Goal: Task Accomplishment & Management: Complete application form

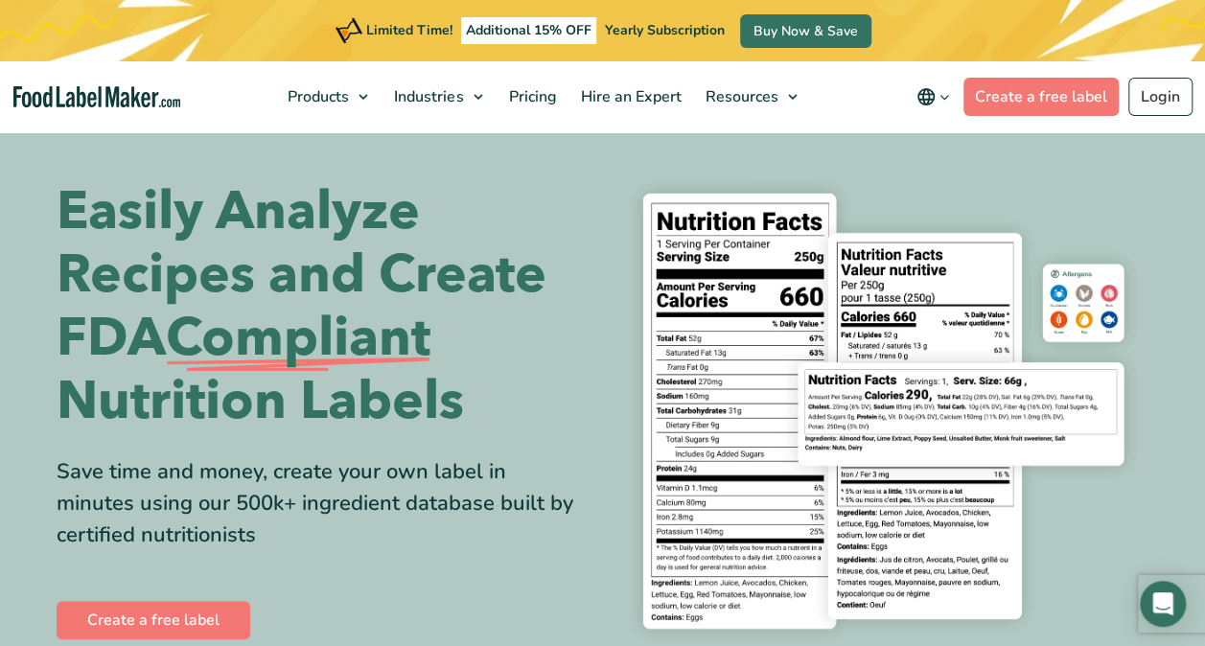
scroll to position [10, 0]
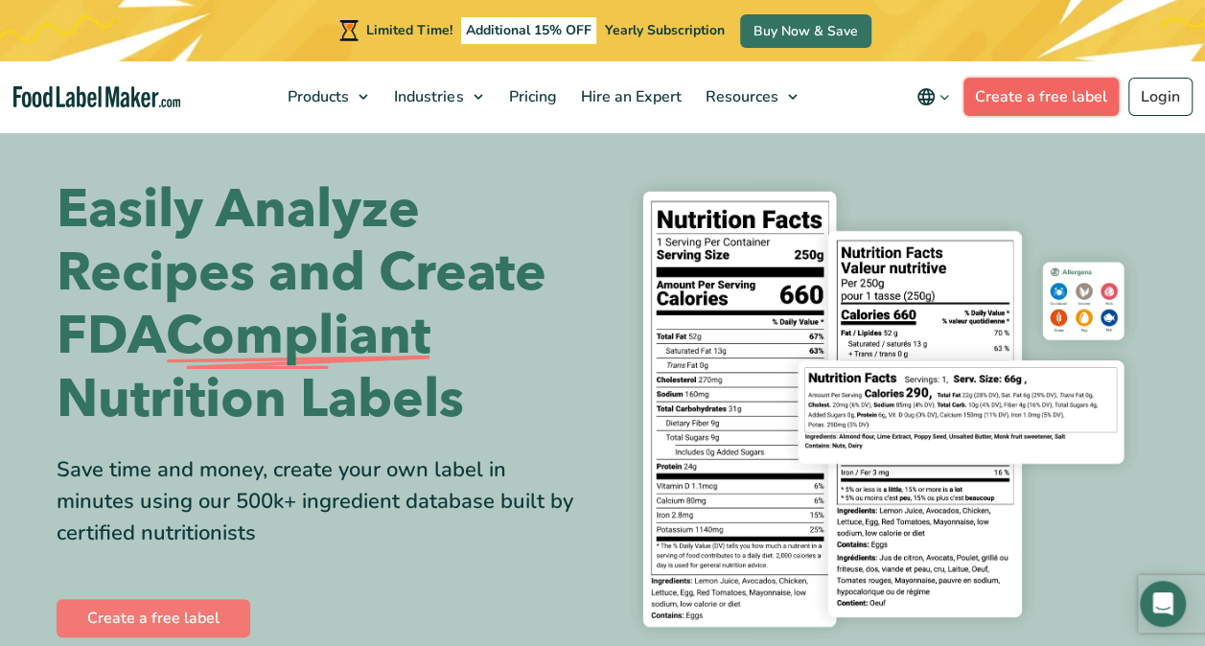
click at [1053, 94] on link "Create a free label" at bounding box center [1040, 97] width 155 height 38
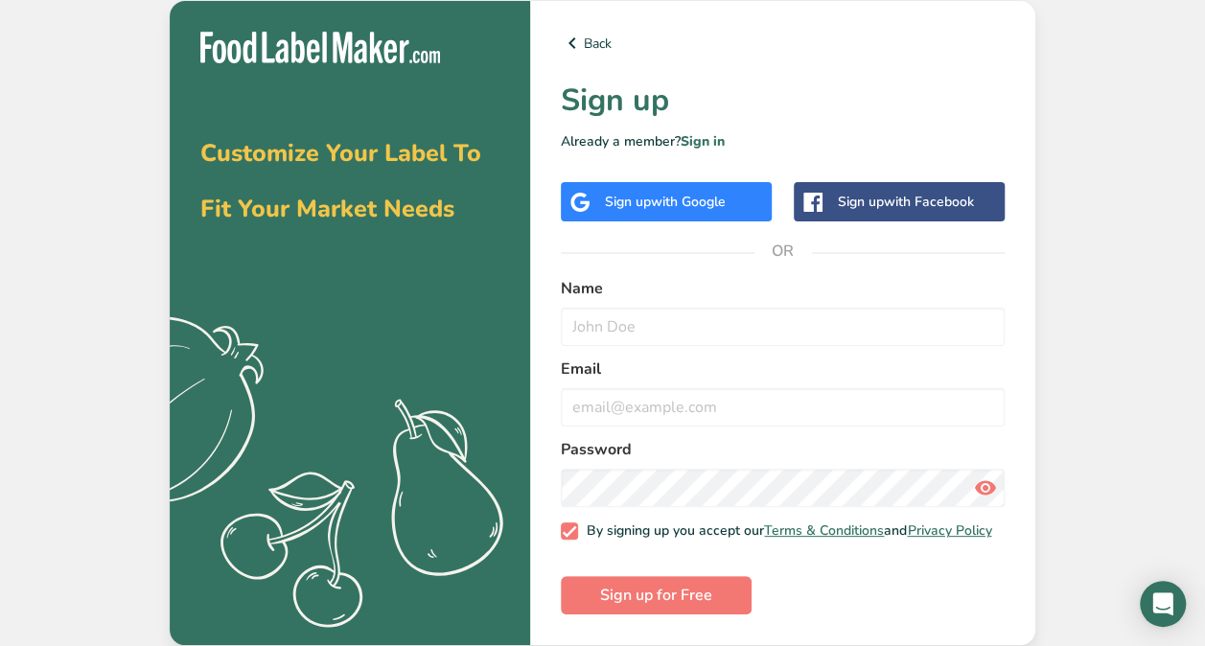
scroll to position [4, 0]
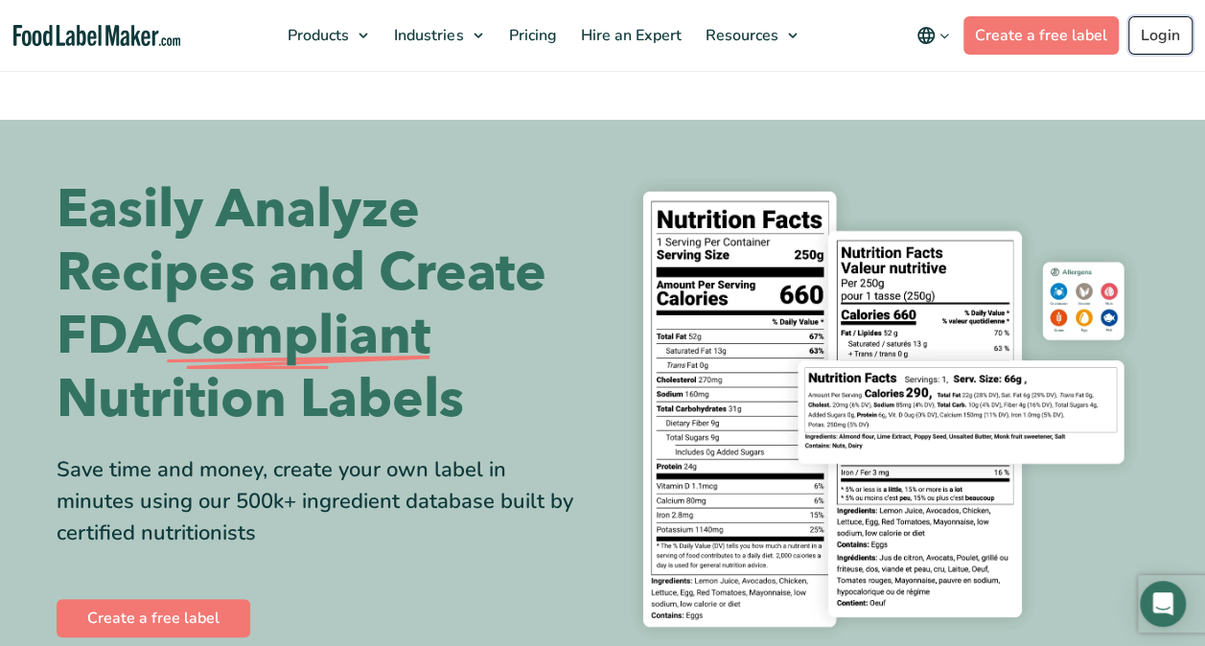
click at [1166, 38] on link "Login" at bounding box center [1160, 35] width 64 height 38
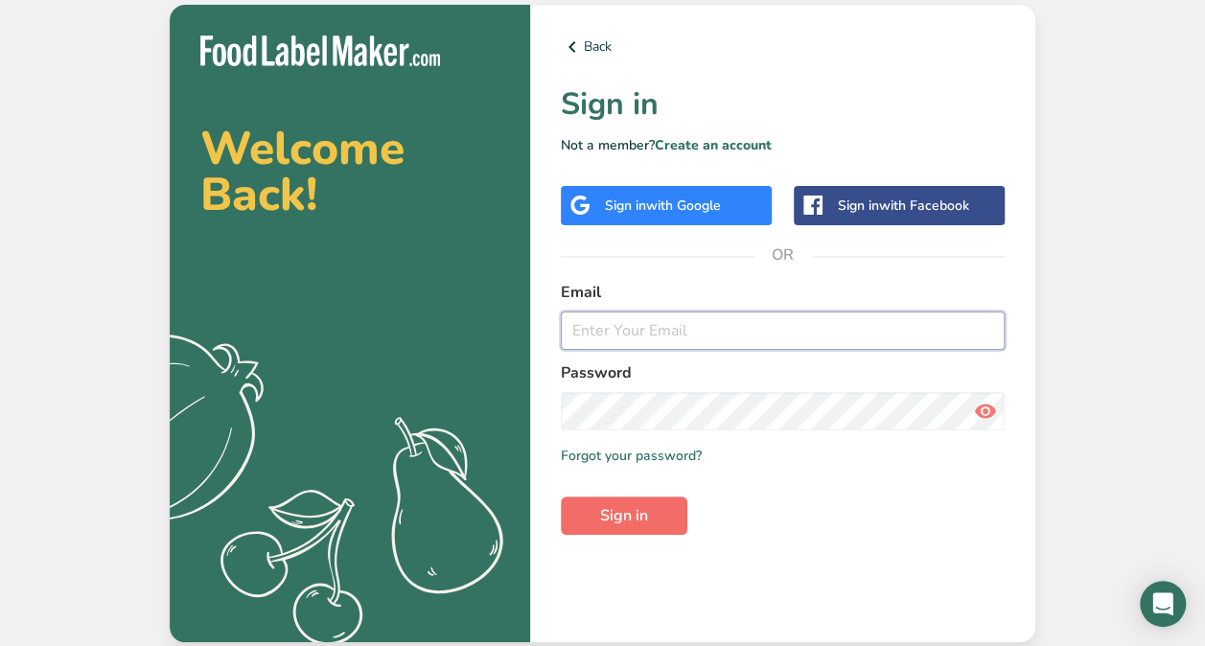
type input "[PERSON_NAME][EMAIL_ADDRESS][DOMAIN_NAME]"
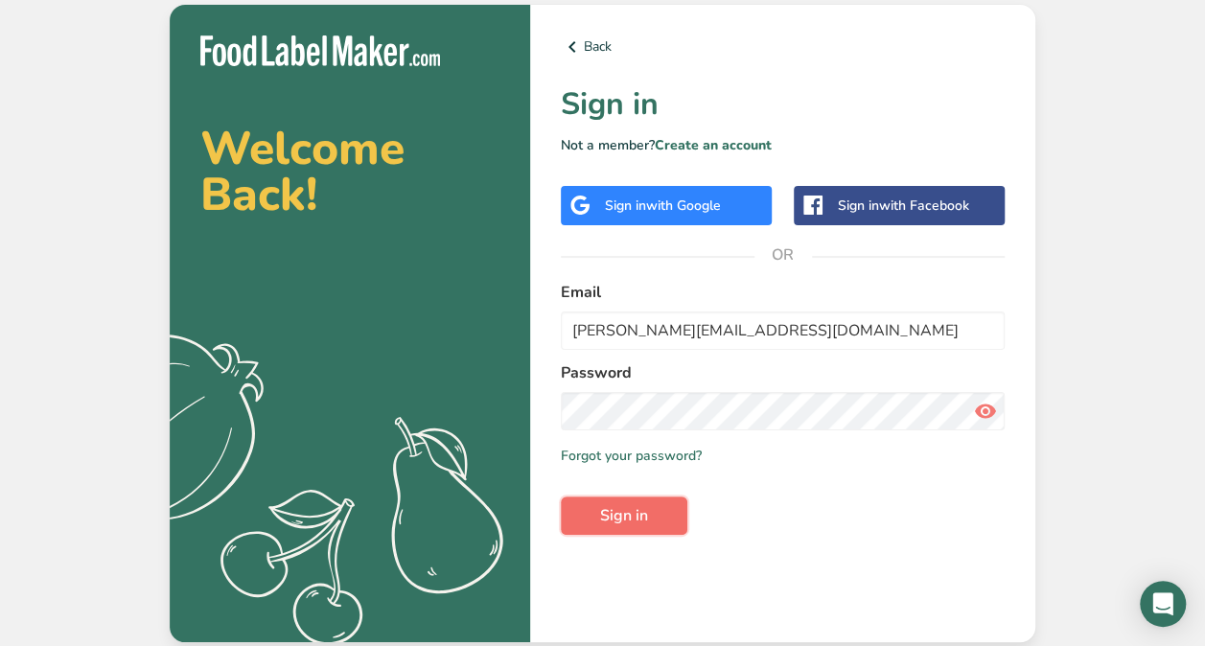
click at [661, 513] on button "Sign in" at bounding box center [624, 516] width 127 height 38
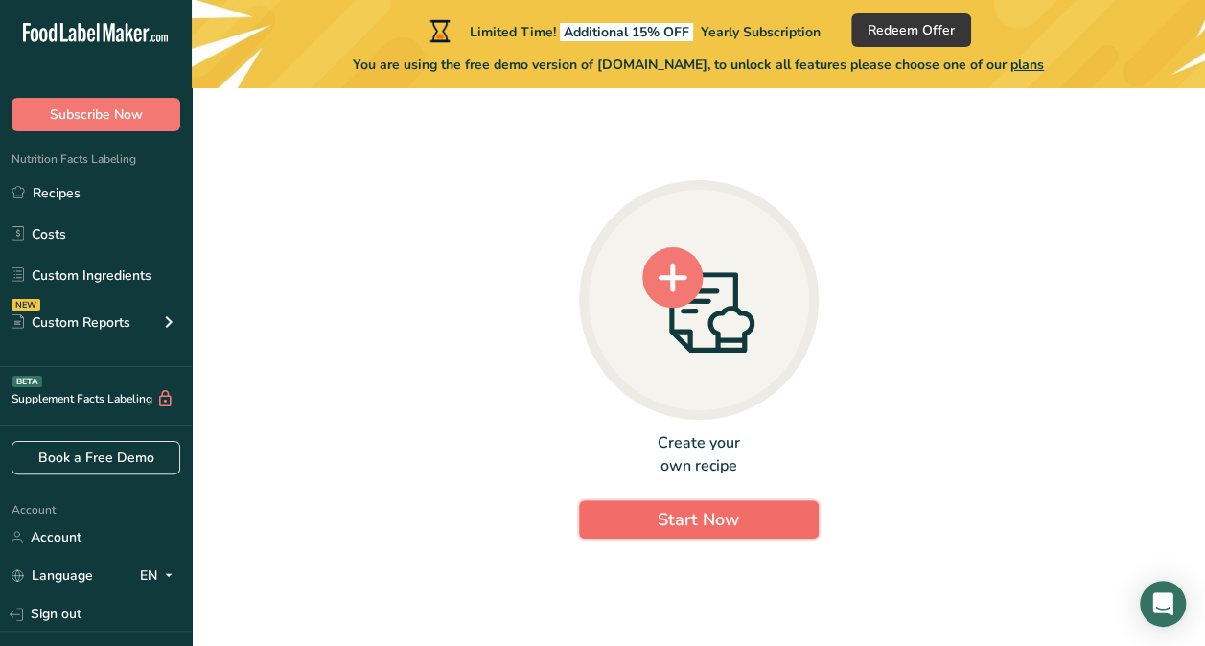
click at [725, 515] on span "Start Now" at bounding box center [698, 519] width 81 height 23
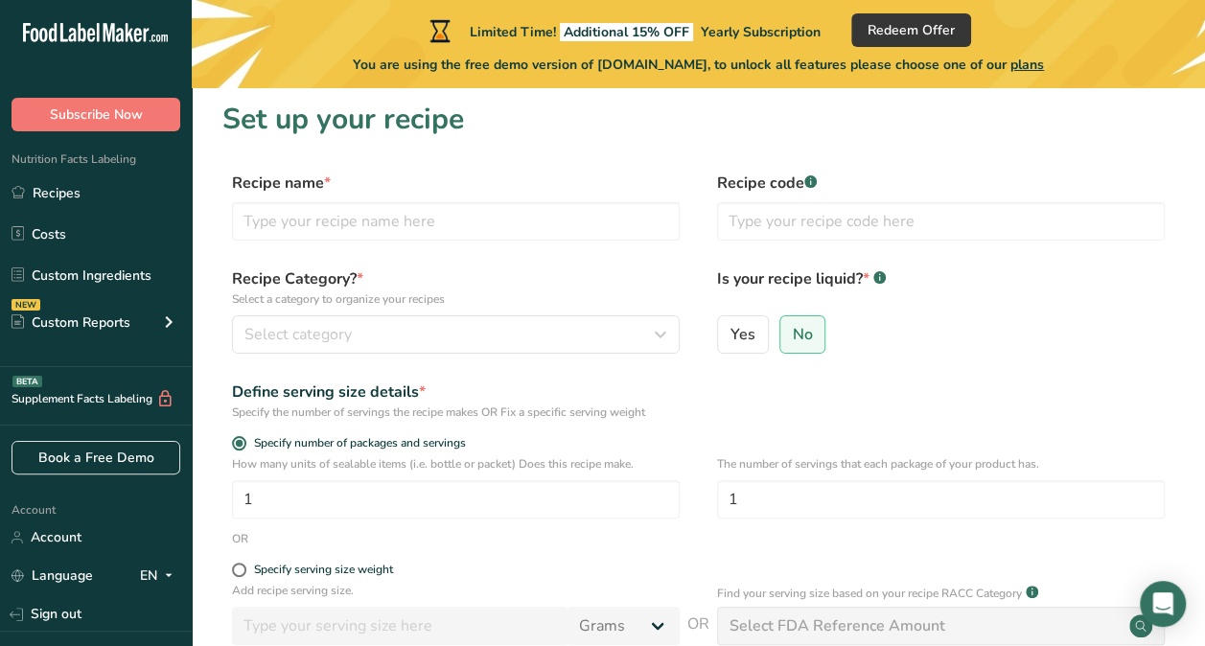
scroll to position [7, 0]
click at [557, 223] on input "text" at bounding box center [456, 220] width 448 height 38
type input "Hazy Fudge Bourbon Infused"
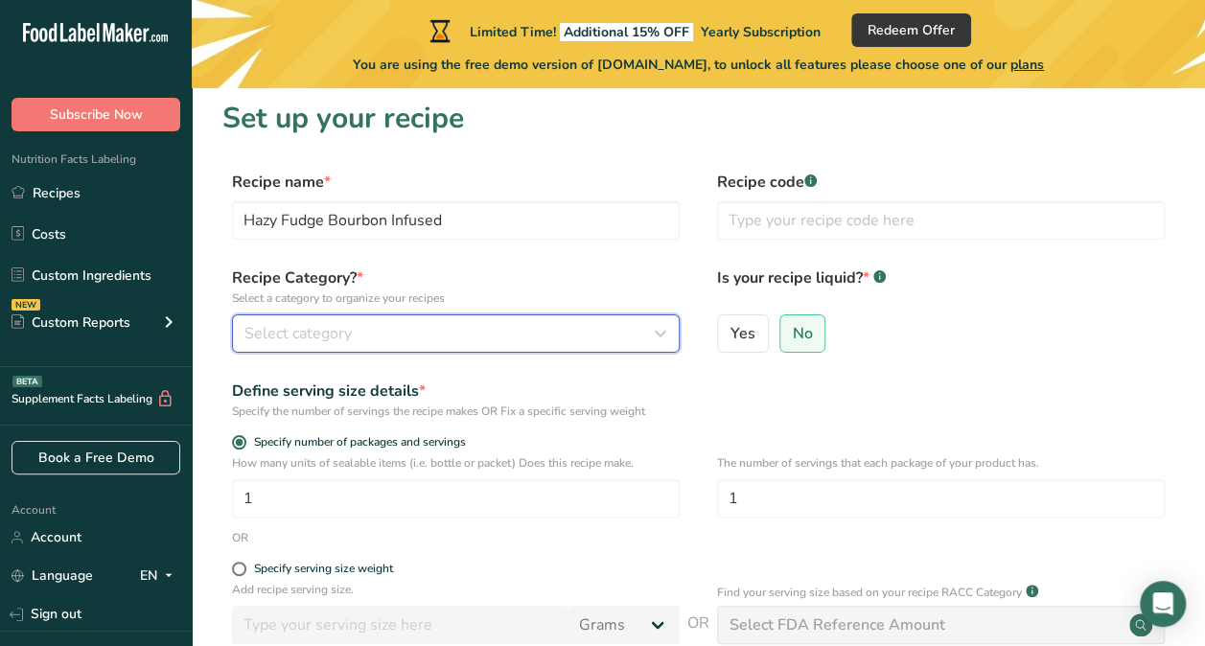
click at [569, 338] on div "Select category" at bounding box center [449, 333] width 411 height 23
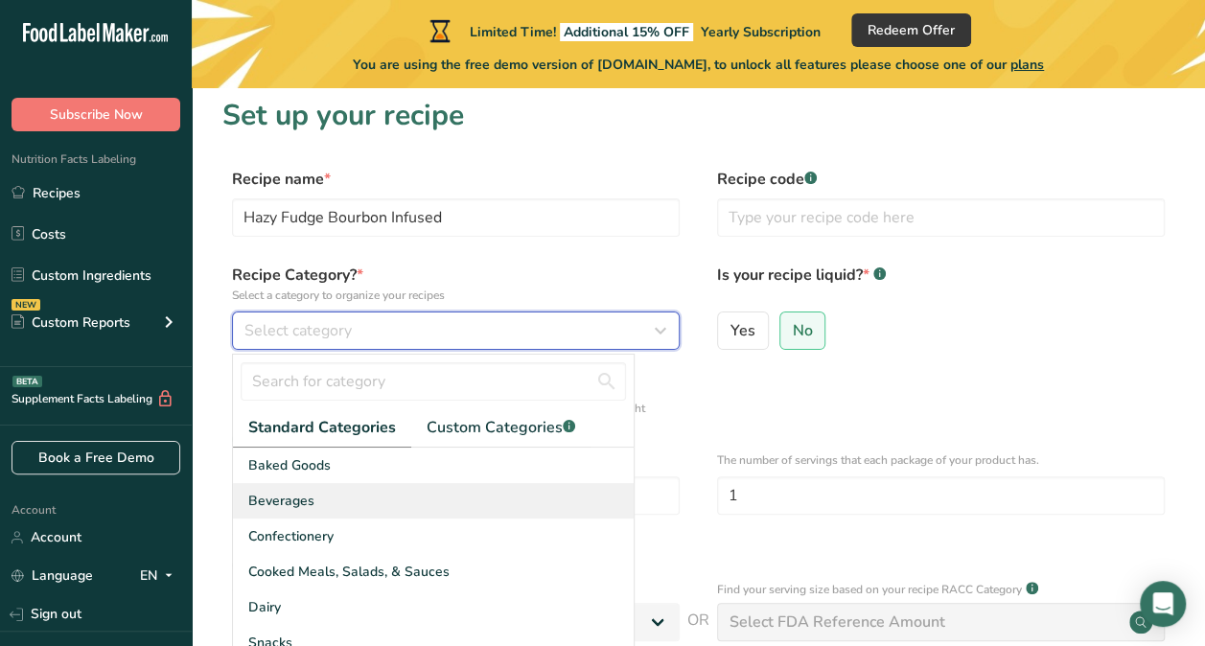
scroll to position [9, 0]
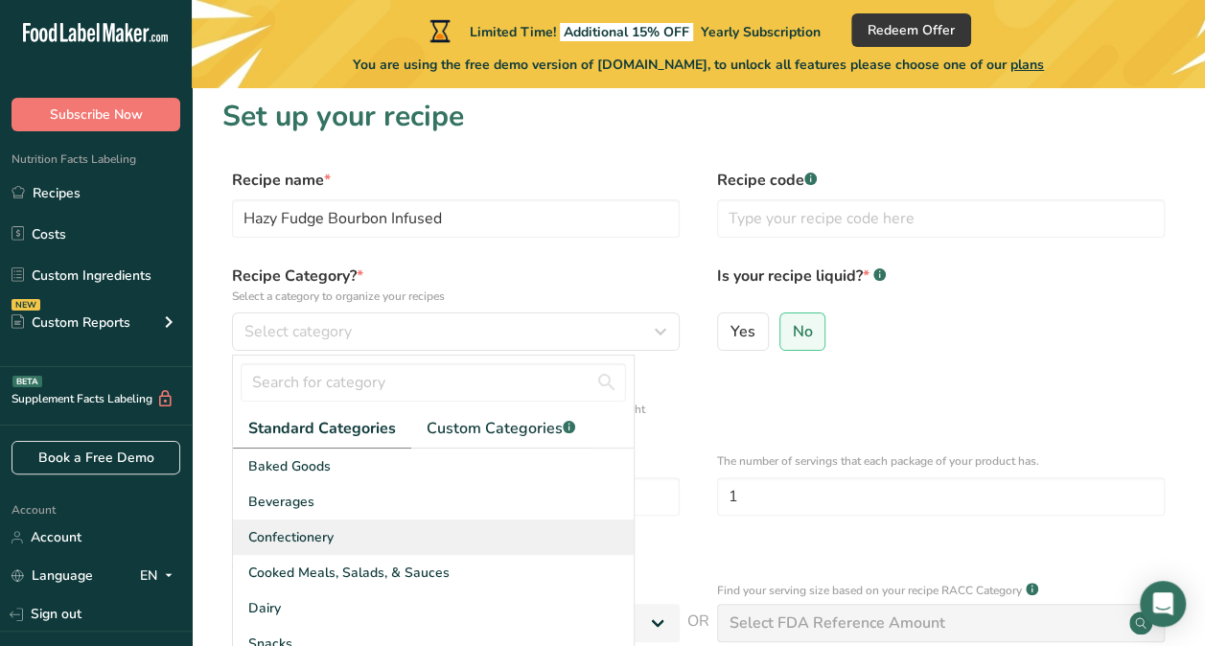
click at [502, 526] on div "Confectionery" at bounding box center [433, 537] width 401 height 35
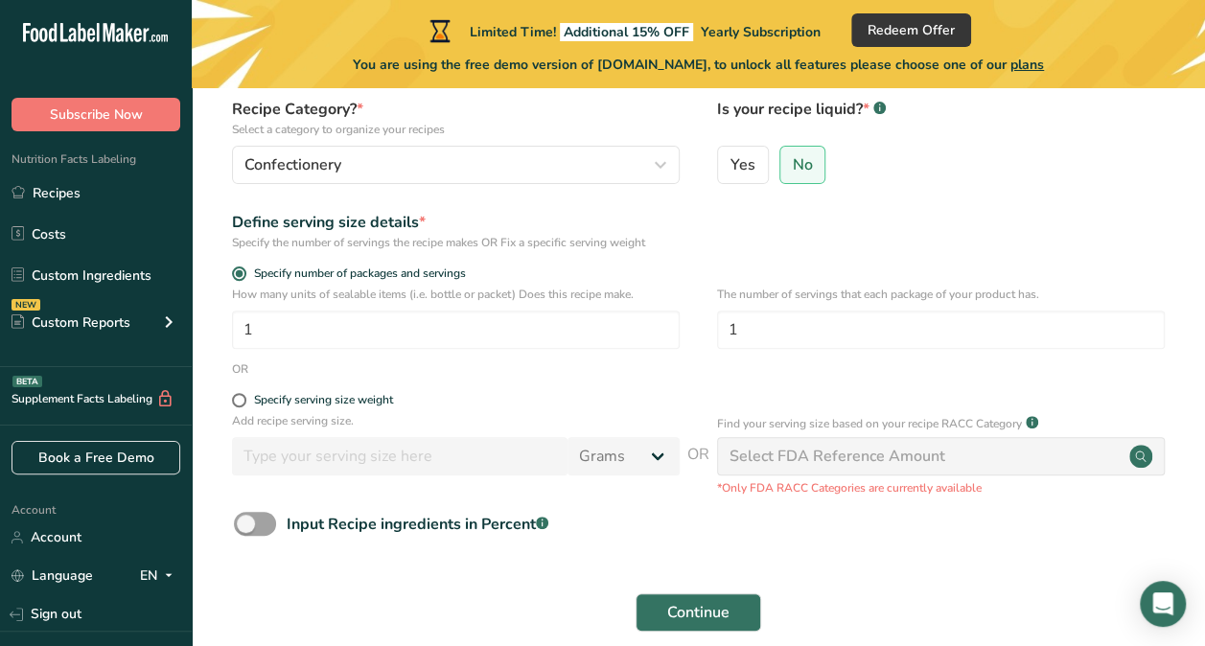
scroll to position [176, 0]
click at [235, 402] on span at bounding box center [239, 399] width 14 height 14
click at [235, 402] on input "Specify serving size weight" at bounding box center [238, 399] width 12 height 12
radio input "true"
radio input "false"
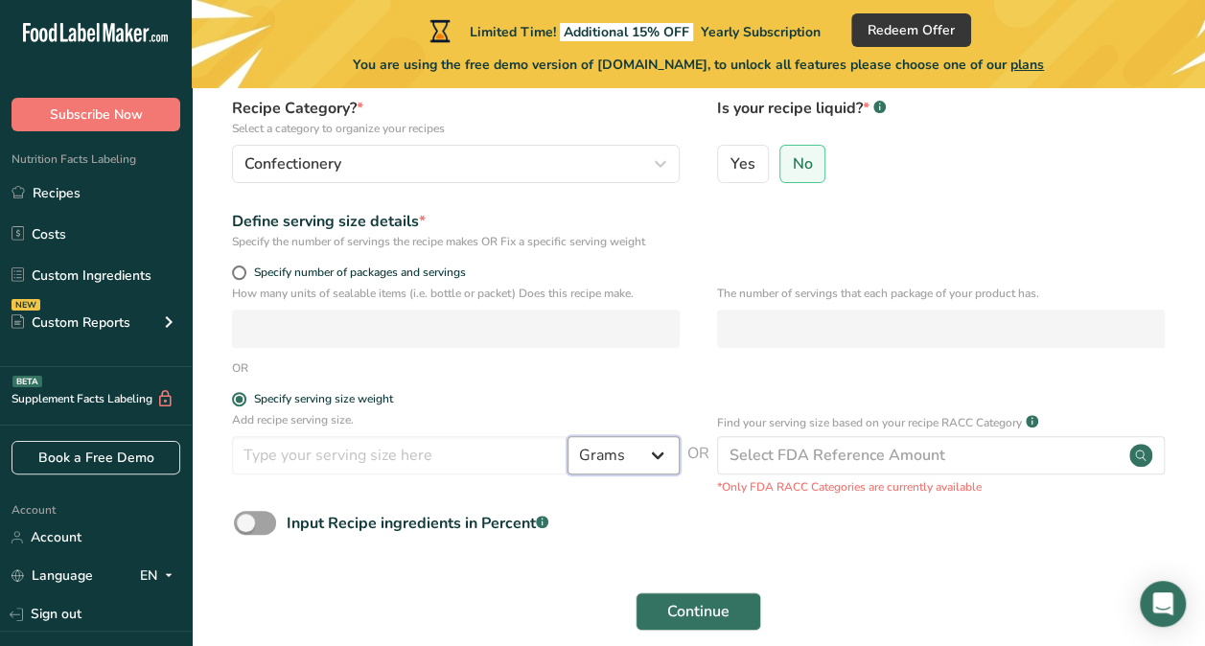
click at [653, 454] on select "Grams kg mg mcg lb oz l mL fl oz tbsp tsp cup qt gallon" at bounding box center [623, 455] width 112 height 38
select select "5"
click at [567, 436] on select "Grams kg mg mcg lb oz l mL fl oz tbsp tsp cup qt gallon" at bounding box center [623, 455] width 112 height 38
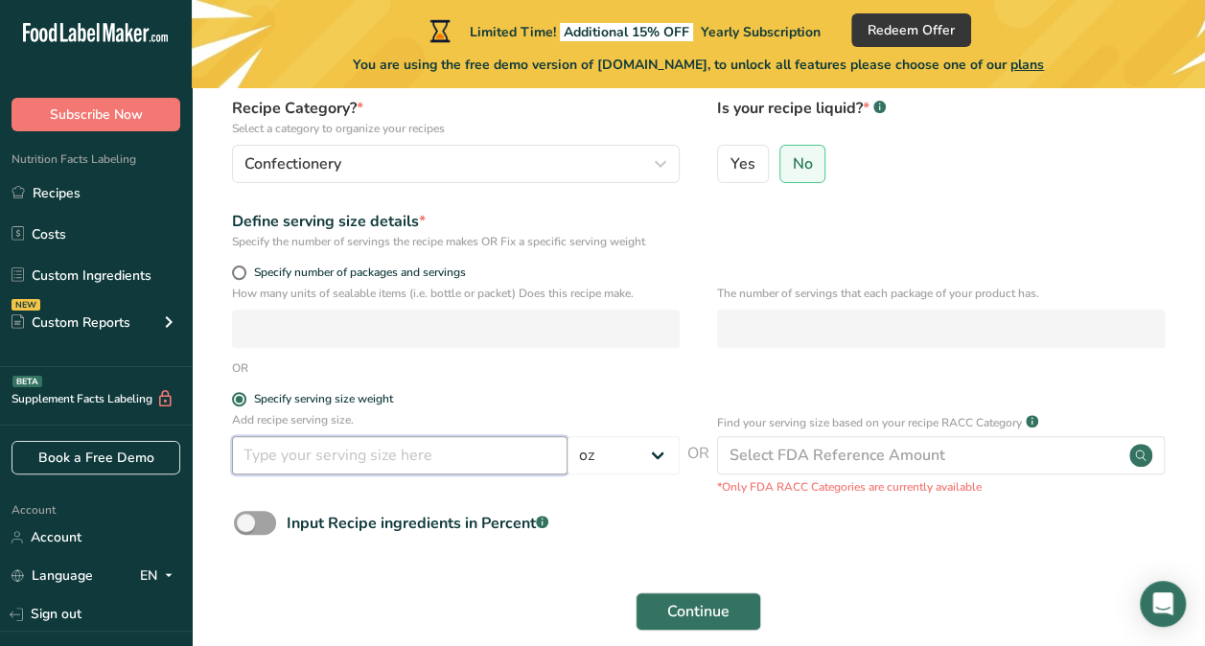
click at [386, 471] on input "number" at bounding box center [399, 455] width 335 height 38
type input "1.9"
click at [702, 520] on div "Input Recipe ingredients in Percent .a-a{fill:#347362;}.b-a{fill:#fff;}" at bounding box center [698, 530] width 952 height 39
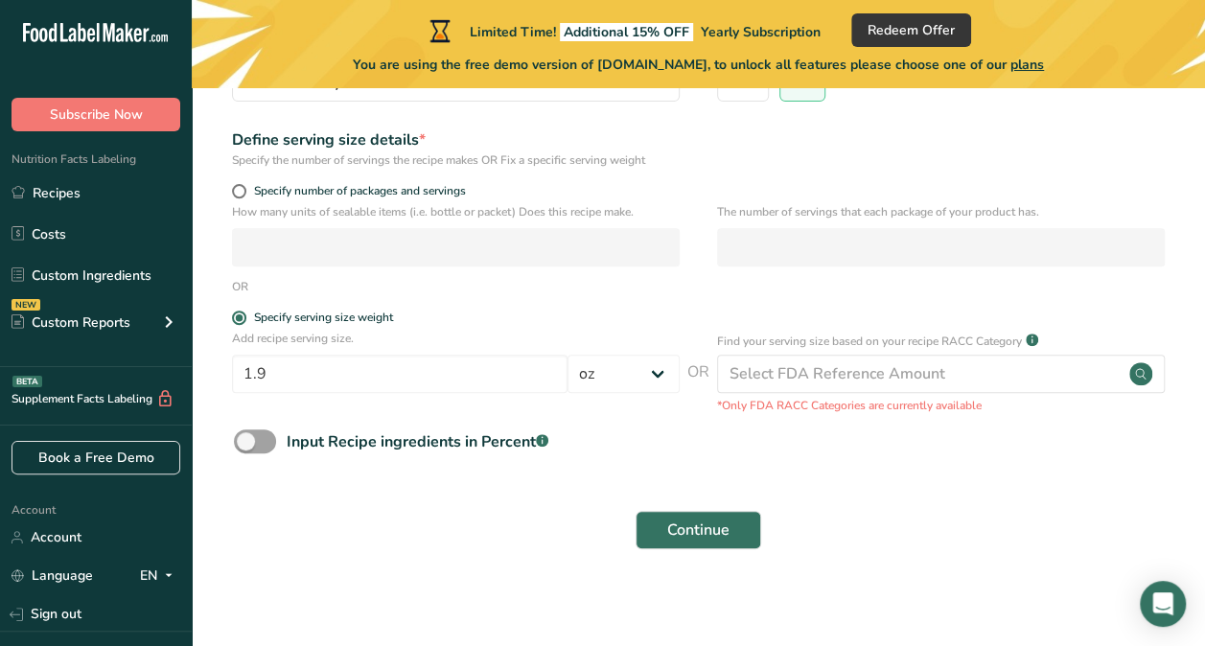
scroll to position [265, 0]
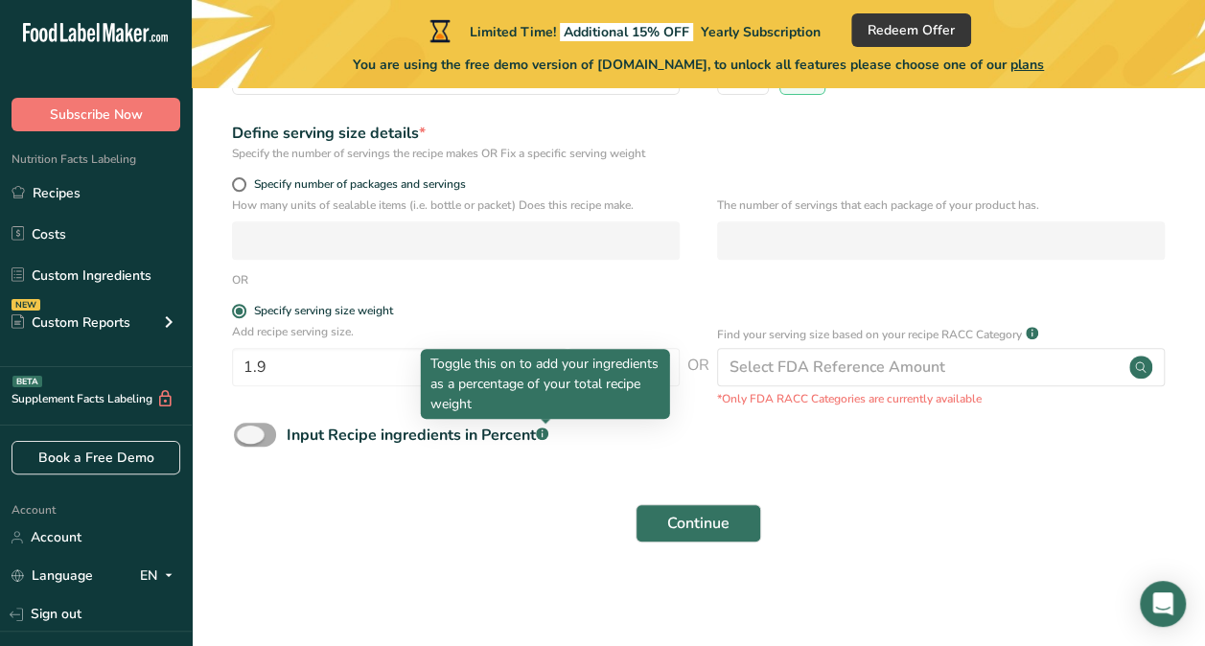
click at [548, 437] on rect at bounding box center [542, 434] width 12 height 12
click at [246, 437] on input "Input Recipe ingredients in Percent .a-a{fill:#347362;}.b-a{fill:#fff;}" at bounding box center [240, 434] width 12 height 12
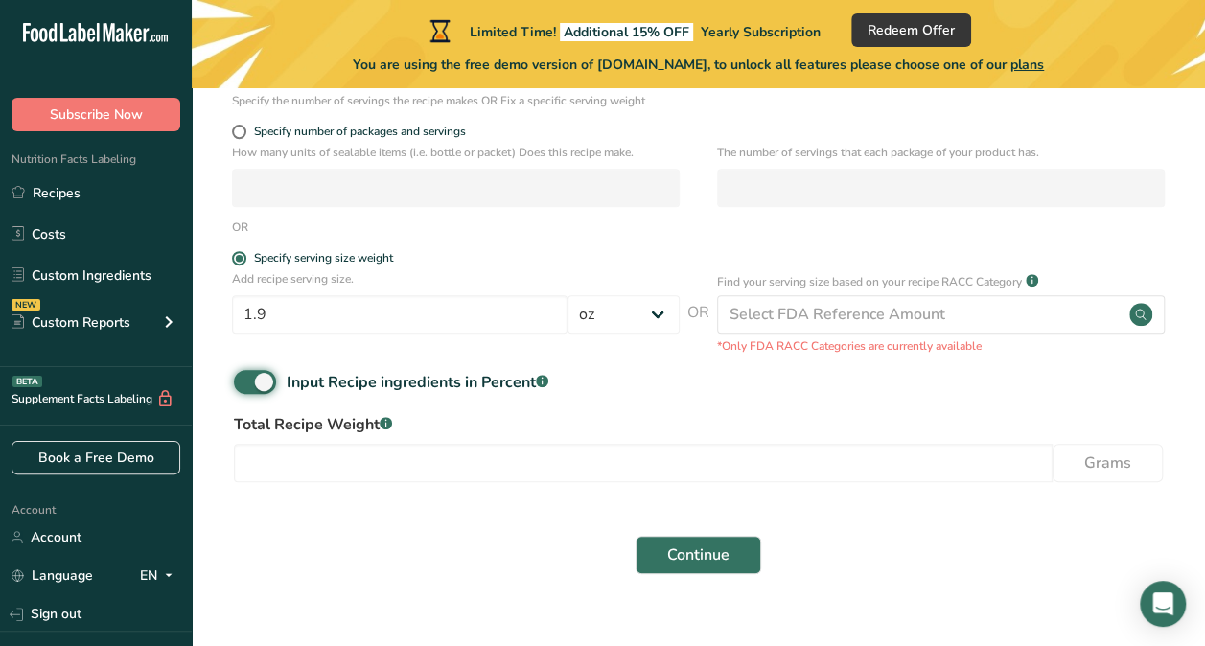
scroll to position [316, 0]
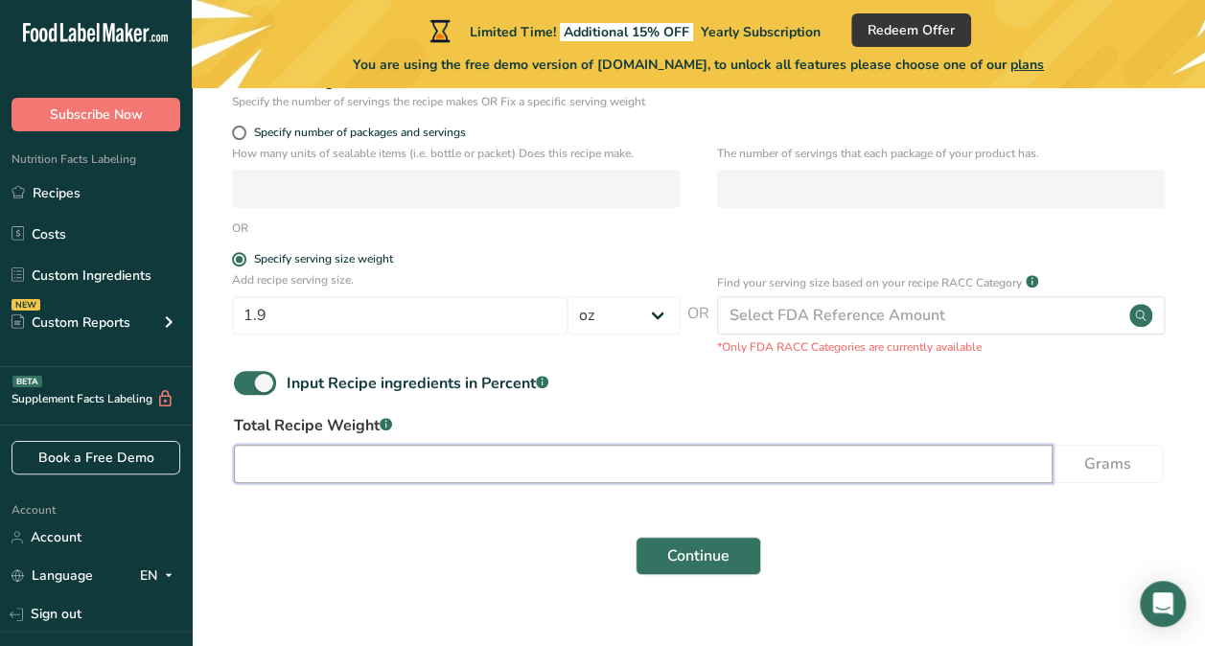
click at [540, 464] on input "number" at bounding box center [643, 464] width 819 height 38
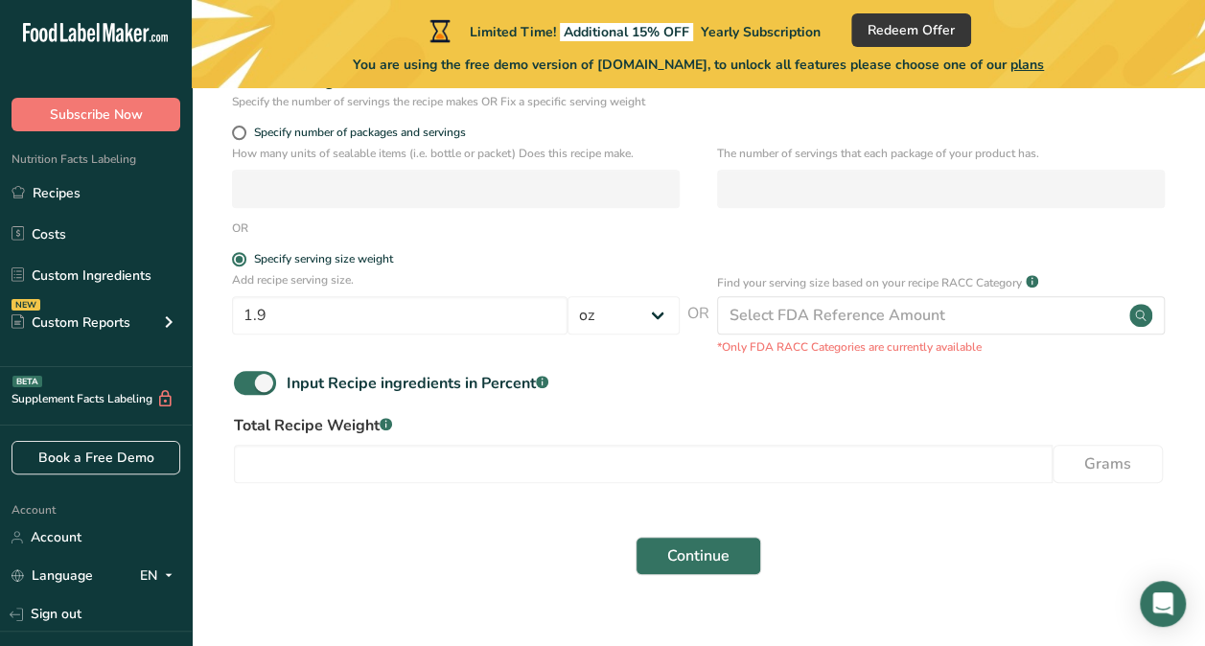
click at [932, 400] on div "Input Recipe ingredients in Percent .a-a{fill:#347362;}.b-a{fill:#fff;}" at bounding box center [698, 390] width 952 height 39
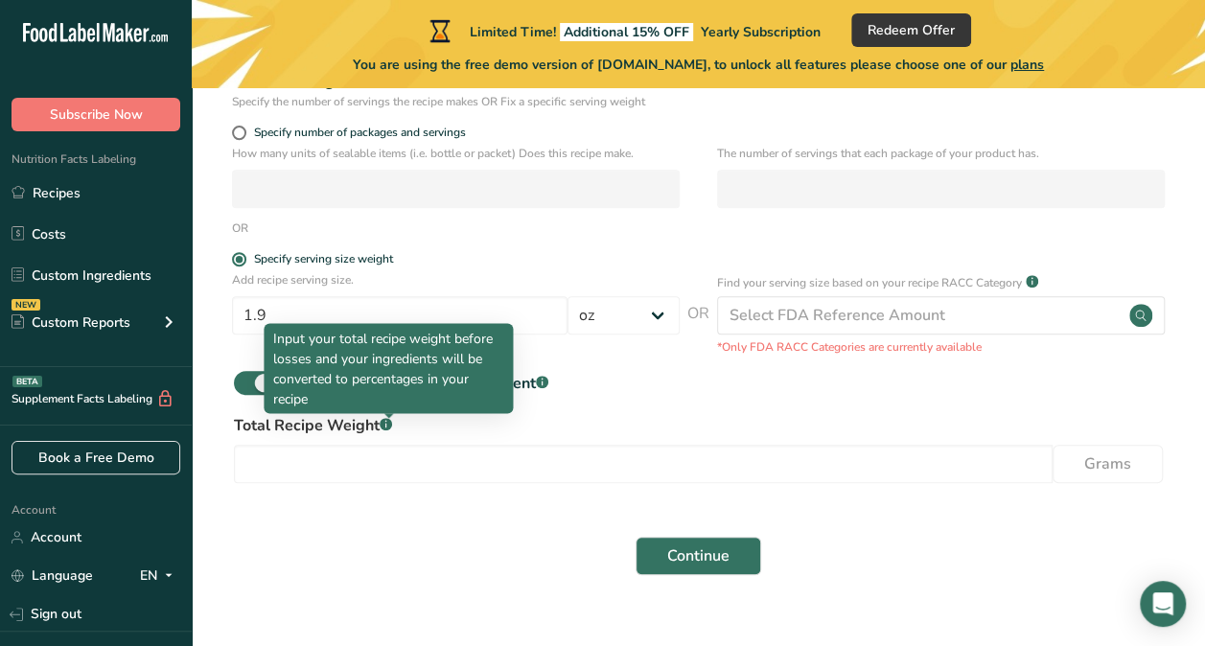
click at [389, 426] on rect at bounding box center [386, 424] width 12 height 12
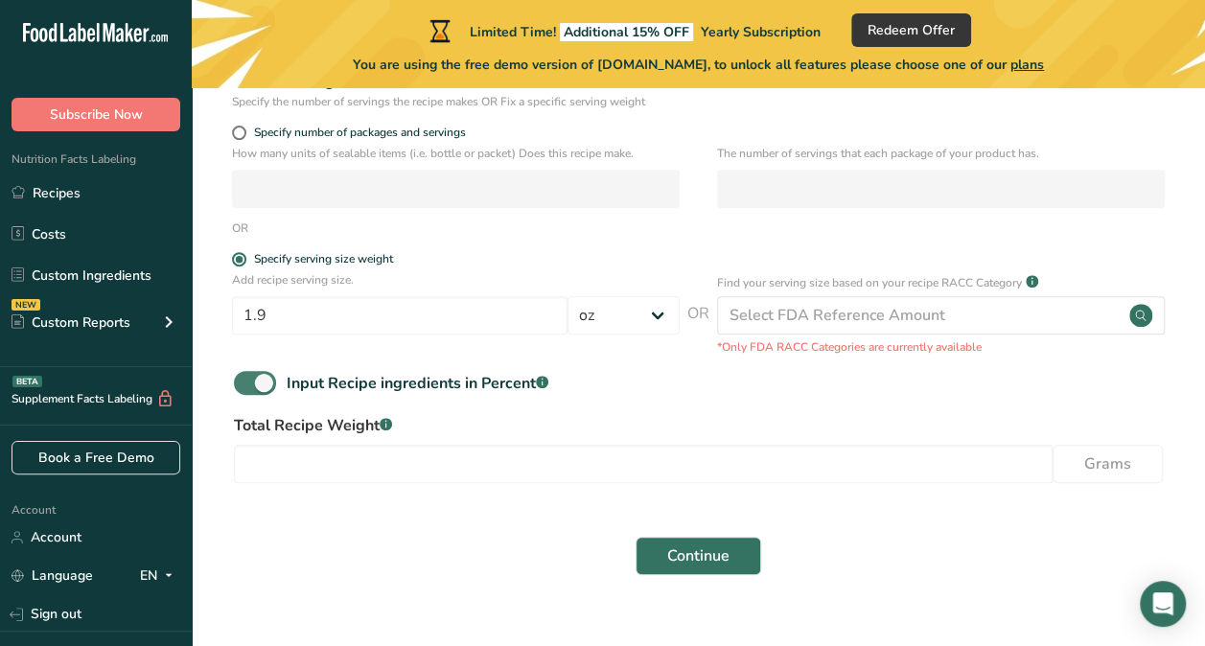
click at [265, 382] on span at bounding box center [255, 383] width 42 height 24
click at [246, 382] on input "Input Recipe ingredients in Percent .a-a{fill:#347362;}.b-a{fill:#fff;}" at bounding box center [240, 383] width 12 height 12
checkbox input "false"
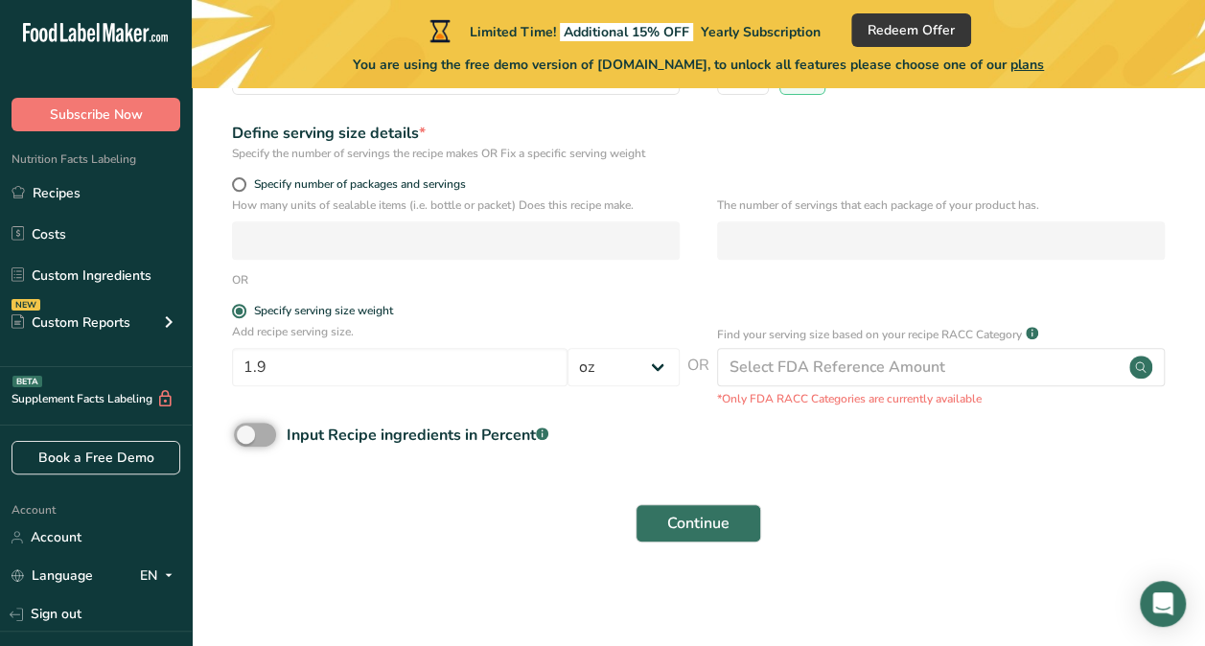
scroll to position [265, 0]
click at [736, 524] on button "Continue" at bounding box center [699, 523] width 126 height 38
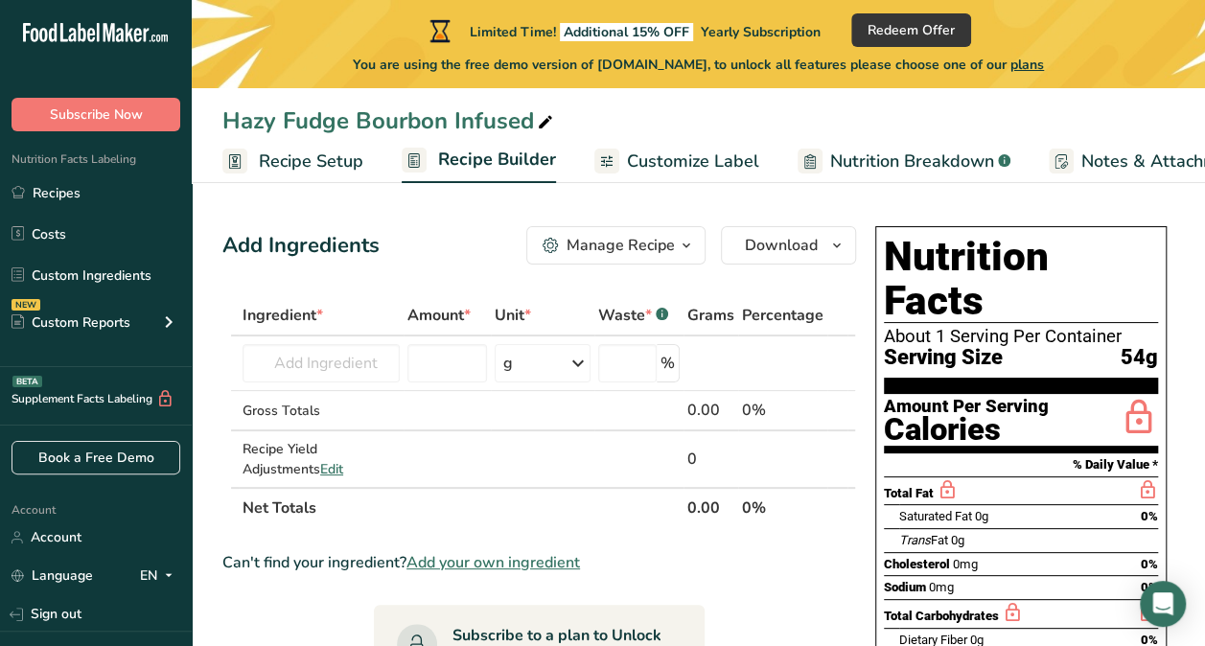
click at [851, 122] on div "Hazy Fudge Bourbon Infused" at bounding box center [698, 121] width 1013 height 35
click at [693, 247] on icon "button" at bounding box center [686, 246] width 15 height 24
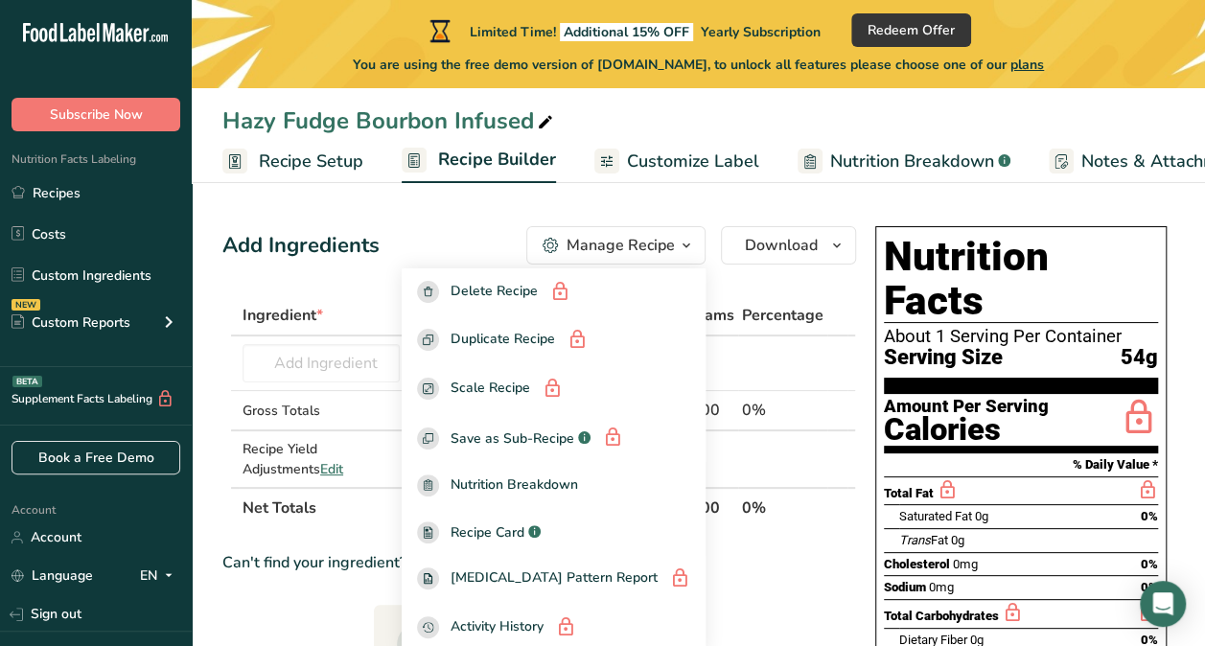
click at [504, 221] on div "Add Ingredients Manage Recipe Delete Recipe Duplicate Recipe Scale Recipe Save …" at bounding box center [544, 644] width 645 height 851
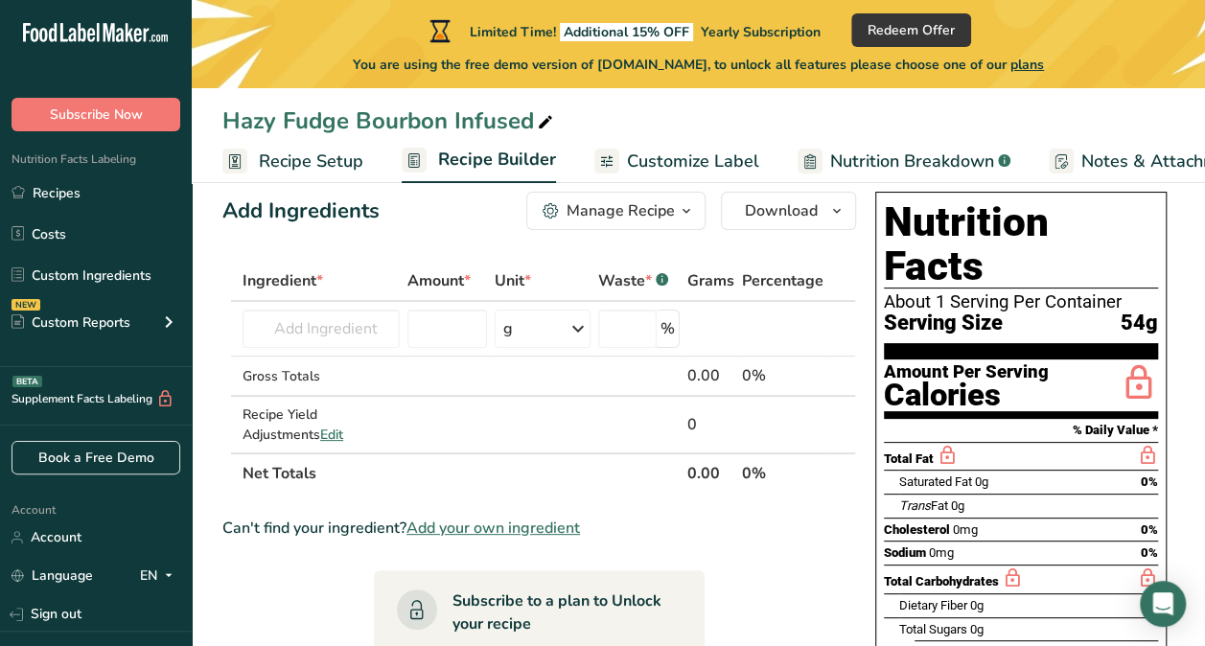
scroll to position [35, 0]
click at [572, 334] on icon at bounding box center [578, 328] width 23 height 35
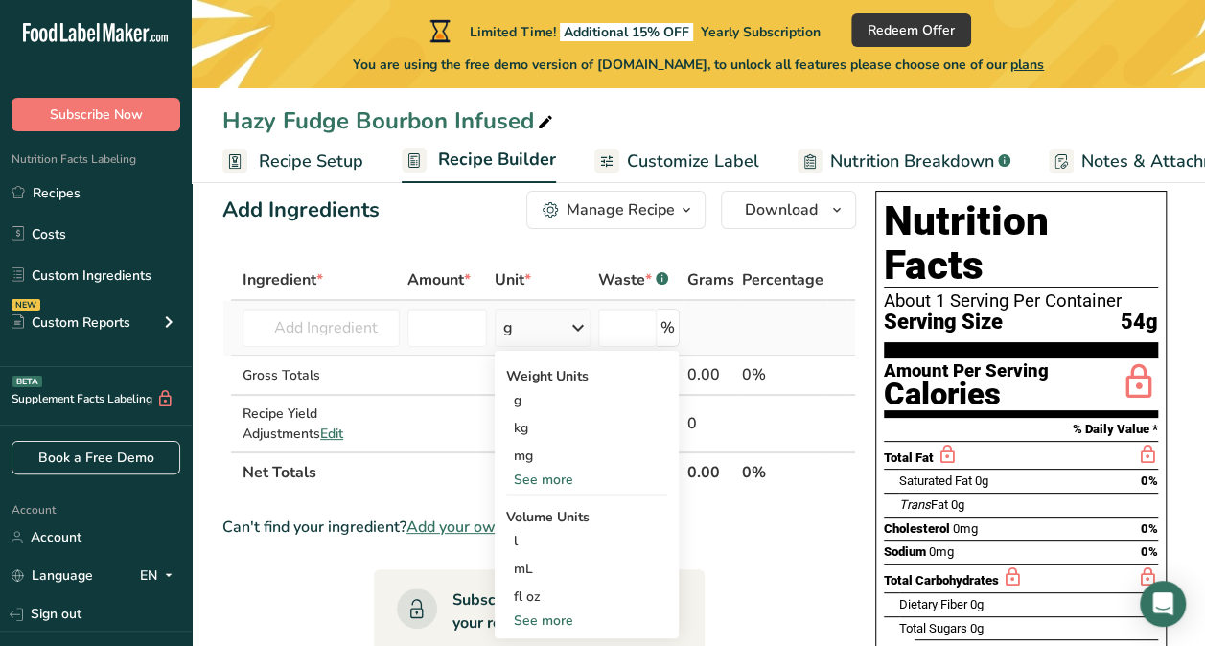
click at [573, 480] on div "See more" at bounding box center [586, 480] width 161 height 20
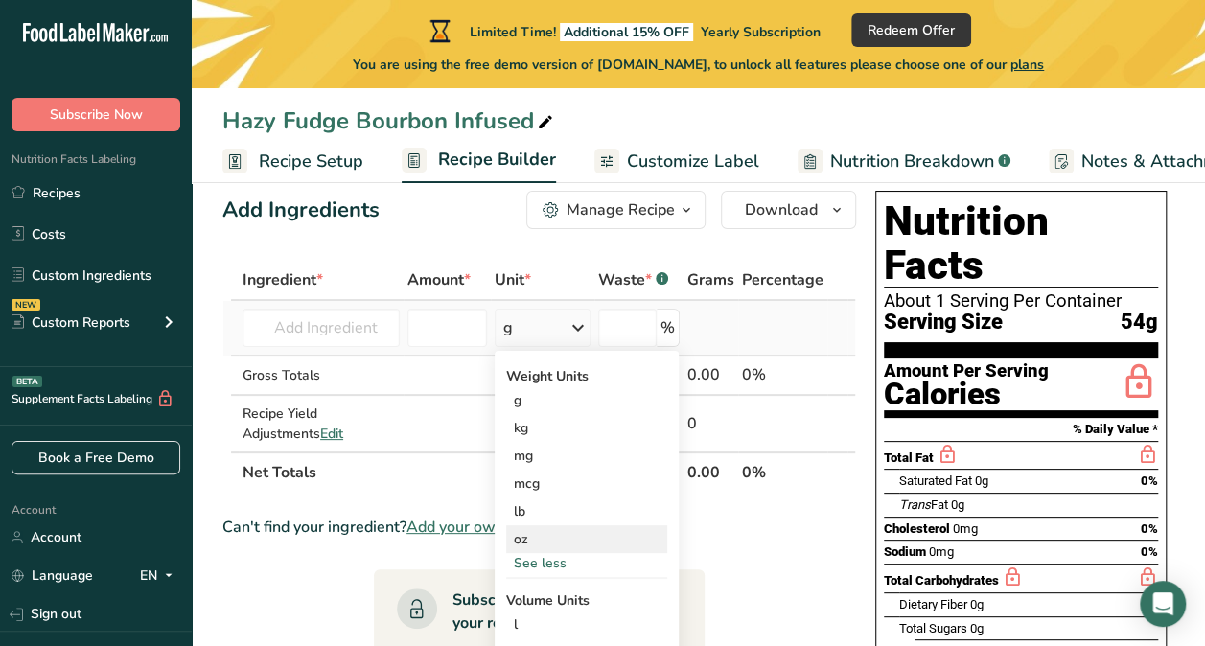
click at [517, 540] on div "oz" at bounding box center [586, 539] width 161 height 28
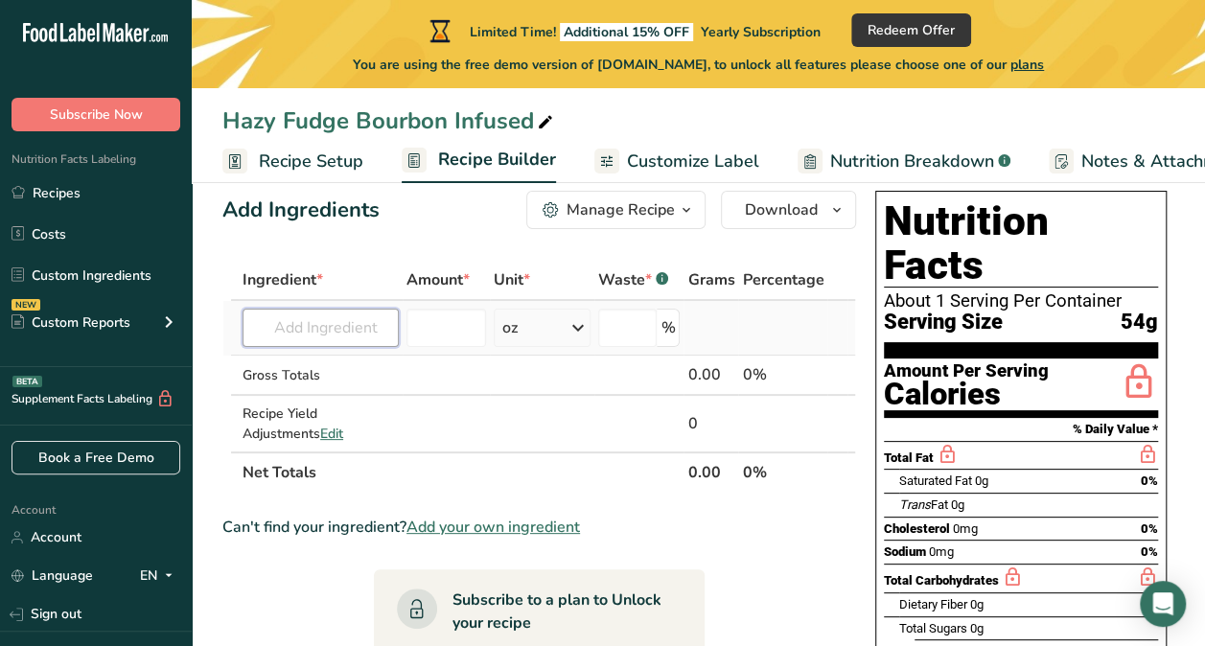
click at [366, 331] on input "text" at bounding box center [321, 328] width 156 height 38
type input "Sweetened Condensed Milk"
click at [393, 372] on p "1095 Milk, canned, condensed, sweetened" at bounding box center [396, 367] width 276 height 20
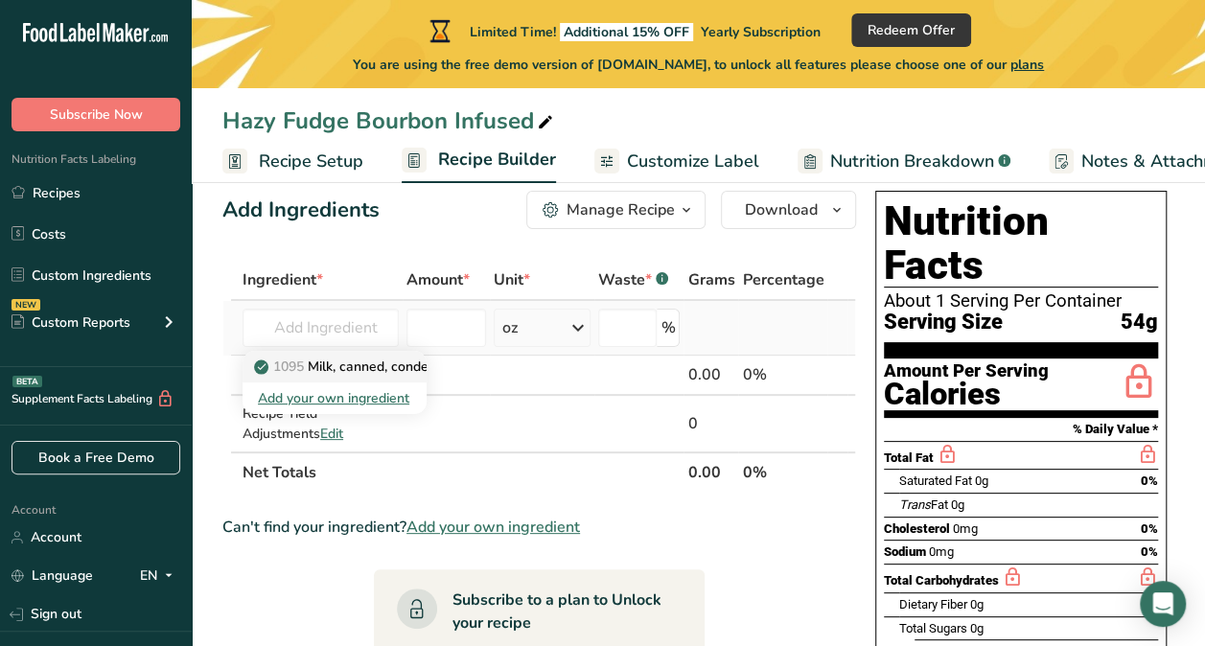
type input "Milk, canned, condensed, sweetened"
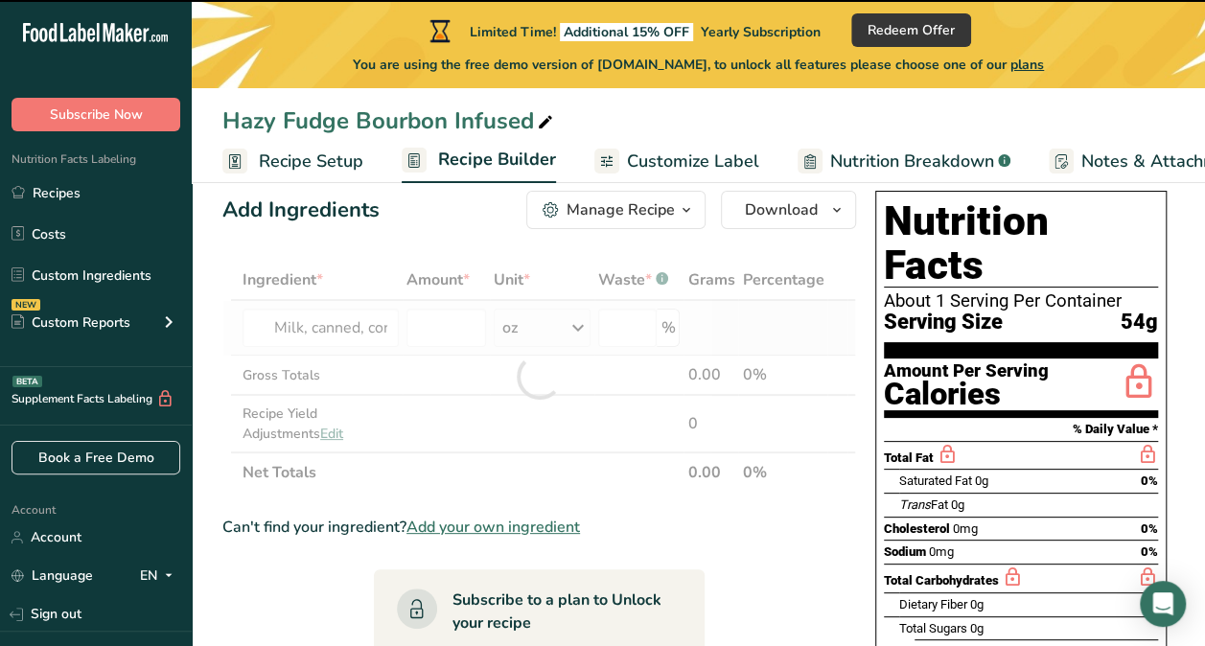
type input "0"
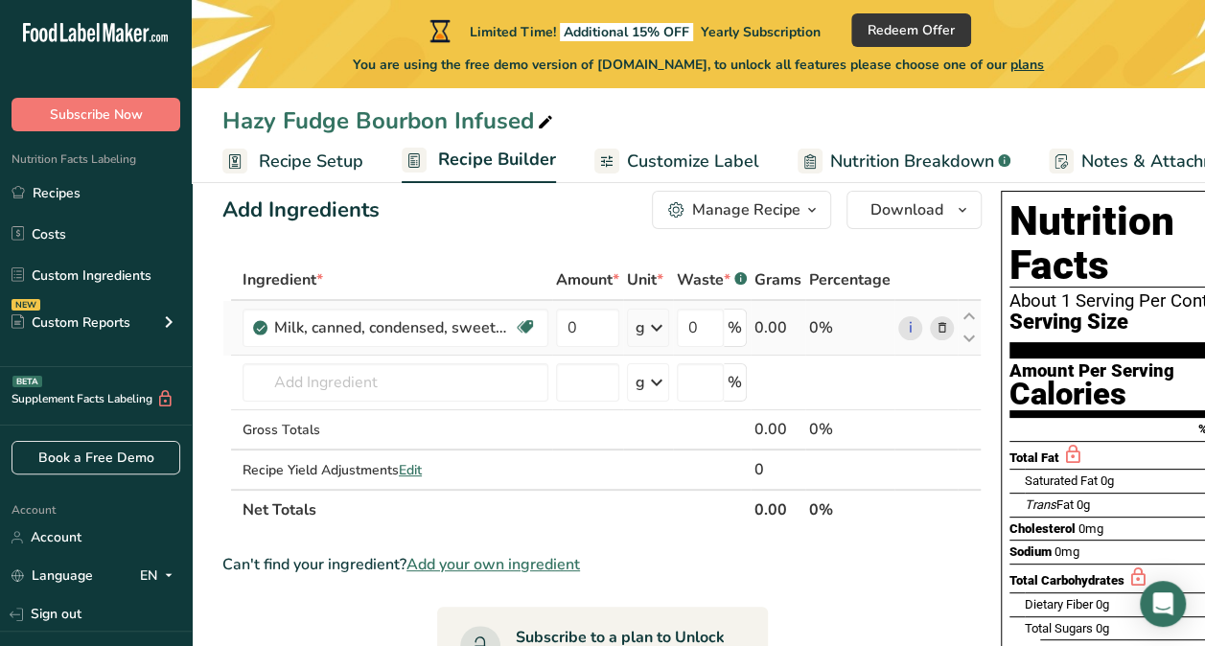
click at [657, 329] on icon at bounding box center [656, 328] width 23 height 35
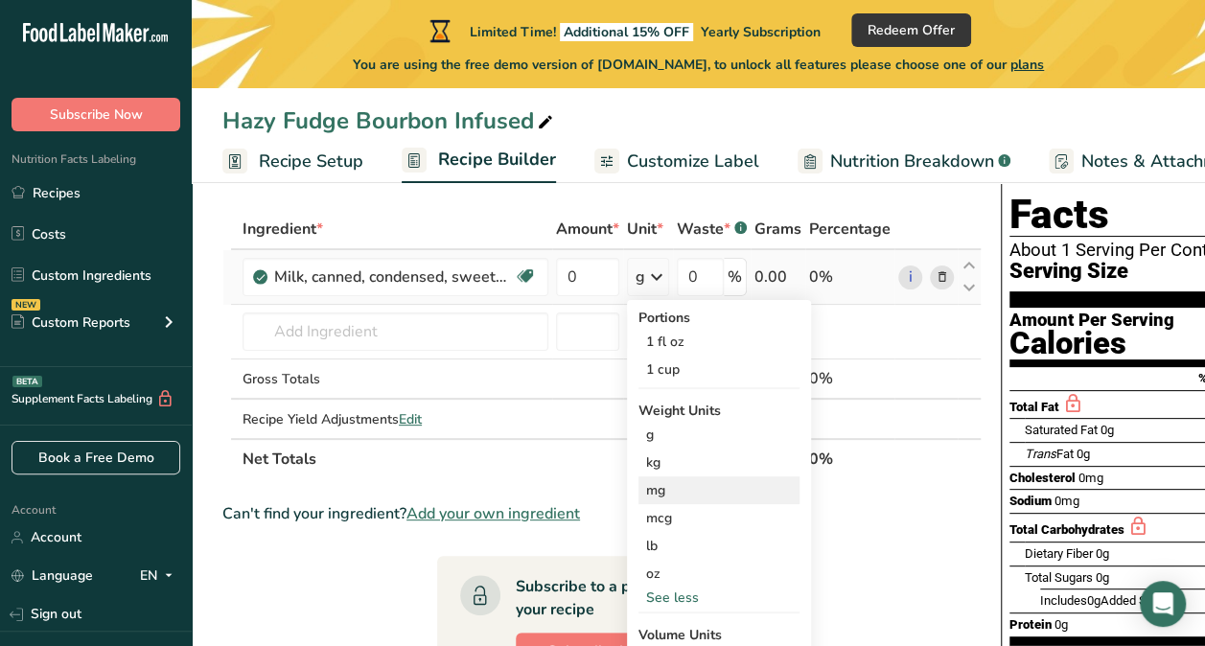
scroll to position [87, 0]
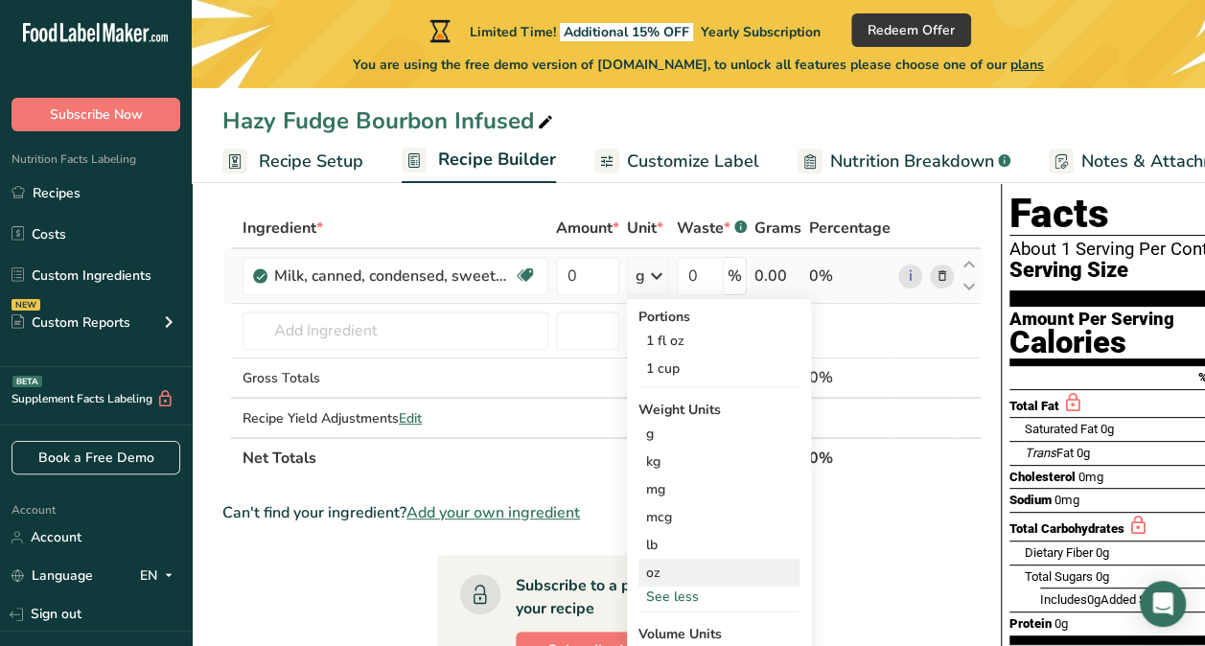
click at [655, 571] on div "oz" at bounding box center [718, 573] width 161 height 28
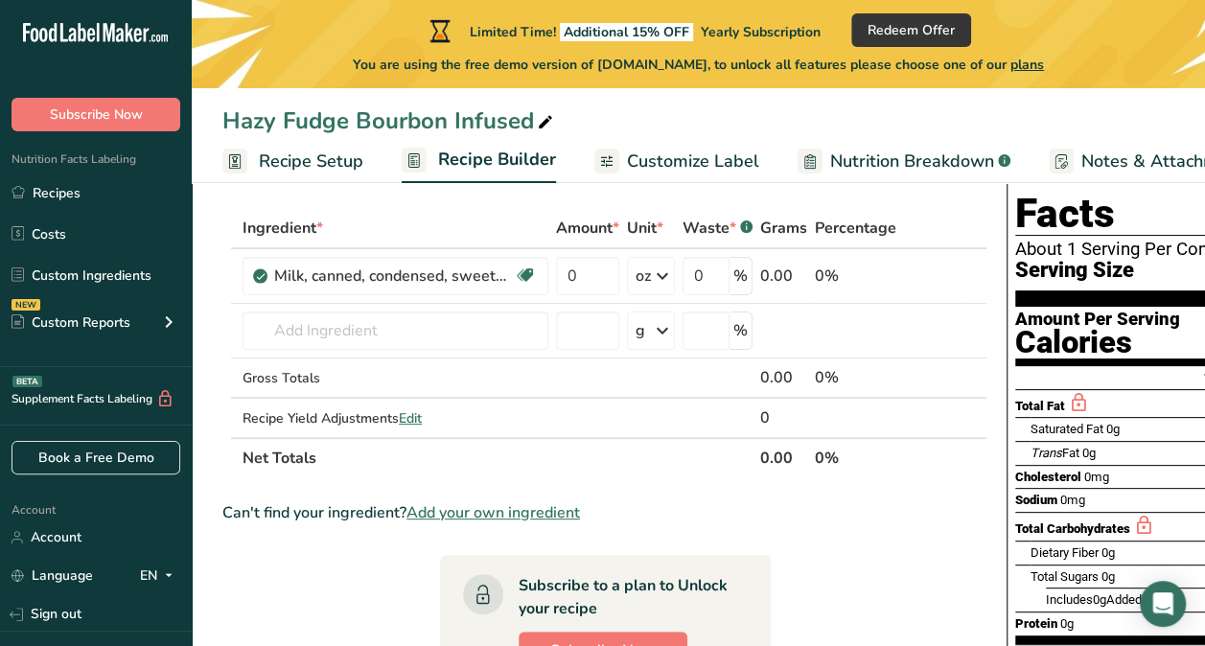
click at [677, 115] on div "Hazy Fudge Bourbon Infused" at bounding box center [698, 121] width 1013 height 35
click at [595, 276] on input "0" at bounding box center [587, 276] width 63 height 38
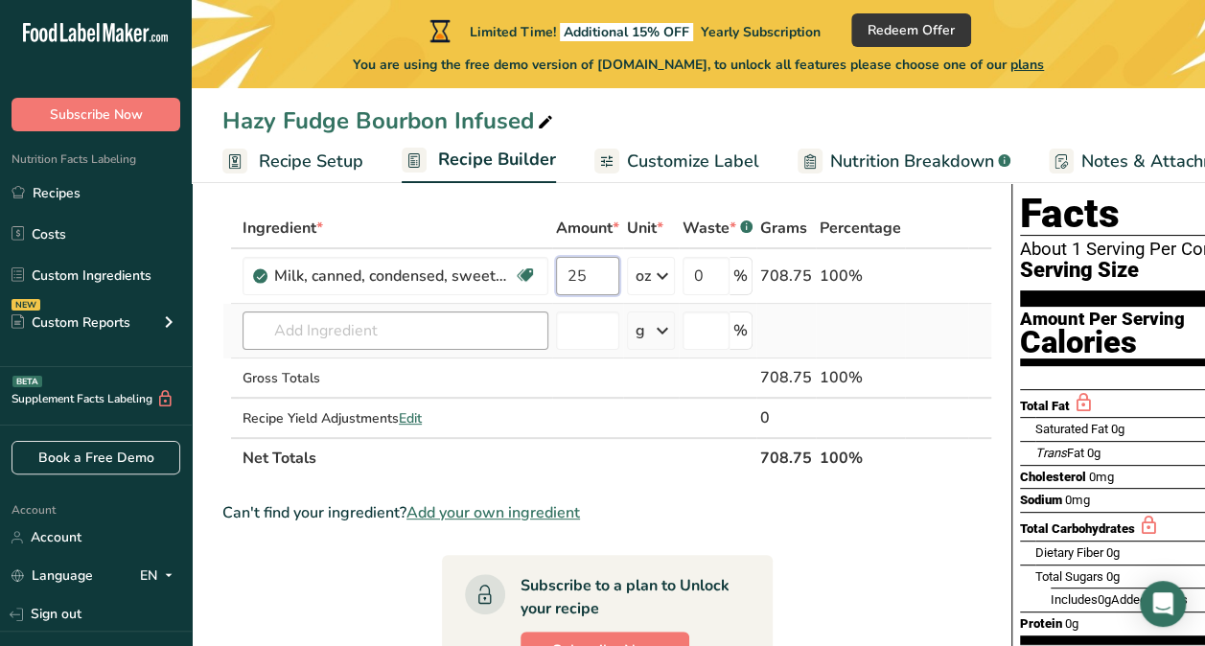
type input "25"
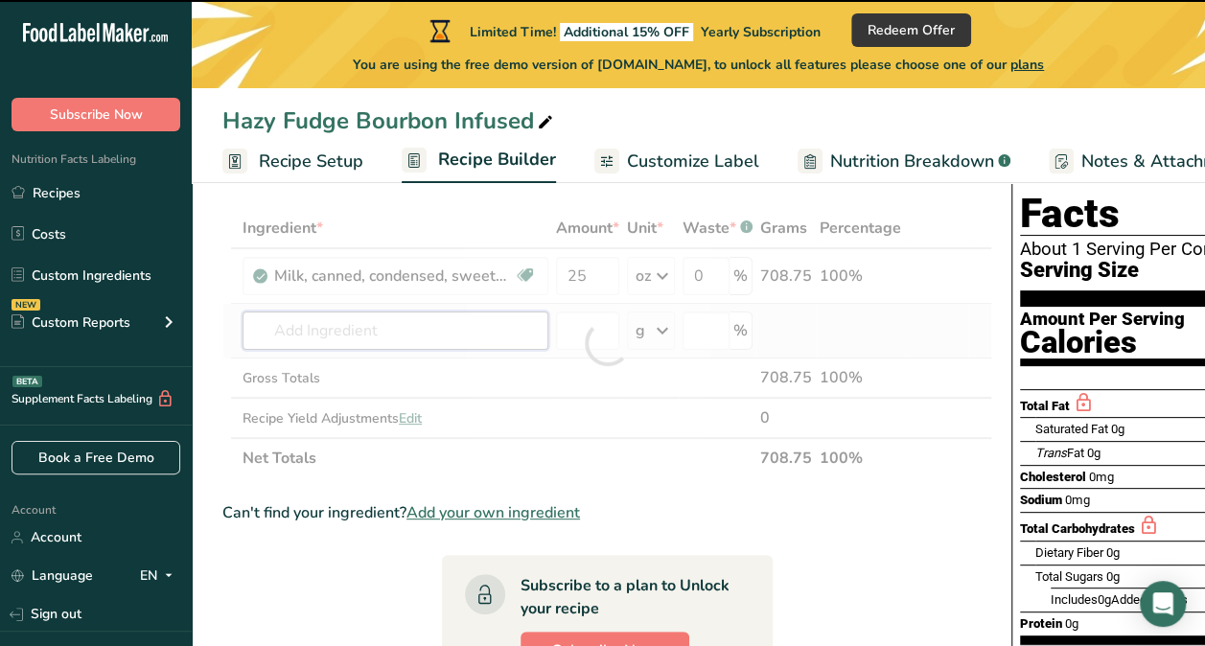
click at [405, 332] on div "Ingredient * Amount * Unit * Waste * .a-a{fill:#347362;}.b-a{fill:#fff;} Grams …" at bounding box center [607, 343] width 770 height 270
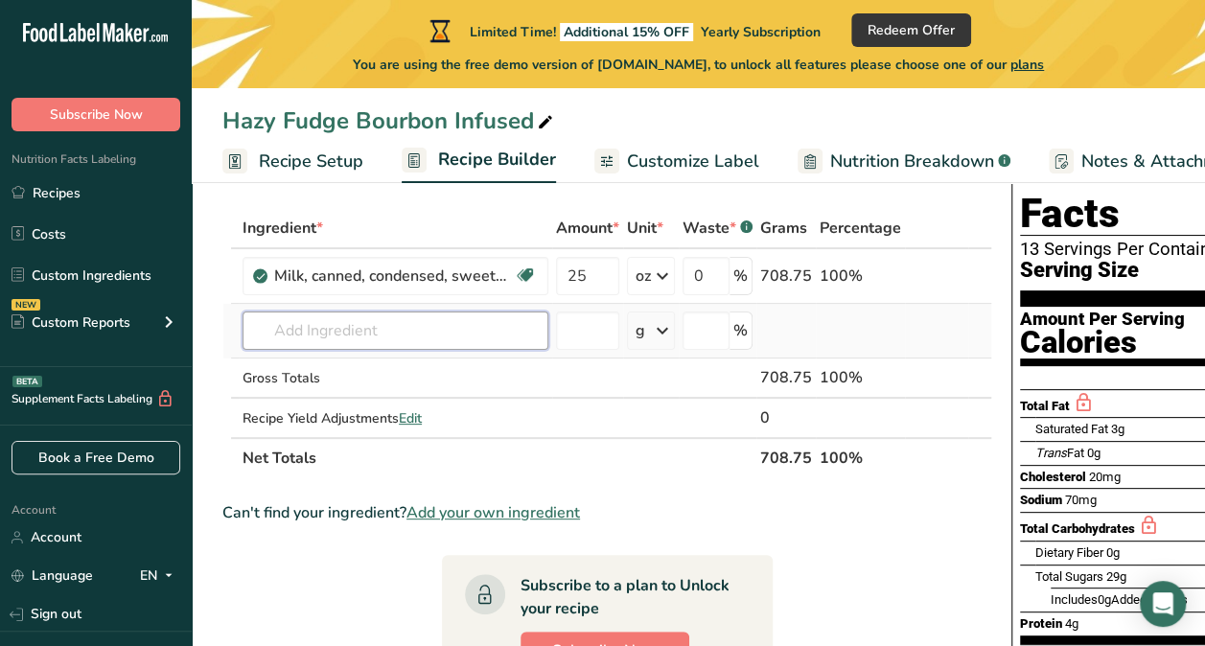
type input "D"
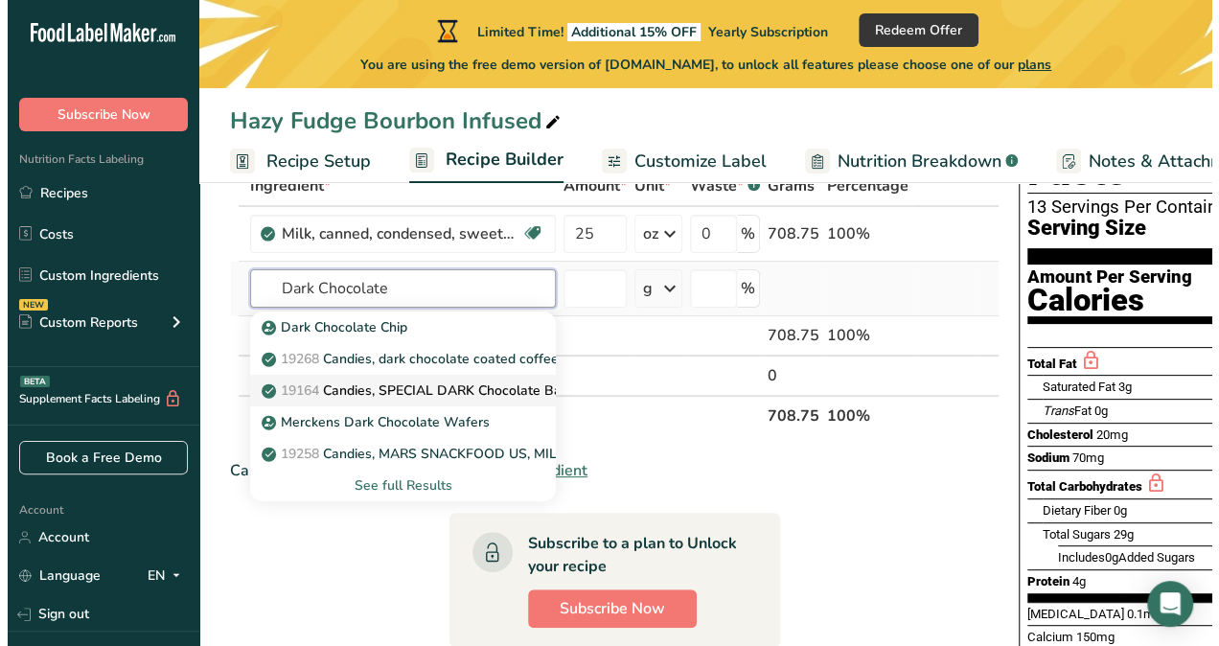
scroll to position [139, 0]
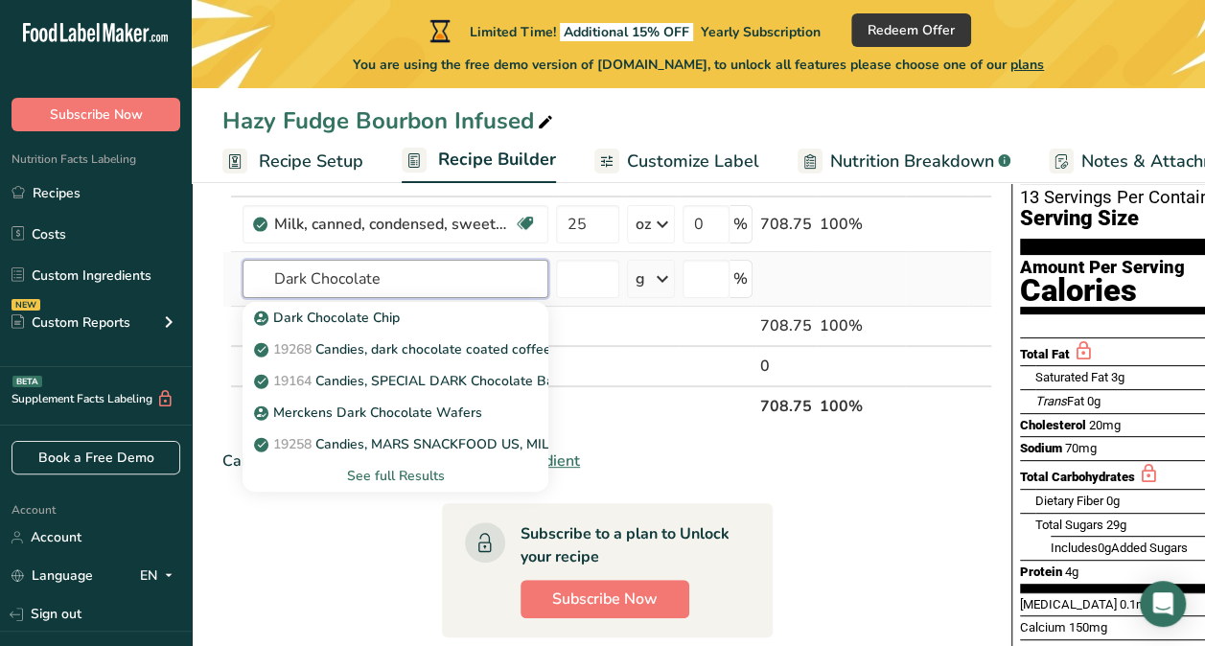
type input "Dark Chocolate"
click at [405, 468] on div "See full Results" at bounding box center [395, 476] width 275 height 20
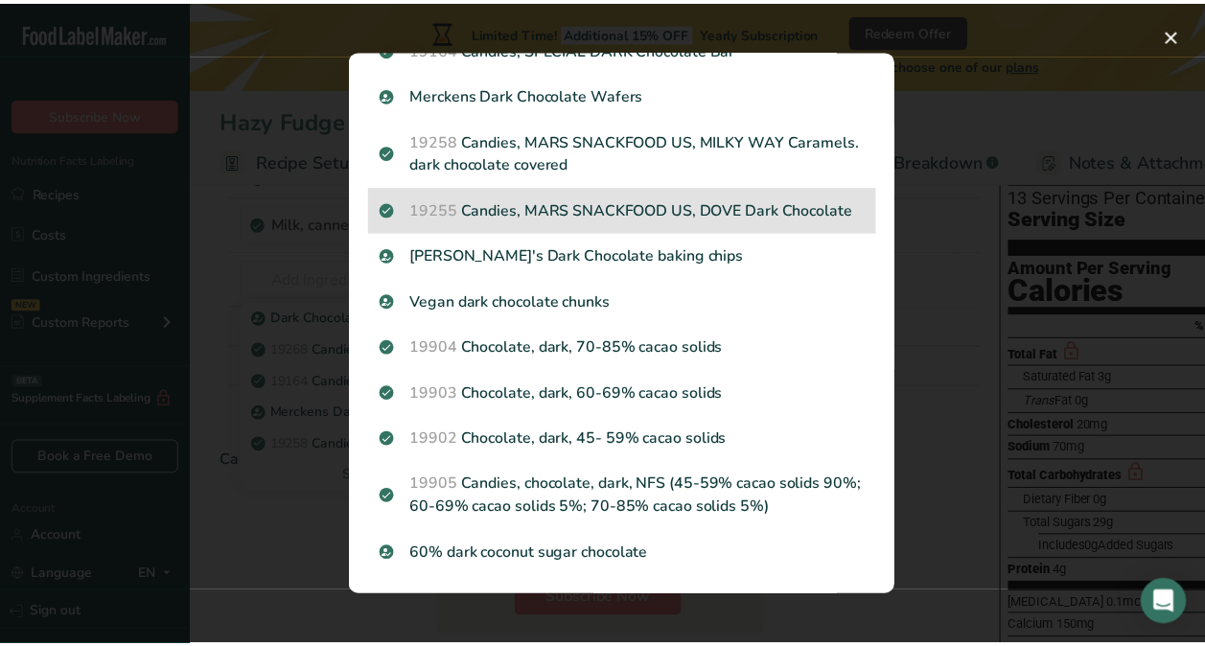
scroll to position [197, 0]
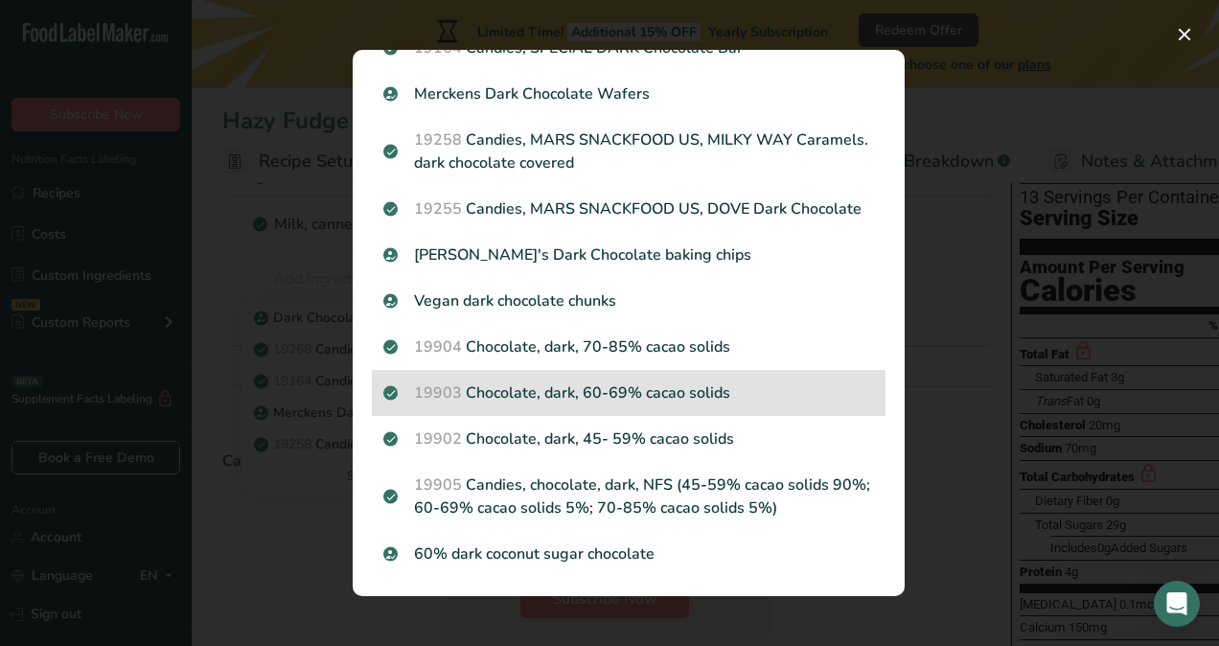
click at [491, 397] on p "19903 Chocolate, dark, 60-69% cacao solids" at bounding box center [628, 393] width 491 height 23
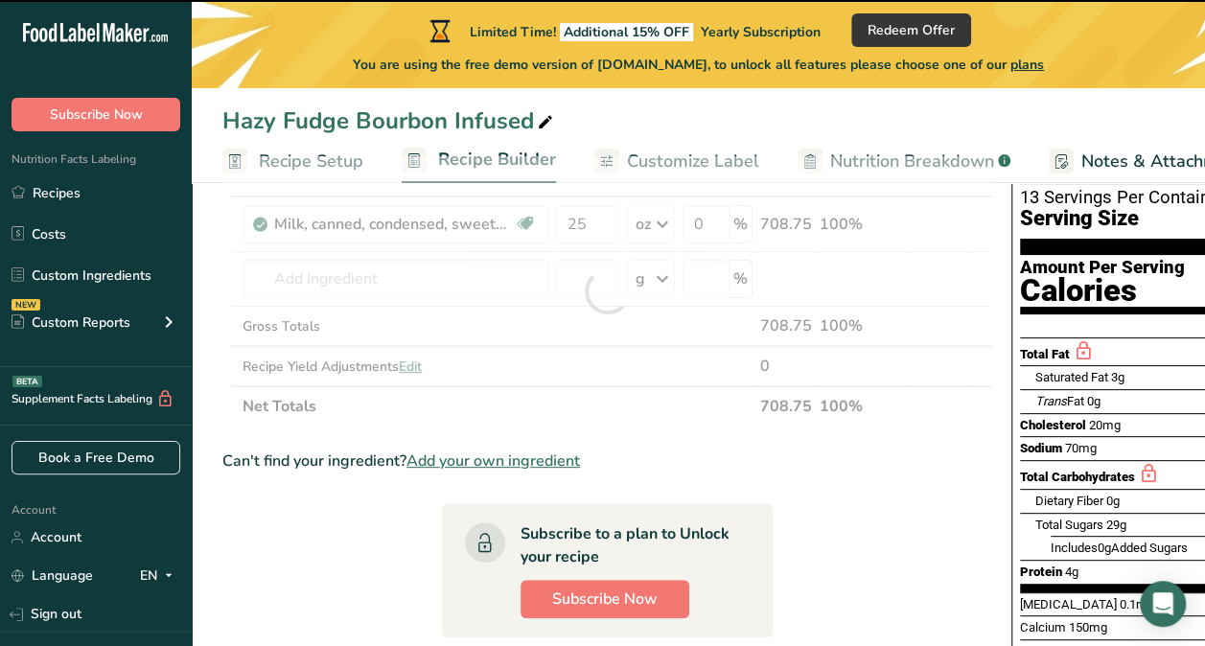
type input "0"
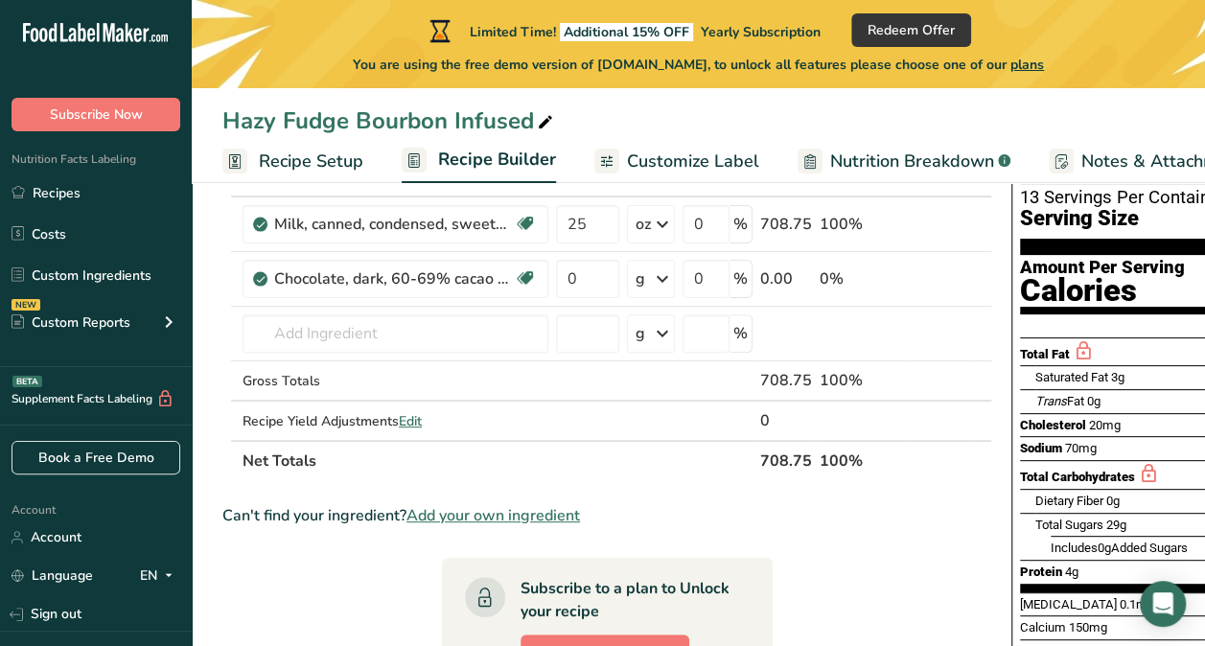
click at [683, 123] on div "Hazy Fudge Bourbon Infused" at bounding box center [698, 121] width 1013 height 35
click at [584, 277] on input "0" at bounding box center [587, 279] width 63 height 38
type input "18"
click at [665, 278] on div "Ingredient * Amount * Unit * Waste * .a-a{fill:#347362;}.b-a{fill:#fff;} Grams …" at bounding box center [607, 318] width 770 height 325
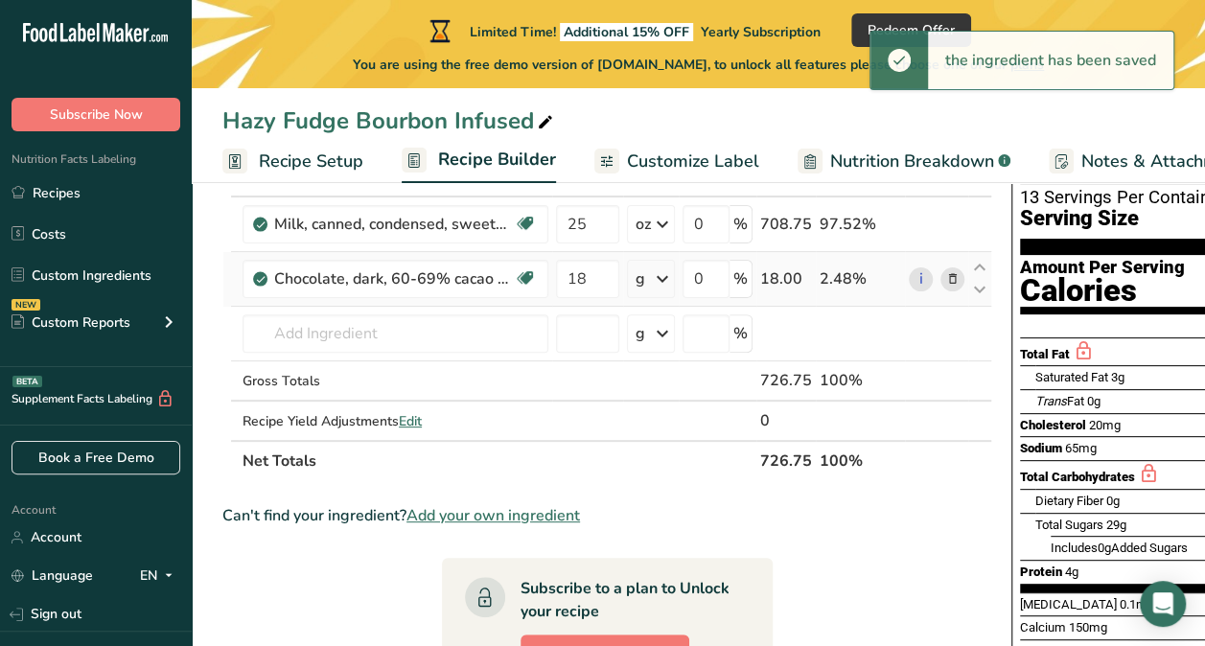
click at [665, 278] on icon at bounding box center [662, 279] width 23 height 35
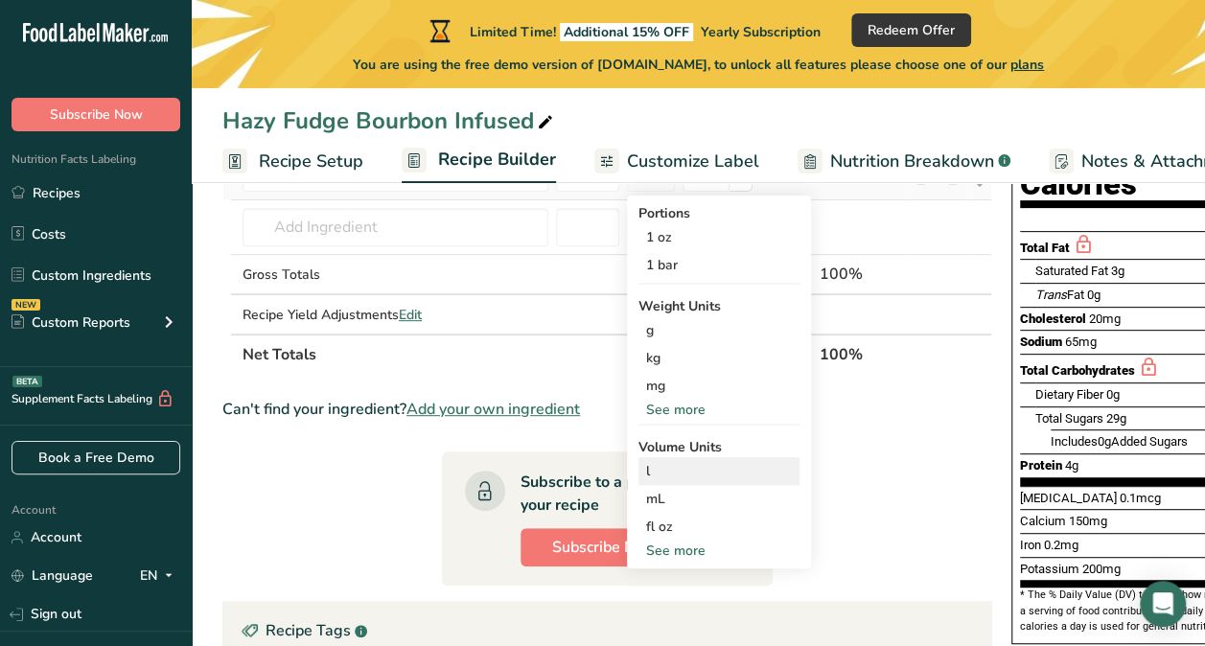
scroll to position [246, 0]
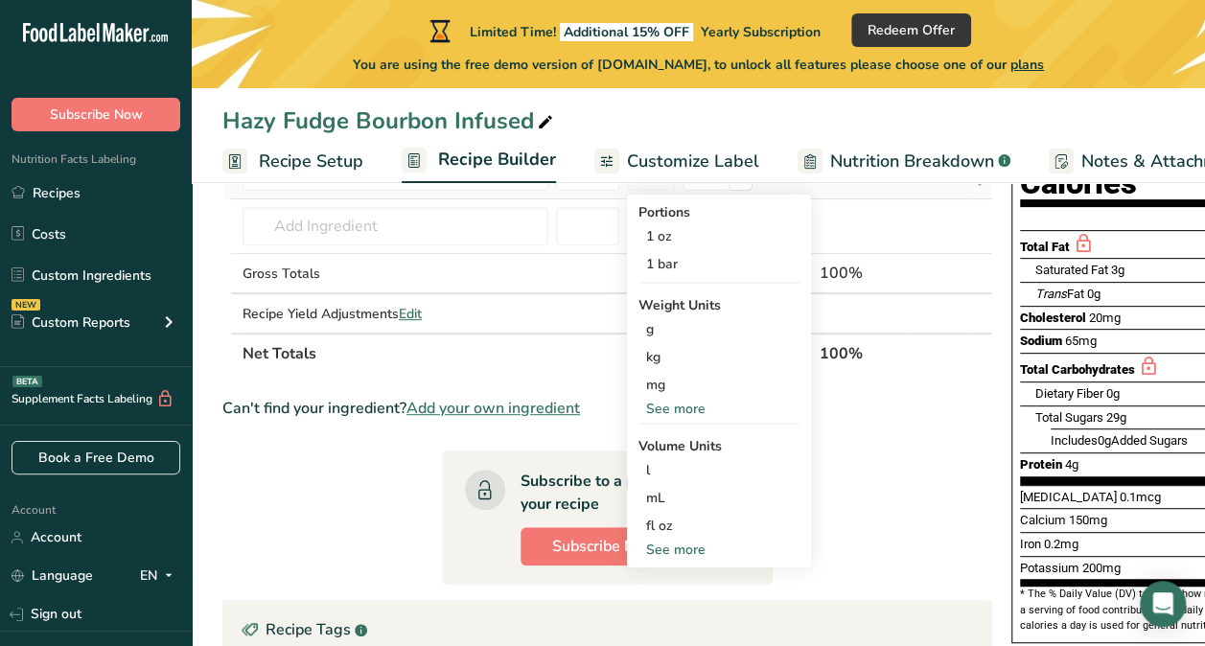
click at [682, 554] on div "See more" at bounding box center [718, 550] width 161 height 20
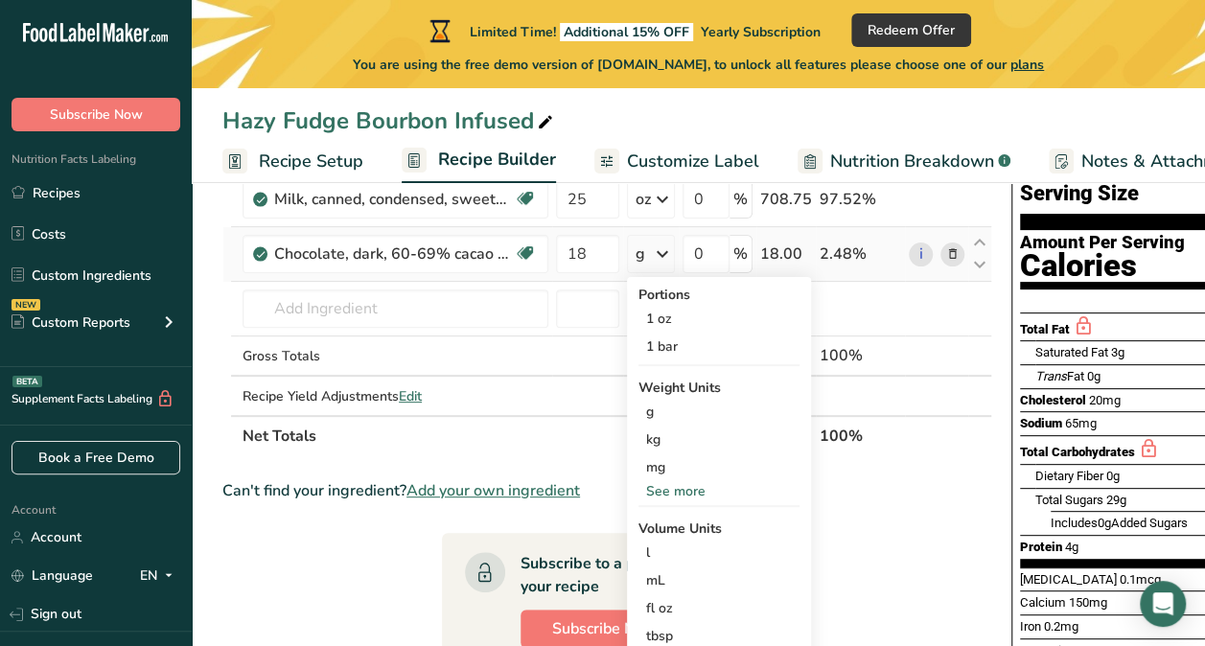
scroll to position [163, 0]
click at [681, 489] on div "See more" at bounding box center [718, 492] width 161 height 20
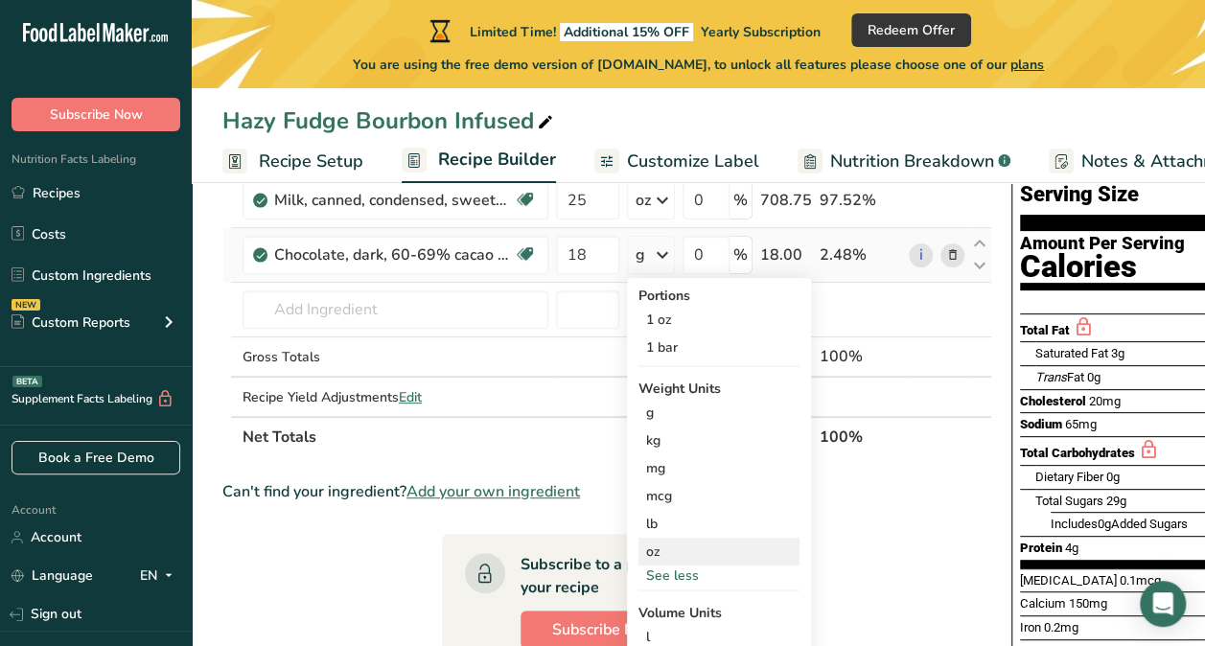
click at [669, 551] on div "oz" at bounding box center [718, 552] width 161 height 28
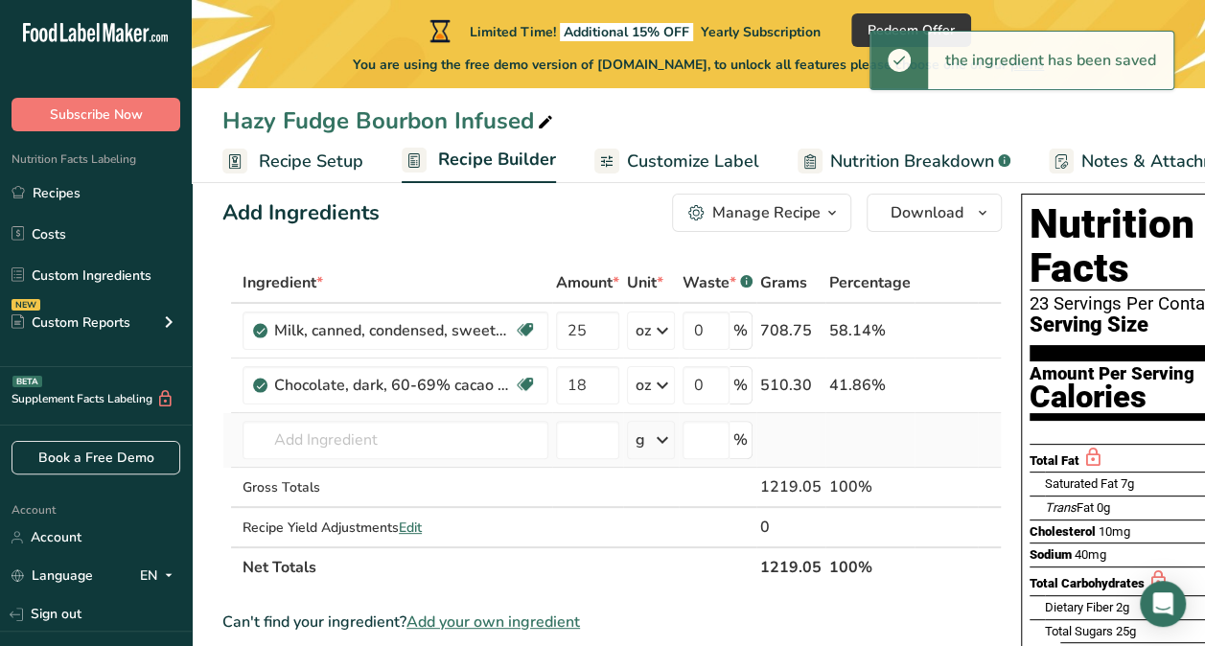
scroll to position [22, 0]
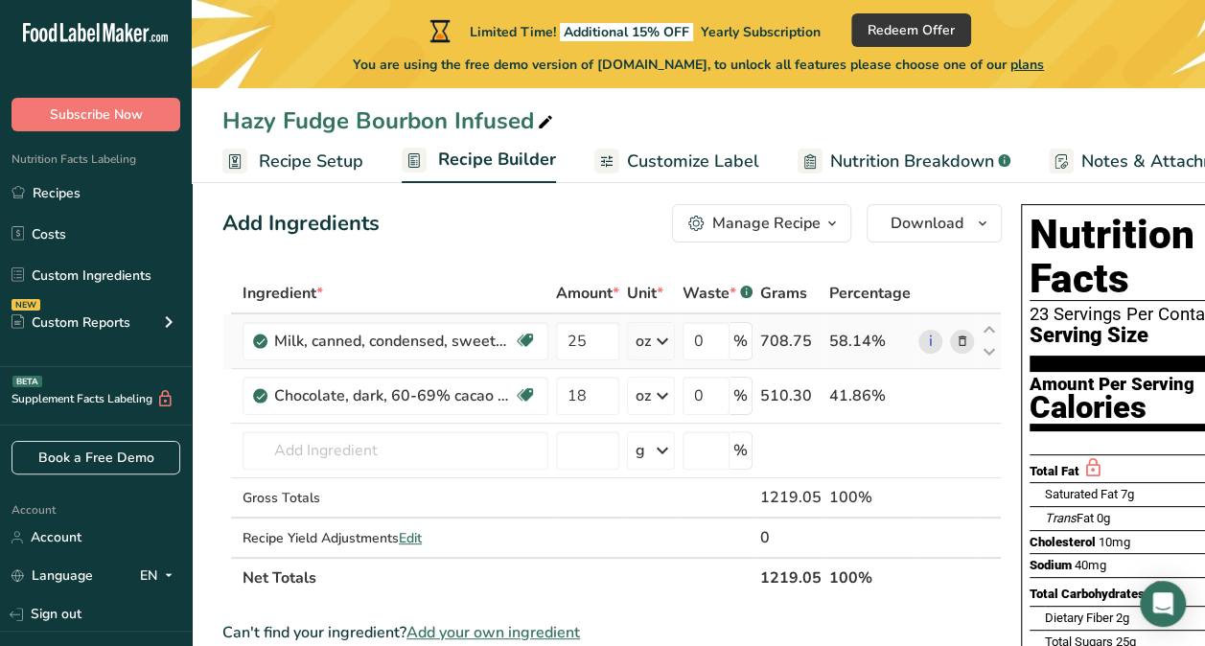
click at [663, 345] on icon at bounding box center [662, 341] width 23 height 35
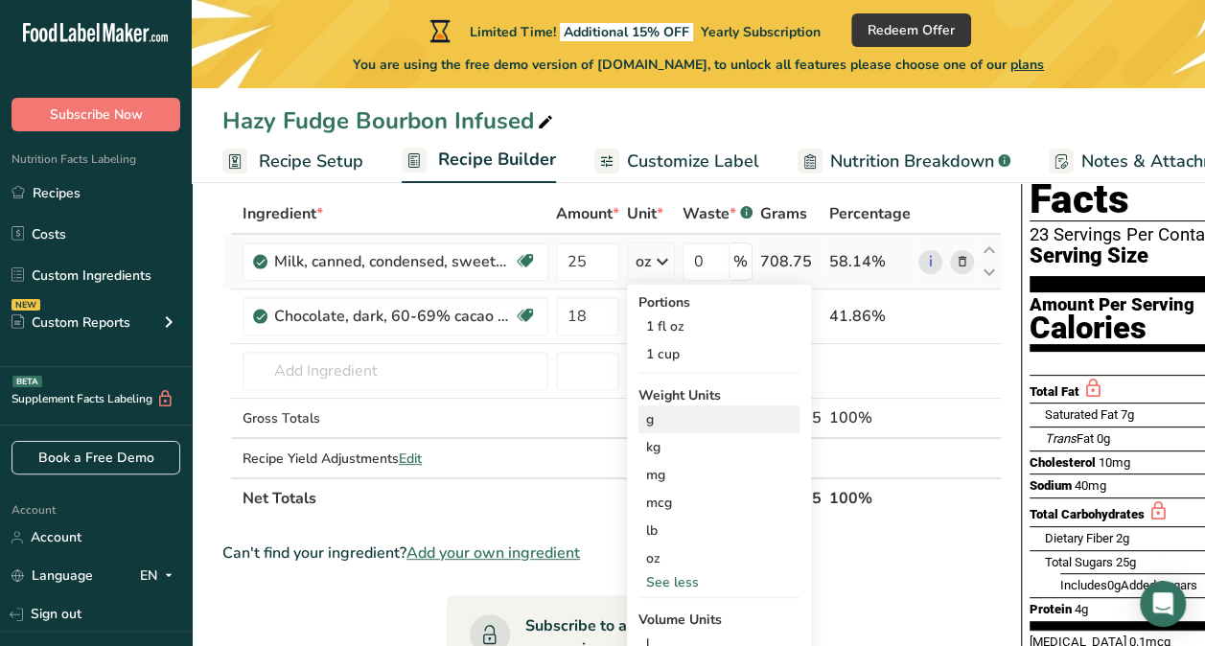
scroll to position [38, 0]
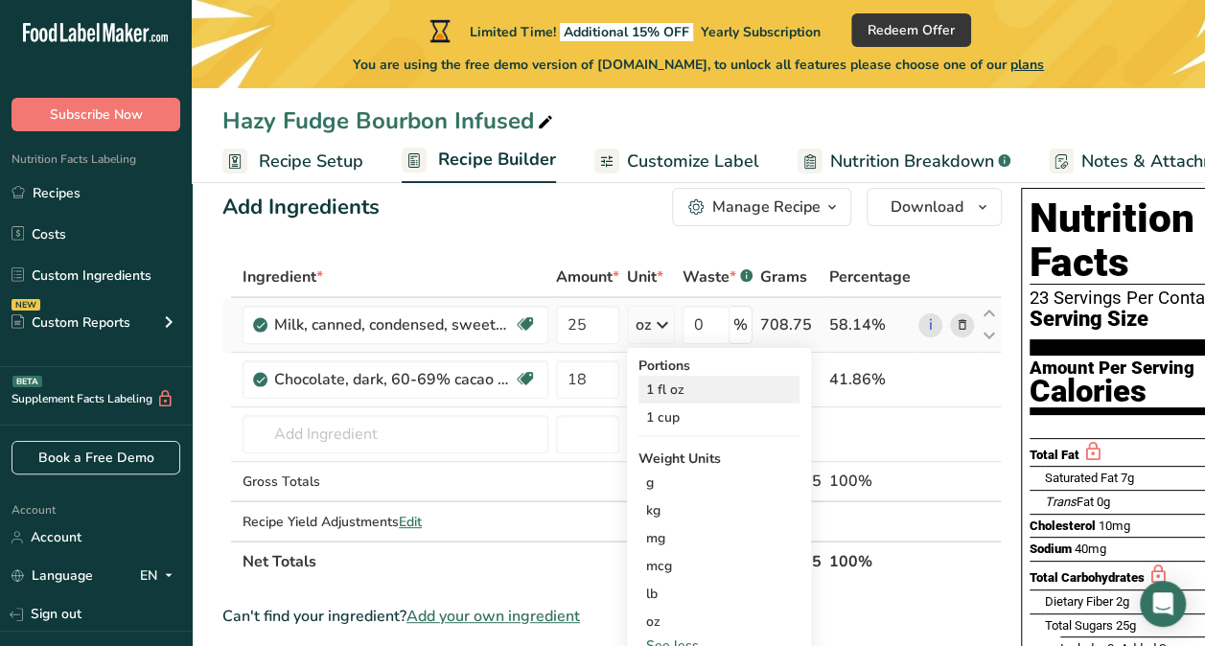
click at [683, 385] on div "1 fl oz" at bounding box center [718, 390] width 161 height 28
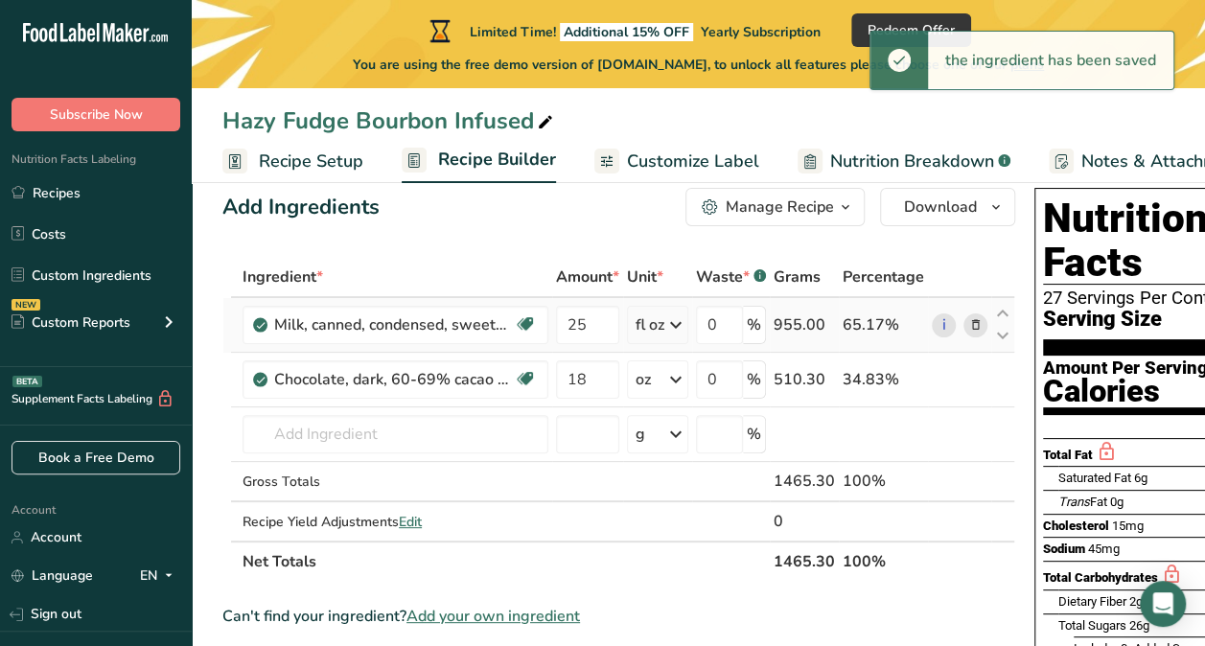
click at [684, 322] on icon at bounding box center [675, 325] width 23 height 35
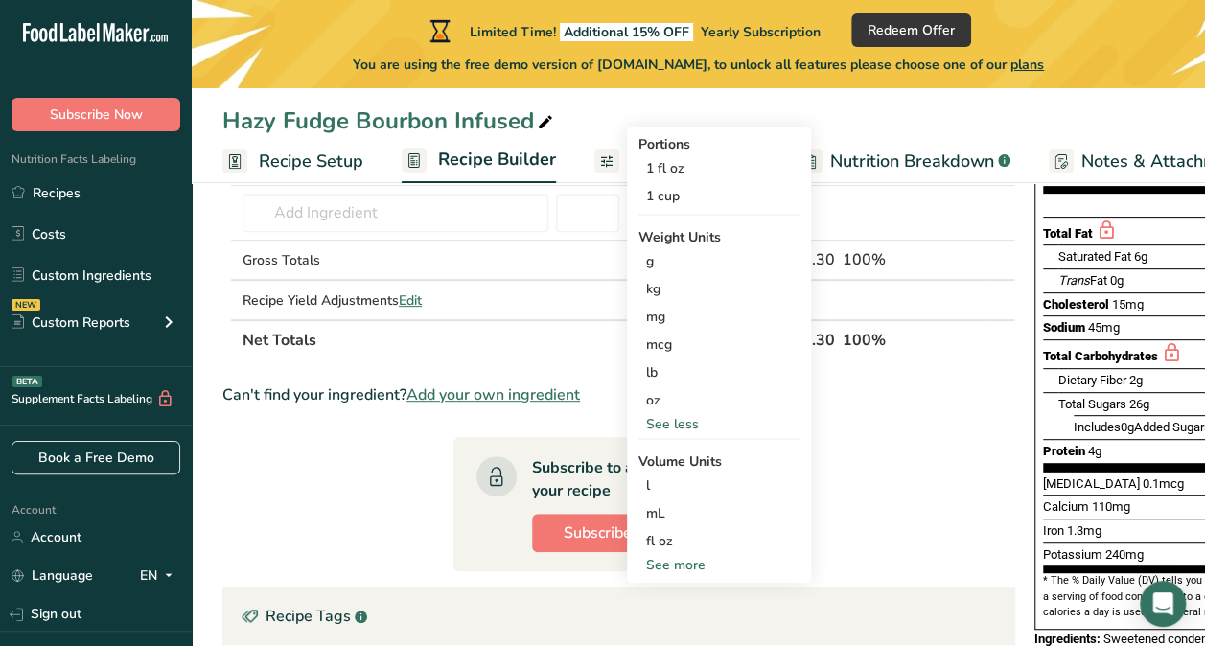
scroll to position [261, 0]
click at [684, 564] on div "See more" at bounding box center [718, 564] width 161 height 20
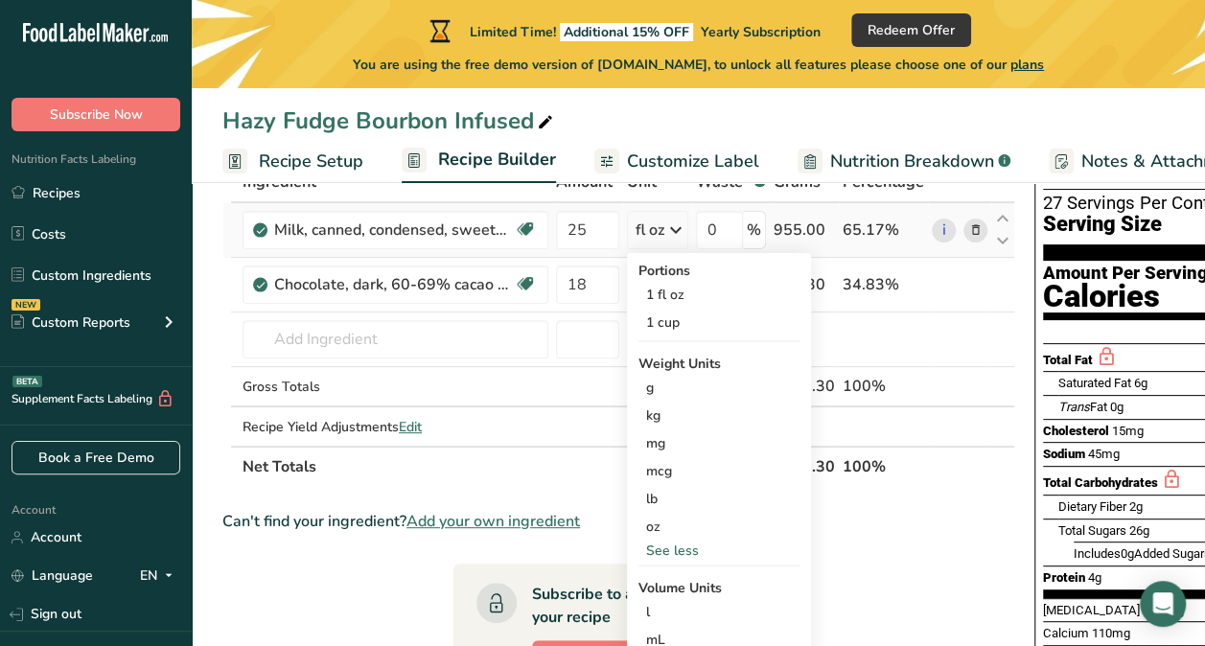
scroll to position [0, 0]
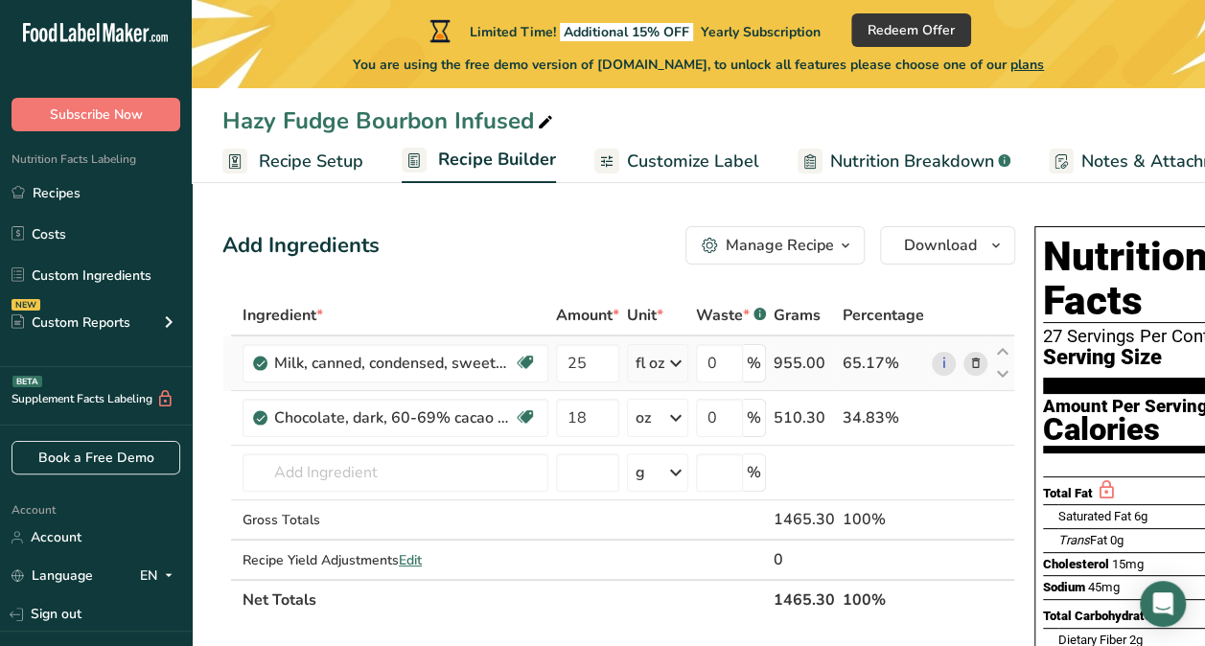
click at [674, 364] on icon at bounding box center [675, 363] width 23 height 35
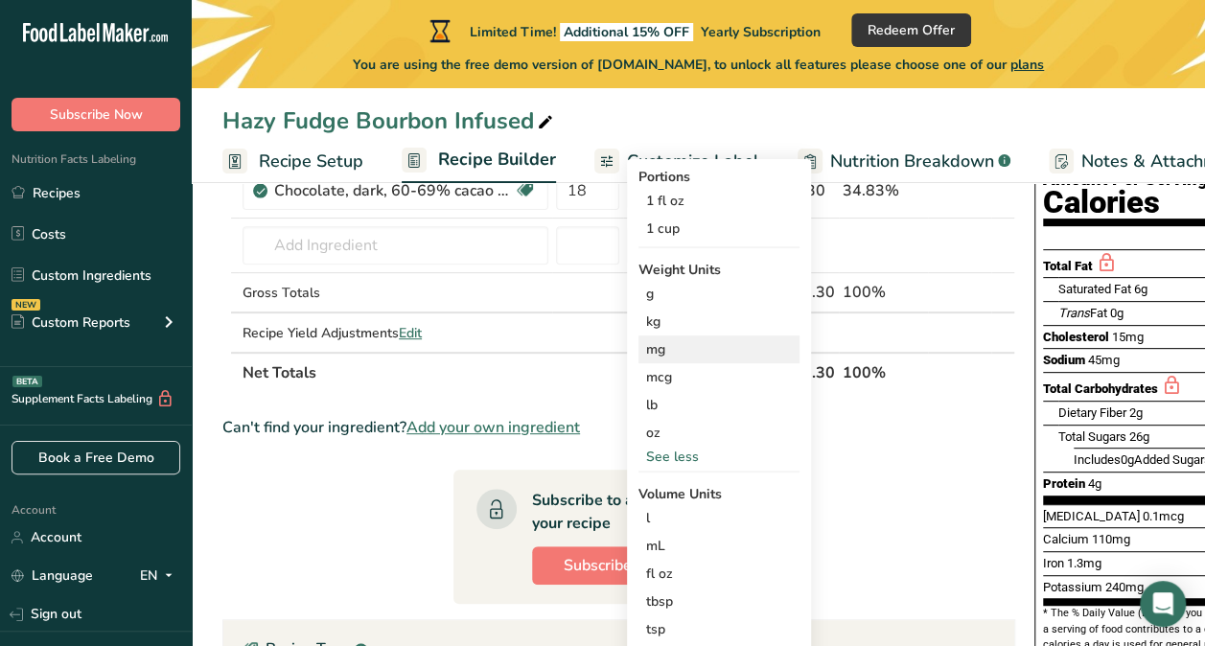
scroll to position [153, 0]
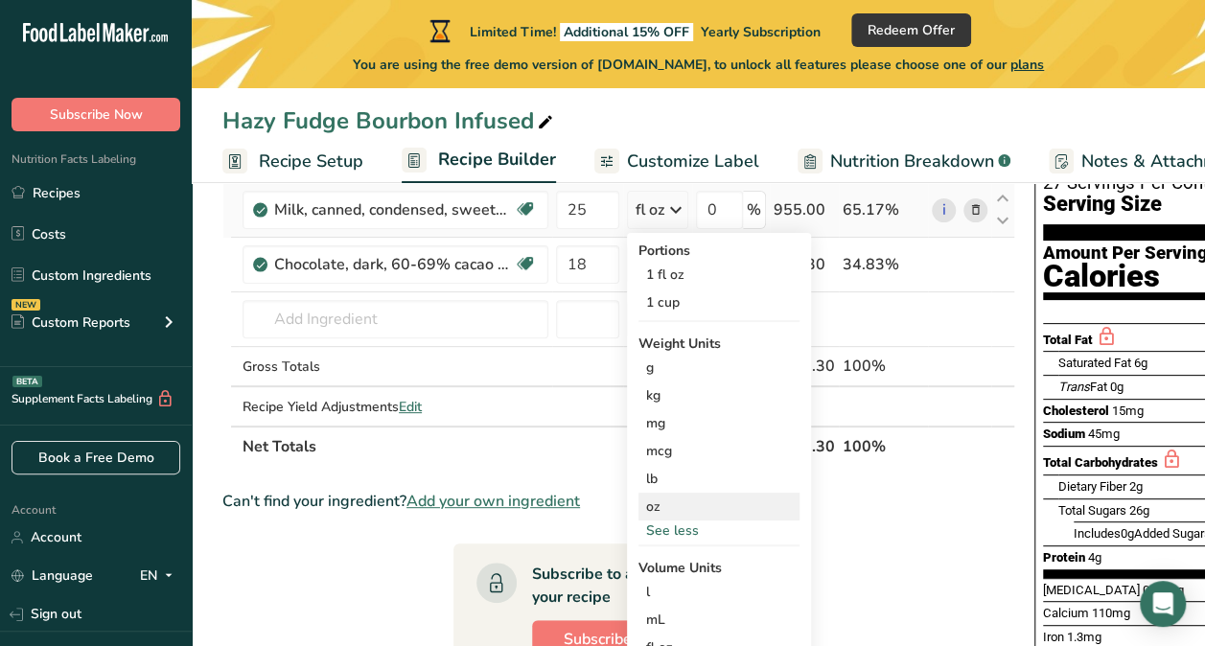
click at [659, 512] on div "oz" at bounding box center [718, 507] width 161 height 28
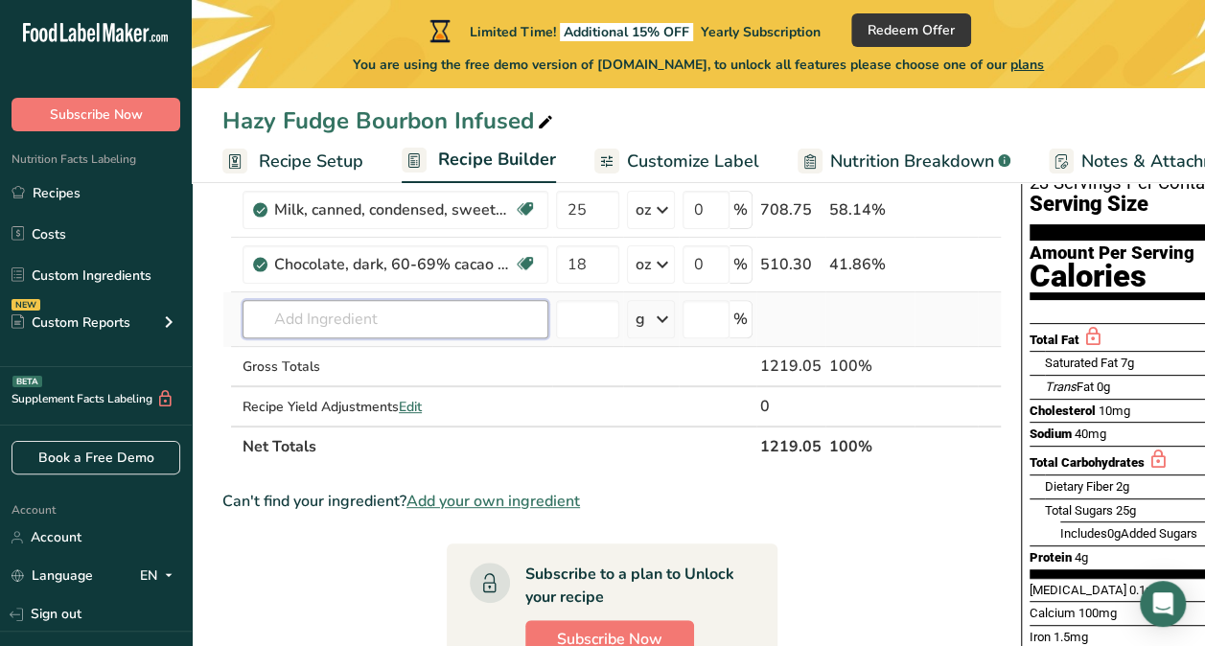
click at [479, 325] on input "text" at bounding box center [396, 319] width 306 height 38
click at [217, 301] on section "Add Ingredients Manage Recipe Delete Recipe Duplicate Recipe Scale Recipe Save …" at bounding box center [698, 538] width 1013 height 1006
click at [272, 305] on input "text" at bounding box center [396, 319] width 306 height 38
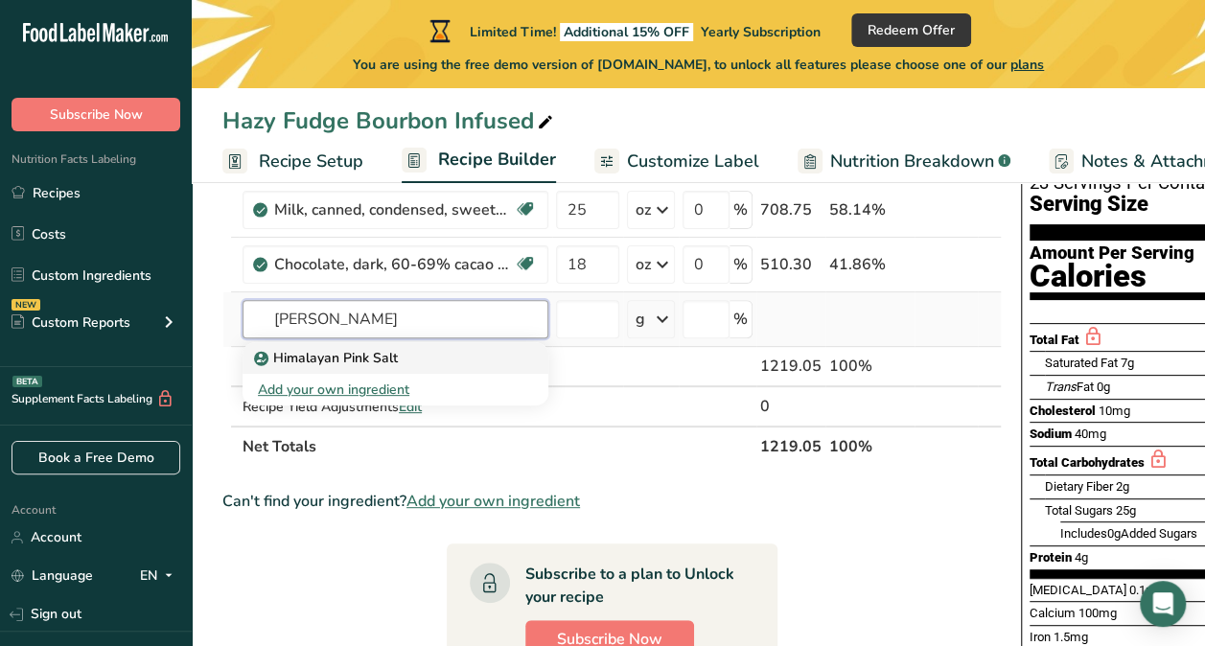
type input "Himalay"
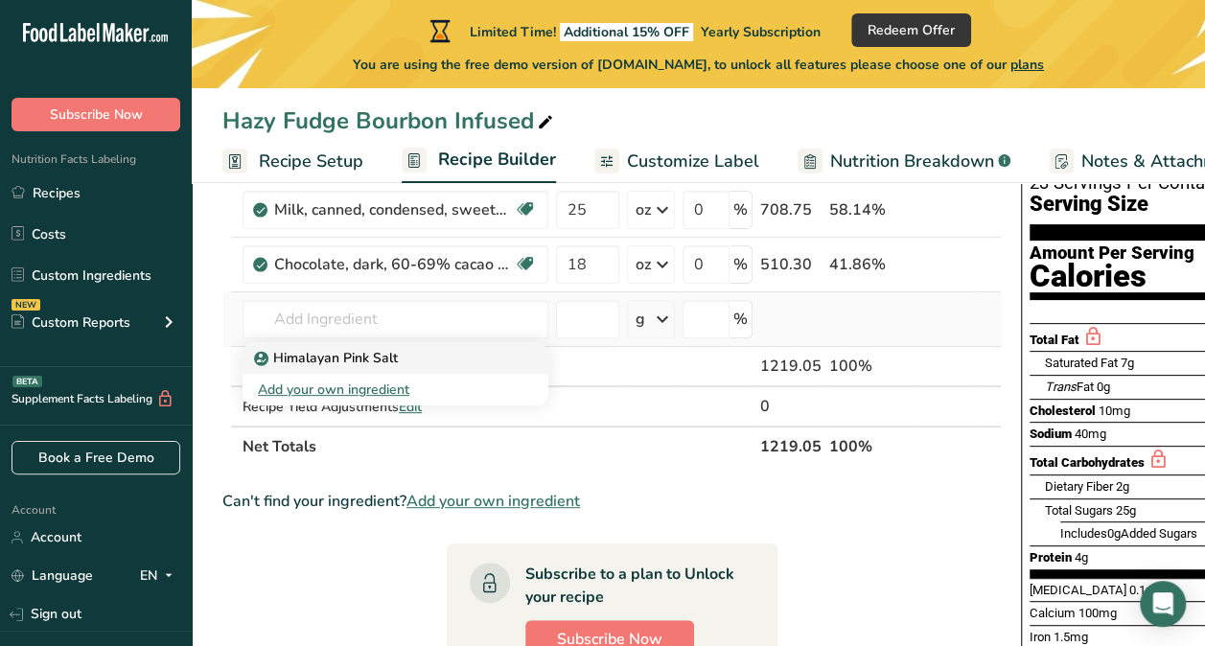
click at [289, 357] on p "Himalayan Pink Salt" at bounding box center [328, 358] width 140 height 20
type input "Himalayan Pink Salt"
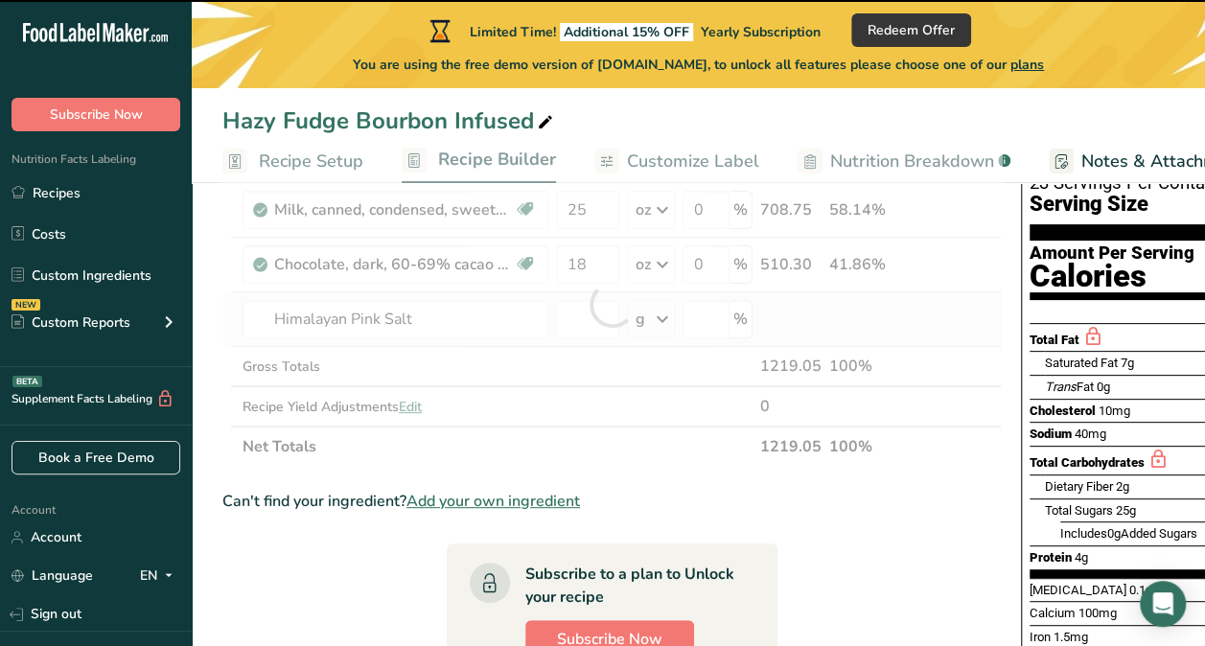
type input "0"
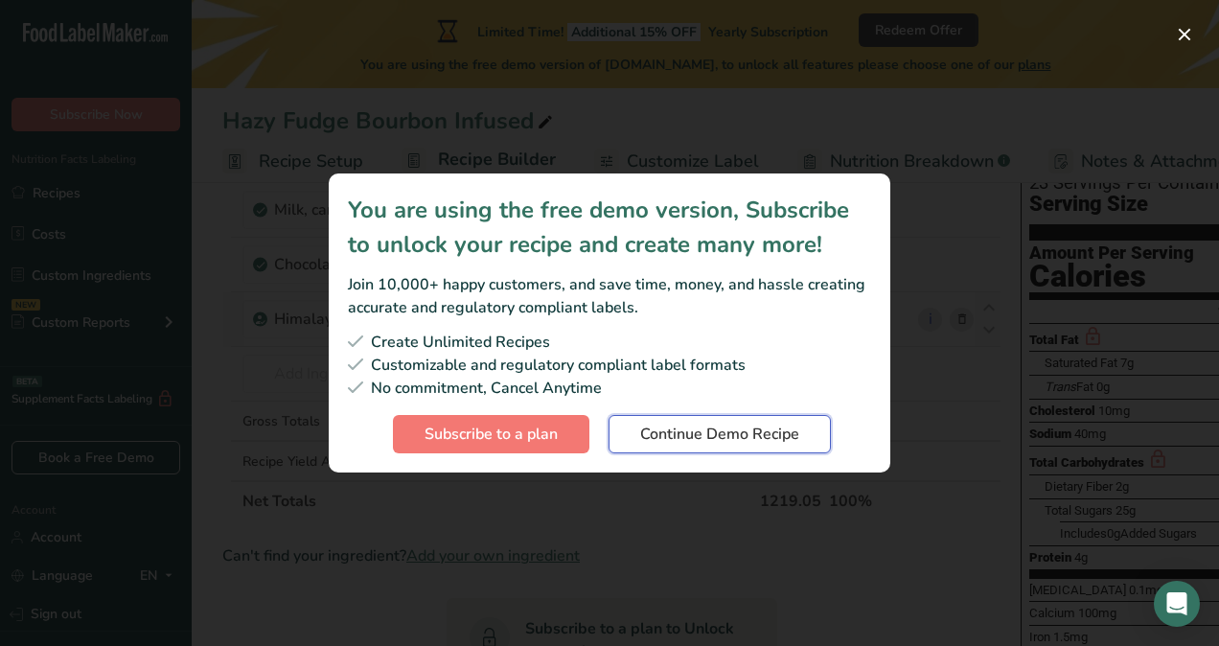
click at [723, 439] on span "Continue Demo Recipe" at bounding box center [719, 434] width 159 height 23
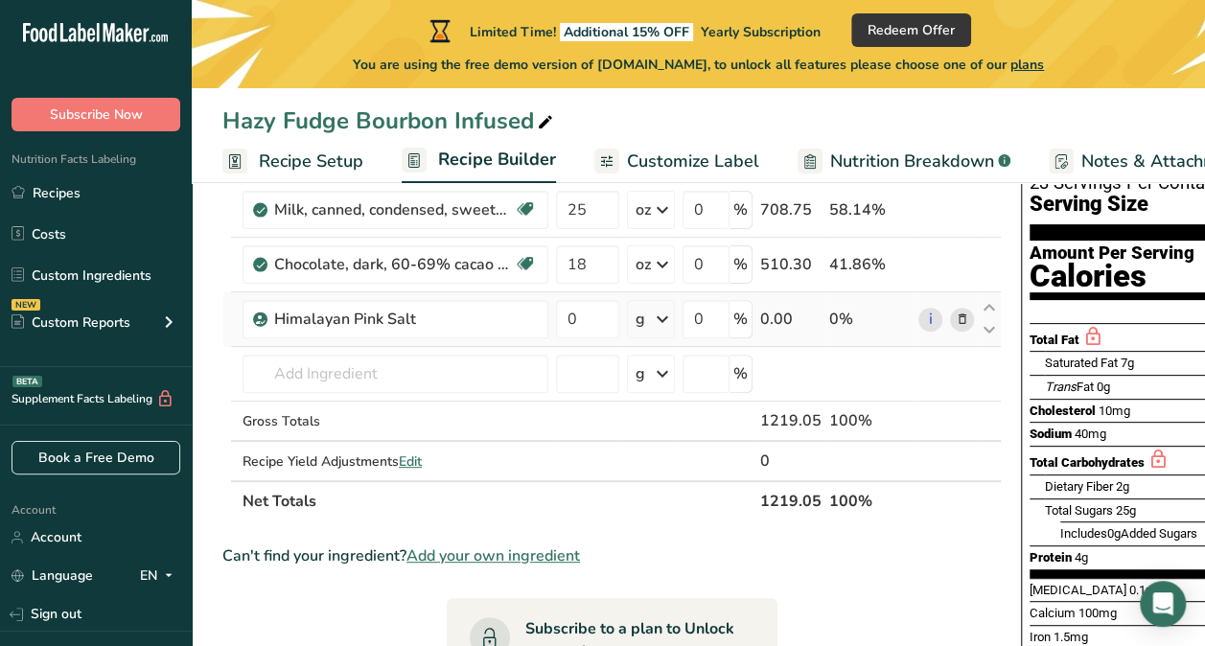
click at [644, 123] on div "Hazy Fudge Bourbon Infused" at bounding box center [698, 121] width 1013 height 35
click at [662, 315] on icon at bounding box center [662, 319] width 23 height 35
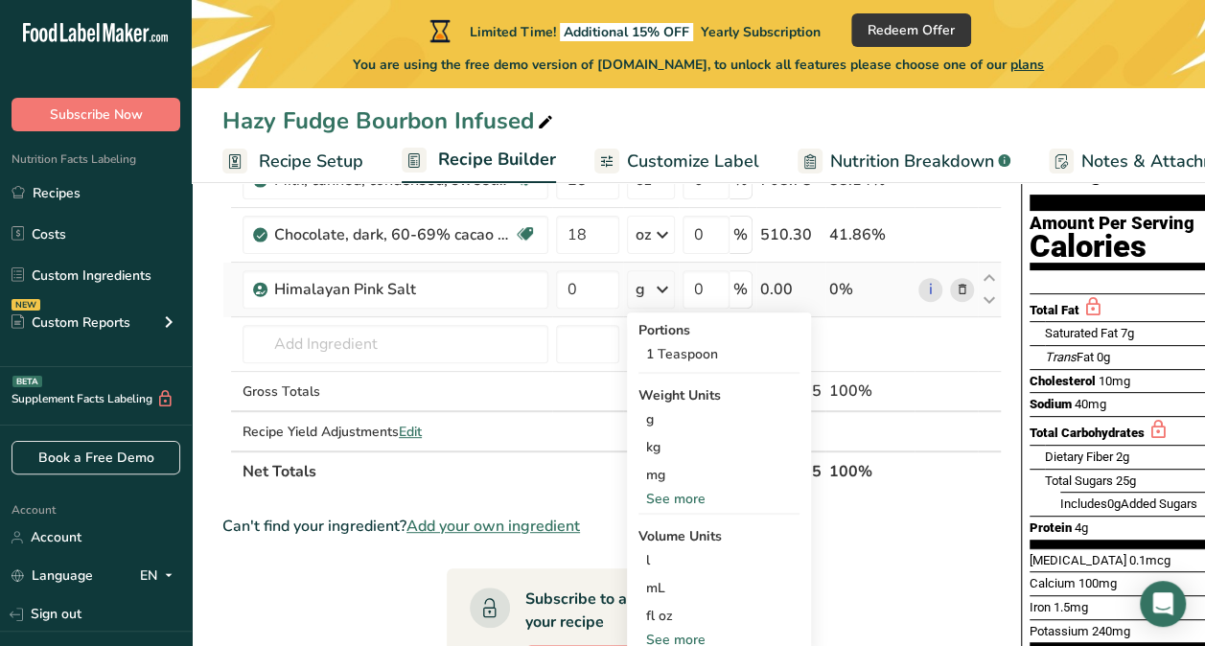
scroll to position [182, 0]
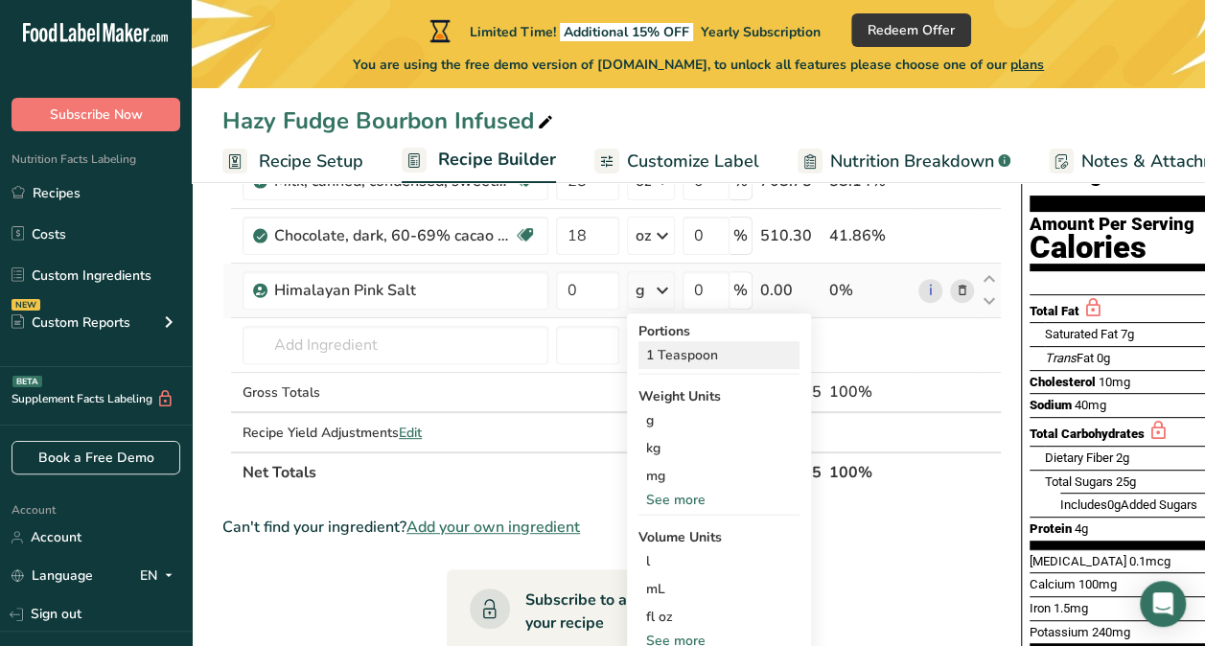
click at [677, 362] on div "1 Teaspoon" at bounding box center [718, 355] width 161 height 28
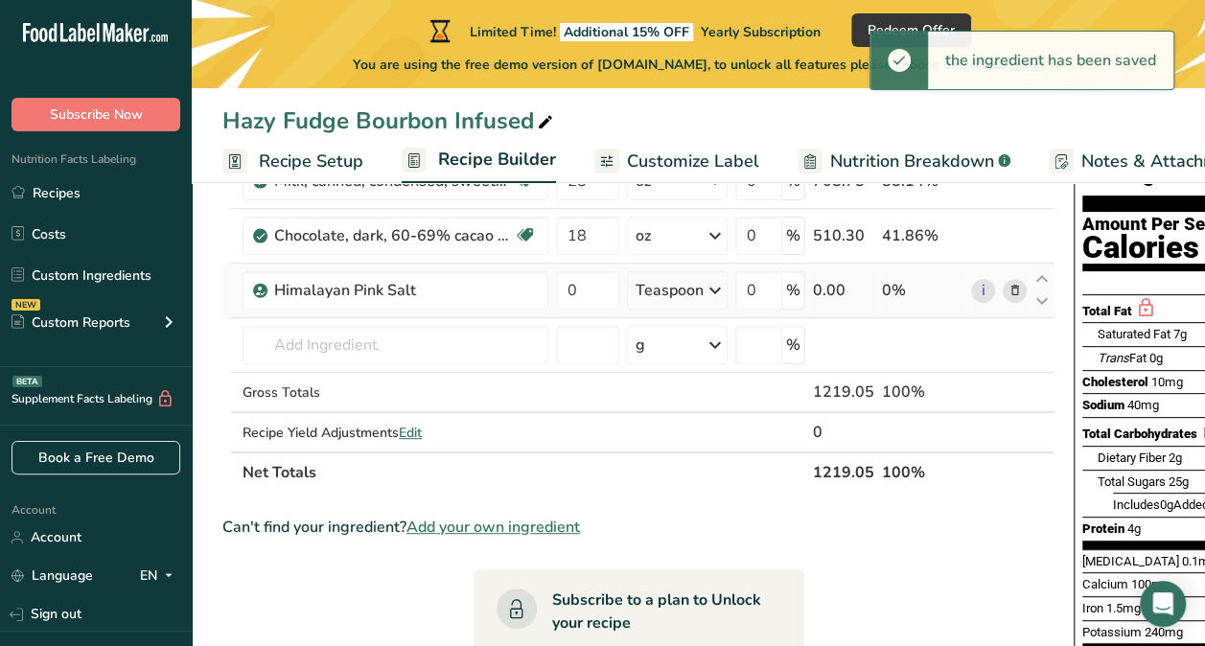
click at [707, 292] on icon at bounding box center [715, 290] width 23 height 35
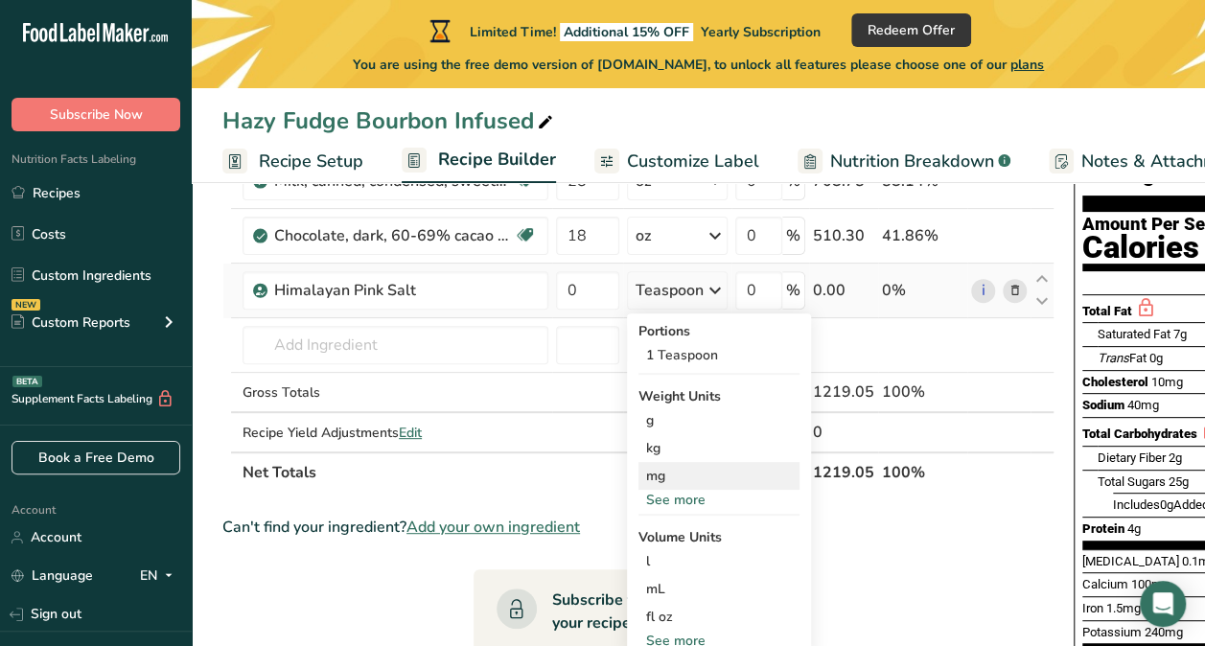
click at [712, 488] on div "mg" at bounding box center [718, 476] width 161 height 28
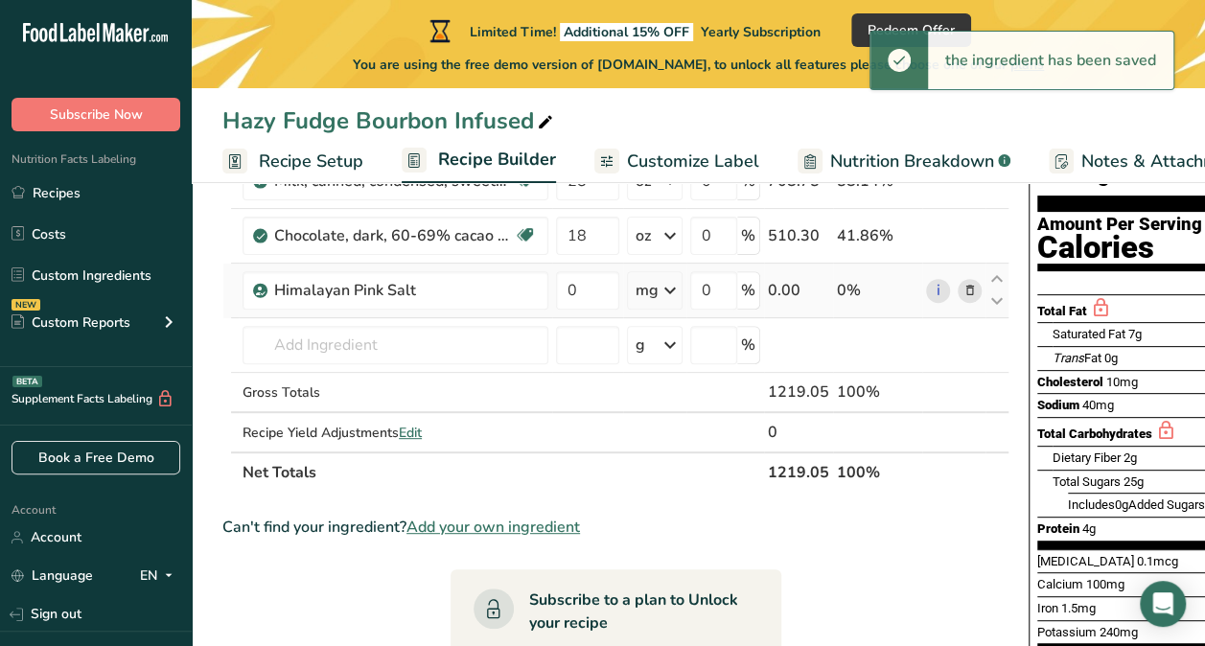
click at [665, 301] on icon at bounding box center [670, 290] width 23 height 35
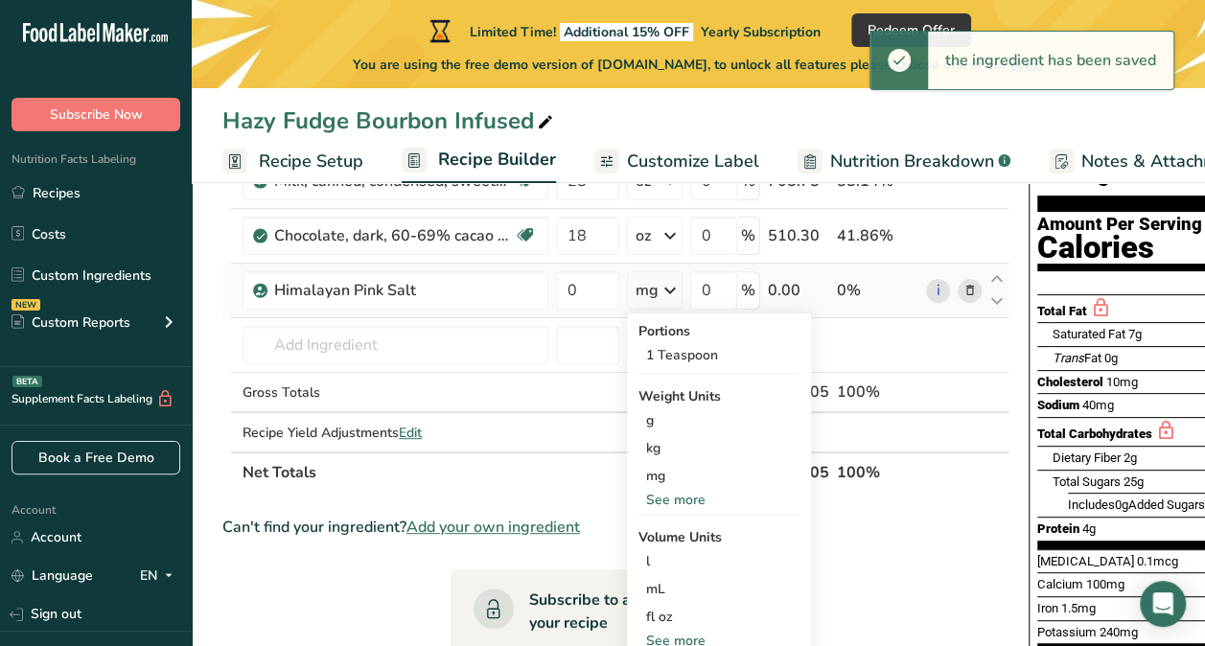
click at [672, 499] on div "See more" at bounding box center [718, 500] width 161 height 20
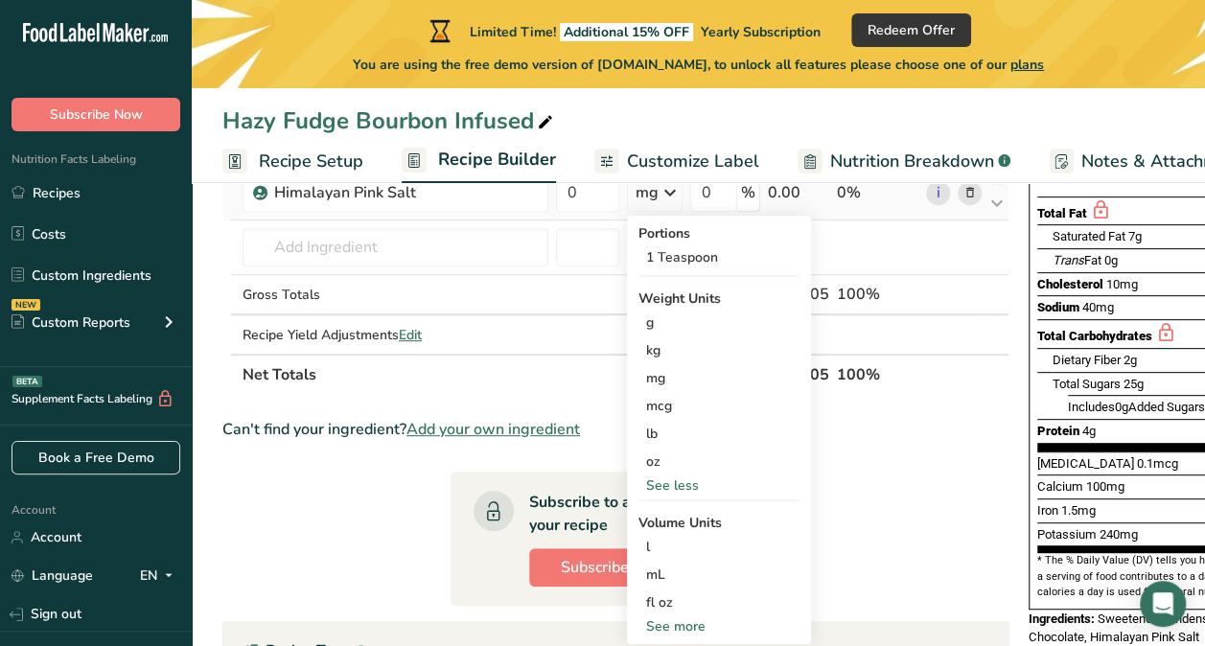
scroll to position [281, 0]
click at [663, 466] on div "oz" at bounding box center [718, 461] width 161 height 28
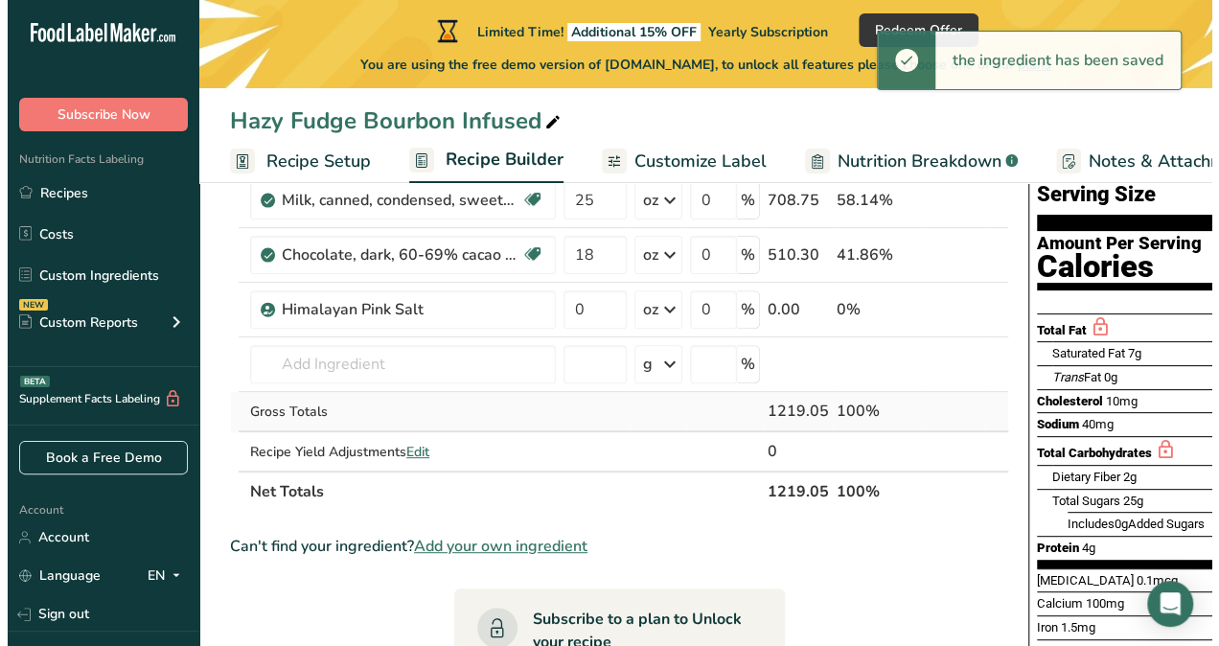
scroll to position [154, 0]
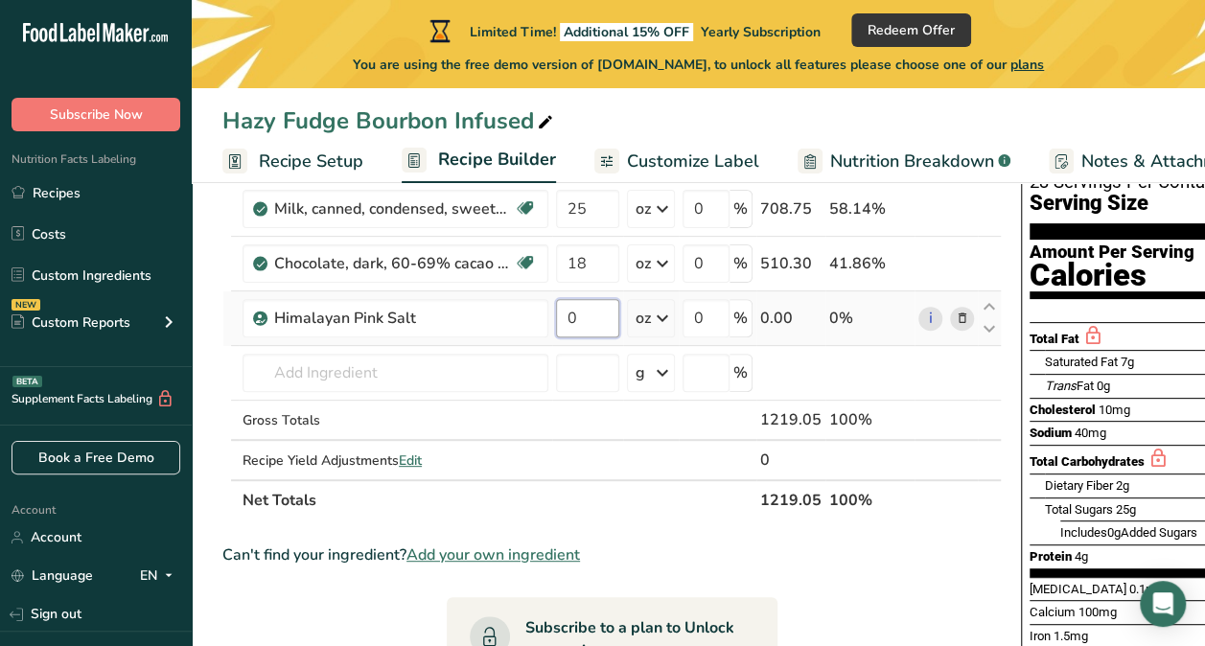
click at [592, 322] on input "0" at bounding box center [587, 318] width 63 height 38
type input "0.5"
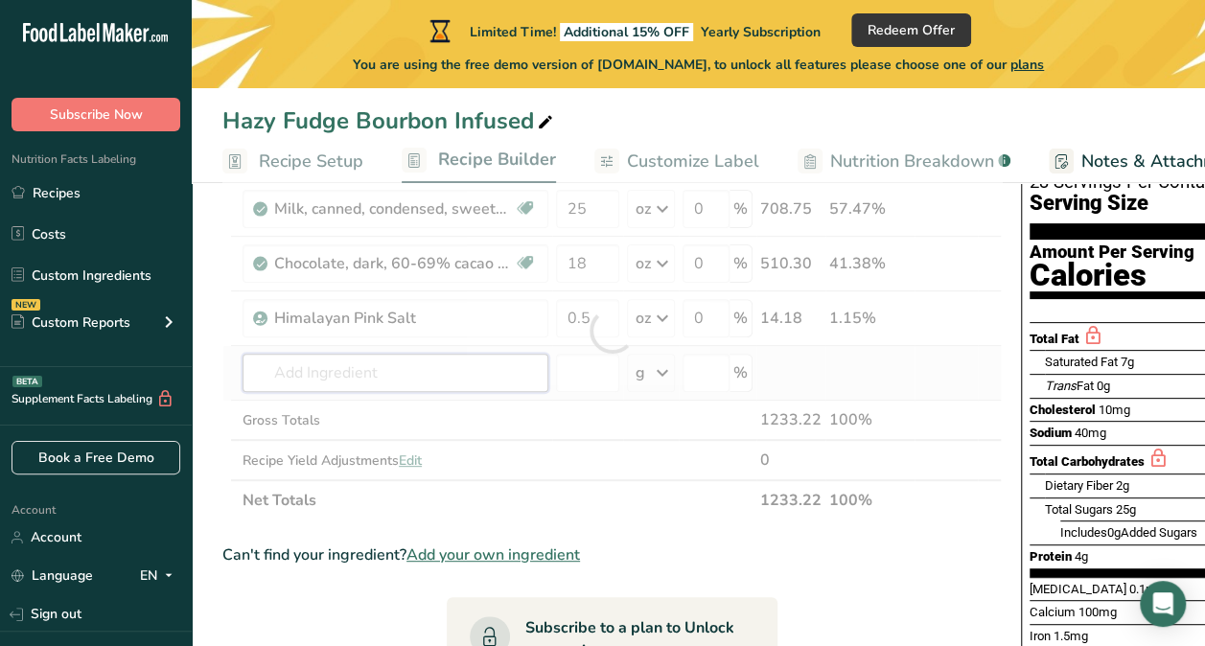
click at [312, 380] on div "Ingredient * Amount * Unit * Waste * .a-a{fill:#347362;}.b-a{fill:#fff;} Grams …" at bounding box center [611, 331] width 779 height 380
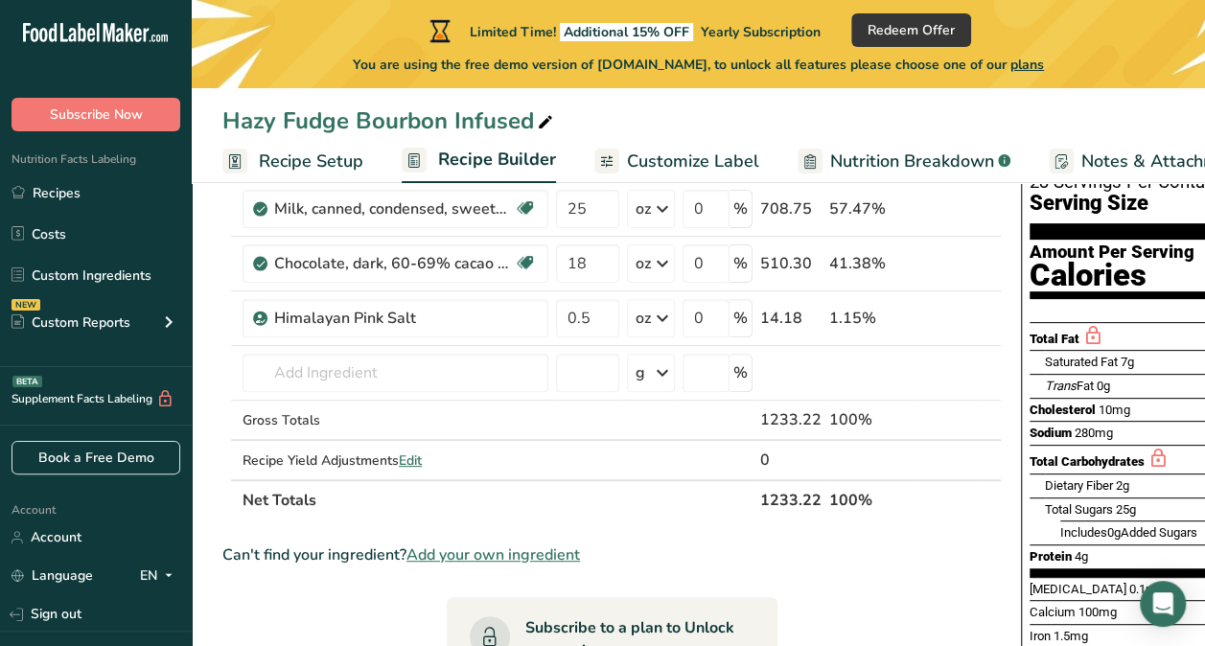
click at [217, 283] on section "Add Ingredients Manage Recipe Delete Recipe Duplicate Recipe Scale Recipe Save …" at bounding box center [698, 563] width 1013 height 1059
click at [262, 376] on input "text" at bounding box center [396, 373] width 306 height 38
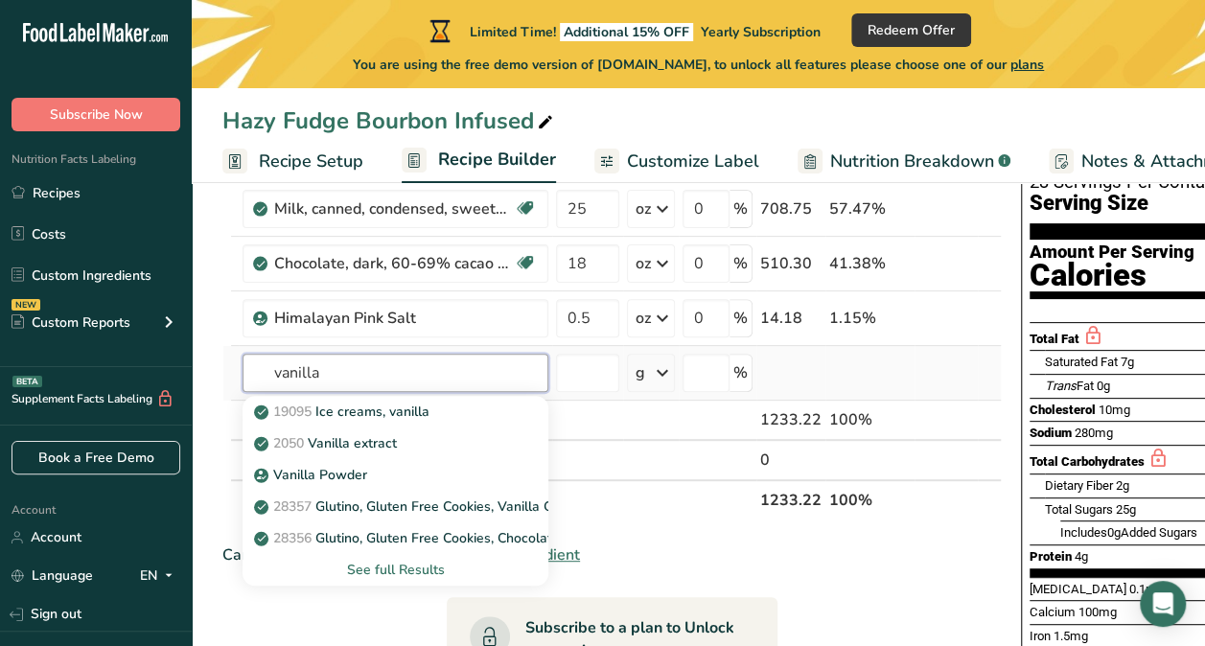
type input "vanilla"
click at [368, 564] on div "See full Results" at bounding box center [395, 570] width 275 height 20
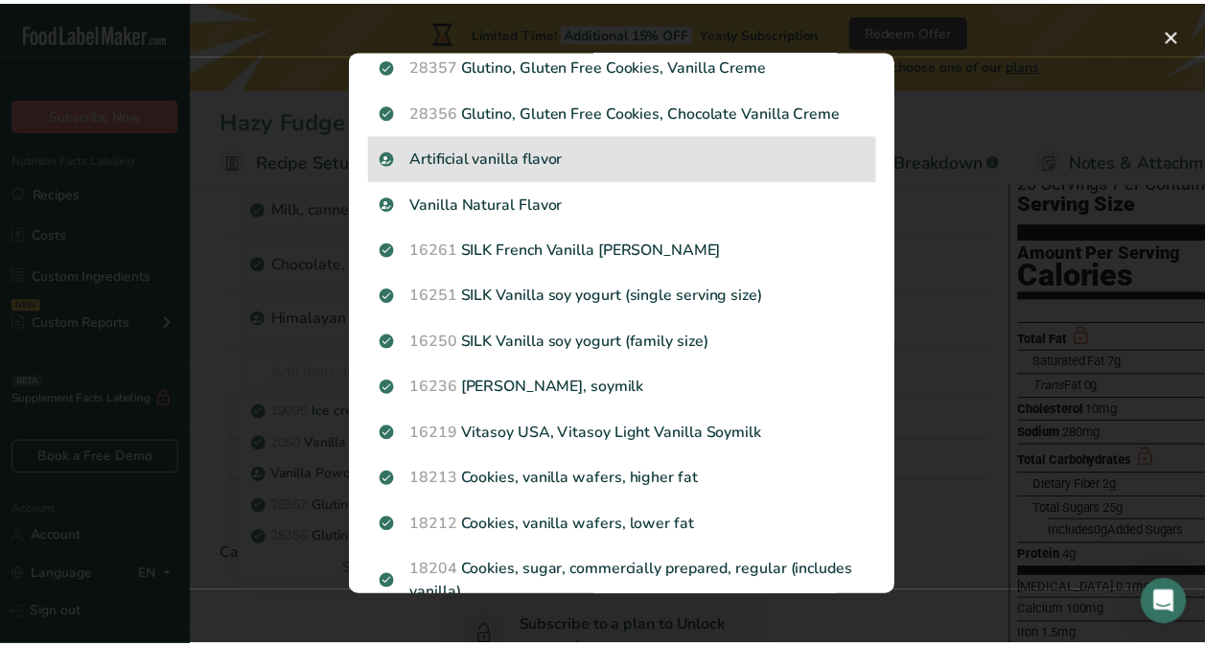
scroll to position [0, 0]
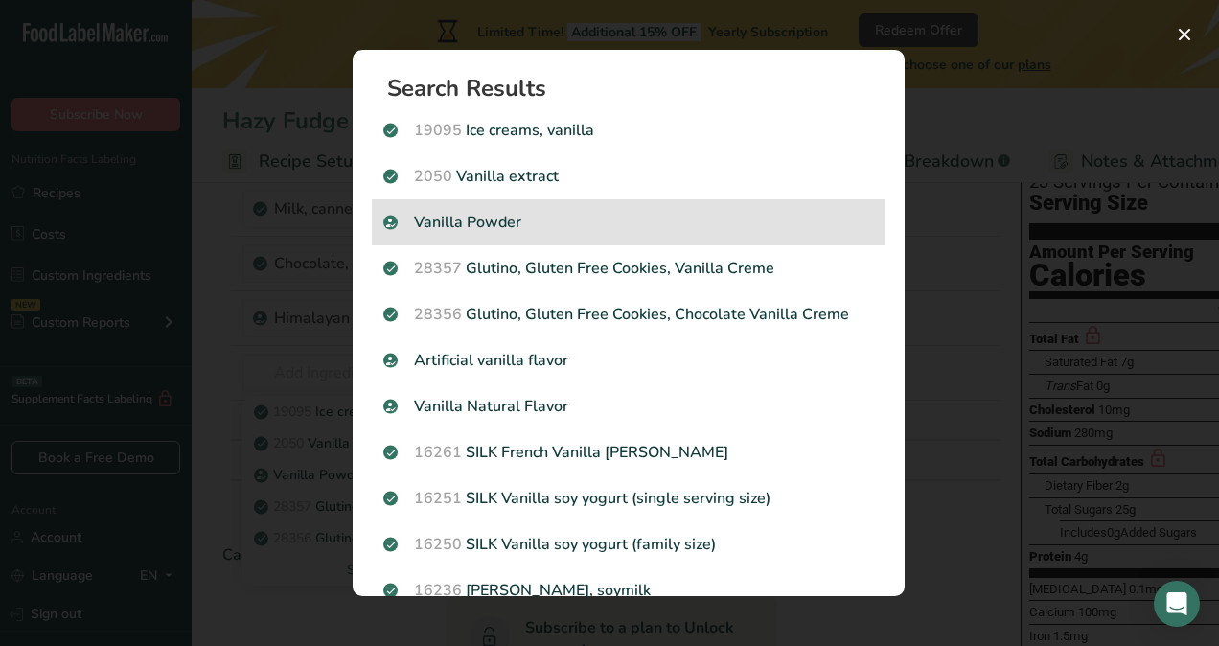
click at [579, 213] on p "Vanilla Powder" at bounding box center [628, 222] width 491 height 23
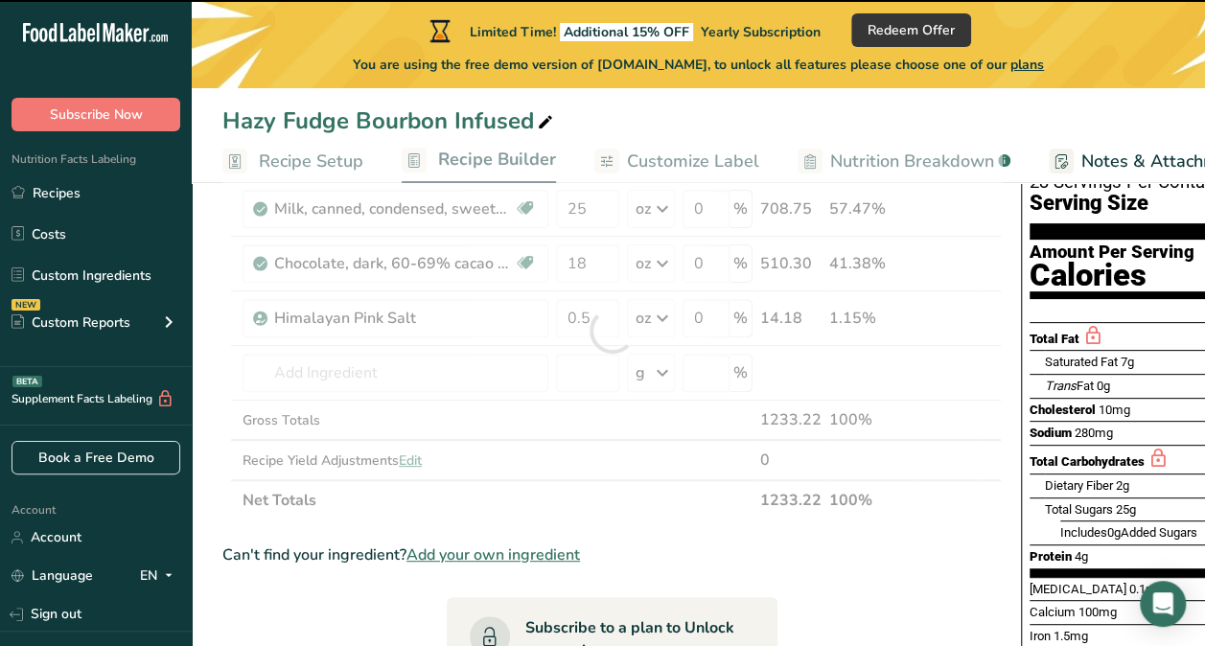
type input "0"
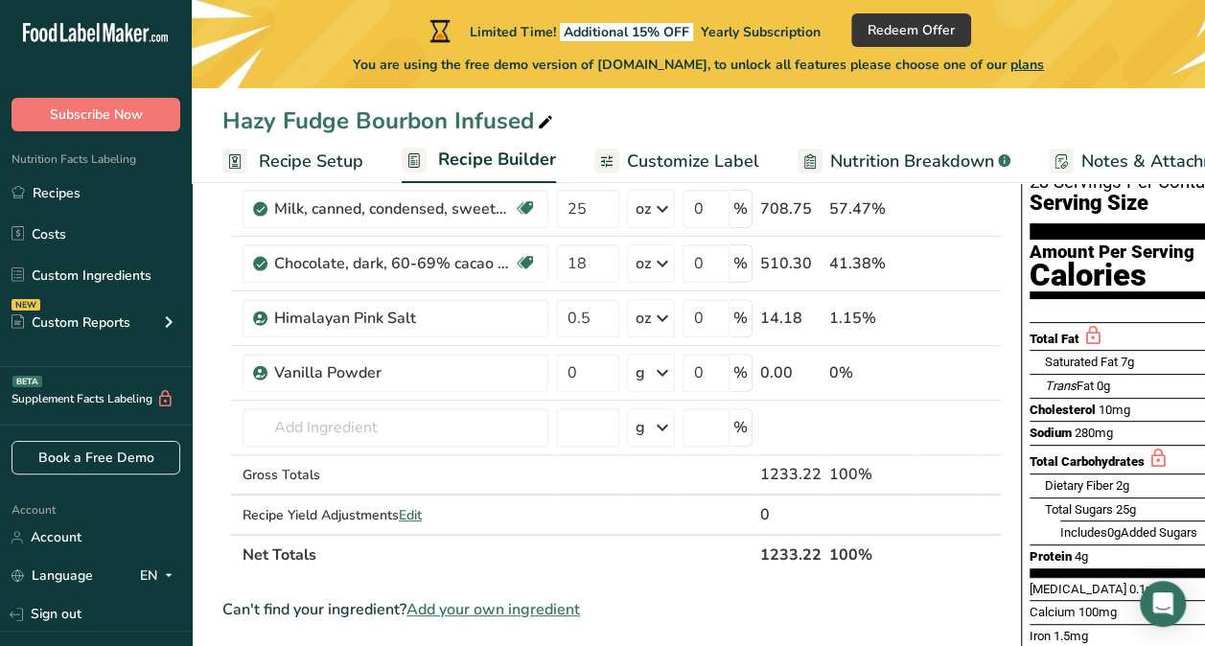
click at [661, 120] on div "Hazy Fudge Bourbon Infused" at bounding box center [698, 121] width 1013 height 35
click at [669, 374] on icon at bounding box center [662, 373] width 23 height 35
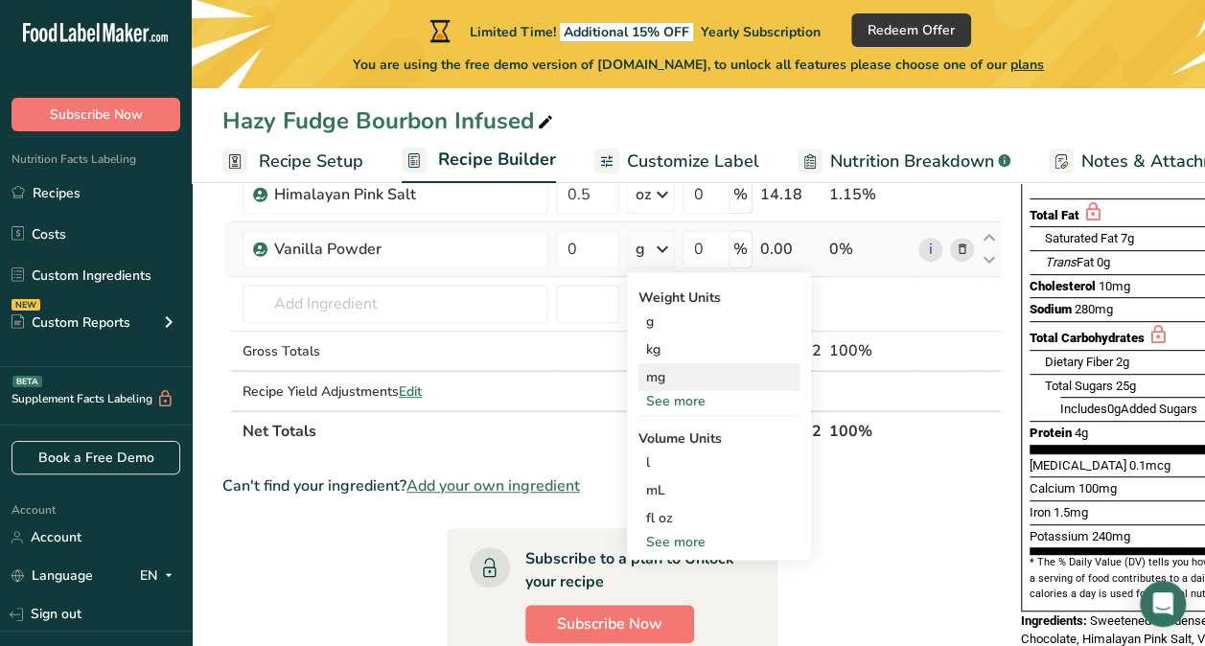
scroll to position [292, 0]
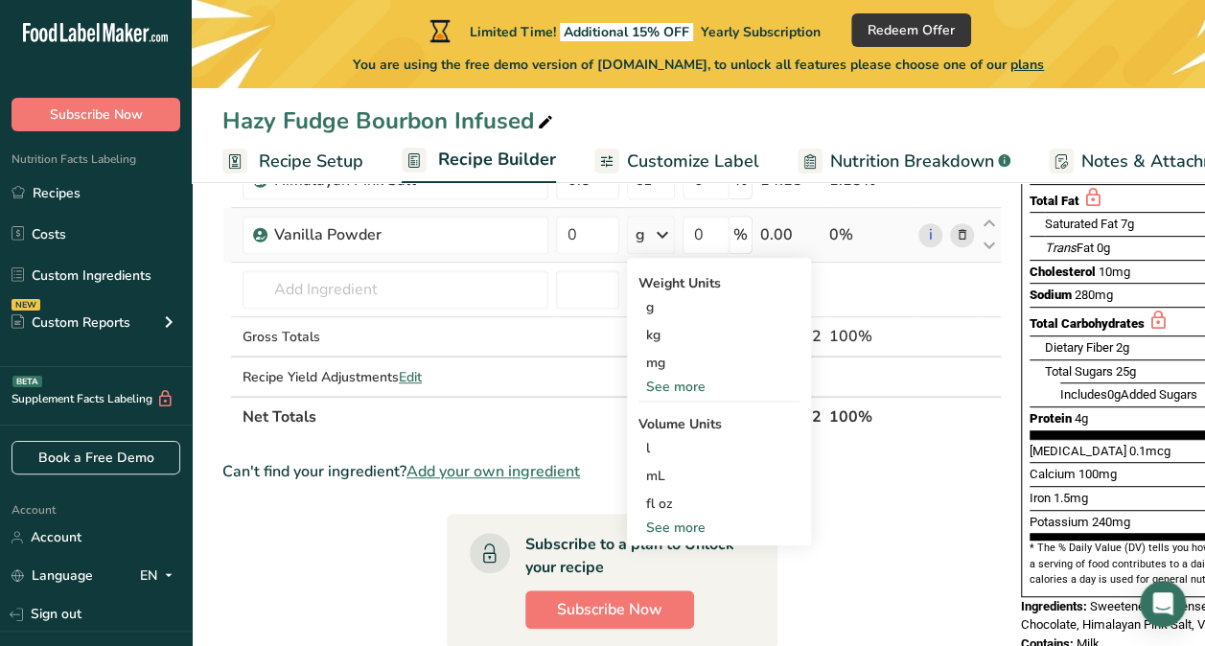
click at [684, 529] on div "See more" at bounding box center [718, 528] width 161 height 20
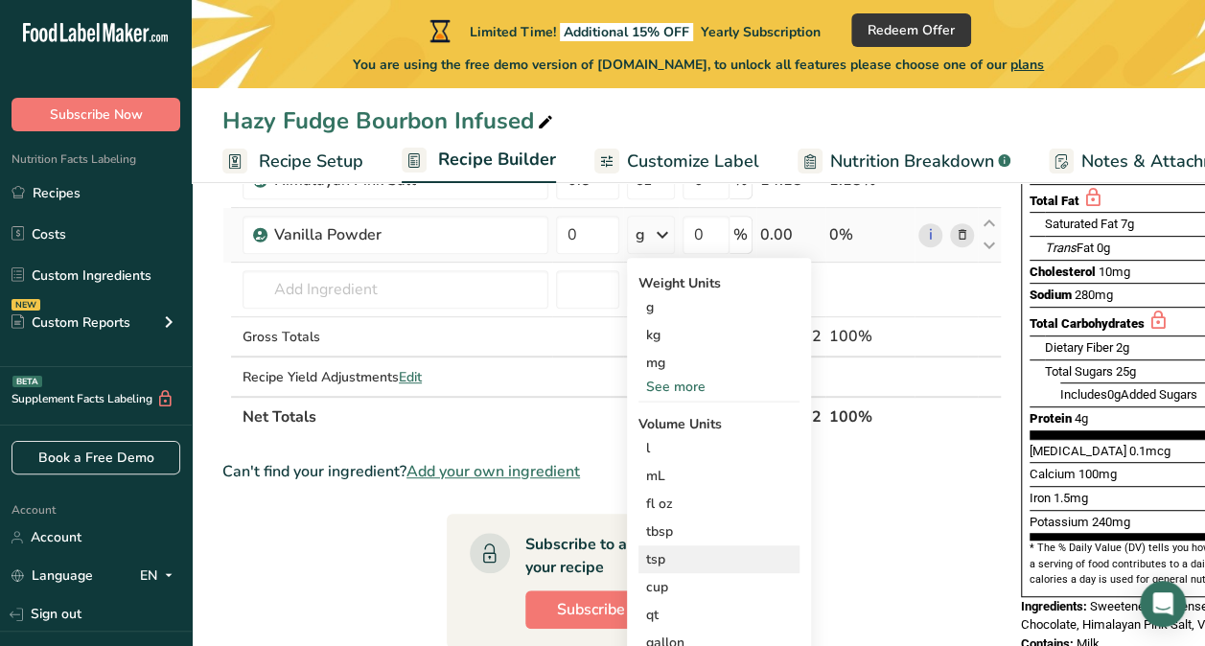
click at [669, 556] on div "tsp" at bounding box center [719, 559] width 146 height 20
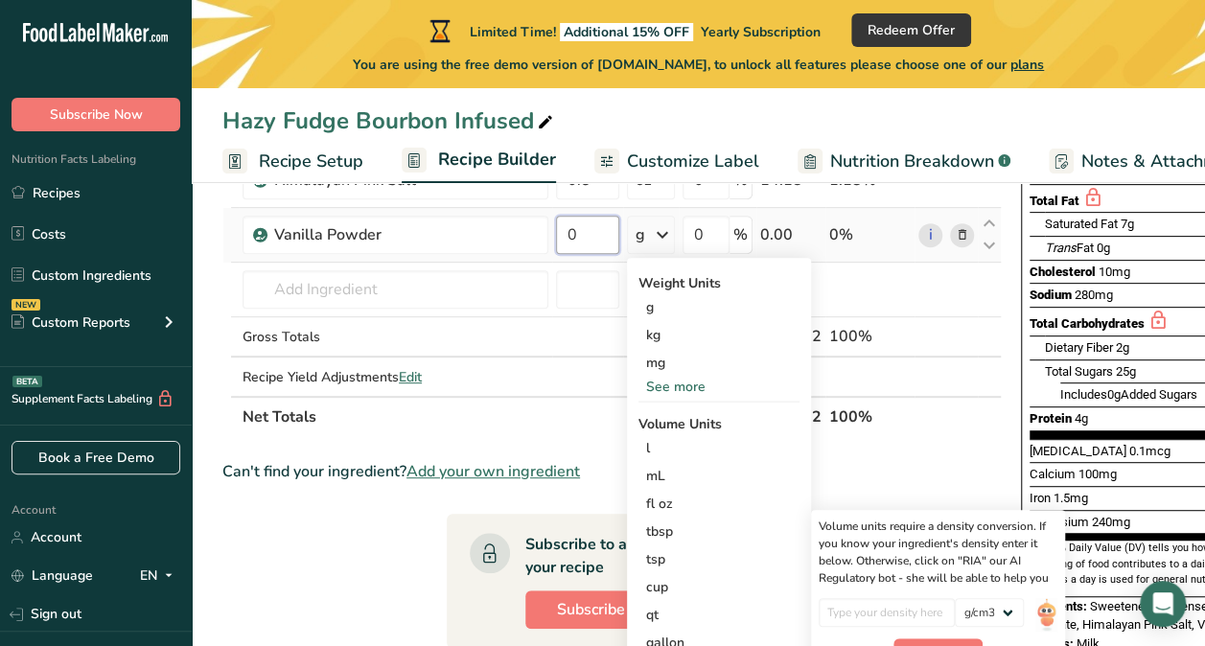
click at [581, 236] on input "0" at bounding box center [587, 235] width 63 height 38
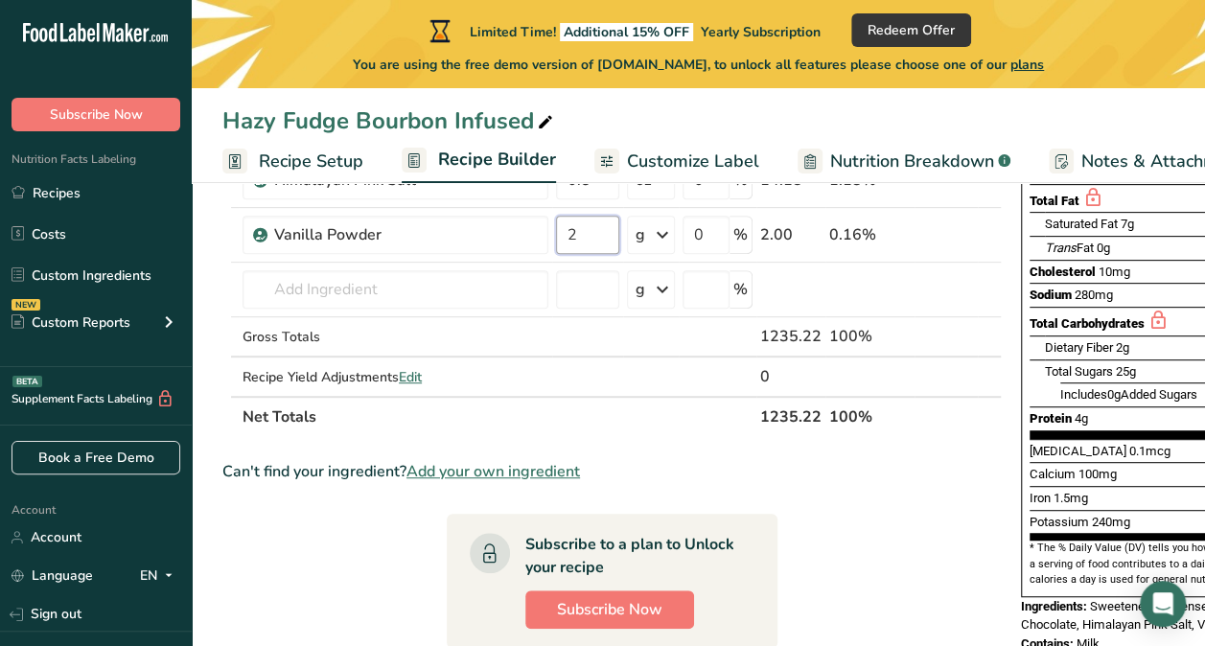
type input "2"
click at [893, 606] on section "Ingredient * Amount * Unit * Waste * .a-a{fill:#347362;}.b-a{fill:#fff;} Grams …" at bounding box center [611, 475] width 779 height 945
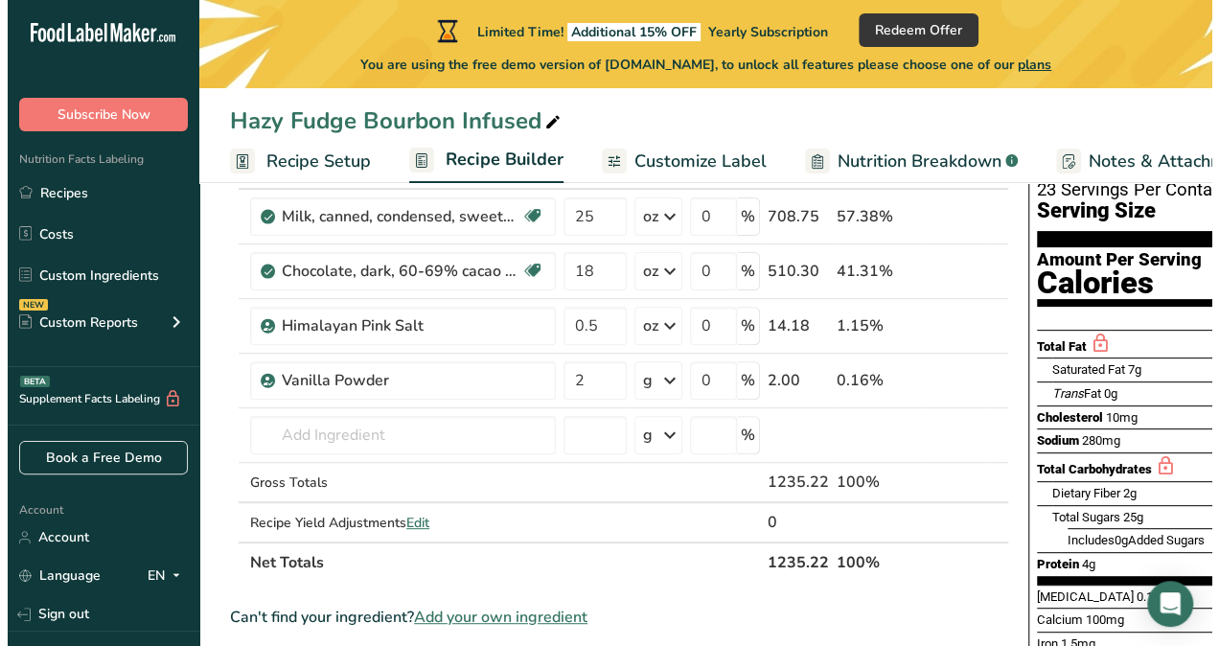
scroll to position [146, 0]
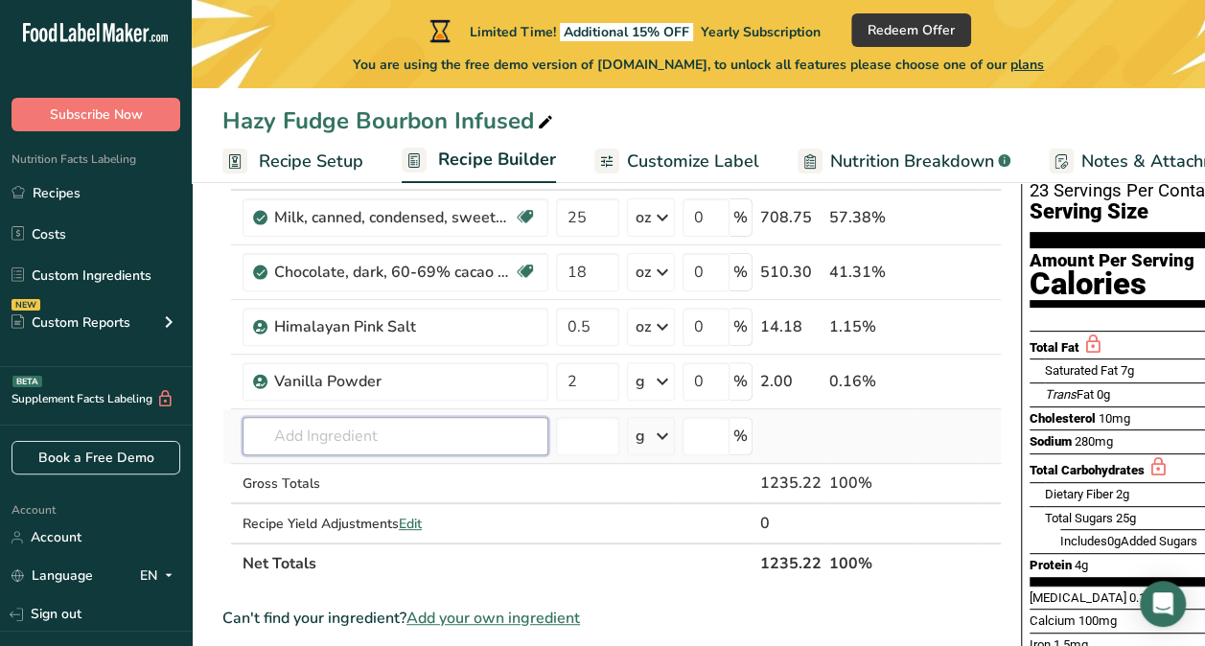
click at [516, 447] on input "text" at bounding box center [396, 436] width 306 height 38
click at [483, 439] on input "Bourbon" at bounding box center [396, 436] width 306 height 38
type input "Bourbon"
click at [567, 477] on td at bounding box center [587, 484] width 71 height 40
click at [429, 429] on input "text" at bounding box center [396, 436] width 306 height 38
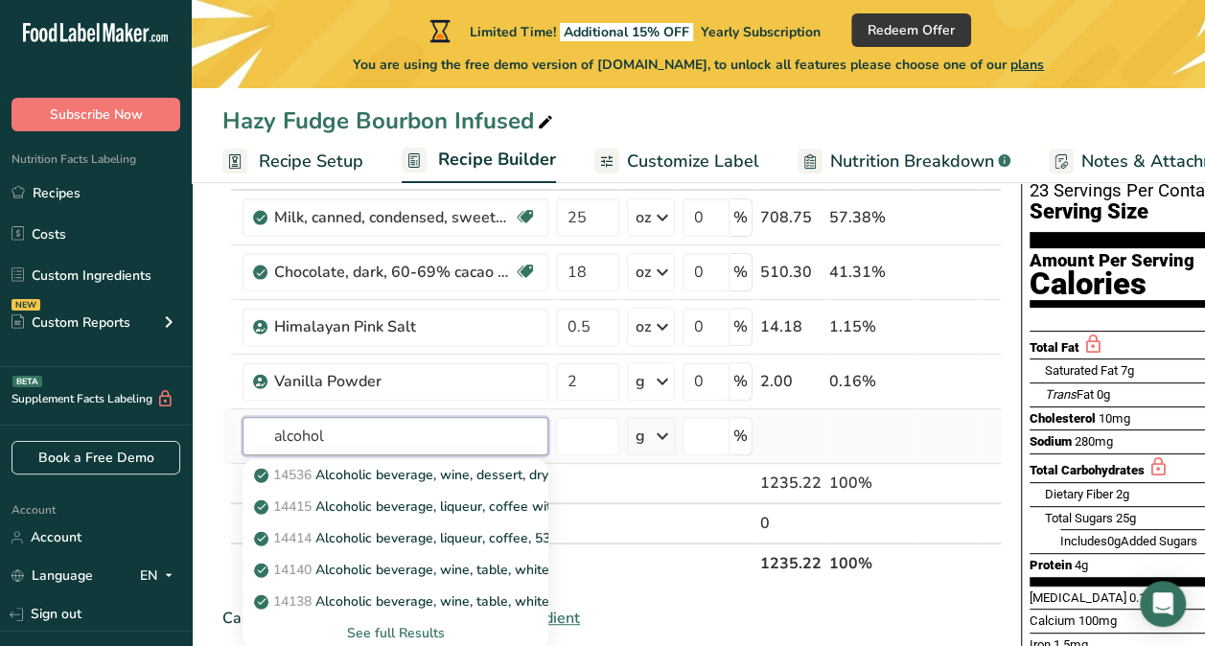
type input "alcohol"
click at [408, 625] on div "See full Results" at bounding box center [395, 633] width 275 height 20
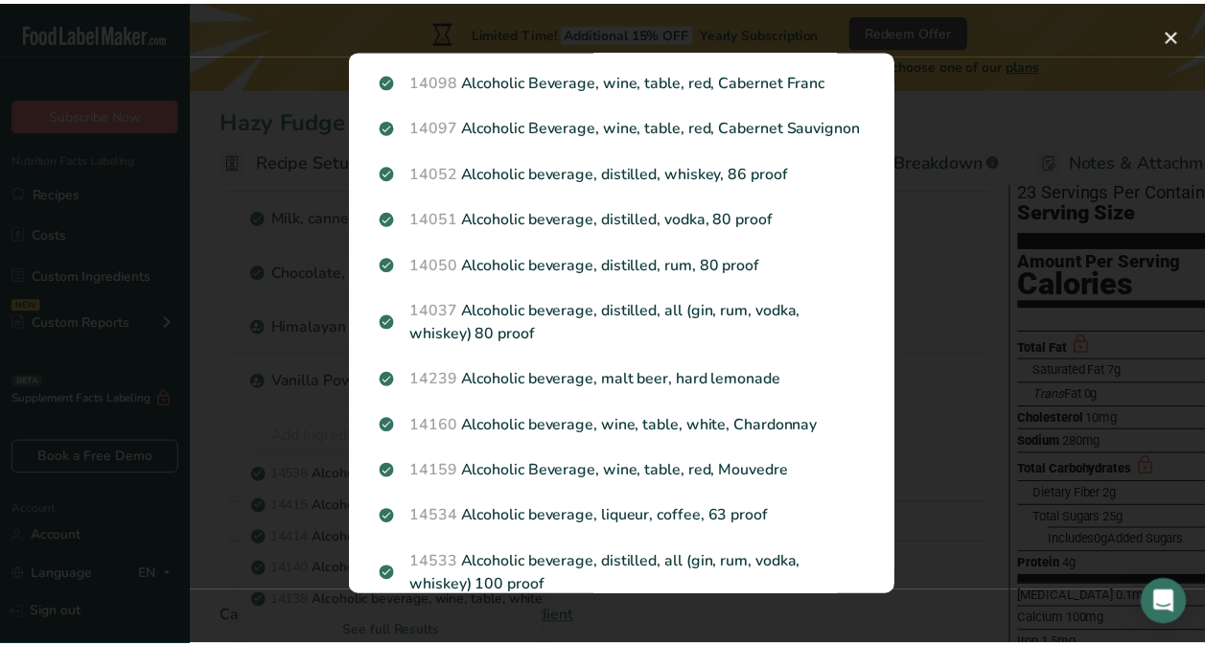
scroll to position [460, 0]
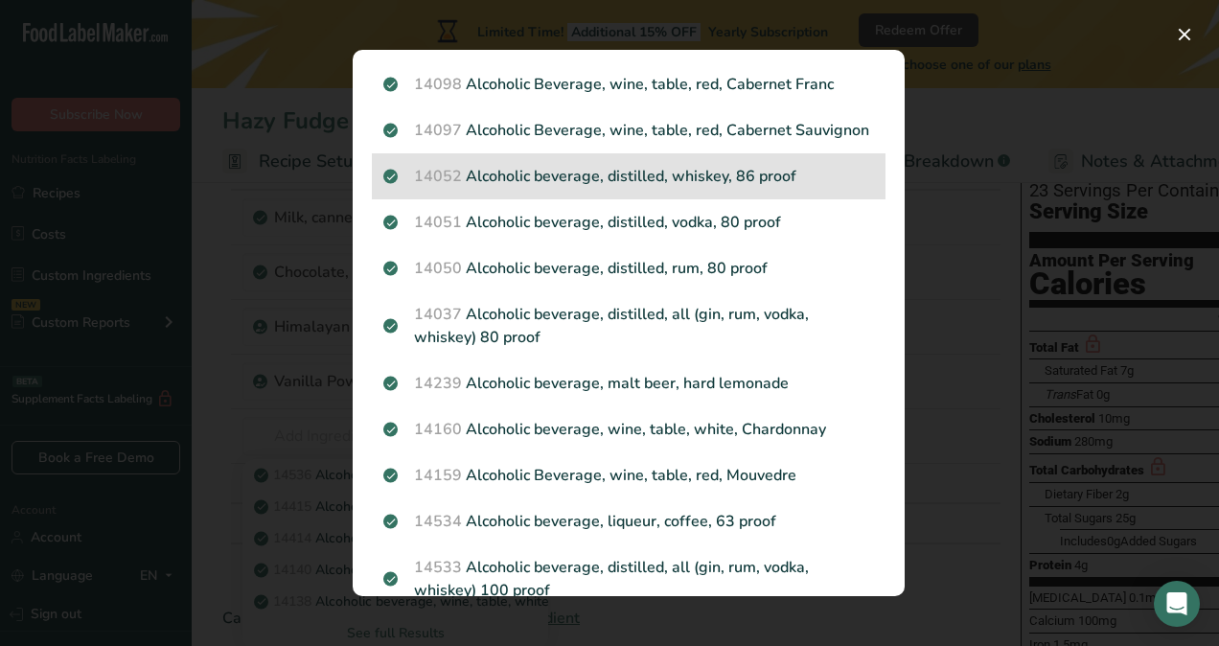
click at [576, 188] on p "14052 Alcoholic beverage, distilled, whiskey, 86 proof" at bounding box center [628, 176] width 491 height 23
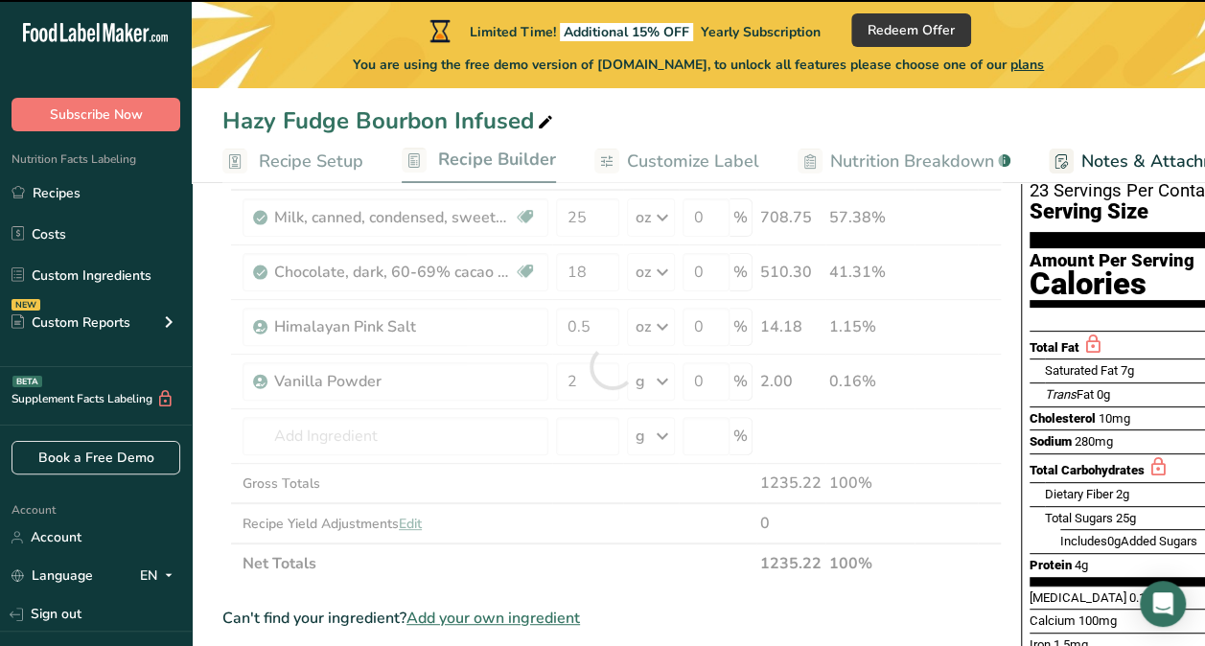
type input "0"
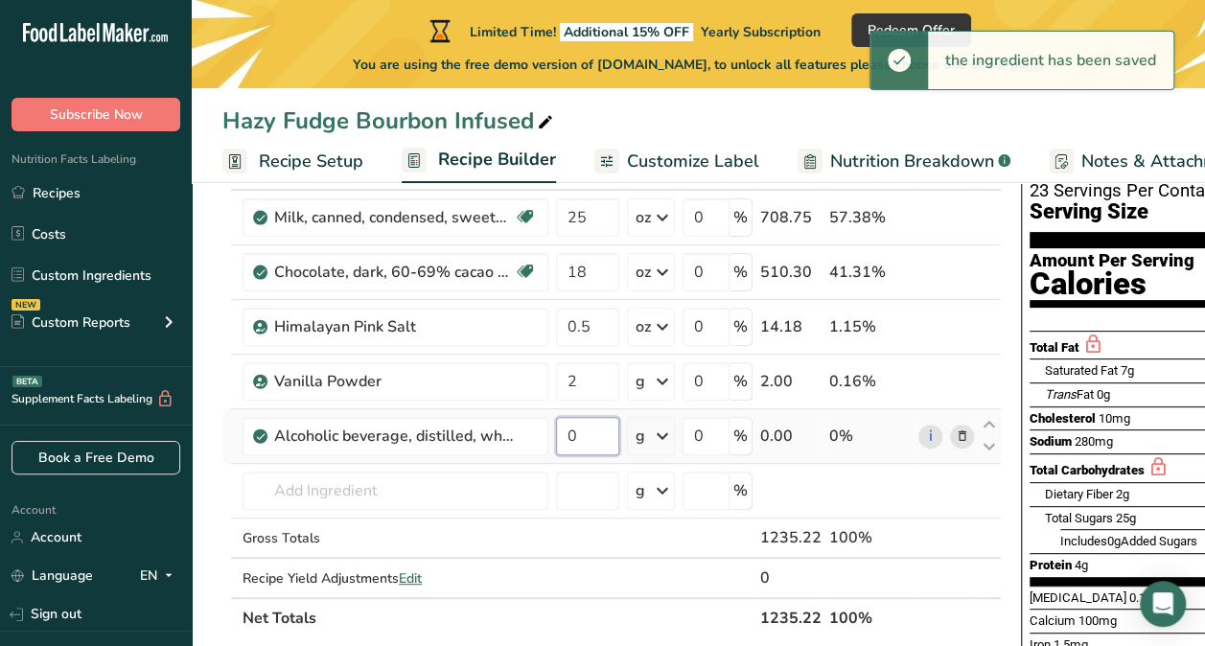
click at [587, 439] on input "0" at bounding box center [587, 436] width 63 height 38
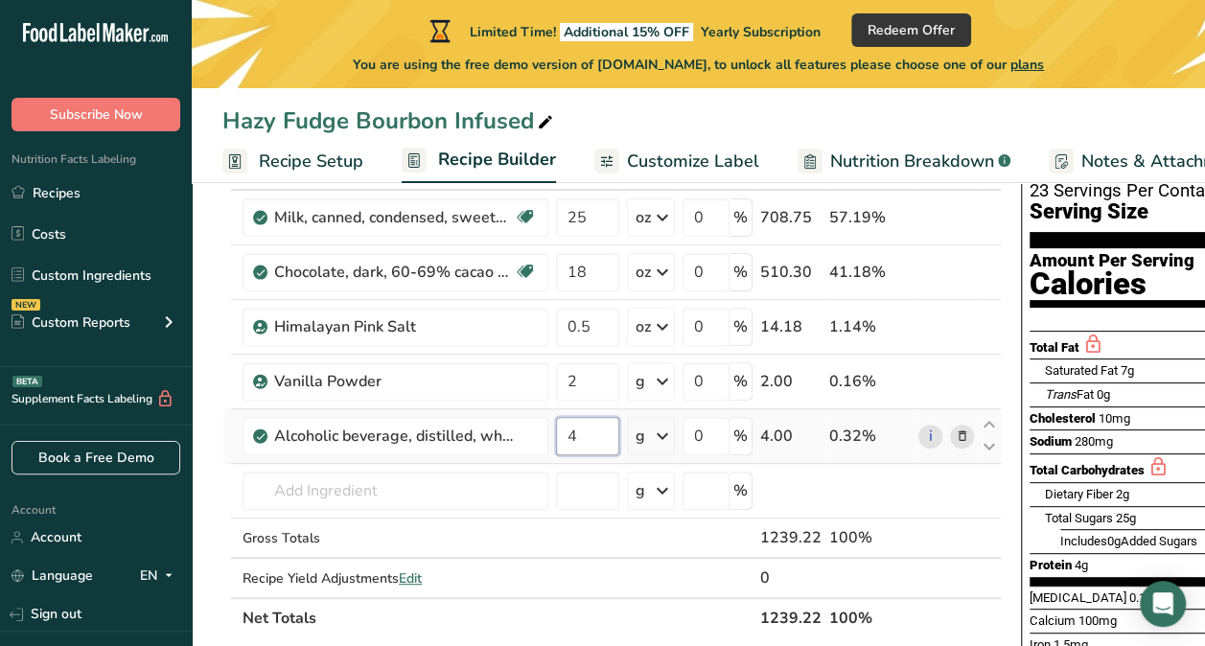
type input "4"
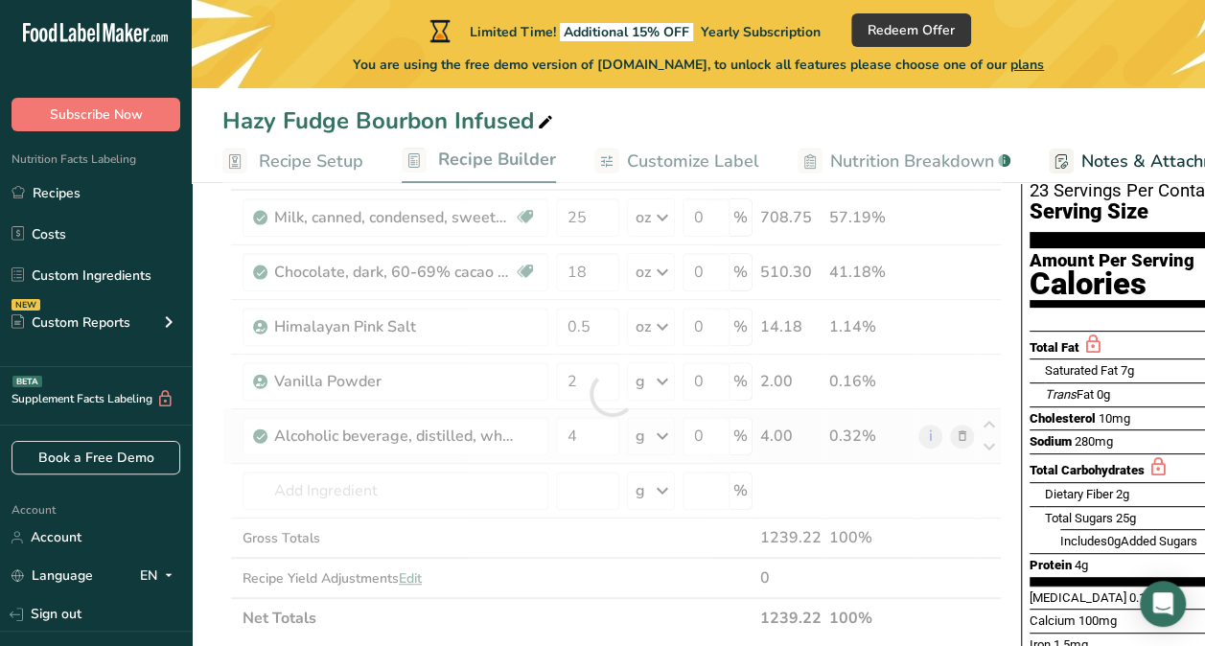
click at [662, 437] on div "Ingredient * Amount * Unit * Waste * .a-a{fill:#347362;}.b-a{fill:#fff;} Grams …" at bounding box center [611, 394] width 779 height 489
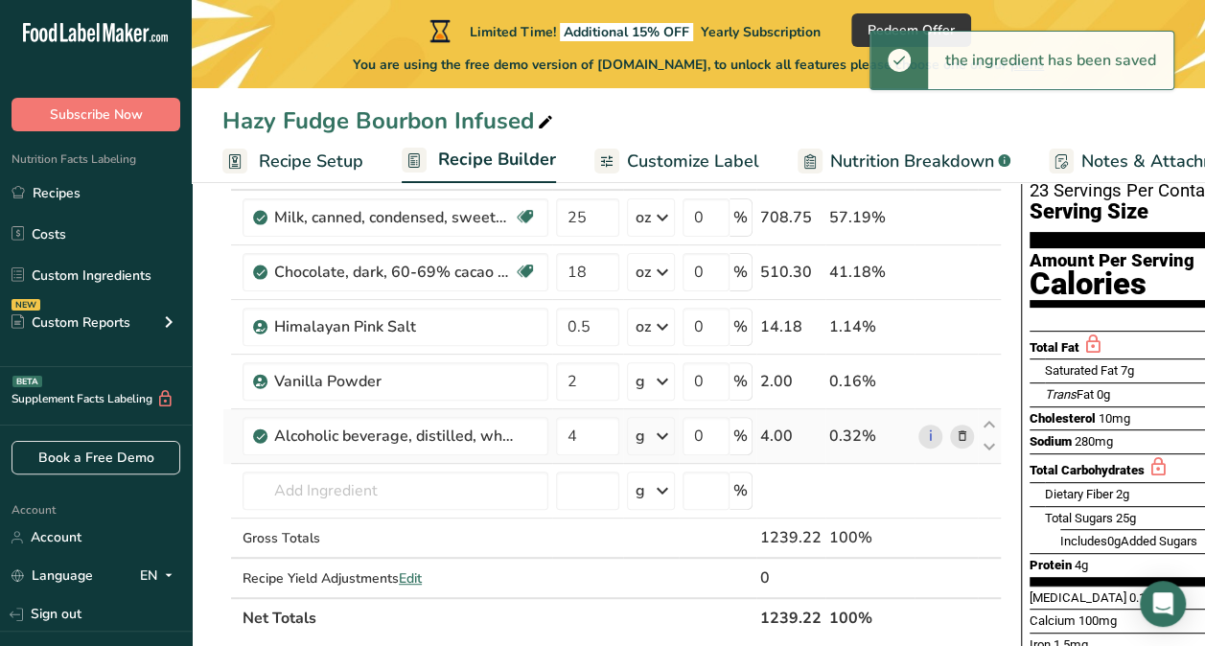
click at [662, 437] on icon at bounding box center [662, 436] width 23 height 35
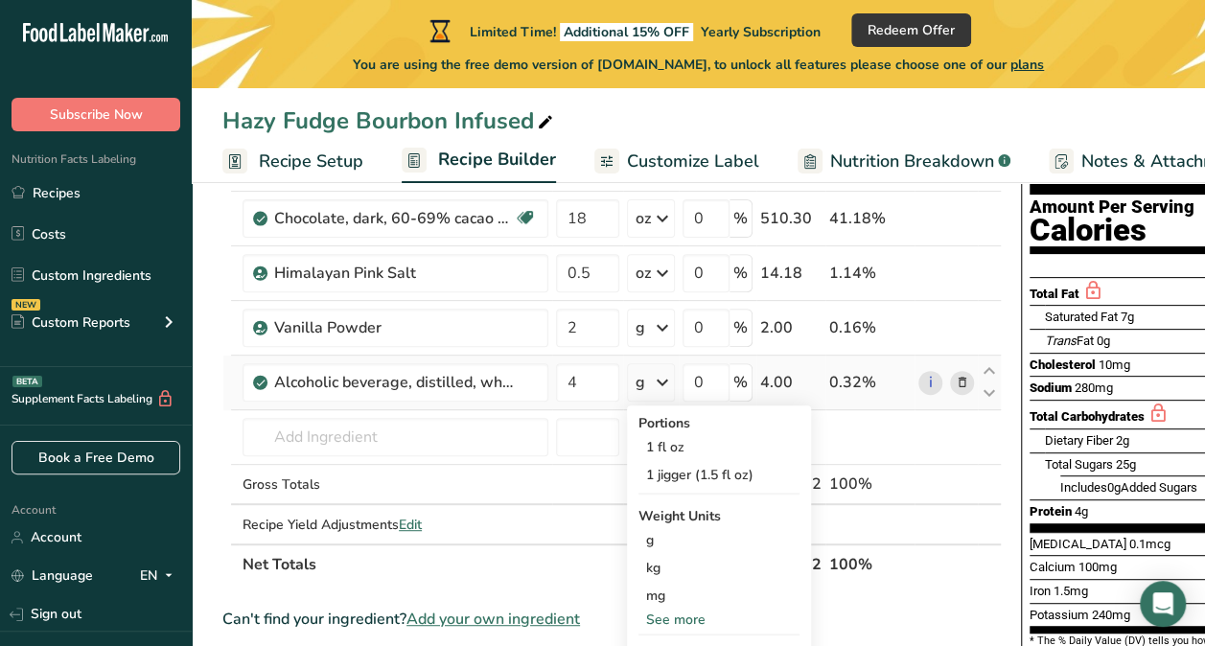
scroll to position [207, 0]
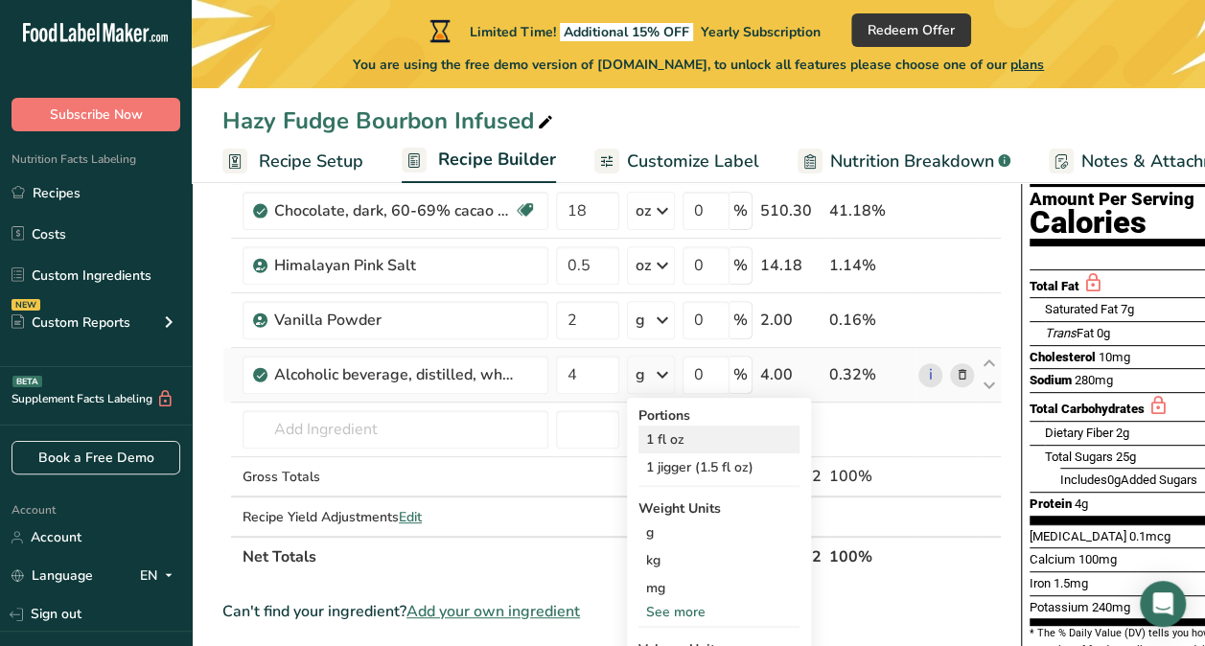
click at [663, 439] on div "1 fl oz" at bounding box center [718, 440] width 161 height 28
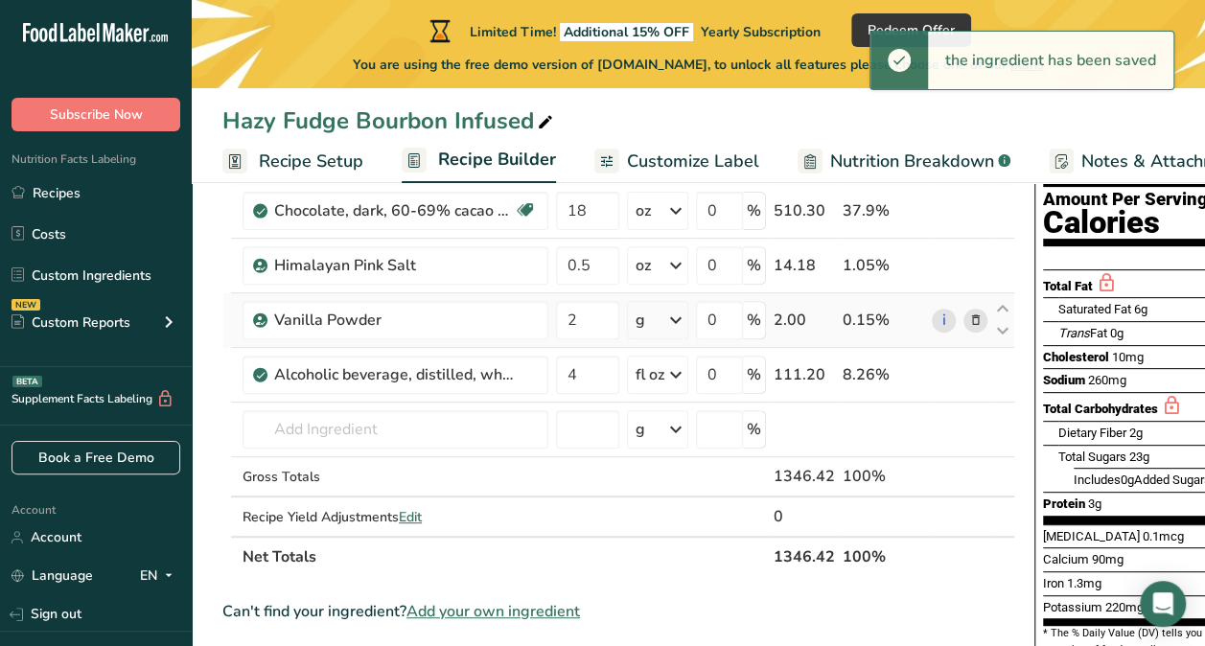
click at [673, 320] on icon at bounding box center [675, 320] width 23 height 35
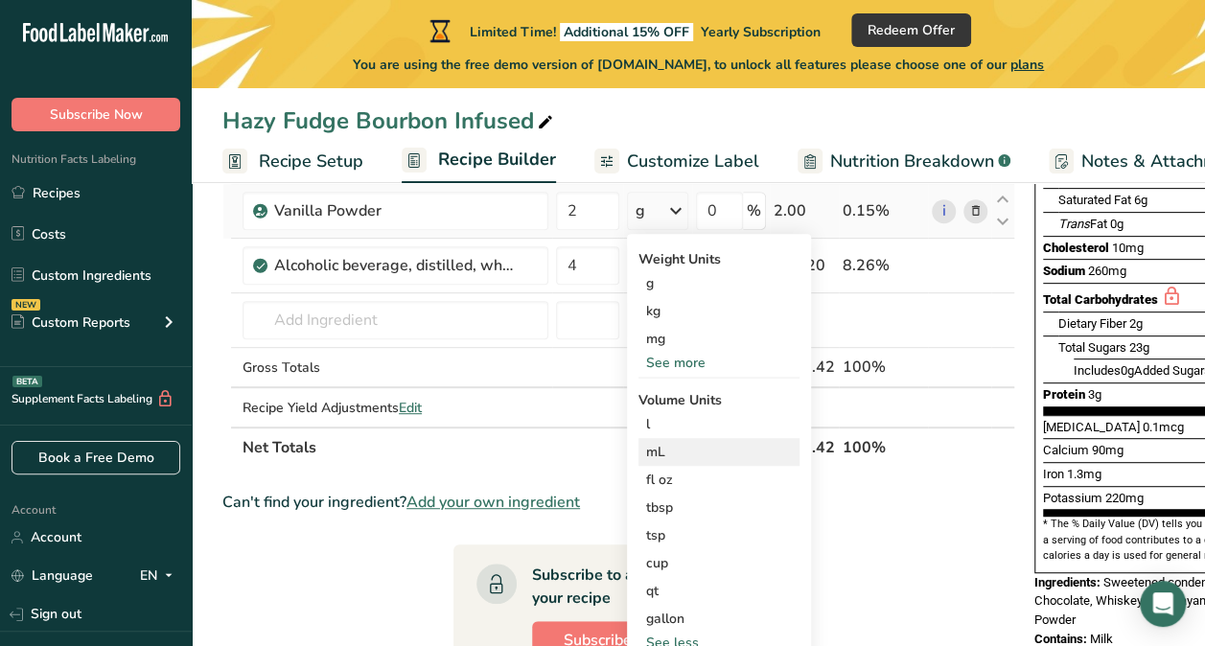
scroll to position [317, 0]
click at [659, 529] on div "tsp" at bounding box center [719, 534] width 146 height 20
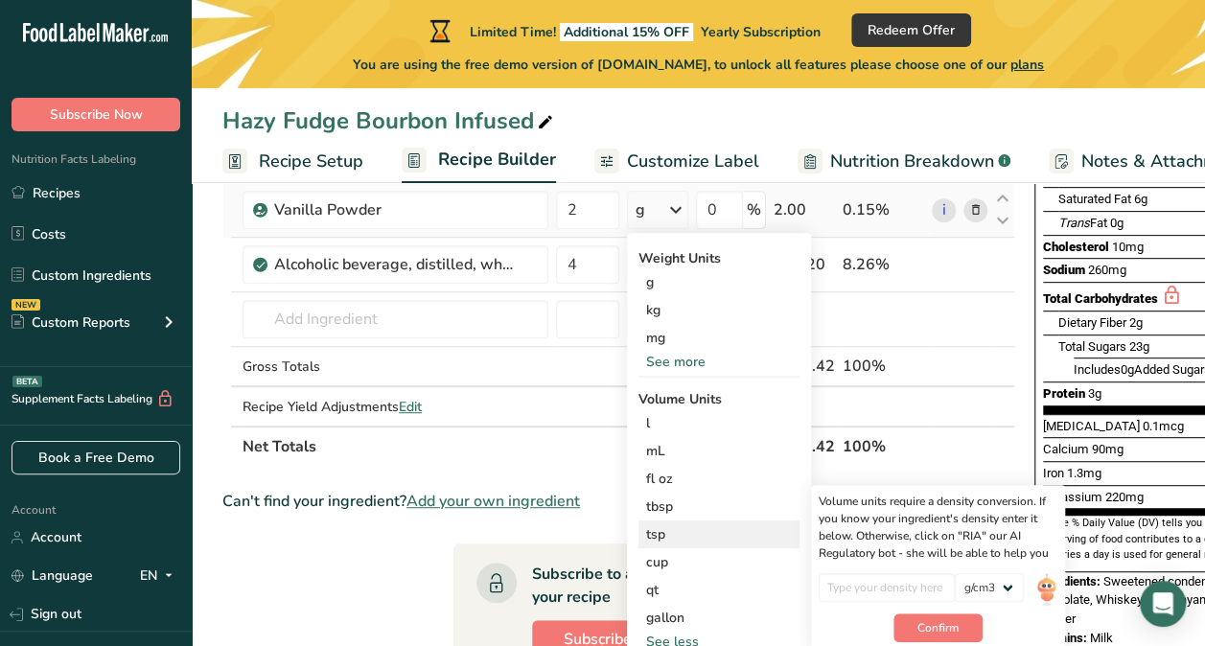
click at [659, 529] on div "tsp" at bounding box center [719, 534] width 146 height 20
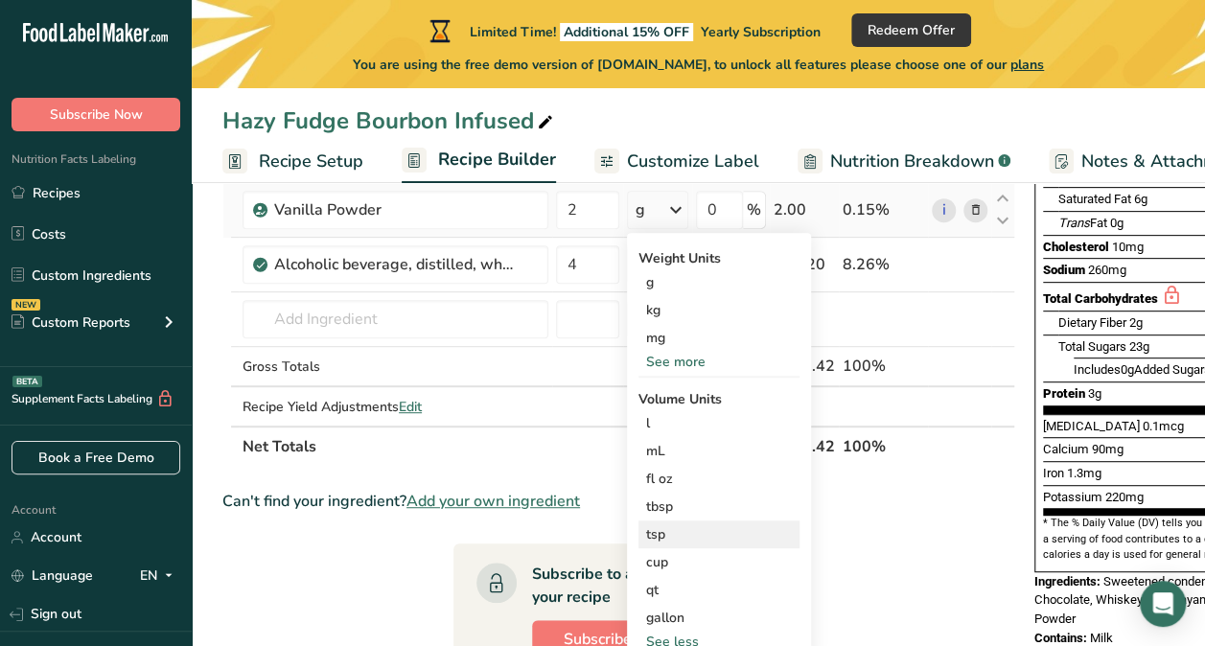
click at [659, 529] on div "tsp" at bounding box center [719, 534] width 146 height 20
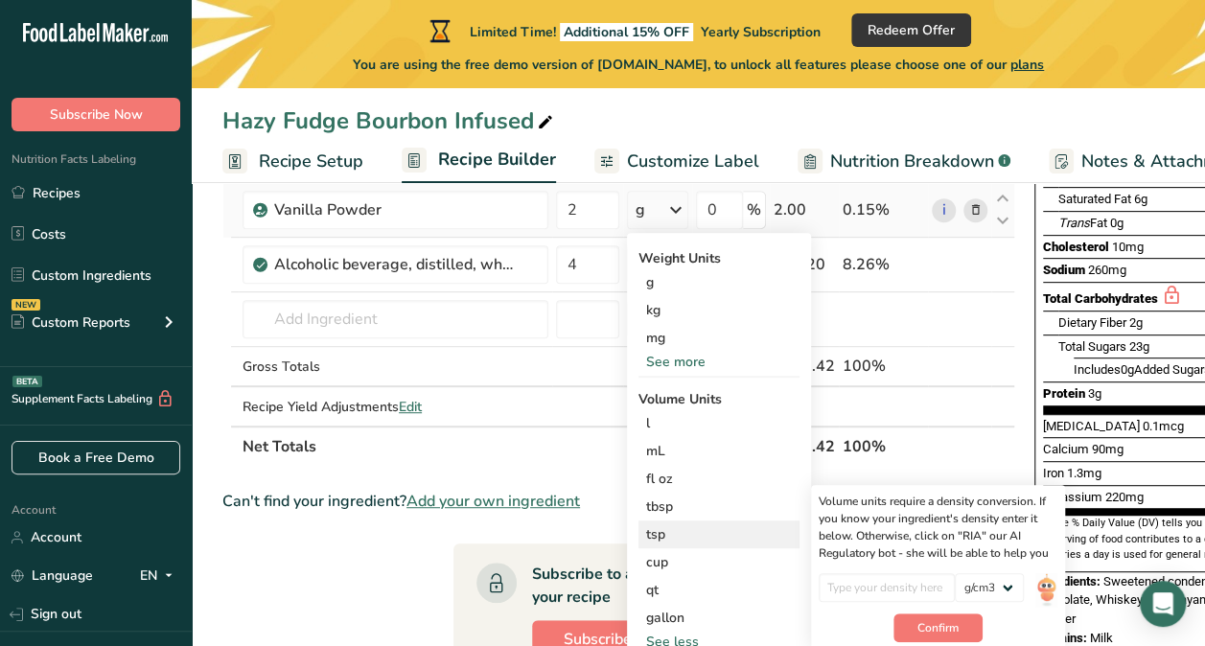
click at [754, 529] on div "tsp" at bounding box center [719, 534] width 146 height 20
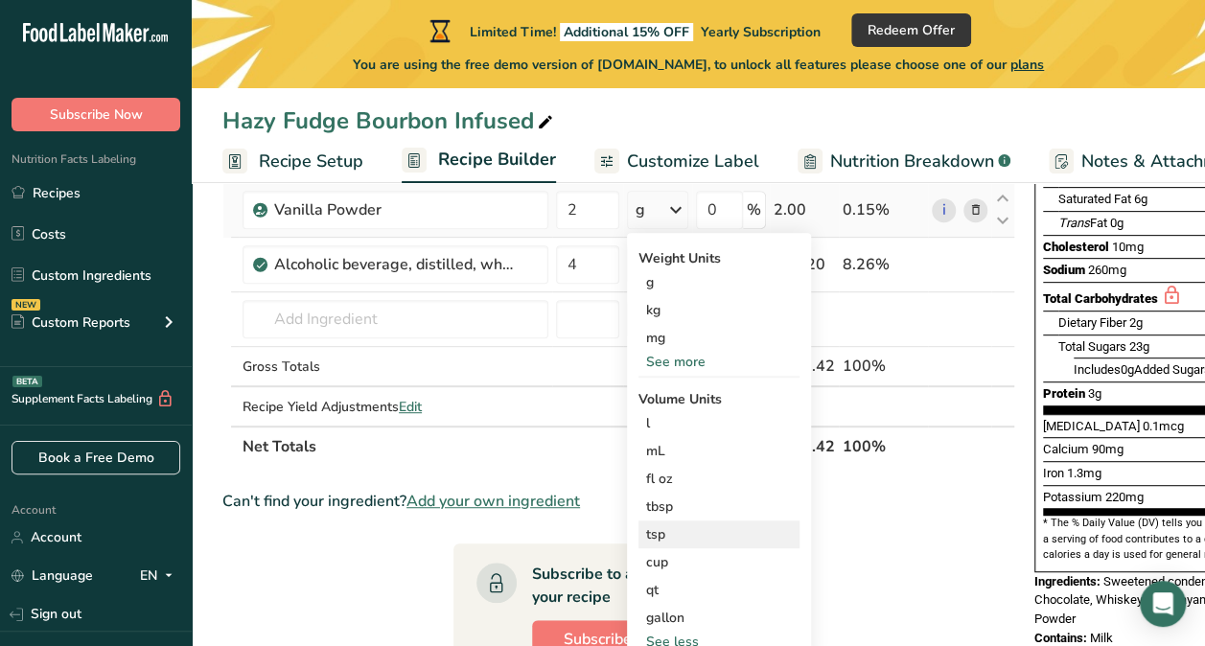
click at [753, 526] on div "tsp" at bounding box center [719, 534] width 146 height 20
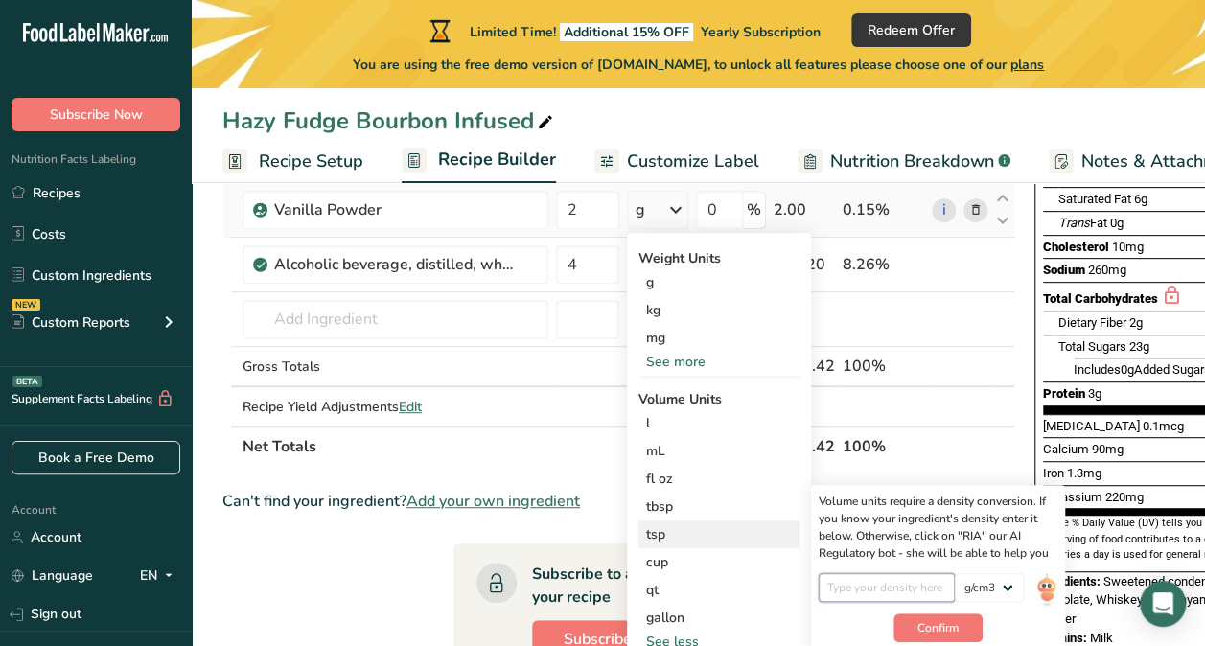
click at [924, 577] on input "number" at bounding box center [887, 587] width 137 height 29
click at [960, 90] on div "Hazy Fudge Bourbon Infused Recipe Setup Recipe Builder Customize Label Nutritio…" at bounding box center [698, 91] width 1013 height 183
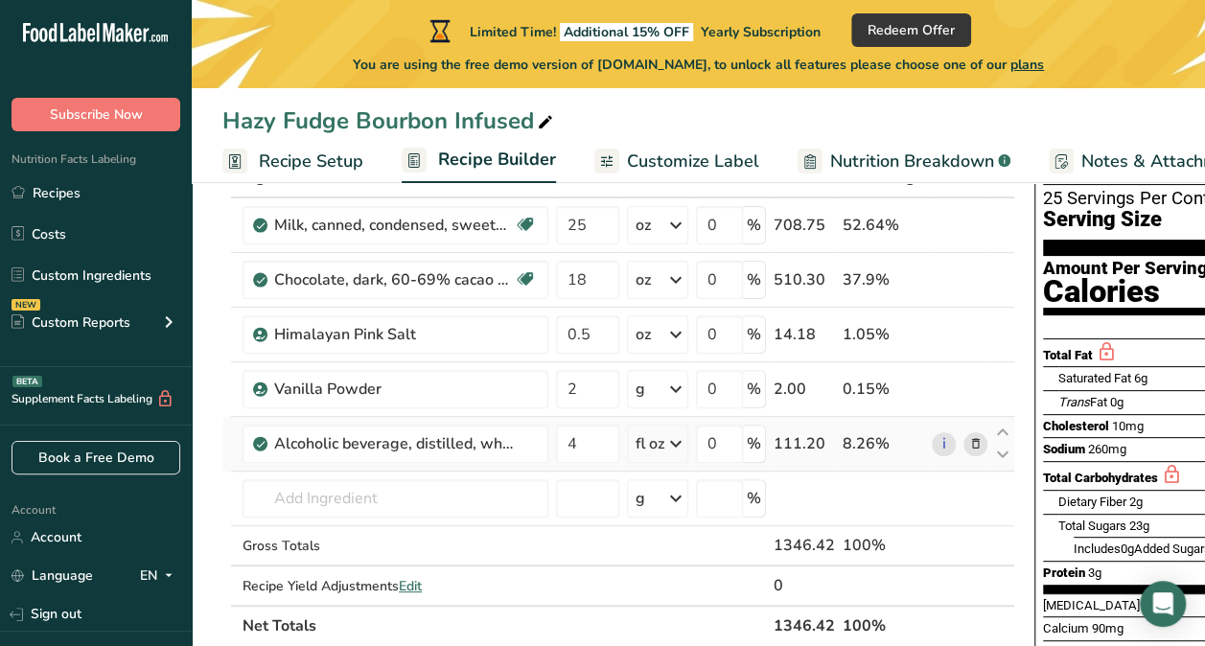
scroll to position [129, 0]
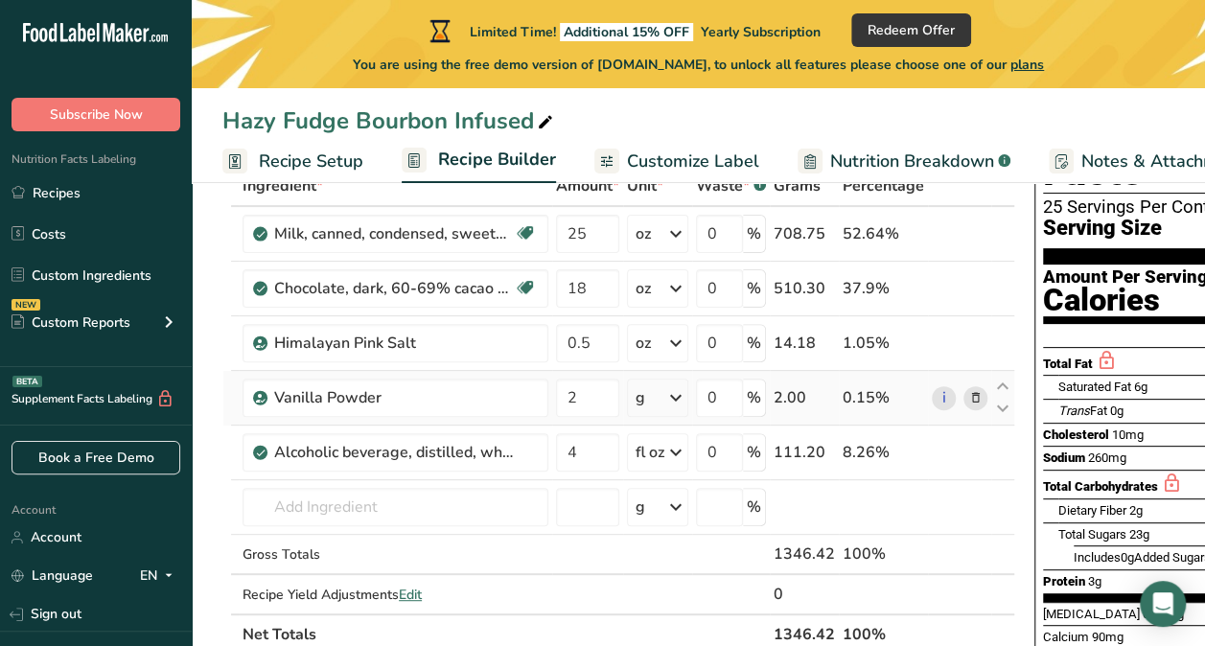
click at [678, 398] on icon at bounding box center [675, 398] width 23 height 35
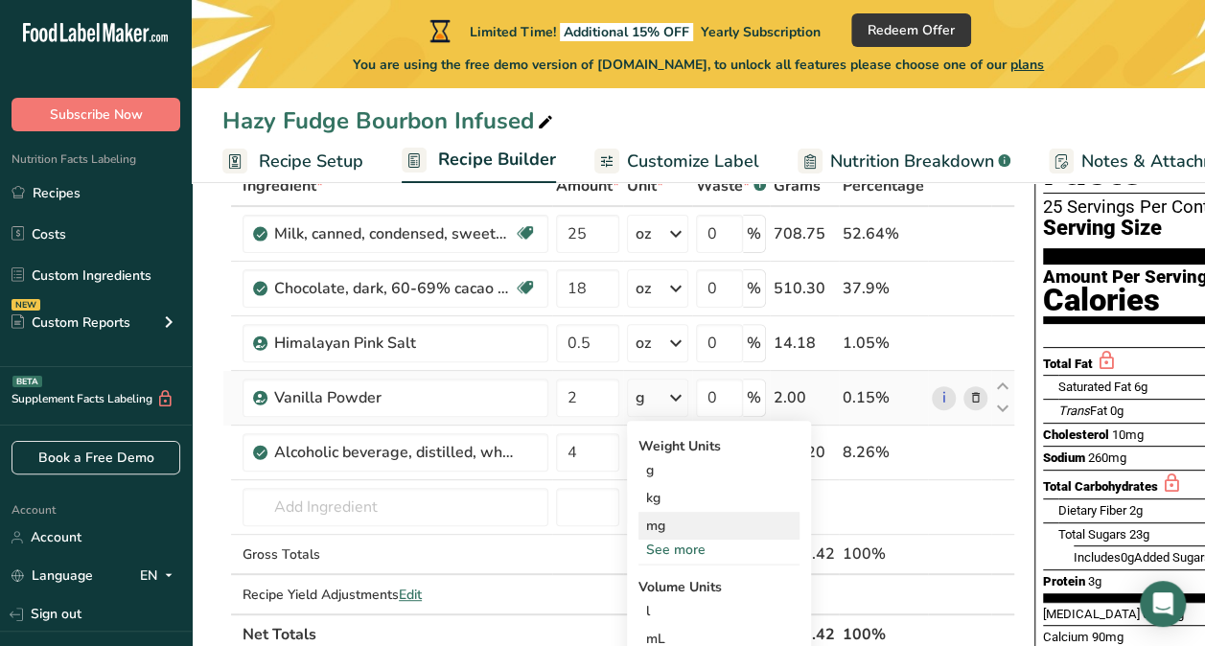
scroll to position [150, 0]
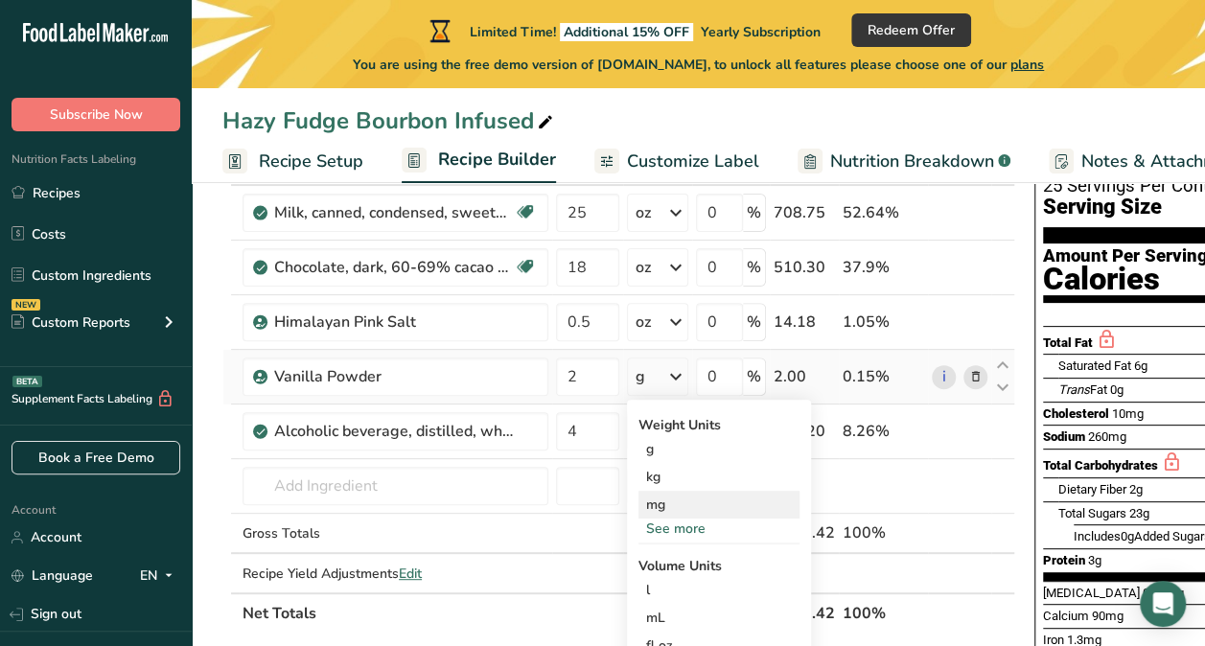
click at [682, 529] on div "See more" at bounding box center [718, 529] width 161 height 20
click at [673, 586] on div "oz" at bounding box center [718, 588] width 161 height 28
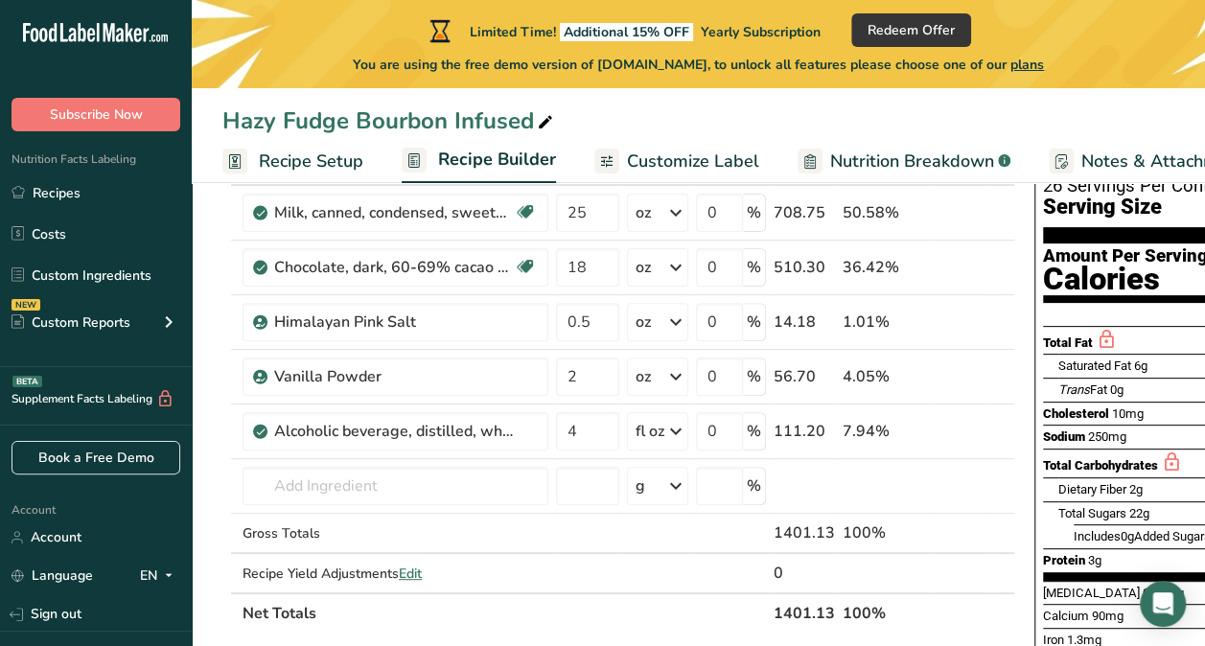
click at [730, 109] on div "Hazy Fudge Bourbon Infused" at bounding box center [698, 121] width 1013 height 35
click at [671, 374] on icon at bounding box center [675, 376] width 23 height 35
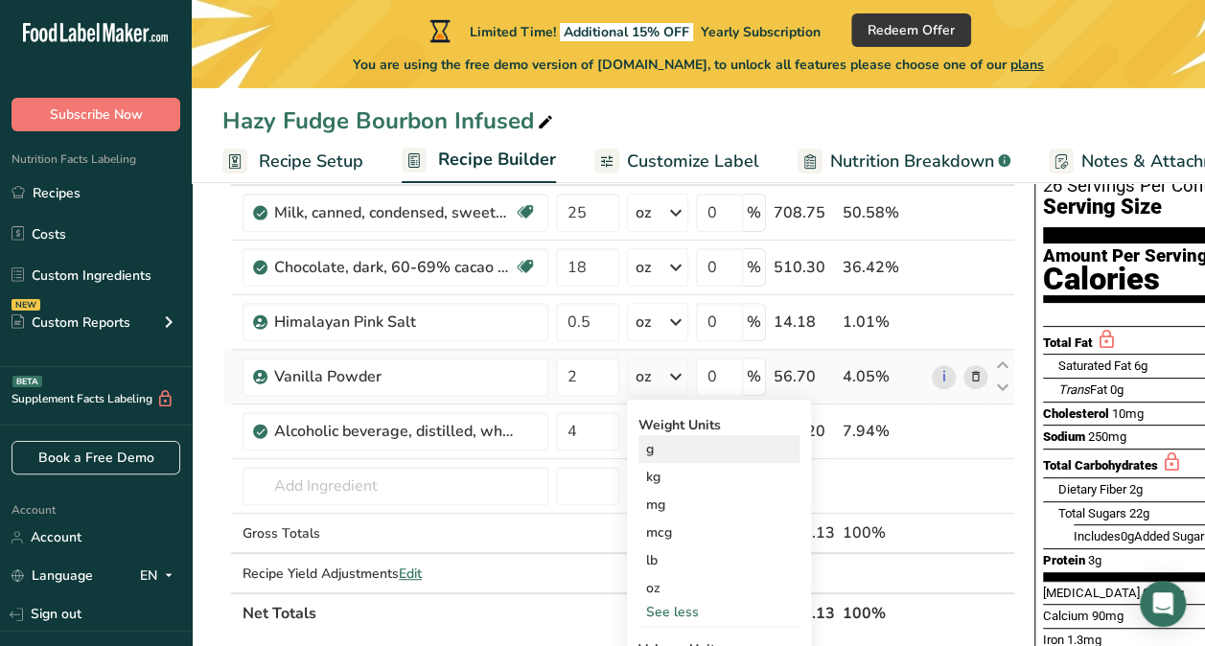
click at [663, 445] on div "g" at bounding box center [718, 449] width 161 height 28
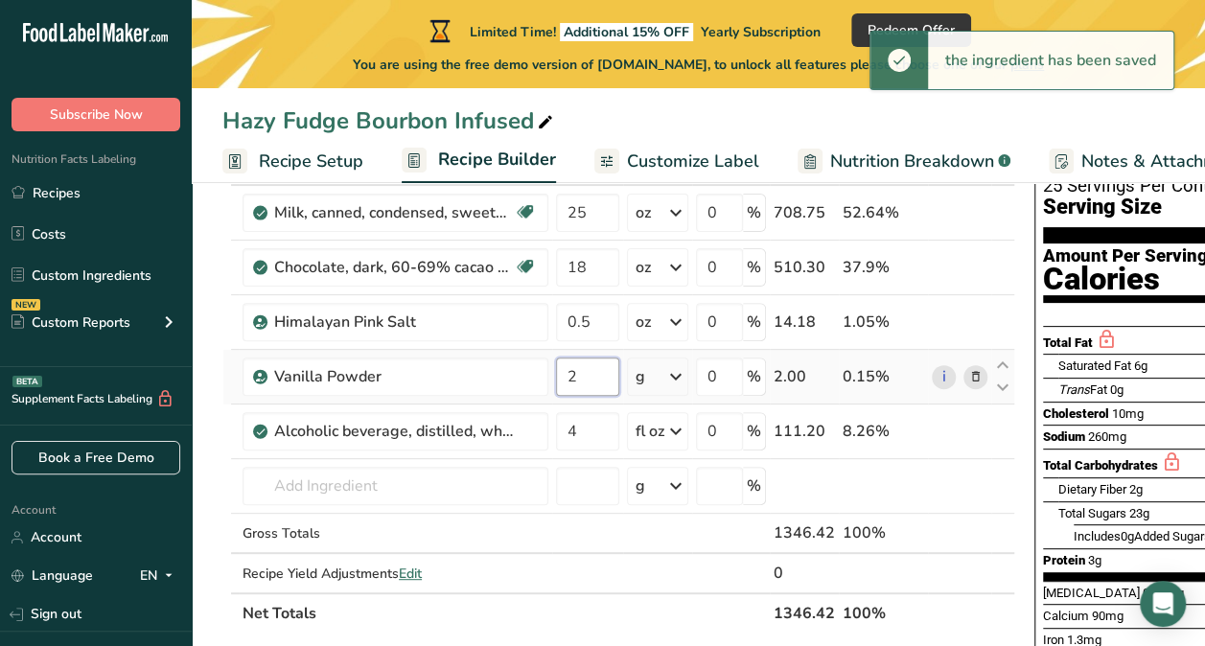
click at [587, 377] on input "2" at bounding box center [587, 377] width 63 height 38
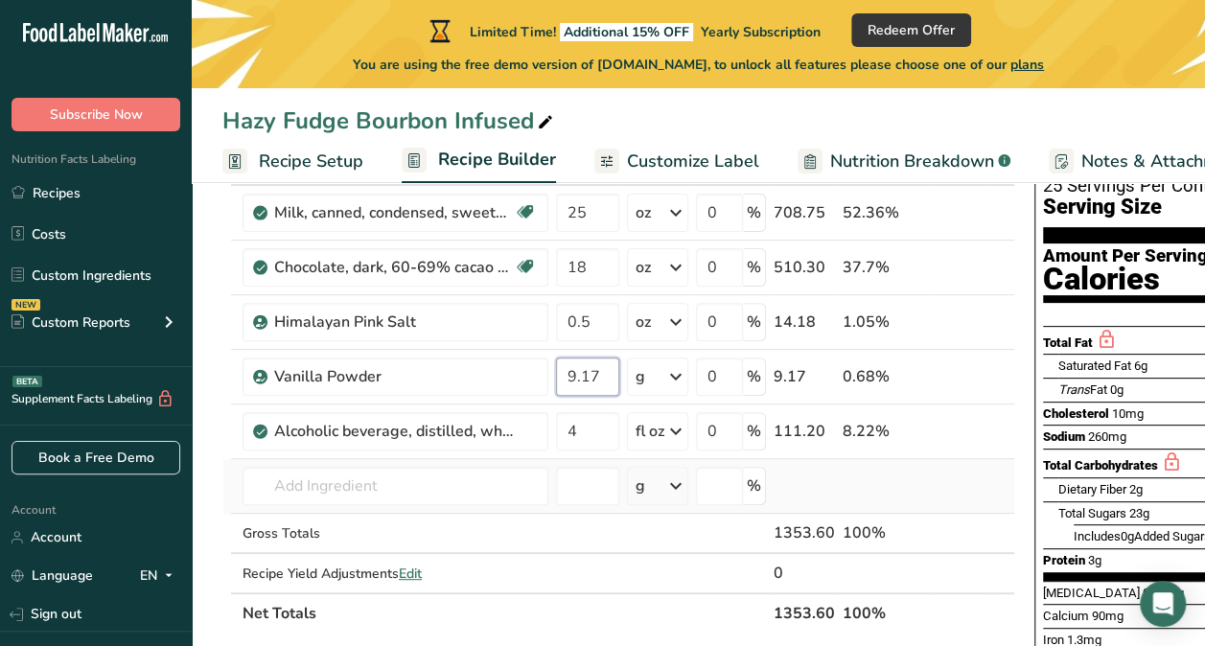
type input "9.17"
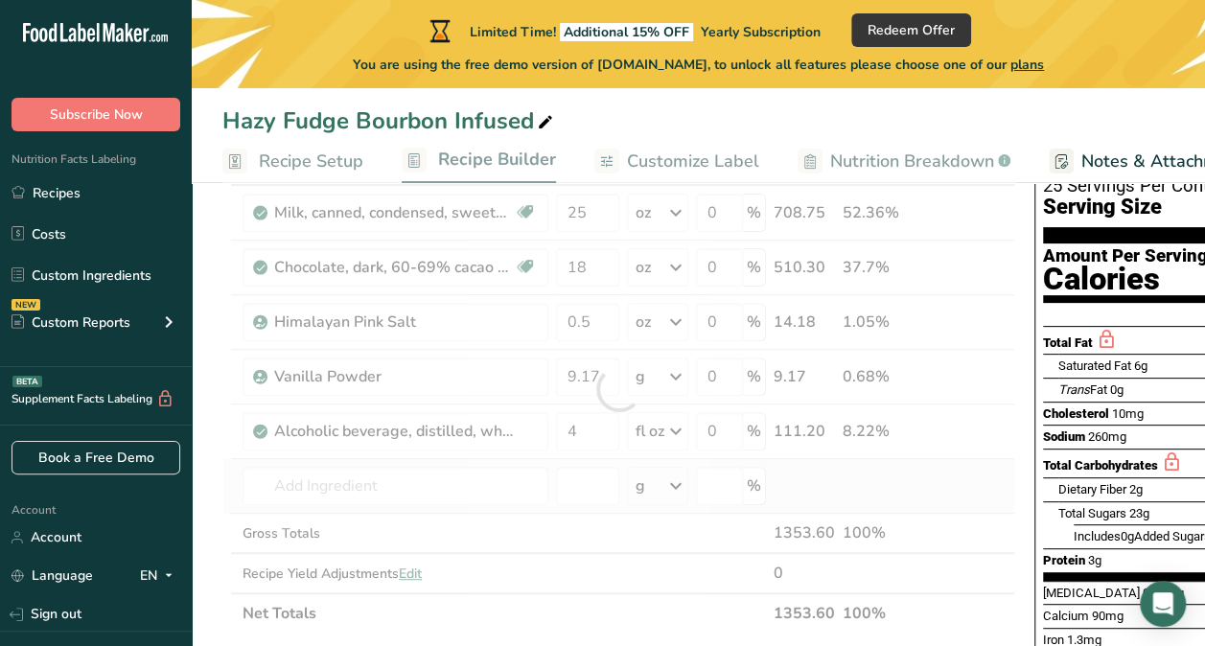
click at [981, 491] on div "Ingredient * Amount * Unit * Waste * .a-a{fill:#347362;}.b-a{fill:#fff;} Grams …" at bounding box center [618, 389] width 793 height 489
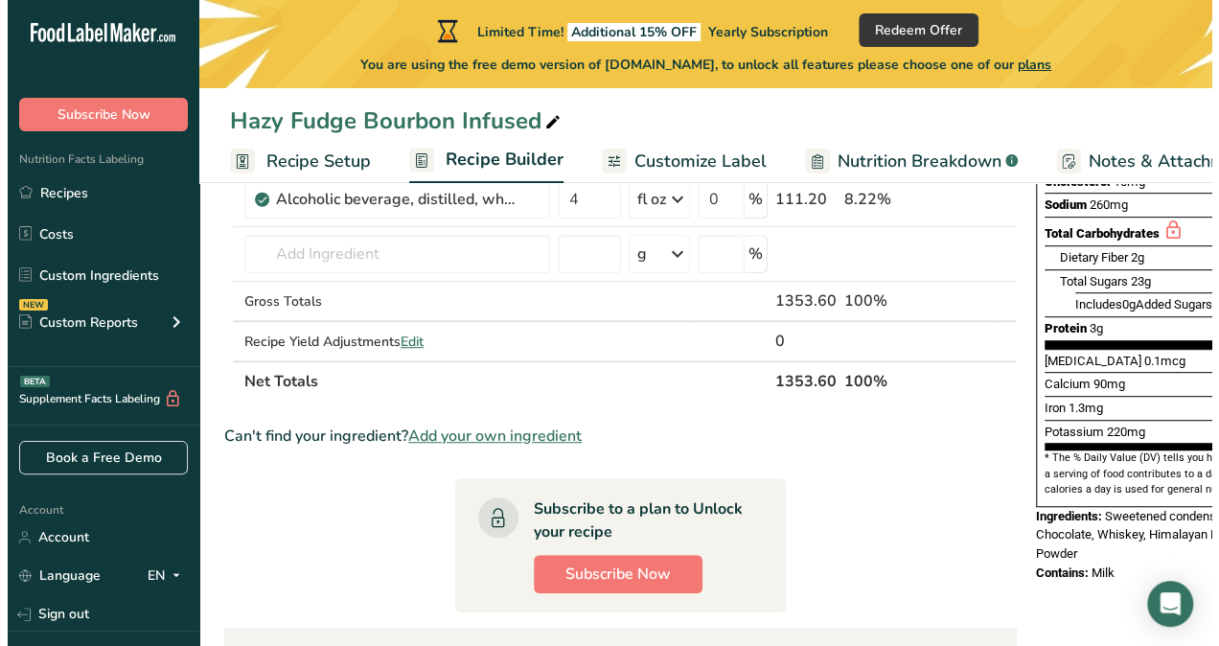
scroll to position [0, 8]
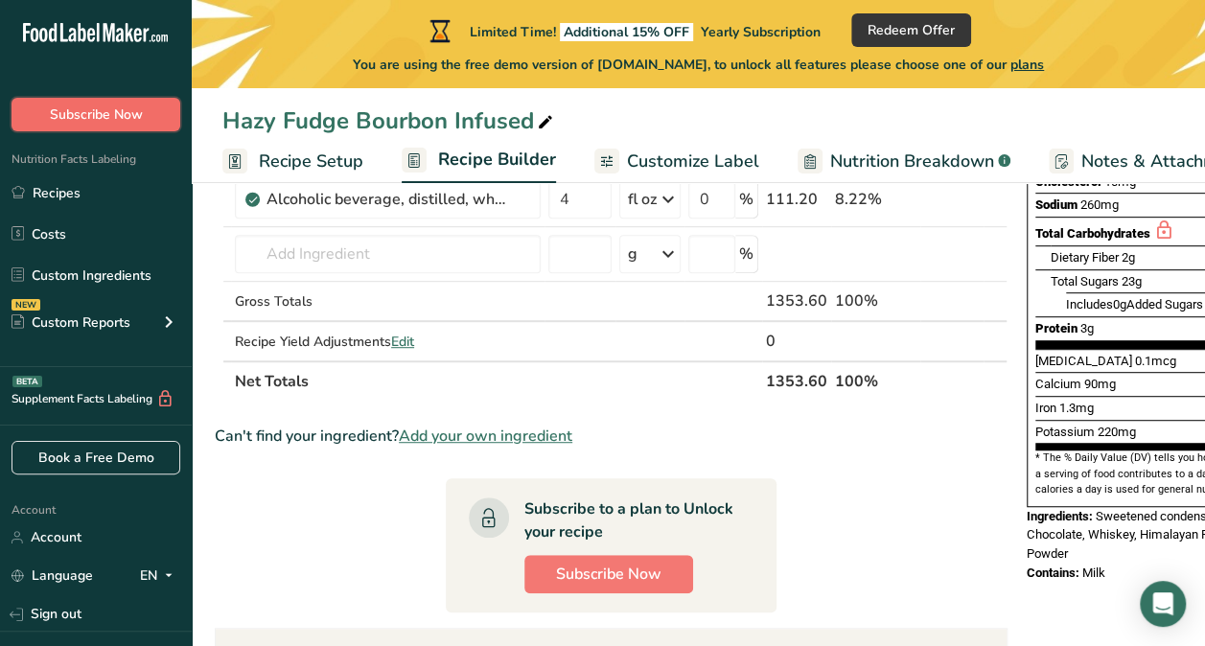
click at [98, 109] on span "Subscribe Now" at bounding box center [96, 114] width 93 height 20
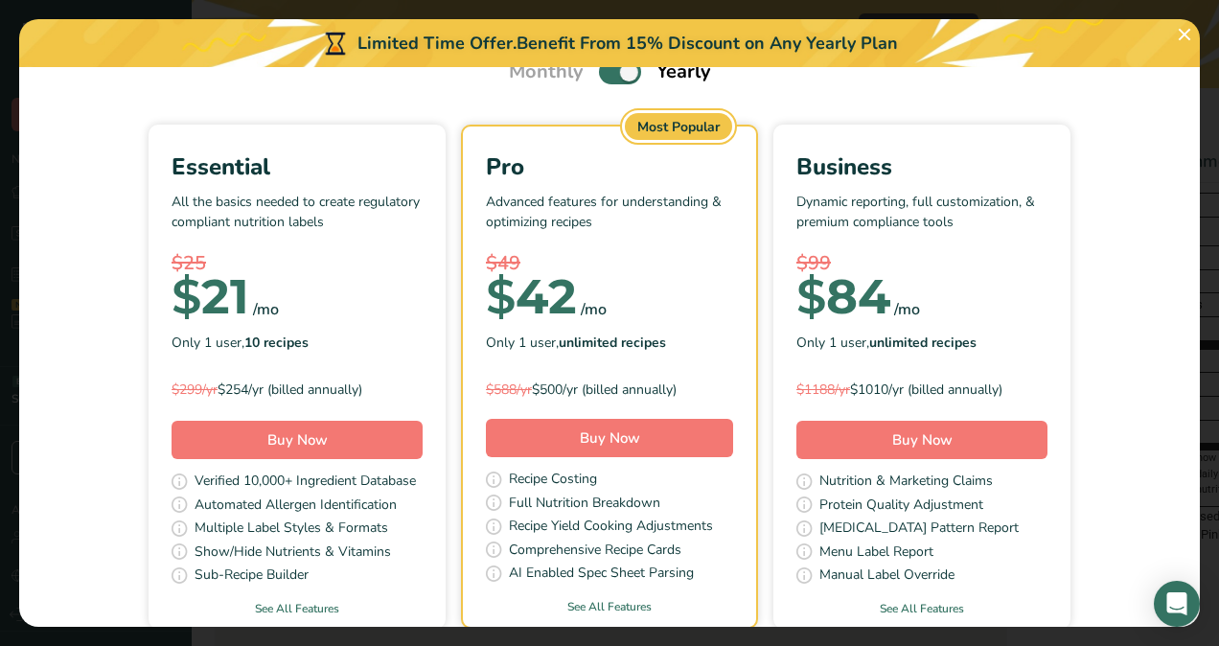
scroll to position [0, 0]
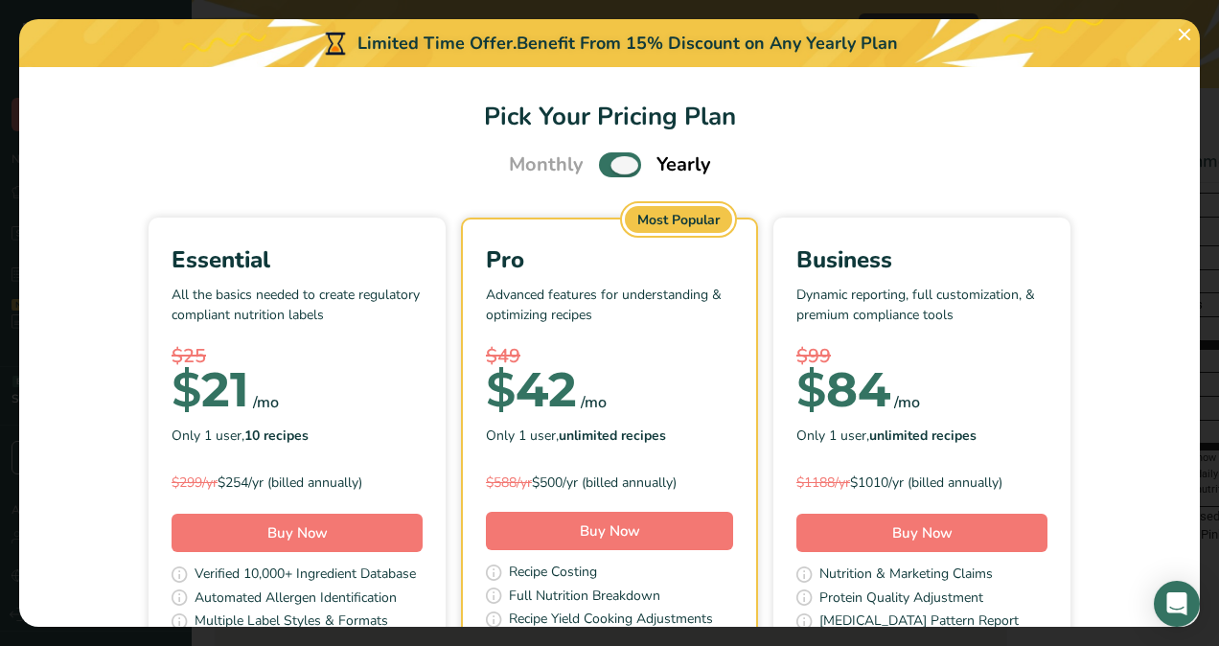
click at [599, 154] on span "Pick Your Pricing Plan Modal" at bounding box center [620, 164] width 42 height 24
click at [599, 159] on input "Pick Your Pricing Plan Modal" at bounding box center [605, 165] width 12 height 12
checkbox input "false"
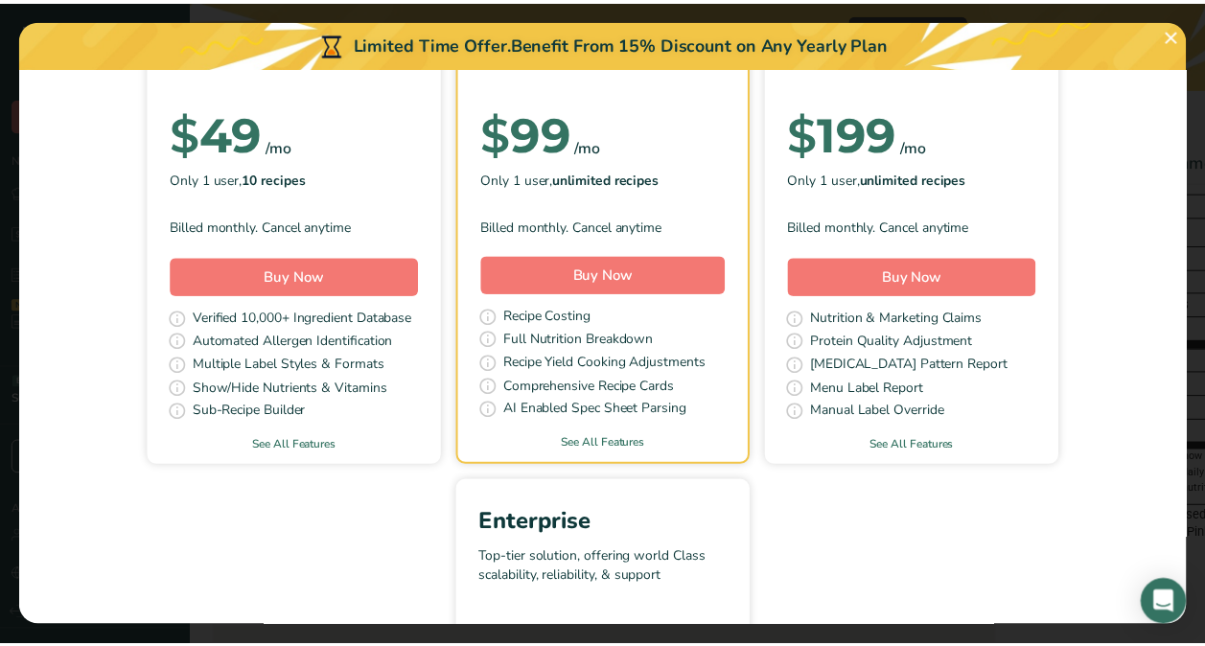
scroll to position [268, 0]
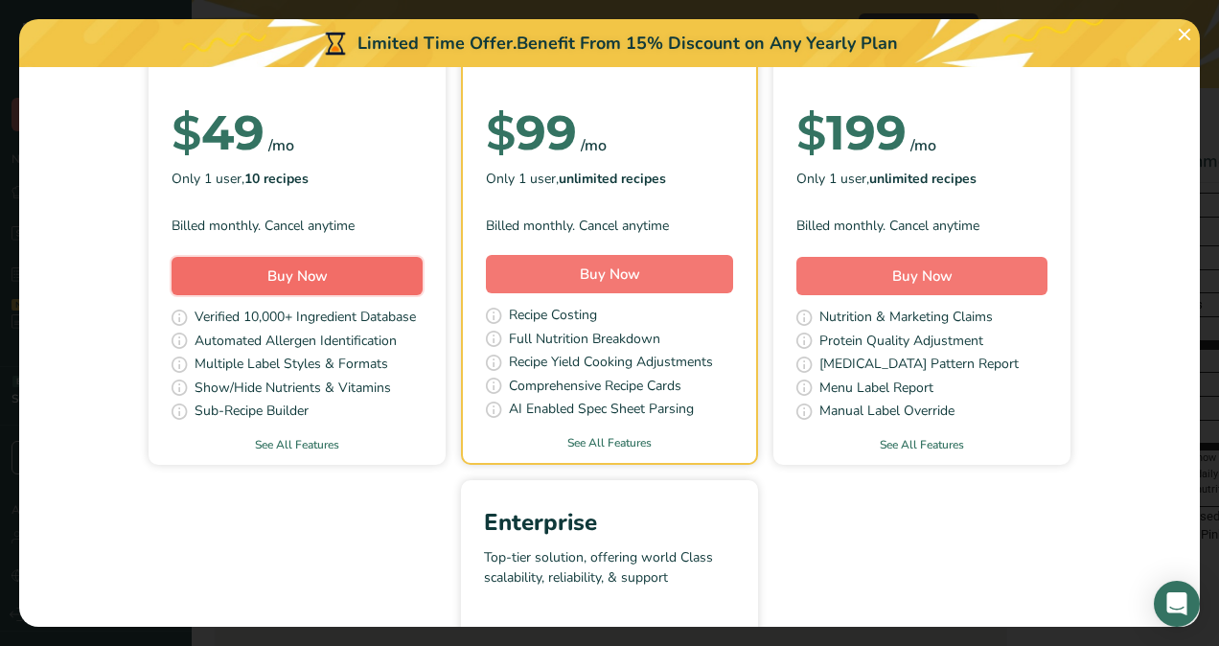
click at [357, 276] on button "Buy Now" at bounding box center [297, 276] width 251 height 38
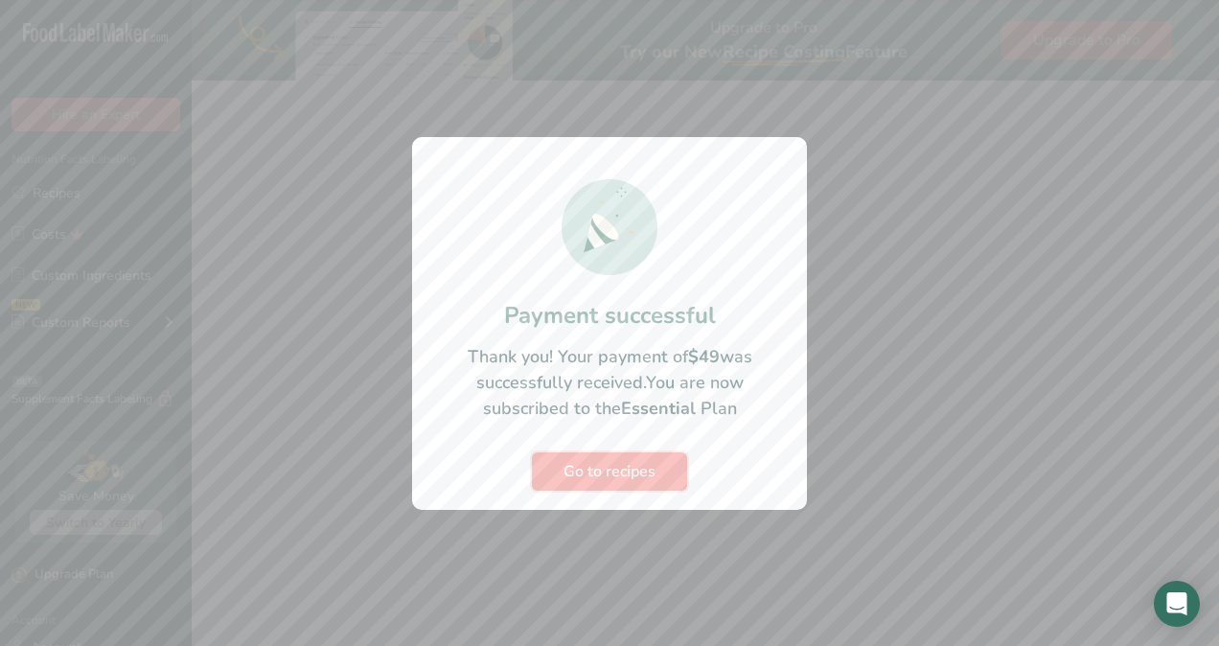
click at [588, 468] on span "Go to recipes" at bounding box center [610, 471] width 92 height 23
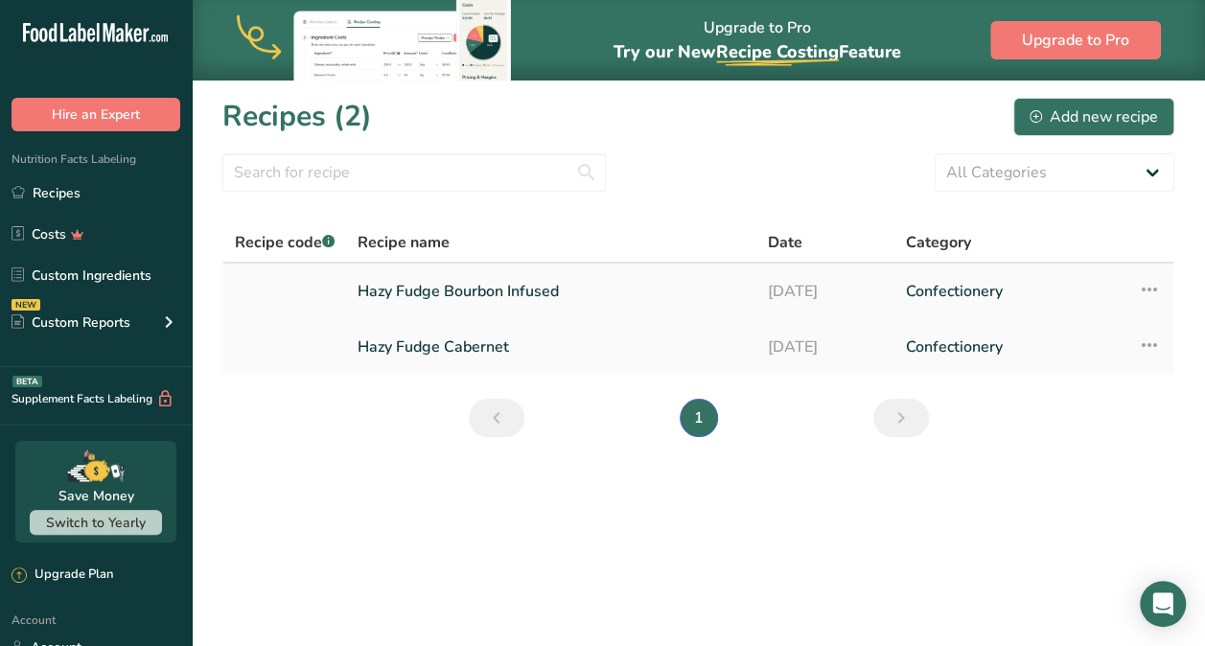
click at [510, 289] on link "Hazy Fudge Bourbon Infused" at bounding box center [551, 291] width 386 height 40
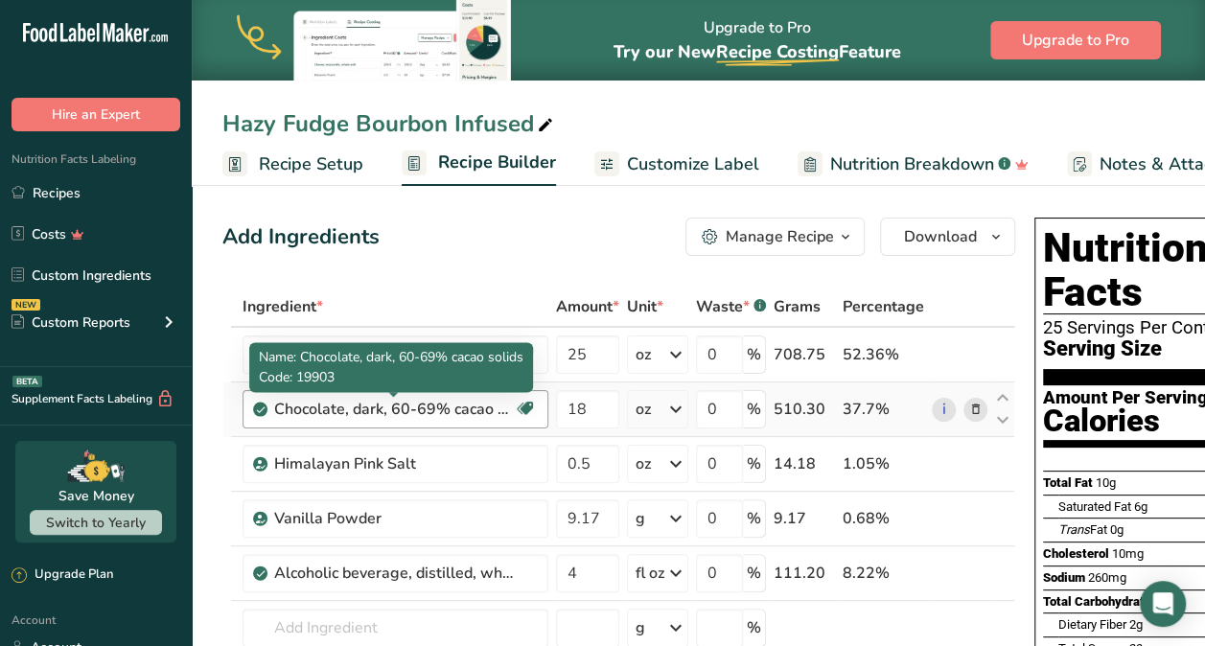
click at [481, 408] on div "Chocolate, dark, 60-69% cacao solids" at bounding box center [394, 409] width 240 height 23
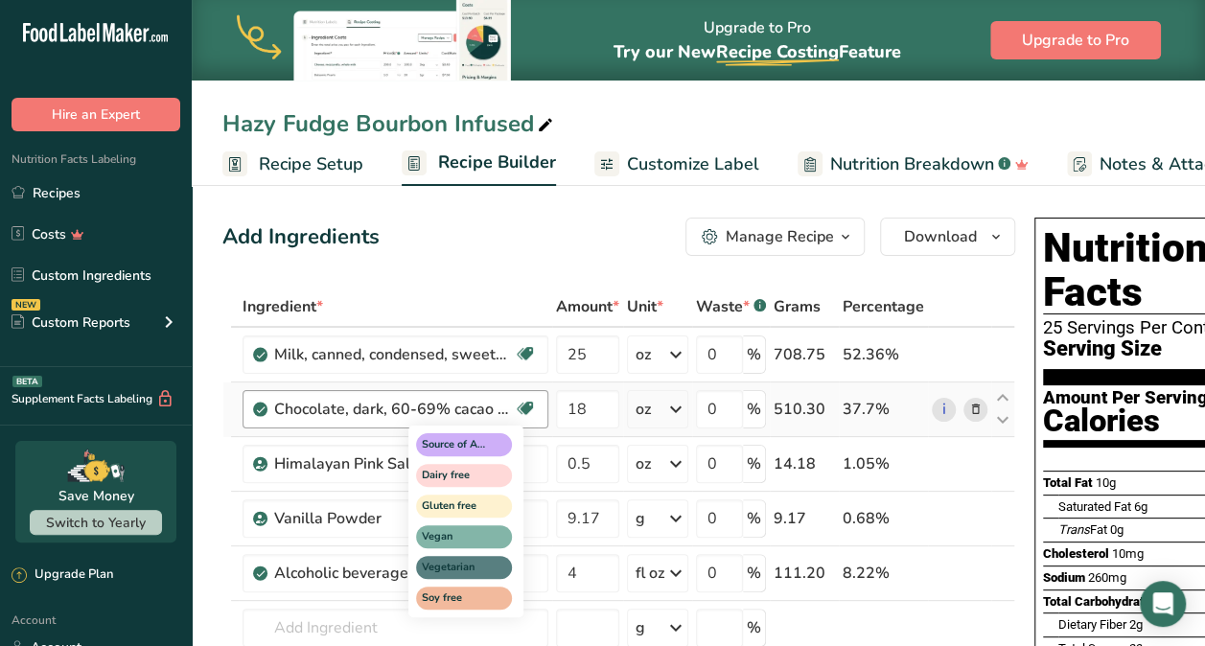
click at [531, 406] on icon at bounding box center [525, 409] width 19 height 30
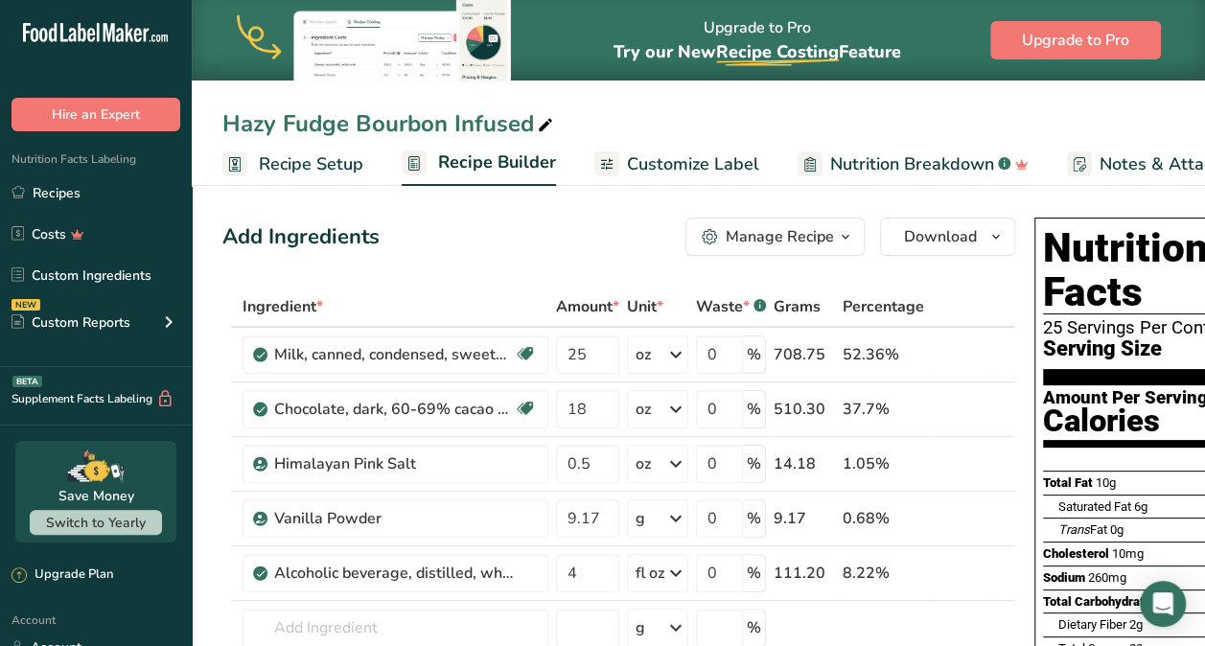
click at [827, 234] on div "Manage Recipe" at bounding box center [780, 236] width 108 height 23
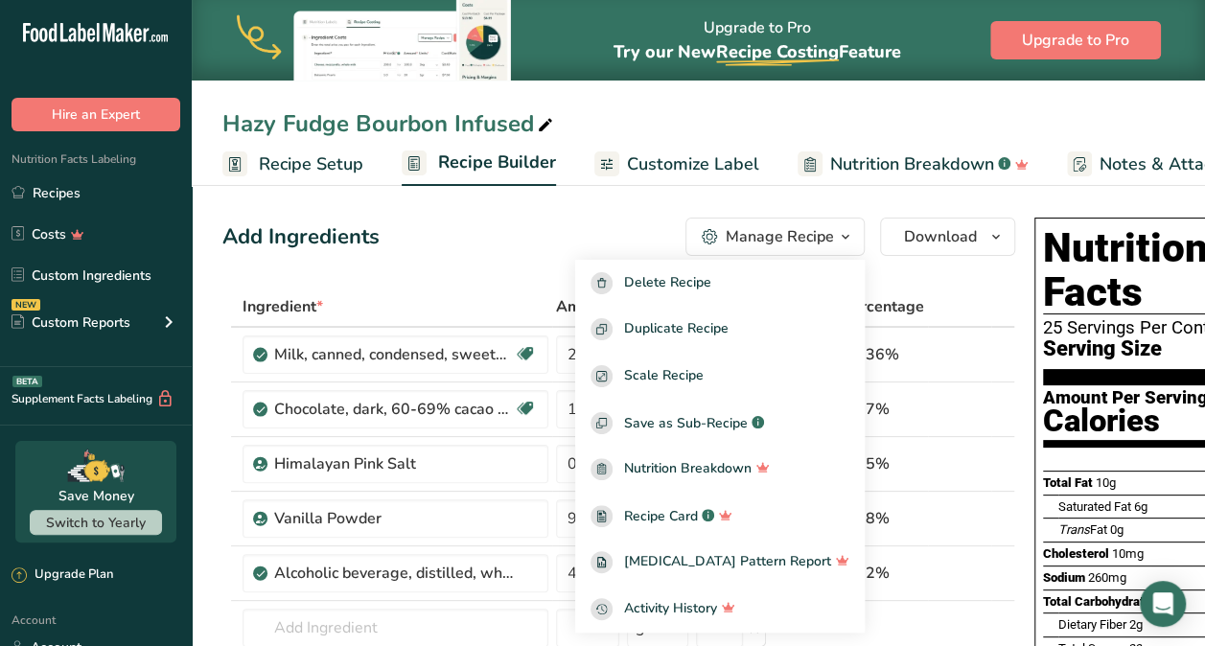
click at [509, 242] on div "Add Ingredients Manage Recipe Delete Recipe Duplicate Recipe Scale Recipe Save …" at bounding box center [618, 237] width 793 height 38
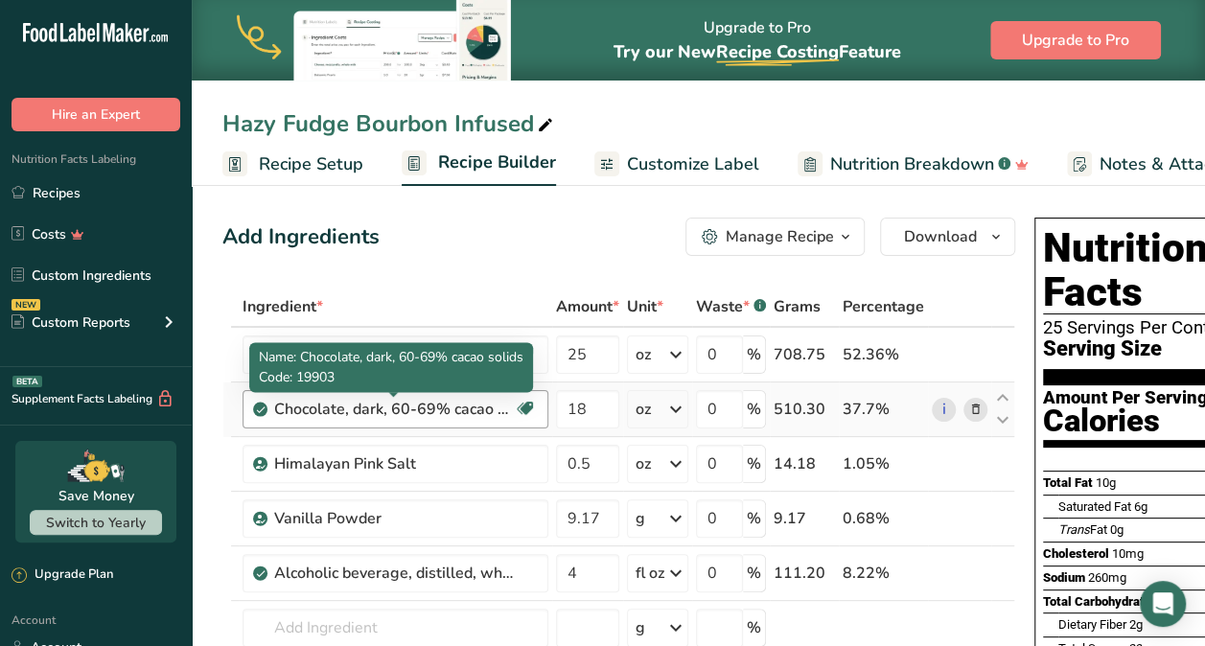
click at [441, 411] on div "Chocolate, dark, 60-69% cacao solids" at bounding box center [394, 409] width 240 height 23
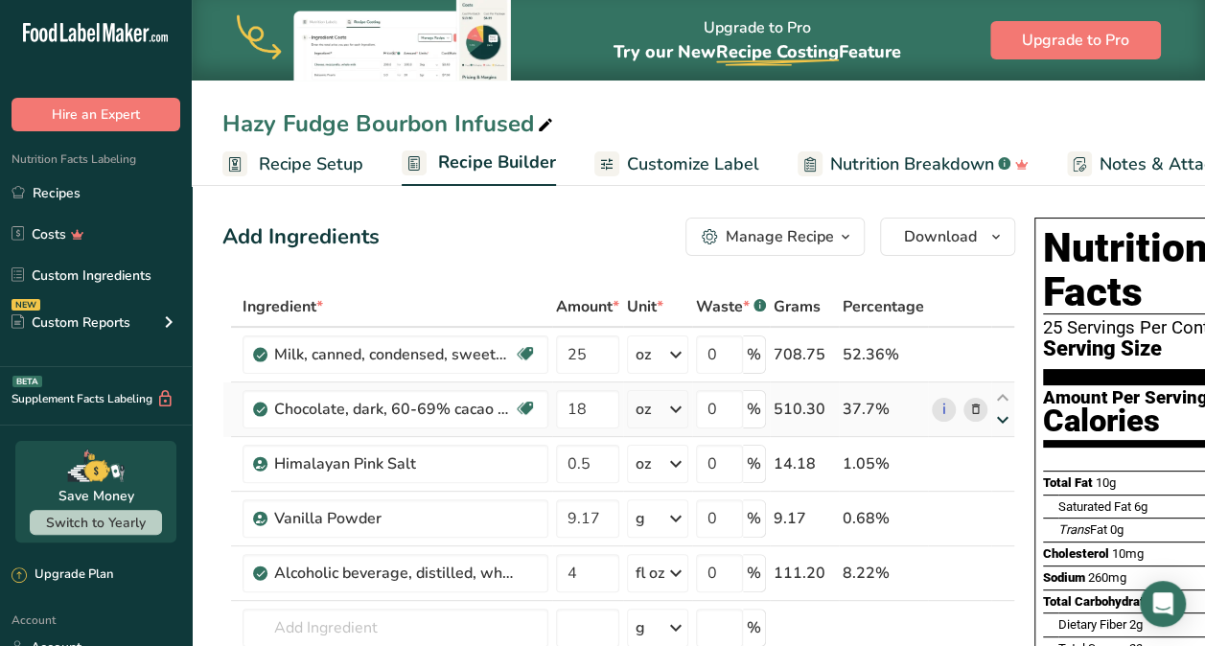
click at [997, 417] on icon at bounding box center [1002, 420] width 23 height 14
type input "0.5"
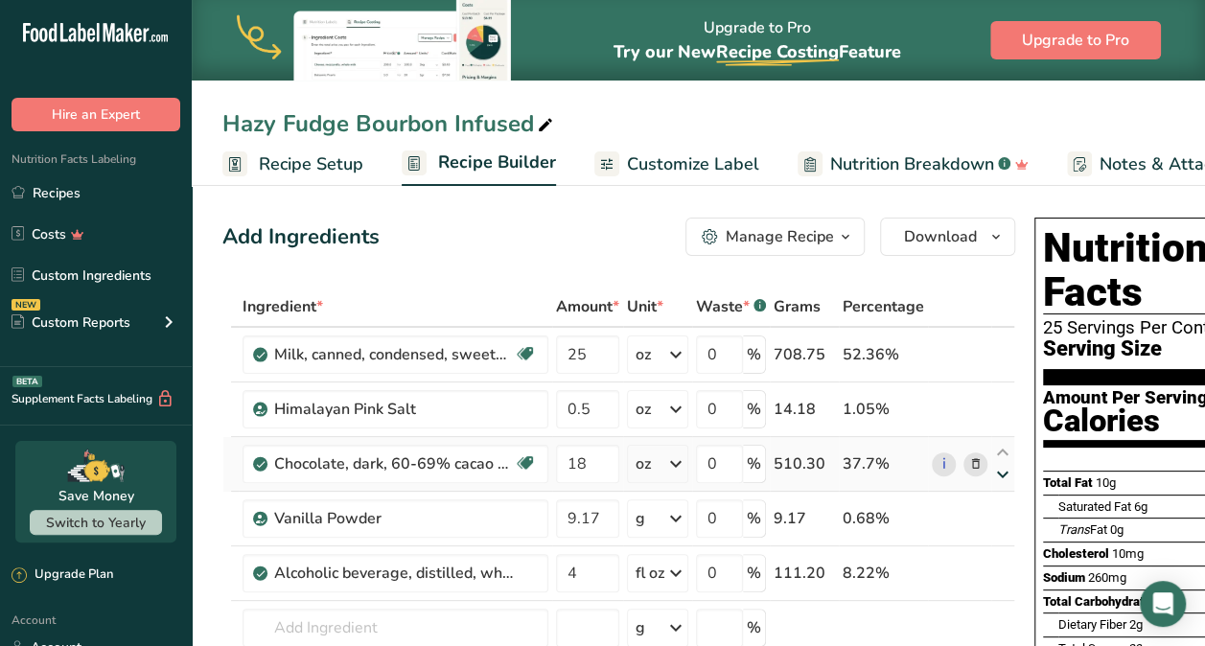
click at [1001, 470] on icon at bounding box center [1002, 475] width 23 height 14
type input "9.17"
type input "18"
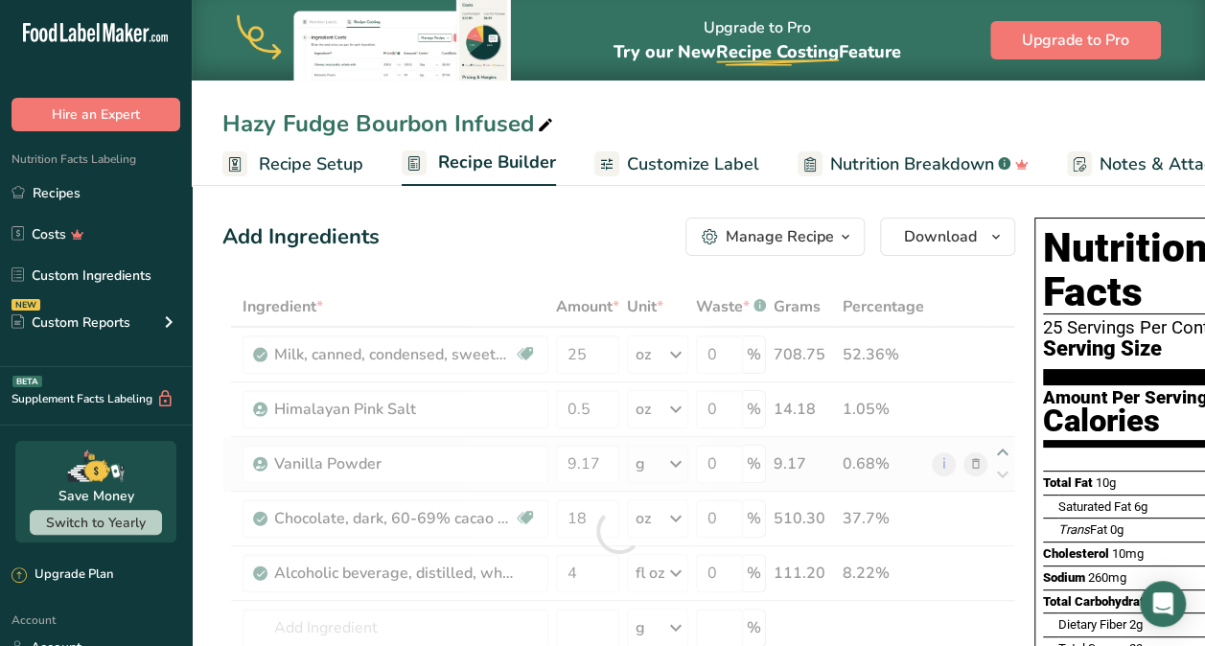
click at [999, 451] on div at bounding box center [618, 531] width 793 height 489
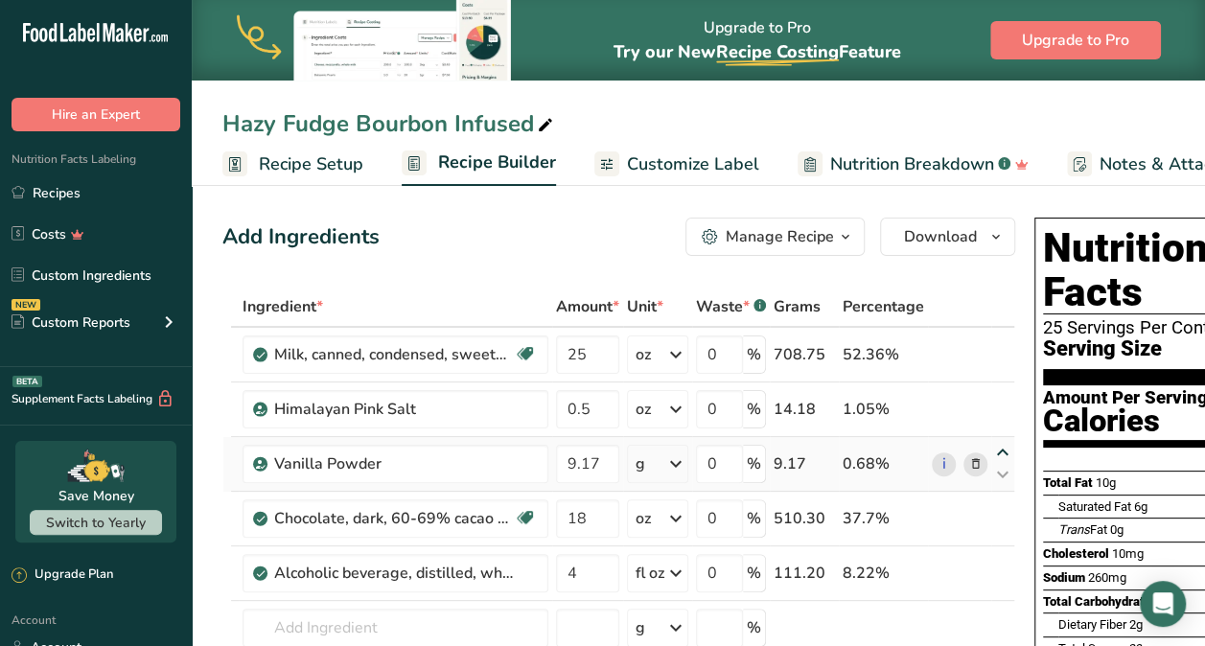
click at [999, 451] on icon at bounding box center [1002, 453] width 23 height 14
type input "9.17"
type input "0.5"
click at [999, 451] on icon at bounding box center [1002, 453] width 23 height 14
type input "0.5"
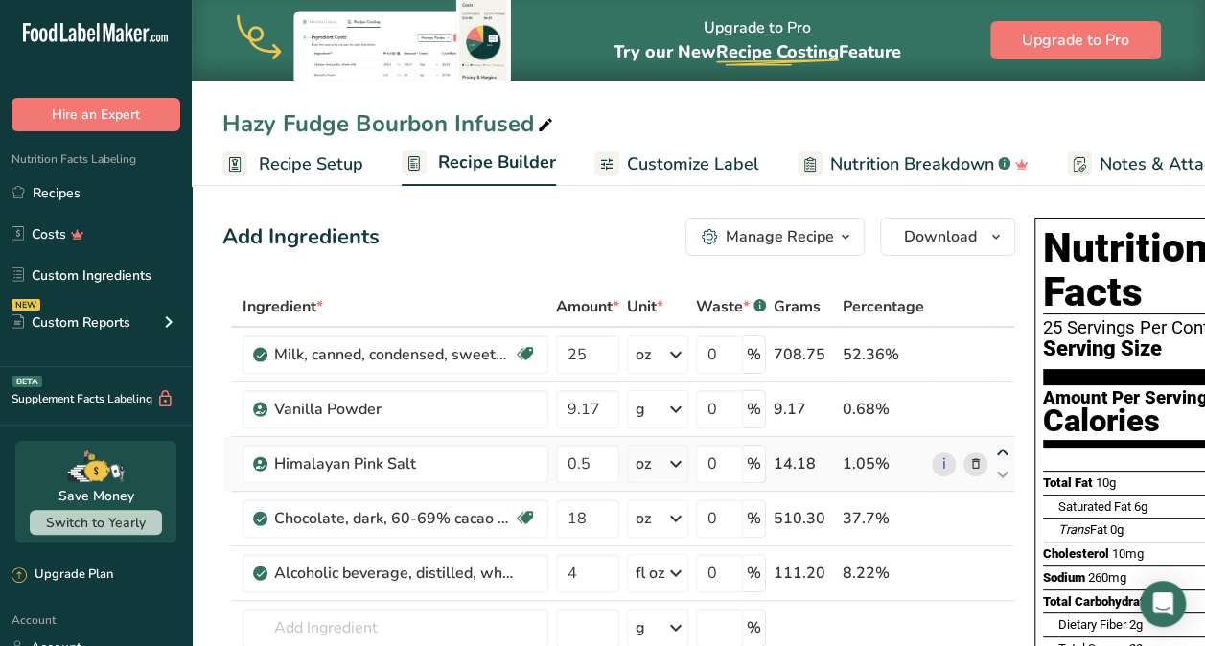
type input "9.17"
click at [999, 451] on icon at bounding box center [1002, 453] width 23 height 14
type input "9.17"
type input "0.5"
click at [999, 451] on icon at bounding box center [1002, 453] width 23 height 14
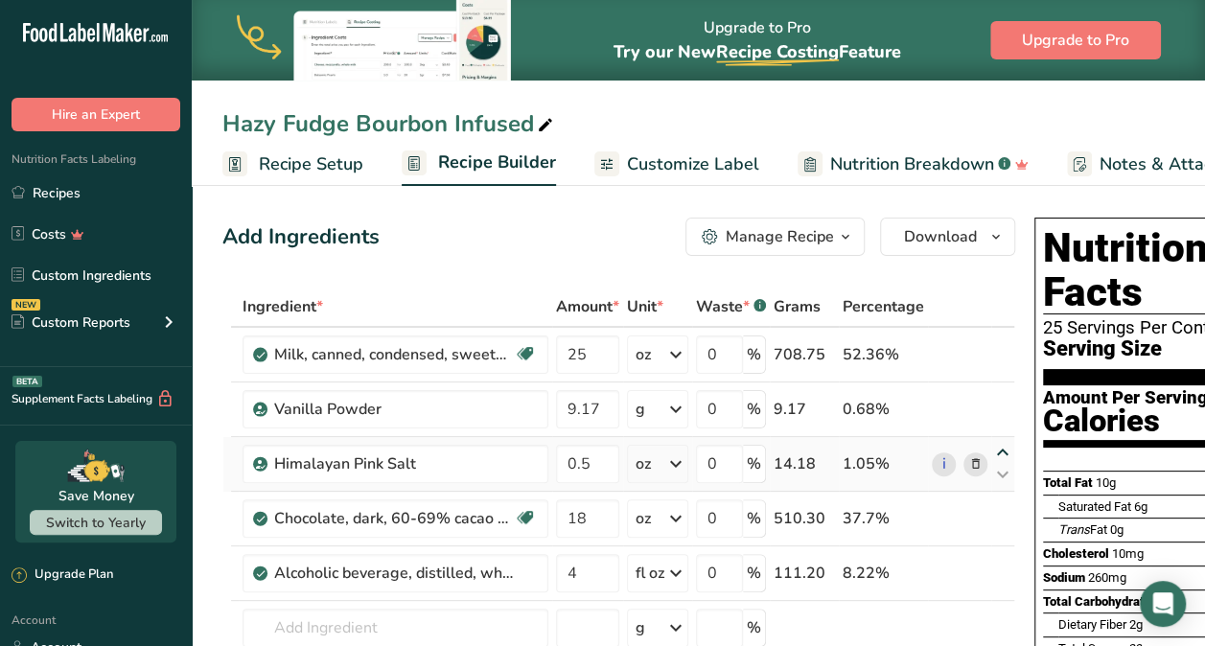
type input "0.5"
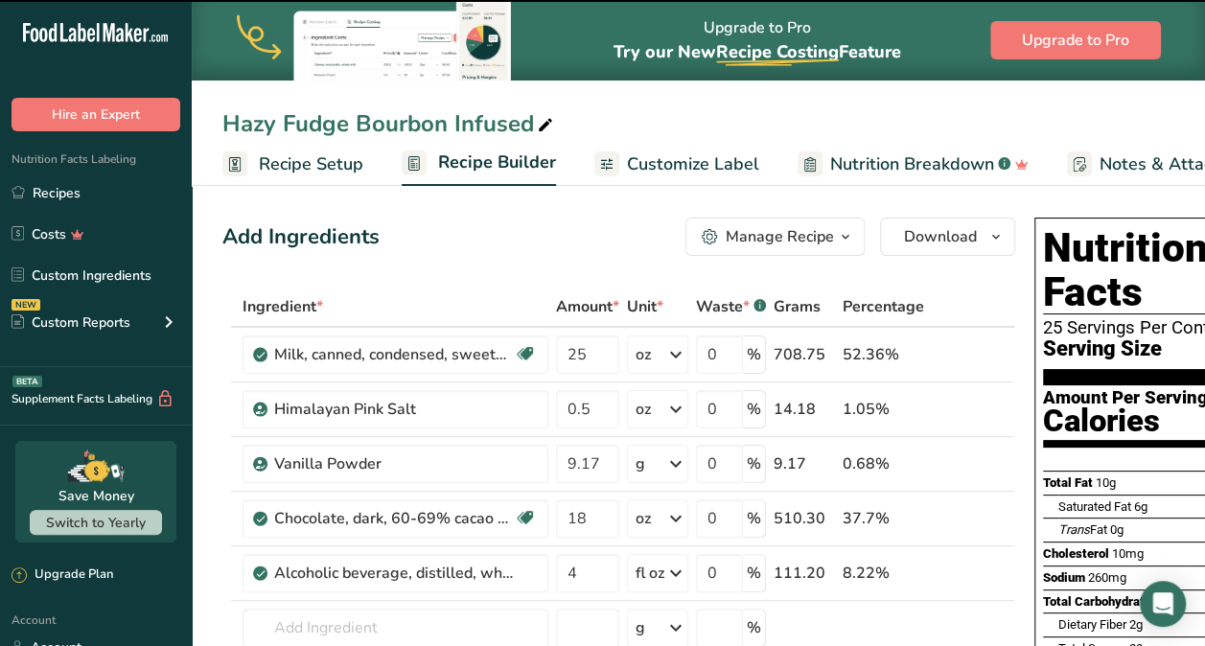
click at [992, 512] on icon at bounding box center [1002, 507] width 23 height 14
type input "18"
type input "9.17"
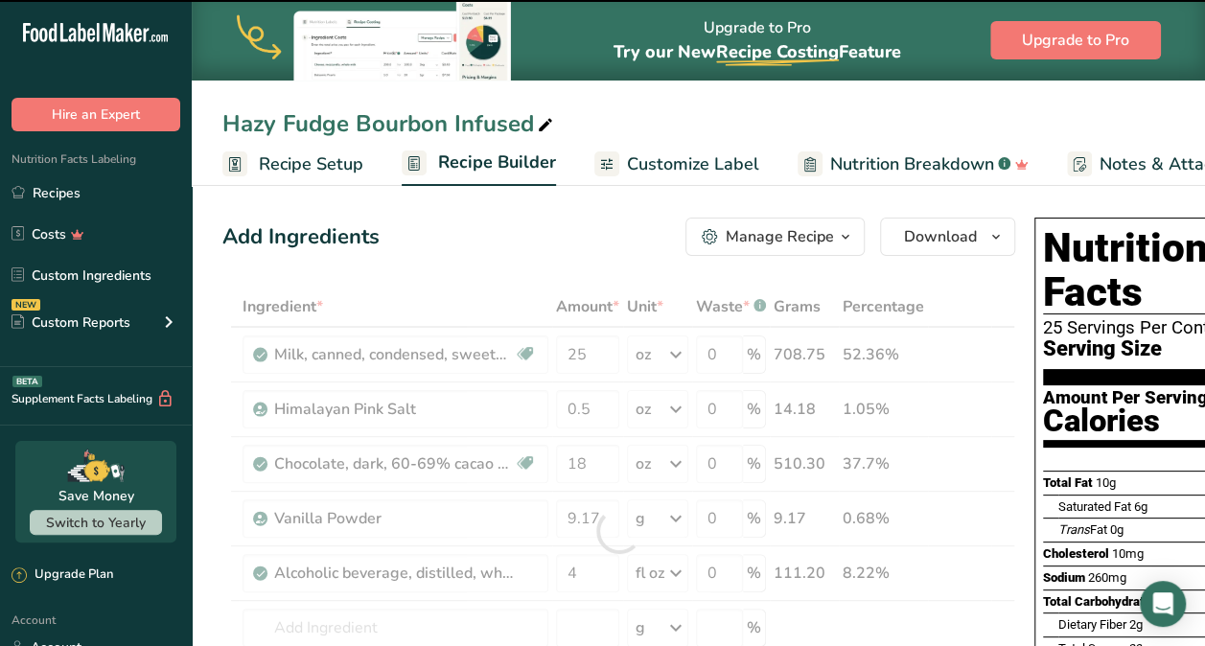
click at [968, 458] on div "i" at bounding box center [960, 464] width 56 height 24
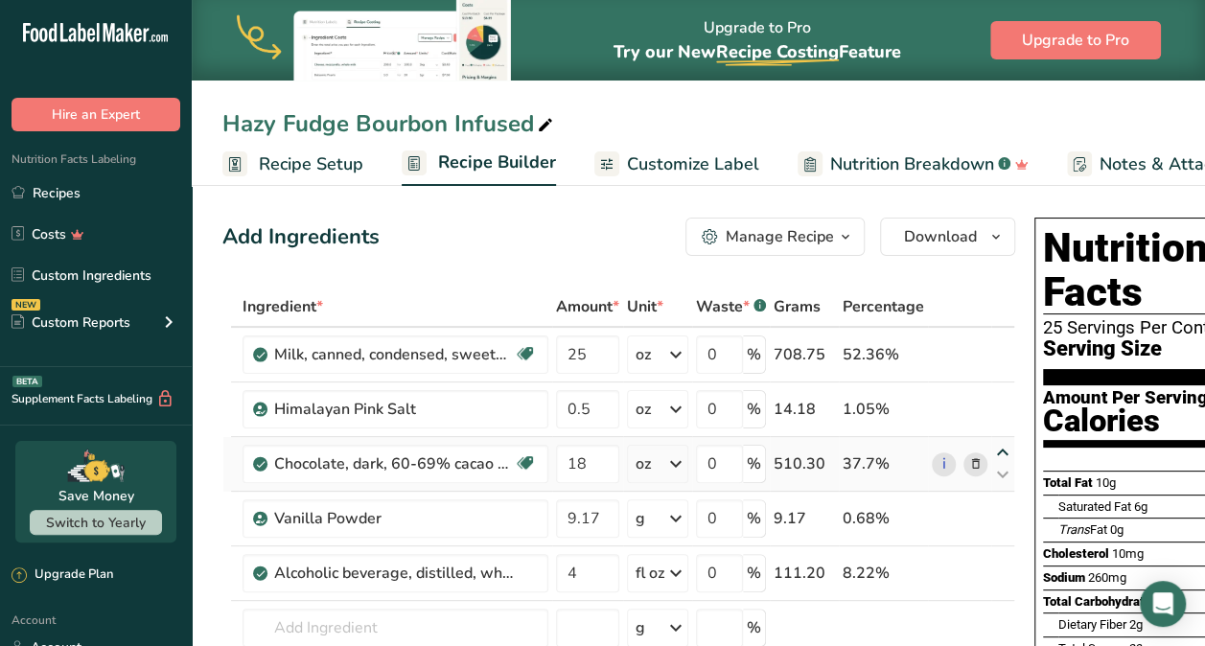
click at [995, 449] on icon at bounding box center [1002, 453] width 23 height 14
type input "18"
type input "0.5"
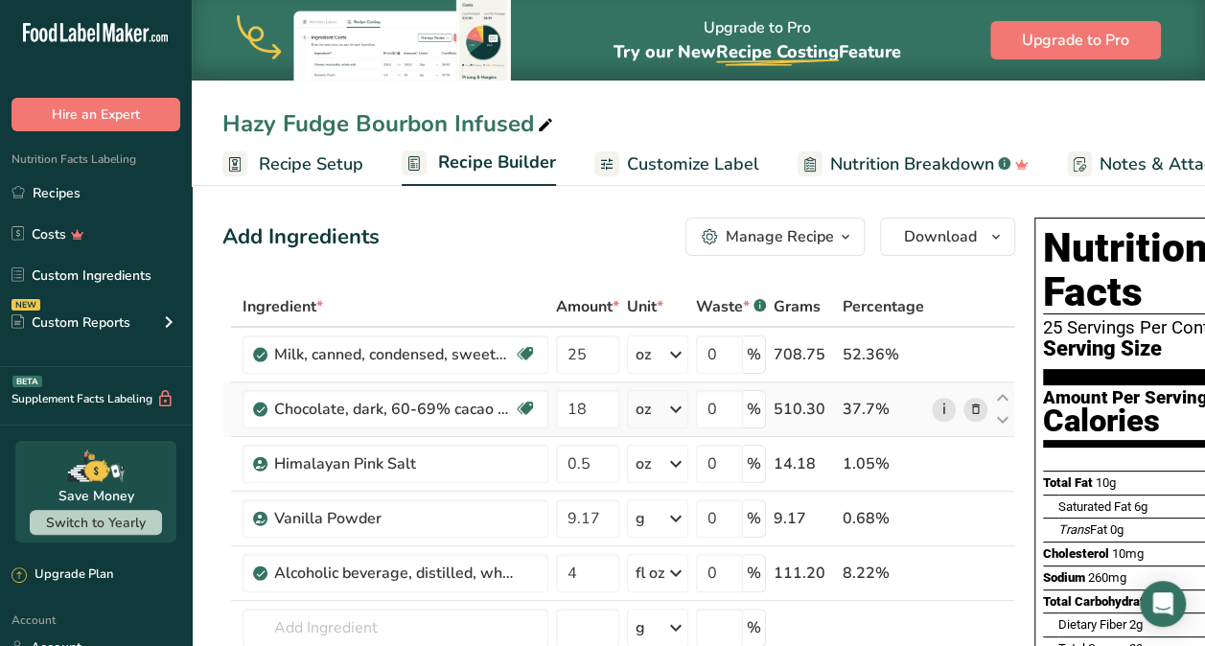
click at [939, 410] on link "i" at bounding box center [944, 410] width 24 height 24
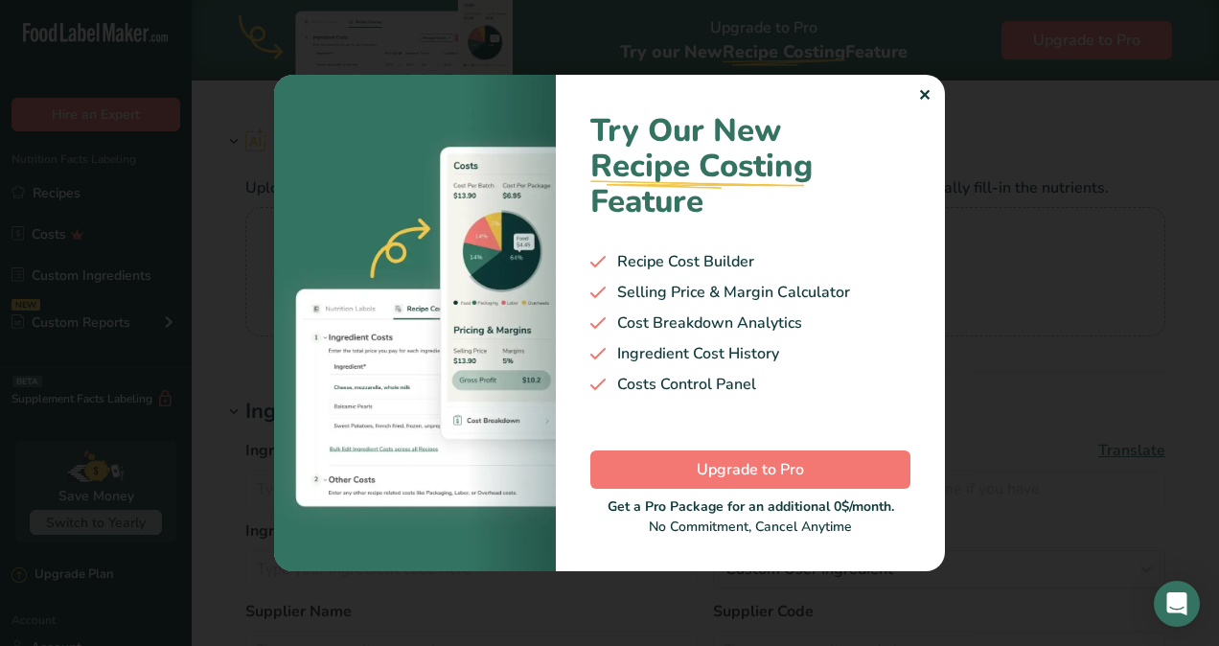
type input "Chocolate, dark, 60-69% cacao solids"
type input "Dark Chocolate"
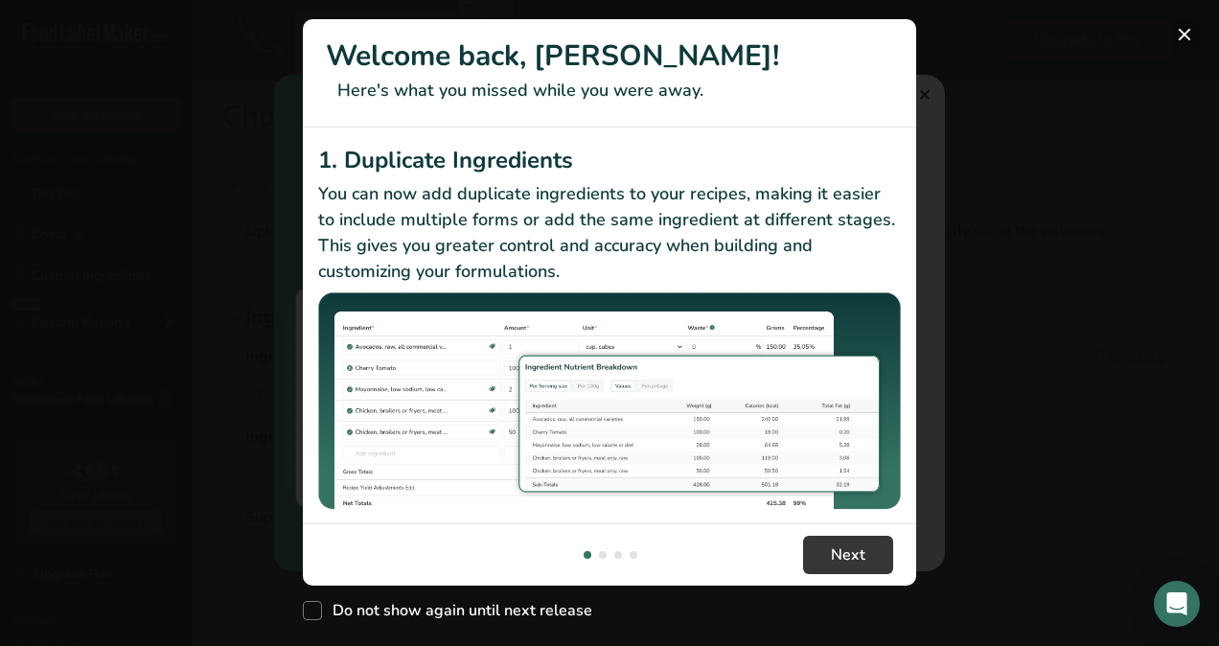
click at [1185, 35] on button "New Features" at bounding box center [1184, 34] width 31 height 31
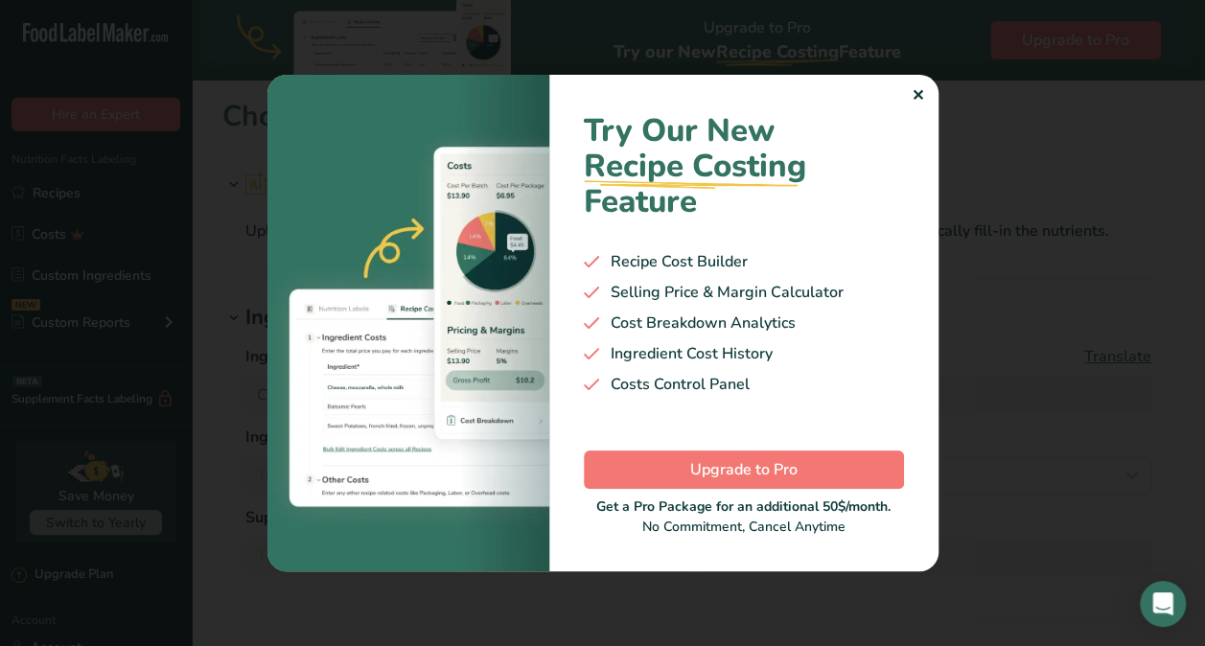
click at [924, 93] on div "Try Our New Recipe Costing .a-29{fill:none;stroke-linecap:round;stroke-width:3p…" at bounding box center [743, 323] width 389 height 497
click at [918, 94] on div "✕" at bounding box center [918, 95] width 12 height 23
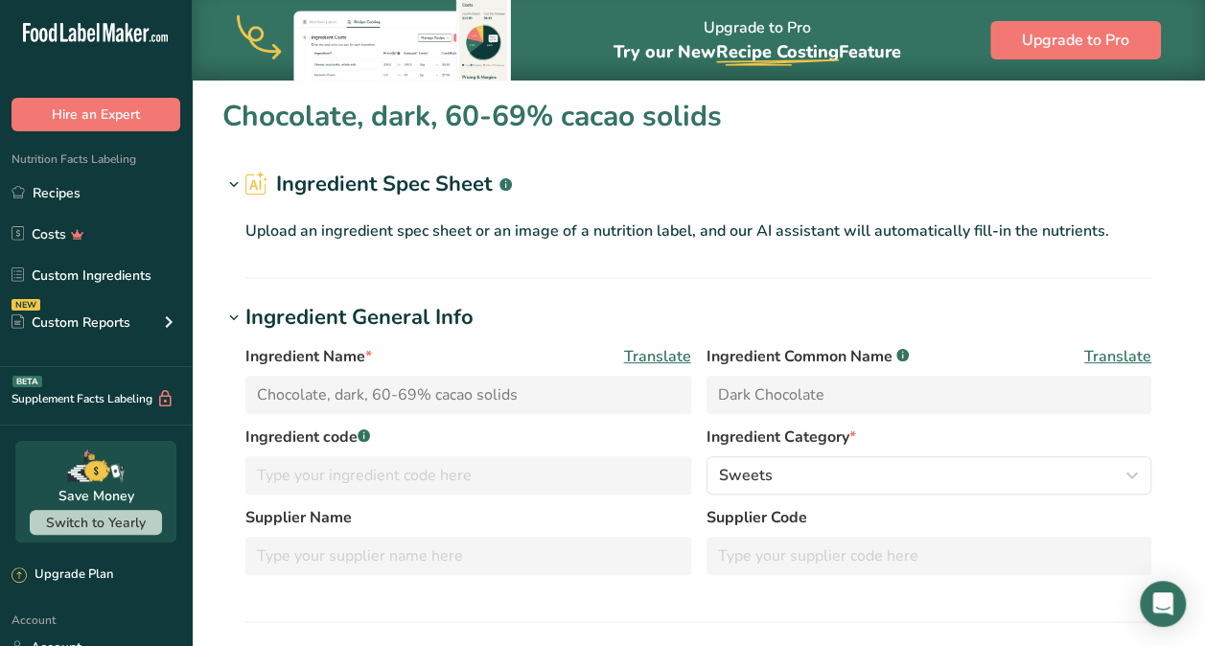
click at [675, 238] on p "Upload an ingredient spec sheet or an image of a nutrition label, and our AI as…" at bounding box center [698, 231] width 906 height 23
click at [612, 222] on p "Upload an ingredient spec sheet or an image of a nutrition label, and our AI as…" at bounding box center [698, 231] width 906 height 23
click at [246, 176] on icon at bounding box center [256, 183] width 23 height 25
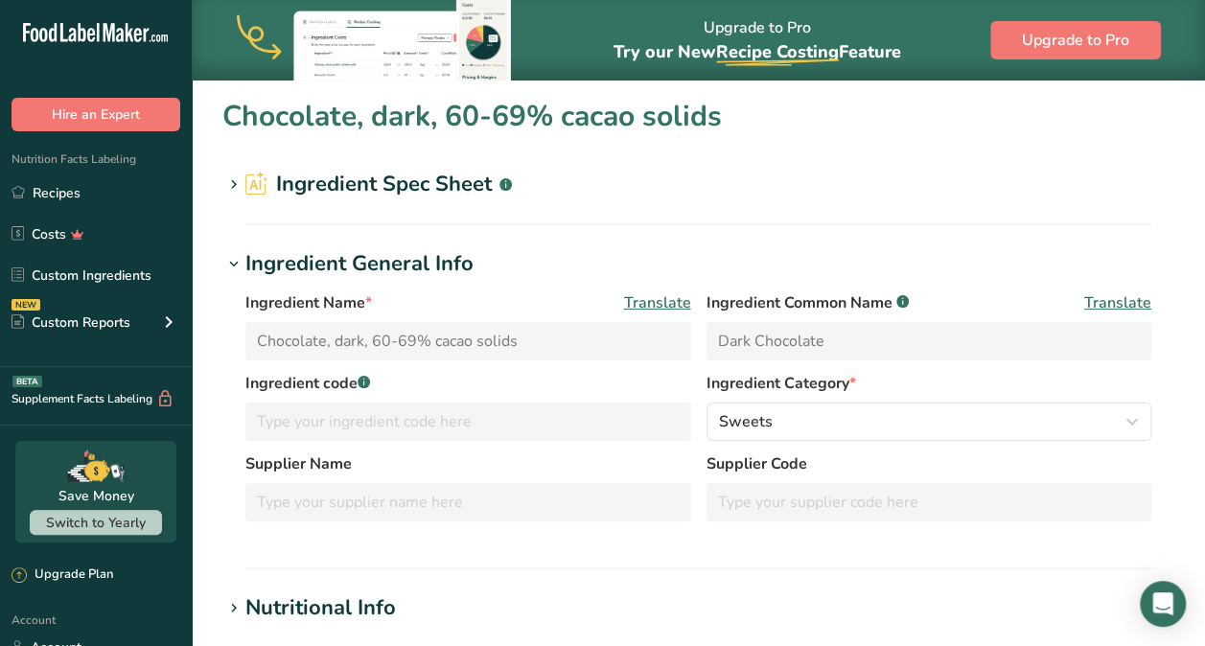
click at [450, 186] on h2 "Ingredient Spec Sheet .a-a{fill:#347362;}.b-a{fill:#fff;}" at bounding box center [378, 185] width 266 height 32
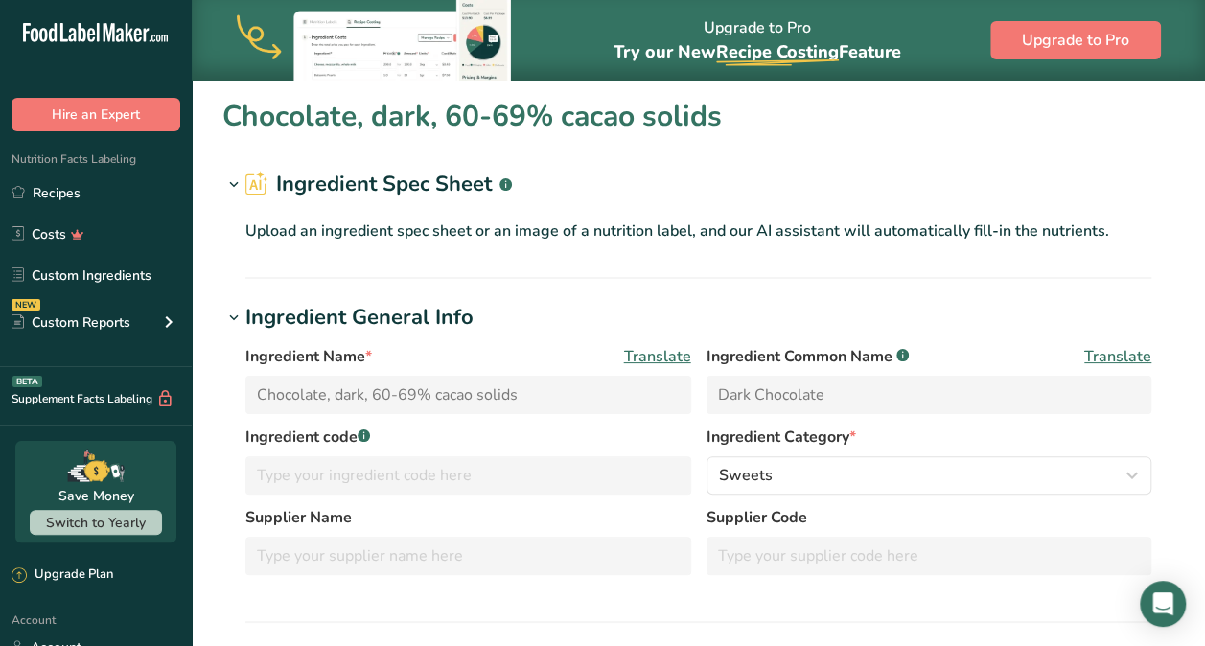
click at [967, 226] on p "Upload an ingredient spec sheet or an image of a nutrition label, and our AI as…" at bounding box center [698, 231] width 906 height 23
click at [975, 243] on div "Upload an ingredient spec sheet or an image of a nutrition label, and our AI as…" at bounding box center [698, 227] width 952 height 54
click at [977, 228] on p "Upload an ingredient spec sheet or an image of a nutrition label, and our AI as…" at bounding box center [698, 231] width 906 height 23
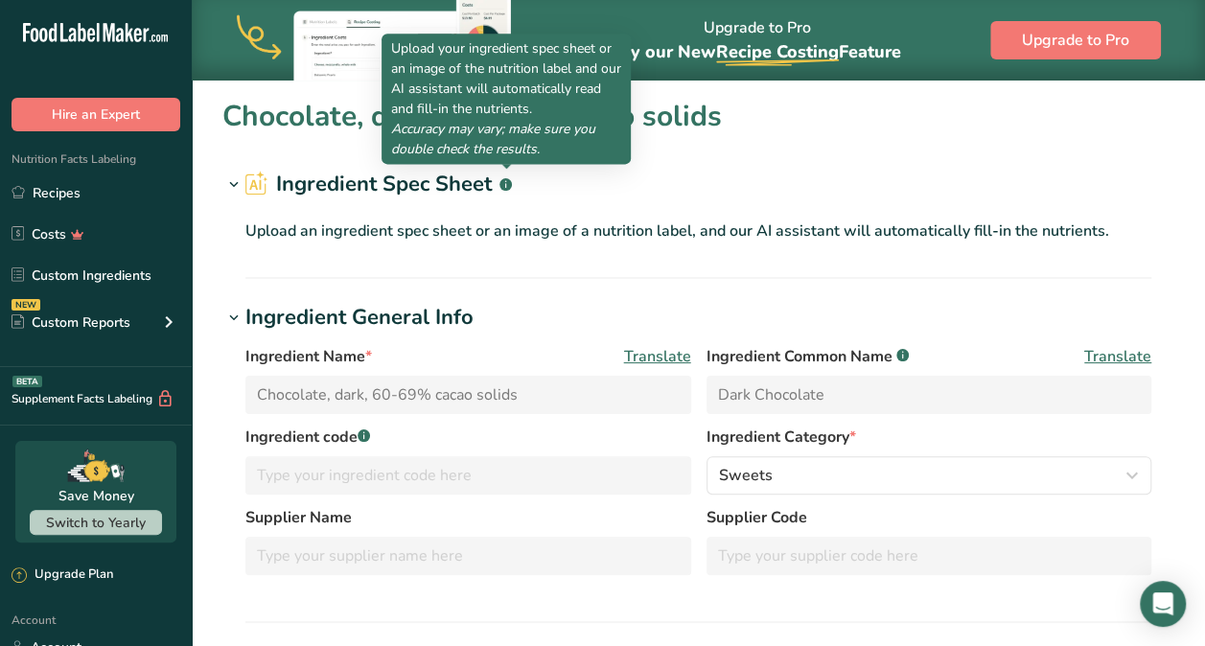
click at [508, 182] on rect at bounding box center [505, 184] width 12 height 12
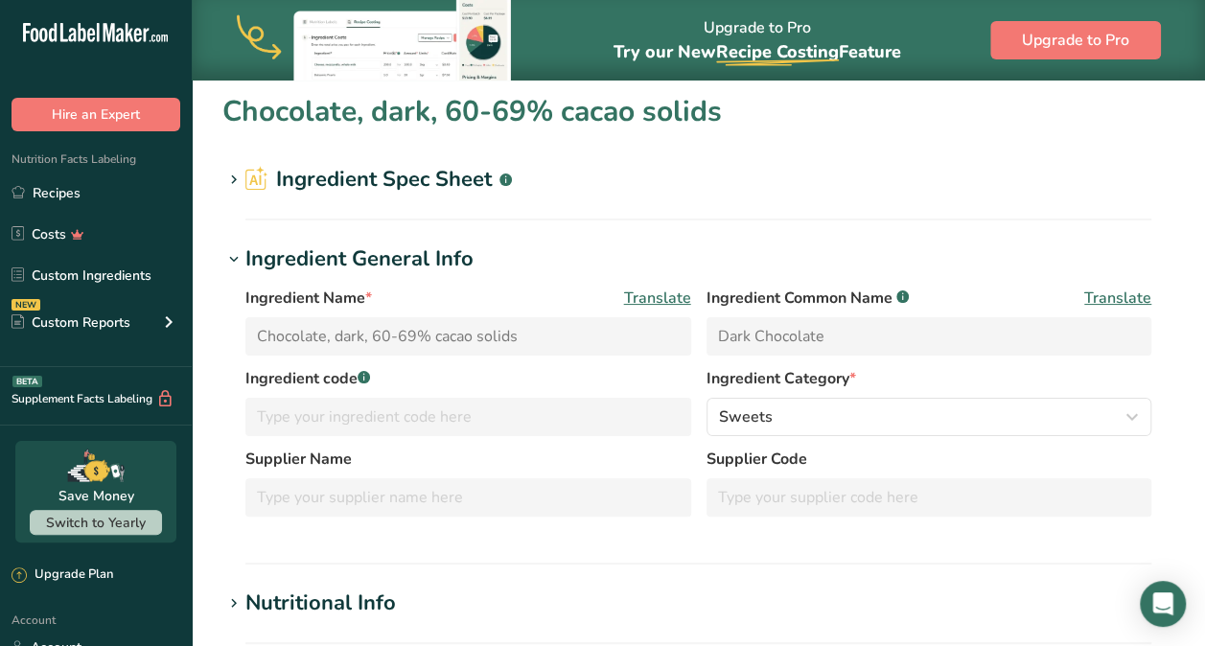
scroll to position [3, 0]
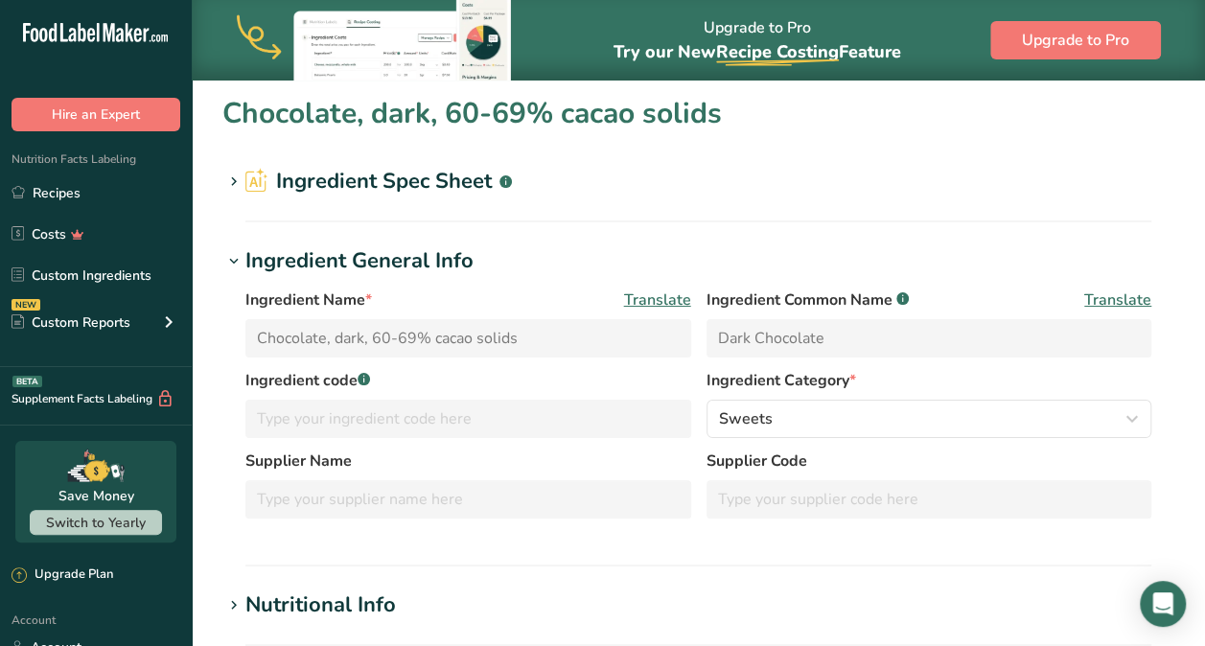
click at [555, 257] on h1 "Ingredient General Info" at bounding box center [698, 261] width 952 height 32
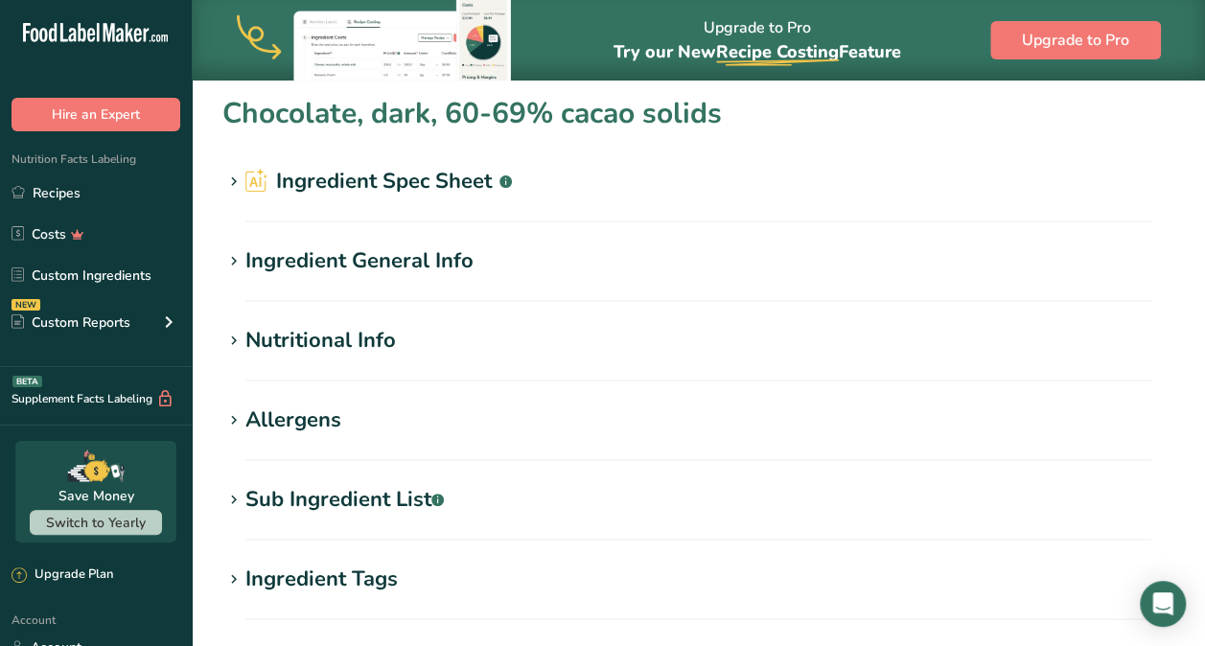
click at [474, 201] on section "Ingredient Spec Sheet .a-a{fill:#347362;}.b-a{fill:#fff;} Upload an ingredient …" at bounding box center [698, 194] width 952 height 57
click at [466, 189] on h2 "Ingredient Spec Sheet .a-a{fill:#347362;}.b-a{fill:#fff;}" at bounding box center [378, 182] width 266 height 32
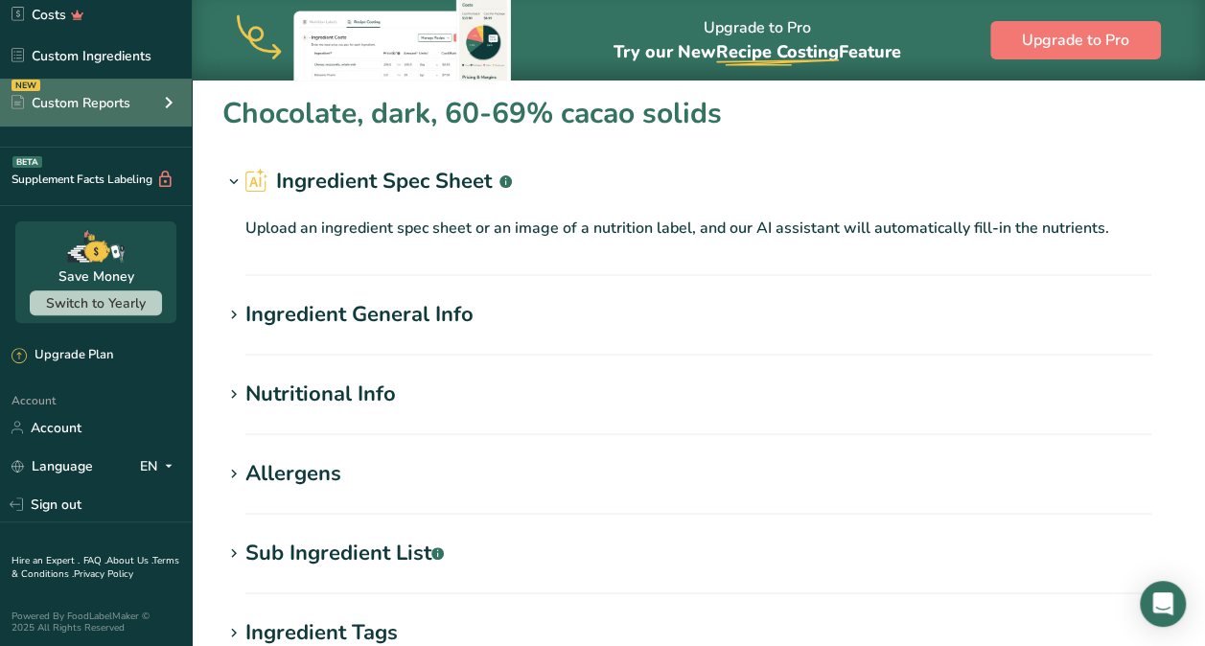
scroll to position [0, 0]
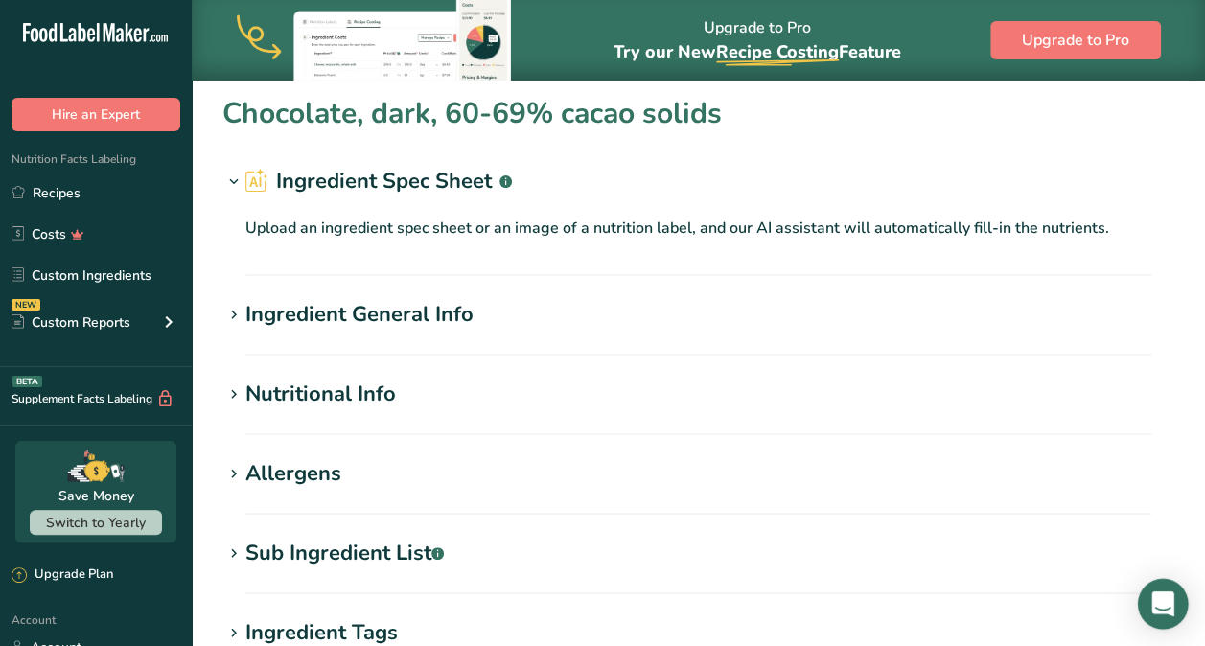
click at [1175, 610] on div "Open Intercom Messenger" at bounding box center [1163, 604] width 51 height 51
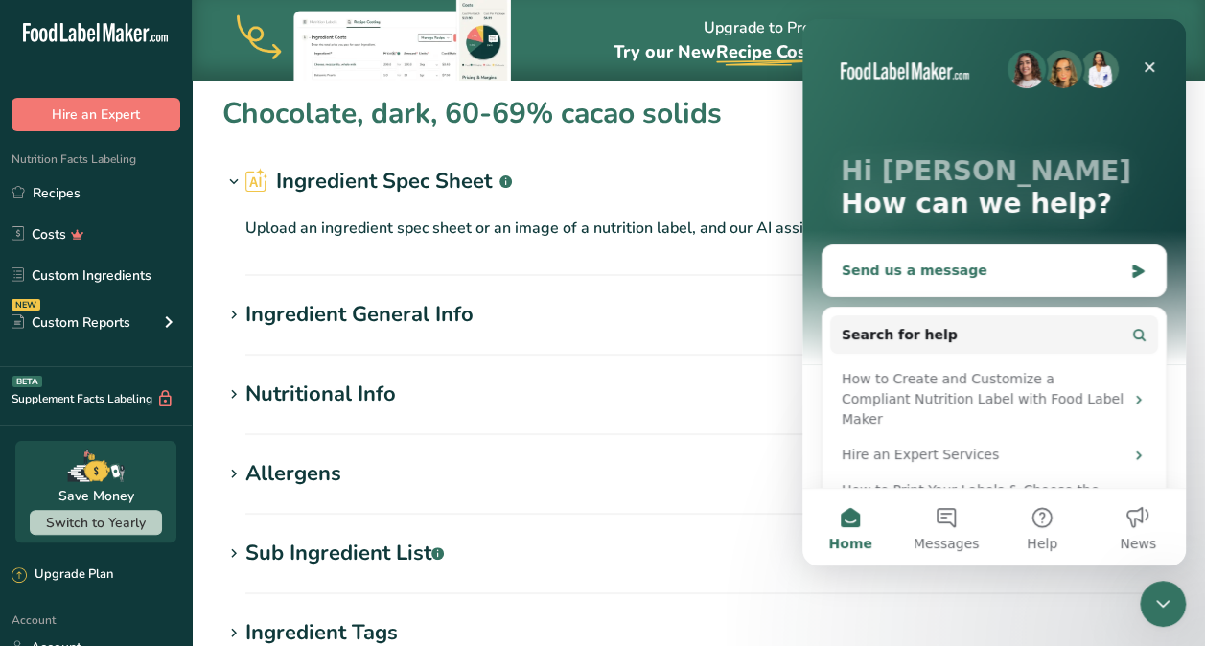
click at [976, 271] on div "Send us a message" at bounding box center [982, 271] width 281 height 20
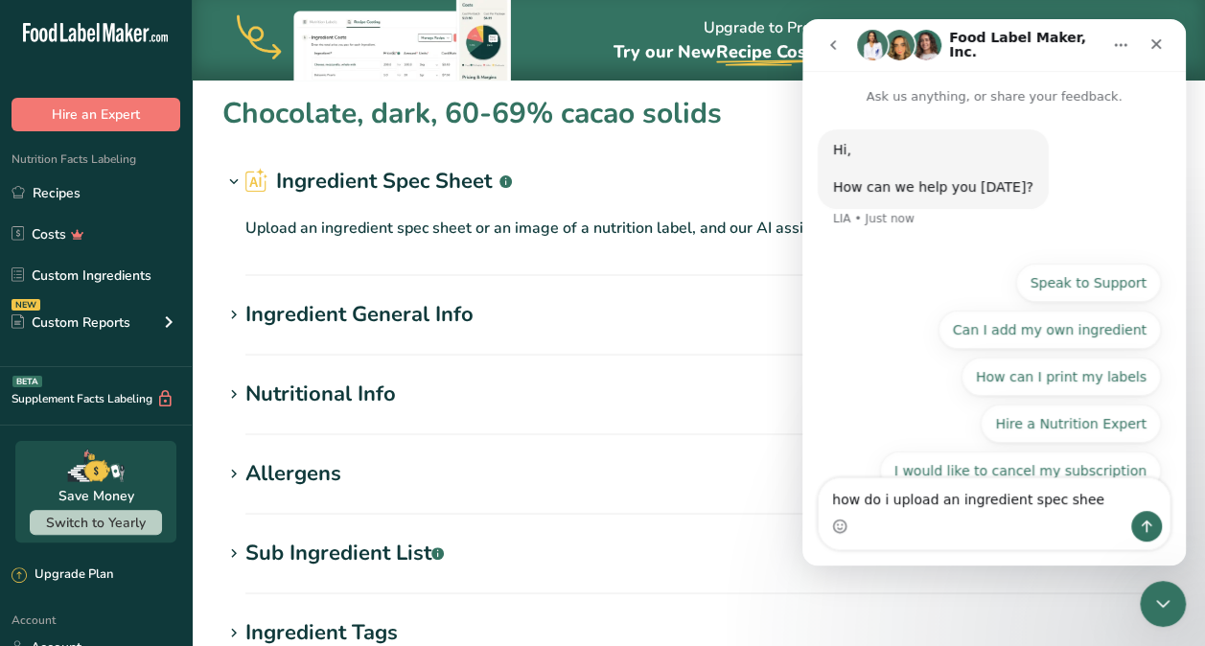
type textarea "how do i upload an ingredient spec sheet"
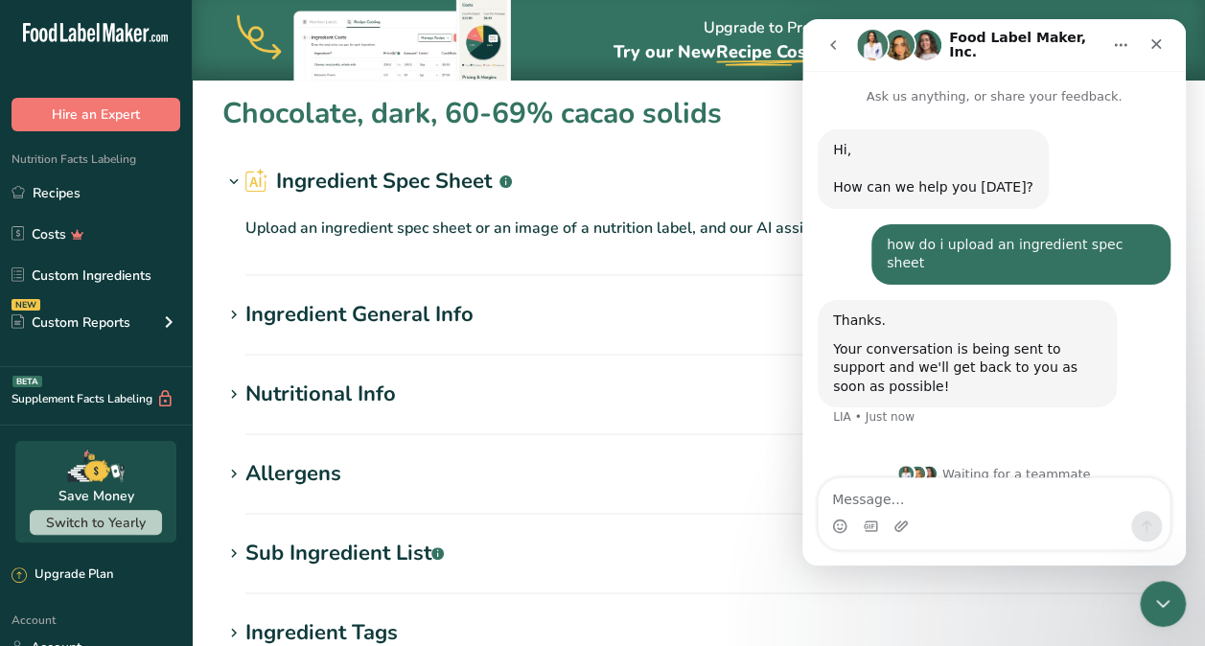
scroll to position [4, 0]
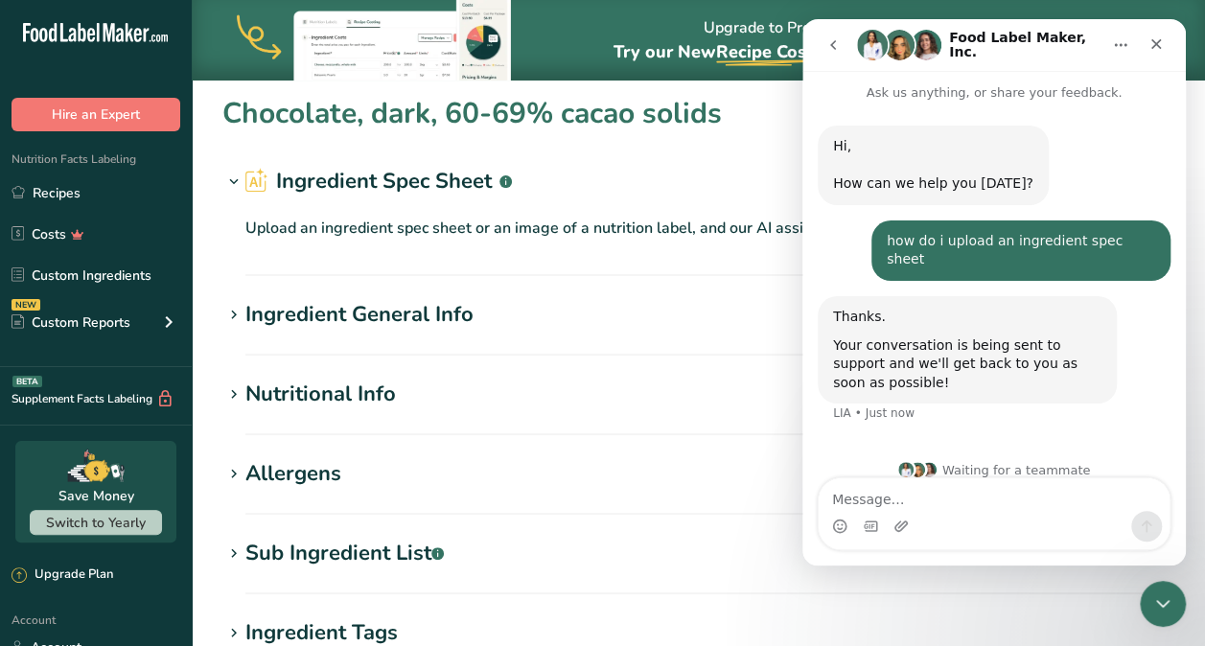
click at [648, 208] on div "Upload an ingredient spec sheet or an image of a nutrition label, and our AI as…" at bounding box center [698, 224] width 952 height 54
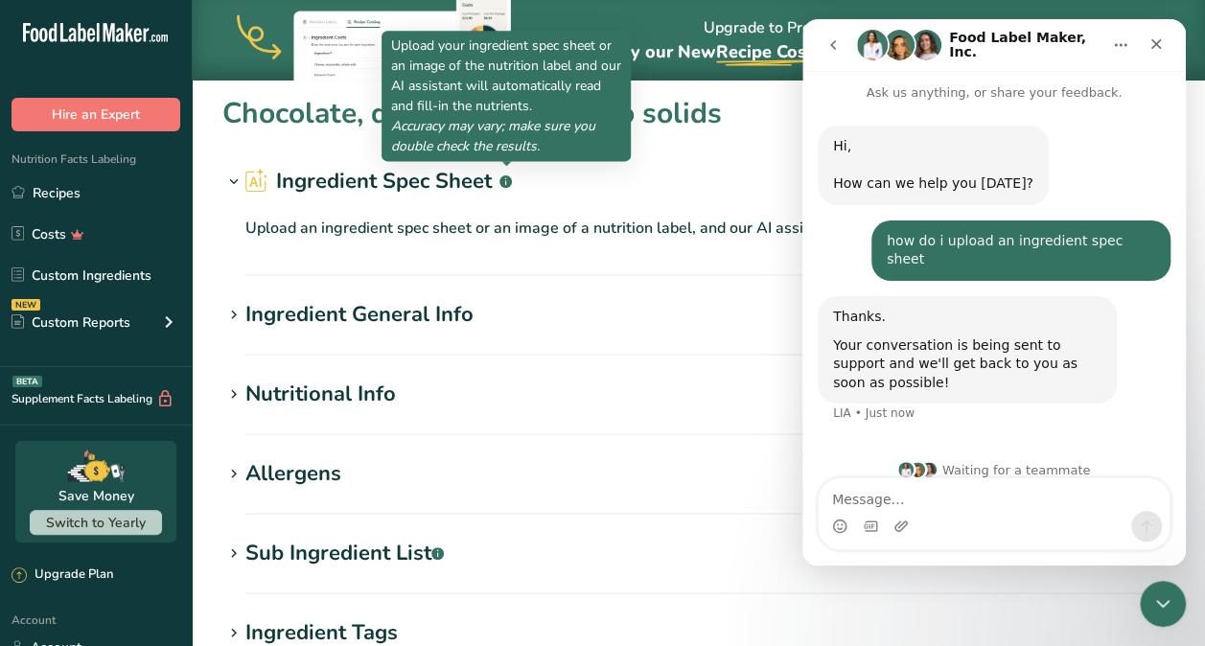
drag, startPoint x: 508, startPoint y: 182, endPoint x: 500, endPoint y: 135, distance: 47.6
click at [500, 135] on body ".a-20{fill:#fff;} Hire an Expert Nutrition Facts Labeling Recipes Costs Custom …" at bounding box center [602, 531] width 1205 height 1068
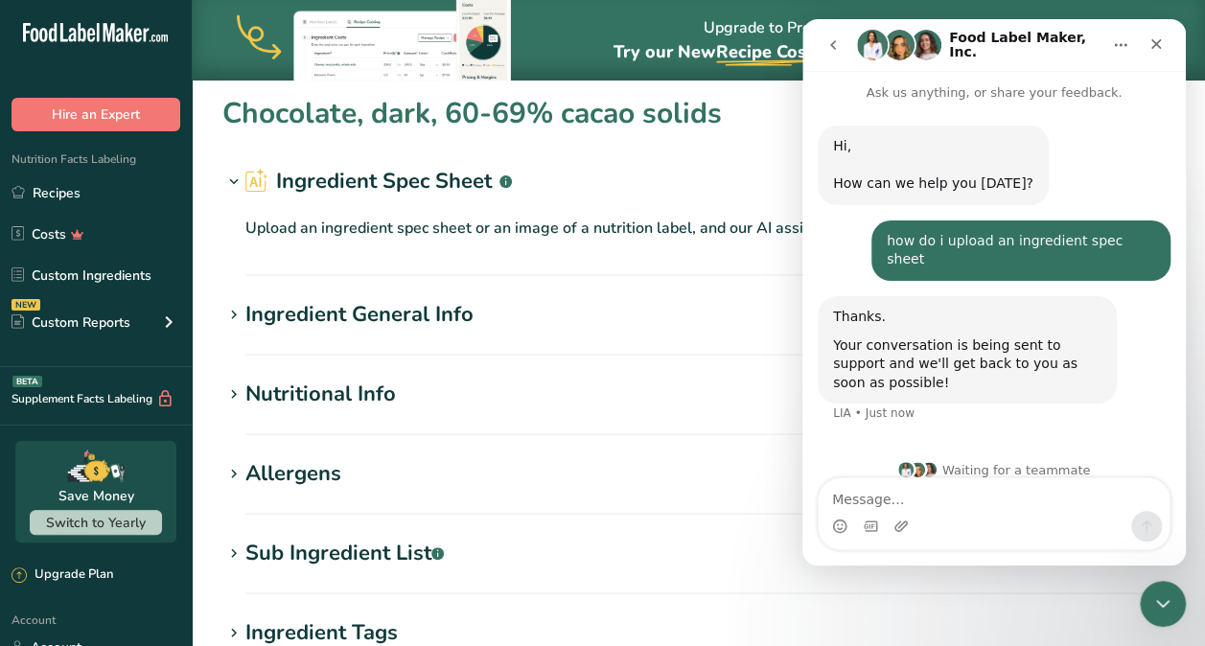
click at [500, 135] on section "Chocolate, dark, 60-69% cacao solids Ingredient Spec Sheet .a-a{fill:#347362;}.…" at bounding box center [698, 540] width 1013 height 927
click at [746, 192] on h1 "Ingredient Spec Sheet .a-a{fill:#347362;}.b-a{fill:#fff;}" at bounding box center [698, 182] width 952 height 32
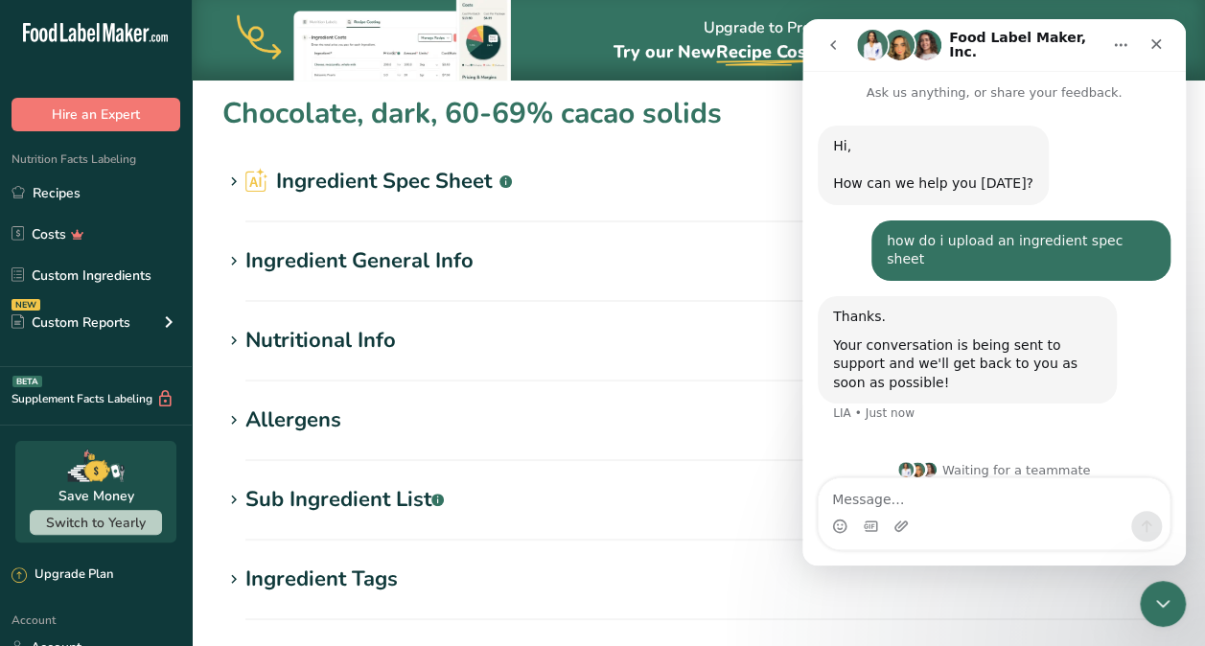
click at [393, 180] on h2 "Ingredient Spec Sheet .a-a{fill:#347362;}.b-a{fill:#fff;}" at bounding box center [378, 182] width 266 height 32
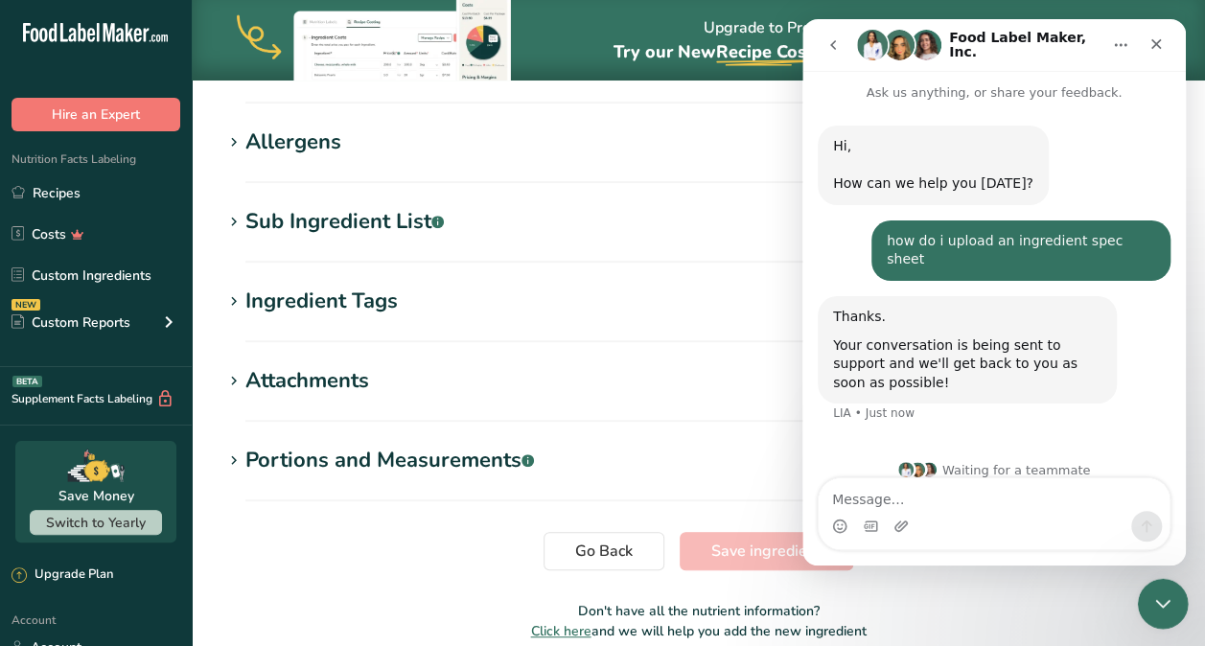
scroll to position [422, 0]
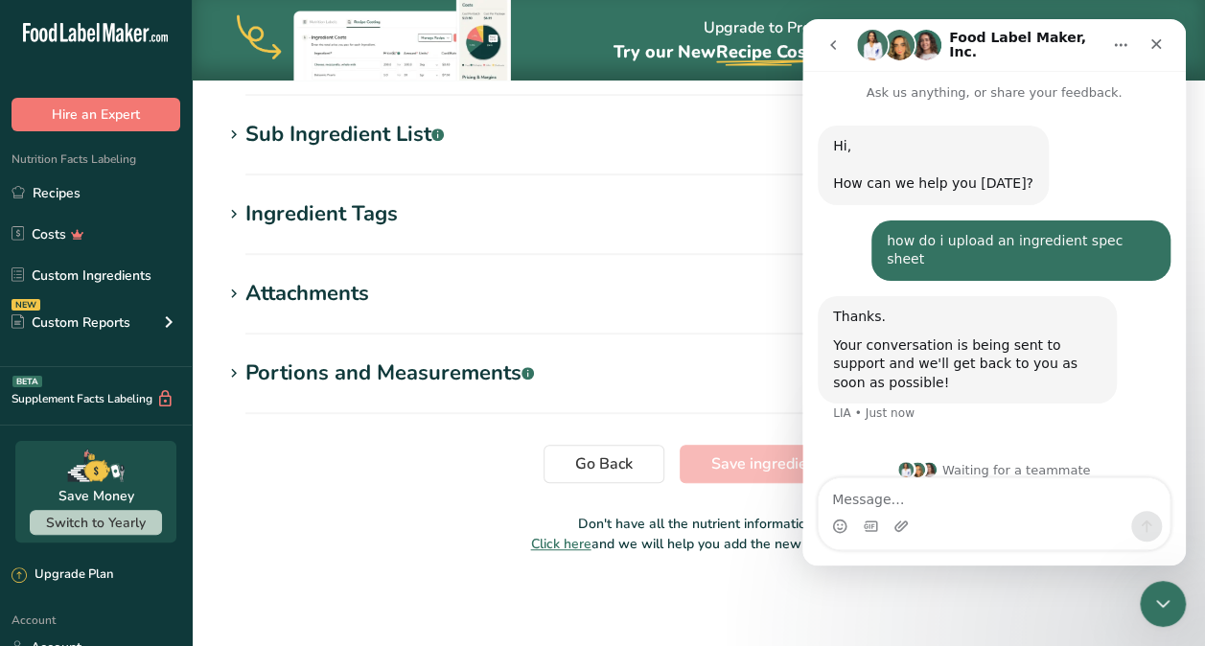
click at [840, 38] on icon "go back" at bounding box center [832, 44] width 15 height 15
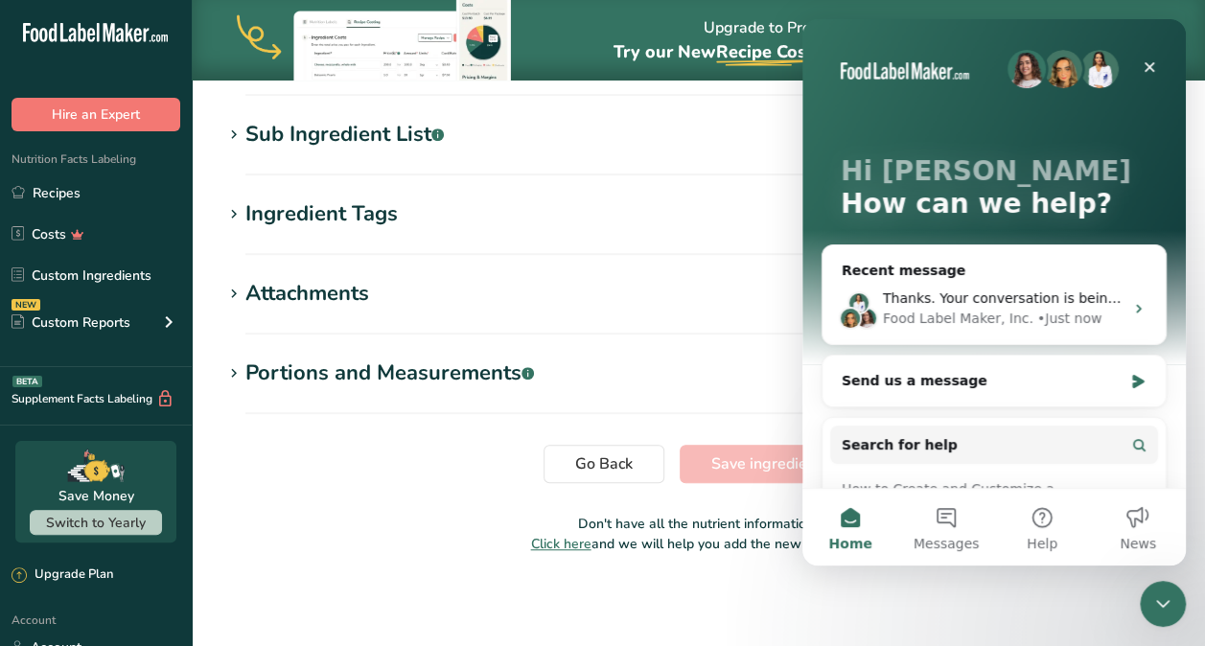
click at [720, 258] on section "Chocolate, dark, 60-69% cacao solids Ingredient Spec Sheet .a-a{fill:#347362;}.…" at bounding box center [698, 121] width 1013 height 927
click at [890, 439] on span "Search for help" at bounding box center [900, 445] width 116 height 20
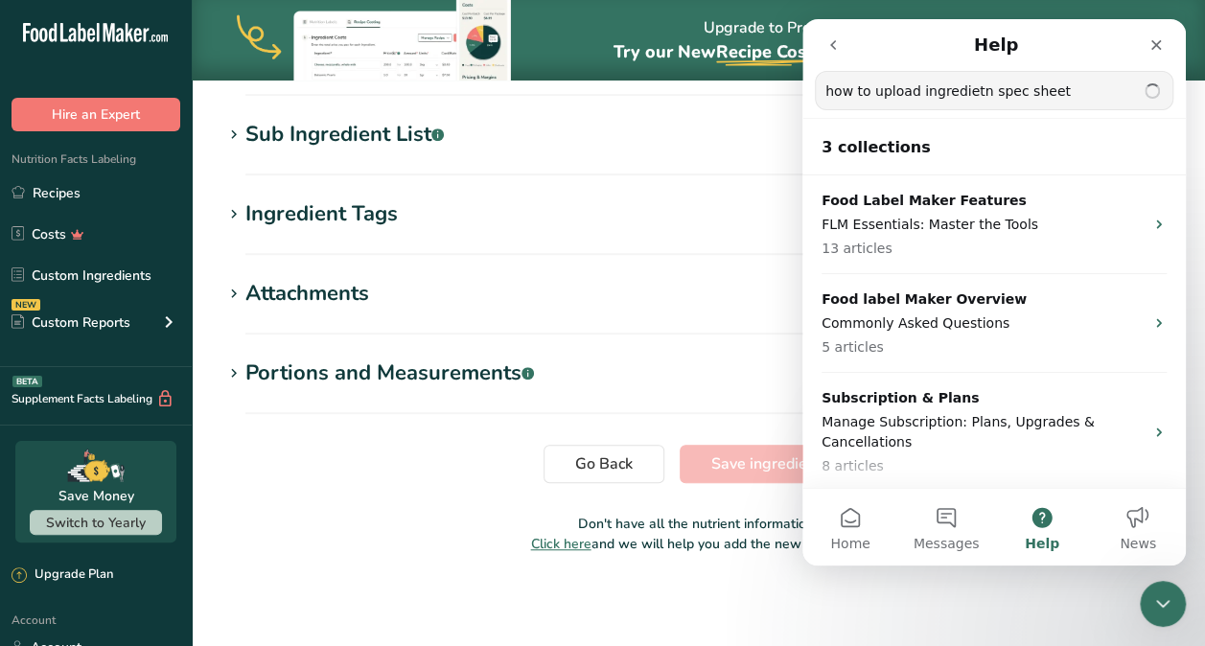
type input "how to upload ingredietn spec sheet"
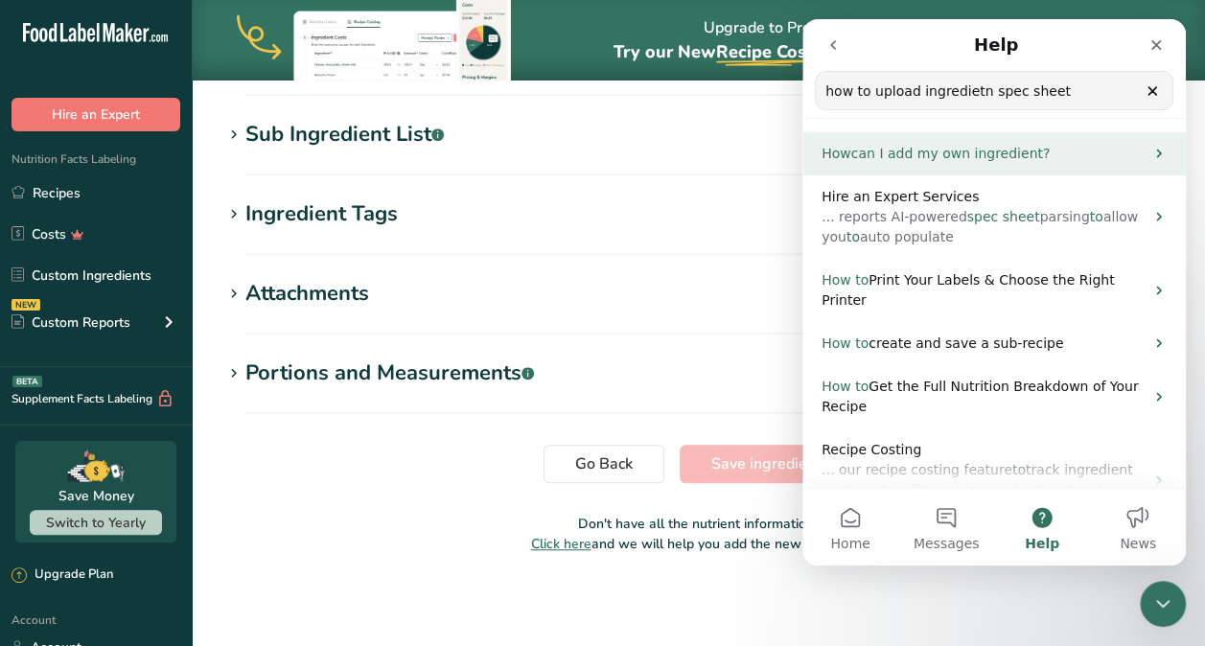
click at [926, 152] on span "can I add my own ingredient?" at bounding box center [950, 153] width 199 height 15
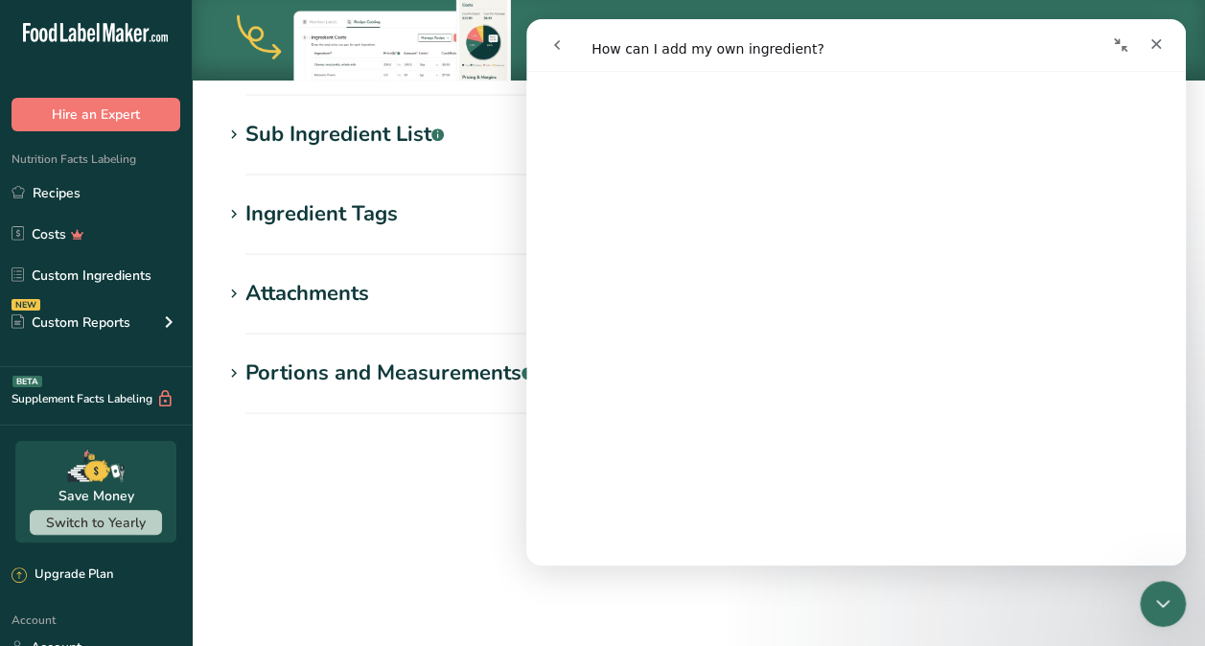
scroll to position [132, 0]
click at [394, 155] on section "Sub Ingredient List .a-a{fill:#347362;}.b-a{fill:#fff;} Translate" at bounding box center [698, 147] width 952 height 57
click at [1145, 56] on div "Close" at bounding box center [1156, 44] width 35 height 35
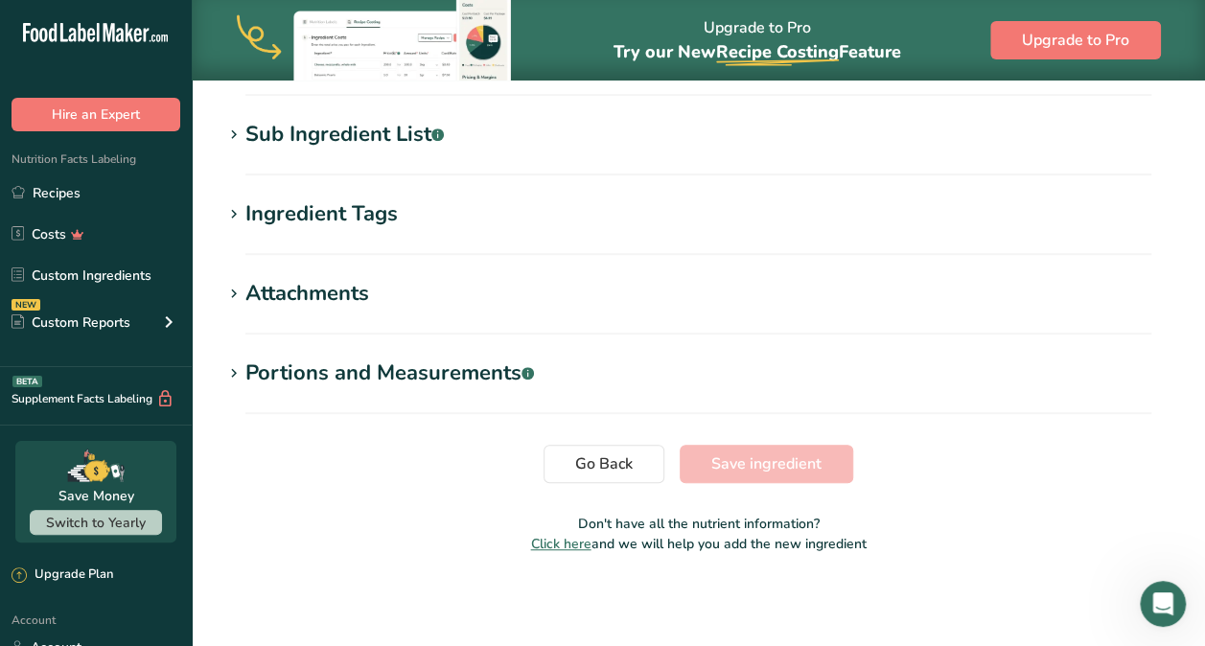
scroll to position [0, 0]
click at [610, 466] on span "Go Back" at bounding box center [604, 463] width 58 height 23
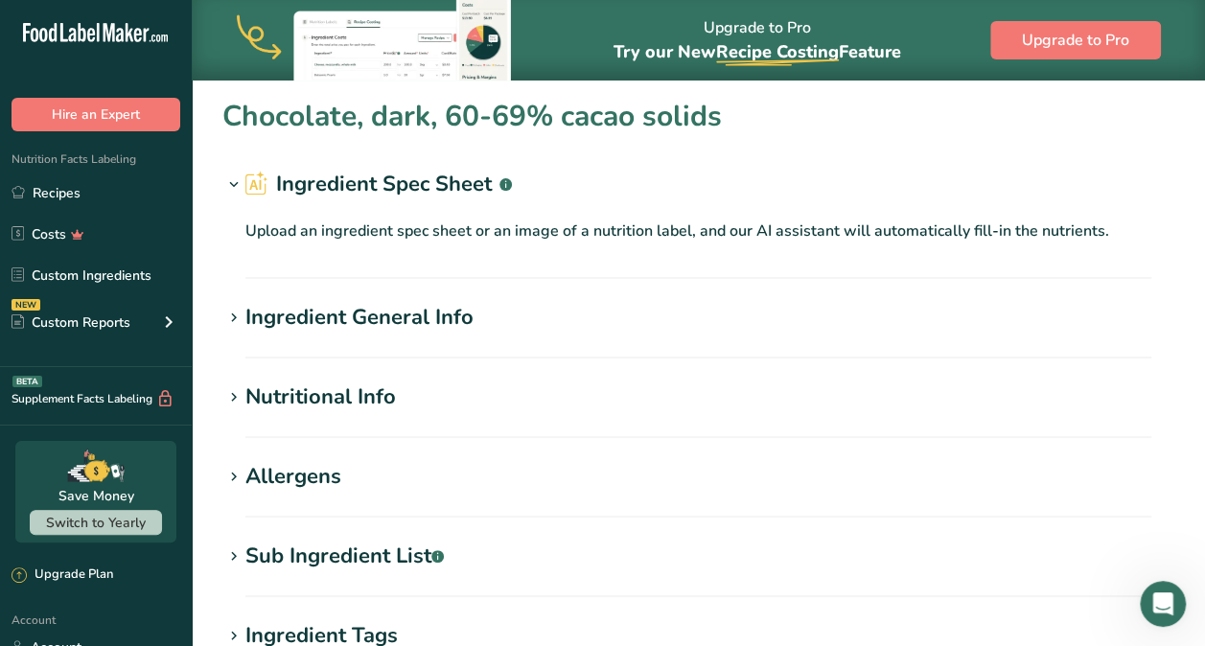
click at [300, 405] on div "Nutritional Info" at bounding box center [320, 398] width 150 height 32
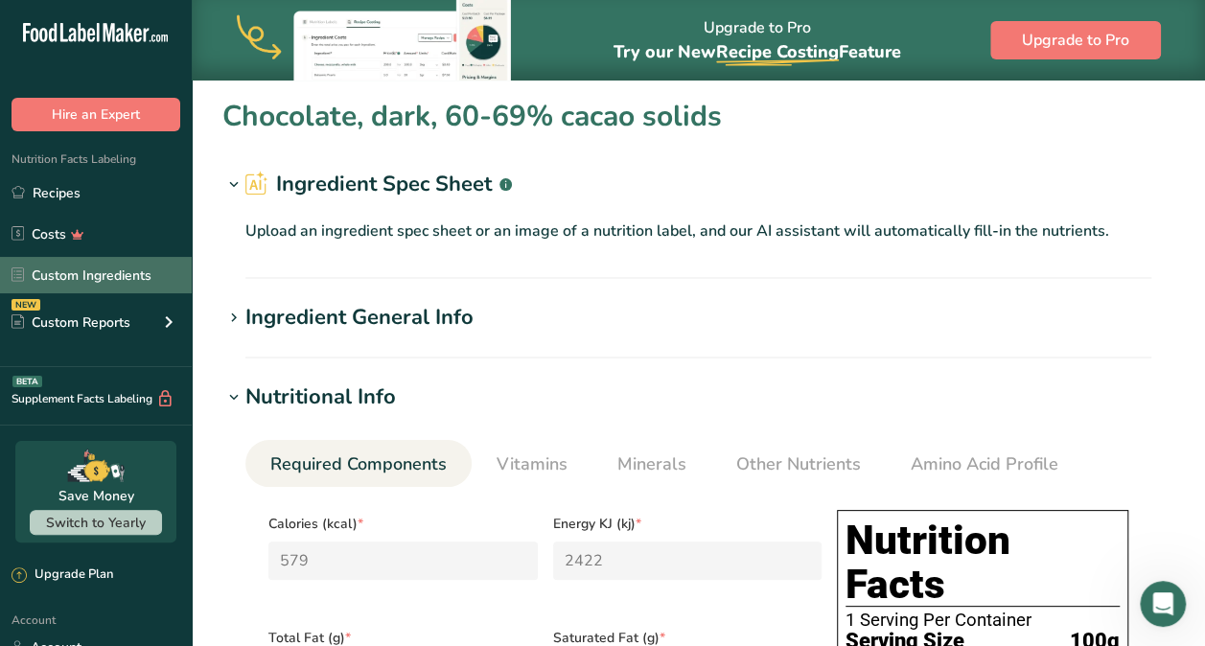
click at [138, 275] on link "Custom Ingredients" at bounding box center [96, 275] width 192 height 36
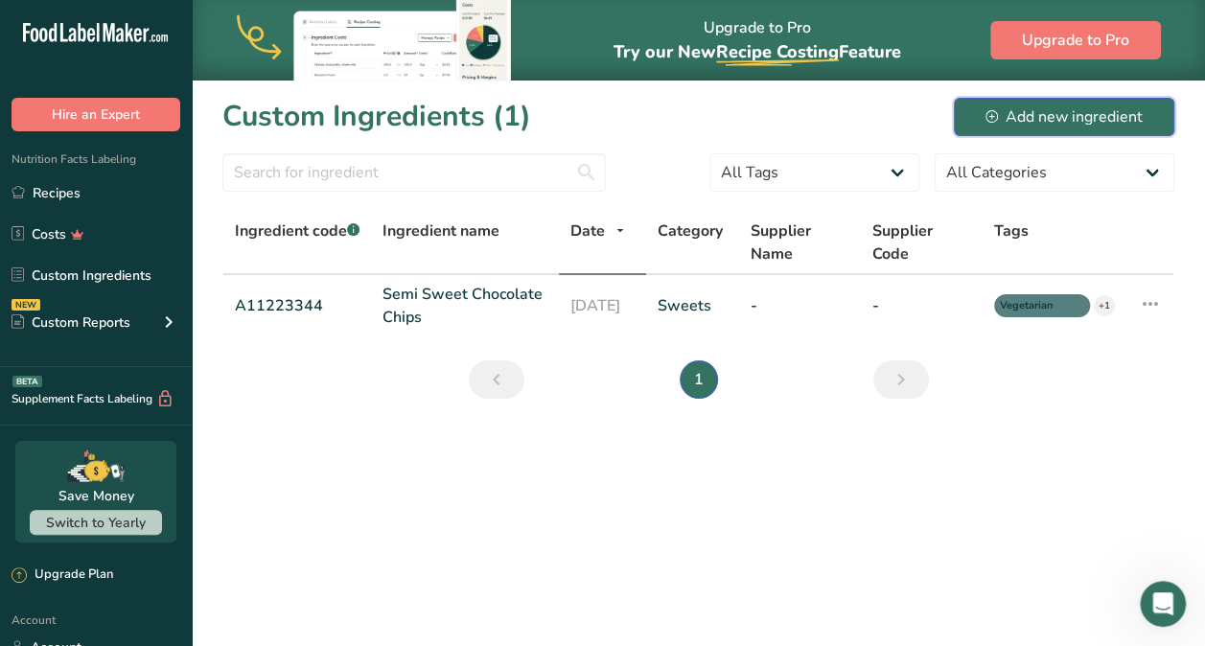
click at [1109, 120] on div "Add new ingredient" at bounding box center [1063, 116] width 157 height 23
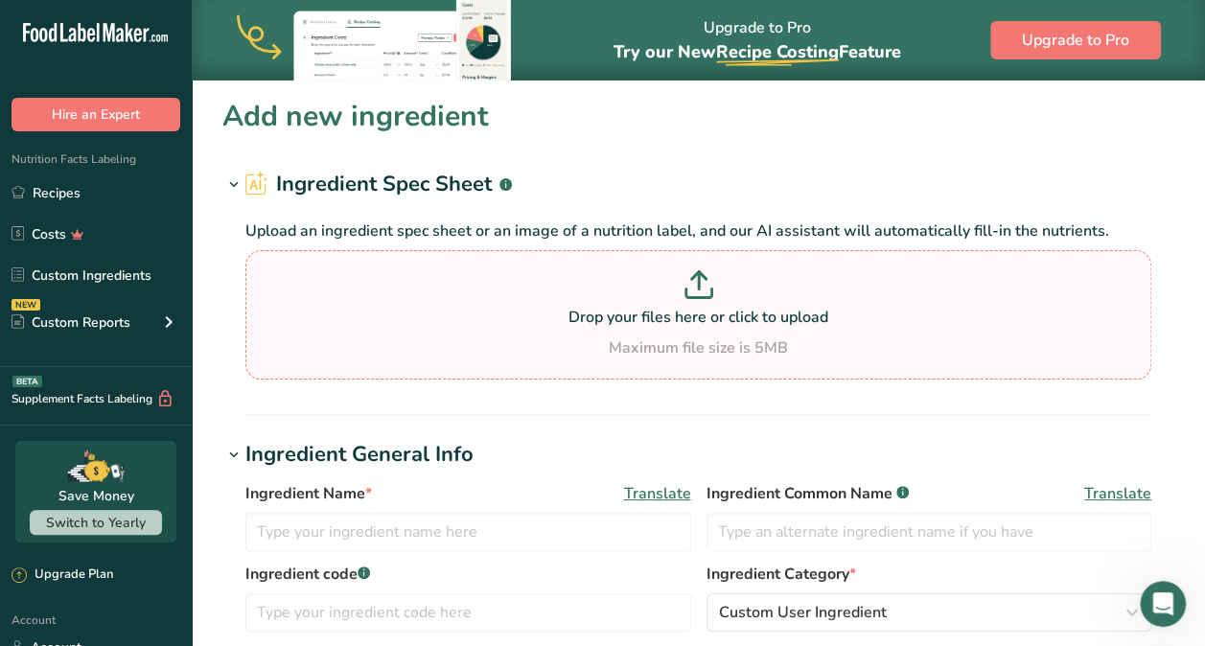
click at [705, 284] on icon at bounding box center [698, 284] width 29 height 29
click at [705, 284] on input "Drop your files here or click to upload Maximum file size is 5MB" at bounding box center [698, 314] width 906 height 129
type input "C:\fakepath\Raderfoods.com_spec-sheet_callebaut_811NV.pdf"
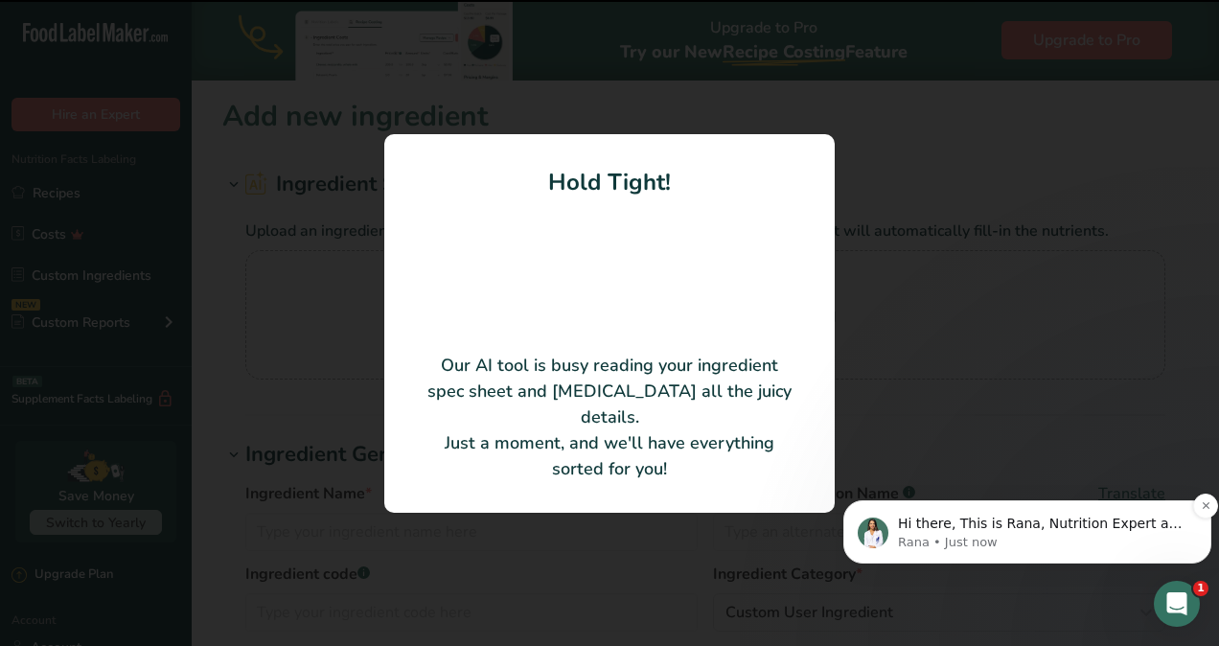
click at [1113, 541] on p "Rana • Just now" at bounding box center [1042, 542] width 289 height 17
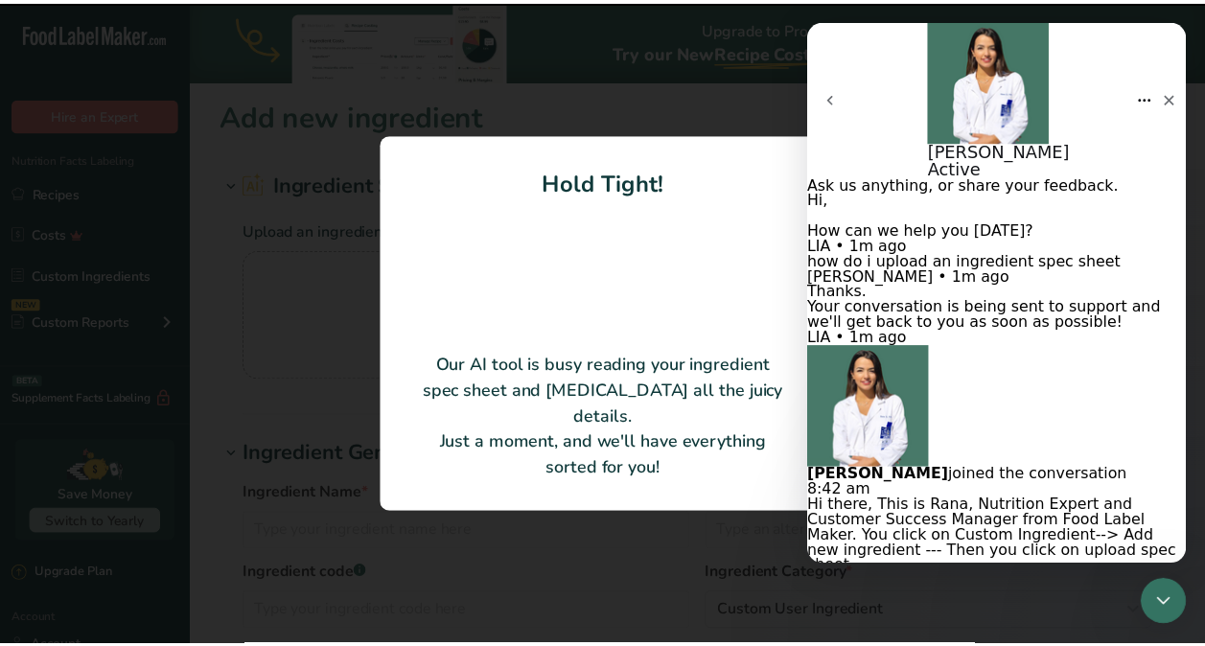
scroll to position [158, 0]
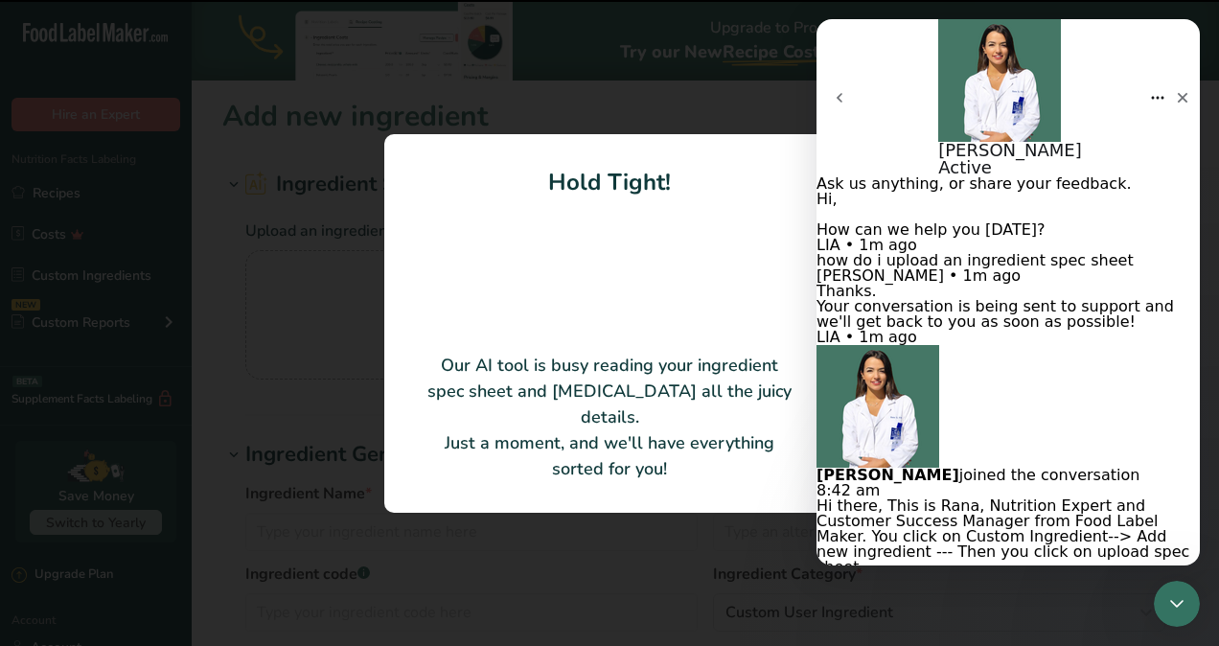
type textarea "Thank you!"
type input "Semi-sweet chocolate (US)"
type input "Barry Callebaut Belgium nv"
type input "811NV-132"
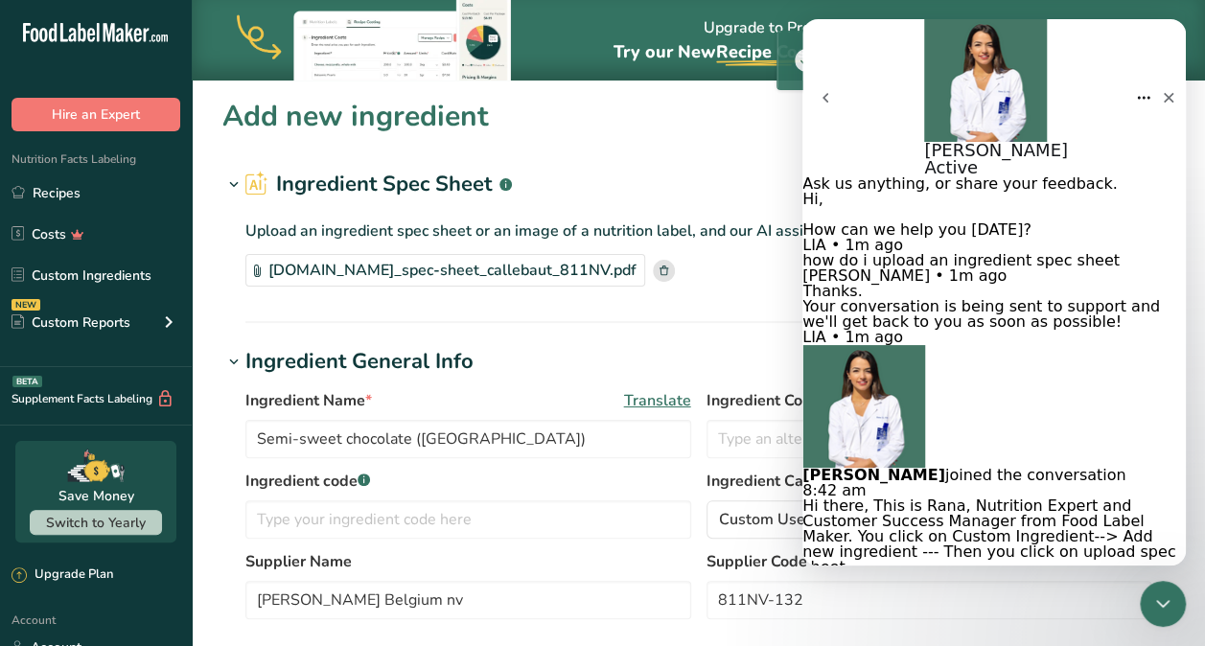
type textarea "Thank you!"
click at [816, 638] on icon "Send a message…" at bounding box center [810, 644] width 11 height 12
click at [1161, 90] on icon "Close" at bounding box center [1168, 97] width 15 height 15
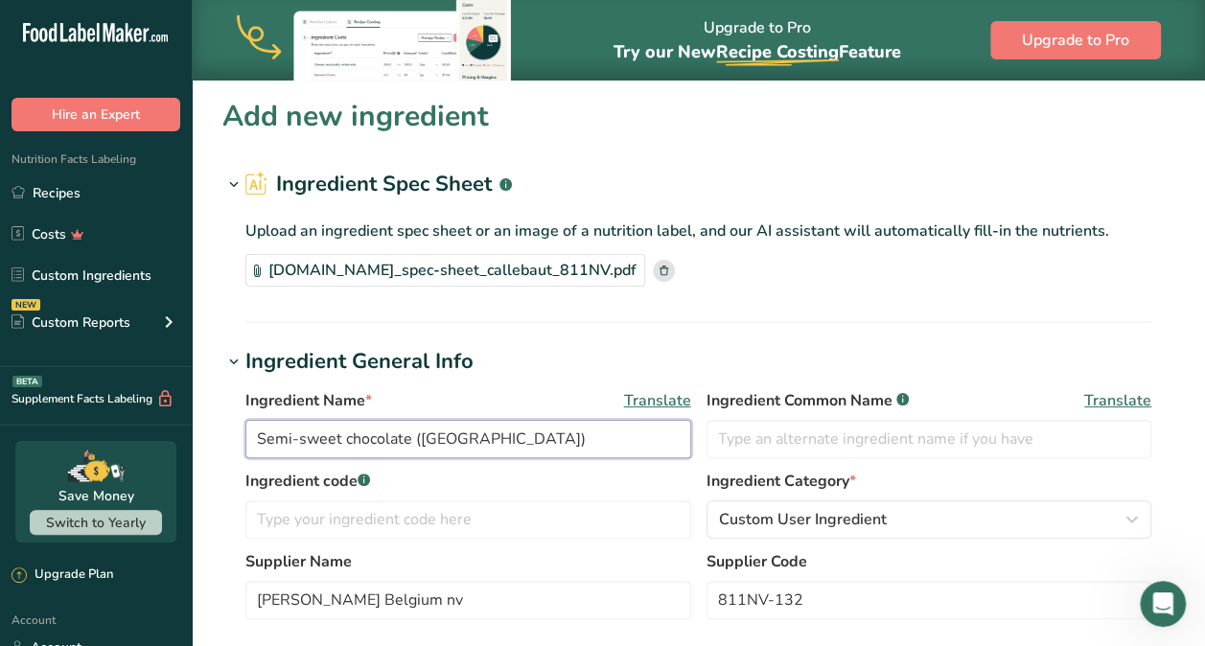
click at [500, 448] on input "Semi-sweet chocolate (US)" at bounding box center [468, 439] width 446 height 38
drag, startPoint x: 498, startPoint y: 445, endPoint x: 251, endPoint y: 437, distance: 247.4
click at [251, 437] on input "Semi-sweet chocolate (US)" at bounding box center [468, 439] width 446 height 38
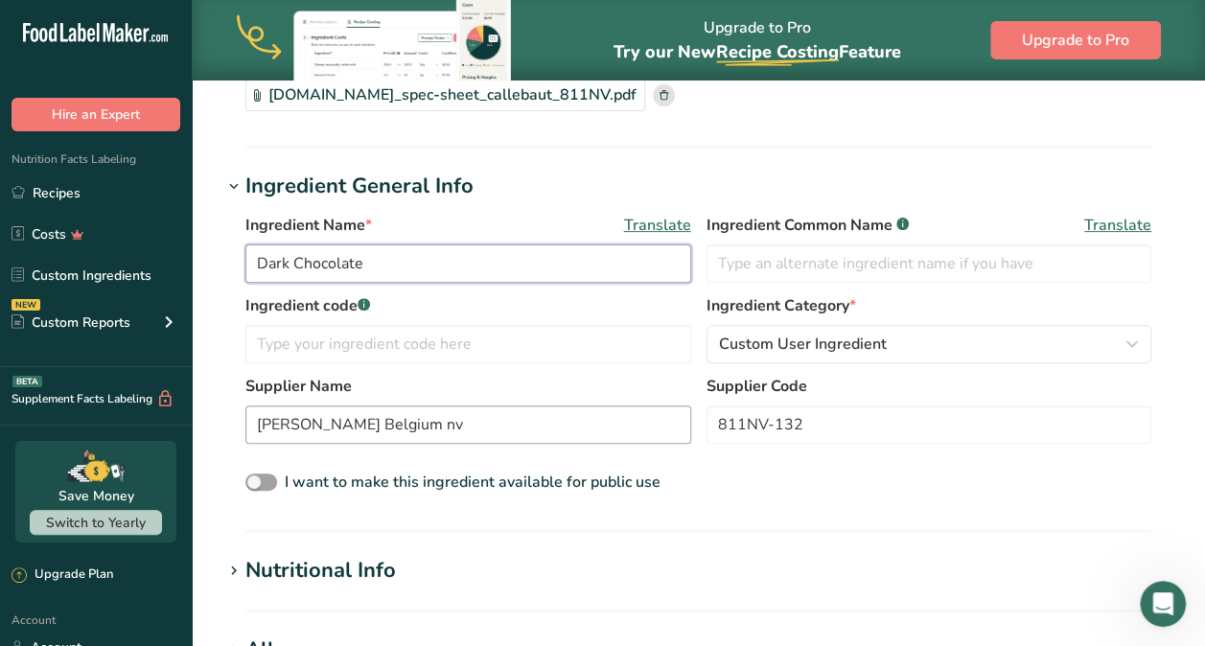
scroll to position [168, 0]
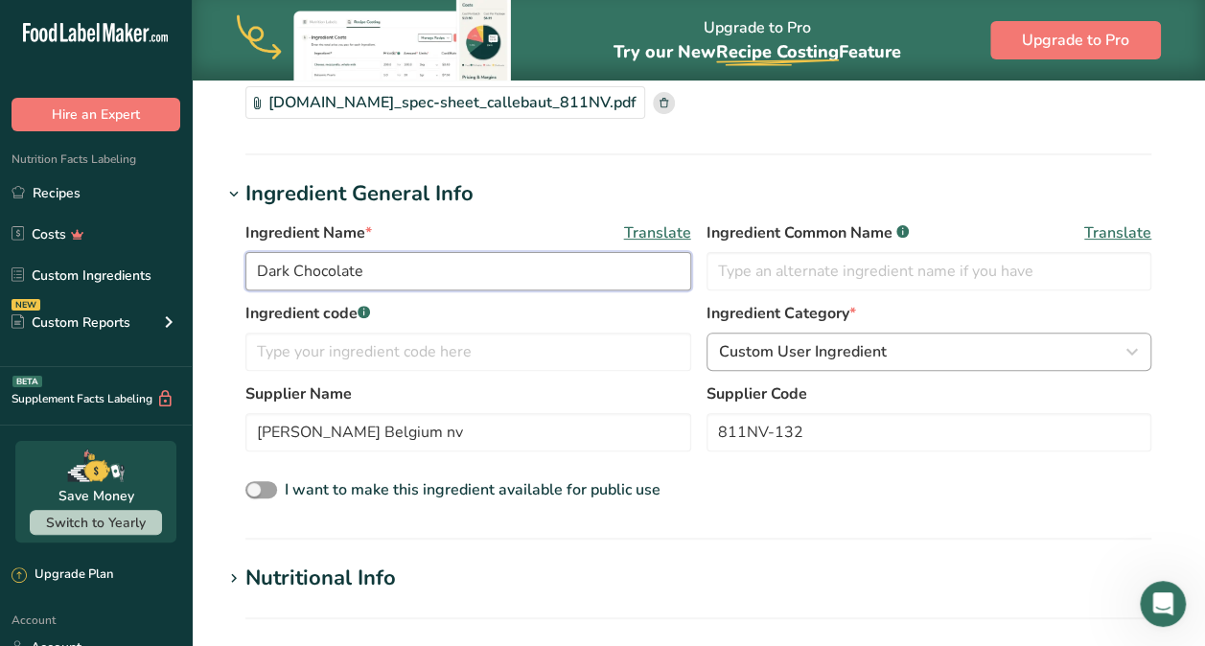
type input "Dark Chocolate"
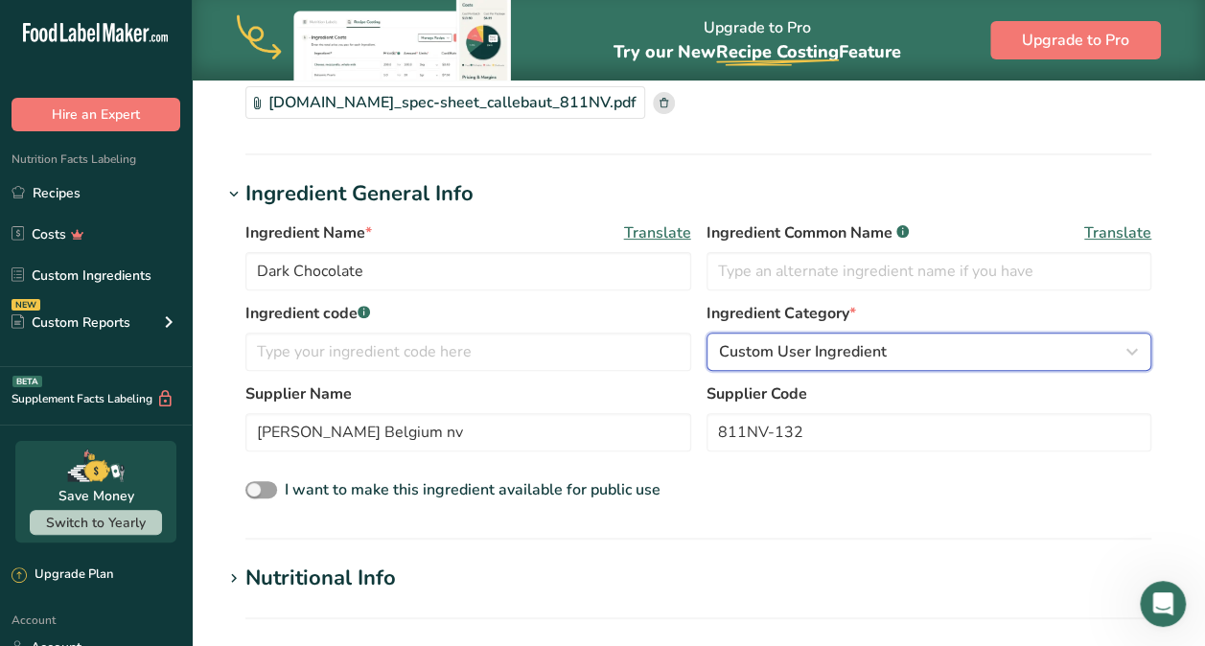
click at [1129, 347] on icon "button" at bounding box center [1132, 352] width 23 height 35
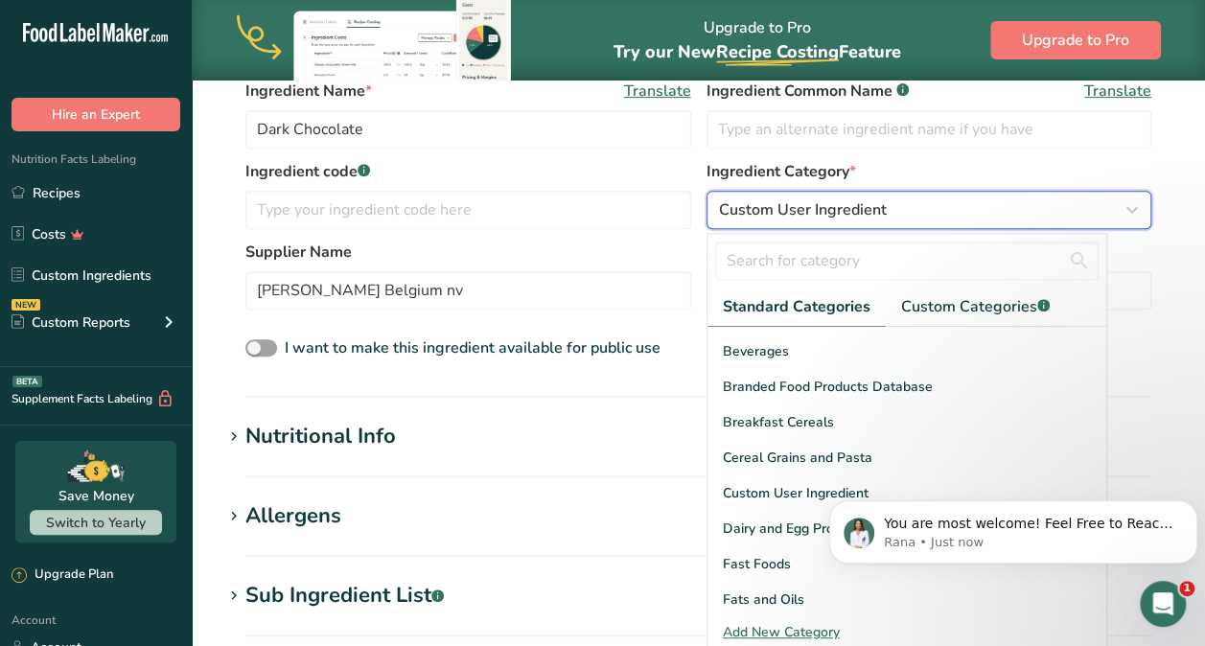
scroll to position [156, 0]
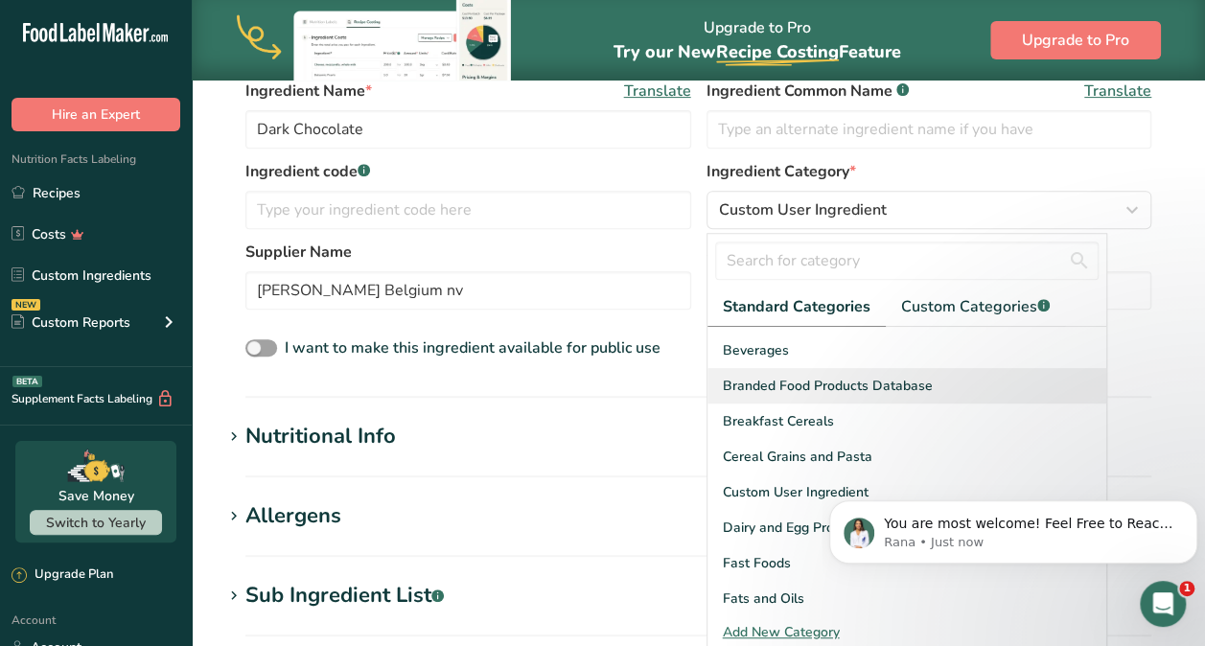
click at [965, 368] on div "Branded Food Products Database" at bounding box center [906, 385] width 399 height 35
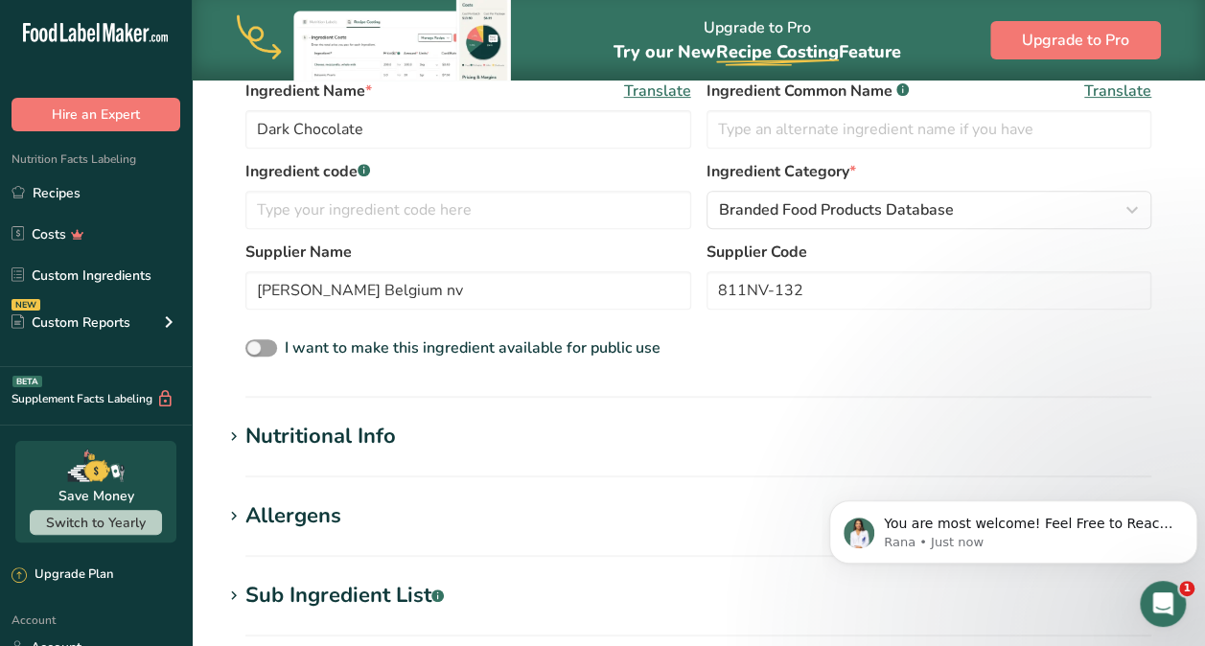
click at [605, 368] on div "Ingredient Name * Translate Dark Chocolate Ingredient Common Name .a-a{fill:#34…" at bounding box center [698, 220] width 952 height 305
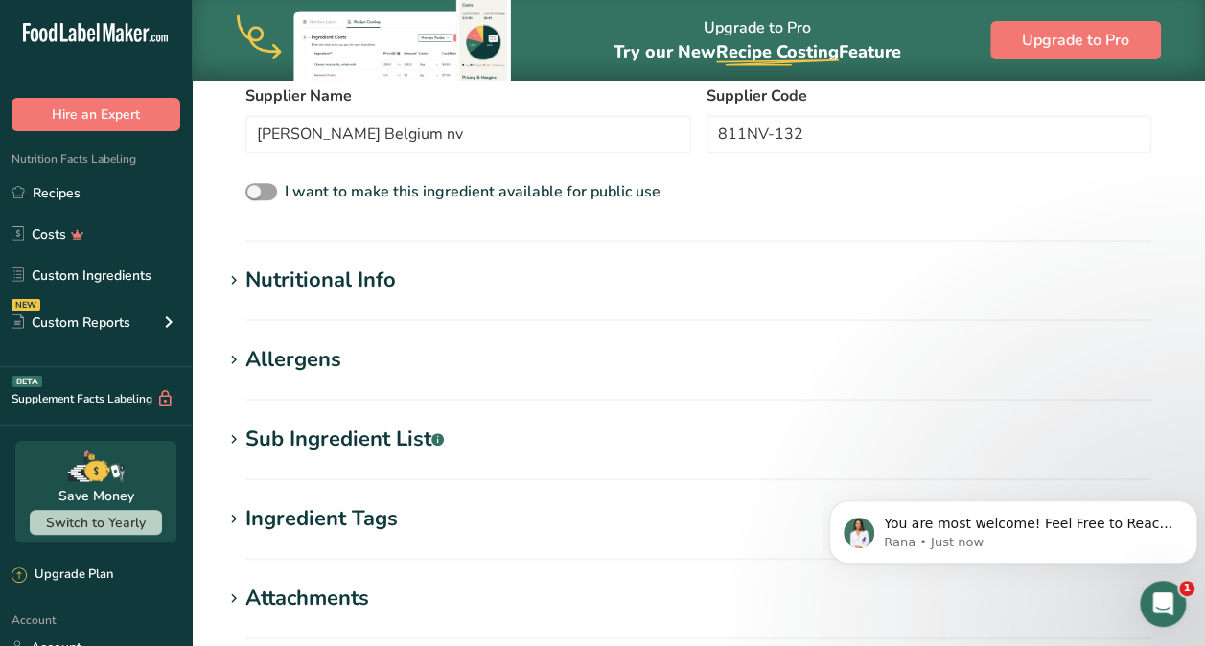
scroll to position [467, 0]
click at [287, 278] on div "Nutritional Info" at bounding box center [320, 280] width 150 height 32
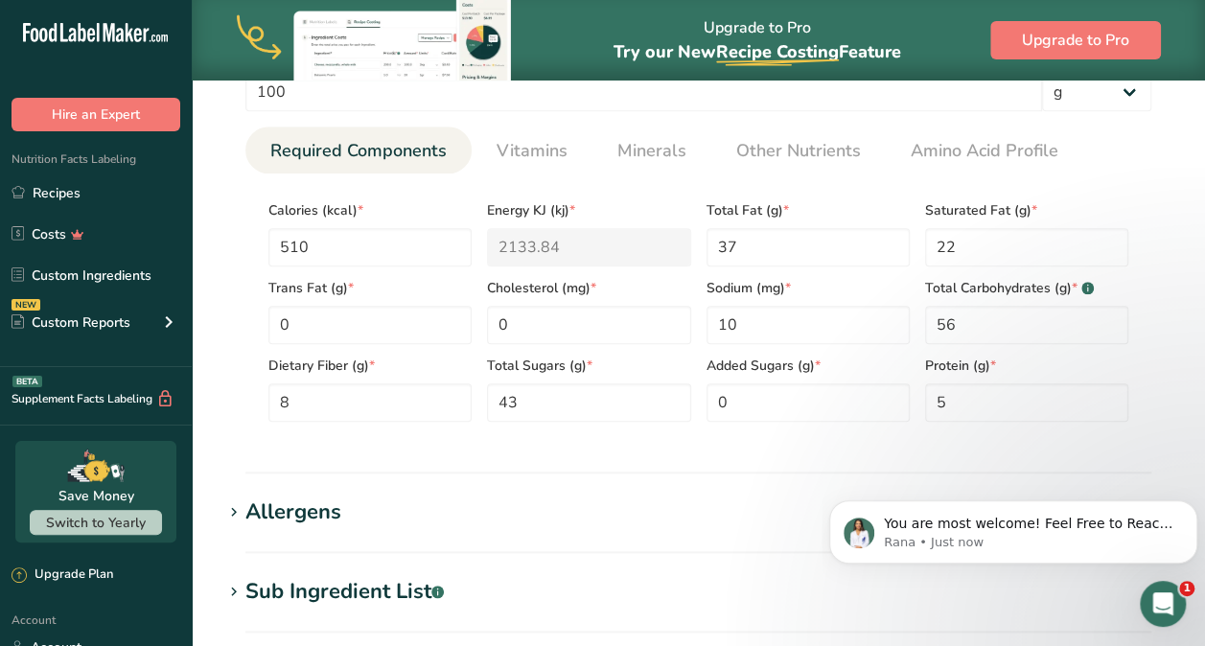
scroll to position [962, 0]
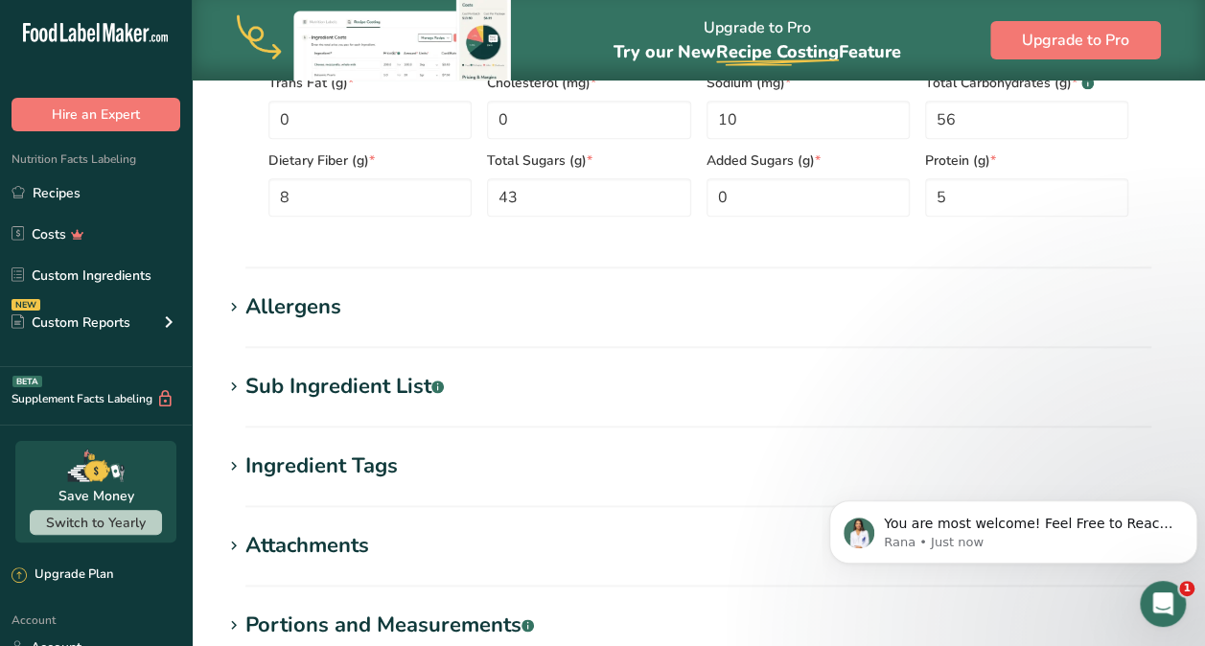
click at [270, 308] on div "Allergens" at bounding box center [293, 307] width 96 height 32
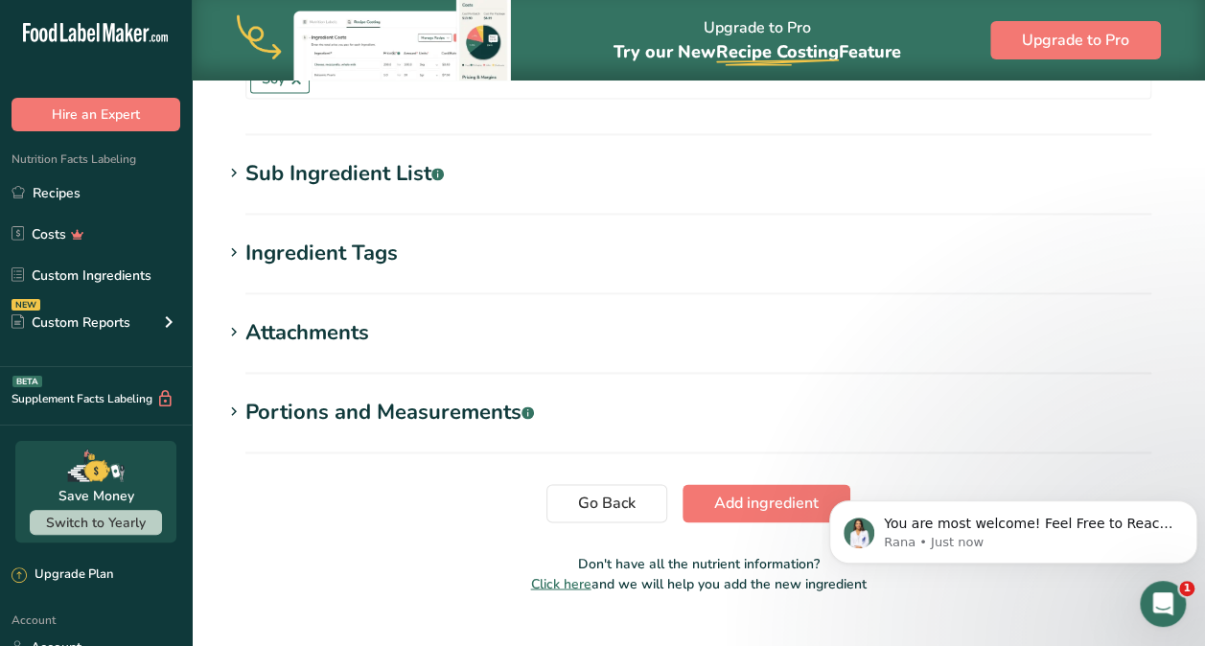
scroll to position [1268, 0]
click at [748, 491] on span "Add ingredient" at bounding box center [766, 502] width 104 height 23
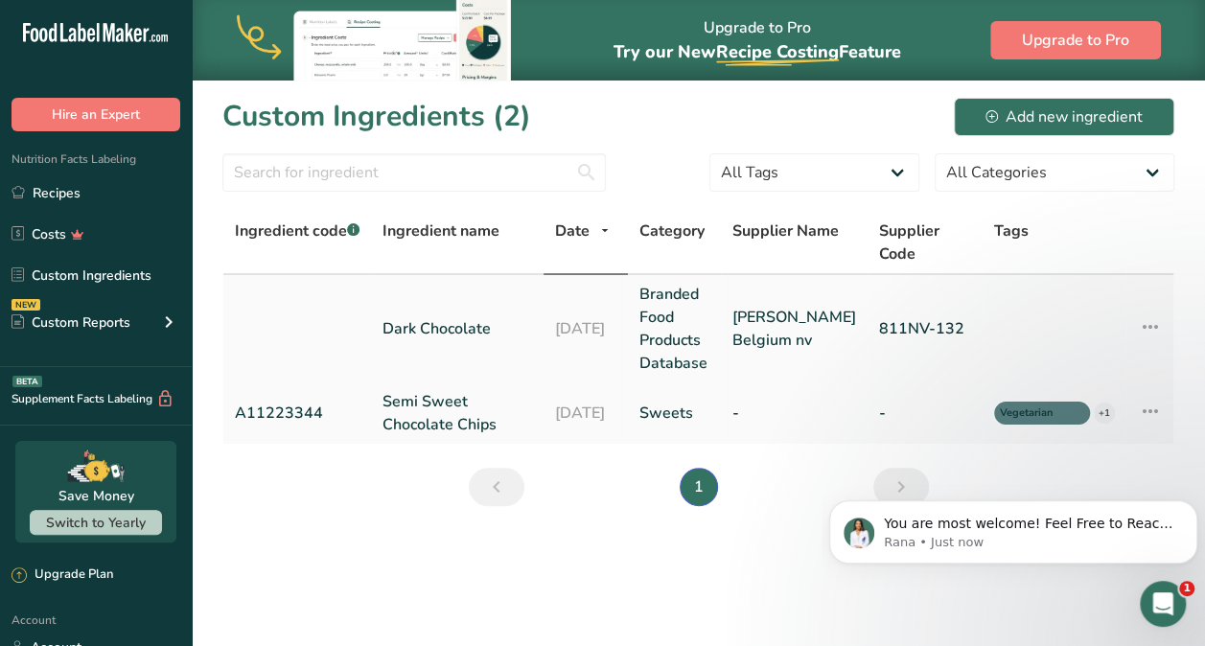
click at [514, 338] on link "Dark Chocolate" at bounding box center [457, 328] width 150 height 23
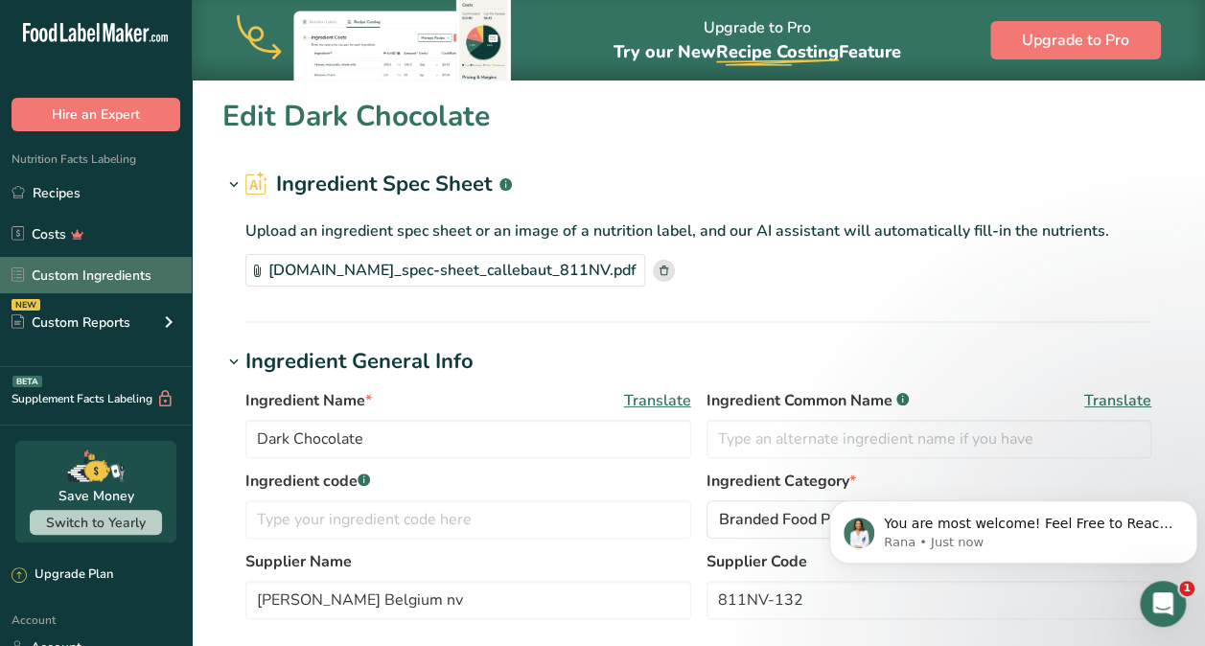
click at [134, 280] on link "Custom Ingredients" at bounding box center [96, 275] width 192 height 36
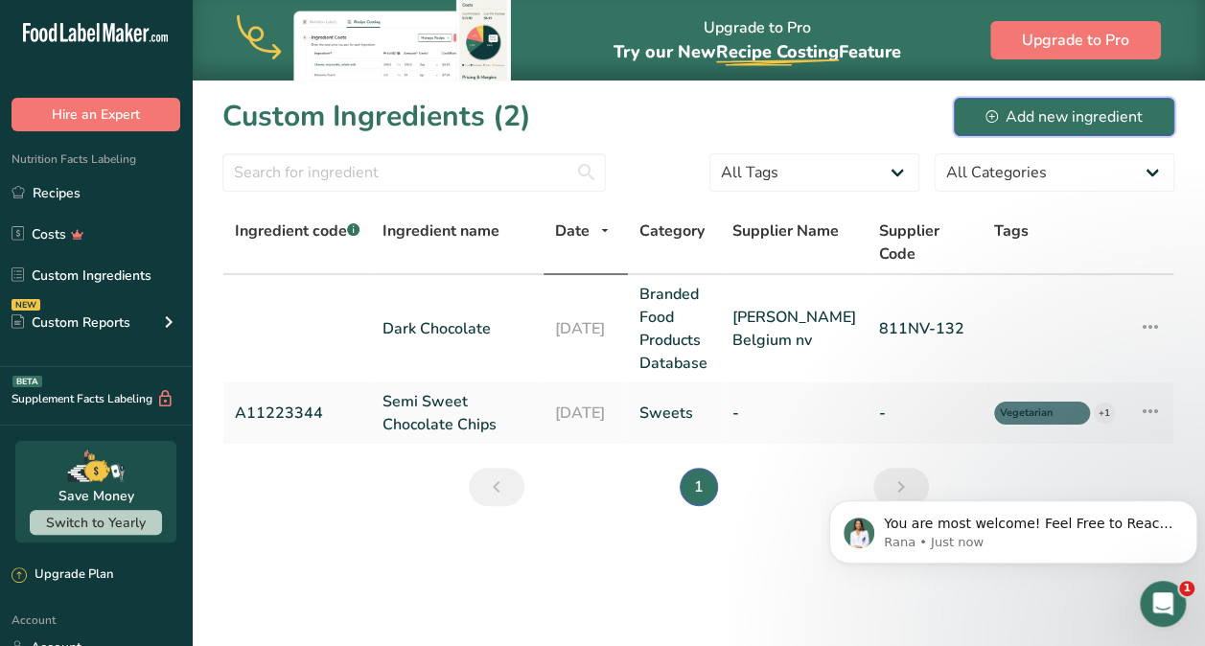
click at [1020, 125] on div "Add new ingredient" at bounding box center [1063, 116] width 157 height 23
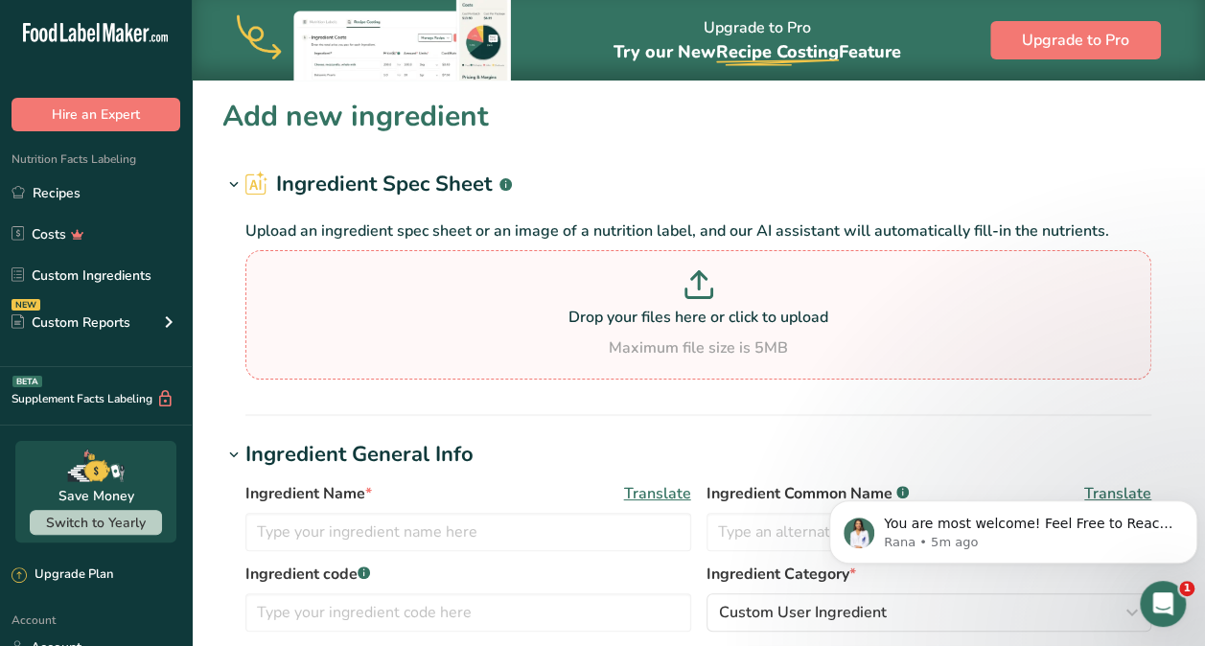
click at [695, 301] on p at bounding box center [698, 287] width 896 height 35
click at [695, 301] on input "Drop your files here or click to upload Maximum file size is 5MB" at bounding box center [698, 314] width 906 height 129
type input "C:\fakepath\SPRING FARM, SWEETENED CONDENSED MILK SPEC.pdf"
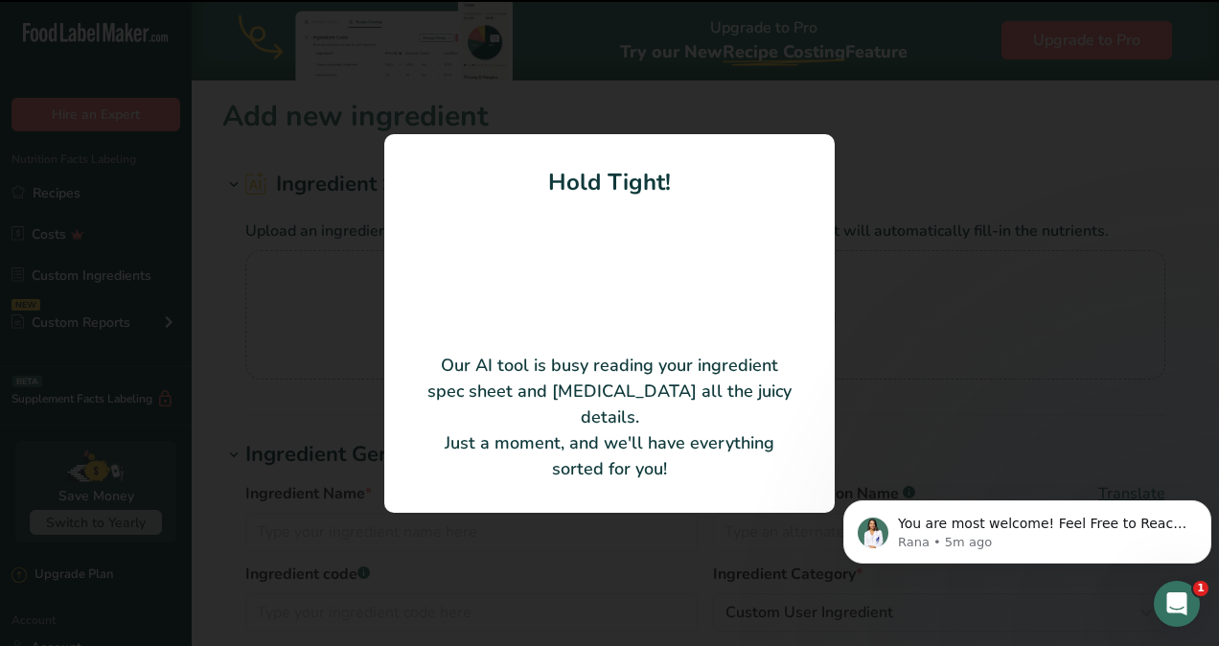
type input "SWEETENED CONDENSED MILK"
type input "Spring farm"
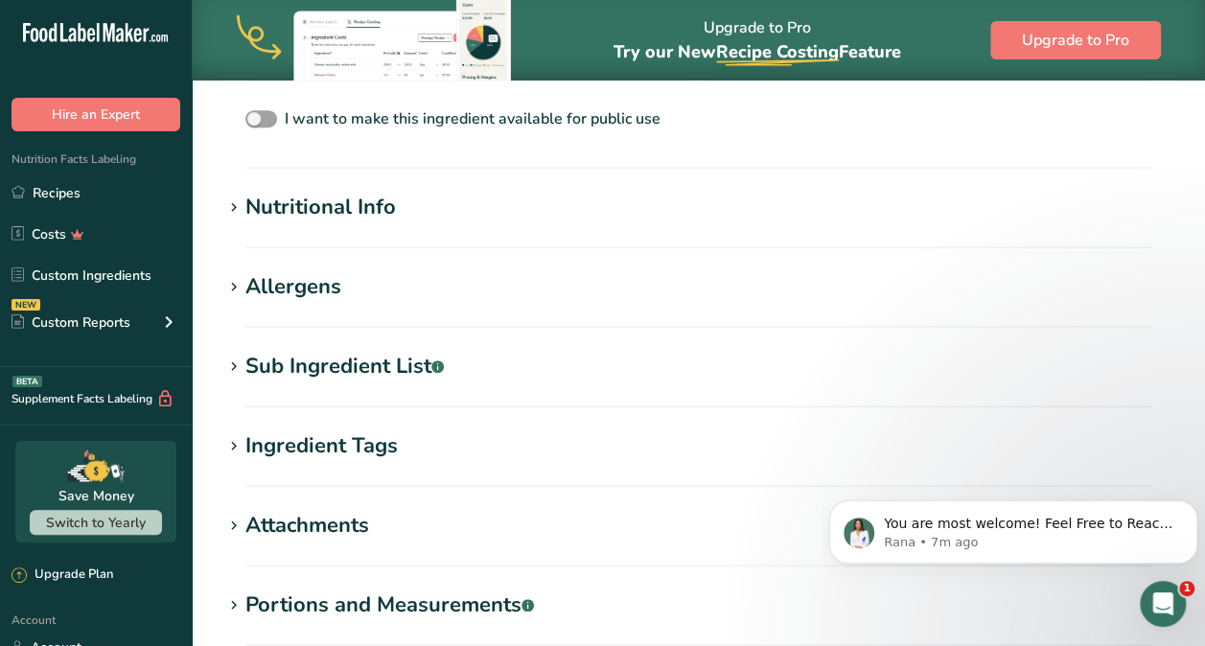
scroll to position [540, 0]
click at [296, 295] on div "Allergens" at bounding box center [293, 286] width 96 height 32
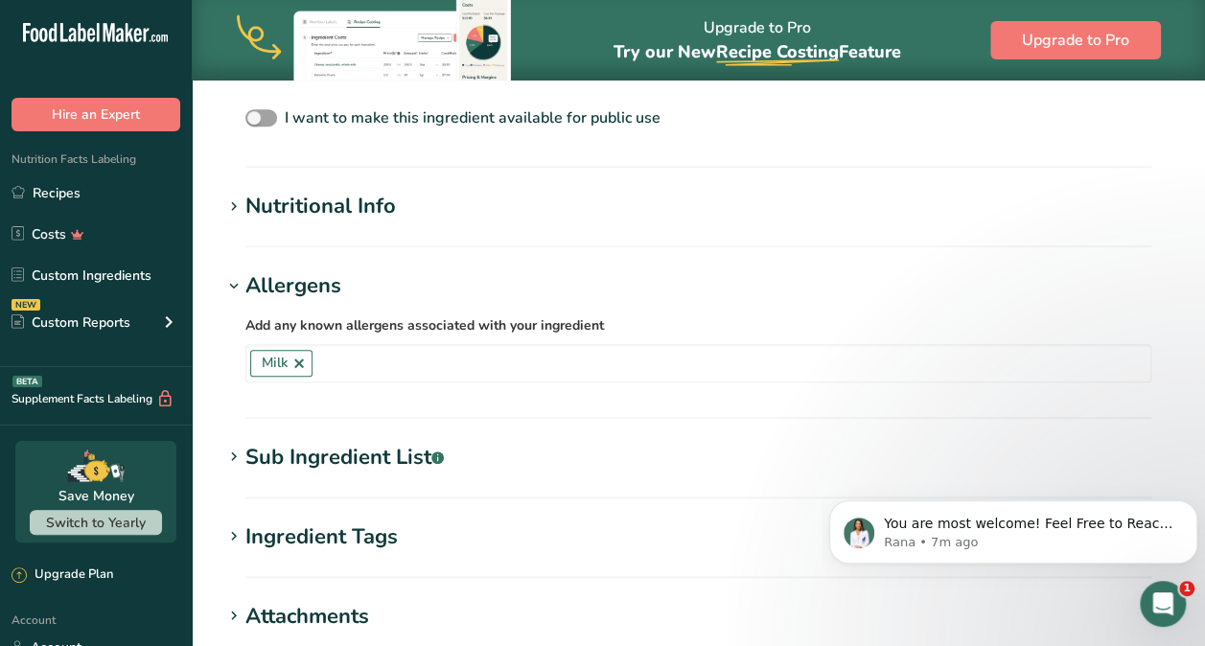
click at [296, 295] on div "Allergens" at bounding box center [293, 286] width 96 height 32
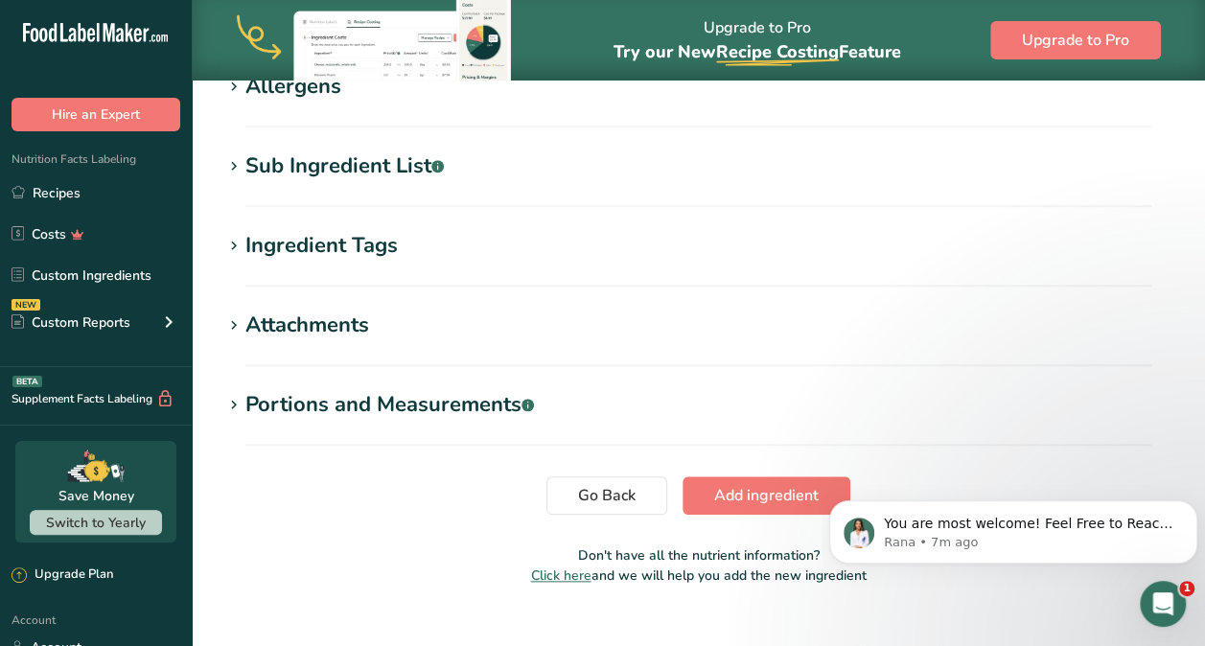
scroll to position [743, 0]
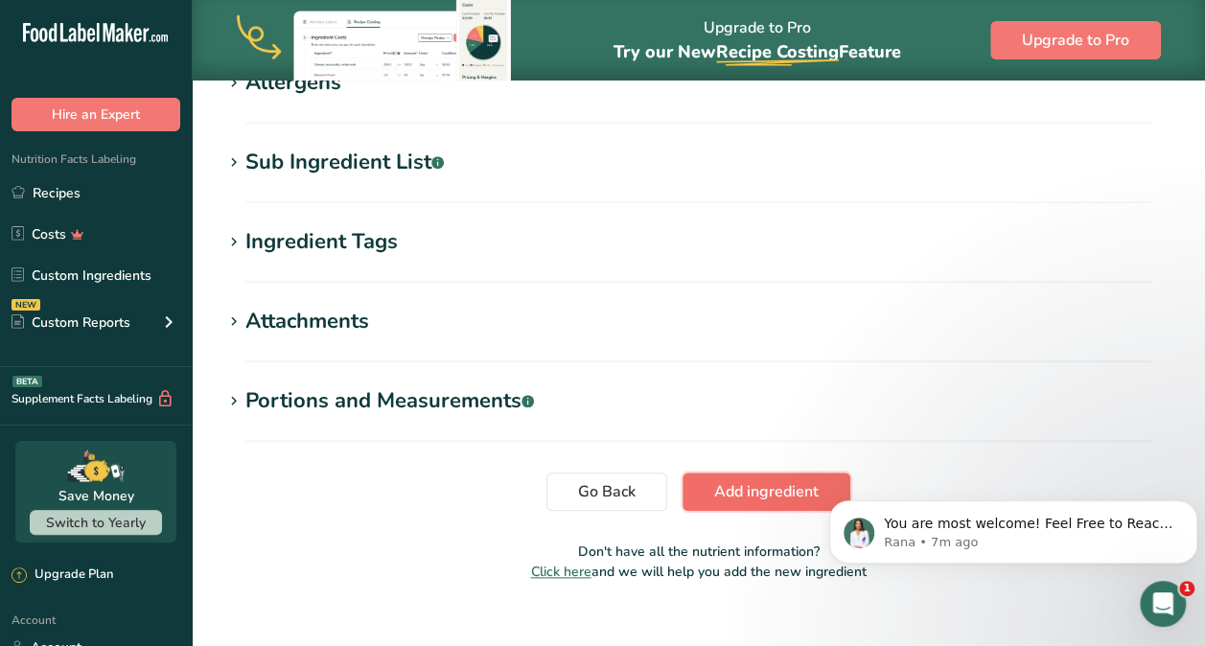
click at [773, 493] on span "Add ingredient" at bounding box center [766, 491] width 104 height 23
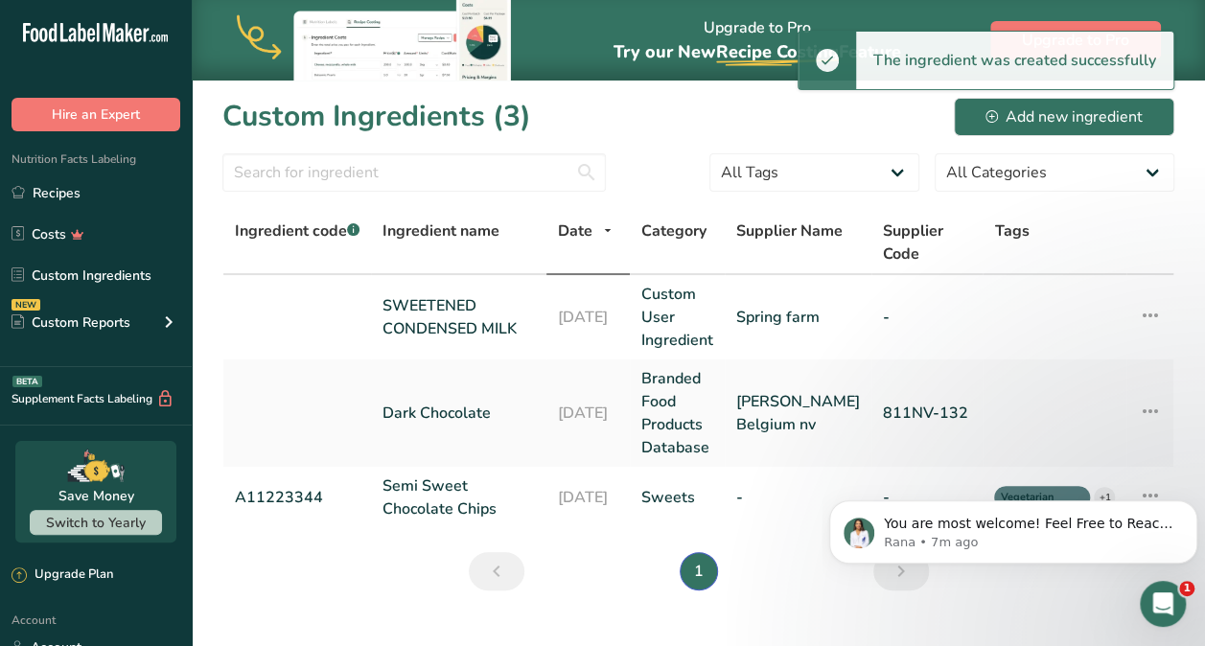
scroll to position [35, 0]
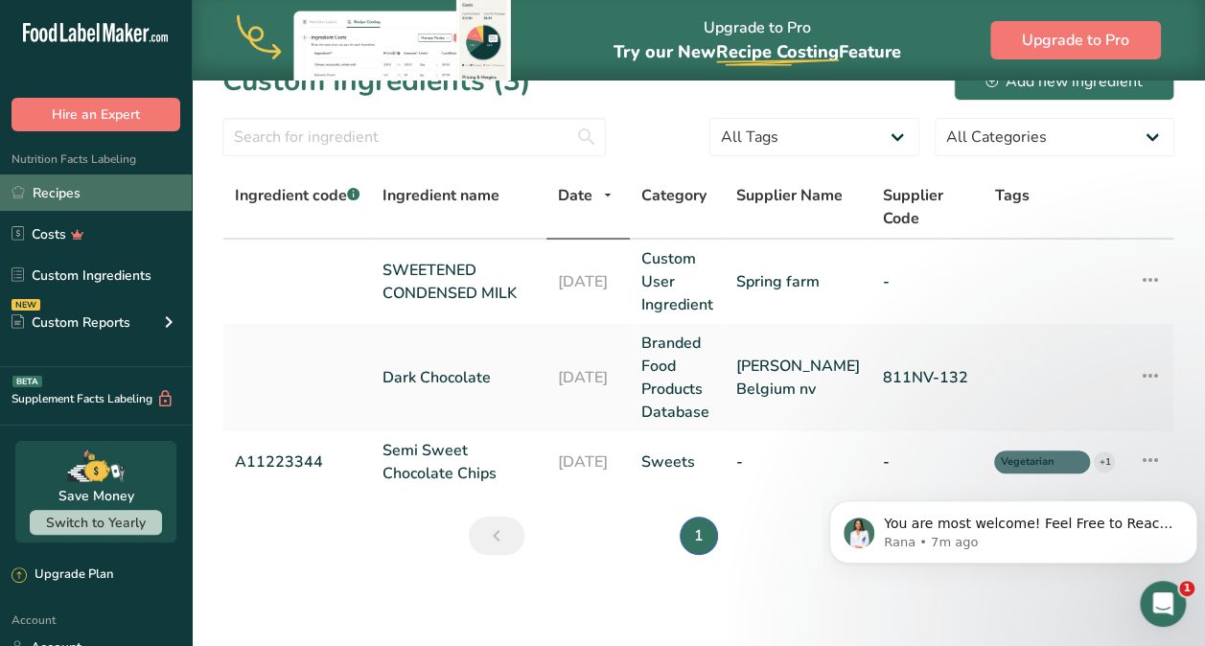
click at [51, 196] on link "Recipes" at bounding box center [96, 192] width 192 height 36
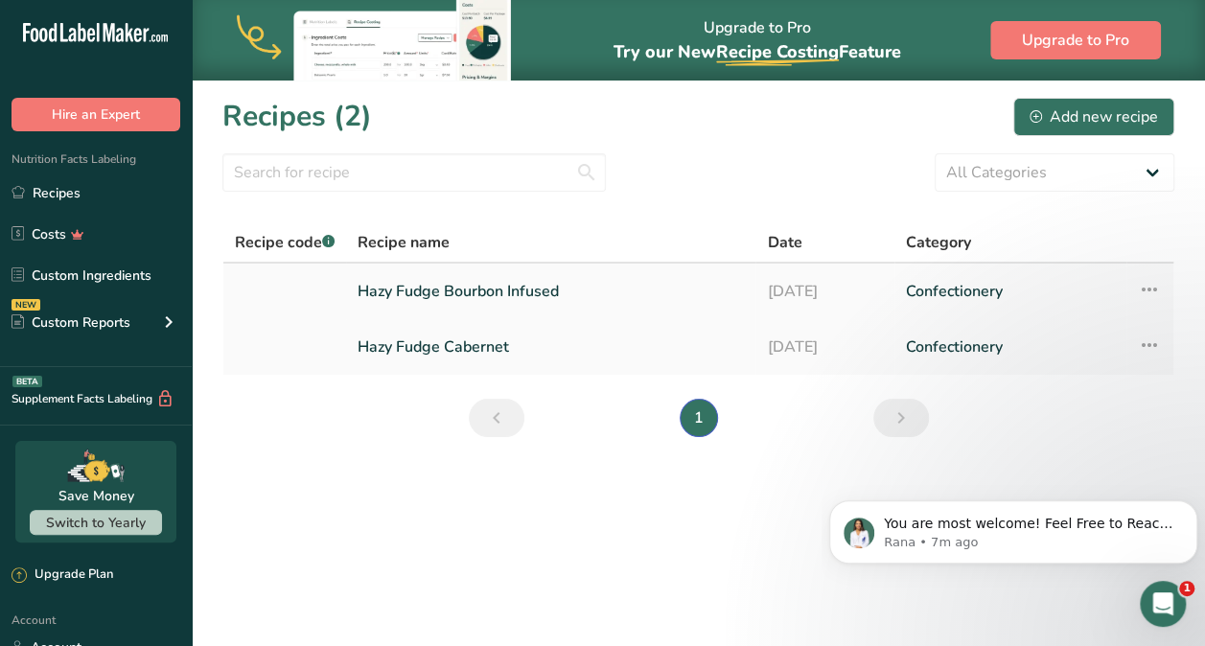
click at [434, 288] on link "Hazy Fudge Bourbon Infused" at bounding box center [551, 291] width 386 height 40
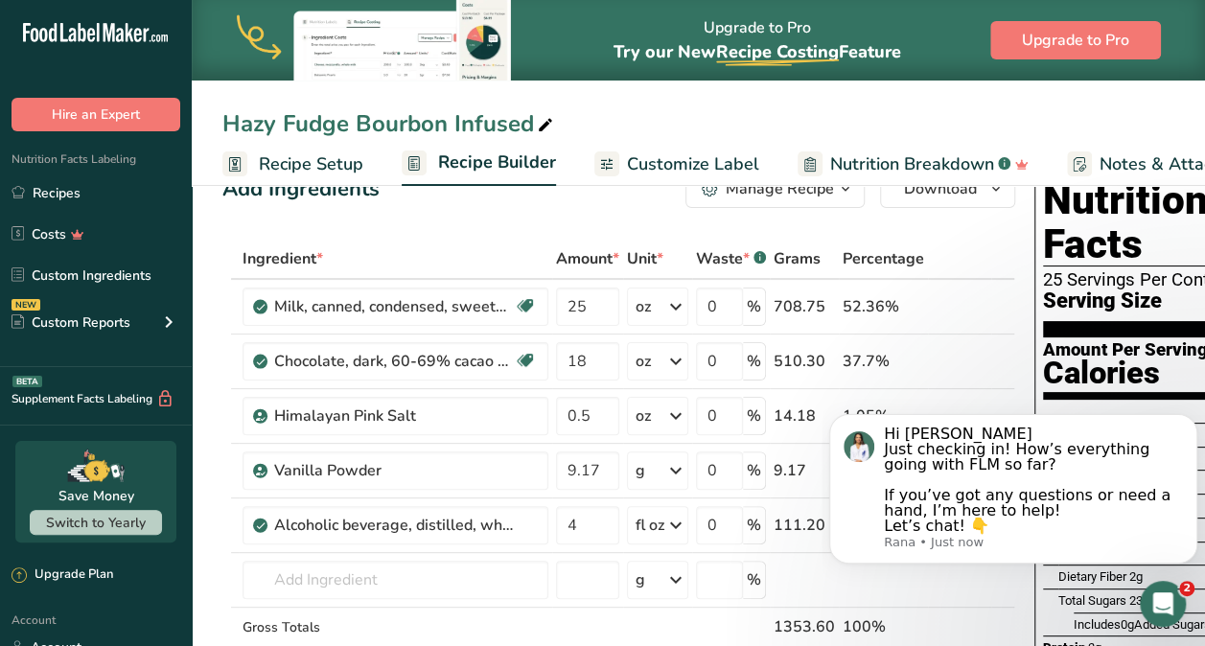
scroll to position [55, 0]
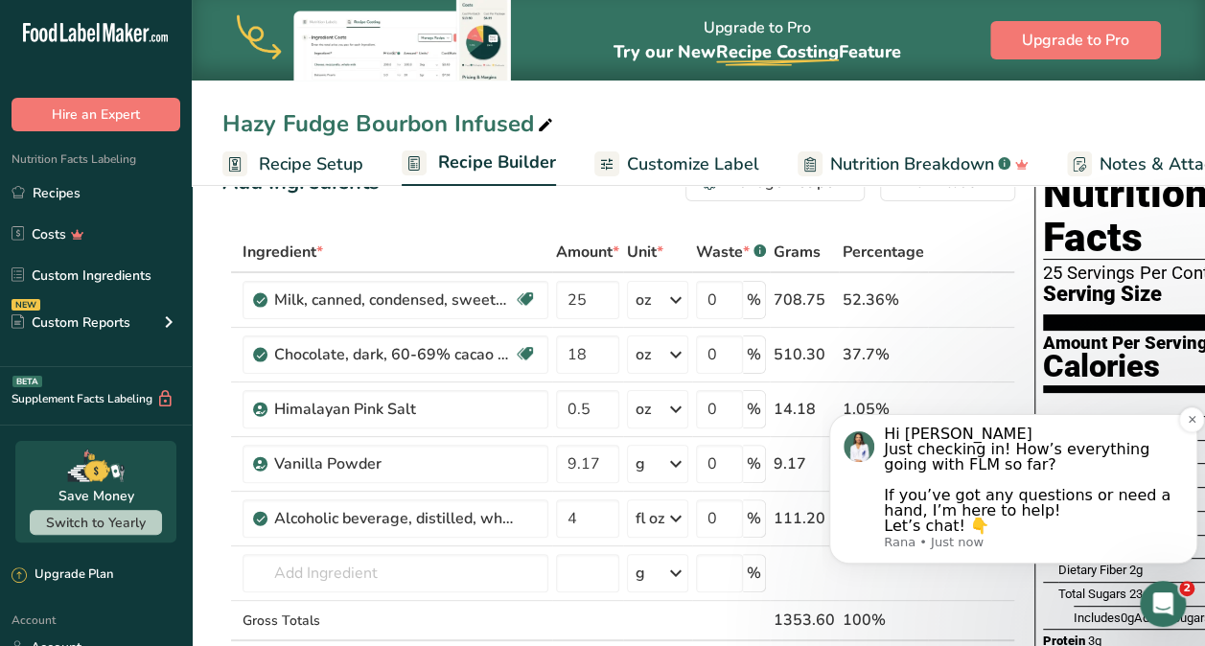
click at [949, 544] on p "Rana • Just now" at bounding box center [1033, 542] width 299 height 17
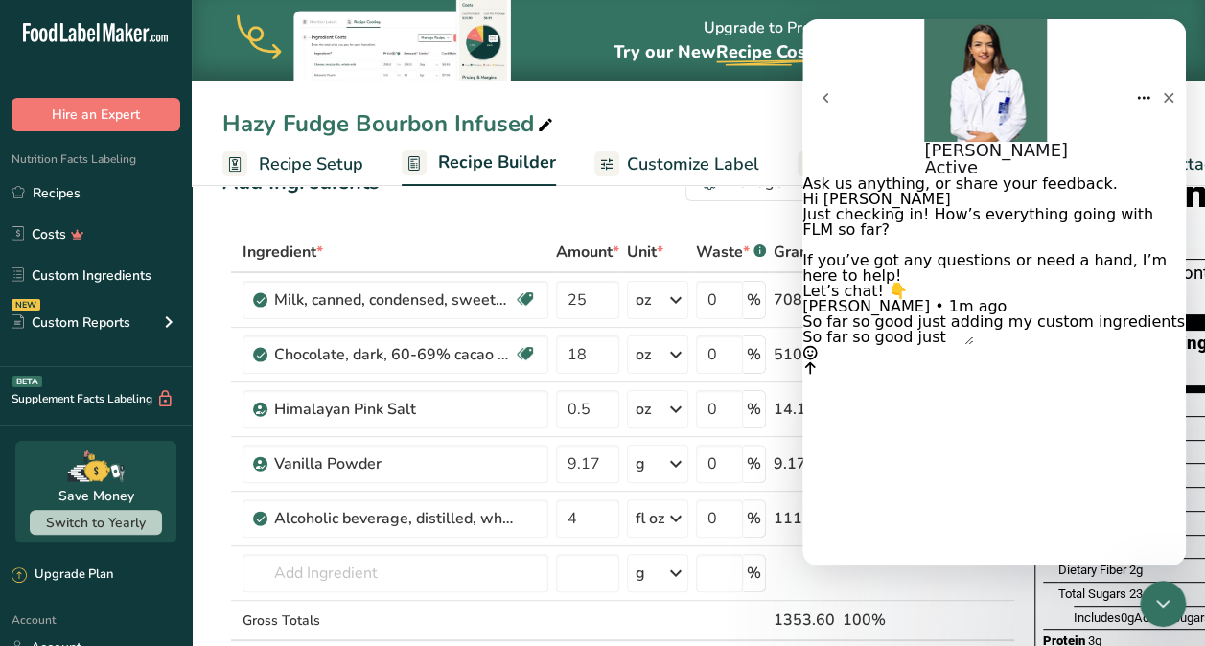
type textarea "So far so good just adding my custom ingredients to my"
click at [818, 376] on icon "Send a message…" at bounding box center [809, 367] width 15 height 15
click at [1153, 81] on div "Close" at bounding box center [1168, 98] width 35 height 35
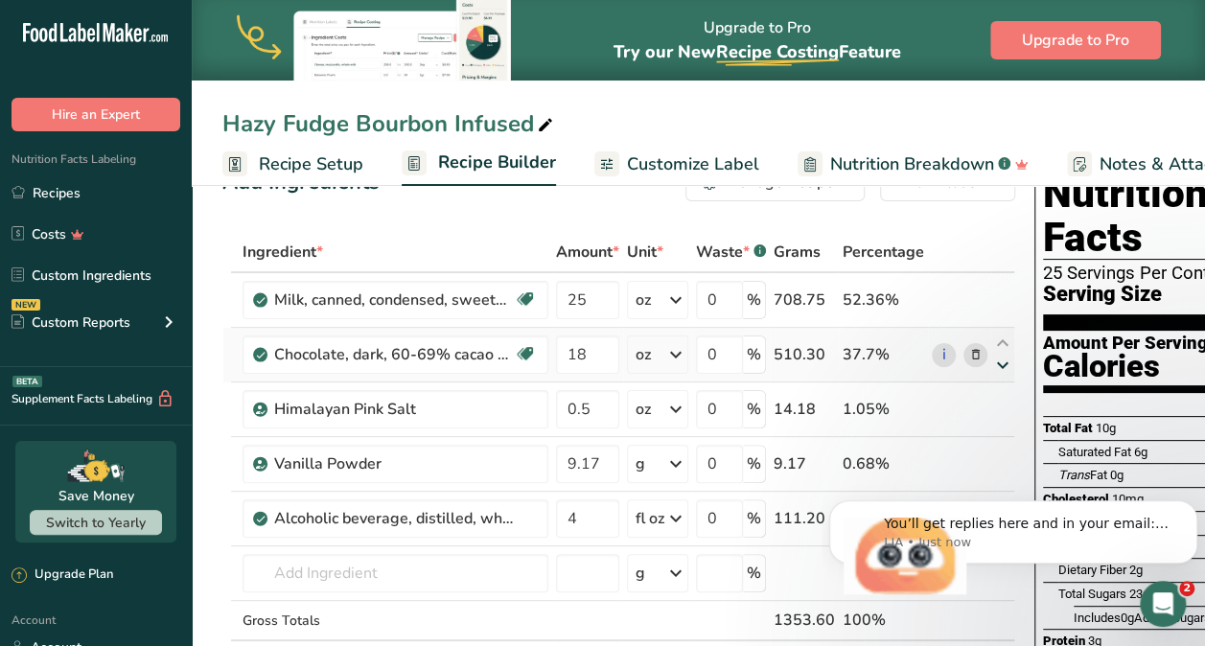
scroll to position [127, 0]
drag, startPoint x: 974, startPoint y: 353, endPoint x: 973, endPoint y: 389, distance: 36.4
click at [973, 389] on tbody "Milk, canned, condensed, sweetened Gluten free Vegetarian Soy free 25 oz Portio…" at bounding box center [618, 476] width 791 height 406
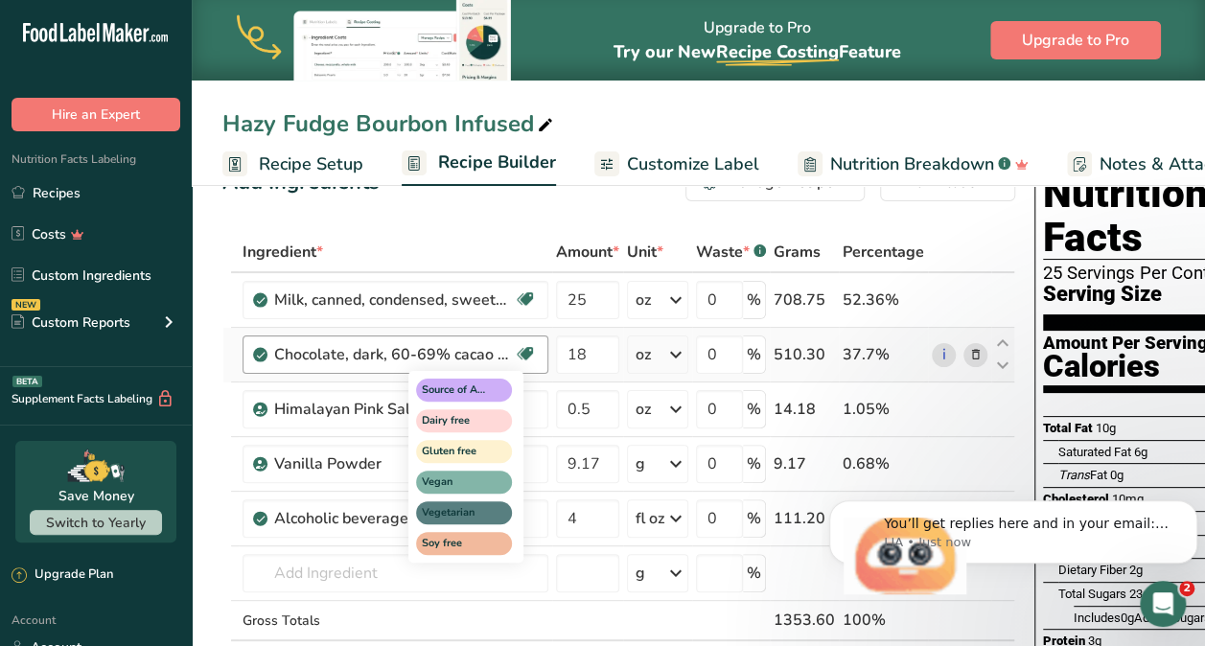
click at [529, 358] on icon at bounding box center [525, 354] width 19 height 30
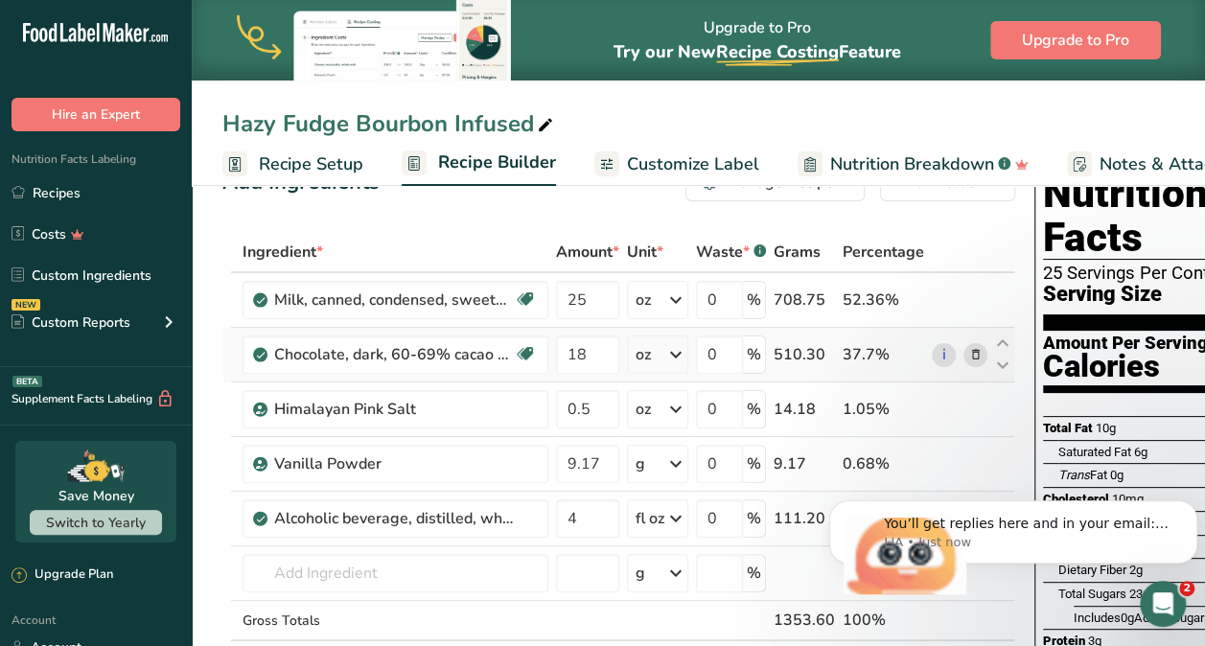
click at [970, 351] on icon at bounding box center [975, 355] width 13 height 20
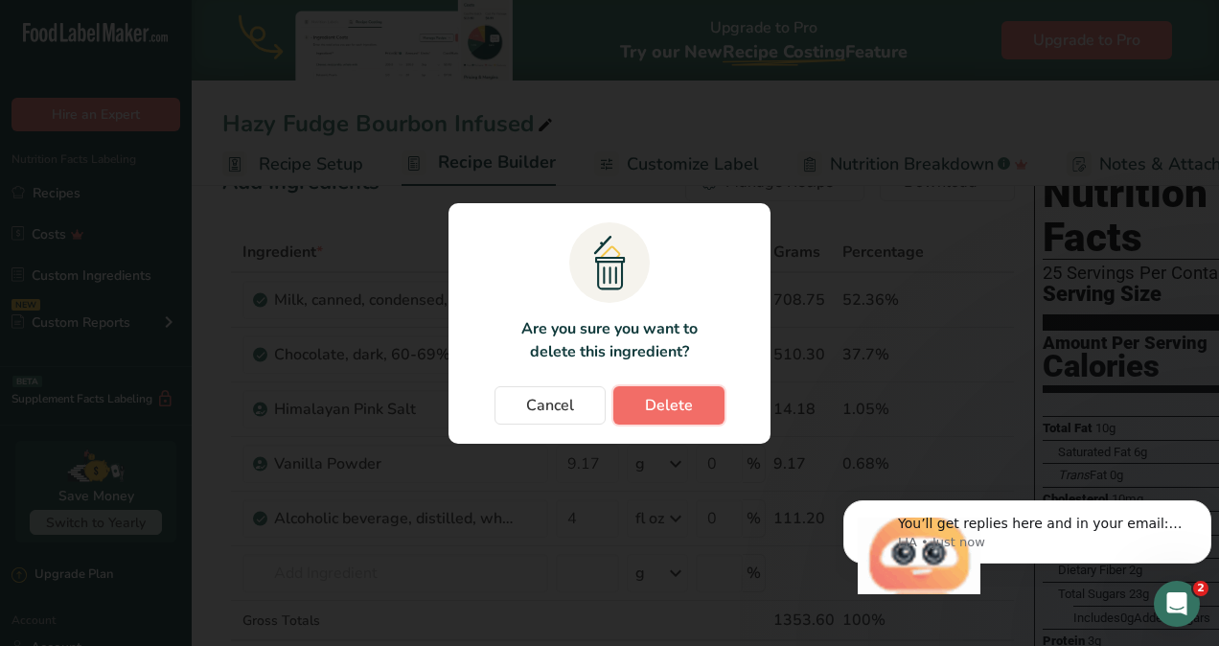
click at [687, 414] on span "Delete" at bounding box center [669, 405] width 48 height 23
type input "0.5"
type input "9.17"
type input "4"
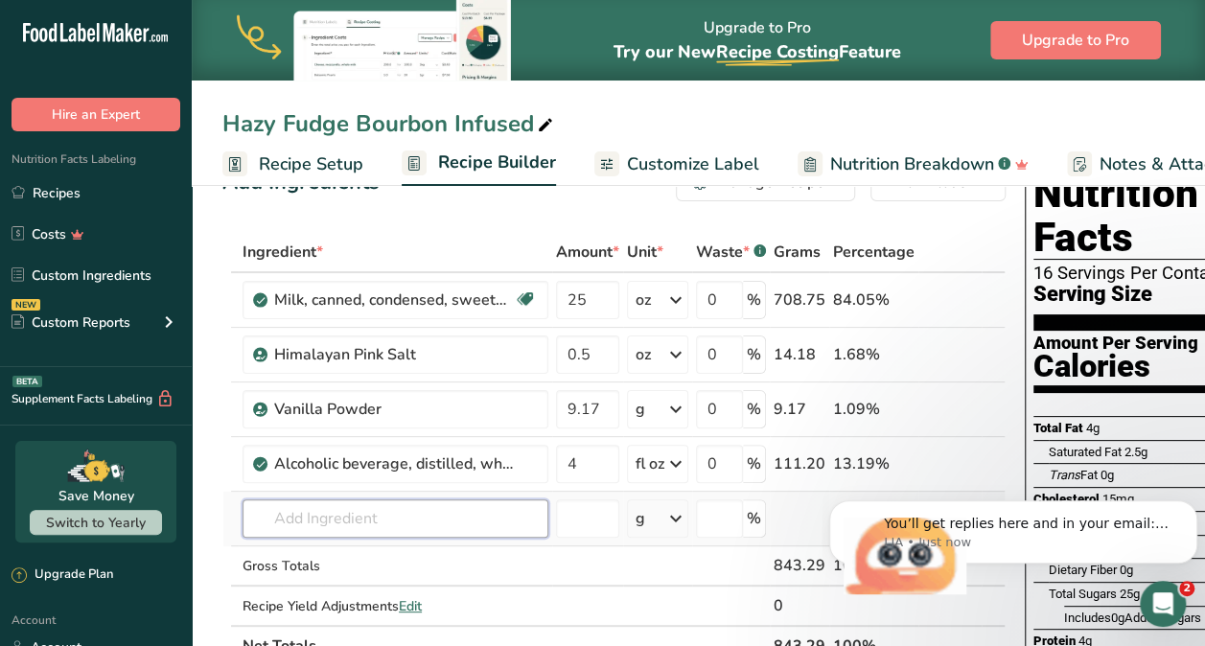
click at [407, 523] on input "text" at bounding box center [396, 518] width 306 height 38
type input "D"
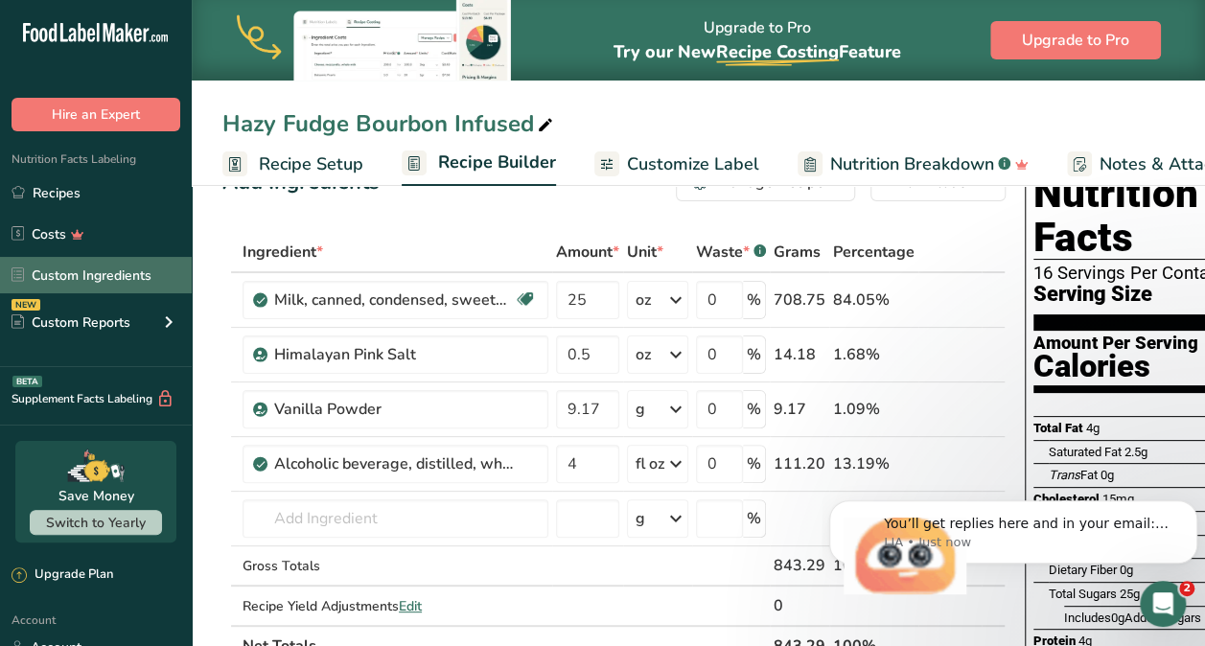
click at [50, 269] on link "Custom Ingredients" at bounding box center [96, 275] width 192 height 36
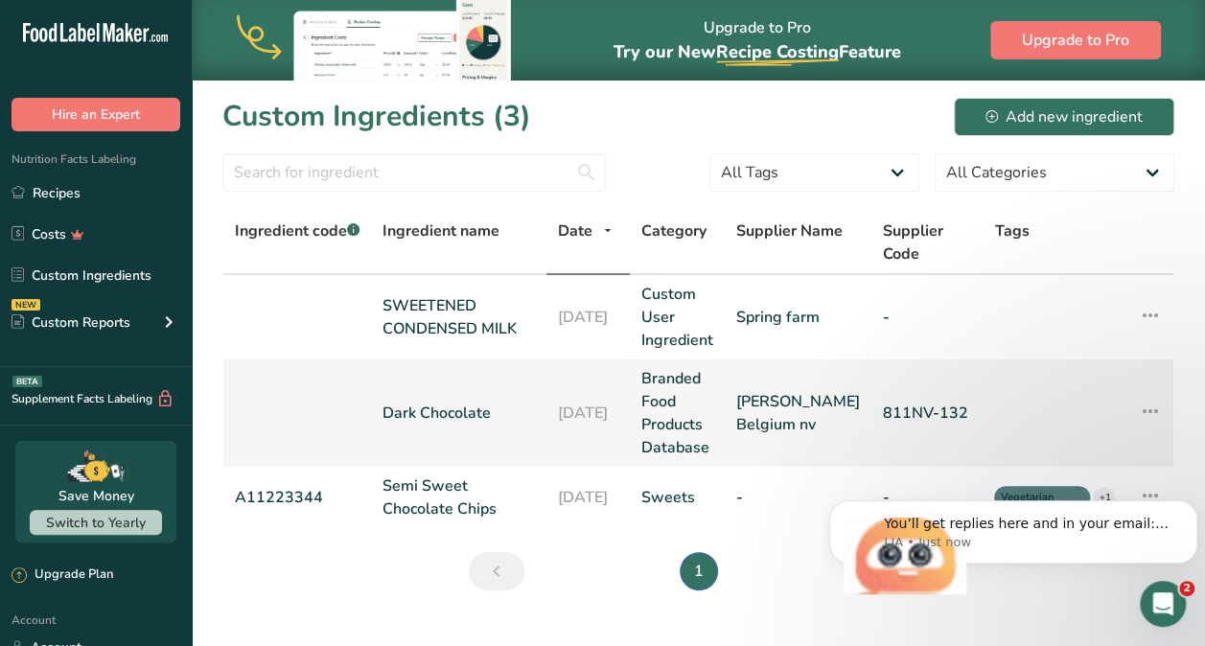
click at [448, 423] on link "Dark Chocolate" at bounding box center [458, 413] width 152 height 23
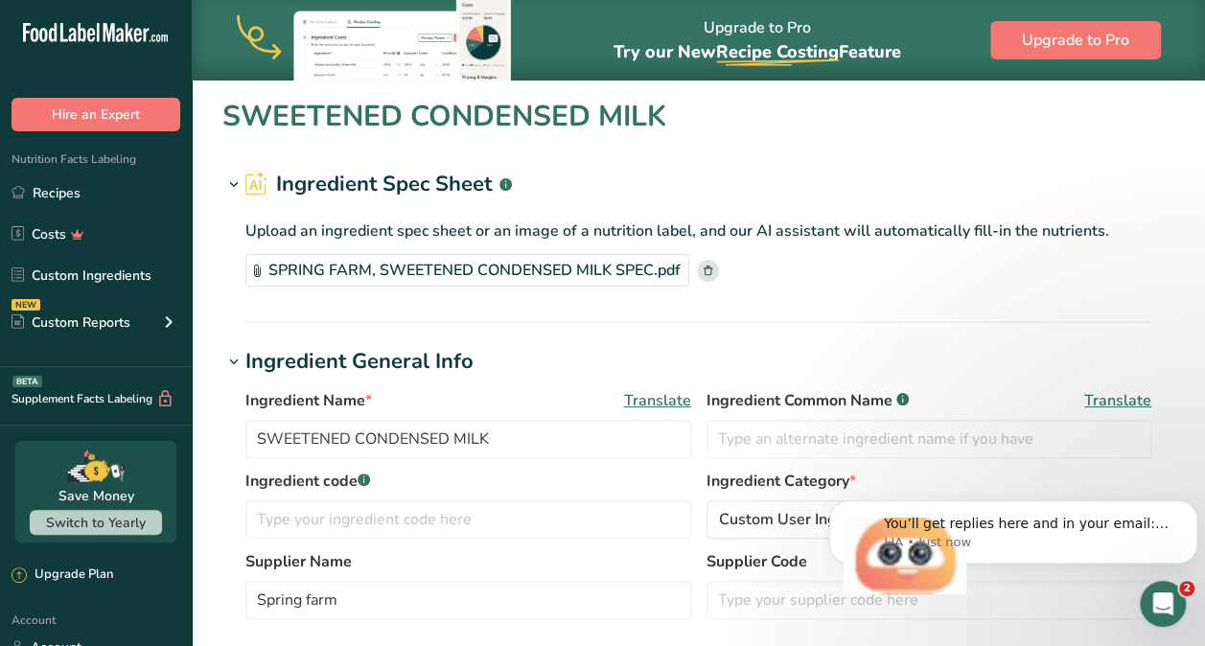
type input "Dark Chocolate"
type input "Barry Callebaut Belgium nv"
type input "811NV-132"
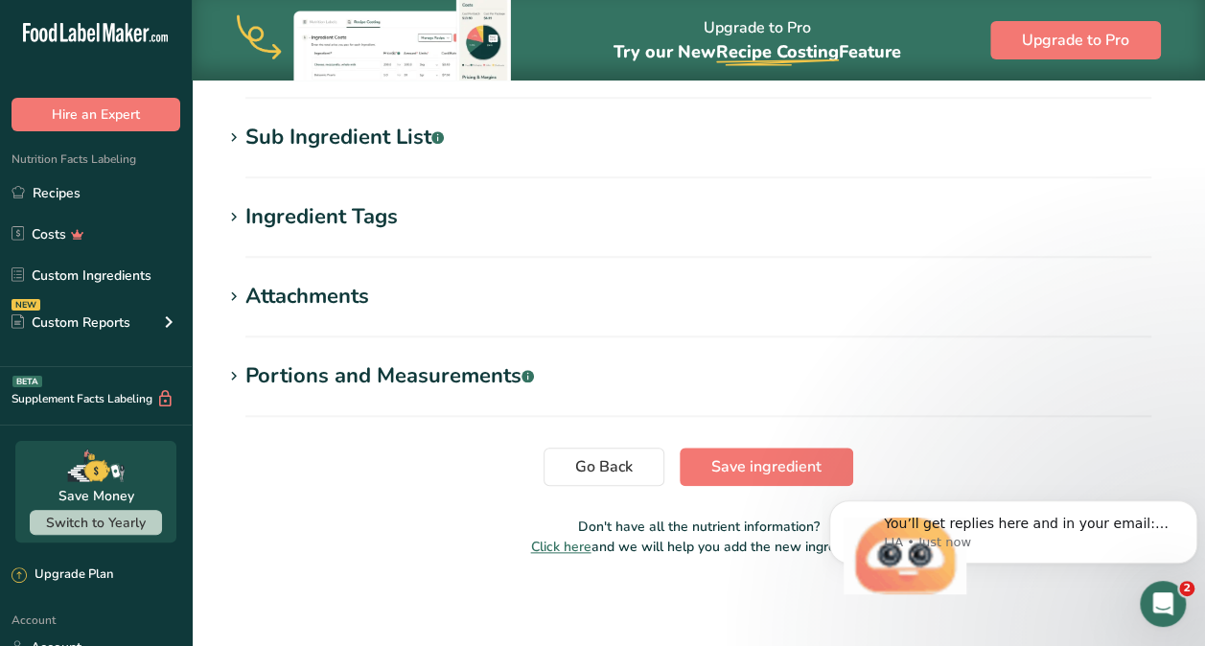
scroll to position [729, 0]
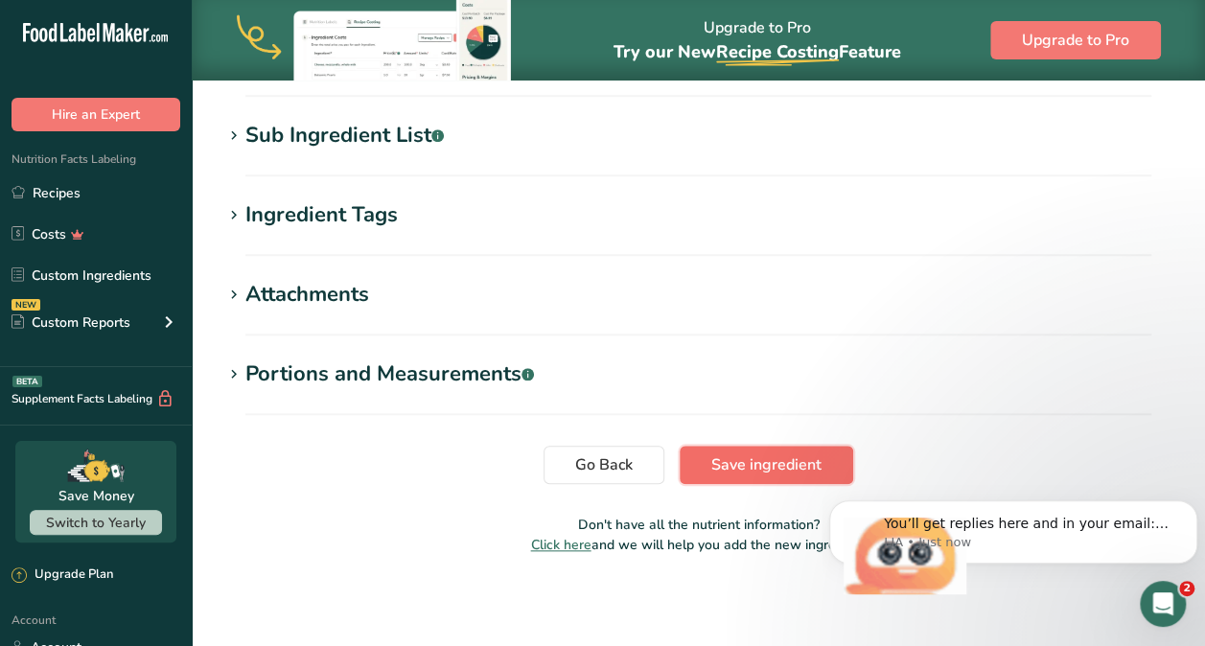
click at [799, 460] on span "Save ingredient" at bounding box center [766, 464] width 110 height 23
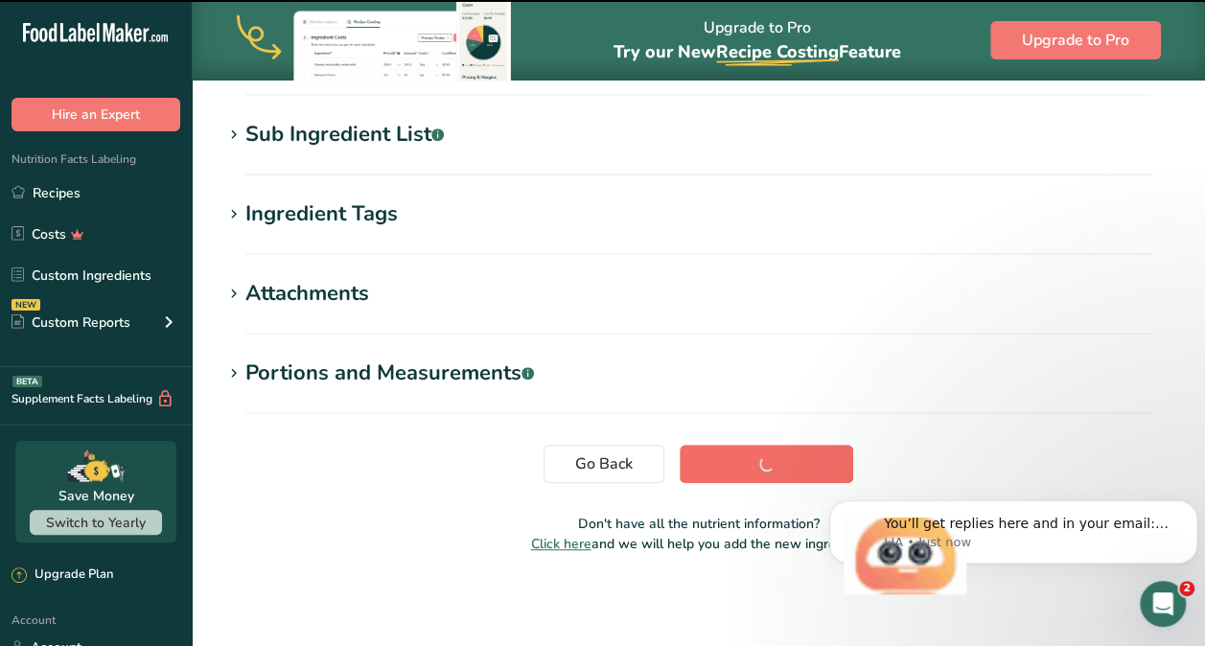
click at [799, 460] on section "Go Back Save ingredient" at bounding box center [698, 464] width 952 height 38
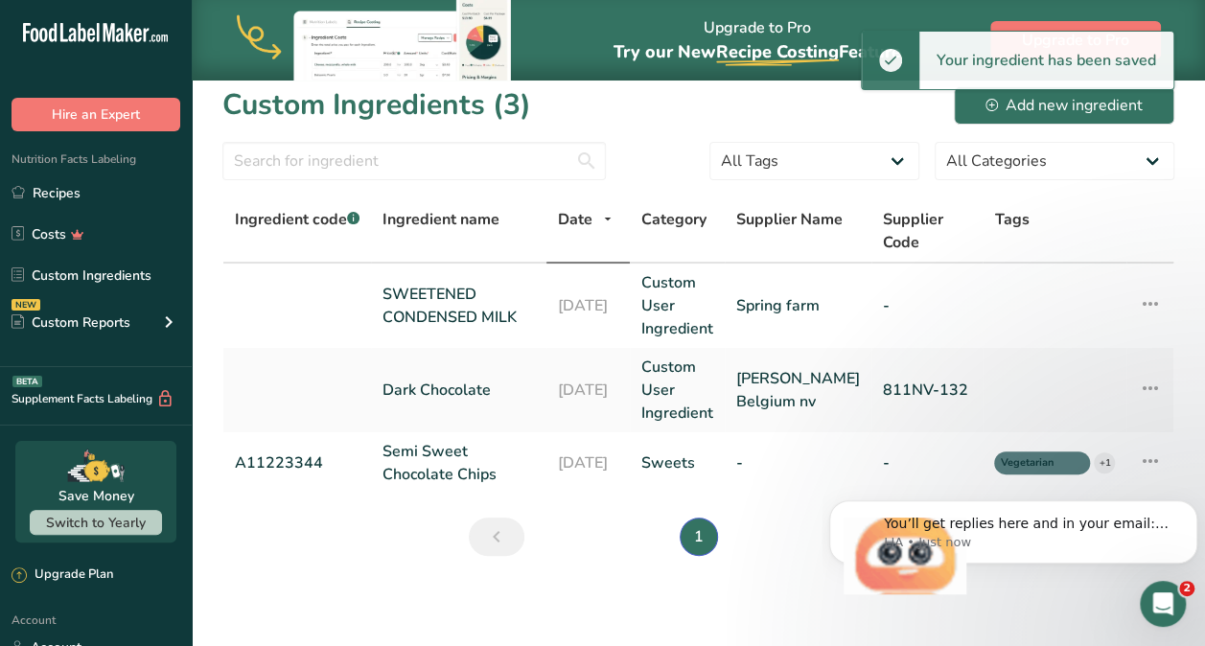
scroll to position [12, 0]
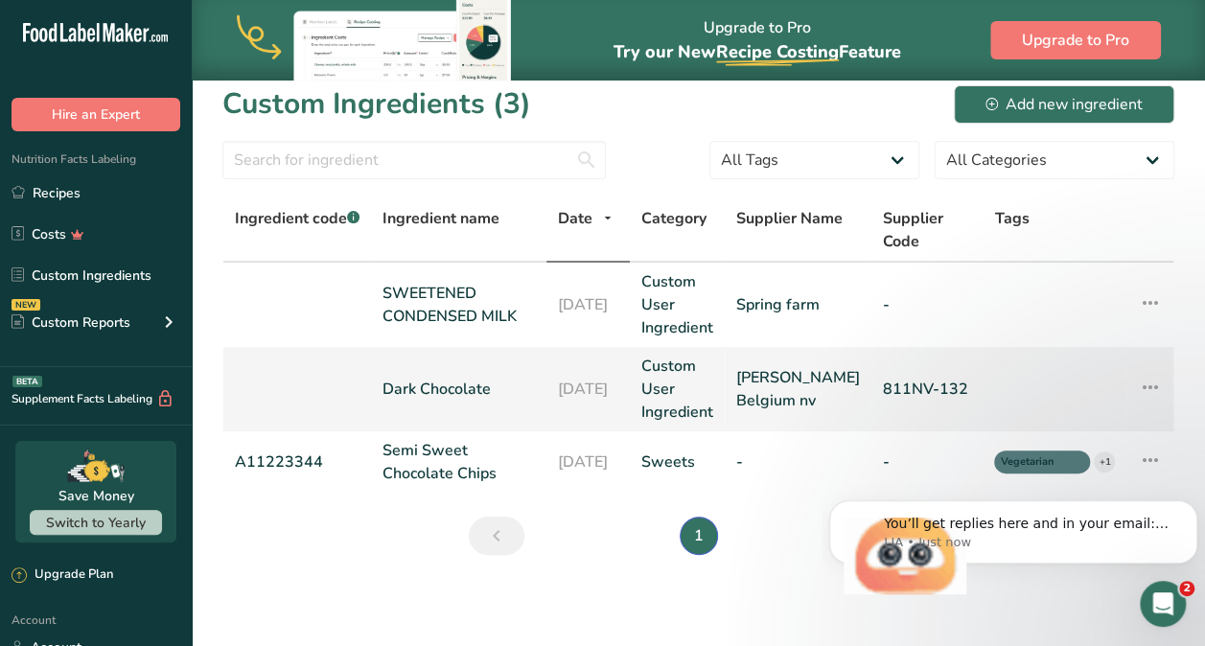
click at [1147, 388] on icon at bounding box center [1150, 387] width 23 height 35
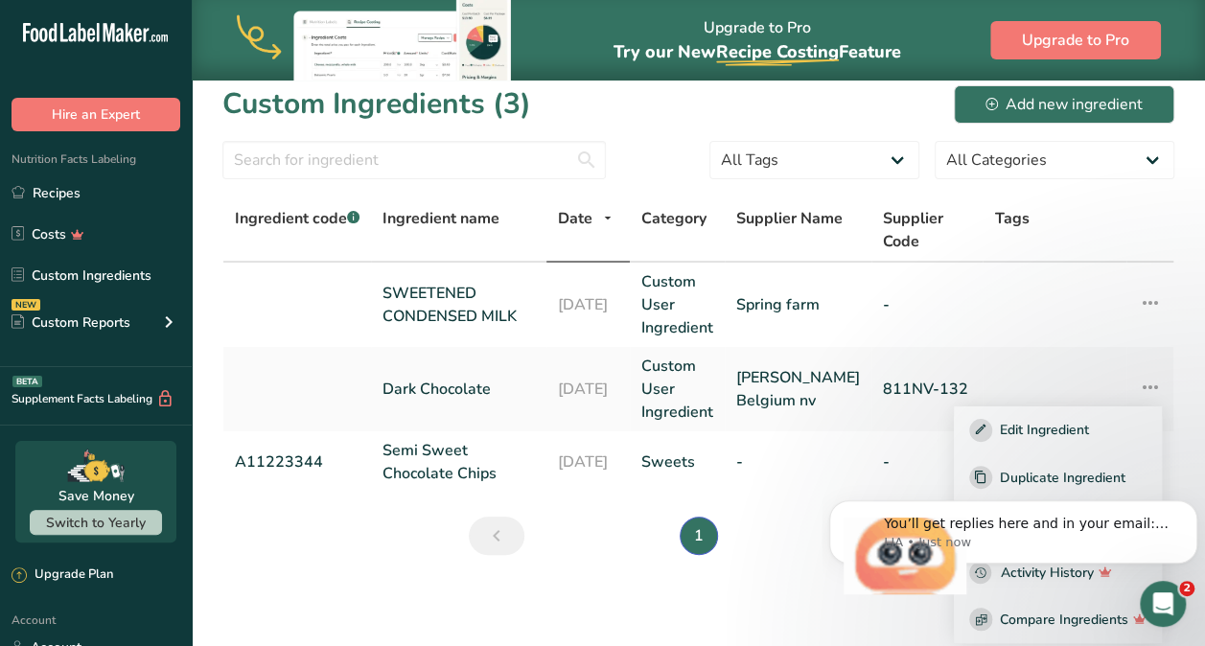
click at [847, 608] on main "Upgrade to Pro Try our New Recipe Costing .a-29{fill:none;stroke-linecap:round;…" at bounding box center [602, 317] width 1205 height 659
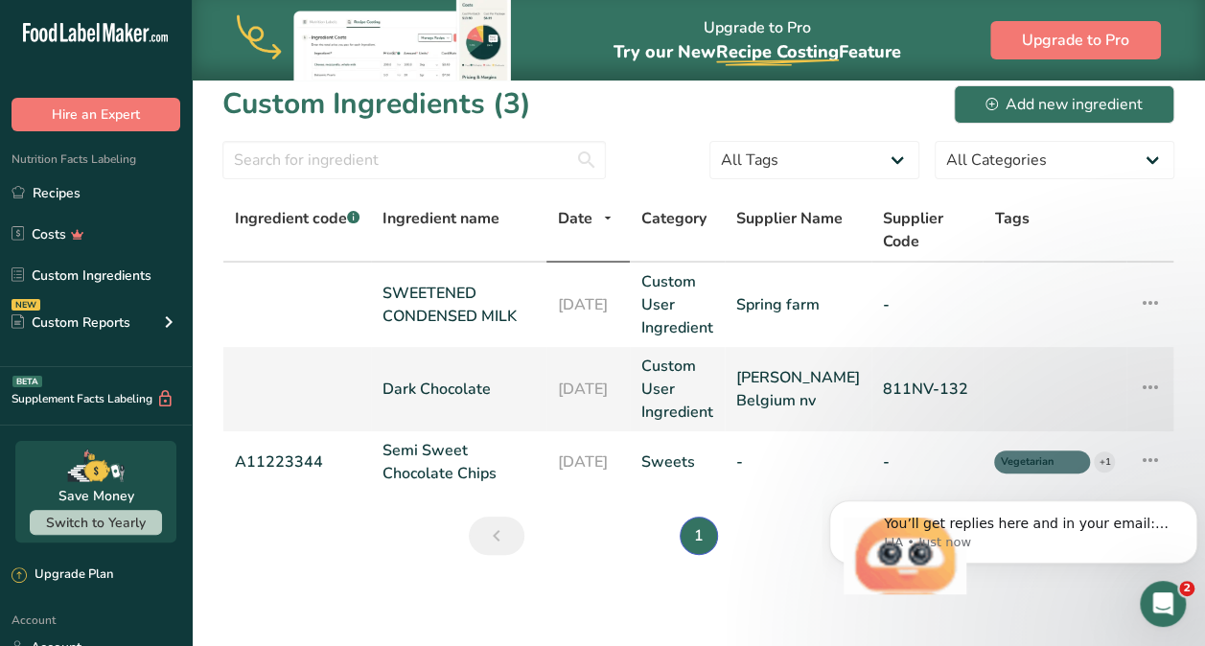
click at [1061, 393] on td at bounding box center [1055, 389] width 144 height 84
click at [1152, 378] on icon at bounding box center [1150, 387] width 23 height 35
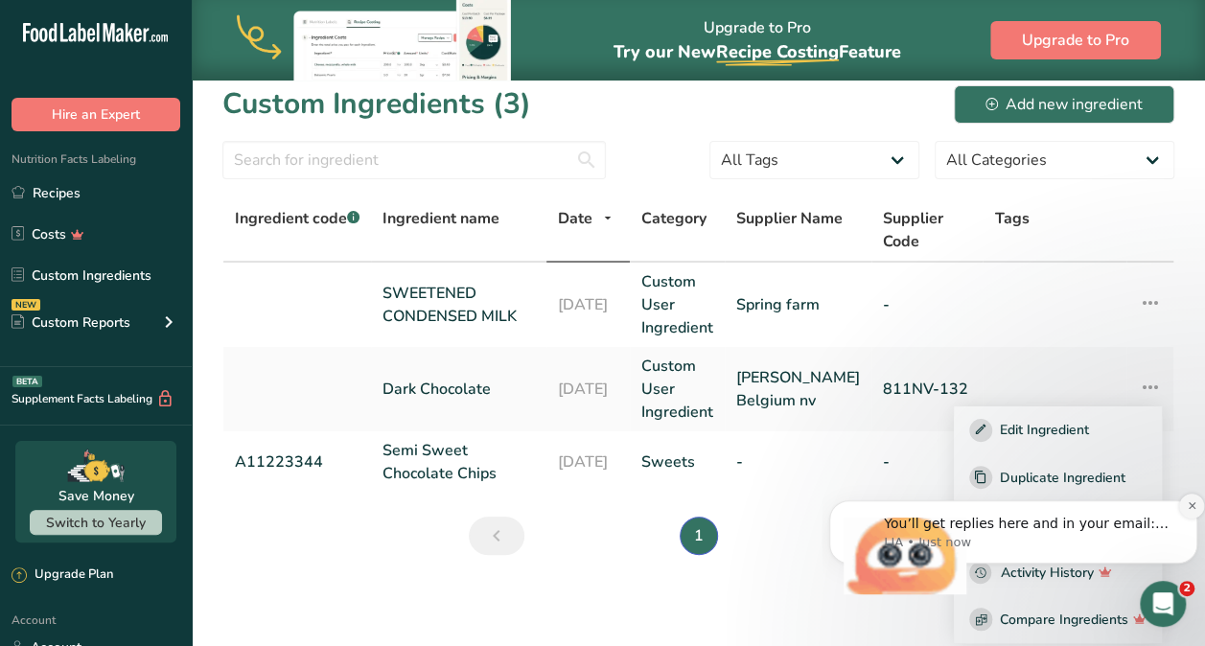
click at [1191, 506] on icon "Dismiss notification" at bounding box center [1191, 505] width 7 height 7
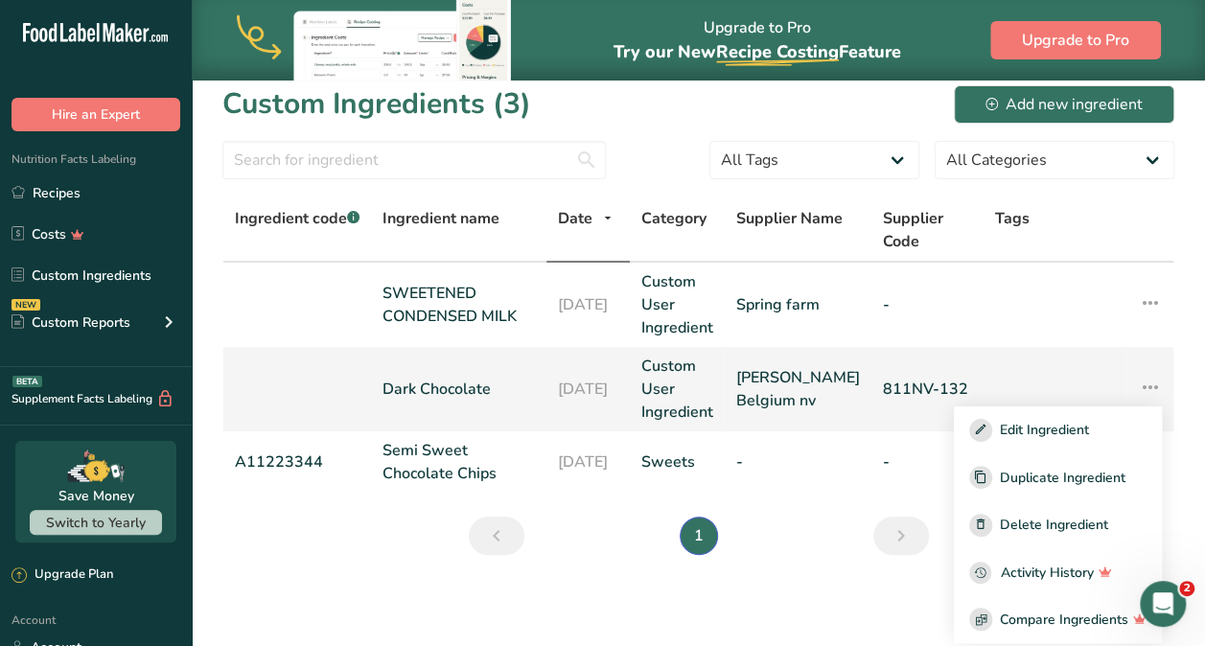
click at [1036, 385] on td at bounding box center [1055, 389] width 144 height 84
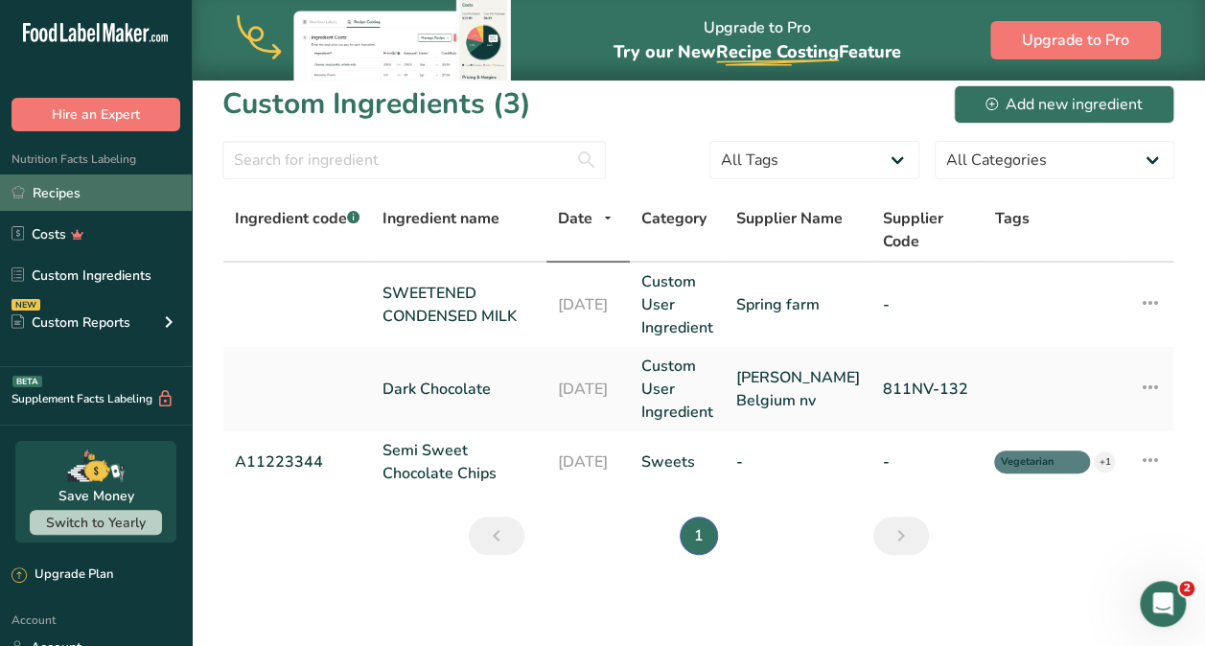
click at [71, 199] on link "Recipes" at bounding box center [96, 192] width 192 height 36
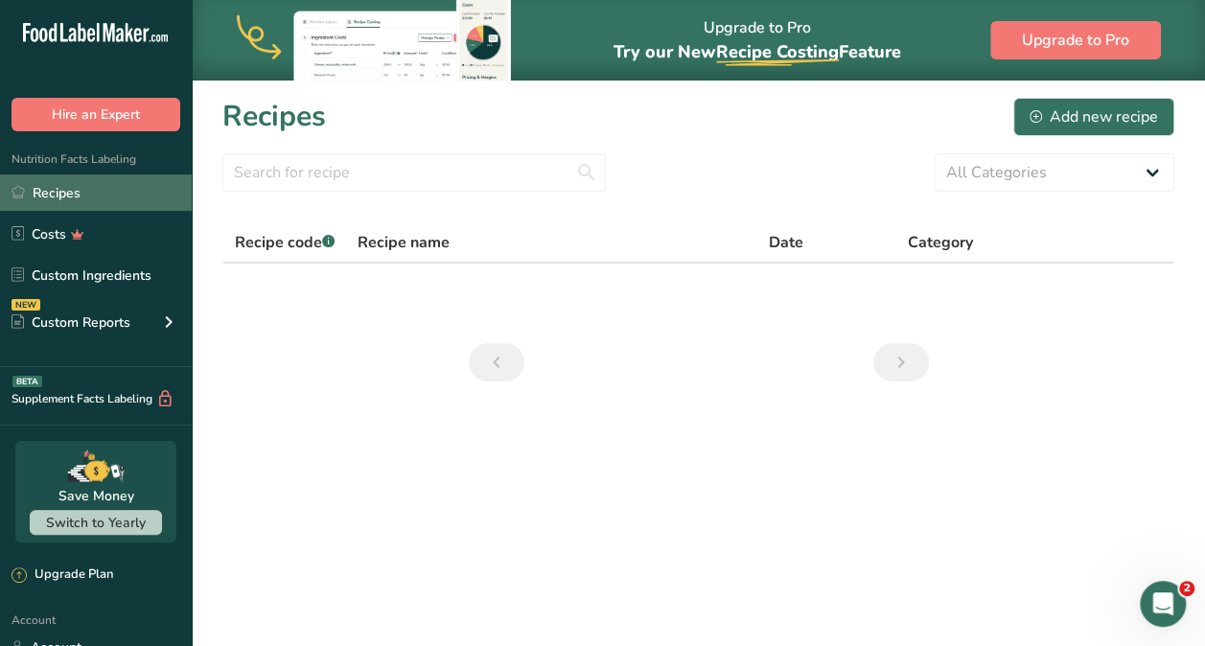
click at [72, 194] on link "Recipes" at bounding box center [96, 192] width 192 height 36
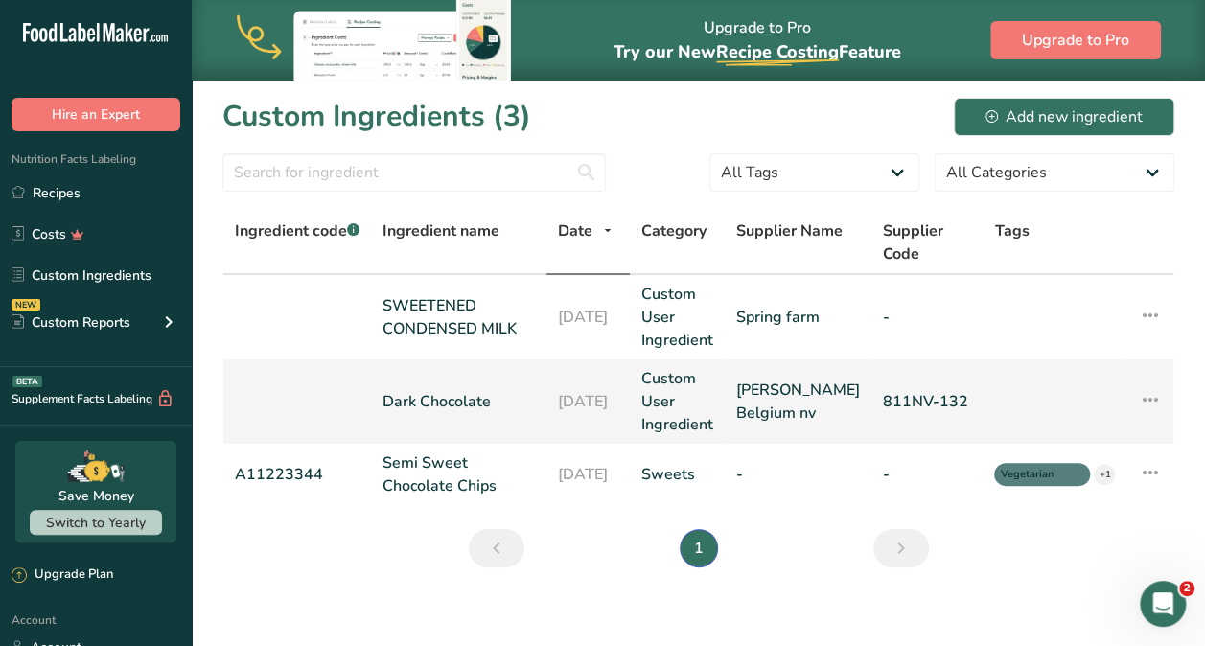
click at [495, 393] on link "Dark Chocolate" at bounding box center [458, 401] width 152 height 23
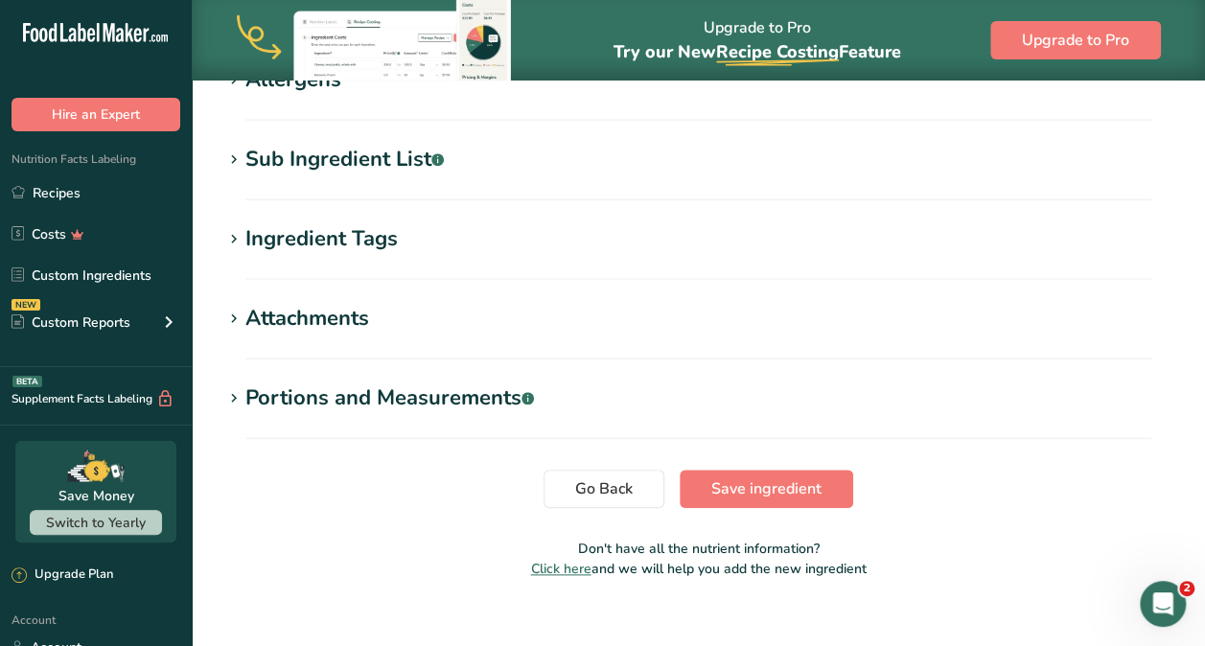
scroll to position [822, 0]
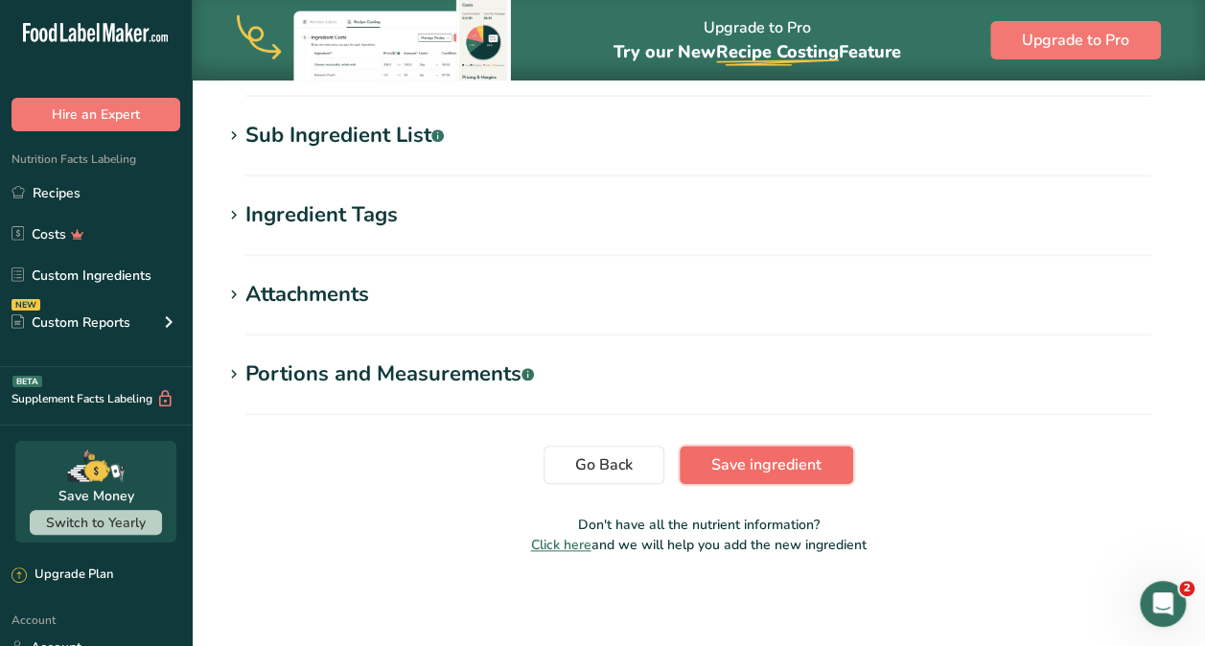
click at [753, 462] on span "Save ingredient" at bounding box center [766, 464] width 110 height 23
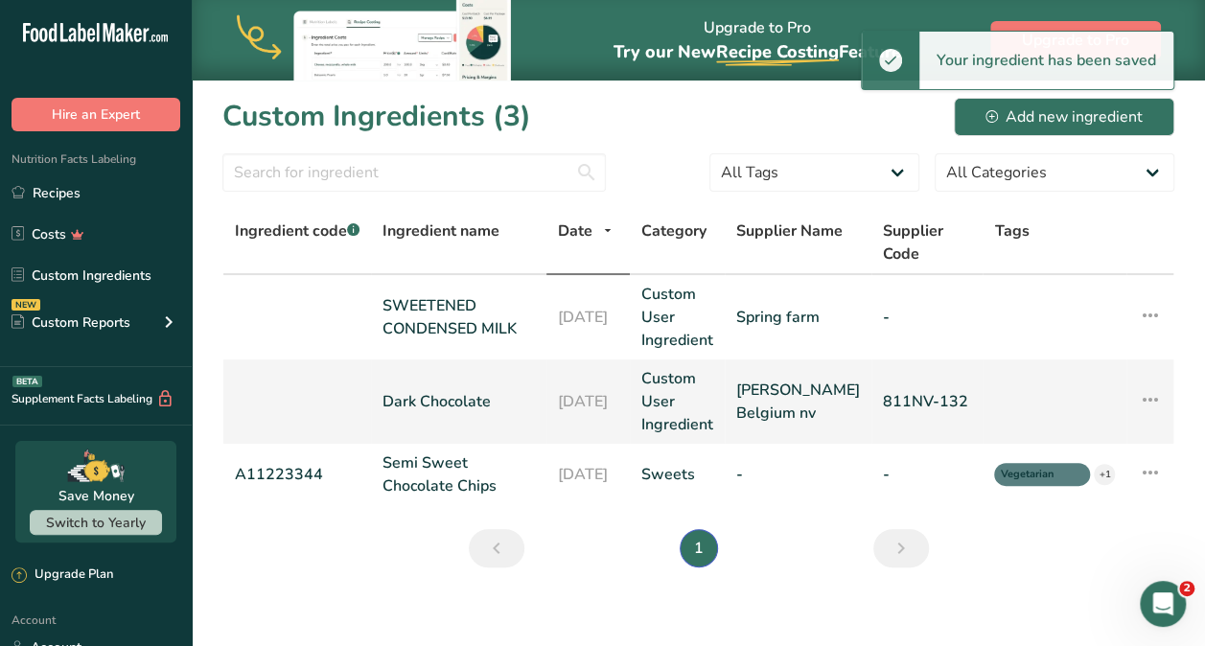
click at [830, 388] on link "Barry Callebaut Belgium nv" at bounding box center [798, 402] width 124 height 46
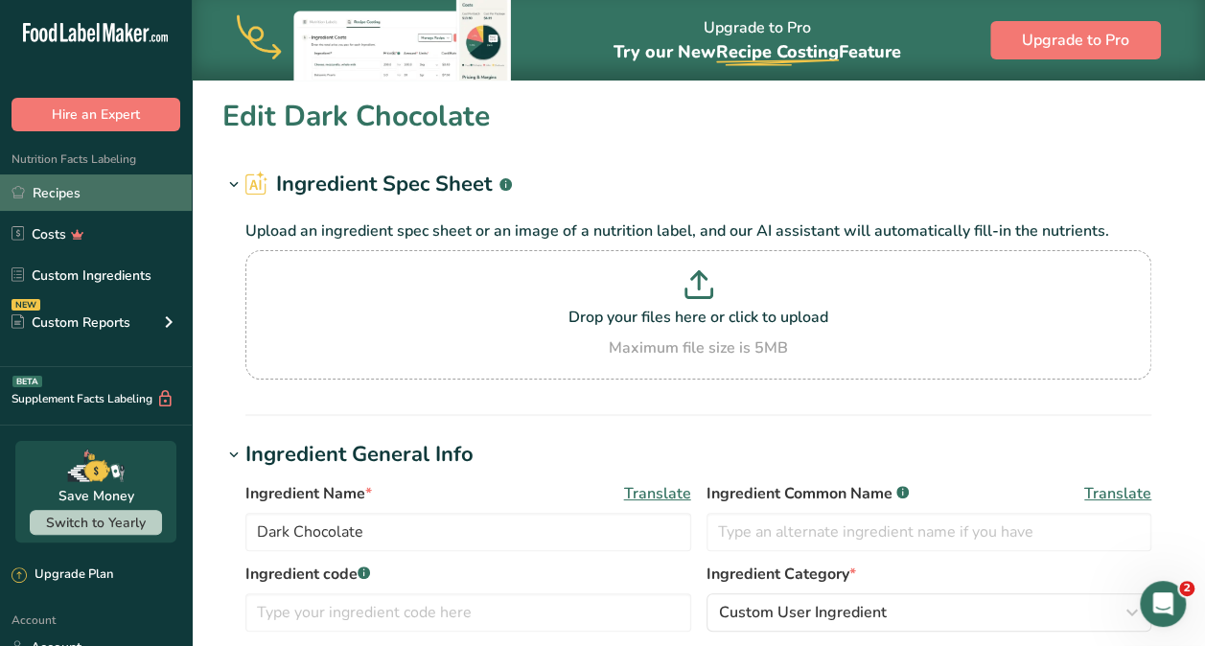
click at [83, 194] on link "Recipes" at bounding box center [96, 192] width 192 height 36
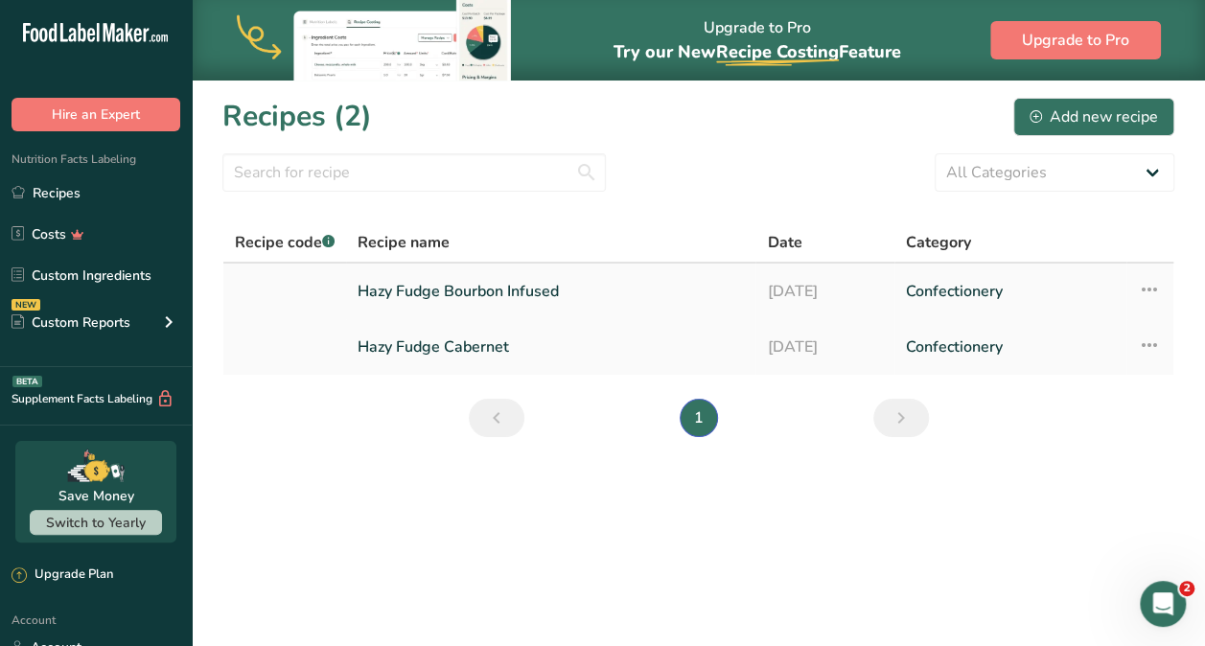
click at [434, 304] on link "Hazy Fudge Bourbon Infused" at bounding box center [551, 291] width 386 height 40
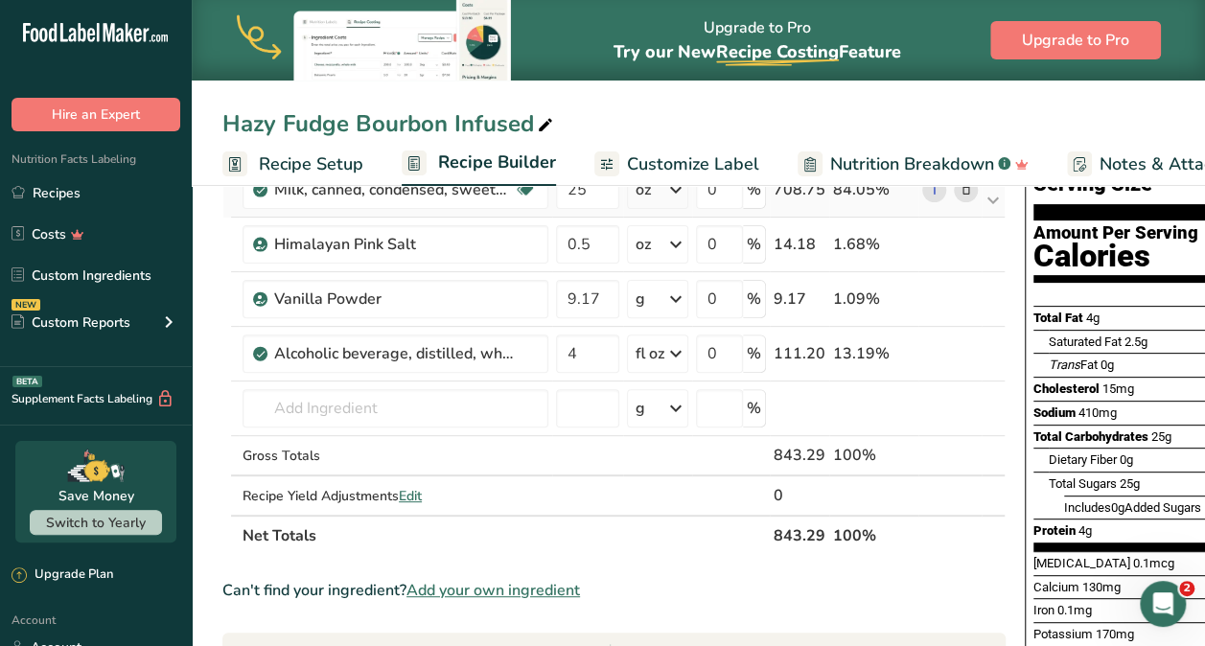
scroll to position [167, 0]
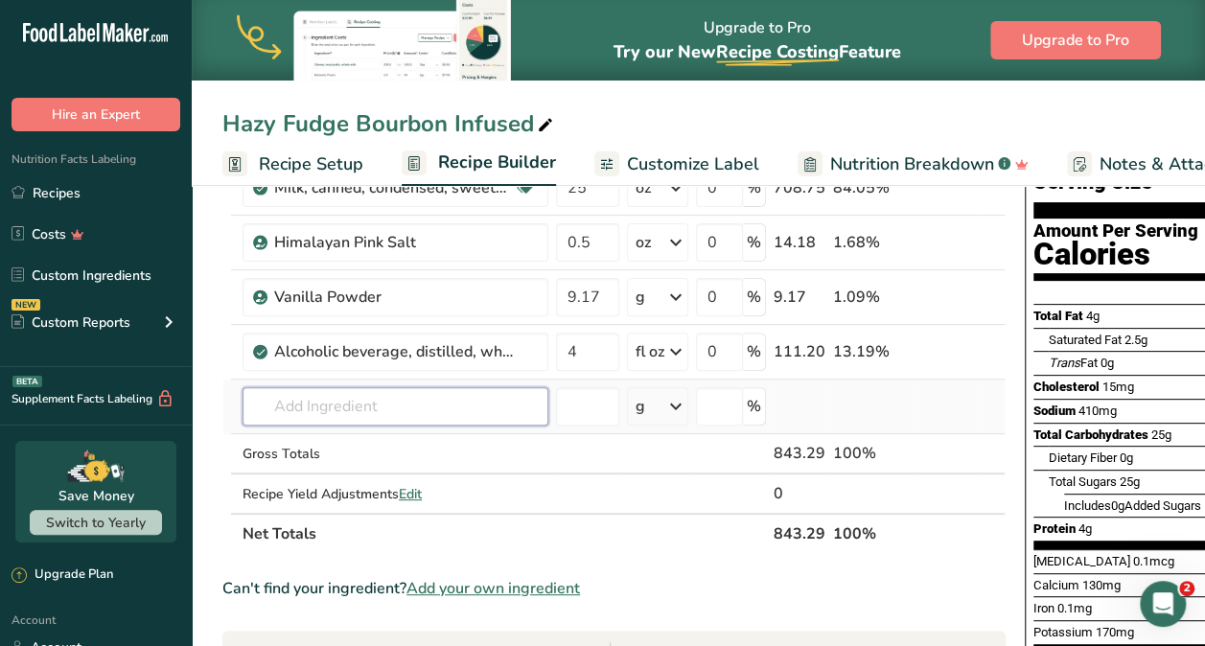
click at [521, 410] on input "text" at bounding box center [396, 406] width 306 height 38
click at [520, 408] on input "text" at bounding box center [396, 406] width 306 height 38
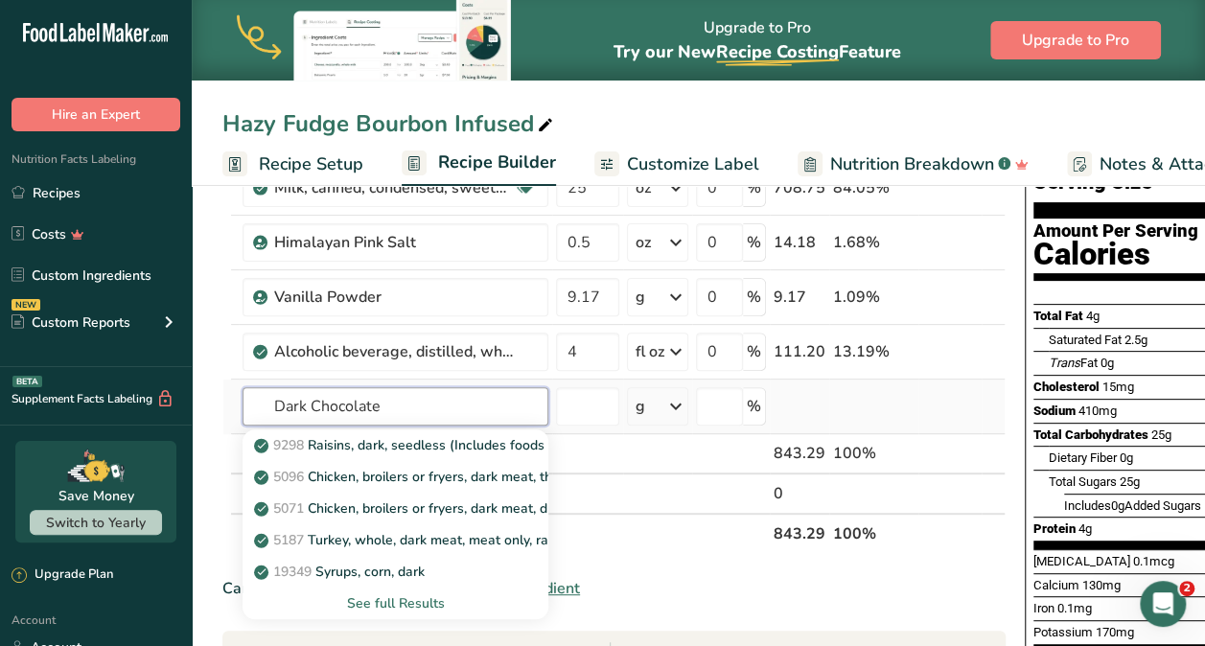
scroll to position [200, 0]
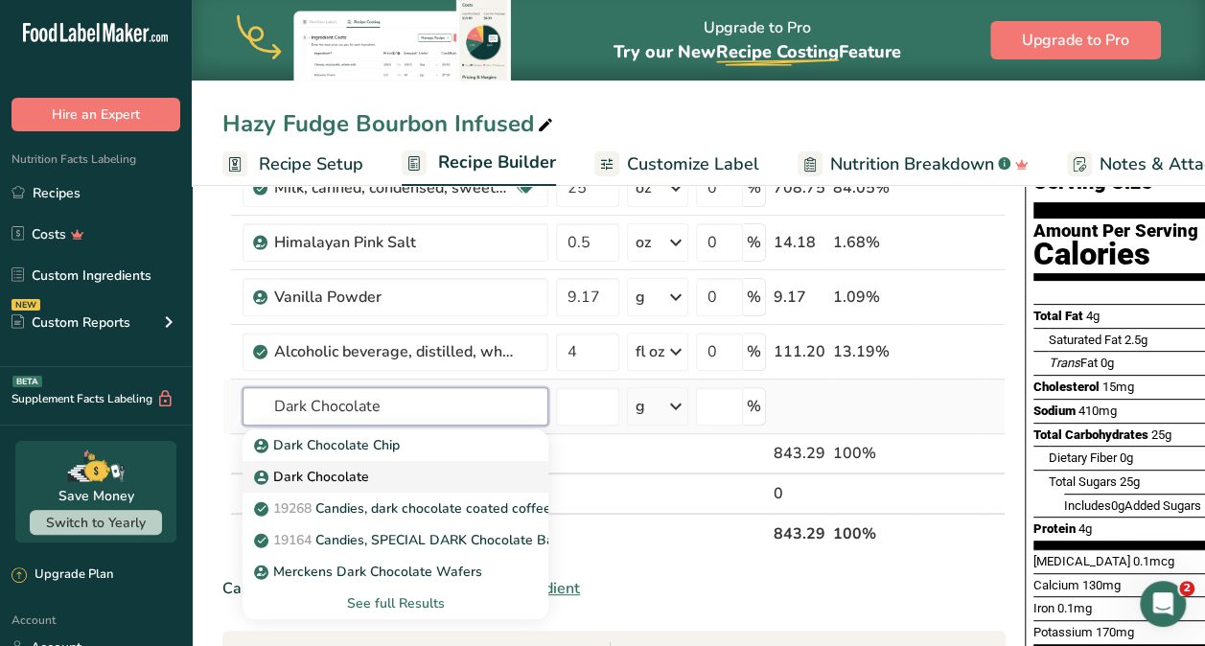
type input "Dark Chocolate"
click at [332, 467] on p "Dark Chocolate" at bounding box center [313, 477] width 111 height 20
type input "Dark Chocolate"
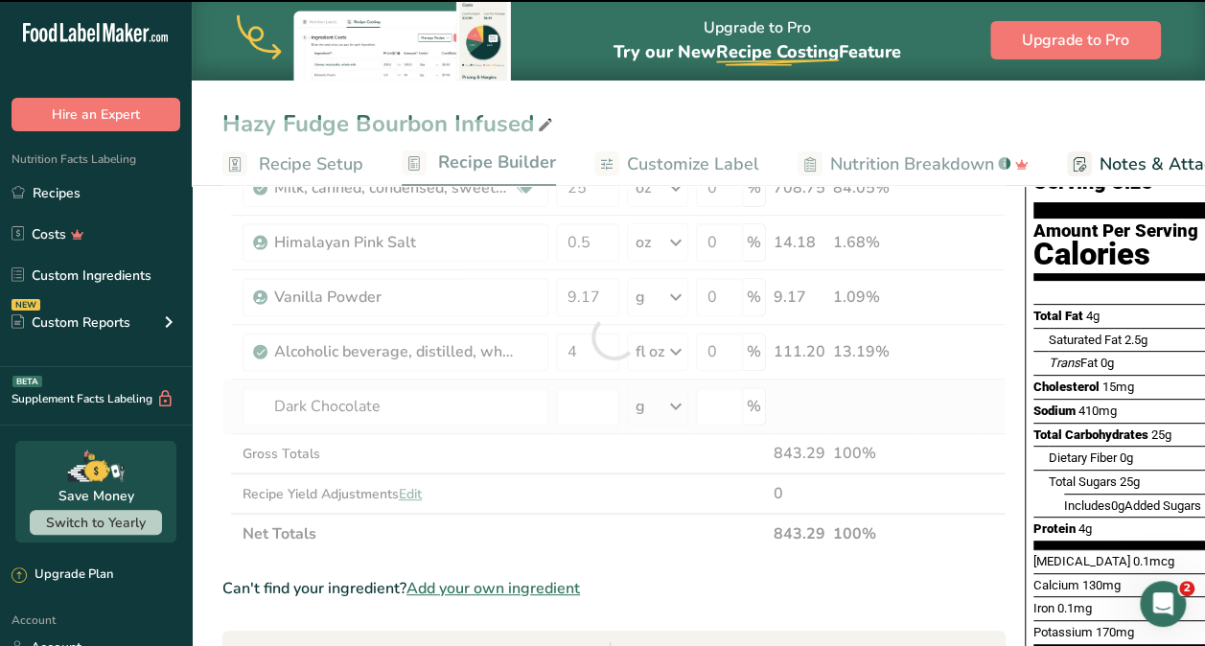
type input "0"
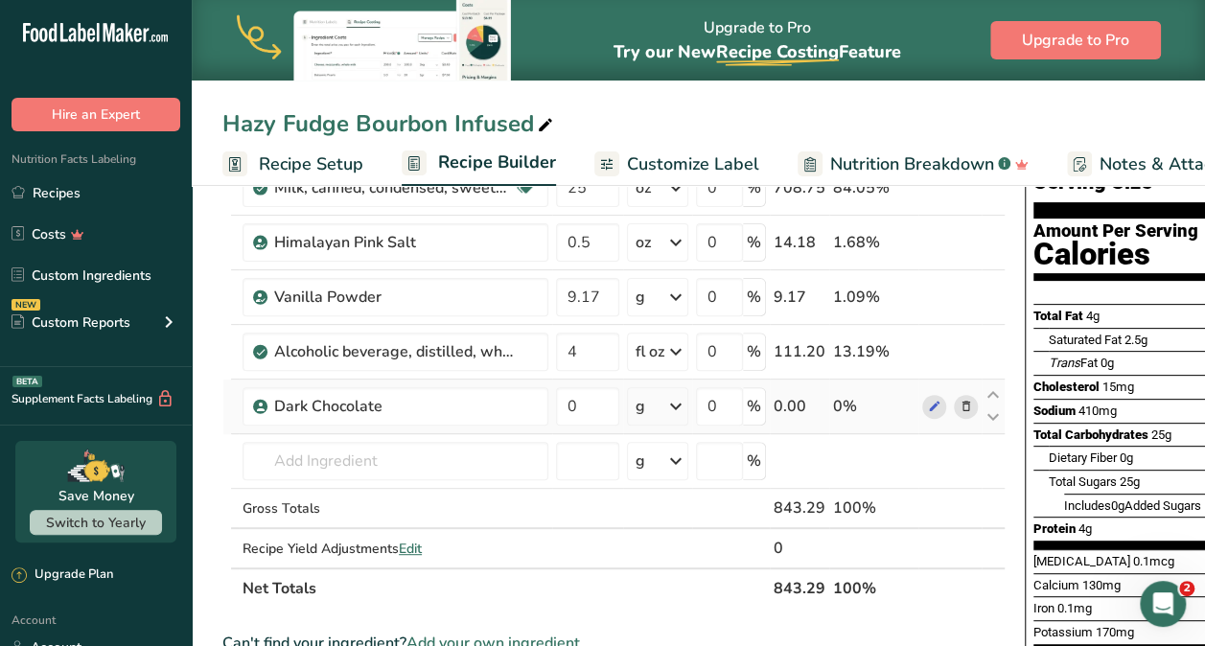
click at [692, 400] on td "g Weight Units g kg mg See more Volume Units l Volume units require a density c…" at bounding box center [657, 407] width 69 height 55
click at [685, 405] on icon at bounding box center [675, 406] width 23 height 35
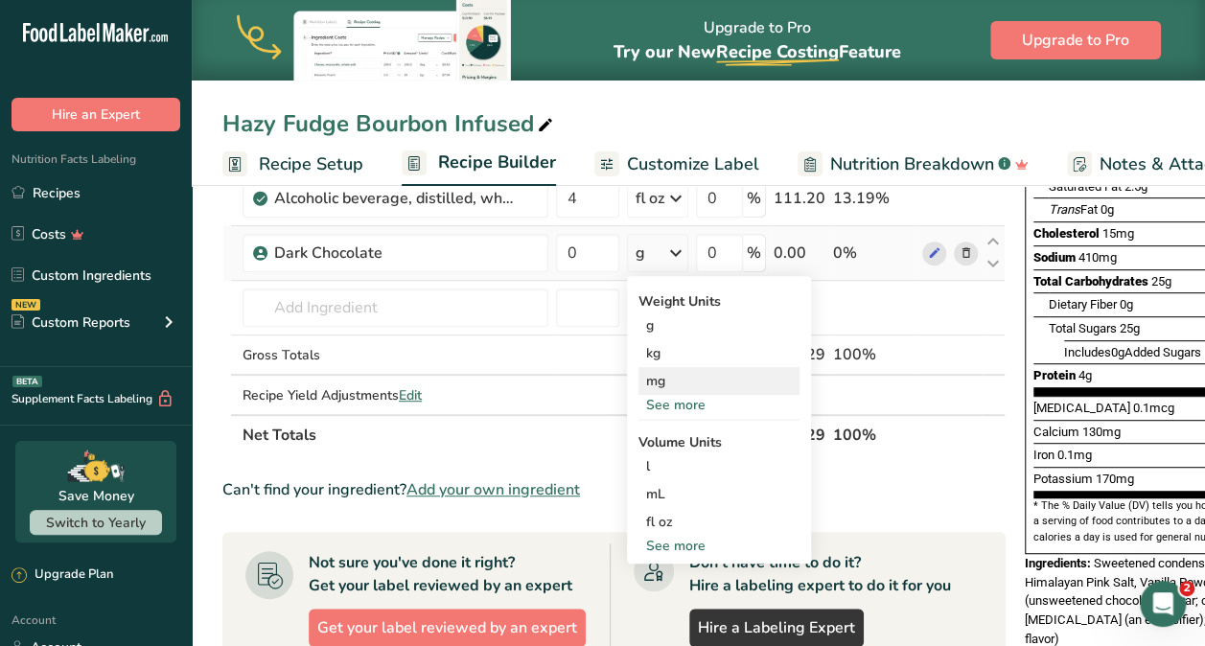
scroll to position [321, 0]
click at [684, 404] on div "See more" at bounding box center [718, 404] width 161 height 20
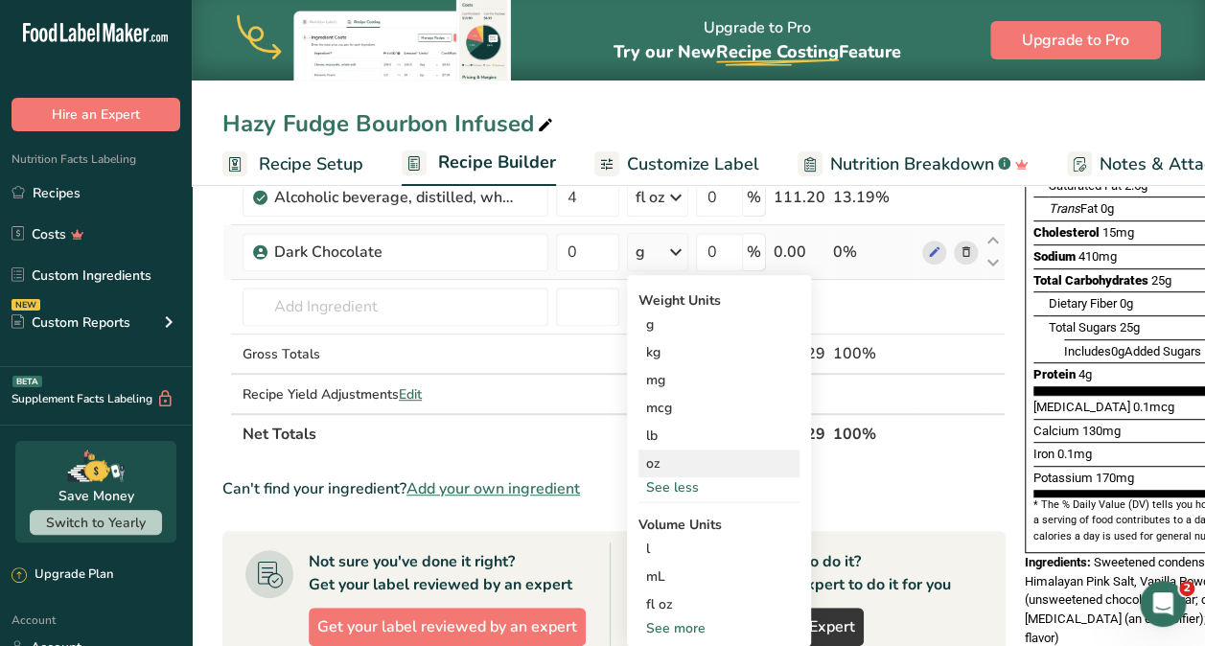
click at [665, 462] on div "oz" at bounding box center [718, 464] width 161 height 28
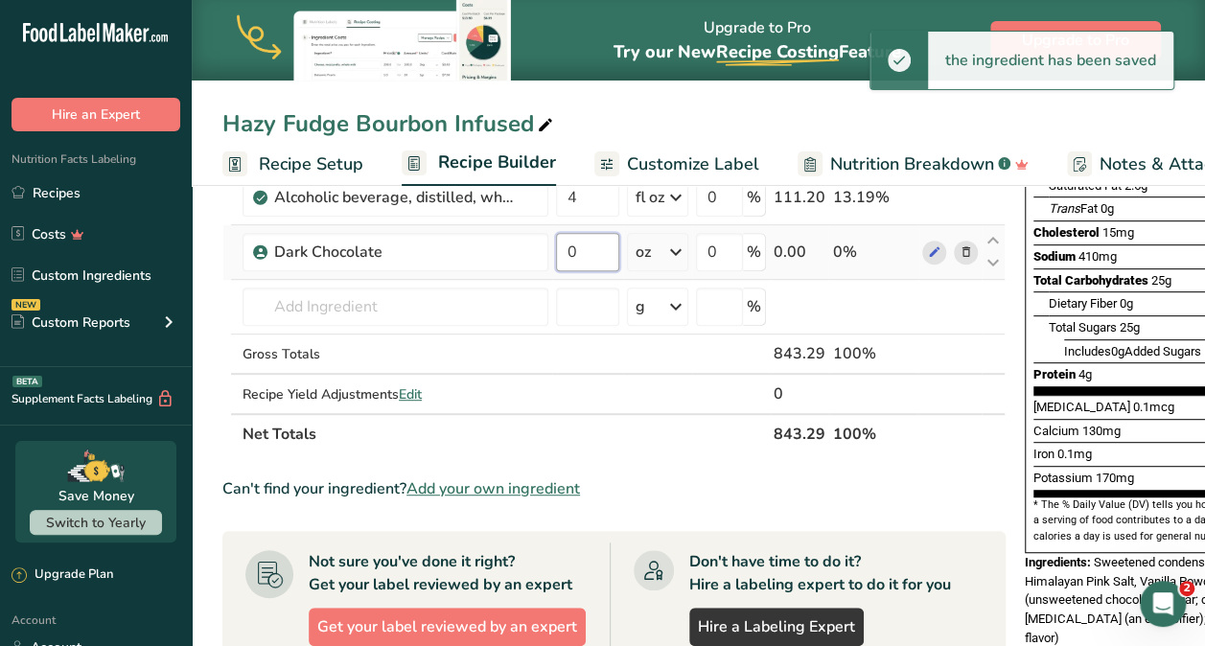
click at [573, 256] on input "0" at bounding box center [587, 252] width 63 height 38
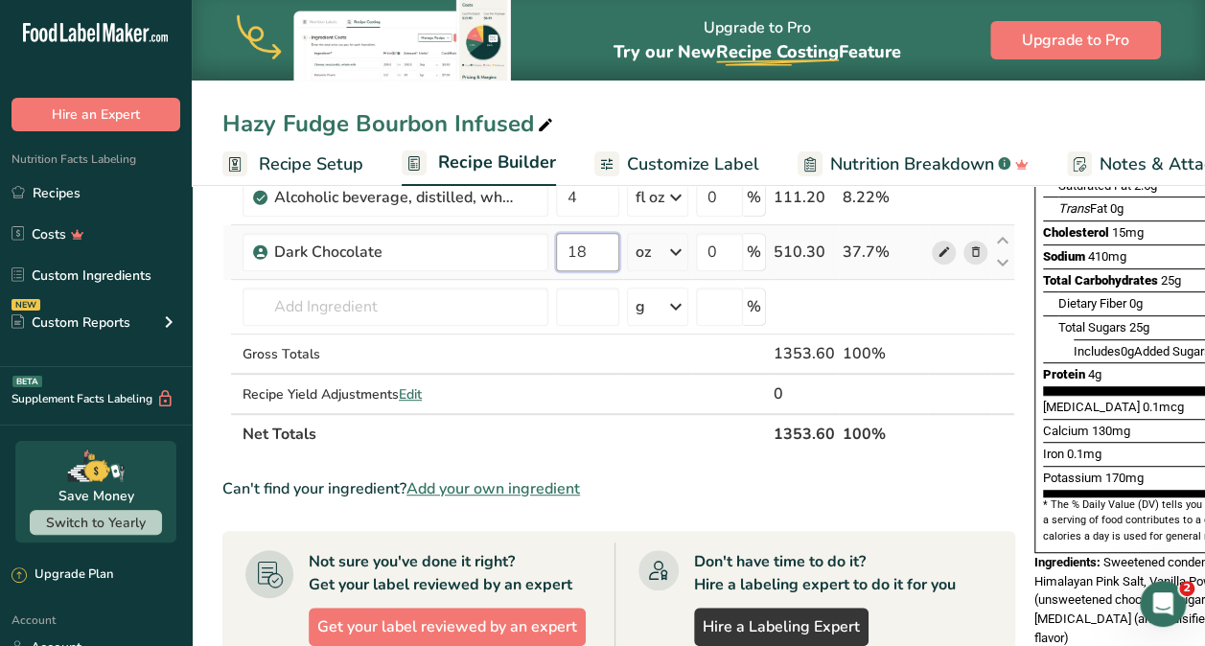
type input "18"
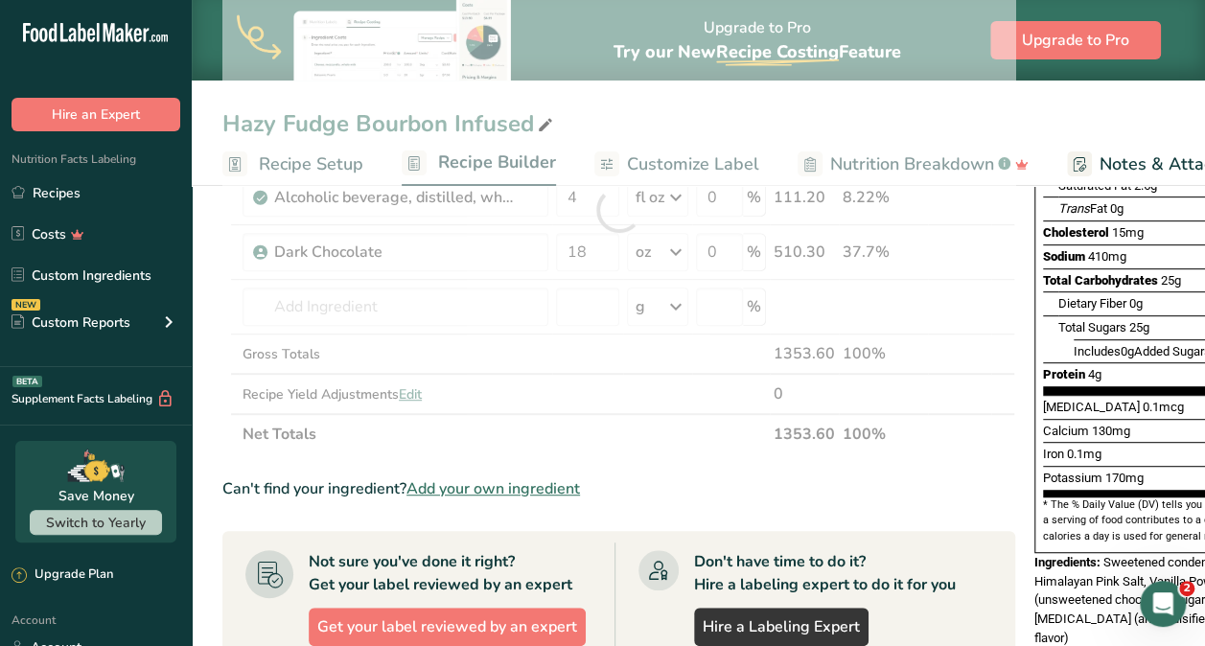
scroll to position [194, 0]
click at [939, 254] on div "Ingredient * Amount * Unit * Waste * .a-a{fill:#347362;}.b-a{fill:#fff;} Grams …" at bounding box center [618, 209] width 793 height 489
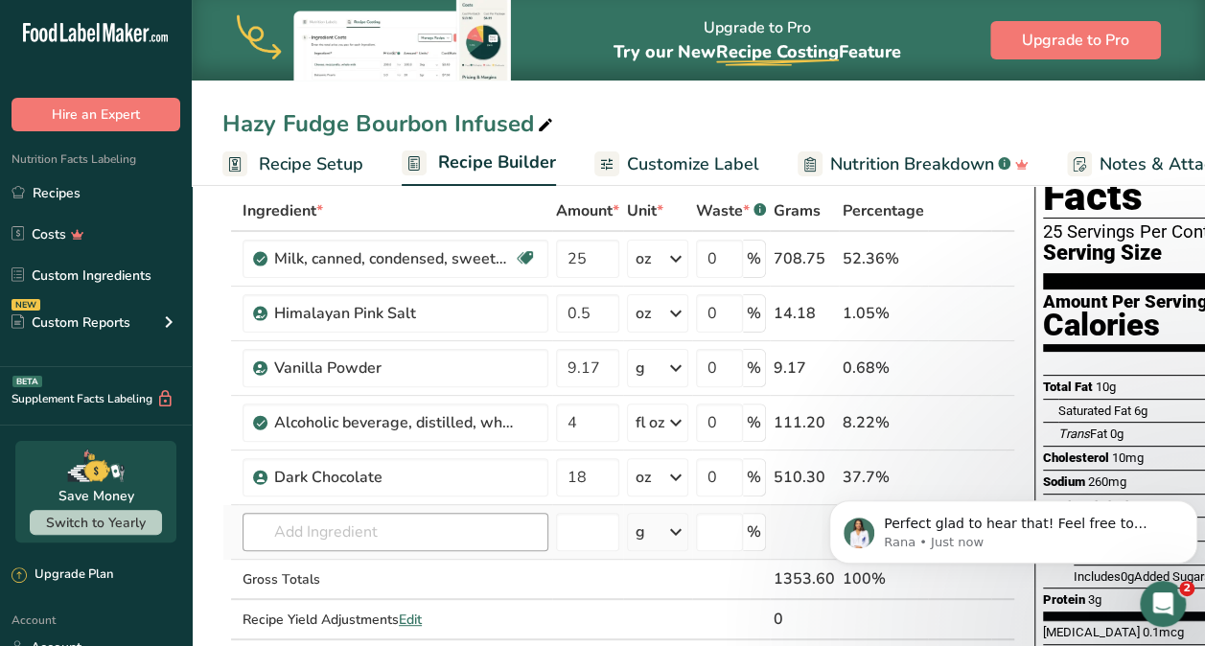
scroll to position [95, 0]
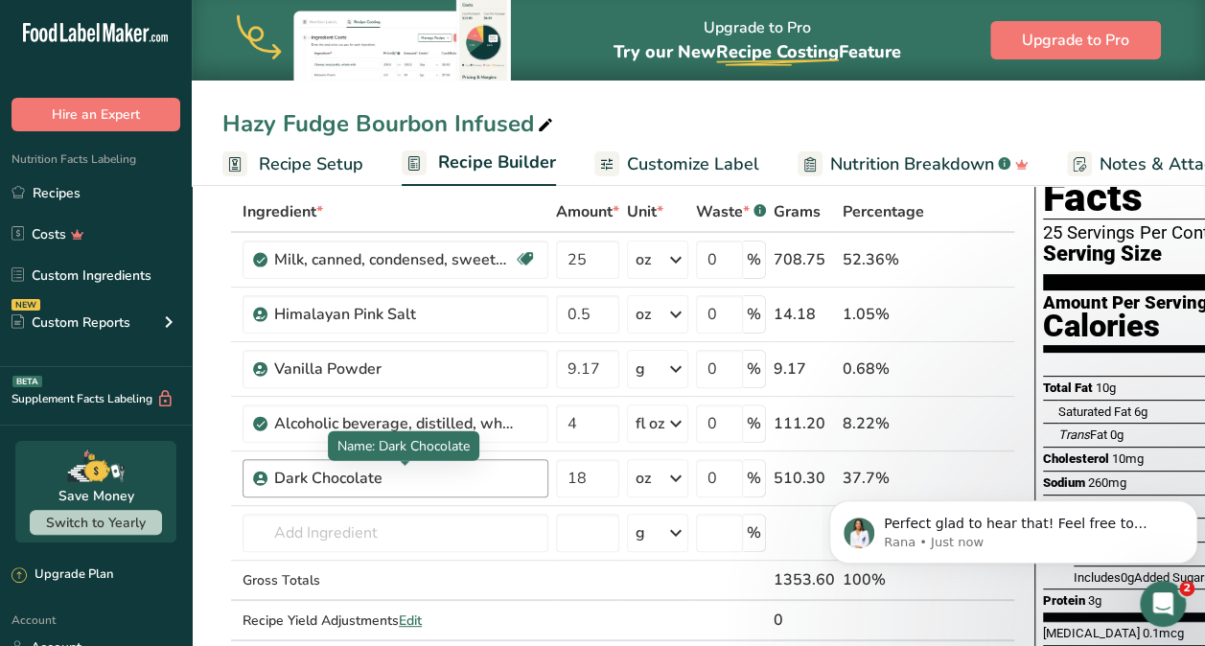
click at [503, 469] on div "Dark Chocolate" at bounding box center [394, 478] width 240 height 23
click at [992, 469] on body "Perfect glad to hear that! Feel free to reach out if you need any further assis…" at bounding box center [1013, 527] width 368 height 119
click at [524, 484] on div "Dark Chocolate" at bounding box center [405, 478] width 263 height 23
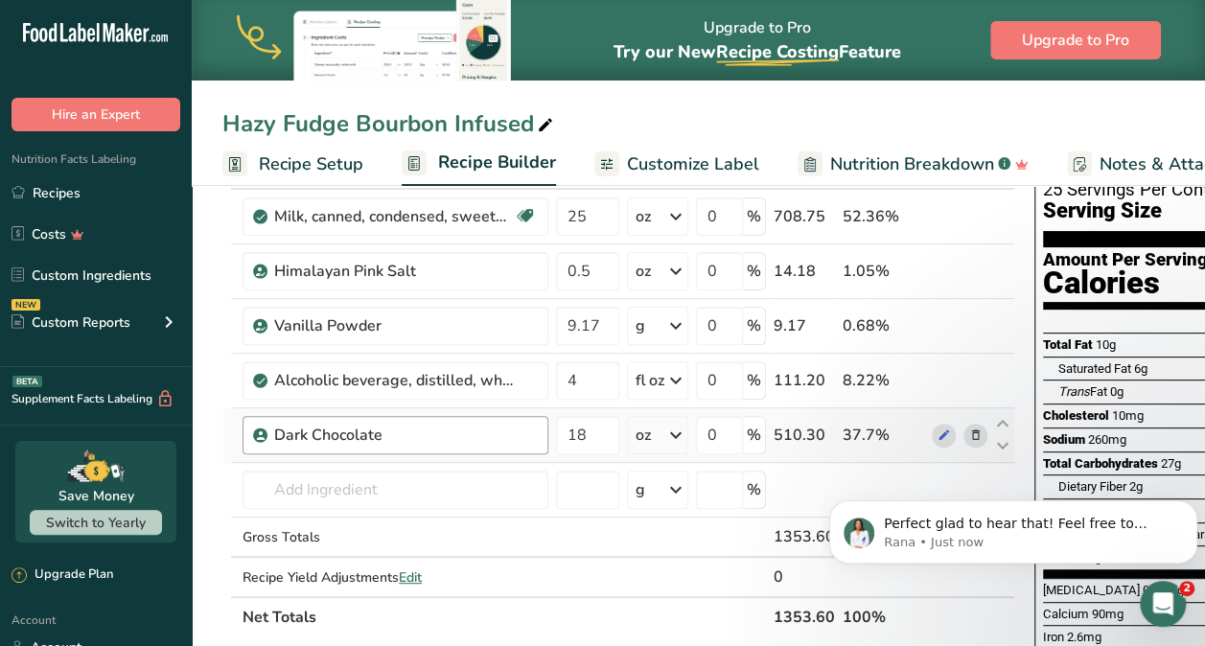
scroll to position [133, 0]
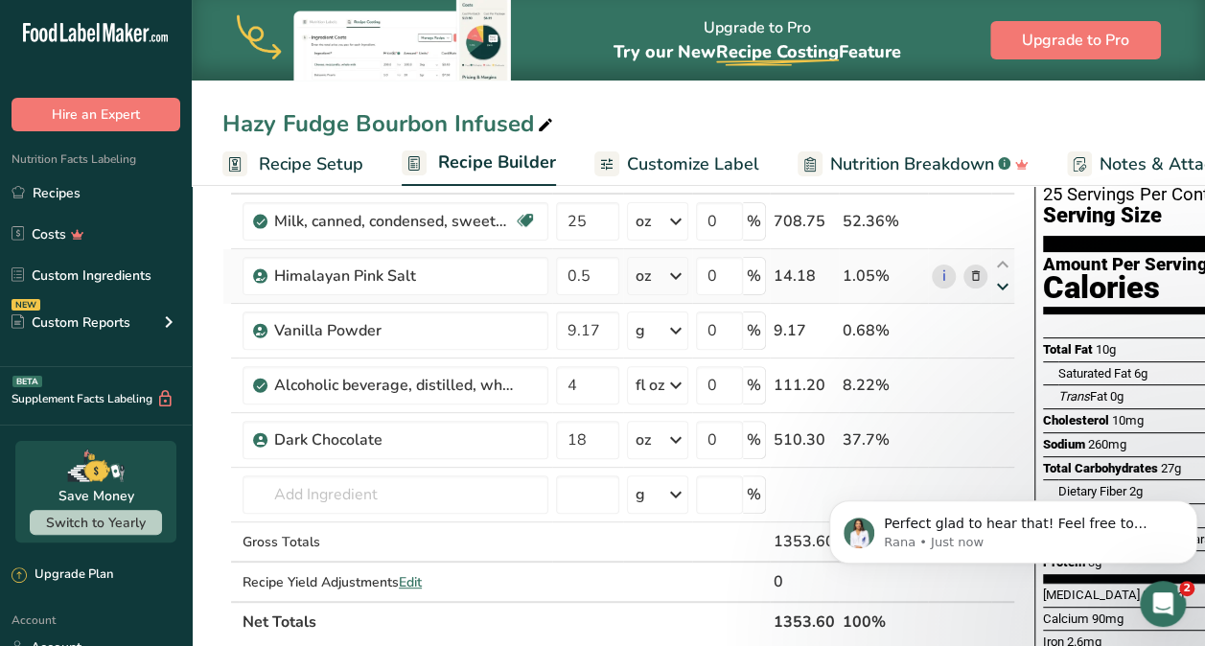
click at [995, 286] on icon at bounding box center [1002, 287] width 23 height 14
type input "9.17"
type input "0.5"
click at [998, 285] on icon at bounding box center [1002, 287] width 23 height 14
type input "0.5"
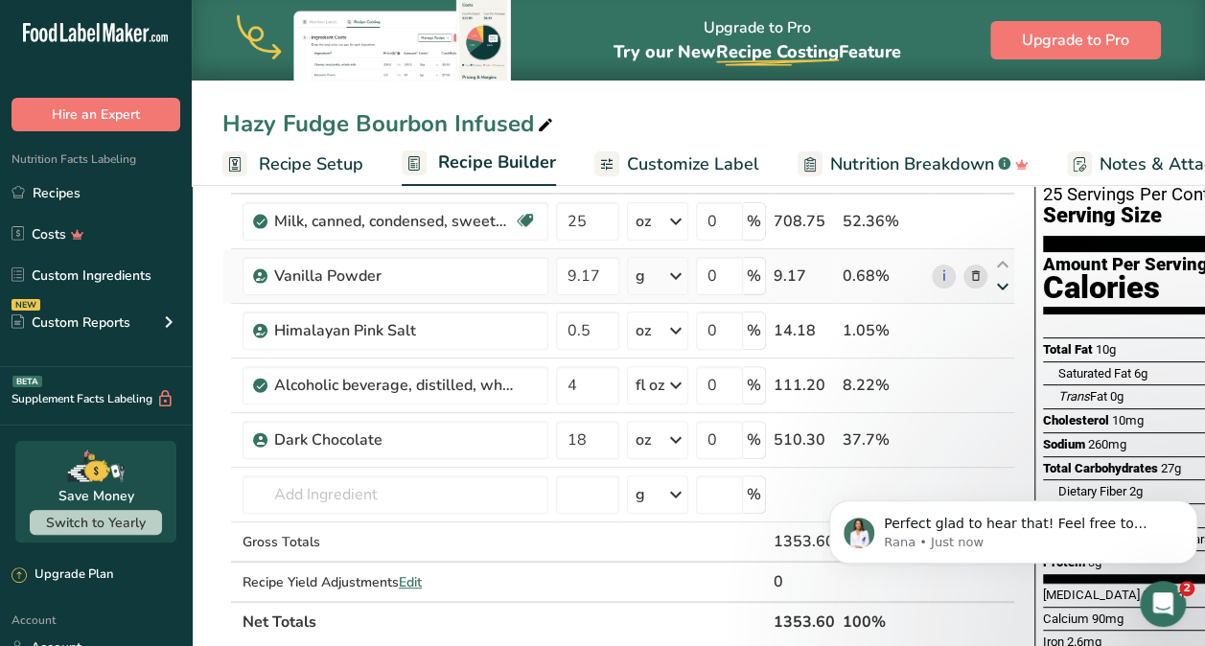
type input "9.17"
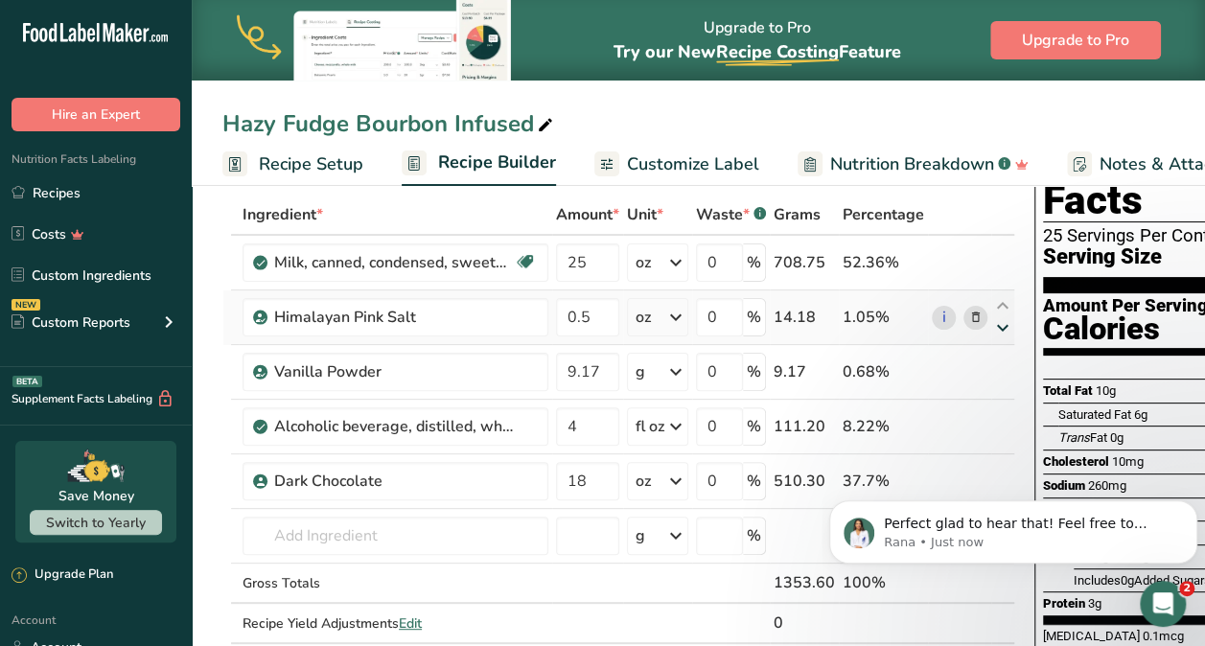
scroll to position [110, 0]
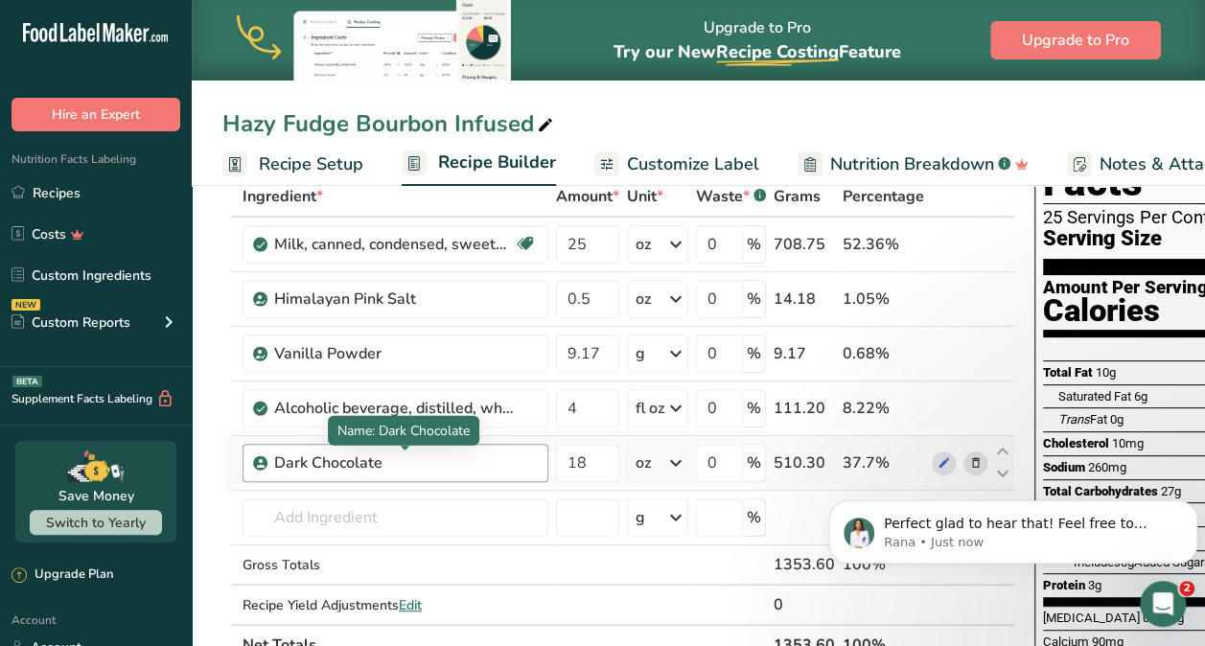
click at [468, 457] on div "Dark Chocolate" at bounding box center [394, 462] width 240 height 23
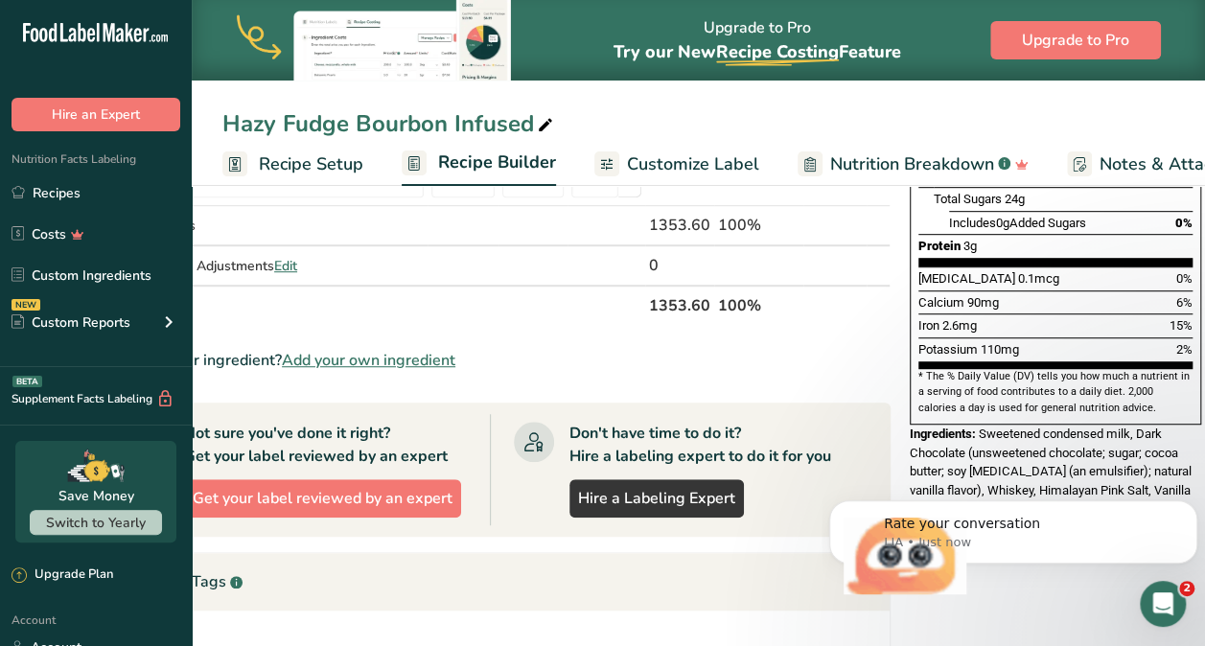
scroll to position [451, 0]
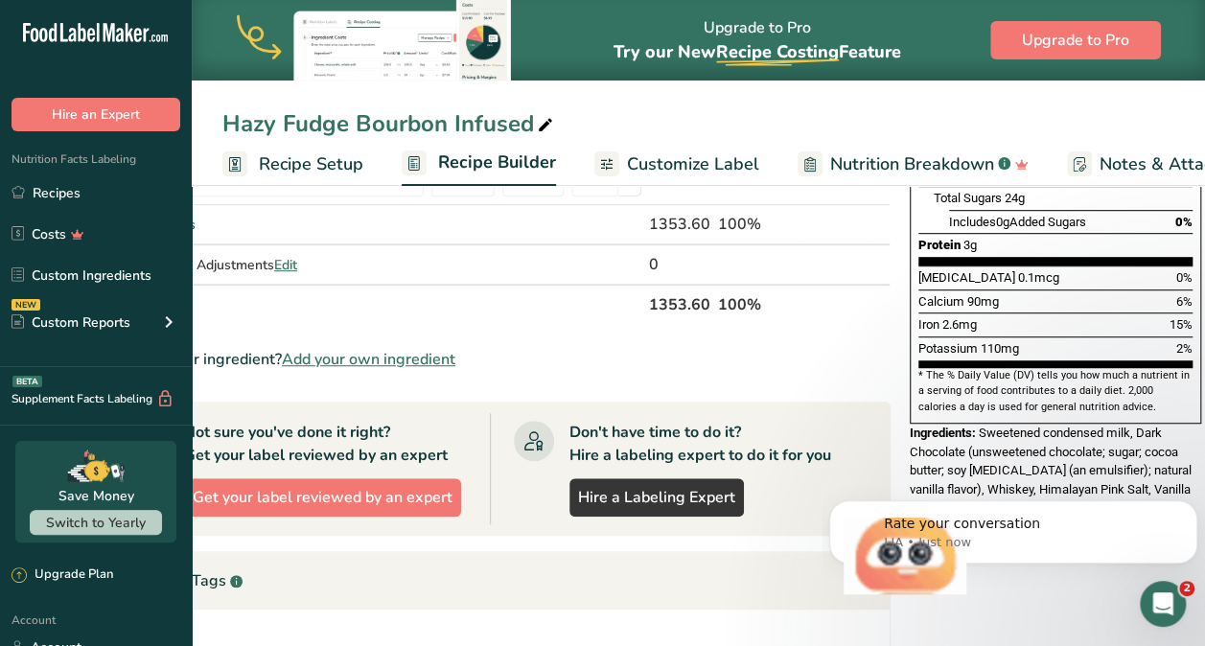
click at [720, 133] on div "Hazy Fudge Bourbon Infused" at bounding box center [698, 123] width 1013 height 35
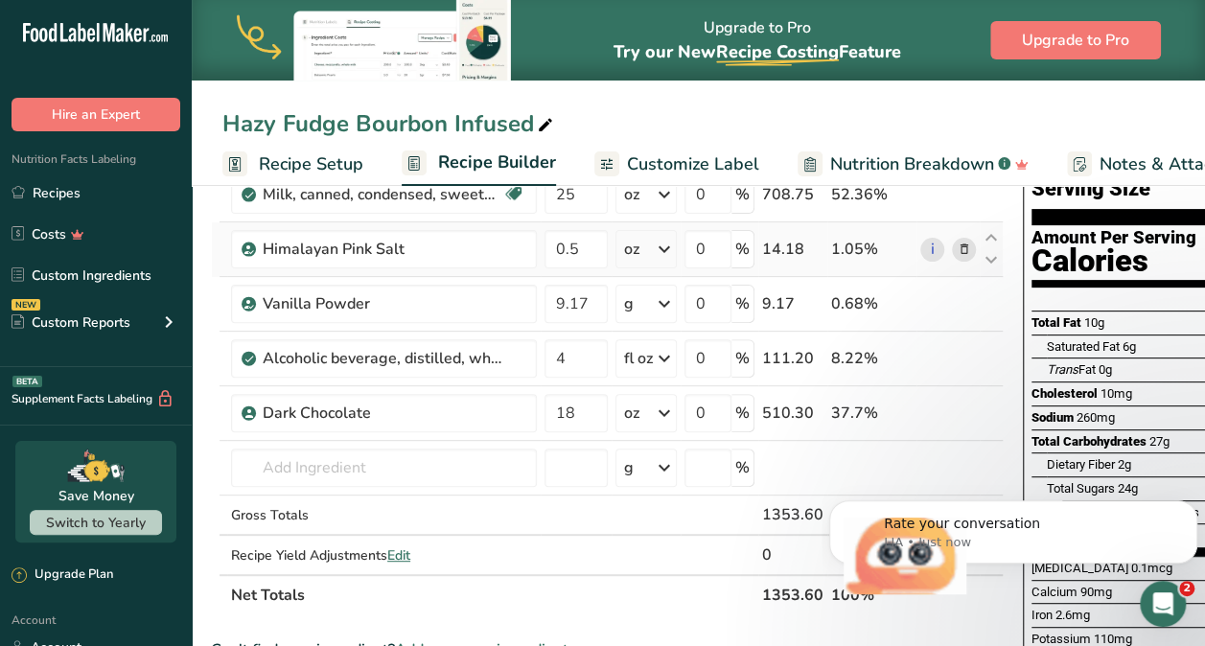
scroll to position [171, 0]
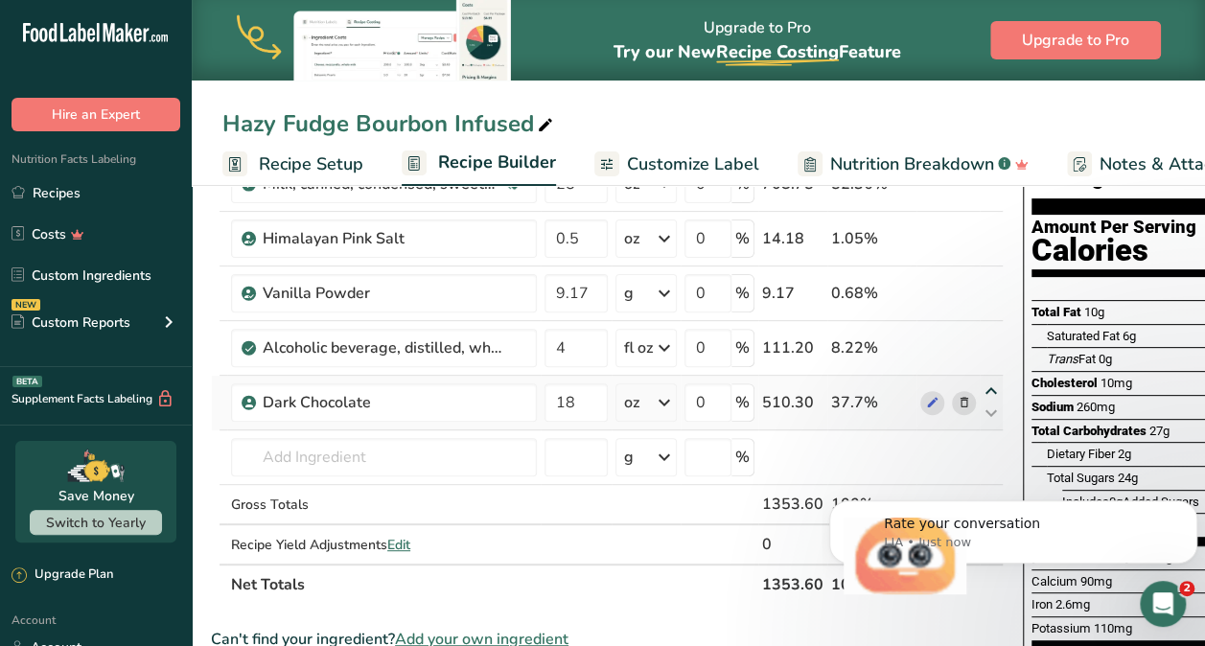
click at [984, 385] on icon at bounding box center [991, 391] width 23 height 14
type input "18"
type input "4"
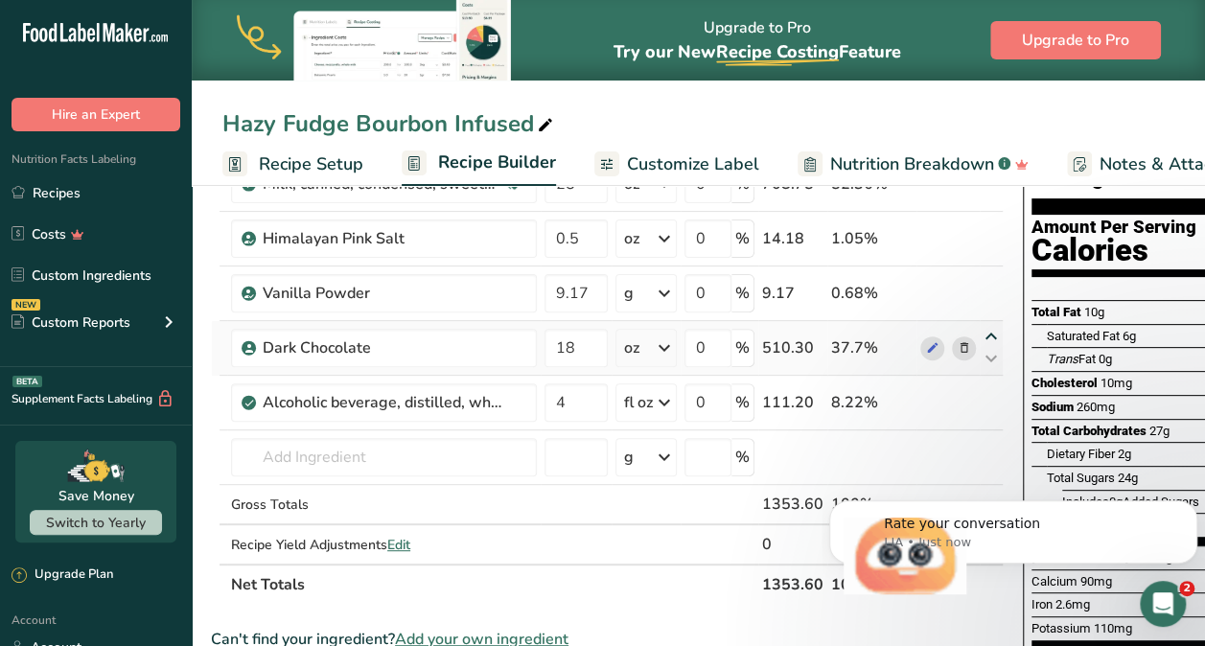
click at [985, 336] on icon at bounding box center [991, 337] width 23 height 14
type input "18"
type input "9.17"
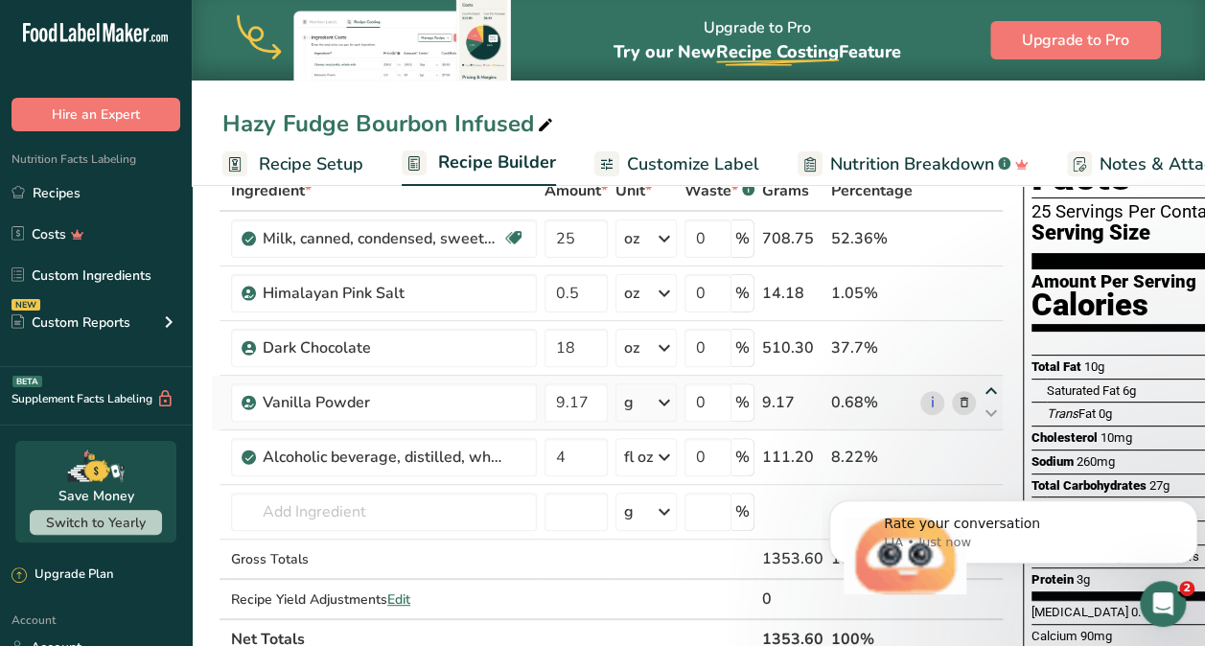
scroll to position [115, 0]
click at [984, 334] on icon at bounding box center [991, 338] width 23 height 14
type input "18"
type input "0.5"
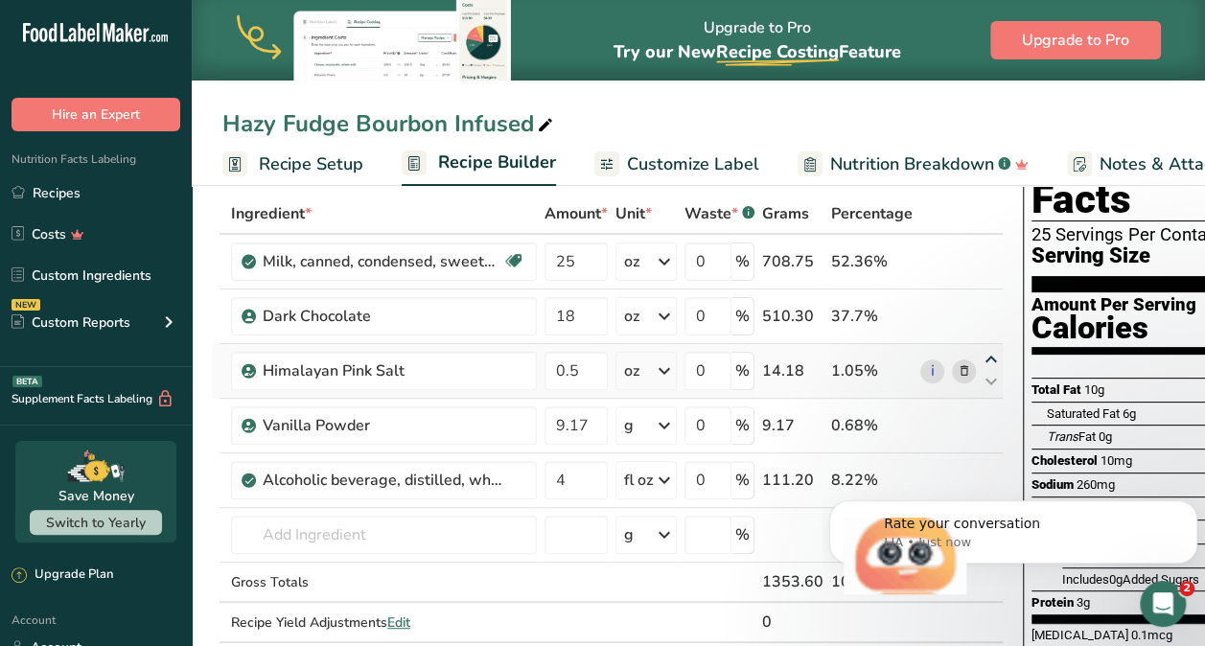
scroll to position [90, 0]
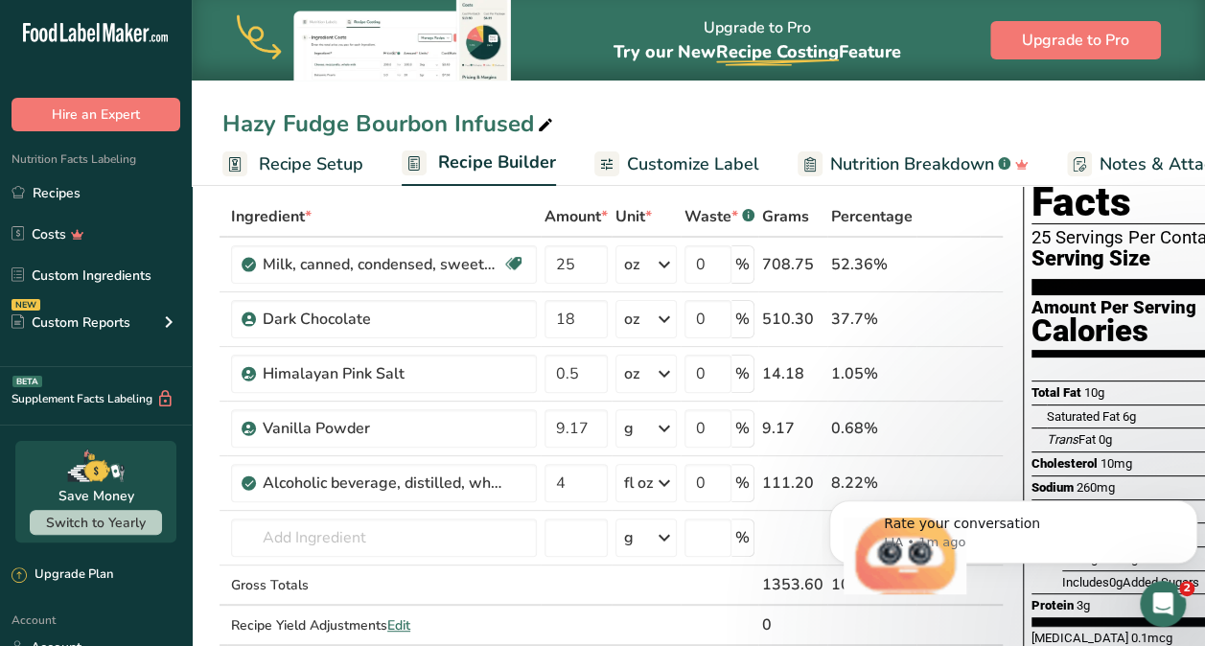
click html "Rate your conversation LIA • 1m ago"
click at [927, 474] on body "Rate your conversation LIA • 1m ago" at bounding box center [1013, 527] width 368 height 119
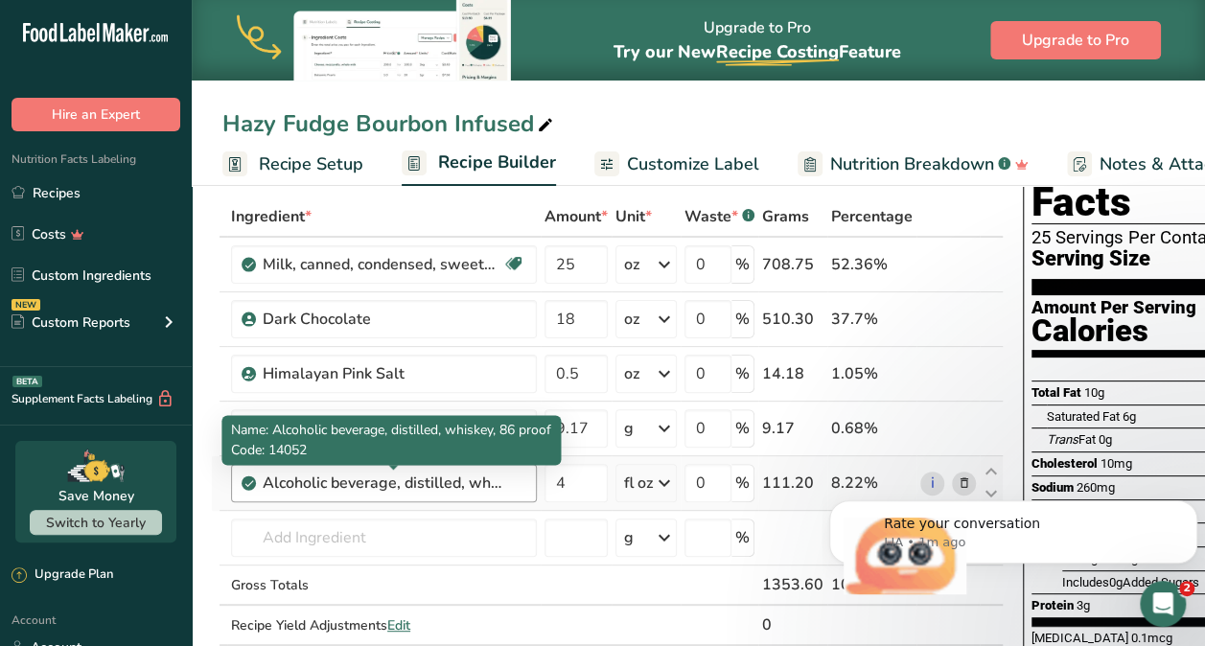
click at [491, 484] on div "Alcoholic beverage, distilled, whiskey, 86 proof" at bounding box center [383, 483] width 240 height 23
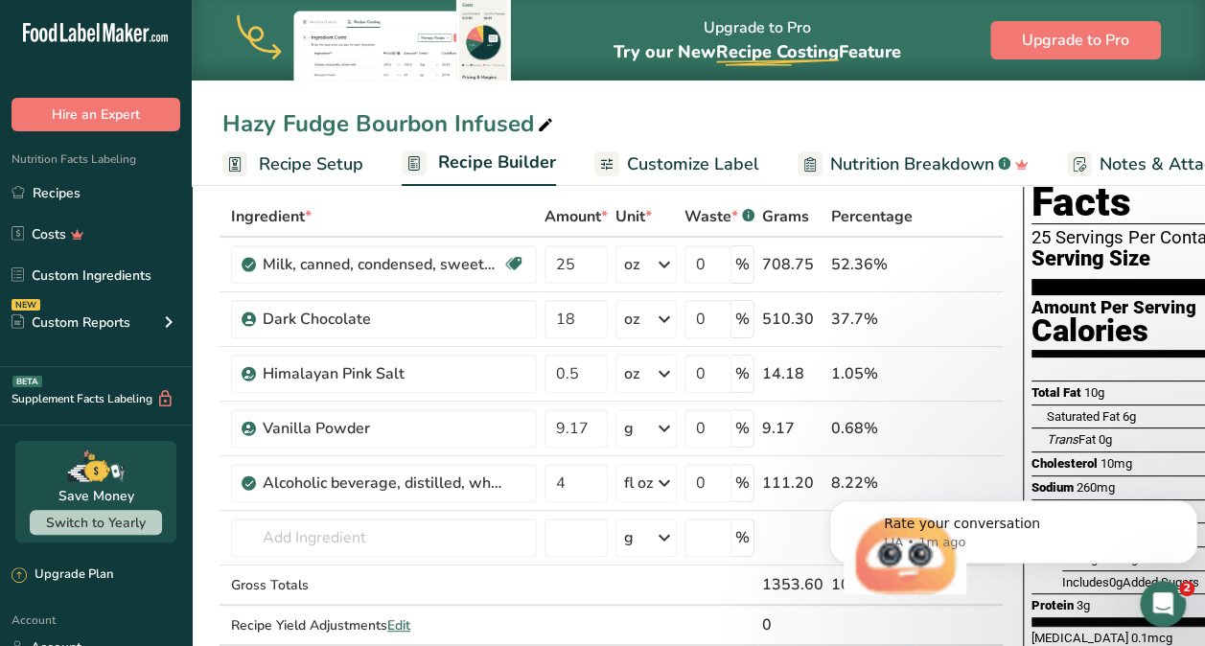
click at [973, 479] on body "Rate your conversation LIA • 1m ago" at bounding box center [1013, 527] width 368 height 119
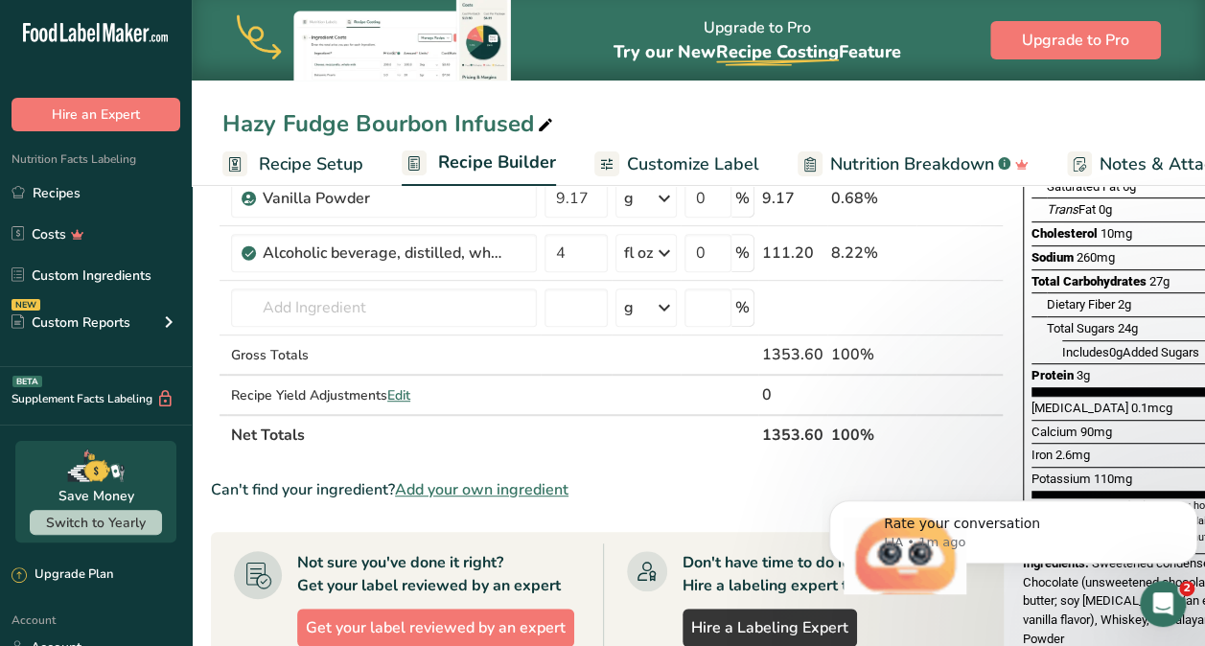
scroll to position [318, 0]
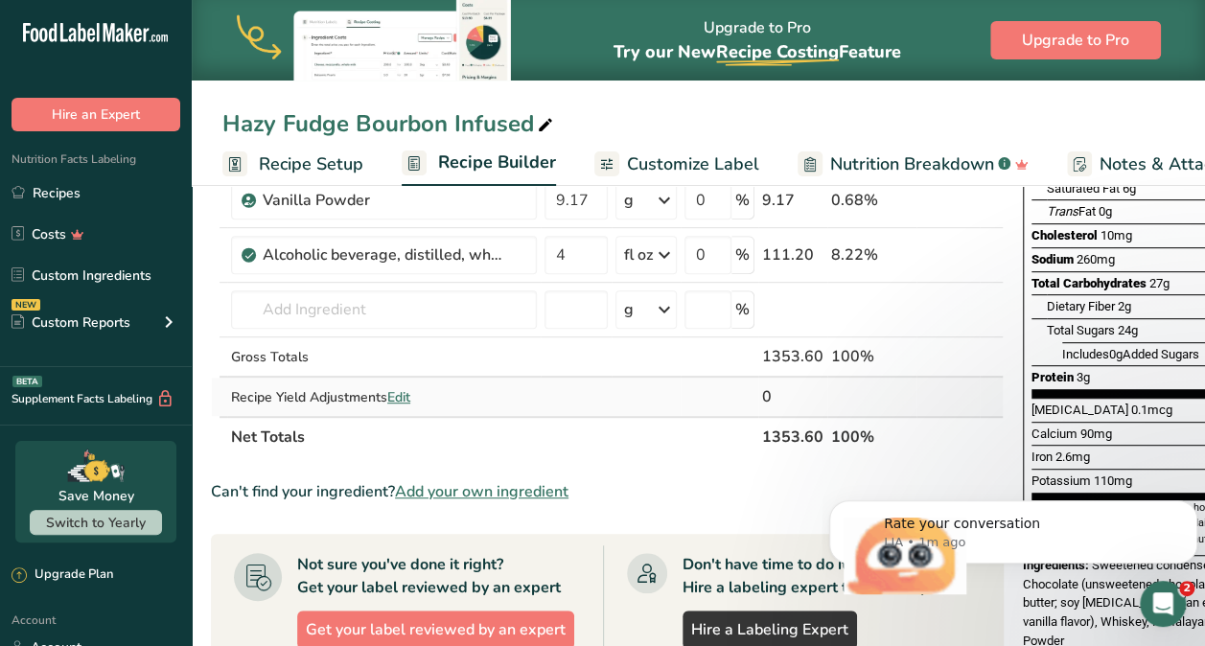
click at [404, 391] on span "Edit" at bounding box center [398, 397] width 23 height 18
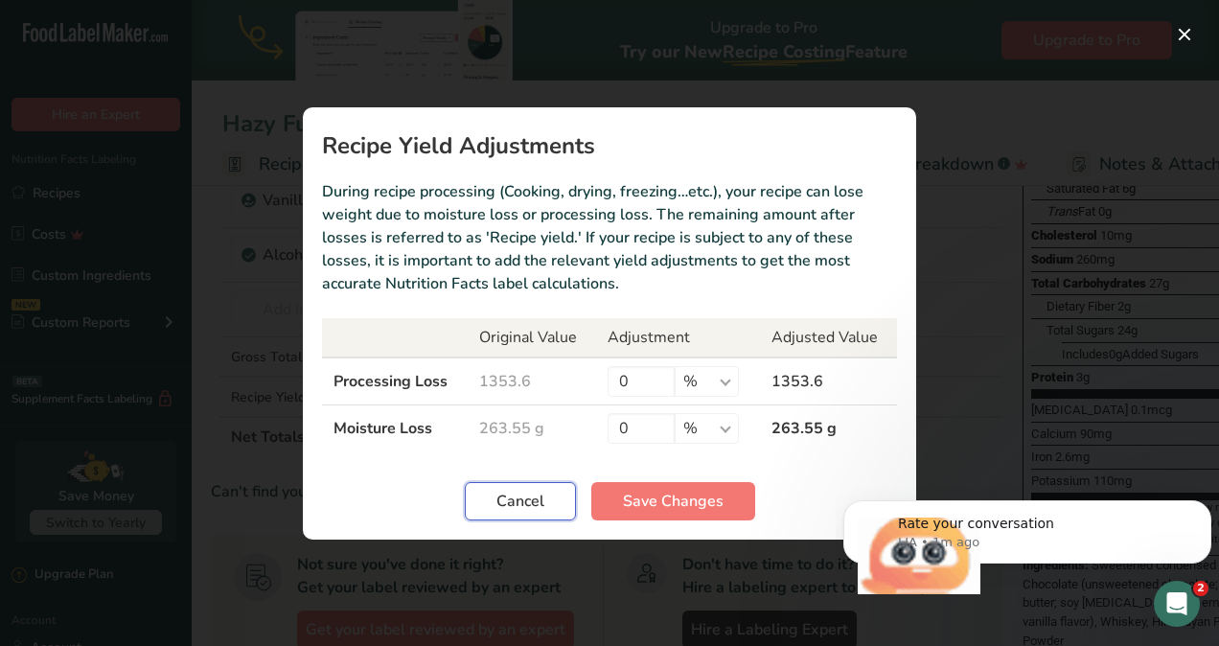
click at [537, 497] on span "Cancel" at bounding box center [521, 501] width 48 height 23
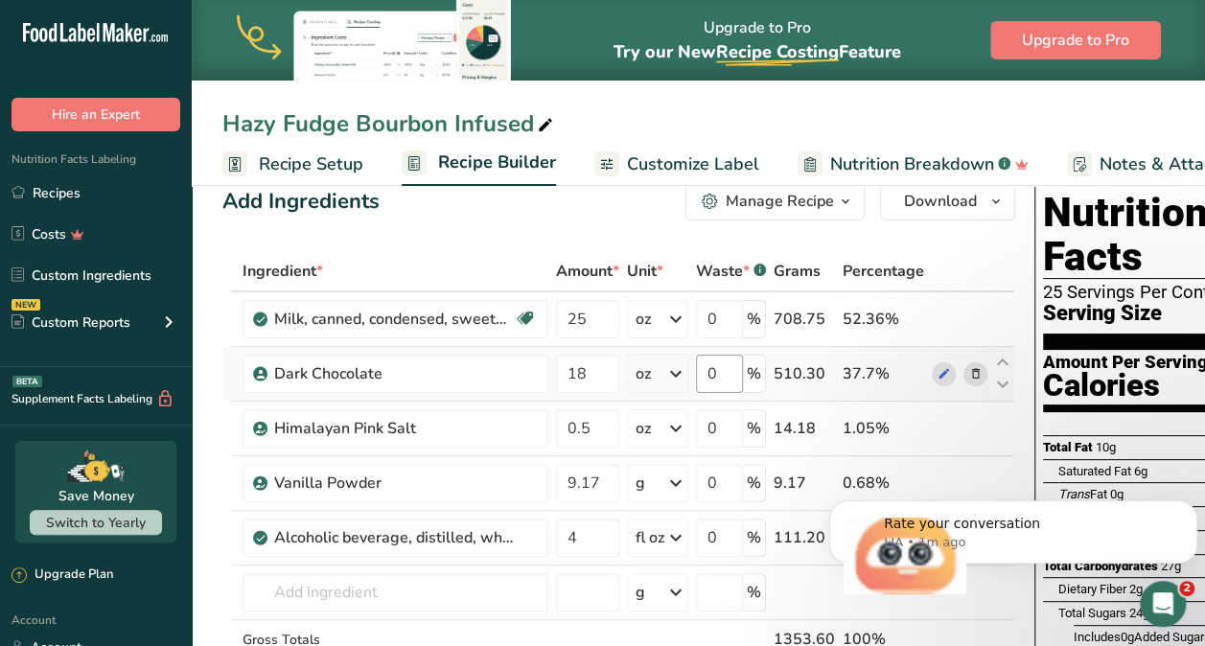
scroll to position [0, 0]
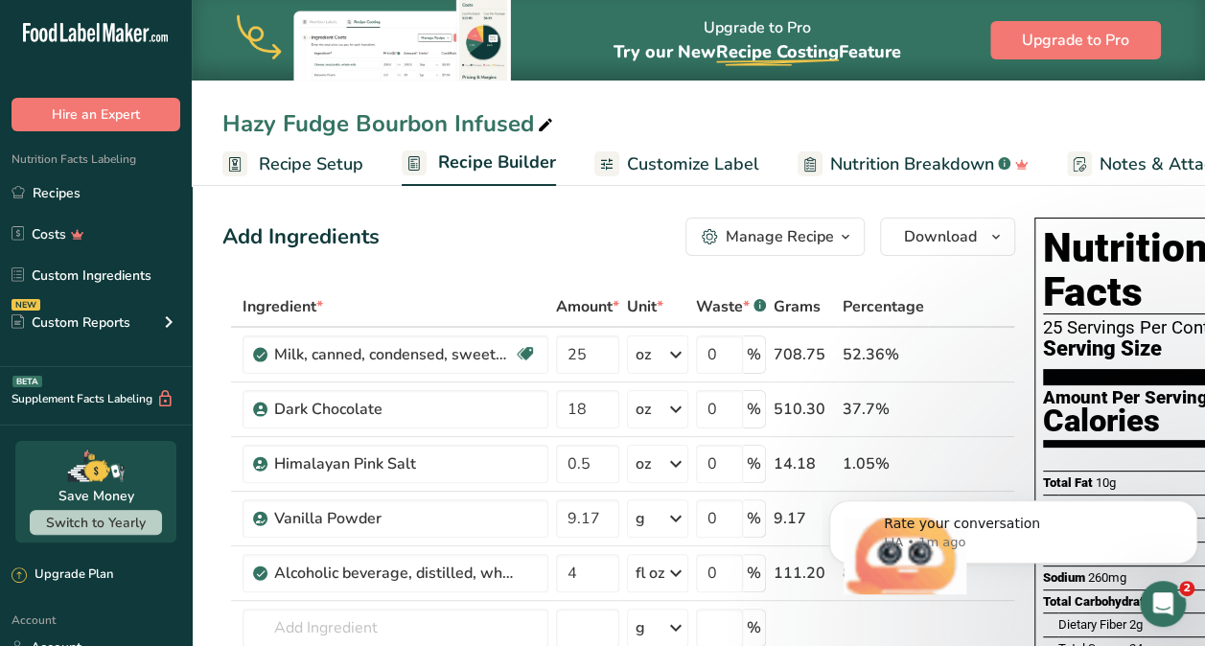
click at [838, 238] on icon "button" at bounding box center [845, 237] width 15 height 24
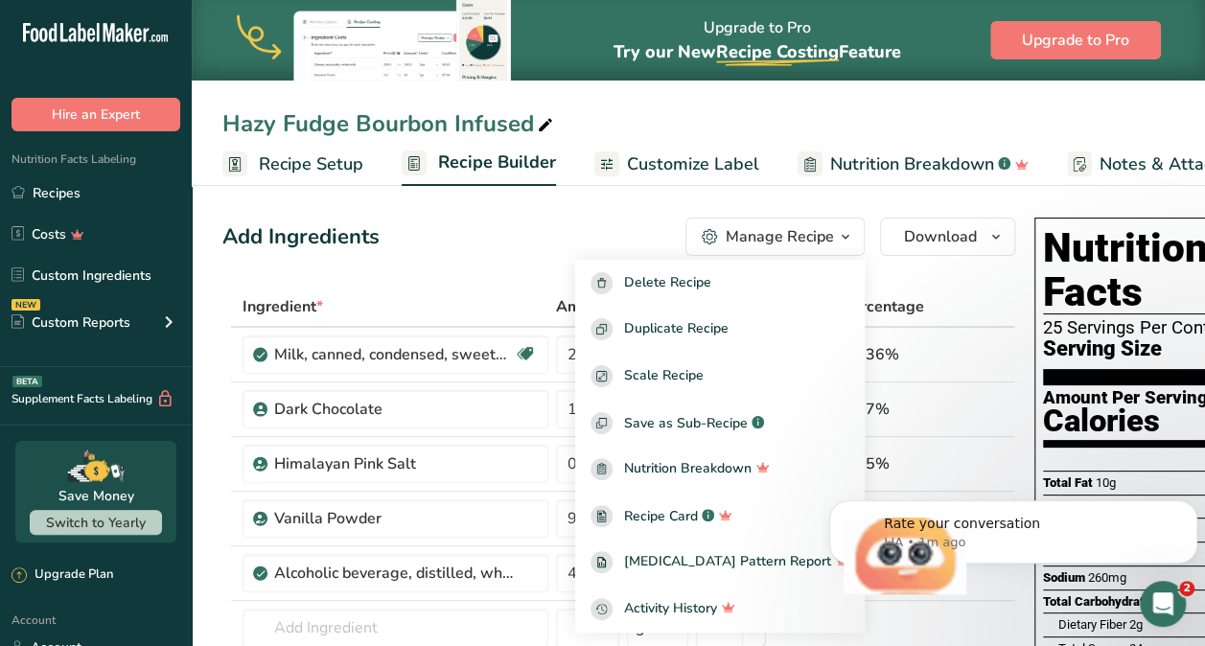
click at [584, 236] on div "Add Ingredients Manage Recipe Delete Recipe Duplicate Recipe Scale Recipe Save …" at bounding box center [618, 237] width 793 height 38
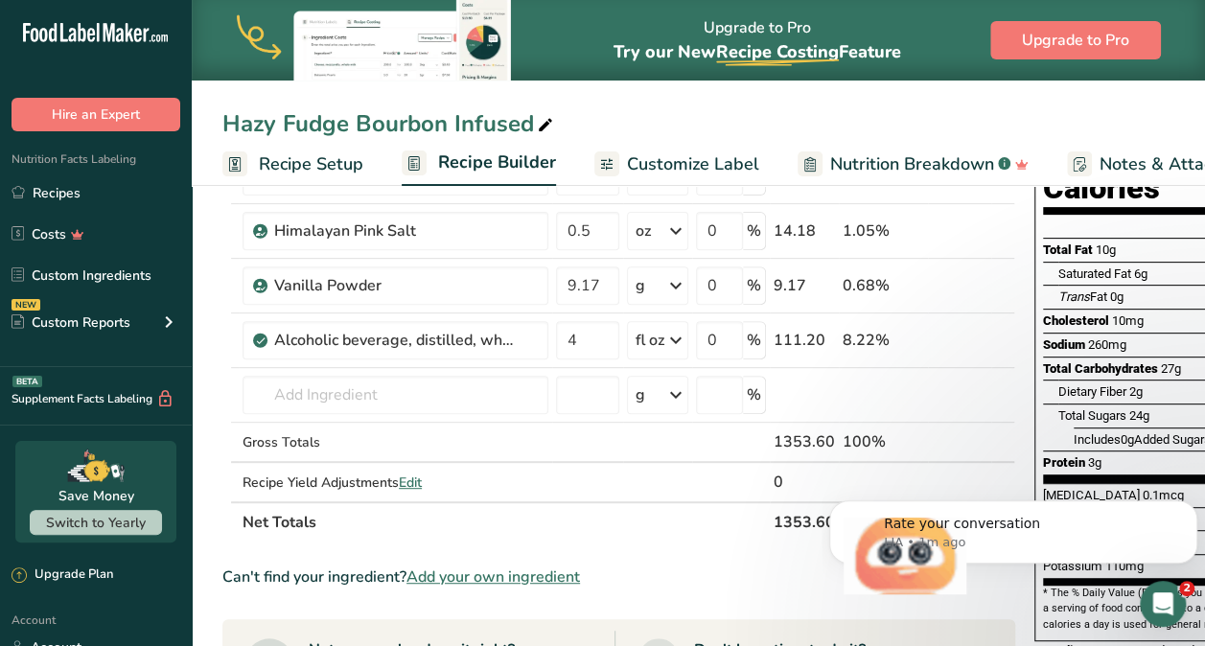
scroll to position [234, 0]
click at [999, 329] on icon at bounding box center [1002, 328] width 23 height 14
type input "4"
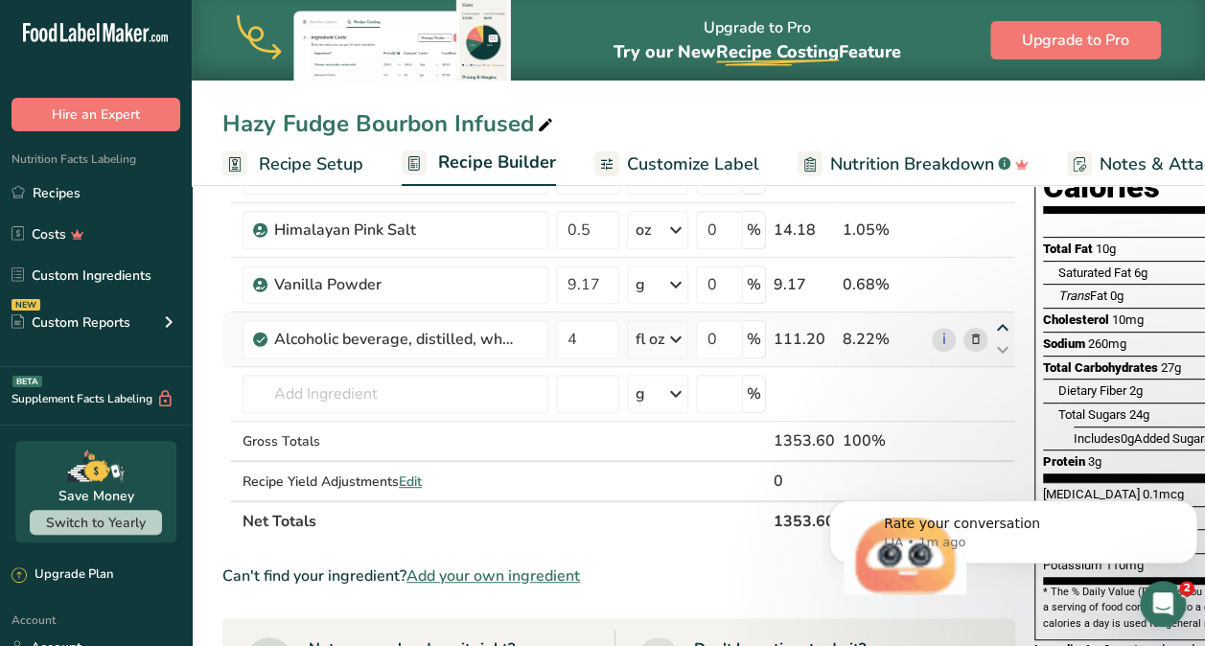
type input "9.17"
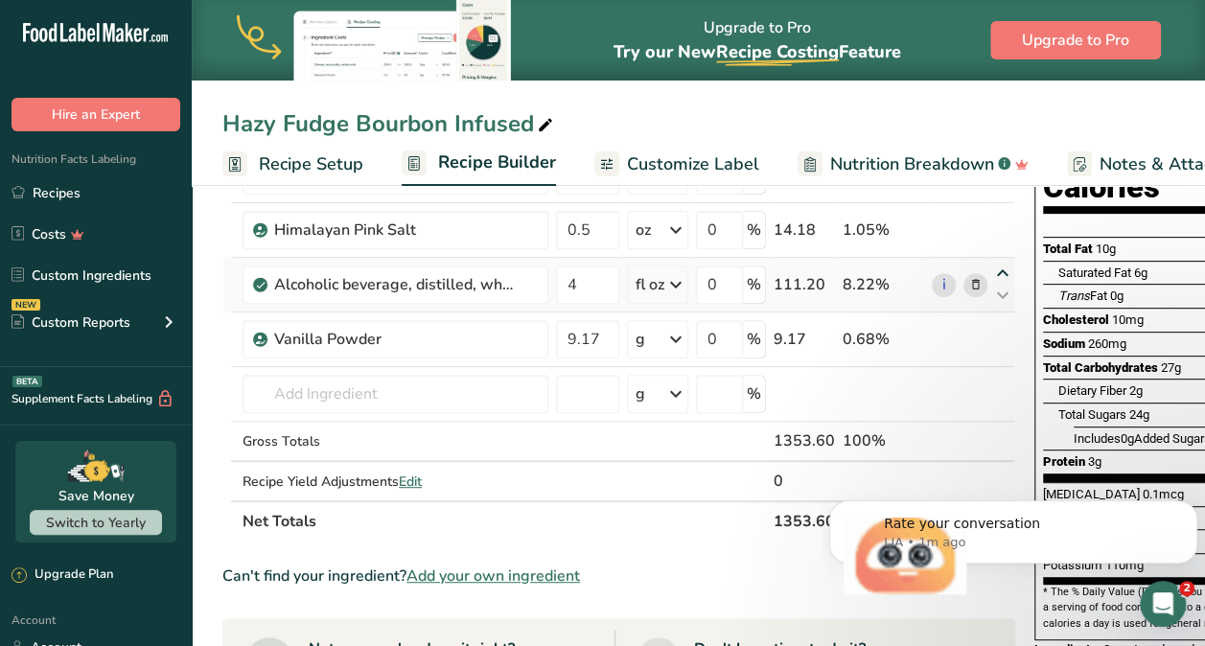
click at [995, 270] on icon at bounding box center [1002, 273] width 23 height 14
type input "4"
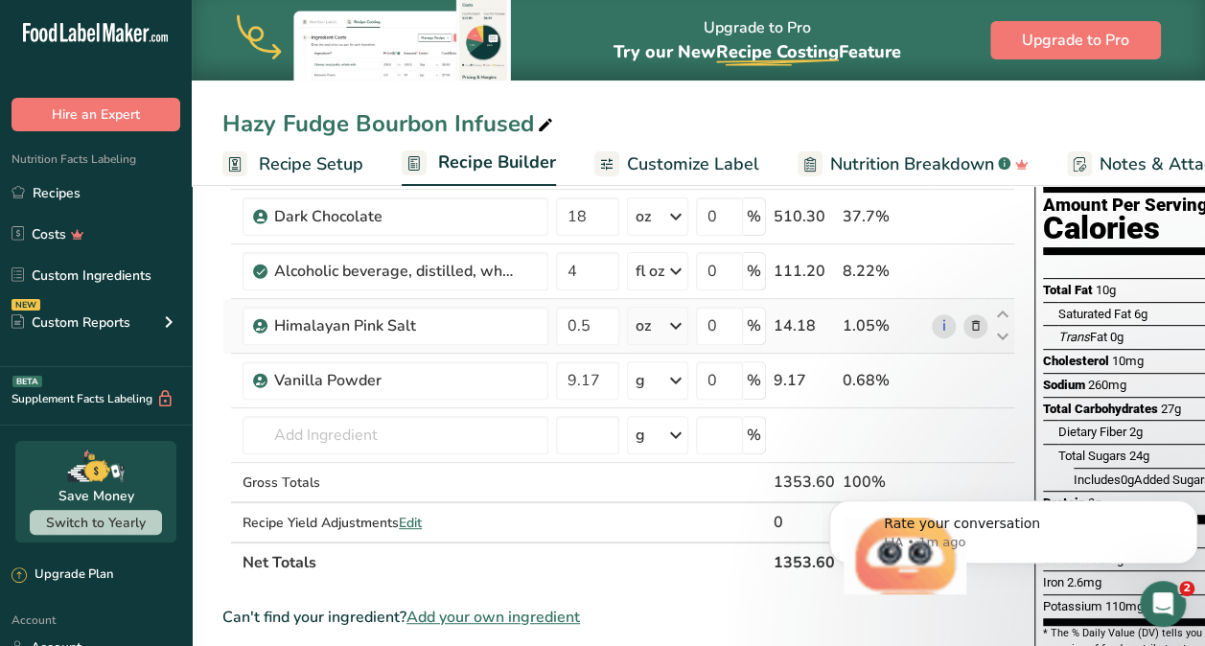
scroll to position [194, 0]
click at [1001, 364] on icon at bounding box center [1002, 368] width 23 height 14
type input "9.17"
type input "0.5"
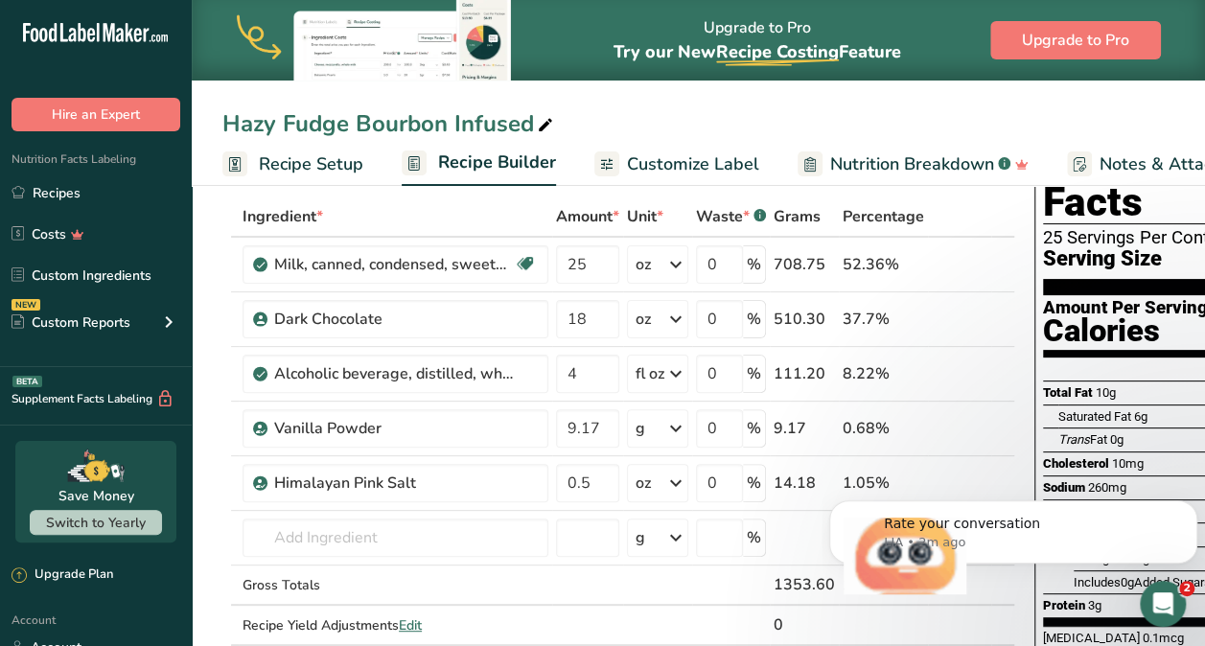
scroll to position [0, 0]
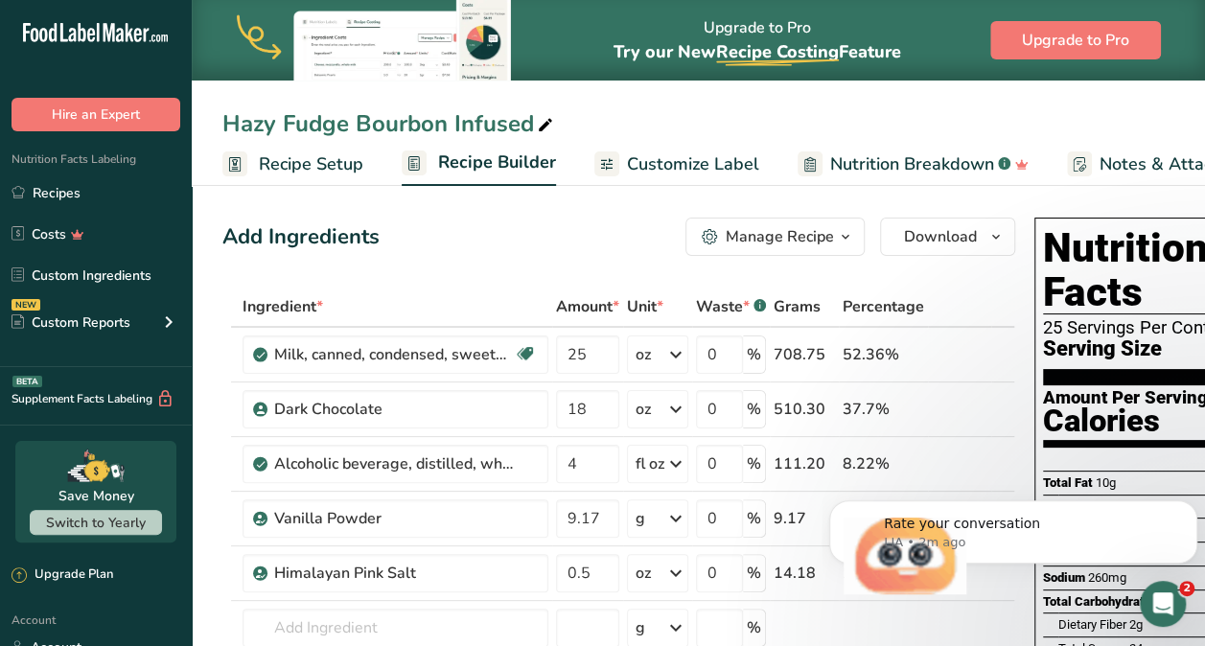
click at [289, 157] on span "Recipe Setup" at bounding box center [311, 164] width 104 height 26
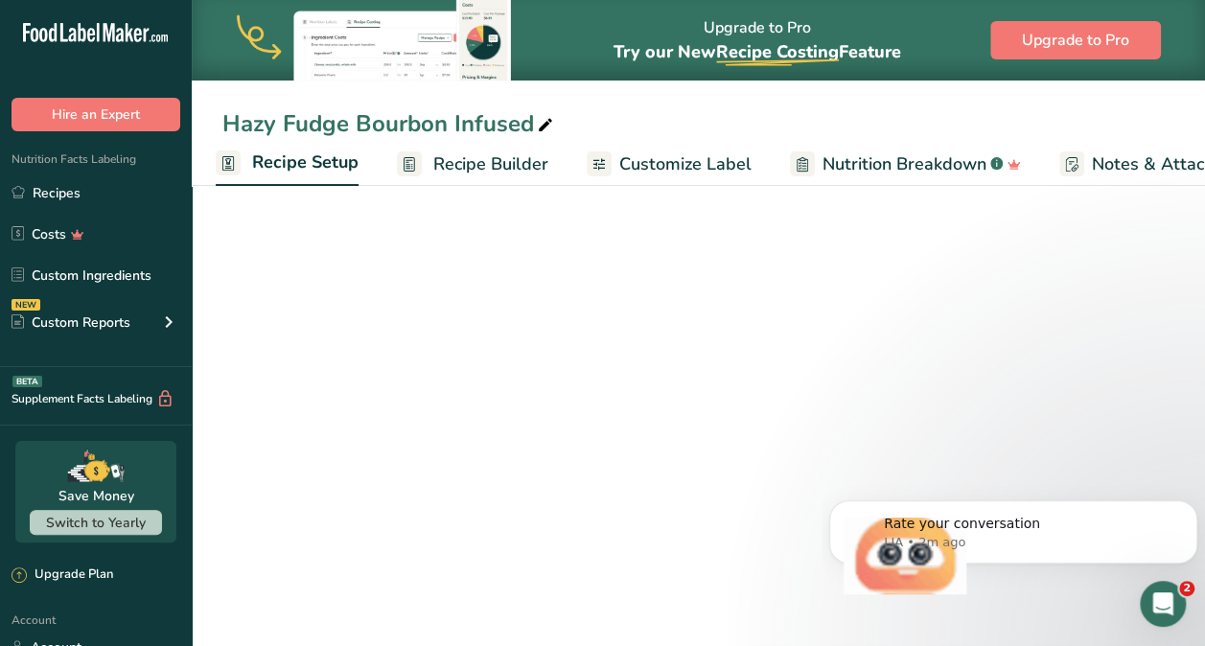
select select "5"
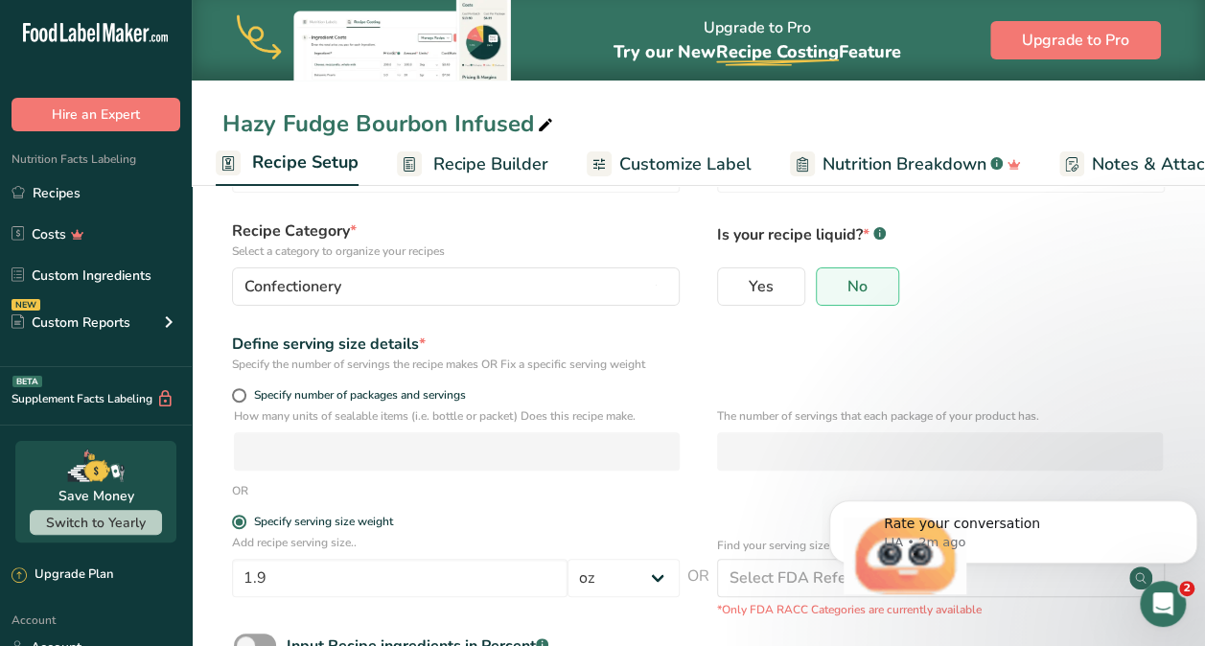
scroll to position [95, 0]
click at [237, 390] on span at bounding box center [239, 394] width 14 height 14
click at [237, 390] on input "Specify number of packages and servings" at bounding box center [238, 394] width 12 height 12
radio input "true"
radio input "false"
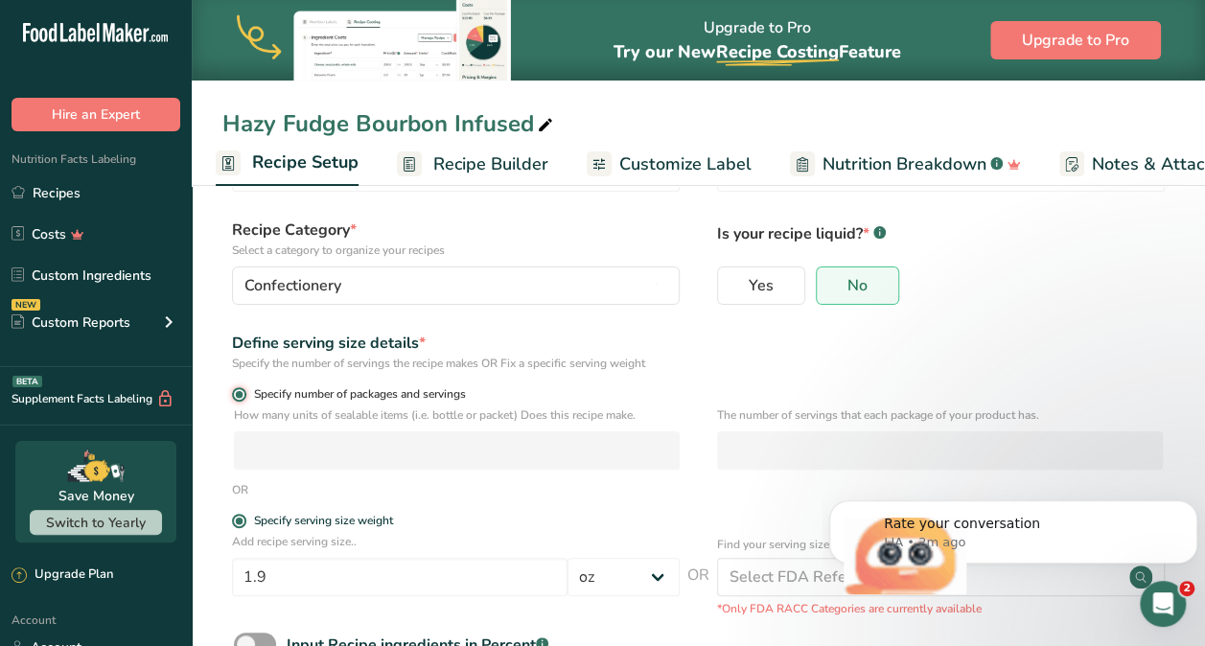
select select "0"
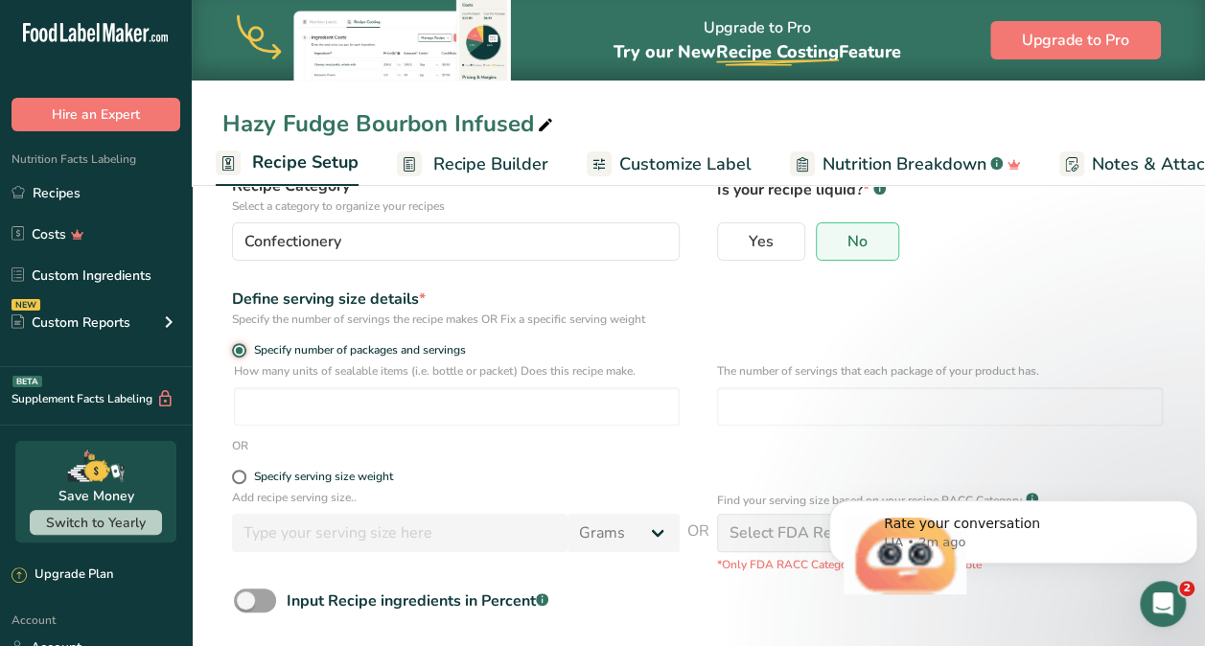
scroll to position [140, 0]
click at [391, 320] on div "Specify the number of servings the recipe makes OR Fix a specific serving weight" at bounding box center [456, 318] width 448 height 17
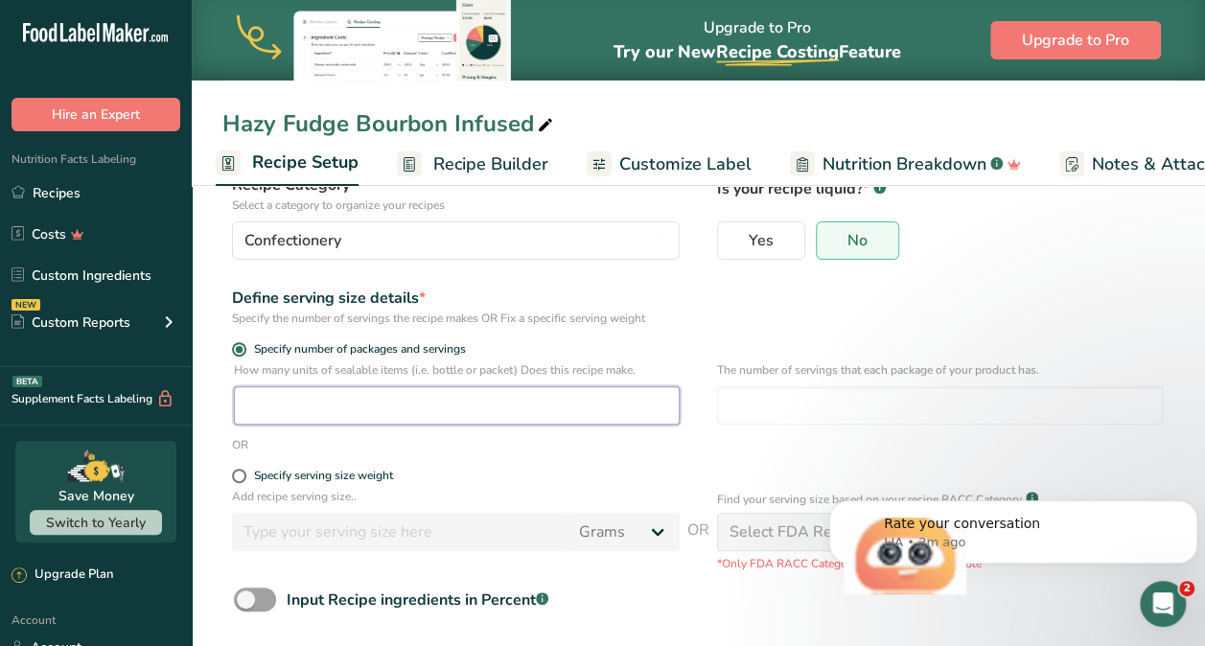
click at [403, 403] on input "number" at bounding box center [457, 405] width 446 height 38
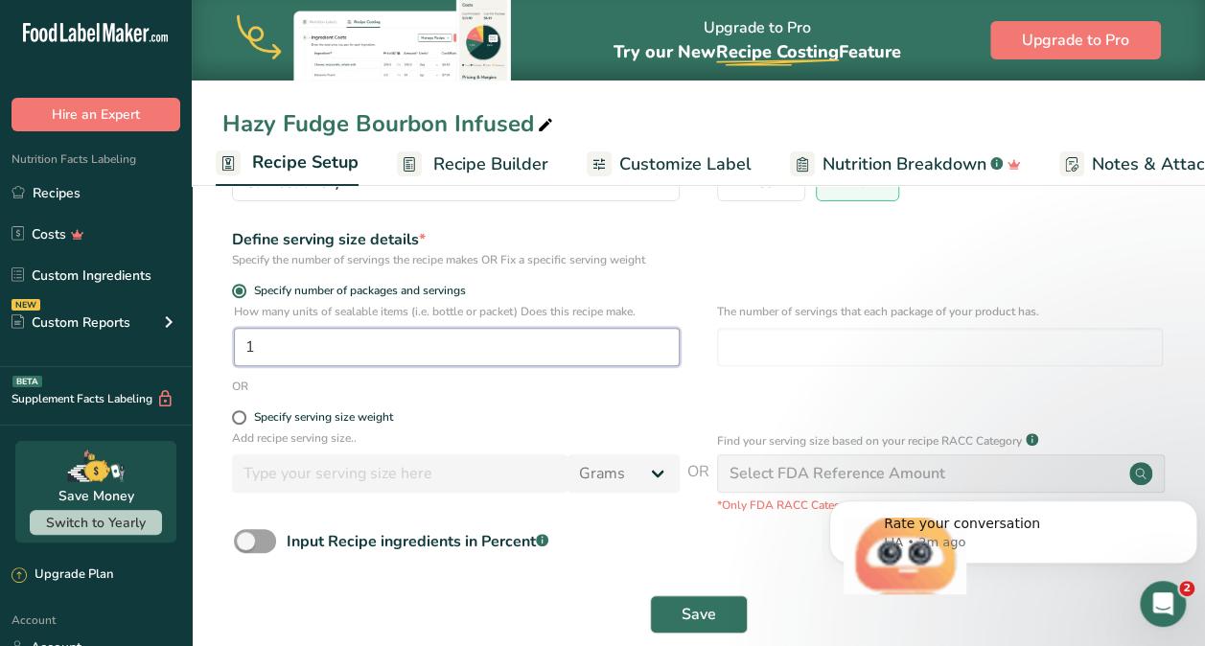
scroll to position [201, 0]
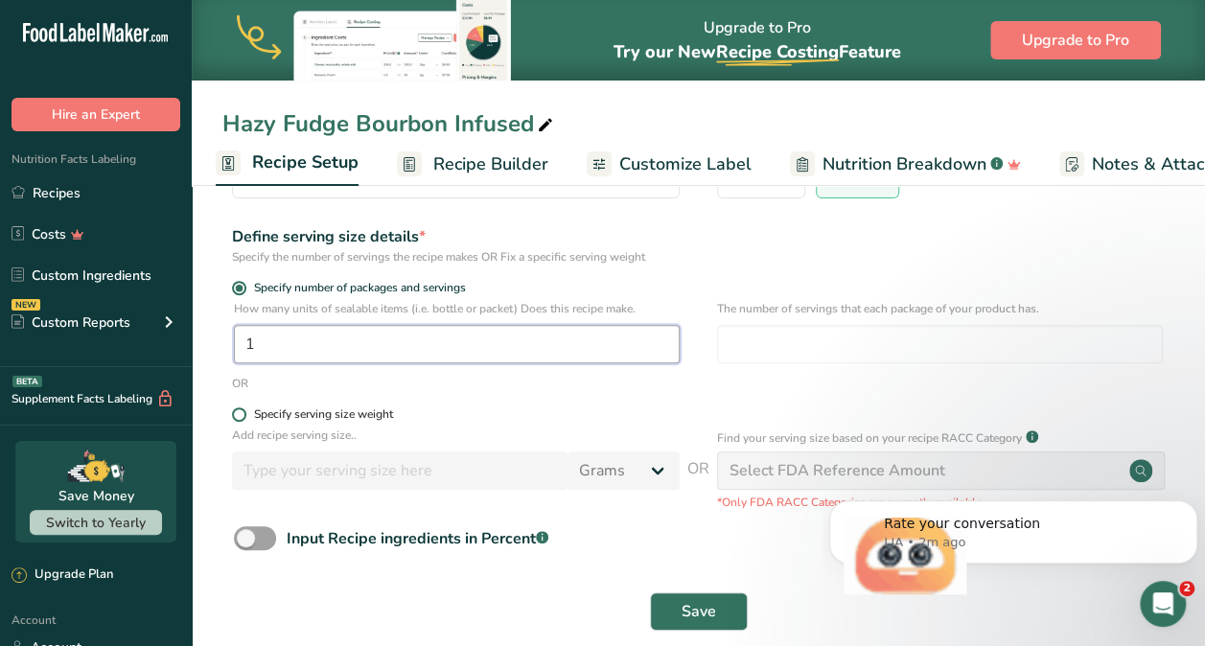
type input "1"
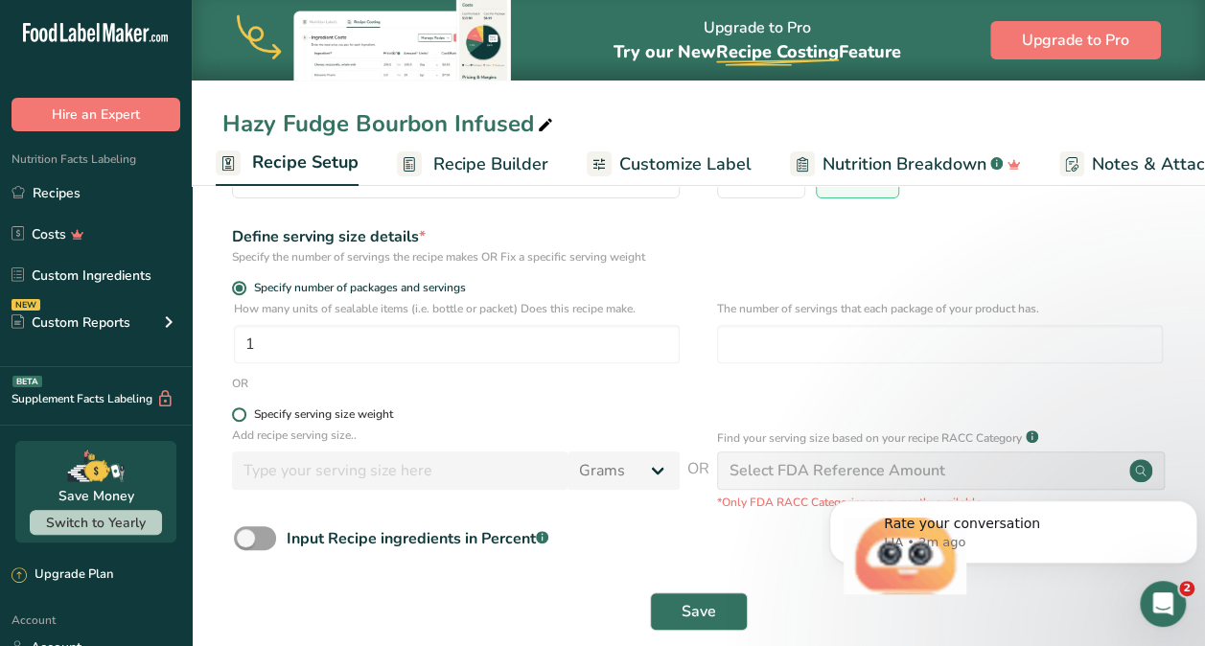
click at [243, 416] on span at bounding box center [239, 414] width 14 height 14
click at [243, 416] on input "Specify serving size weight" at bounding box center [238, 414] width 12 height 12
radio input "true"
radio input "false"
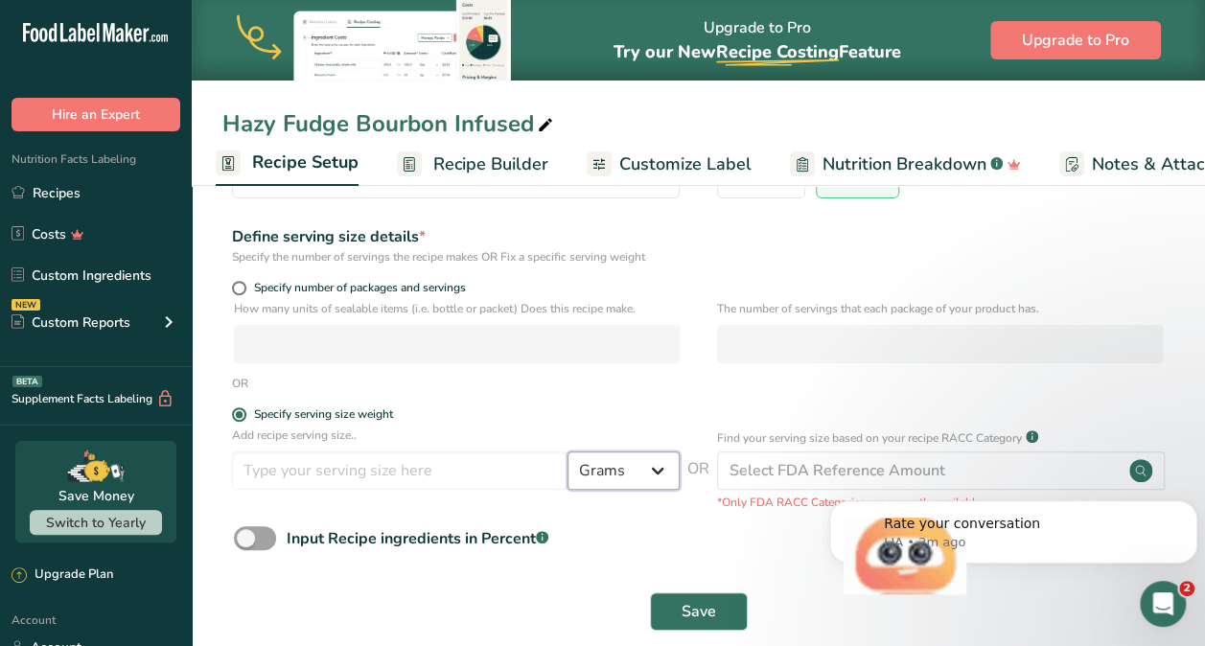
click at [657, 474] on select "Grams kg mg mcg lb oz l mL fl oz tbsp tsp cup qt gallon" at bounding box center [623, 470] width 112 height 38
select select "5"
click at [567, 451] on select "Grams kg mg mcg lb oz l mL fl oz tbsp tsp cup qt gallon" at bounding box center [623, 470] width 112 height 38
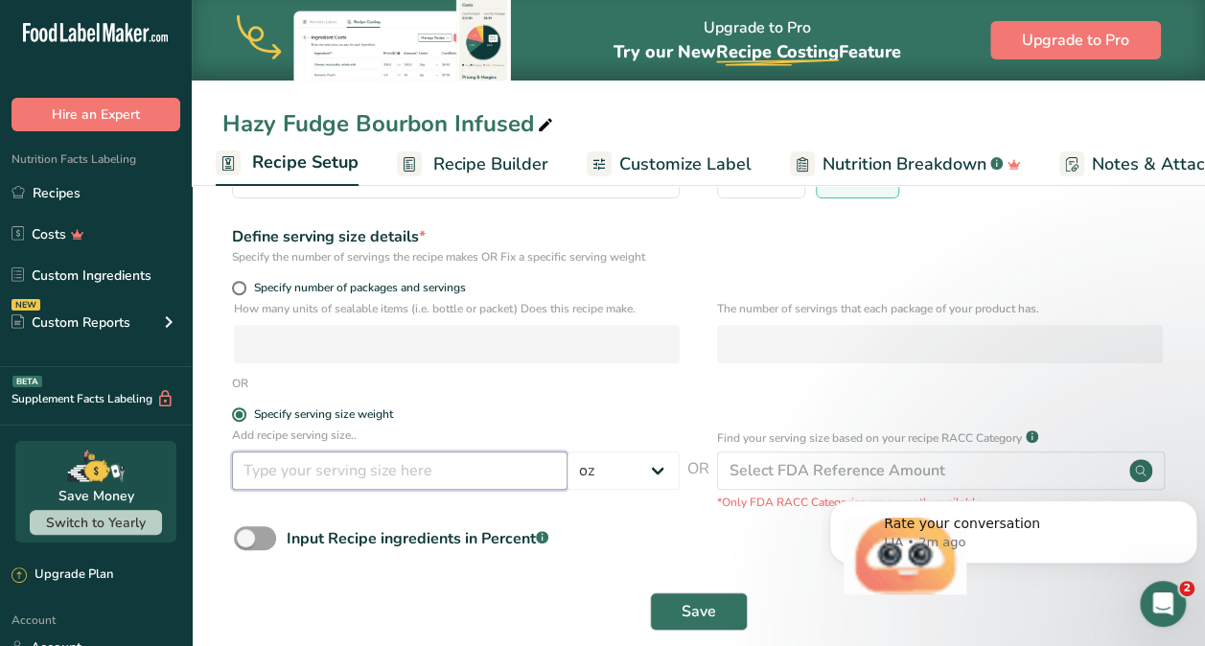
click at [363, 474] on input "number" at bounding box center [399, 470] width 335 height 38
type input "1.9"
click at [579, 556] on div "Input Recipe ingredients in Percent .a-a{fill:#347362;}.b-a{fill:#fff;}" at bounding box center [698, 545] width 952 height 39
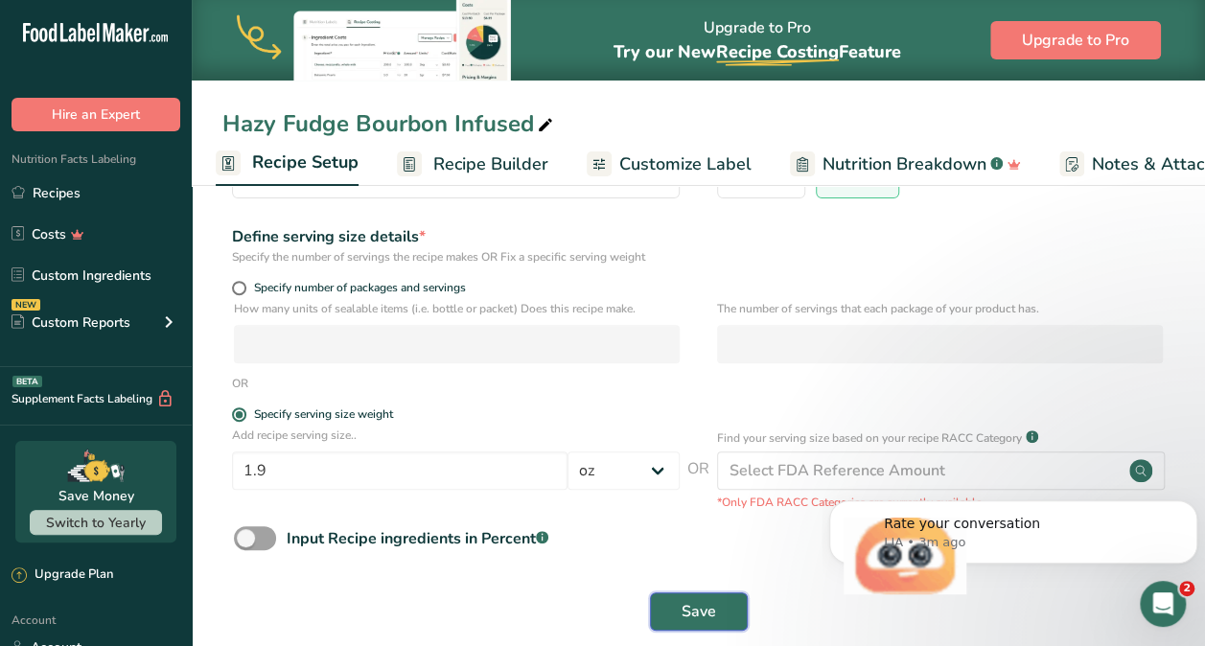
click at [712, 608] on span "Save" at bounding box center [699, 611] width 35 height 23
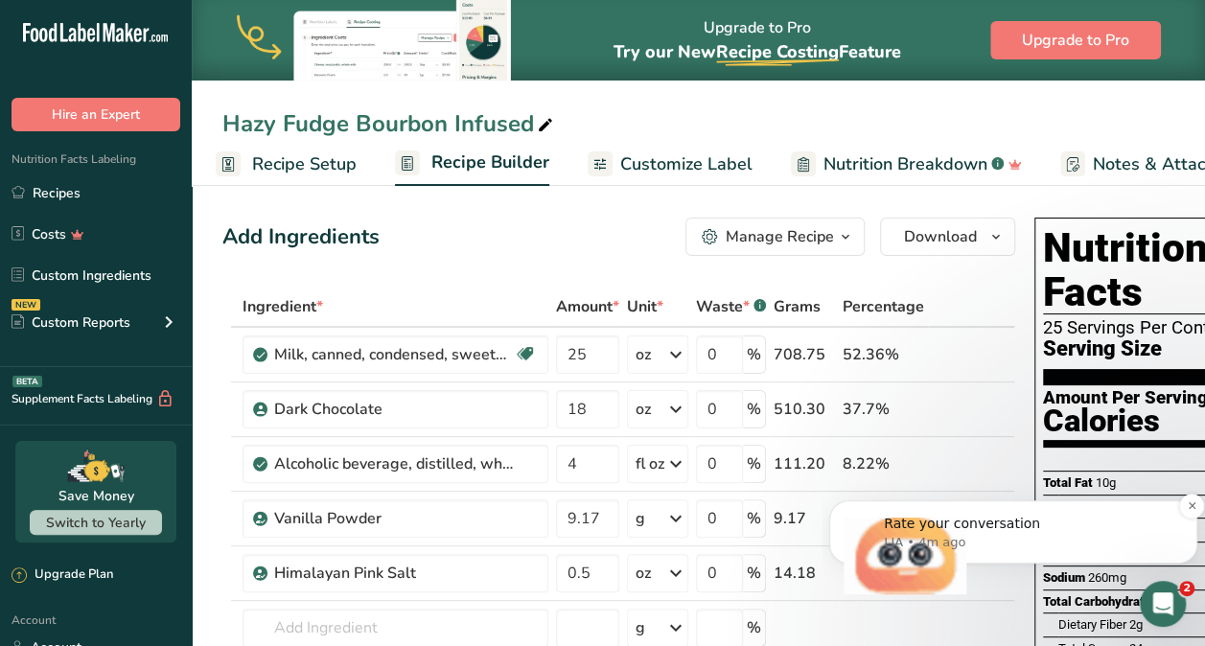
click at [989, 541] on p "LIA • 4m ago" at bounding box center [1028, 542] width 289 height 17
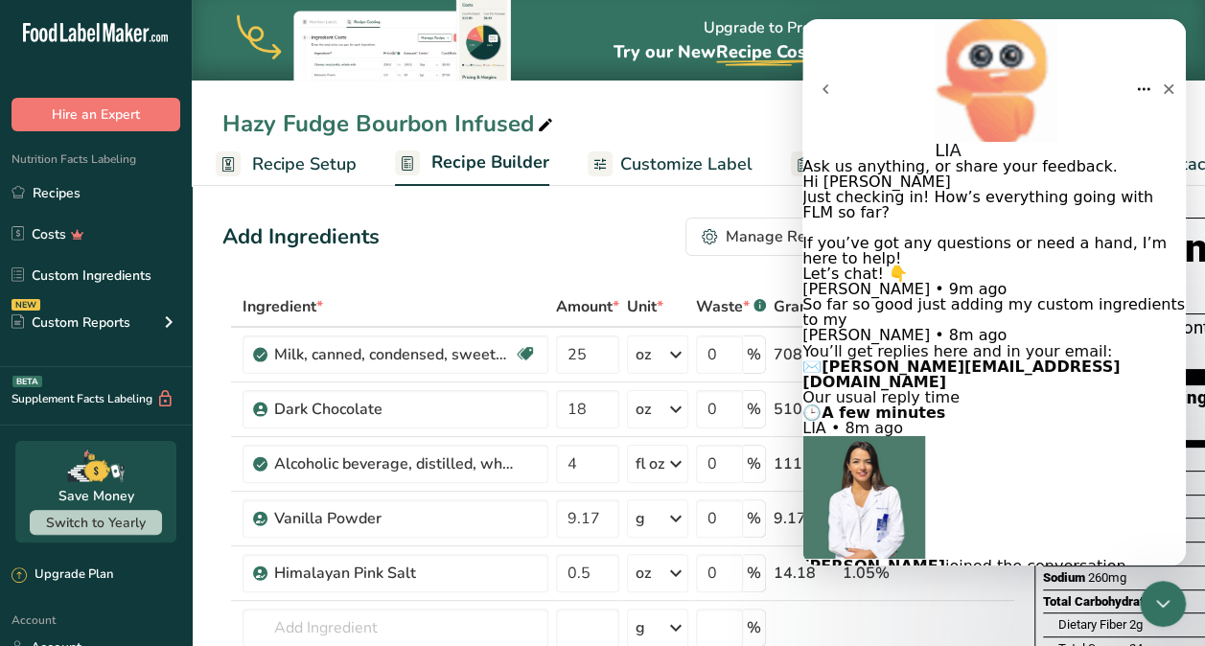
scroll to position [265, 0]
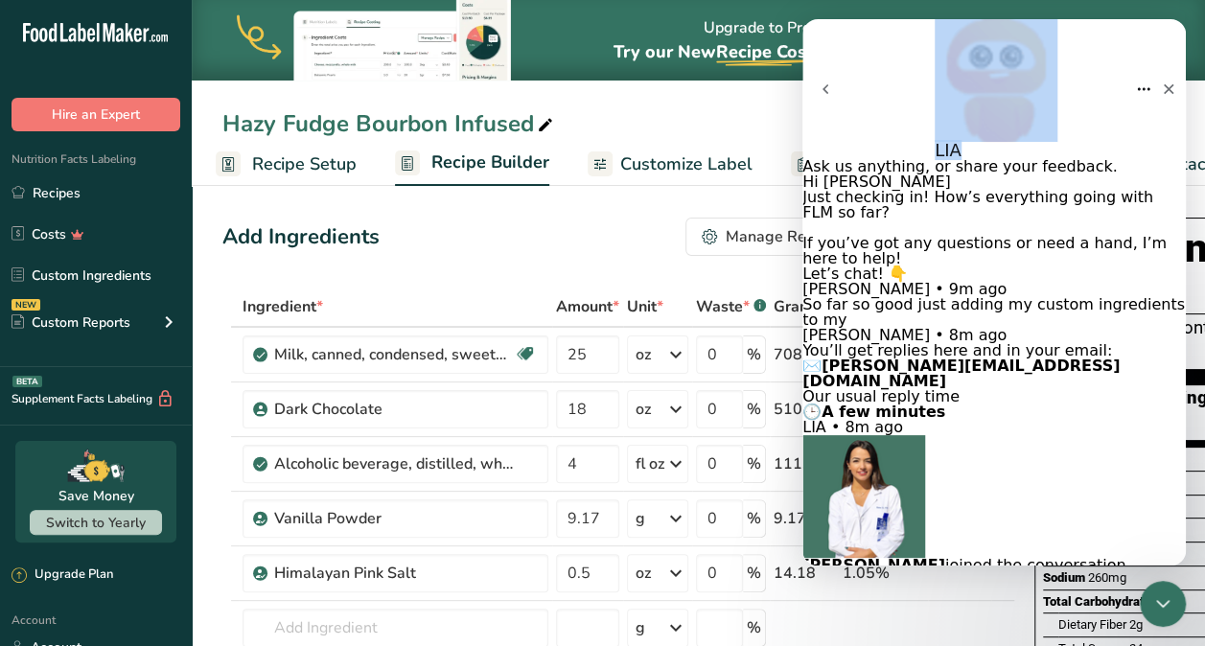
drag, startPoint x: 1013, startPoint y: 38, endPoint x: 809, endPoint y: 58, distance: 205.1
click at [809, 58] on nav "LIA" at bounding box center [993, 89] width 383 height 140
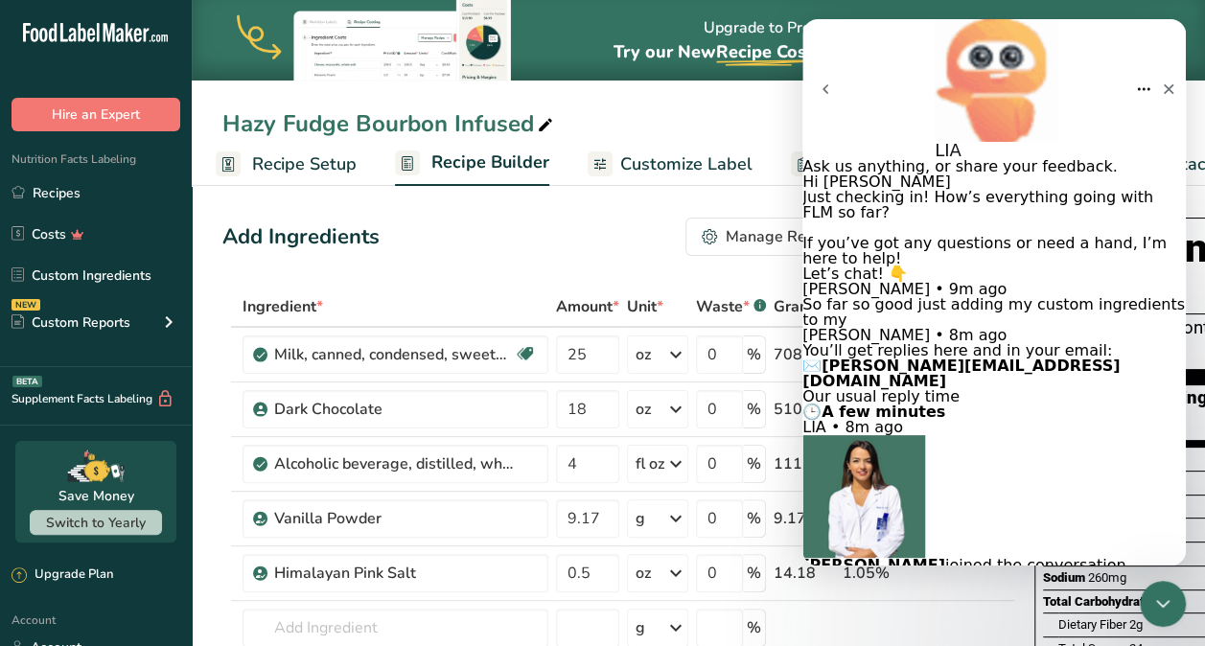
type textarea "I'm having trouble with recipe serving amounts"
click at [1136, 81] on icon "Home" at bounding box center [1143, 88] width 15 height 15
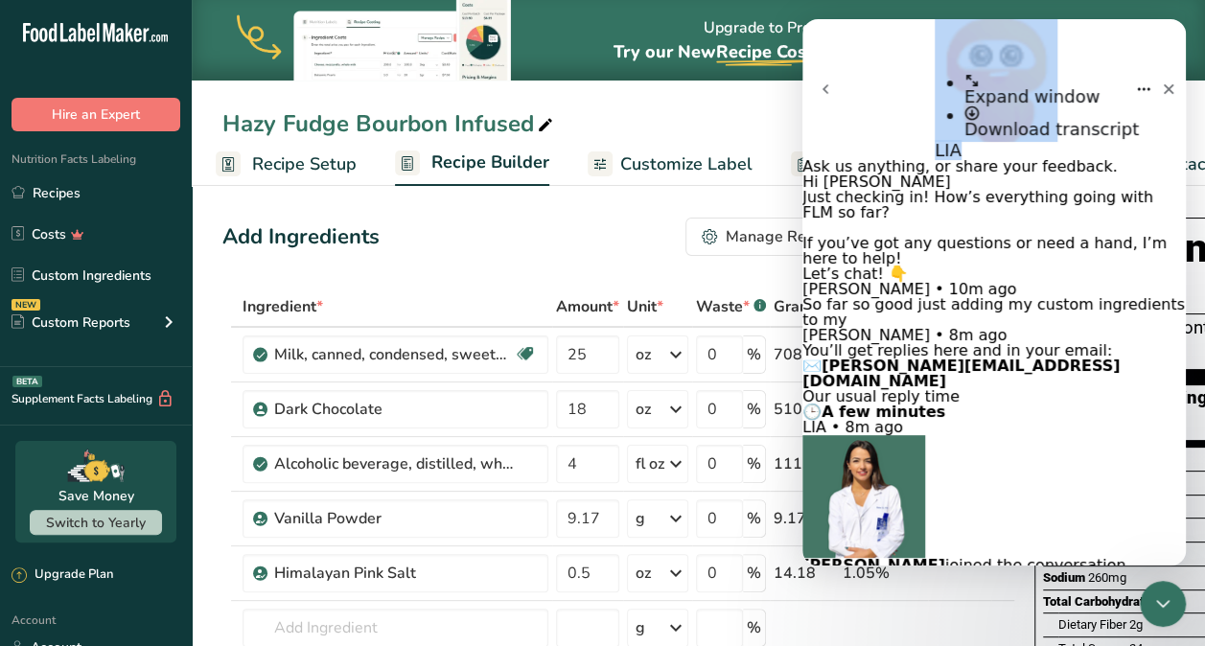
drag, startPoint x: 1063, startPoint y: 38, endPoint x: 881, endPoint y: 64, distance: 184.0
click at [881, 64] on nav "LIA Expand window Download transcript" at bounding box center [993, 89] width 383 height 140
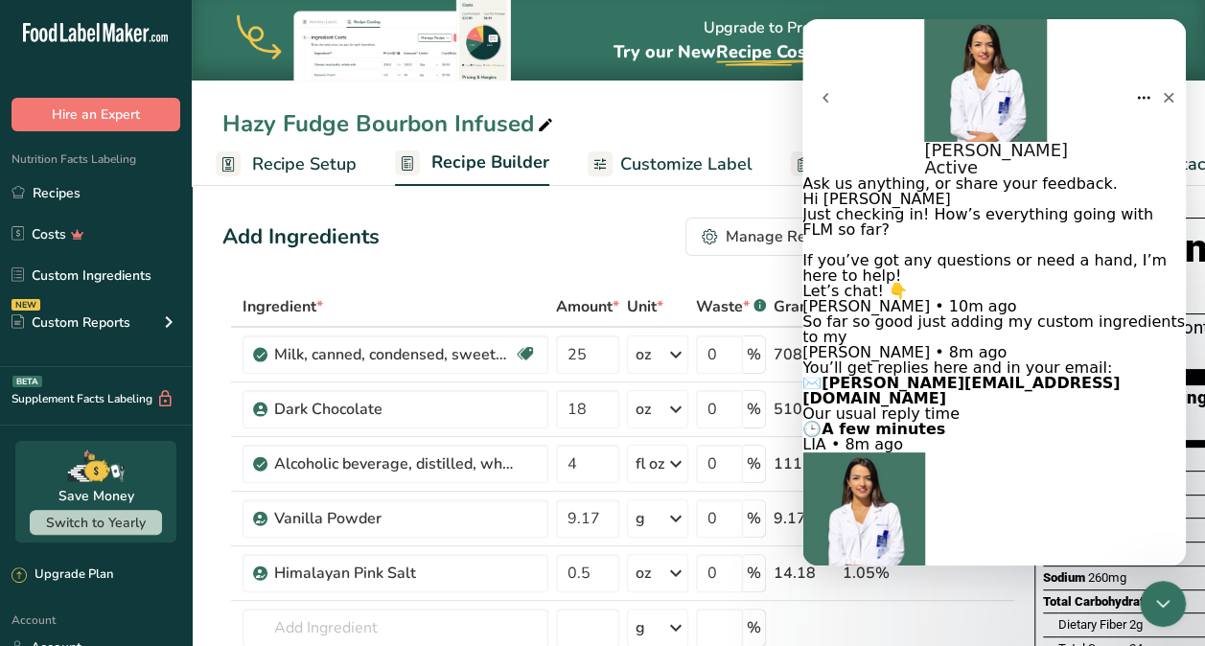
drag, startPoint x: 642, startPoint y: 280, endPoint x: 662, endPoint y: 257, distance: 30.6
click at [833, 90] on icon "go back" at bounding box center [825, 97] width 15 height 15
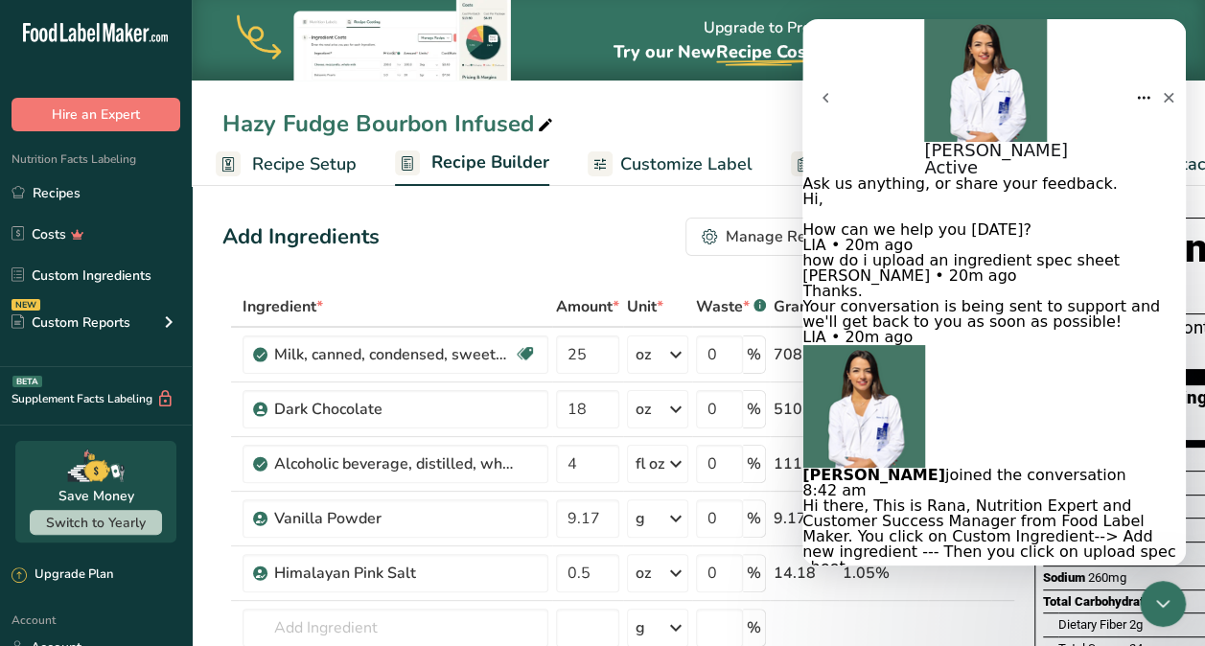
scroll to position [291, 0]
click at [1024, 29] on div "Rana Active" at bounding box center [996, 97] width 144 height 157
click at [1136, 81] on button "Home" at bounding box center [1143, 98] width 15 height 35
click at [1136, 90] on icon "Home" at bounding box center [1143, 97] width 15 height 15
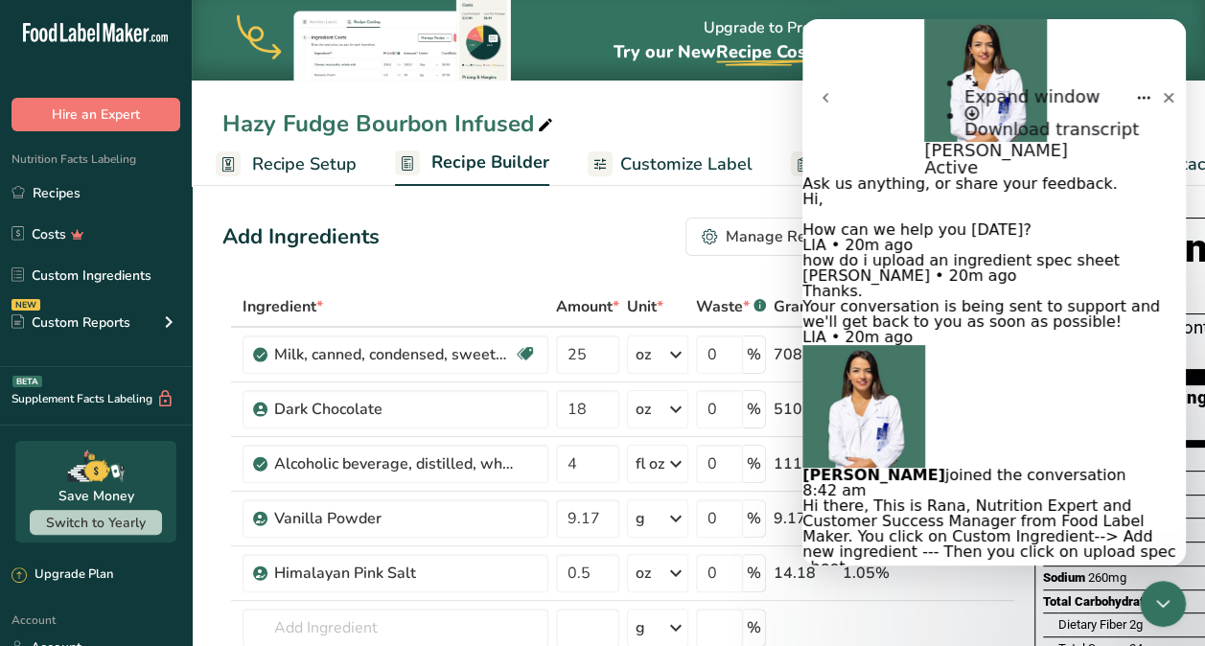
scroll to position [0, 0]
click at [1015, 52] on div "Rana Active" at bounding box center [996, 97] width 144 height 157
click at [1064, 641] on span "Total Sugars" at bounding box center [1092, 648] width 68 height 14
click at [551, 247] on div "Add Ingredients Manage Recipe Delete Recipe Duplicate Recipe Scale Recipe Save …" at bounding box center [618, 237] width 793 height 38
click at [297, 161] on span "Recipe Setup" at bounding box center [304, 164] width 104 height 26
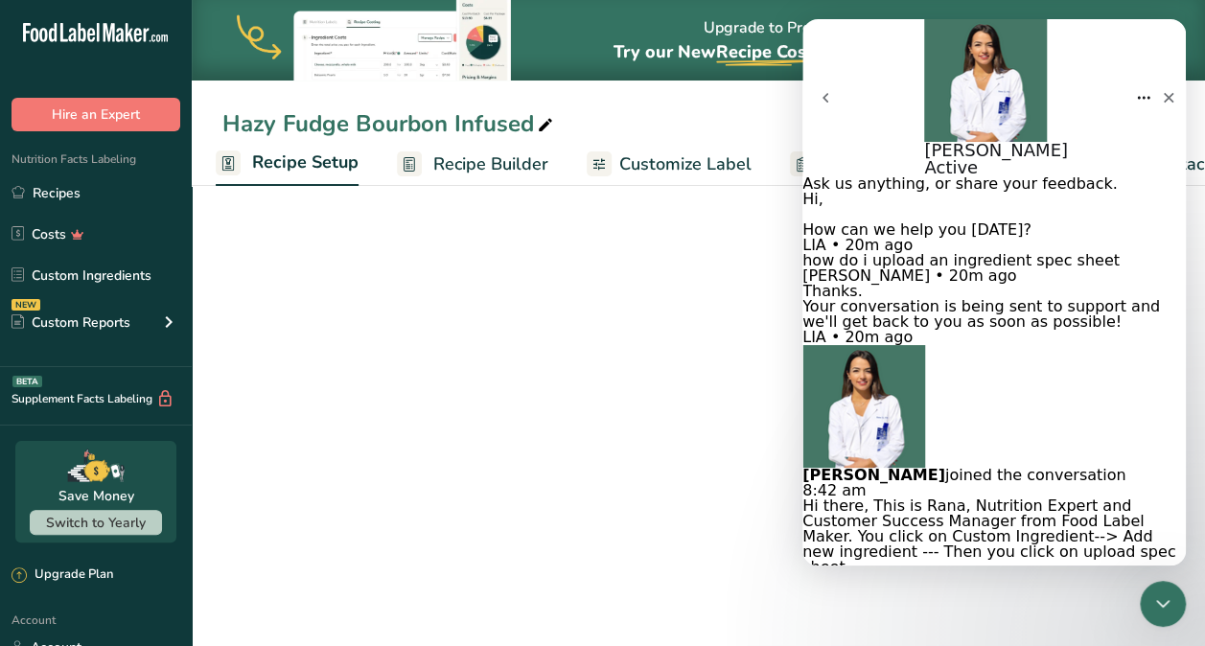
select select "5"
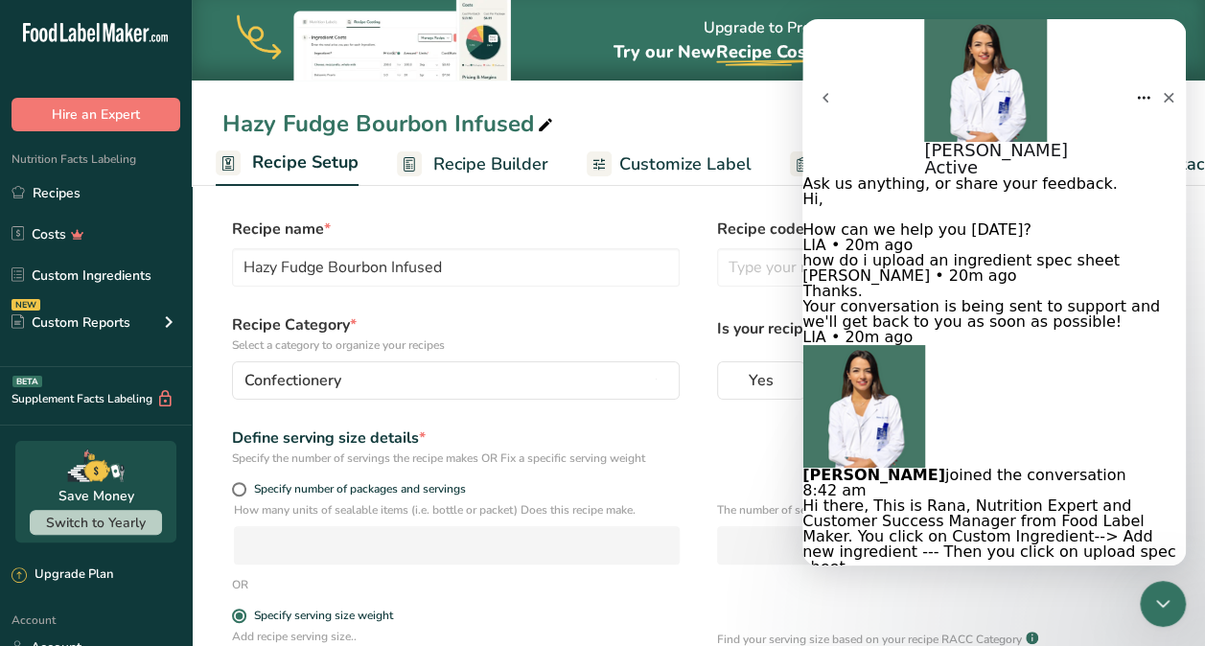
click at [820, 75] on button "go back" at bounding box center [825, 98] width 46 height 46
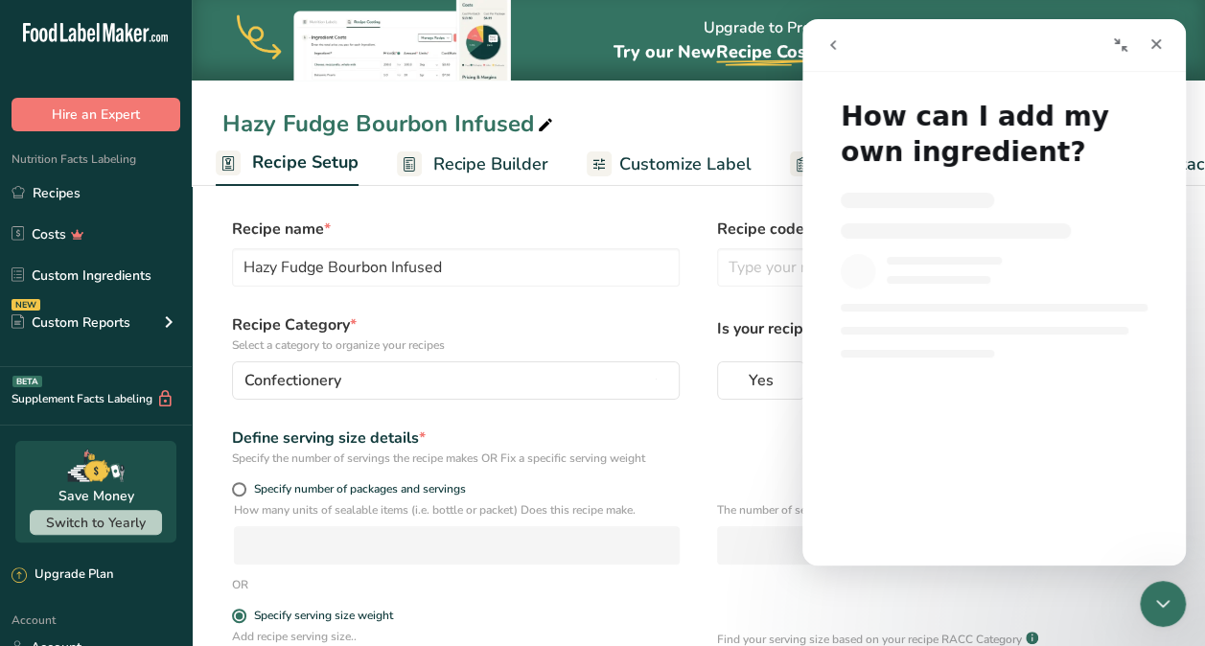
scroll to position [2, 0]
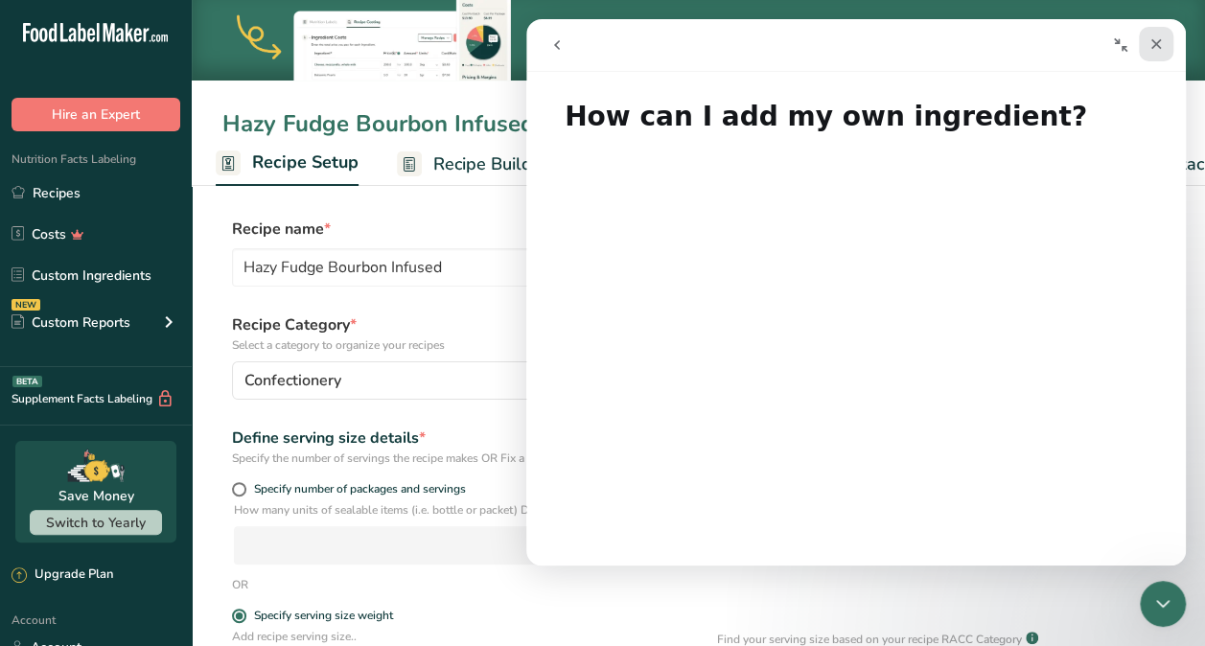
click at [1161, 46] on icon "Close" at bounding box center [1155, 43] width 15 height 15
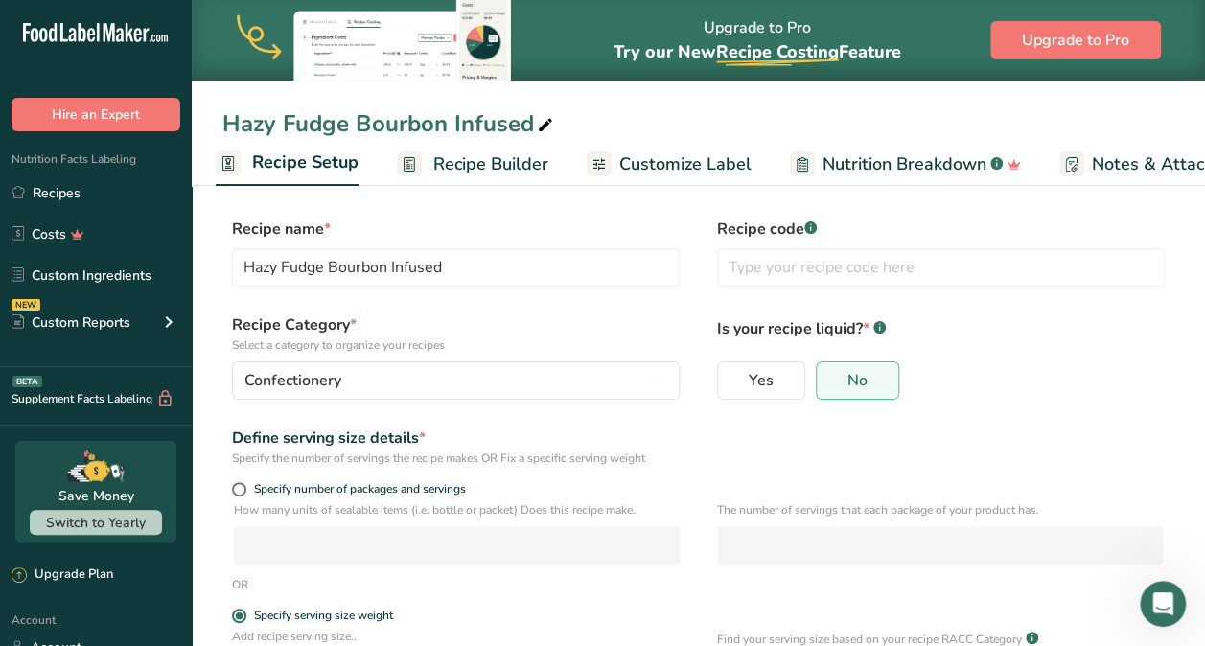
click at [345, 163] on span "Recipe Setup" at bounding box center [305, 163] width 106 height 26
click at [694, 166] on span "Customize Label" at bounding box center [685, 164] width 132 height 26
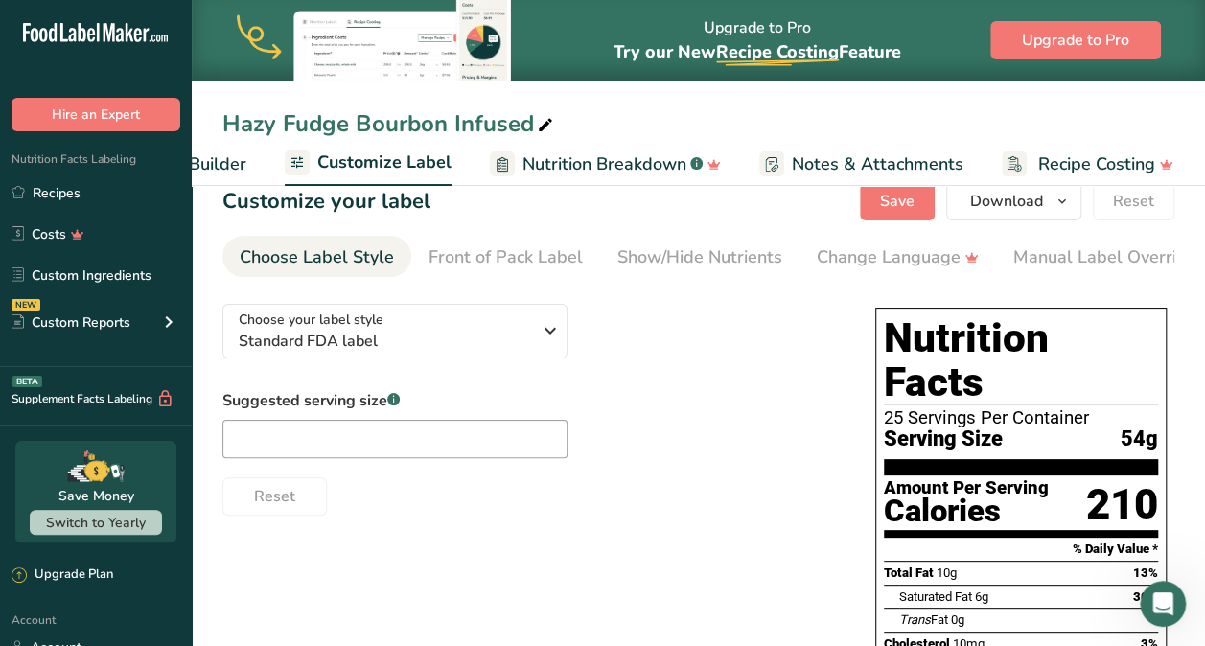
scroll to position [40, 0]
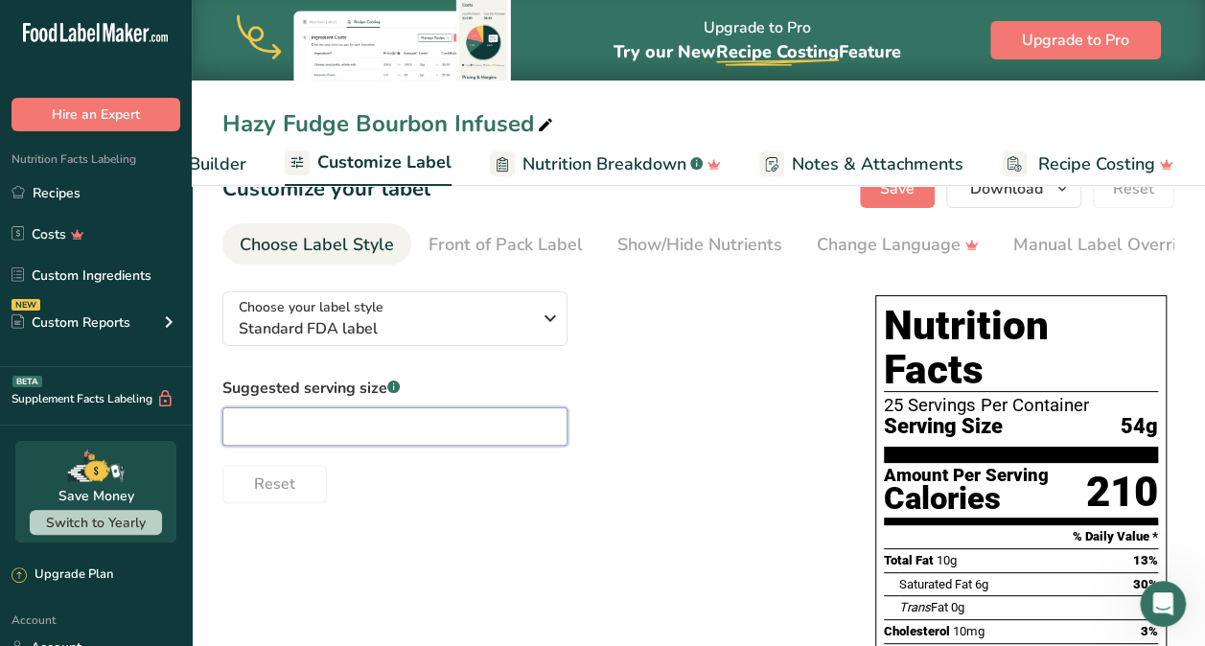
click at [533, 429] on input "text" at bounding box center [394, 426] width 345 height 38
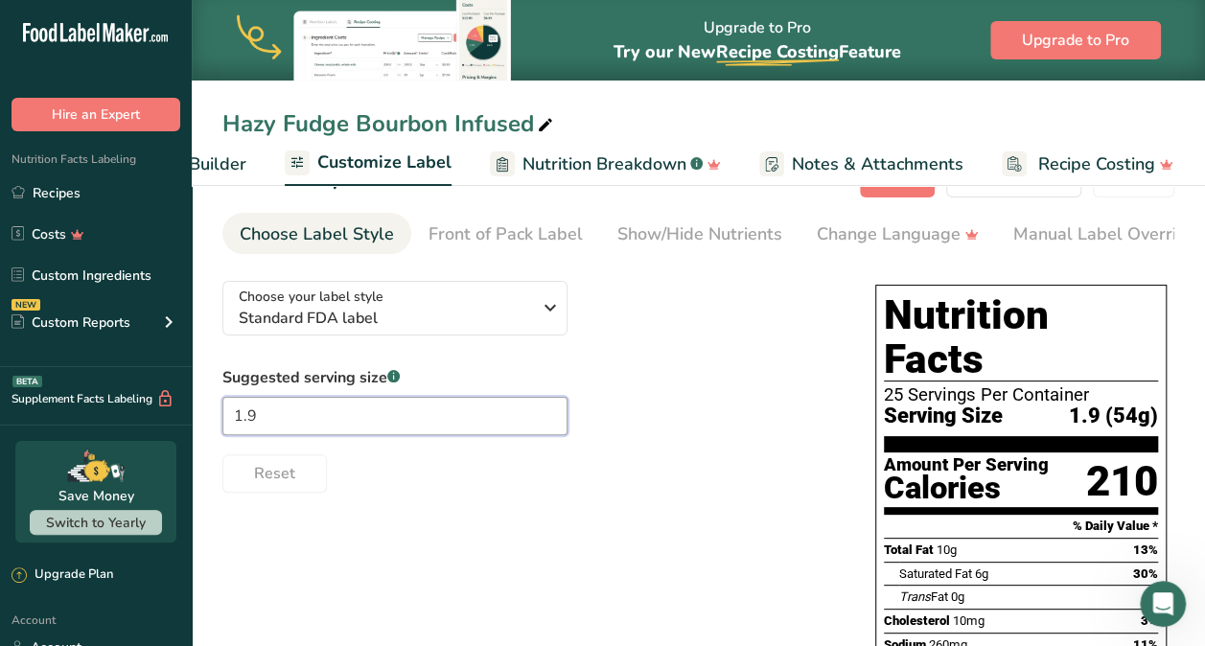
scroll to position [0, 0]
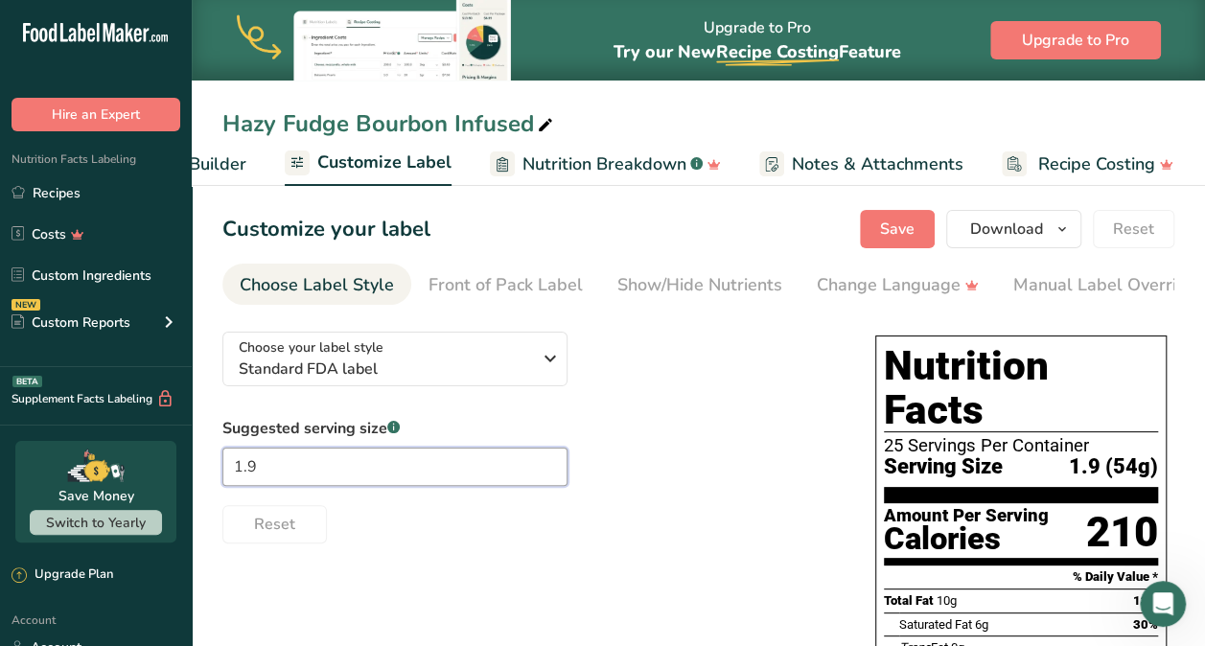
type input "1.9"
click at [553, 397] on div "Choose your label style Standard FDA label USA (FDA) Standard FDA label Tabular…" at bounding box center [529, 429] width 614 height 227
click at [567, 293] on div "Front of Pack Label" at bounding box center [505, 285] width 154 height 26
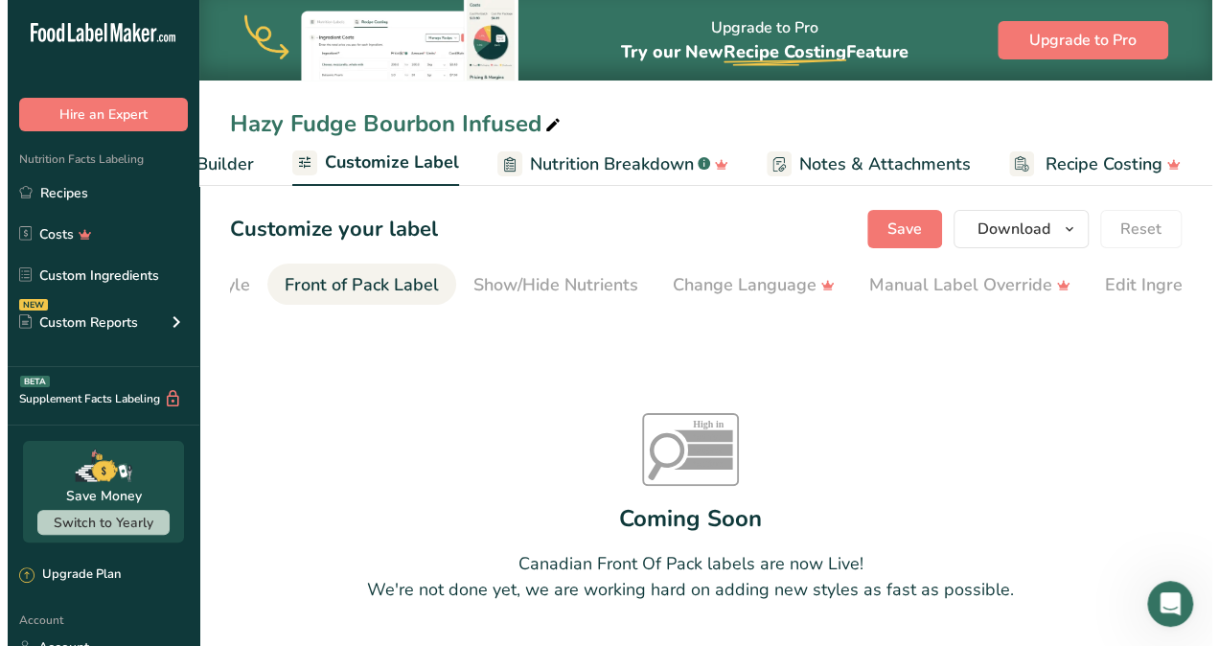
scroll to position [0, 186]
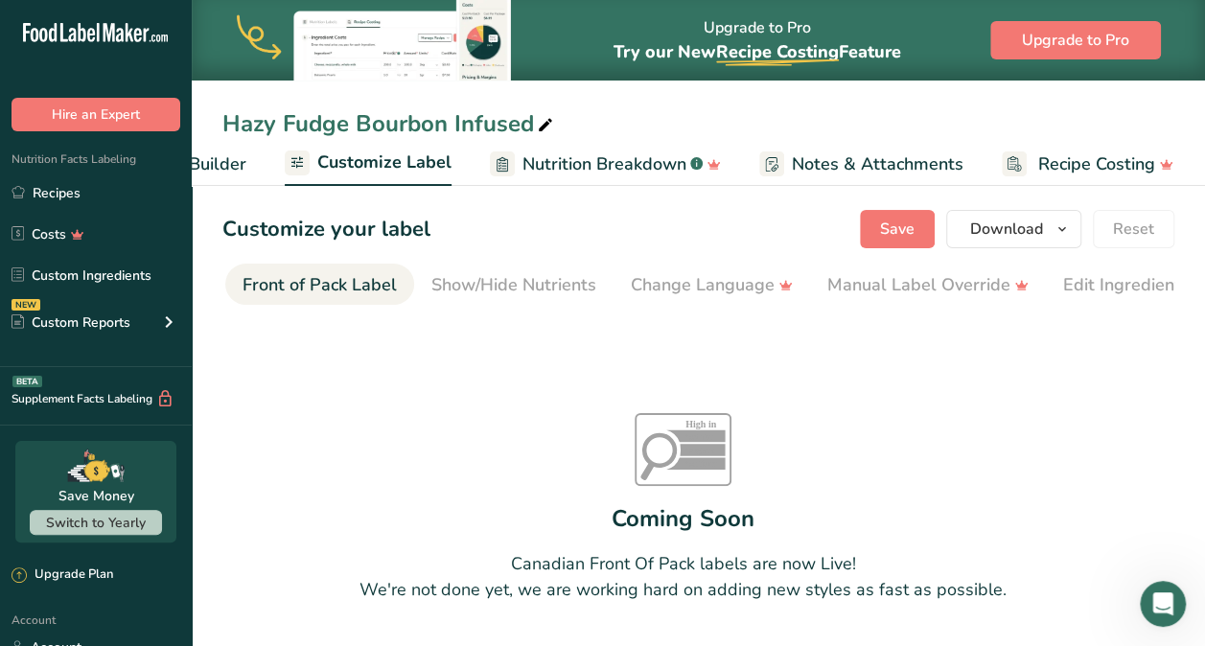
click at [218, 161] on span "Recipe Builder" at bounding box center [188, 164] width 115 height 26
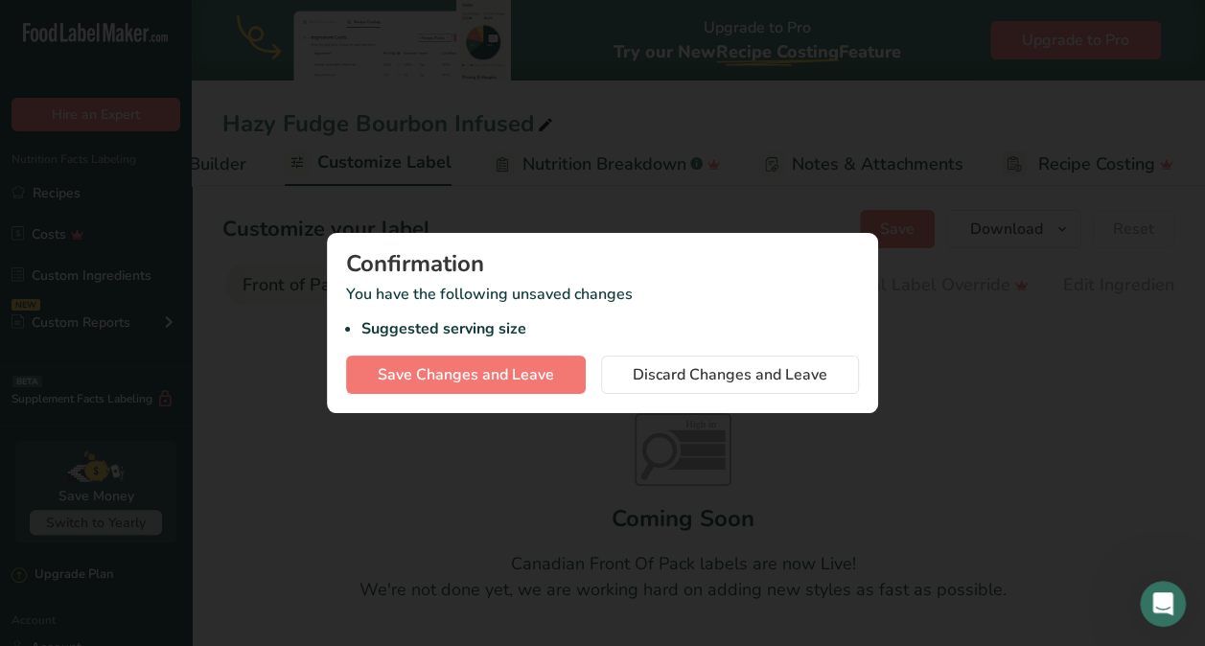
scroll to position [0, 185]
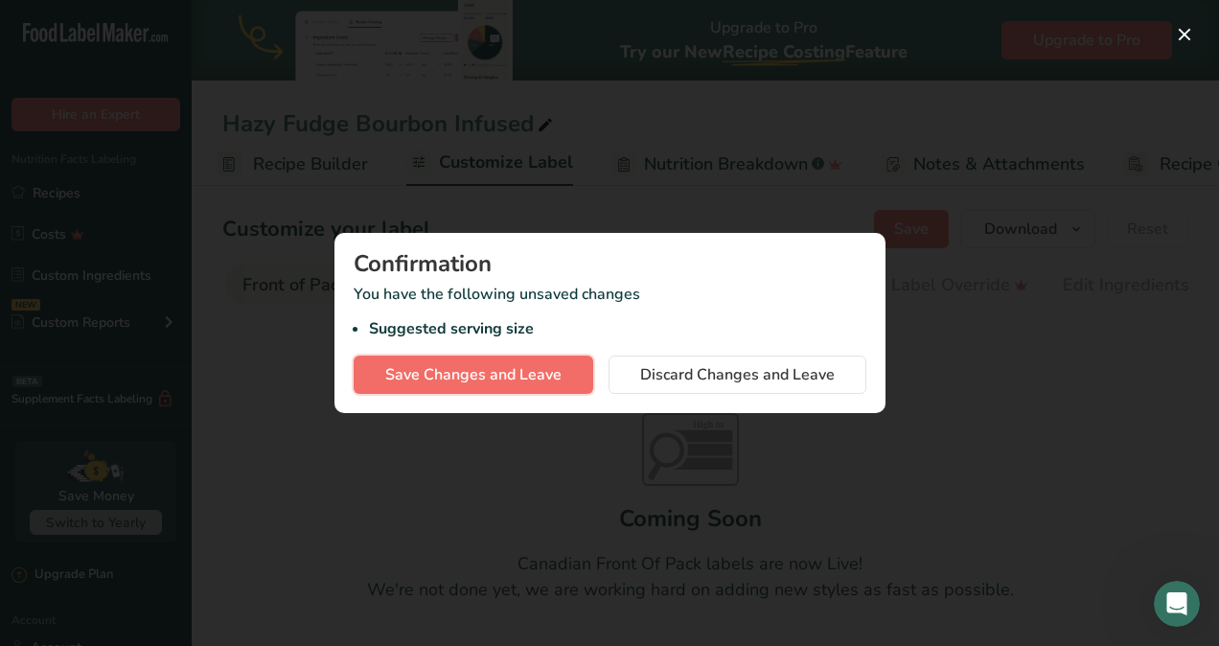
click at [565, 370] on button "Save Changes and Leave" at bounding box center [474, 375] width 240 height 38
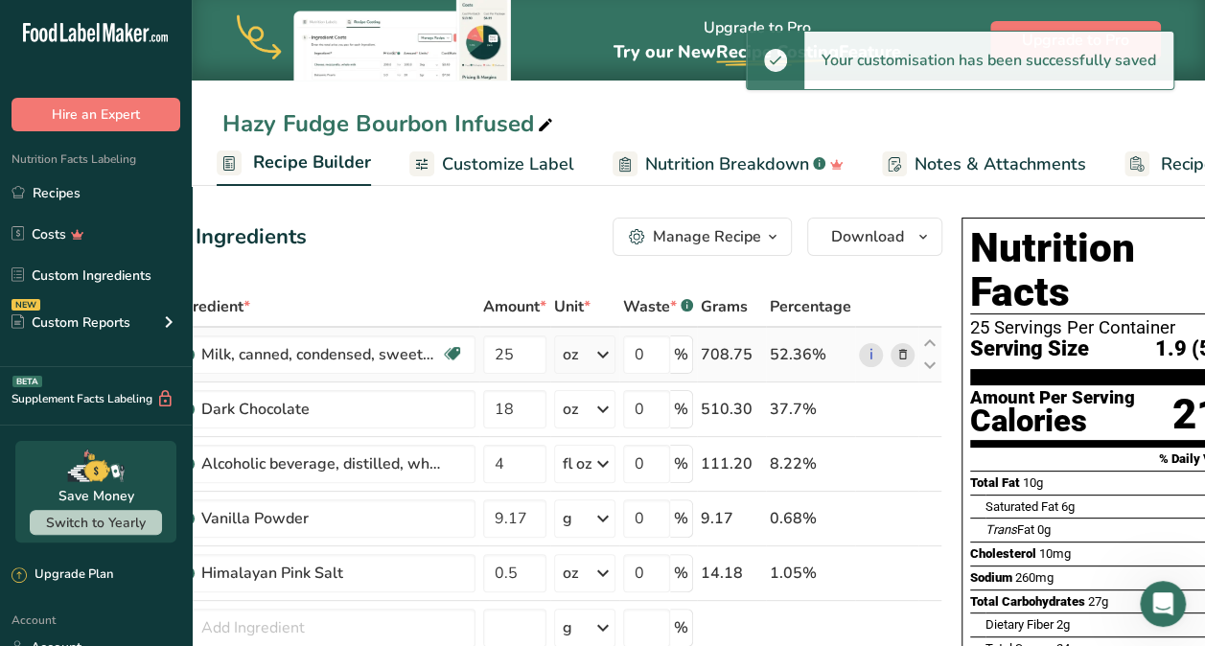
scroll to position [0, 125]
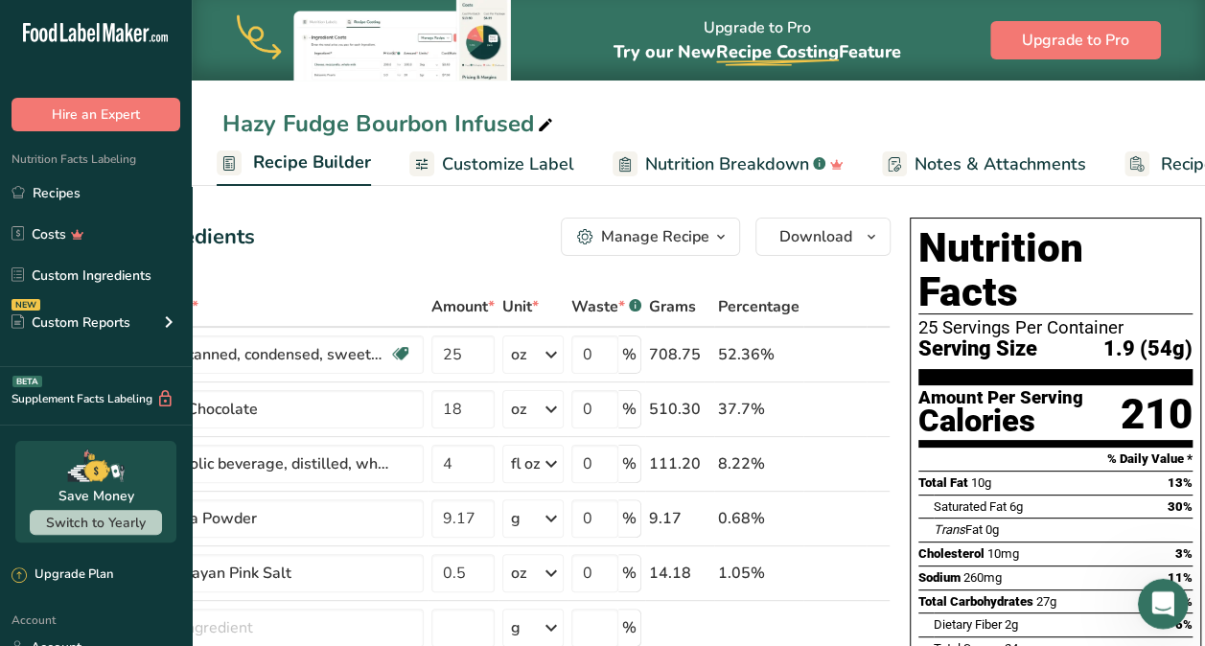
click at [1165, 608] on icon "Open Intercom Messenger" at bounding box center [1161, 602] width 32 height 32
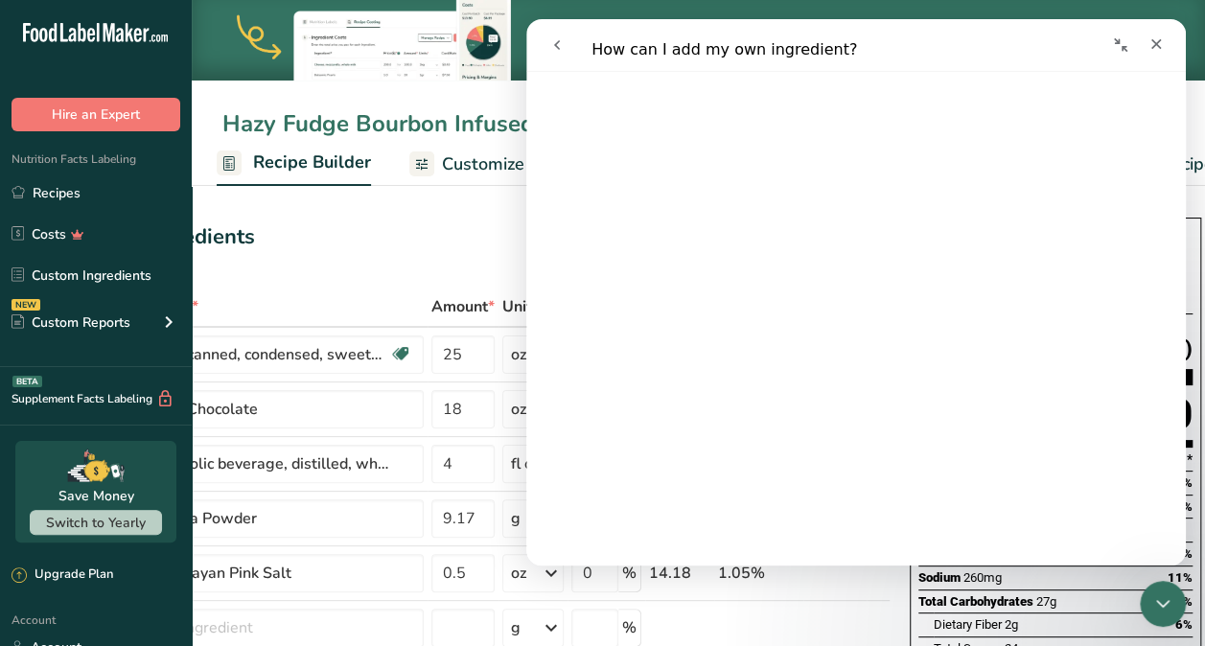
scroll to position [970, 0]
click at [1163, 29] on div "Close" at bounding box center [1156, 44] width 35 height 35
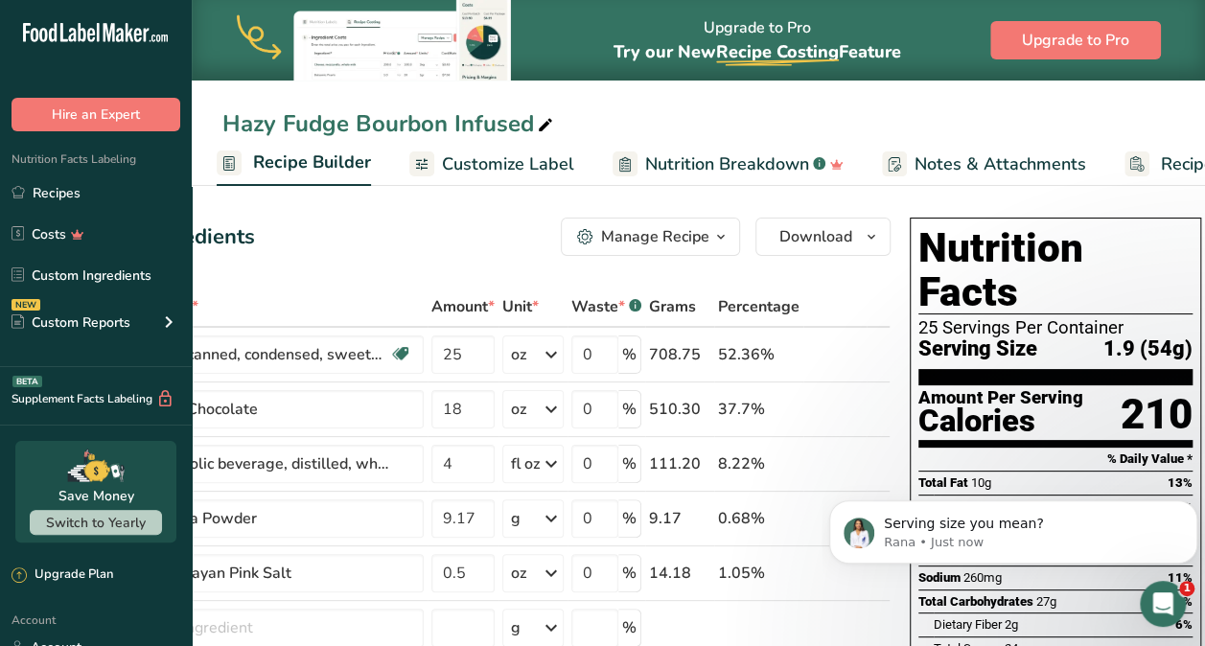
scroll to position [0, 0]
click at [1168, 603] on icon "Open Intercom Messenger" at bounding box center [1161, 602] width 32 height 32
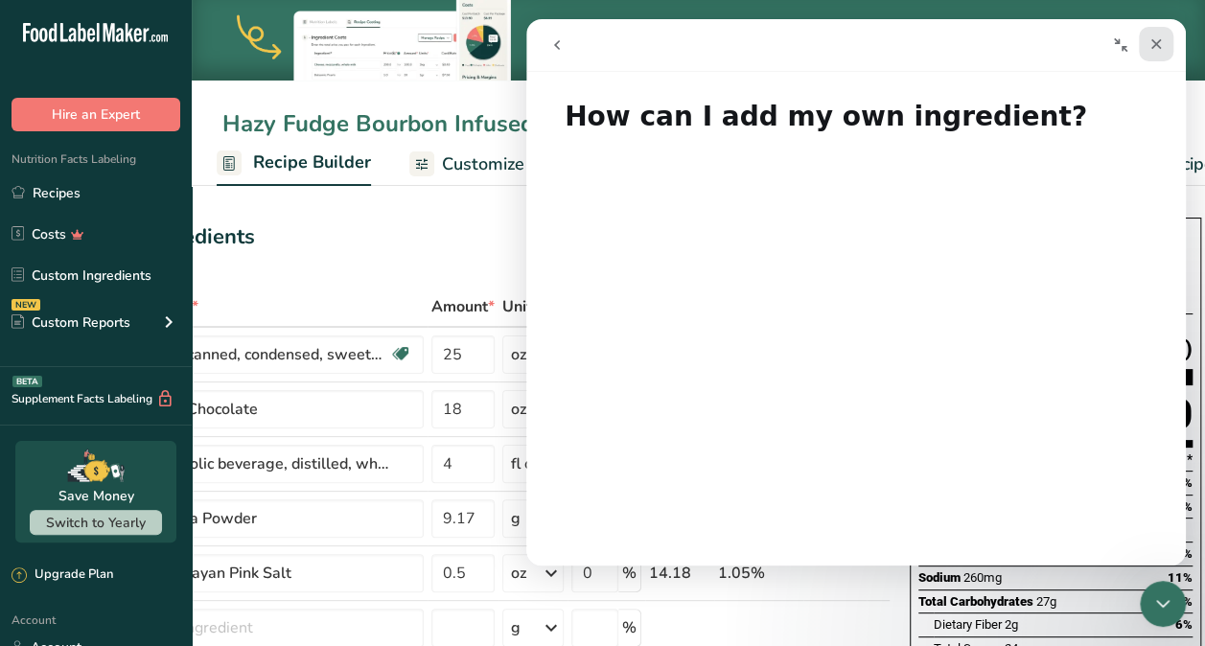
click at [1152, 46] on icon "Close" at bounding box center [1155, 43] width 15 height 15
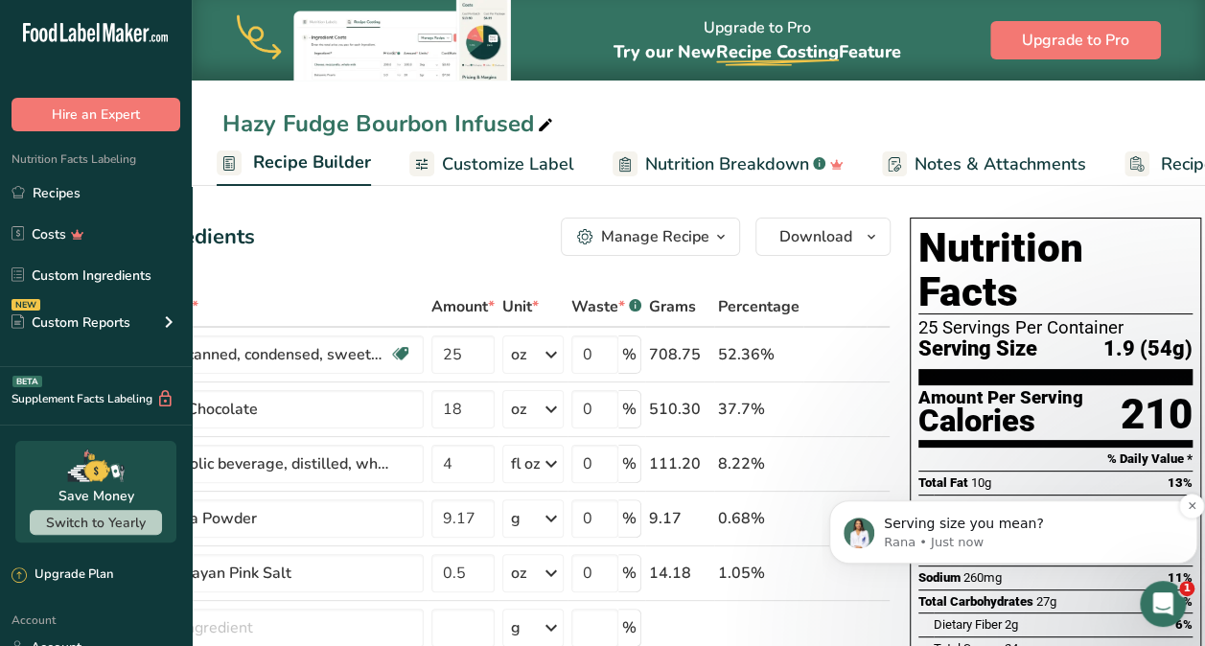
click at [1092, 534] on p "Rana • Just now" at bounding box center [1028, 542] width 289 height 17
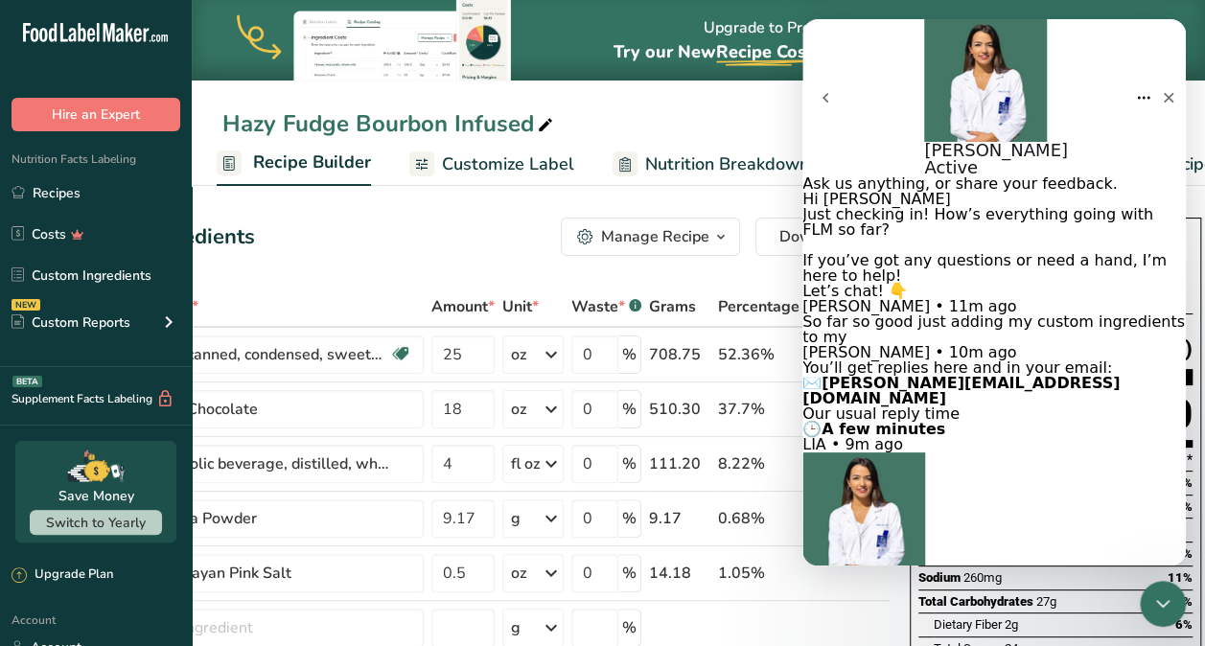
scroll to position [537, 0]
type textarea "its showing 25 serving size"
click at [833, 90] on icon "go back" at bounding box center [825, 97] width 15 height 15
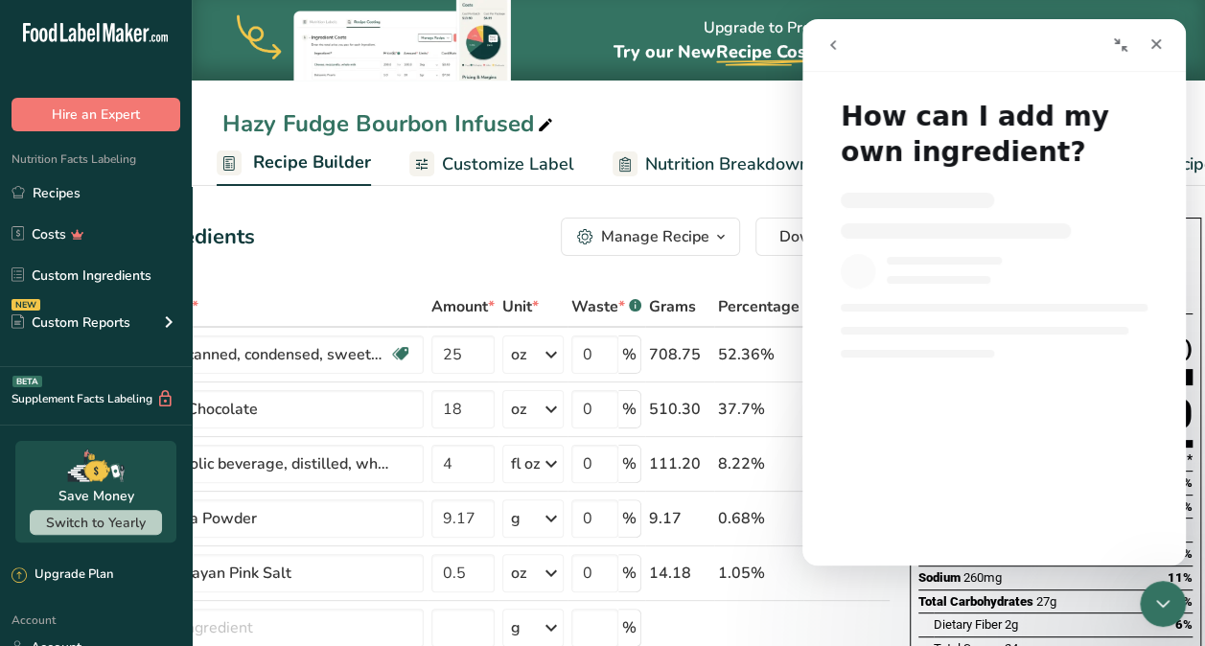
scroll to position [0, 0]
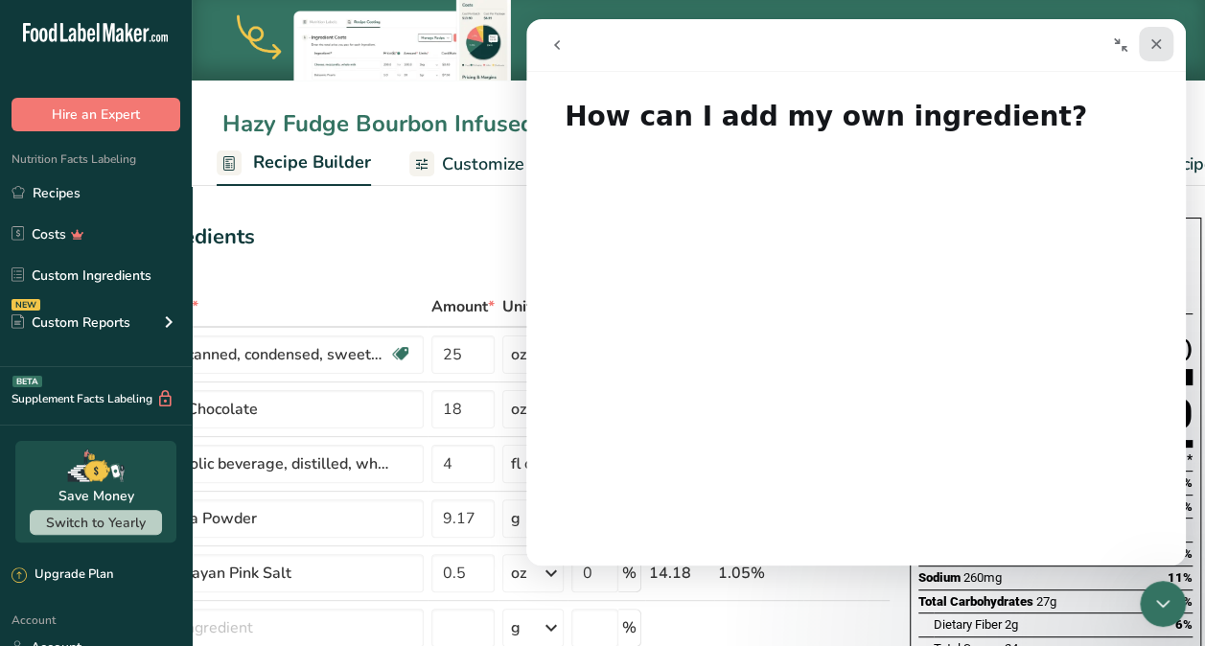
click at [1153, 54] on div "Close" at bounding box center [1156, 44] width 35 height 35
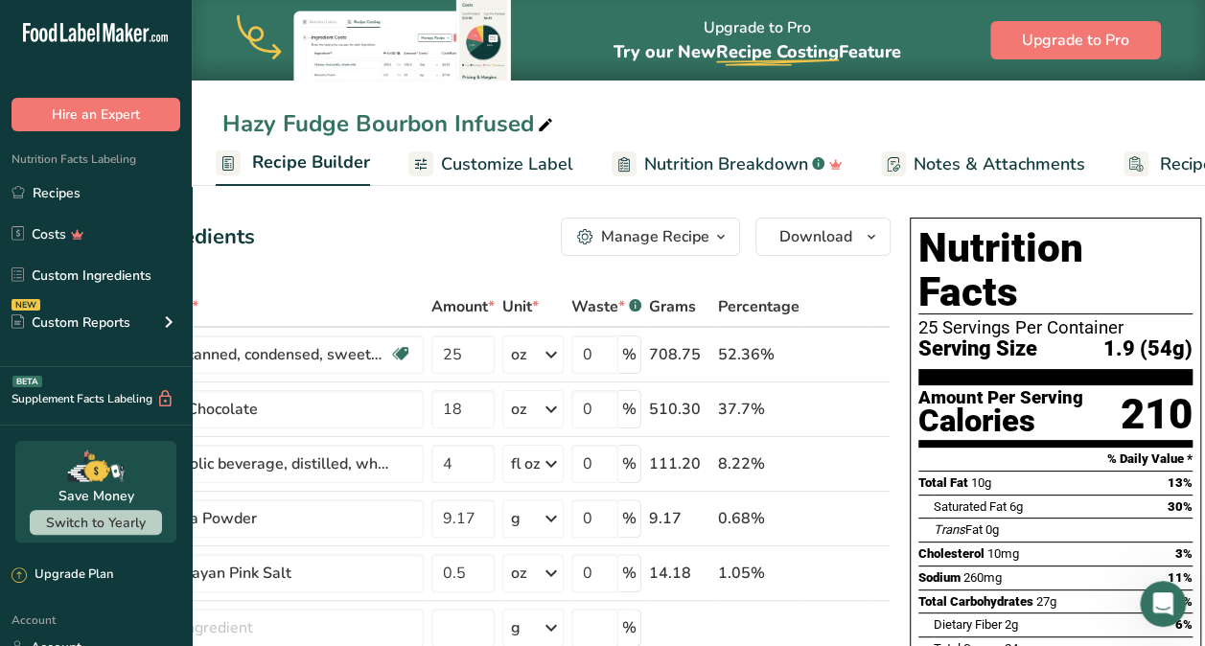
scroll to position [0, 187]
click at [1173, 607] on div "Open Intercom Messenger" at bounding box center [1159, 600] width 63 height 63
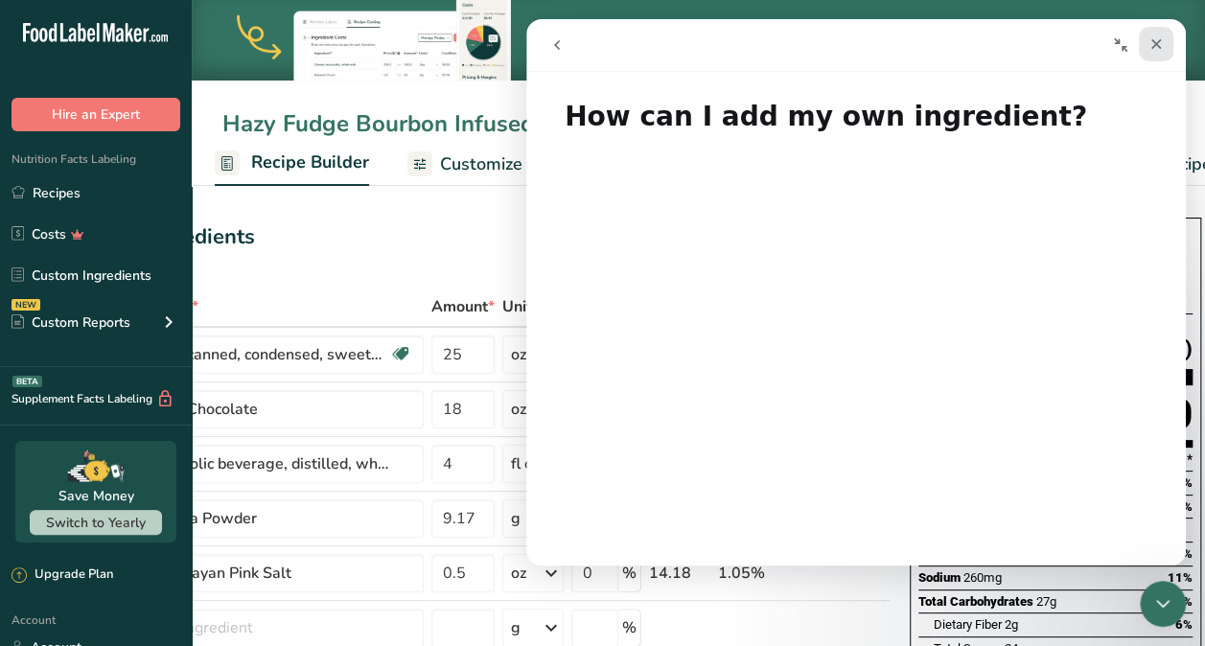
click at [1149, 48] on icon "Close" at bounding box center [1155, 43] width 15 height 15
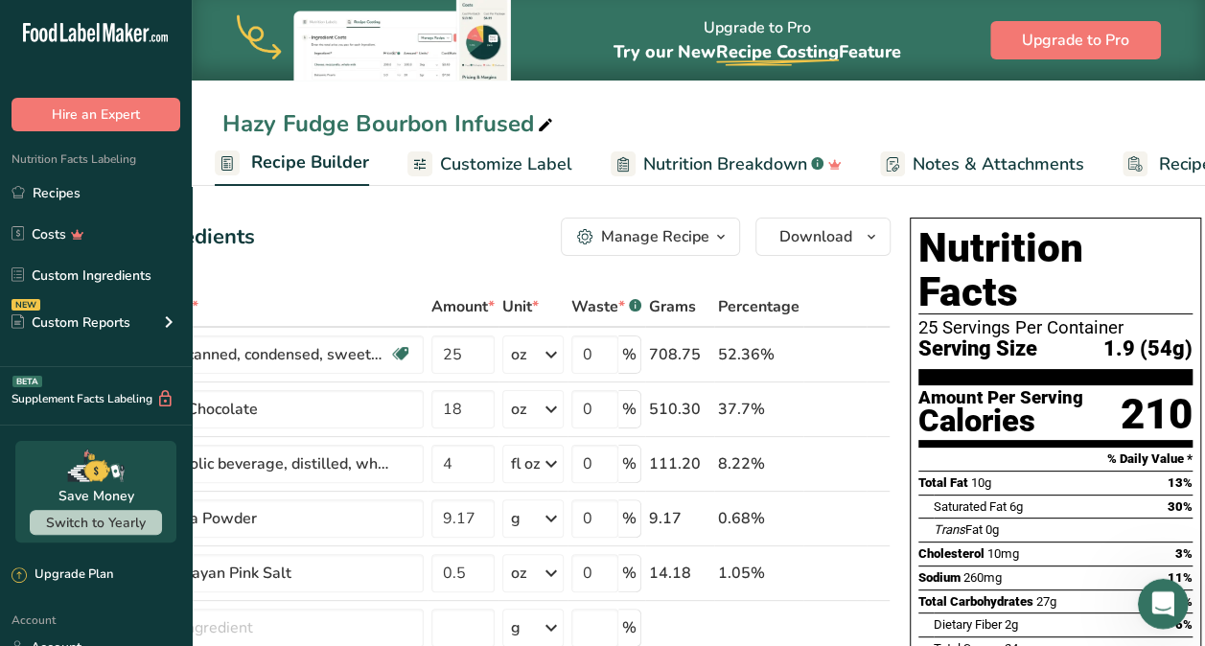
click at [1171, 601] on icon "Open Intercom Messenger" at bounding box center [1161, 602] width 32 height 32
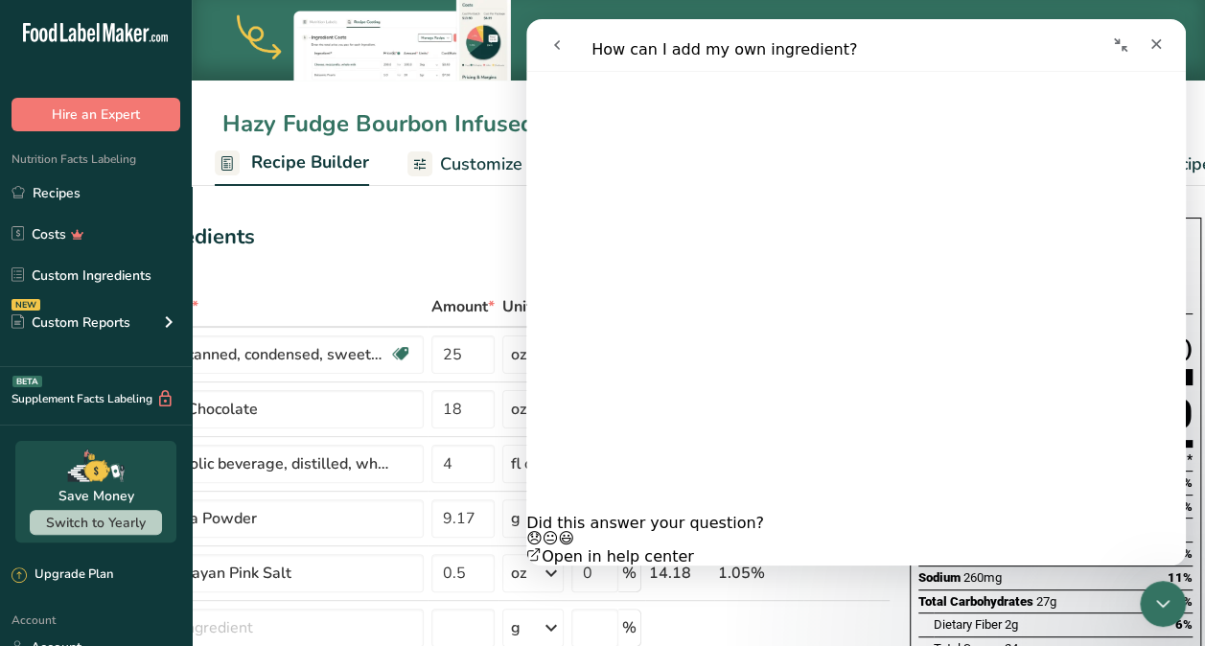
scroll to position [1920, 0]
click at [1155, 48] on icon "Close" at bounding box center [1155, 43] width 15 height 15
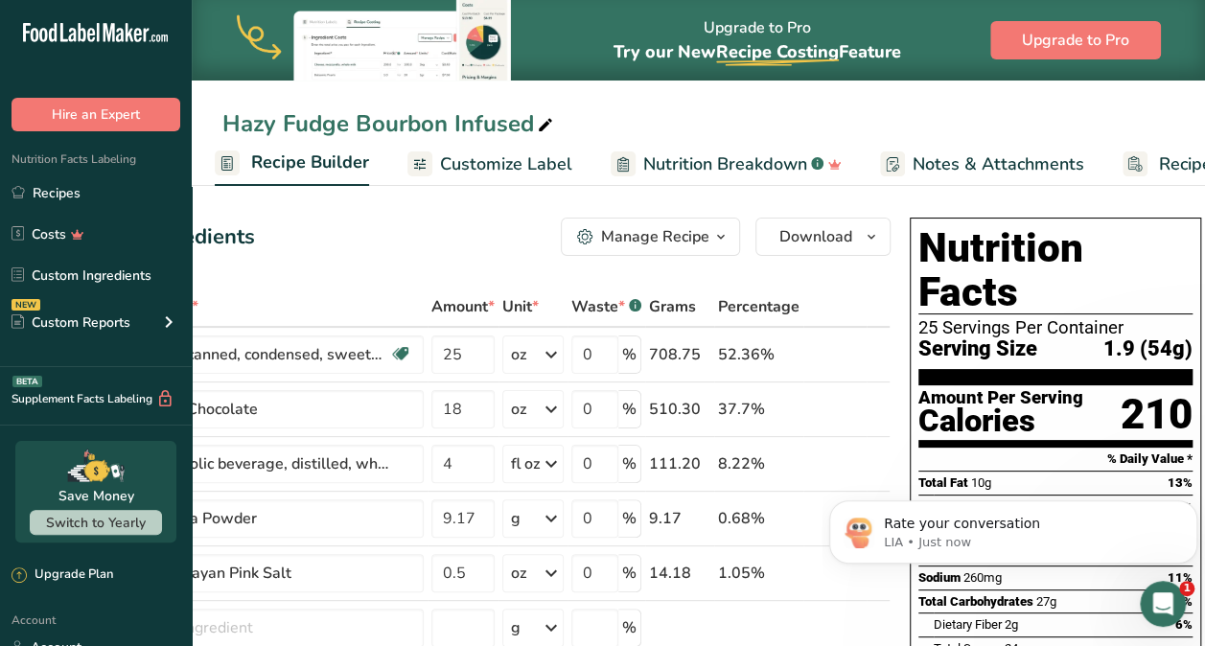
scroll to position [0, 0]
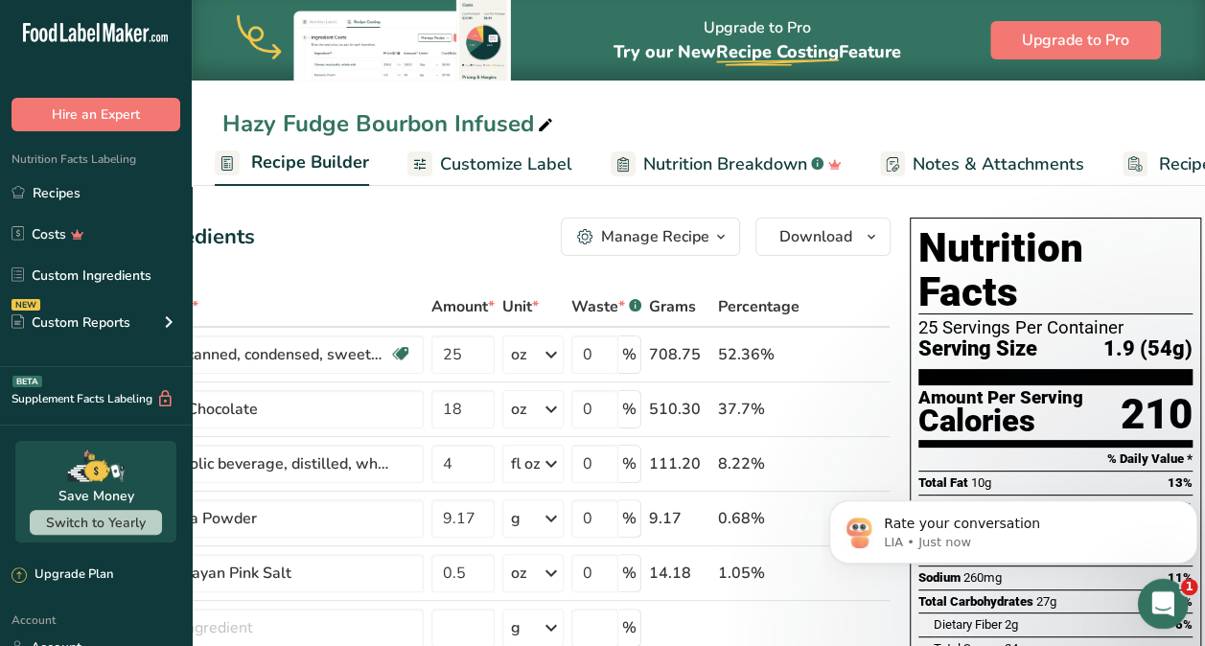
click at [1173, 593] on div "Open Intercom Messenger" at bounding box center [1159, 600] width 63 height 63
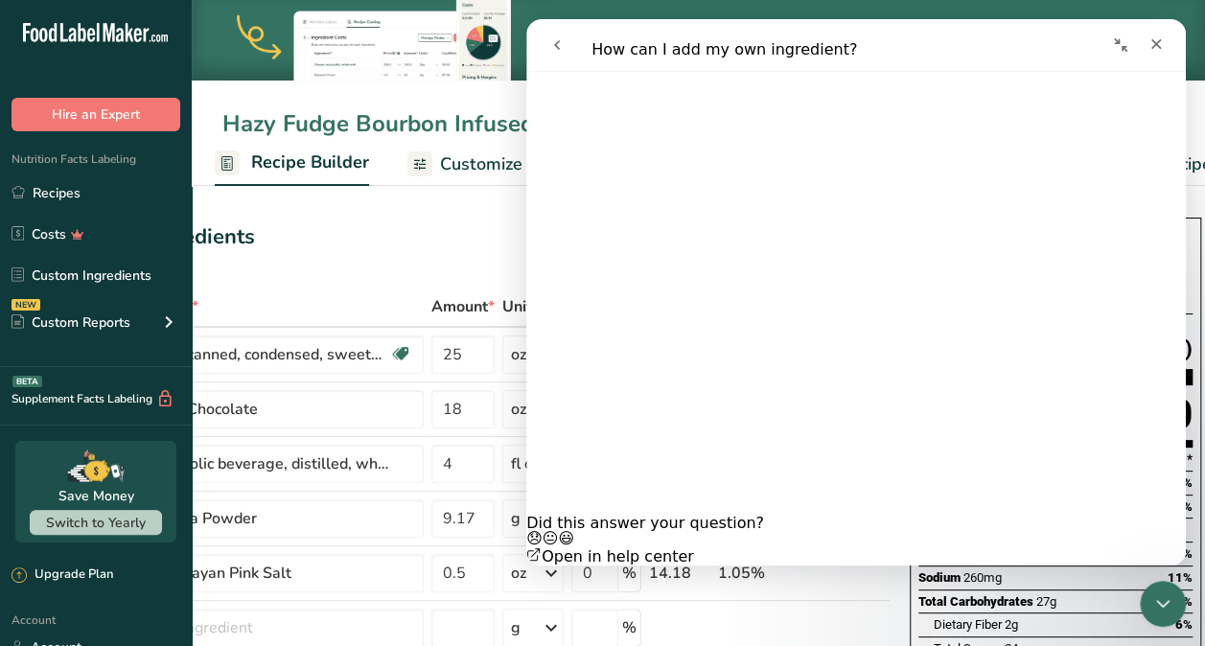
scroll to position [1793, 0]
click at [1146, 41] on div "Close" at bounding box center [1156, 44] width 35 height 35
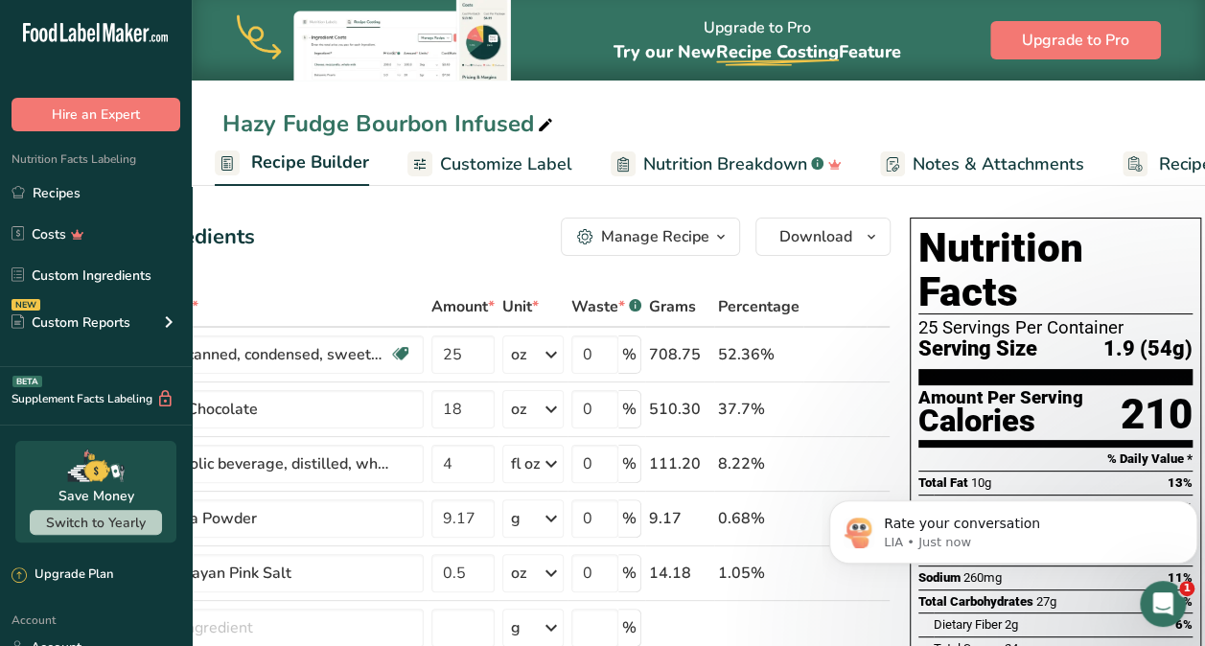
scroll to position [0, 0]
click at [1026, 538] on p "LIA • Just now" at bounding box center [1028, 542] width 289 height 17
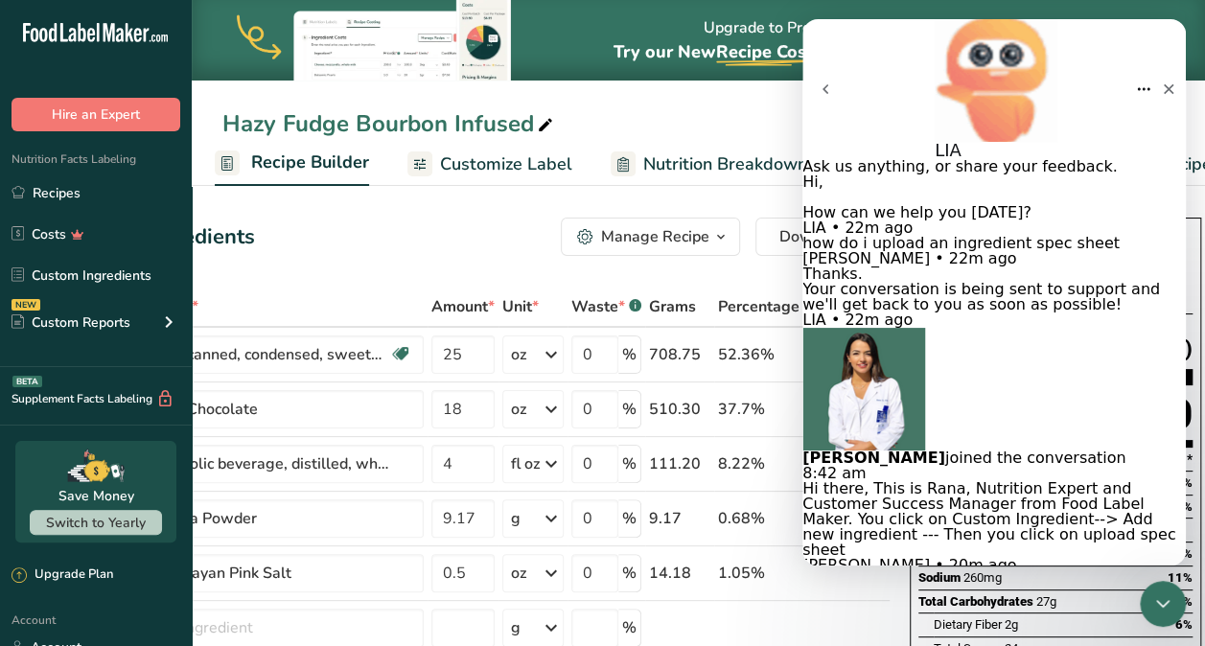
scroll to position [332, 0]
click at [1161, 81] on icon "Close" at bounding box center [1168, 88] width 15 height 15
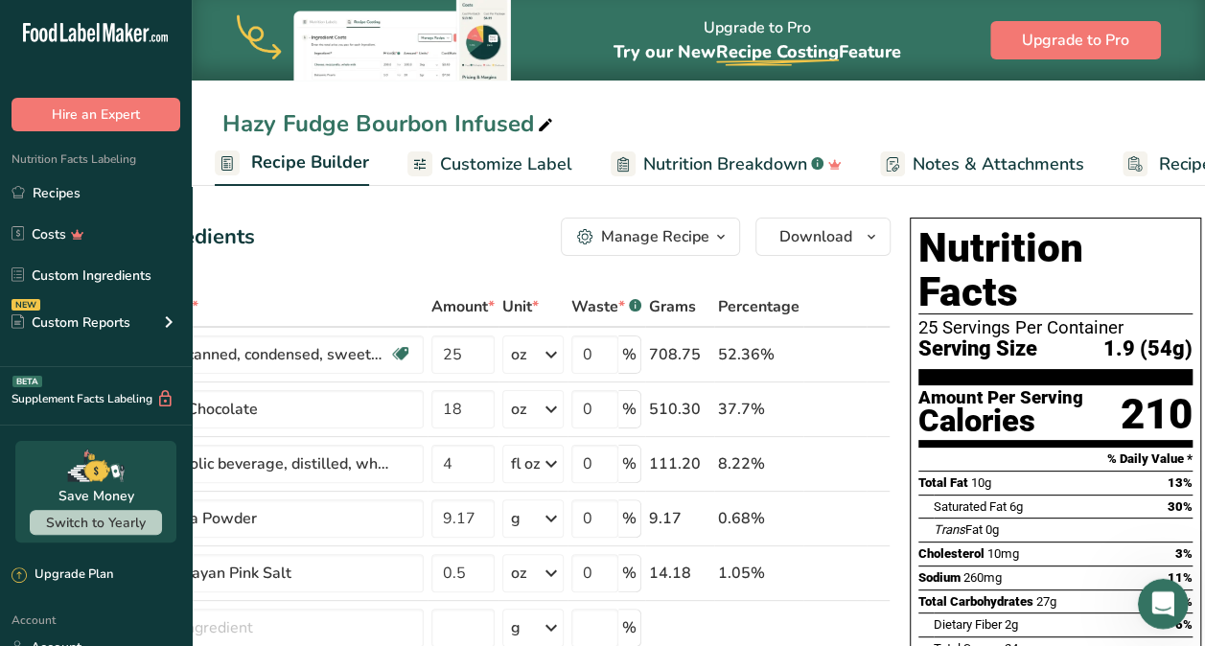
click at [1164, 597] on icon "Open Intercom Messenger" at bounding box center [1161, 602] width 32 height 32
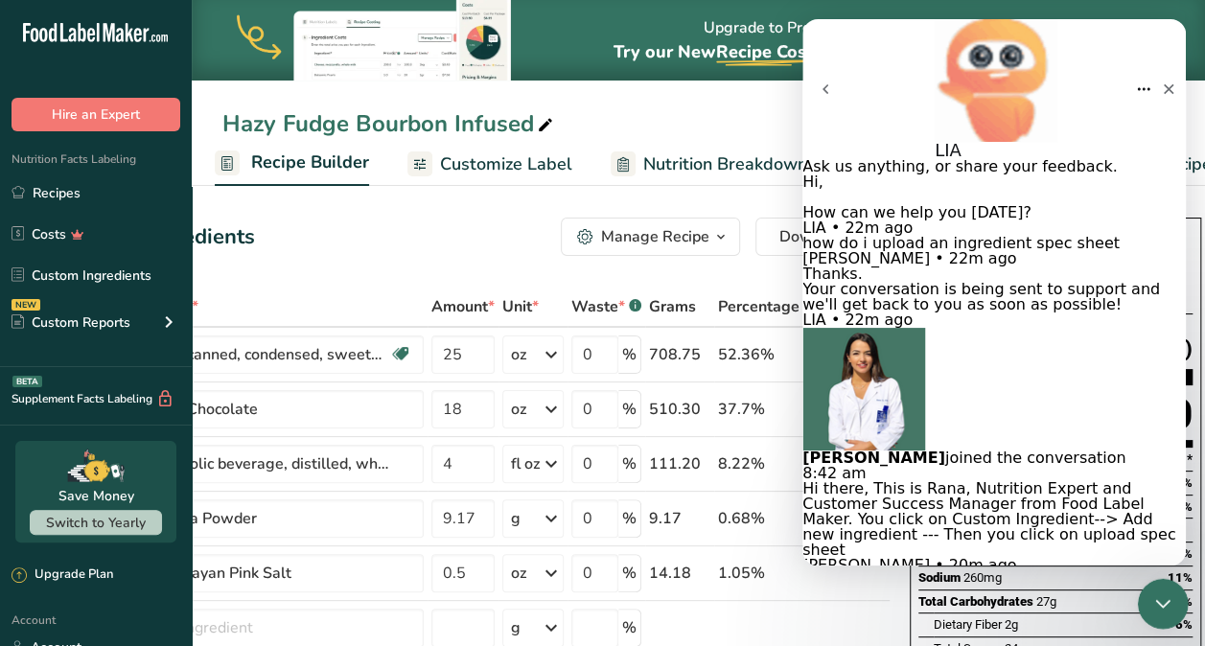
scroll to position [299, 0]
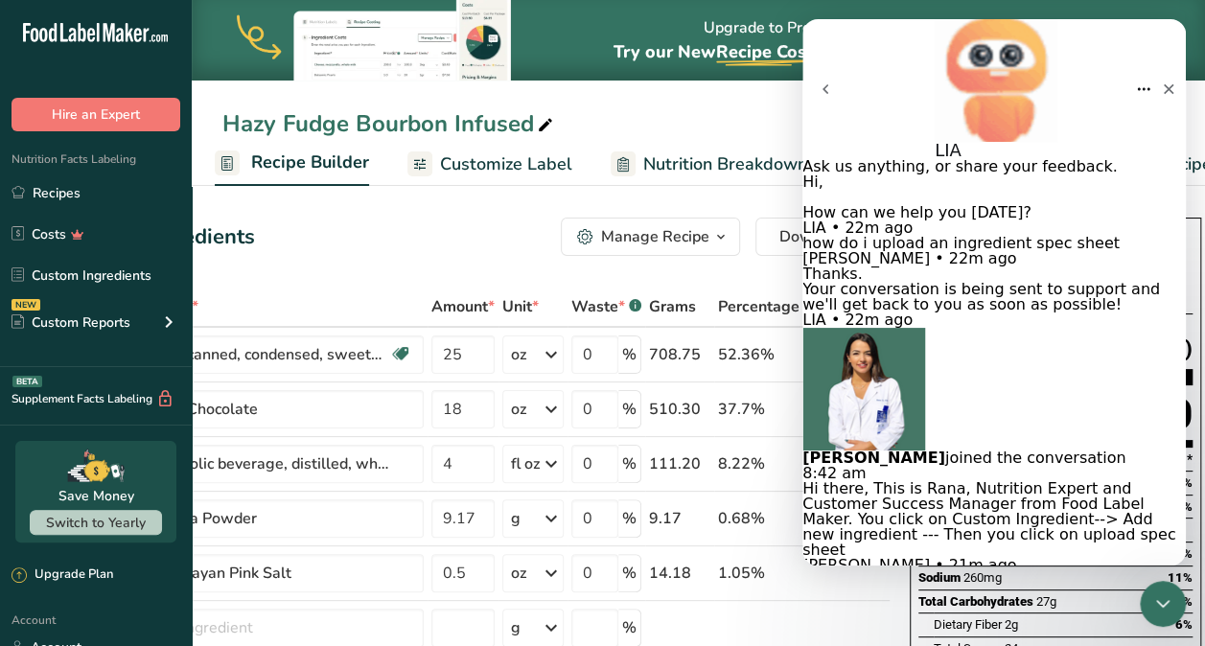
scroll to position [439, 0]
type textarea "my recipe is showing 25 servings per container. I entered the full recipe but s…"
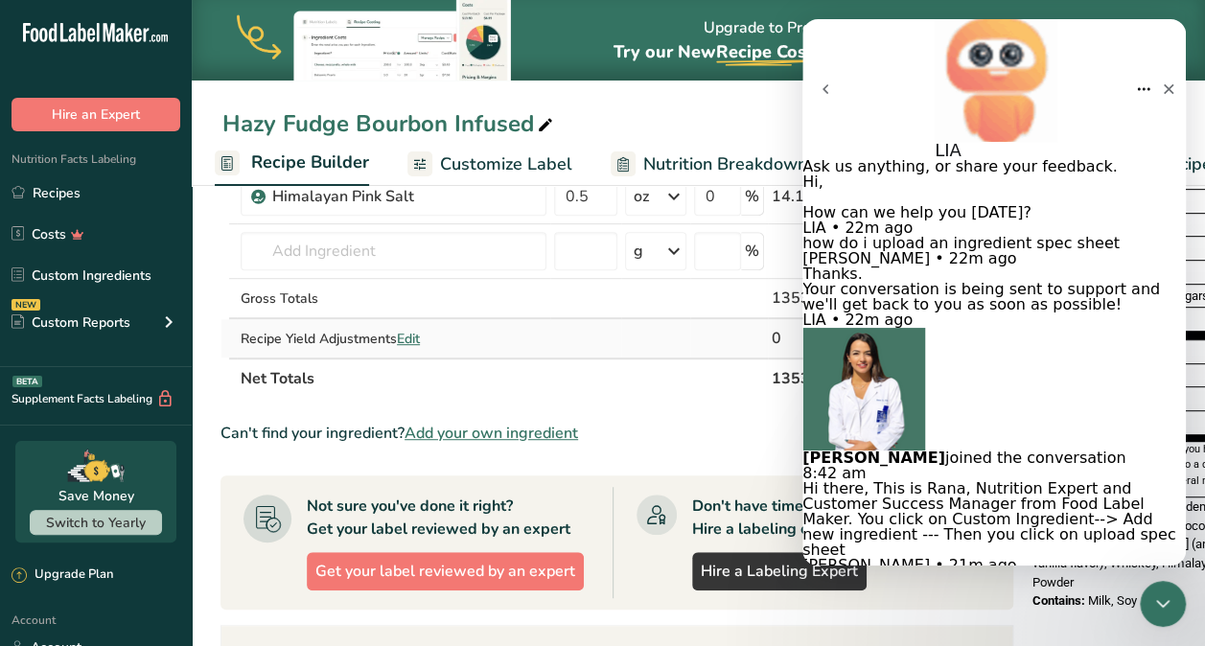
scroll to position [0, 0]
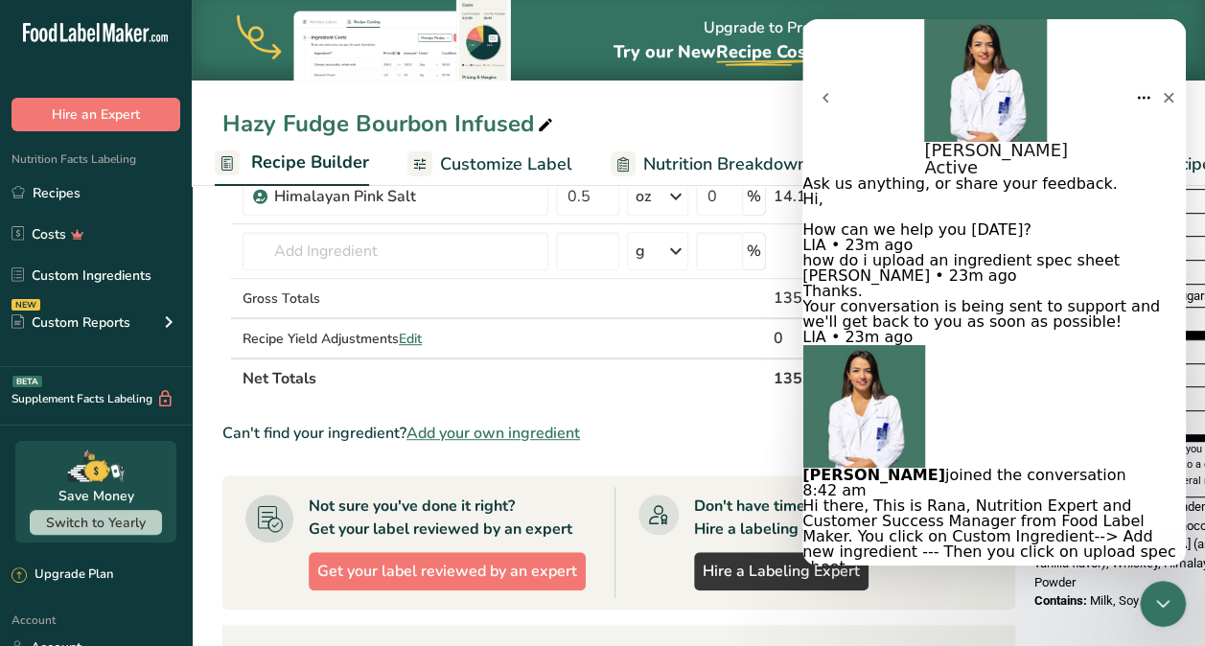
drag, startPoint x: 414, startPoint y: 335, endPoint x: 469, endPoint y: 393, distance: 80.0
click at [469, 393] on table "Ingredient * Amount * Unit * Waste * .a-a{fill:#347362;}.b-a{fill:#fff;} Grams …" at bounding box center [618, 154] width 793 height 489
drag, startPoint x: 469, startPoint y: 393, endPoint x: 688, endPoint y: 437, distance: 223.9
click at [688, 437] on div "Can't find your ingredient? Add your own ingredient" at bounding box center [618, 433] width 793 height 23
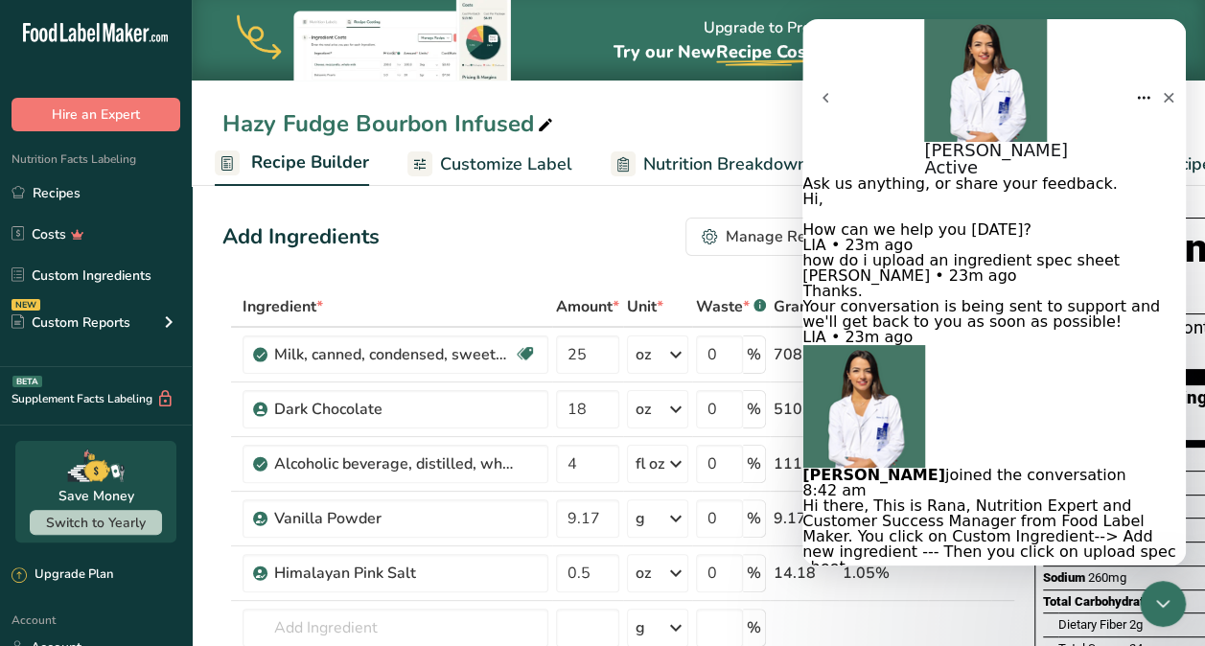
type textarea "the full recipe makes 25 servings but each serving is 1.9 oz is there a way to …"
click at [617, 130] on div "Hazy Fudge Bourbon Infused" at bounding box center [698, 123] width 1013 height 35
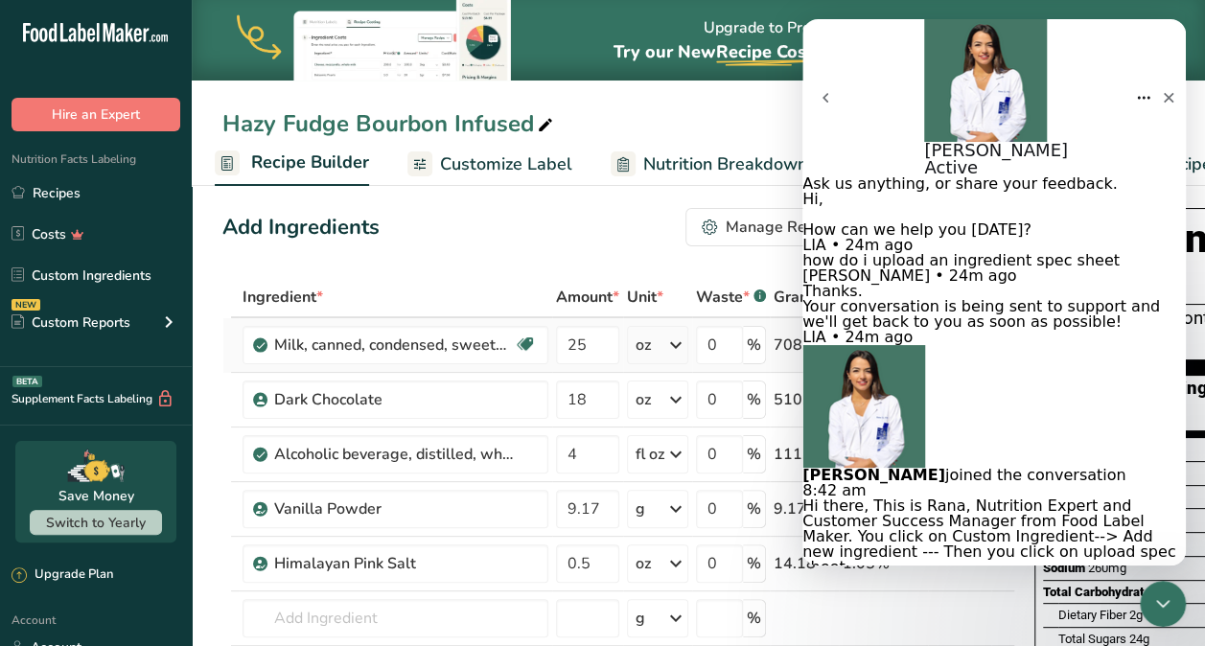
scroll to position [0, 0]
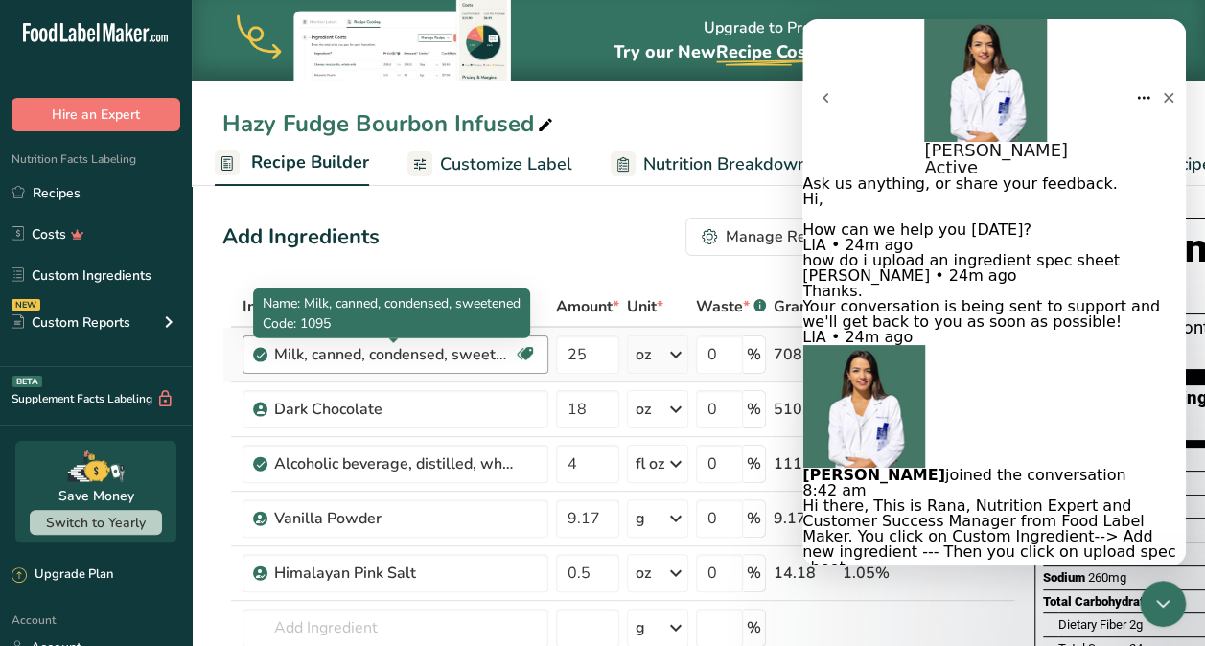
click at [464, 355] on div "Milk, canned, condensed, sweetened" at bounding box center [394, 354] width 240 height 23
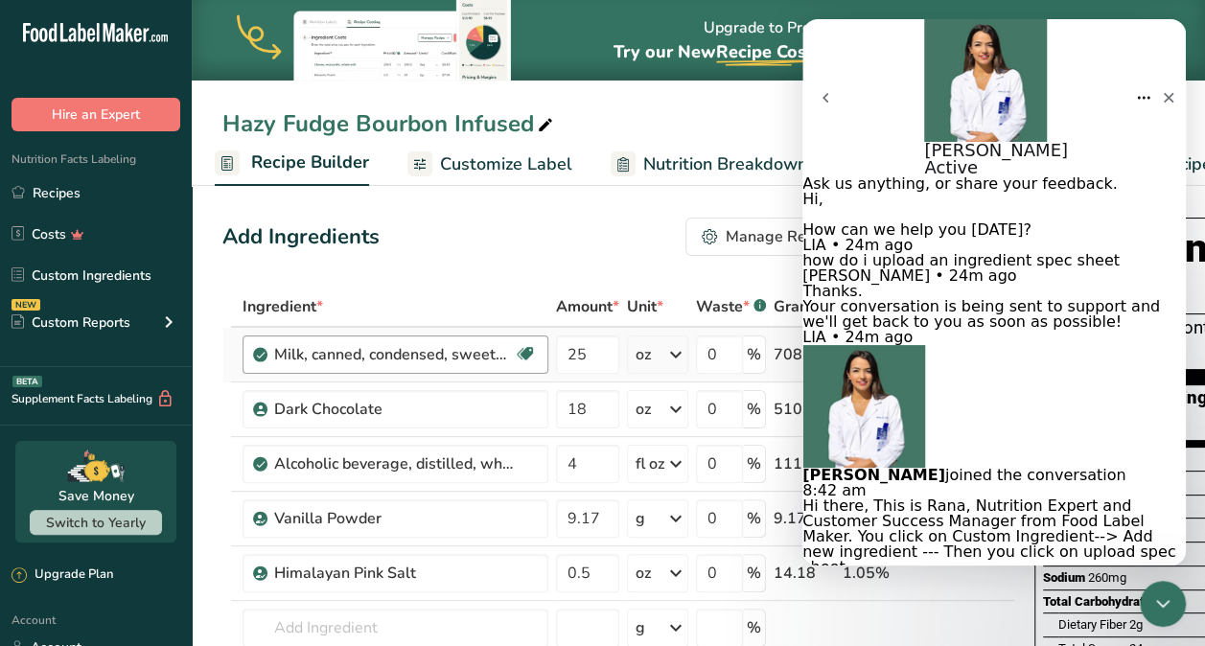
click at [464, 355] on div "Milk, canned, condensed, sweetened" at bounding box center [394, 354] width 240 height 23
drag, startPoint x: 1021, startPoint y: 512, endPoint x: 958, endPoint y: 484, distance: 69.1
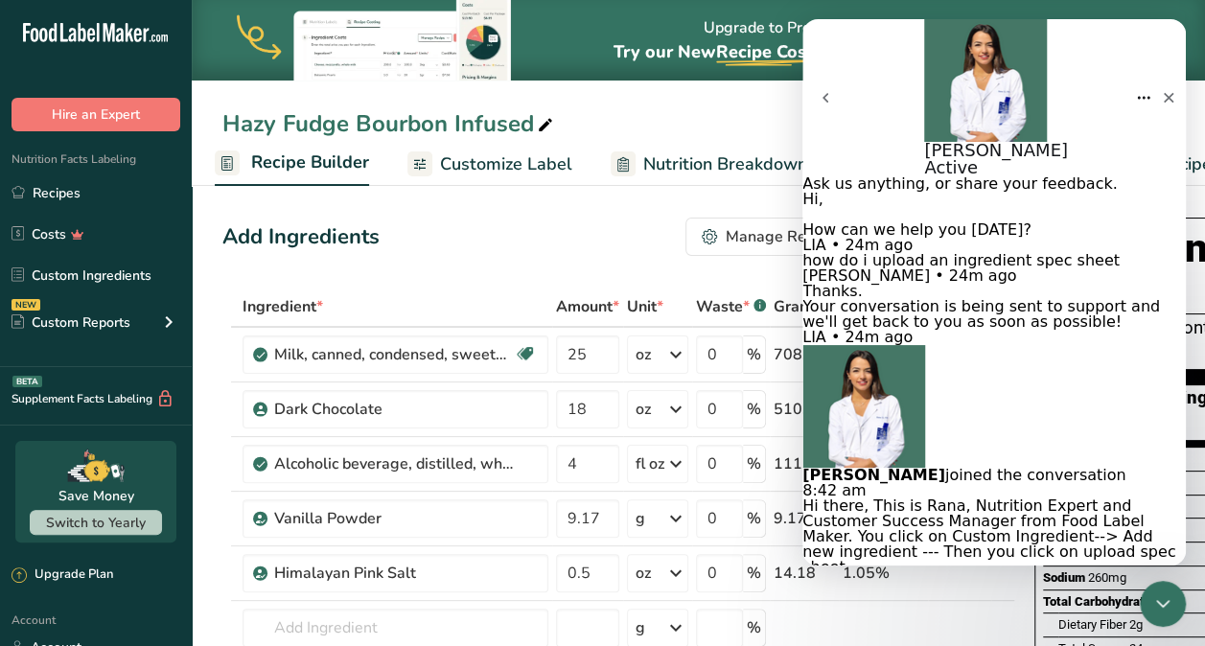
click at [587, 71] on div "Upgrade to Pro Try our New Recipe Costing .a-29{fill:none;stroke-linecap:round;…" at bounding box center [698, 40] width 1013 height 81
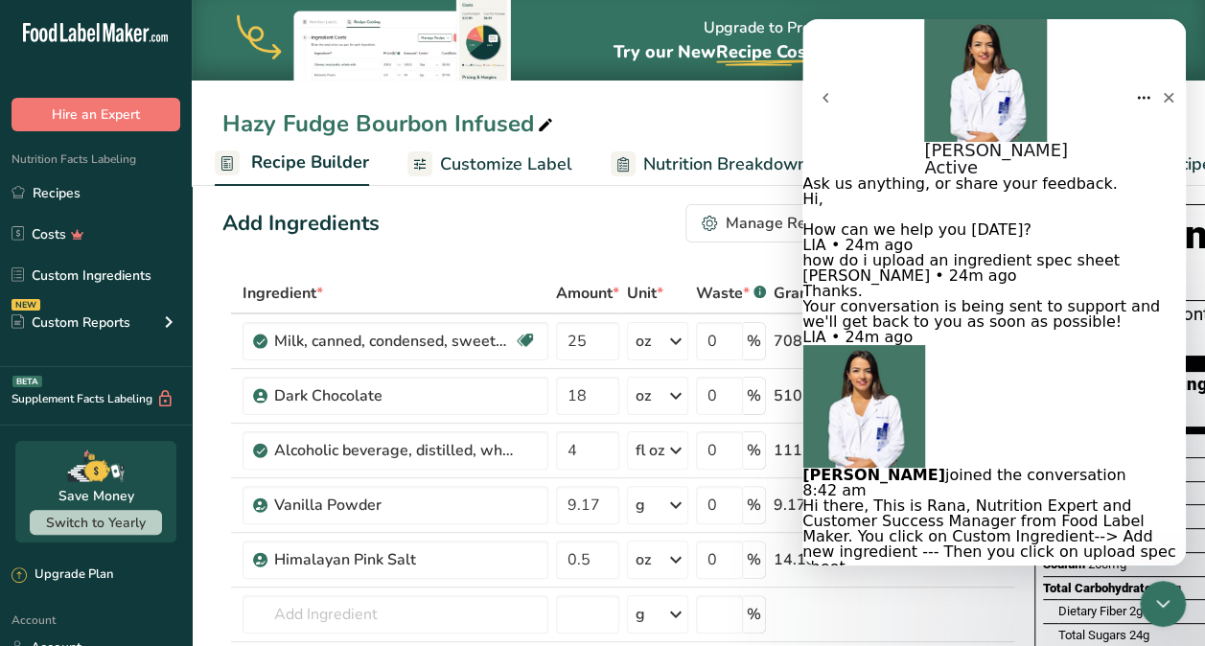
scroll to position [14, 0]
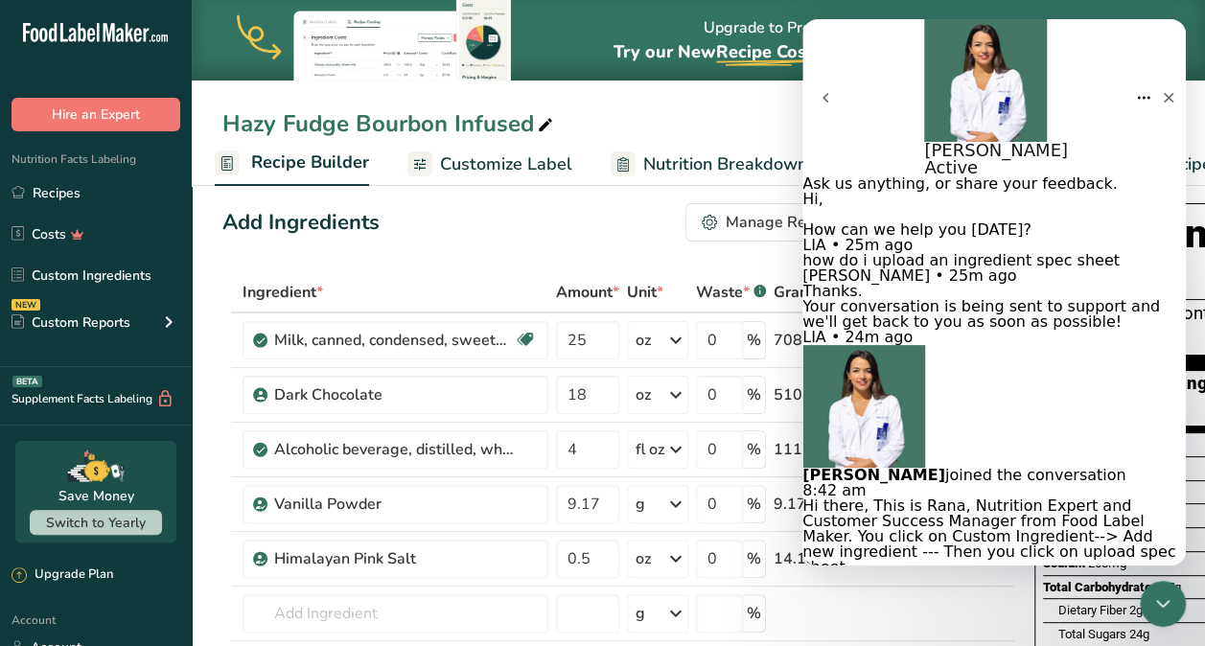
click at [1136, 81] on button "Home" at bounding box center [1143, 98] width 15 height 35
click at [981, 45] on div "Rana Active" at bounding box center [996, 97] width 144 height 157
click at [1164, 93] on icon "Close" at bounding box center [1169, 98] width 11 height 11
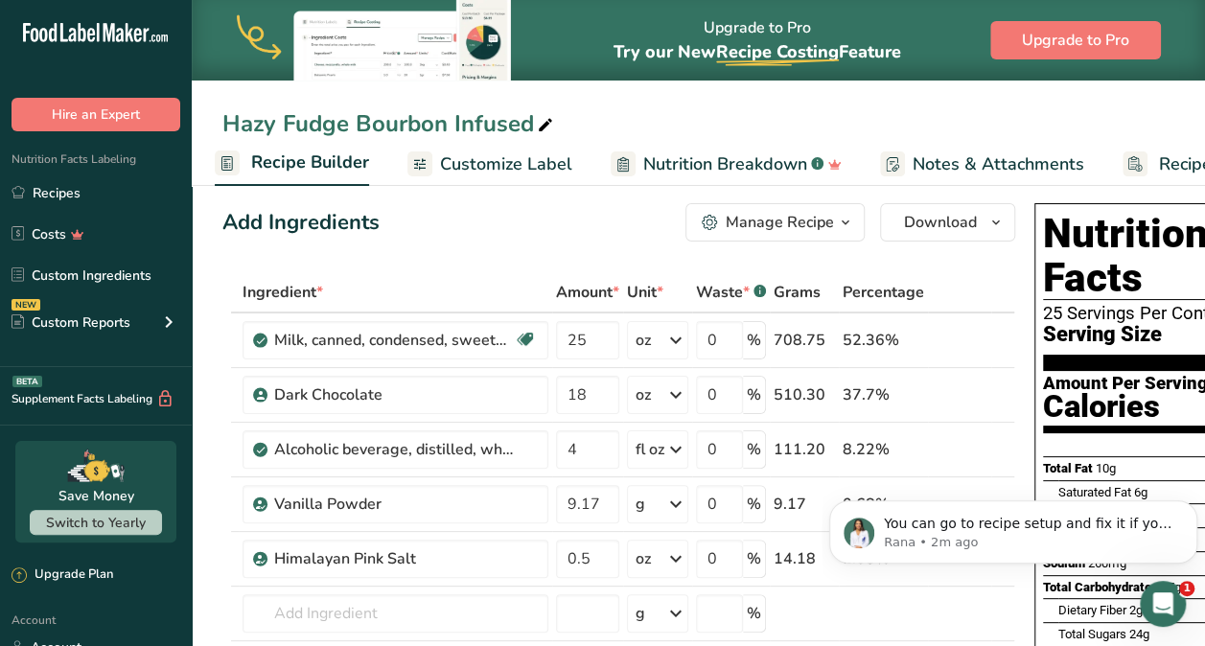
scroll to position [0, 0]
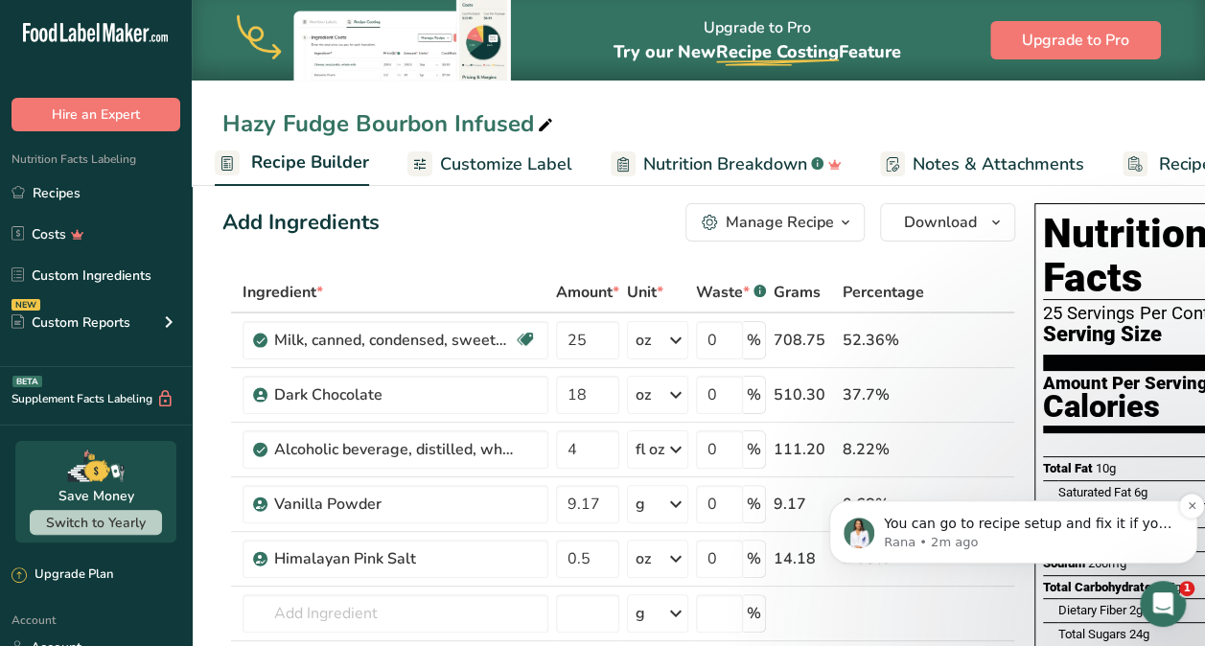
click at [1145, 523] on p "You can go to recipe setup and fix it if you want" at bounding box center [1028, 524] width 289 height 19
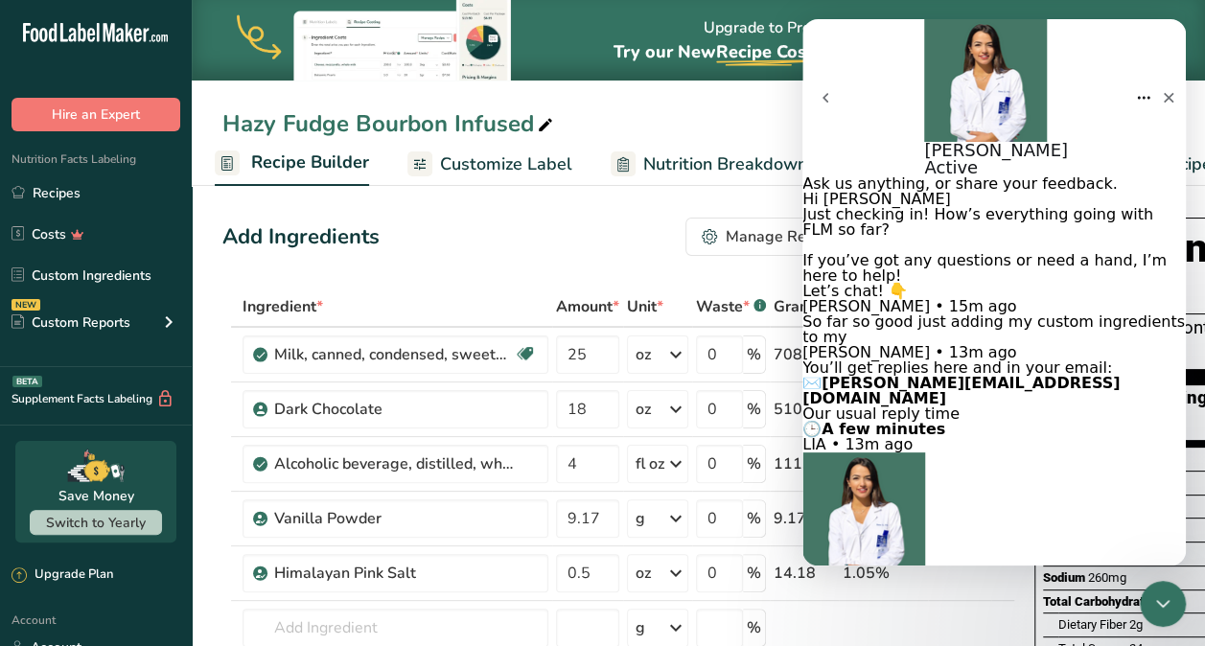
type textarea "where is that?"
type textarea "I see reicpe builder"
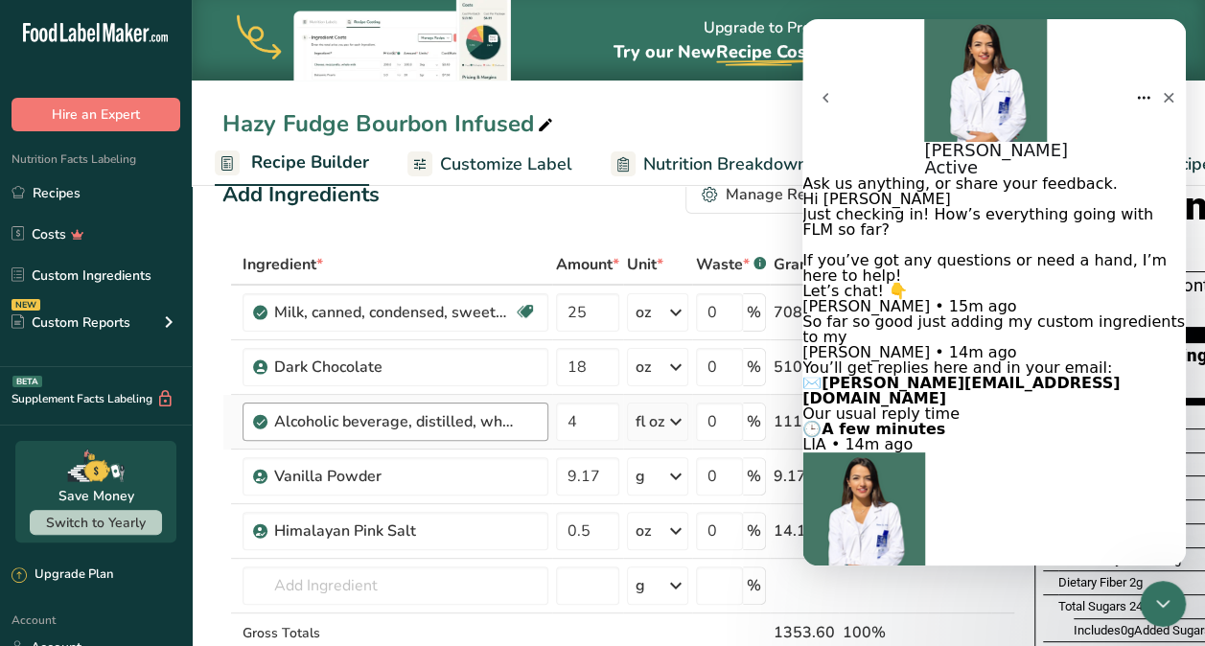
scroll to position [39, 0]
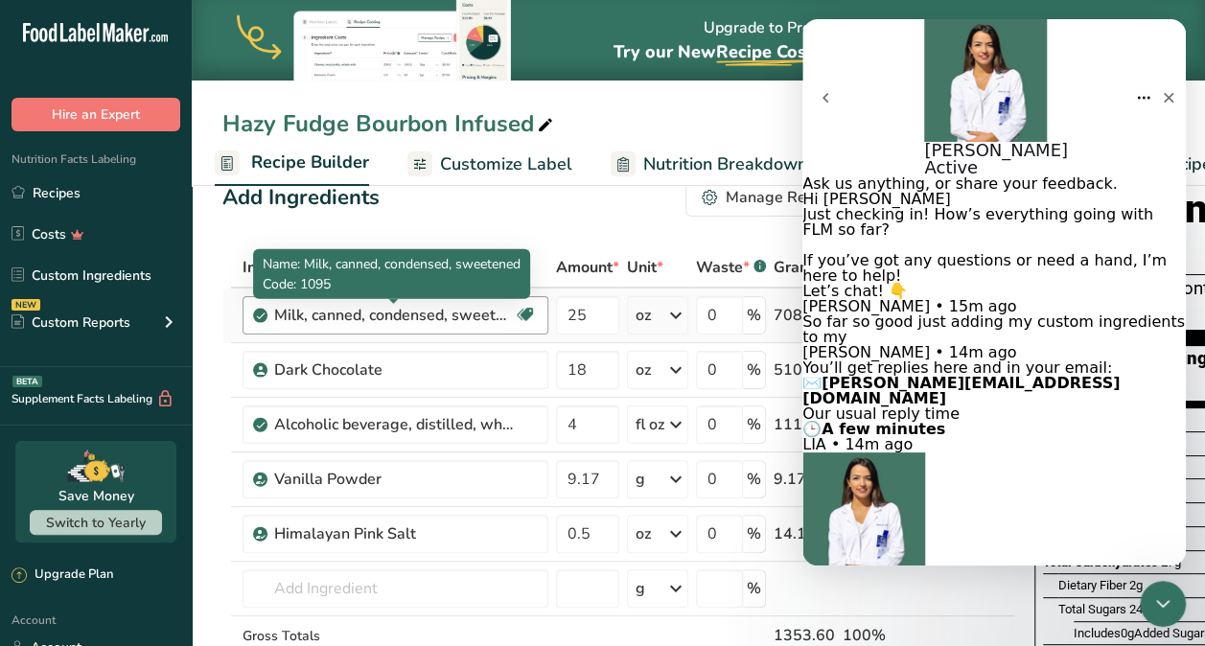
click at [476, 323] on div "Milk, canned, condensed, sweetened" at bounding box center [394, 315] width 240 height 23
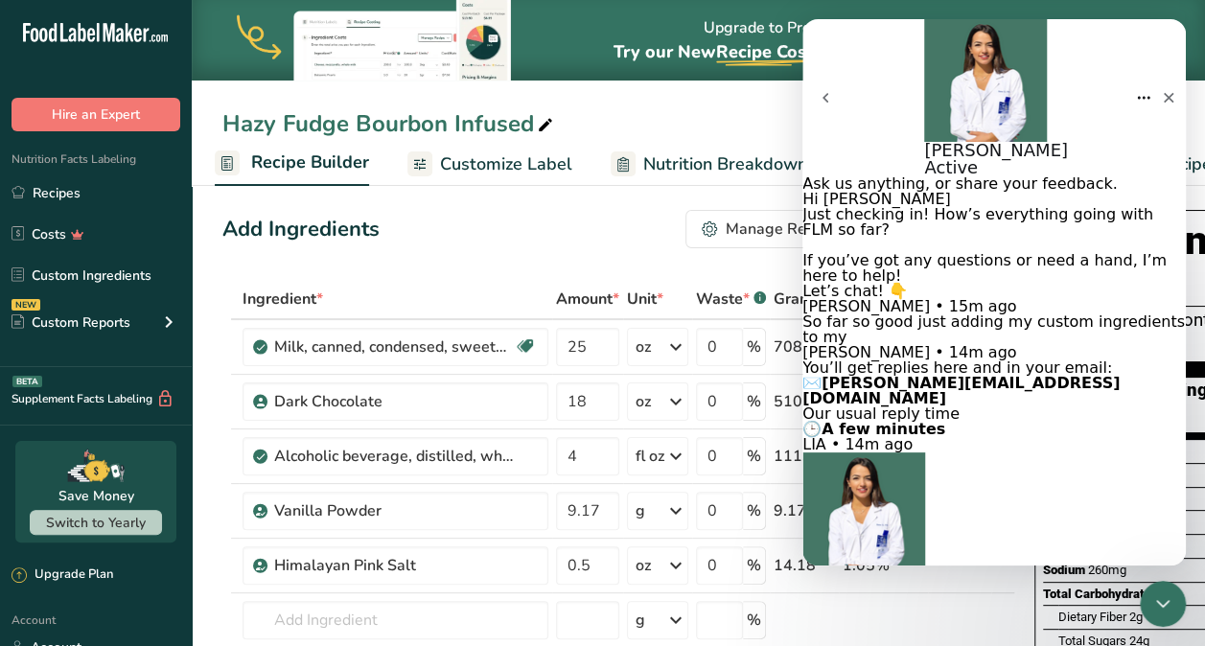
scroll to position [0, 0]
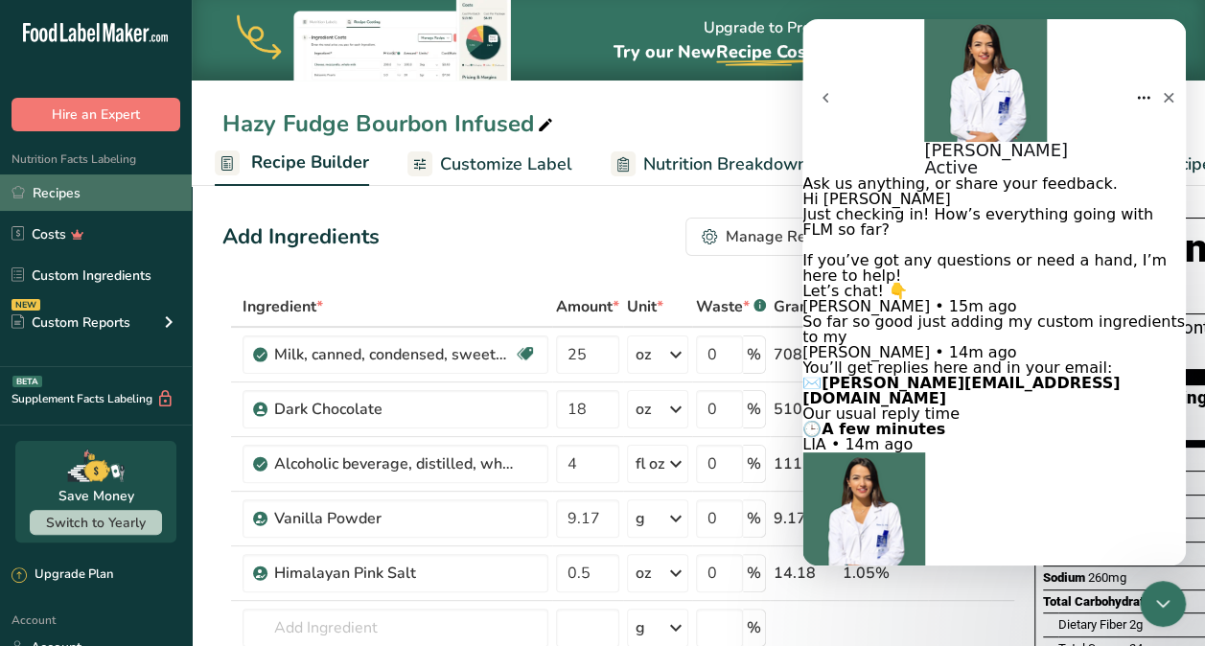
click at [67, 188] on link "Recipes" at bounding box center [96, 192] width 192 height 36
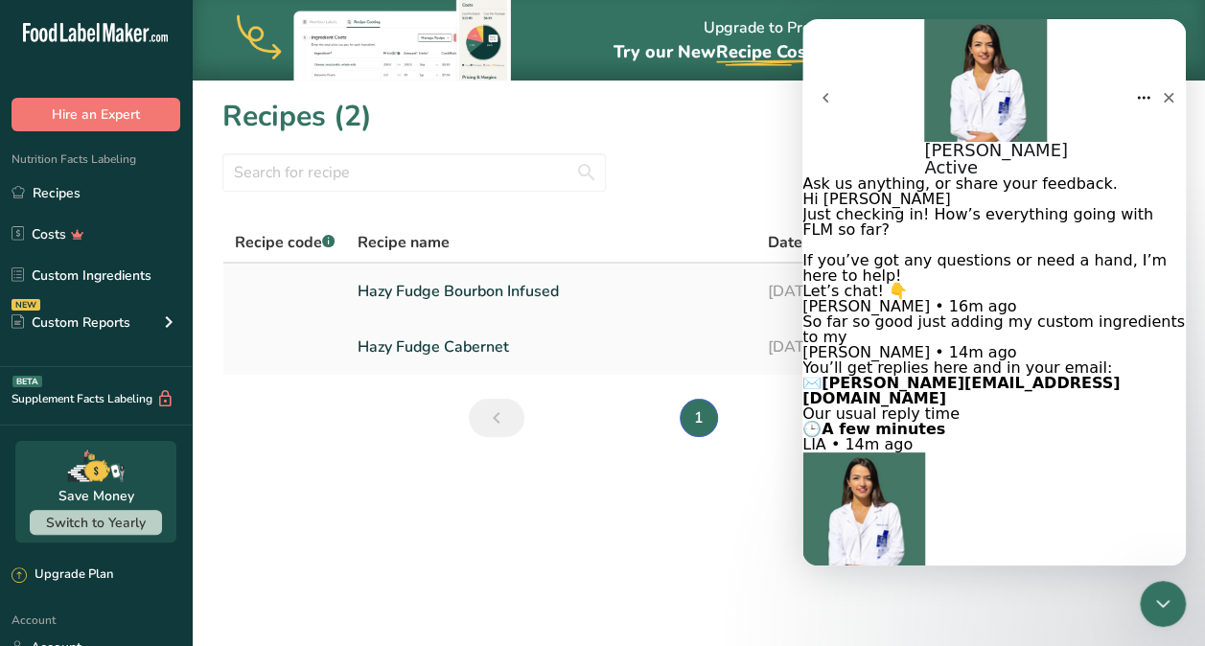
click at [650, 293] on link "Hazy Fudge Bourbon Infused" at bounding box center [551, 291] width 386 height 40
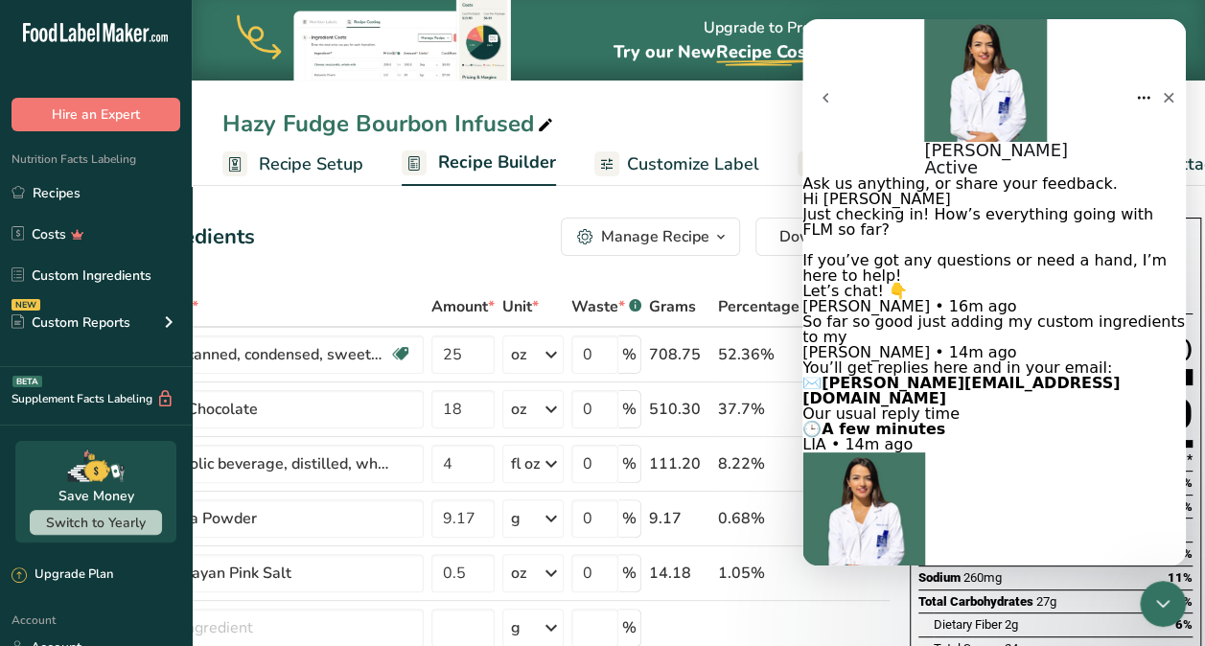
click at [823, 75] on button "go back" at bounding box center [825, 98] width 46 height 46
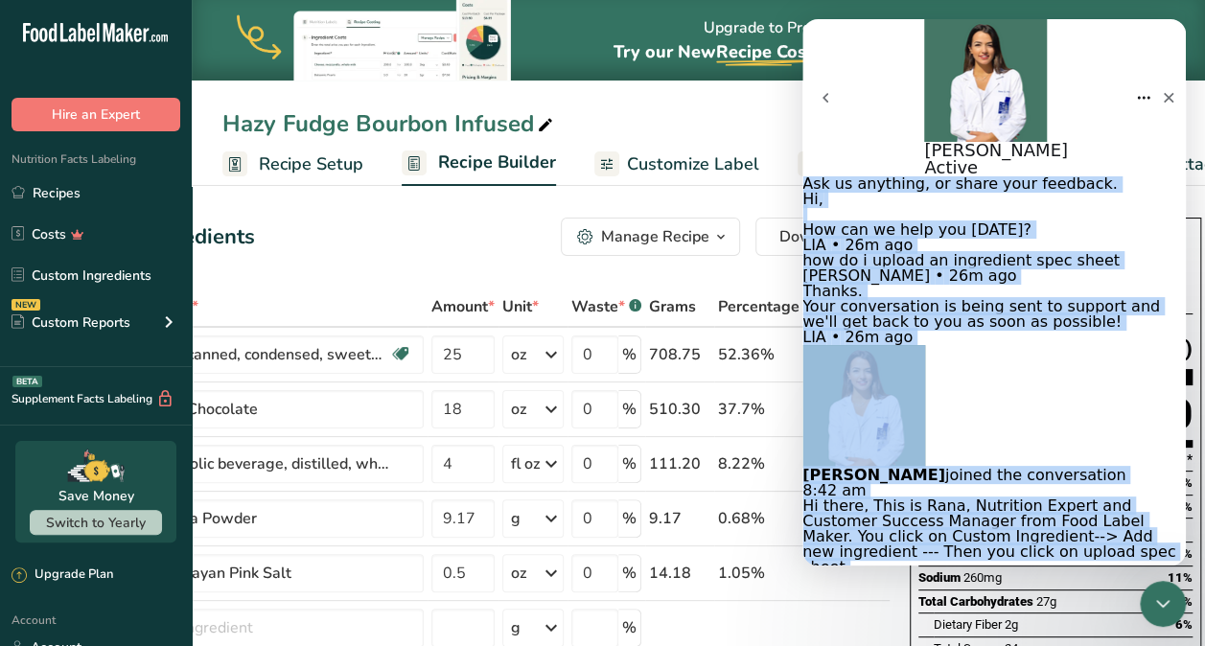
scroll to position [580, 0]
drag, startPoint x: 1004, startPoint y: 42, endPoint x: 1019, endPoint y: 261, distance: 219.1
click at [1019, 261] on div "Rana Active Ask us anything, or share your feedback. Hi, ​ How can we help you …" at bounding box center [993, 292] width 383 height 546
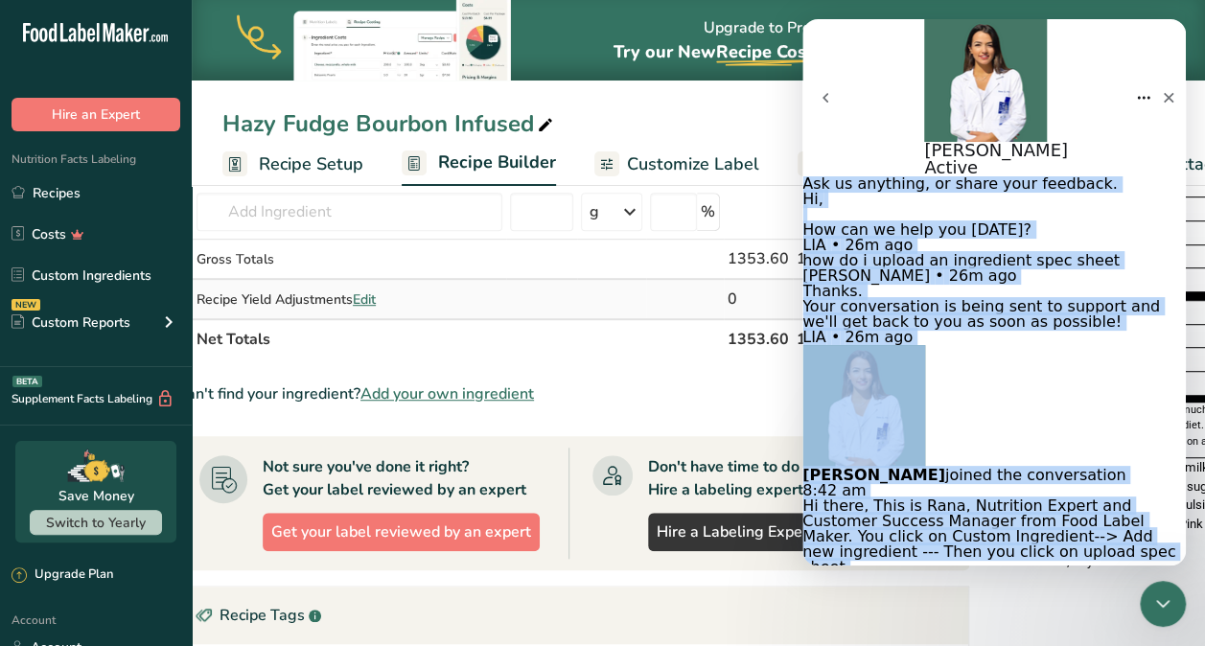
scroll to position [419, 0]
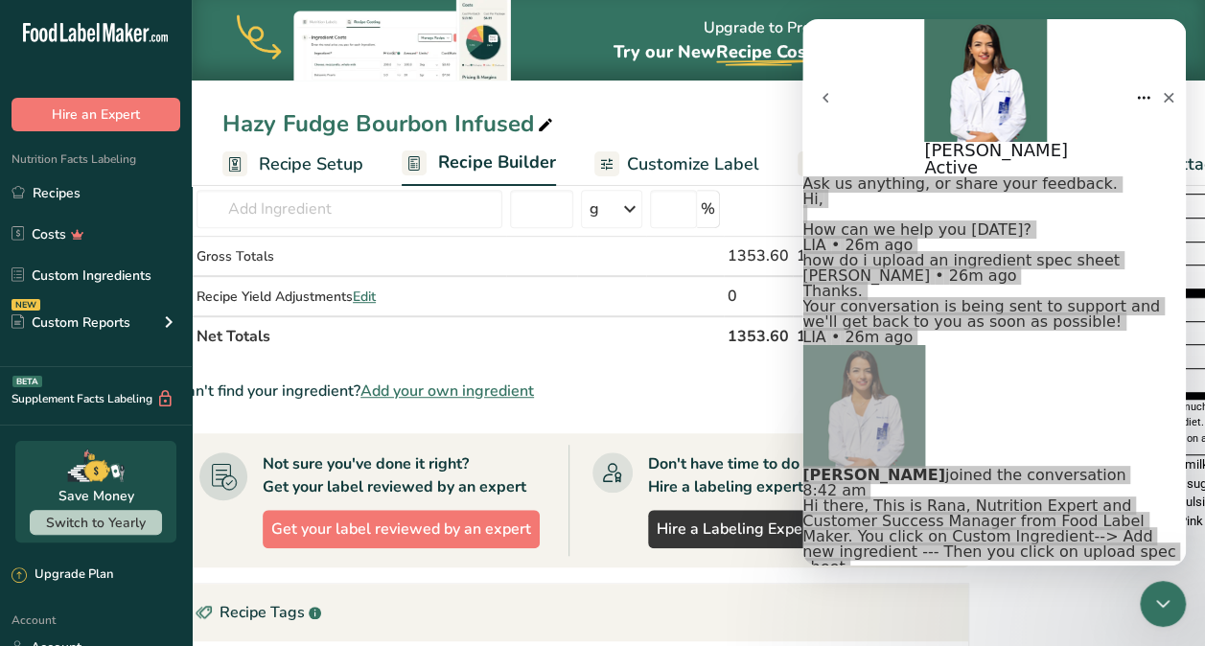
click at [479, 388] on span "Add your own ingredient" at bounding box center [446, 391] width 173 height 23
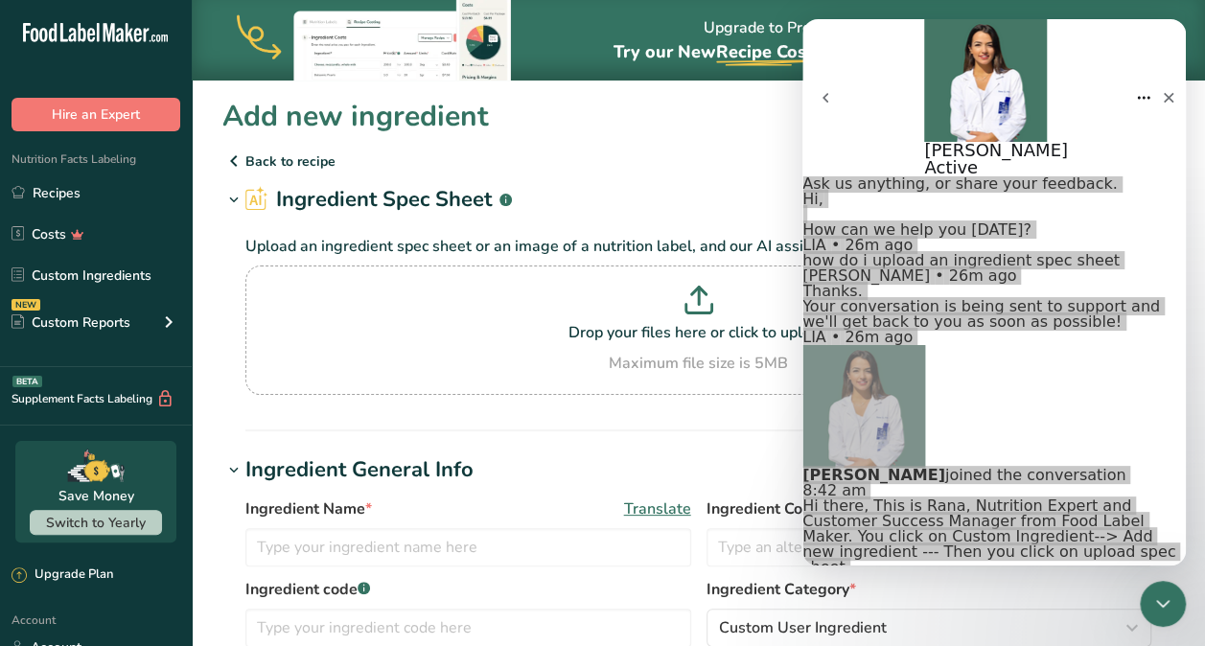
click at [278, 165] on p "Back to recipe" at bounding box center [698, 161] width 952 height 23
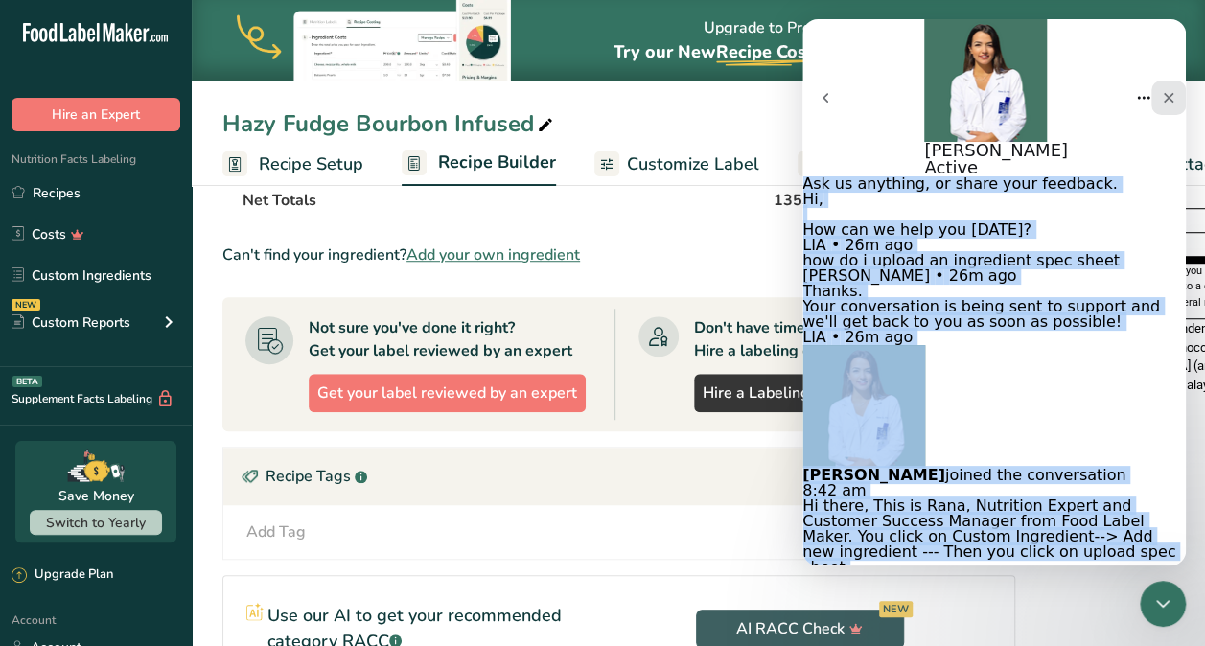
click at [1164, 93] on icon "Close" at bounding box center [1169, 98] width 11 height 11
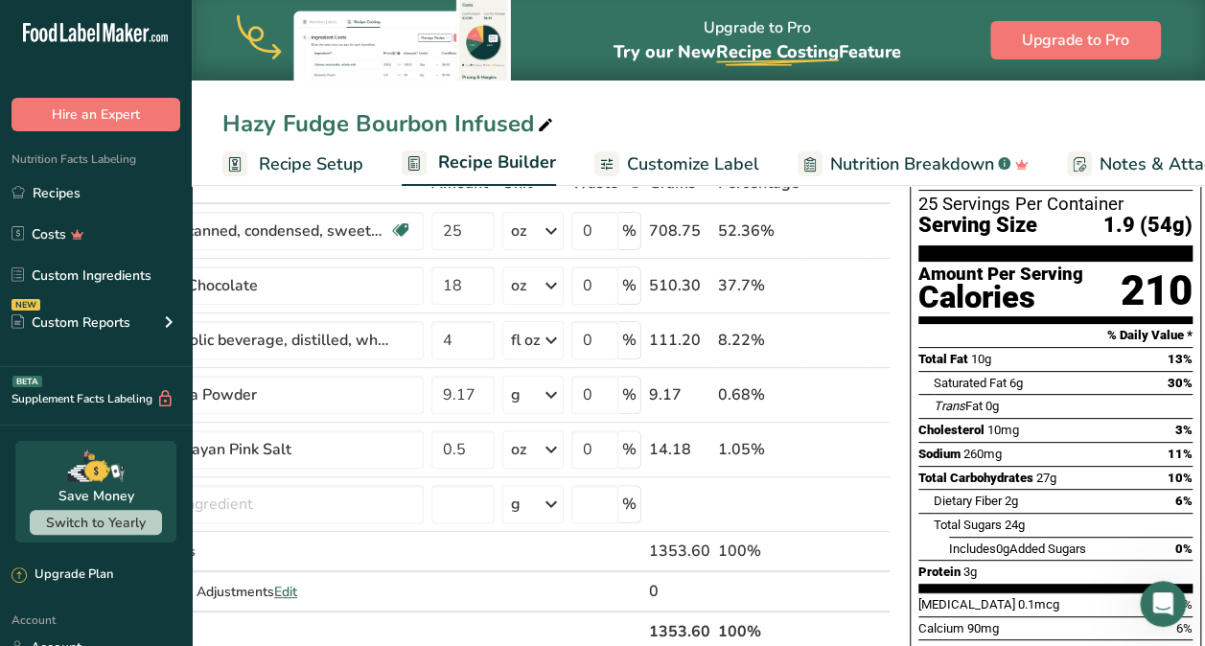
scroll to position [123, 0]
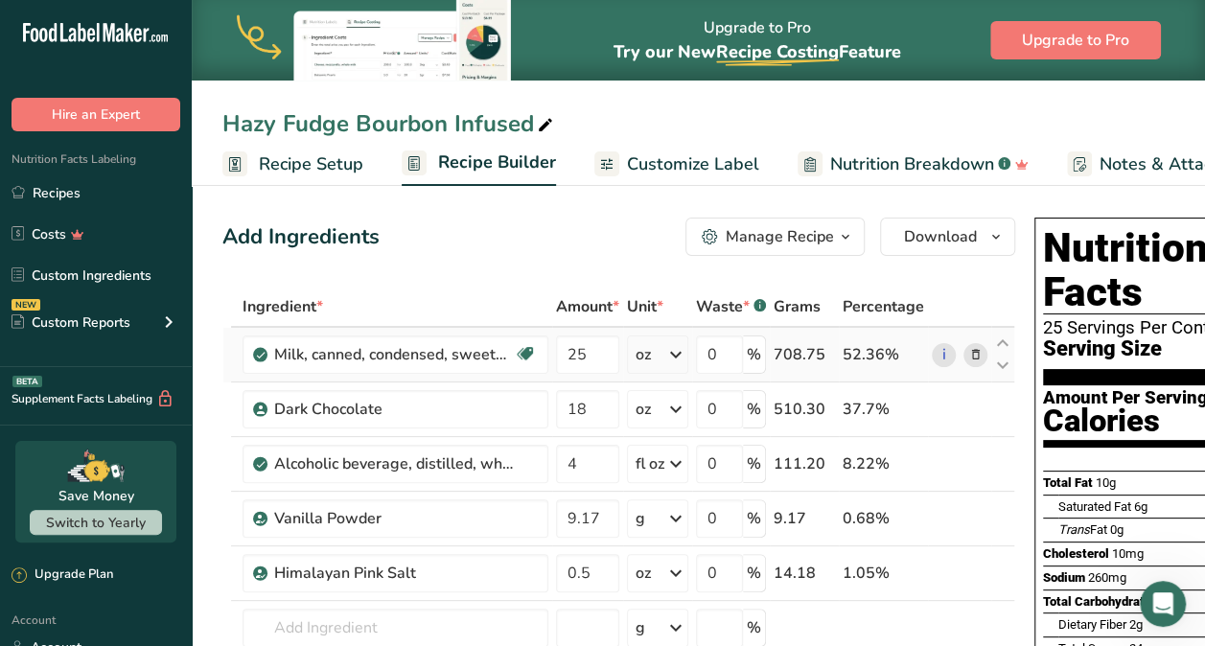
click at [978, 351] on icon at bounding box center [975, 355] width 13 height 20
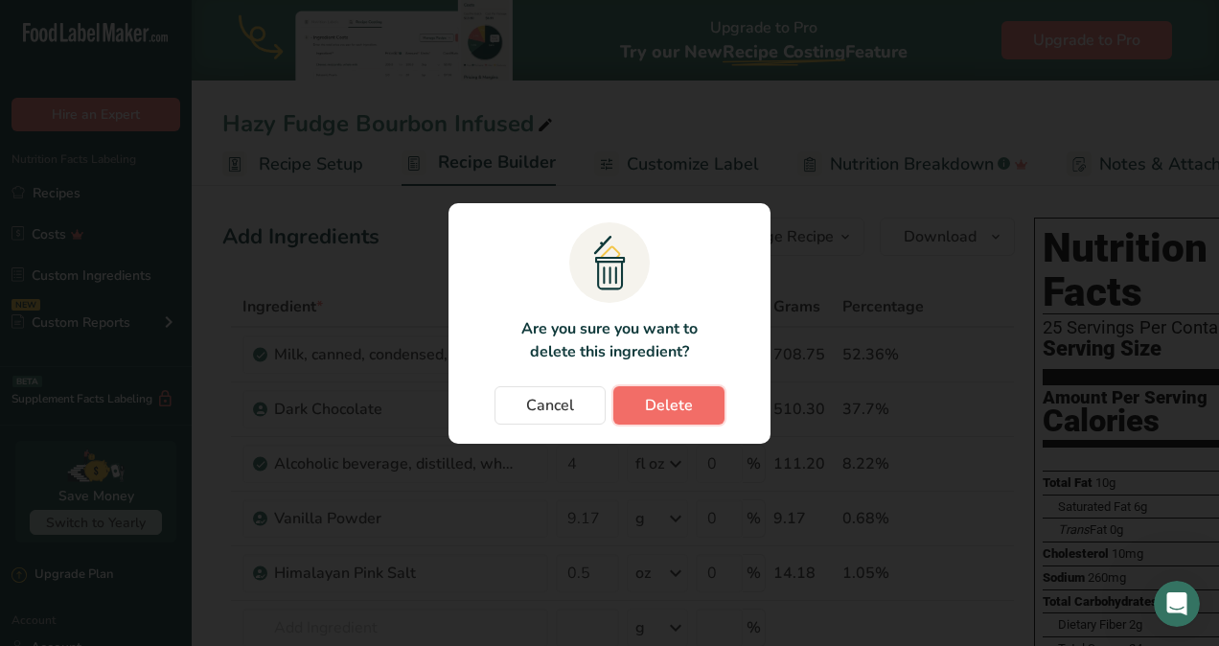
click at [658, 409] on span "Delete" at bounding box center [669, 405] width 48 height 23
type input "18"
type input "4"
type input "9.17"
type input "0.5"
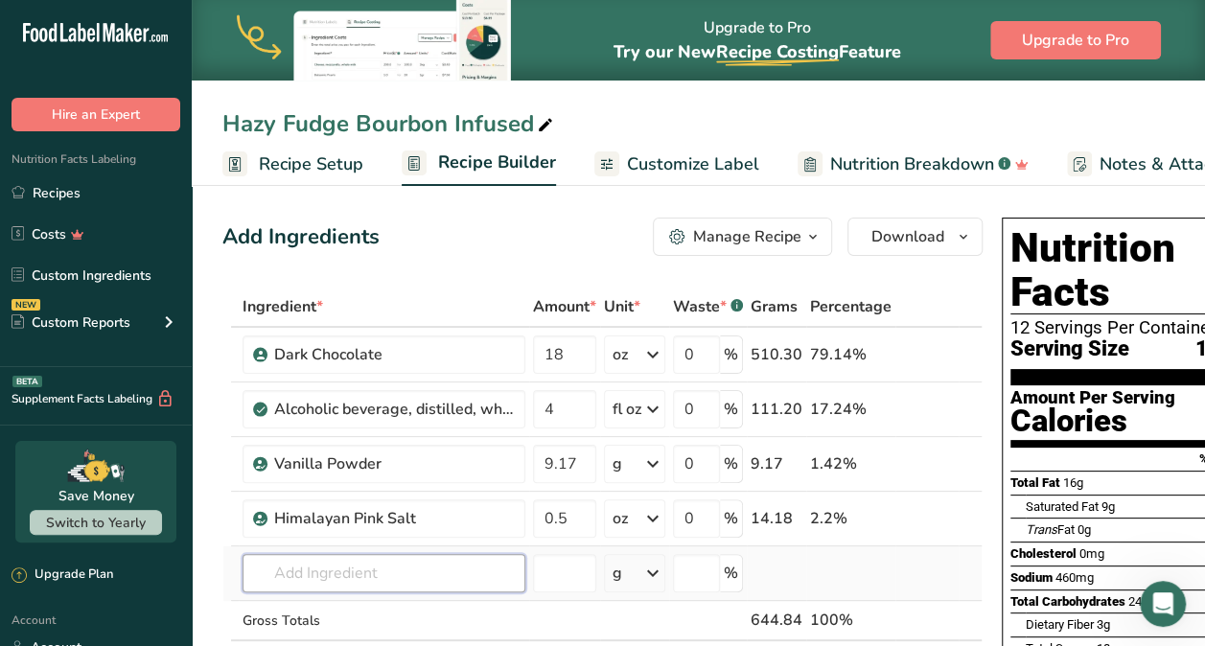
click at [357, 578] on input "text" at bounding box center [384, 573] width 283 height 38
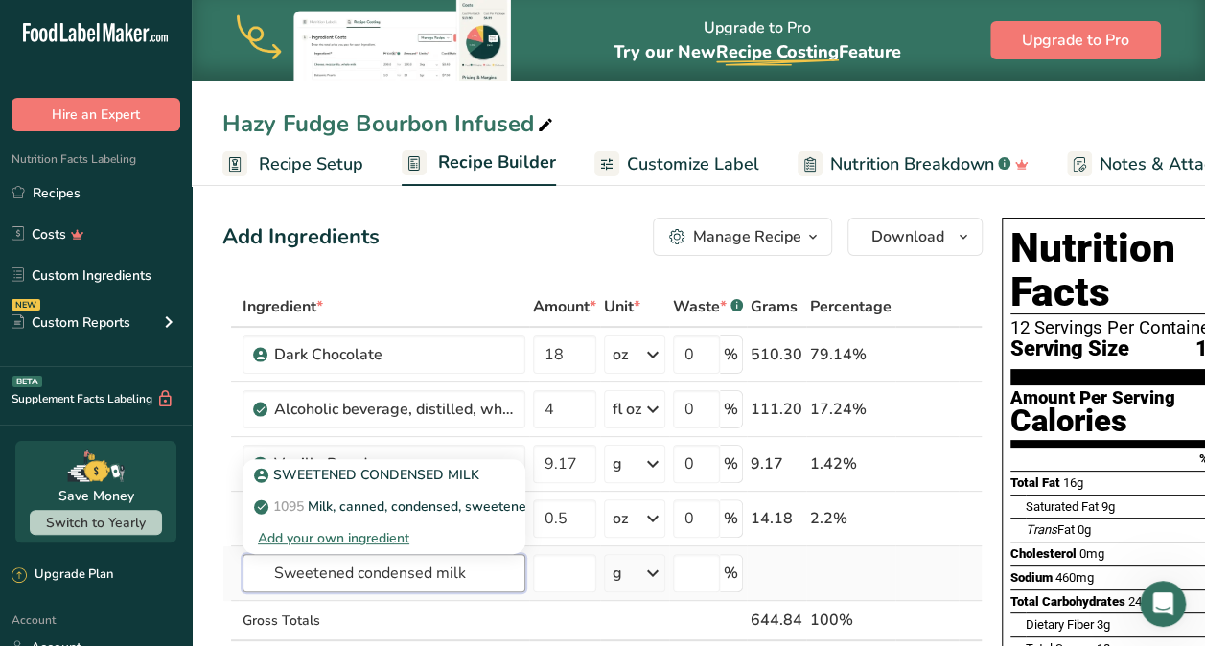
type input "Sweetened condensed milk"
click at [382, 535] on div "Add your own ingredient" at bounding box center [384, 538] width 252 height 20
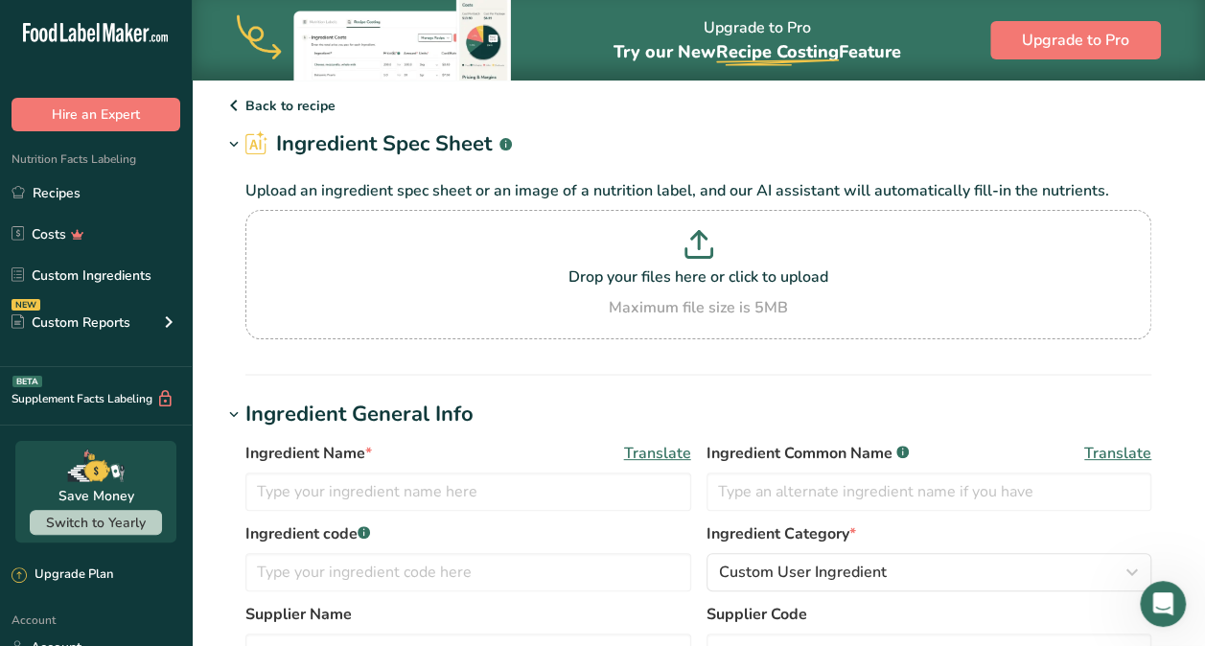
scroll to position [61, 0]
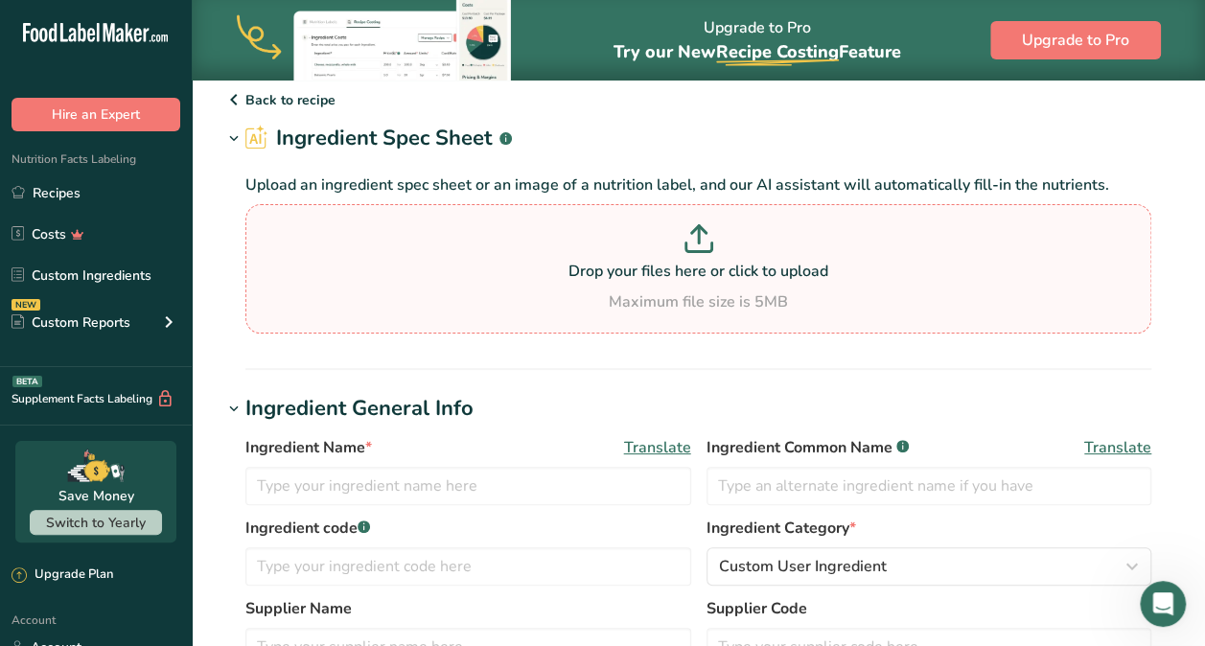
click at [738, 249] on p at bounding box center [698, 241] width 896 height 35
click at [738, 249] on input "Drop your files here or click to upload Maximum file size is 5MB" at bounding box center [698, 268] width 906 height 129
type input "C:\fakepath\SPRING FARM, SWEETENED CONDENSED MILK SPEC.pdf"
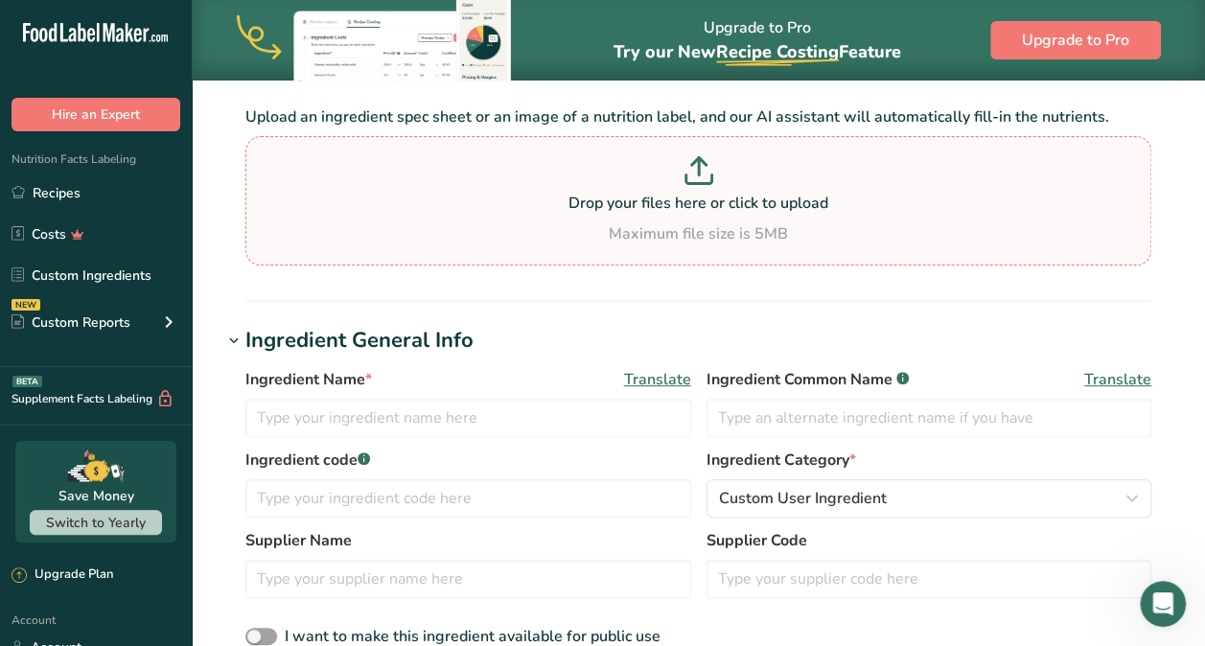
scroll to position [0, 0]
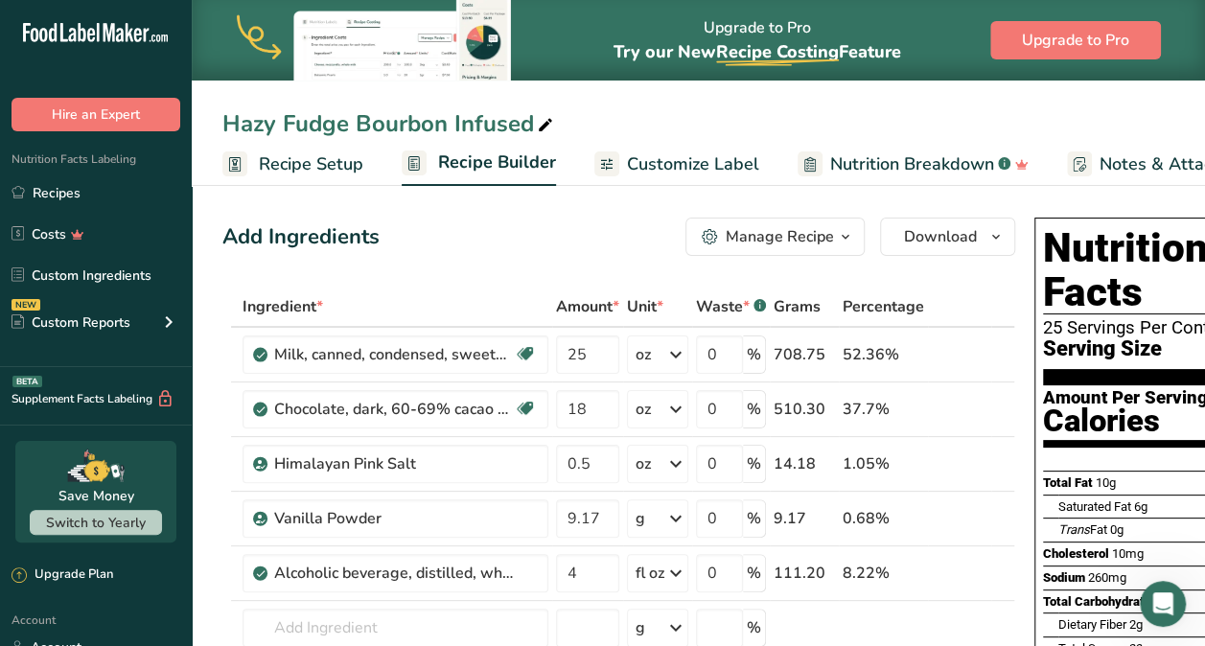
click at [313, 167] on span "Recipe Setup" at bounding box center [311, 164] width 104 height 26
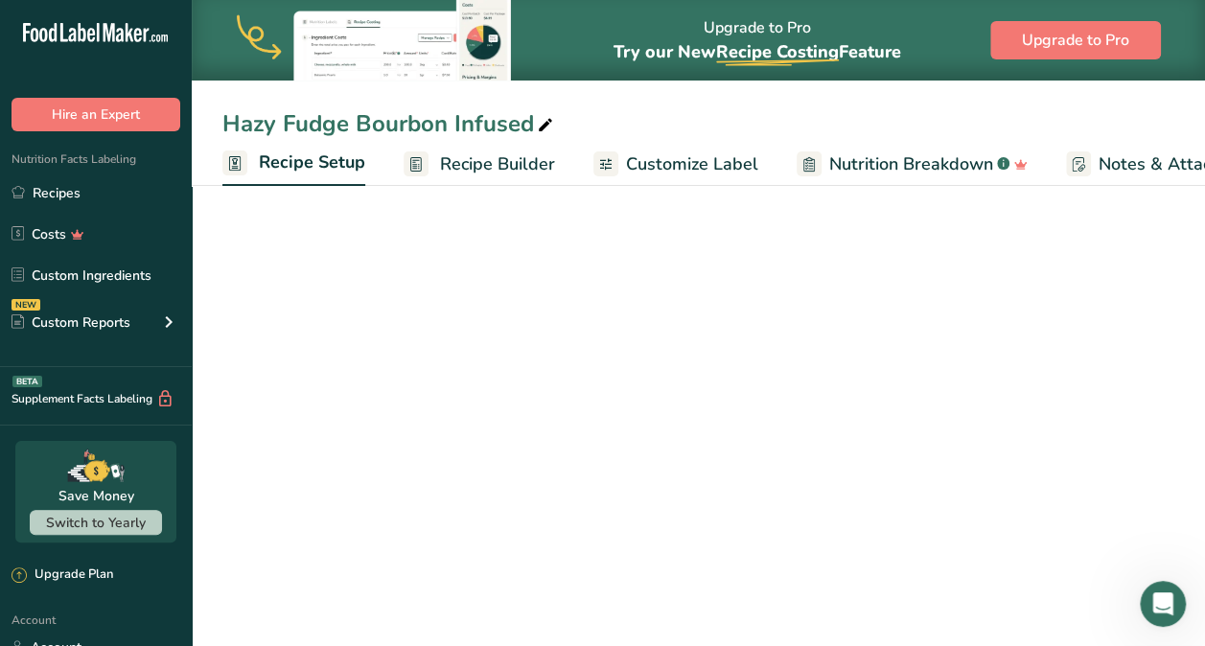
scroll to position [0, 7]
select select "5"
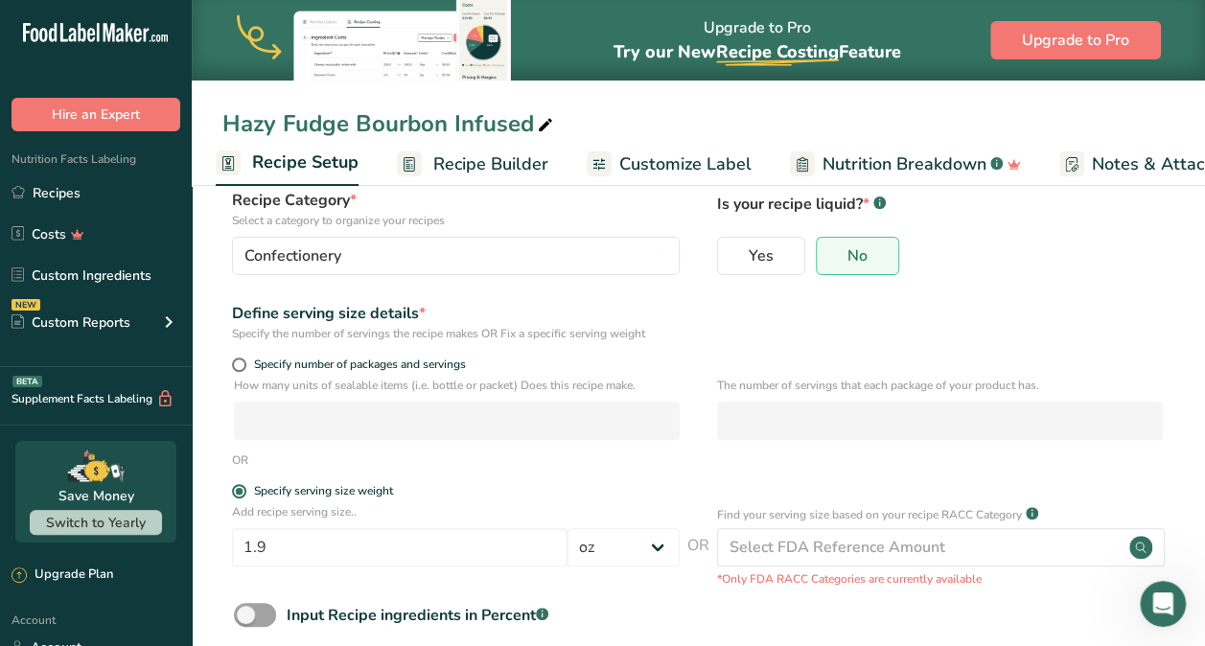
scroll to position [129, 0]
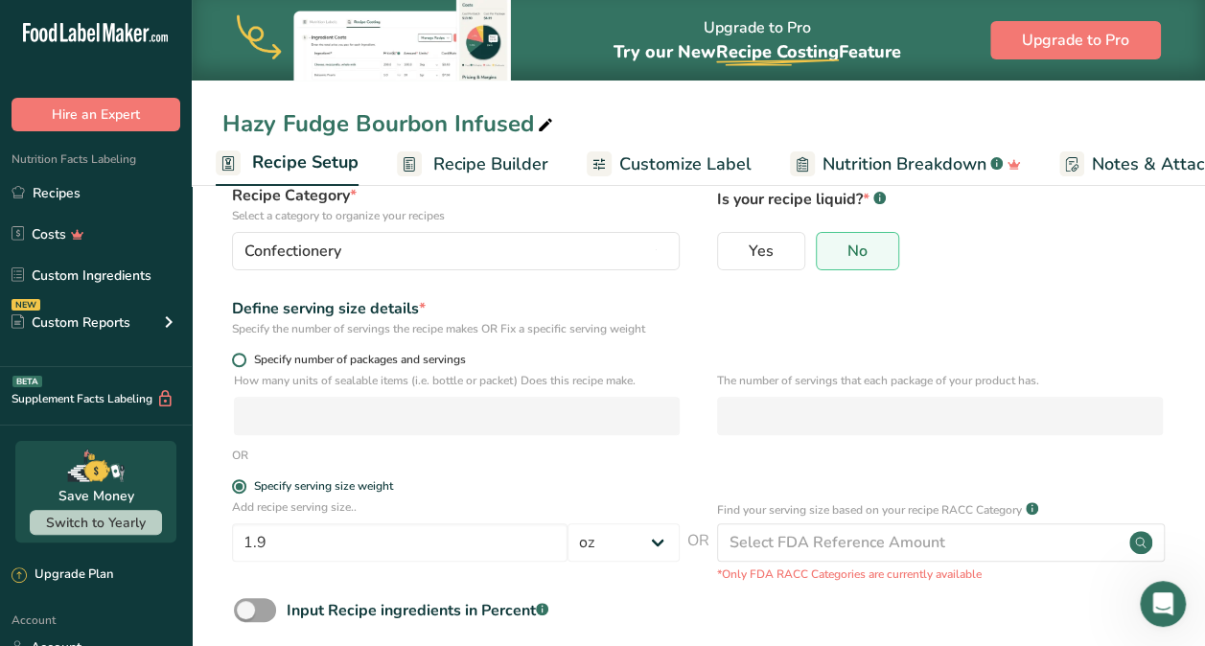
click at [243, 355] on span at bounding box center [239, 360] width 14 height 14
click at [243, 355] on input "Specify number of packages and servings" at bounding box center [238, 360] width 12 height 12
radio input "true"
radio input "false"
select select "0"
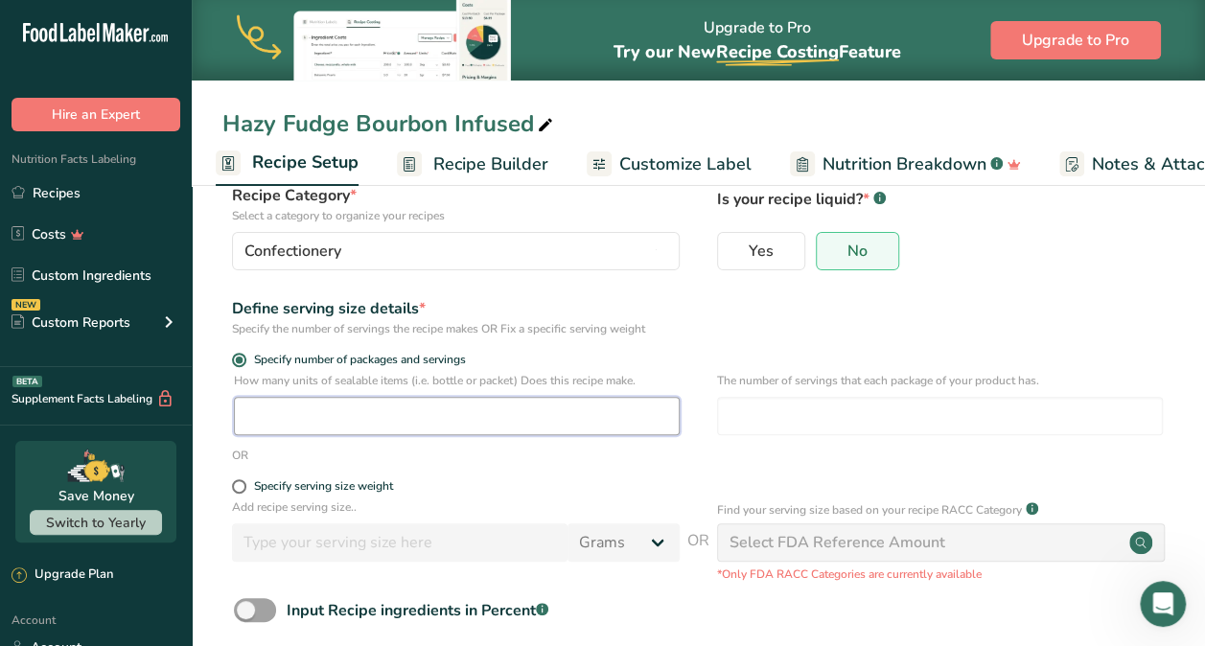
click at [539, 431] on input "number" at bounding box center [457, 416] width 446 height 38
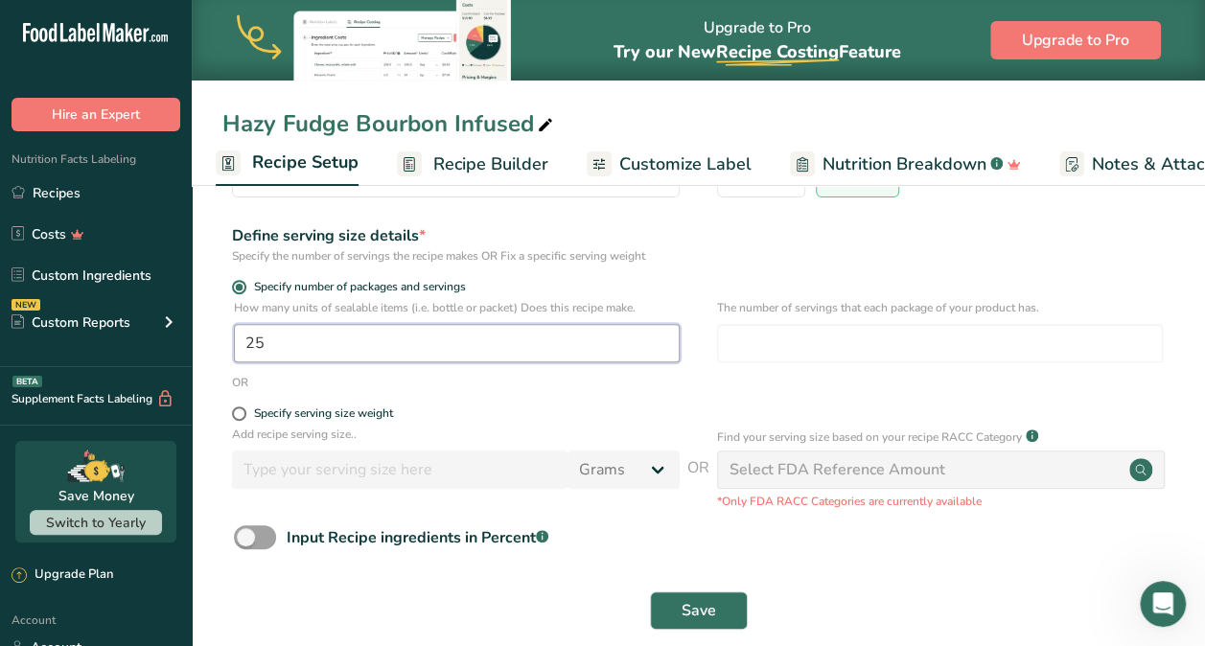
scroll to position [228, 0]
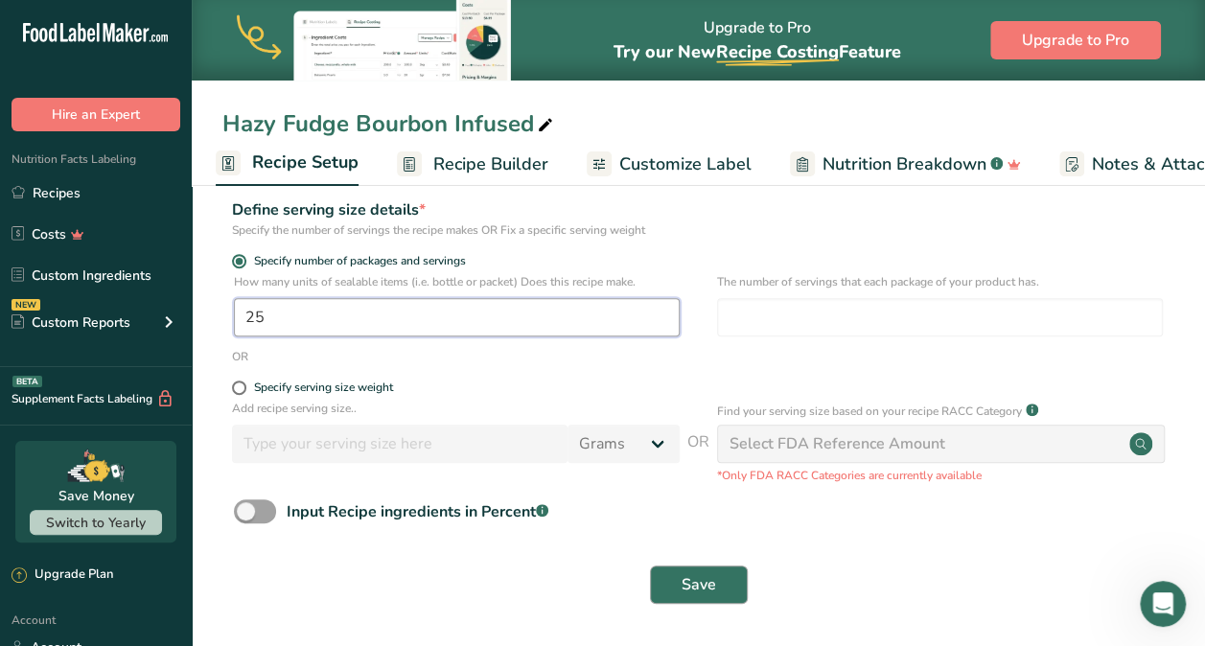
type input "25"
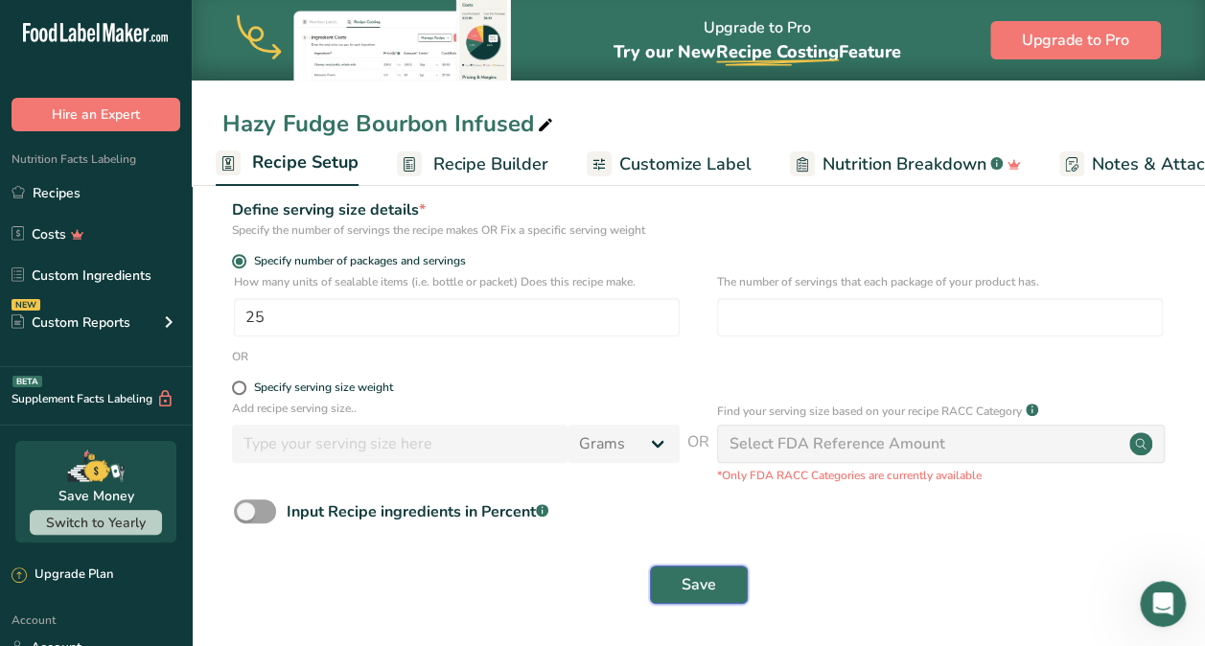
click at [698, 589] on span "Save" at bounding box center [699, 584] width 35 height 23
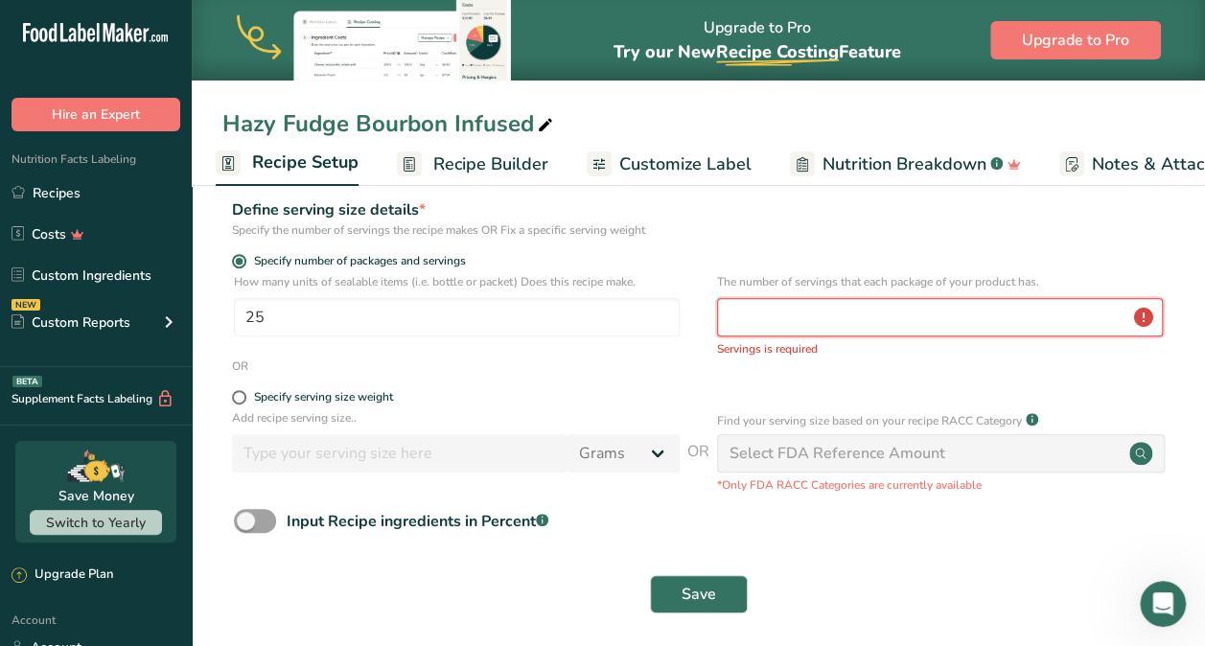
click at [758, 308] on input "number" at bounding box center [940, 317] width 446 height 38
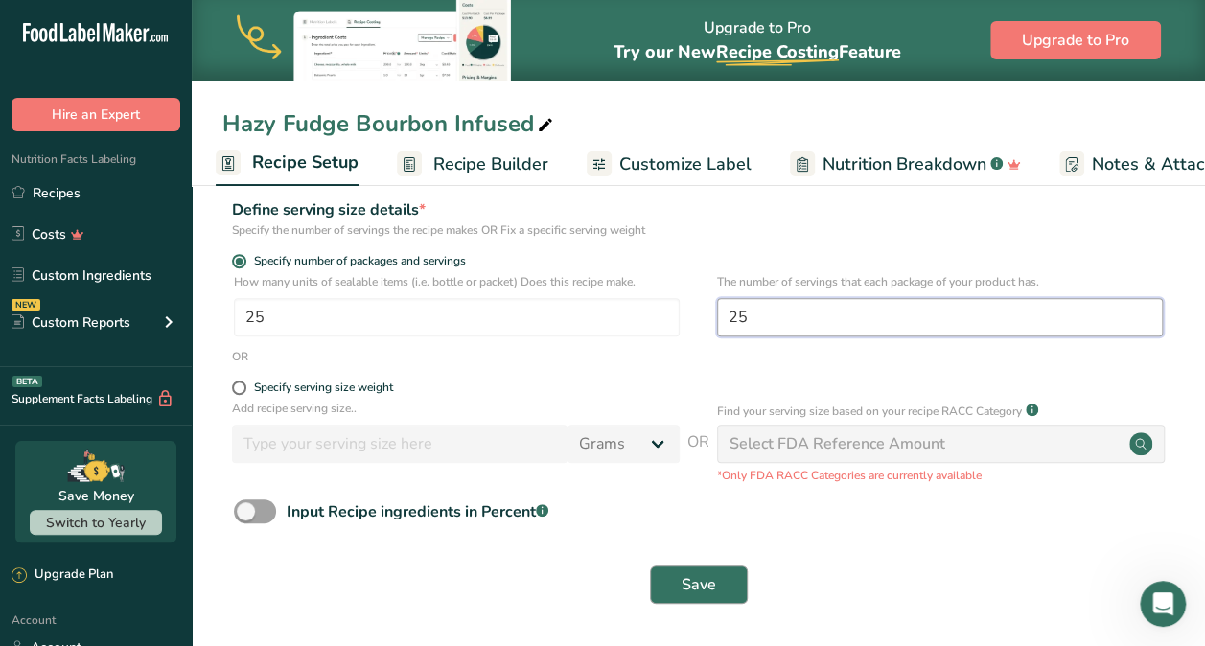
type input "25"
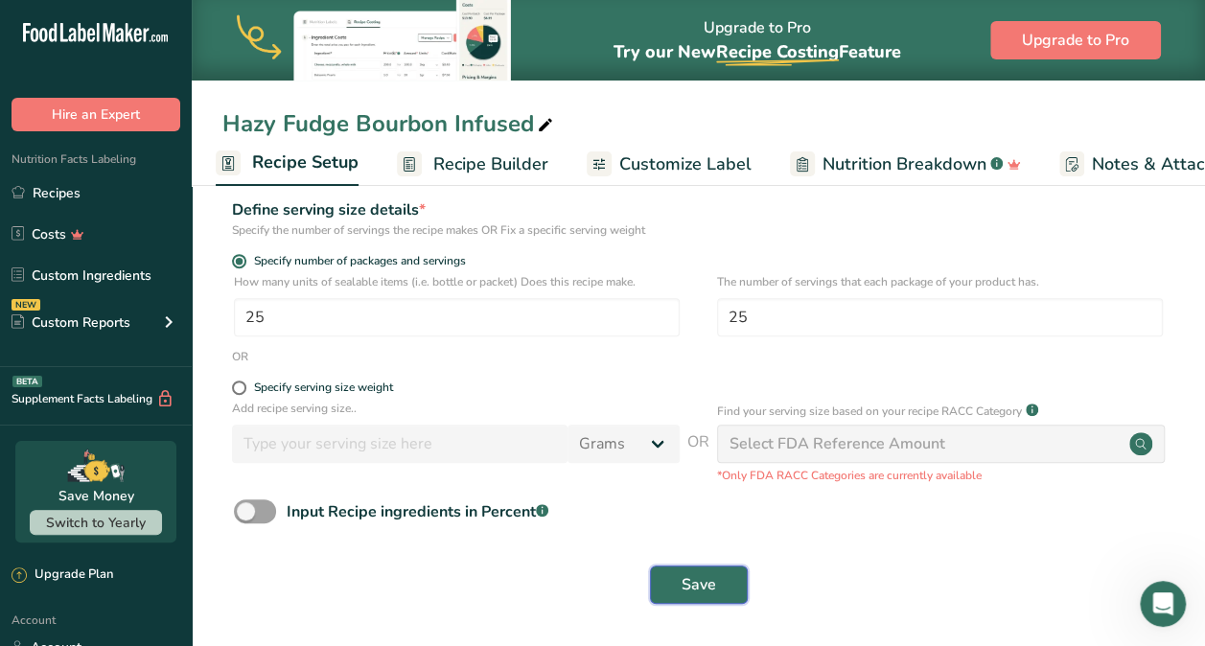
click at [725, 576] on button "Save" at bounding box center [699, 585] width 98 height 38
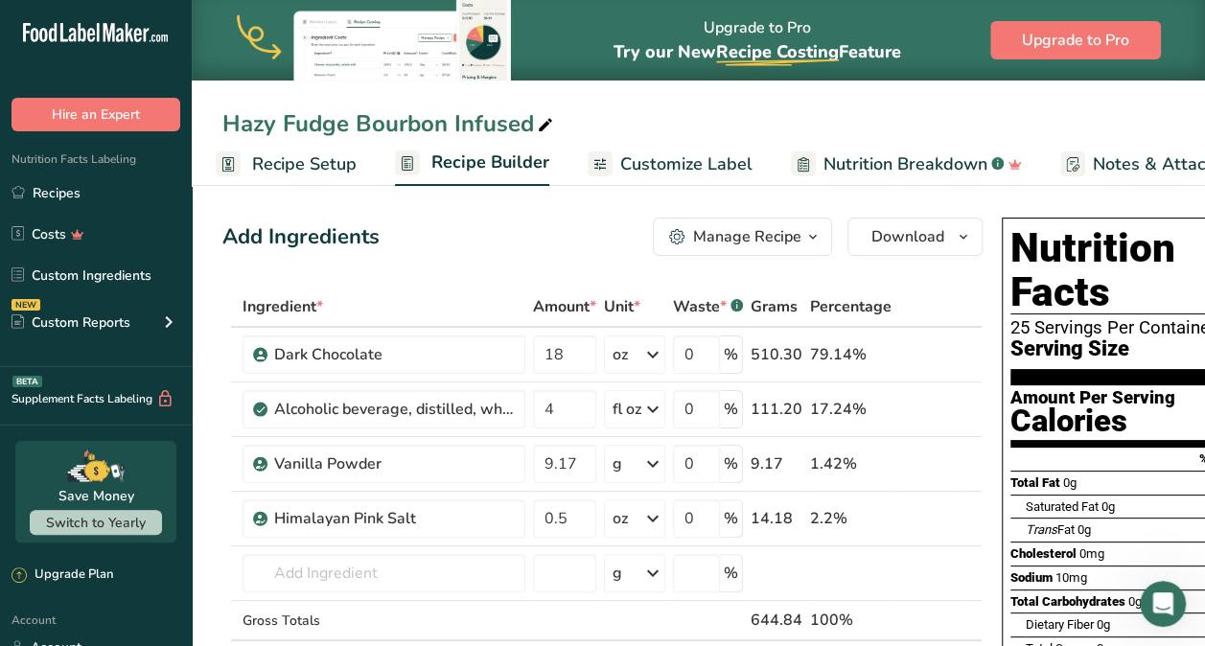
scroll to position [19, 0]
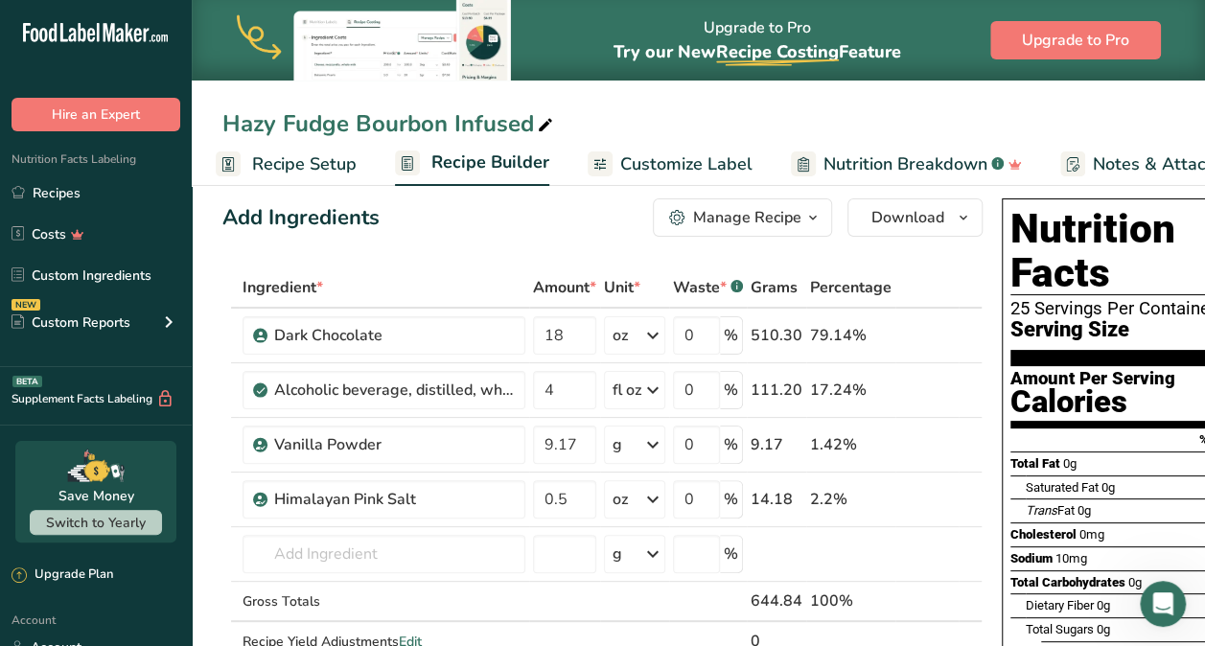
click at [324, 163] on span "Recipe Setup" at bounding box center [304, 164] width 104 height 26
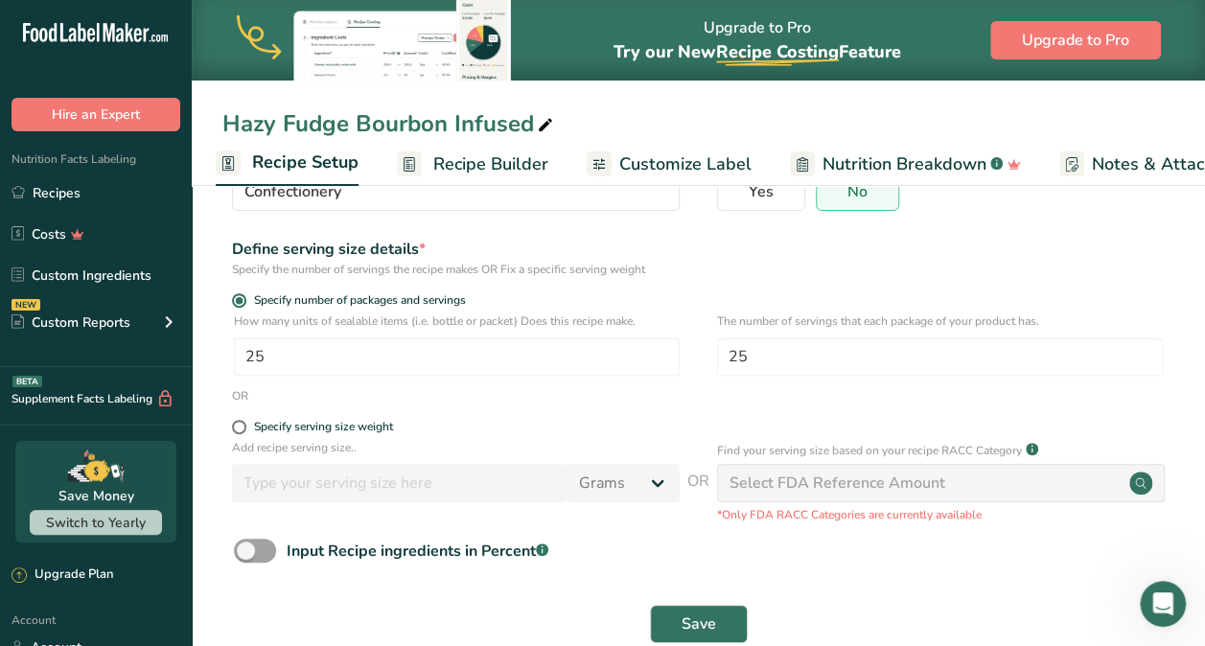
scroll to position [201, 0]
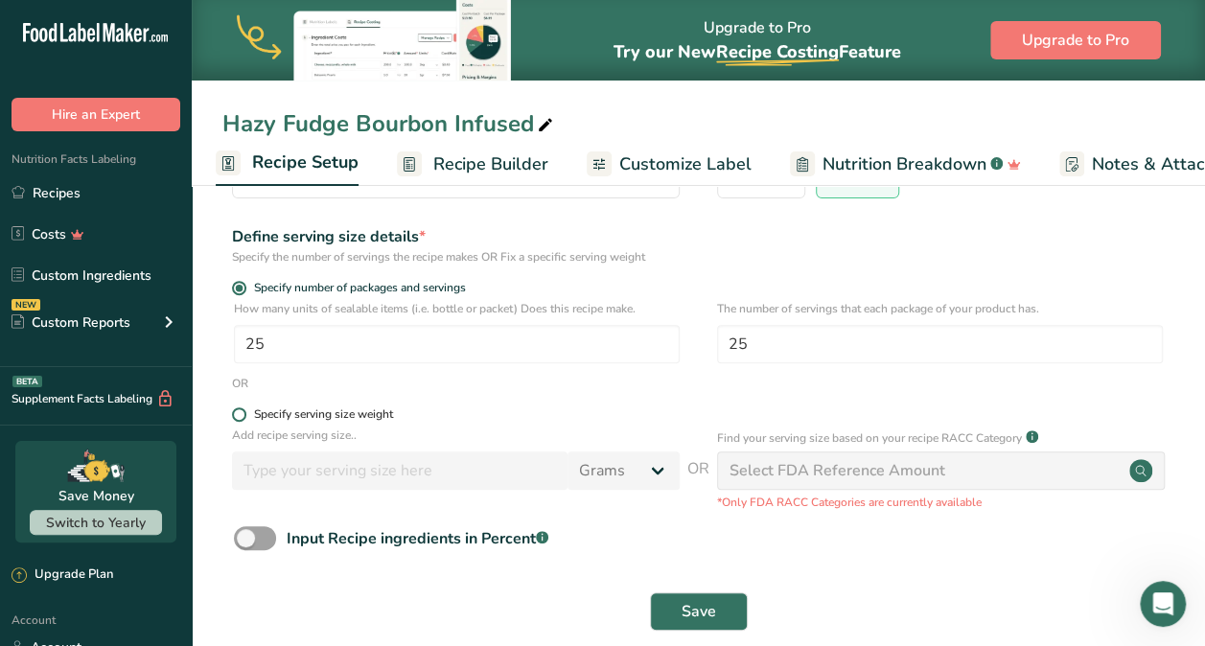
click at [243, 413] on span at bounding box center [239, 414] width 14 height 14
click at [243, 413] on input "Specify serving size weight" at bounding box center [238, 414] width 12 height 12
radio input "true"
radio input "false"
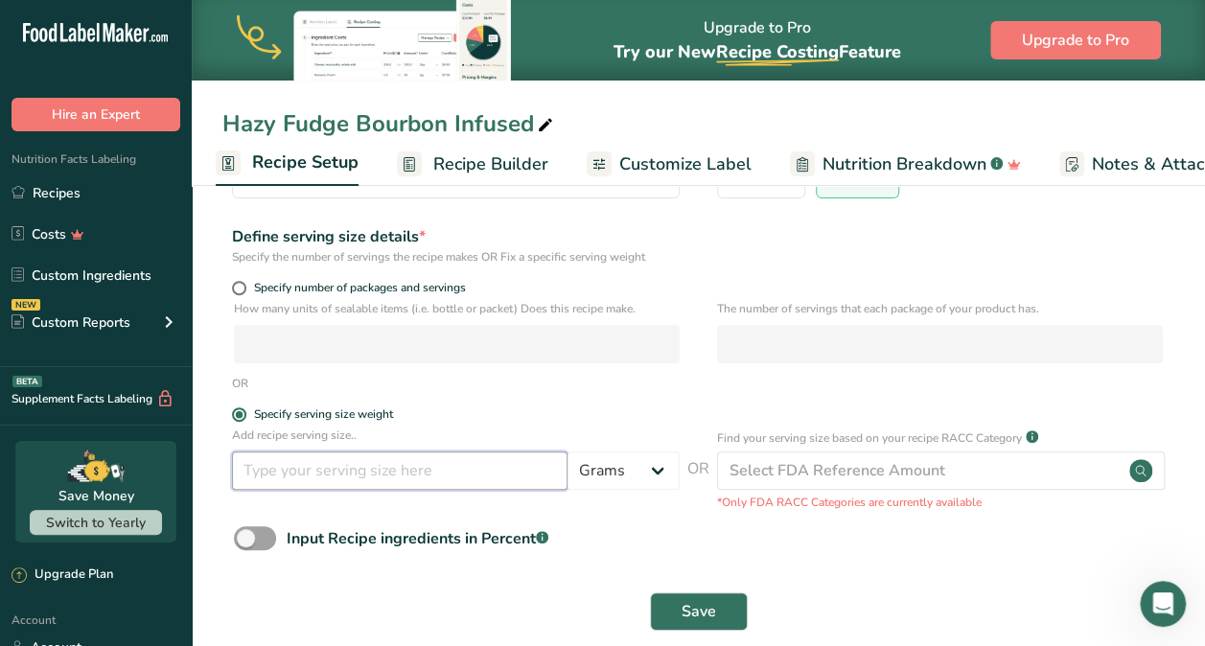
click at [361, 475] on input "number" at bounding box center [399, 470] width 335 height 38
type input "1.9"
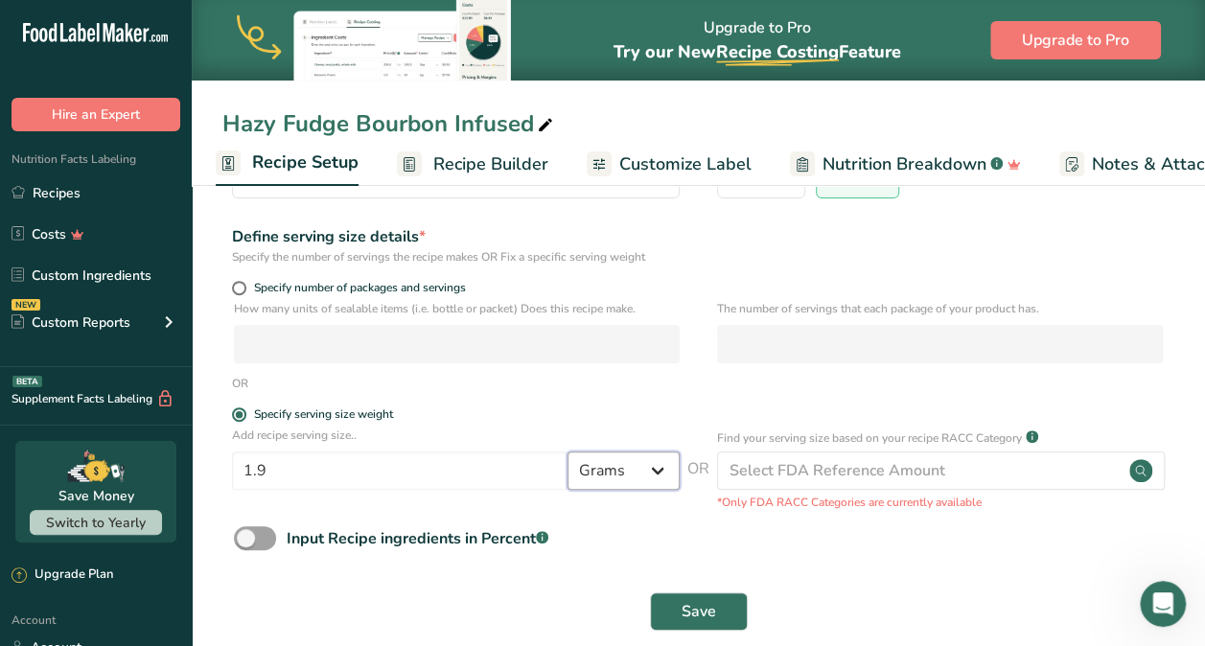
click at [649, 475] on select "Grams kg mg mcg lb oz l mL fl oz tbsp tsp cup qt gallon" at bounding box center [623, 470] width 112 height 38
select select "5"
click at [567, 451] on select "Grams kg mg mcg lb oz l mL fl oz tbsp tsp cup qt gallon" at bounding box center [623, 470] width 112 height 38
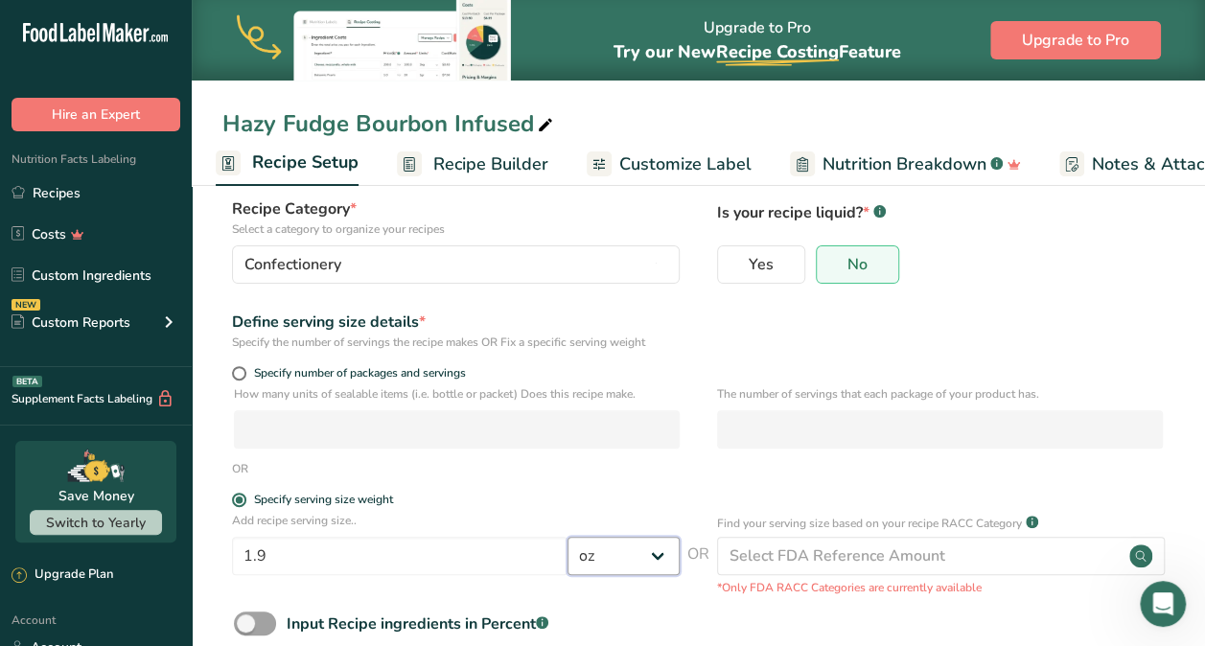
scroll to position [109, 0]
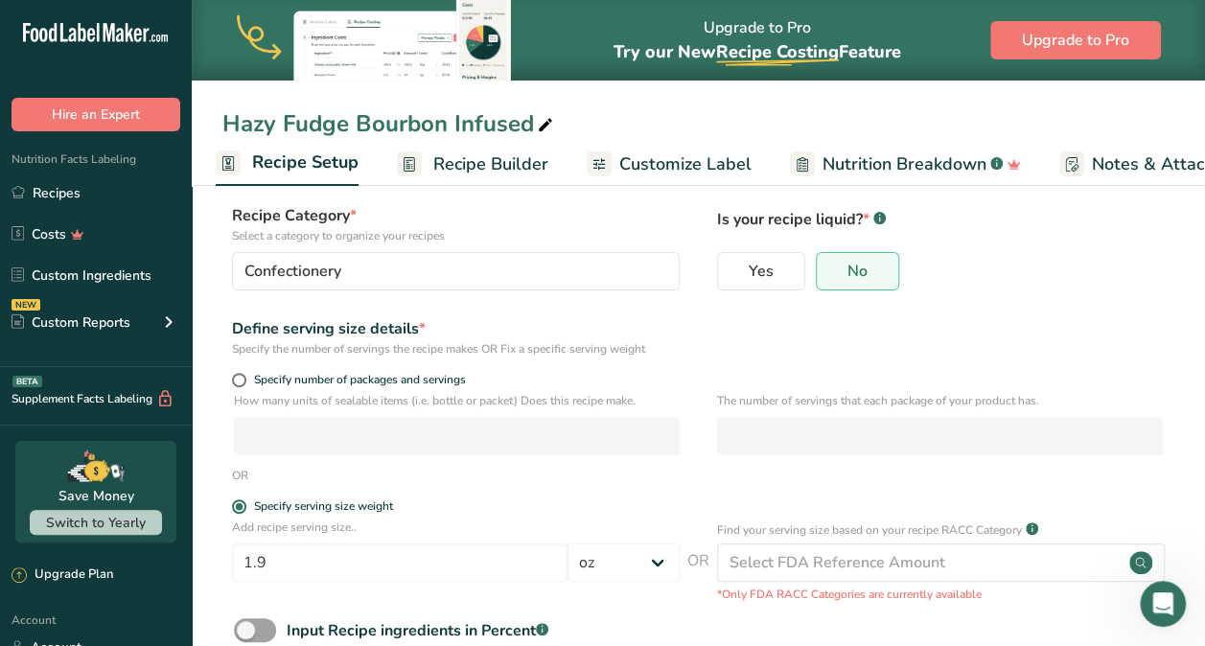
click at [594, 347] on div "Specify the number of servings the recipe makes OR Fix a specific serving weight" at bounding box center [456, 348] width 448 height 17
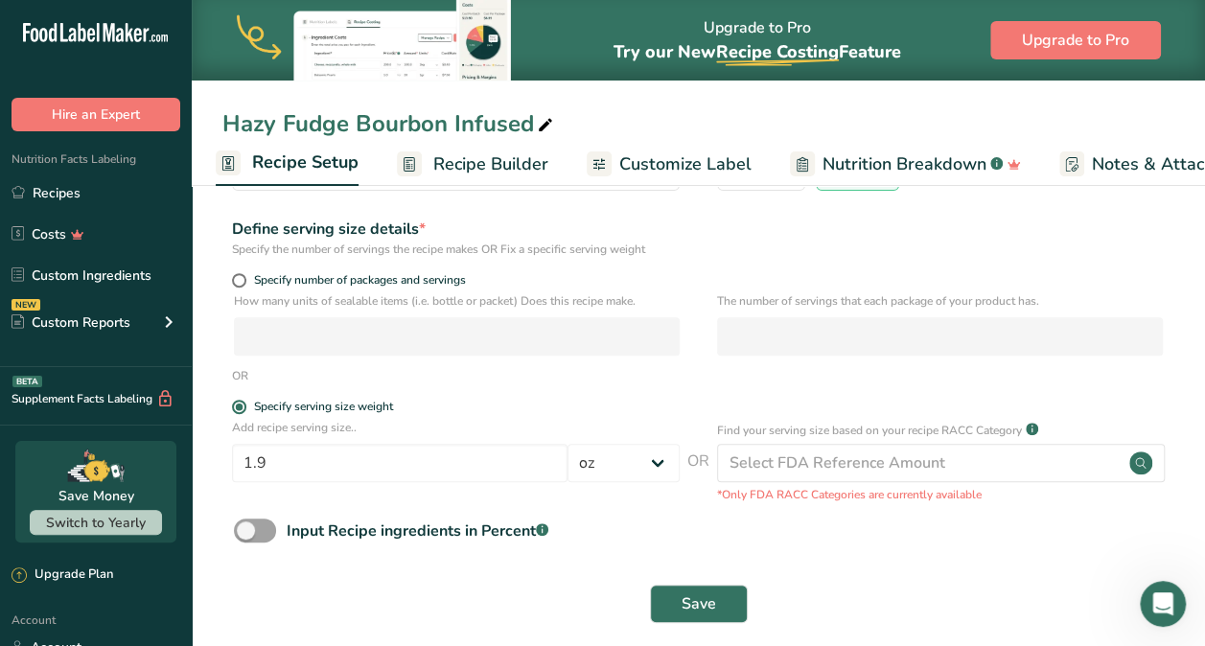
scroll to position [228, 0]
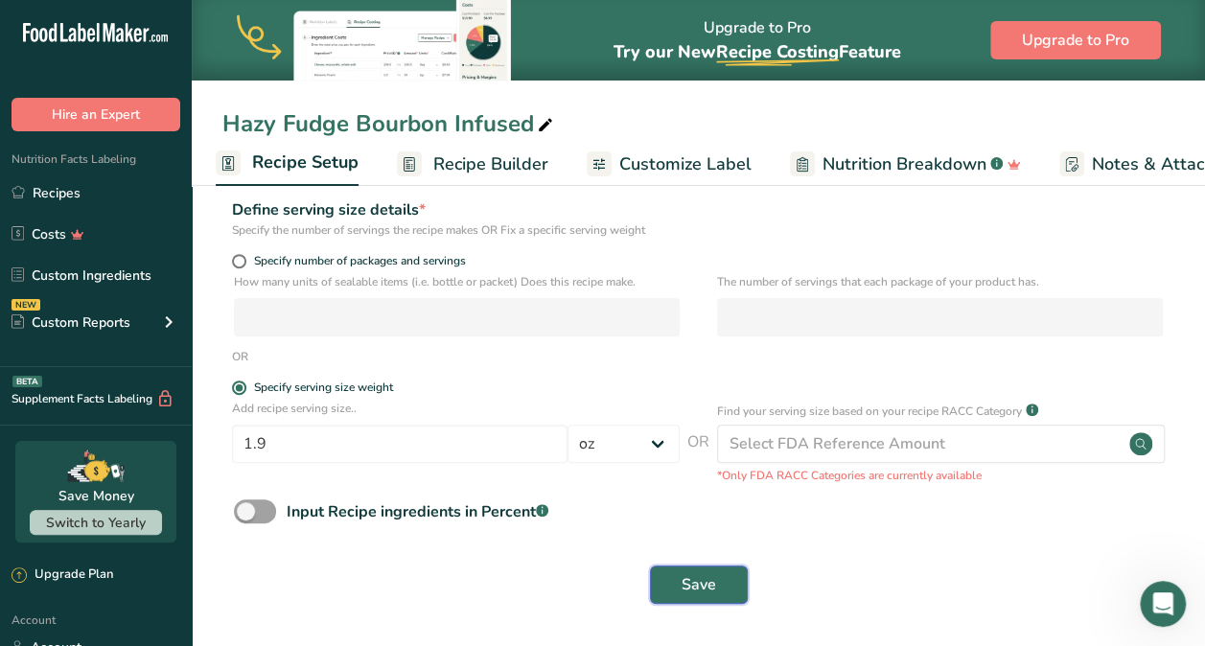
click at [698, 586] on span "Save" at bounding box center [699, 584] width 35 height 23
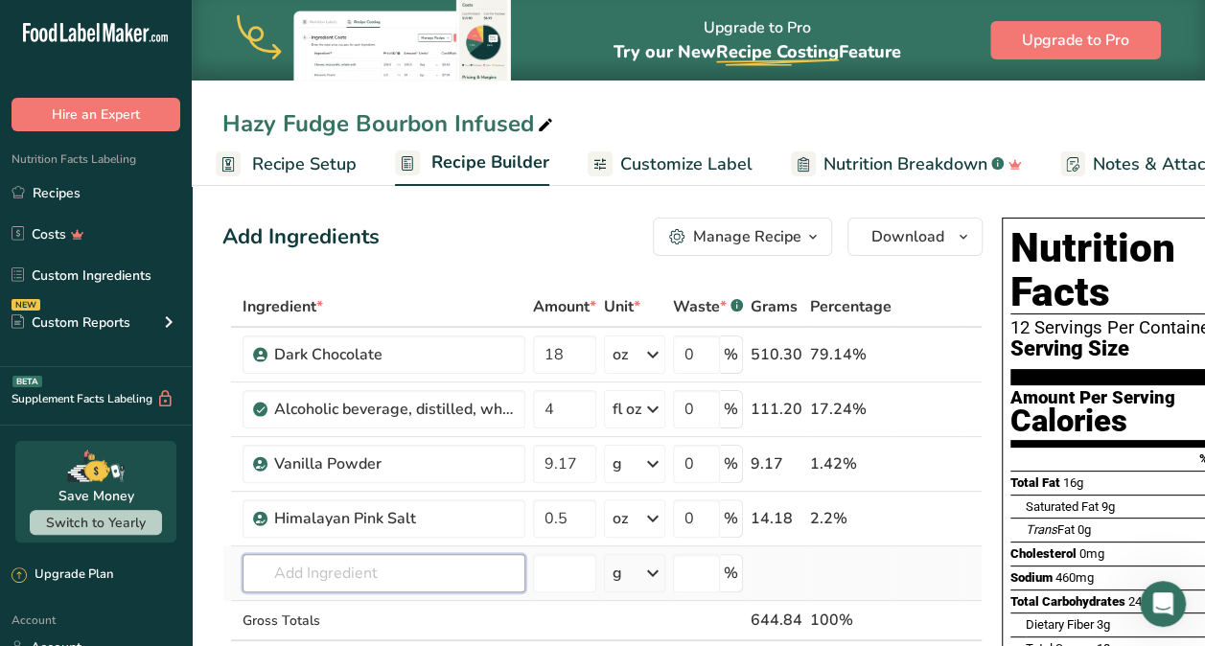
click at [497, 577] on input "text" at bounding box center [384, 573] width 283 height 38
click at [491, 570] on input "text" at bounding box center [384, 573] width 283 height 38
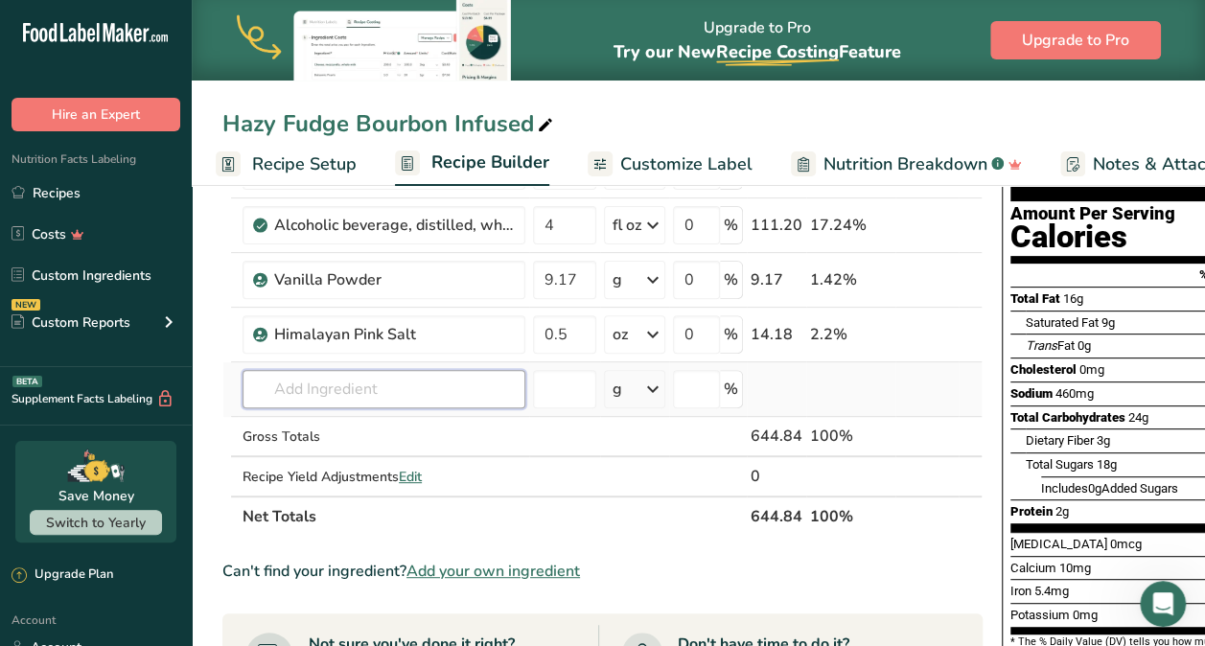
scroll to position [186, 0]
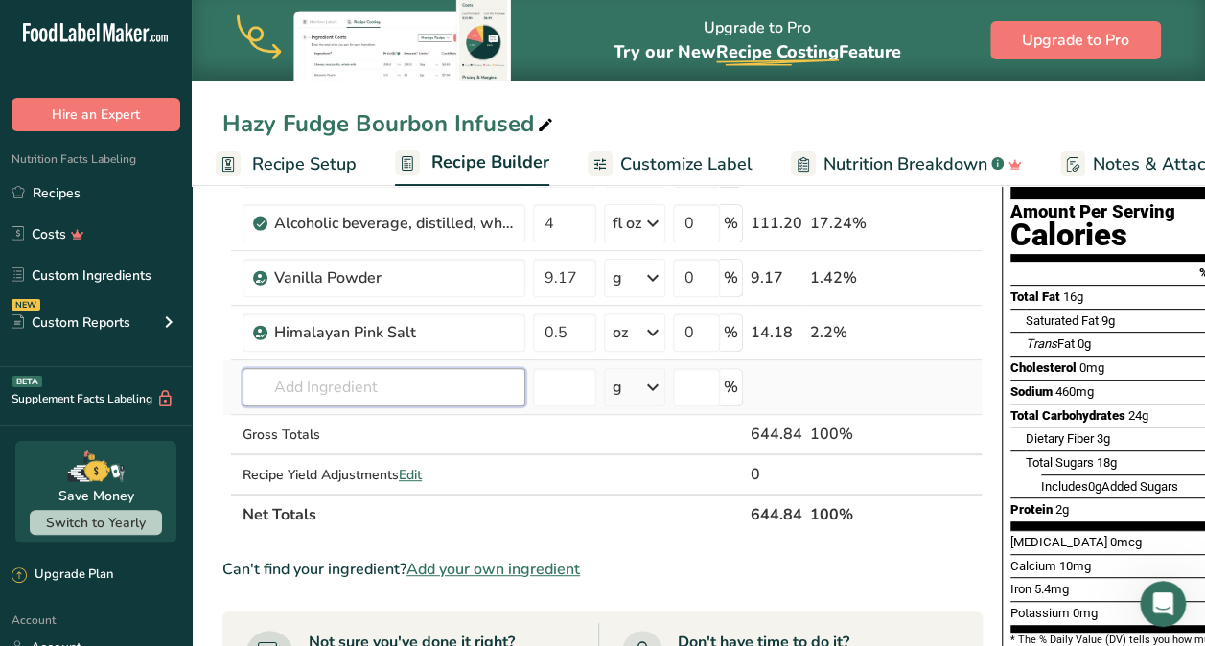
click at [395, 387] on input "text" at bounding box center [384, 387] width 283 height 38
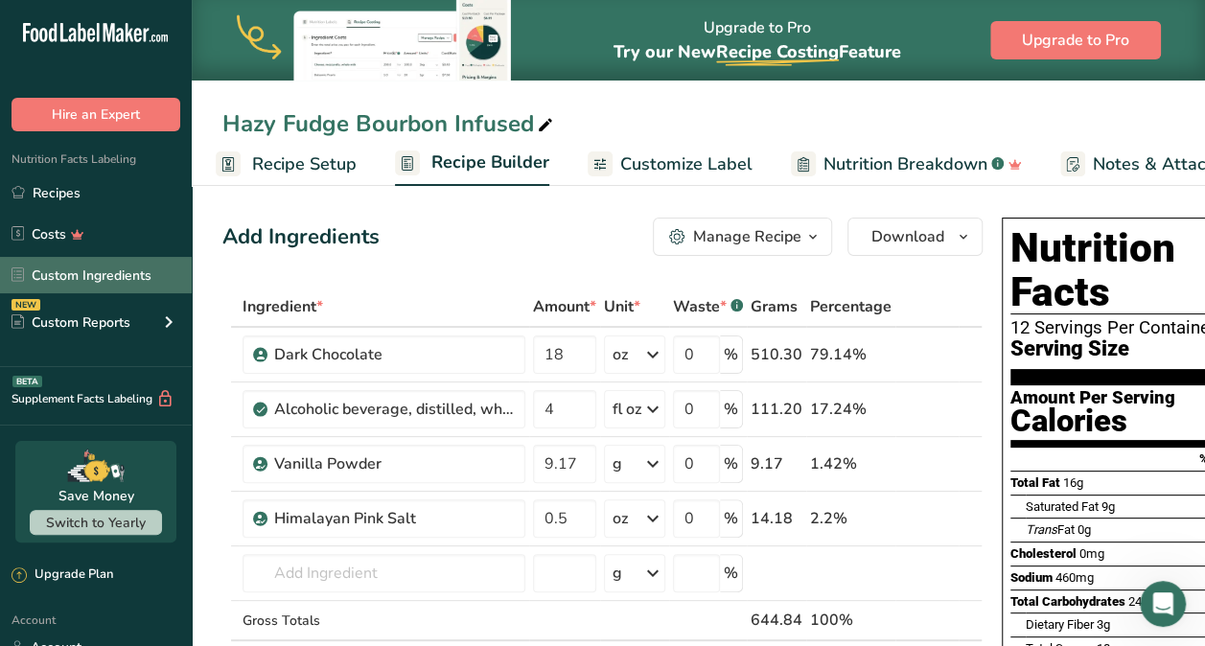
click at [118, 276] on link "Custom Ingredients" at bounding box center [96, 275] width 192 height 36
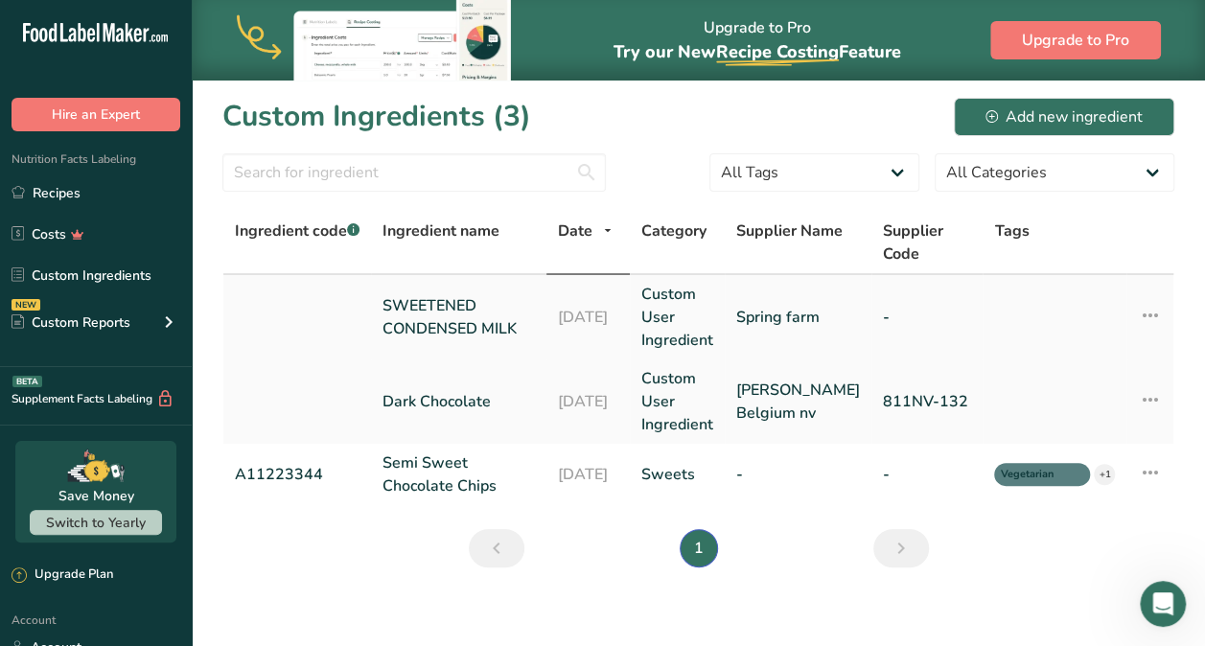
click at [479, 320] on link "SWEETENED CONDENSED MILK" at bounding box center [458, 317] width 152 height 46
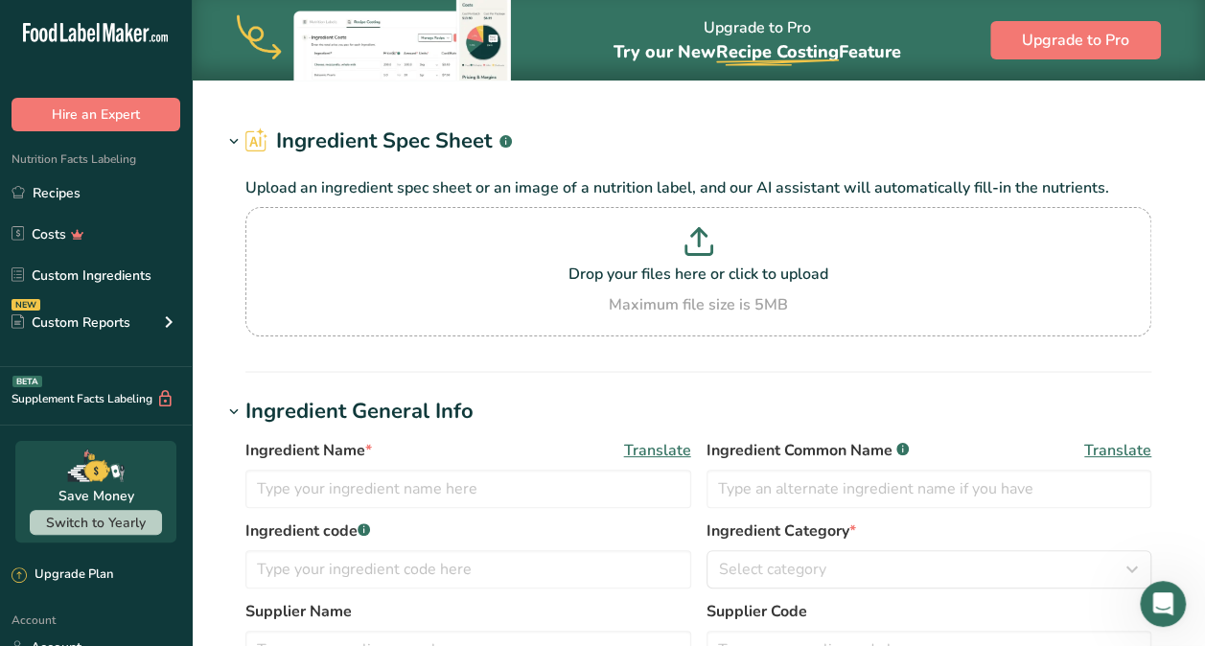
type input "SWEETENED CONDENSED MILK"
type input "Spring farm"
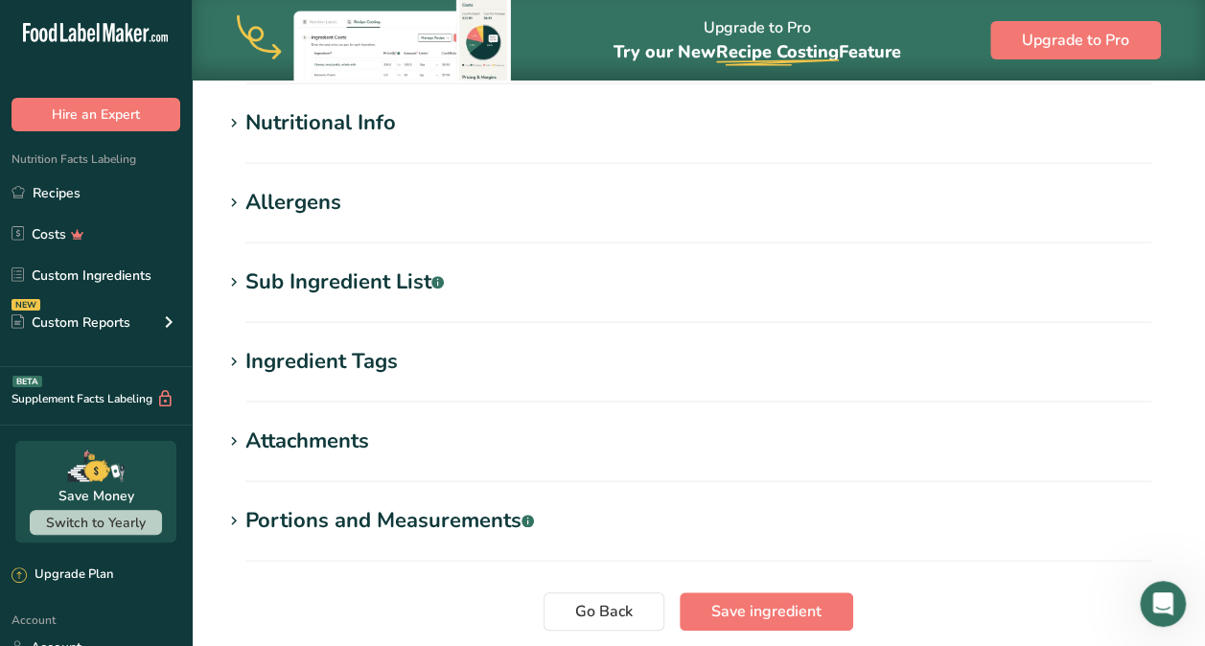
scroll to position [729, 0]
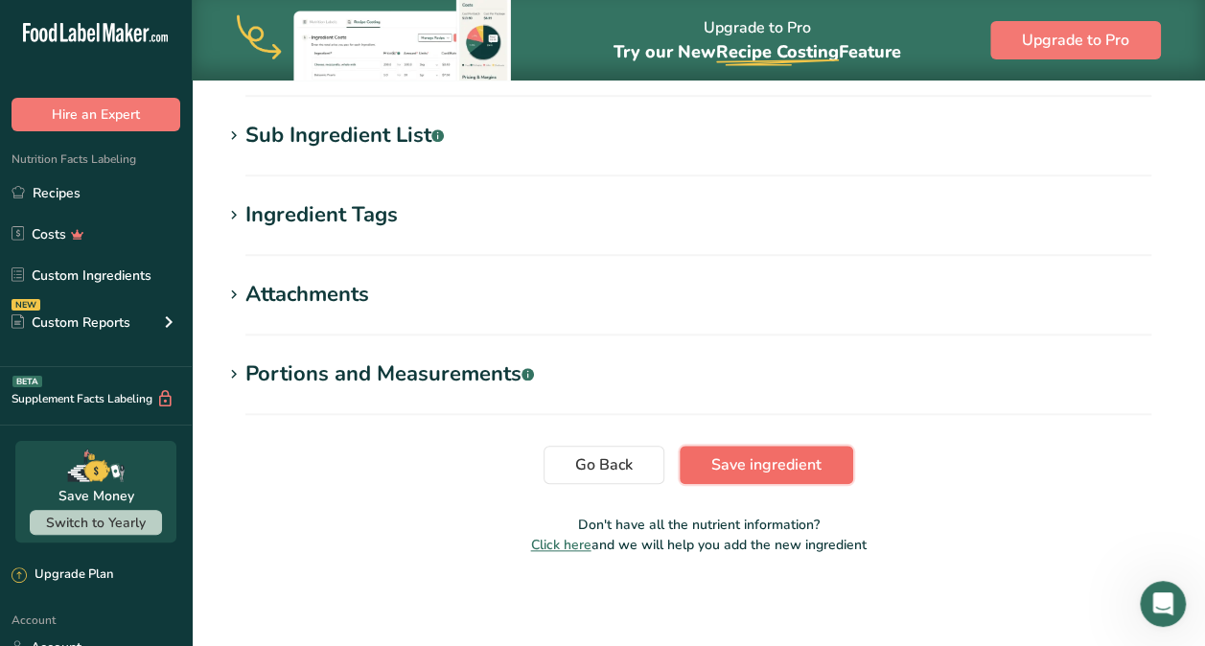
click at [752, 472] on span "Save ingredient" at bounding box center [766, 464] width 110 height 23
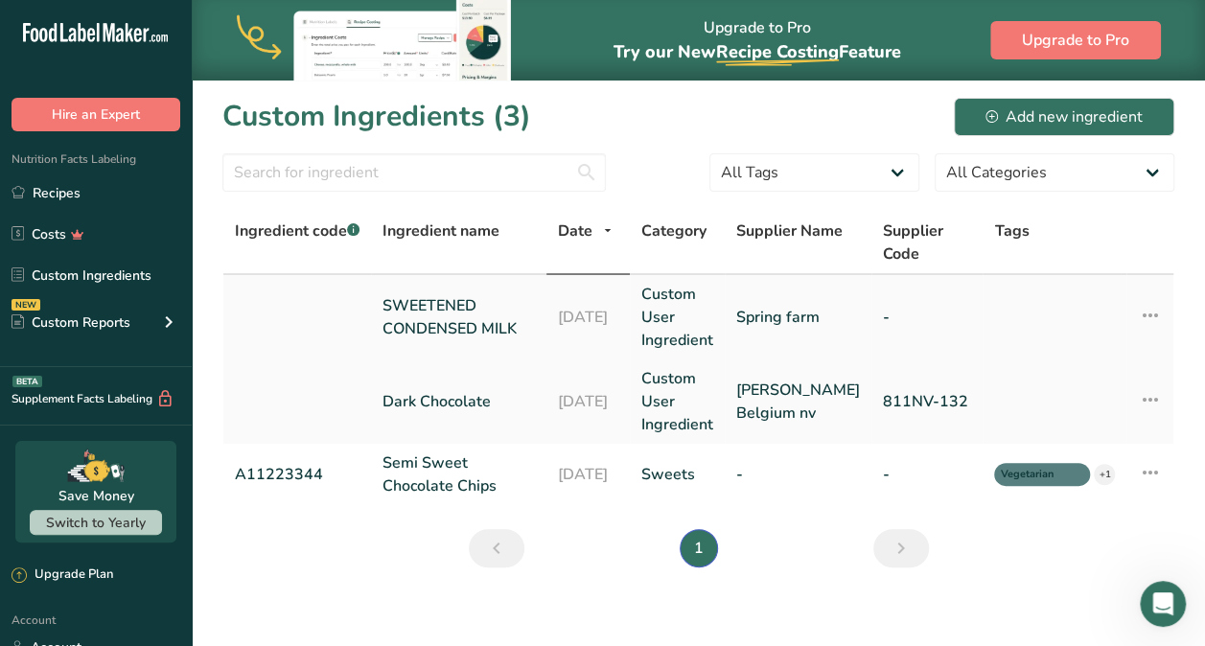
click at [819, 318] on link "Spring farm" at bounding box center [798, 317] width 124 height 23
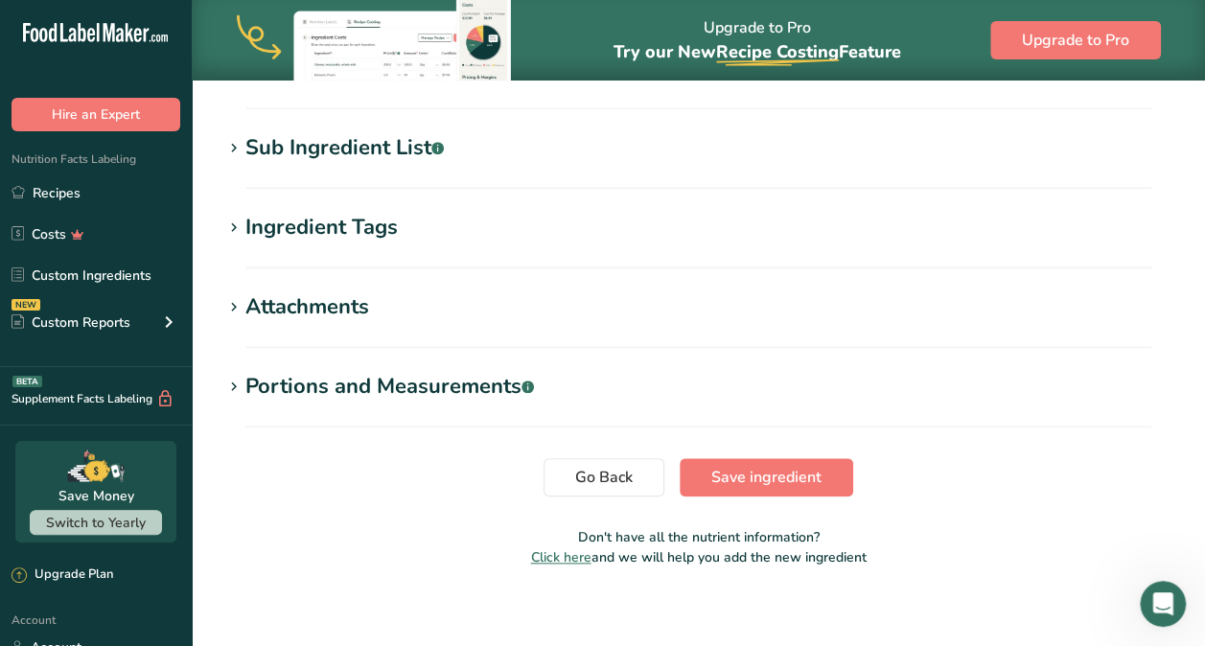
scroll to position [822, 0]
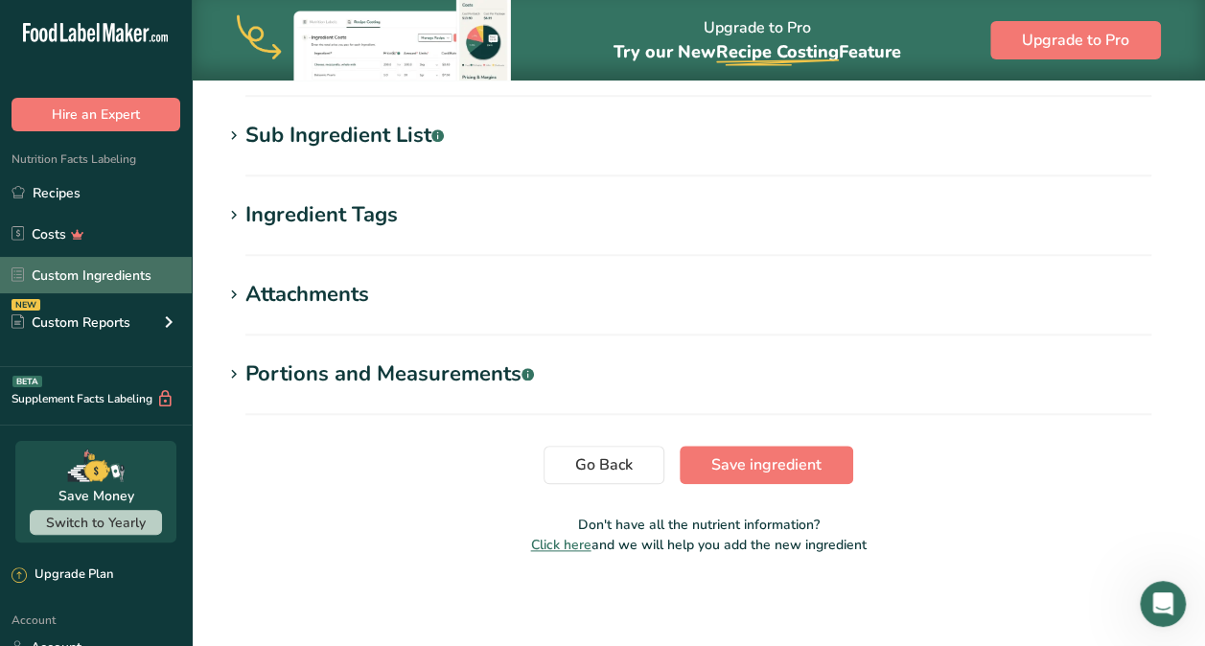
click at [123, 260] on link "Custom Ingredients" at bounding box center [96, 275] width 192 height 36
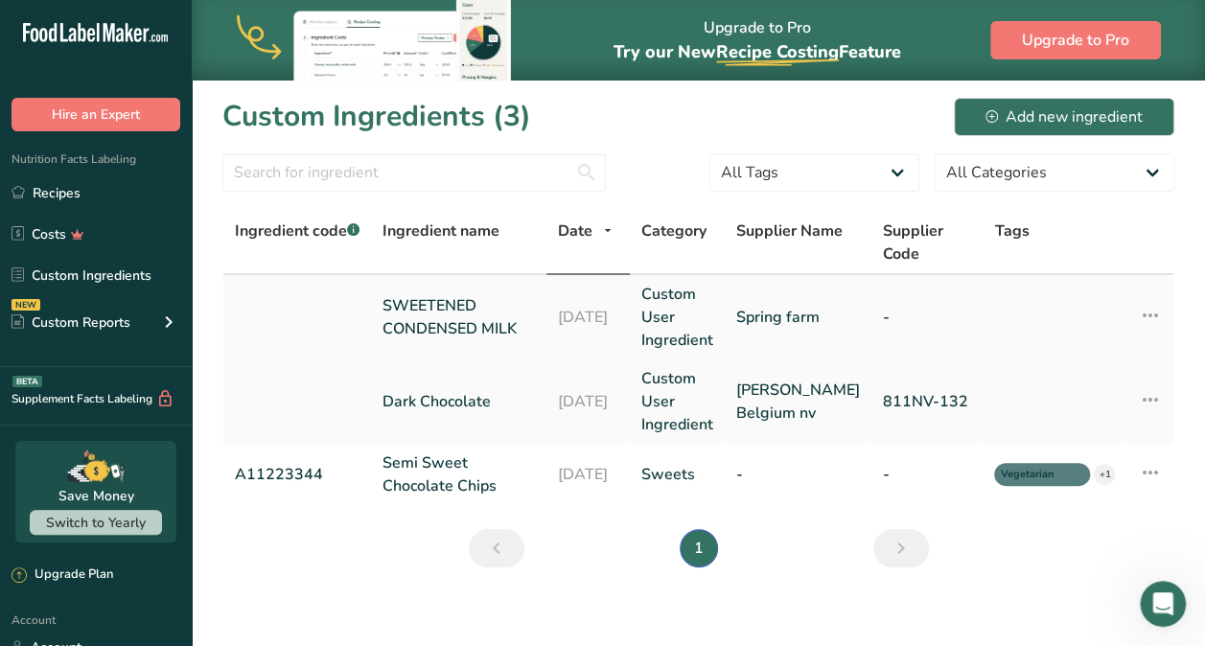
click at [1153, 314] on icon at bounding box center [1150, 315] width 23 height 35
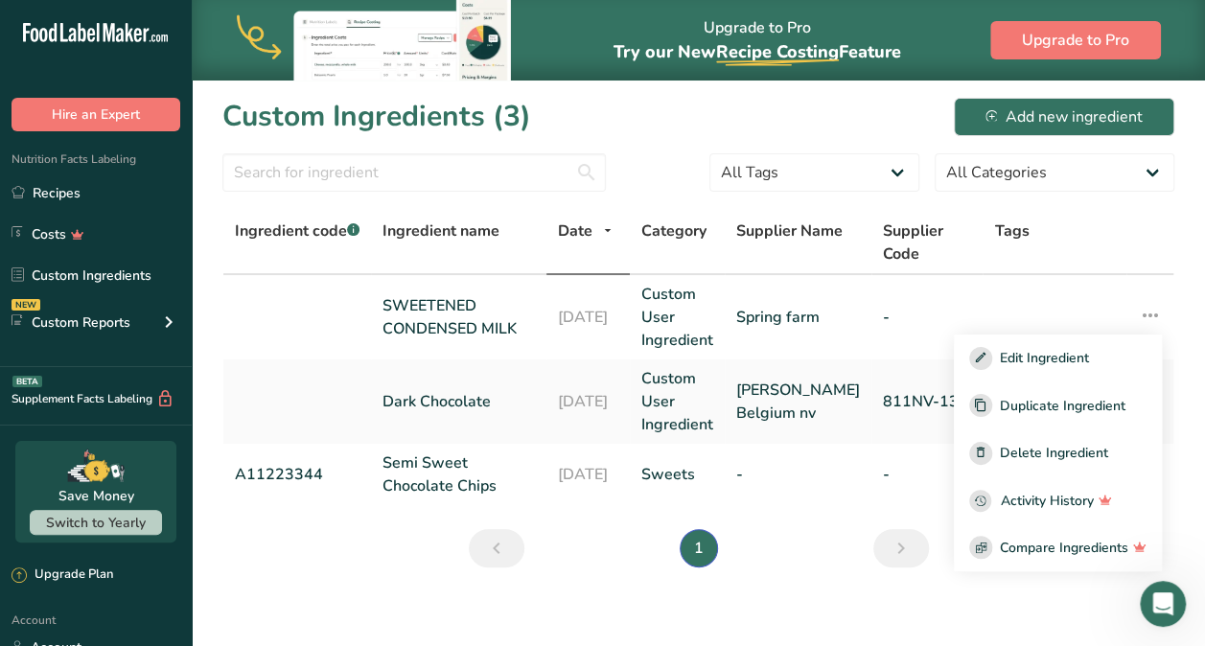
click at [1043, 603] on main "Upgrade to Pro Try our New Recipe Costing .a-29{fill:none;stroke-linecap:round;…" at bounding box center [602, 329] width 1205 height 659
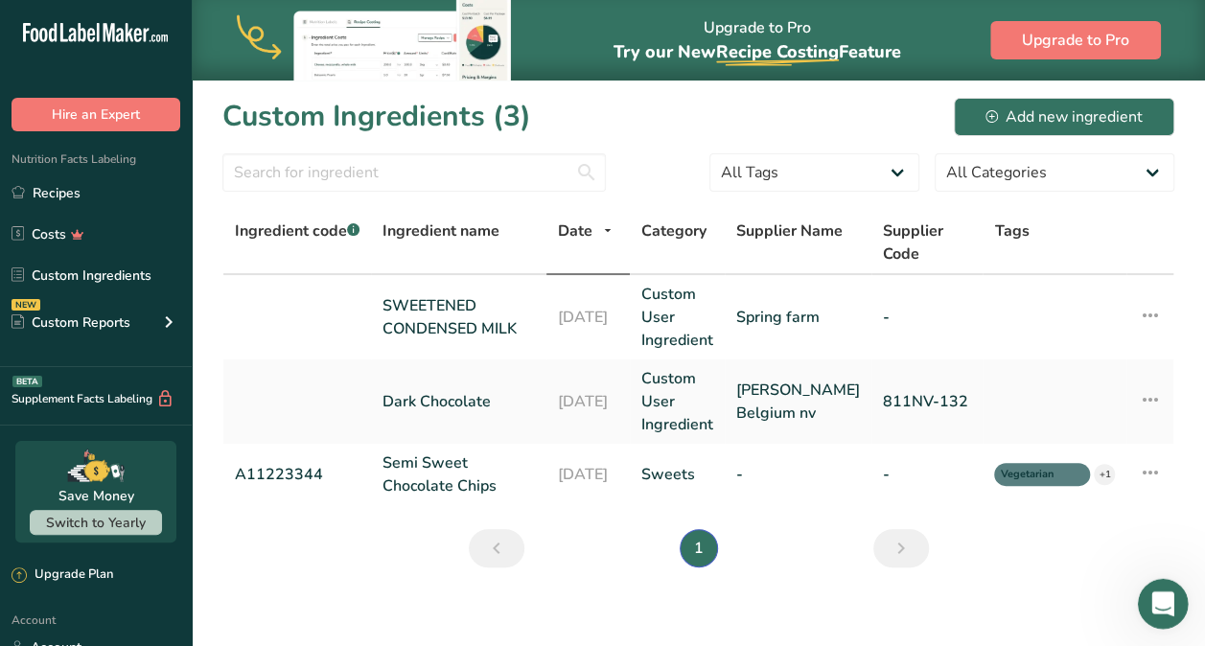
click at [1163, 590] on icon "Open Intercom Messenger" at bounding box center [1161, 602] width 32 height 32
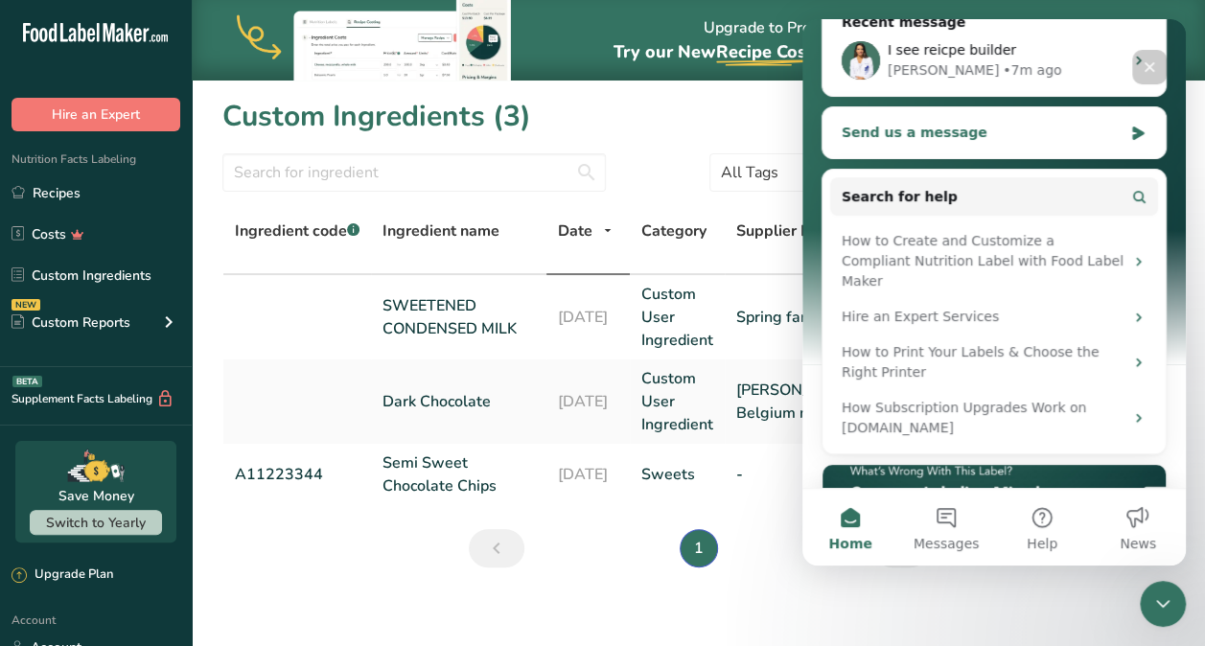
scroll to position [266, 0]
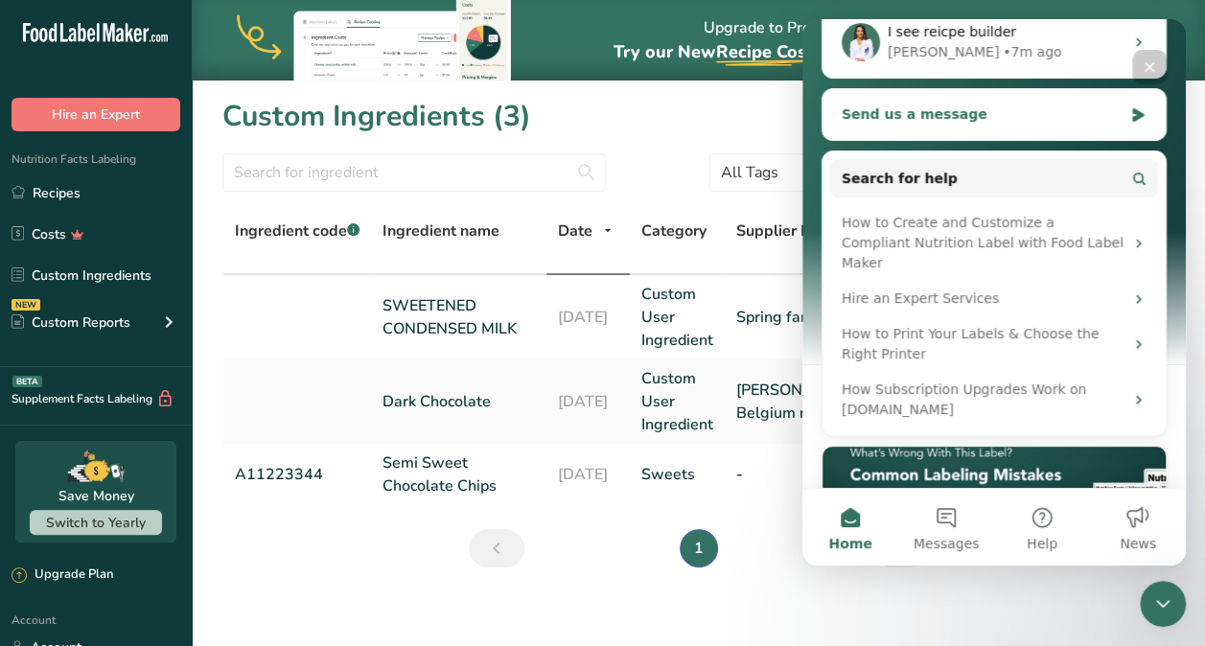
click at [944, 111] on div "Send us a message" at bounding box center [982, 114] width 281 height 20
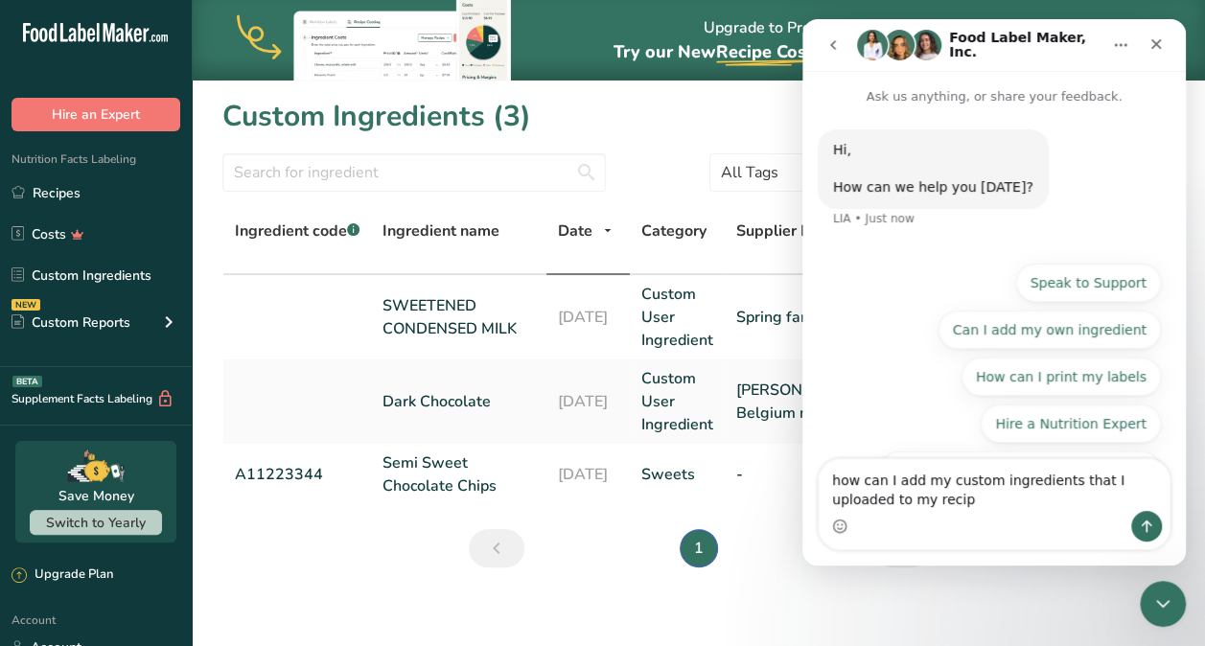
type textarea "how can I add my custom ingredients that I uploaded to my recipe"
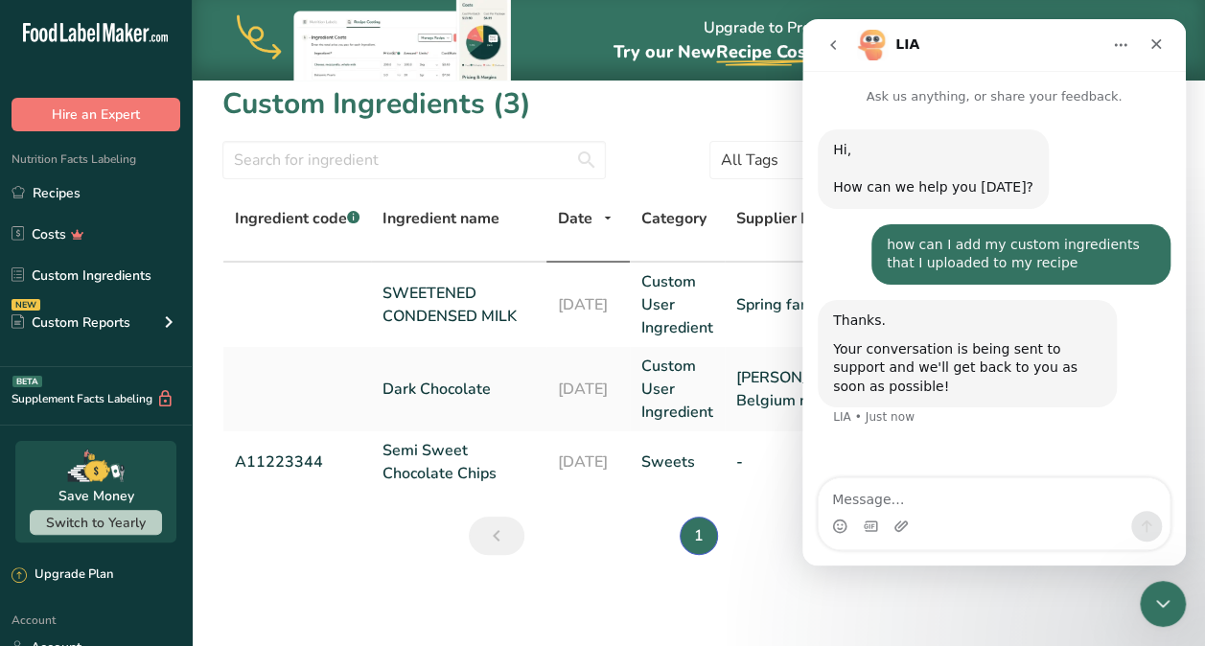
scroll to position [23, 0]
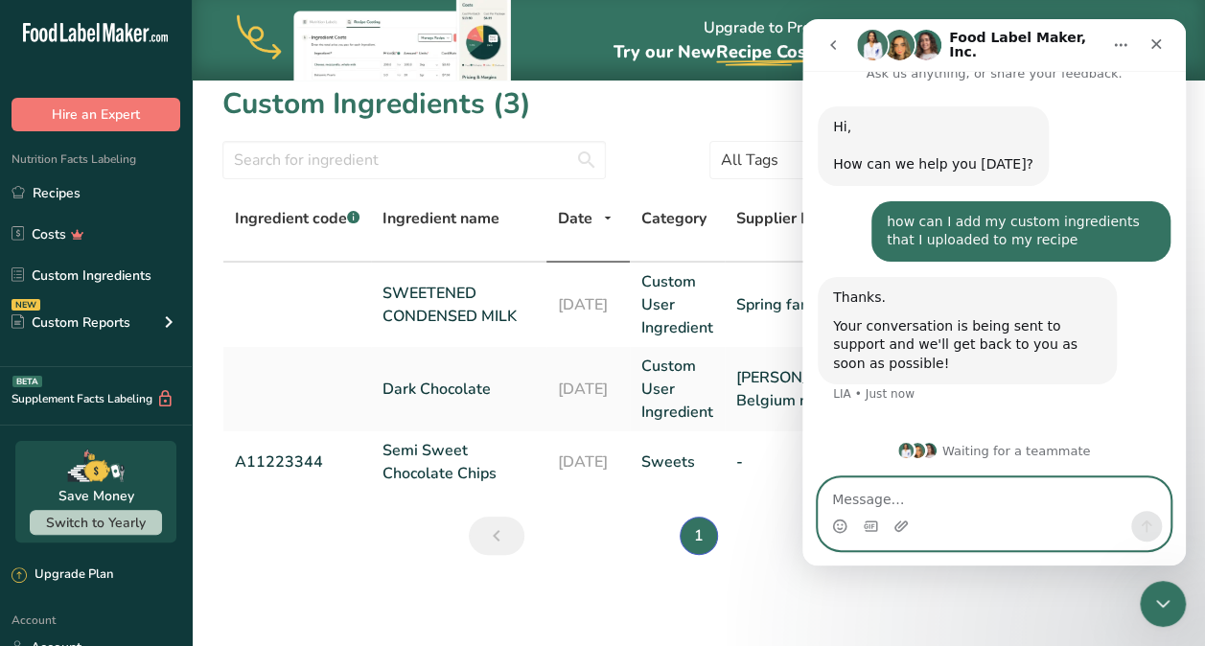
click at [923, 492] on textarea "Message…" at bounding box center [994, 494] width 351 height 33
click at [899, 500] on textarea "Message…" at bounding box center [994, 494] width 351 height 33
type textarea "Hello"
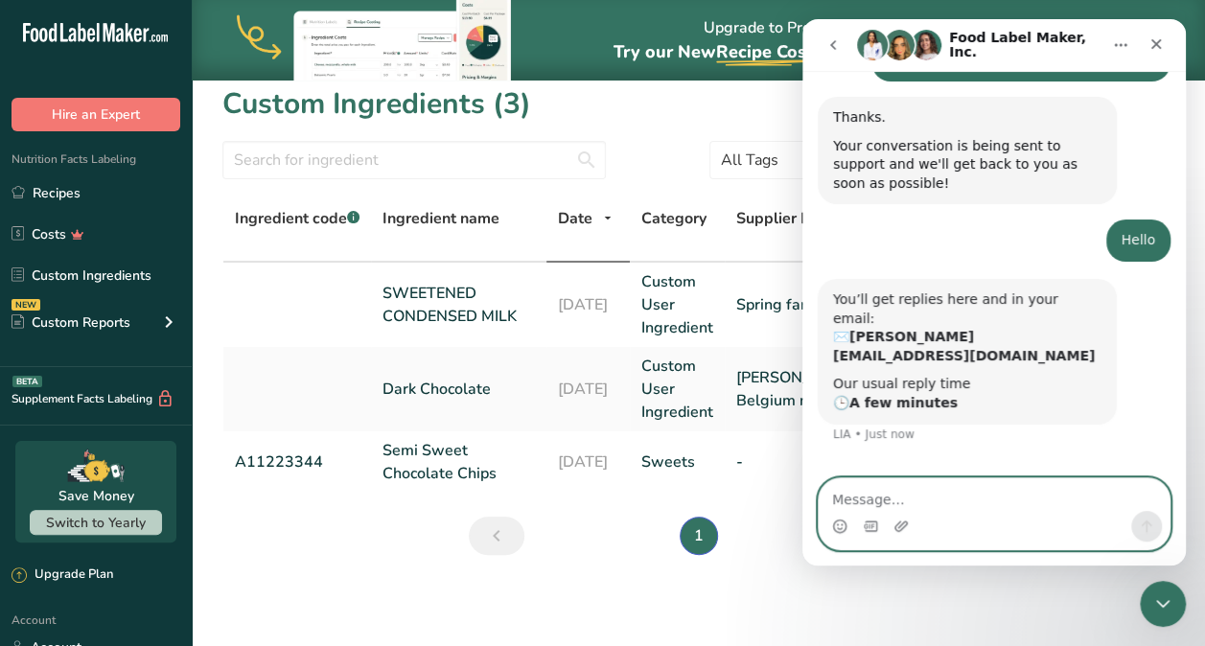
scroll to position [202, 0]
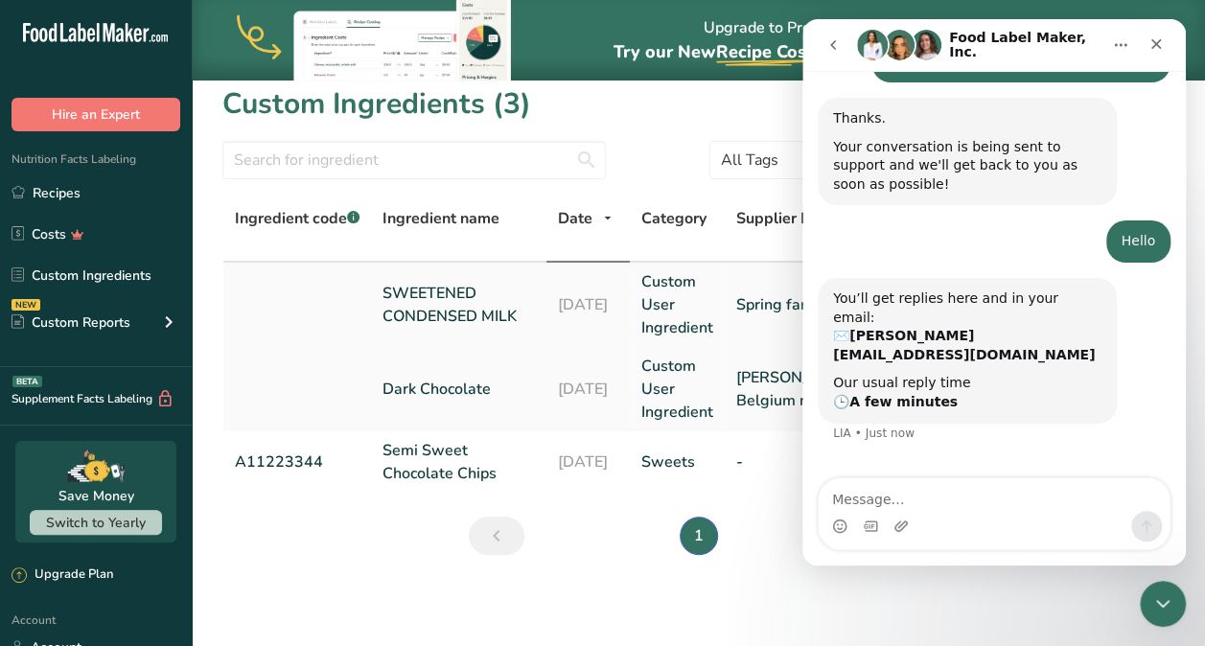
click at [713, 304] on link "Custom User Ingredient" at bounding box center [677, 304] width 72 height 69
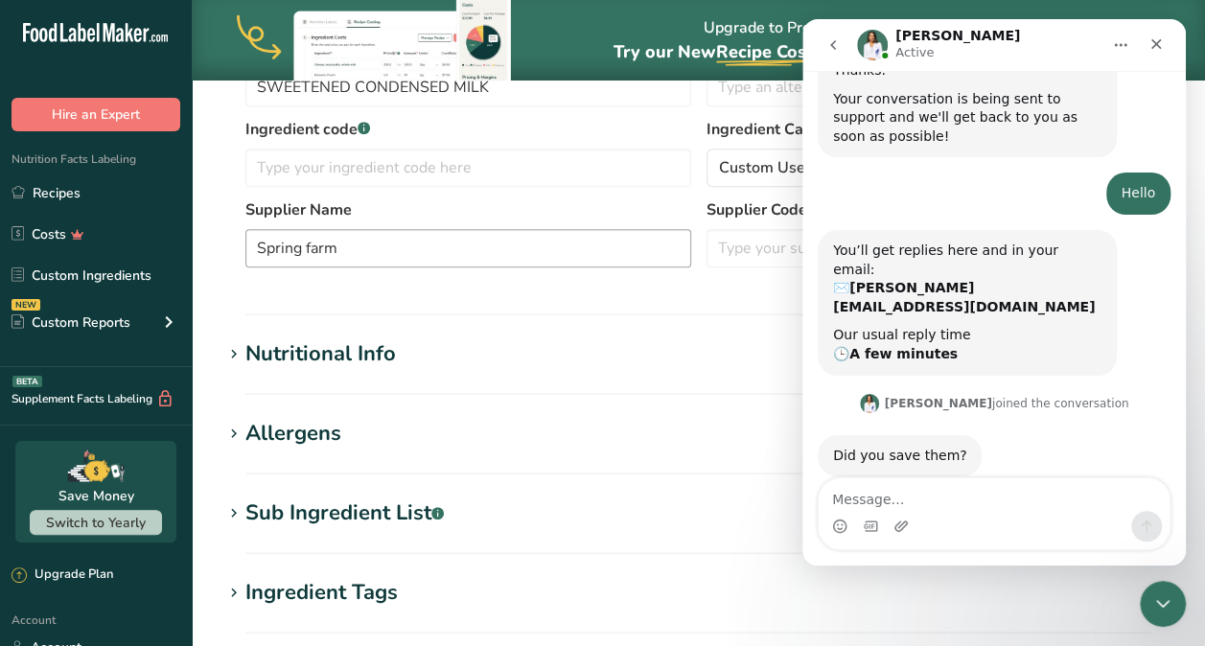
scroll to position [447, 0]
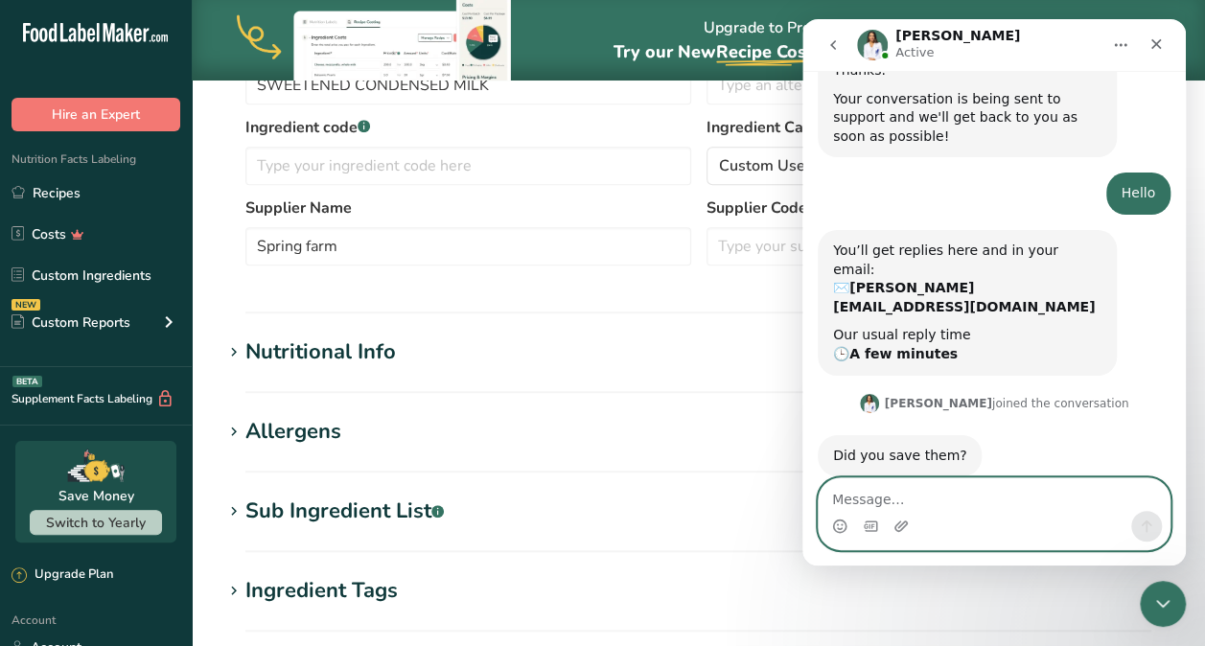
click at [904, 484] on textarea "Message…" at bounding box center [994, 494] width 351 height 33
type textarea "Yes I saved them in custom ingredients"
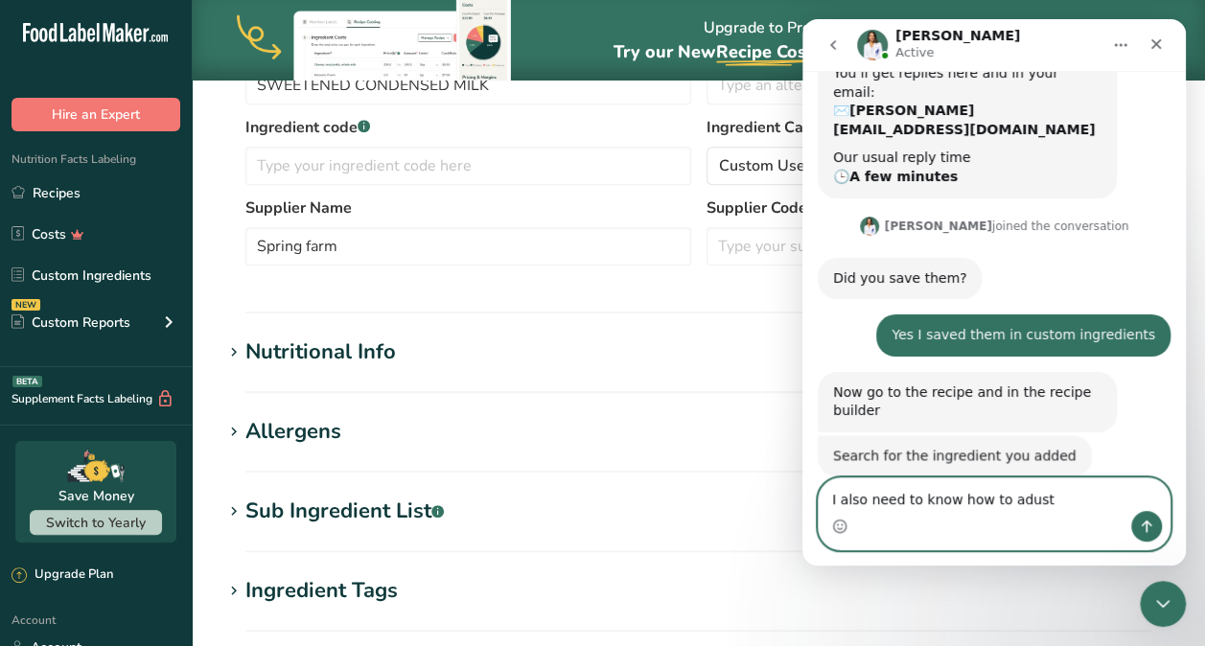
scroll to position [427, 0]
click at [1052, 504] on textarea "I also need to know how to adjust" at bounding box center [994, 494] width 351 height 33
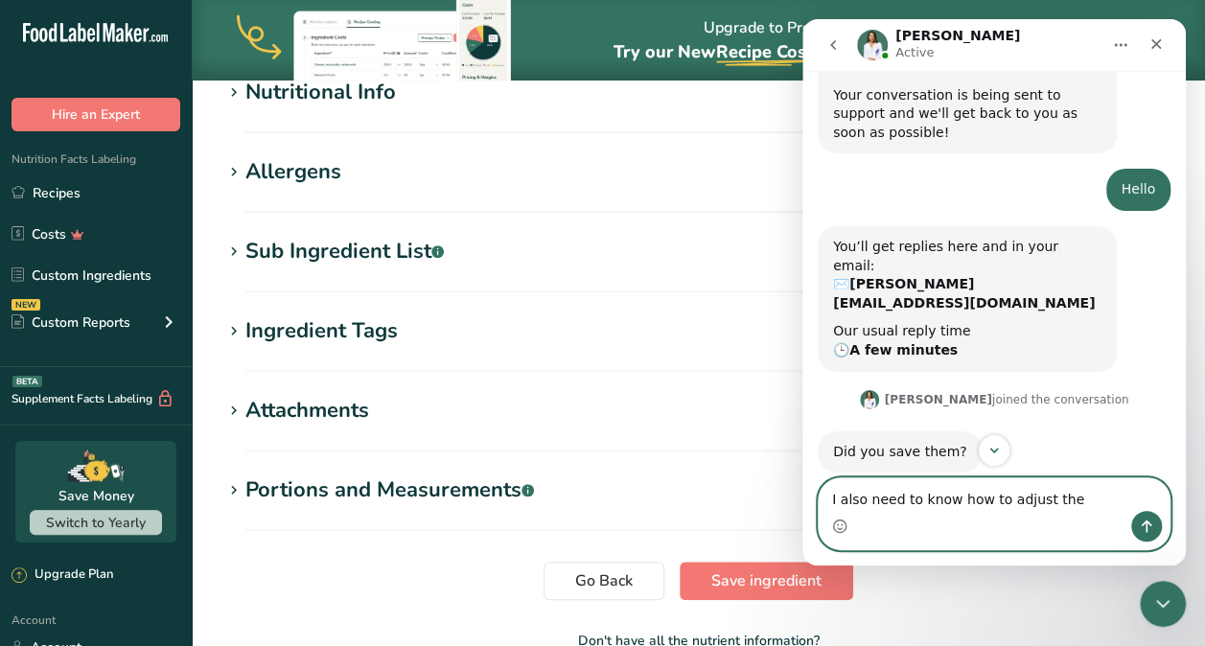
scroll to position [707, 0]
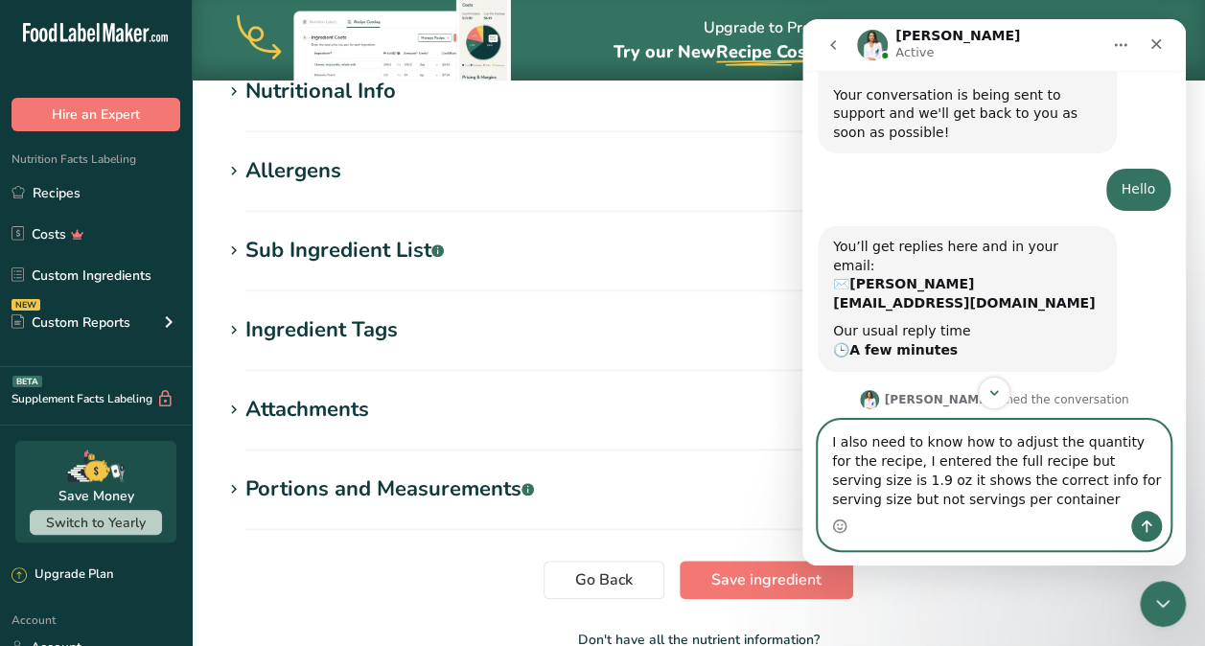
type textarea "I also need to know how to adjust the quantity for the recipe, I entered the fu…"
click at [1136, 523] on button "Send a message…" at bounding box center [1146, 526] width 31 height 31
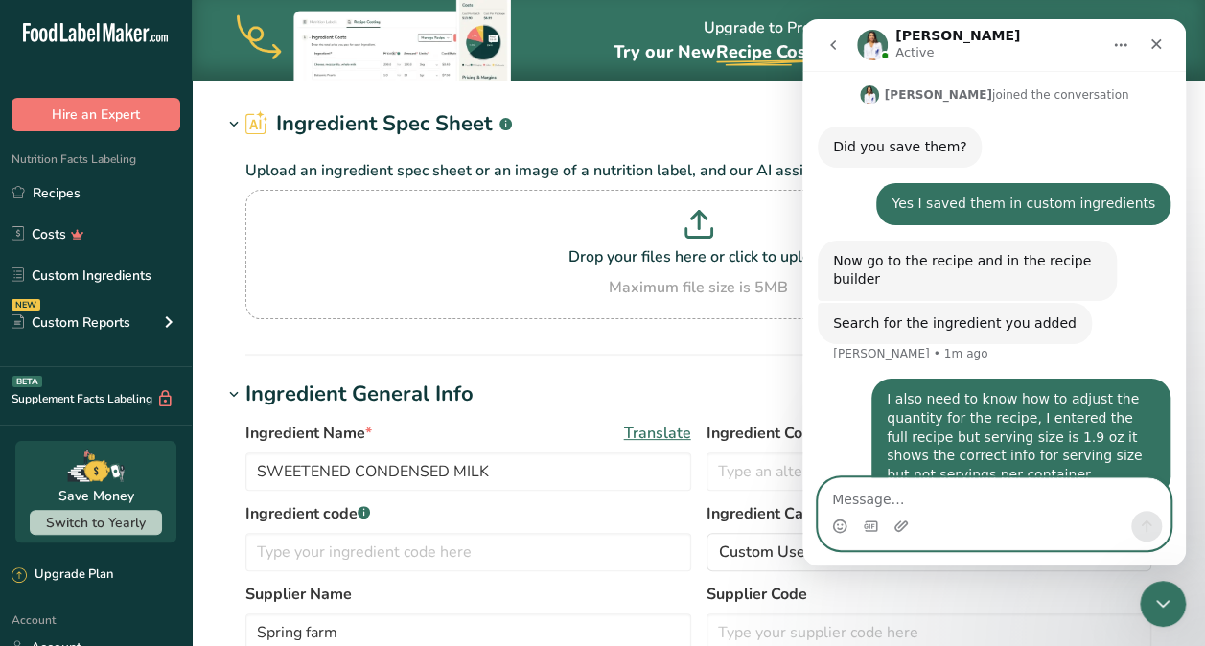
scroll to position [0, 0]
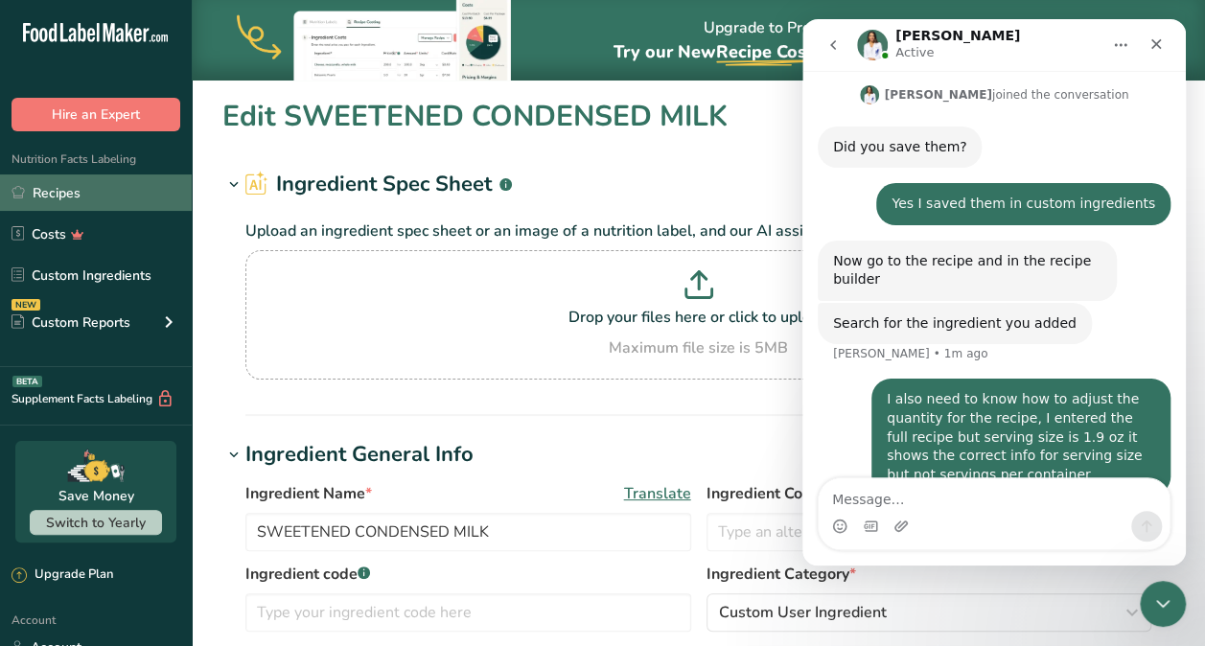
click at [76, 198] on link "Recipes" at bounding box center [96, 192] width 192 height 36
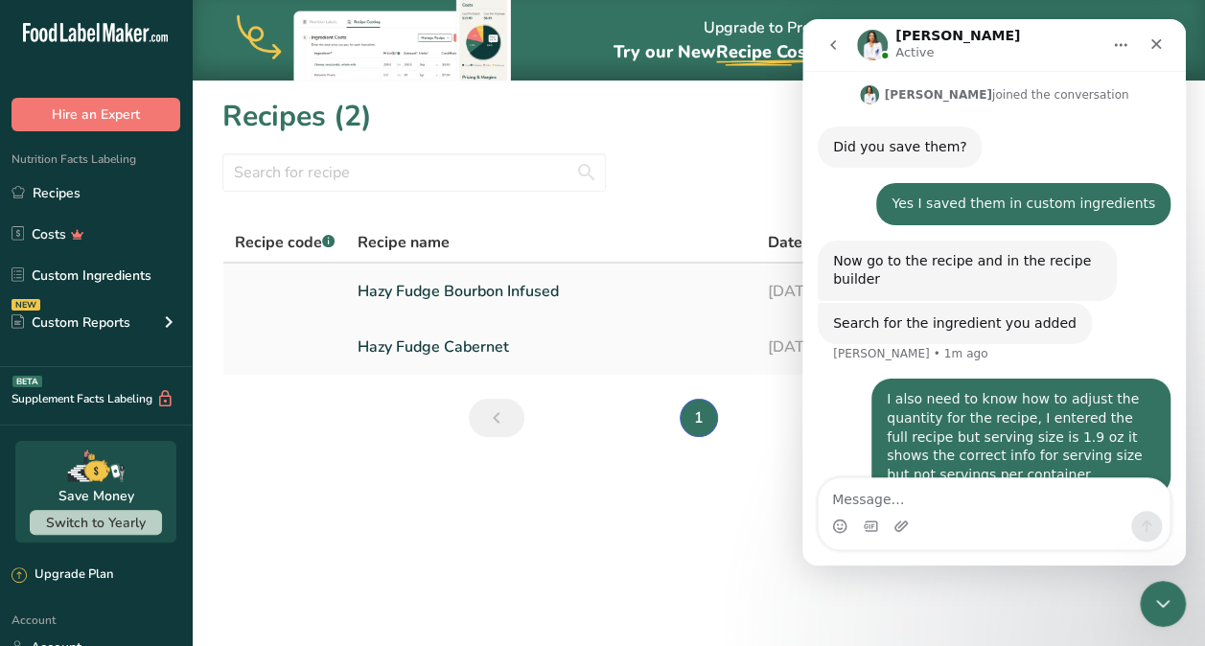
click at [426, 291] on link "Hazy Fudge Bourbon Infused" at bounding box center [551, 291] width 386 height 40
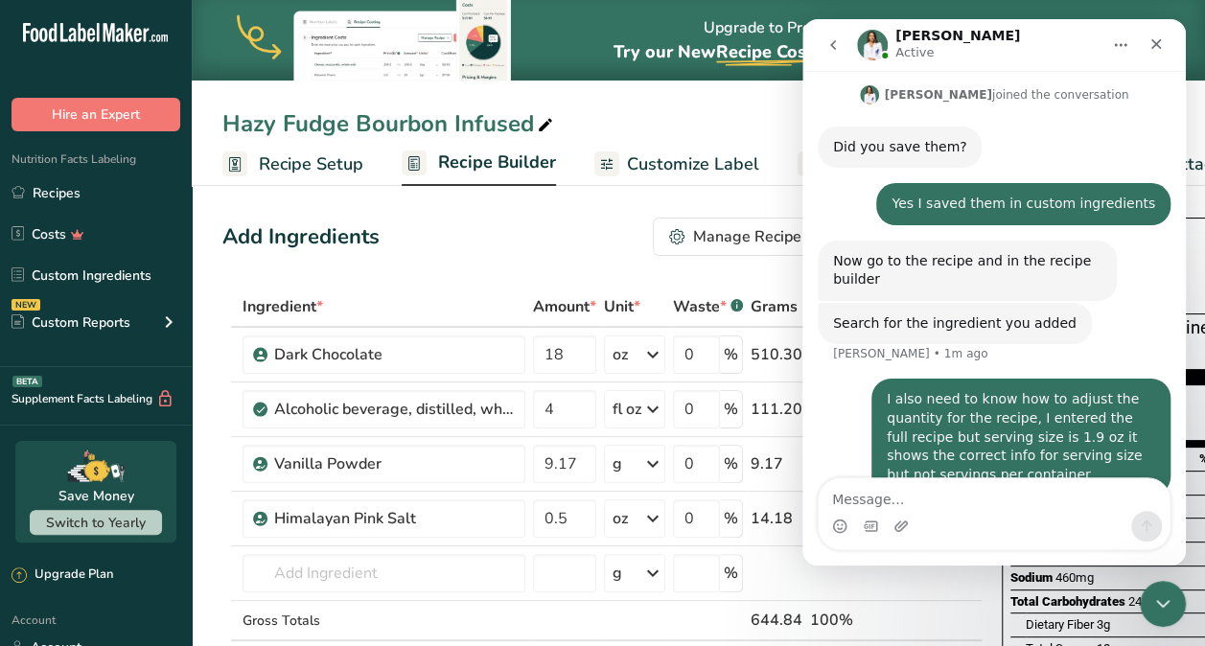
click at [502, 152] on span "Recipe Builder" at bounding box center [497, 163] width 118 height 26
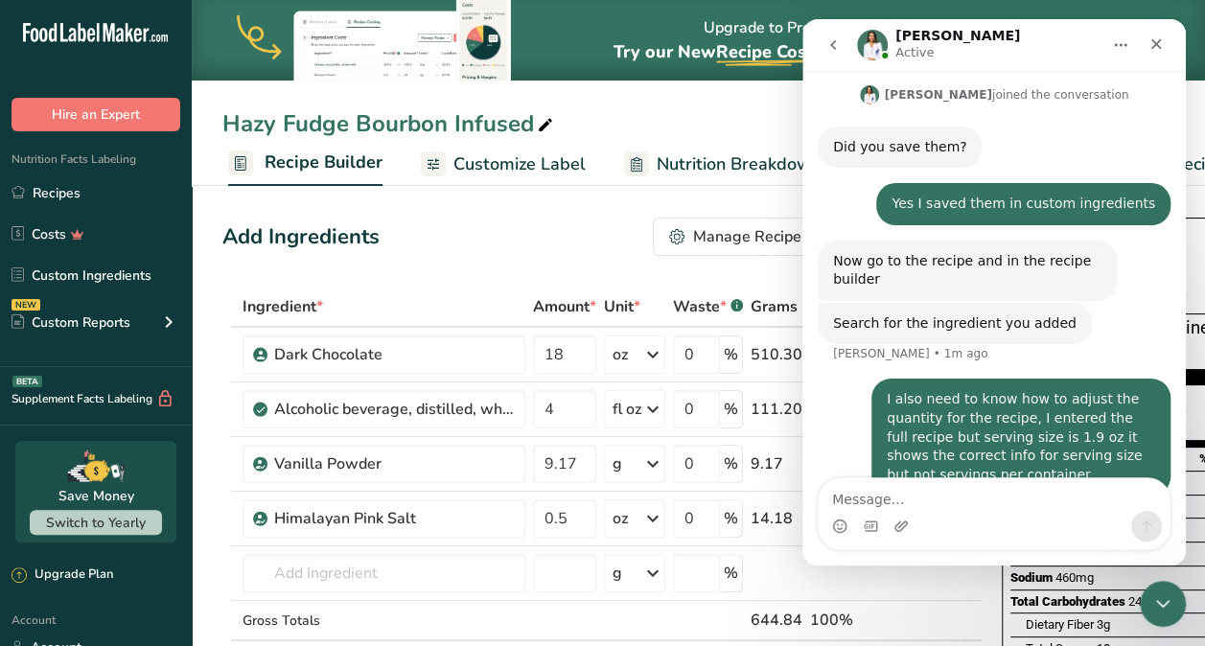
scroll to position [0, 185]
click at [266, 155] on span "Recipe Builder" at bounding box center [312, 163] width 118 height 26
click at [293, 169] on span "Recipe Builder" at bounding box center [312, 163] width 118 height 26
click at [294, 164] on span "Recipe Builder" at bounding box center [312, 163] width 118 height 26
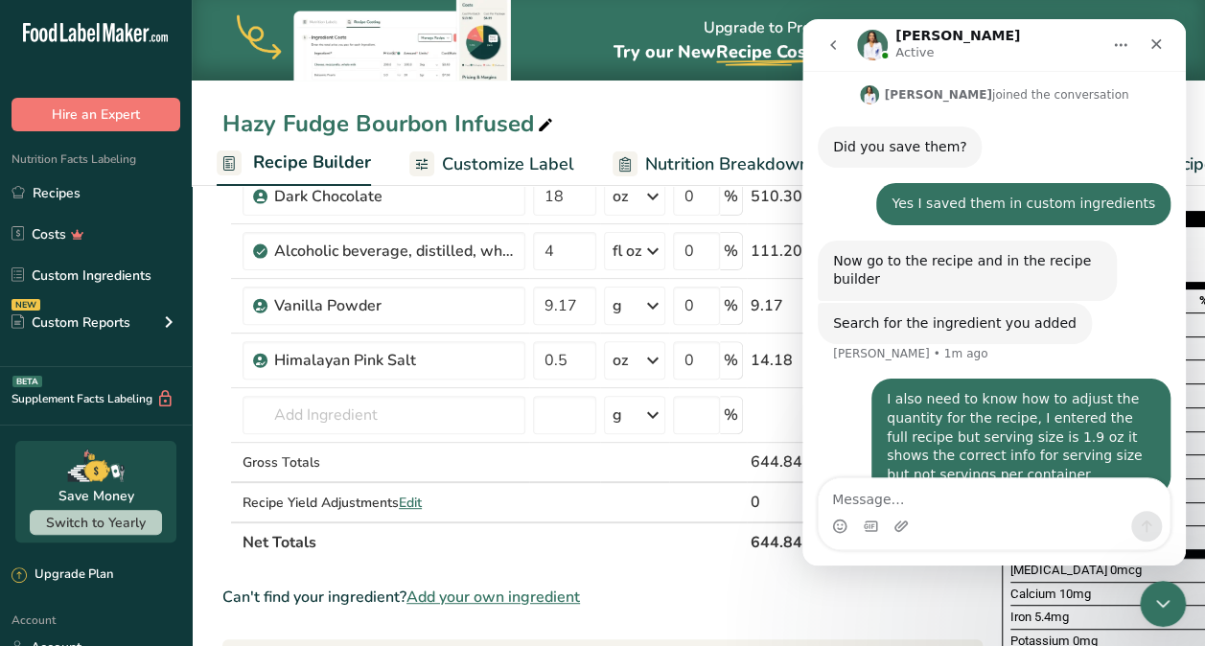
scroll to position [159, 0]
click at [430, 413] on input "text" at bounding box center [384, 414] width 283 height 38
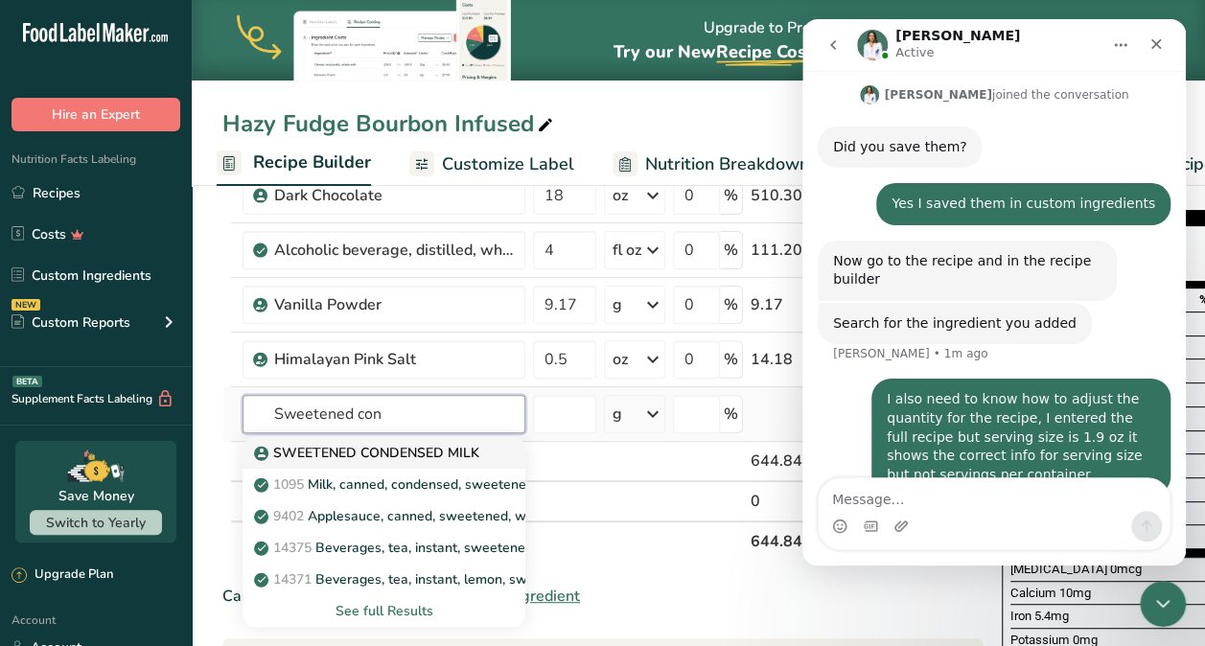
type input "Sweetened con"
click at [433, 443] on p "SWEETENED CONDENSED MILK" at bounding box center [368, 453] width 221 height 20
type input "SWEETENED CONDENSED MILK"
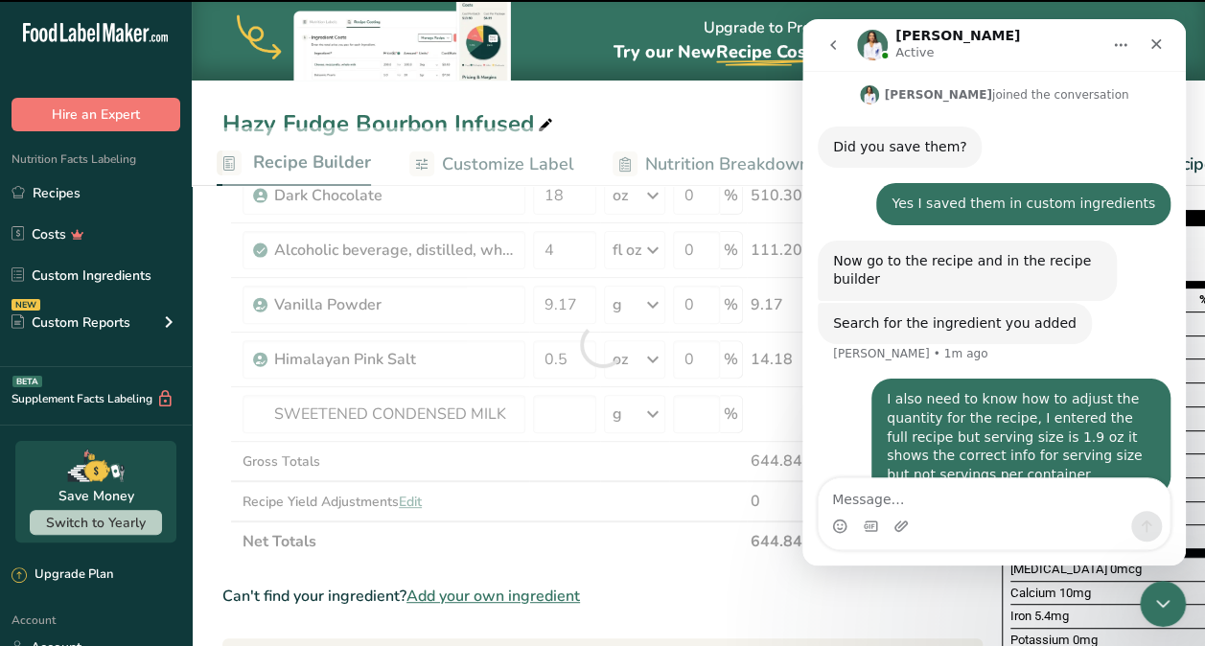
type input "0"
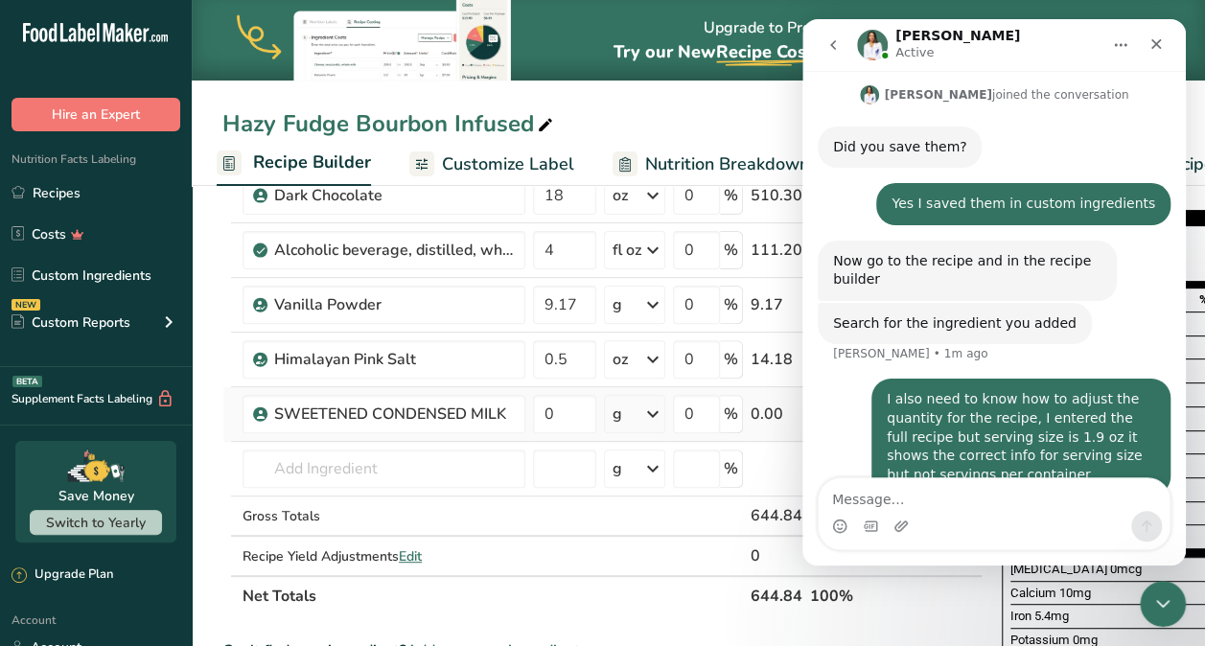
click at [655, 412] on icon at bounding box center [652, 414] width 23 height 35
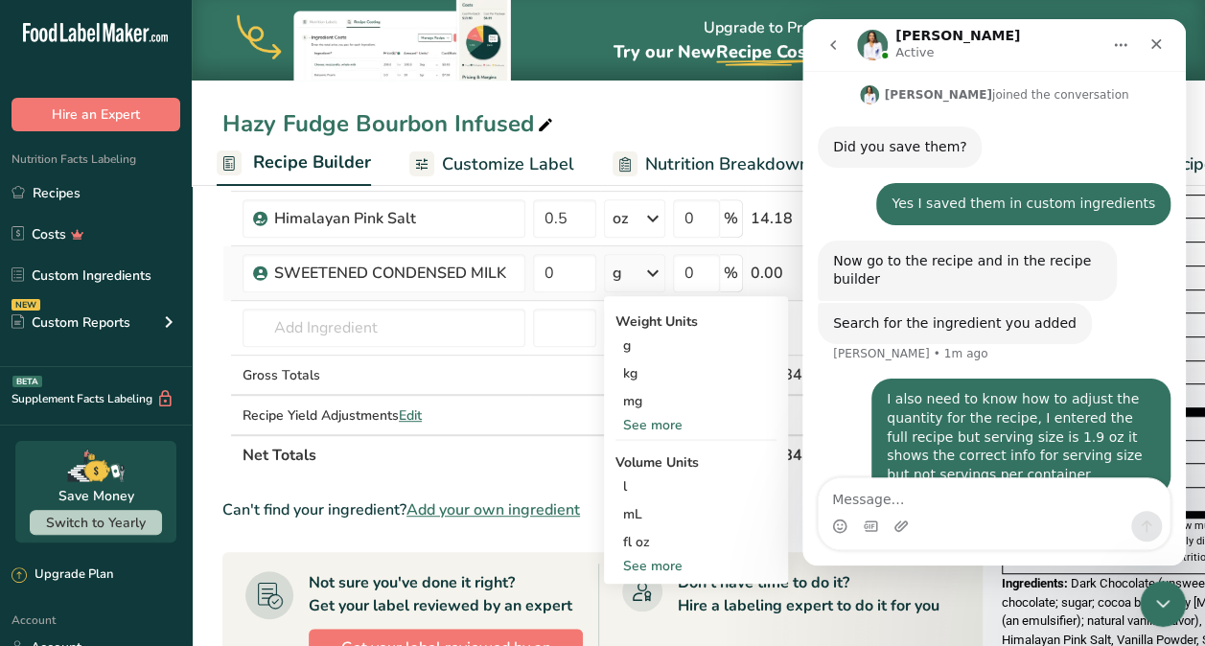
scroll to position [305, 0]
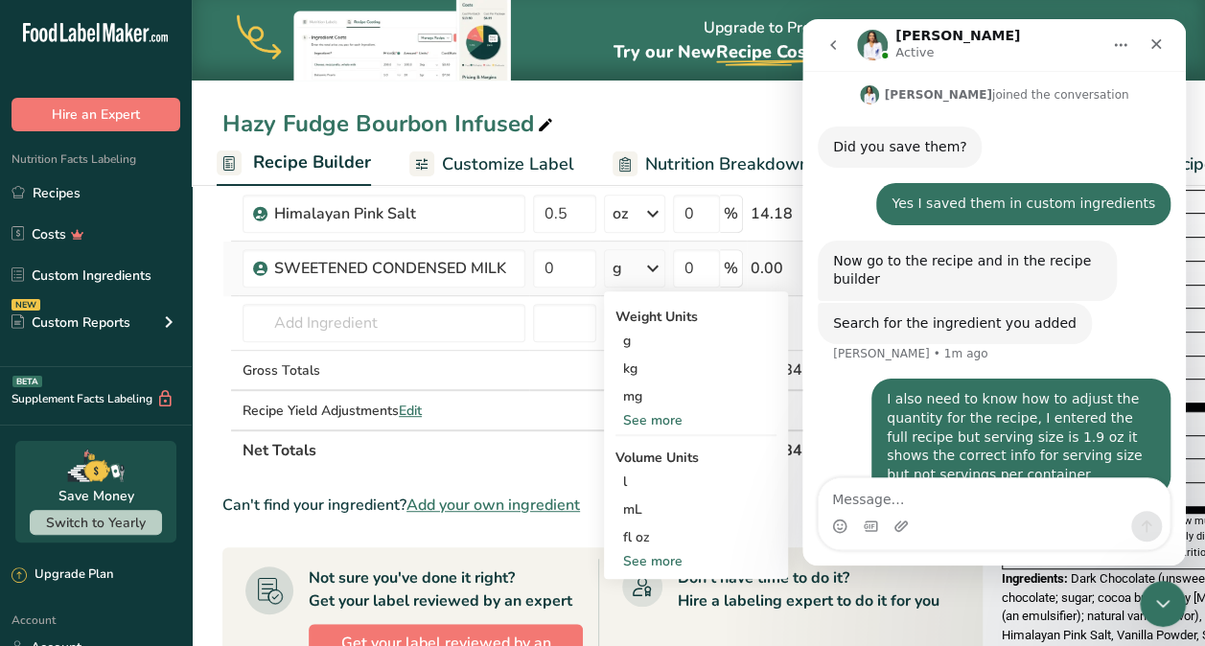
click at [665, 420] on div "See more" at bounding box center [695, 420] width 161 height 20
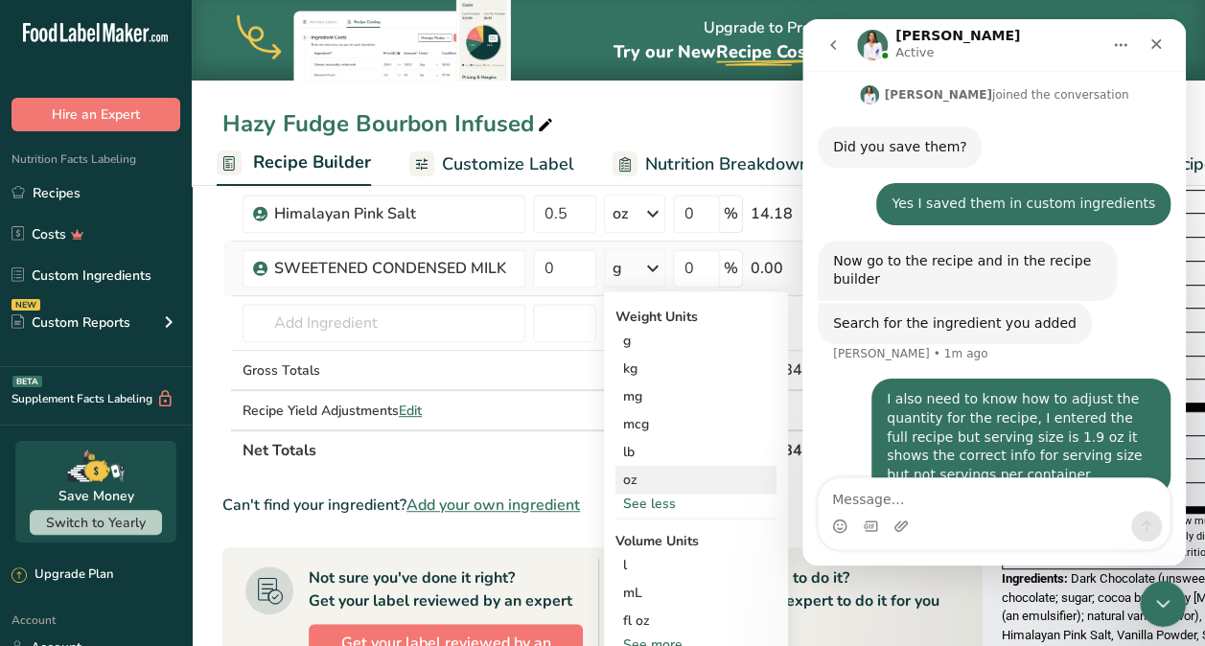
click at [636, 479] on div "oz" at bounding box center [695, 480] width 161 height 28
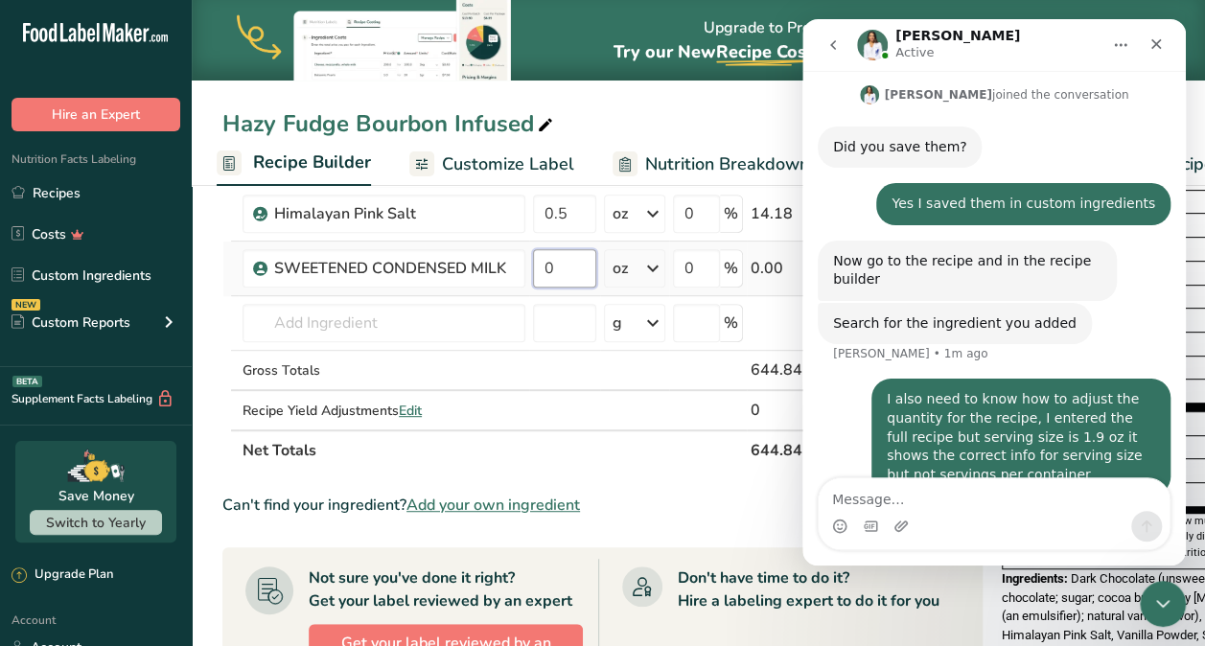
click at [559, 262] on input "0" at bounding box center [564, 268] width 63 height 38
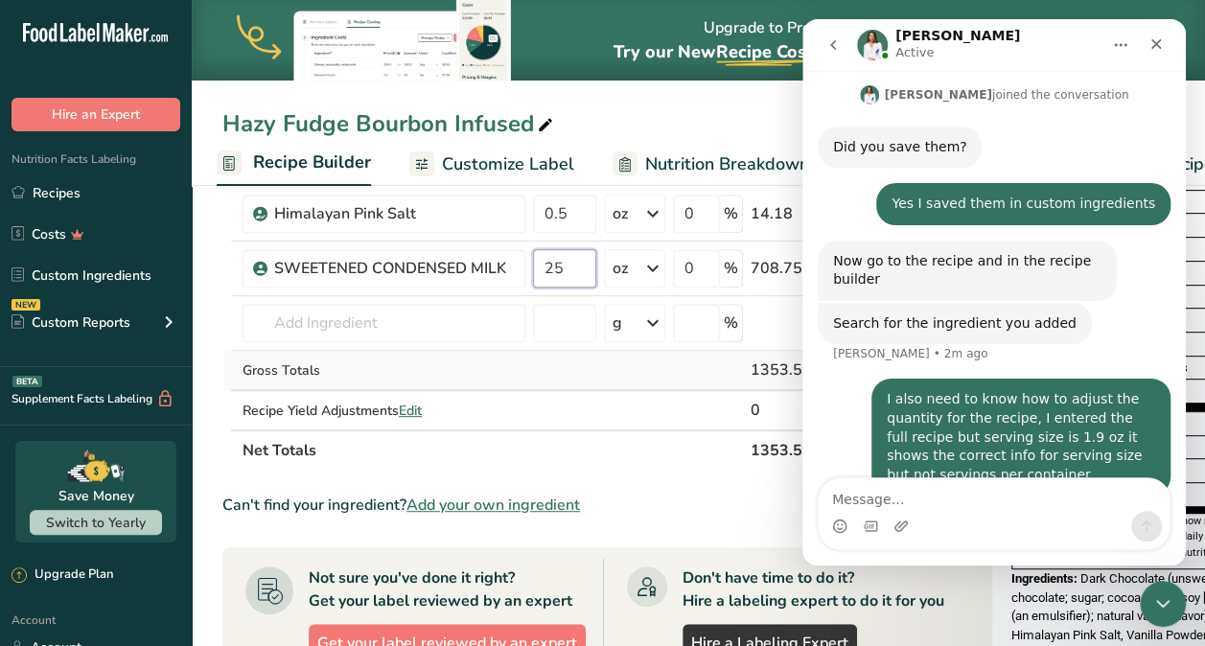
type input "25"
click at [644, 372] on div "Ingredient * Amount * Unit * Waste * .a-a{fill:#347362;}.b-a{fill:#fff;} Grams …" at bounding box center [607, 226] width 770 height 489
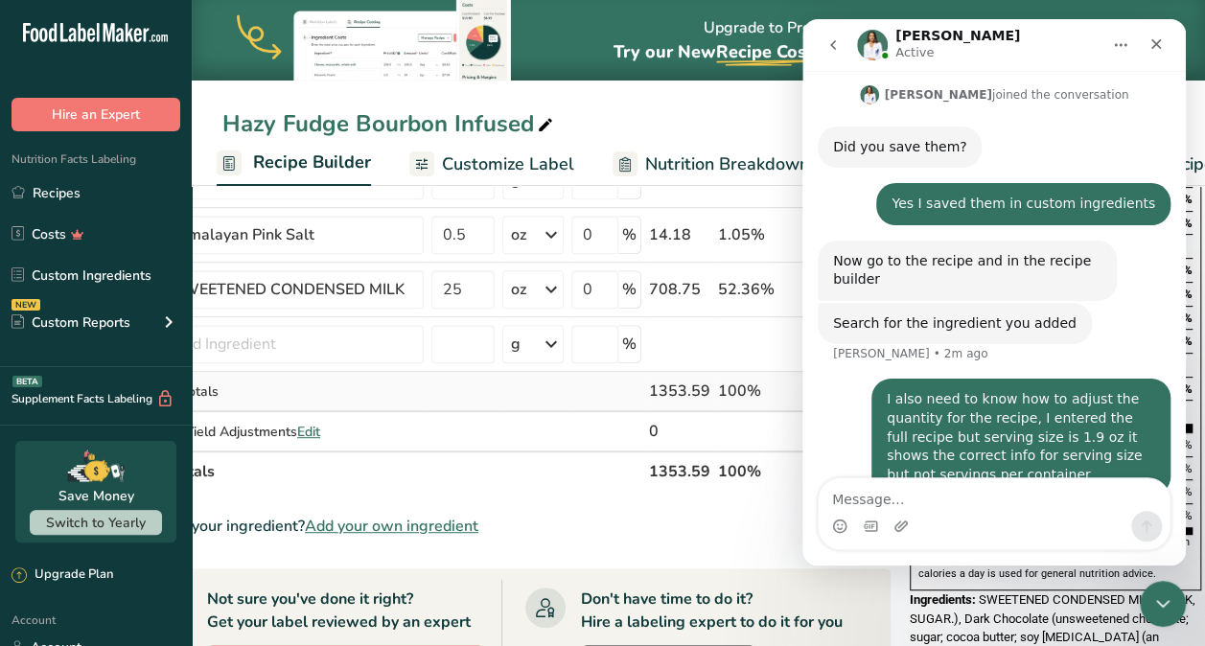
scroll to position [189, 0]
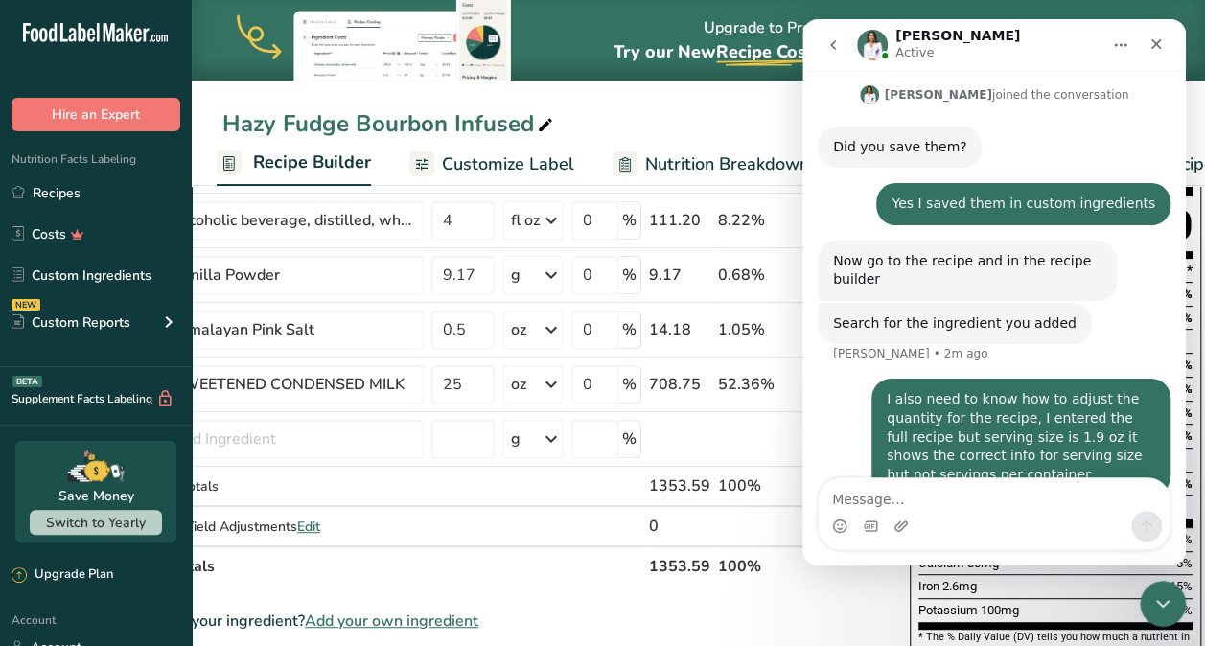
click at [835, 44] on icon "go back" at bounding box center [832, 44] width 15 height 15
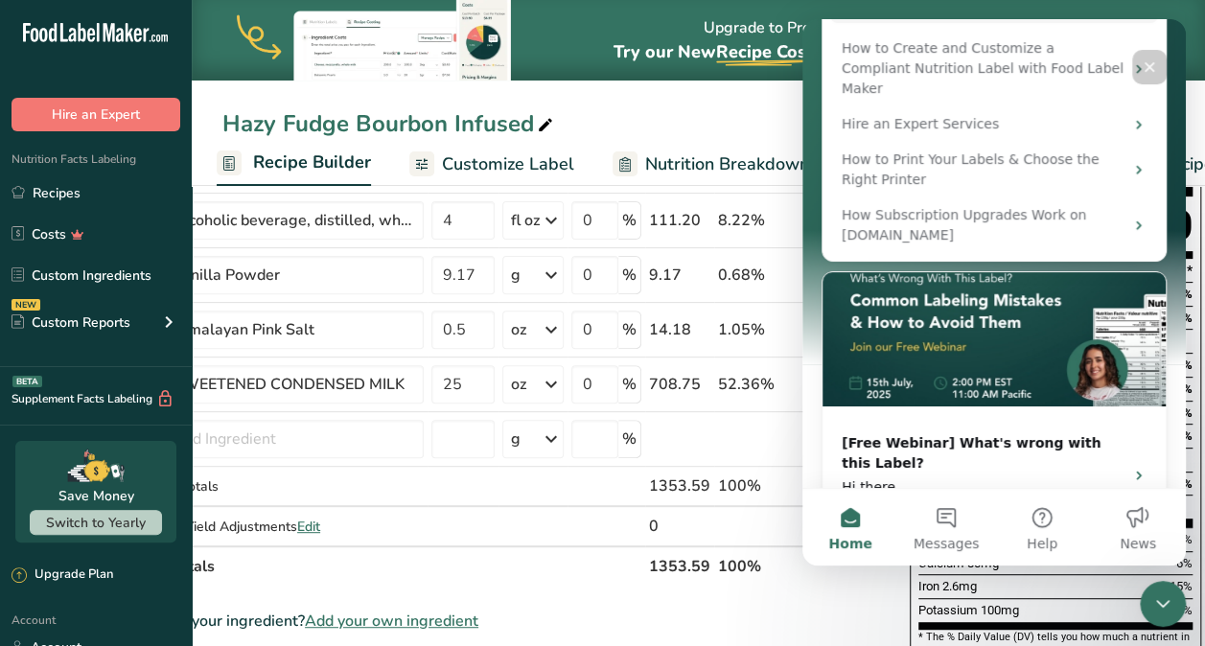
scroll to position [453, 0]
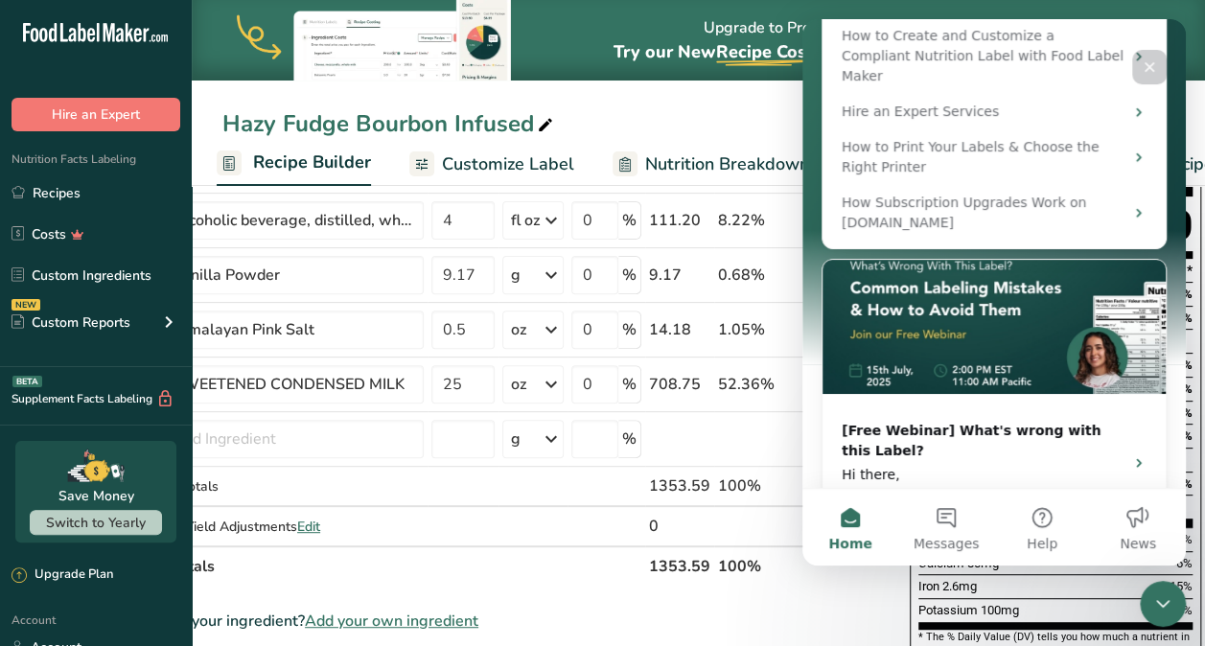
click at [1148, 72] on icon "Close" at bounding box center [1149, 66] width 15 height 15
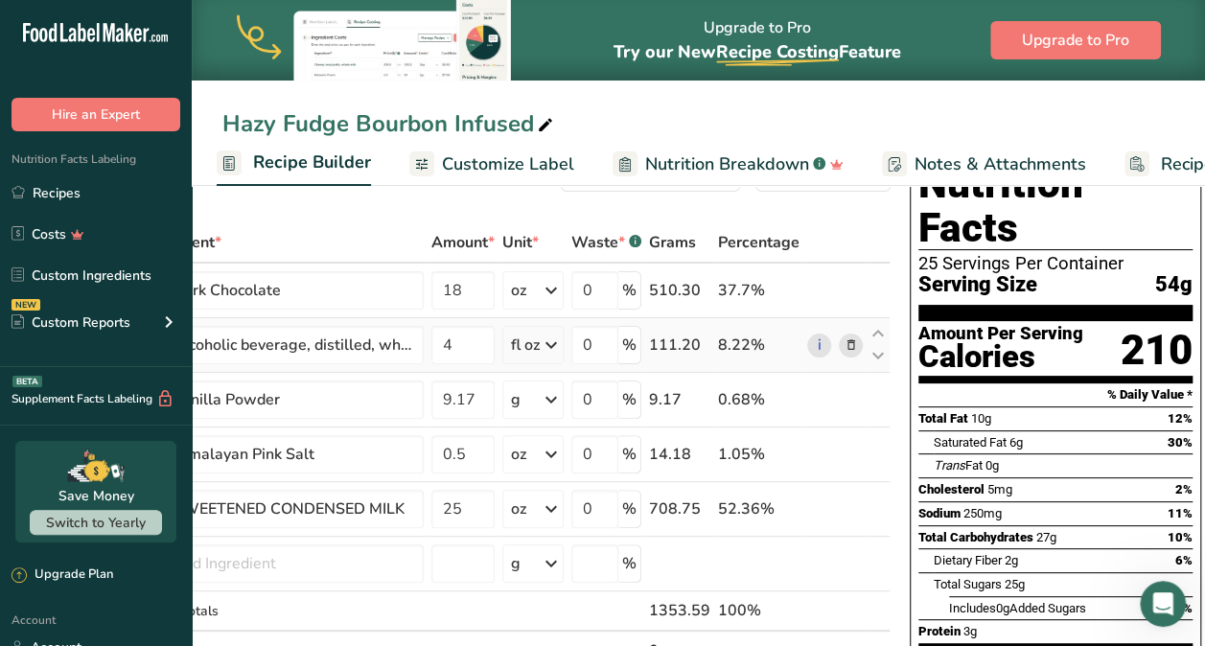
scroll to position [0, 0]
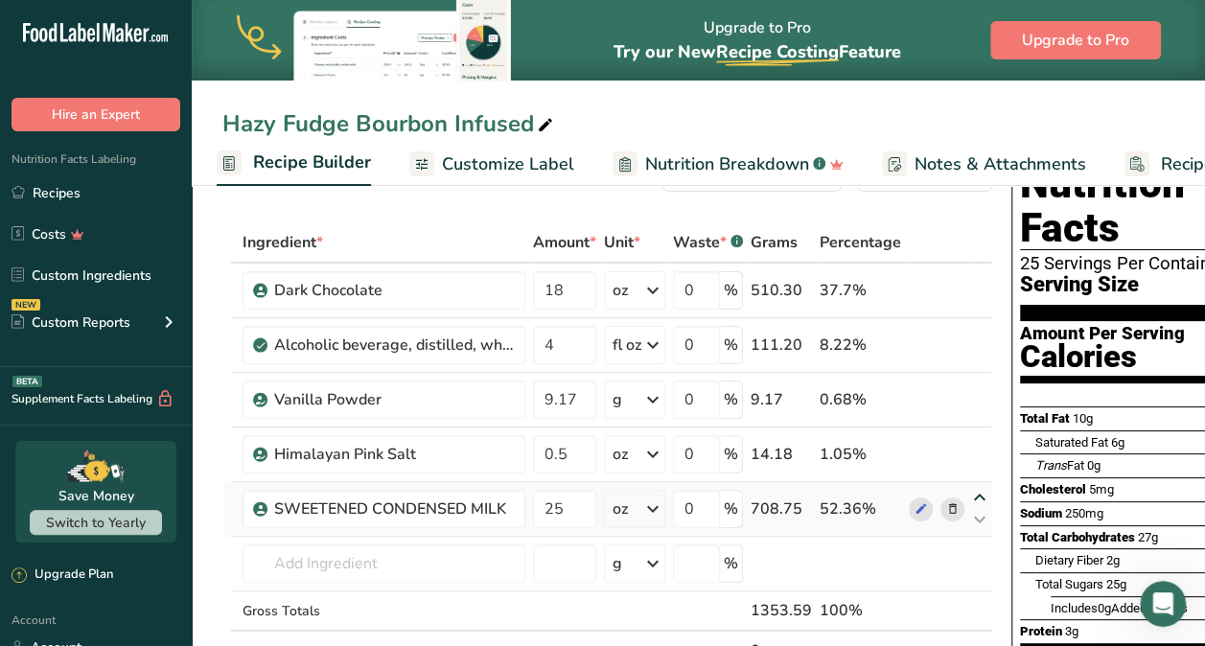
click at [974, 496] on icon at bounding box center [979, 498] width 23 height 14
type input "25"
type input "0.5"
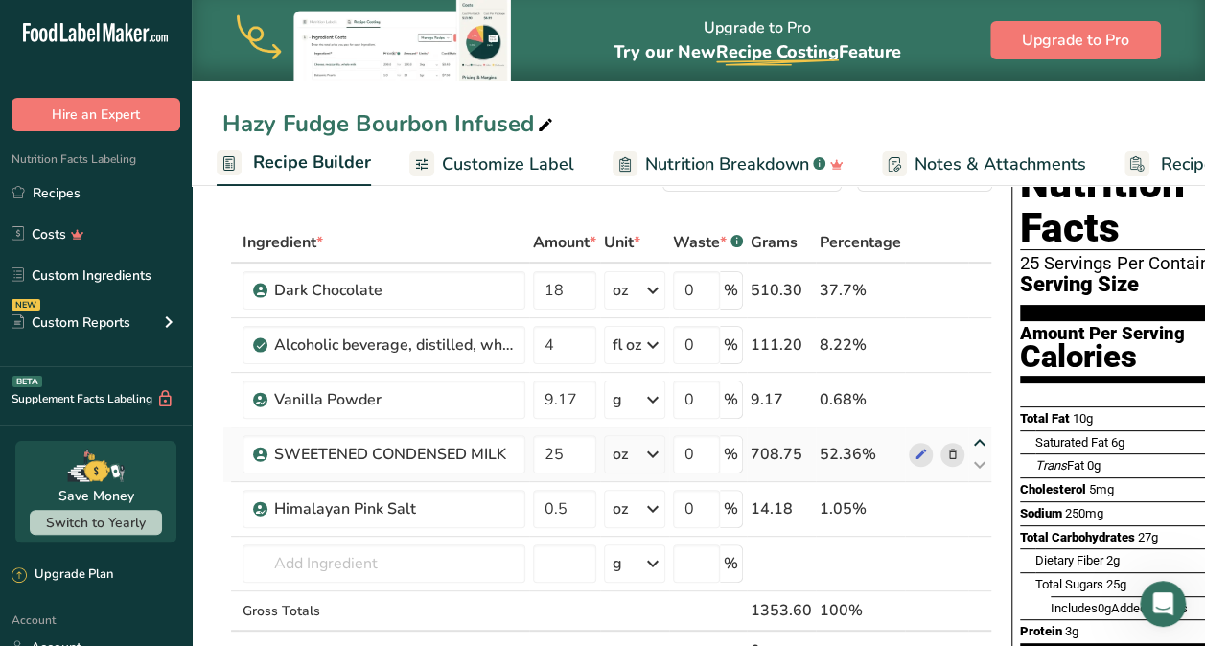
click at [972, 441] on icon at bounding box center [979, 443] width 23 height 14
type input "25"
type input "9.17"
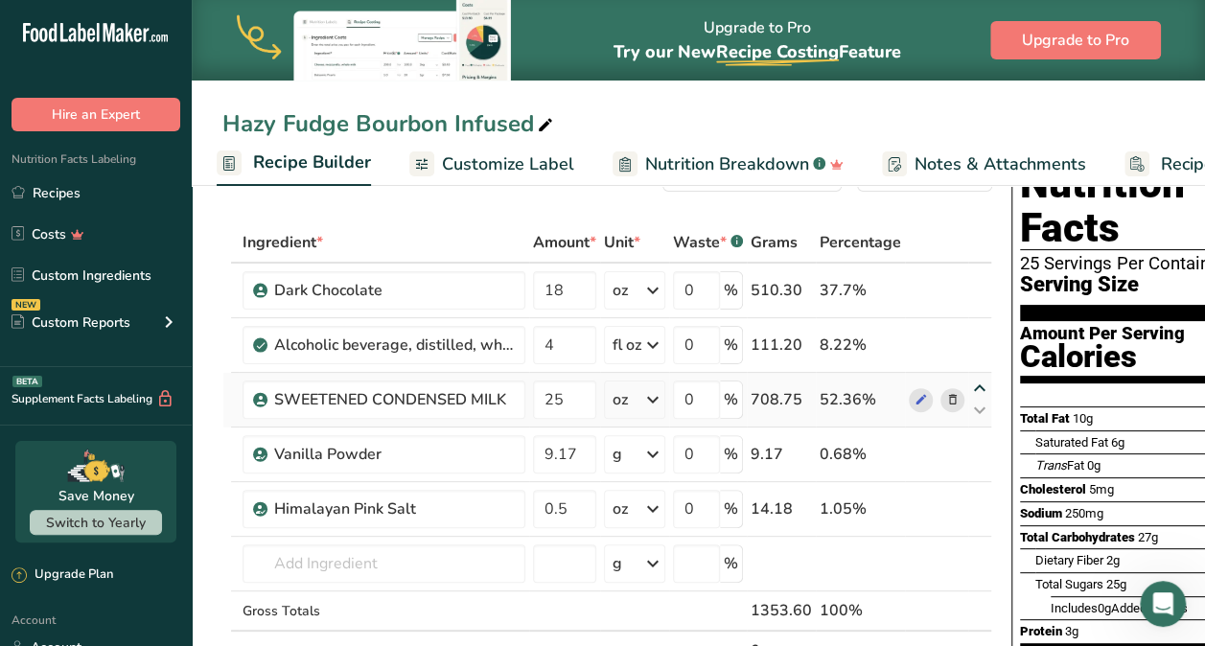
click at [973, 386] on icon at bounding box center [979, 389] width 23 height 14
type input "25"
type input "4"
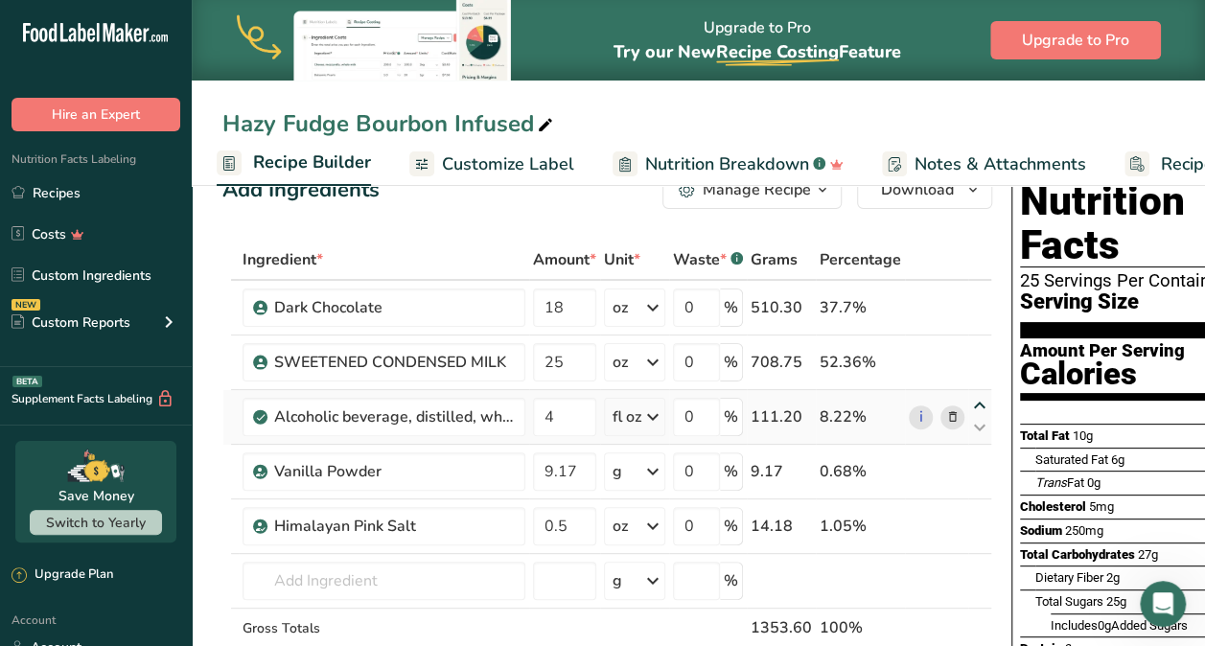
scroll to position [43, 0]
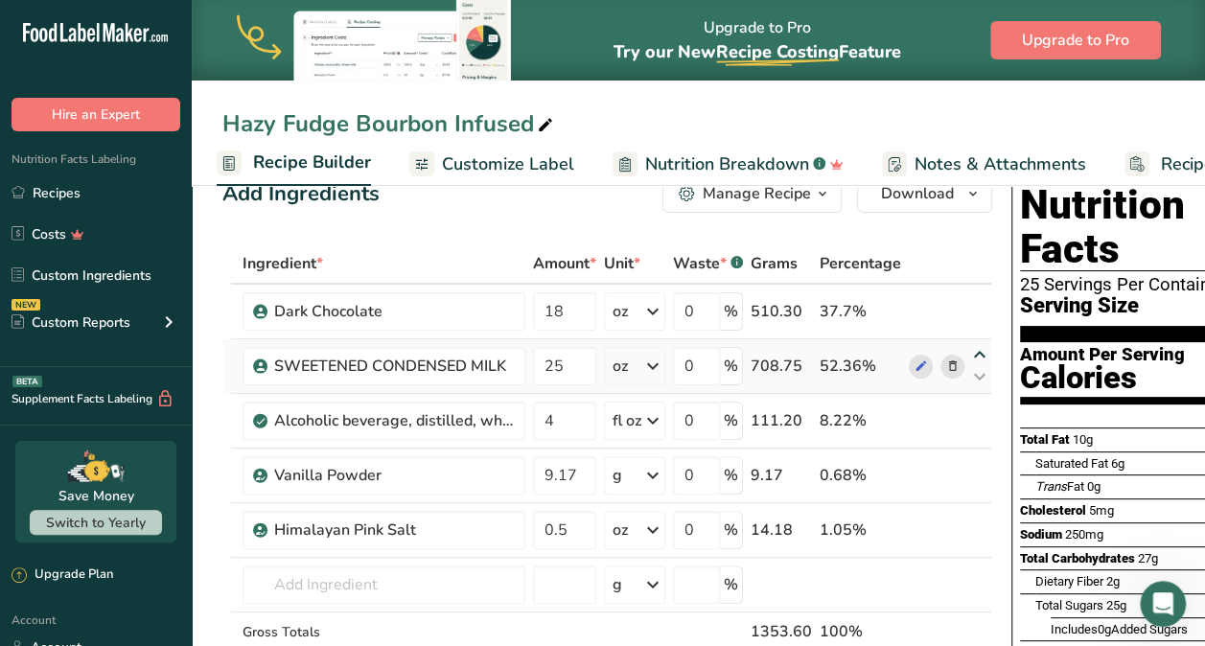
click at [974, 351] on icon at bounding box center [979, 355] width 23 height 14
type input "25"
type input "18"
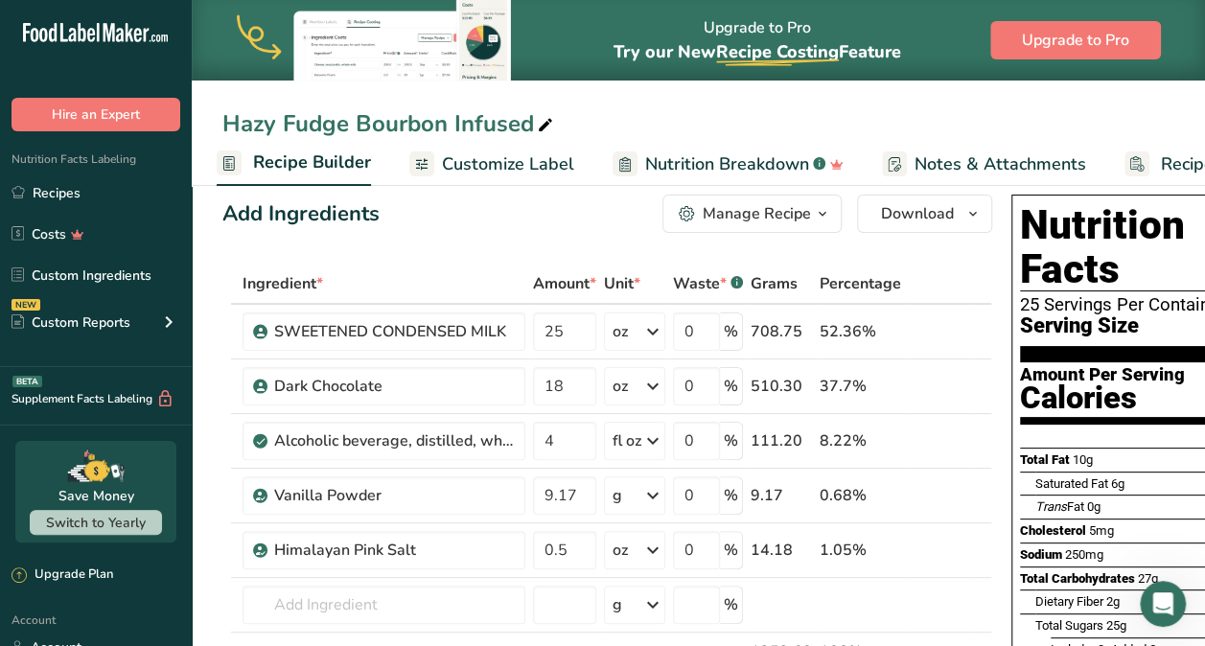
scroll to position [0, 0]
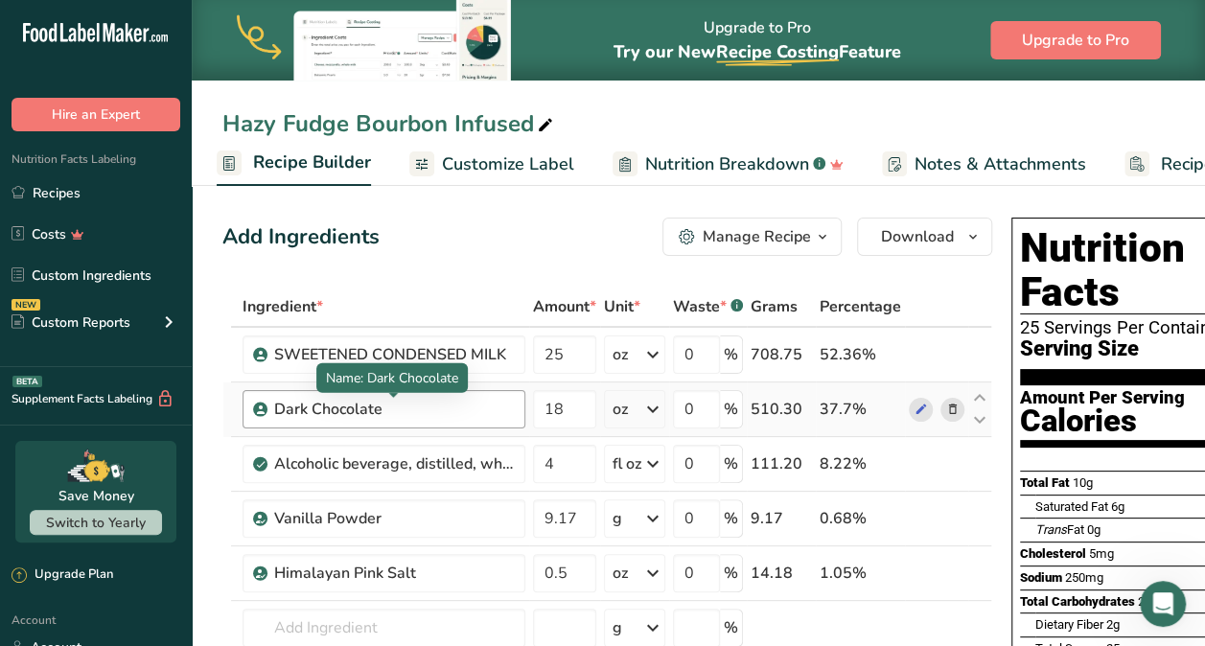
click at [409, 414] on div "Dark Chocolate" at bounding box center [394, 409] width 240 height 23
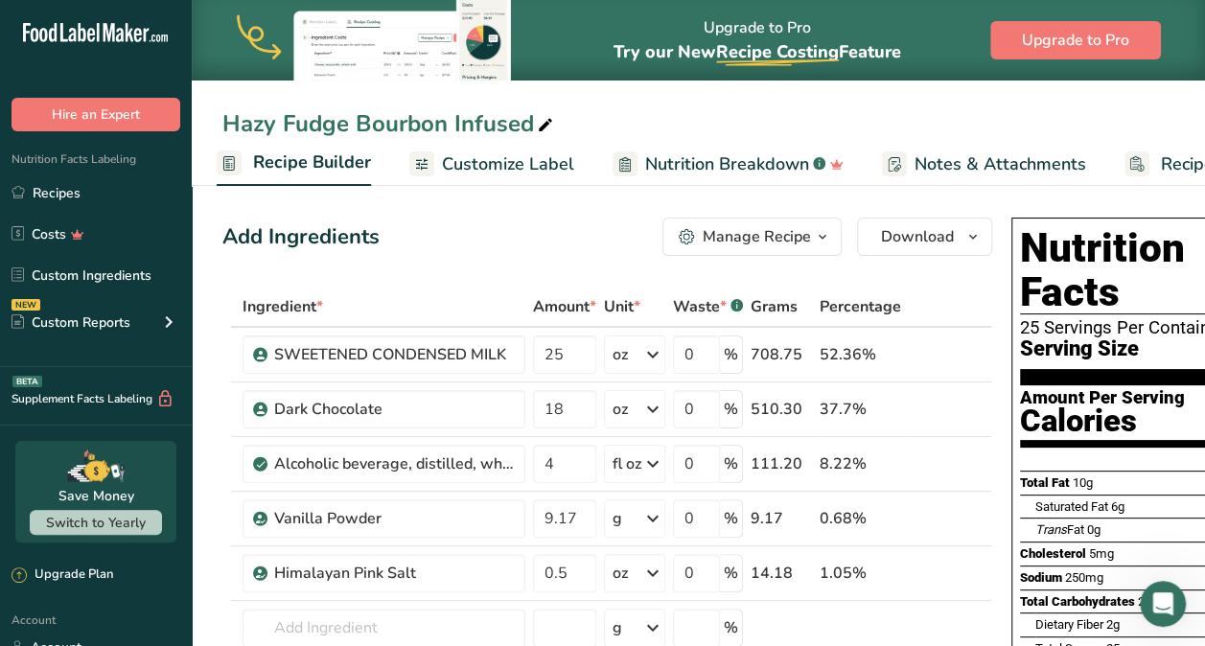
click at [541, 255] on div "Add Ingredients Manage Recipe Delete Recipe Duplicate Recipe Scale Recipe Save …" at bounding box center [607, 237] width 770 height 38
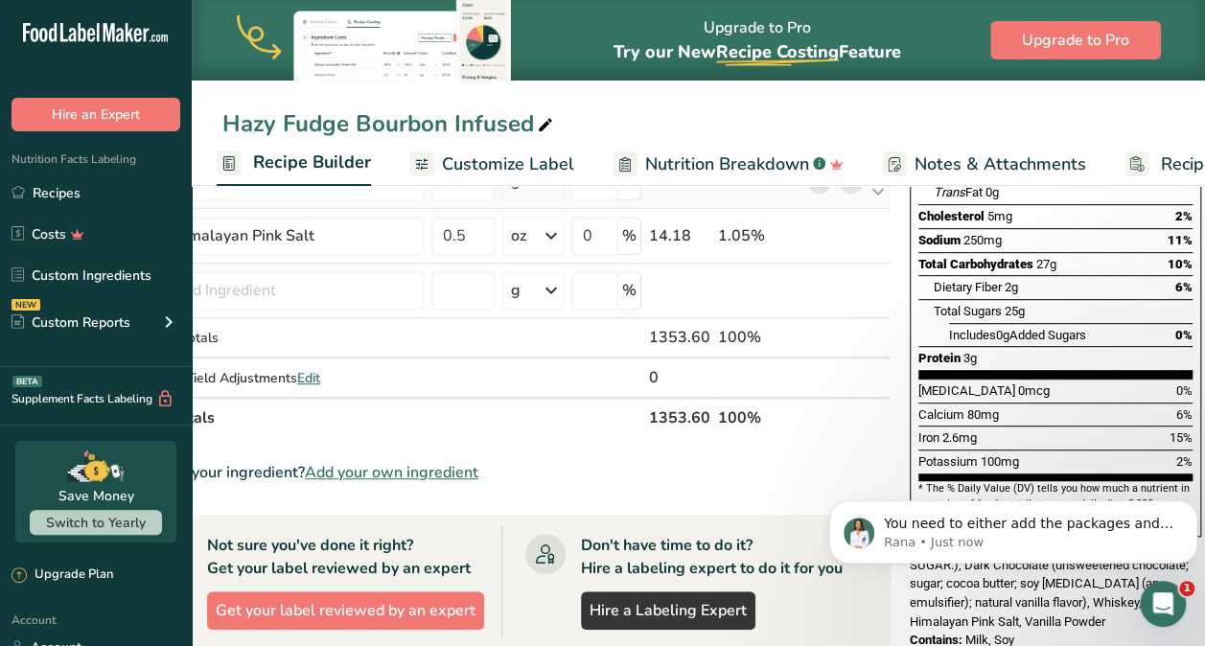
scroll to position [338, 0]
click at [1168, 604] on icon "Open Intercom Messenger" at bounding box center [1161, 602] width 32 height 32
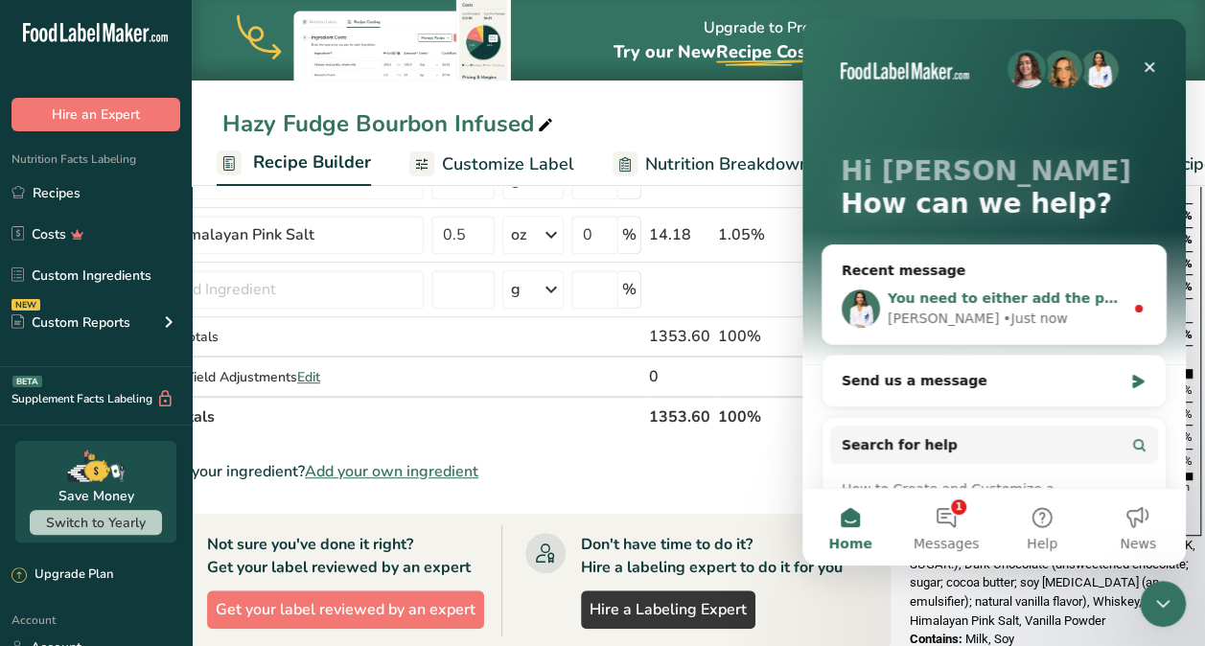
click at [1013, 290] on span "You need to either add the packages and servings or add the serving size" at bounding box center [1167, 297] width 558 height 15
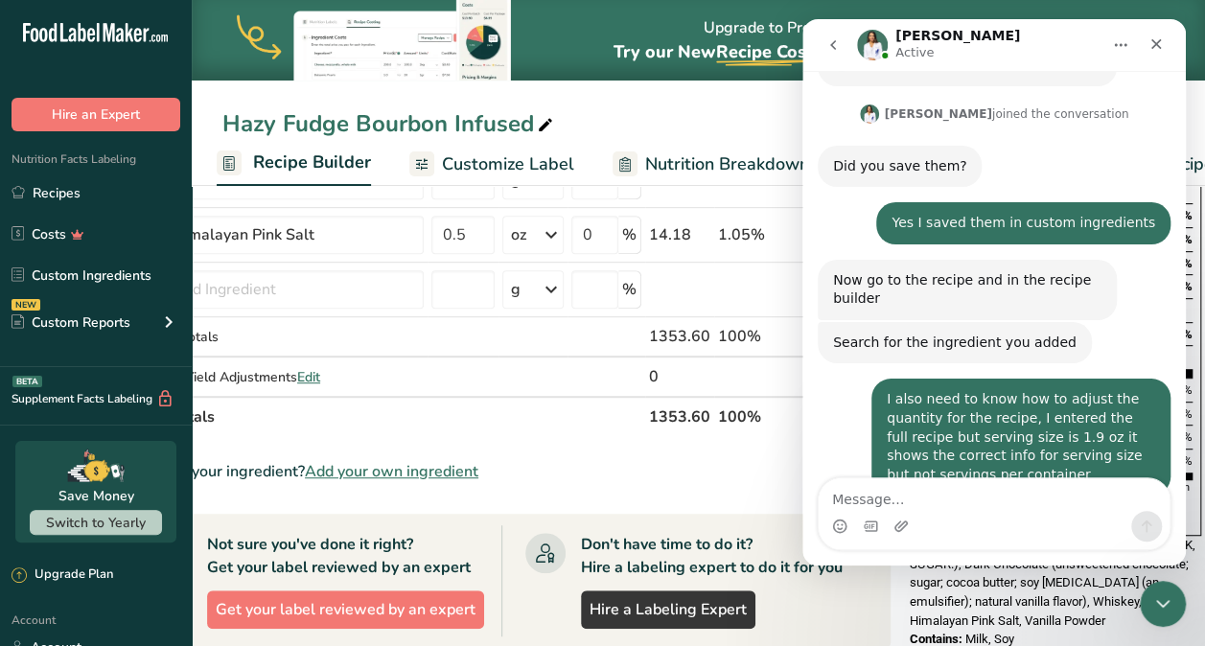
scroll to position [667, 0]
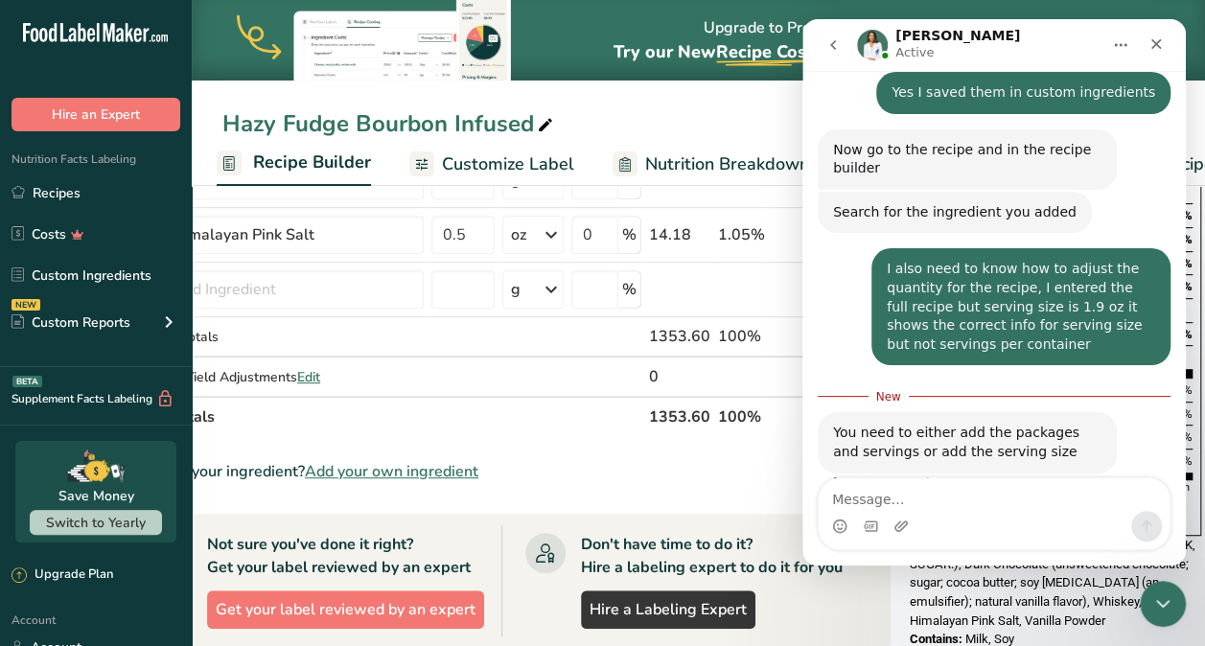
click at [935, 504] on textarea "Message…" at bounding box center [994, 494] width 351 height 33
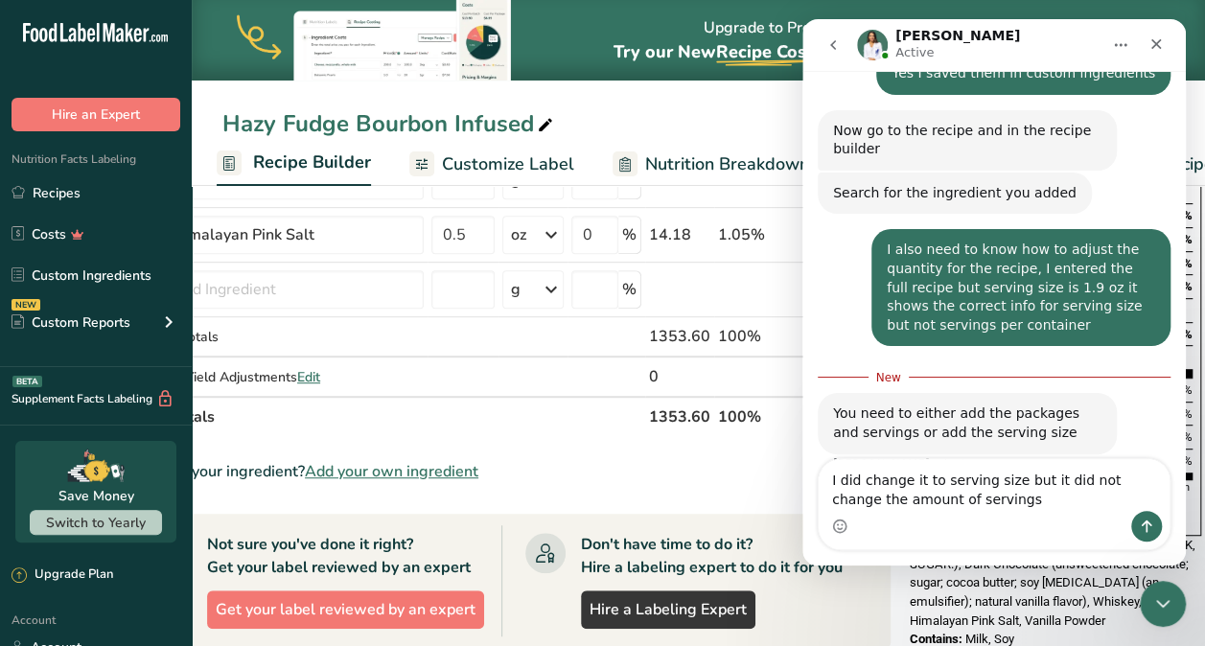
type textarea "I did change it to serving size but it did not change the amount of servings"
drag, startPoint x: 1029, startPoint y: 42, endPoint x: 973, endPoint y: 59, distance: 58.2
click at [973, 59] on div "Rana Active" at bounding box center [978, 46] width 243 height 34
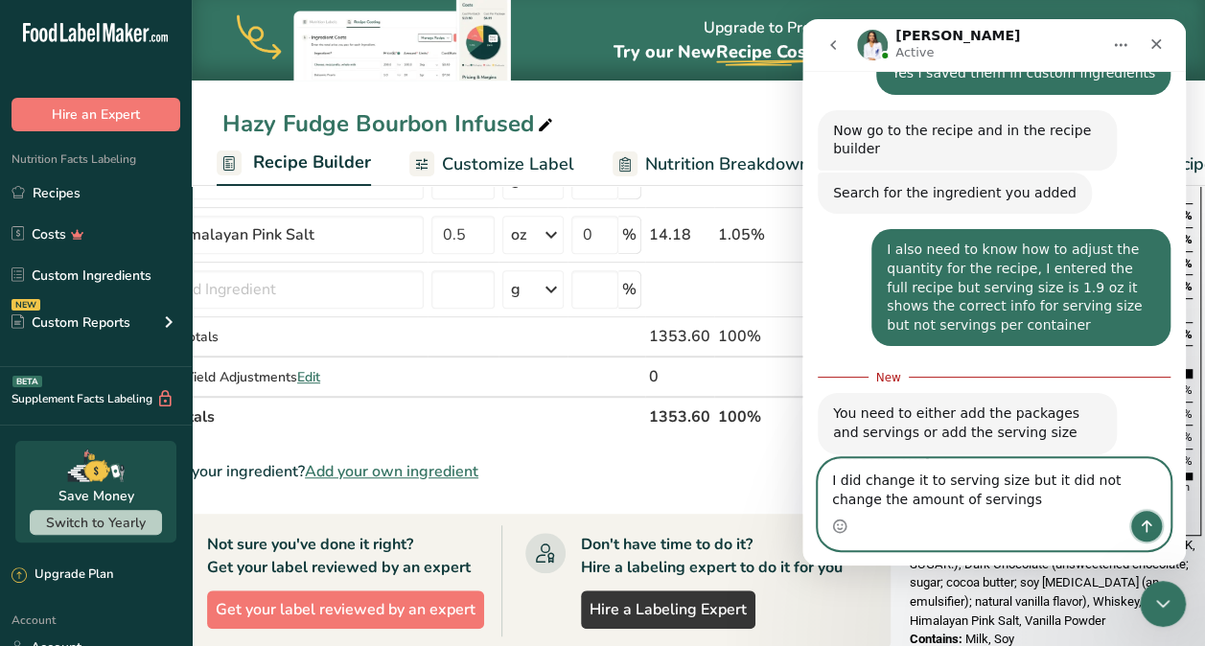
click at [1146, 521] on icon "Send a message…" at bounding box center [1147, 526] width 11 height 12
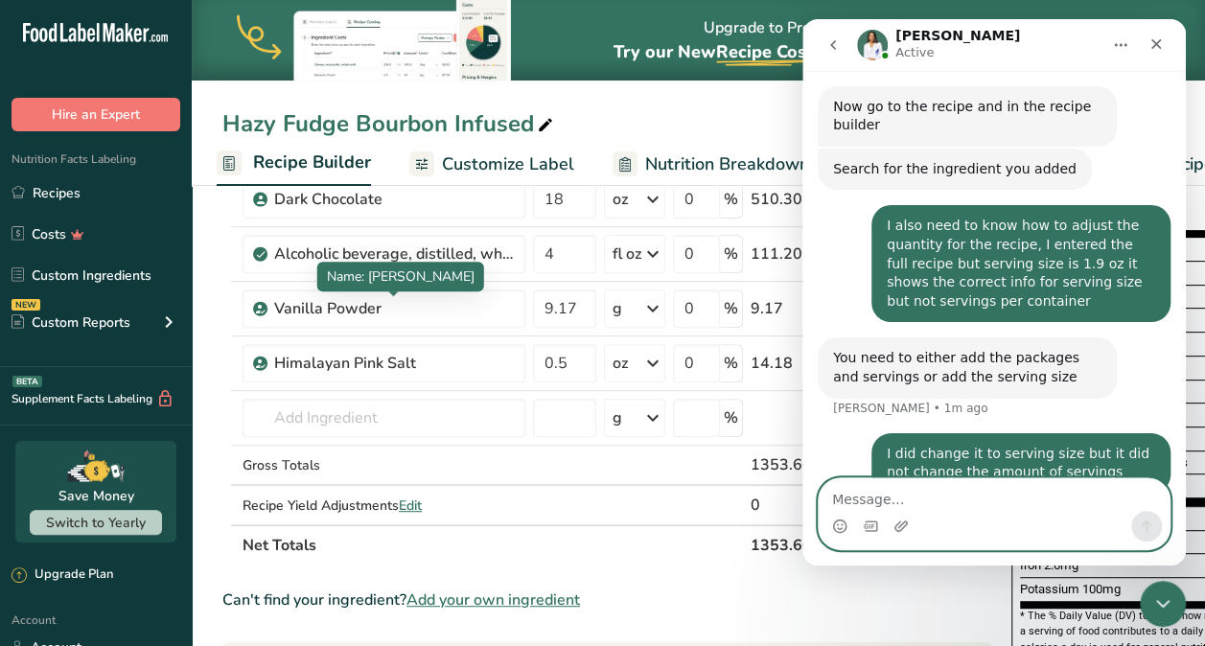
scroll to position [0, 0]
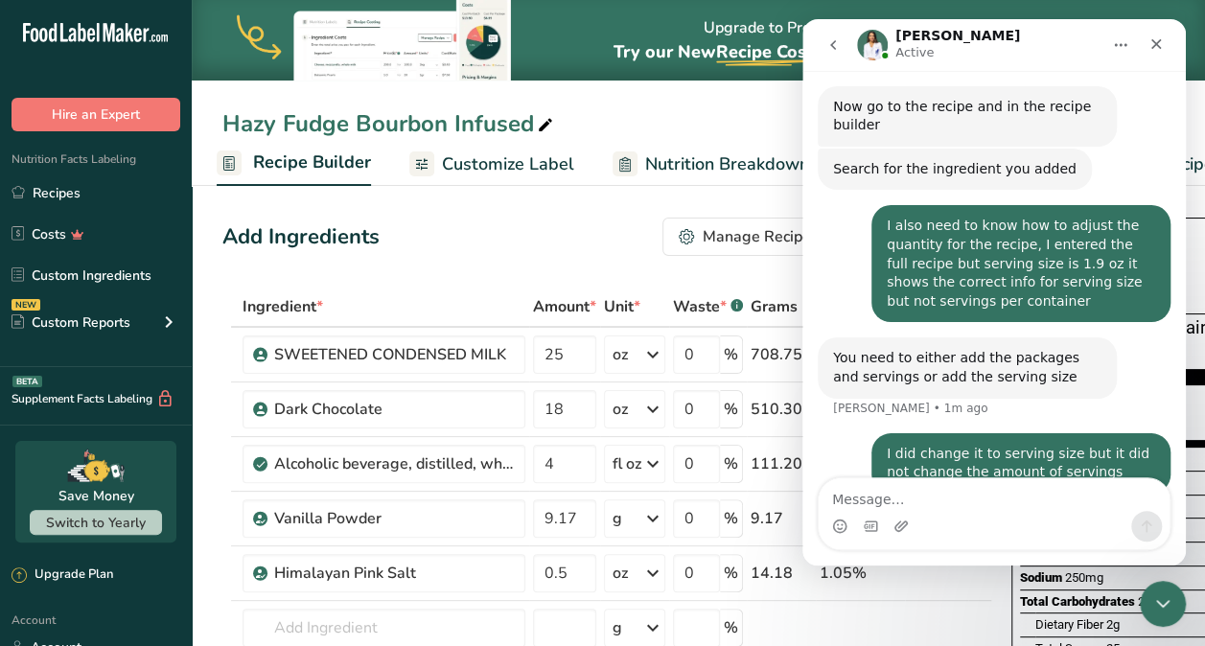
click at [325, 161] on span "Recipe Builder" at bounding box center [312, 163] width 118 height 26
click at [327, 167] on span "Recipe Builder" at bounding box center [312, 163] width 118 height 26
click at [327, 165] on span "Recipe Builder" at bounding box center [312, 163] width 118 height 26
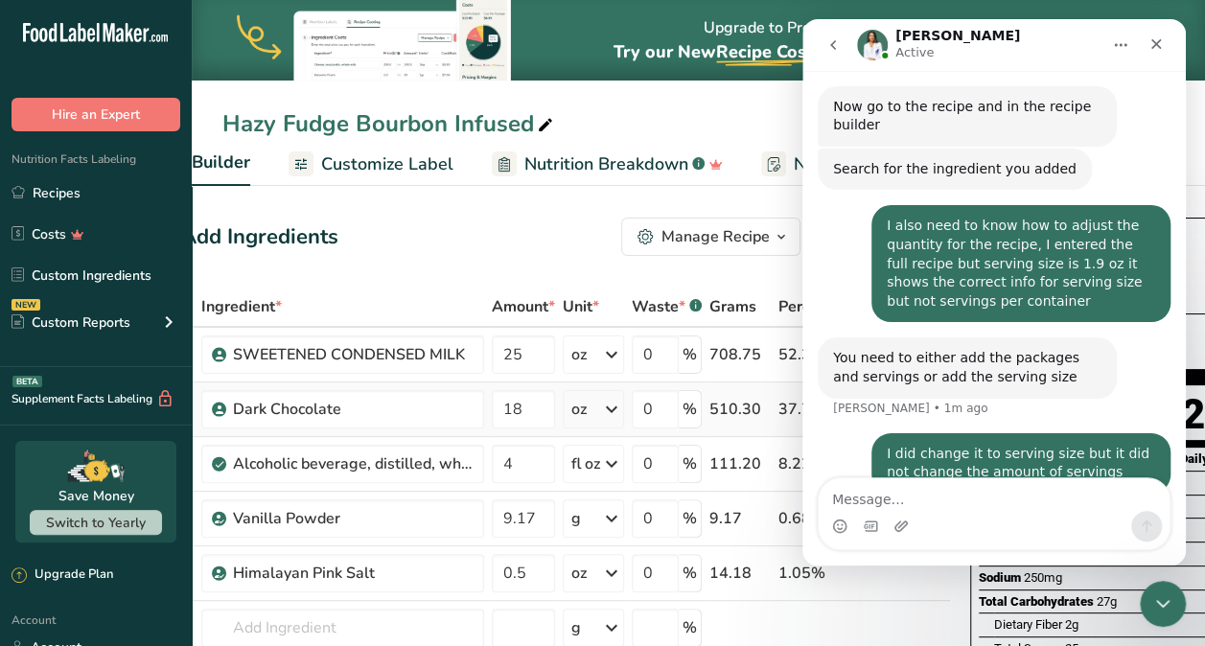
scroll to position [0, 102]
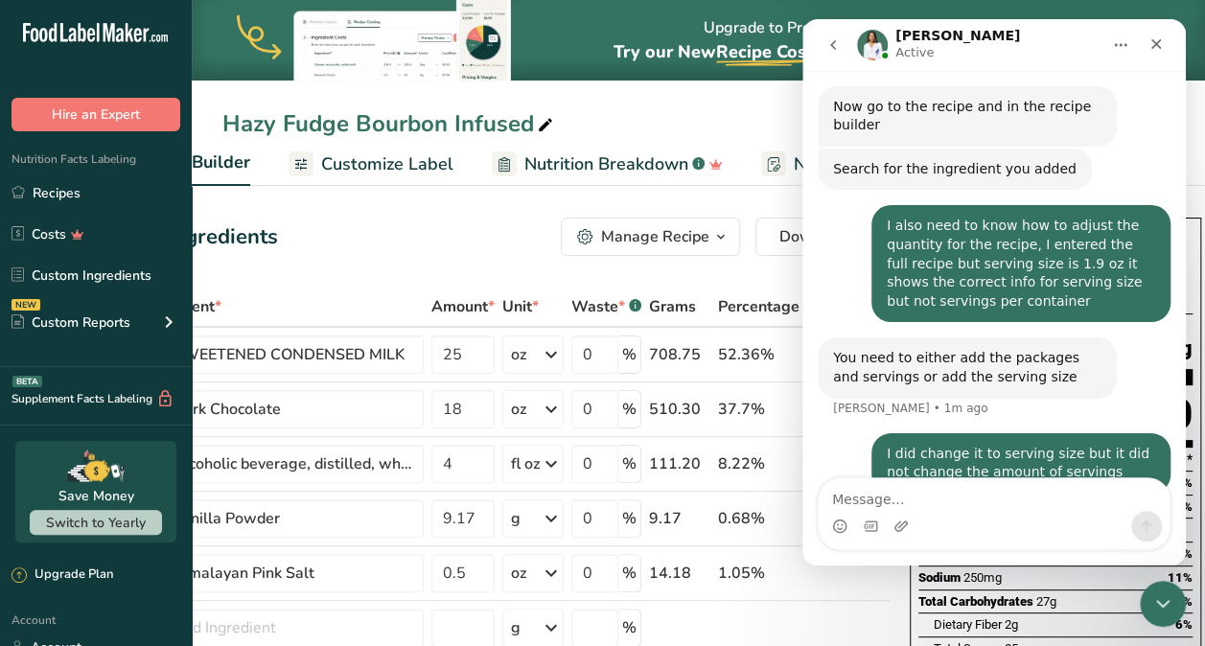
click at [833, 46] on icon "go back" at bounding box center [833, 45] width 6 height 10
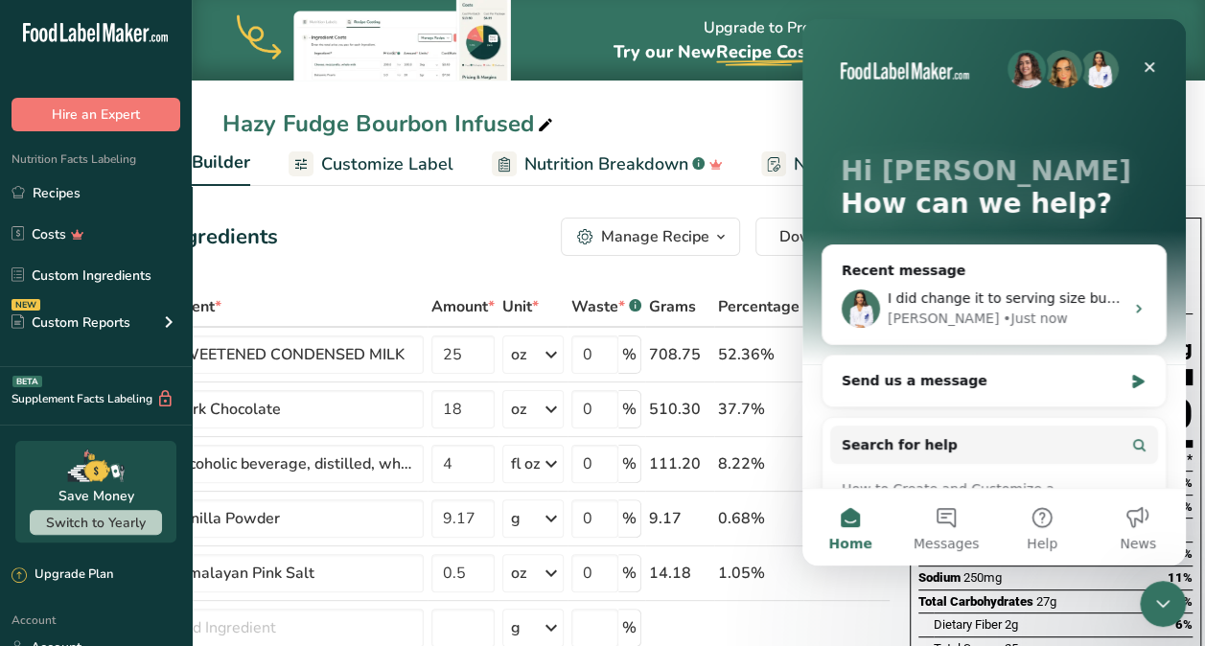
scroll to position [0, 0]
drag, startPoint x: 933, startPoint y: 43, endPoint x: 767, endPoint y: 74, distance: 168.6
click html "Hi Carol 👋 How can we help? Recent message I did change it to serving size but …"
click at [1197, 157] on ul "Recipe Setup Recipe Builder Customize Label Nutrition Breakdown .a-a{fill:#3473…" at bounding box center [550, 163] width 1328 height 45
click at [1003, 316] on div "• Just now" at bounding box center [1035, 319] width 64 height 20
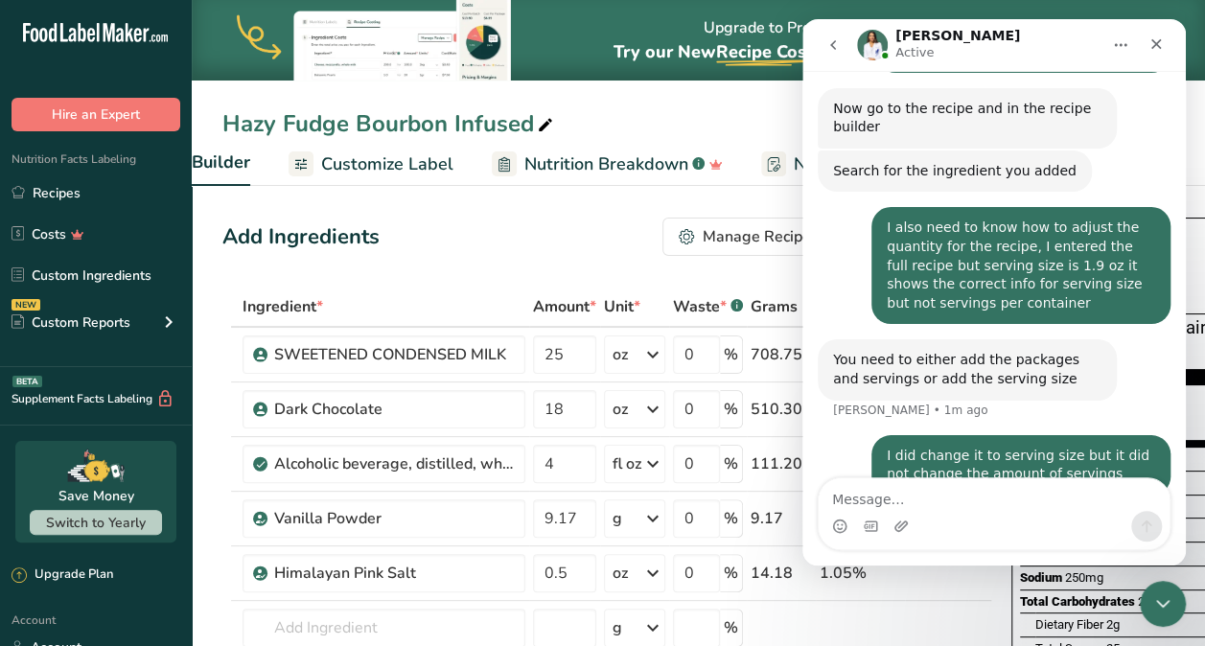
scroll to position [2, 0]
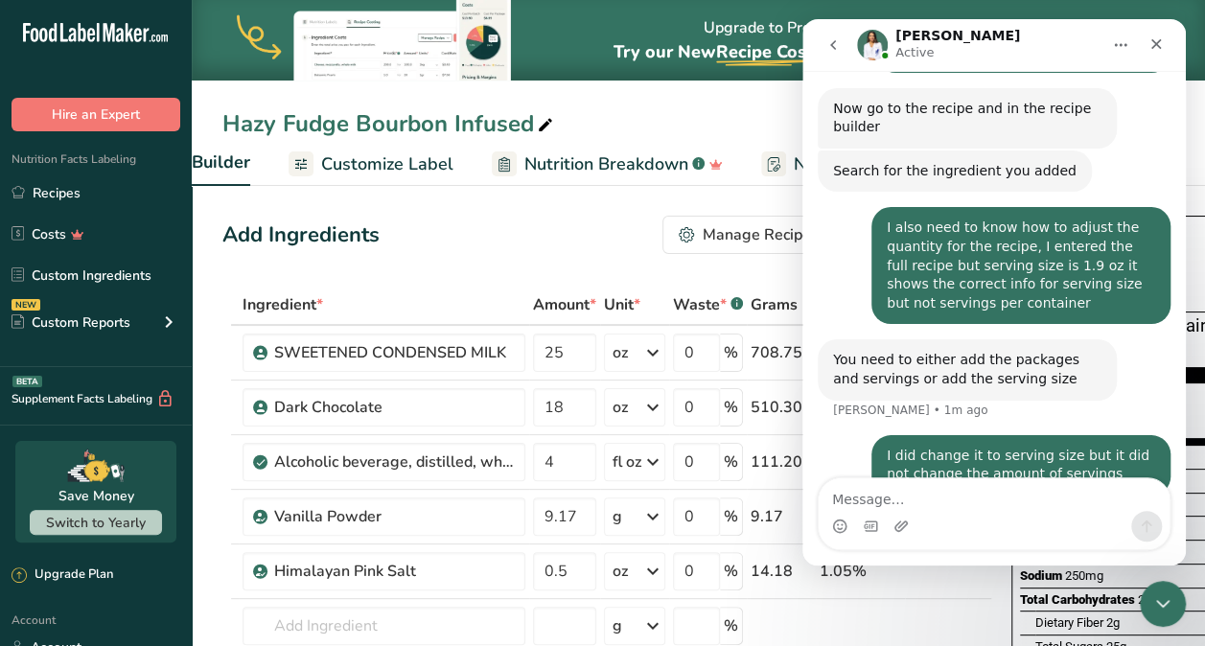
click at [243, 161] on span "Recipe Builder" at bounding box center [191, 163] width 118 height 26
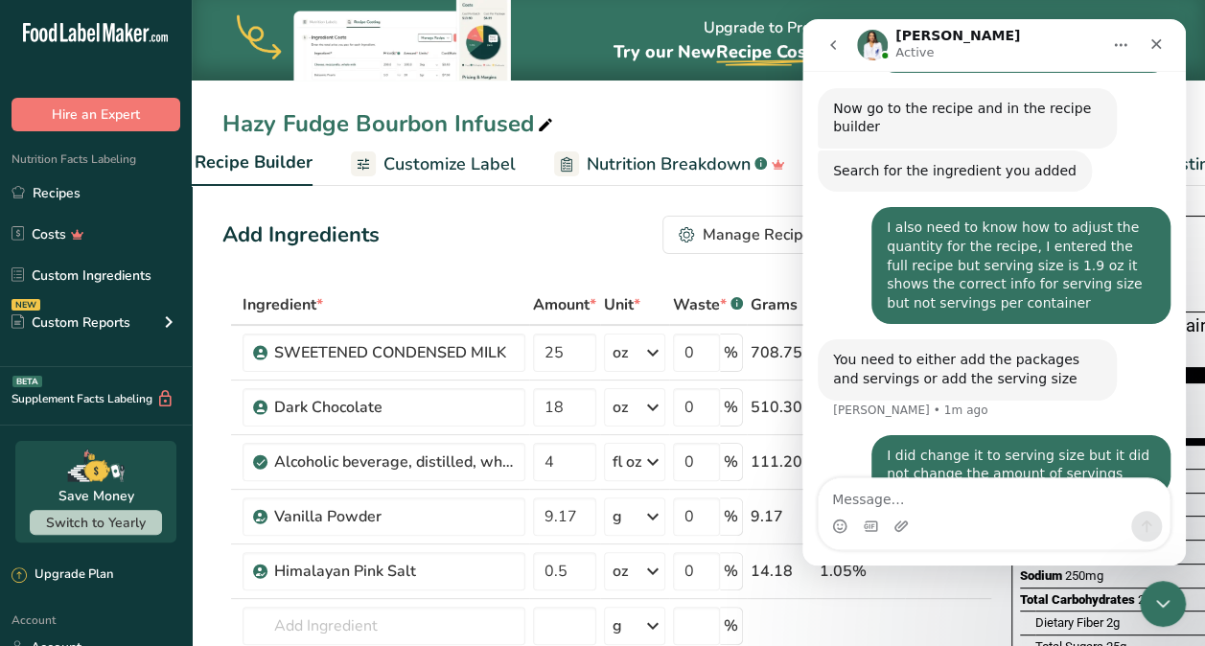
scroll to position [0, 185]
click at [286, 163] on span "Recipe Builder" at bounding box center [312, 163] width 118 height 26
click at [499, 165] on span "Customize Label" at bounding box center [508, 164] width 132 height 26
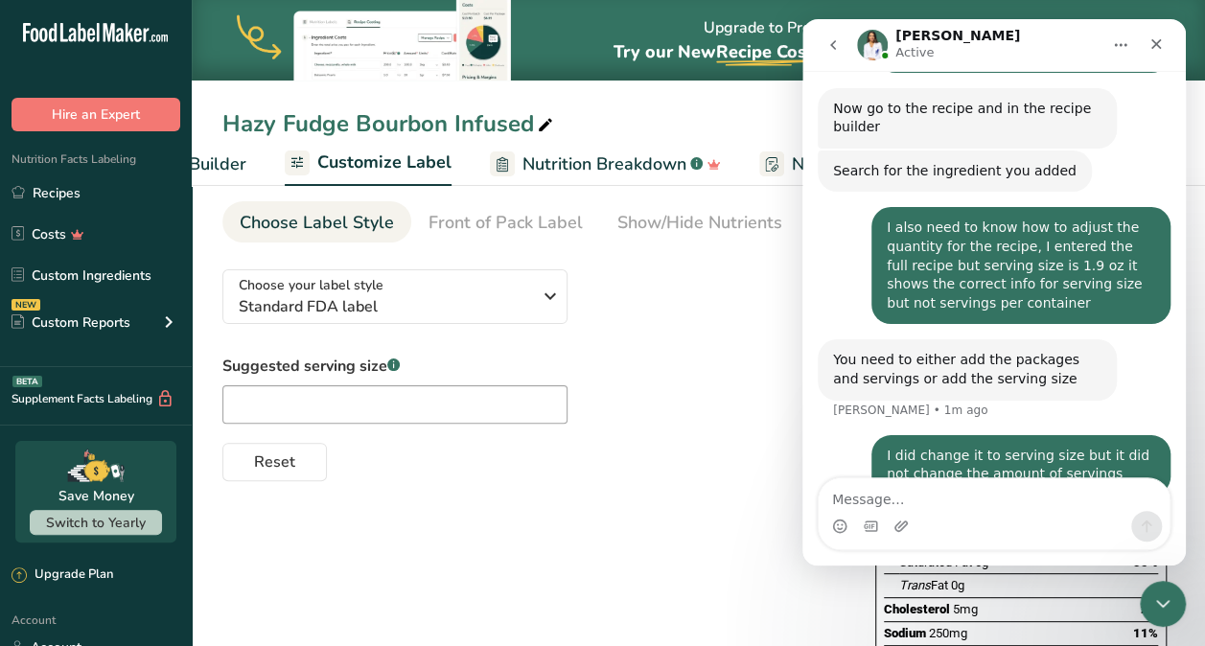
scroll to position [65, 0]
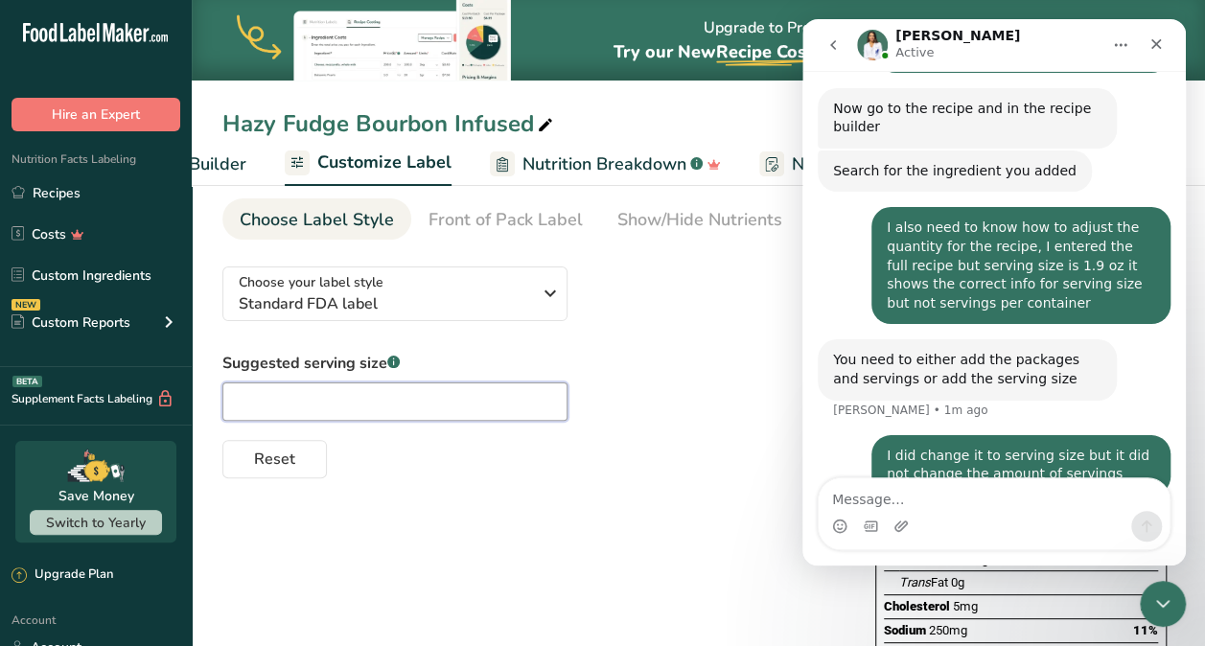
click at [538, 399] on input "text" at bounding box center [394, 401] width 345 height 38
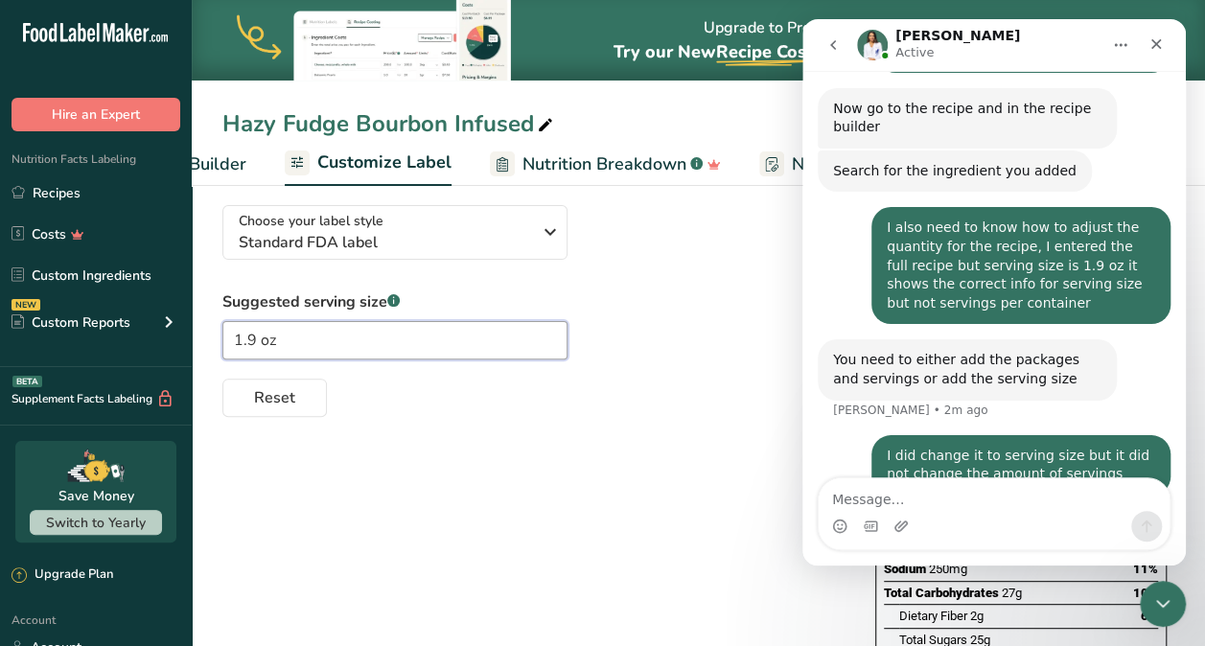
scroll to position [0, 0]
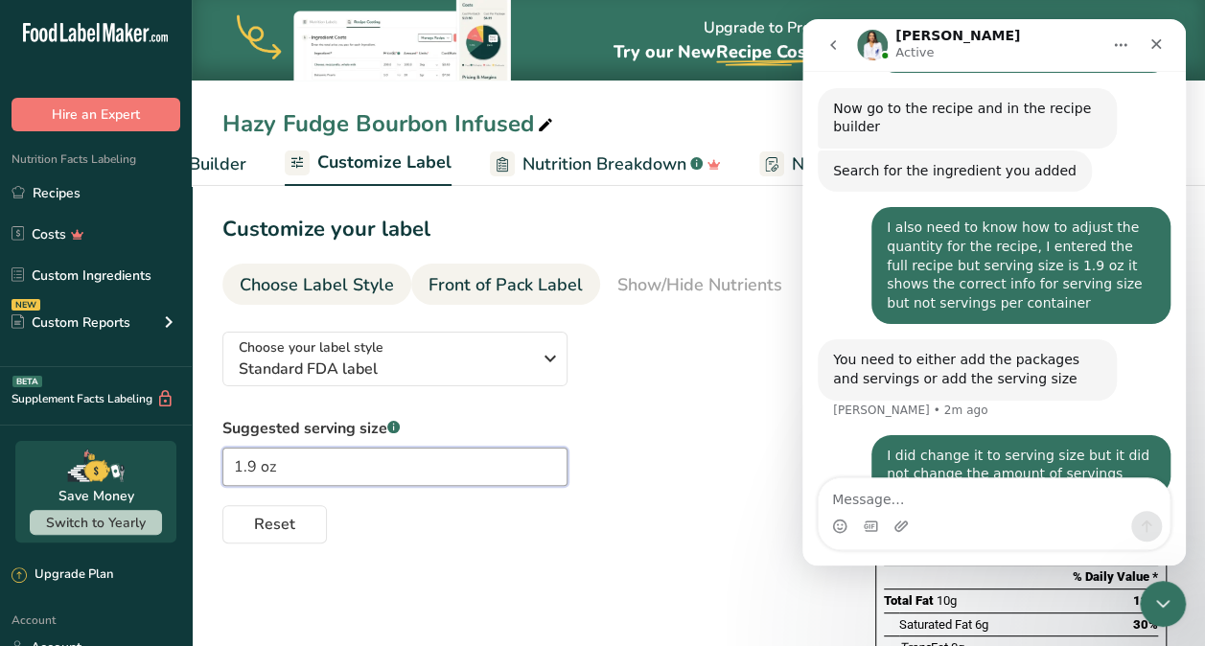
type input "1.9 oz"
click at [518, 284] on div "Front of Pack Label" at bounding box center [505, 285] width 154 height 26
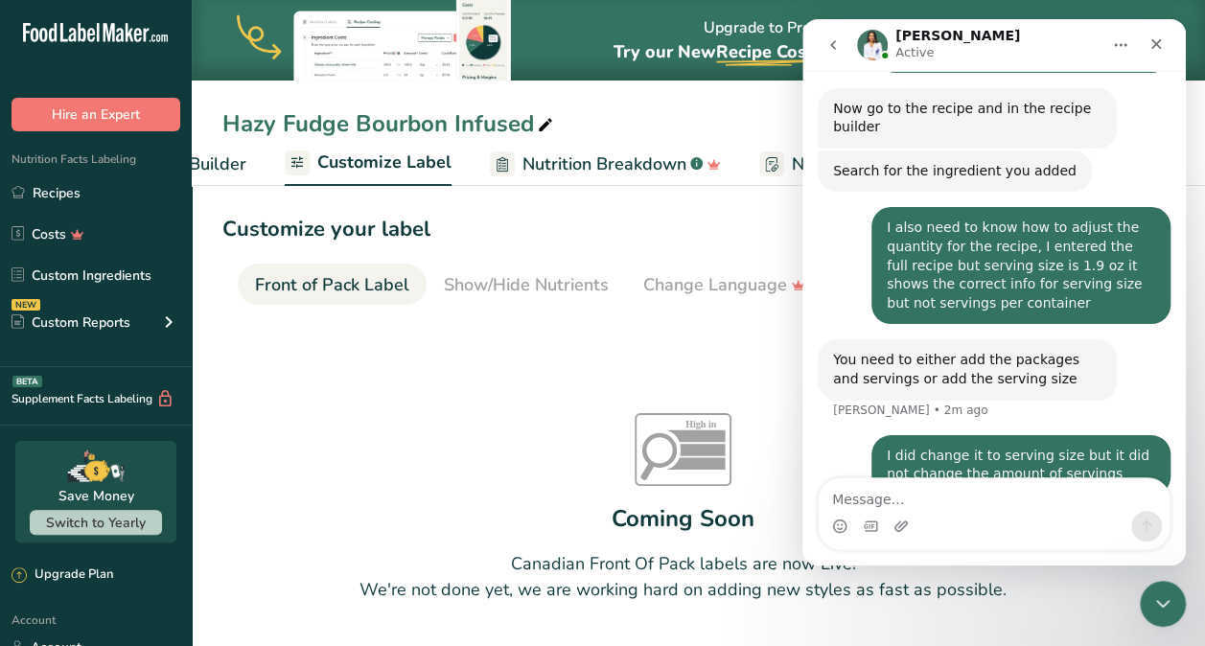
scroll to position [0, 186]
click at [268, 278] on div "Front of Pack Label" at bounding box center [320, 285] width 154 height 26
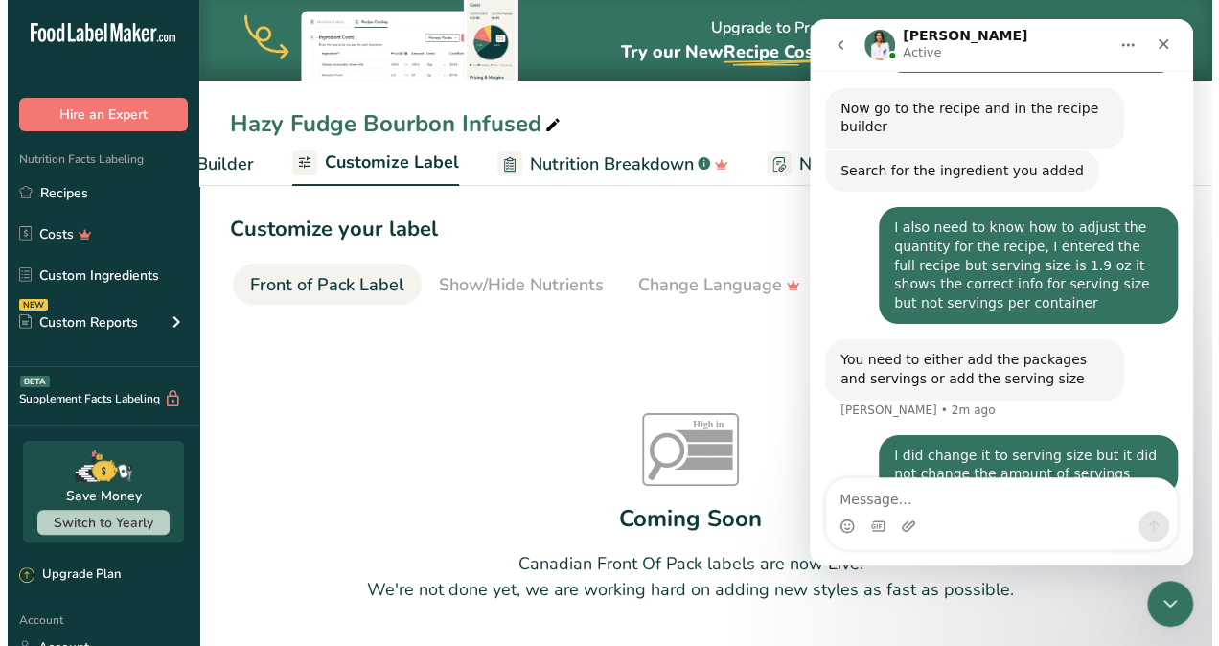
scroll to position [21, 0]
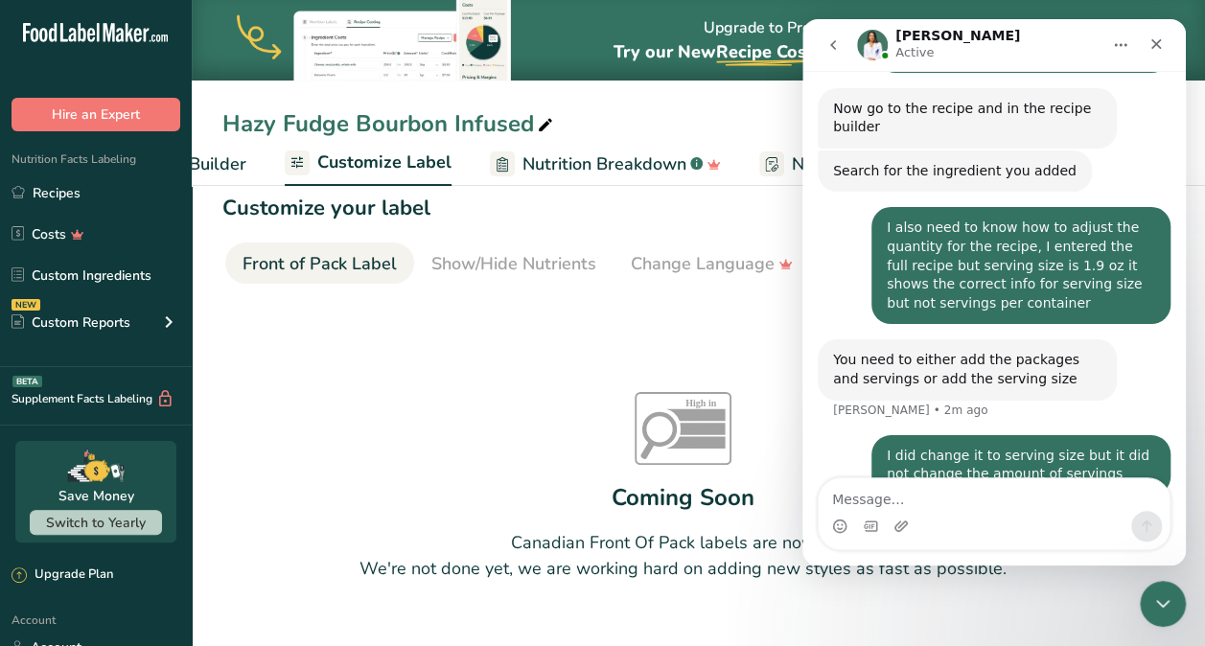
click at [221, 167] on span "Recipe Builder" at bounding box center [188, 164] width 115 height 26
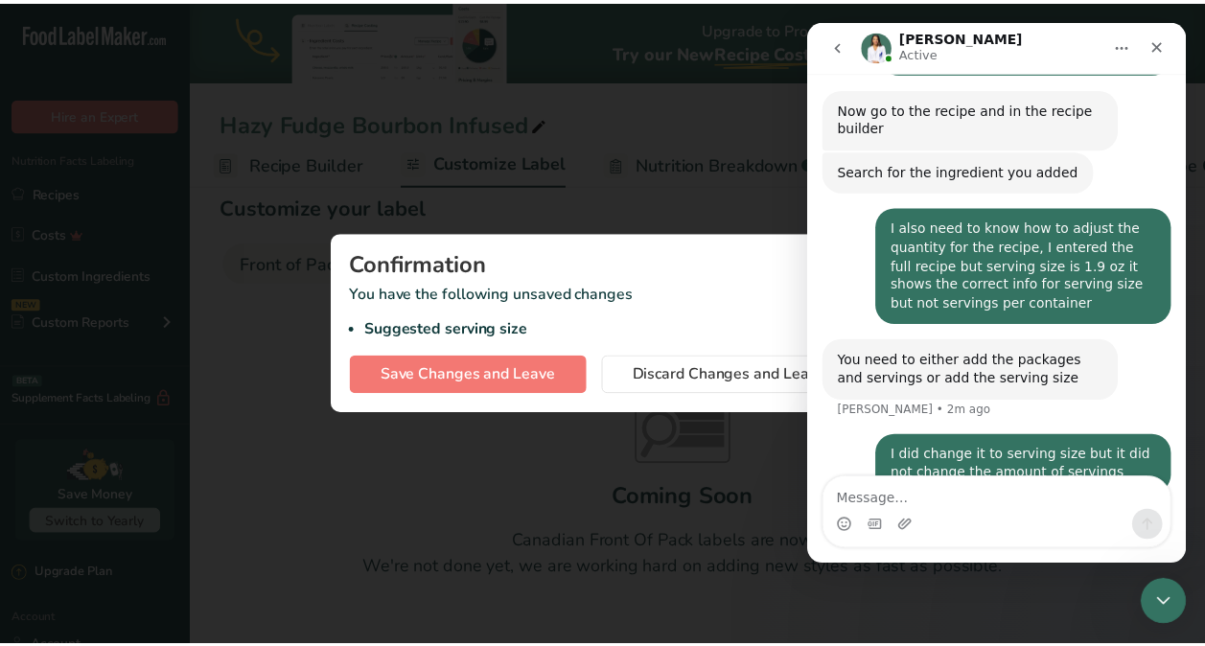
scroll to position [0, 185]
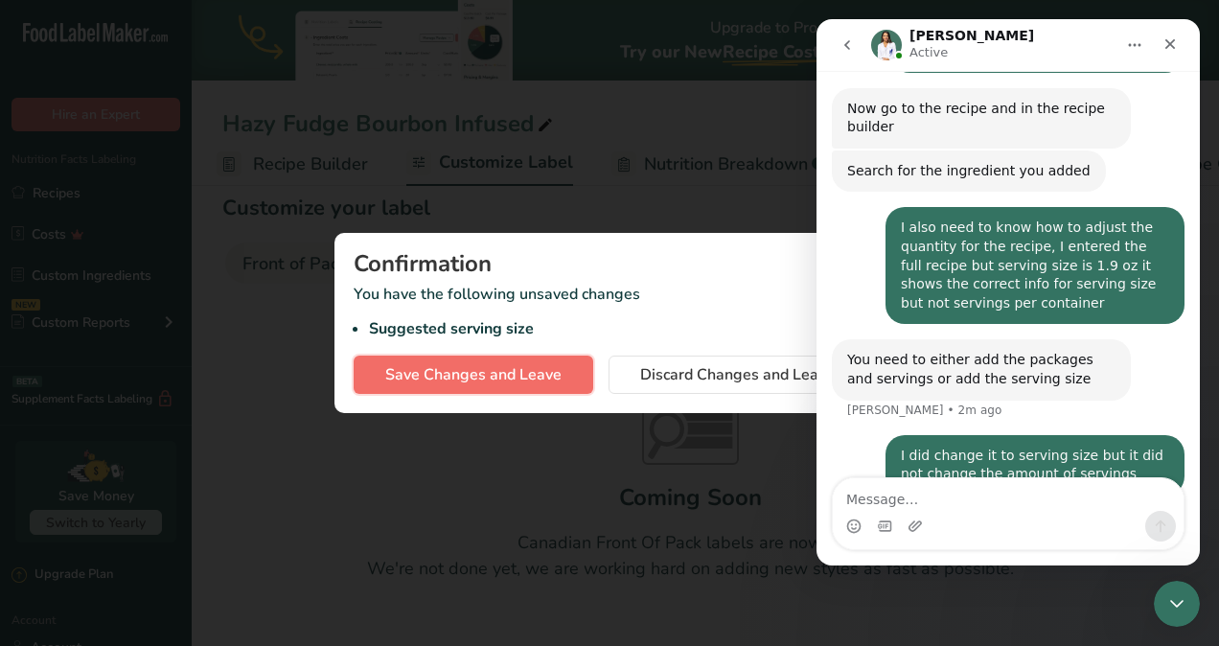
click at [483, 376] on span "Save Changes and Leave" at bounding box center [473, 374] width 176 height 23
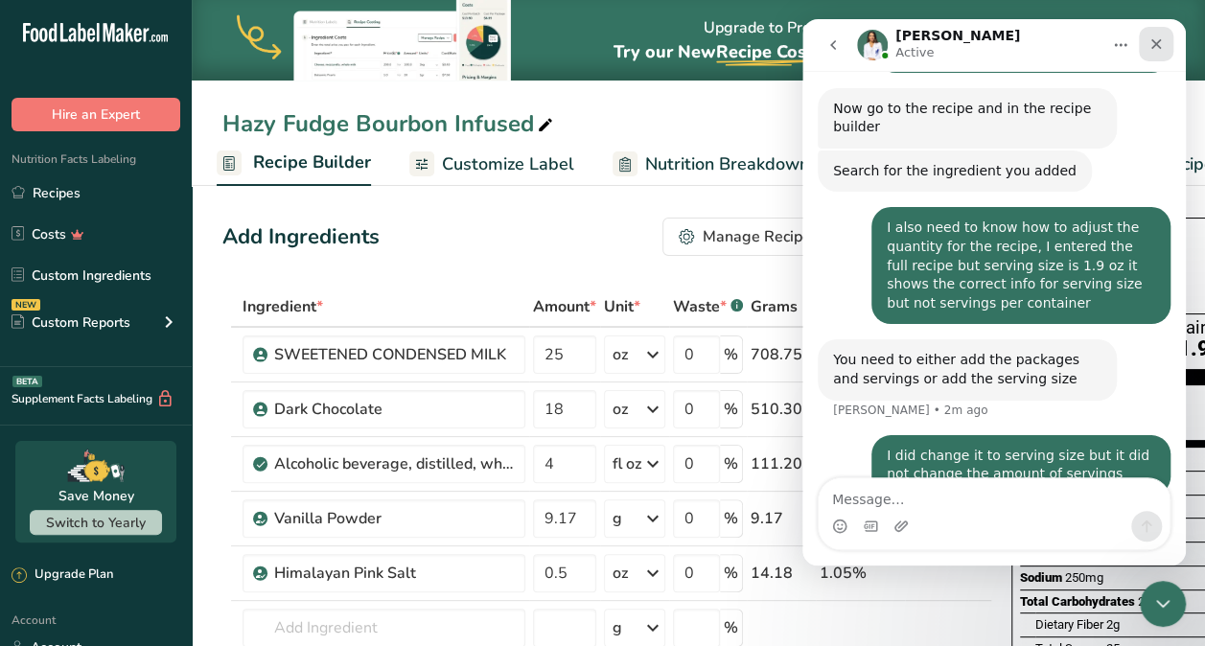
click at [1157, 43] on icon "Close" at bounding box center [1156, 44] width 11 height 11
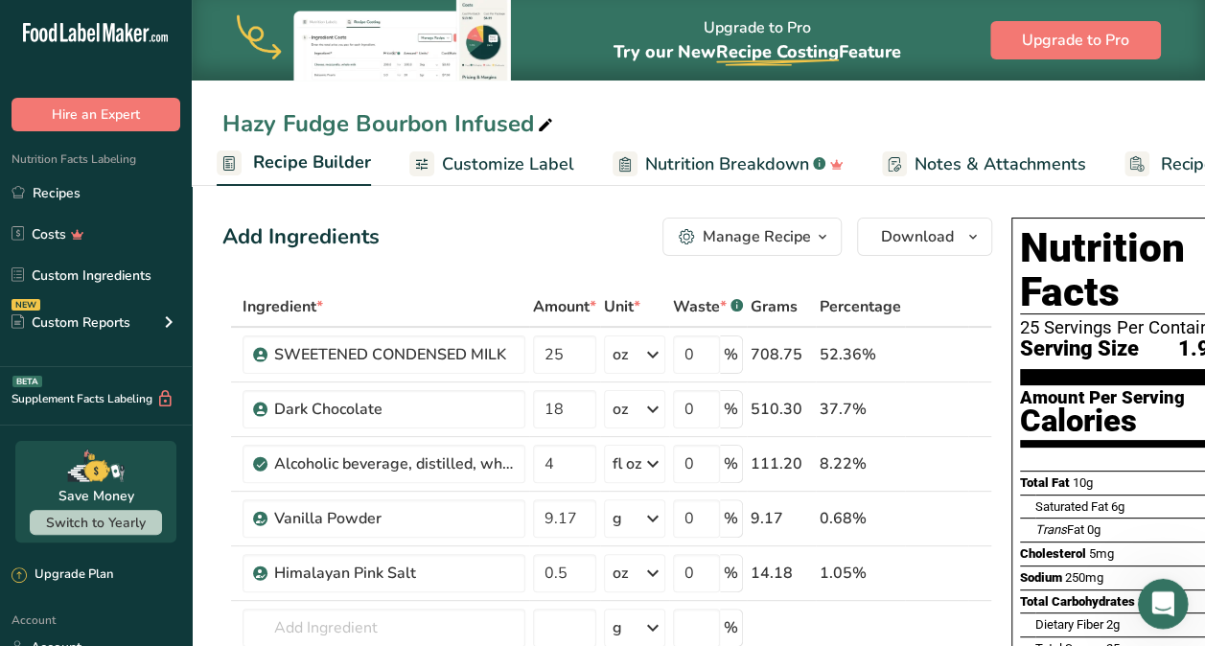
click at [1157, 594] on icon "Open Intercom Messenger" at bounding box center [1161, 602] width 32 height 32
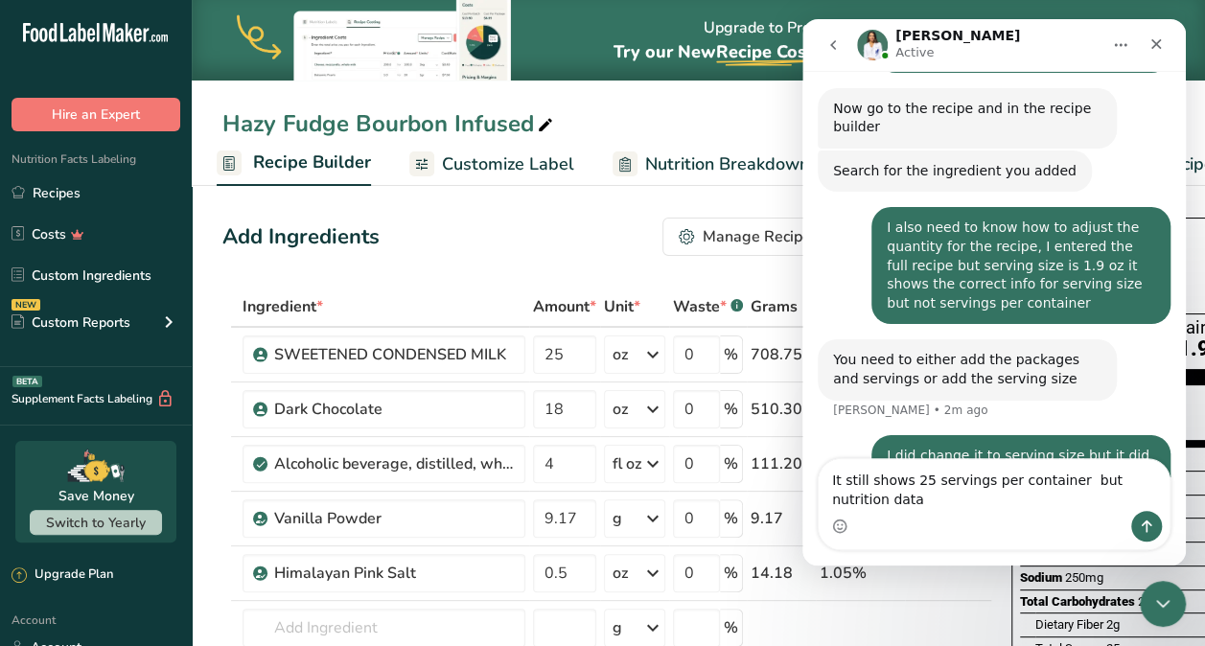
scroll to position [730, 0]
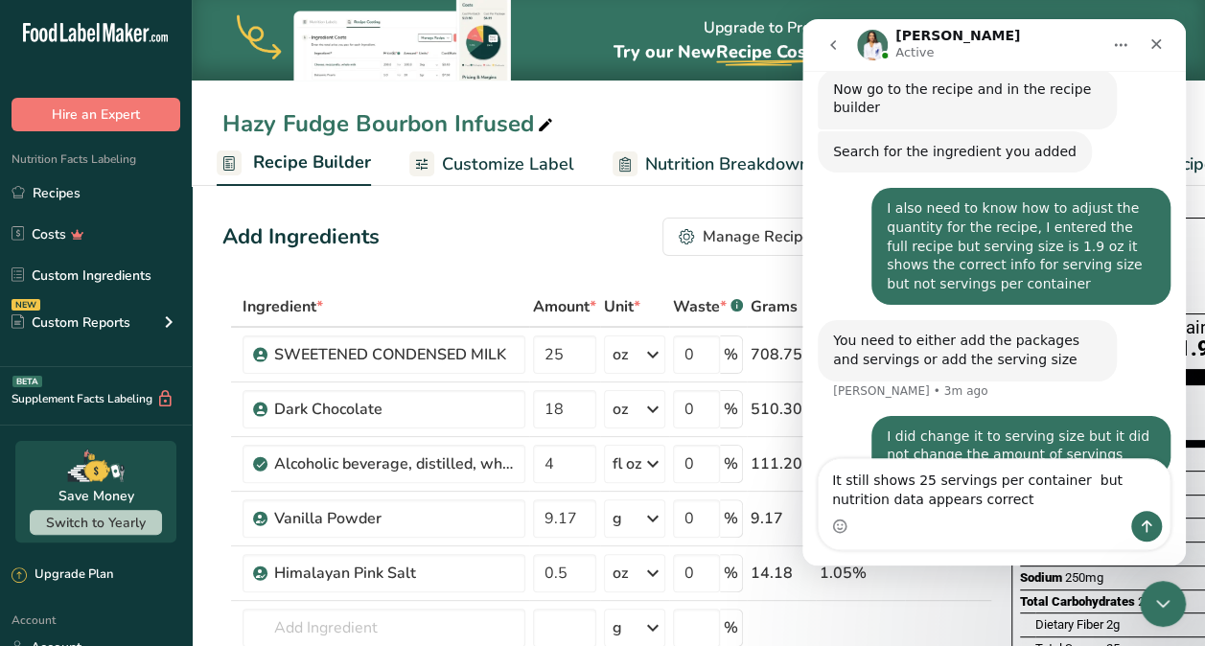
type textarea "It still shows 25 servings per container but nutrition data appears correct"
click at [1139, 538] on button "Send a message…" at bounding box center [1146, 526] width 31 height 31
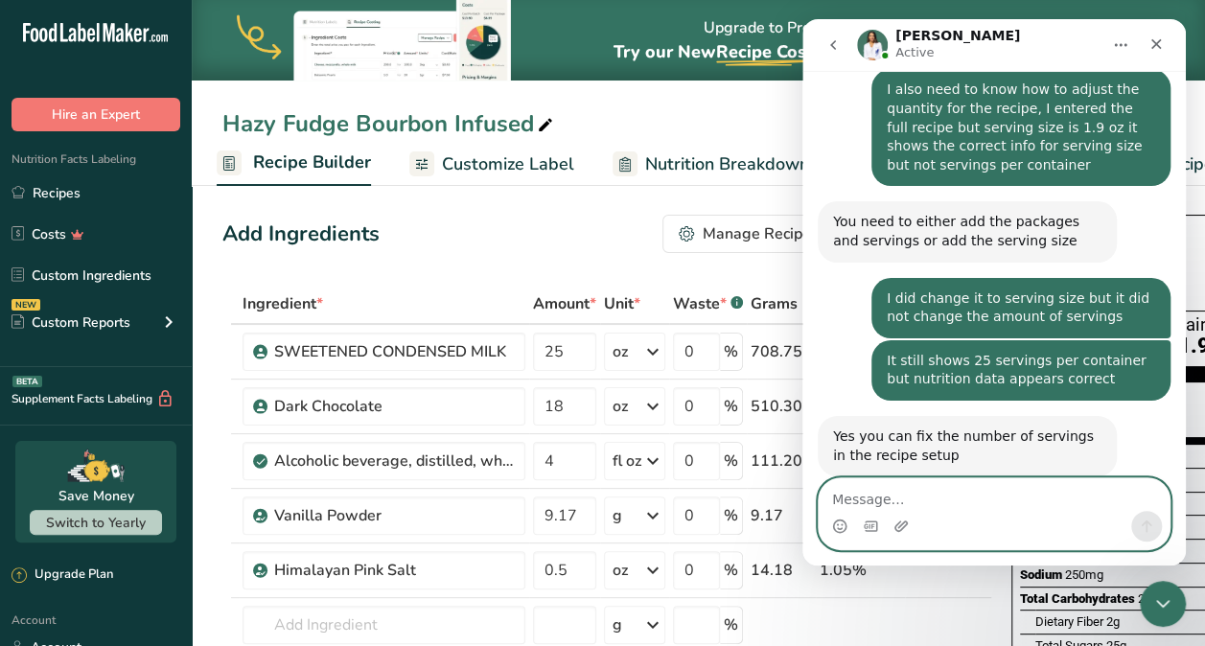
scroll to position [0, 2]
type textarea "please tell me how"
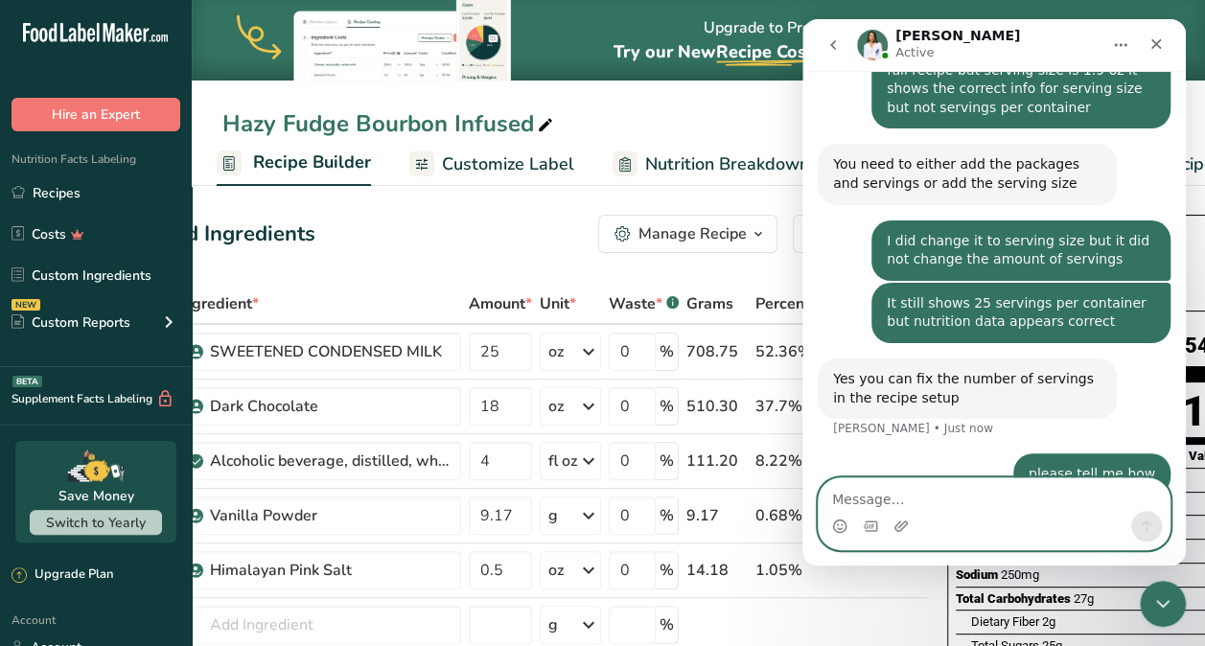
scroll to position [0, 102]
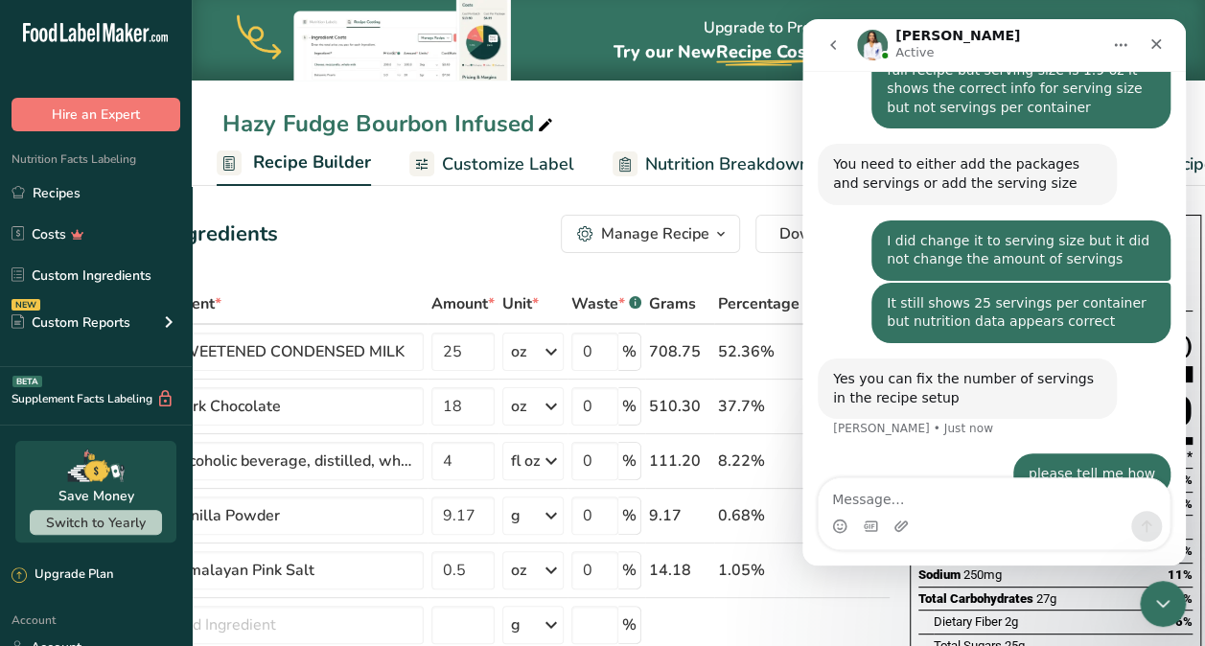
click at [709, 234] on span "button" at bounding box center [720, 233] width 23 height 23
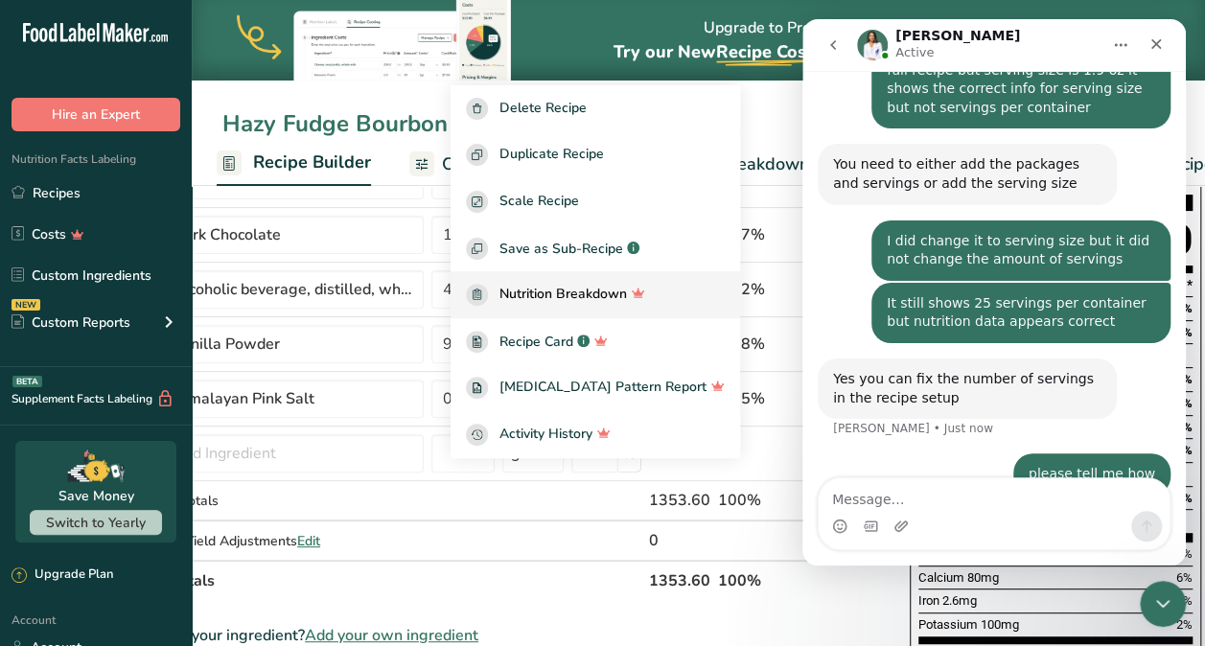
scroll to position [0, 0]
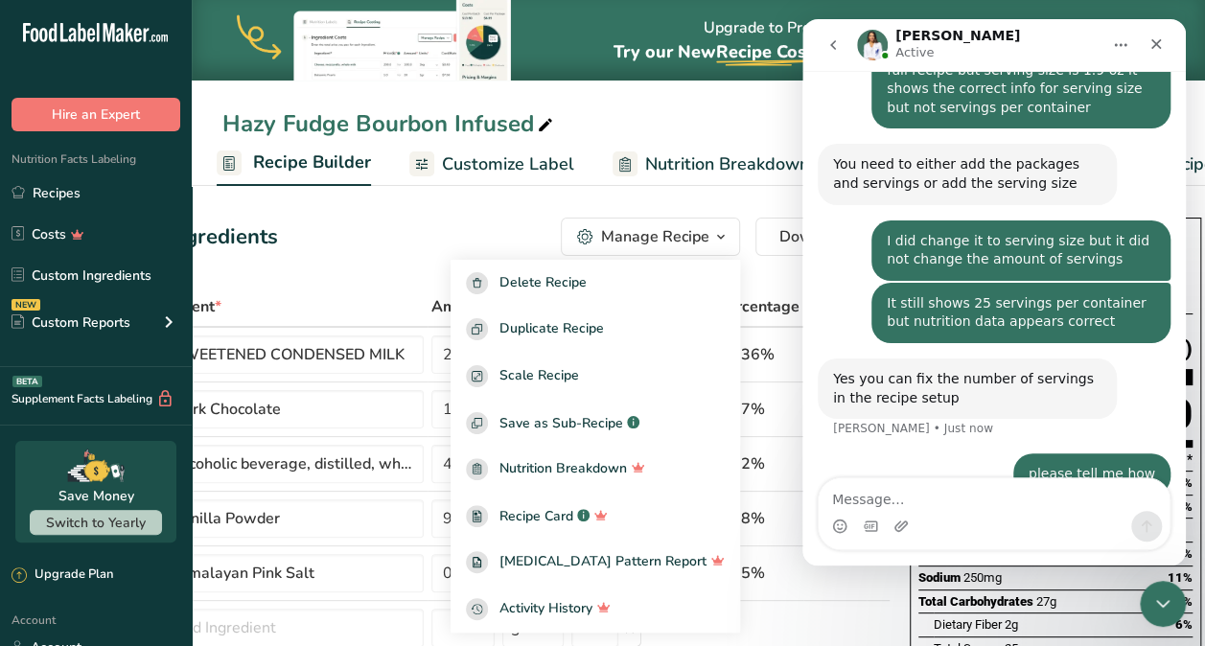
click at [366, 225] on div "Add Ingredients Manage Recipe Delete Recipe Duplicate Recipe Scale Recipe Save …" at bounding box center [506, 237] width 770 height 38
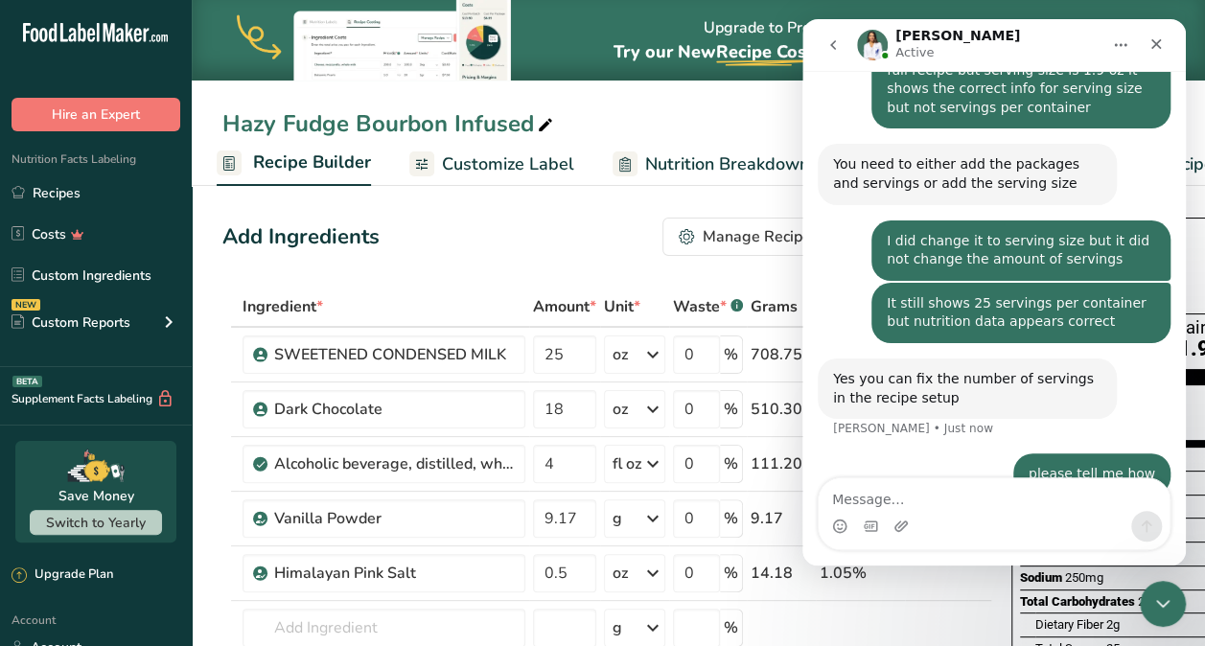
click at [319, 165] on span "Recipe Builder" at bounding box center [312, 163] width 118 height 26
click at [319, 150] on span "Recipe Builder" at bounding box center [312, 163] width 118 height 26
click at [320, 158] on span "Recipe Builder" at bounding box center [312, 163] width 118 height 26
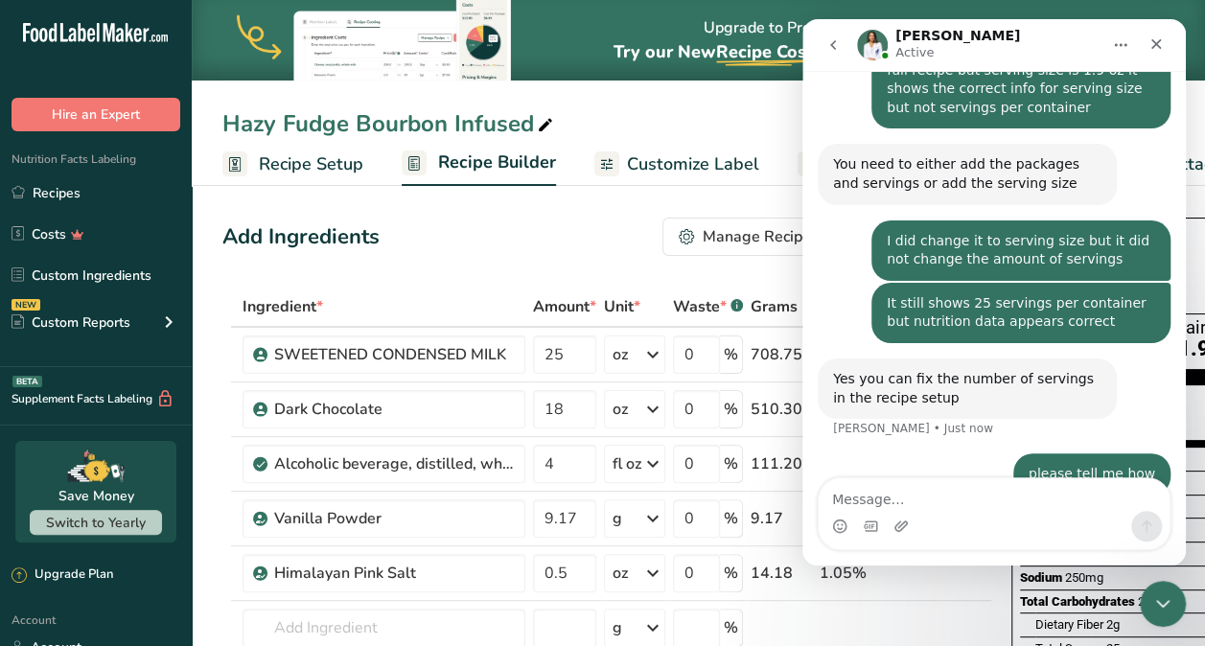
click at [305, 173] on span "Recipe Setup" at bounding box center [311, 164] width 104 height 26
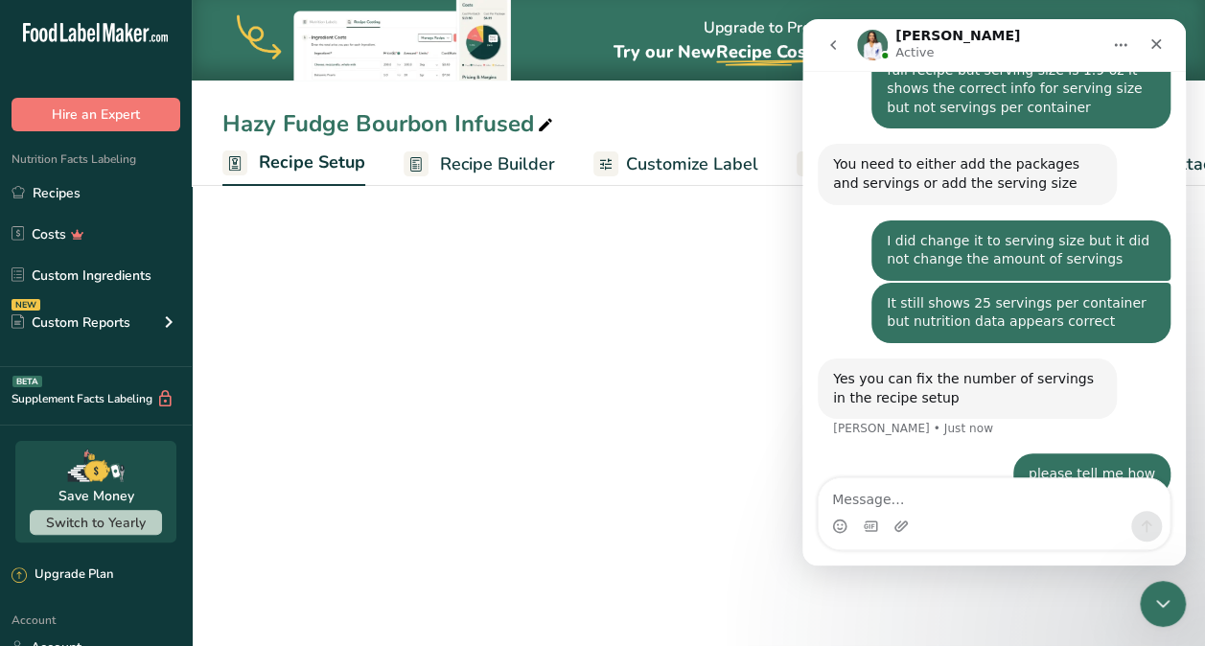
scroll to position [0, 7]
select select "5"
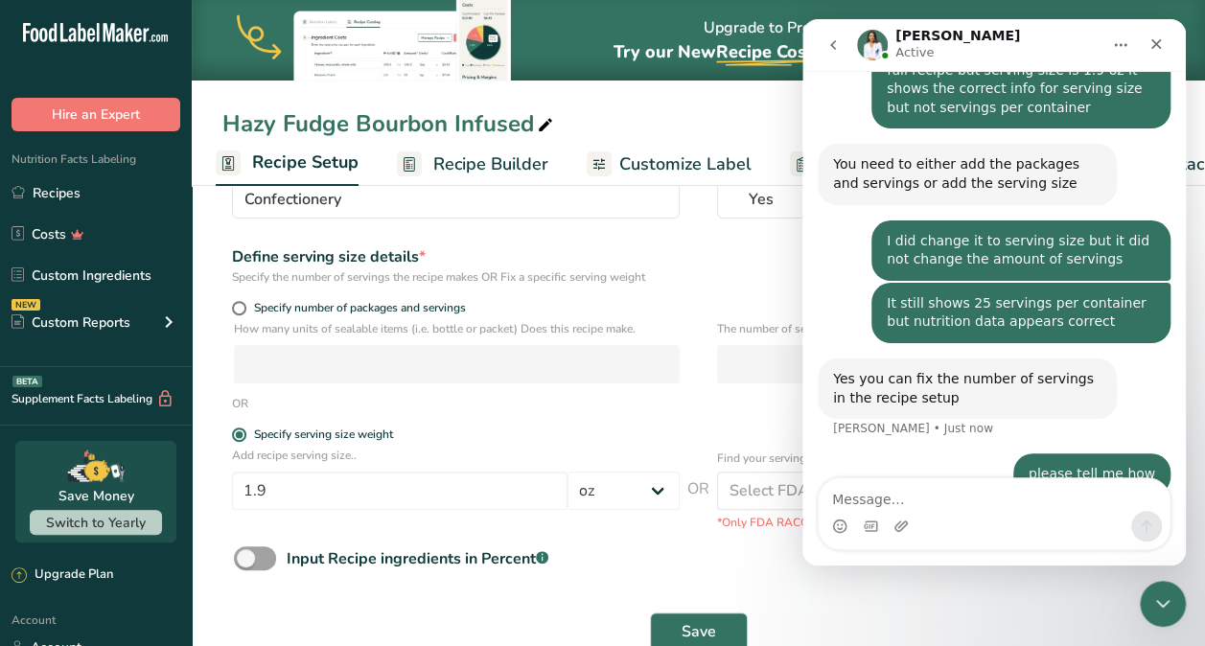
scroll to position [182, 0]
click at [912, 496] on textarea "Message…" at bounding box center [994, 494] width 351 height 33
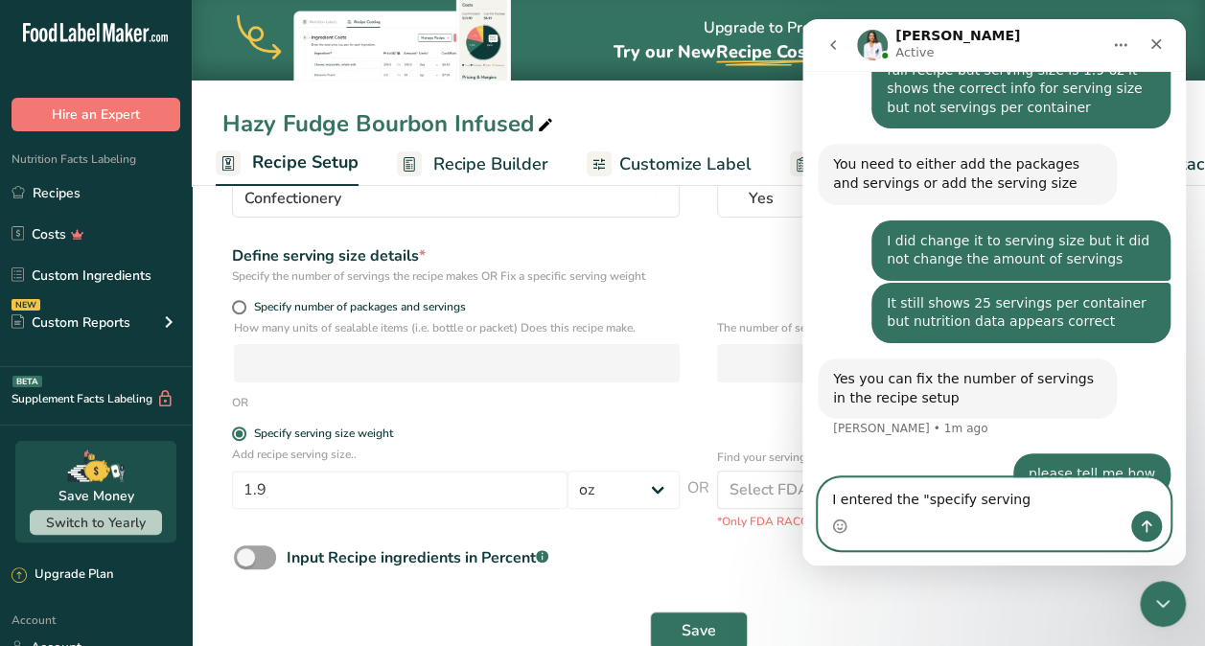
click at [1025, 505] on textarea "I entered the "specify serving" at bounding box center [994, 494] width 351 height 33
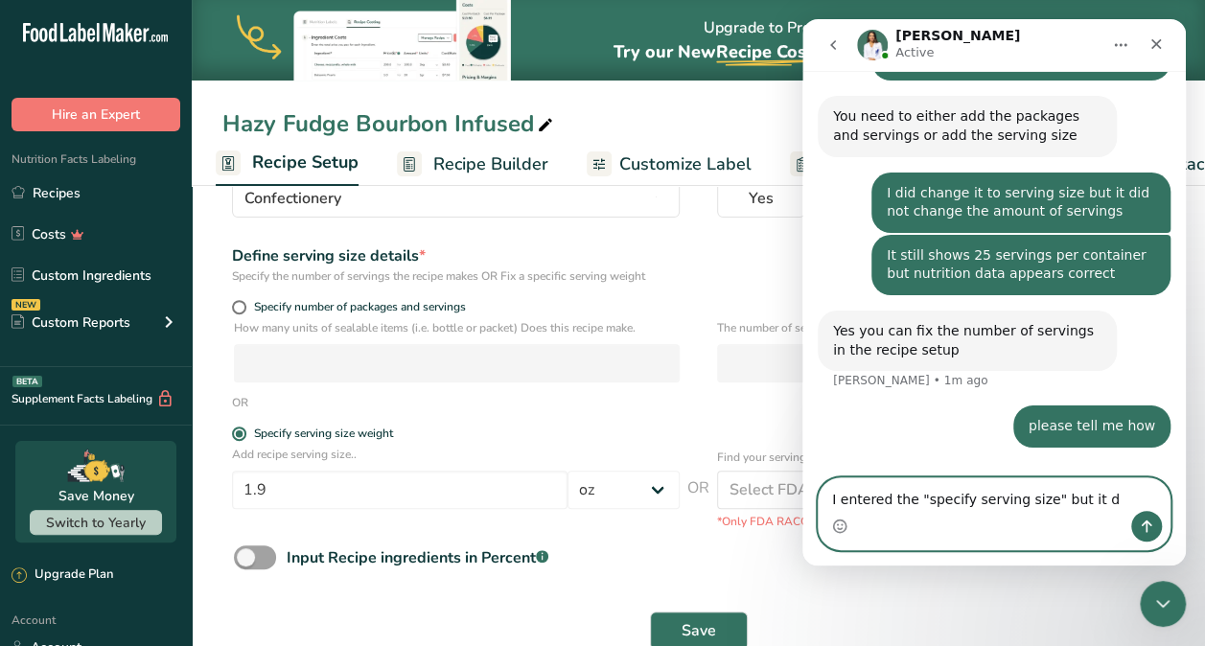
scroll to position [980, 0]
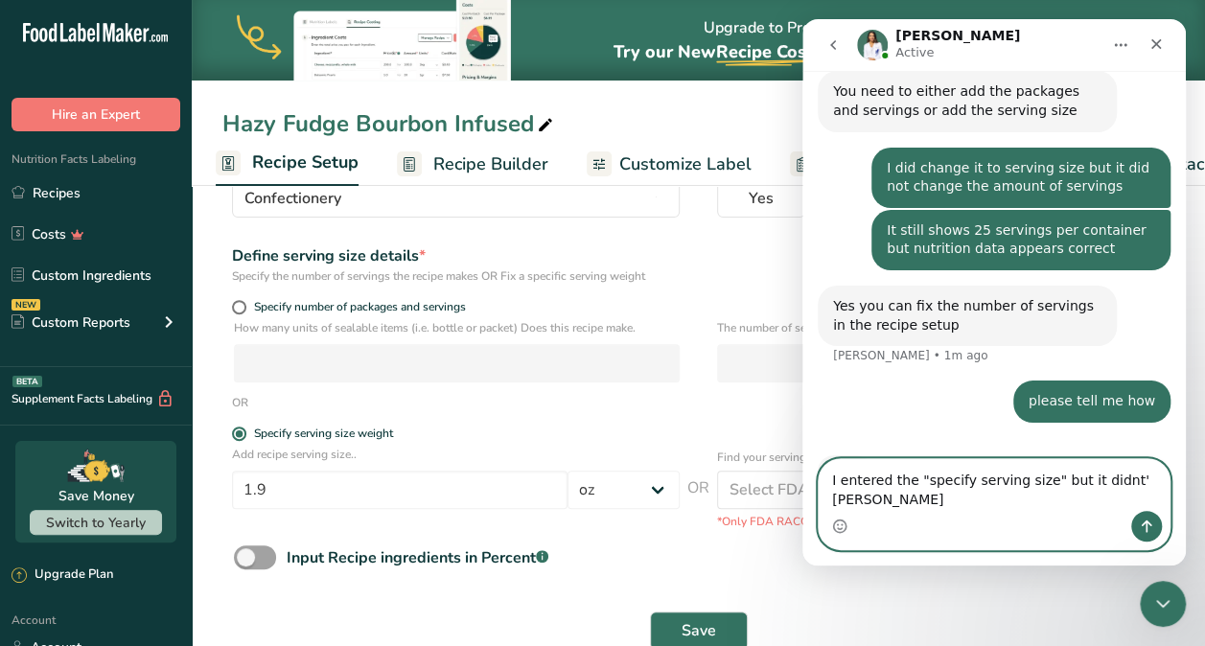
type textarea "I entered the "specify serving size" but it didnt' change"
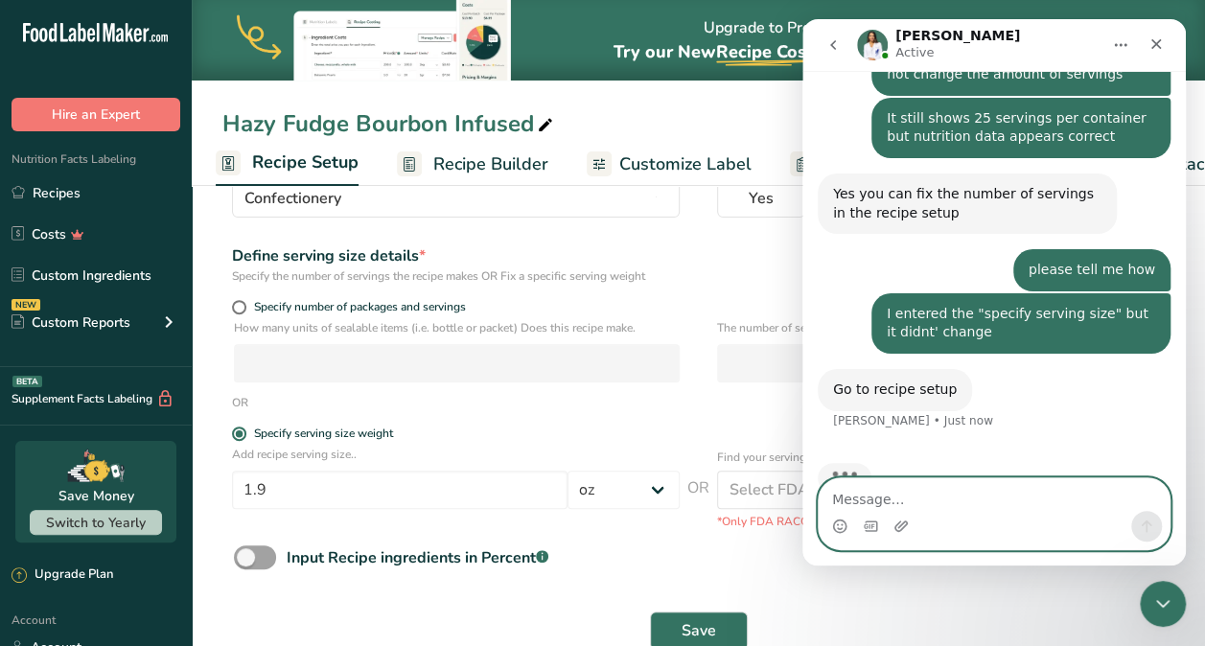
scroll to position [1100, 0]
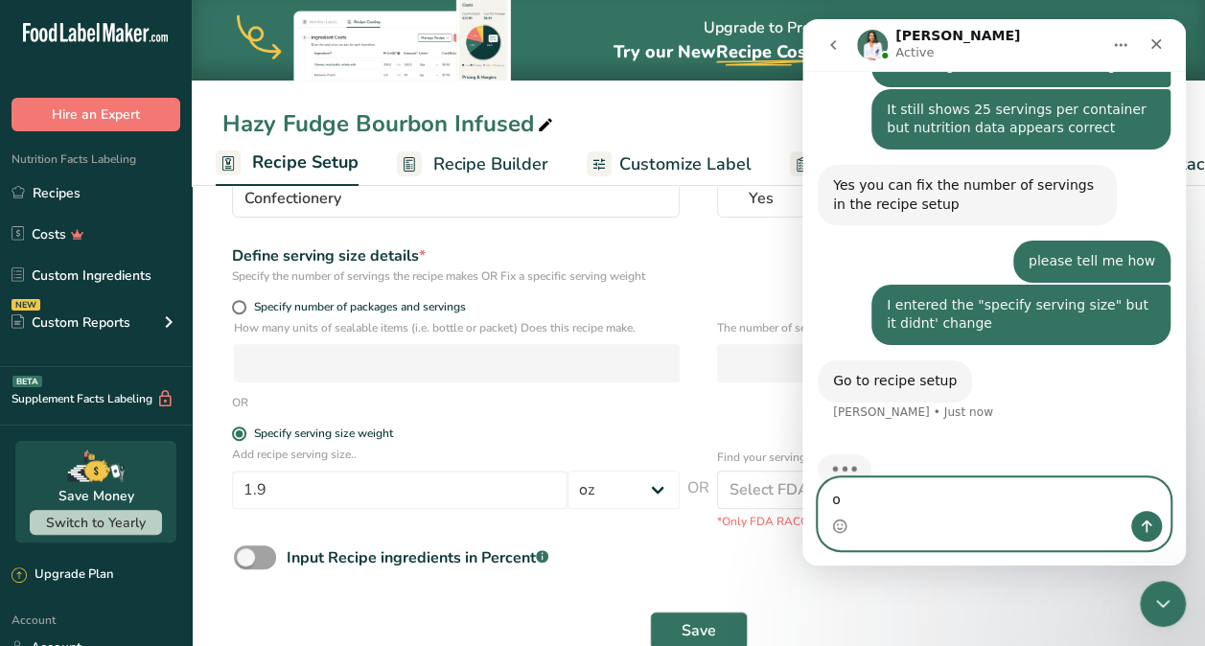
type textarea "ok"
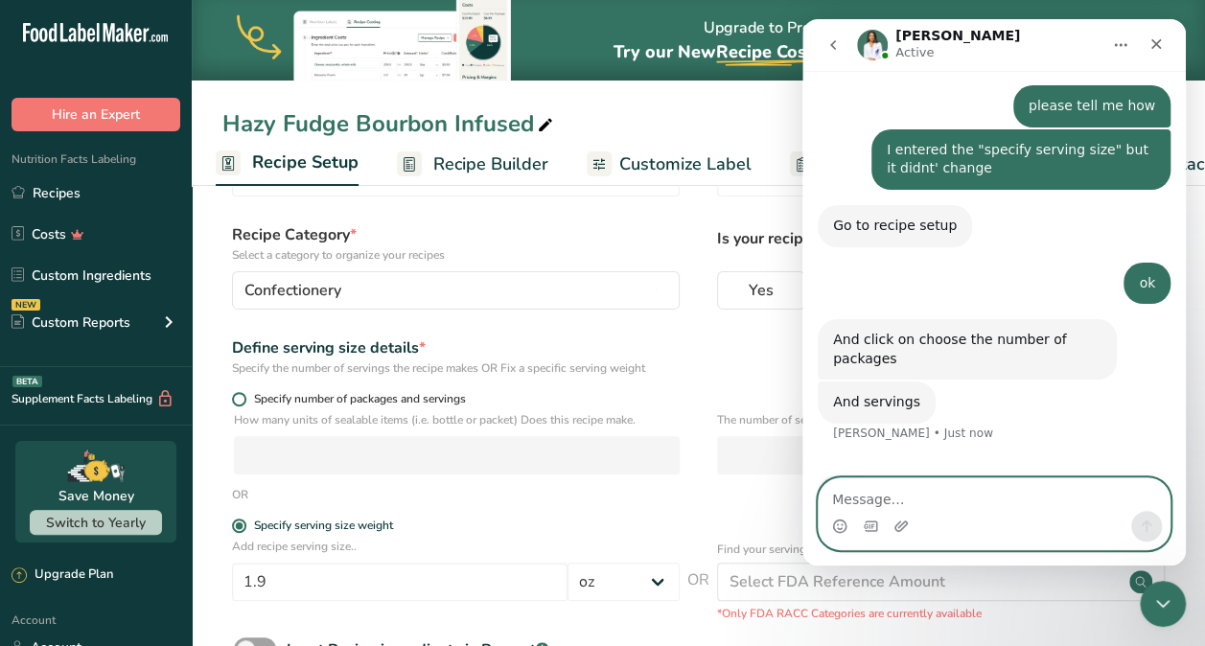
scroll to position [1258, 0]
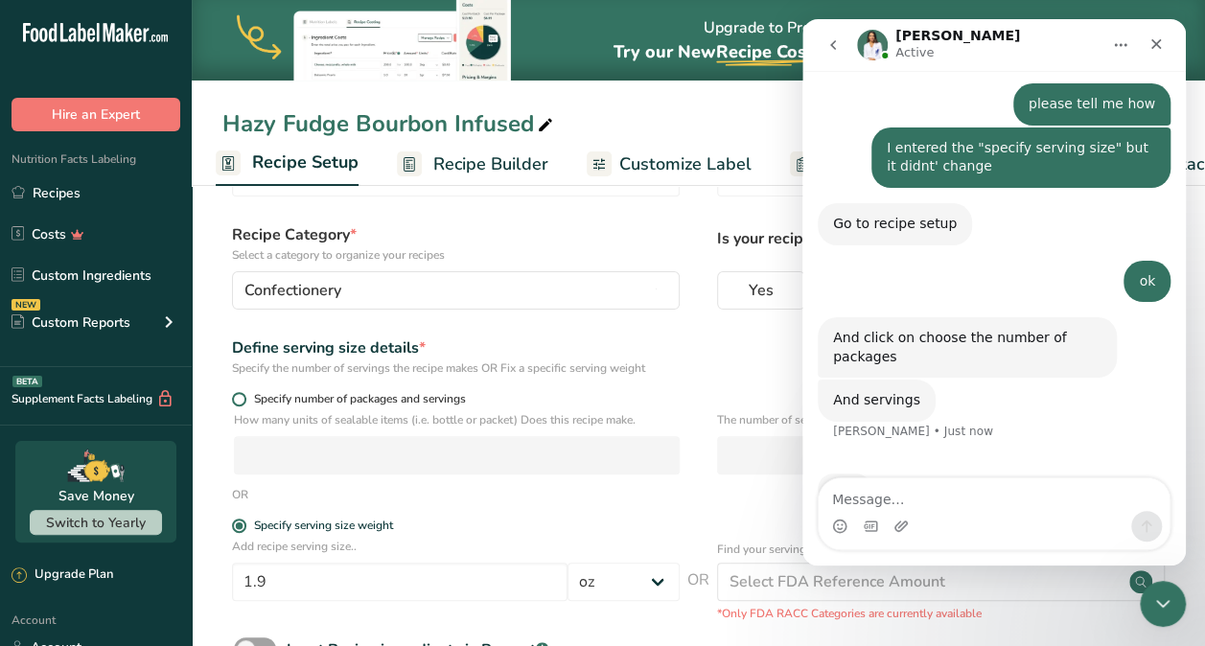
click at [238, 398] on span at bounding box center [239, 399] width 14 height 14
click at [238, 398] on input "Specify number of packages and servings" at bounding box center [238, 399] width 12 height 12
radio input "true"
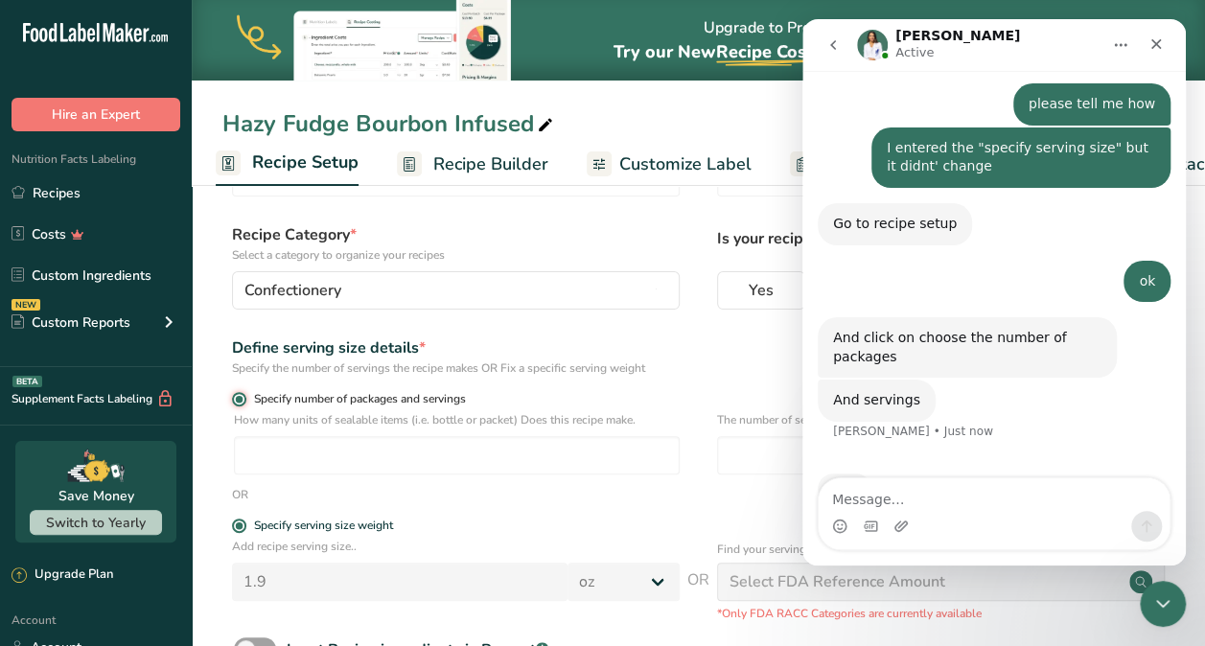
radio input "false"
select select "0"
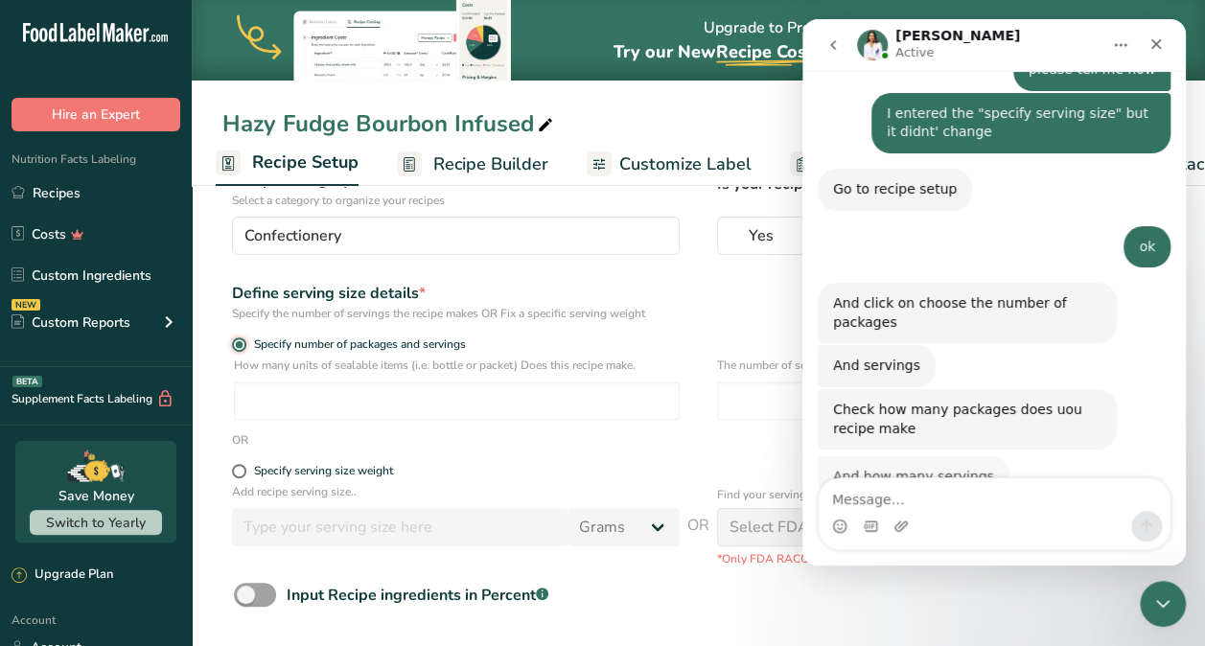
scroll to position [1290, 0]
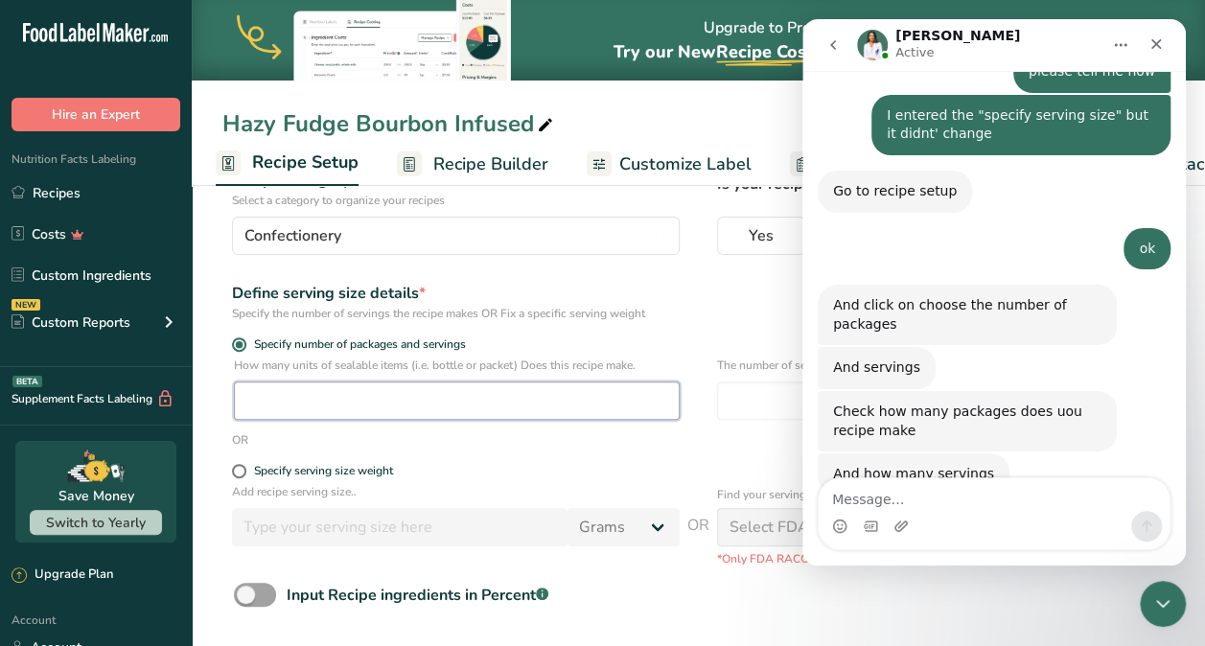
click at [552, 405] on input "number" at bounding box center [457, 401] width 446 height 38
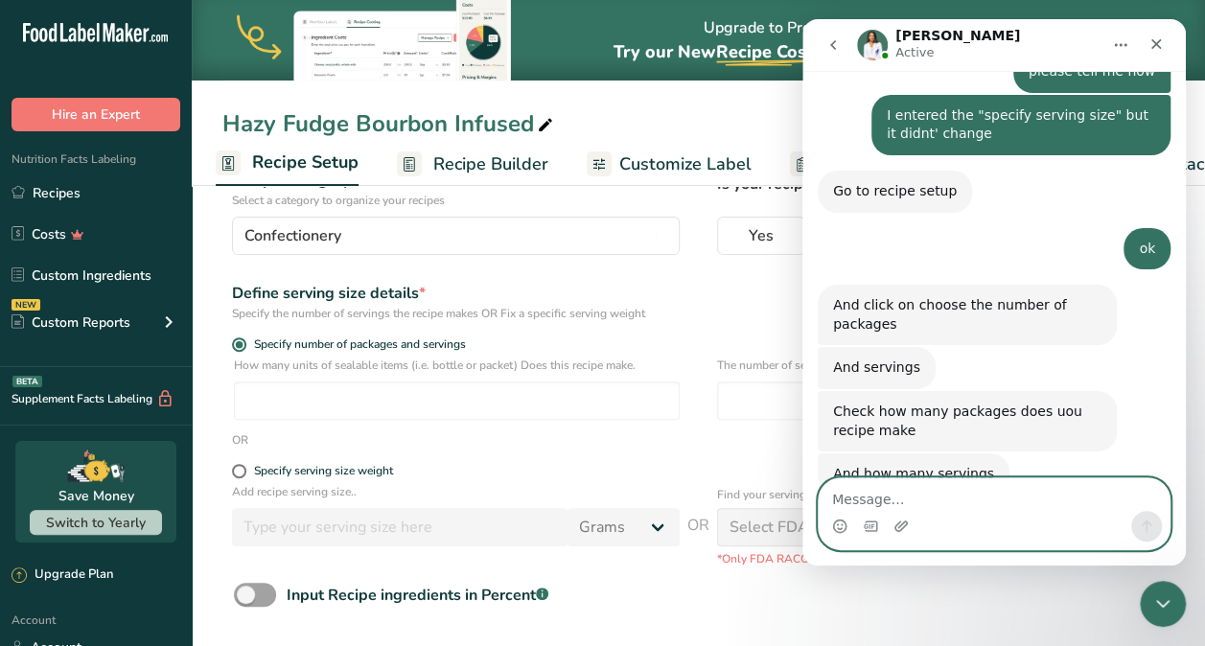
click at [852, 501] on textarea "Message…" at bounding box center [994, 494] width 351 height 33
type textarea "are packages and servings the same"
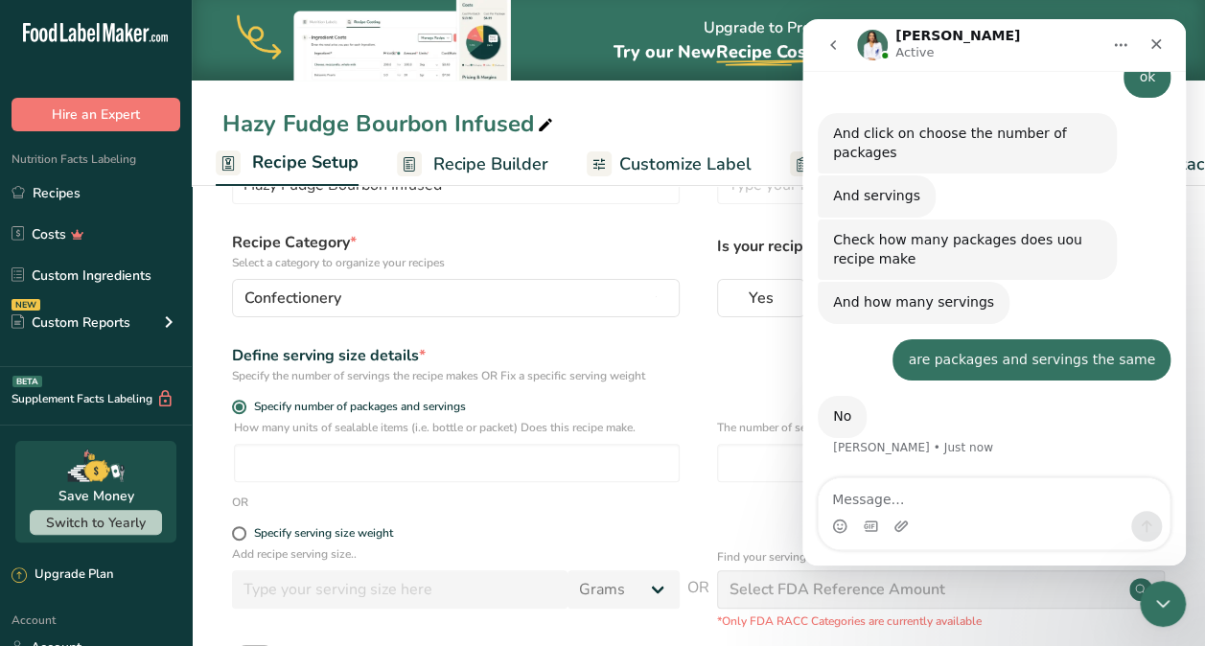
scroll to position [1478, 0]
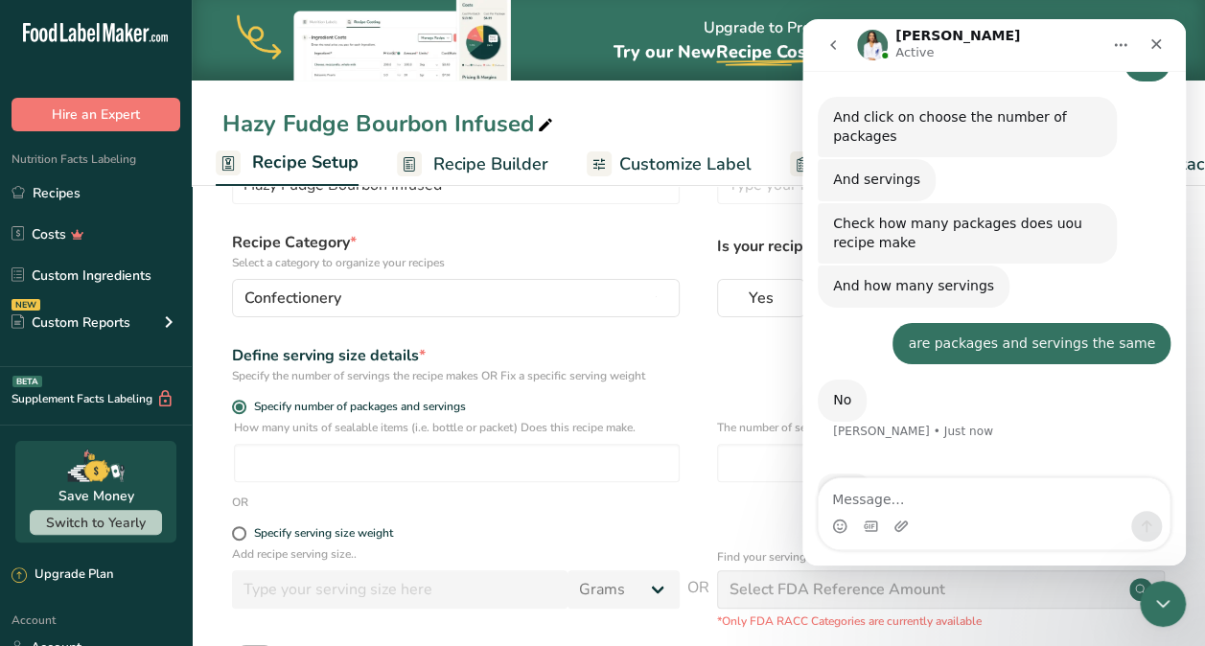
click at [1031, 32] on div "Rana Active" at bounding box center [978, 46] width 243 height 34
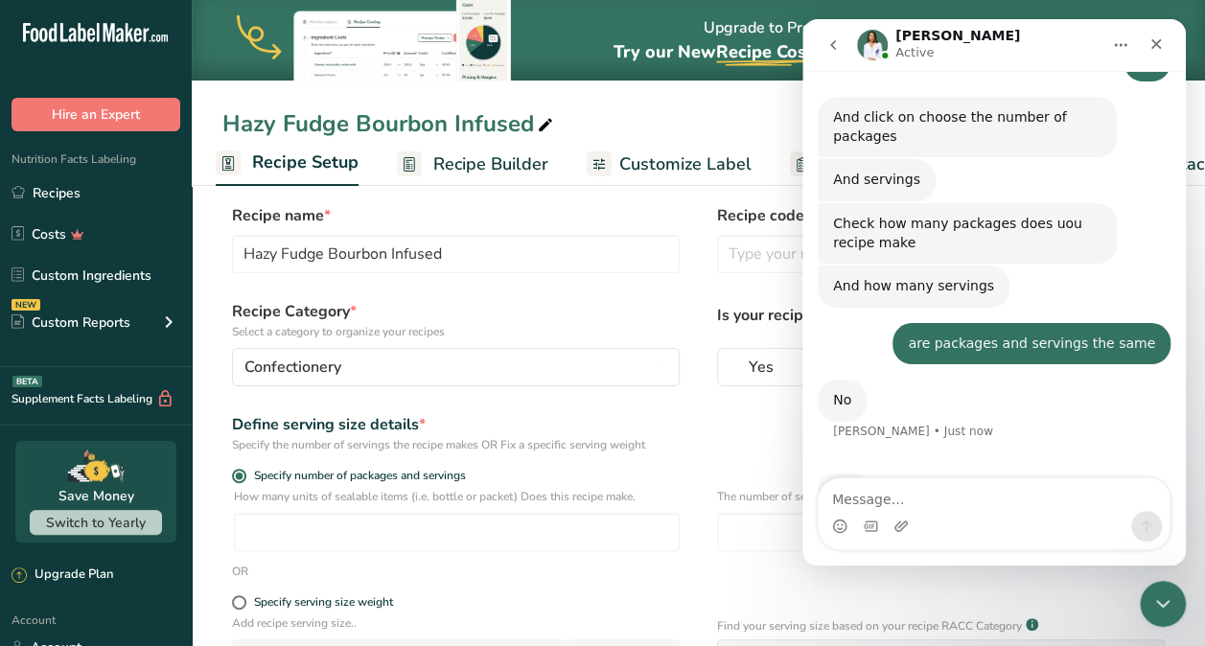
scroll to position [0, 0]
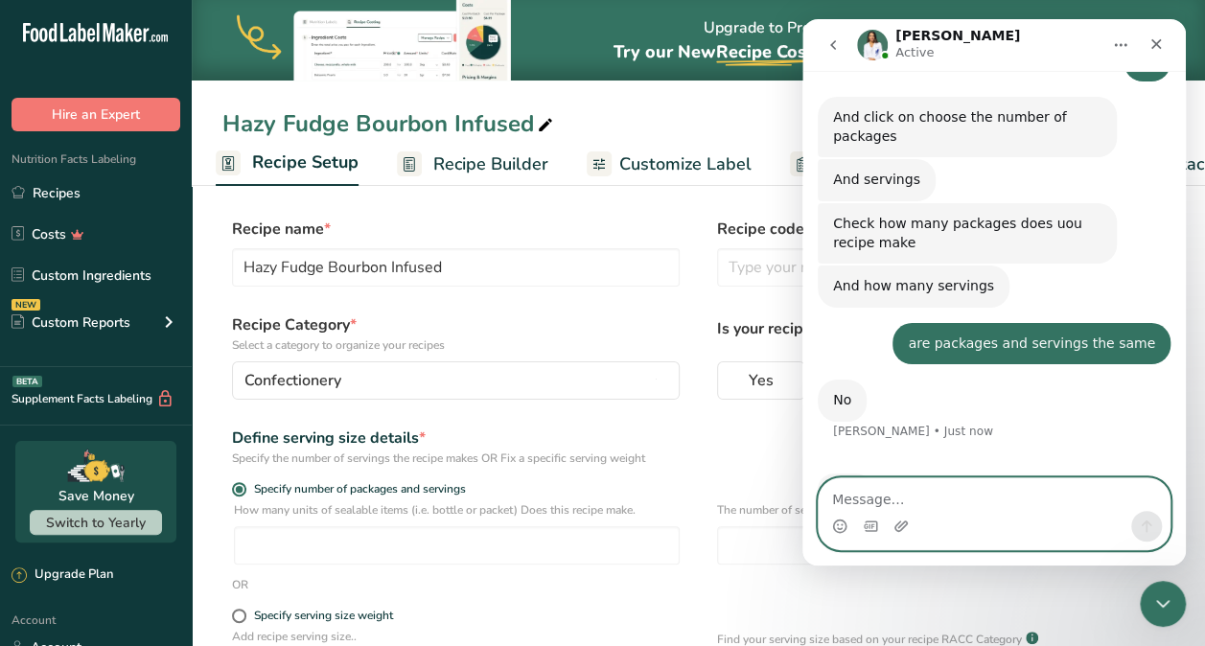
click at [864, 501] on textarea "Message…" at bounding box center [994, 494] width 351 height 33
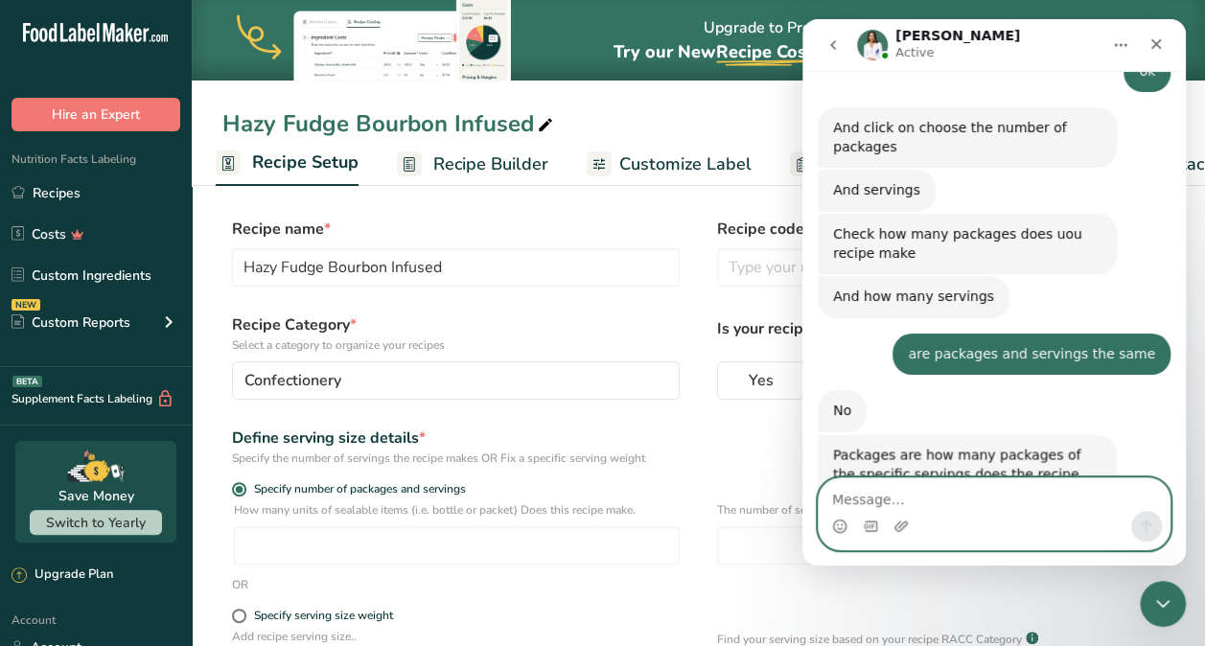
scroll to position [1467, 0]
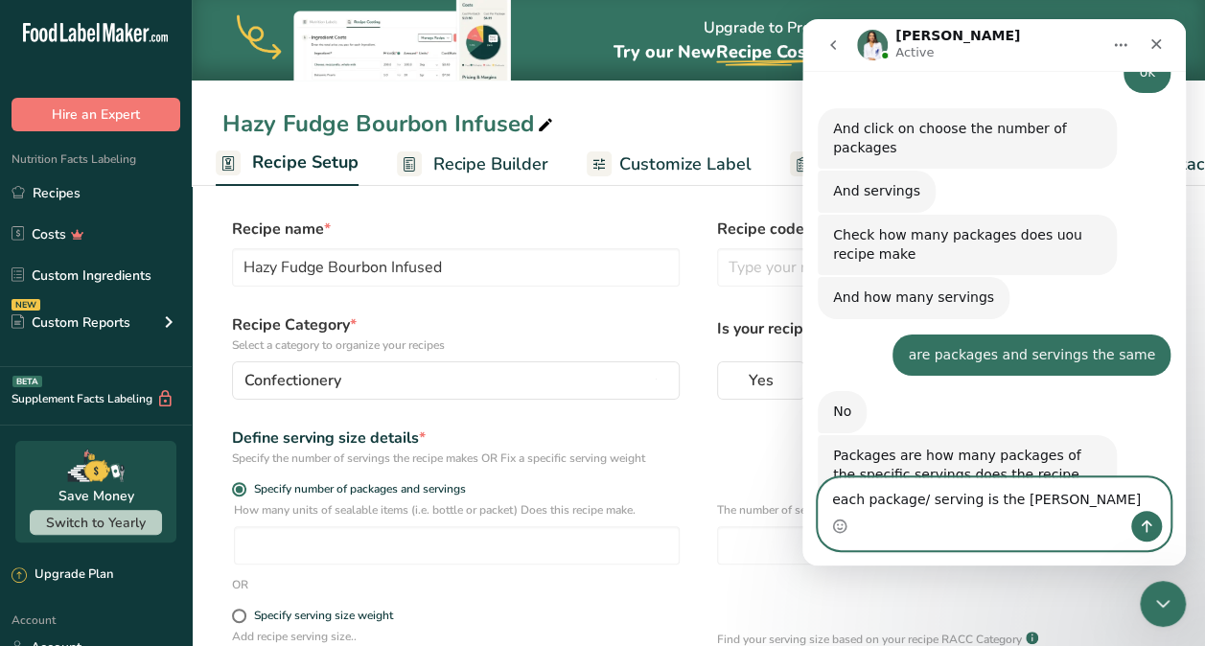
type textarea "each package/ serving is the same"
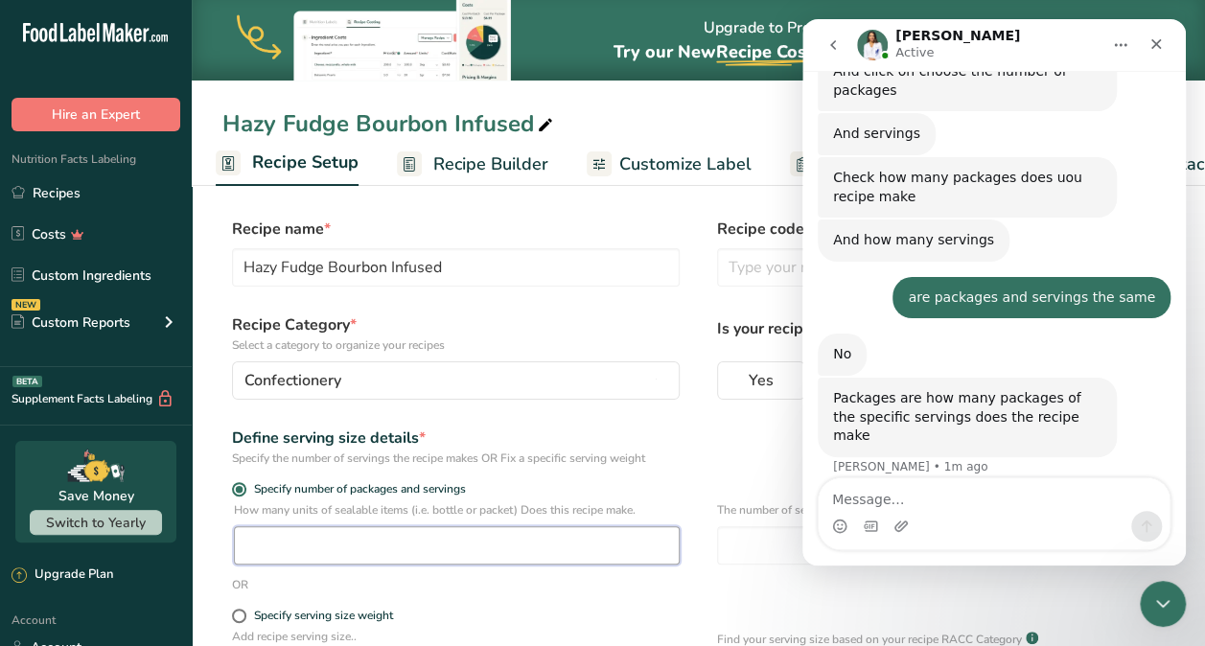
click at [419, 537] on input "number" at bounding box center [457, 545] width 446 height 38
type input "67.5"
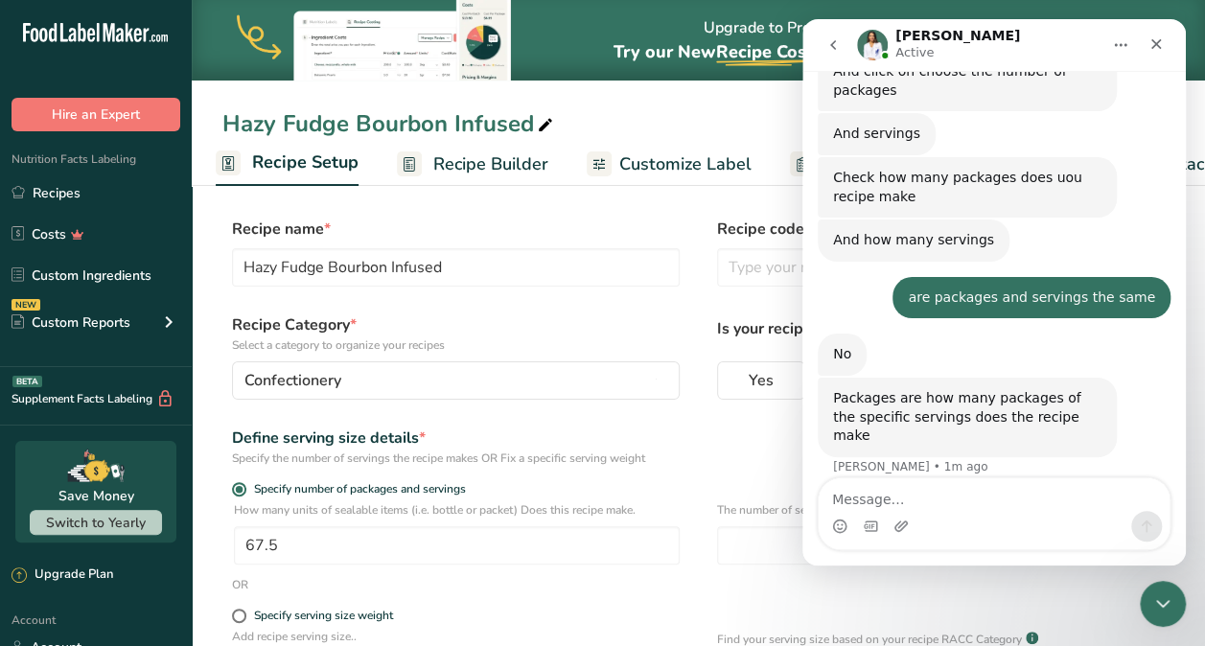
click at [726, 590] on div "OR" at bounding box center [698, 584] width 952 height 17
click at [738, 543] on input "number" at bounding box center [940, 545] width 446 height 38
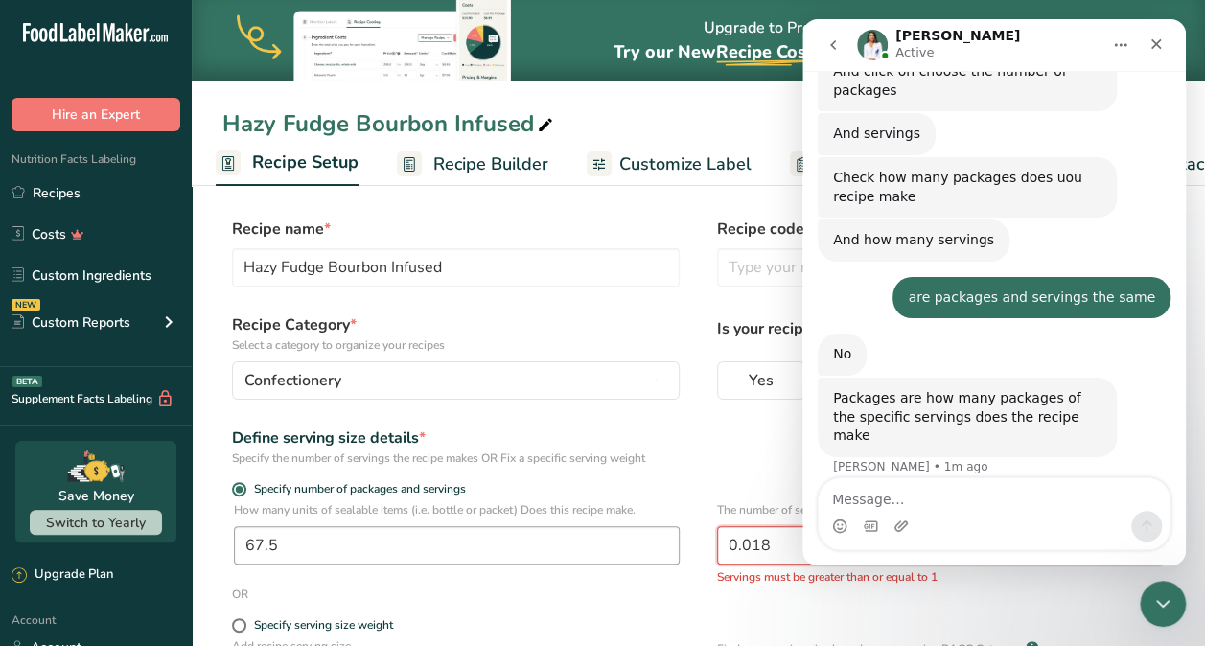
type input "0.018"
click at [415, 542] on input "67.5" at bounding box center [457, 545] width 446 height 38
click at [590, 591] on div "OR" at bounding box center [698, 594] width 952 height 17
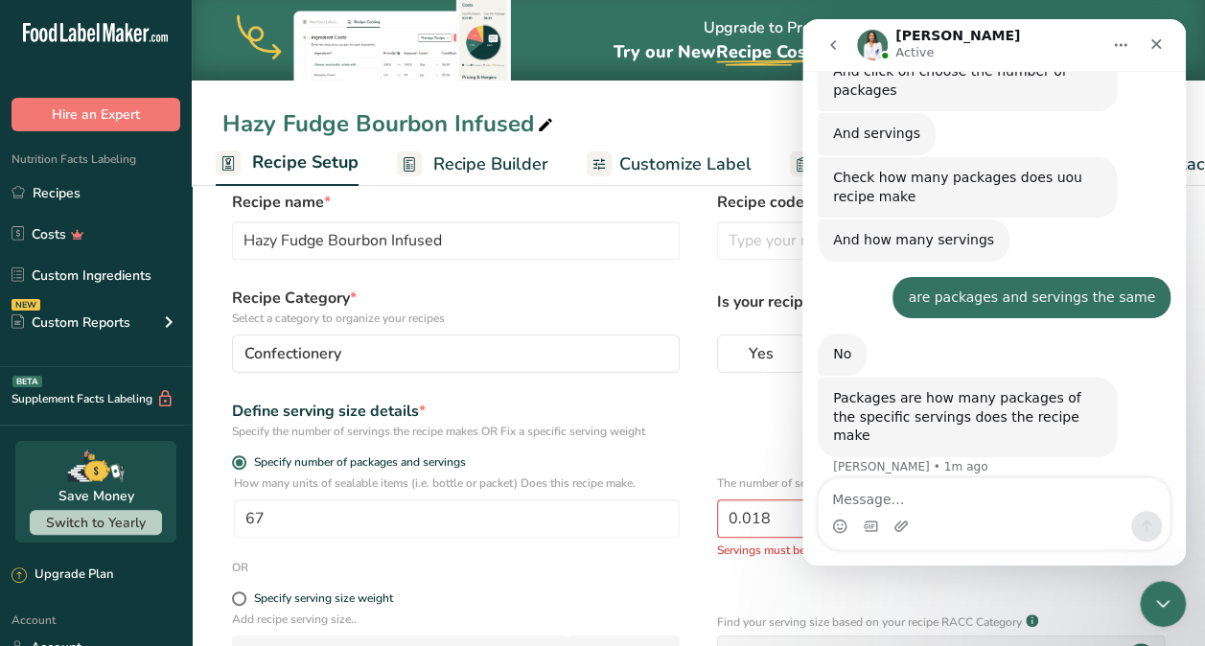
scroll to position [92, 0]
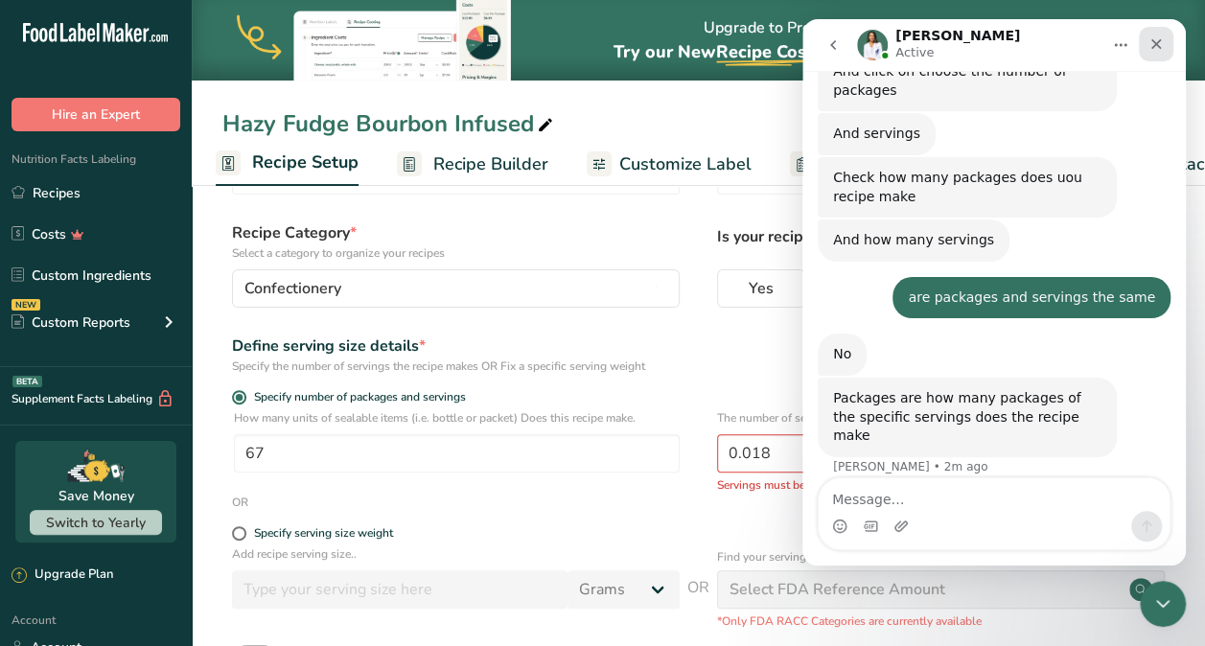
click at [1162, 36] on icon "Close" at bounding box center [1155, 43] width 15 height 15
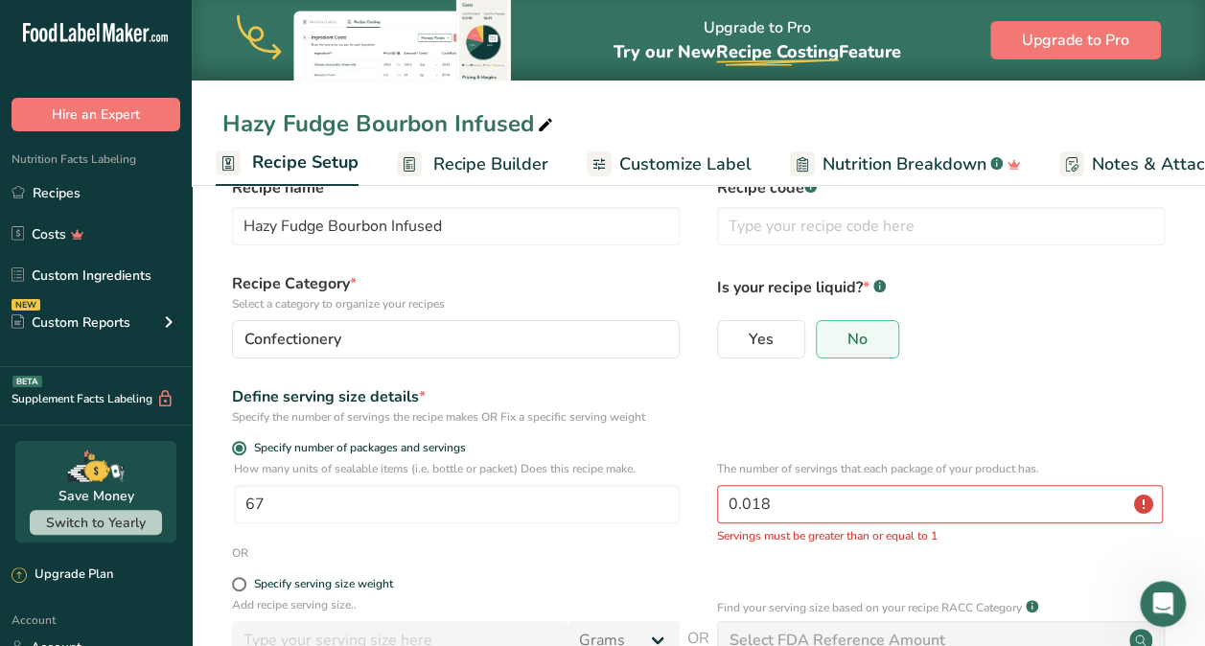
scroll to position [39, 0]
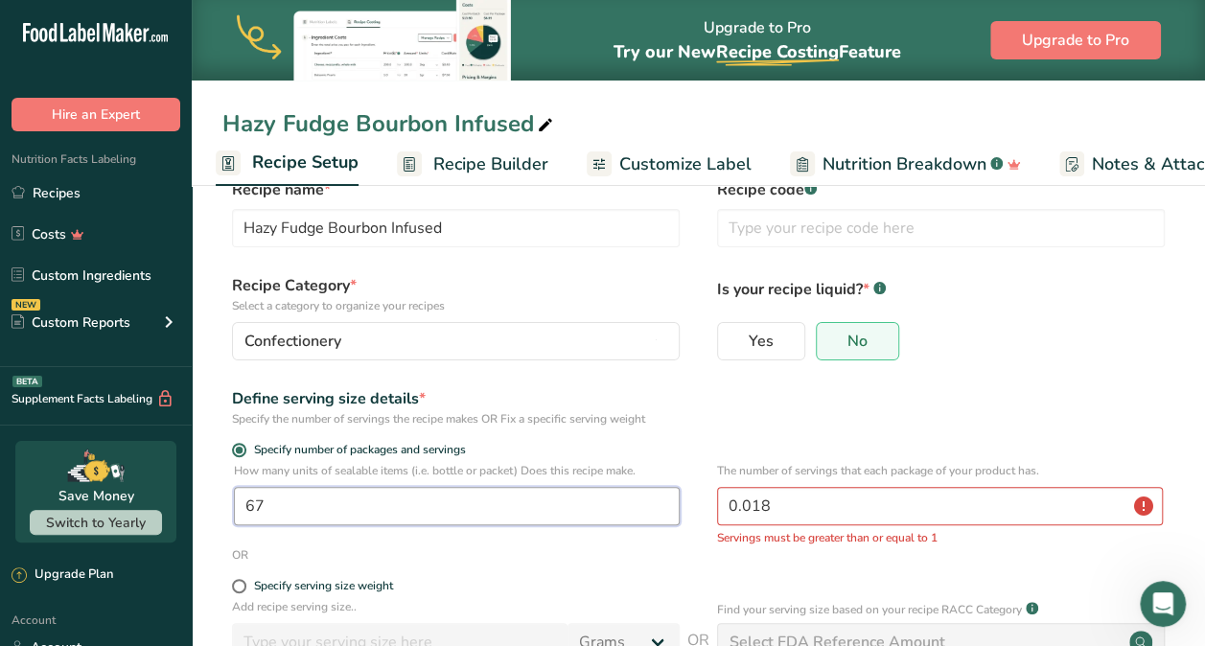
click at [456, 512] on input "67" at bounding box center [457, 506] width 446 height 38
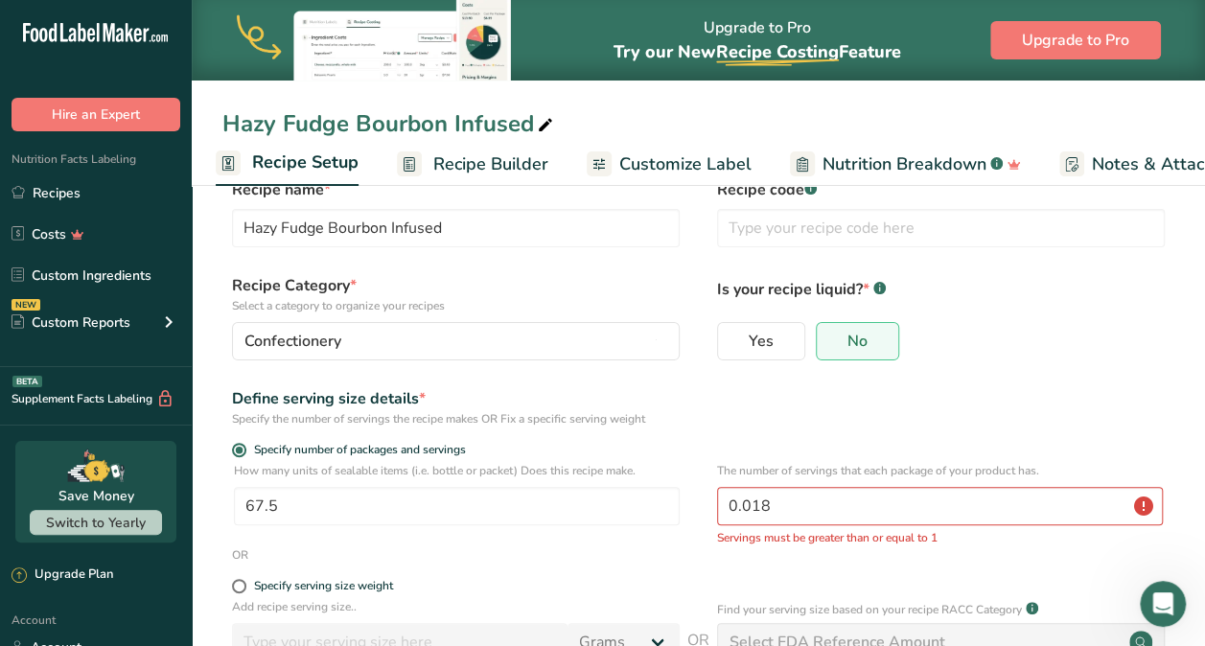
click at [471, 540] on div "How many units of sealable items (i.e. bottle or packet) Does this recipe make.…" at bounding box center [698, 504] width 952 height 84
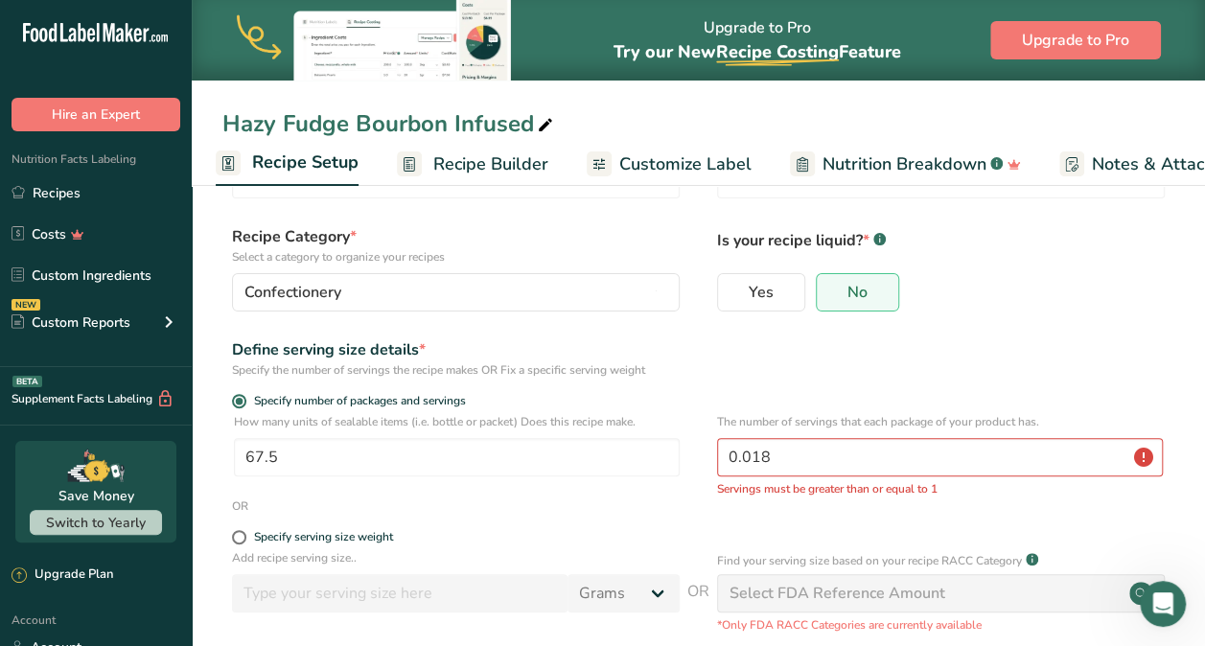
scroll to position [90, 0]
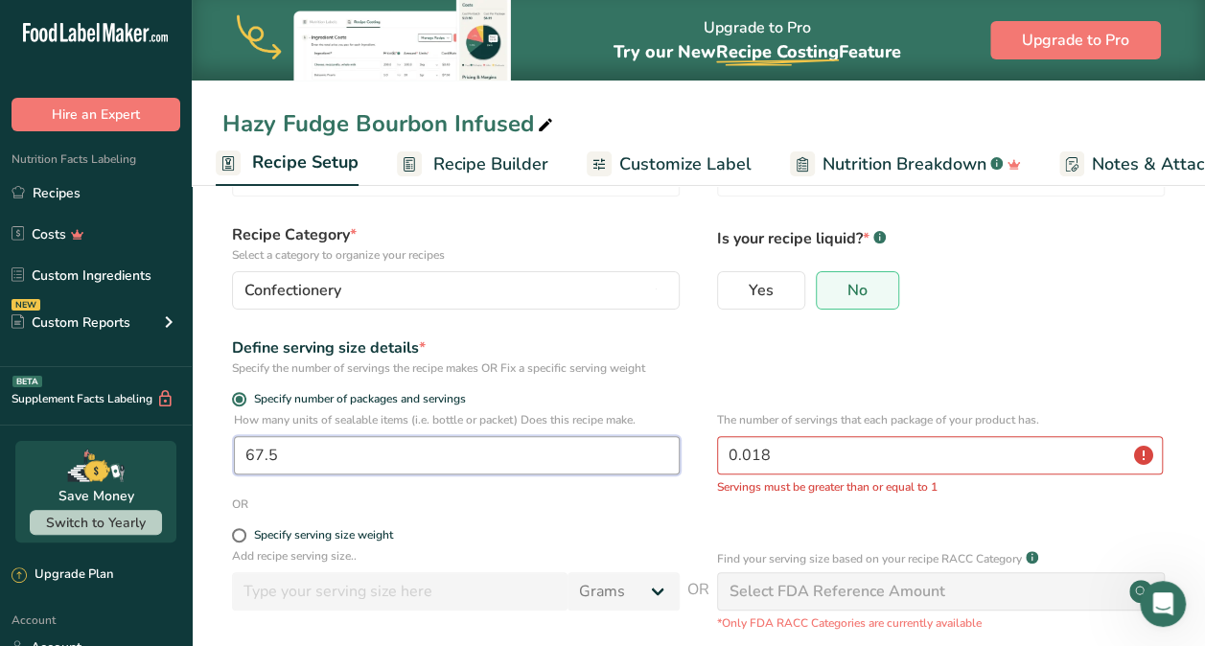
click at [420, 460] on input "67.5" at bounding box center [457, 455] width 446 height 38
type input "67"
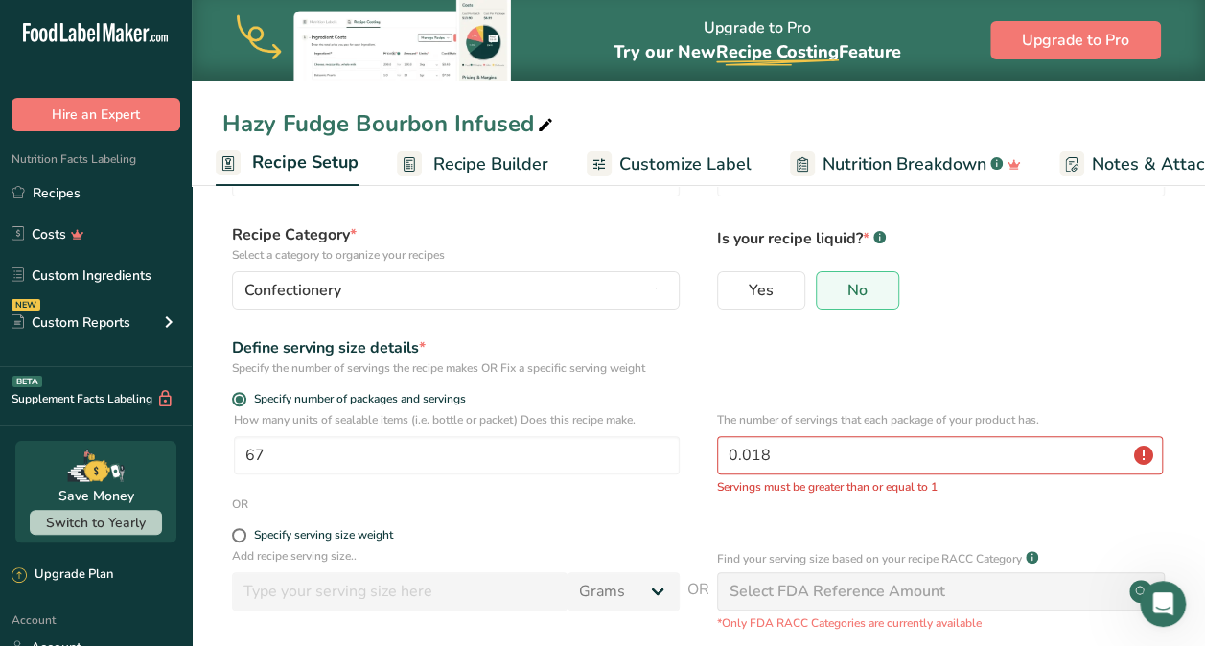
click at [487, 508] on div "OR" at bounding box center [698, 504] width 952 height 17
click at [495, 481] on div "How many units of sealable items (i.e. bottle or packet) Does this recipe make.…" at bounding box center [457, 447] width 446 height 73
click at [897, 449] on input "0.018" at bounding box center [940, 455] width 446 height 38
click at [1141, 460] on input "0.018" at bounding box center [940, 455] width 446 height 38
click at [1139, 399] on div "Specify number of packages and servings" at bounding box center [698, 401] width 952 height 19
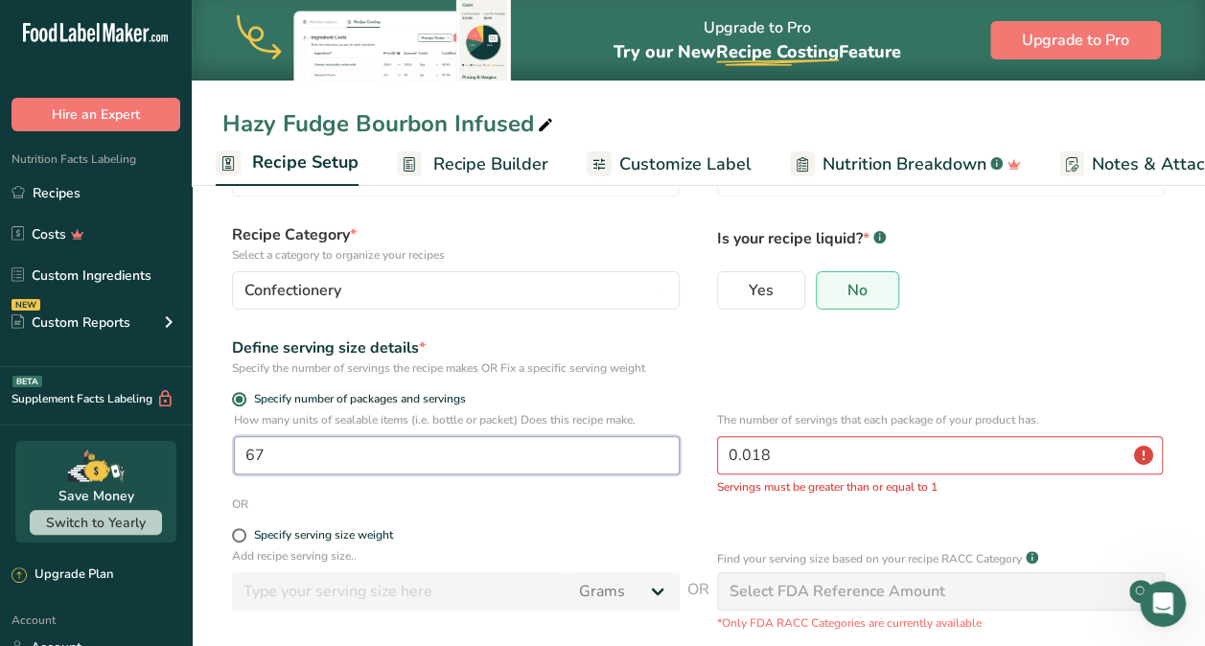
click at [487, 452] on input "67" at bounding box center [457, 455] width 446 height 38
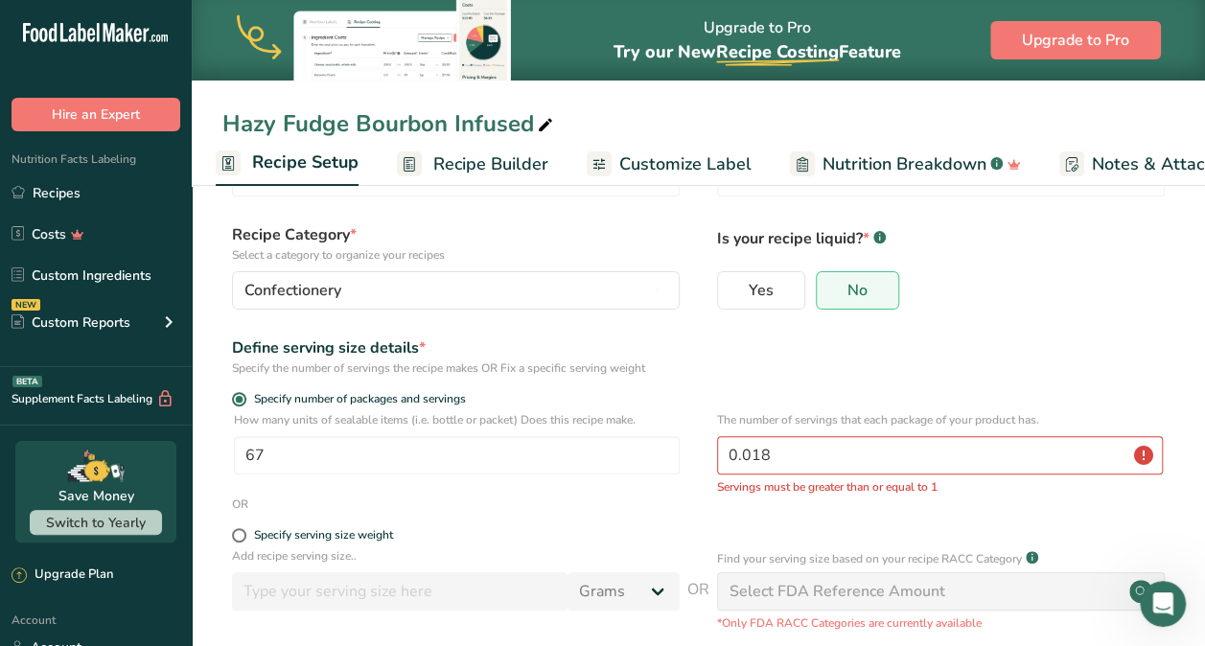
click at [516, 493] on div "How many units of sealable items (i.e. bottle or packet) Does this recipe make.…" at bounding box center [698, 453] width 952 height 84
click at [798, 460] on input "0.018" at bounding box center [940, 455] width 446 height 38
drag, startPoint x: 798, startPoint y: 460, endPoint x: 702, endPoint y: 460, distance: 95.9
click at [702, 460] on div "How many units of sealable items (i.e. bottle or packet) Does this recipe make.…" at bounding box center [698, 453] width 952 height 84
click at [650, 502] on div "OR" at bounding box center [698, 504] width 952 height 17
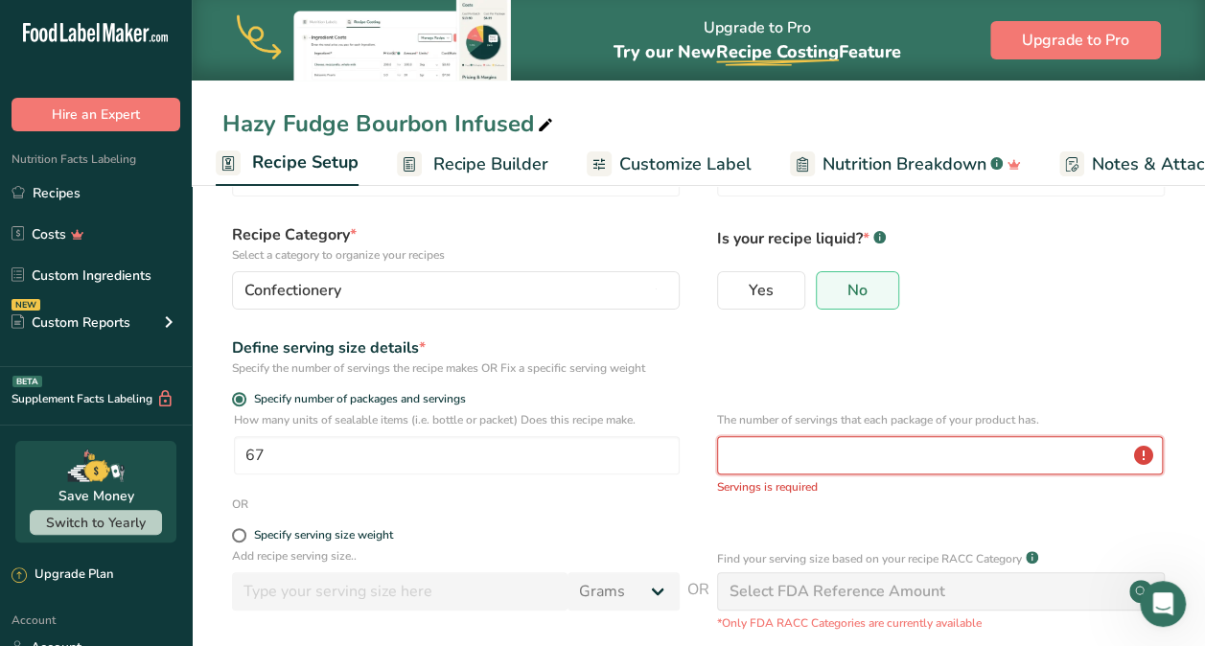
click at [799, 464] on input "number" at bounding box center [940, 455] width 446 height 38
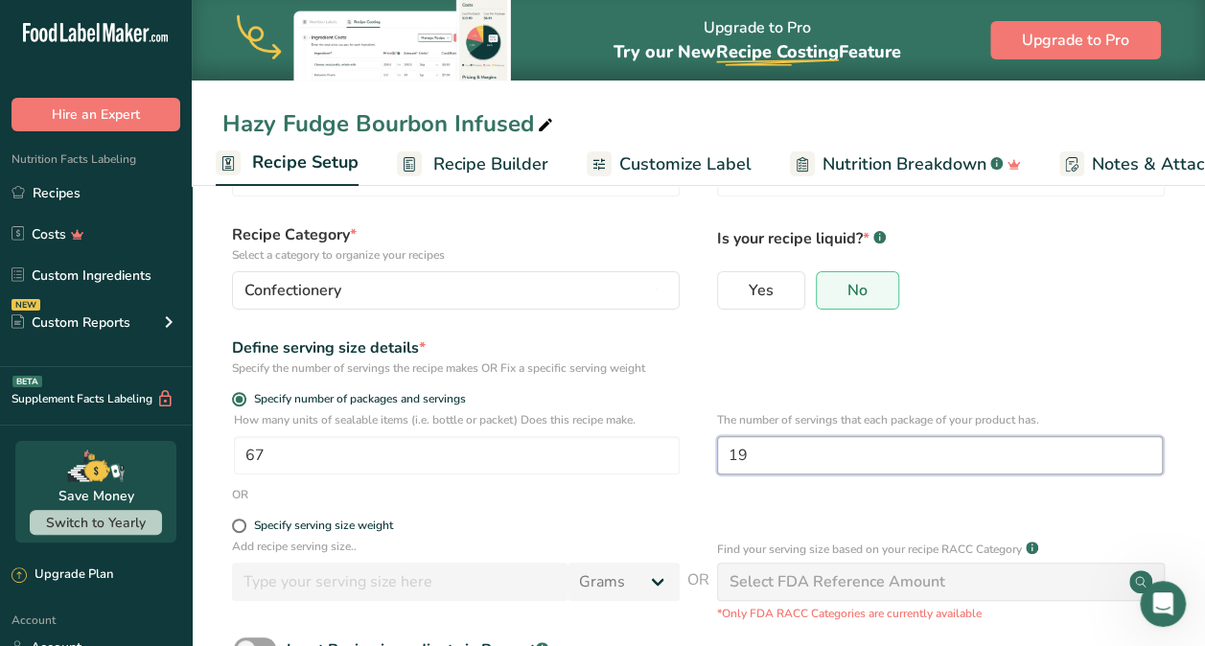
type input "1"
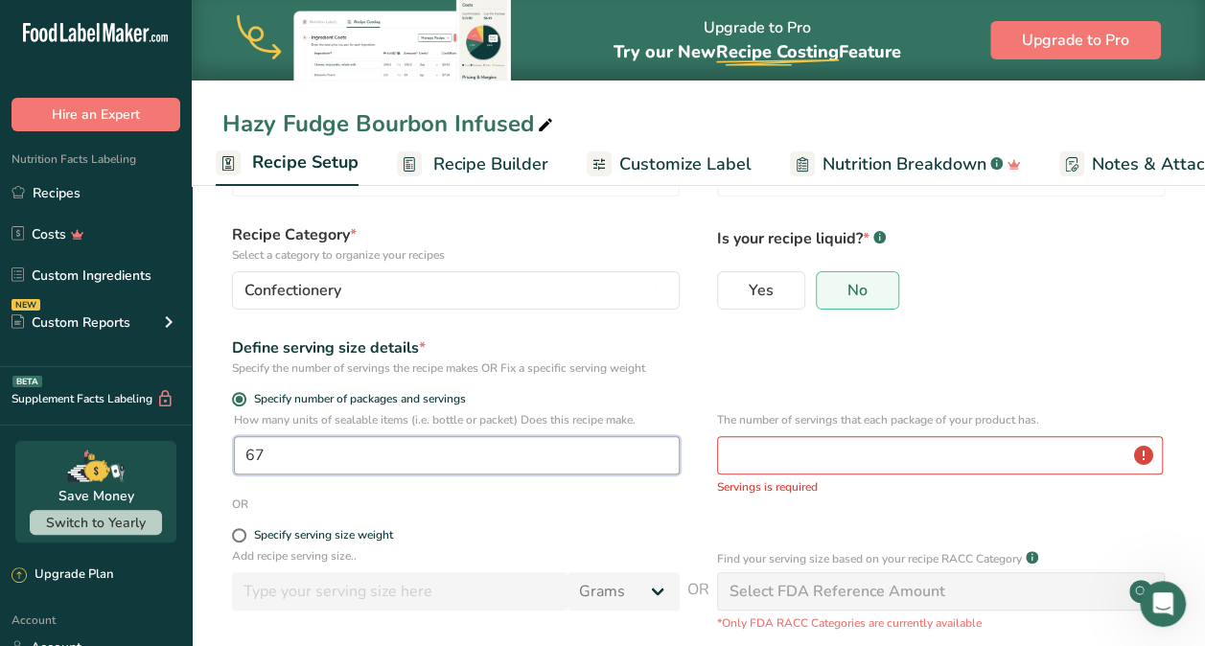
click at [546, 460] on input "67" at bounding box center [457, 455] width 446 height 38
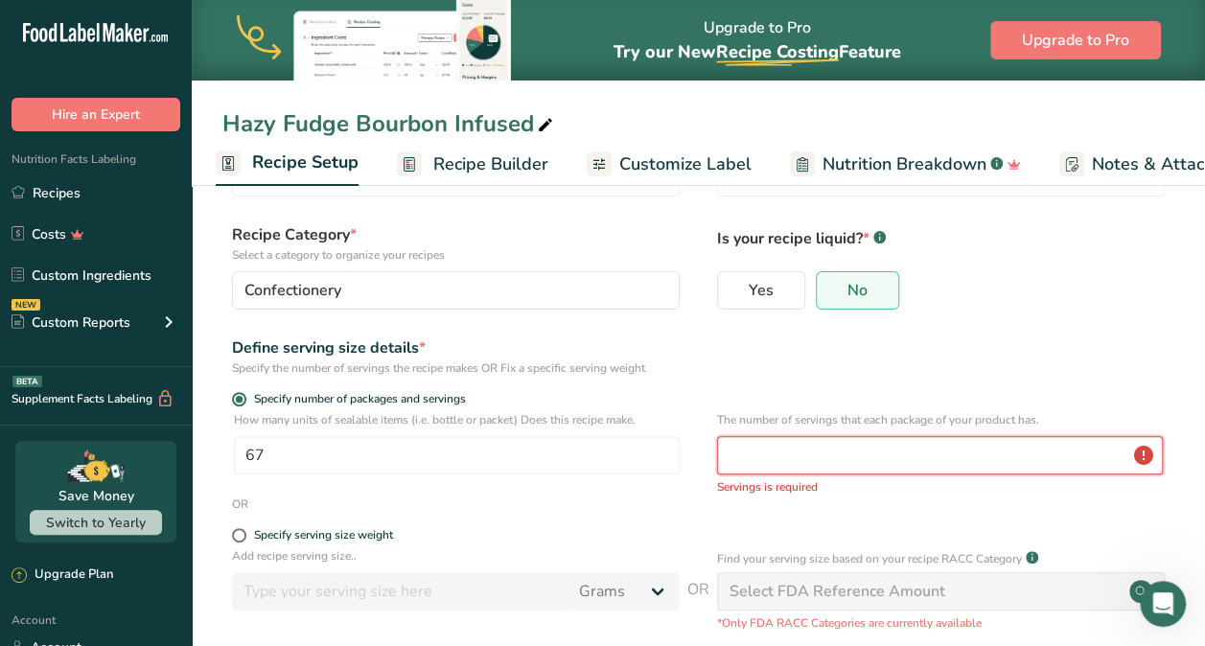
click at [737, 462] on input "number" at bounding box center [940, 455] width 446 height 38
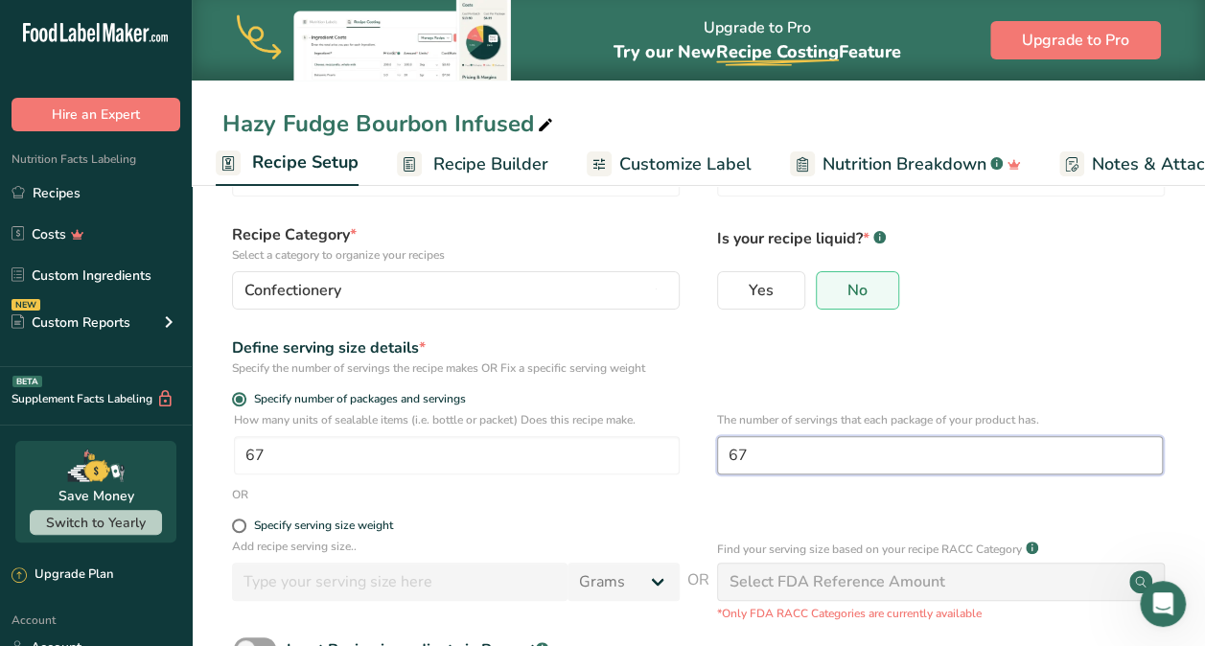
type input "67"
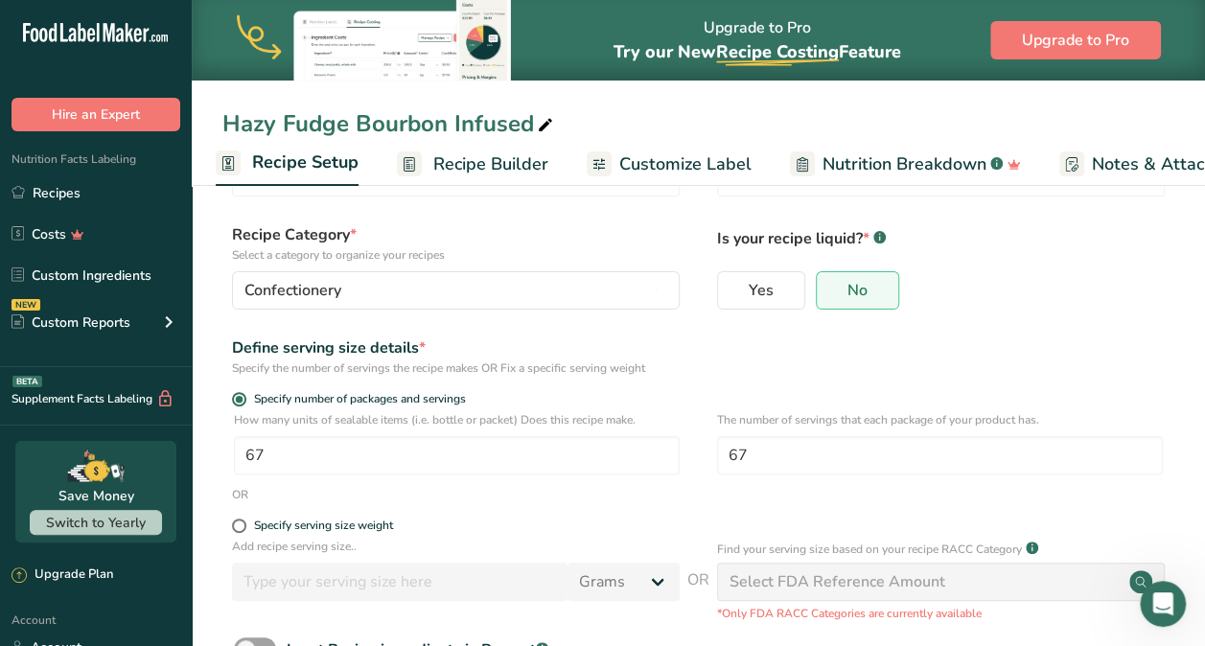
click at [776, 520] on div "Specify serving size weight" at bounding box center [698, 528] width 952 height 19
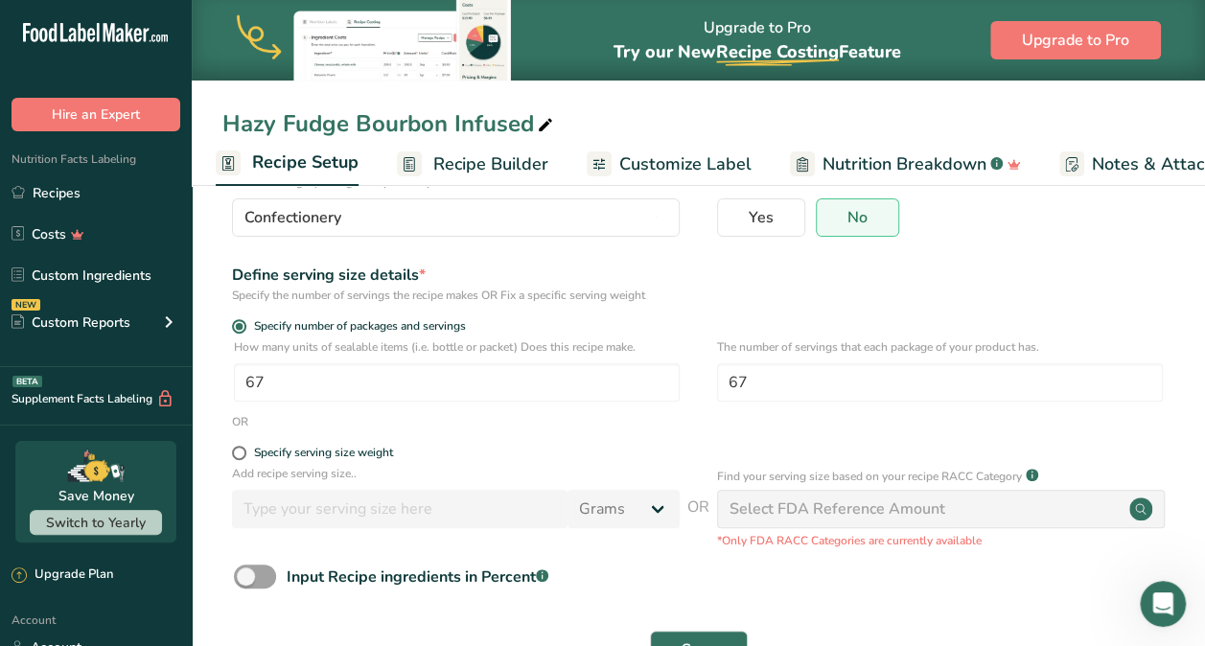
scroll to position [228, 0]
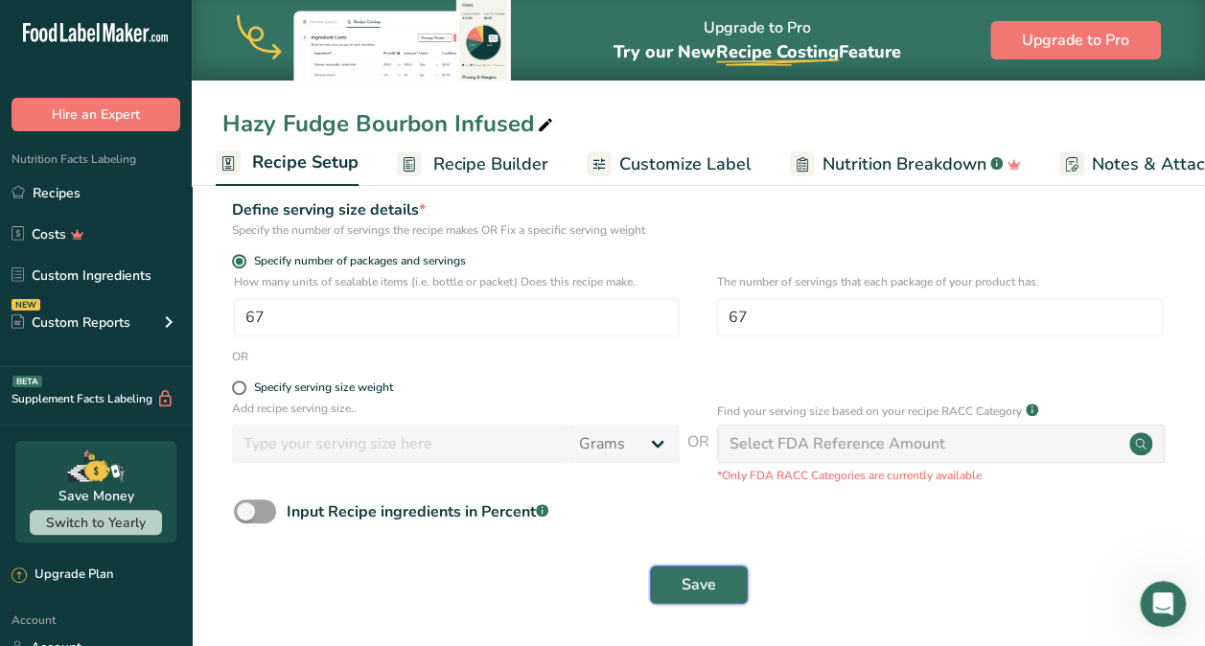
click at [711, 572] on button "Save" at bounding box center [699, 585] width 98 height 38
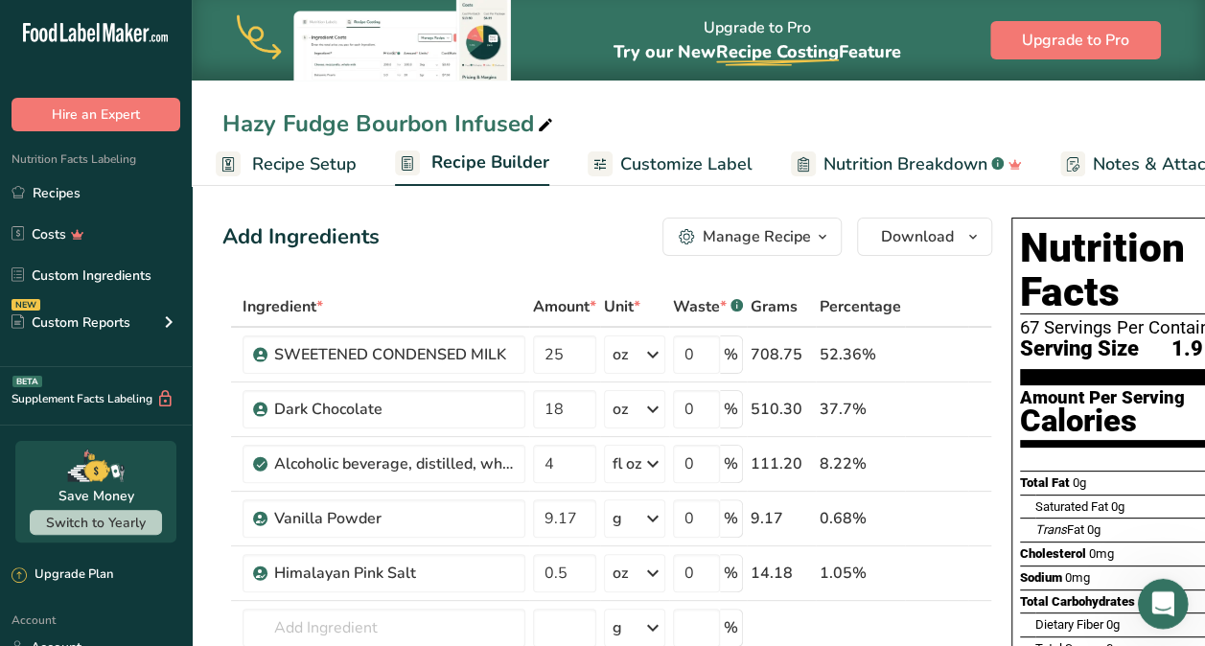
click at [1162, 610] on icon "Open Intercom Messenger" at bounding box center [1161, 602] width 32 height 32
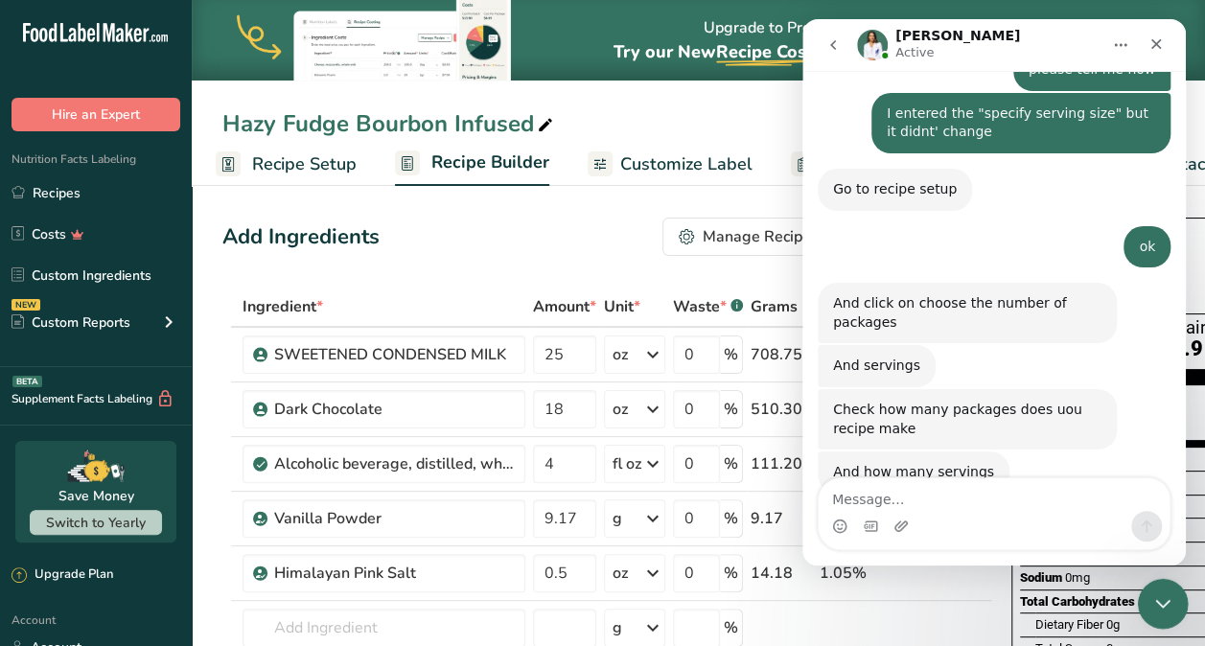
scroll to position [1524, 0]
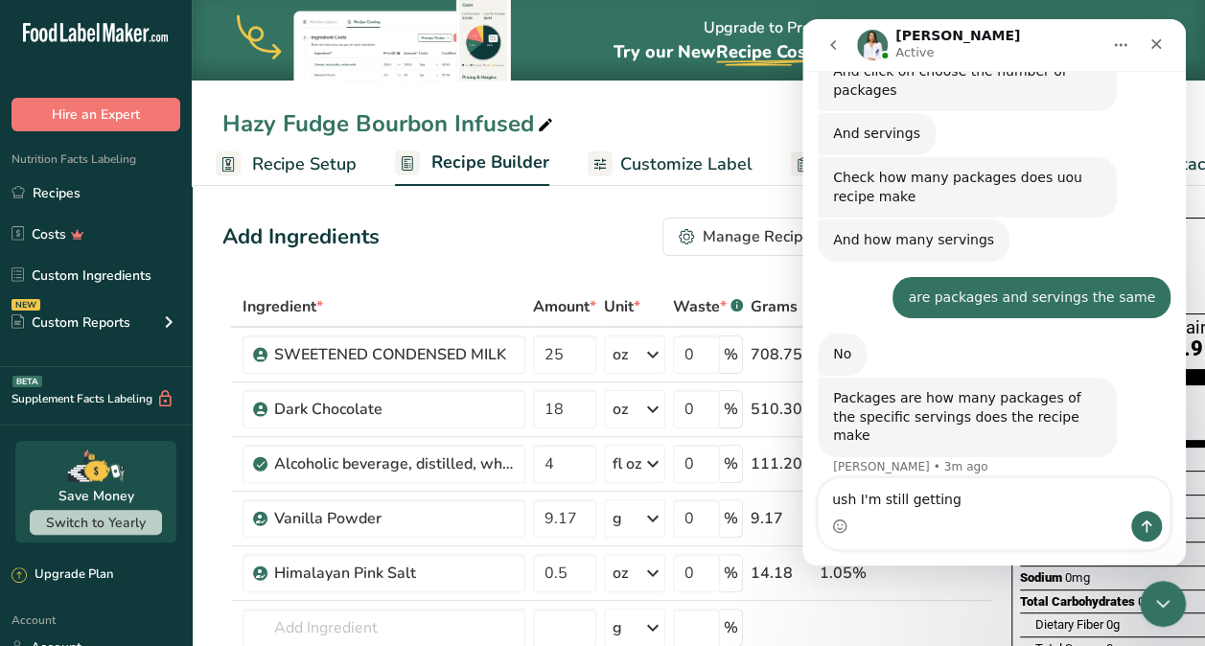
click at [842, 502] on textarea "ush I'm still getting" at bounding box center [994, 494] width 351 height 33
click at [989, 496] on textarea "ugh I'm still getting" at bounding box center [994, 494] width 351 height 33
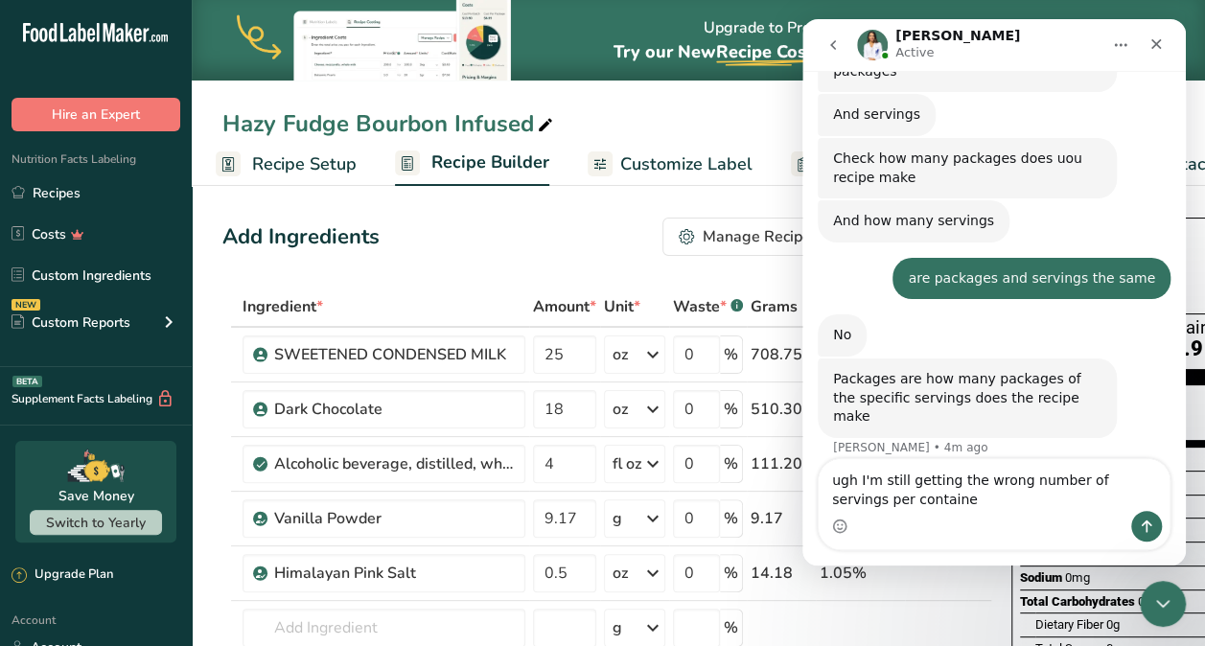
type textarea "ugh I'm still getting the wrong number of servings per container"
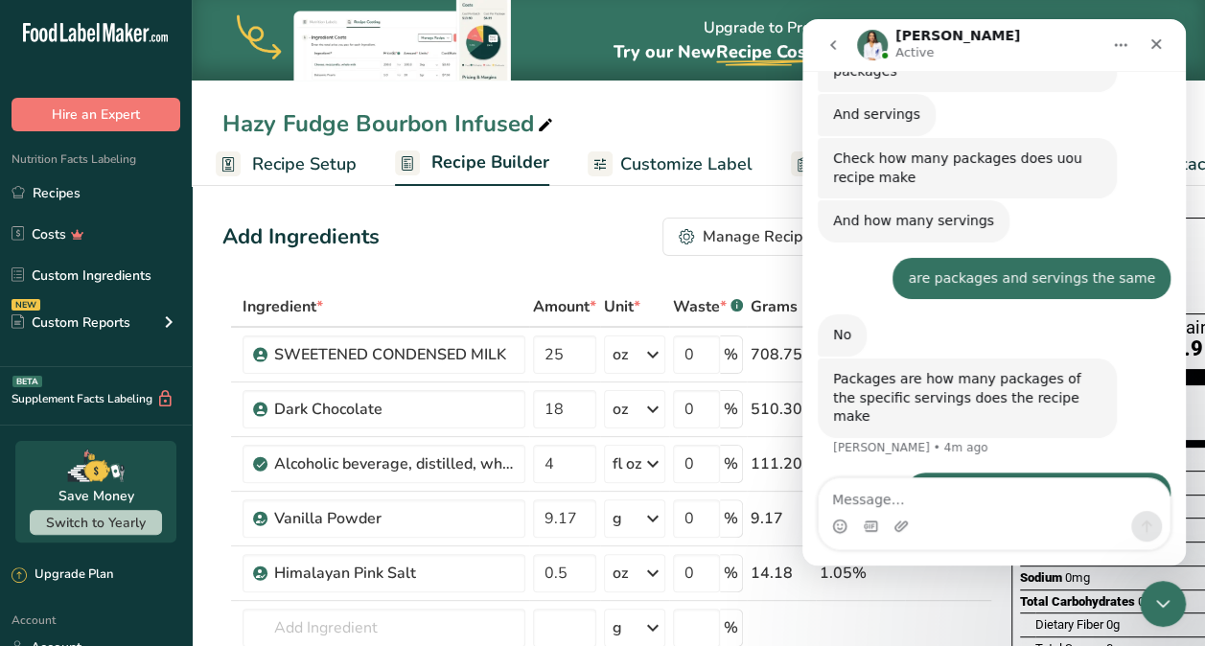
scroll to position [1586, 0]
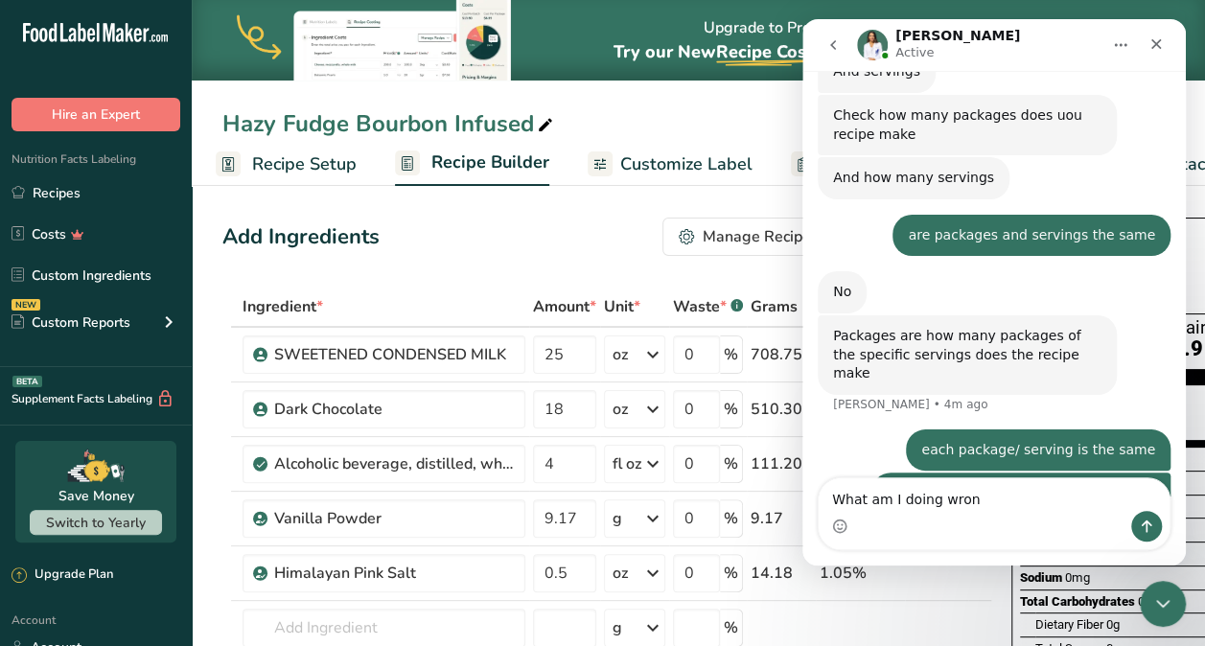
type textarea "What am I doing wrong"
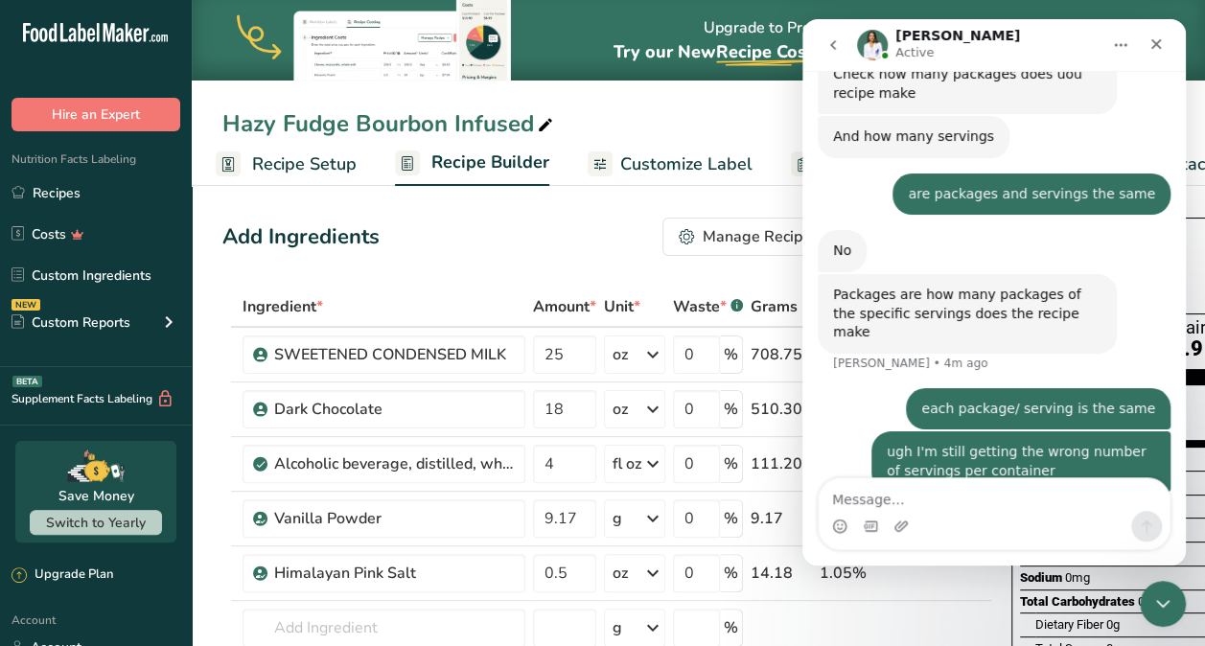
scroll to position [1630, 0]
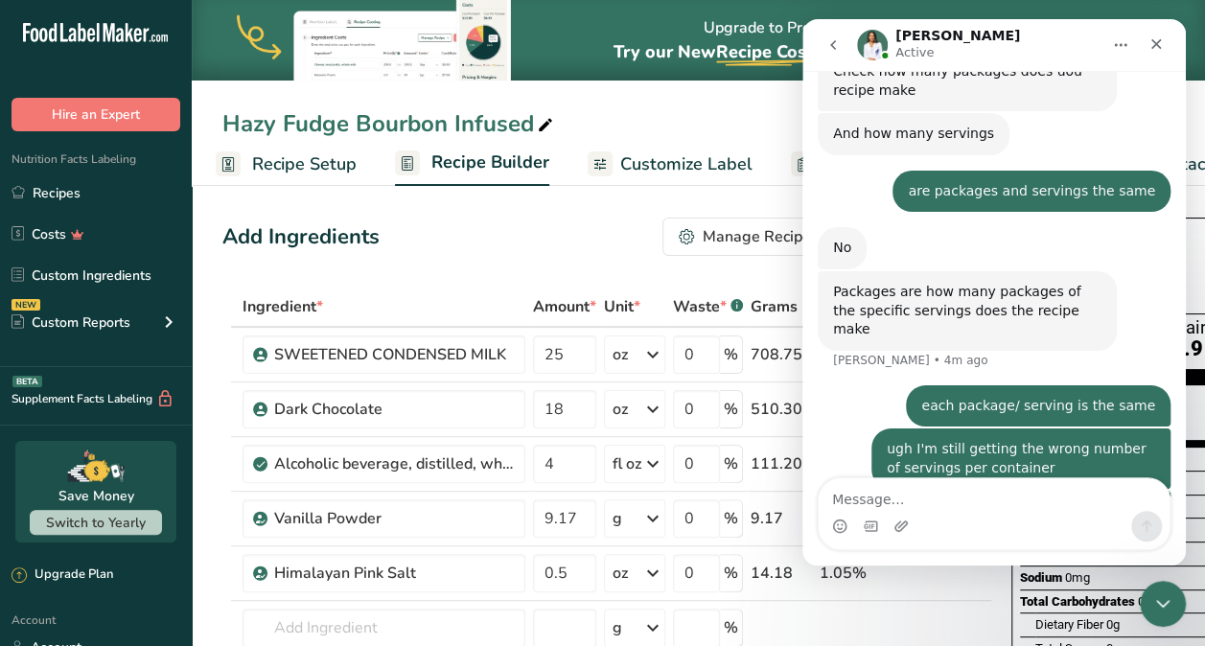
click at [286, 169] on span "Recipe Setup" at bounding box center [304, 164] width 104 height 26
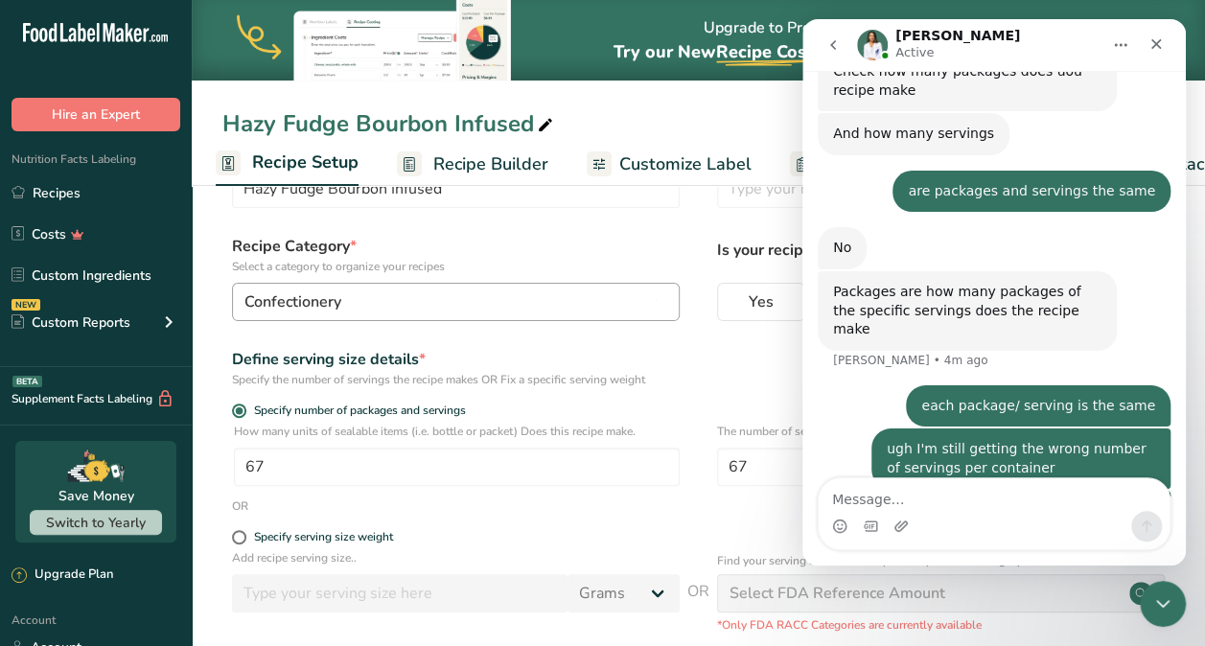
scroll to position [81, 0]
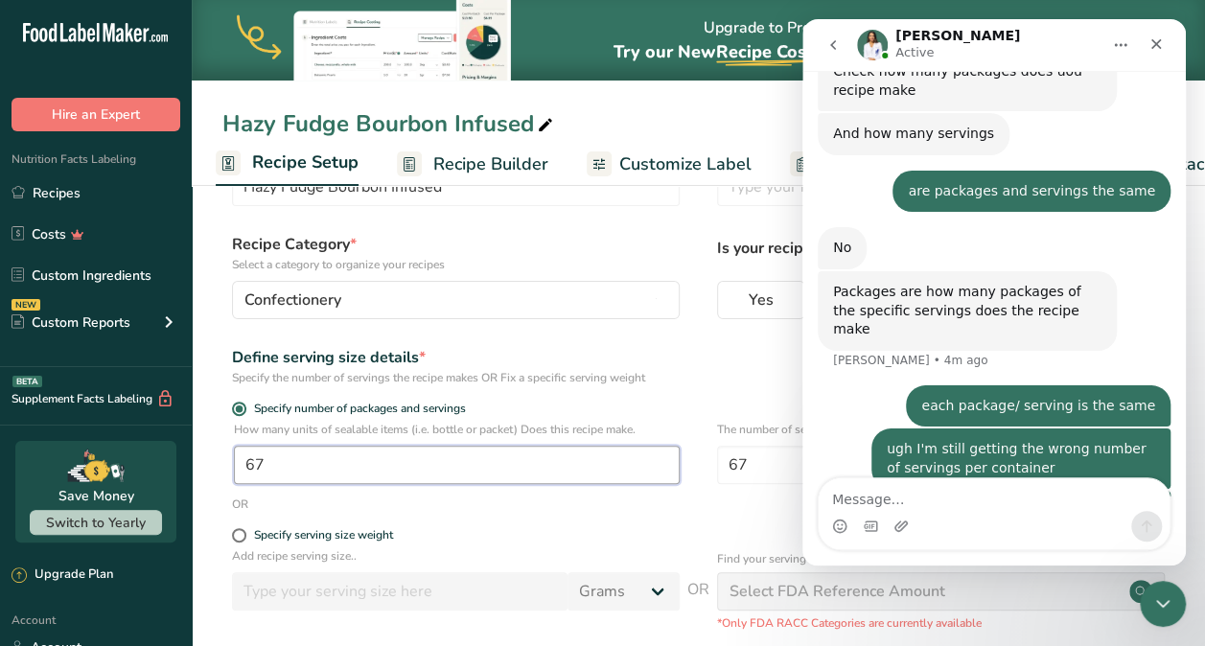
drag, startPoint x: 289, startPoint y: 461, endPoint x: 244, endPoint y: 461, distance: 45.1
click at [244, 461] on input "67" at bounding box center [457, 465] width 446 height 38
type input "1"
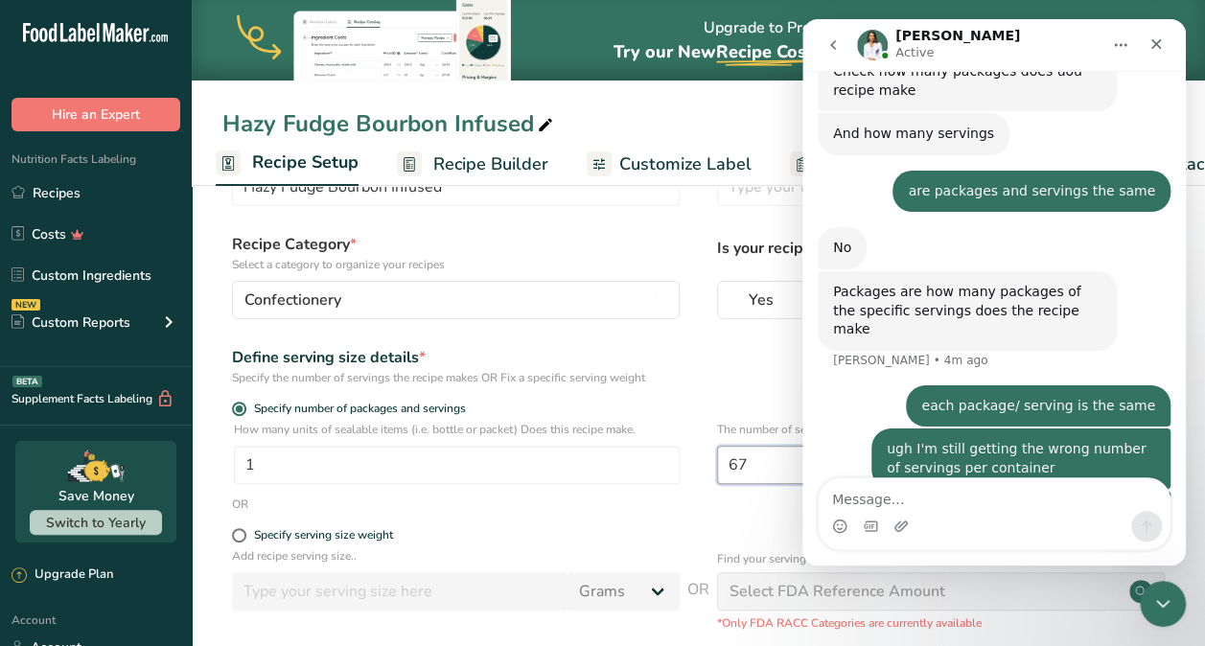
drag, startPoint x: 780, startPoint y: 464, endPoint x: 692, endPoint y: 474, distance: 88.8
click at [692, 474] on div "How many units of sealable items (i.e. bottle or packet) Does this recipe make.…" at bounding box center [698, 458] width 952 height 75
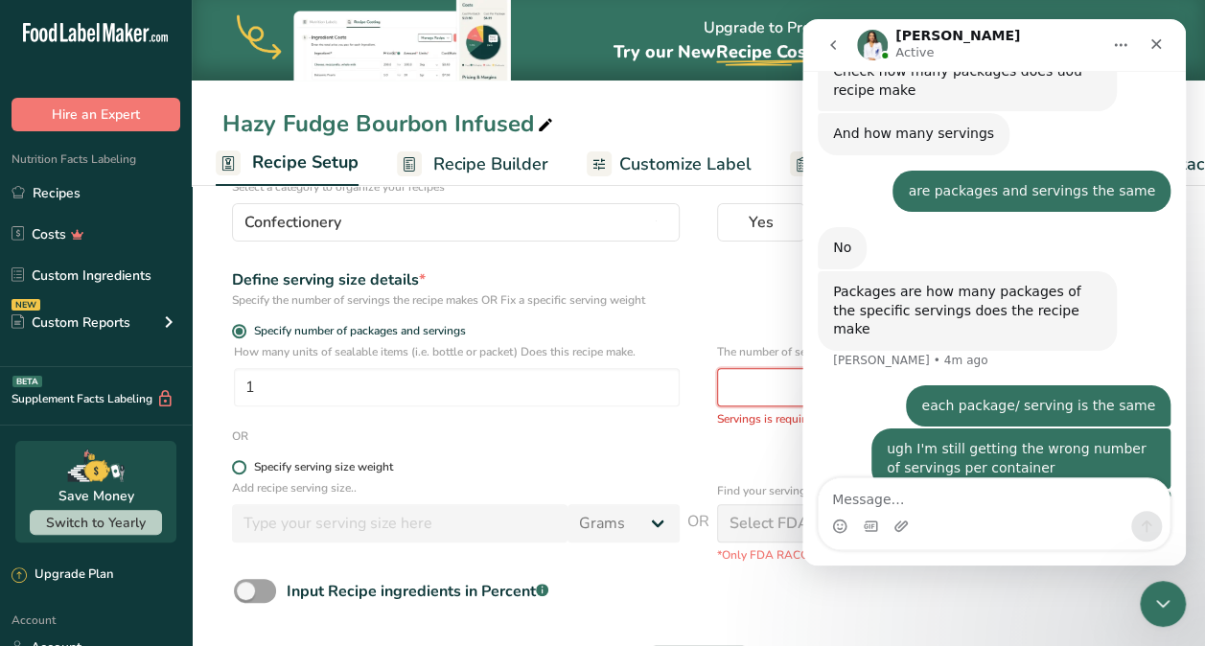
scroll to position [162, 0]
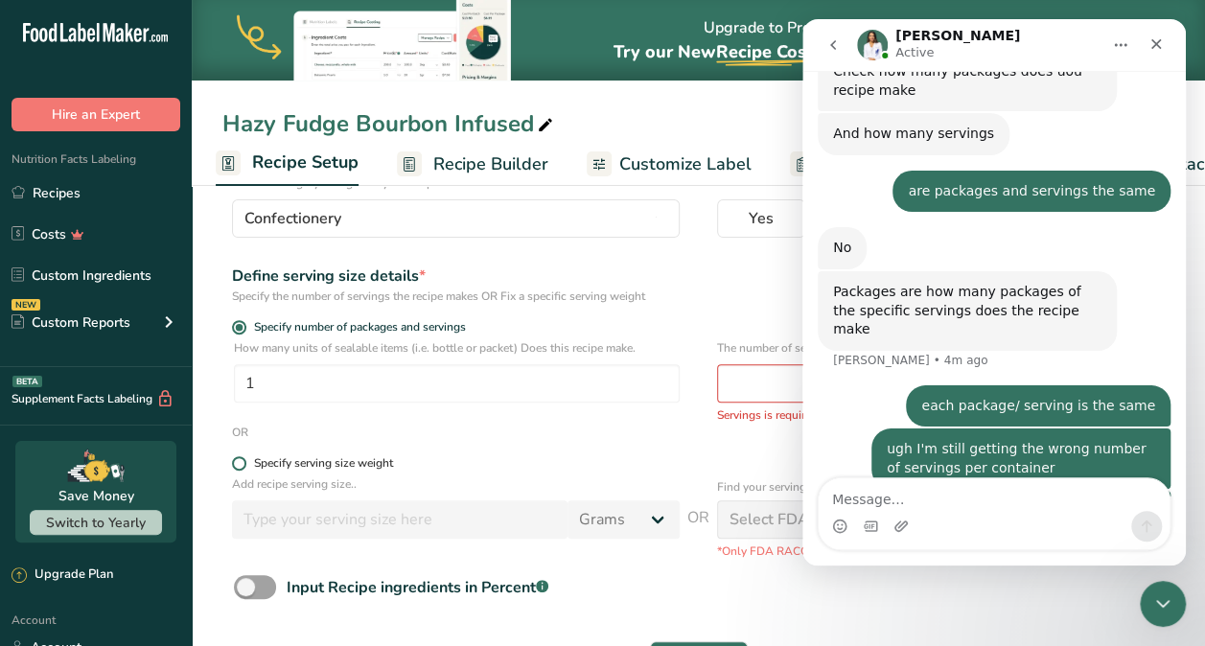
click at [241, 466] on span at bounding box center [239, 463] width 14 height 14
click at [241, 466] on input "Specify serving size weight" at bounding box center [238, 463] width 12 height 12
radio input "true"
radio input "false"
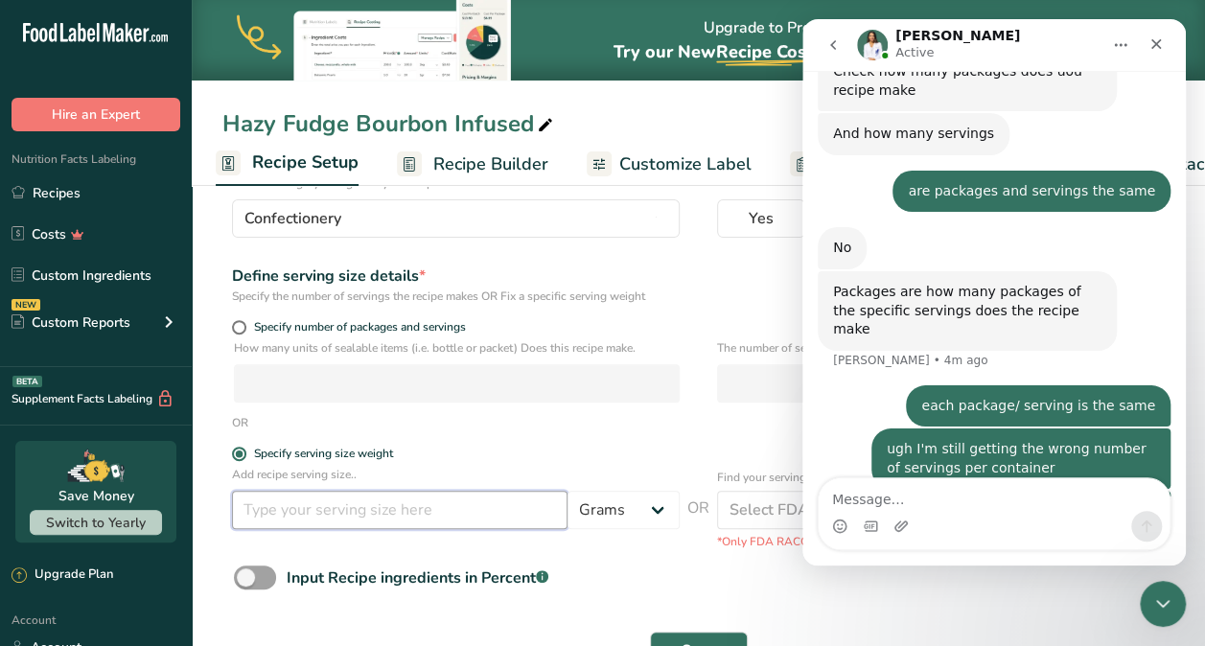
click at [291, 509] on input "number" at bounding box center [399, 510] width 335 height 38
type input "1.9"
click at [654, 506] on select "Grams kg mg mcg lb oz l mL fl oz tbsp tsp cup qt gallon" at bounding box center [623, 510] width 112 height 38
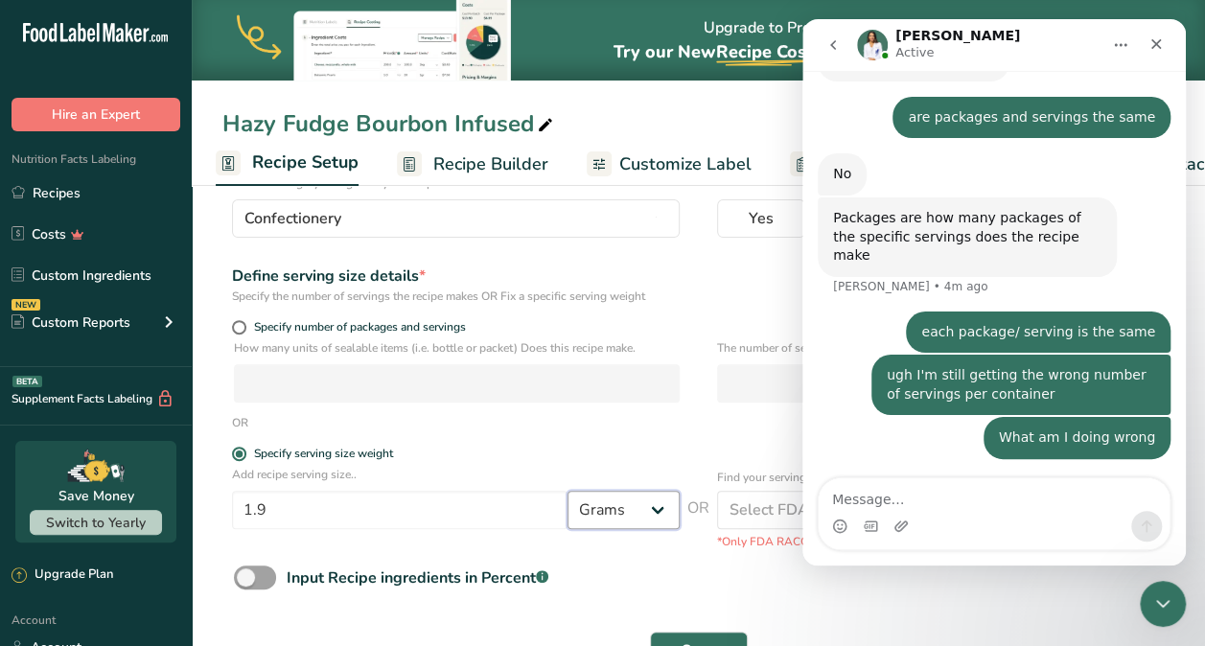
select select "5"
click at [567, 491] on select "Grams kg mg mcg lb oz l mL fl oz tbsp tsp cup qt gallon" at bounding box center [623, 510] width 112 height 38
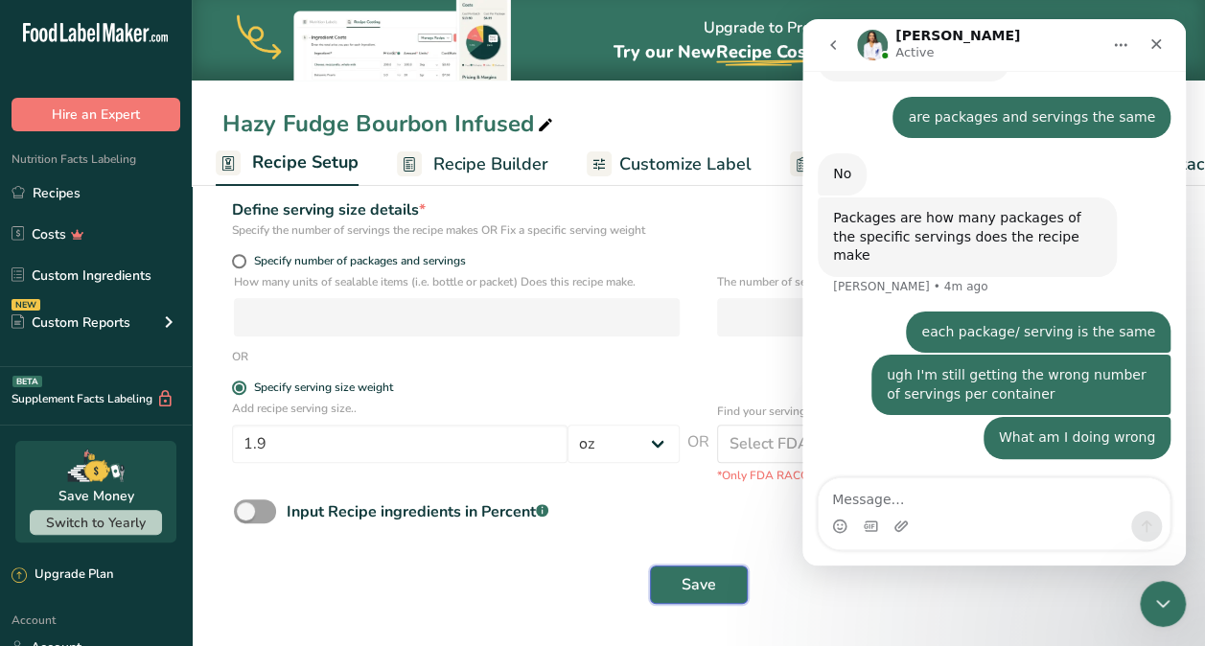
click at [703, 596] on span "Save" at bounding box center [699, 584] width 35 height 23
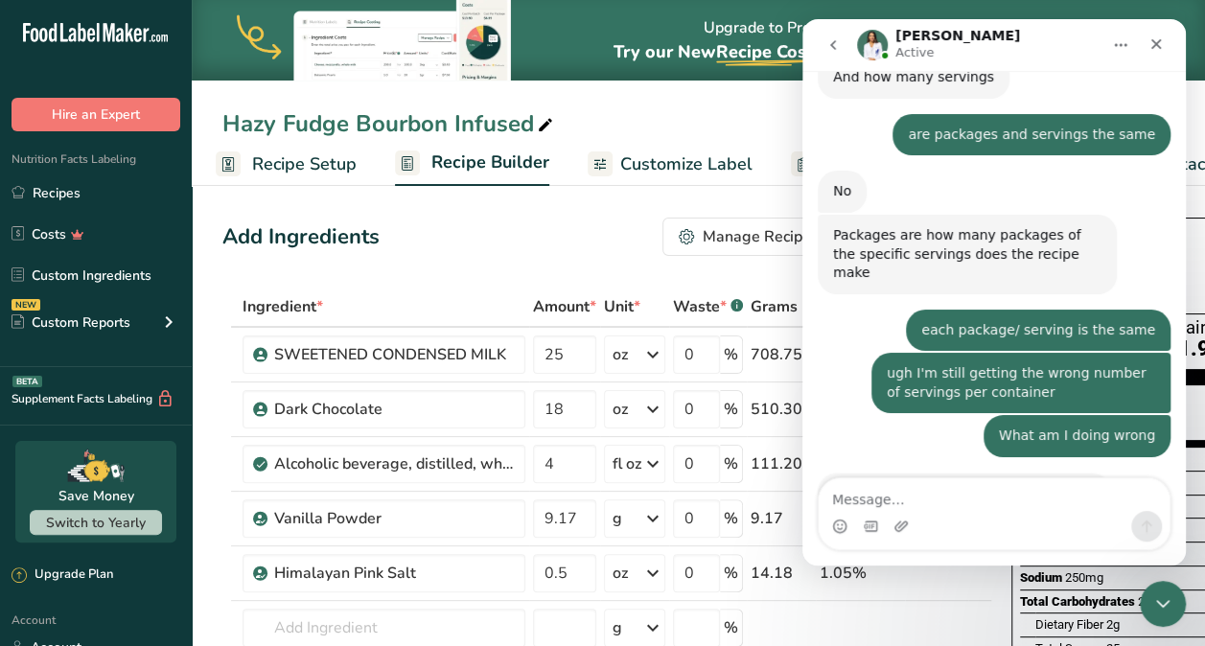
scroll to position [1687, 0]
click at [833, 52] on icon "go back" at bounding box center [832, 44] width 15 height 15
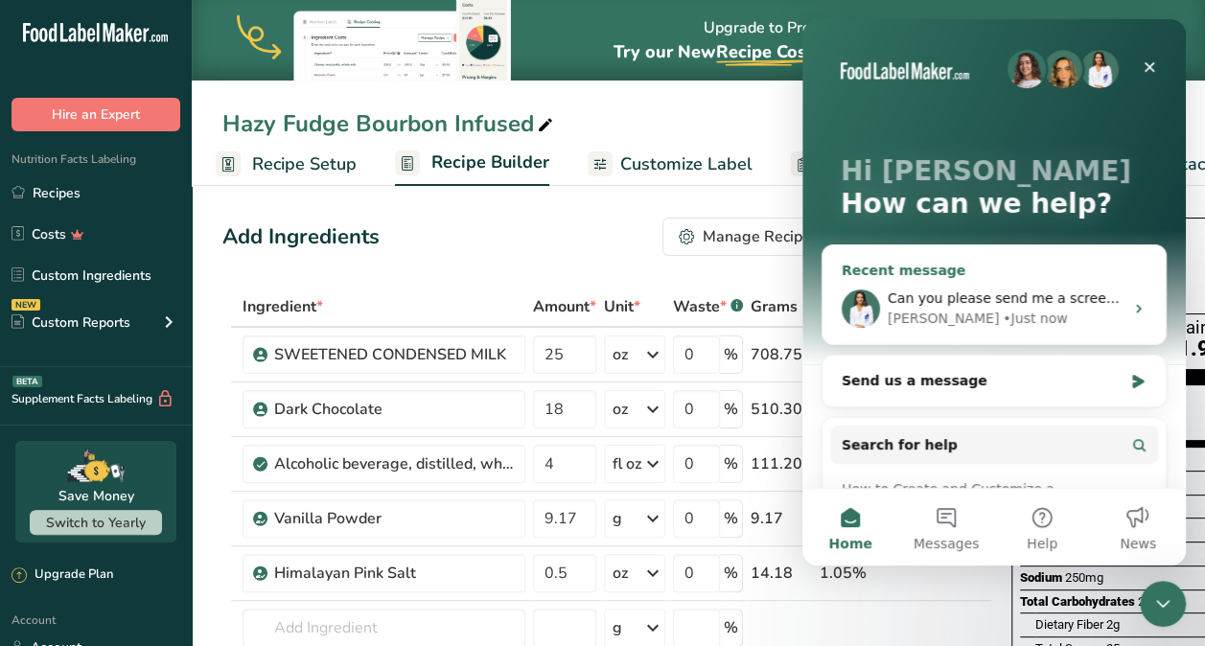
click at [1023, 301] on span "Can you please send me a screenshot?" at bounding box center [1019, 297] width 263 height 15
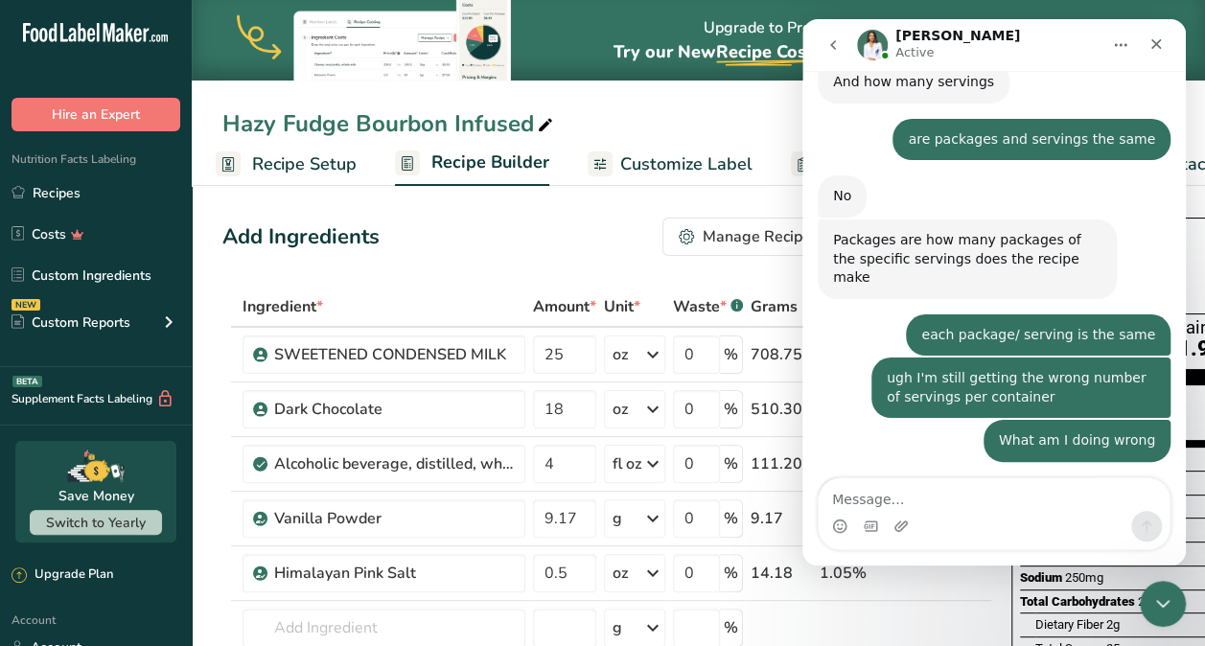
scroll to position [1687, 0]
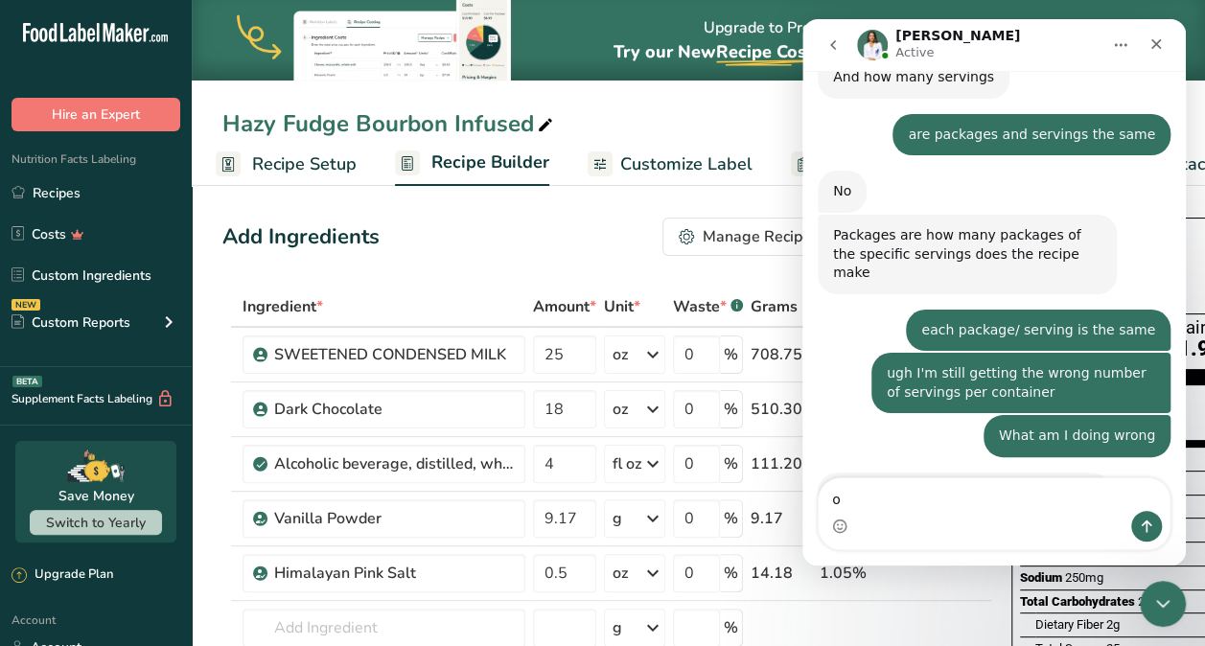
type textarea "ok"
click at [1099, 508] on textarea "ok" at bounding box center [994, 494] width 351 height 33
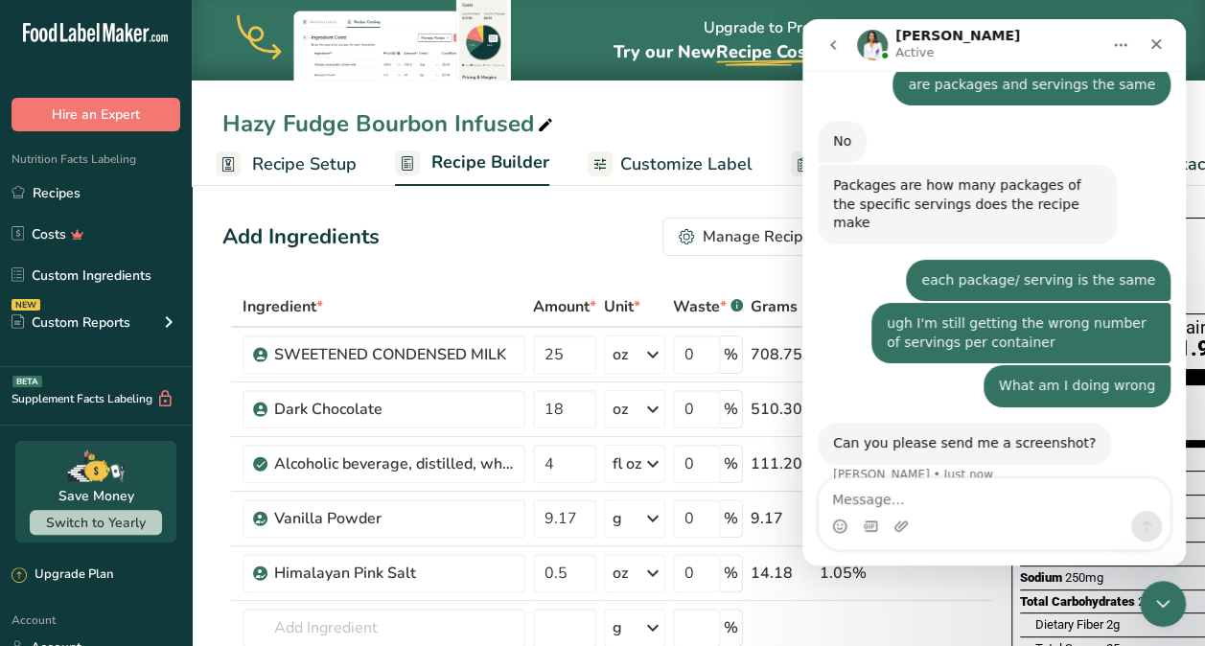
scroll to position [1745, 0]
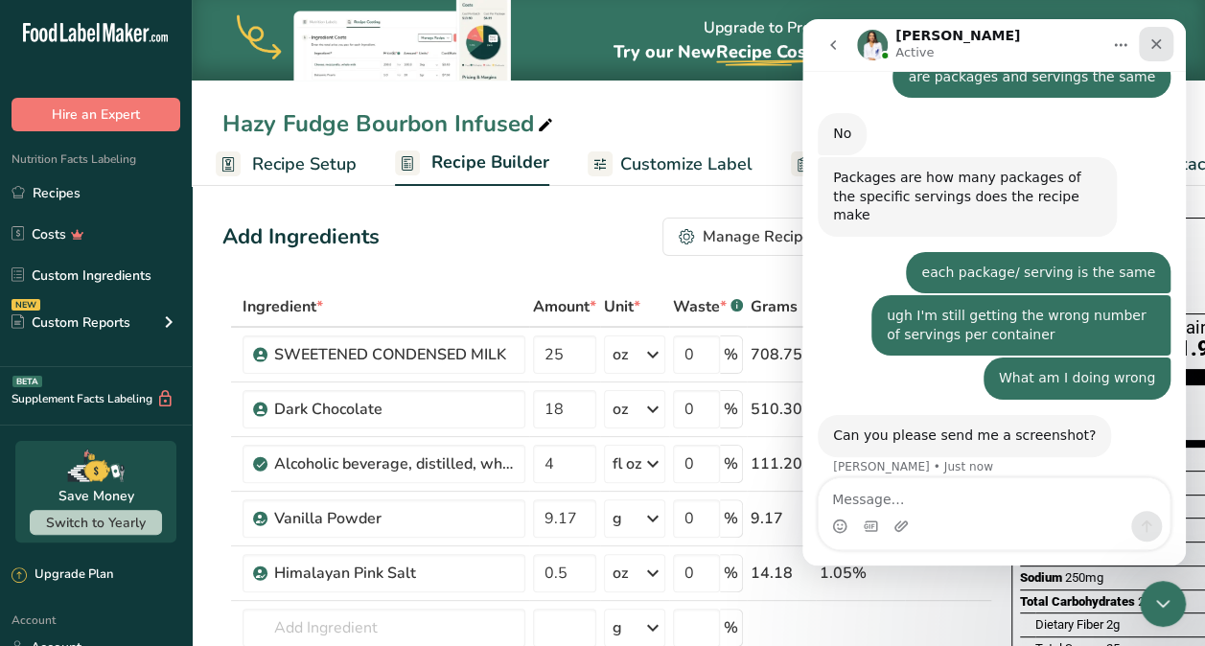
click at [1153, 47] on icon "Close" at bounding box center [1156, 44] width 11 height 11
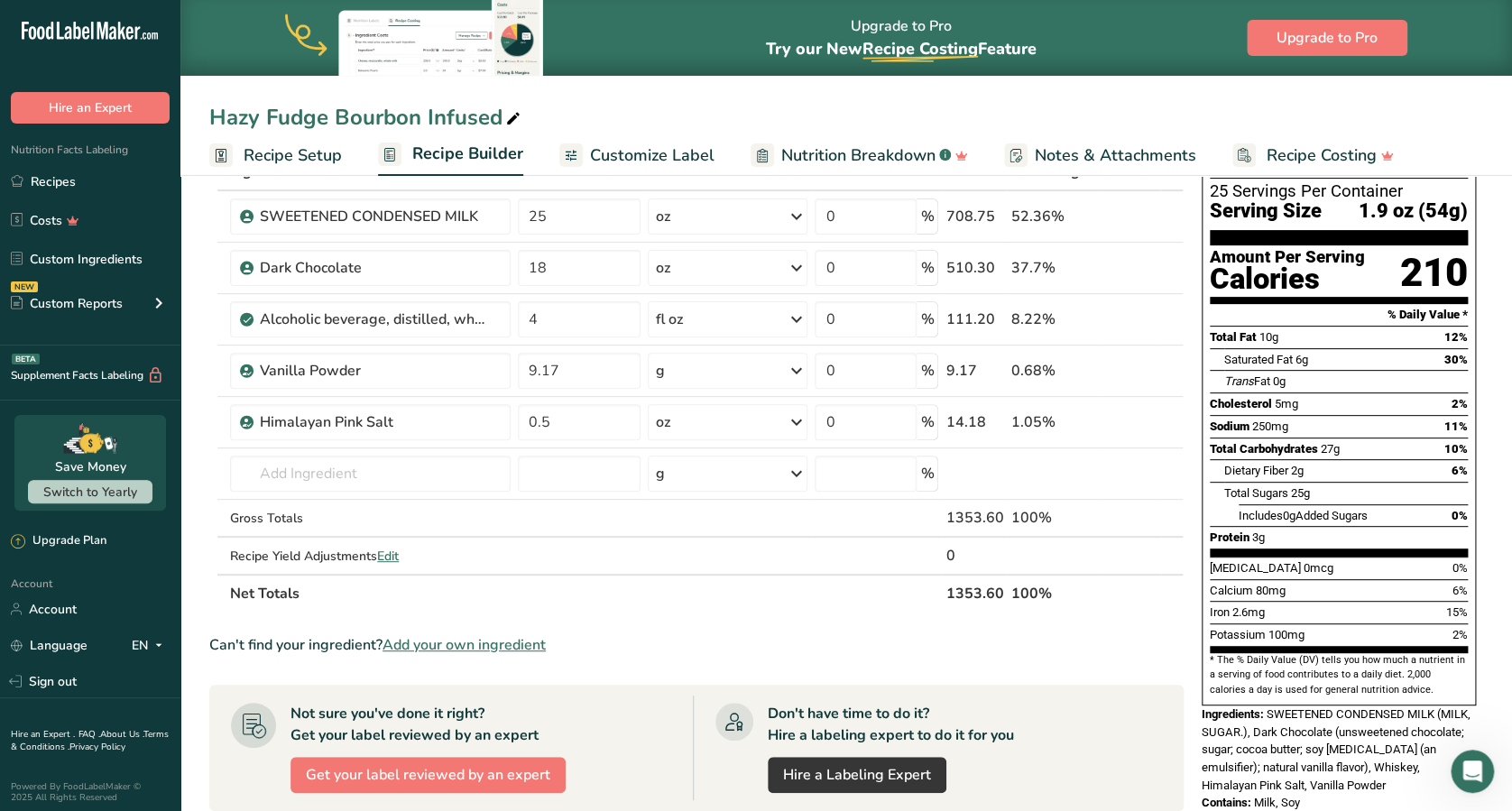
scroll to position [1520, 0]
drag, startPoint x: 1106, startPoint y: 1, endPoint x: 910, endPoint y: 667, distance: 694.2
click at [910, 607] on section "Ingredient * Amount * Unit * Waste * .a-a{fill:#347362;}.b-a{fill:#fff;} Grams …" at bounding box center [695, 662] width 974 height 1021
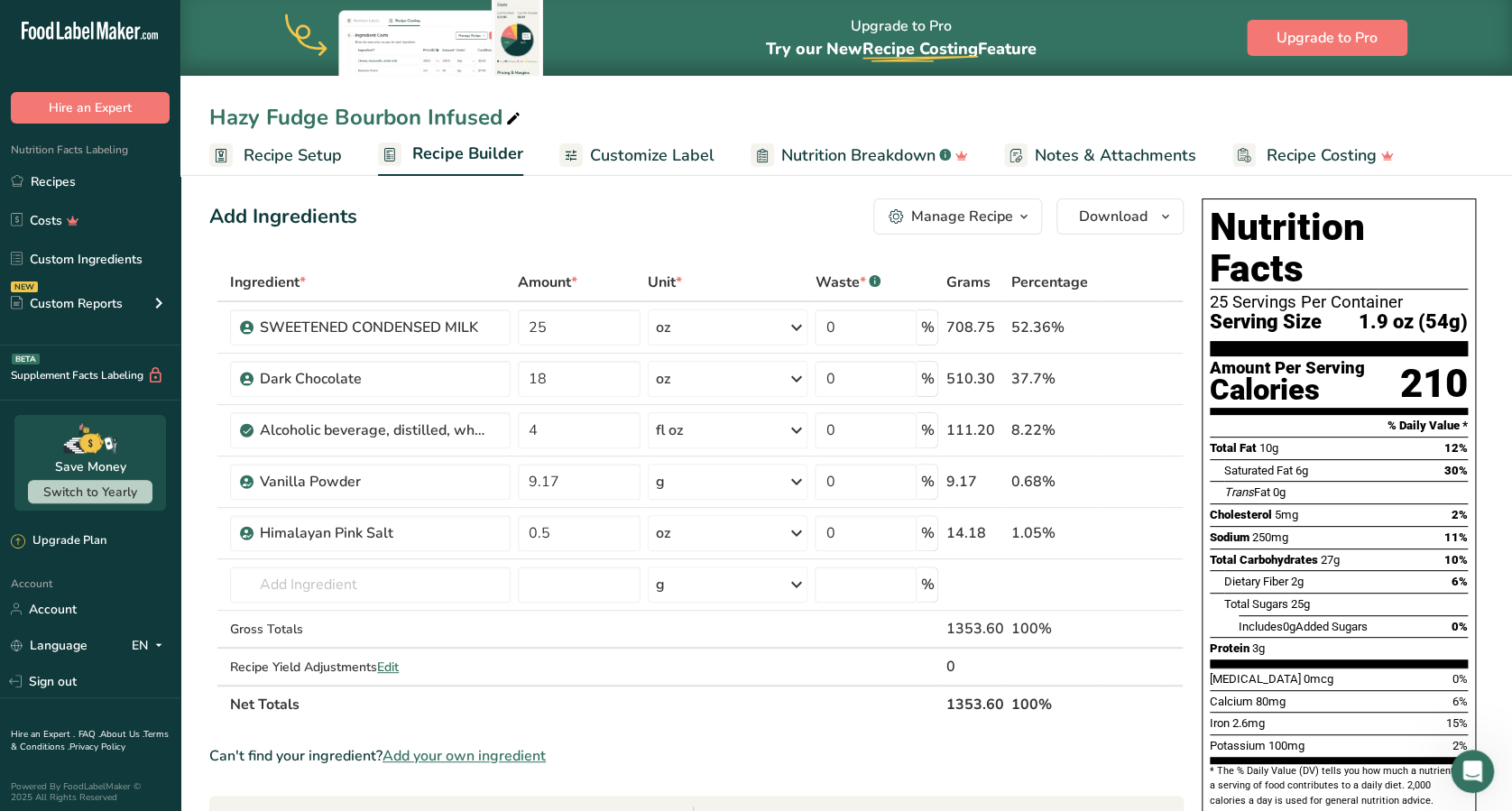
scroll to position [8, 0]
click at [1133, 170] on link "Recipe Costing" at bounding box center [1313, 155] width 162 height 40
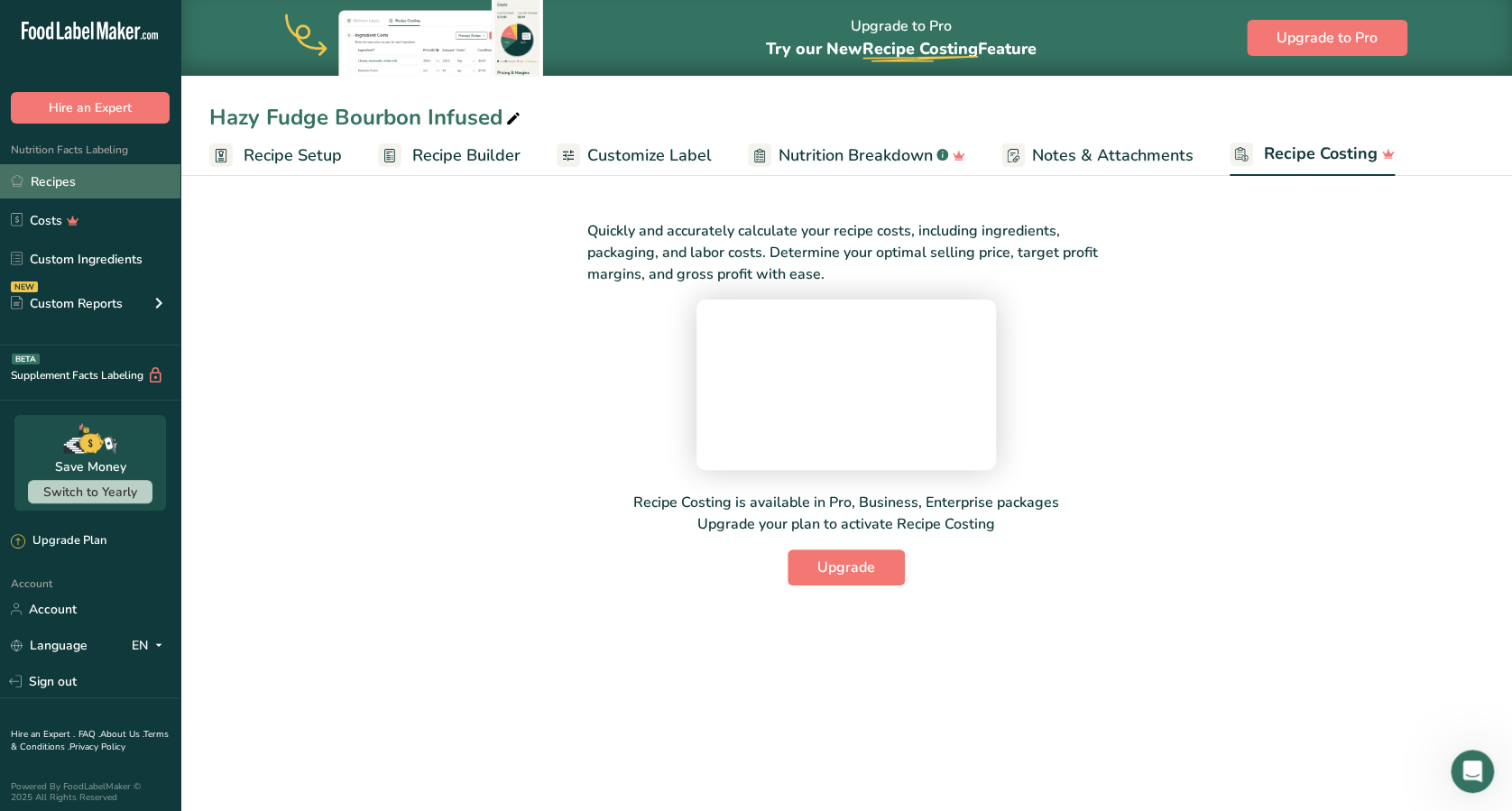
click at [67, 187] on link "Recipes" at bounding box center [90, 181] width 181 height 34
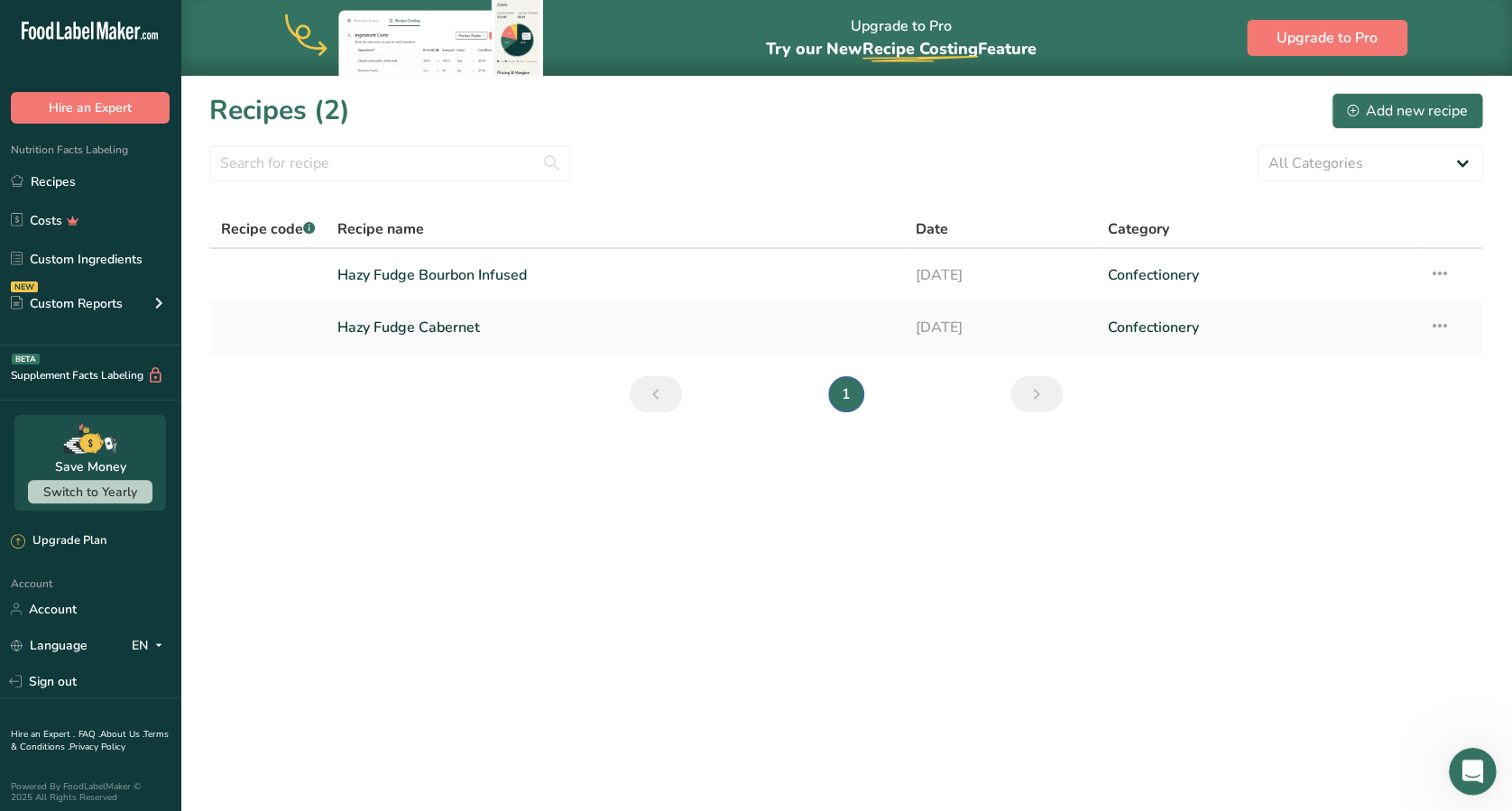
click at [1133, 607] on div "Open Intercom Messenger" at bounding box center [1470, 768] width 59 height 59
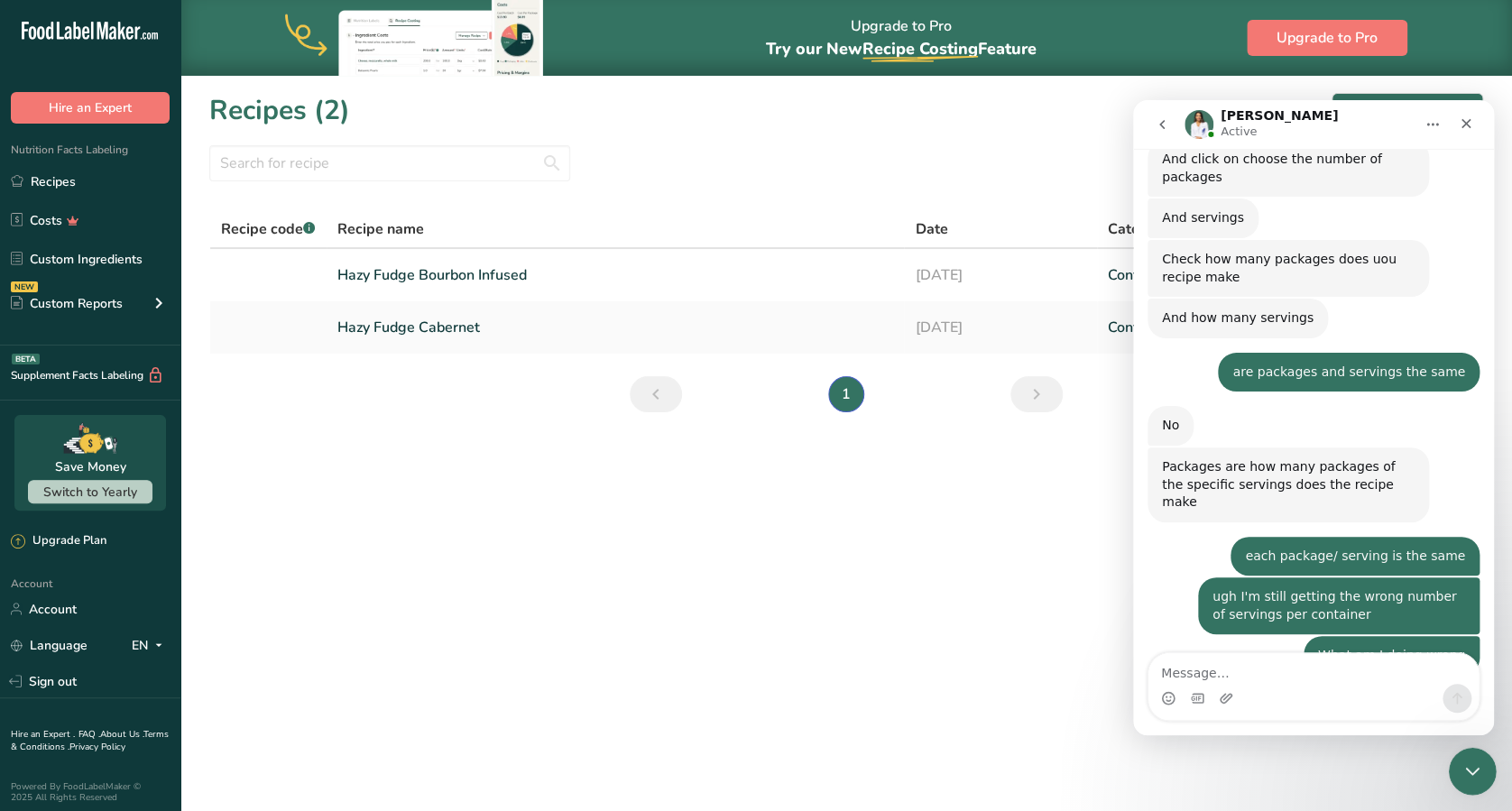
scroll to position [1520, 0]
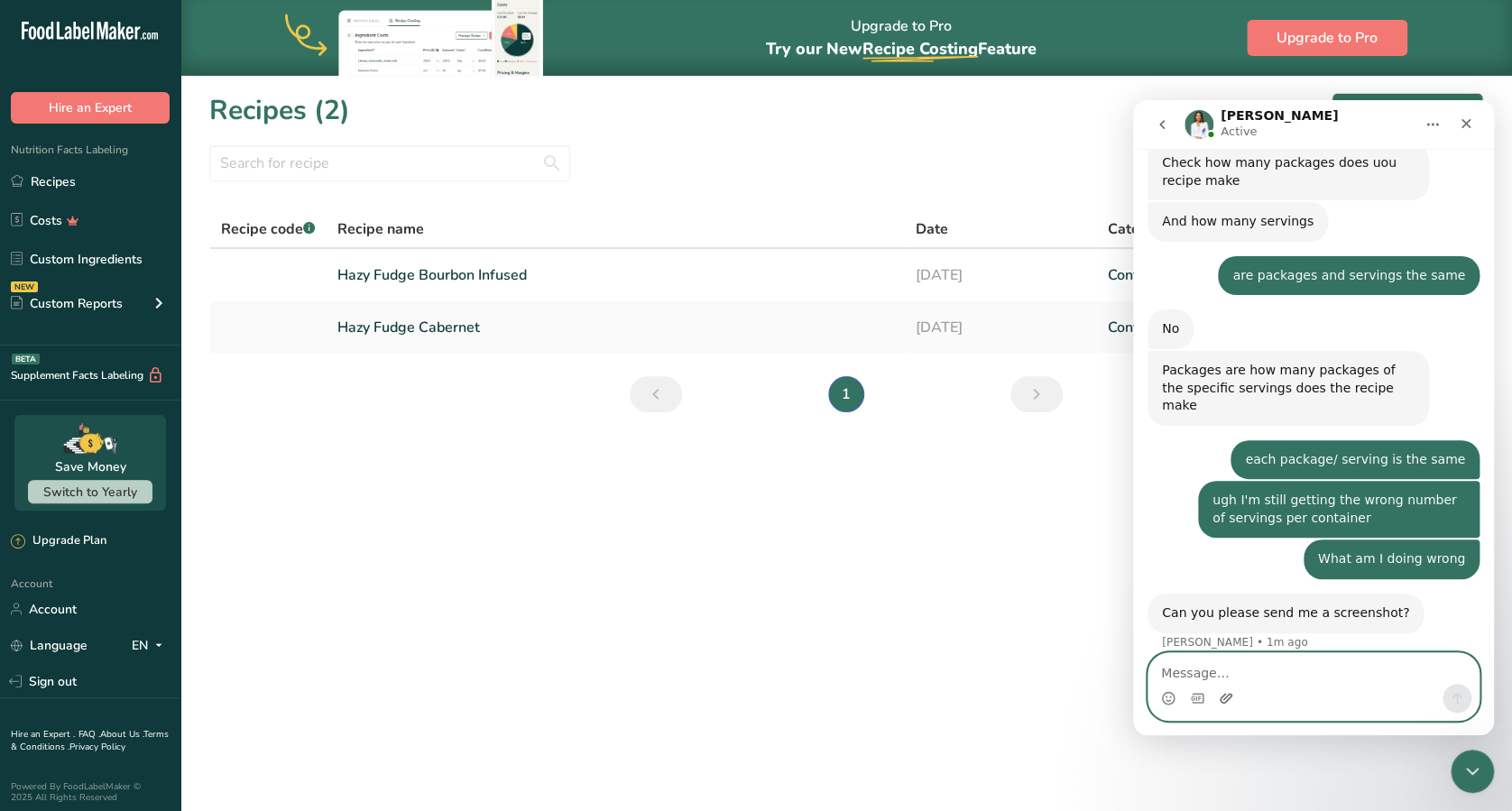
click at [1133, 607] on icon "Upload attachment" at bounding box center [1225, 697] width 12 height 10
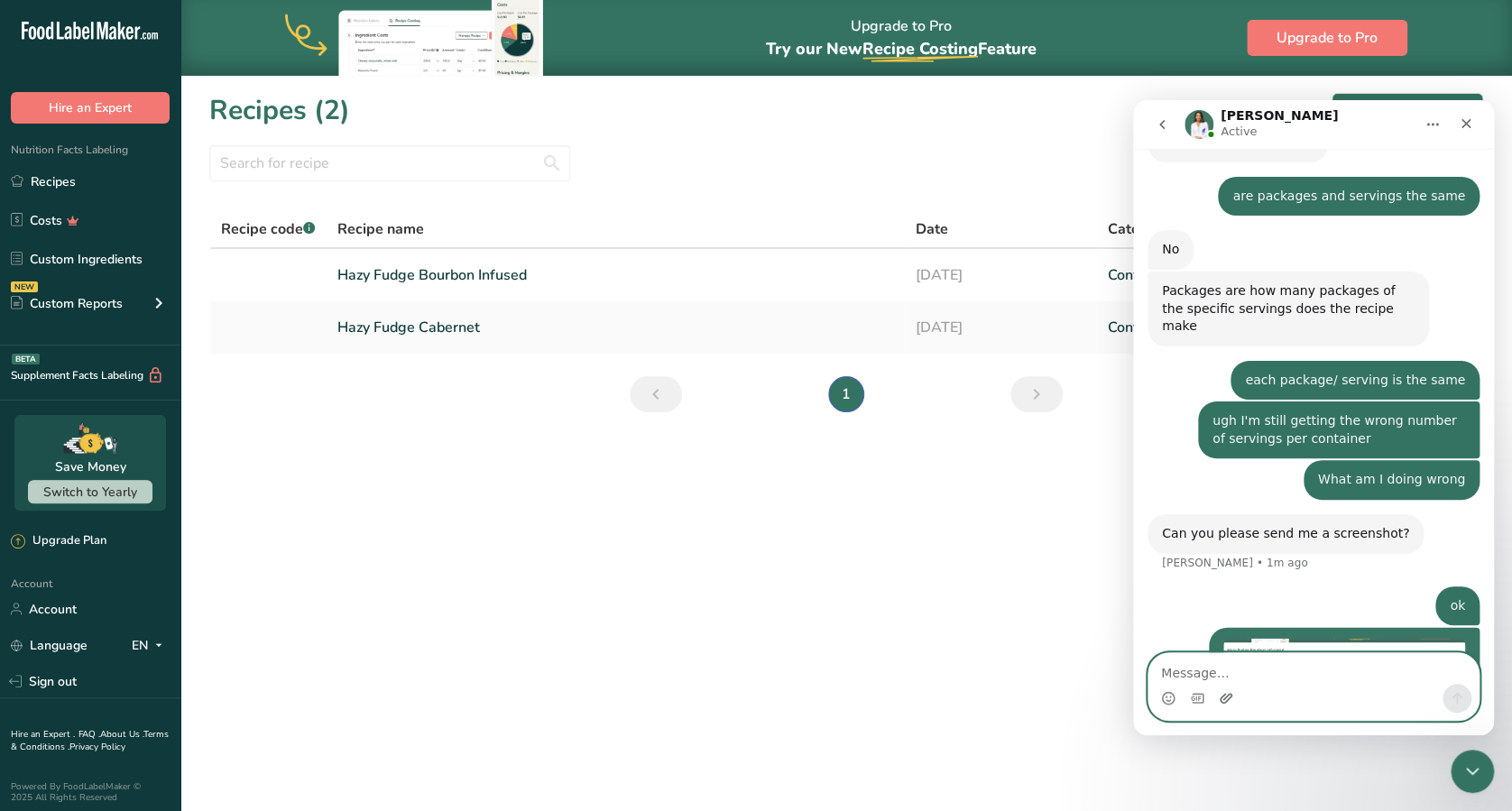
scroll to position [1682, 0]
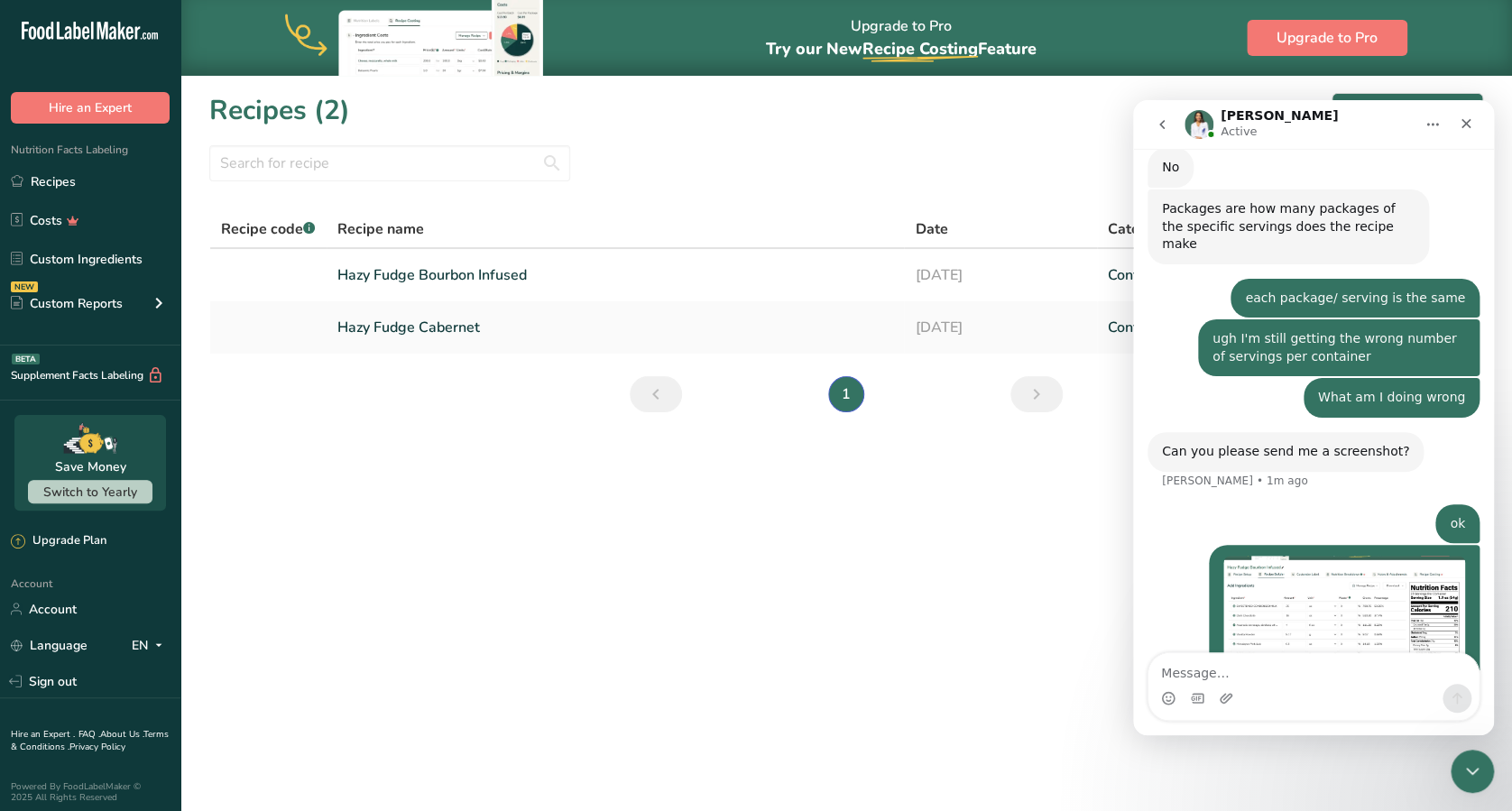
click at [889, 563] on main "Upgrade to Pro Try our New Recipe Costing .a-29{fill:none;stroke-linecap:round;…" at bounding box center [756, 406] width 1512 height 811
click at [479, 278] on link "Hazy Fudge Bourbon Infused" at bounding box center [614, 275] width 556 height 38
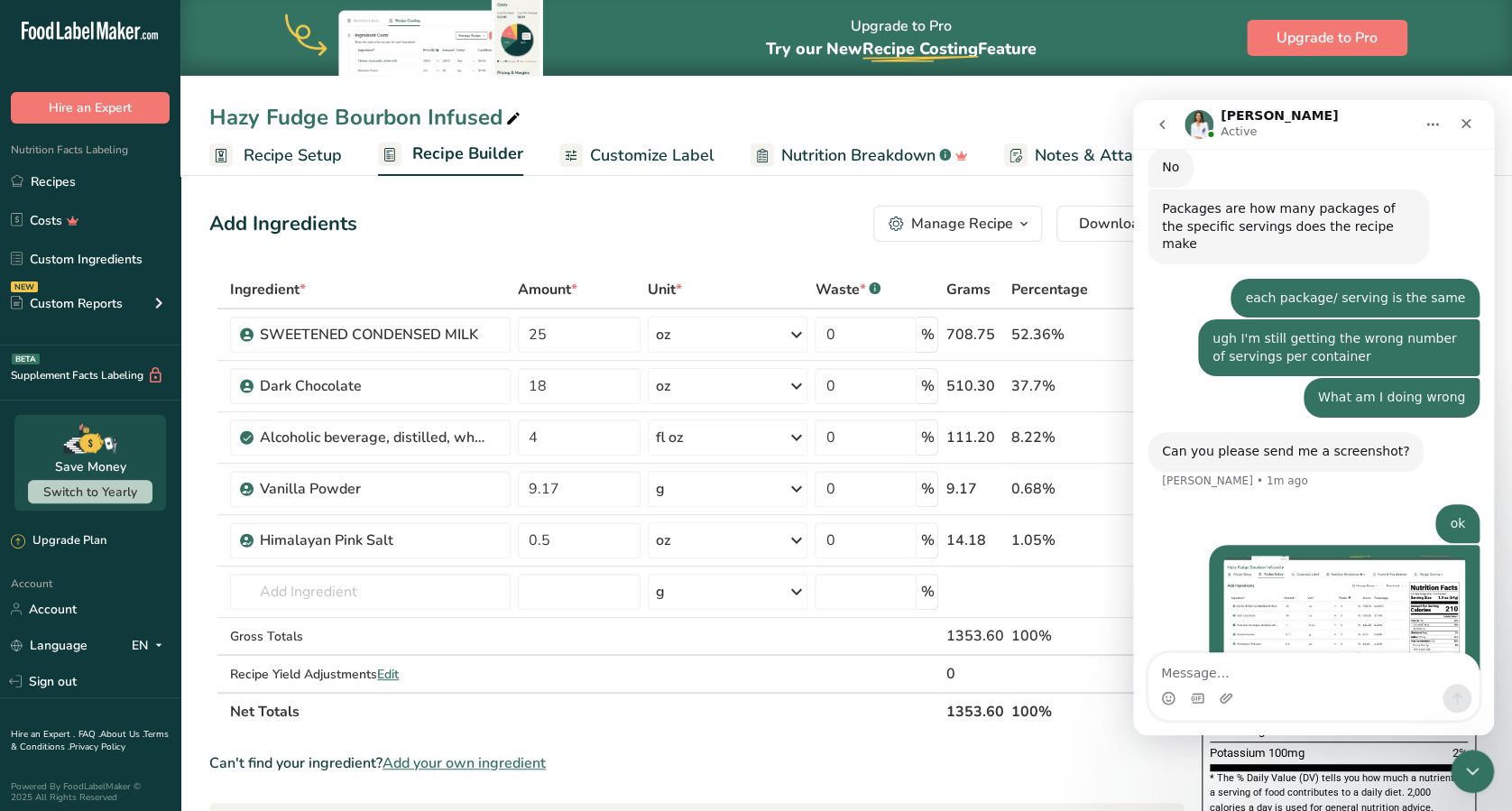
click at [304, 153] on span "Recipe Setup" at bounding box center [293, 155] width 98 height 24
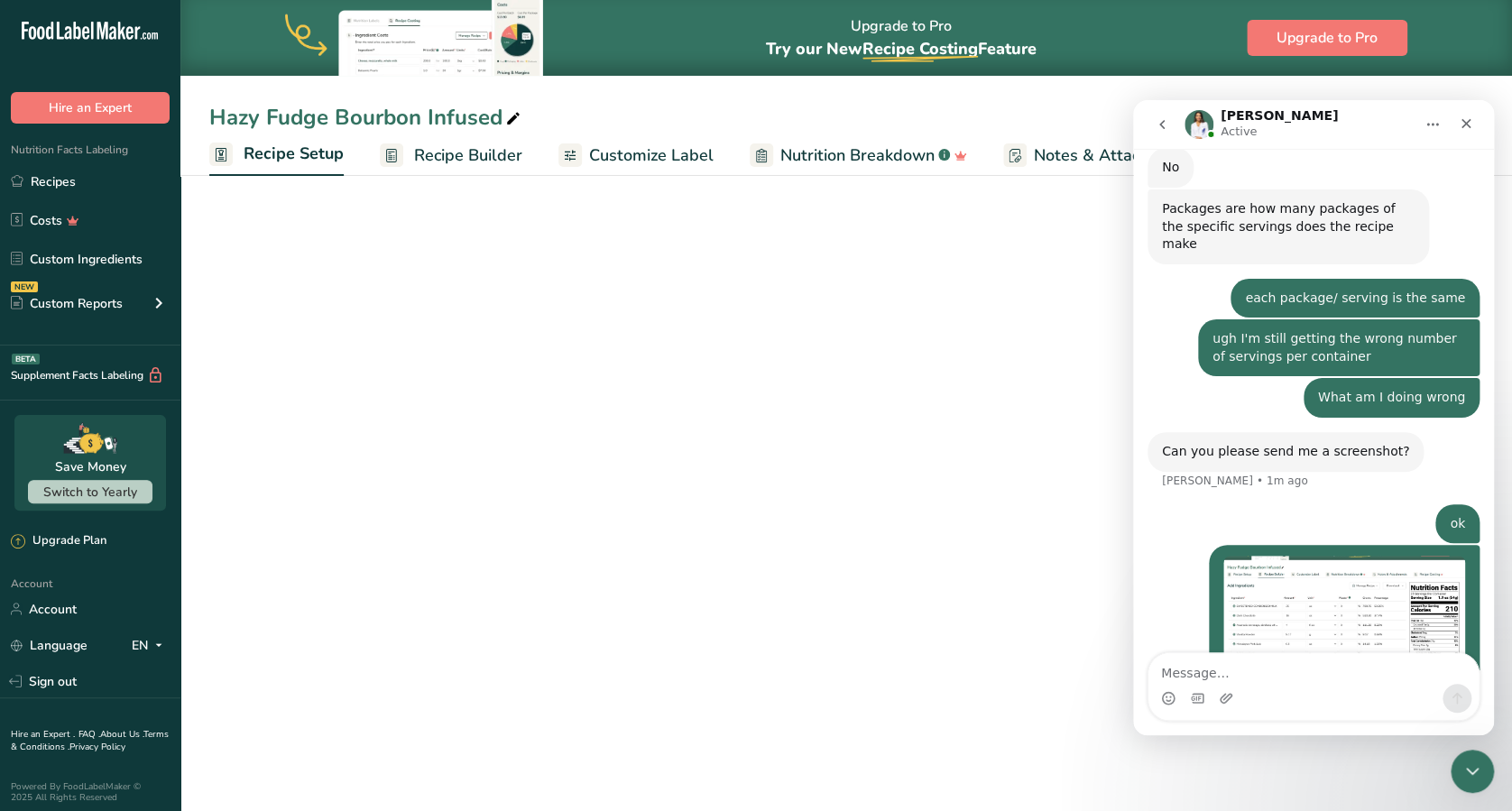
select select "5"
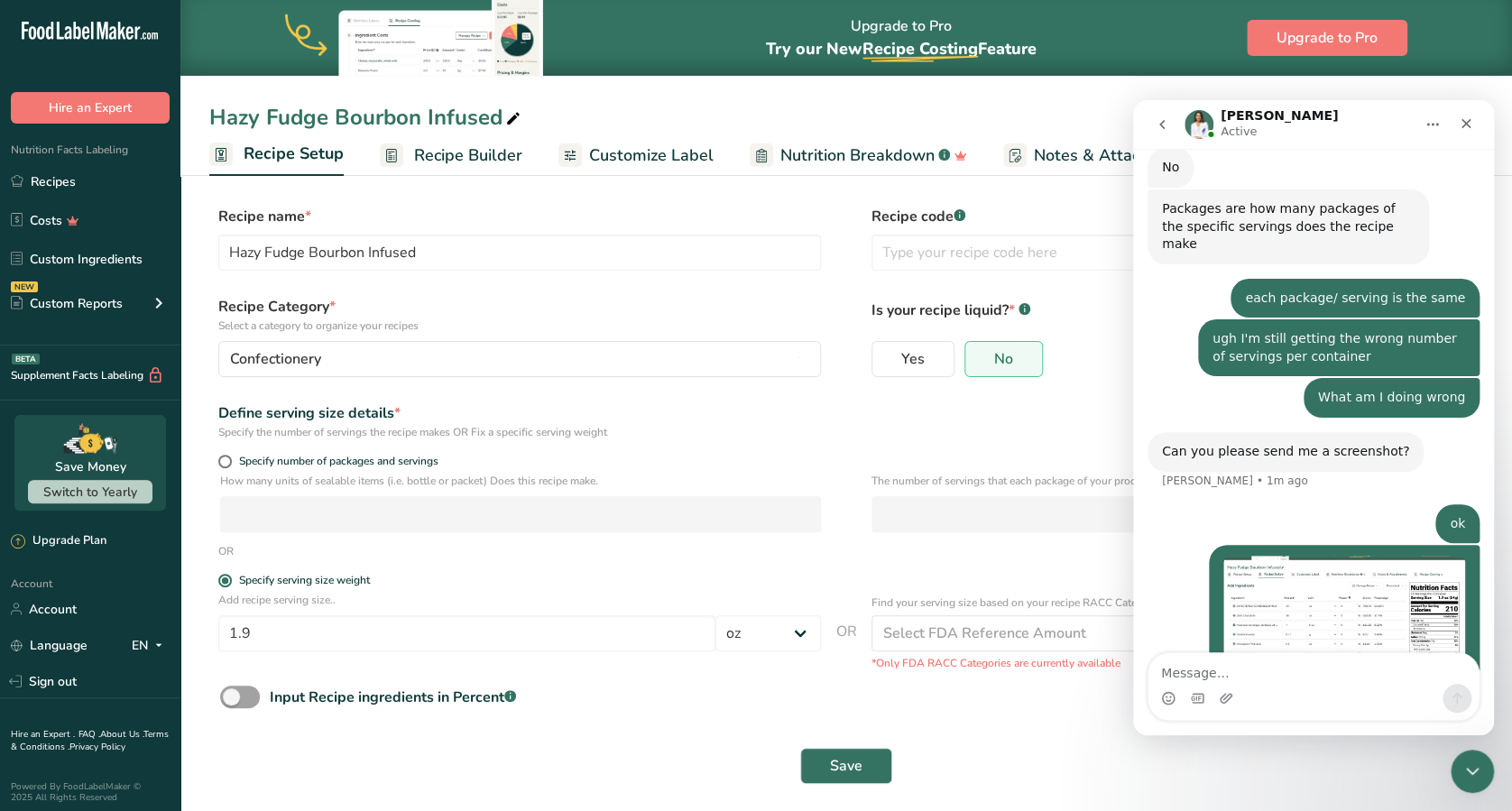
scroll to position [13, 0]
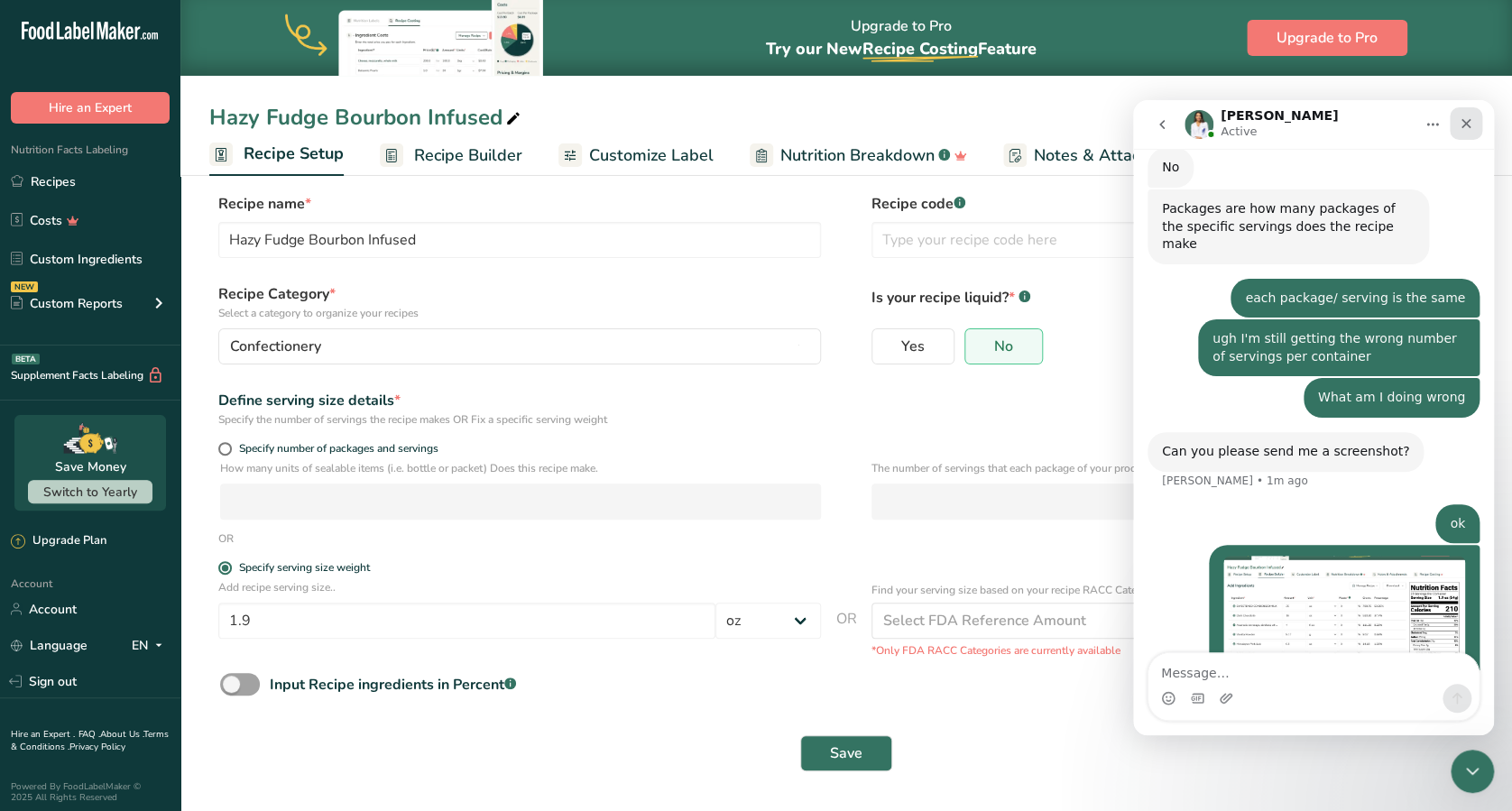
click at [1133, 118] on icon "Close" at bounding box center [1465, 123] width 14 height 14
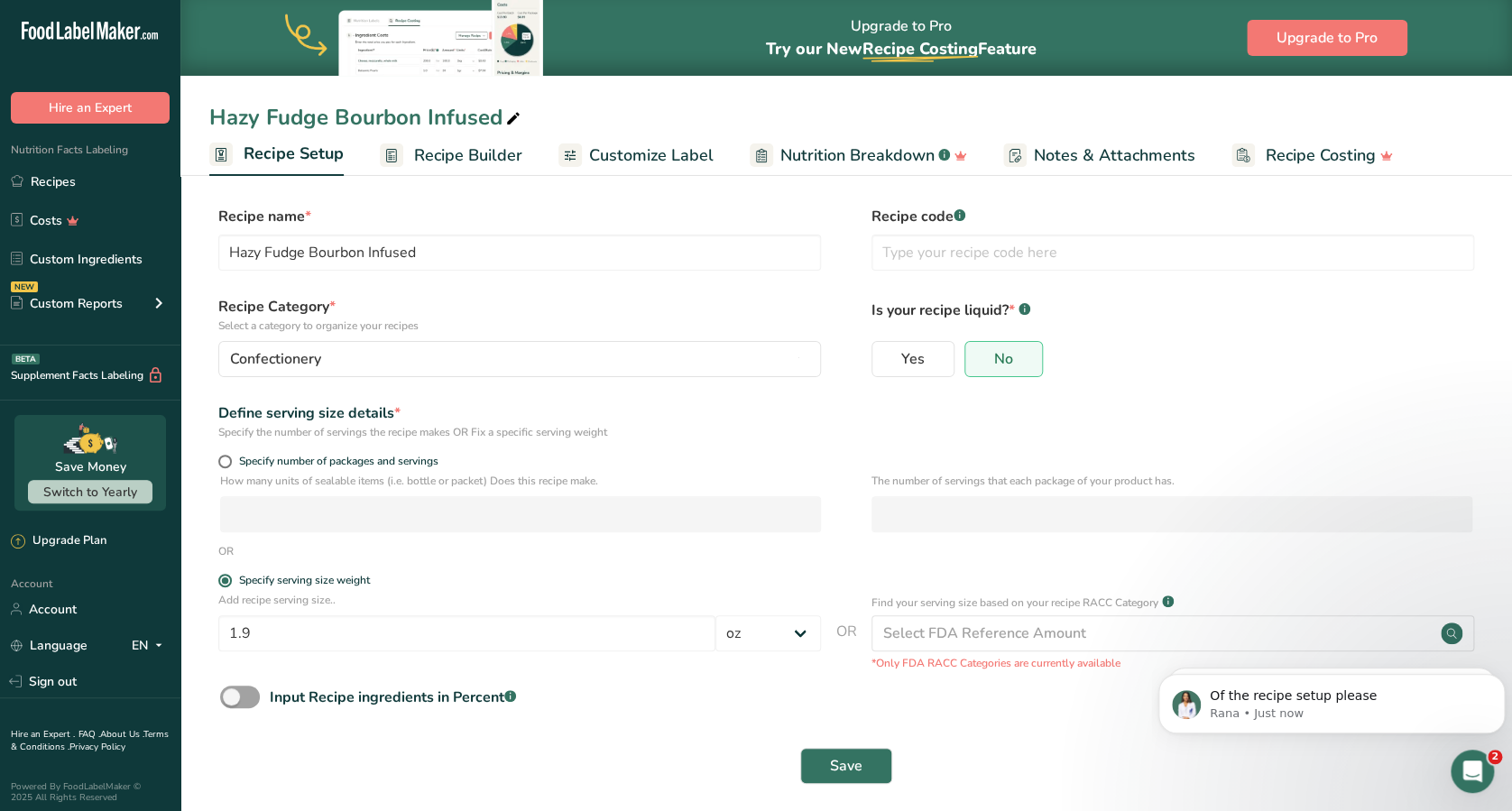
scroll to position [1736, 0]
click at [1133, 607] on p "Of the recipe setup please" at bounding box center [1345, 695] width 272 height 18
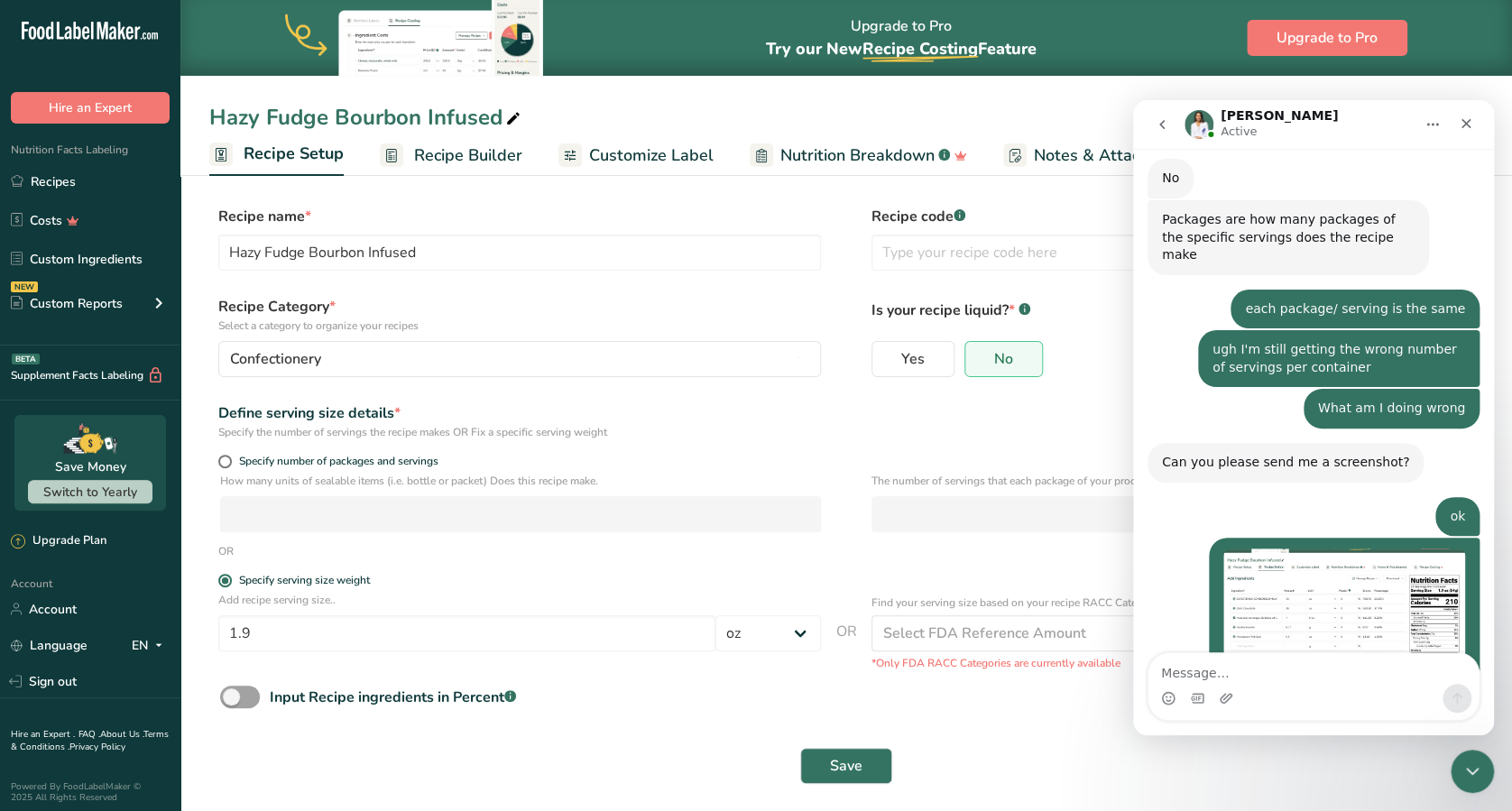
scroll to position [1766, 0]
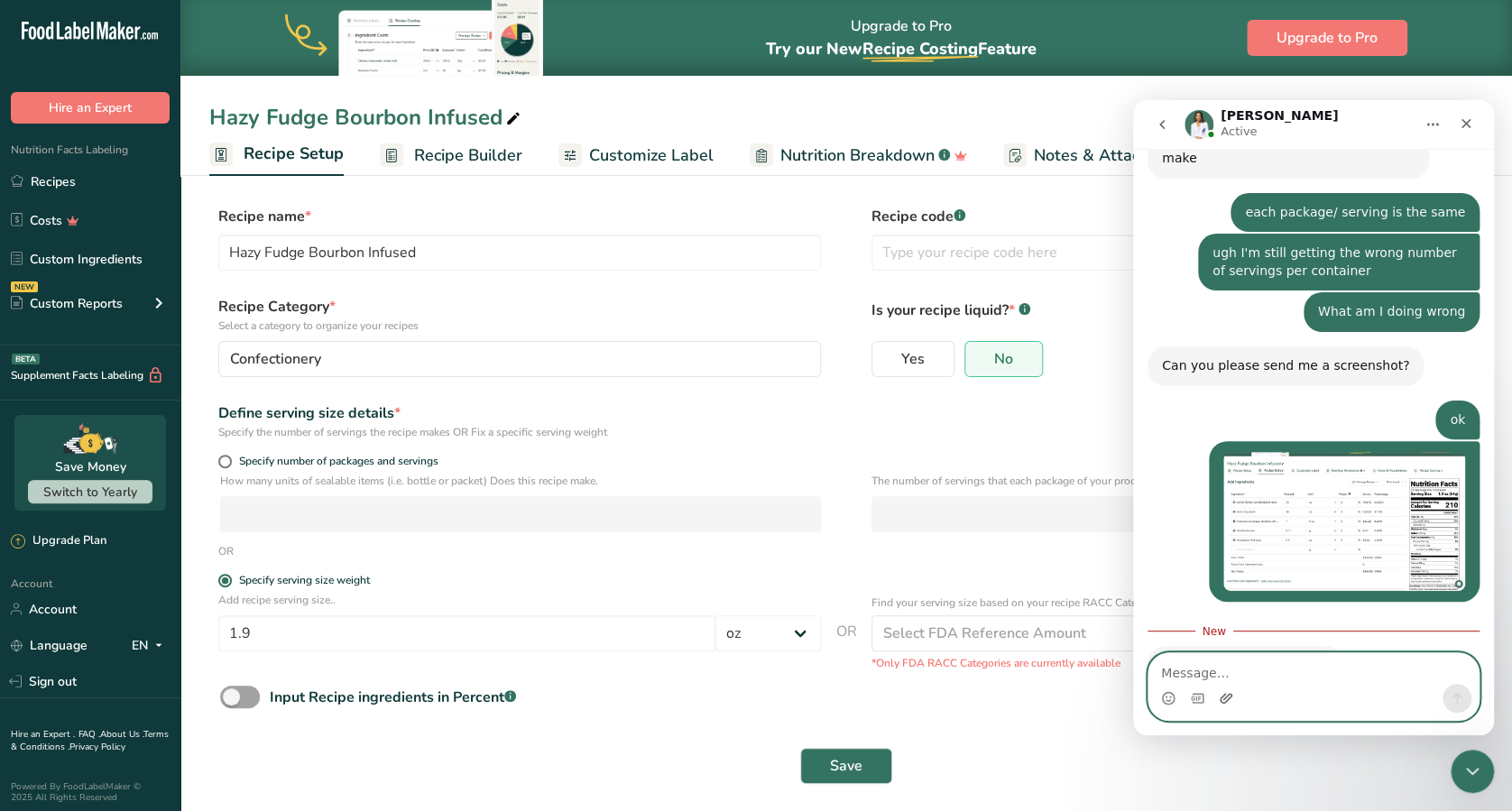
click at [1133, 607] on icon "Upload attachment" at bounding box center [1225, 697] width 14 height 14
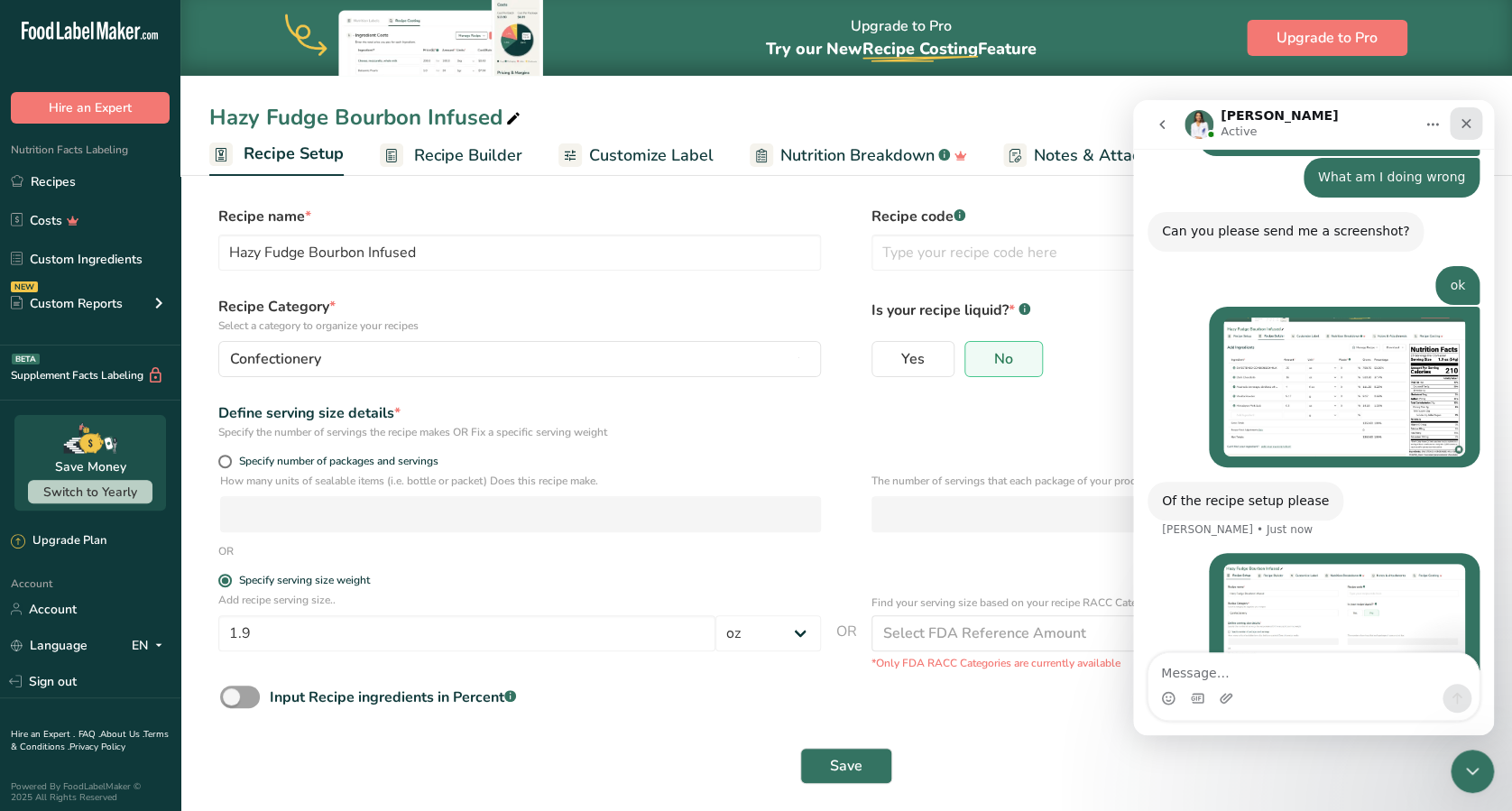
click at [1133, 130] on icon "Close" at bounding box center [1465, 123] width 14 height 14
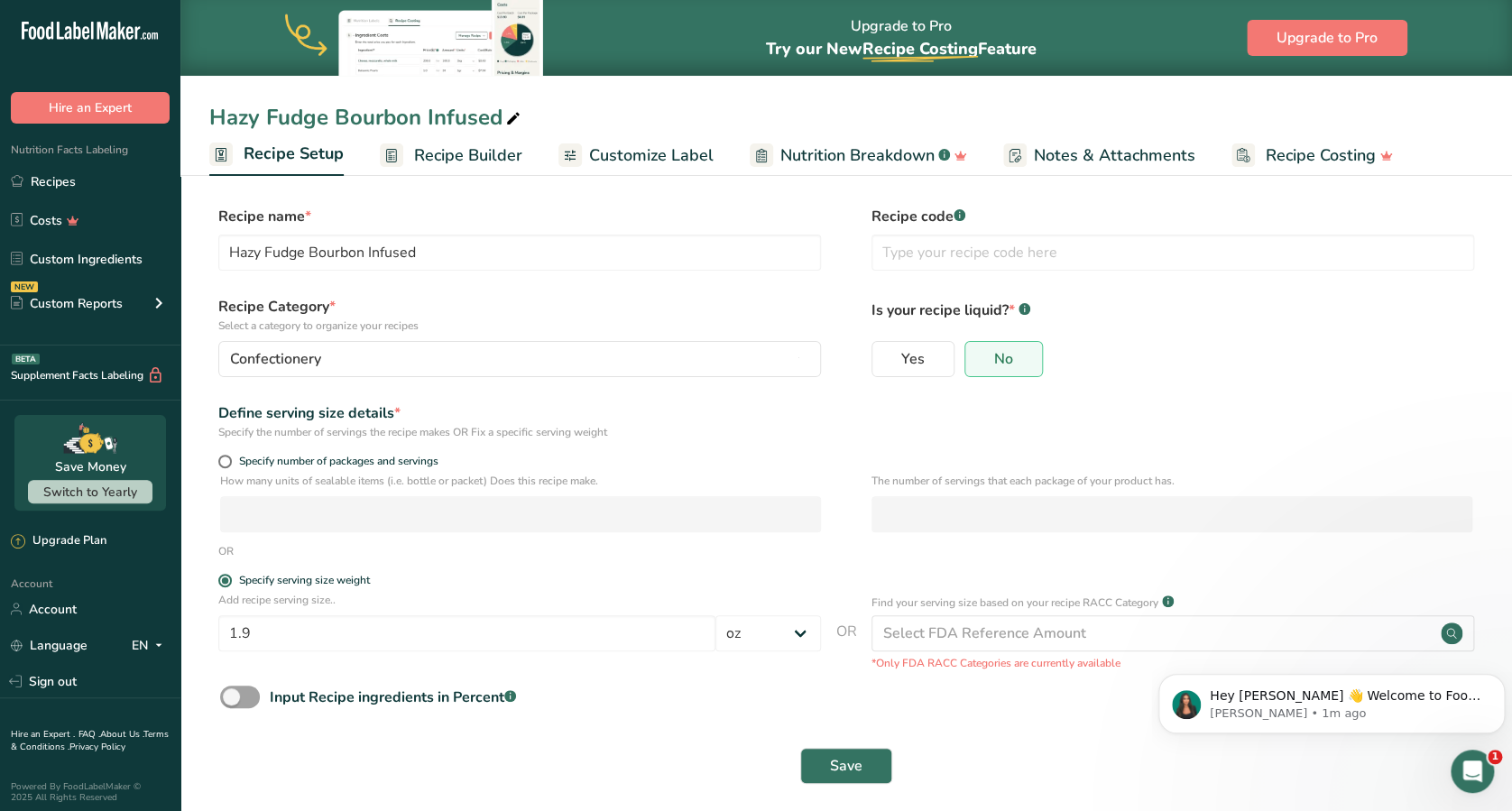
scroll to position [0, 0]
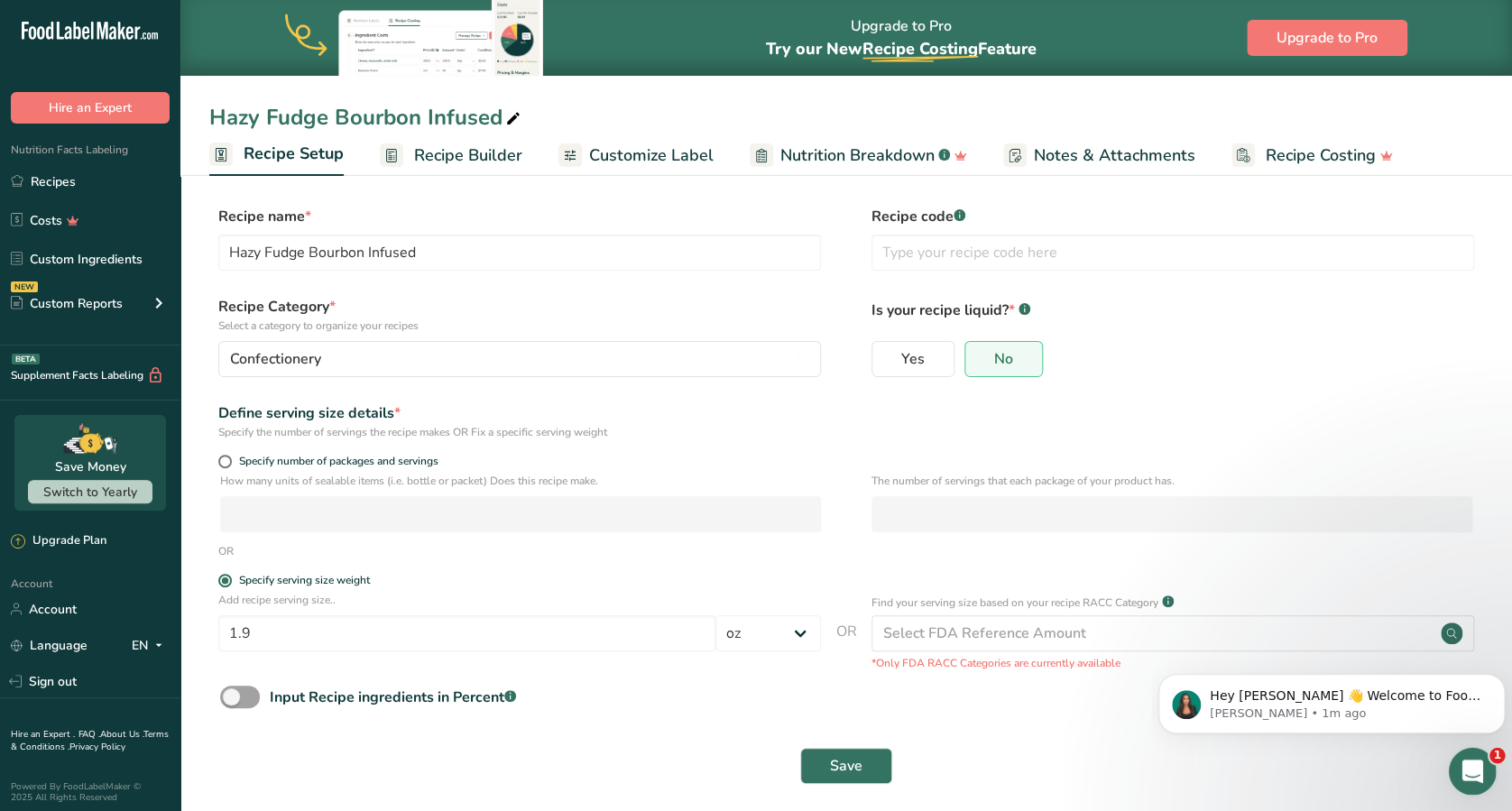
click at [1133, 607] on icon "Open Intercom Messenger" at bounding box center [1471, 769] width 30 height 30
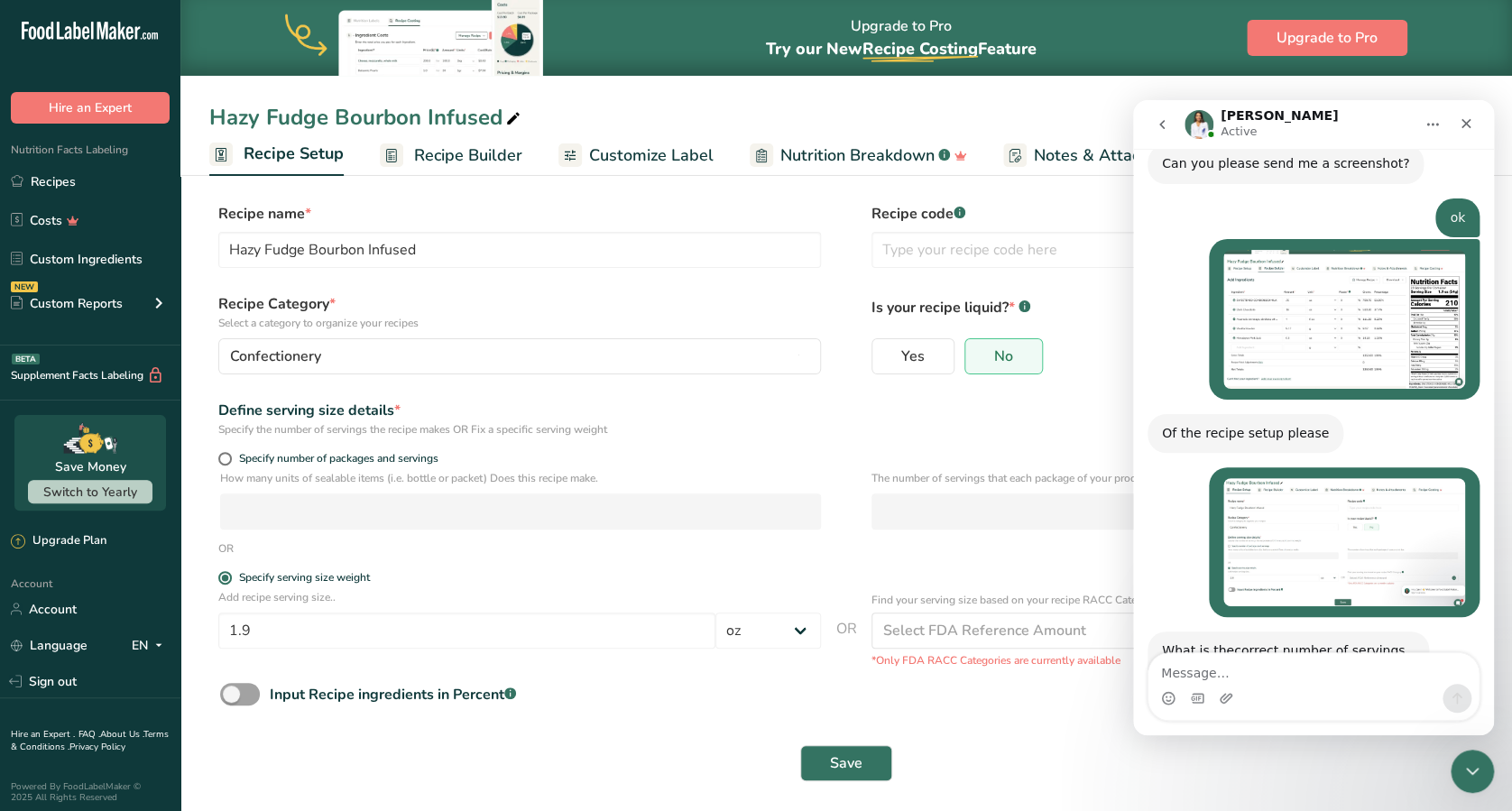
scroll to position [1971, 0]
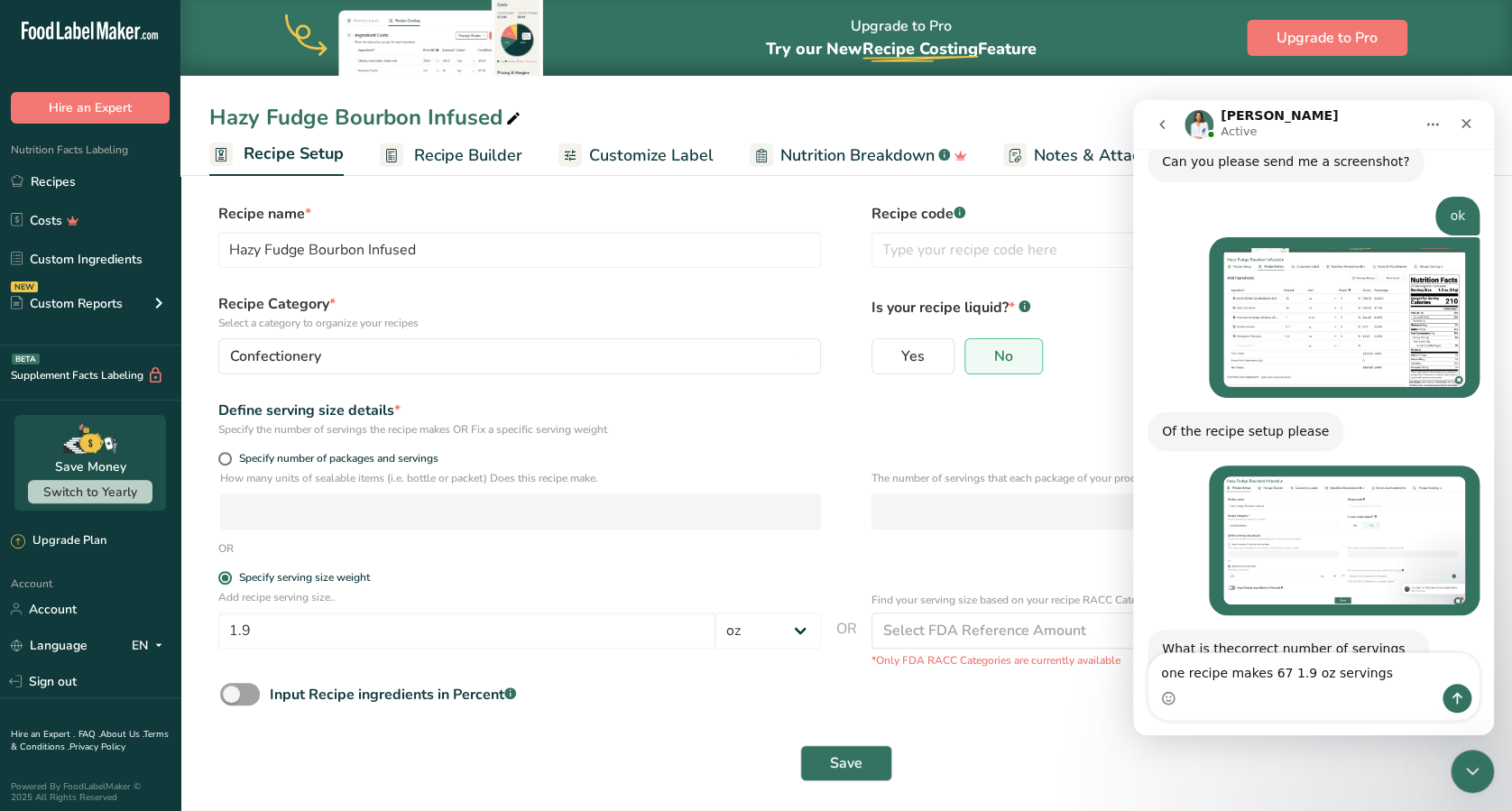
type textarea "one recipe makes 67 1.9 oz servings"
click at [1133, 607] on icon "Send a message…" at bounding box center [1456, 697] width 14 height 14
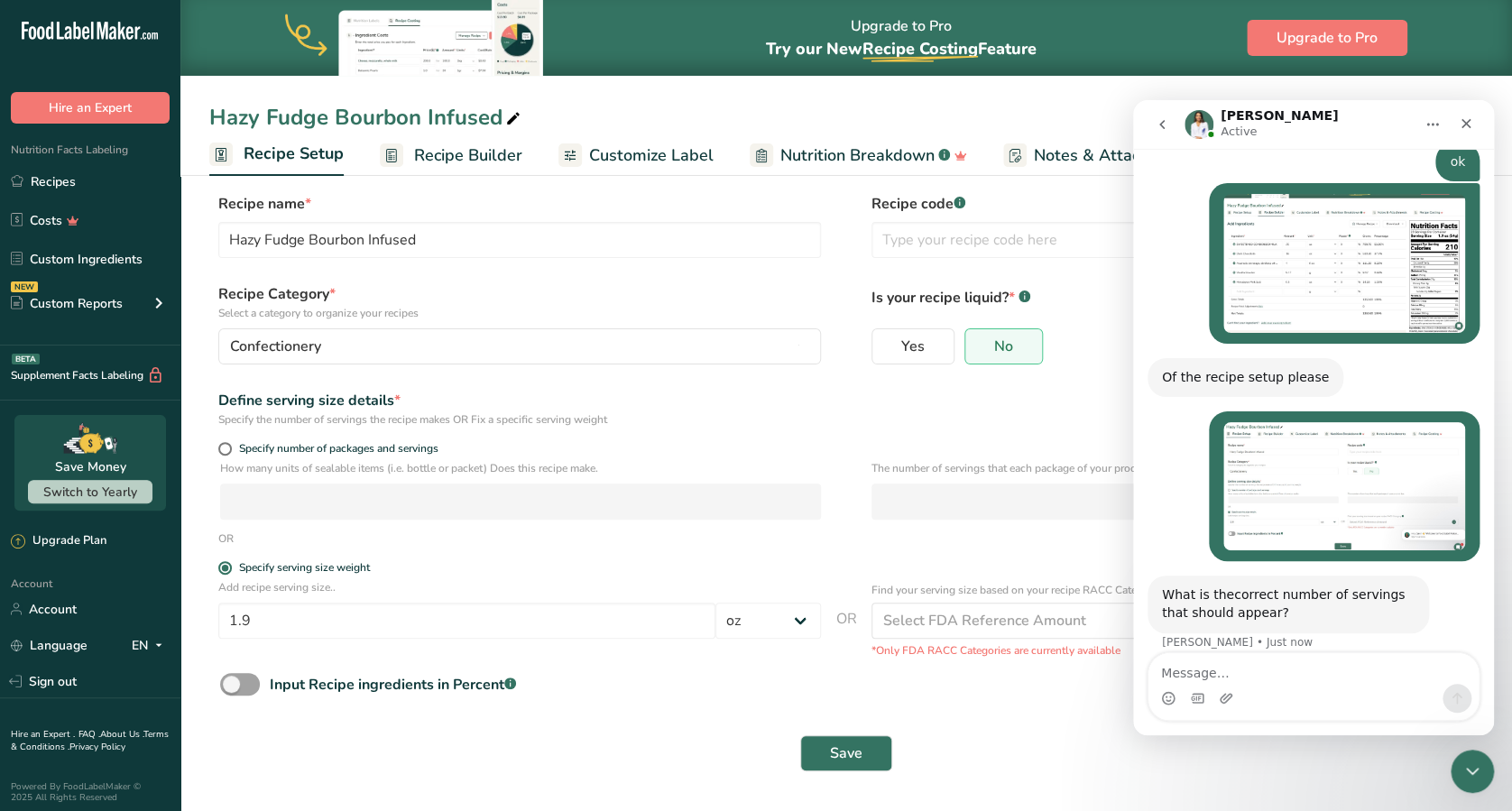
scroll to position [0, 0]
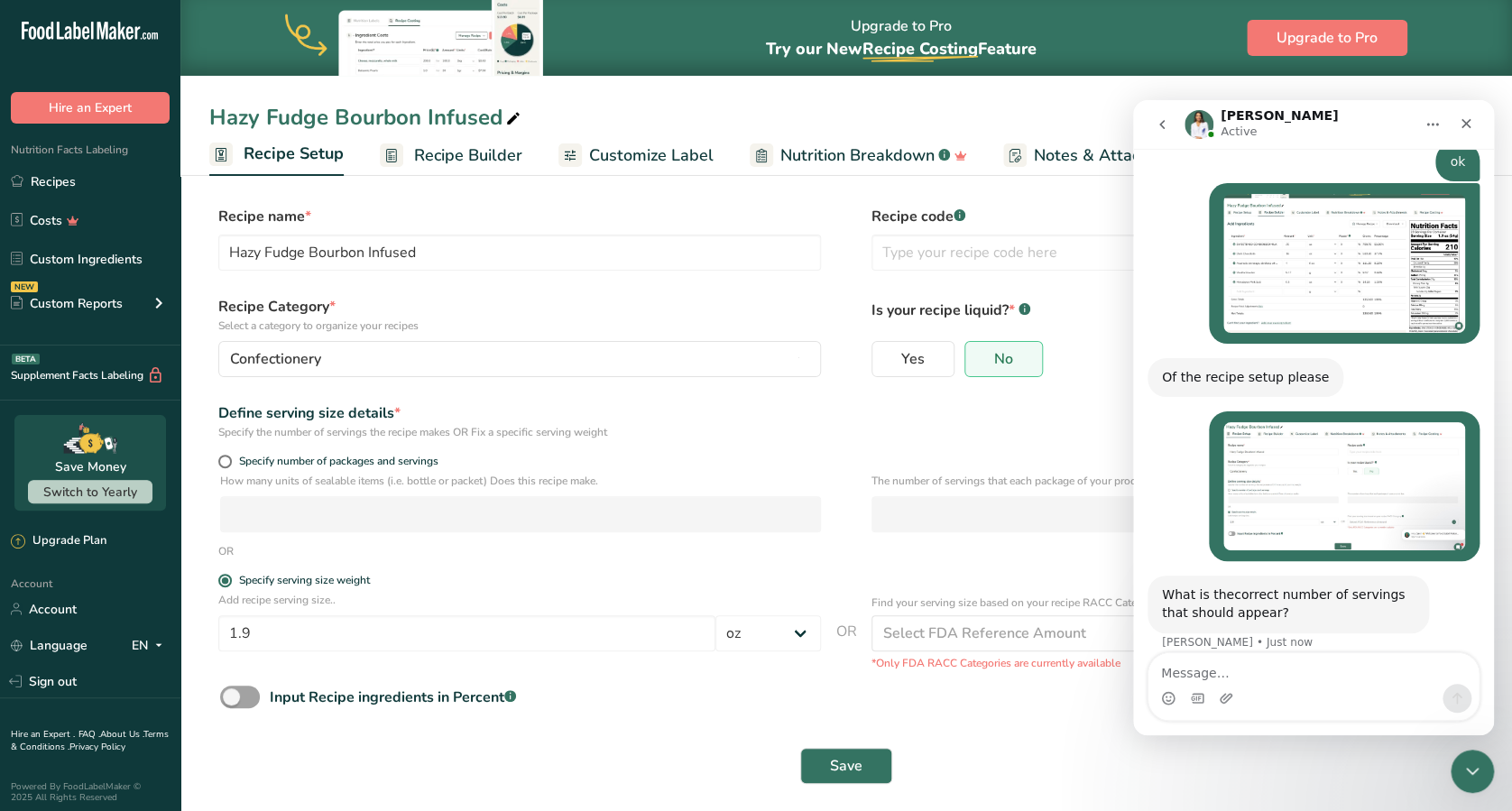
click at [306, 154] on span "Recipe Setup" at bounding box center [294, 153] width 100 height 24
click at [300, 478] on p "How many units of sealable items (i.e. bottle or packet) Does this recipe make." at bounding box center [520, 480] width 600 height 16
click at [282, 139] on link "Recipe Setup" at bounding box center [276, 155] width 135 height 43
click at [279, 148] on span "Recipe Setup" at bounding box center [294, 153] width 100 height 24
click at [93, 182] on link "Recipes" at bounding box center [90, 181] width 181 height 34
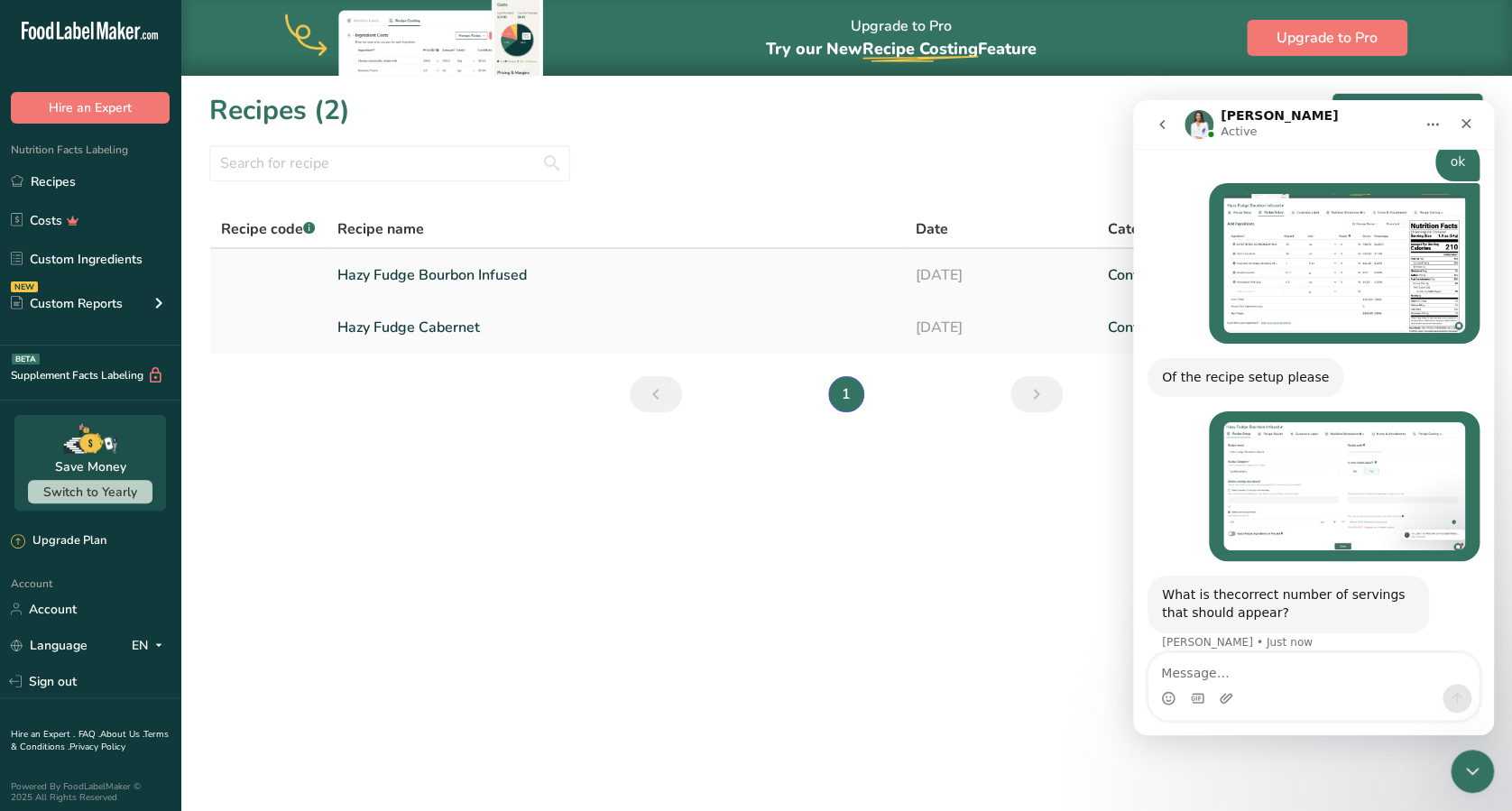
click at [520, 282] on link "Hazy Fudge Bourbon Infused" at bounding box center [614, 275] width 556 height 38
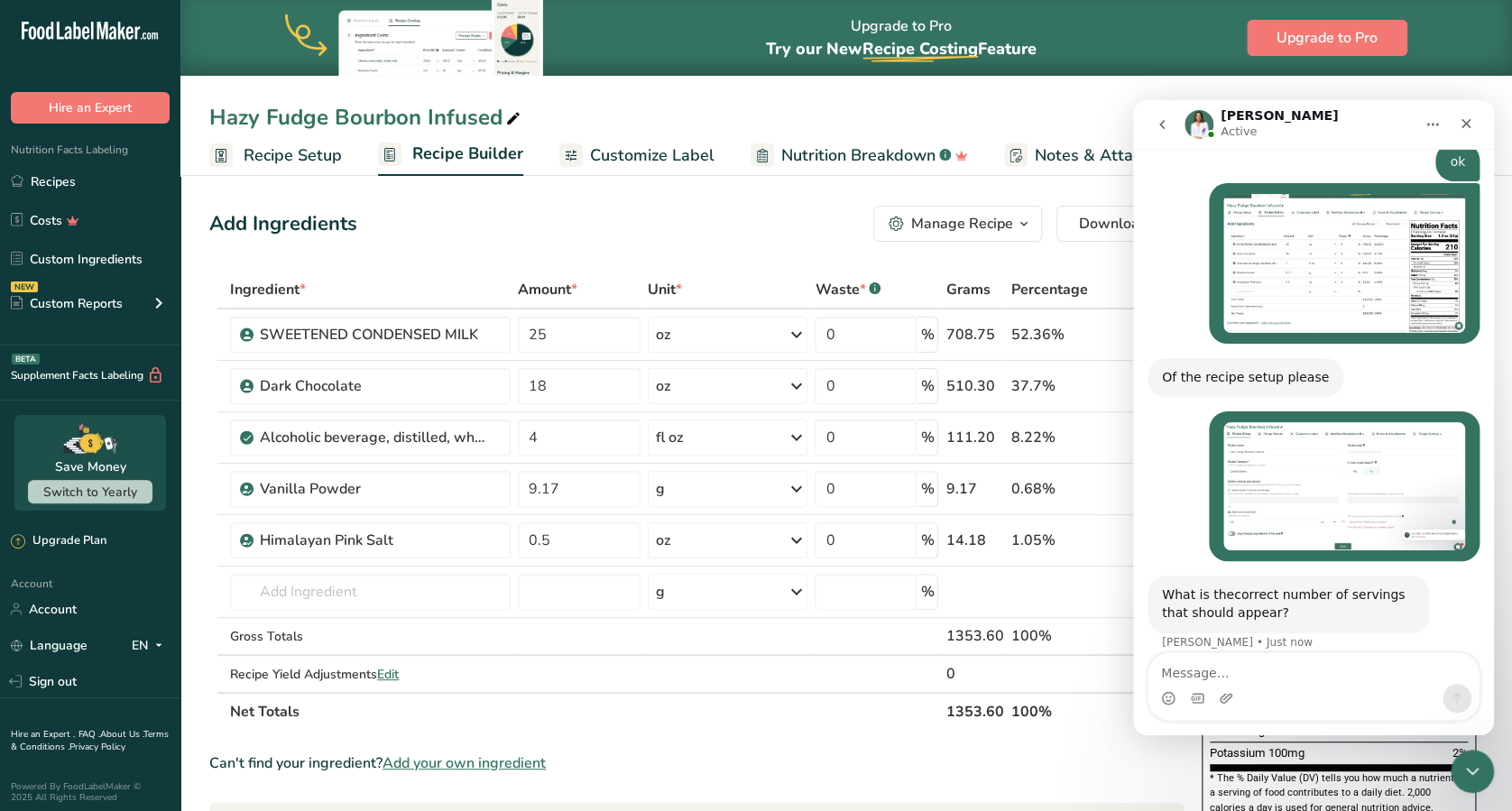
scroll to position [1, 0]
click at [284, 159] on span "Recipe Setup" at bounding box center [293, 155] width 98 height 24
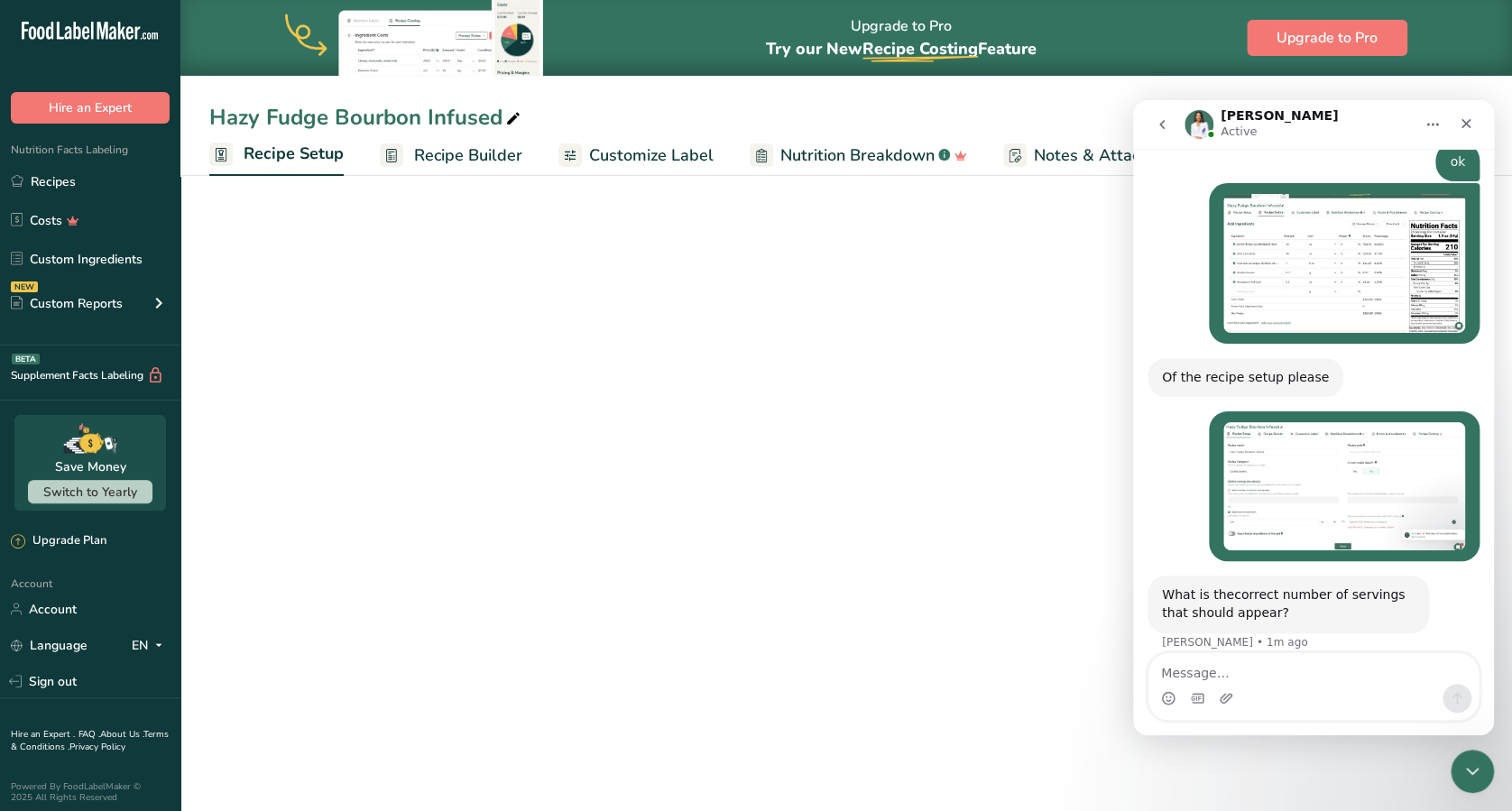
select select "5"
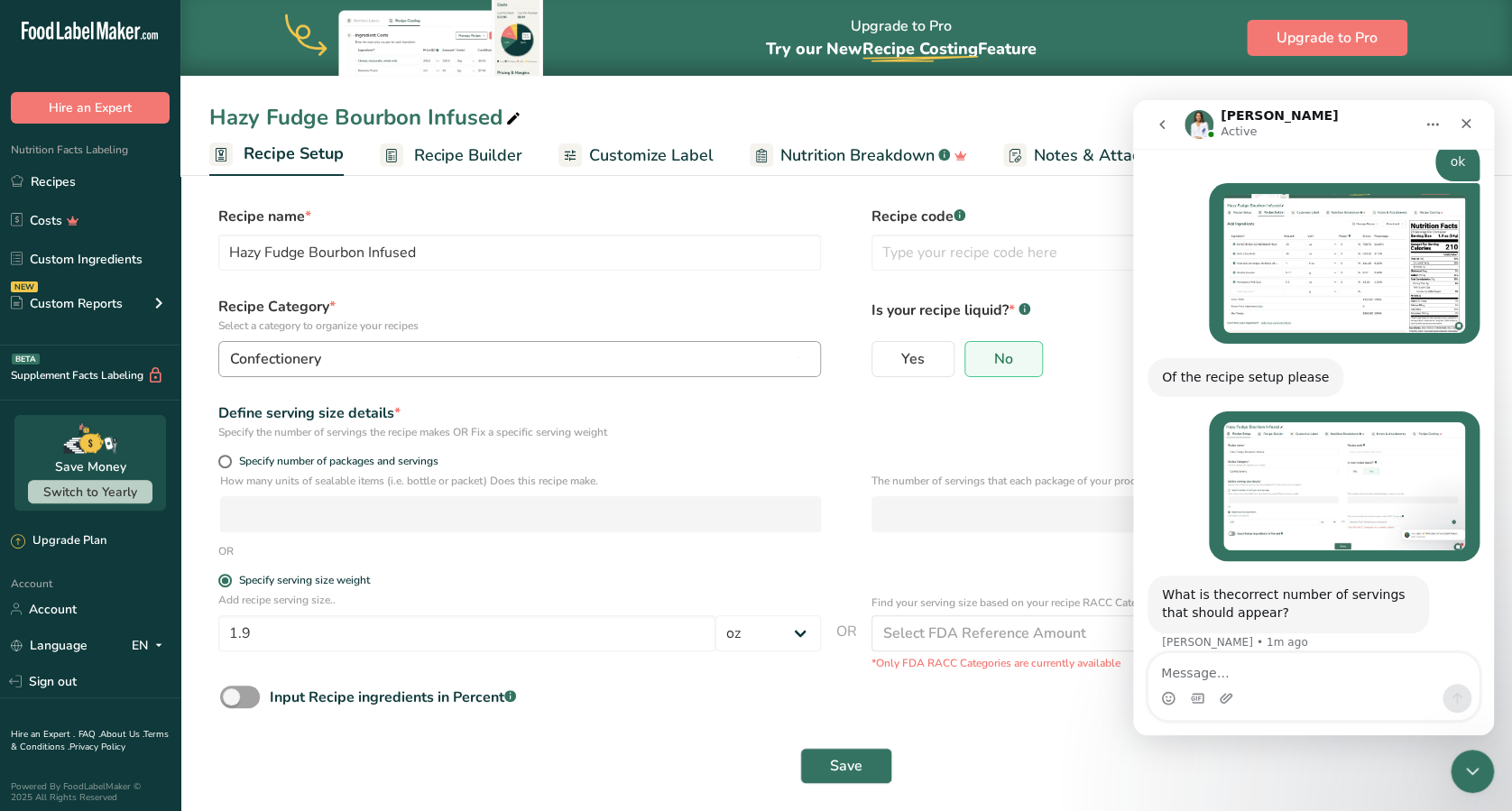
scroll to position [13, 0]
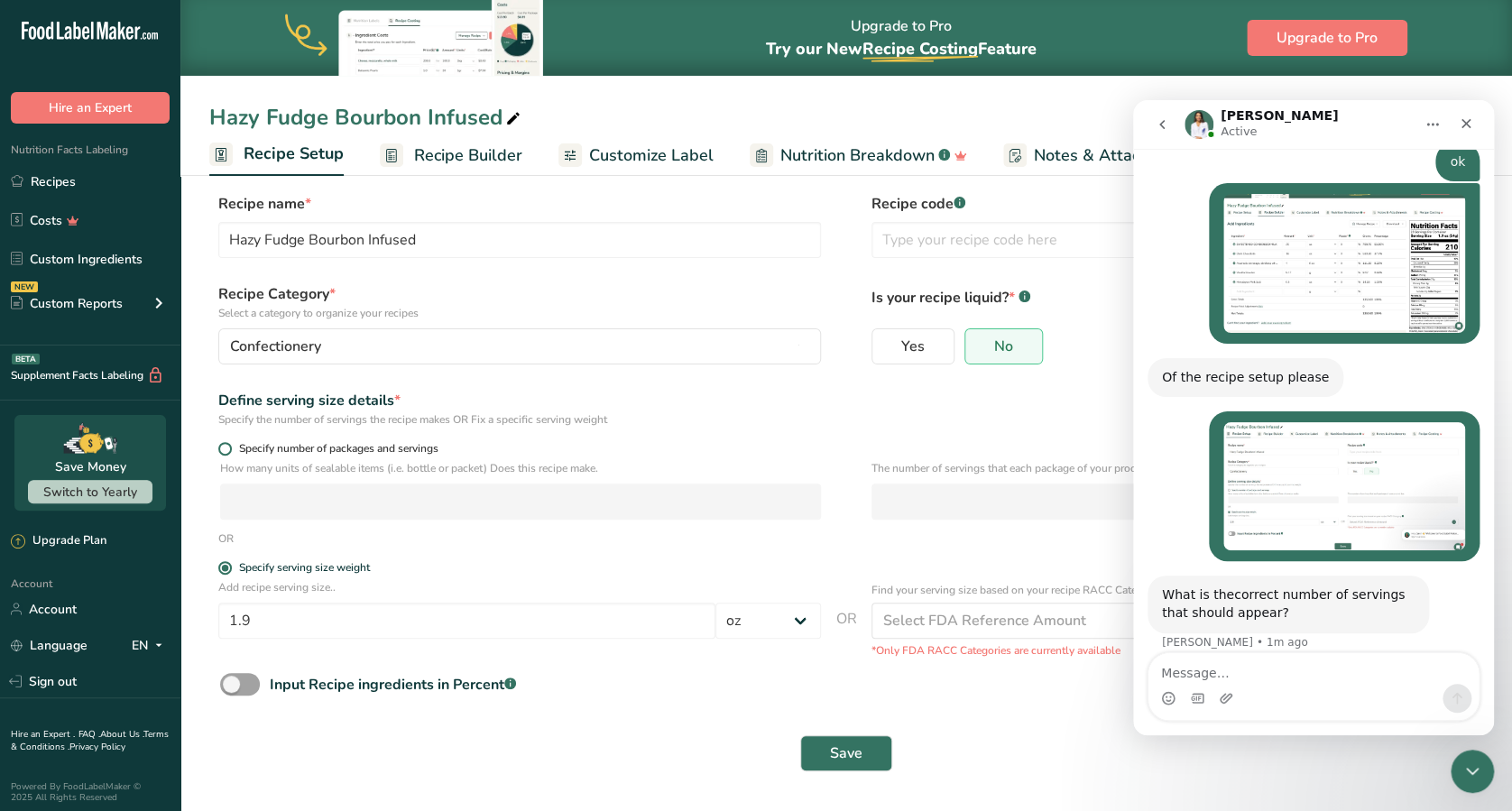
click at [224, 449] on span at bounding box center [225, 449] width 13 height 13
click at [224, 449] on input "Specify number of packages and servings" at bounding box center [224, 449] width 11 height 11
radio input "true"
radio input "false"
select select "0"
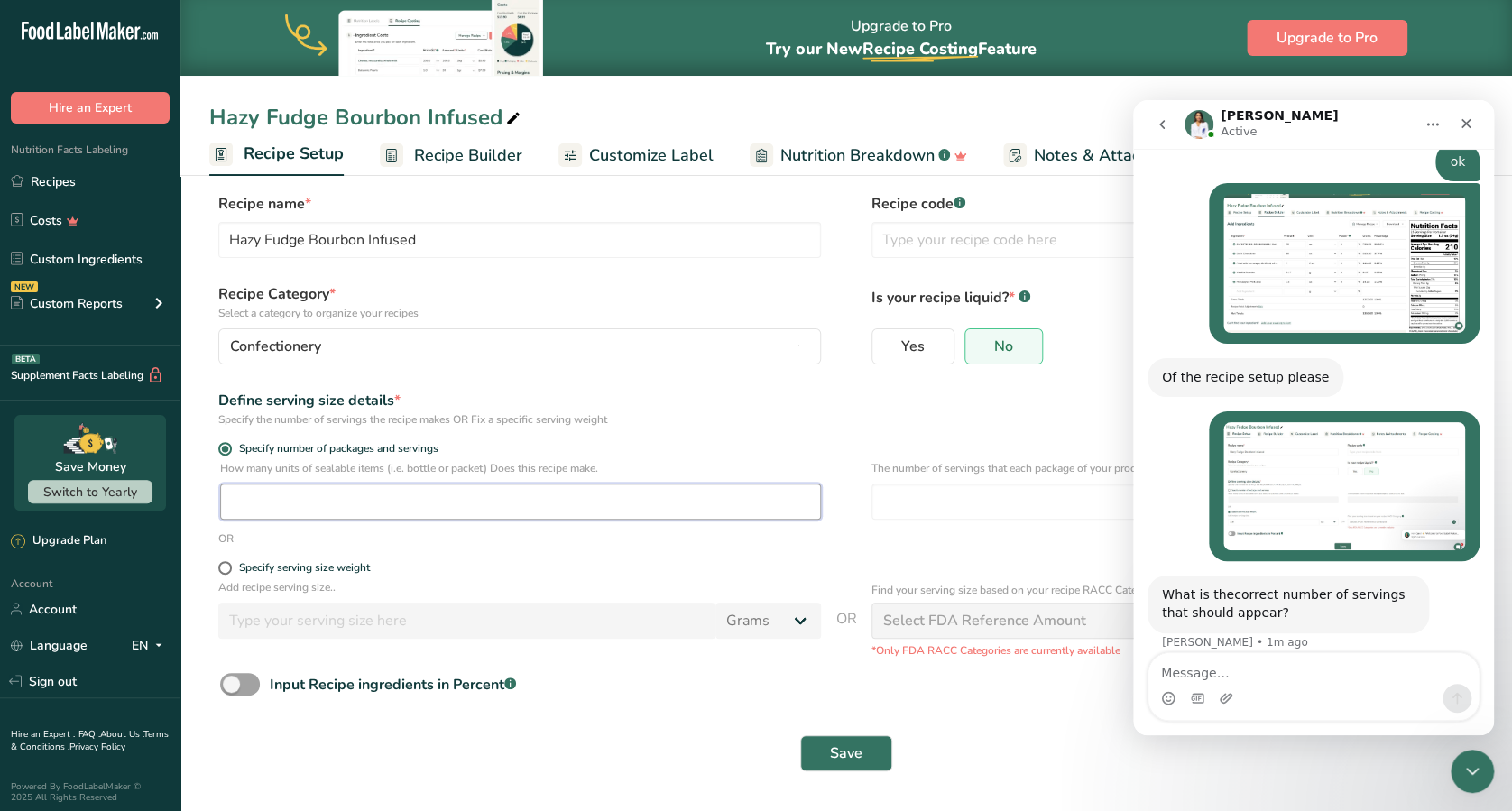
click at [269, 493] on input "number" at bounding box center [520, 501] width 600 height 36
type input "1"
click at [986, 506] on input "number" at bounding box center [1171, 501] width 600 height 36
type input "67"
click at [1062, 607] on div "Save" at bounding box center [845, 753] width 1273 height 57
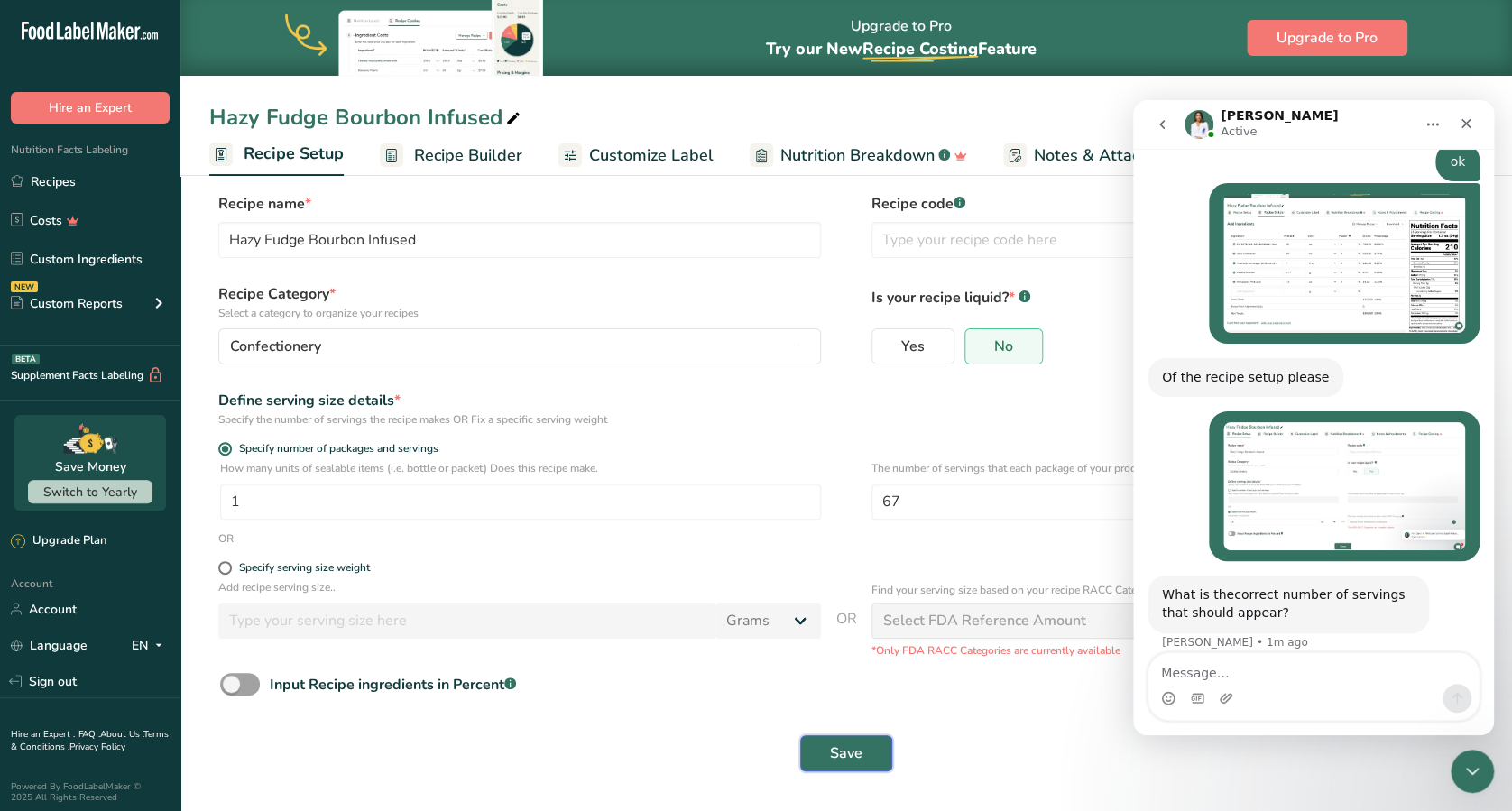
click at [872, 607] on button "Save" at bounding box center [846, 753] width 92 height 36
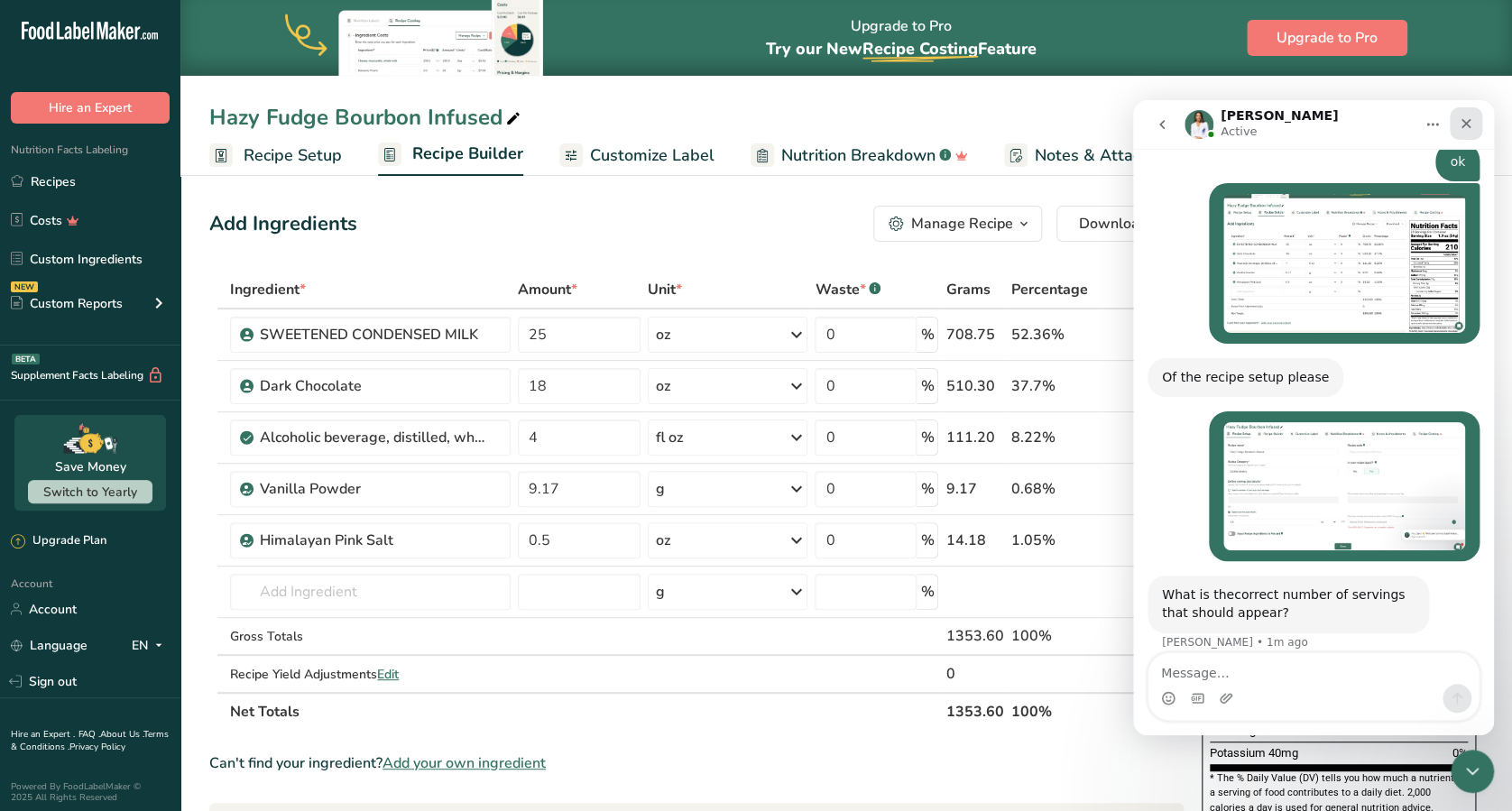
click at [1133, 122] on div "Close" at bounding box center [1465, 123] width 33 height 33
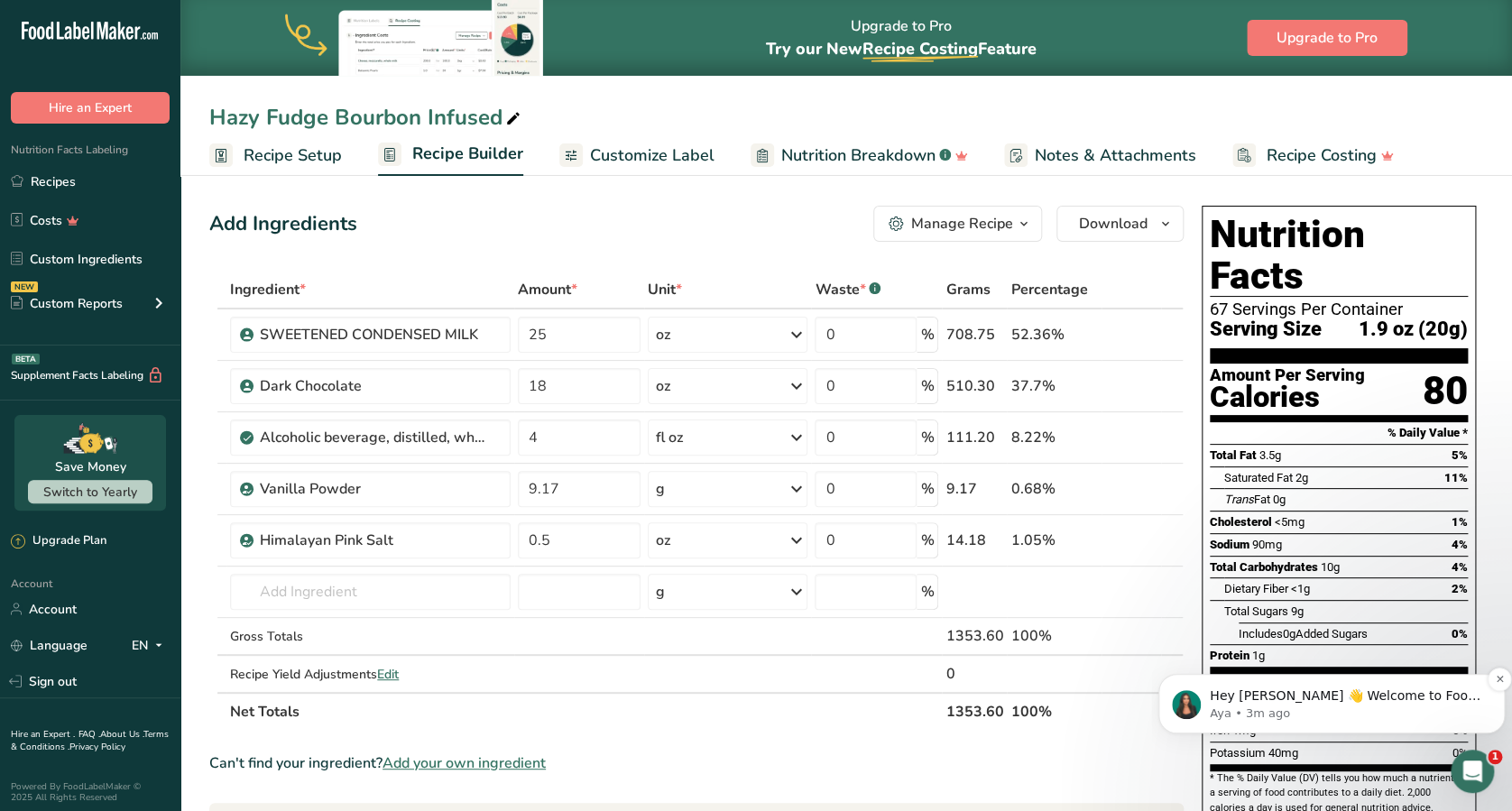
click at [1133, 607] on p "Hey Carol 👋 Welcome to Food Label Maker🙌 Take a look around! If you have any qu…" at bounding box center [1345, 695] width 272 height 18
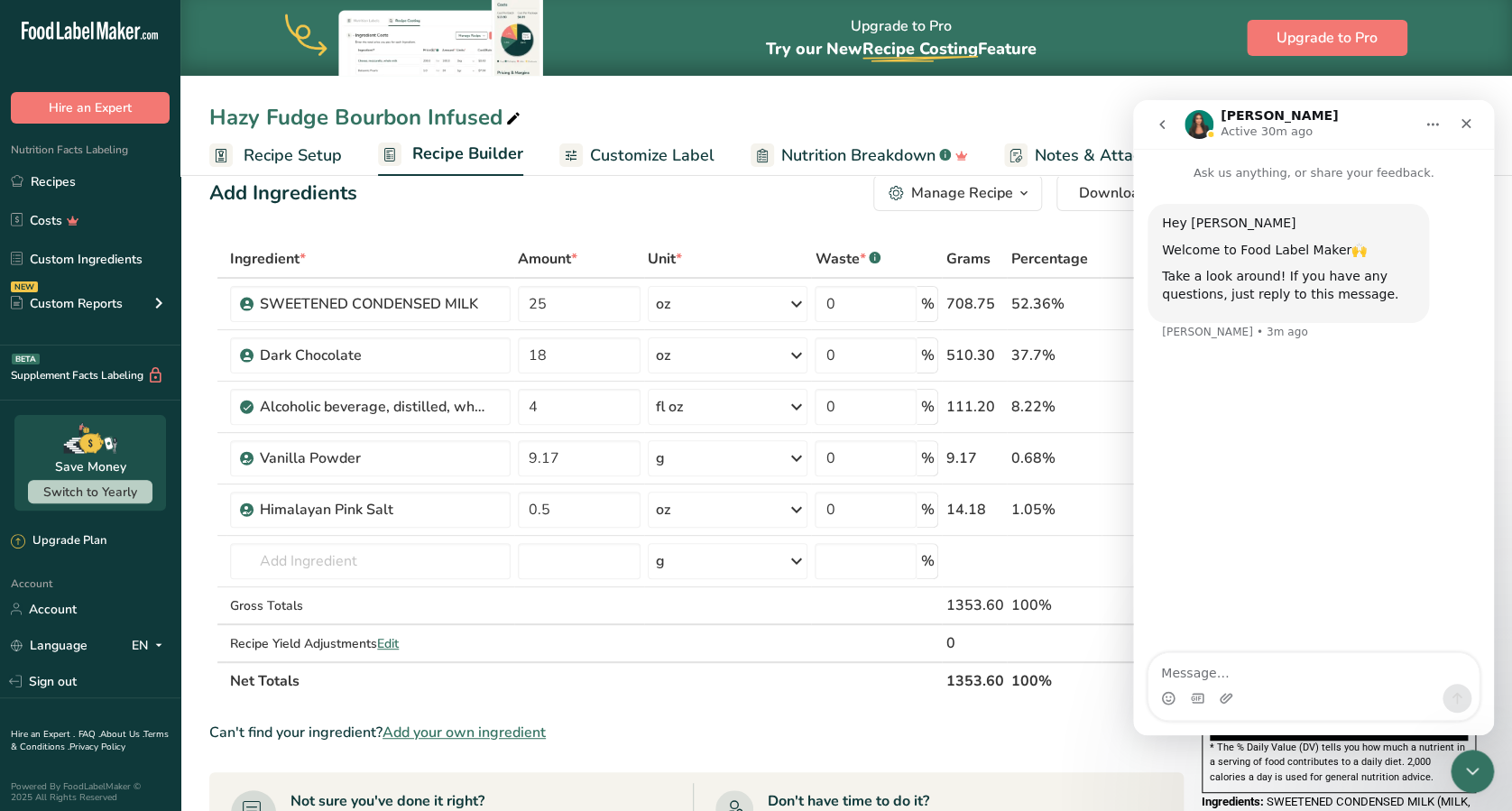
scroll to position [24, 0]
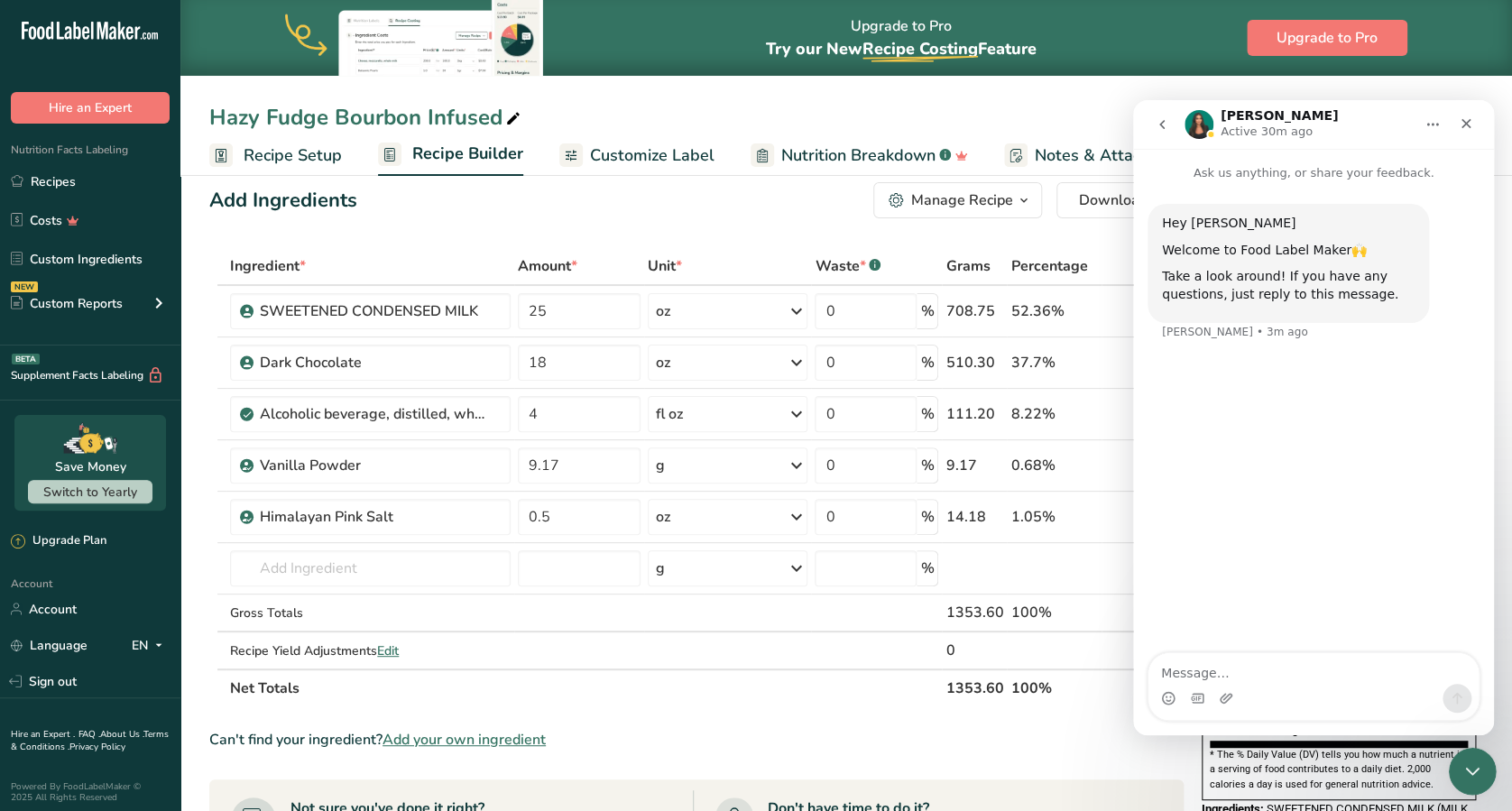
click at [1133, 607] on div "Close Intercom Messenger" at bounding box center [1470, 769] width 43 height 43
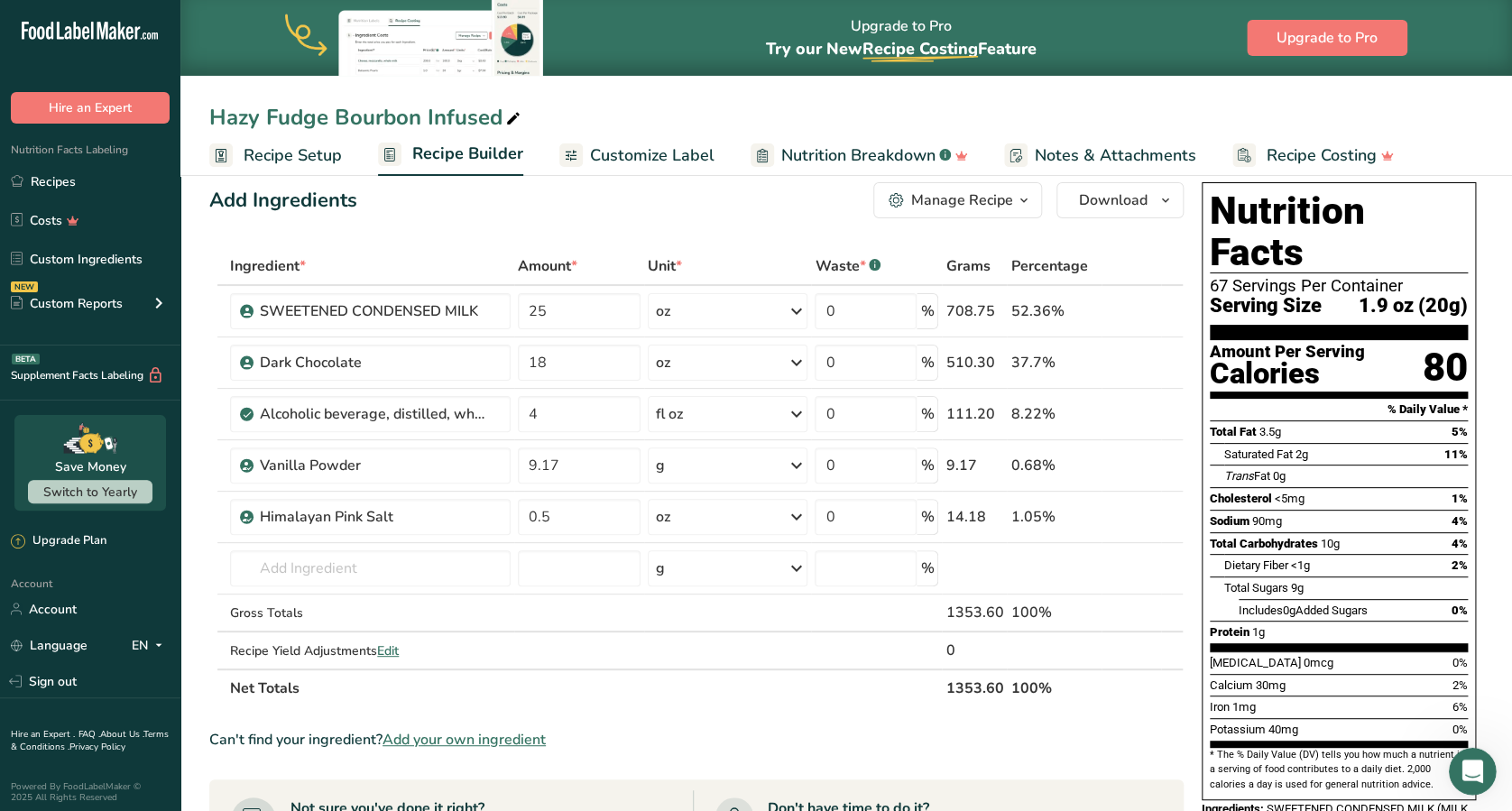
click at [1133, 607] on div "Open Intercom Messenger" at bounding box center [1470, 768] width 59 height 59
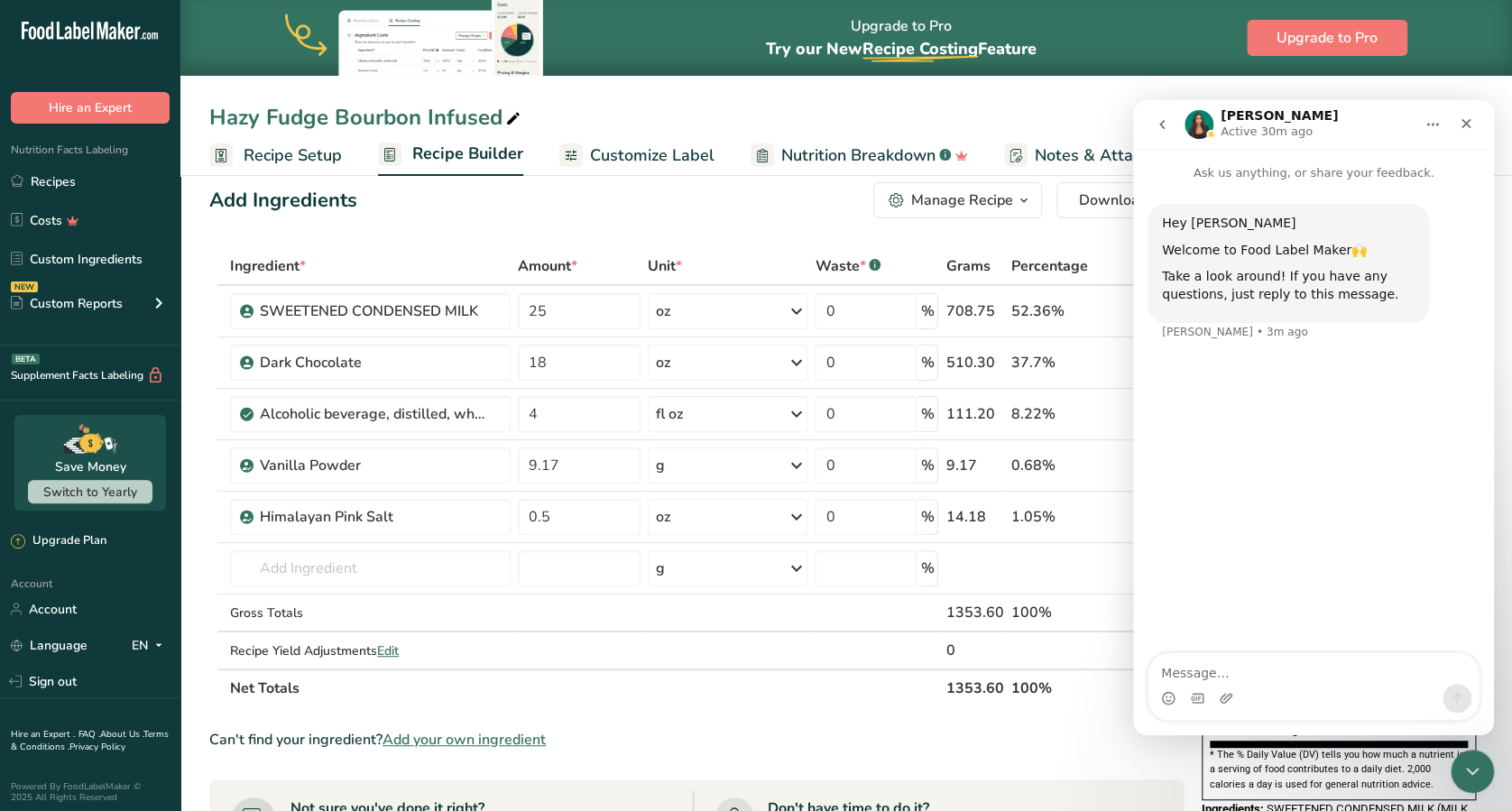
click at [1133, 324] on div "Hey Carol 👋 Welcome to Food Label Maker🙌 Take a look around! If you have any qu…" at bounding box center [1313, 283] width 332 height 159
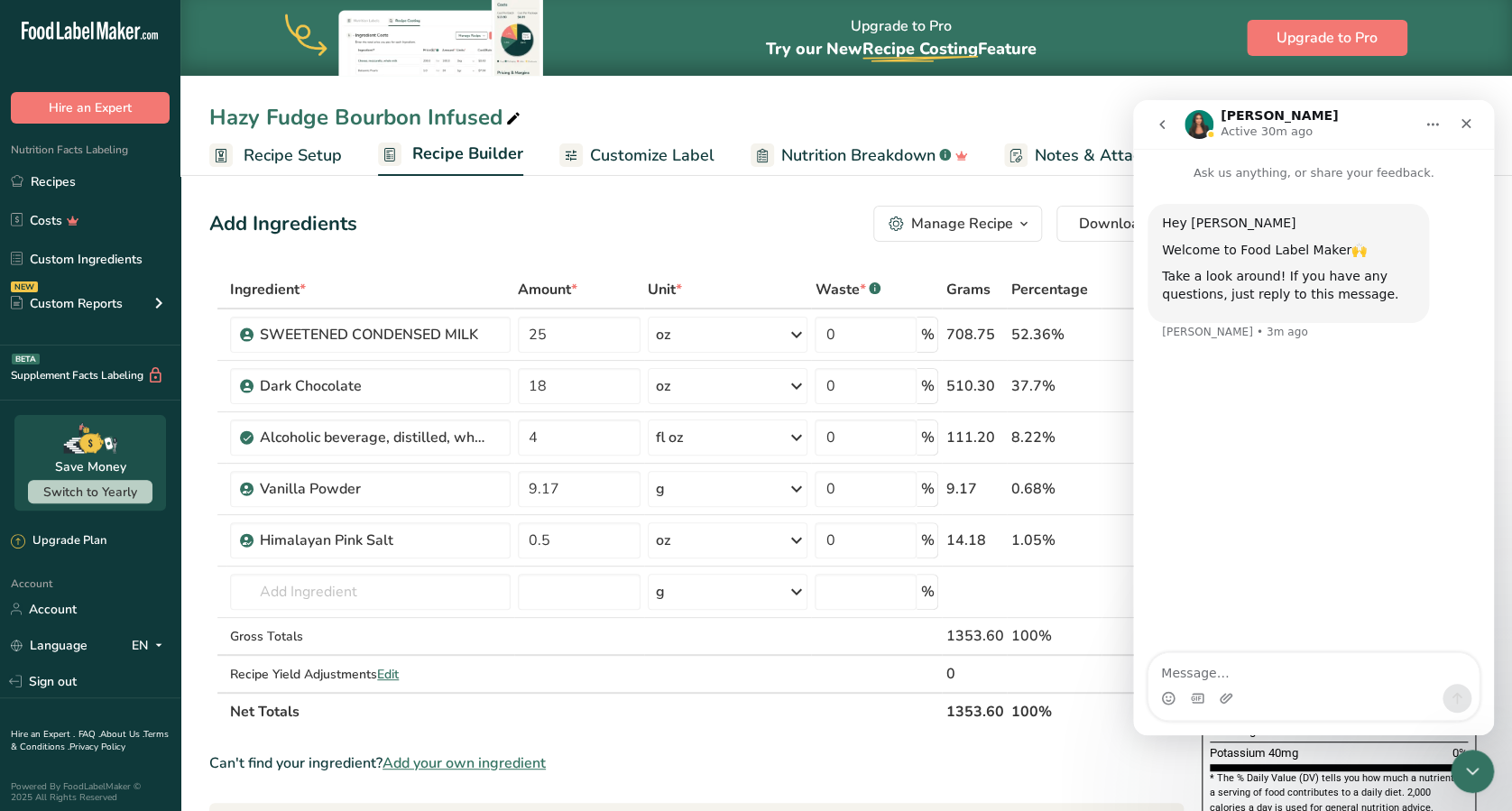
click at [1086, 48] on div "Upgrade to Pro Try our New Recipe Costing .a-29{fill:none;stroke-linecap:round;…" at bounding box center [846, 38] width 1331 height 76
click at [1133, 607] on textarea "Message…" at bounding box center [1313, 668] width 330 height 31
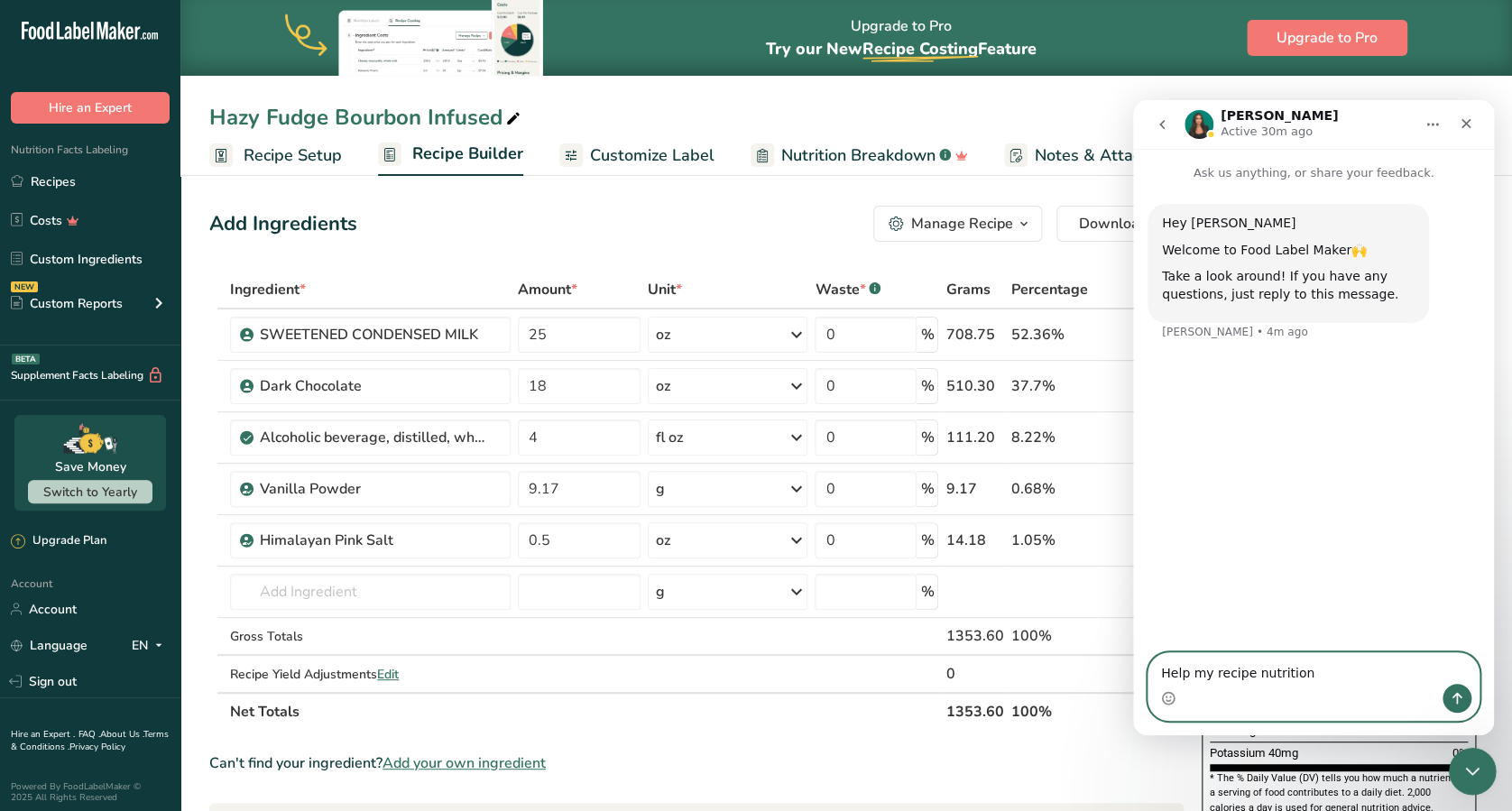
type textarea "Help my recipe nutrition"
click at [1133, 607] on icon "Close Intercom Messenger" at bounding box center [1470, 768] width 22 height 22
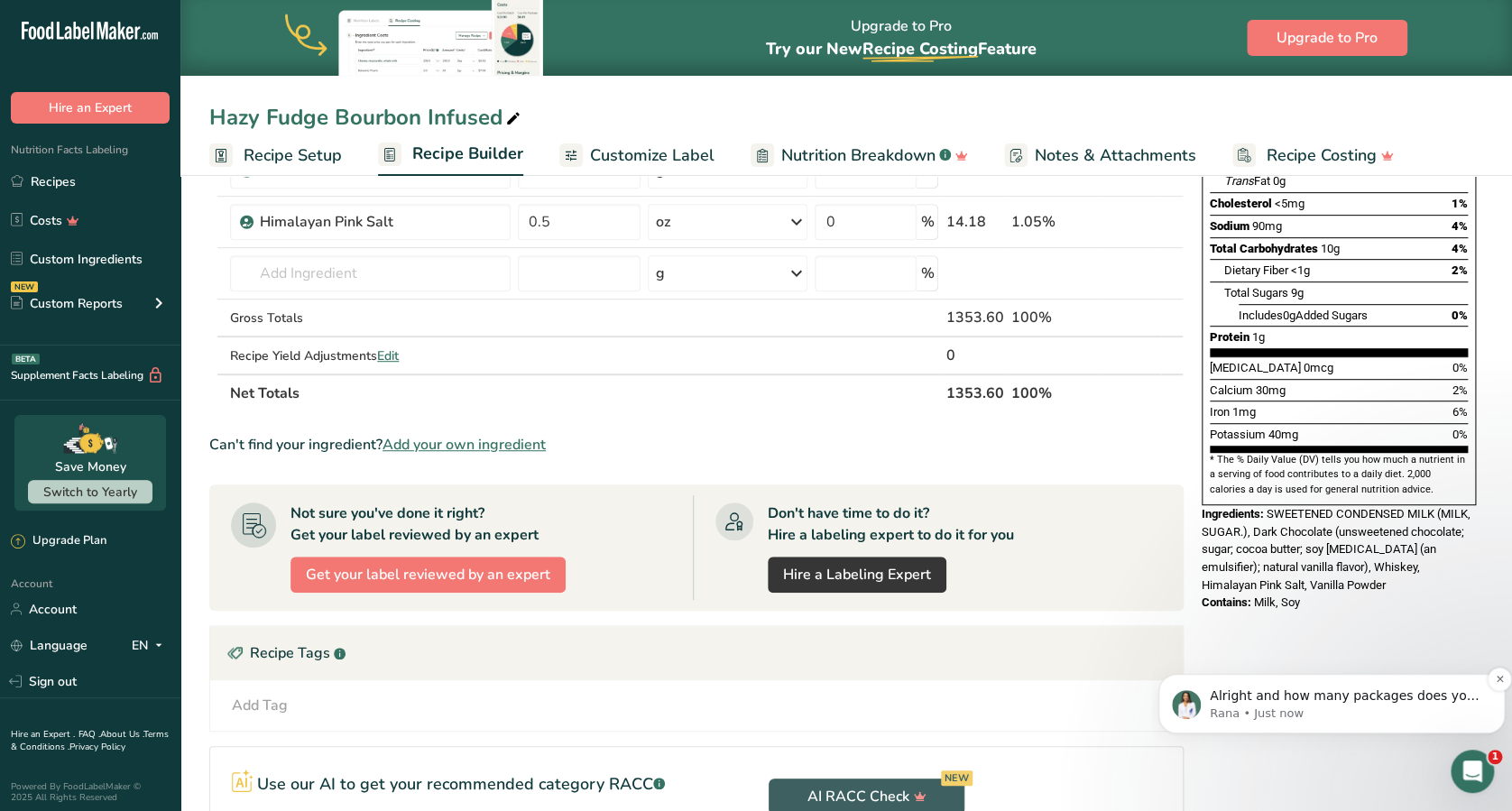
scroll to position [319, 0]
click at [1133, 607] on icon "Open Intercom Messenger" at bounding box center [1471, 769] width 30 height 30
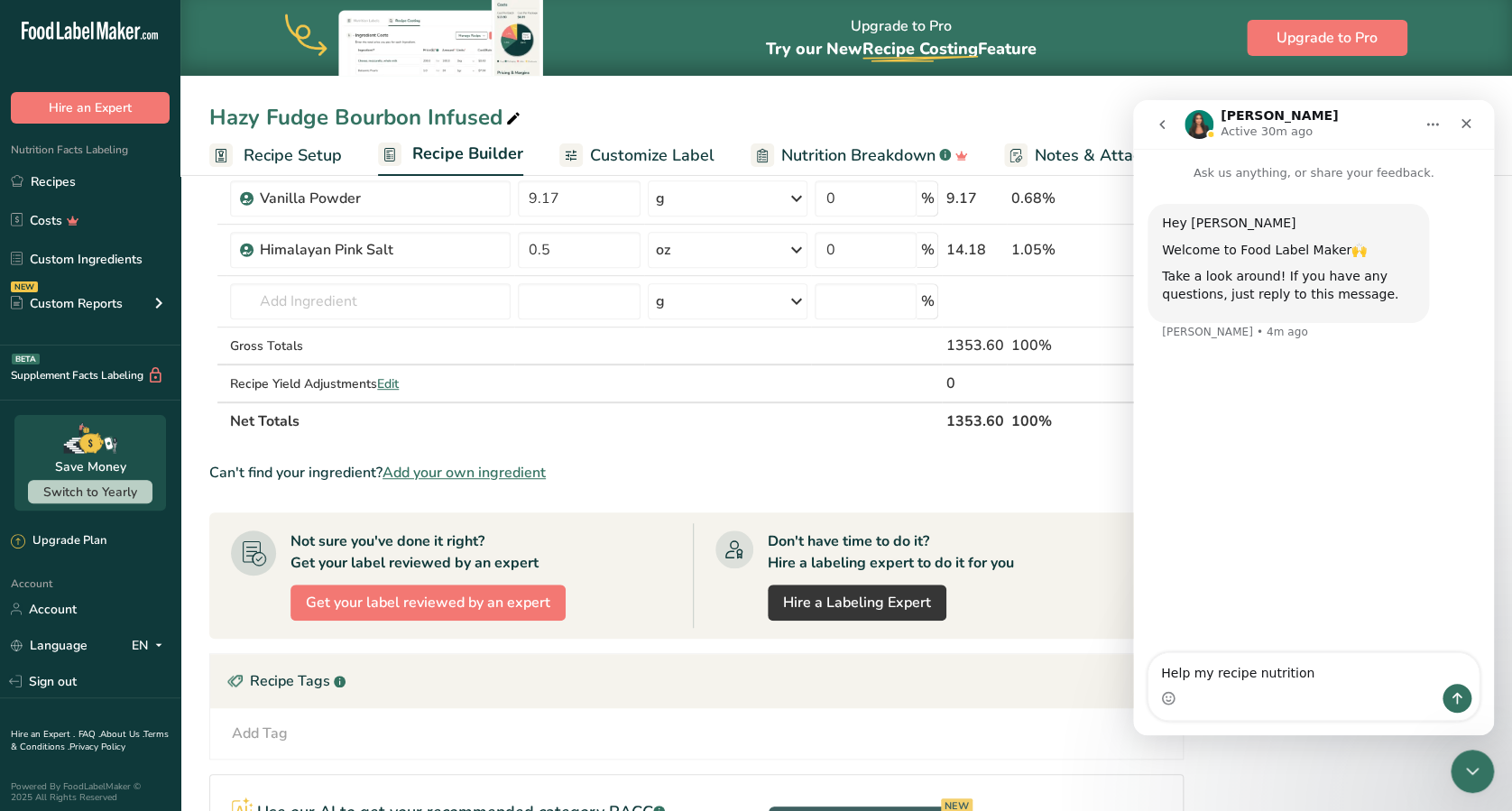
scroll to position [290, 0]
click at [1133, 124] on icon "Close" at bounding box center [1465, 123] width 14 height 14
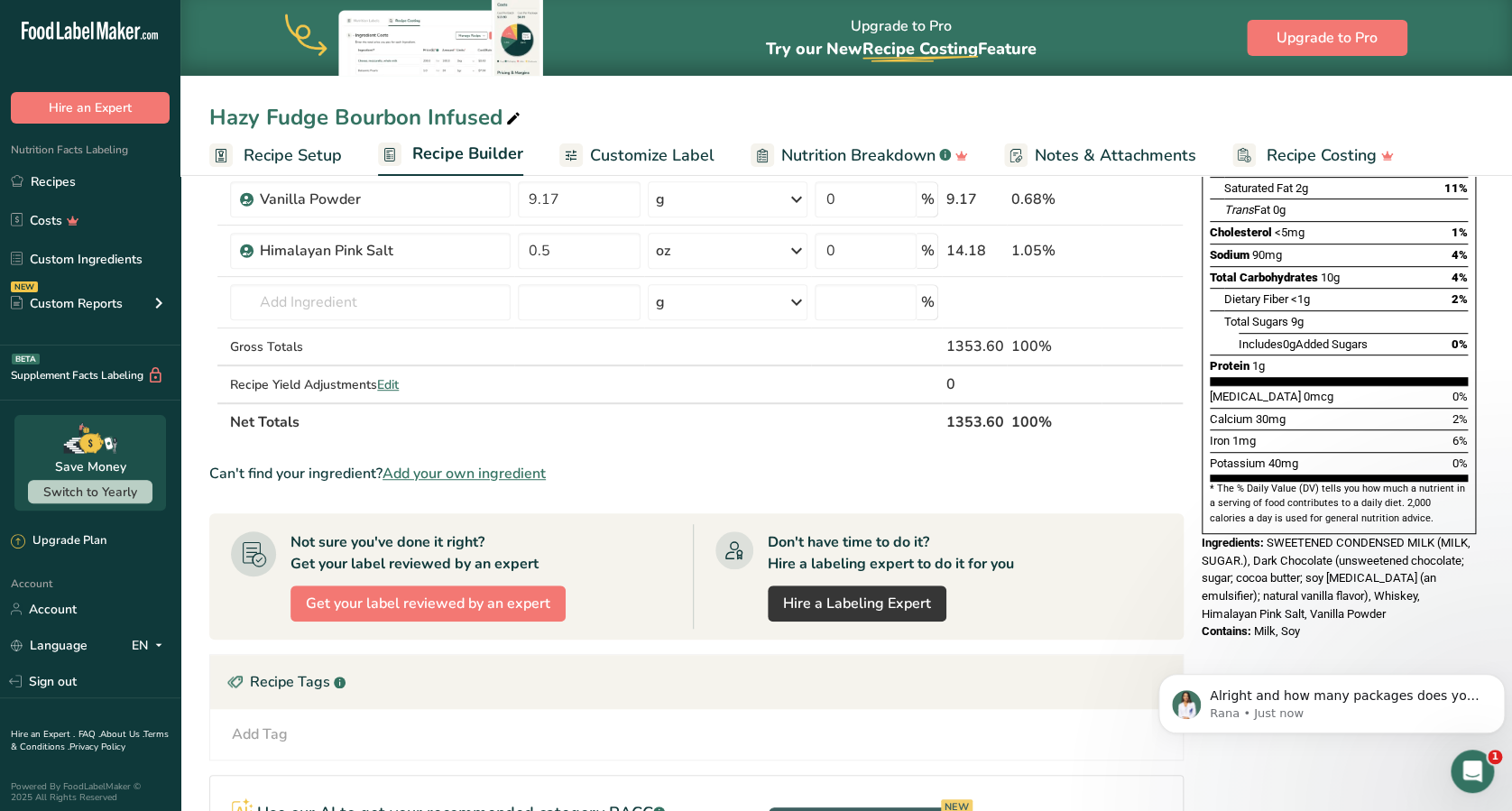
scroll to position [0, 0]
click at [1133, 607] on div "Open Intercom Messenger" at bounding box center [1470, 768] width 59 height 59
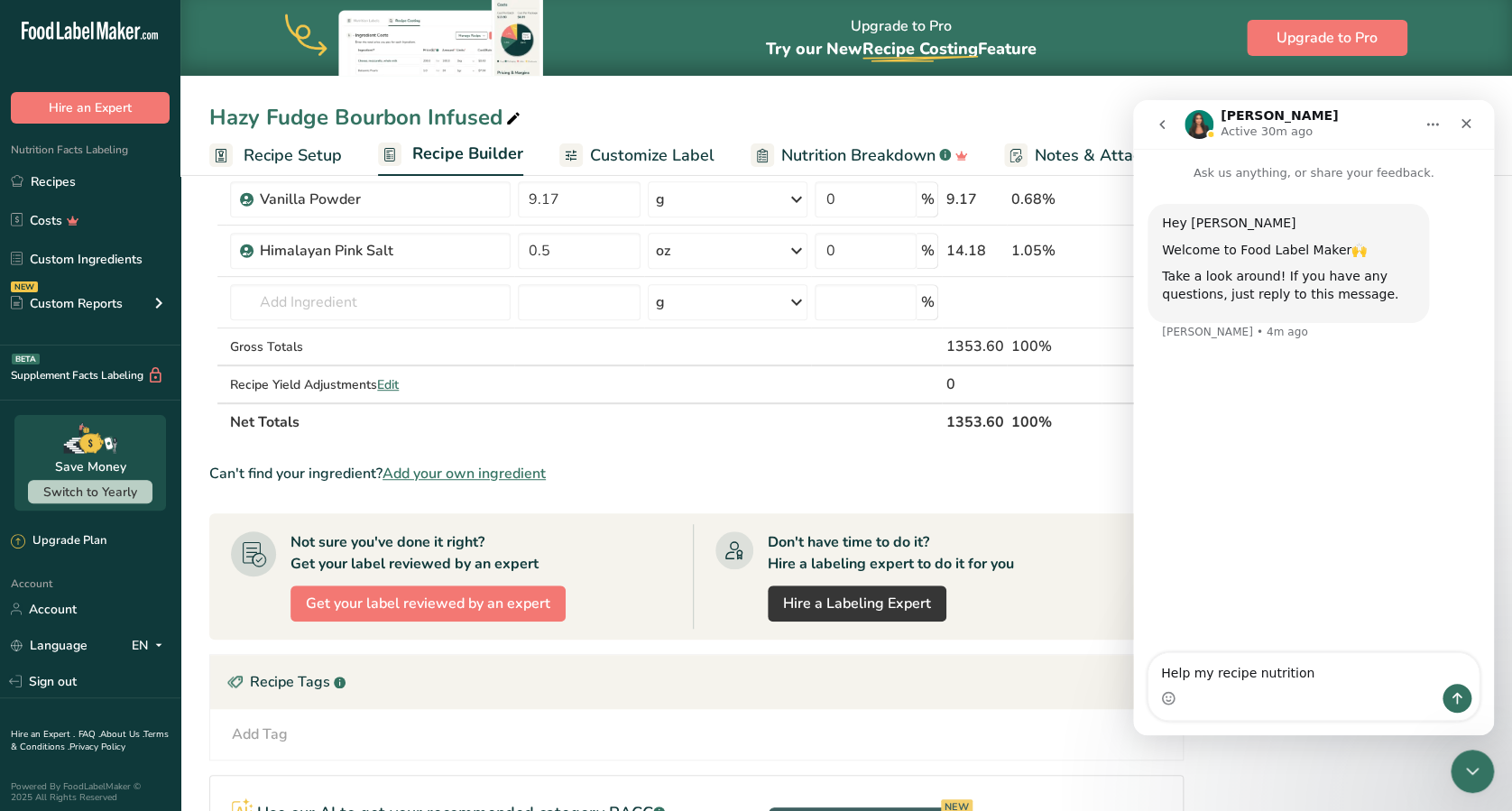
scroll to position [225, 0]
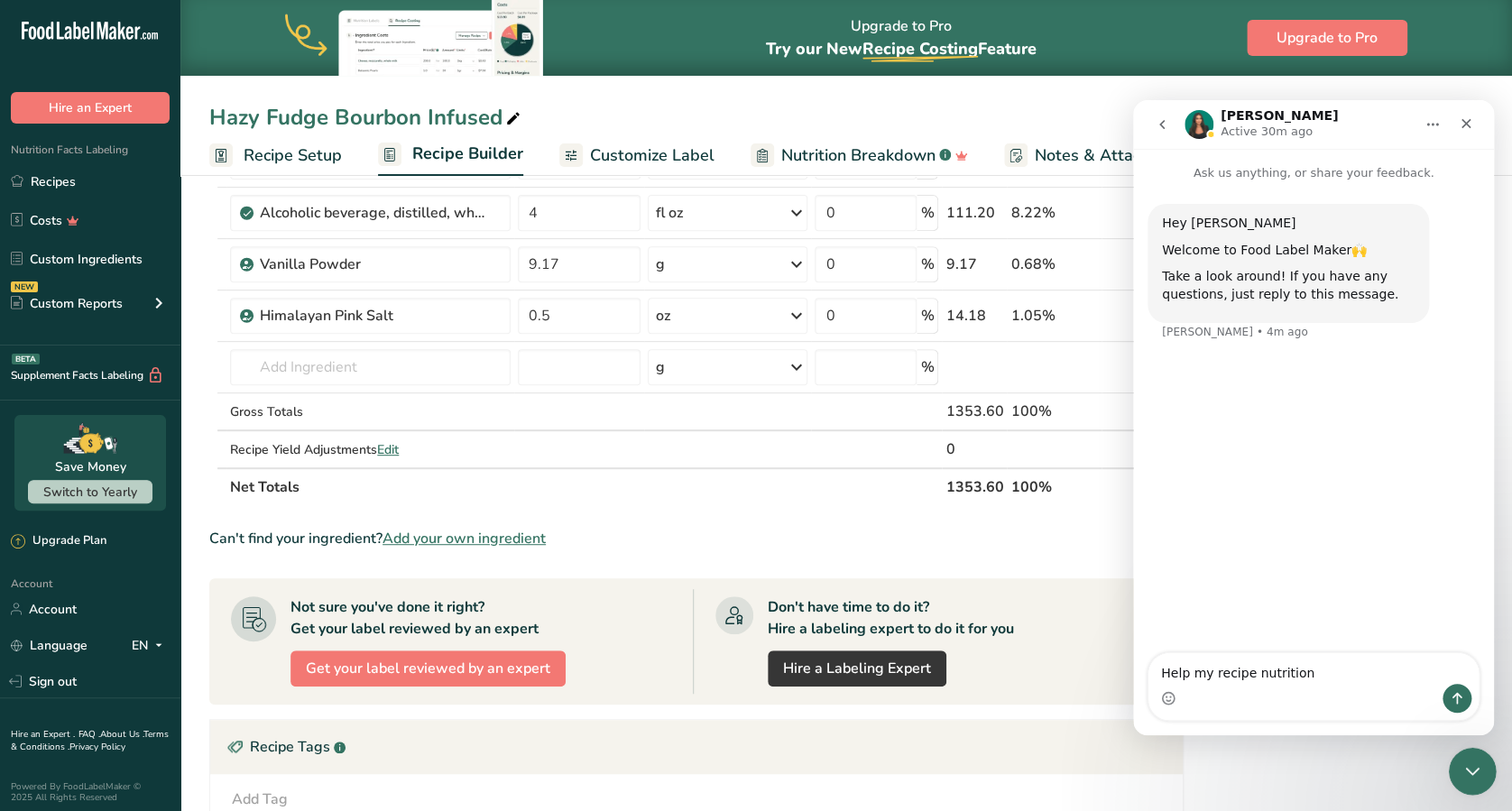
click at [1133, 607] on icon "Close Intercom Messenger" at bounding box center [1470, 768] width 22 height 22
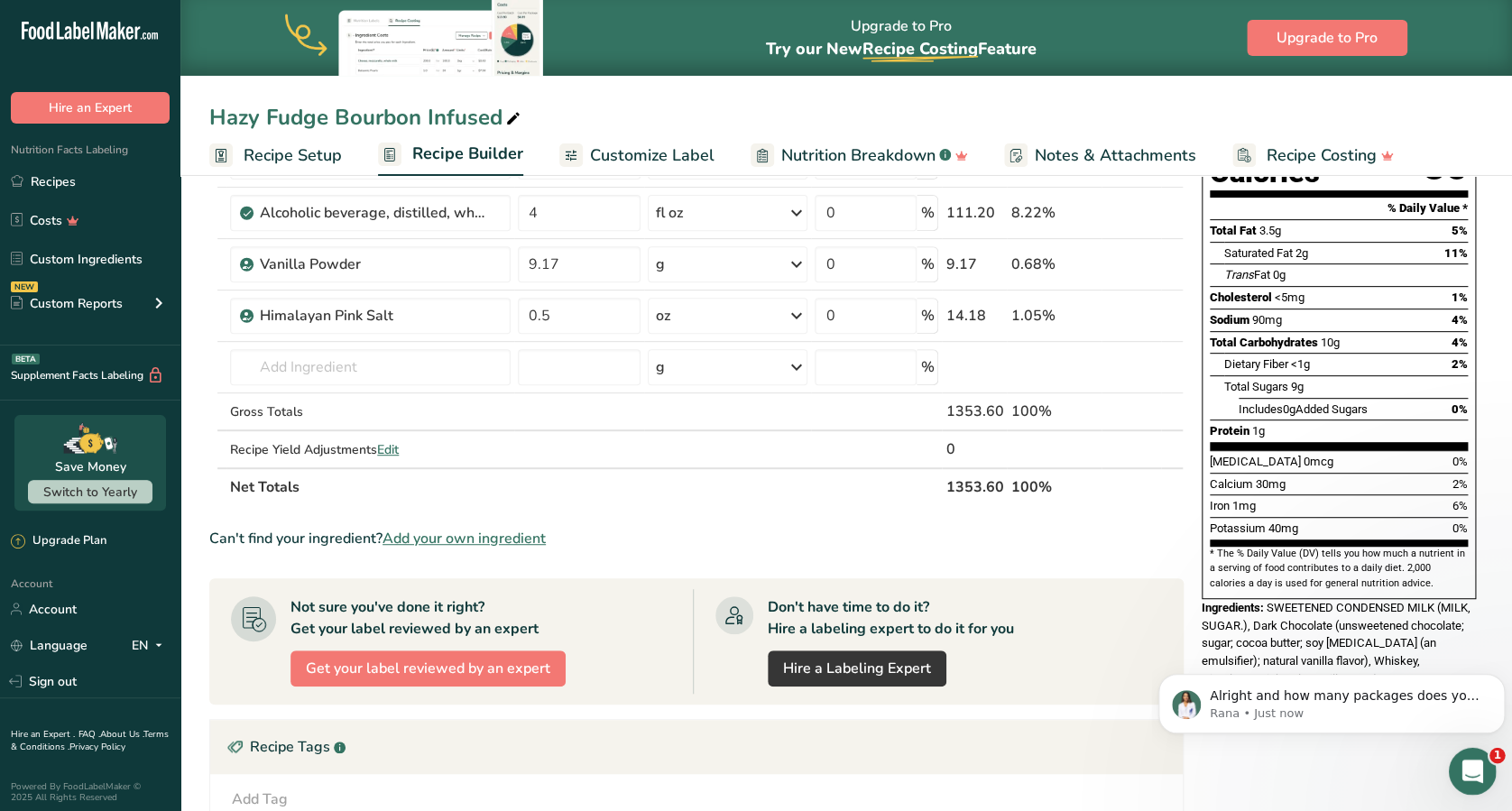
scroll to position [0, 0]
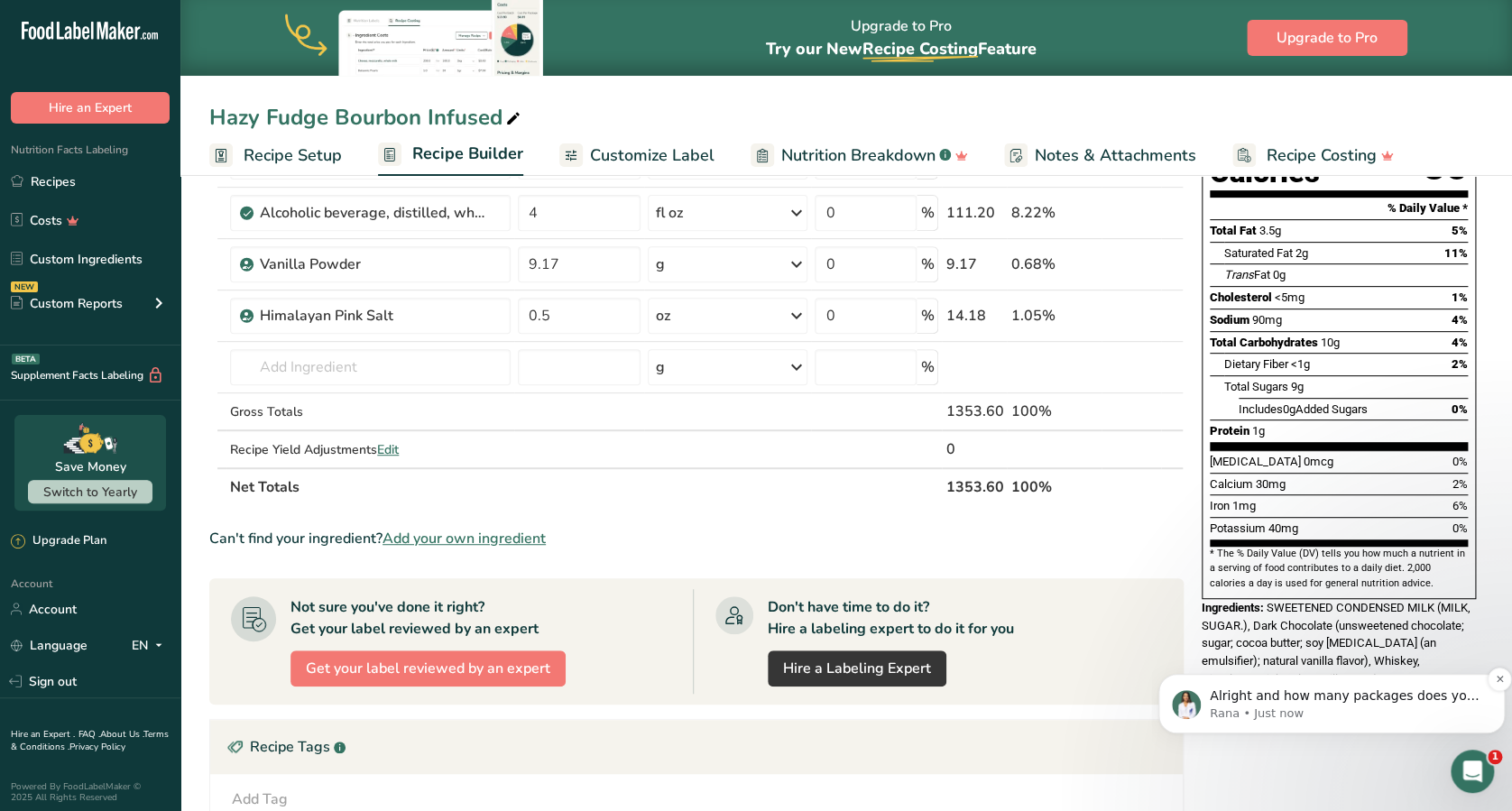
click at [1133, 607] on p "Rana • Just now" at bounding box center [1345, 713] width 272 height 16
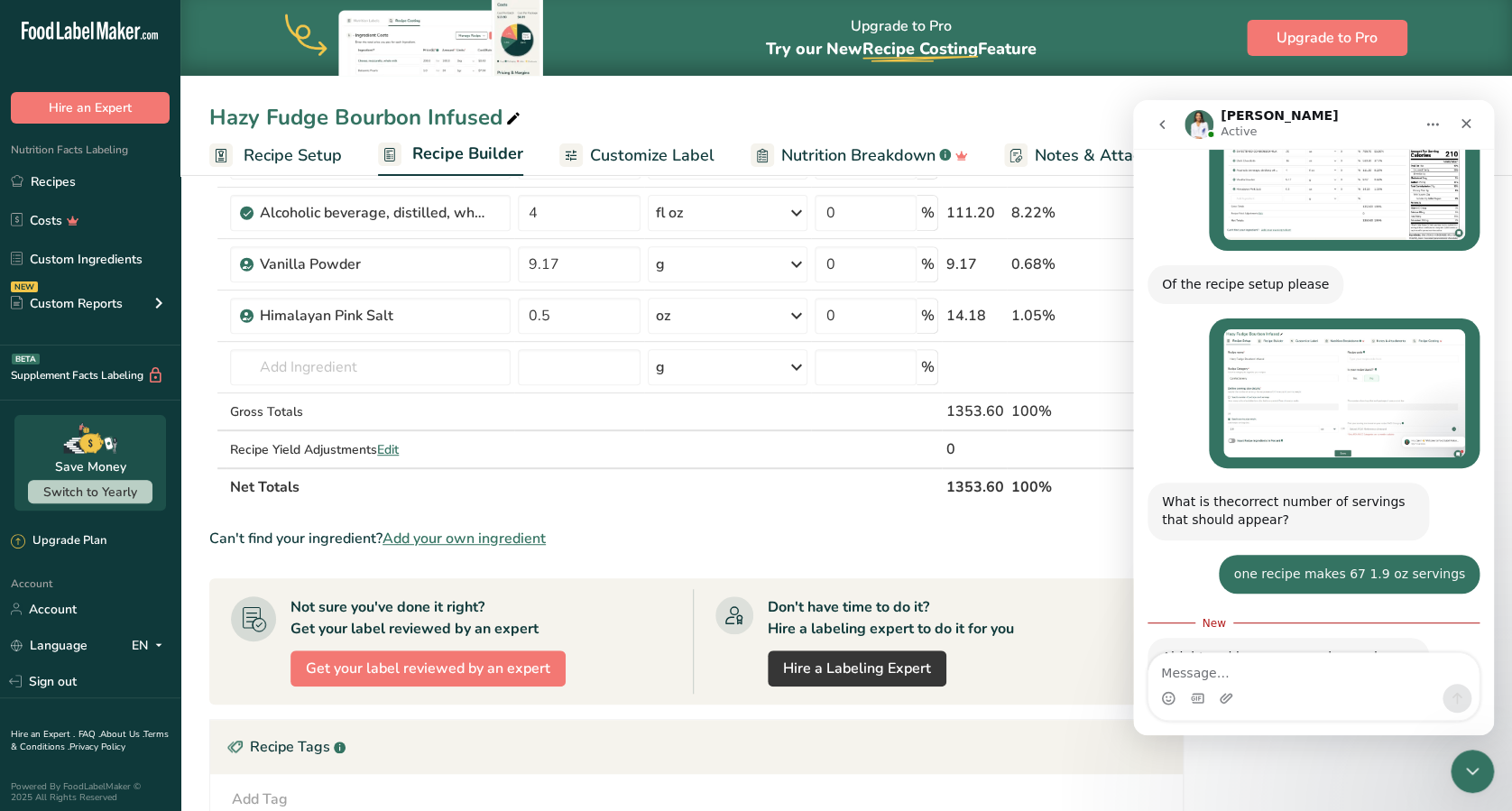
scroll to position [2126, 0]
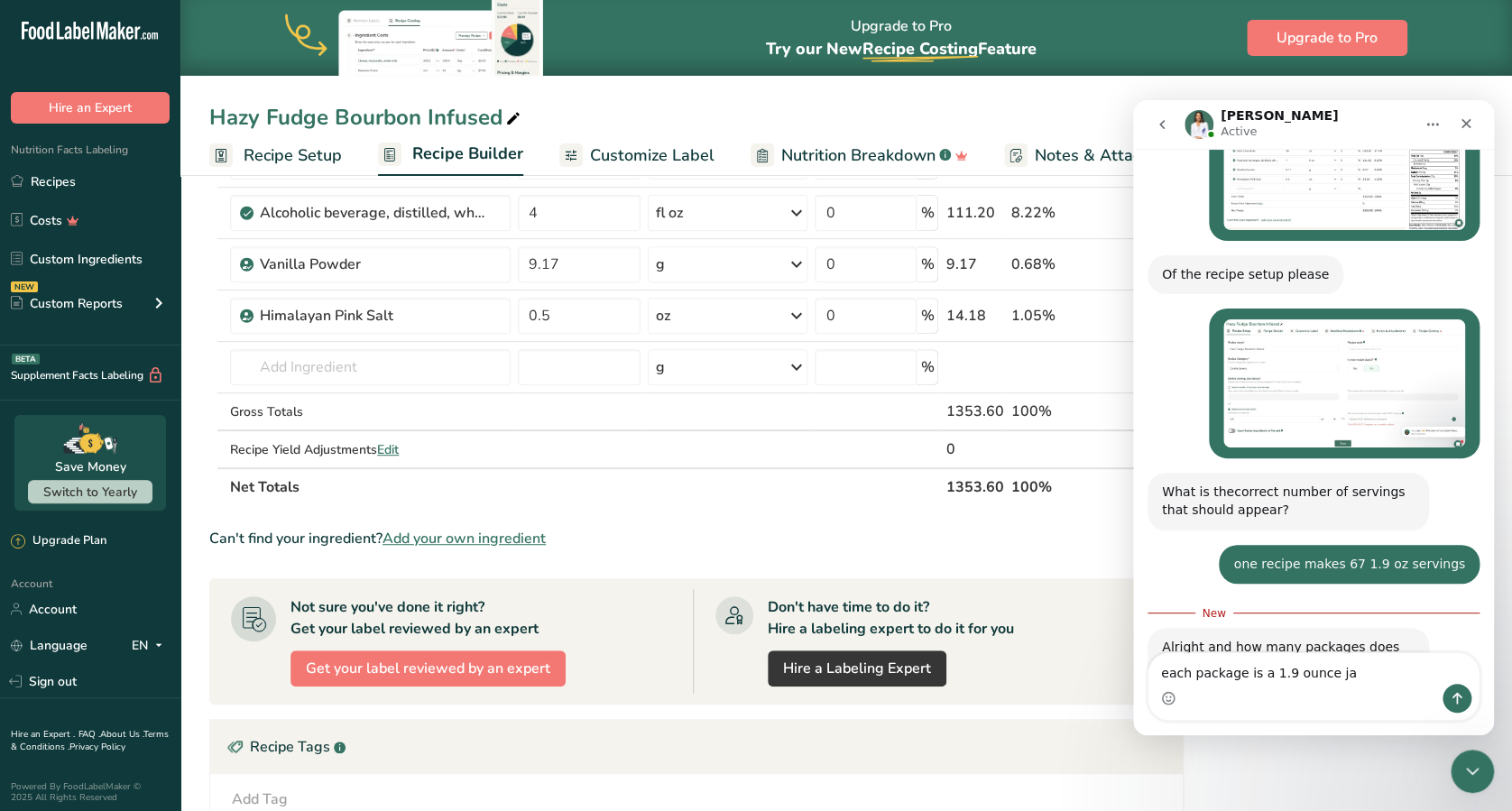
type textarea "each package is a 1.9 ounce jar"
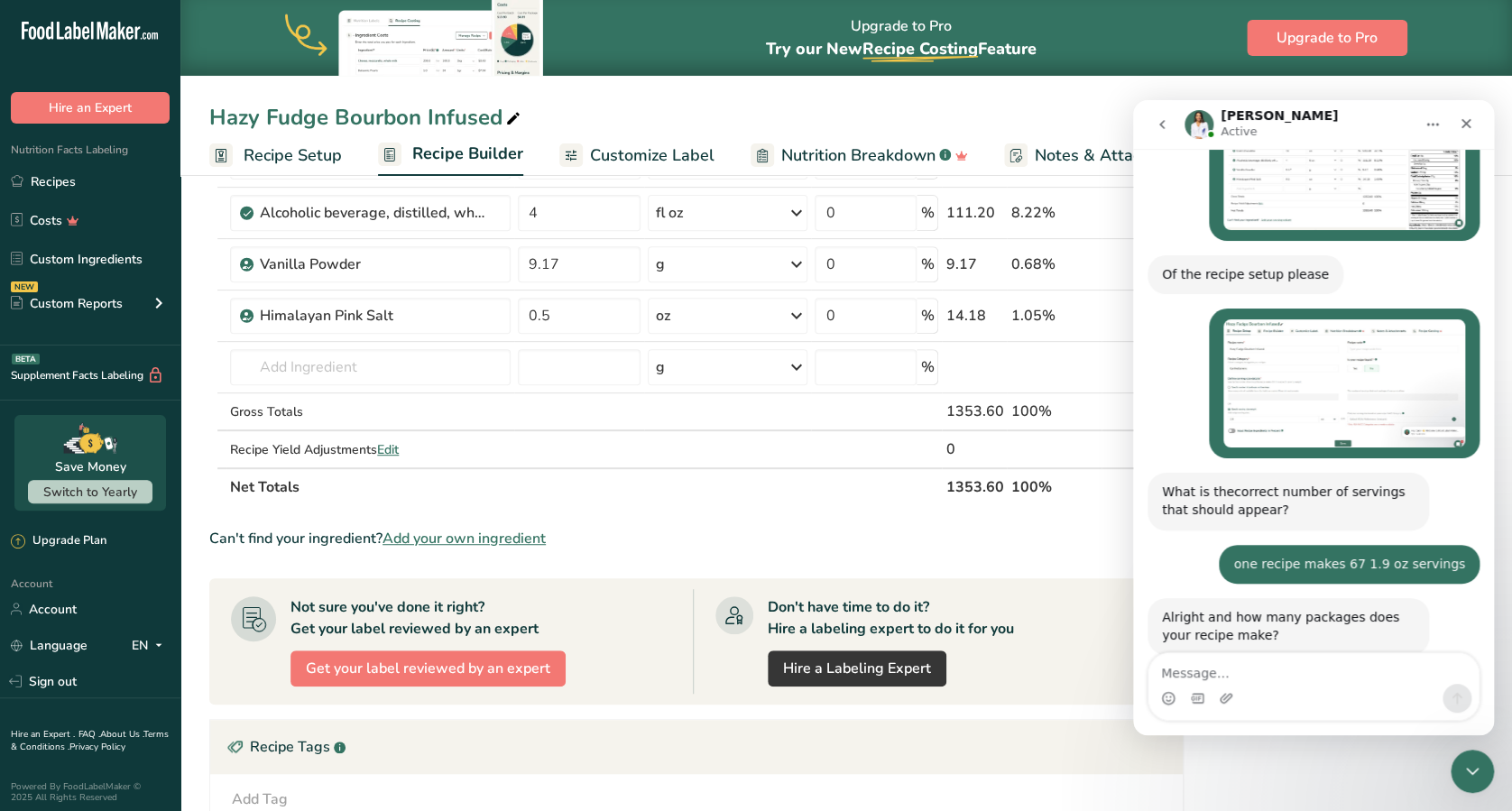
scroll to position [2150, 0]
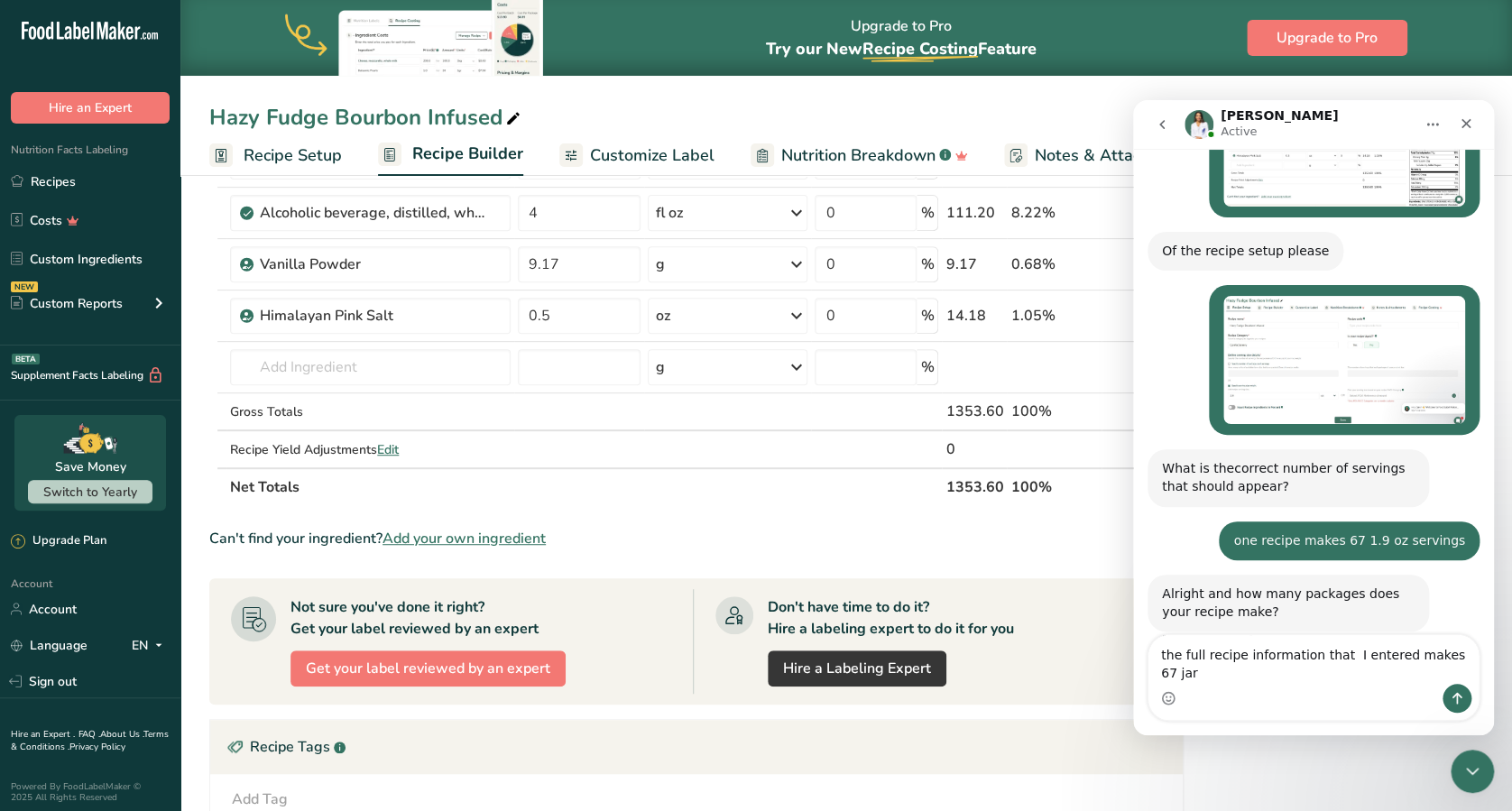
type textarea "the full recipe information that I entered makes 67 jars"
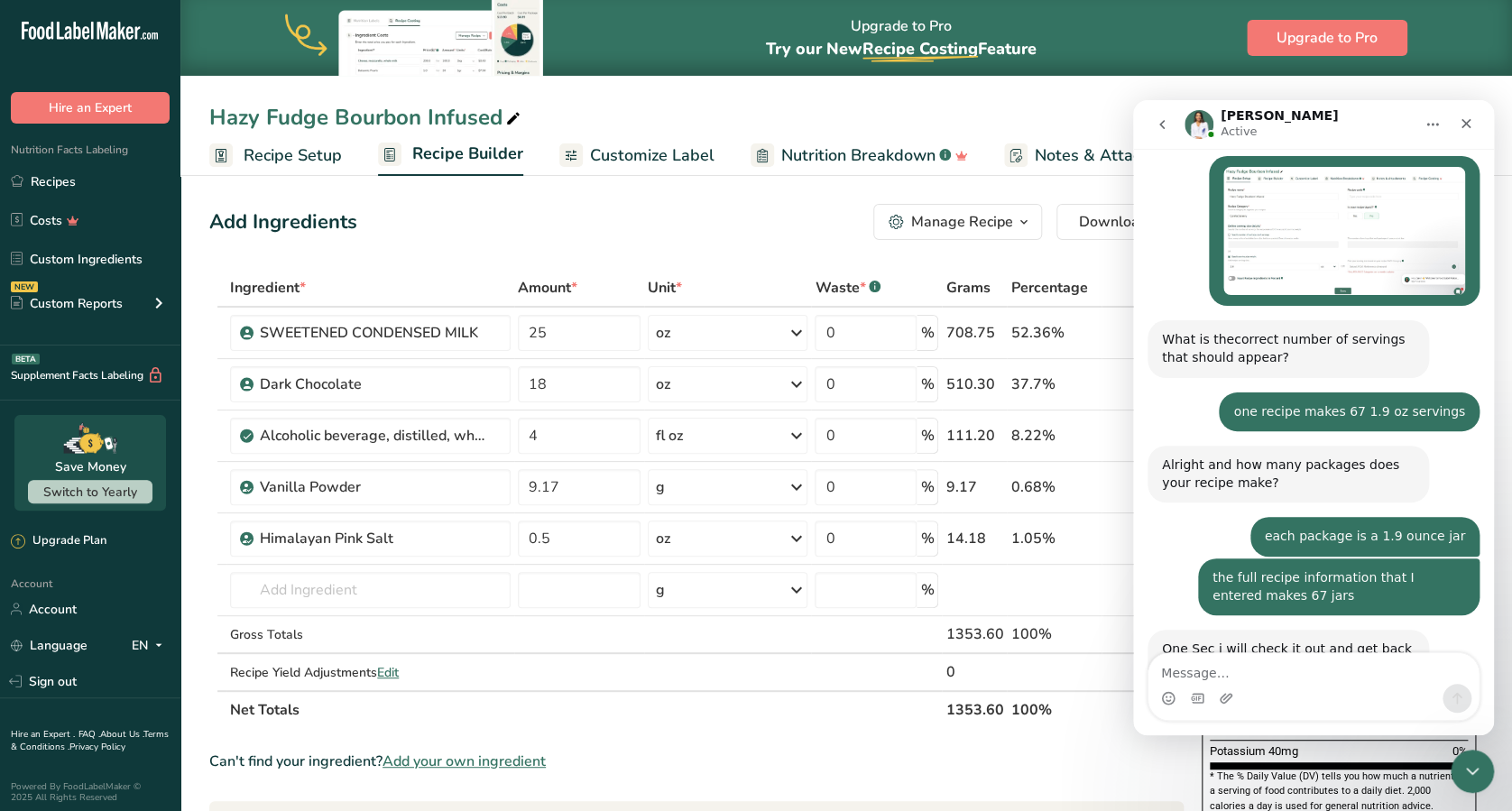
scroll to position [2281, 0]
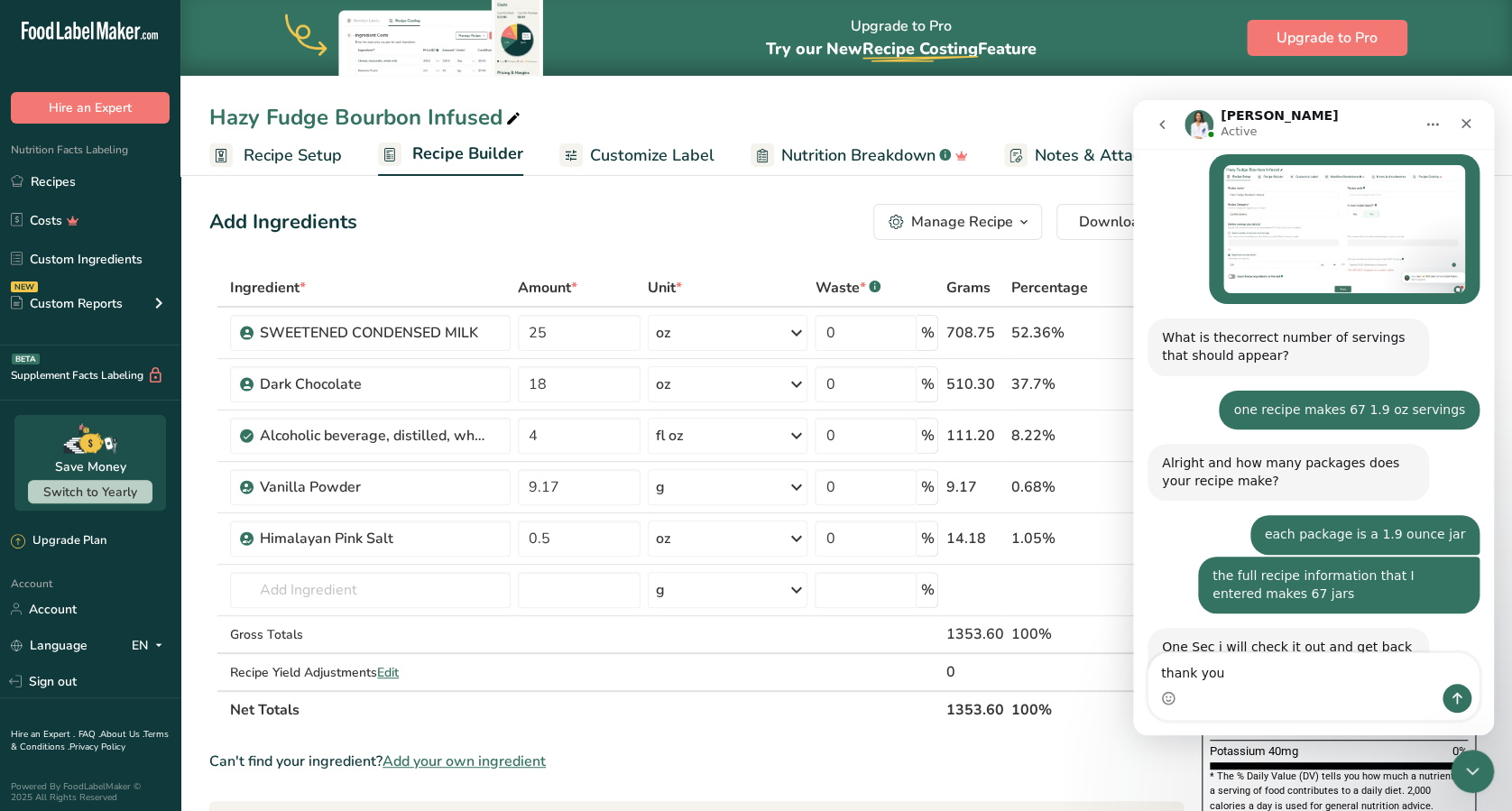
type textarea "thank you!"
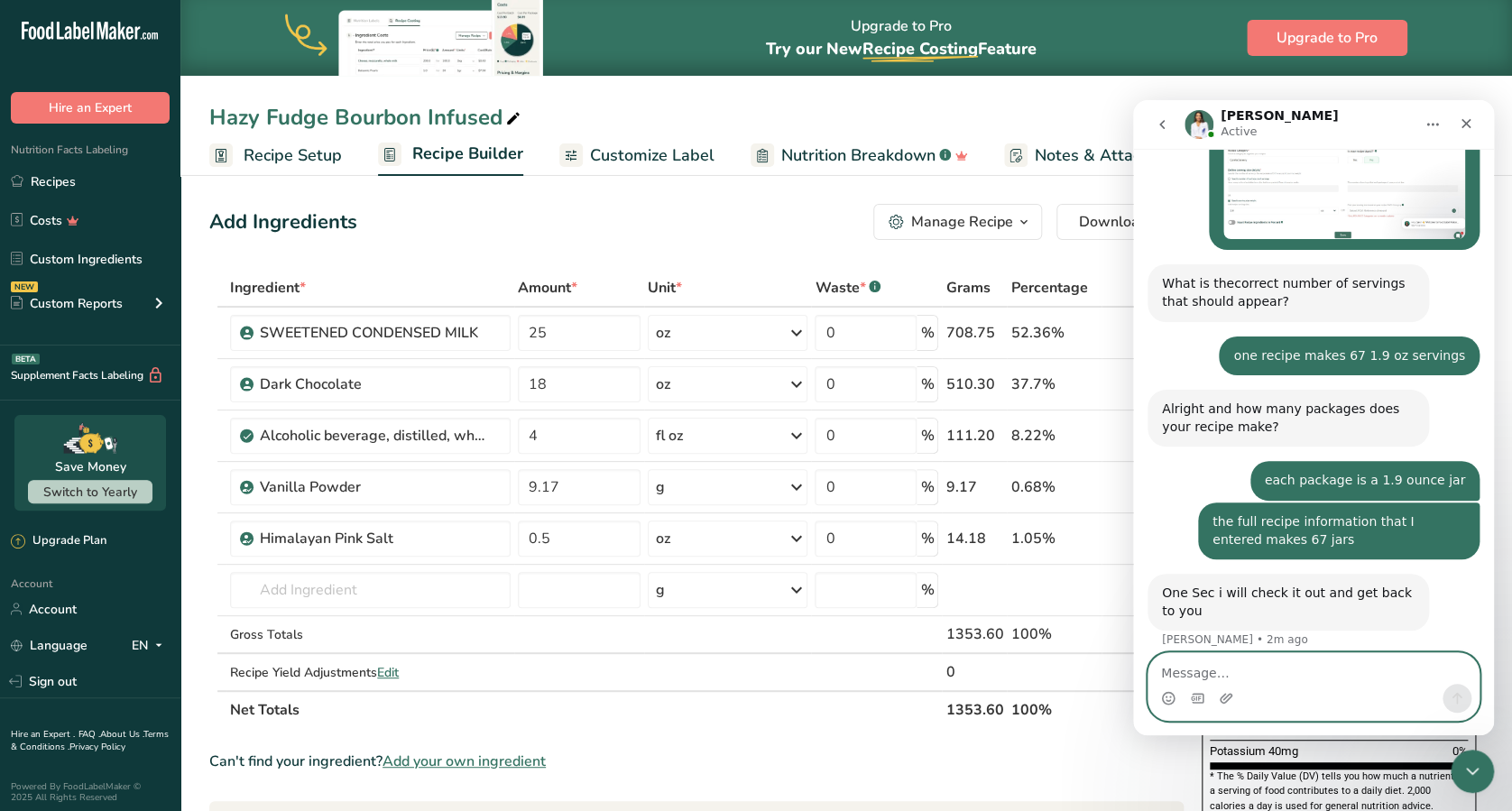
click at [1133, 607] on textarea "Message…" at bounding box center [1313, 668] width 330 height 31
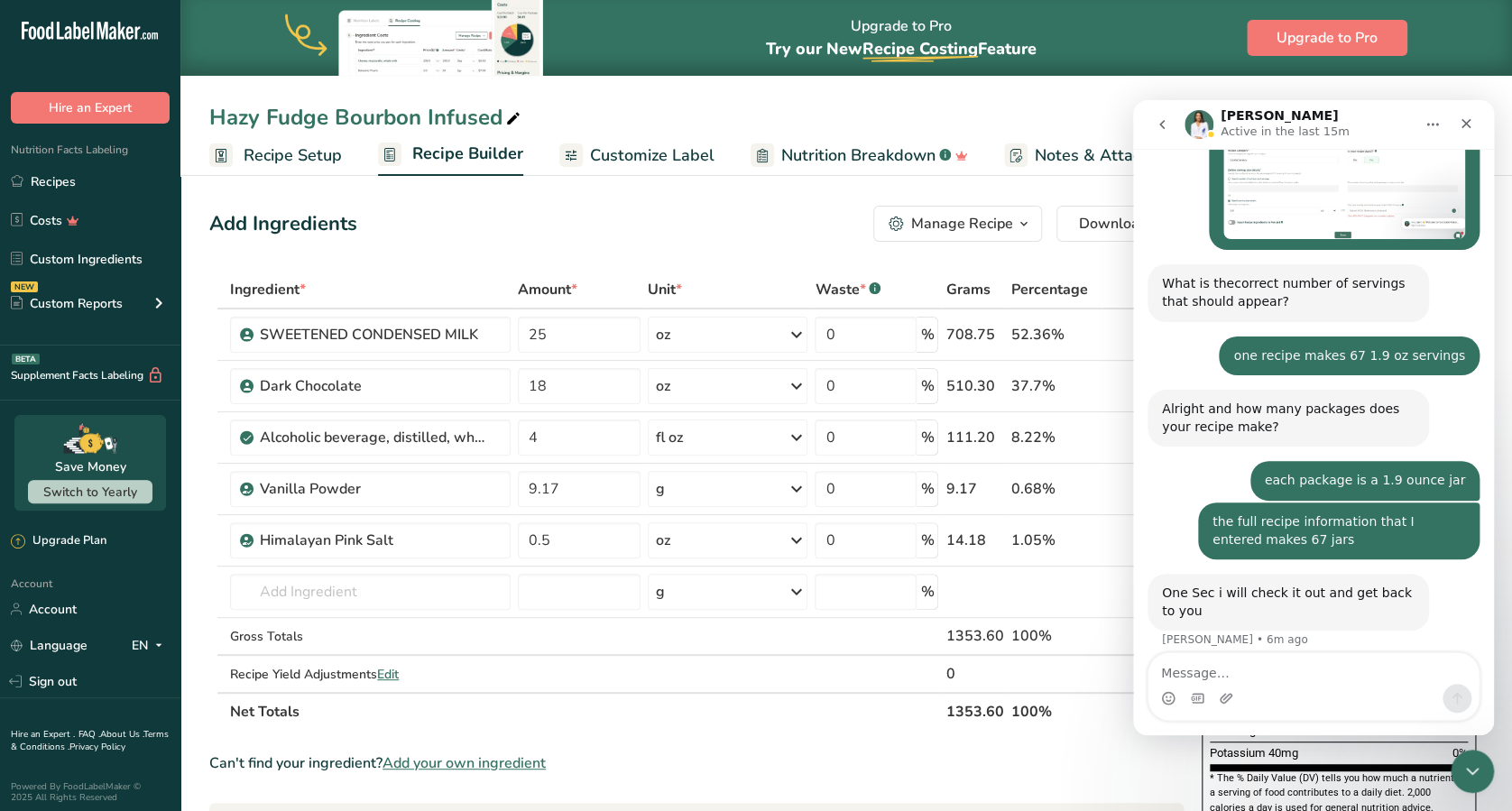
click at [689, 607] on section "Ingredient * Amount * Unit * Waste * .a-a{fill:#347362;}.b-a{fill:#fff;} Grams …" at bounding box center [695, 781] width 974 height 1021
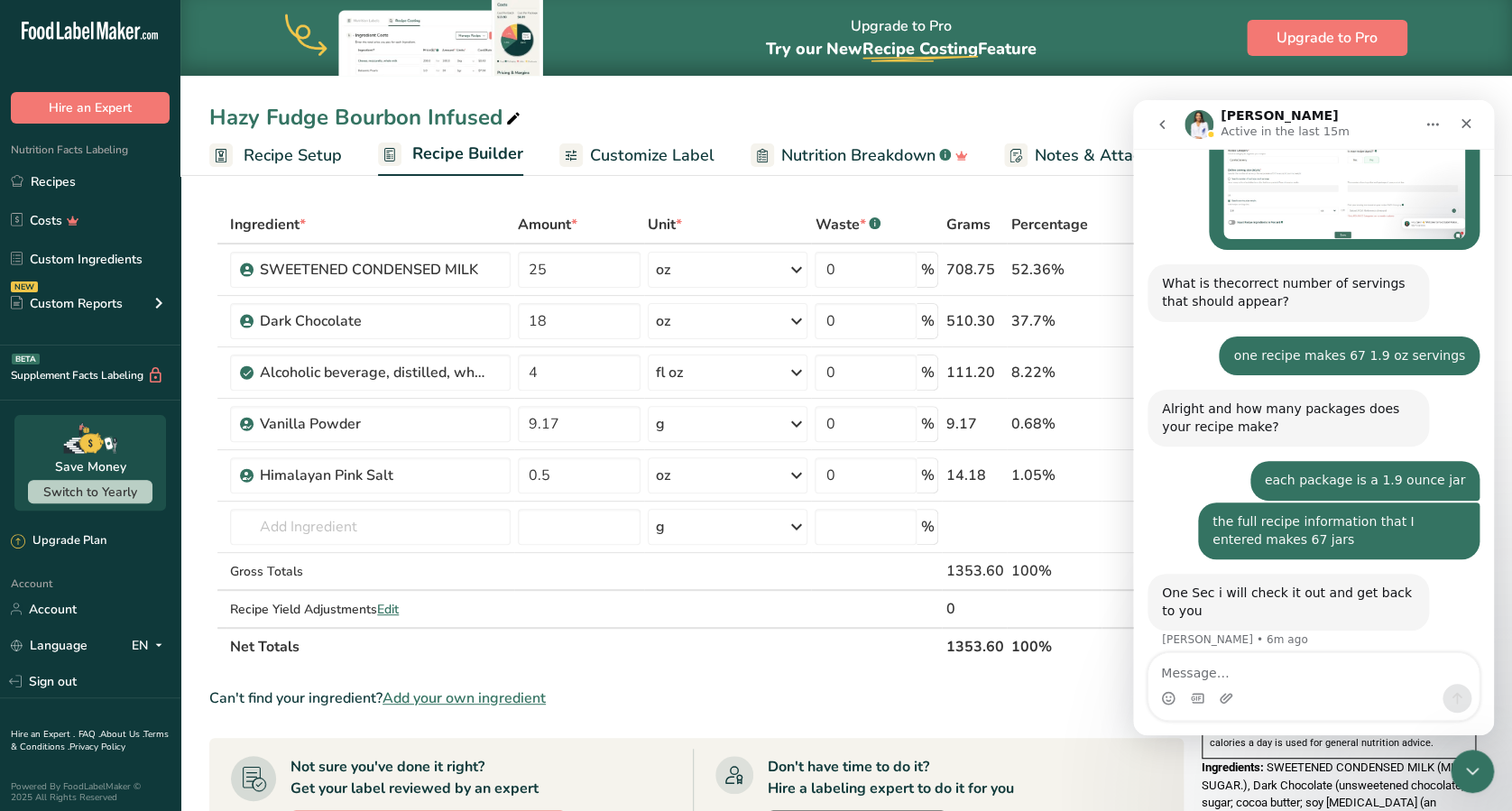
scroll to position [0, 0]
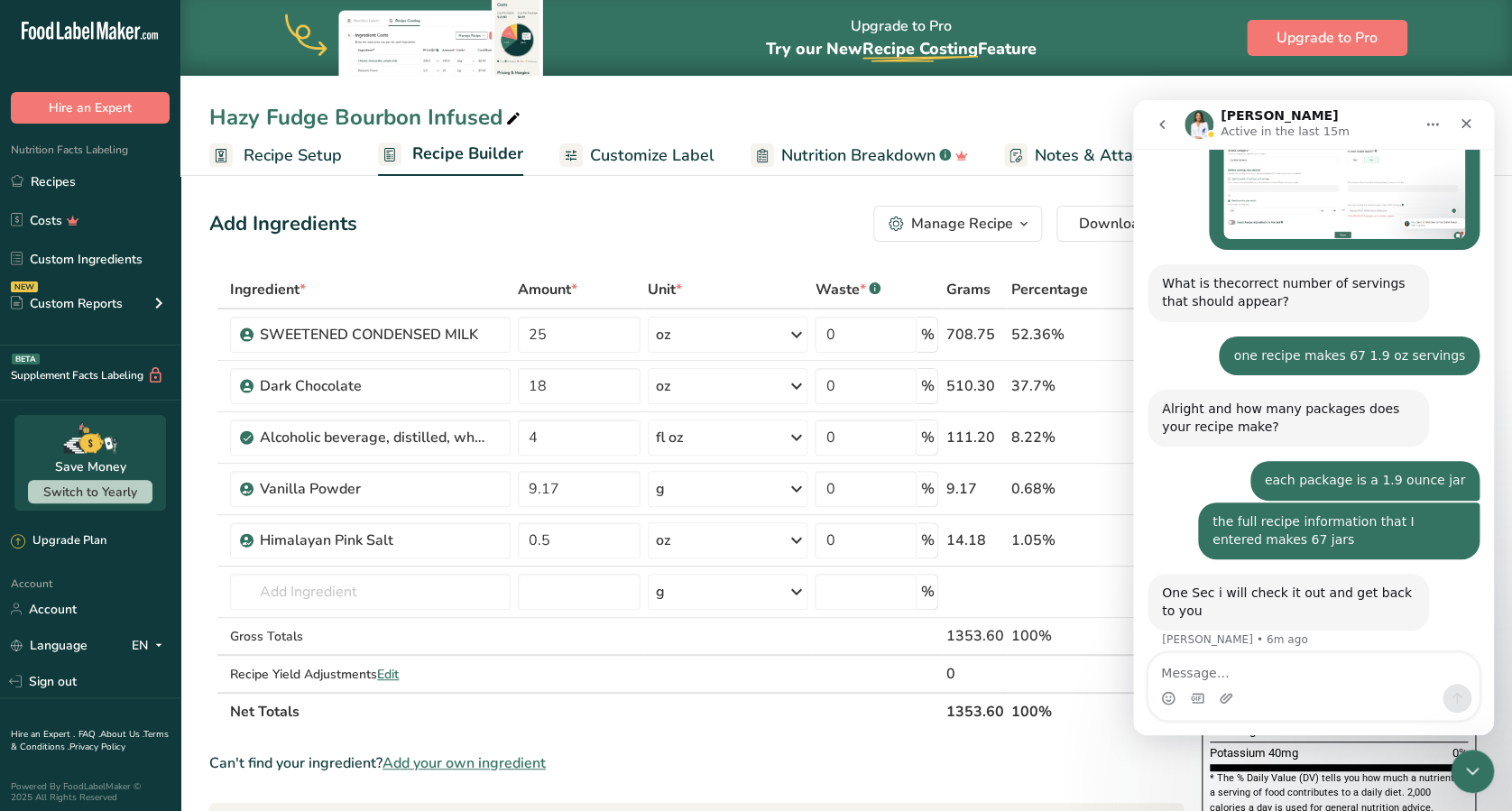
click at [1133, 607] on section "* The % Daily Value (DV) tells you how much a nutrient in a serving of food con…" at bounding box center [1338, 793] width 258 height 44
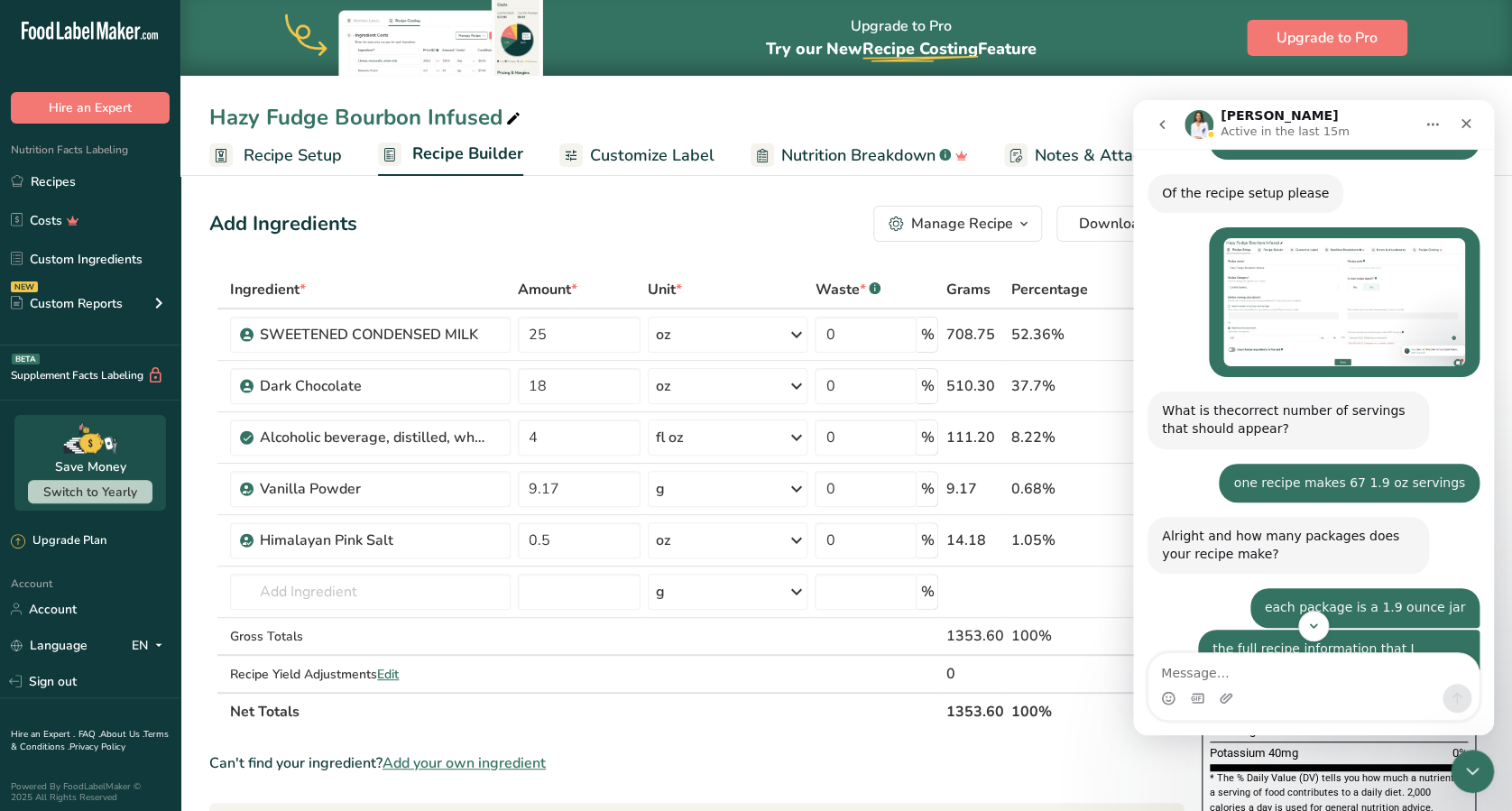
scroll to position [2335, 0]
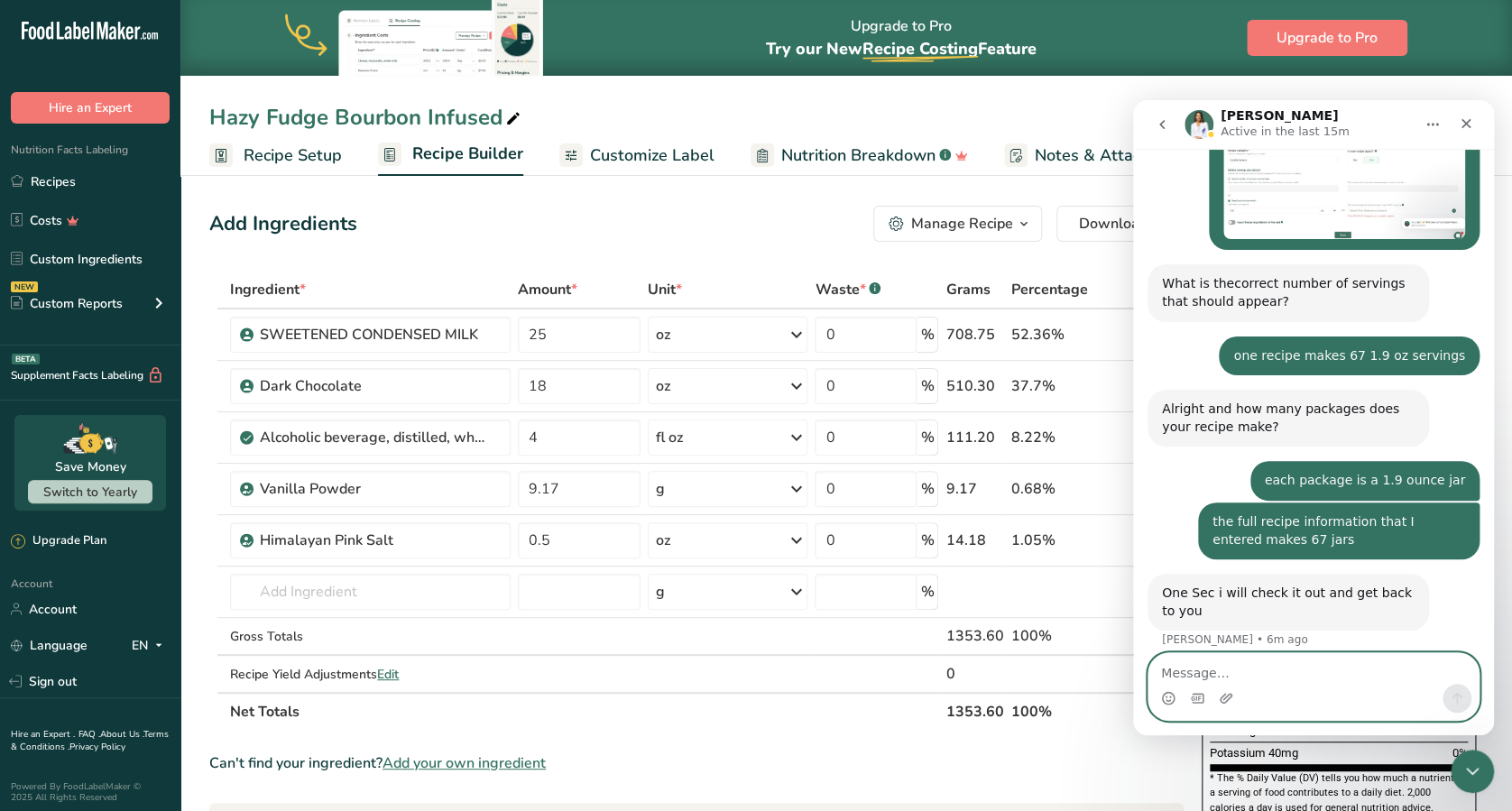
click at [1133, 607] on textarea "Message…" at bounding box center [1313, 668] width 330 height 31
type textarea "Hi are you still there?"
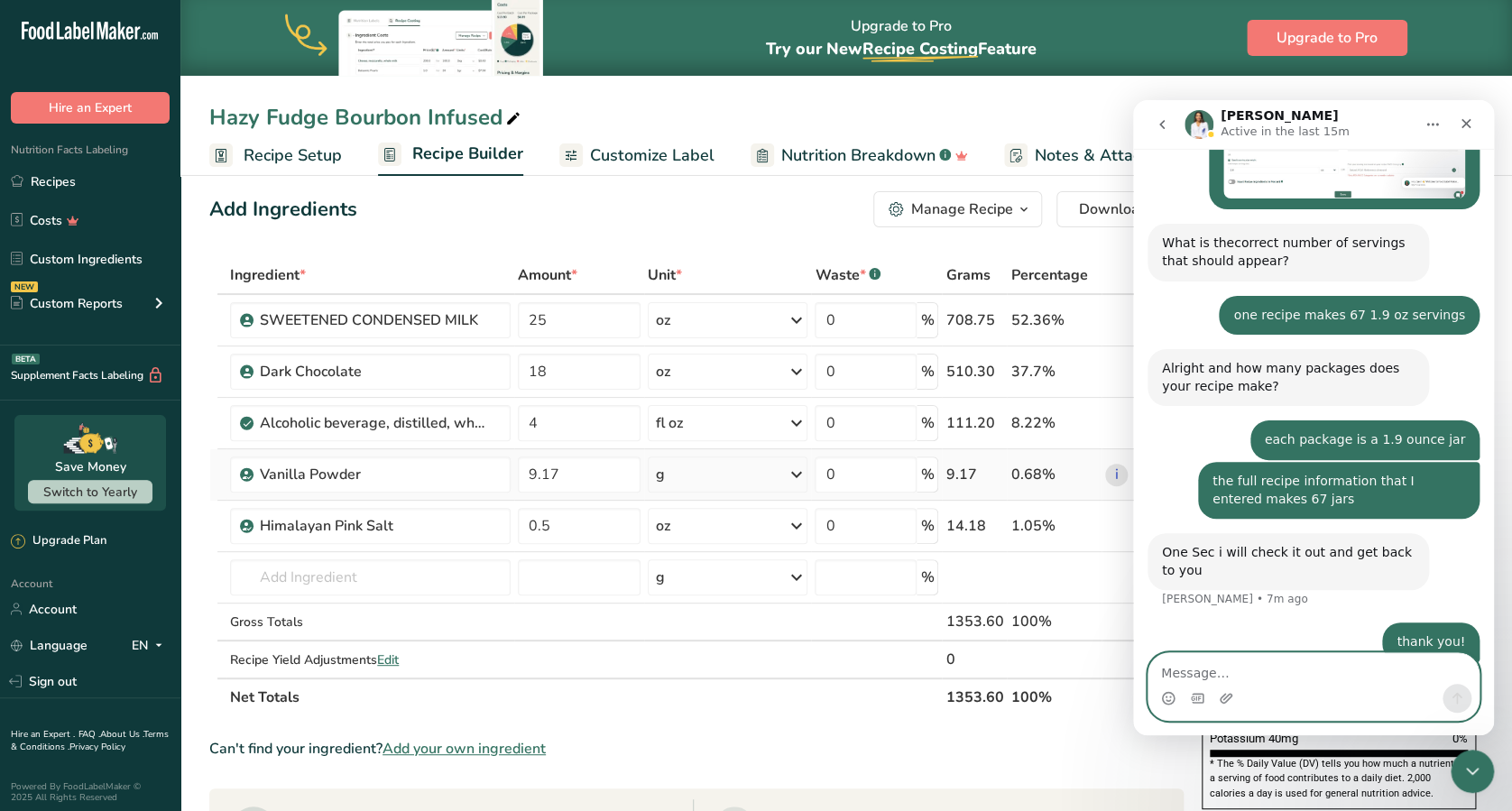
scroll to position [15, 0]
click at [798, 473] on icon at bounding box center [795, 473] width 22 height 33
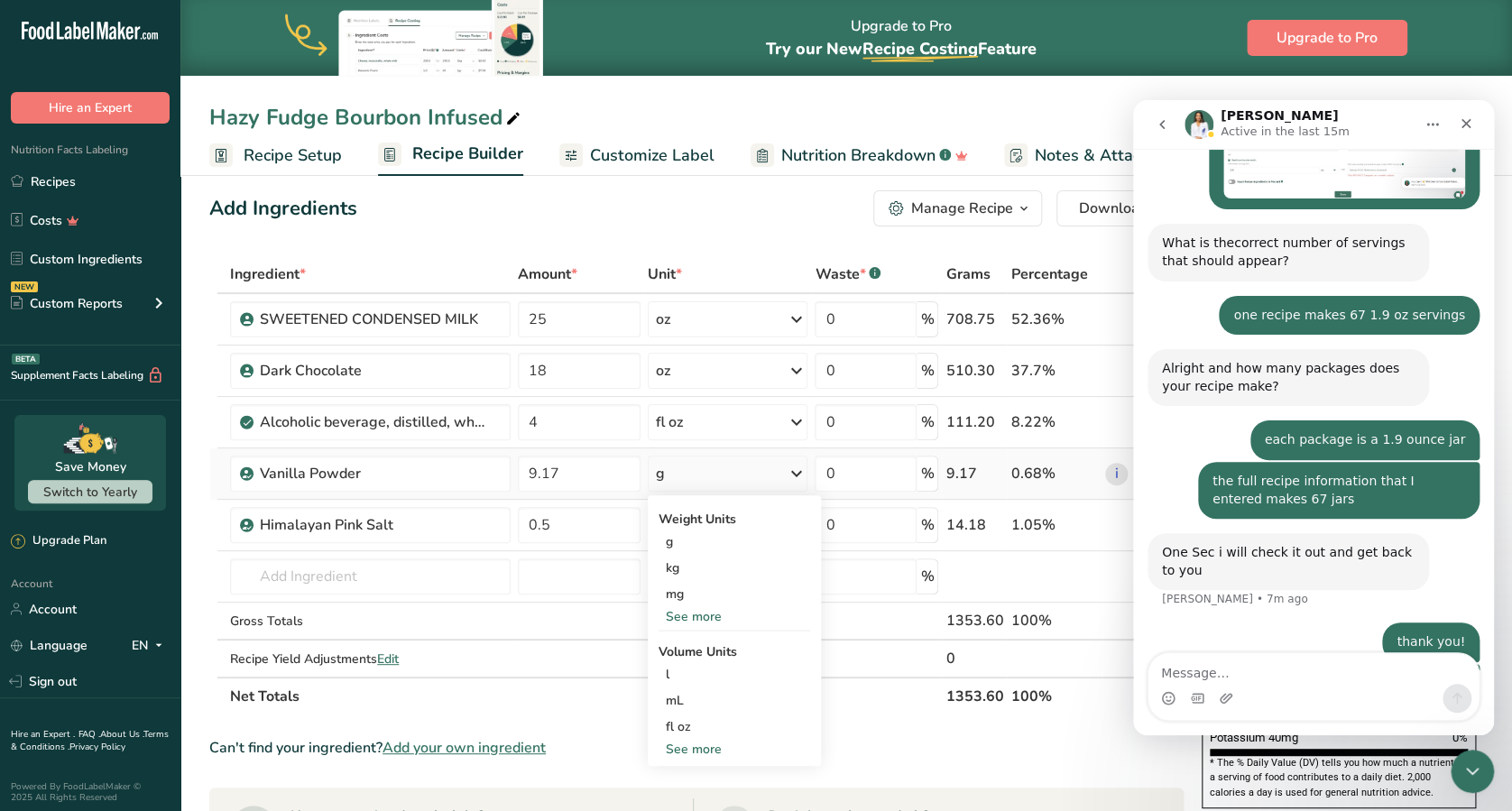
click at [705, 607] on div "See more" at bounding box center [734, 616] width 151 height 19
click at [692, 607] on div "oz" at bounding box center [734, 673] width 151 height 26
click at [580, 474] on input "9.17" at bounding box center [578, 473] width 121 height 36
type input "9"
paste input "32346"
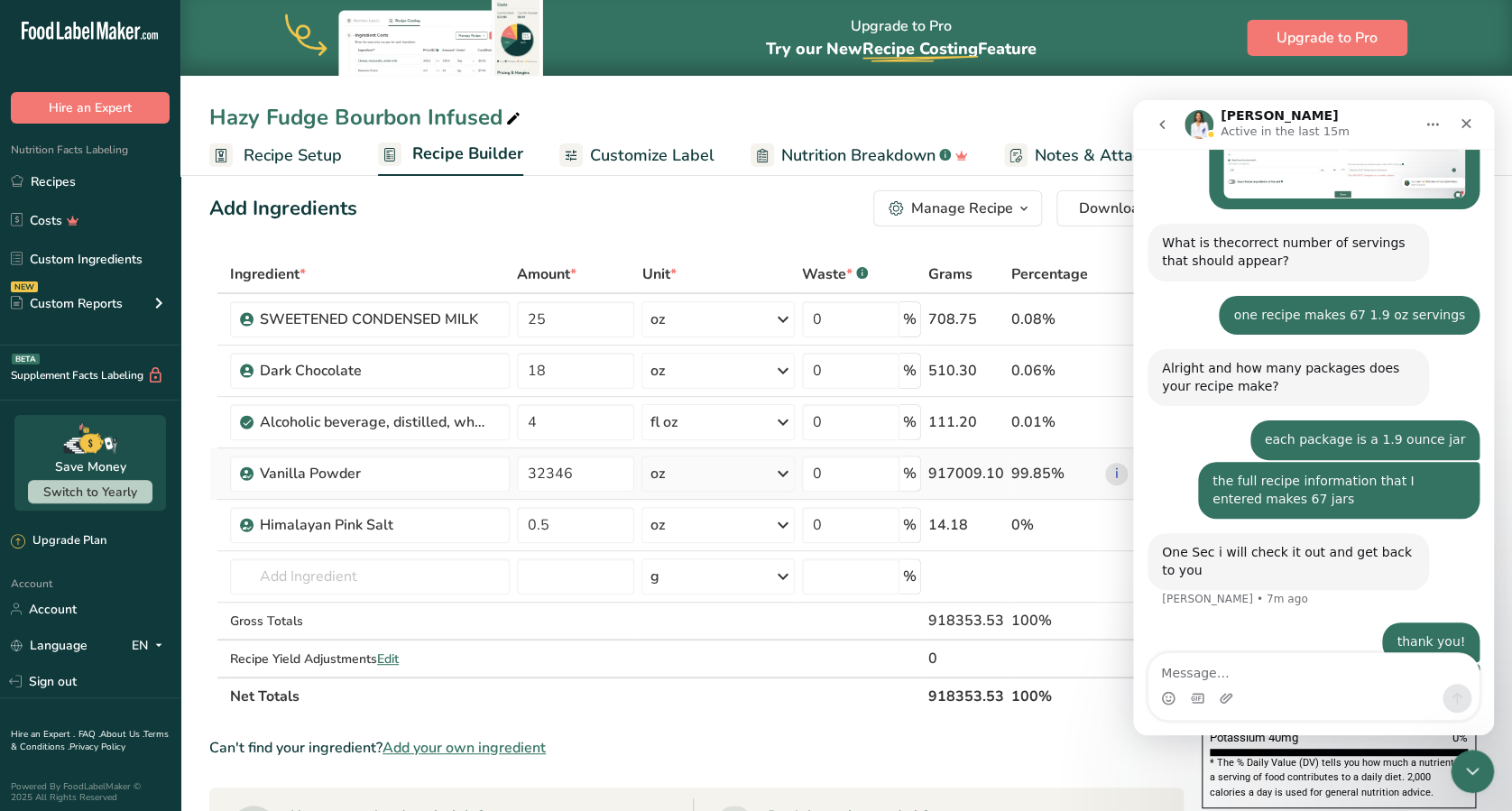
click at [722, 469] on div "Ingredient * Amount * Unit * Waste * .a-a{fill:#347362;}.b-a{fill:#fff;} Grams …" at bounding box center [695, 485] width 974 height 460
drag, startPoint x: 594, startPoint y: 476, endPoint x: 547, endPoint y: 470, distance: 47.4
click at [547, 470] on input "32346" at bounding box center [575, 473] width 118 height 36
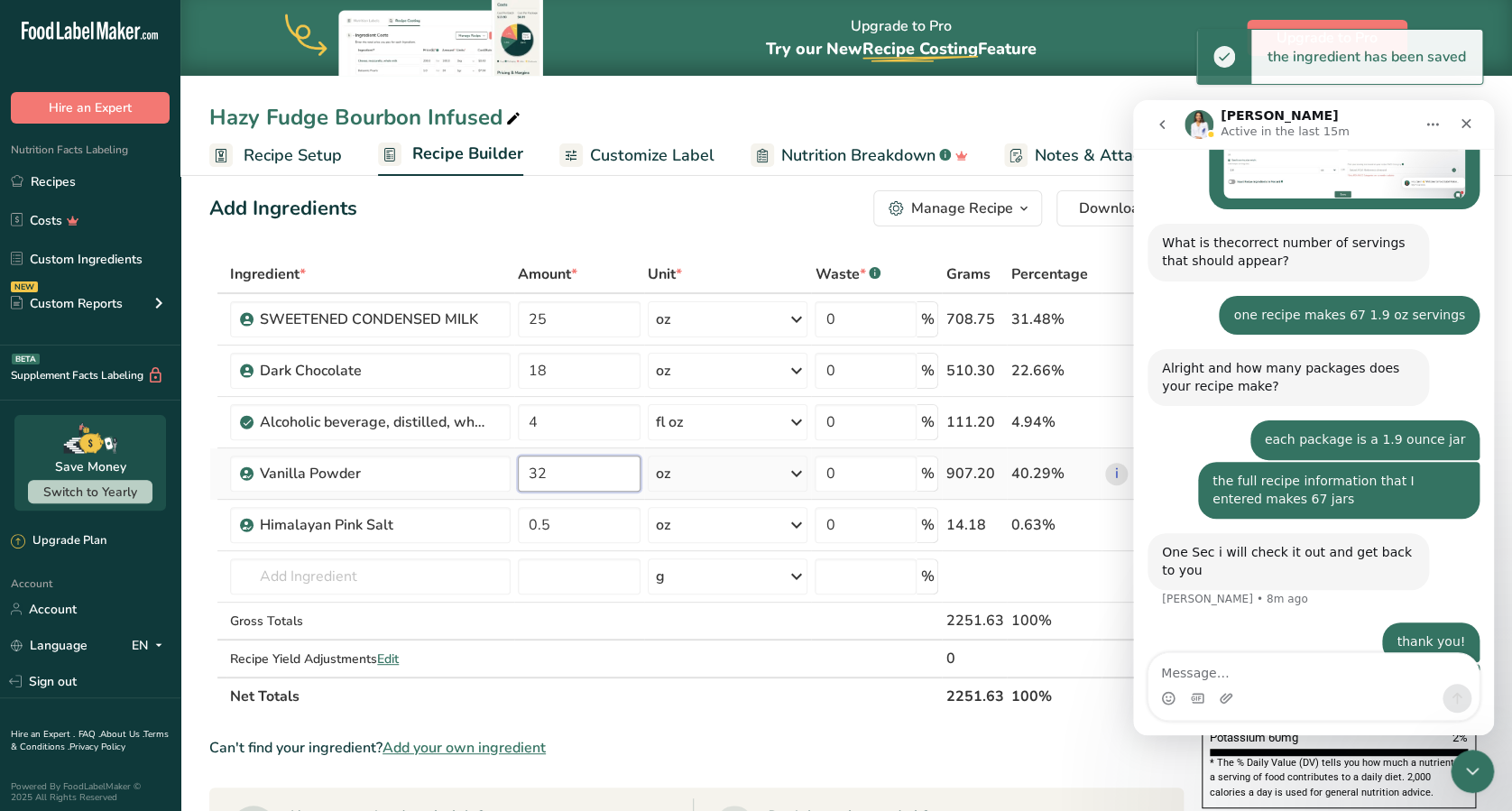
click at [524, 473] on input "32" at bounding box center [578, 473] width 121 height 36
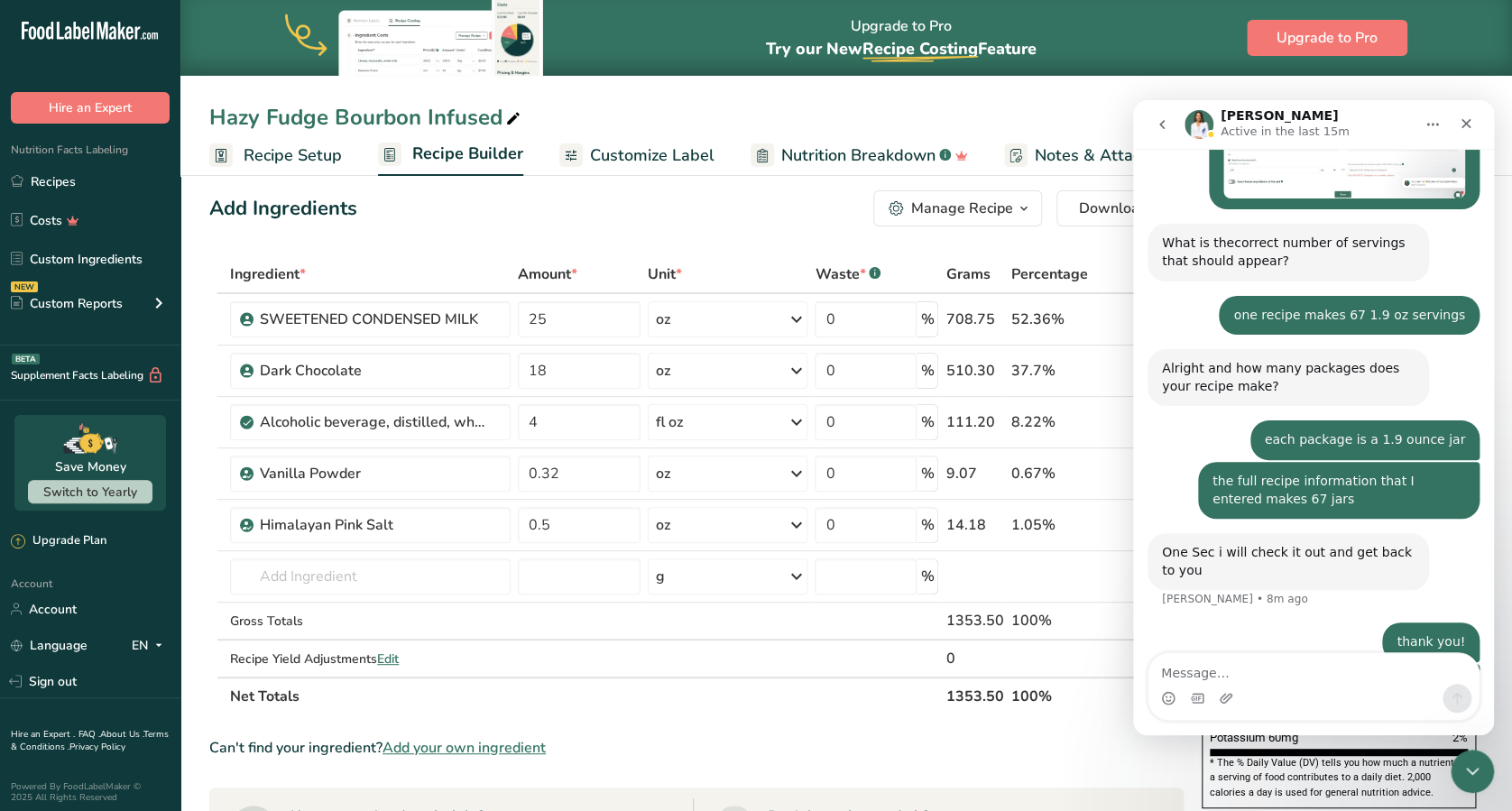
click at [859, 607] on div "Ingredient * Amount * Unit * Waste * .a-a{fill:#347362;}.b-a{fill:#fff;} Grams …" at bounding box center [695, 485] width 974 height 460
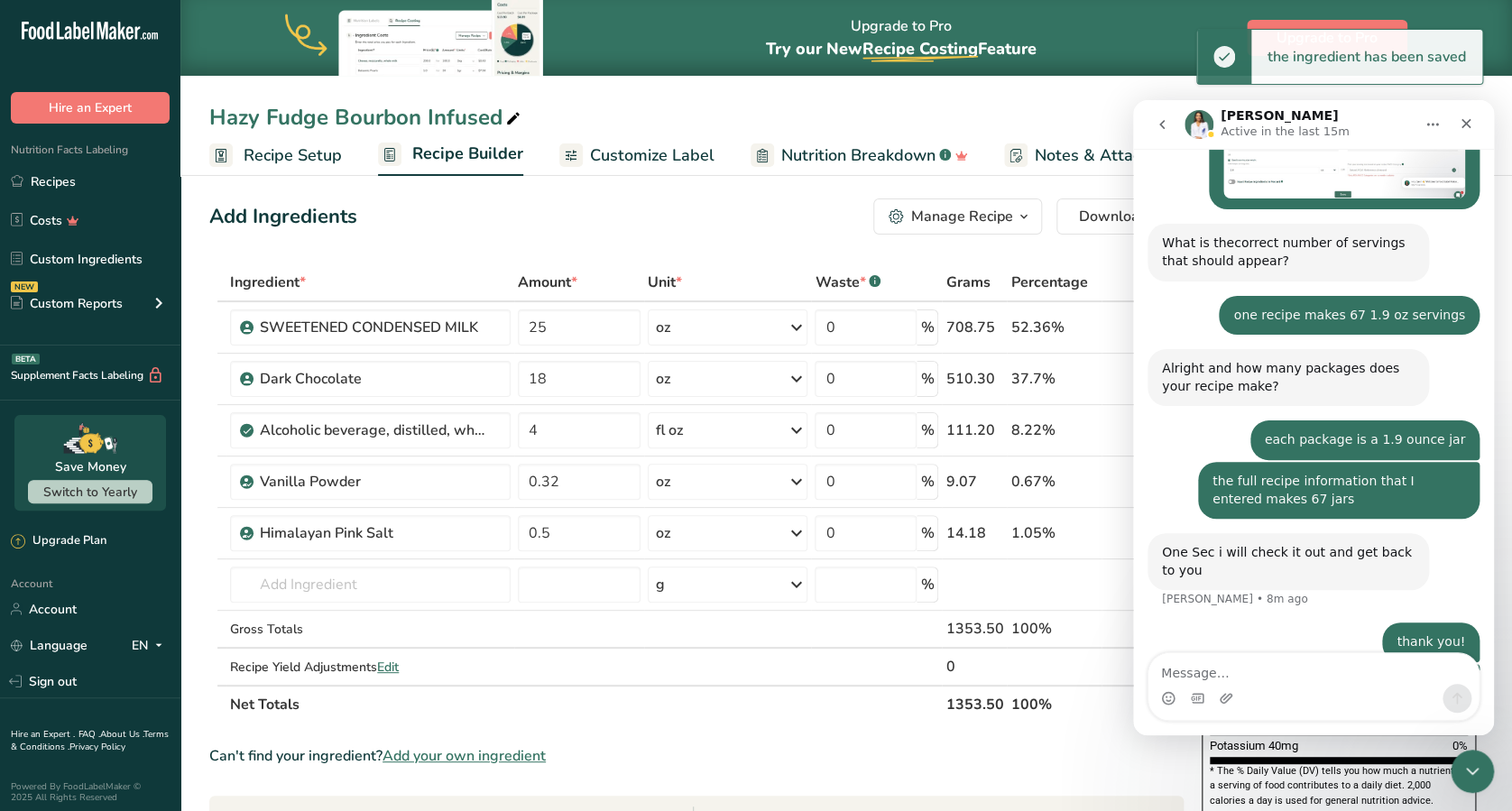
scroll to position [0, 0]
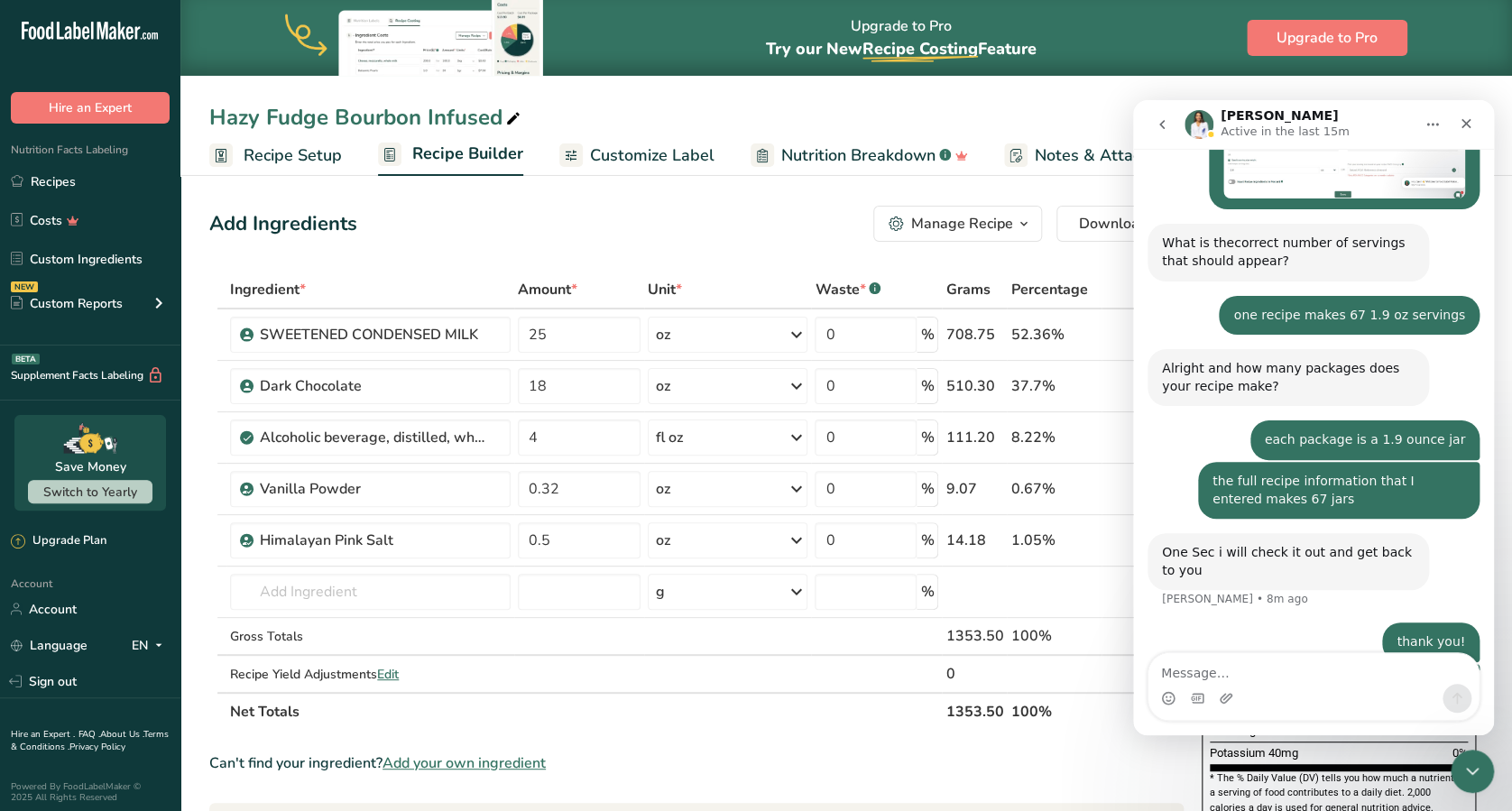
click at [1114, 607] on div "Can't find your ingredient? Add your own ingredient" at bounding box center [695, 762] width 974 height 22
click at [792, 440] on icon at bounding box center [795, 437] width 22 height 33
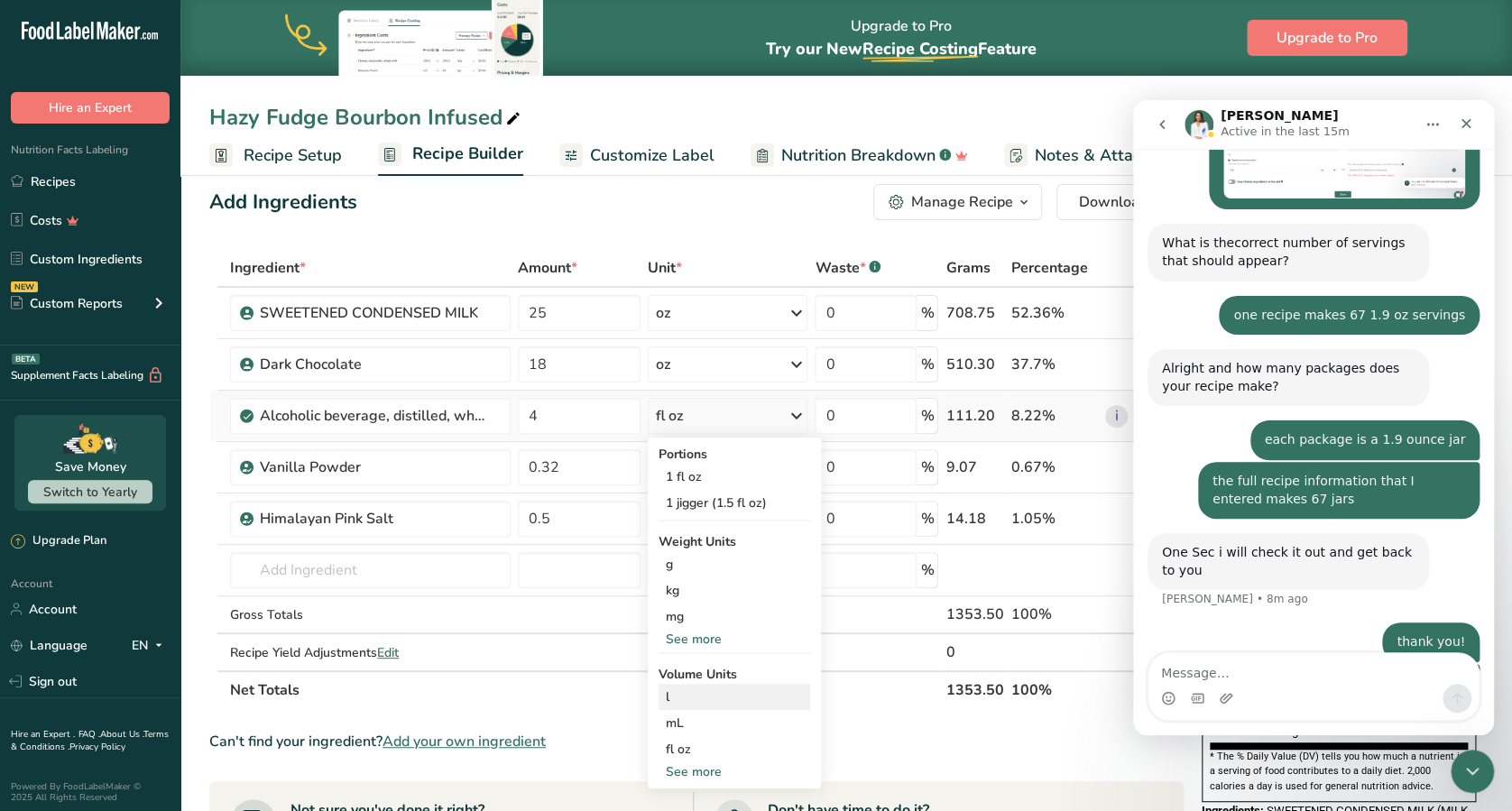
scroll to position [21, 0]
click at [799, 189] on div "Add Ingredients Manage Recipe Delete Recipe Duplicate Recipe Scale Recipe Save …" at bounding box center [695, 203] width 974 height 36
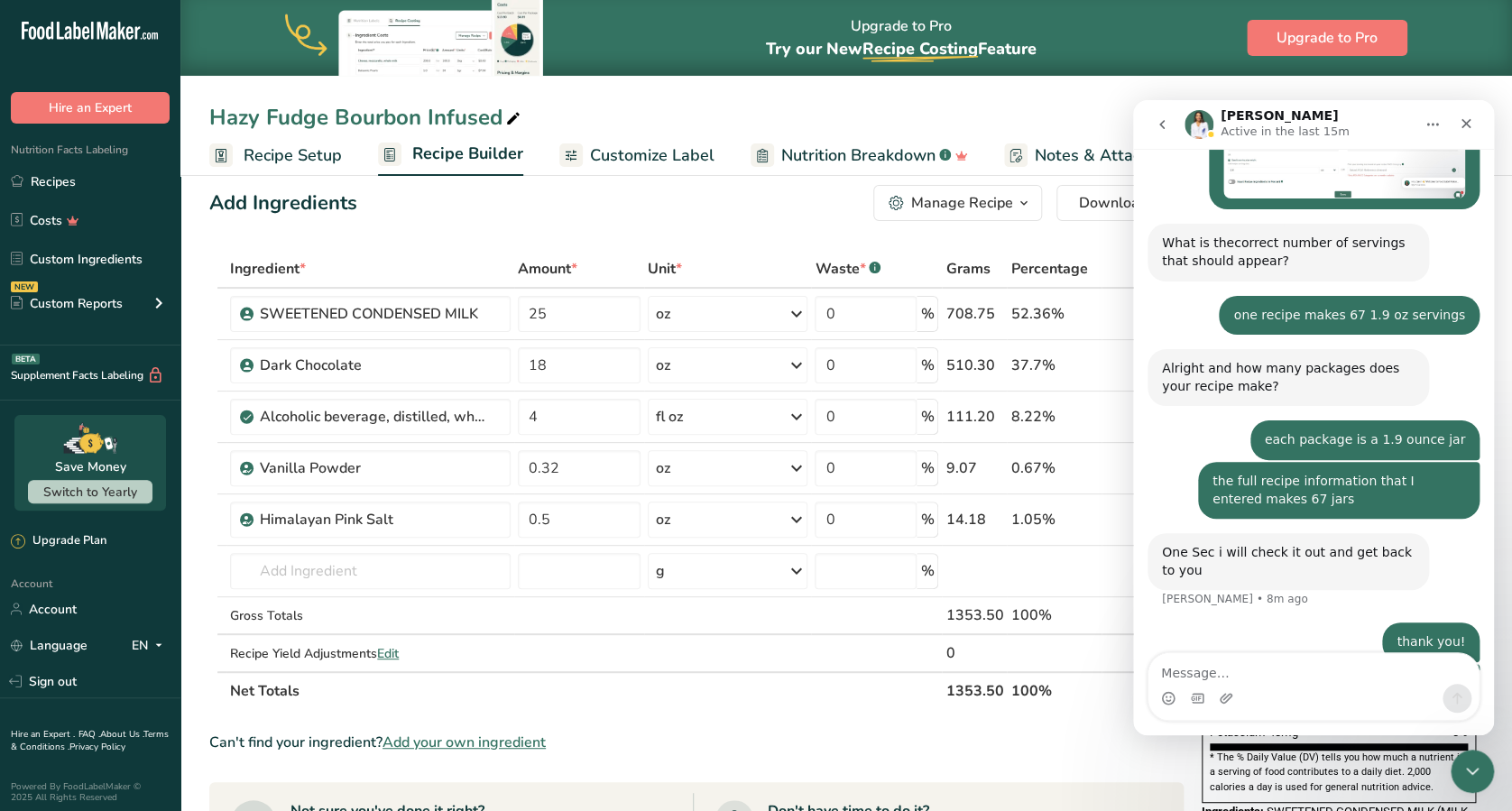
click at [960, 104] on div "Hazy Fudge Bourbon Infused" at bounding box center [846, 117] width 1331 height 33
click at [1133, 87] on div "Hazy Fudge Bourbon Infused Recipe Setup Recipe Builder Customize Label Nutritio…" at bounding box center [846, 87] width 1331 height 176
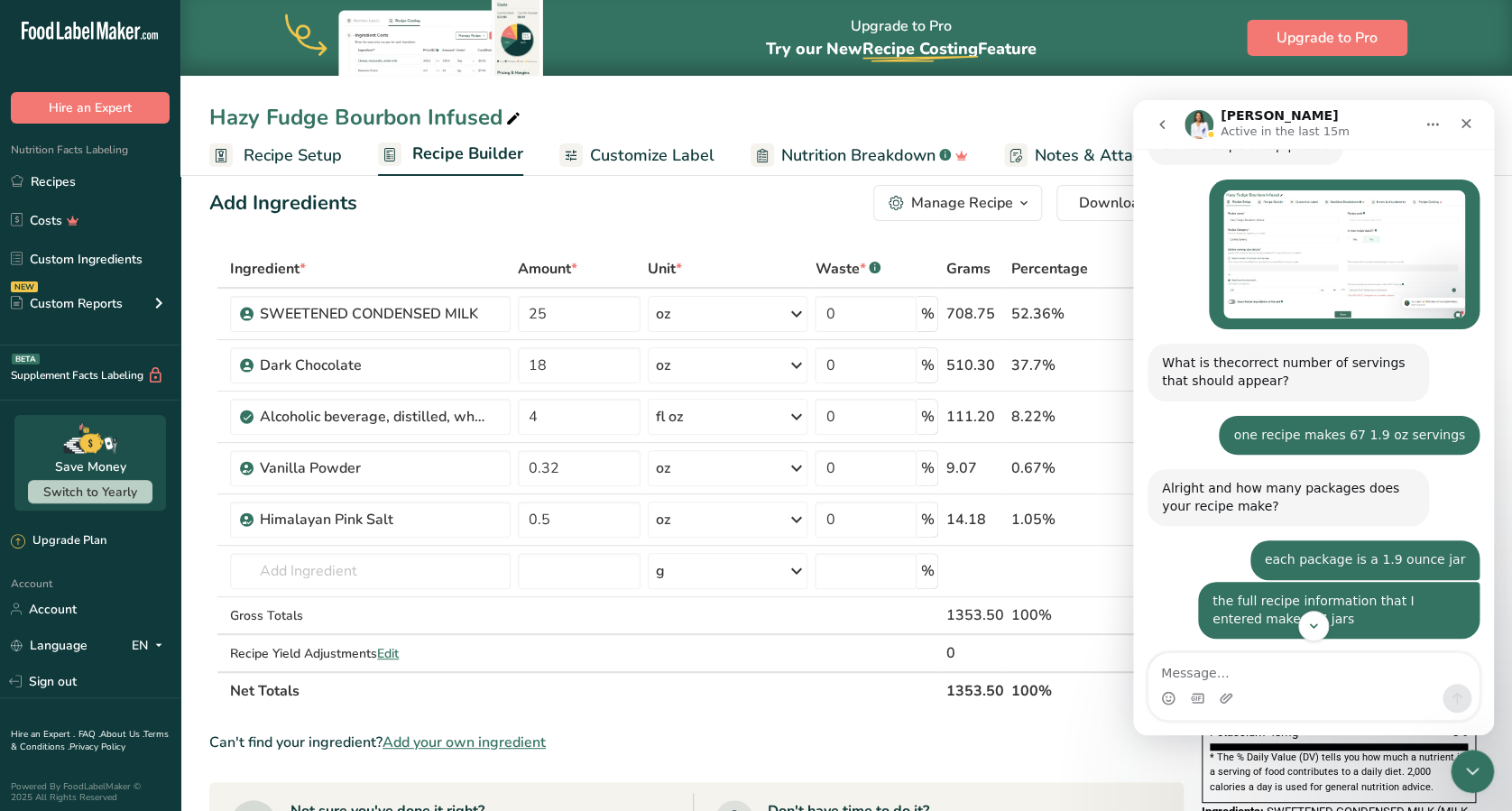
scroll to position [2376, 0]
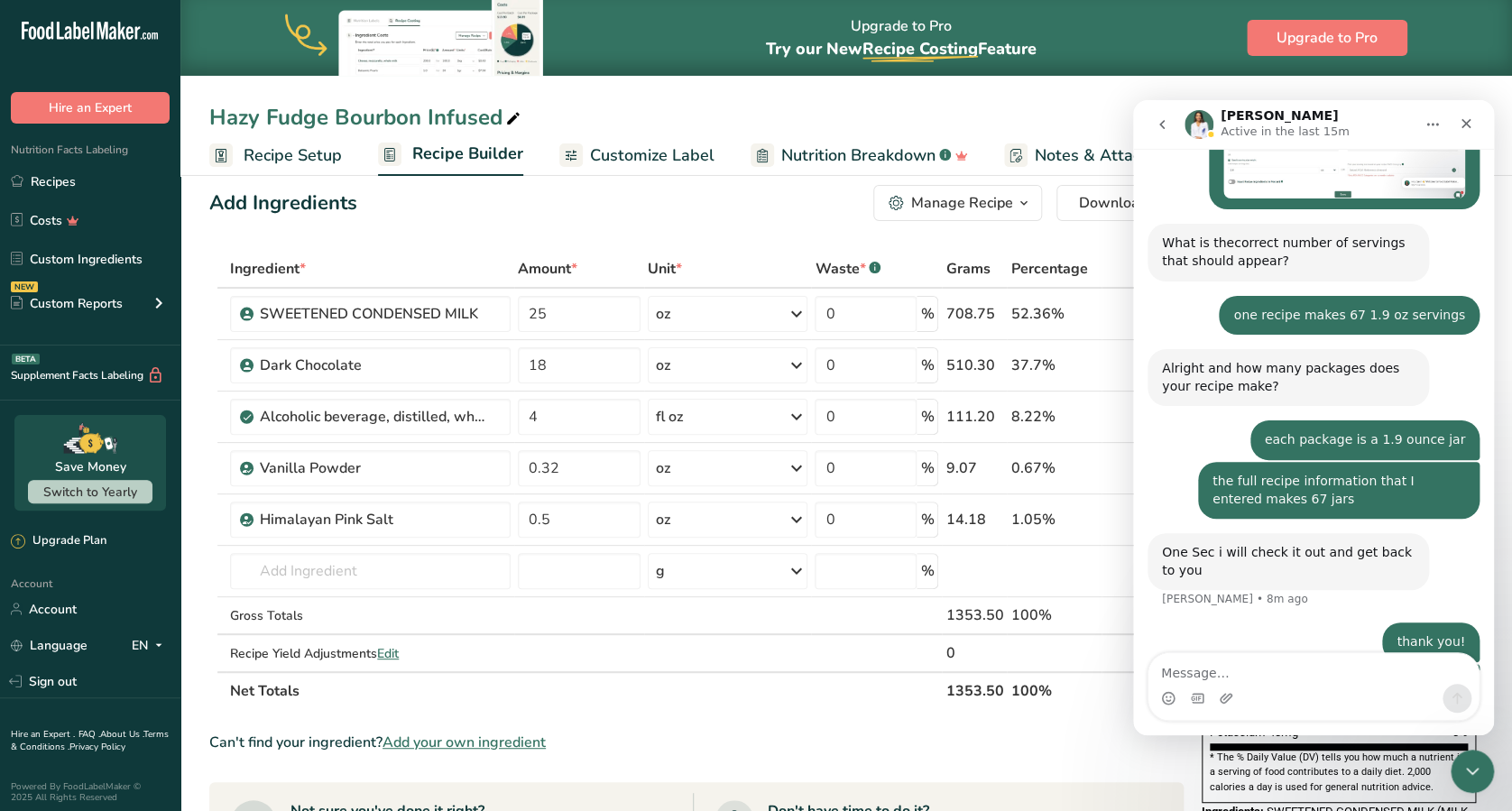
click at [976, 607] on div "Can't find your ingredient? Add your own ingredient" at bounding box center [695, 741] width 974 height 22
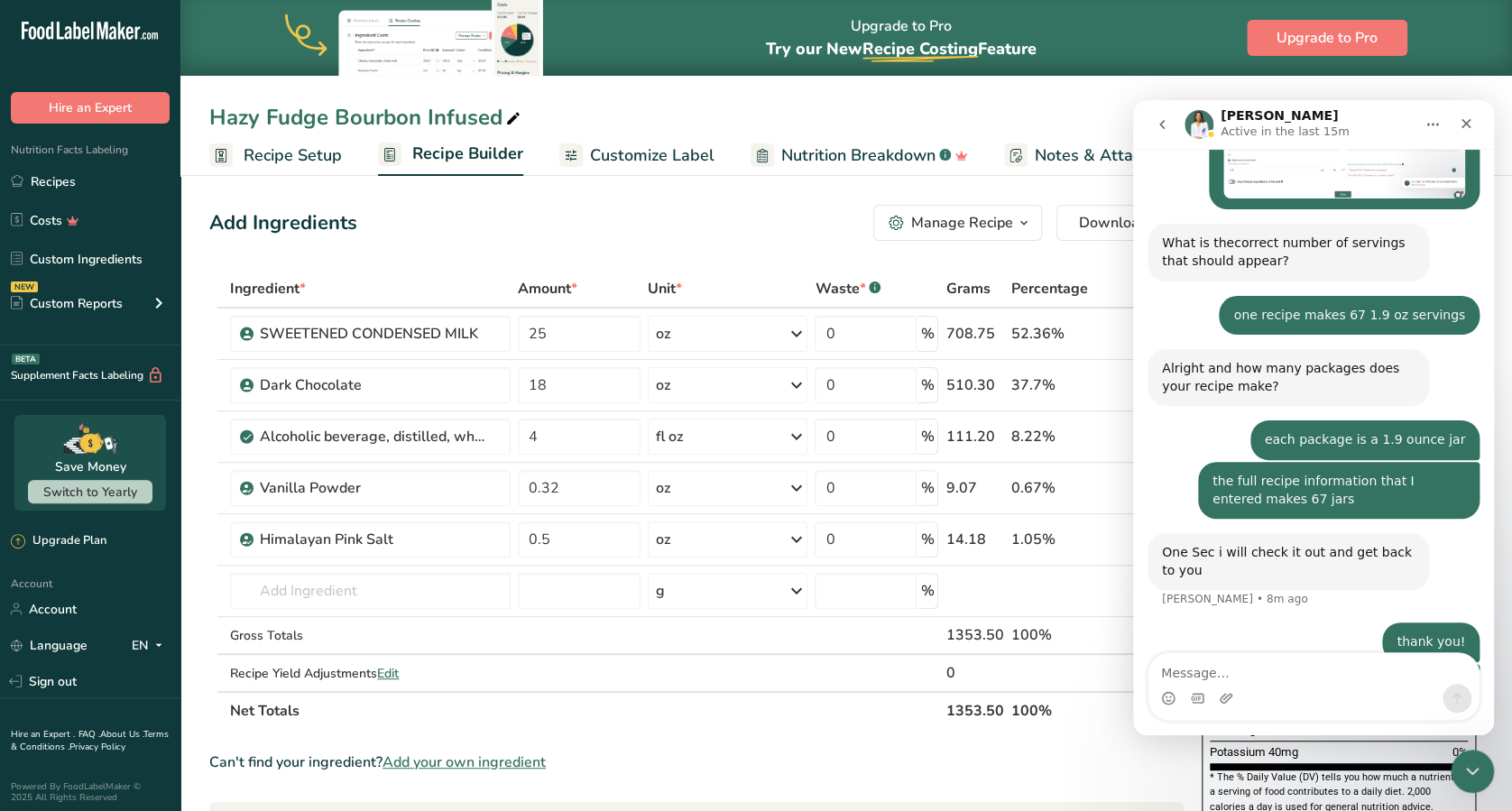
scroll to position [0, 0]
click at [1133, 124] on icon "go back" at bounding box center [1161, 124] width 14 height 14
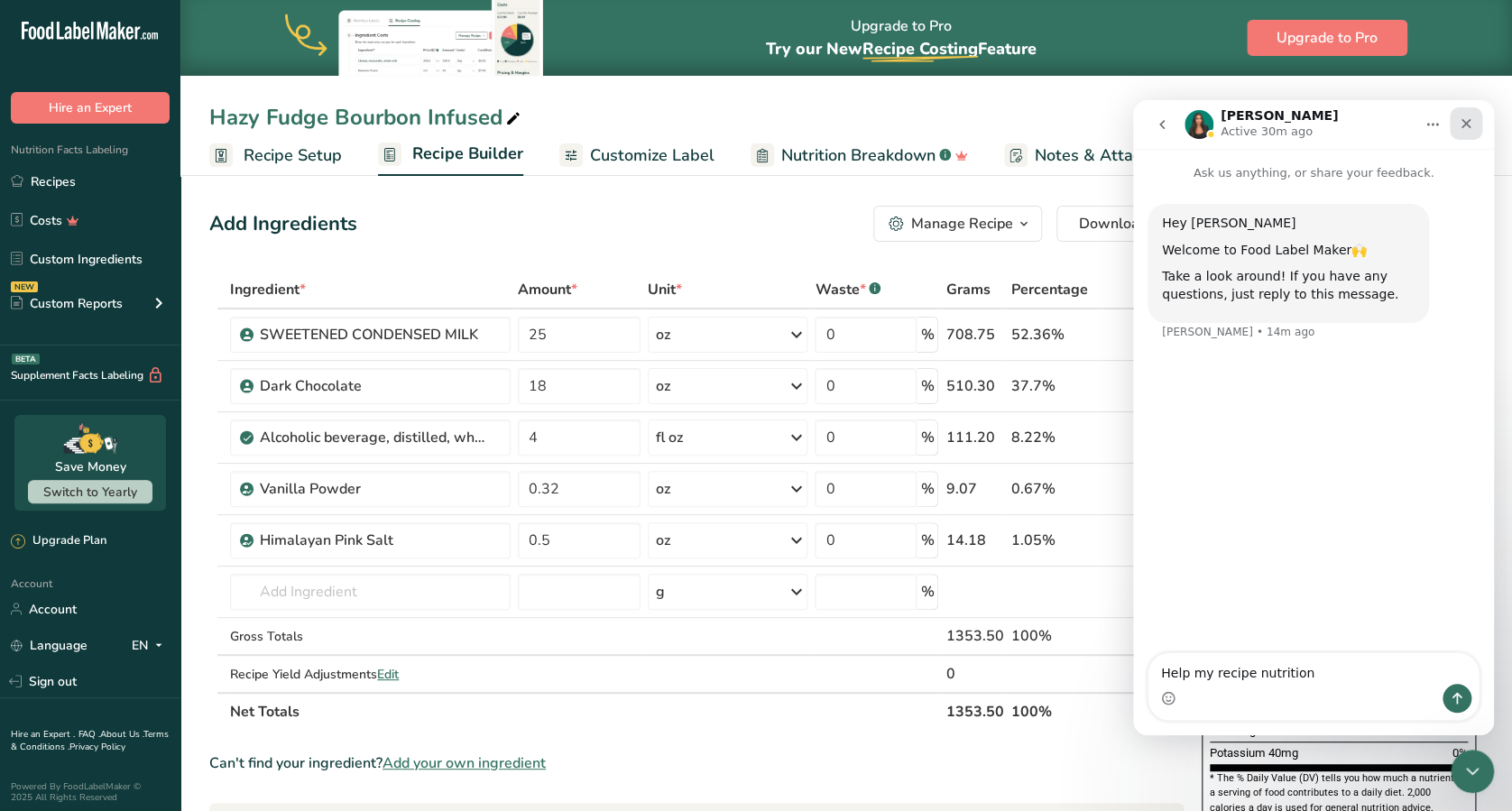
click at [1133, 135] on div "Close" at bounding box center [1465, 123] width 33 height 33
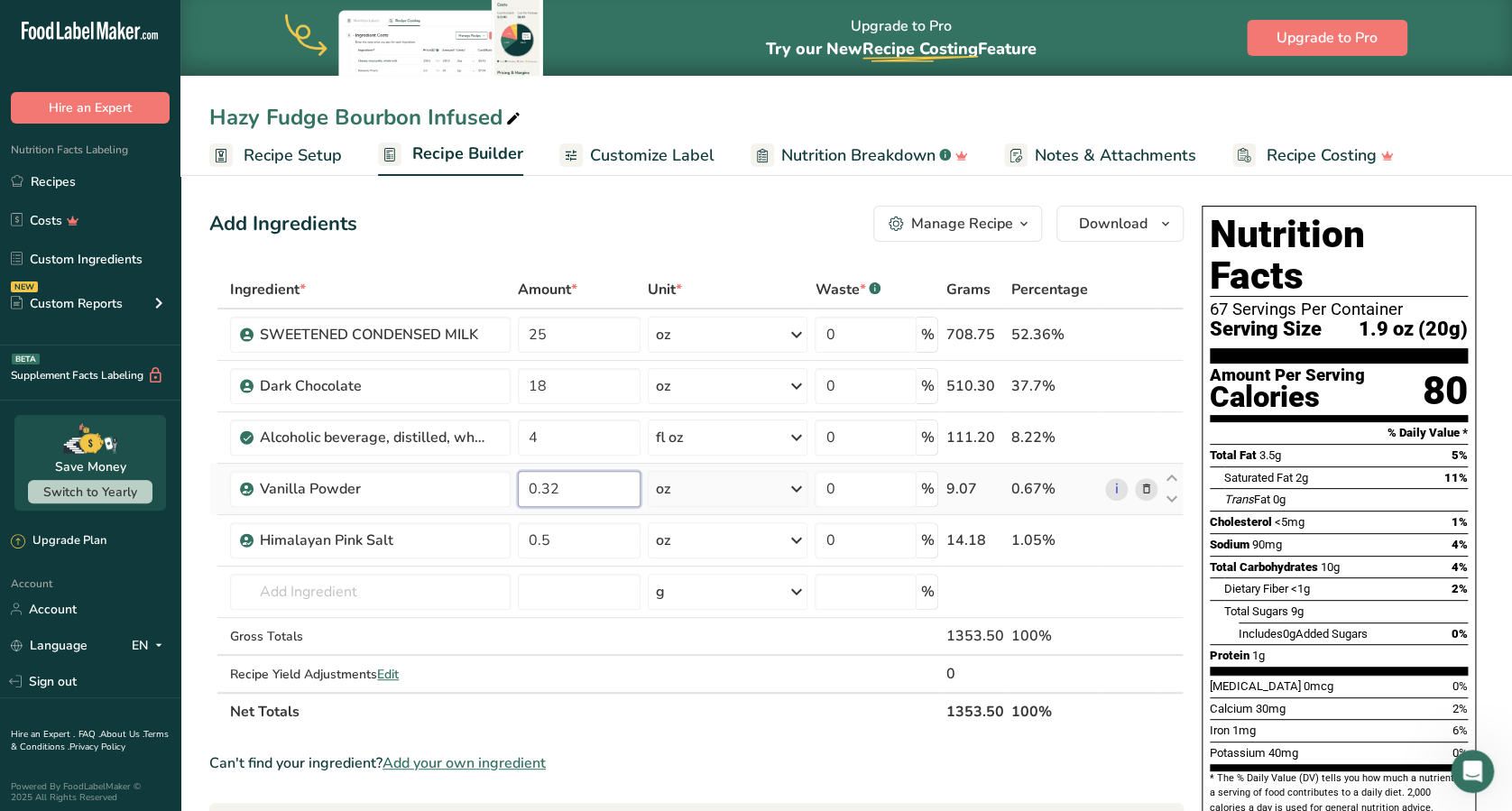
click at [590, 497] on input "0.32" at bounding box center [578, 488] width 121 height 36
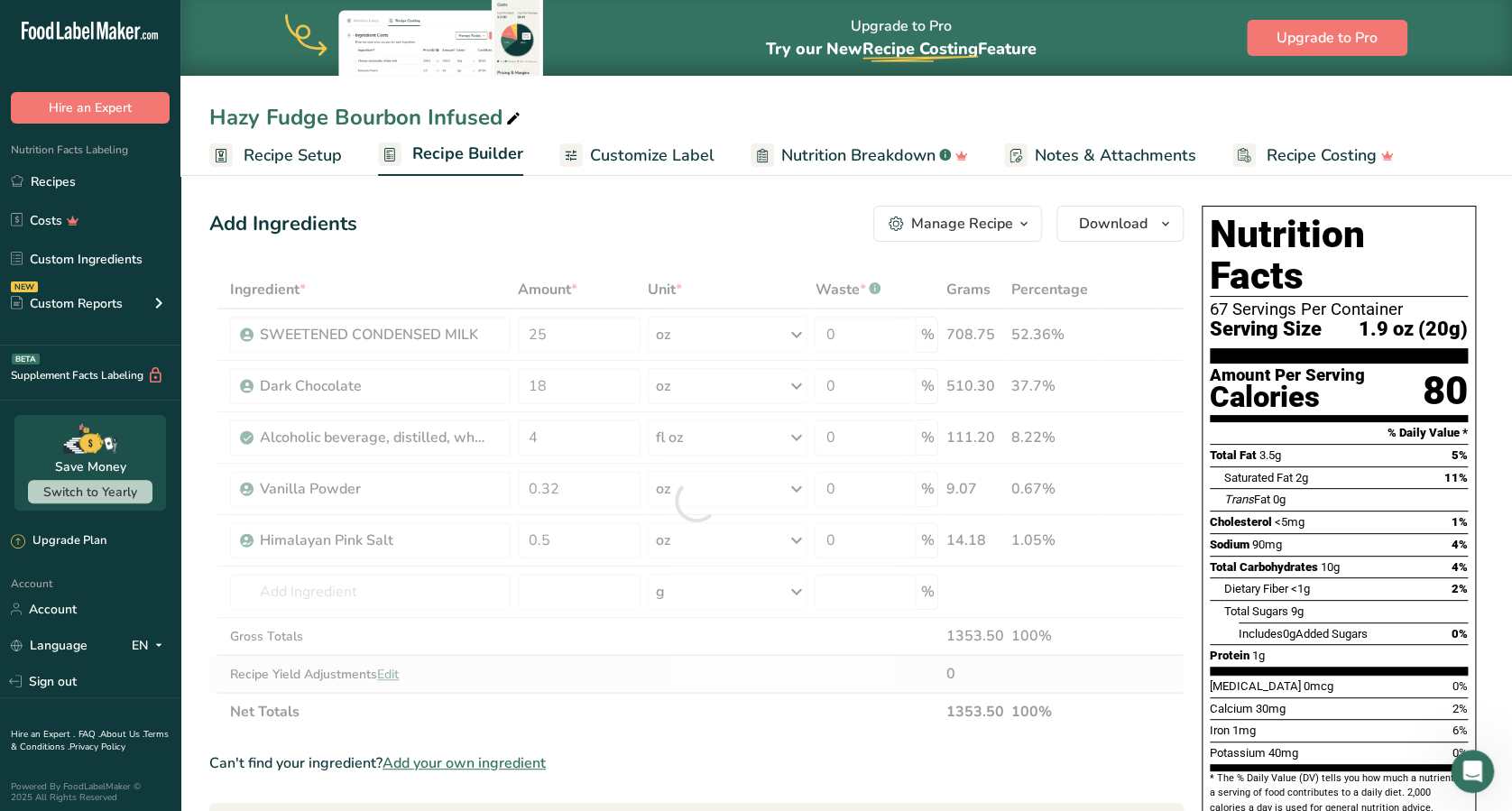
click at [655, 607] on div "Ingredient * Amount * Unit * Waste * .a-a{fill:#347362;}.b-a{fill:#fff;} Grams …" at bounding box center [695, 501] width 974 height 460
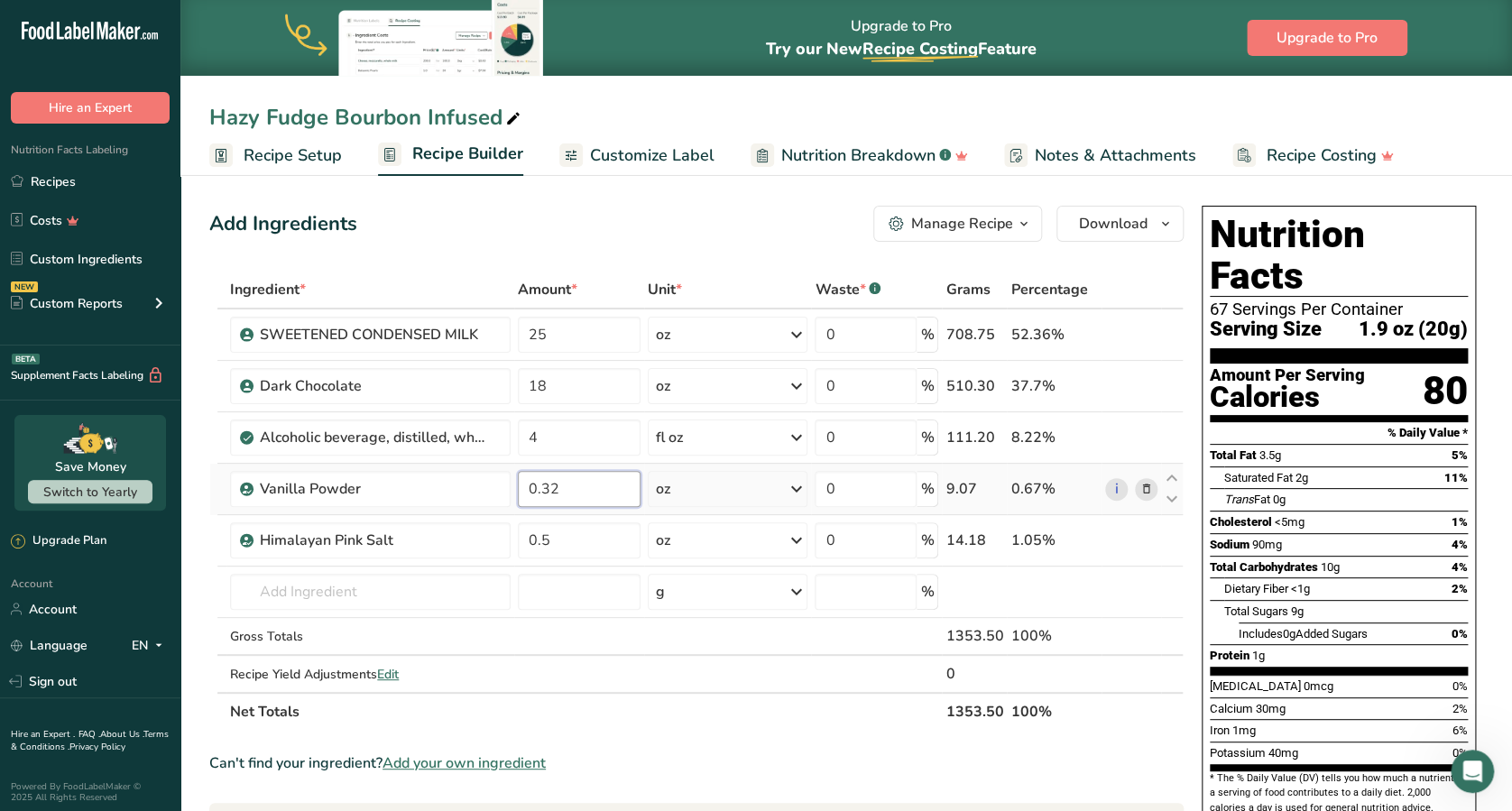
click at [581, 488] on input "0.32" at bounding box center [578, 488] width 121 height 36
type input "0.3234"
click at [717, 607] on div "Can't find your ingredient? Add your own ingredient" at bounding box center [695, 762] width 974 height 22
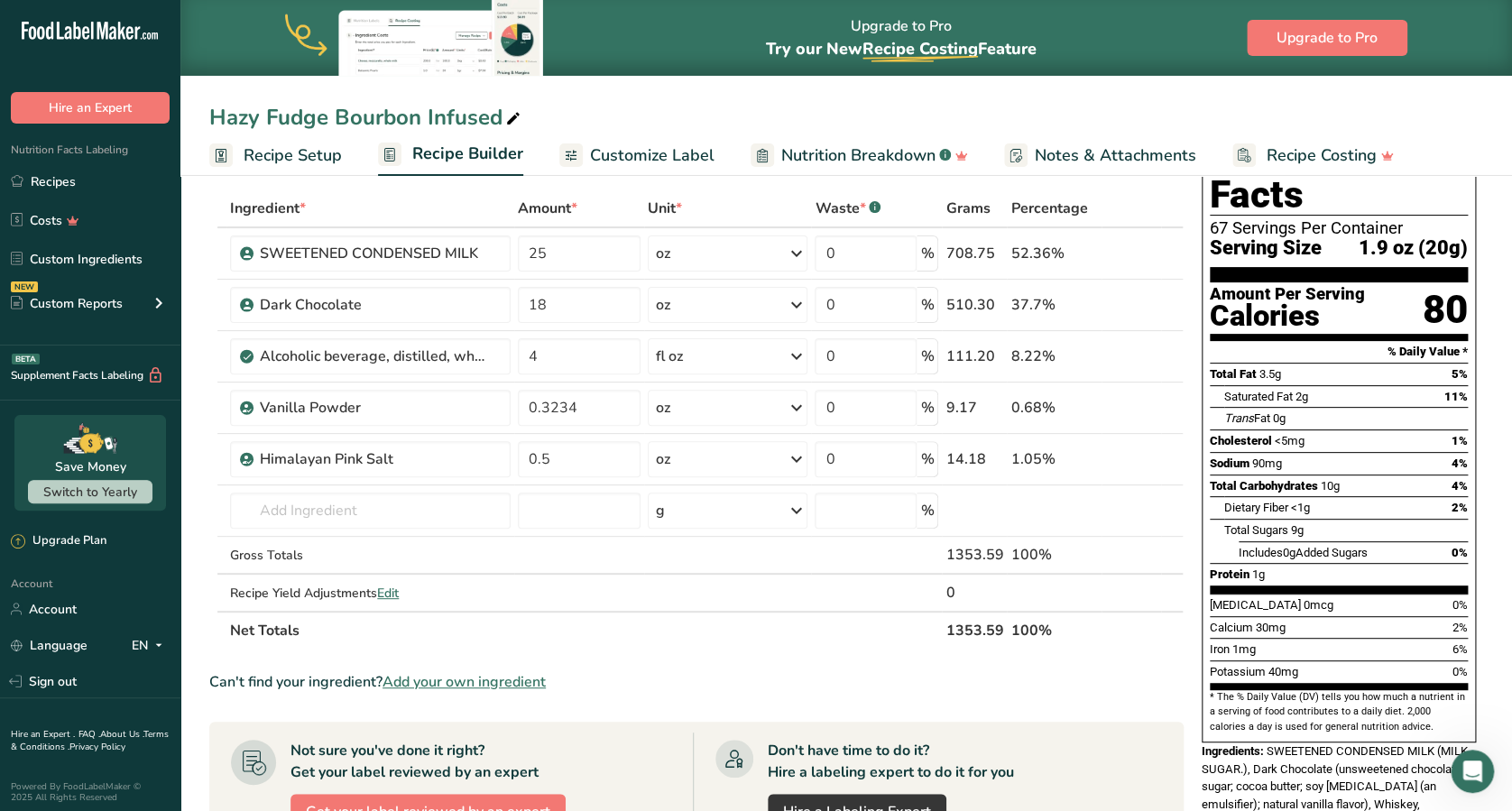
scroll to position [72, 0]
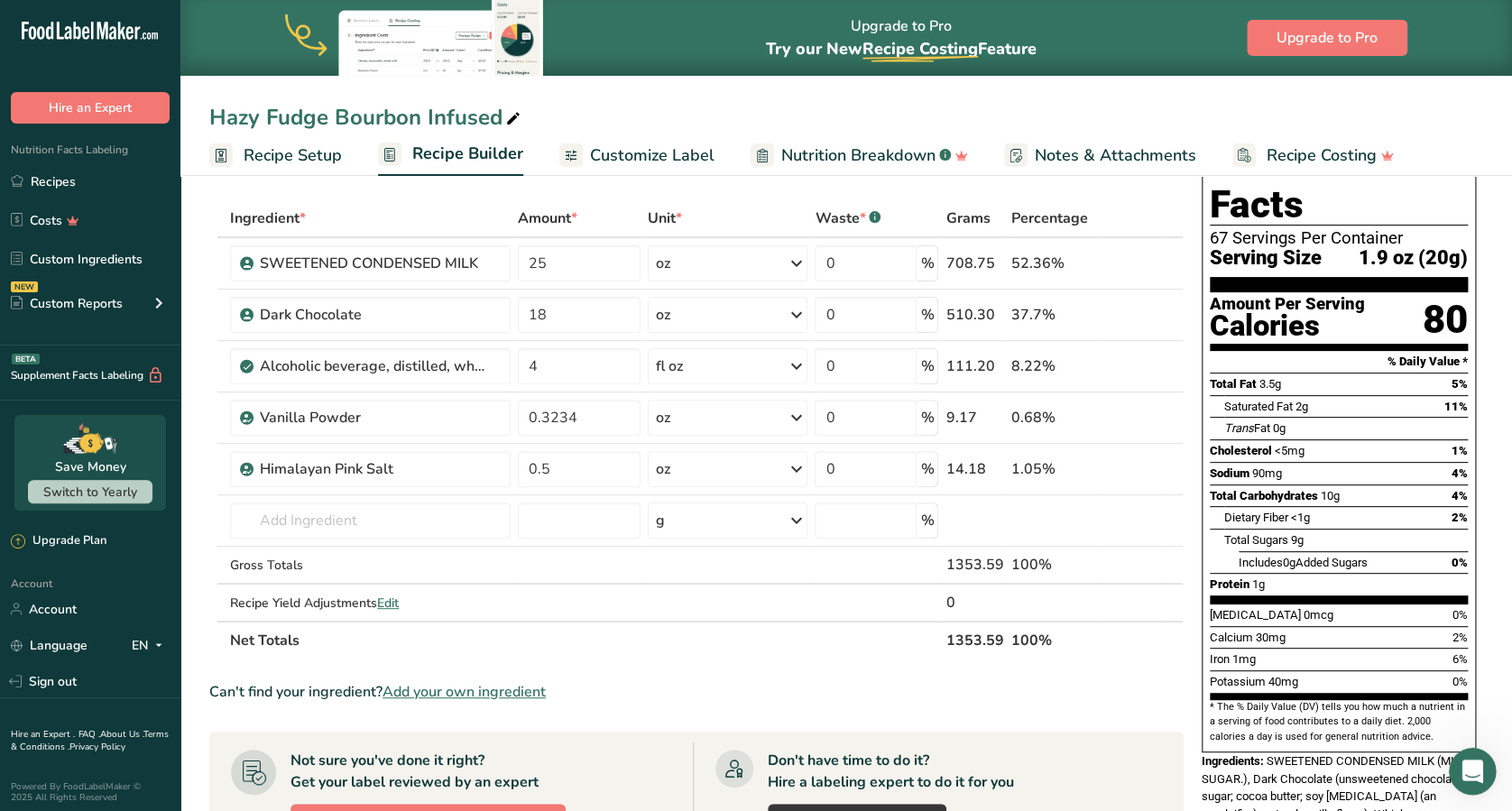
click at [1133, 607] on icon "Open Intercom Messenger" at bounding box center [1471, 769] width 30 height 30
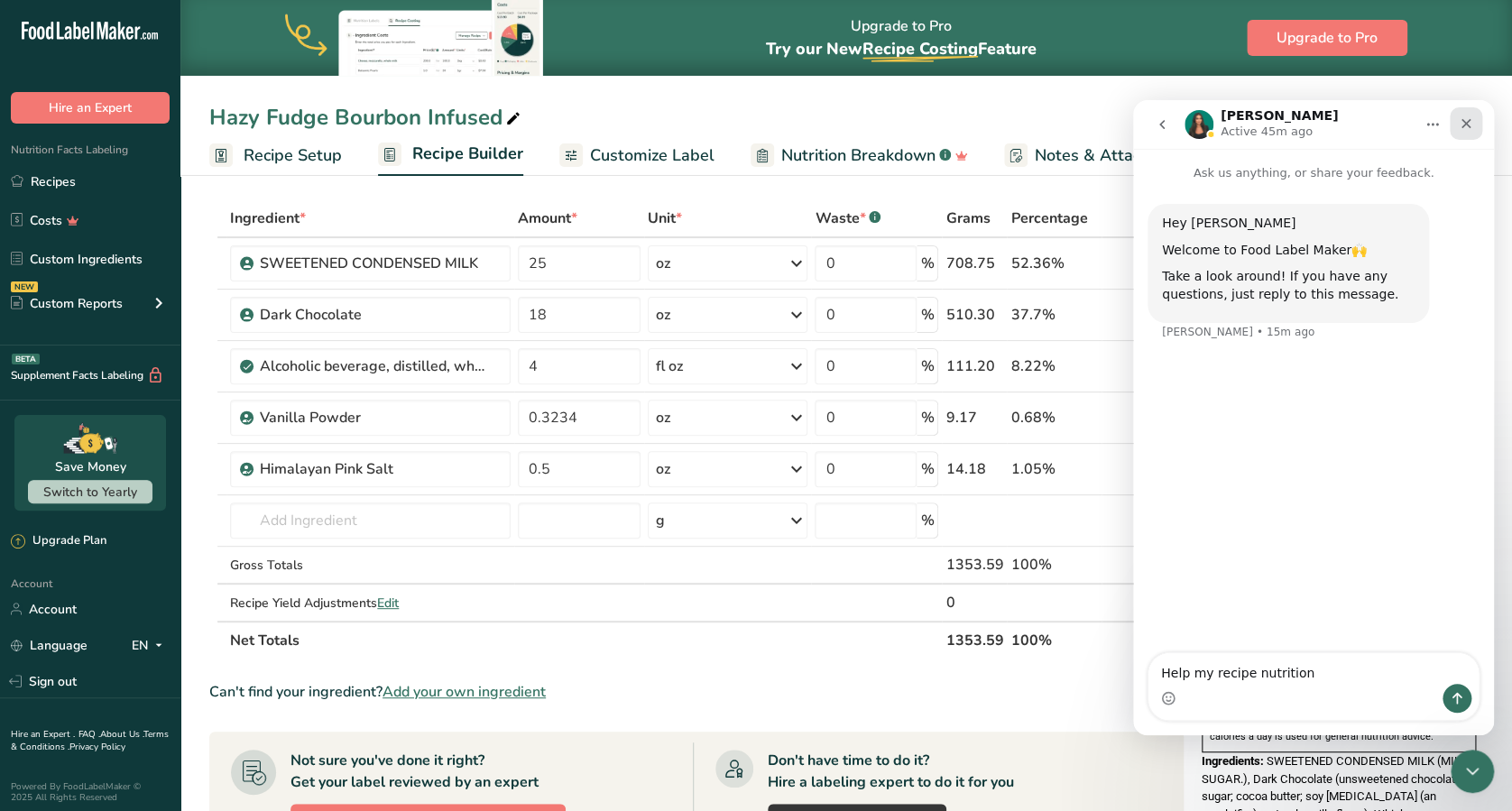
click at [1133, 117] on icon "Close" at bounding box center [1465, 123] width 14 height 14
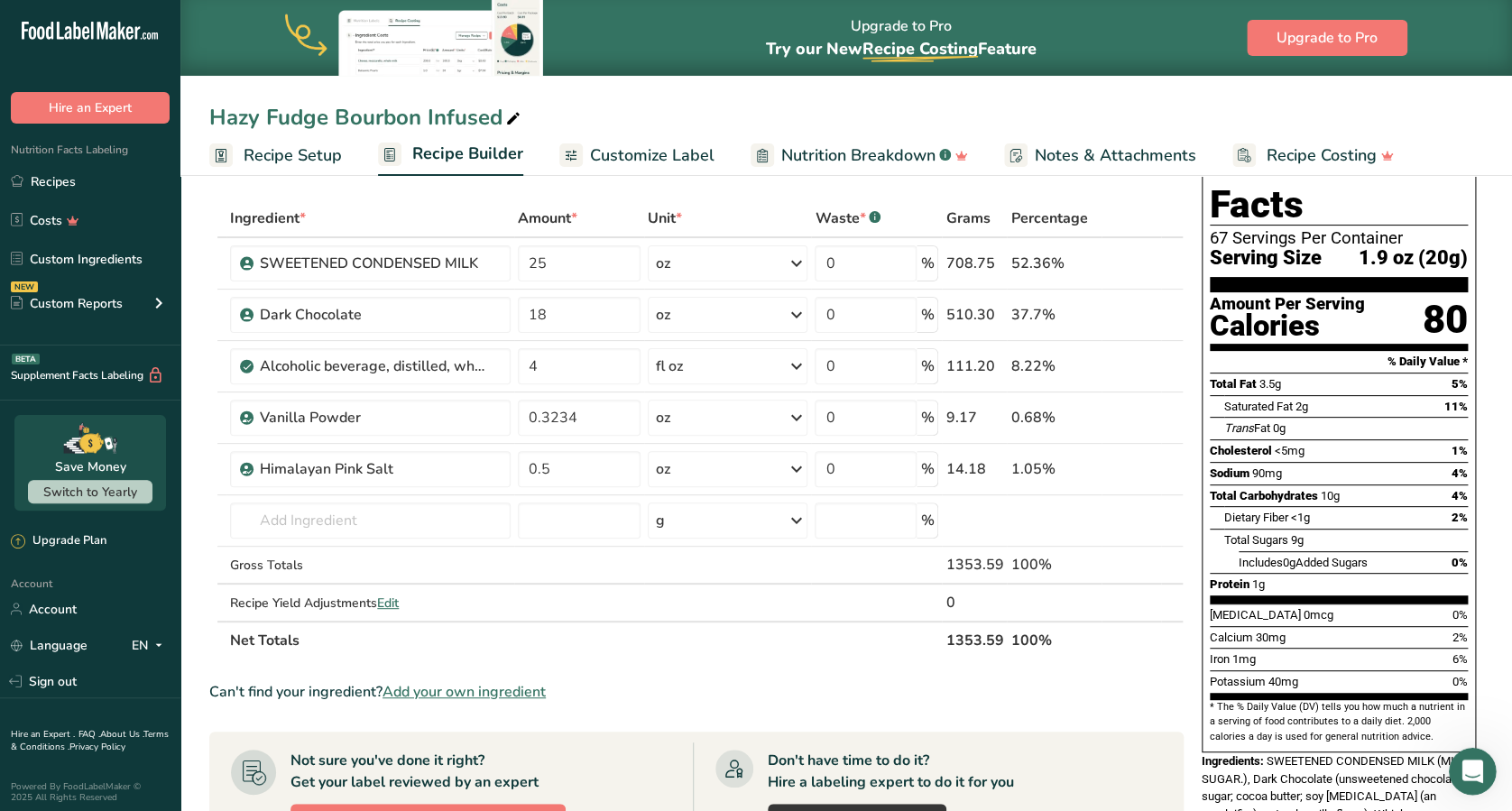
click at [1133, 607] on div "Open Intercom Messenger" at bounding box center [1470, 768] width 59 height 59
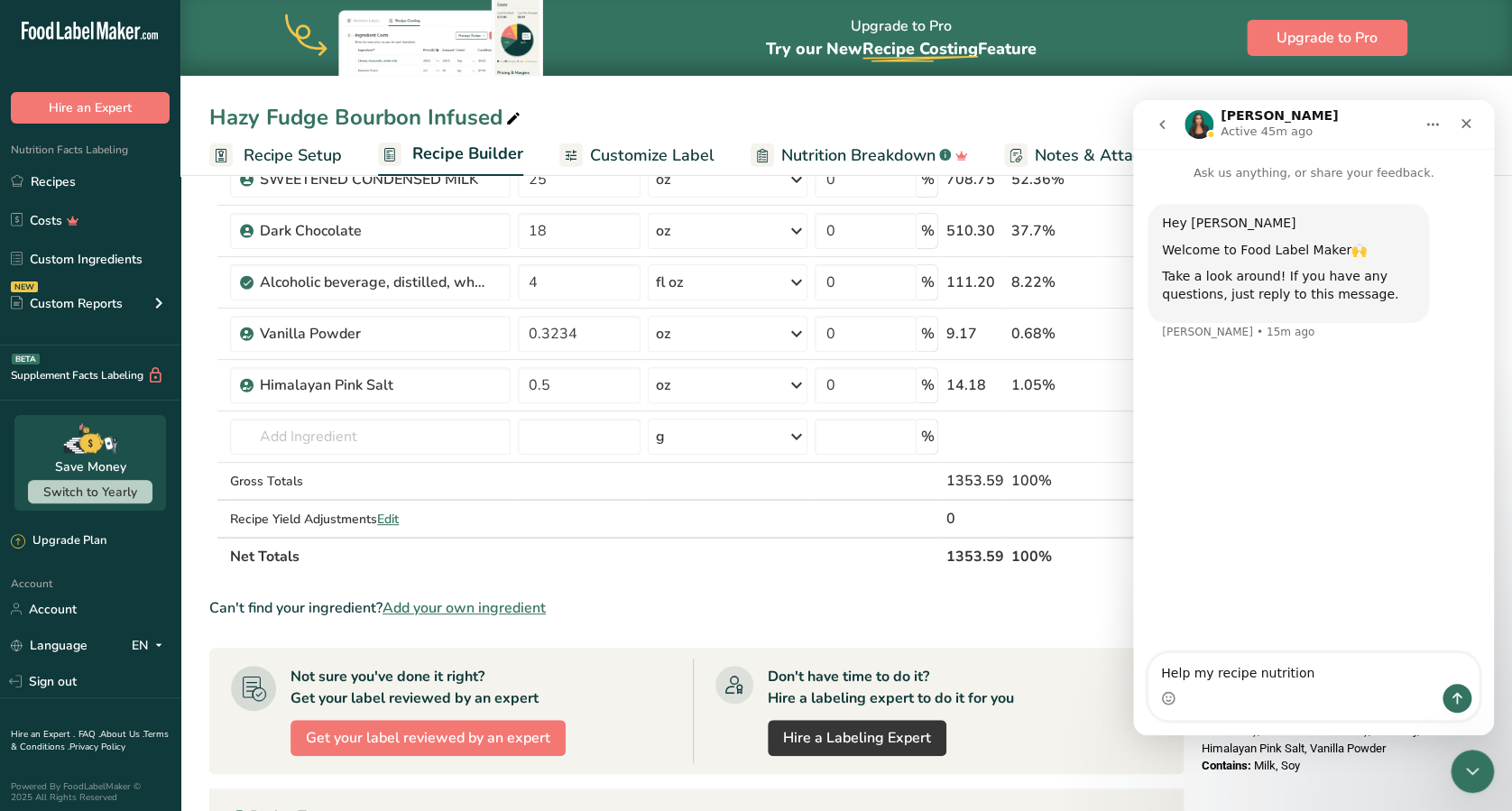
scroll to position [0, 0]
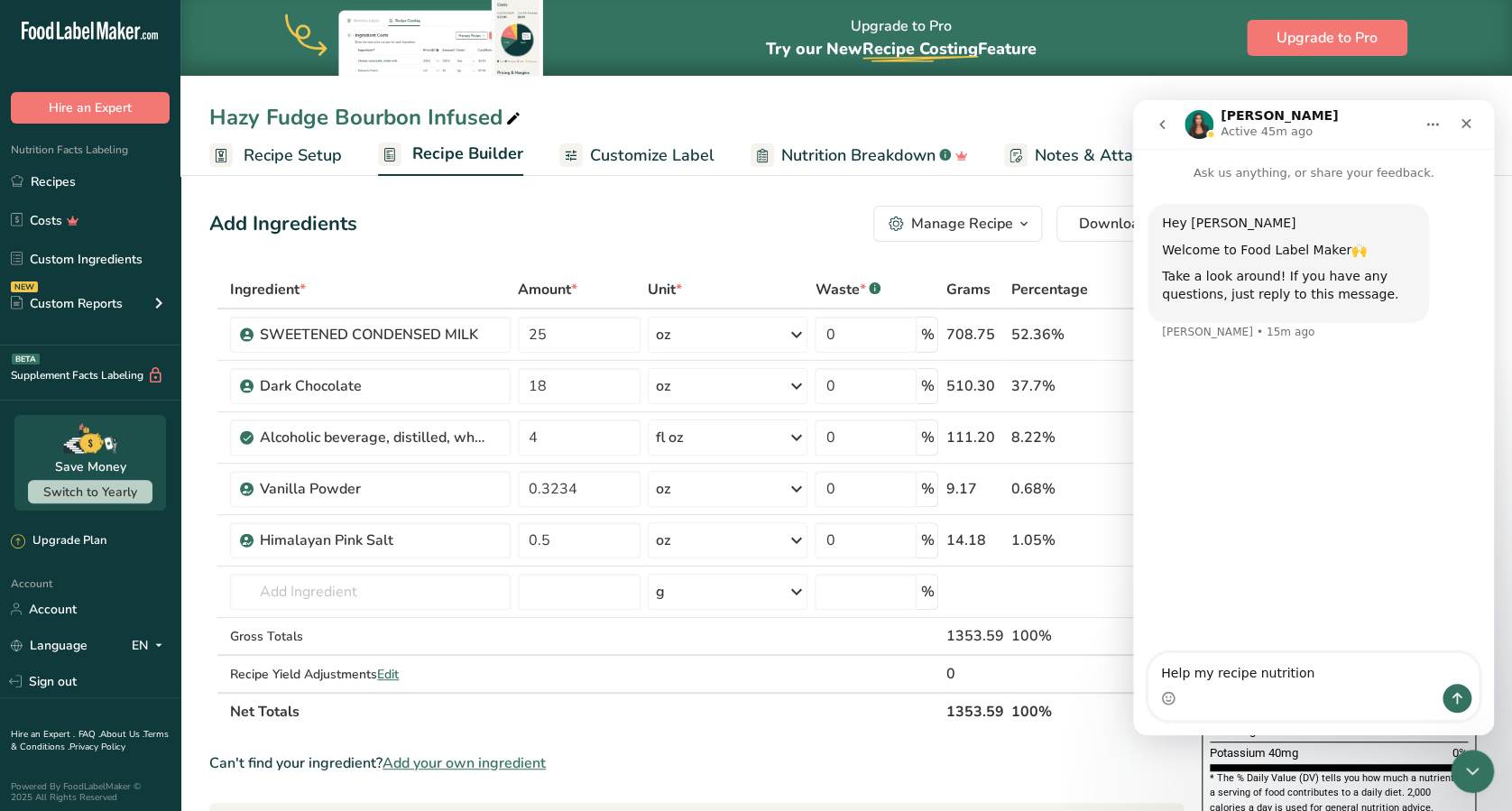
click at [1110, 607] on section "Ingredient * Amount * Unit * Waste * .a-a{fill:#347362;}.b-a{fill:#fff;} Grams …" at bounding box center [695, 781] width 974 height 1021
click at [703, 607] on div "Can't find your ingredient? Add your own ingredient" at bounding box center [695, 762] width 974 height 22
click at [1133, 122] on icon "Close" at bounding box center [1465, 123] width 14 height 14
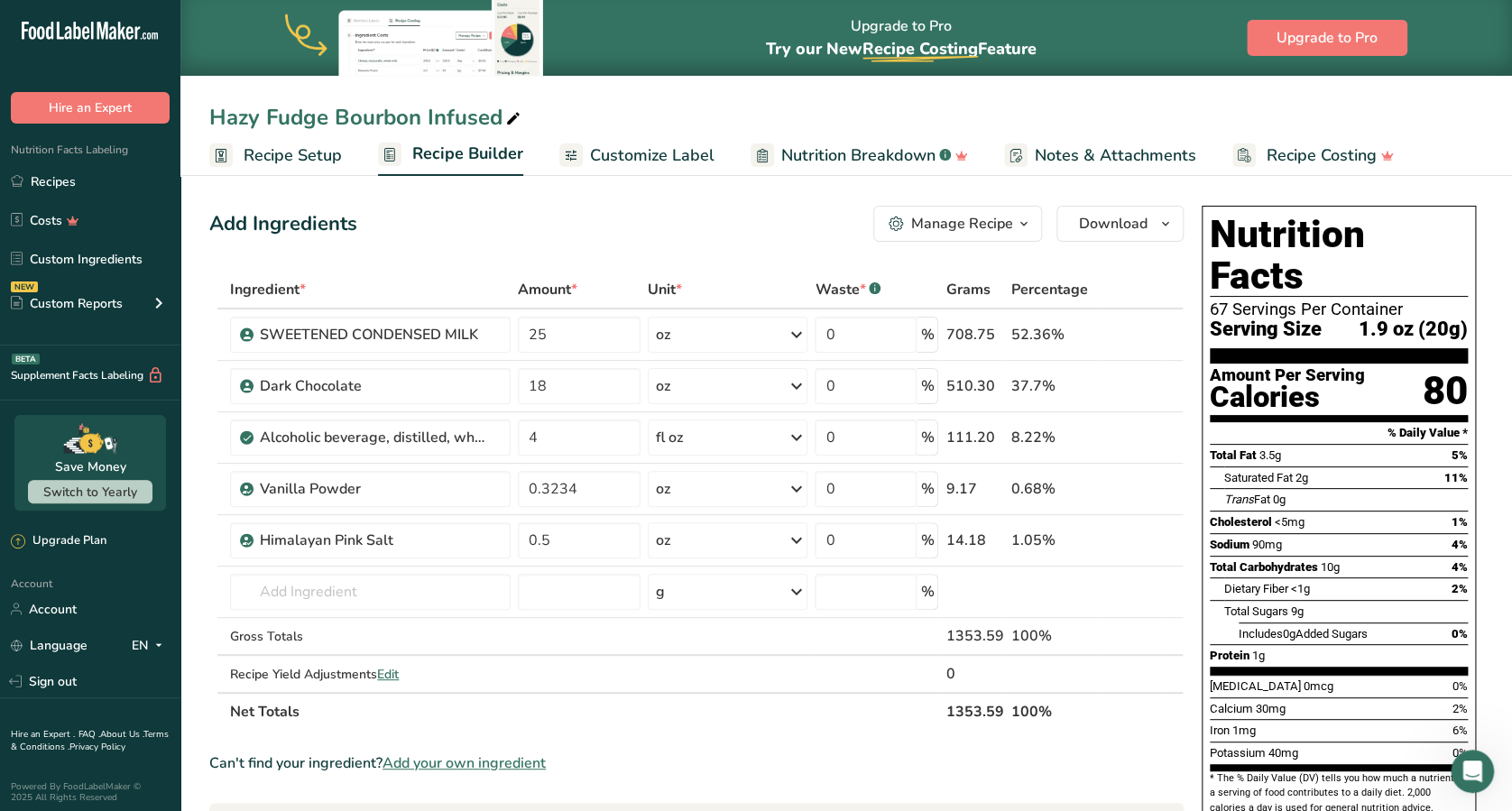
click at [279, 146] on span "Recipe Setup" at bounding box center [293, 155] width 98 height 24
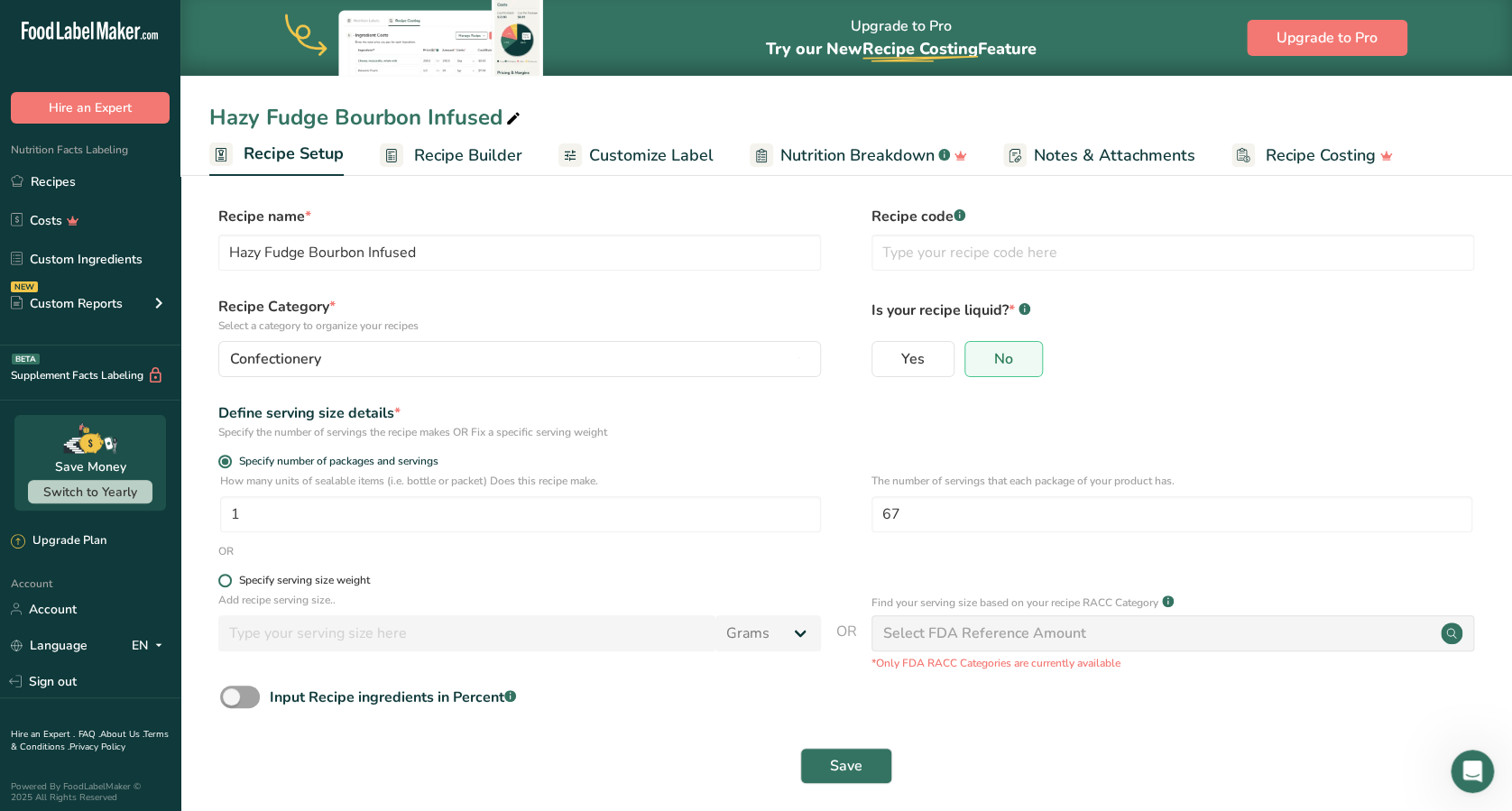
click at [224, 582] on span at bounding box center [225, 580] width 13 height 13
click at [224, 582] on input "Specify serving size weight" at bounding box center [224, 580] width 11 height 11
radio input "true"
radio input "false"
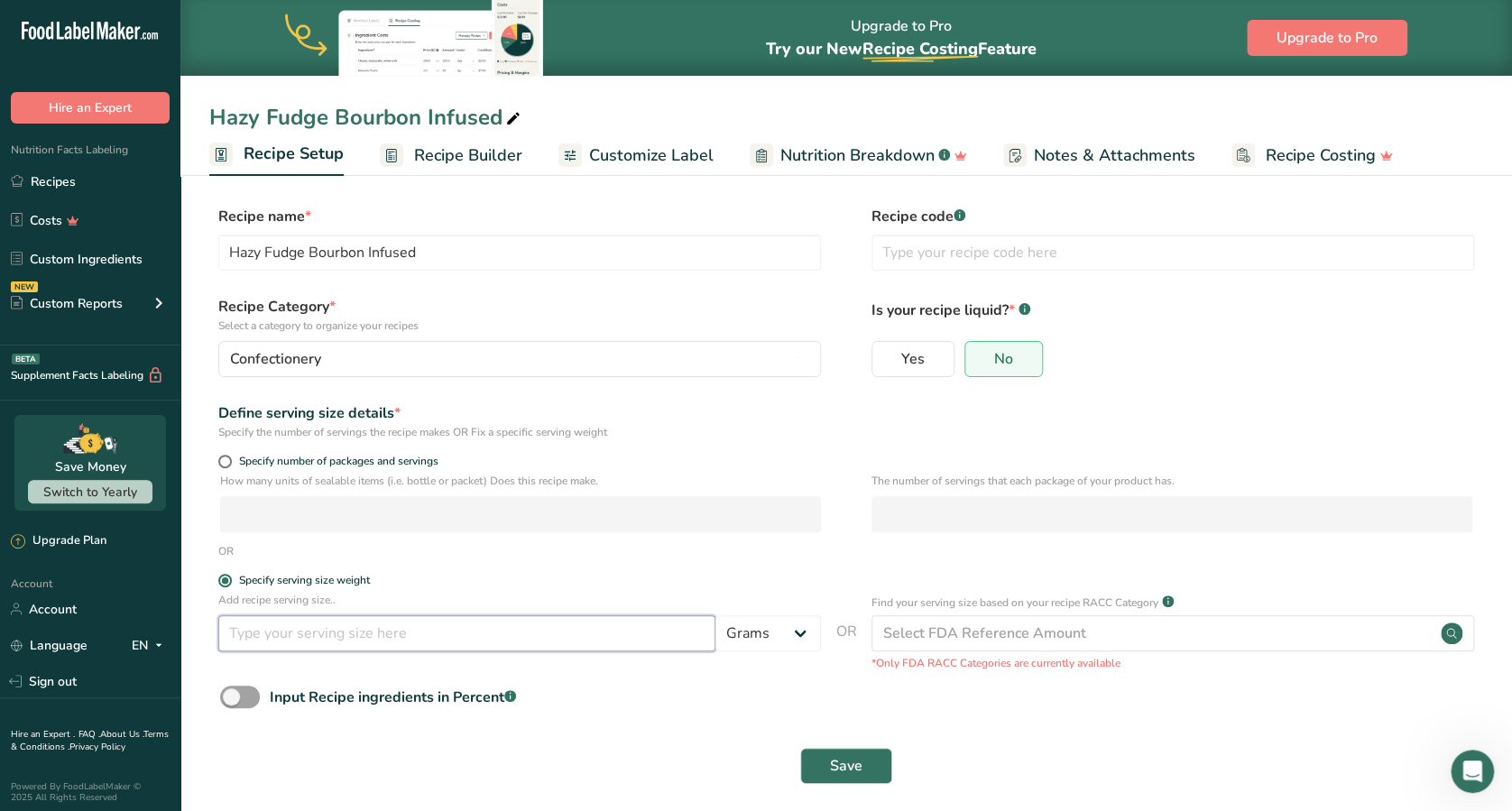
click at [293, 607] on input "number" at bounding box center [467, 633] width 497 height 36
type input "1.9"
click at [798, 607] on select "Grams kg mg mcg lb oz l mL fl oz tbsp tsp cup qt gallon" at bounding box center [768, 633] width 105 height 36
select select "5"
click at [715, 607] on select "Grams kg mg mcg lb oz l mL fl oz tbsp tsp cup qt gallon" at bounding box center [768, 633] width 105 height 36
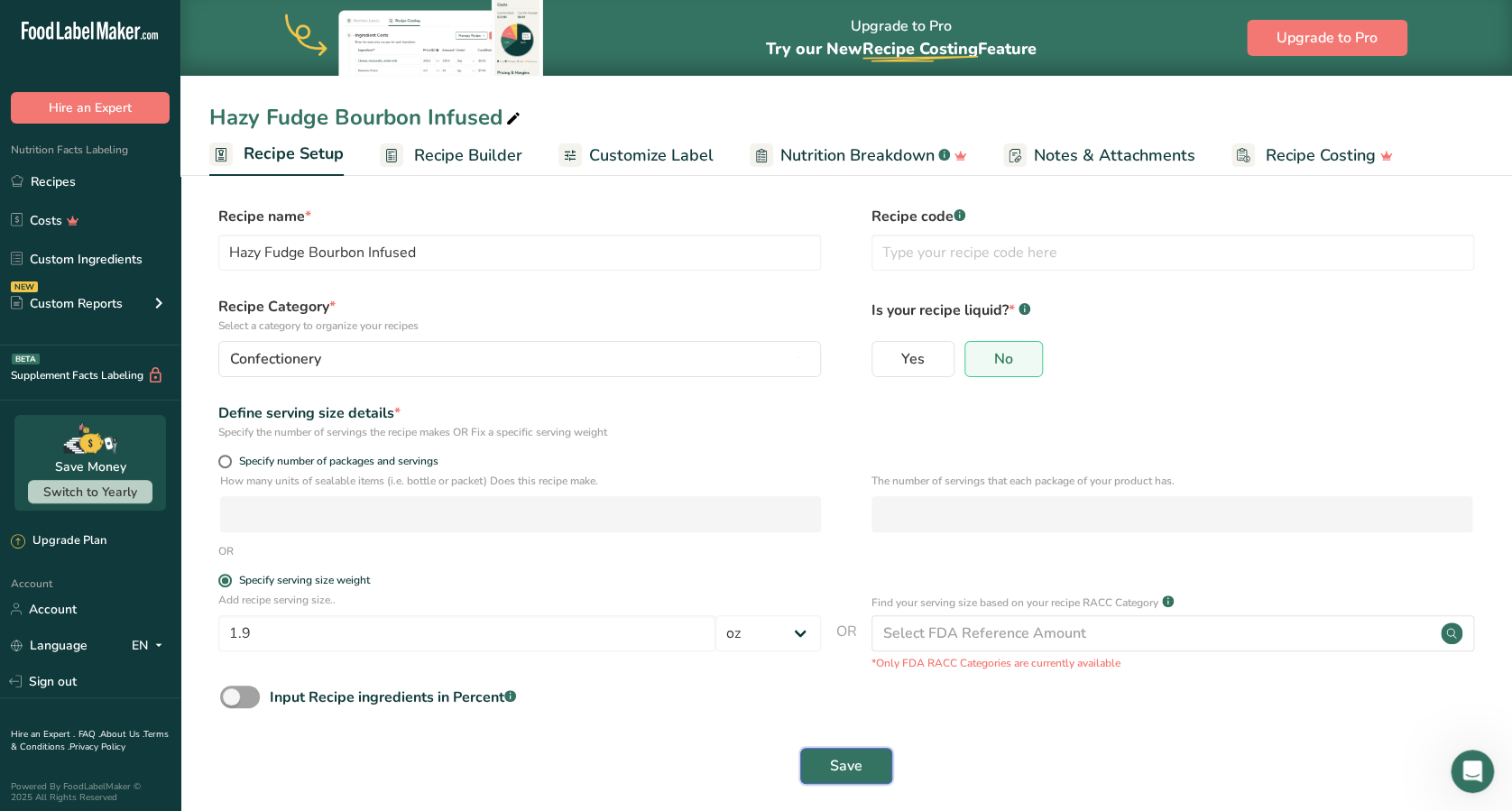
click at [856, 607] on button "Save" at bounding box center [846, 766] width 92 height 36
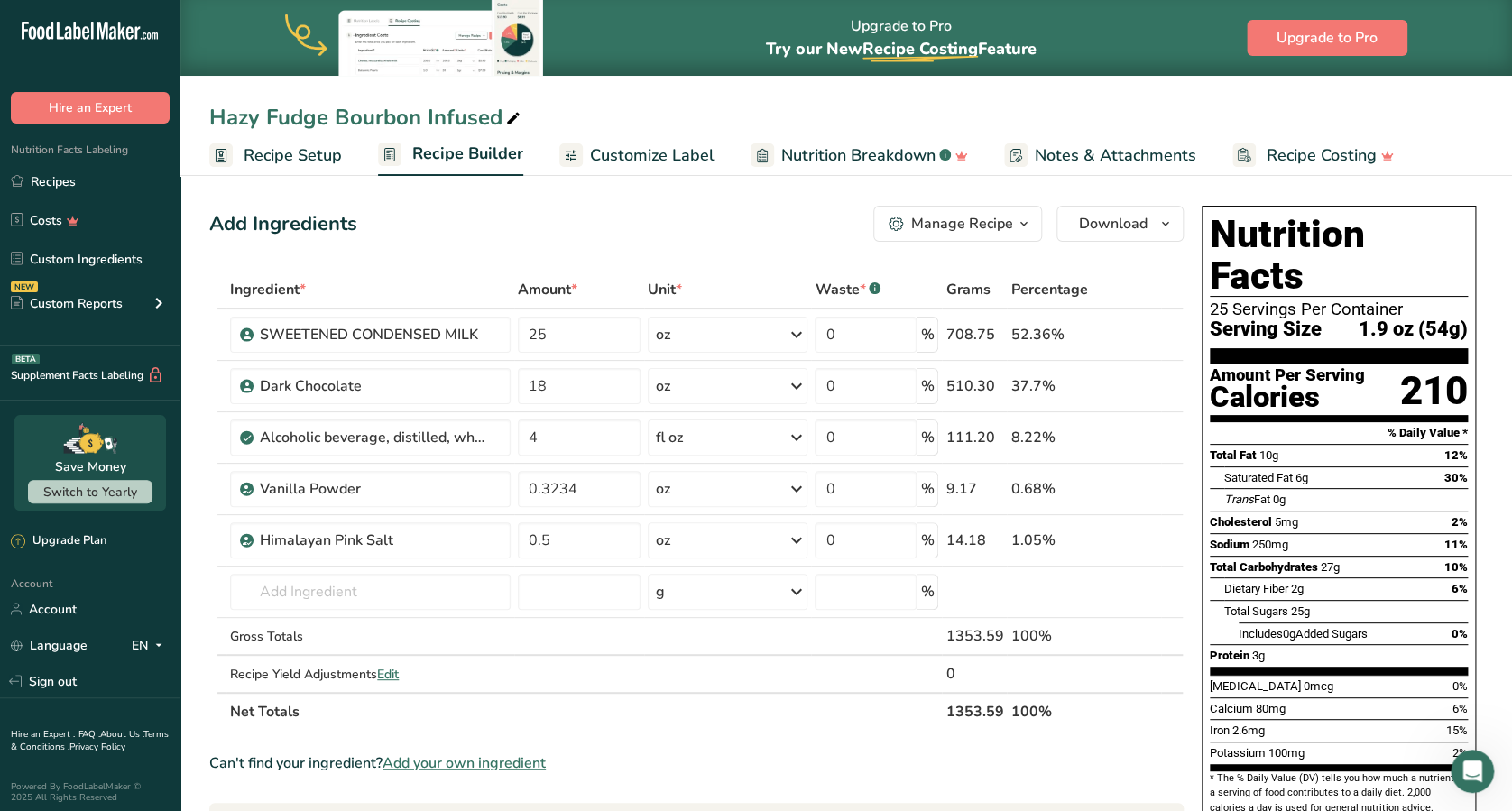
click at [248, 147] on span "Recipe Setup" at bounding box center [293, 155] width 98 height 24
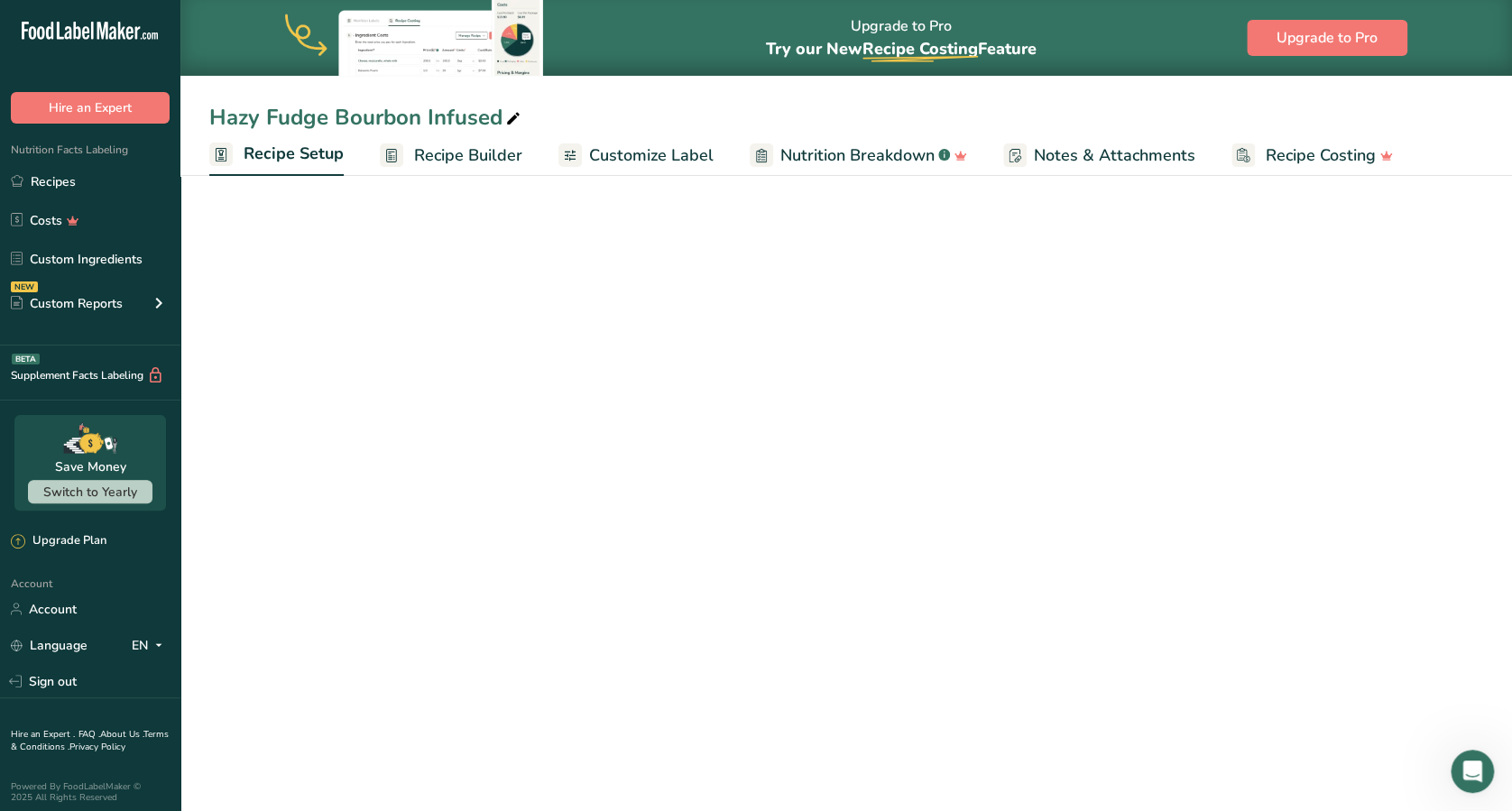
select select "5"
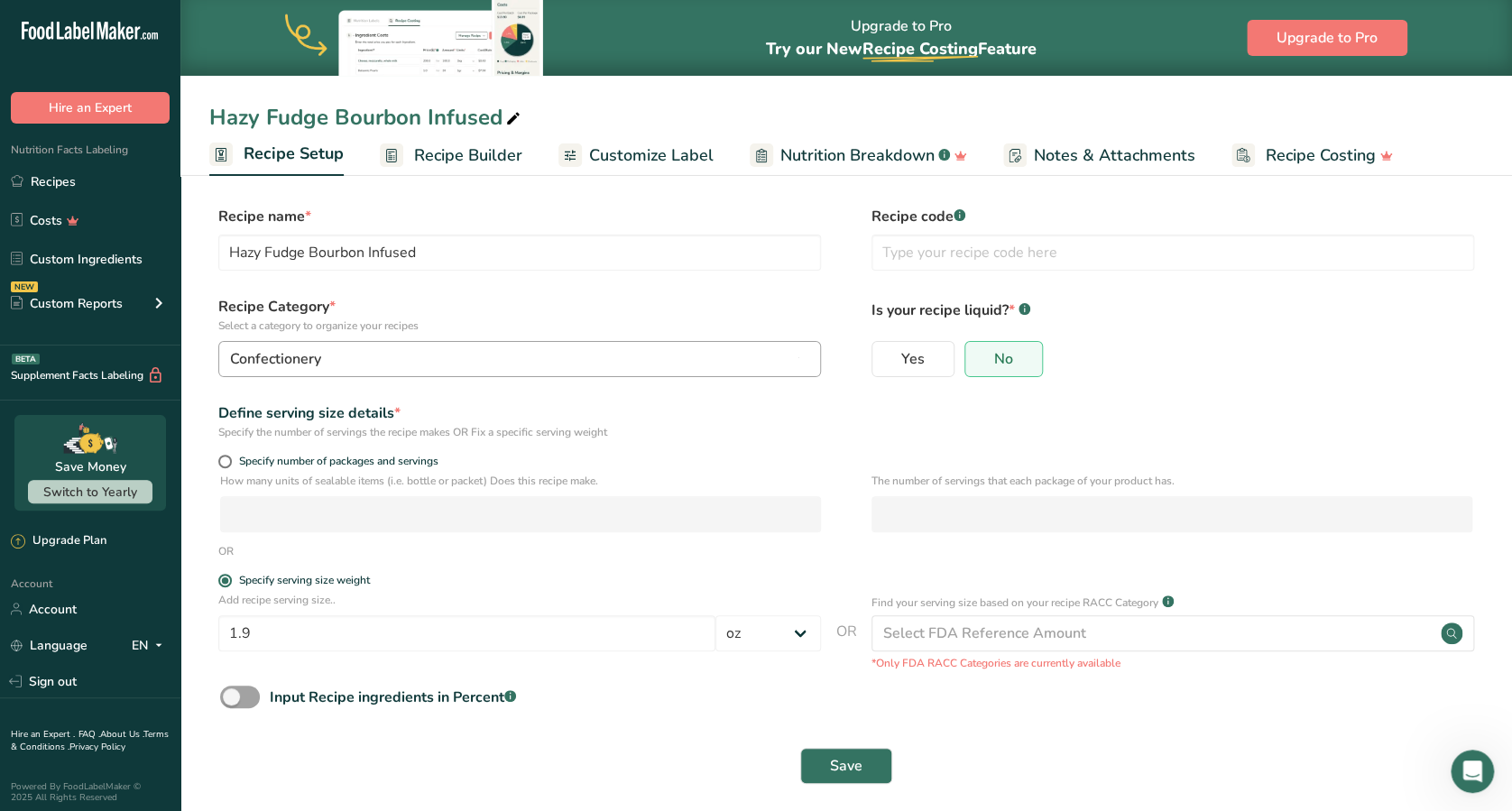
scroll to position [13, 0]
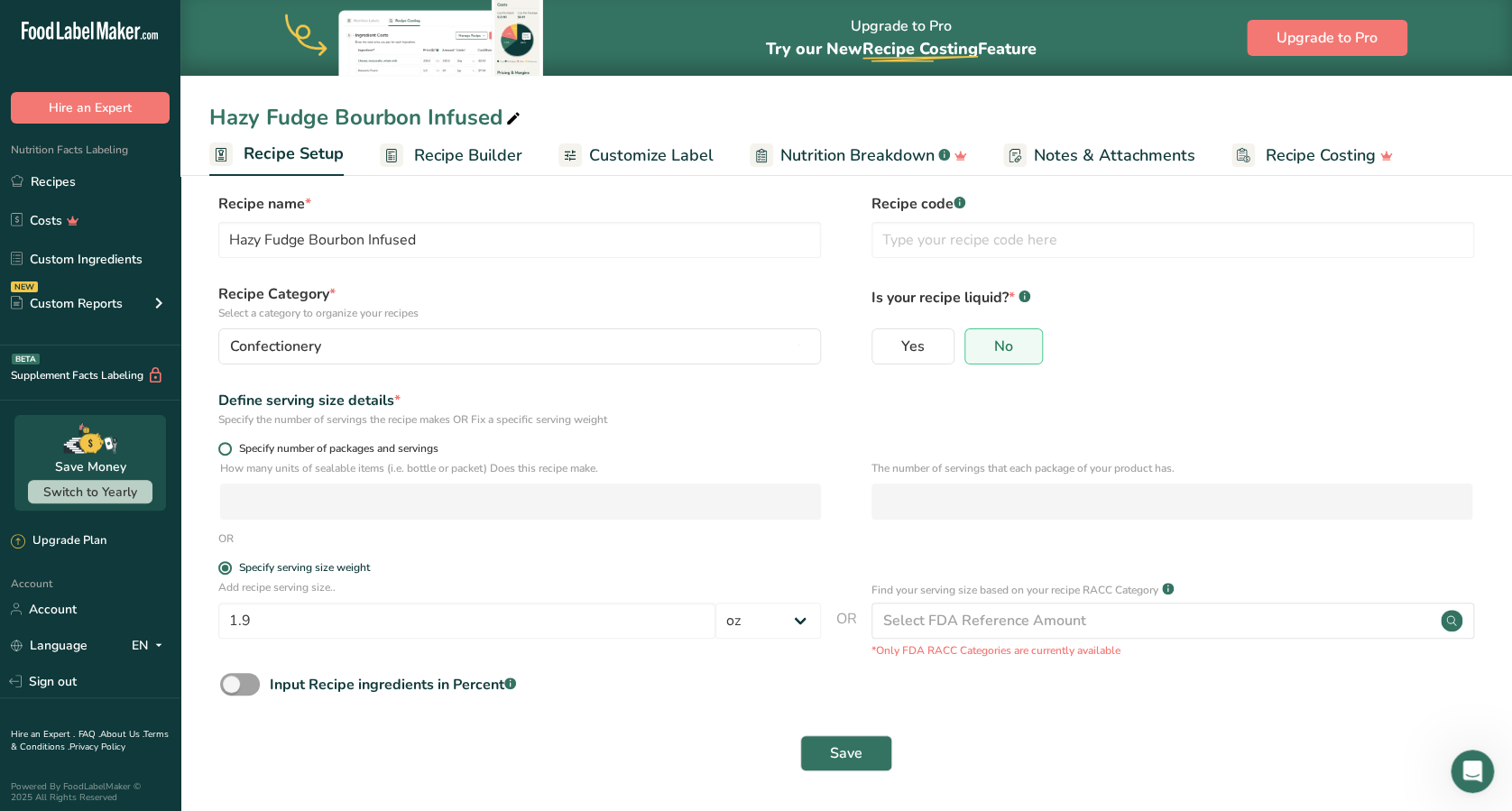
click at [218, 443] on label "Specify number of packages and servings" at bounding box center [519, 449] width 602 height 13
click at [218, 443] on input "Specify number of packages and servings" at bounding box center [224, 449] width 11 height 11
radio input "true"
radio input "false"
select select "0"
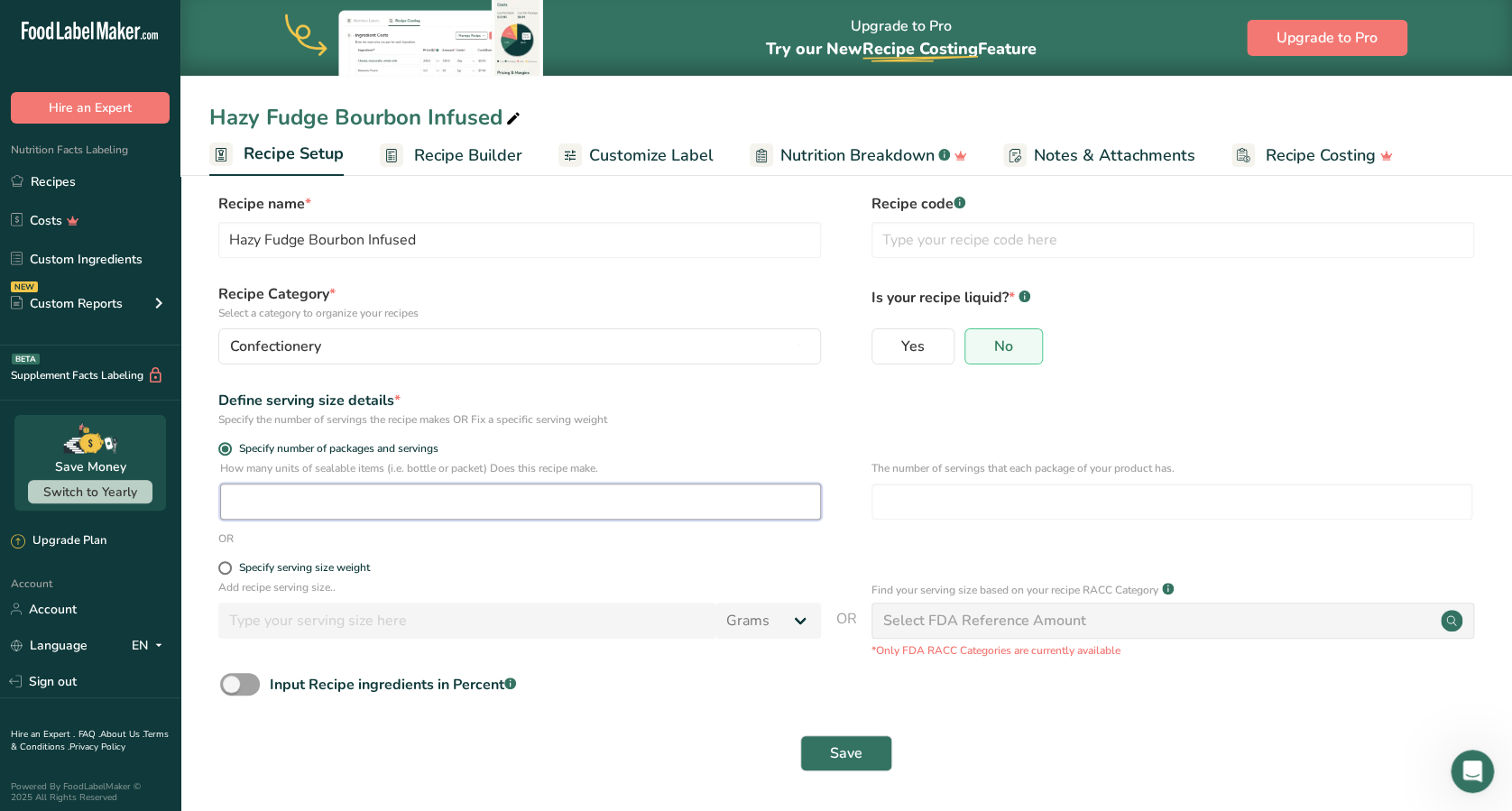
click at [252, 511] on input "number" at bounding box center [520, 501] width 600 height 36
type input "67"
click at [915, 495] on input "number" at bounding box center [1171, 501] width 600 height 36
type input "1"
click at [865, 607] on button "Save" at bounding box center [846, 753] width 92 height 36
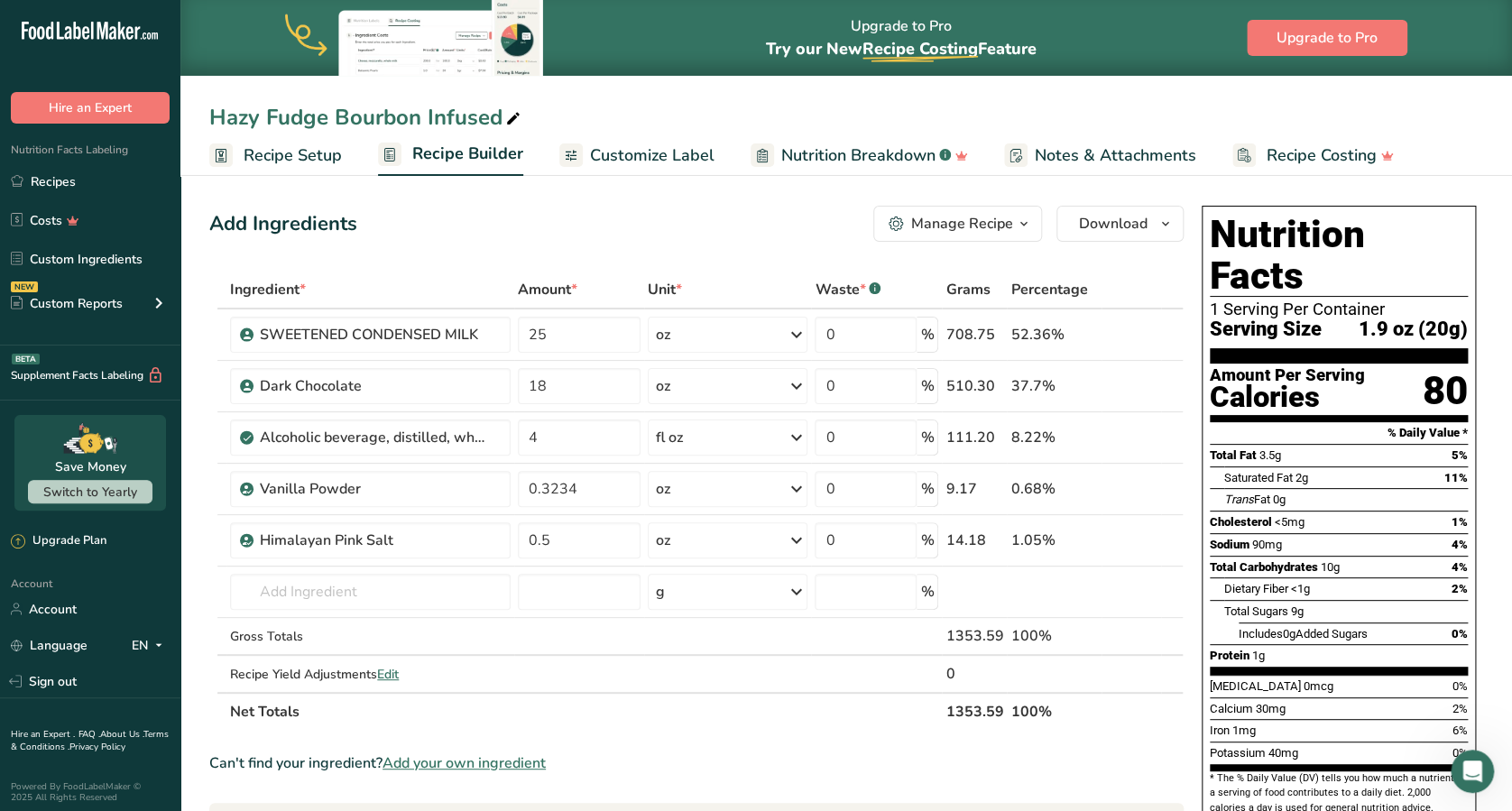
click at [309, 149] on span "Recipe Setup" at bounding box center [293, 155] width 98 height 24
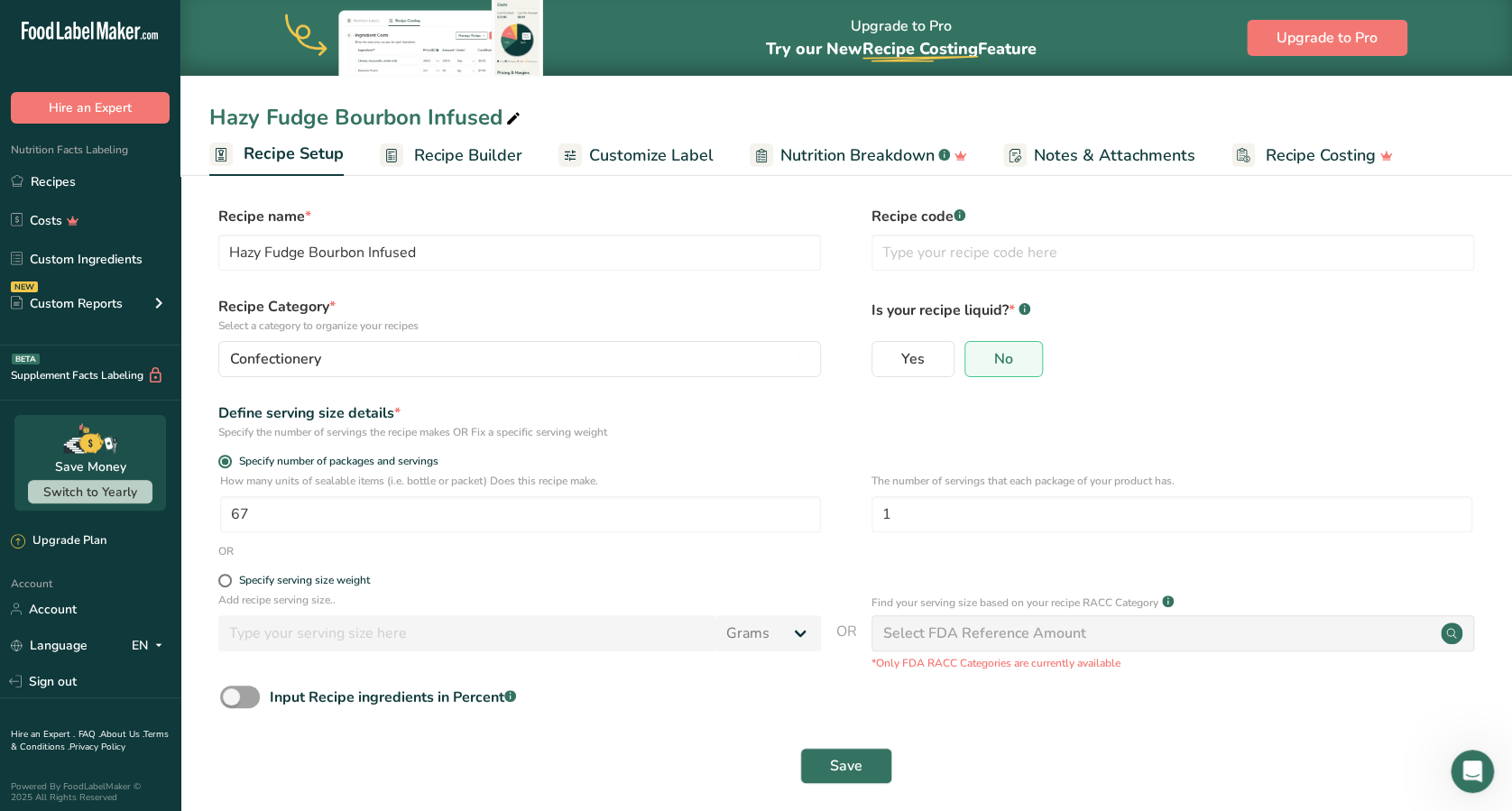
click at [571, 449] on form "Recipe name * Hazy Fudge Bourbon Infused Recipe code .a-a{fill:#347362;}.b-a{fi…" at bounding box center [845, 501] width 1273 height 589
click at [519, 453] on form "Recipe name * Hazy Fudge Bourbon Infused Recipe code .a-a{fill:#347362;}.b-a{fi…" at bounding box center [845, 501] width 1273 height 589
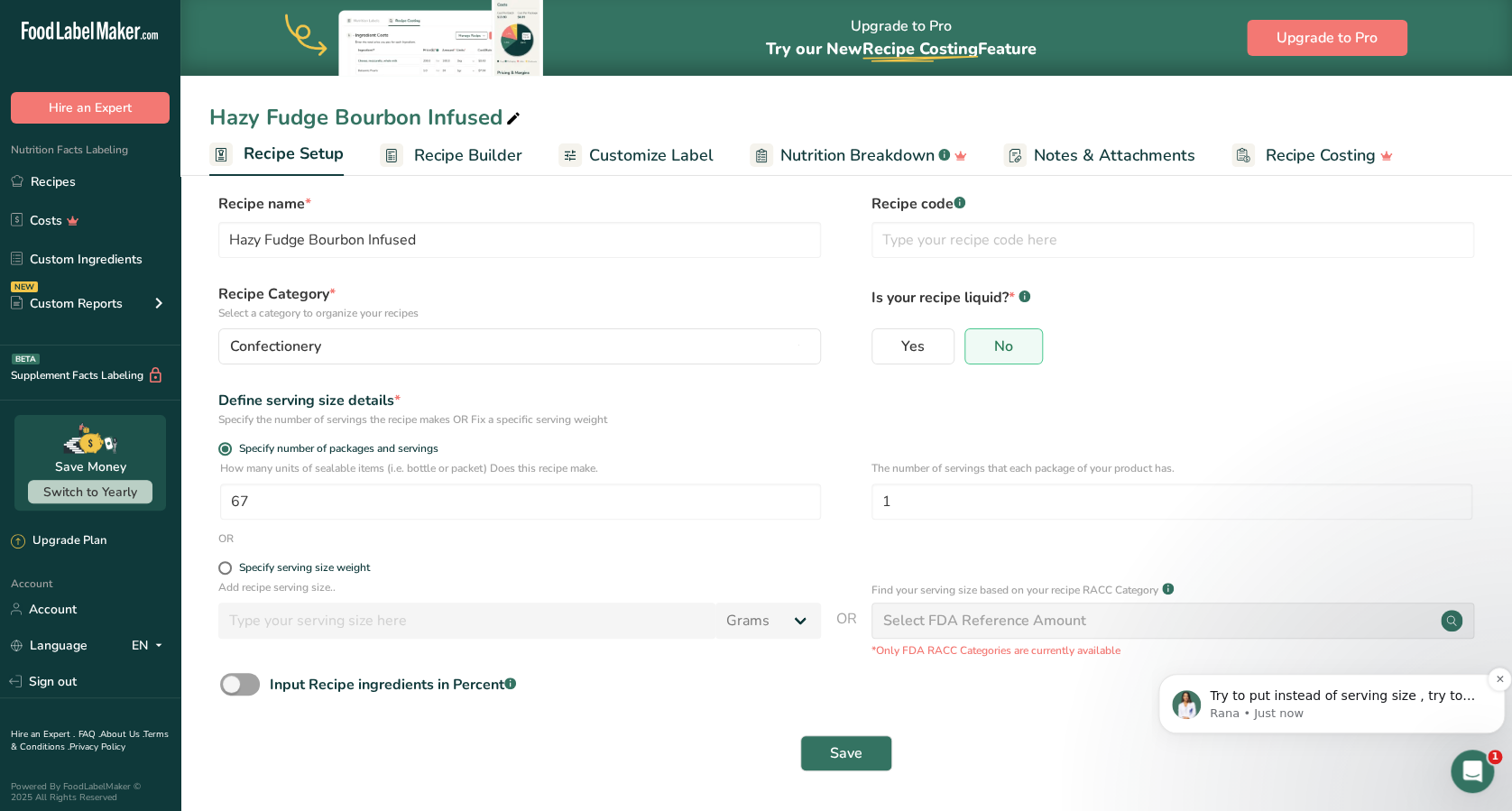
click at [1133, 607] on p "Rana • Just now" at bounding box center [1345, 713] width 272 height 16
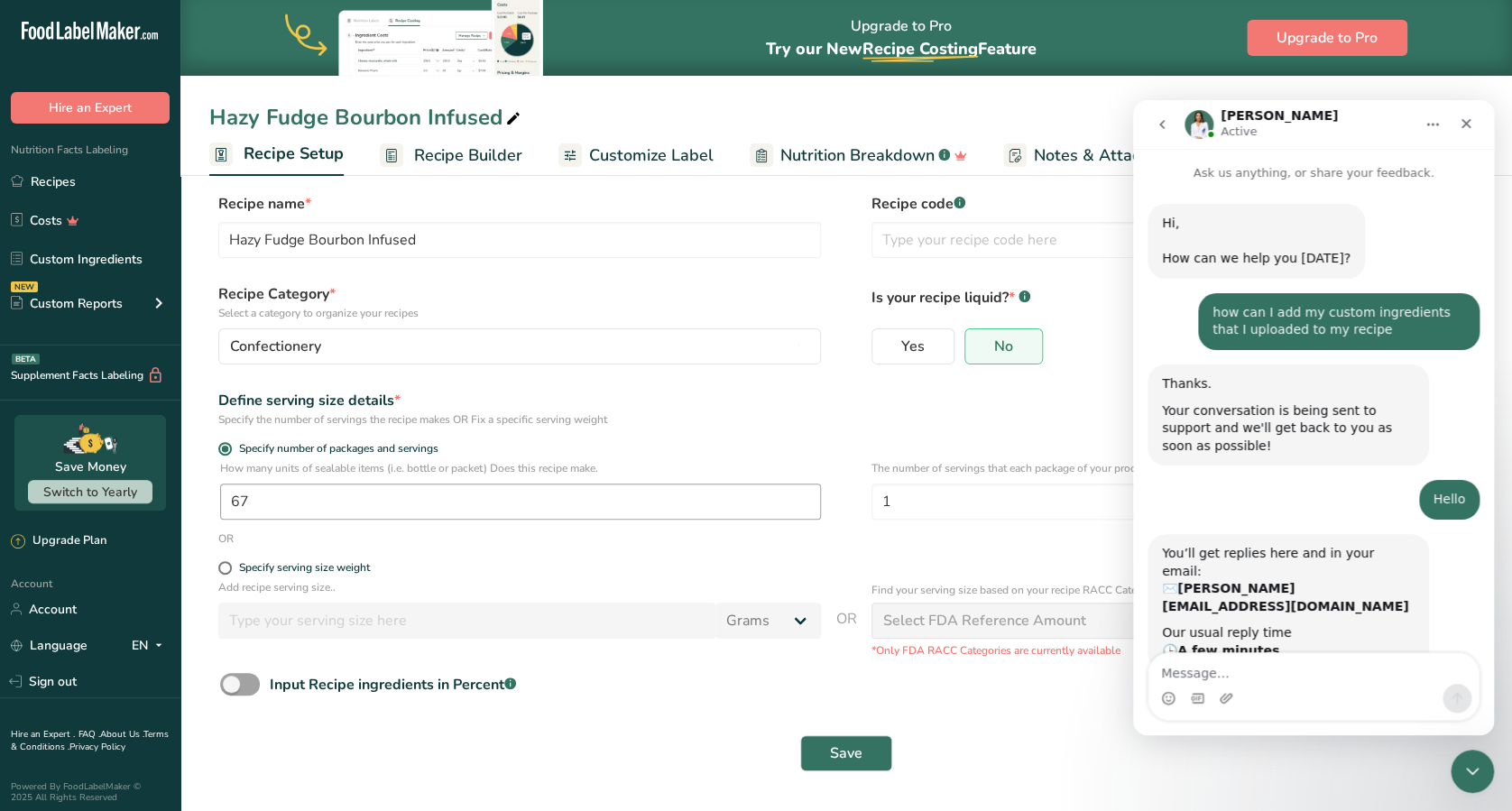
click at [429, 507] on input "67" at bounding box center [520, 501] width 600 height 36
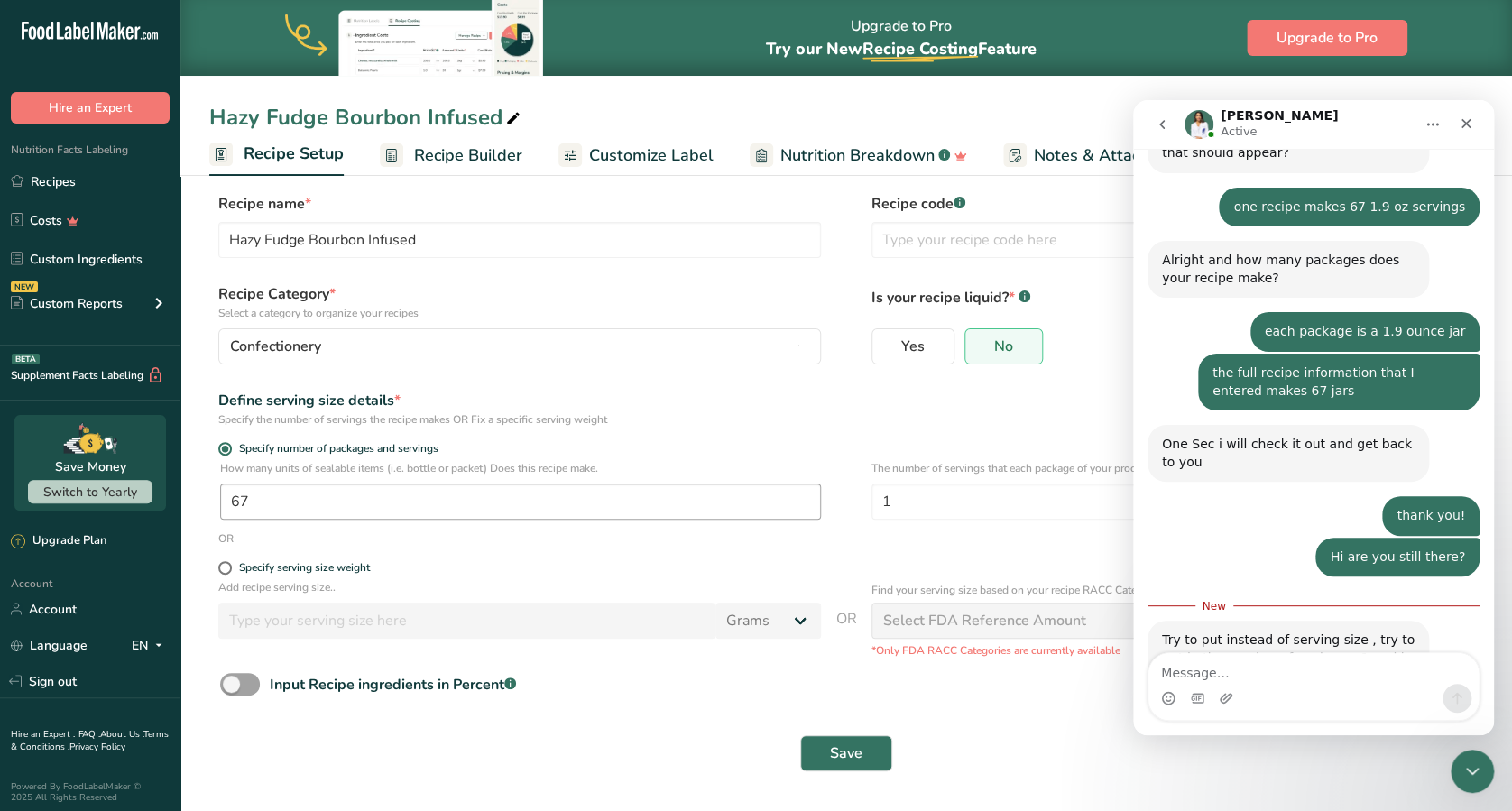
scroll to position [2494, 0]
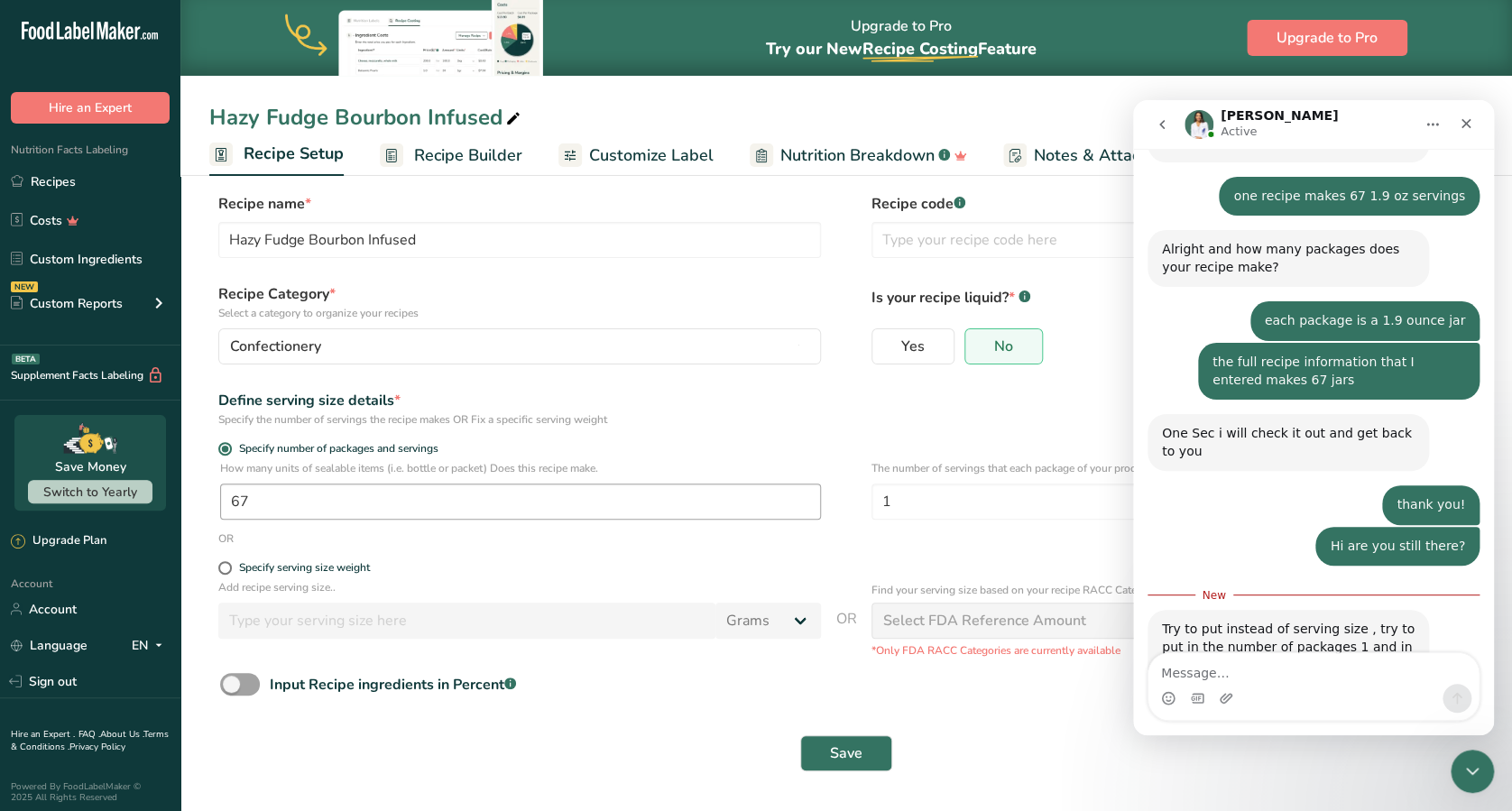
click at [429, 507] on input "67" at bounding box center [520, 501] width 600 height 36
click at [235, 508] on input "147.616" at bounding box center [520, 501] width 600 height 36
type input "47.616"
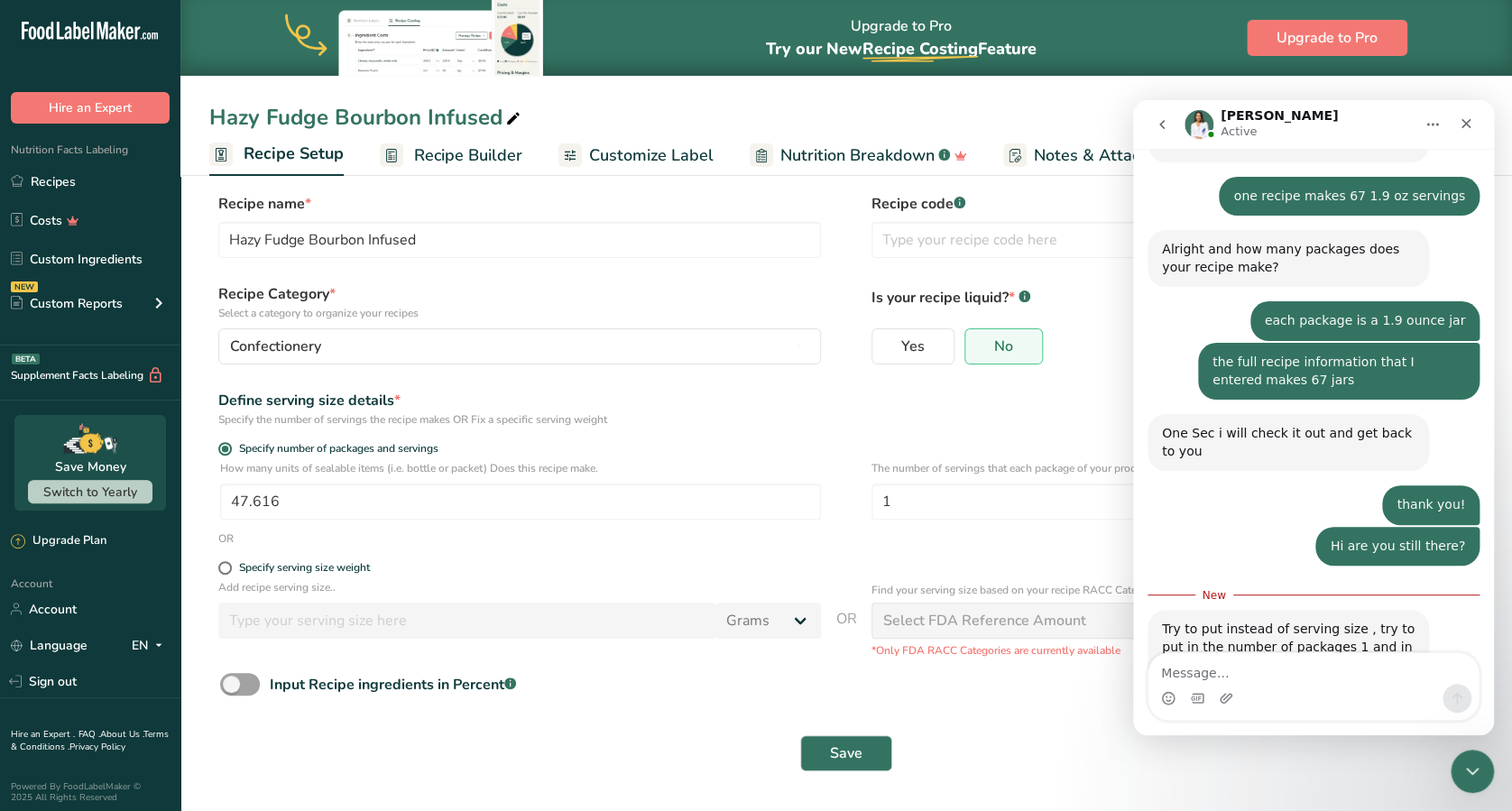
click at [686, 552] on form "Recipe name * Hazy Fudge Bourbon Infused Recipe code .a-a{fill:#347362;}.b-a{fi…" at bounding box center [845, 487] width 1273 height 589
click at [829, 607] on button "Save" at bounding box center [846, 753] width 92 height 36
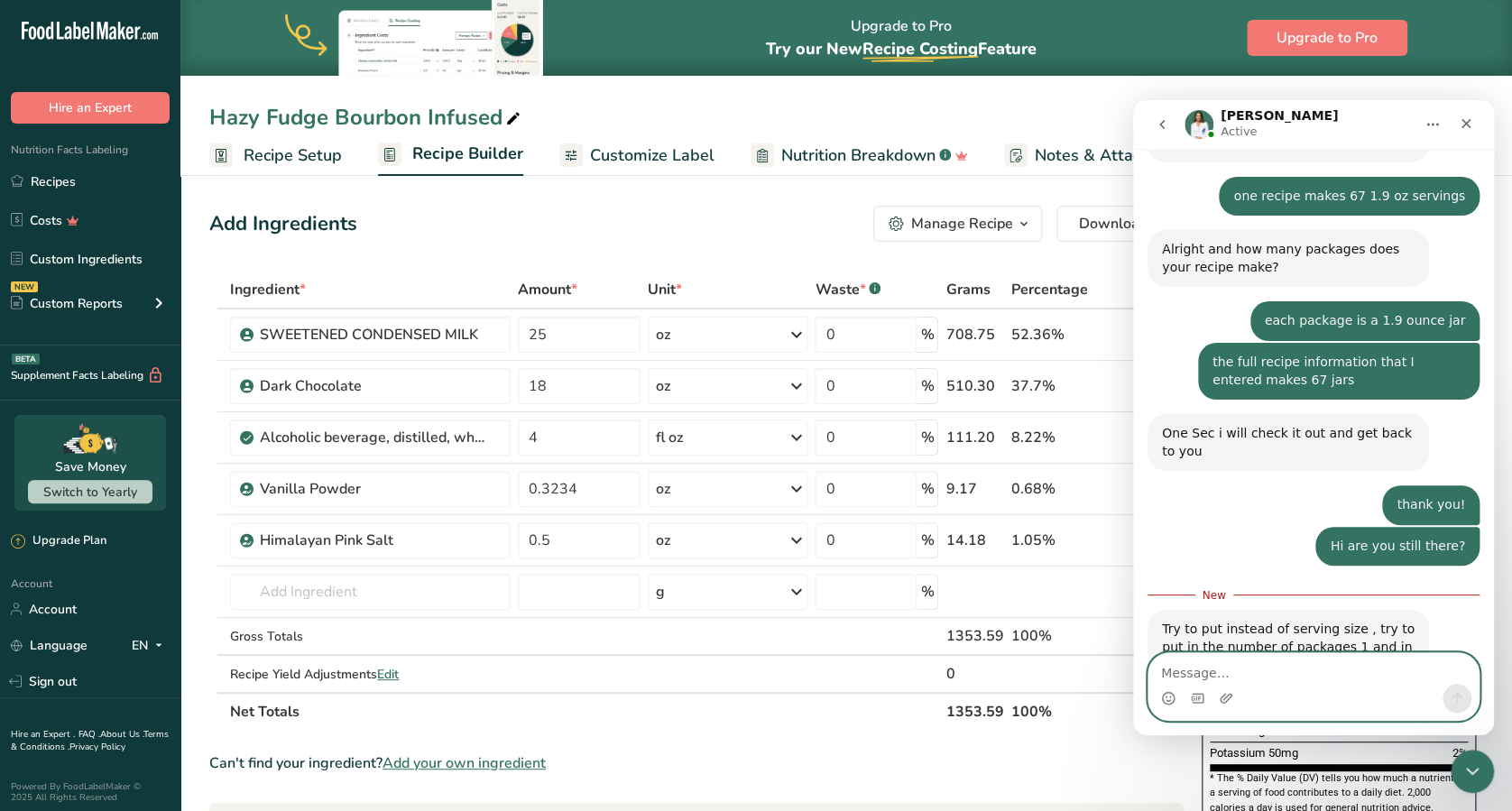
click at [1133, 607] on textarea "Message…" at bounding box center [1313, 668] width 330 height 31
type textarea "ok I'll try"
click at [1133, 607] on button "Send a message…" at bounding box center [1456, 698] width 29 height 29
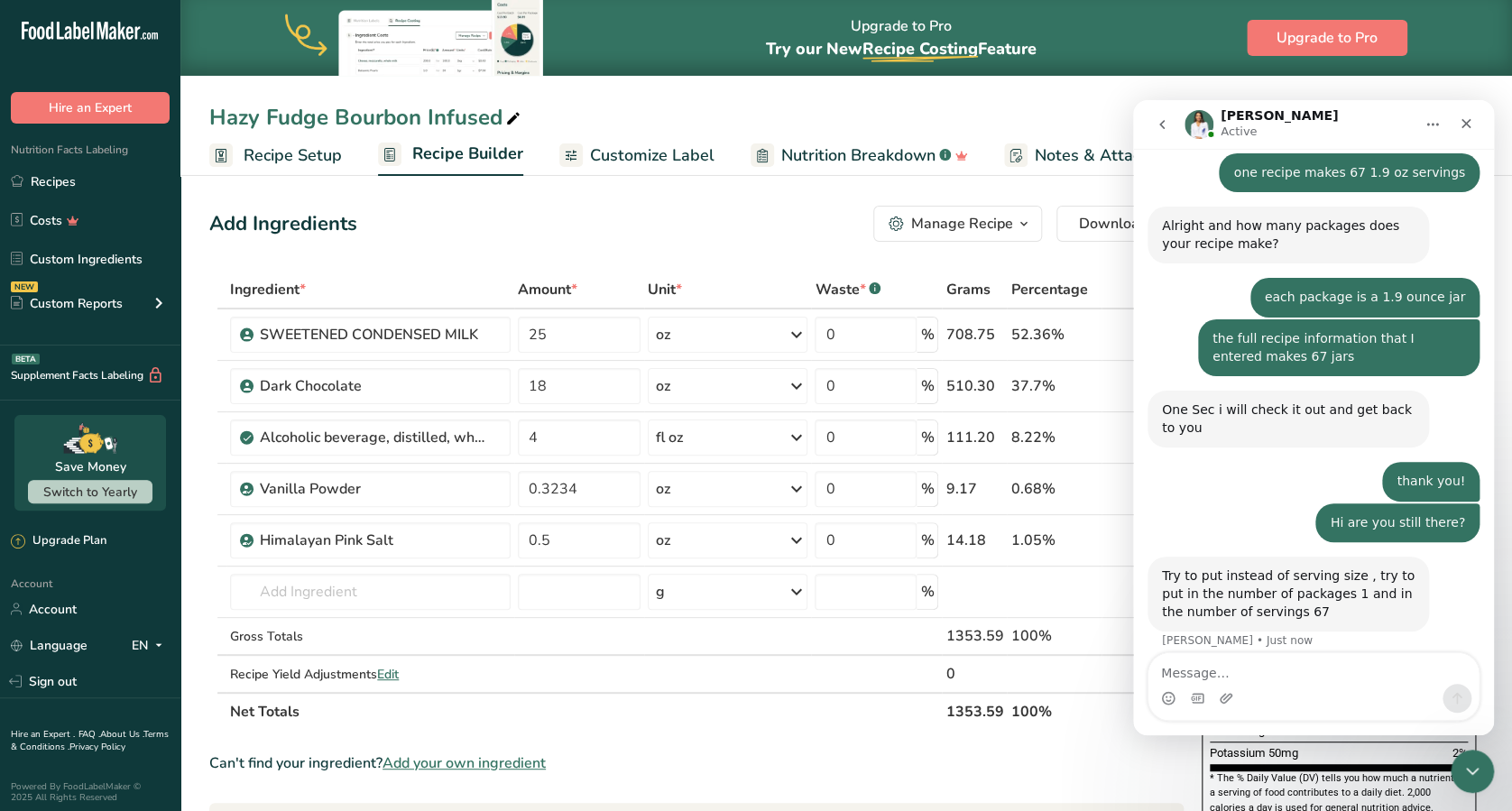
click at [1097, 124] on div "Hazy Fudge Bourbon Infused" at bounding box center [846, 117] width 1331 height 33
click at [1133, 119] on icon "Close" at bounding box center [1465, 123] width 14 height 14
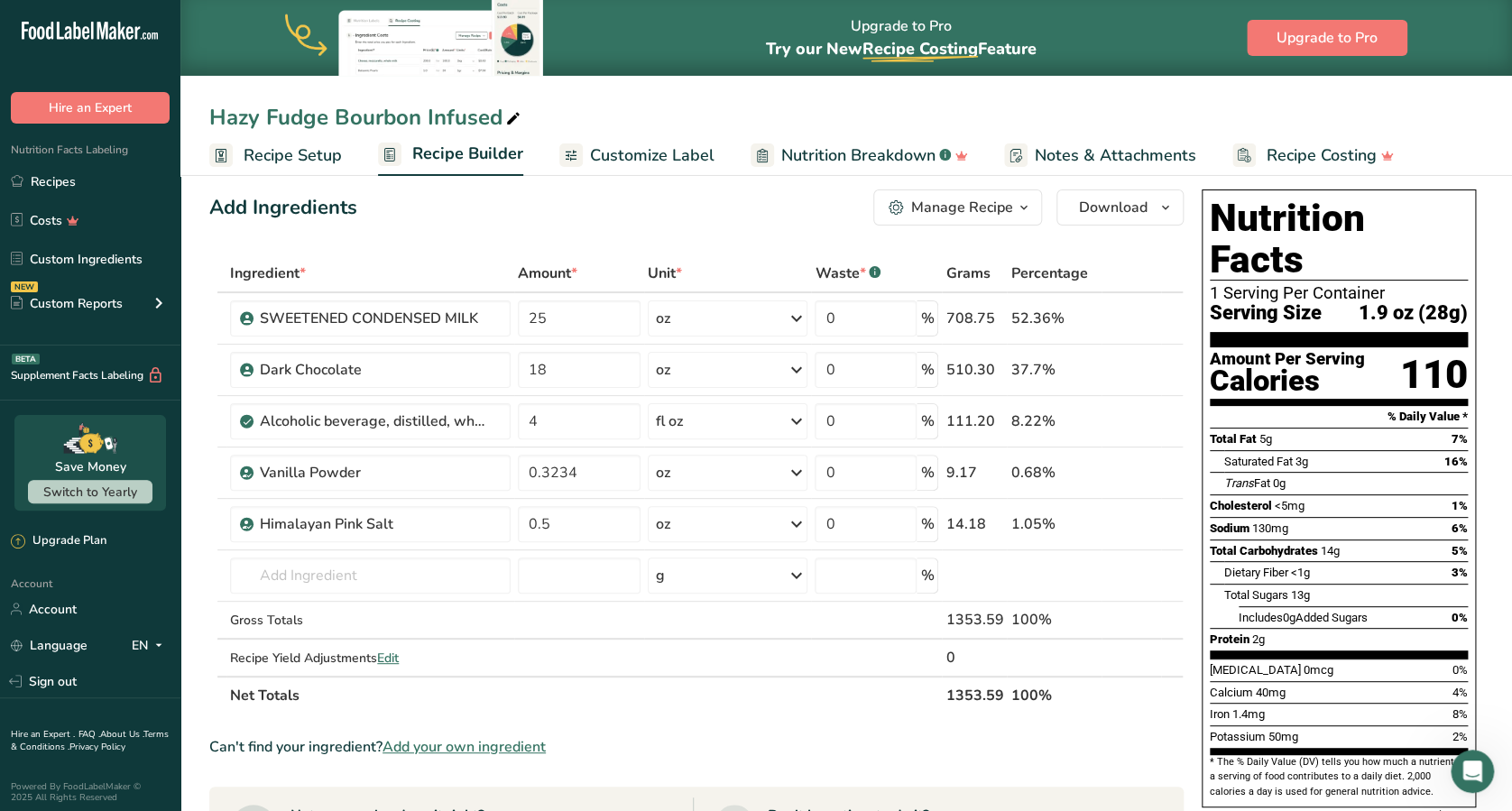
scroll to position [18, 0]
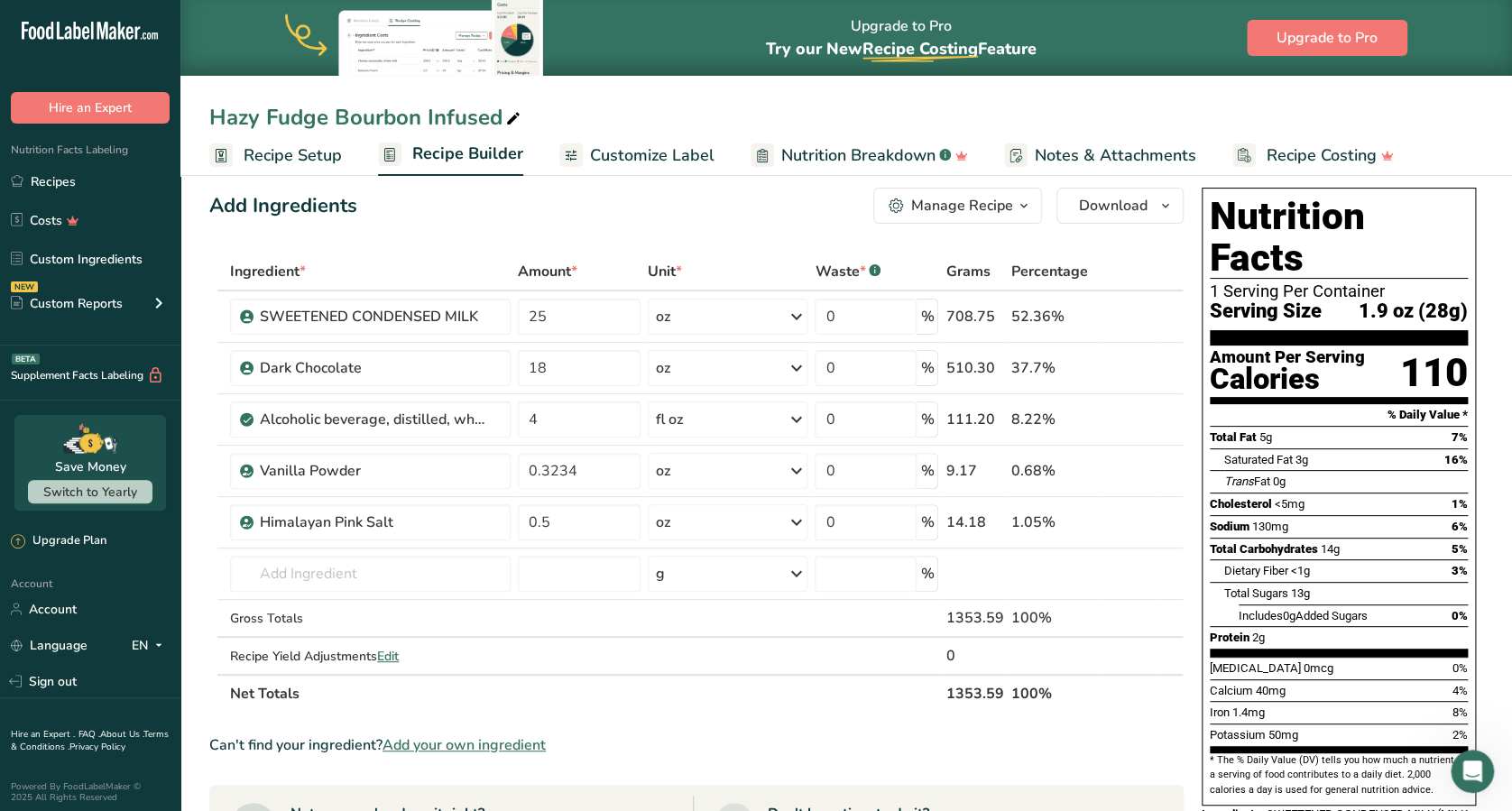
click at [299, 150] on span "Recipe Setup" at bounding box center [293, 155] width 98 height 24
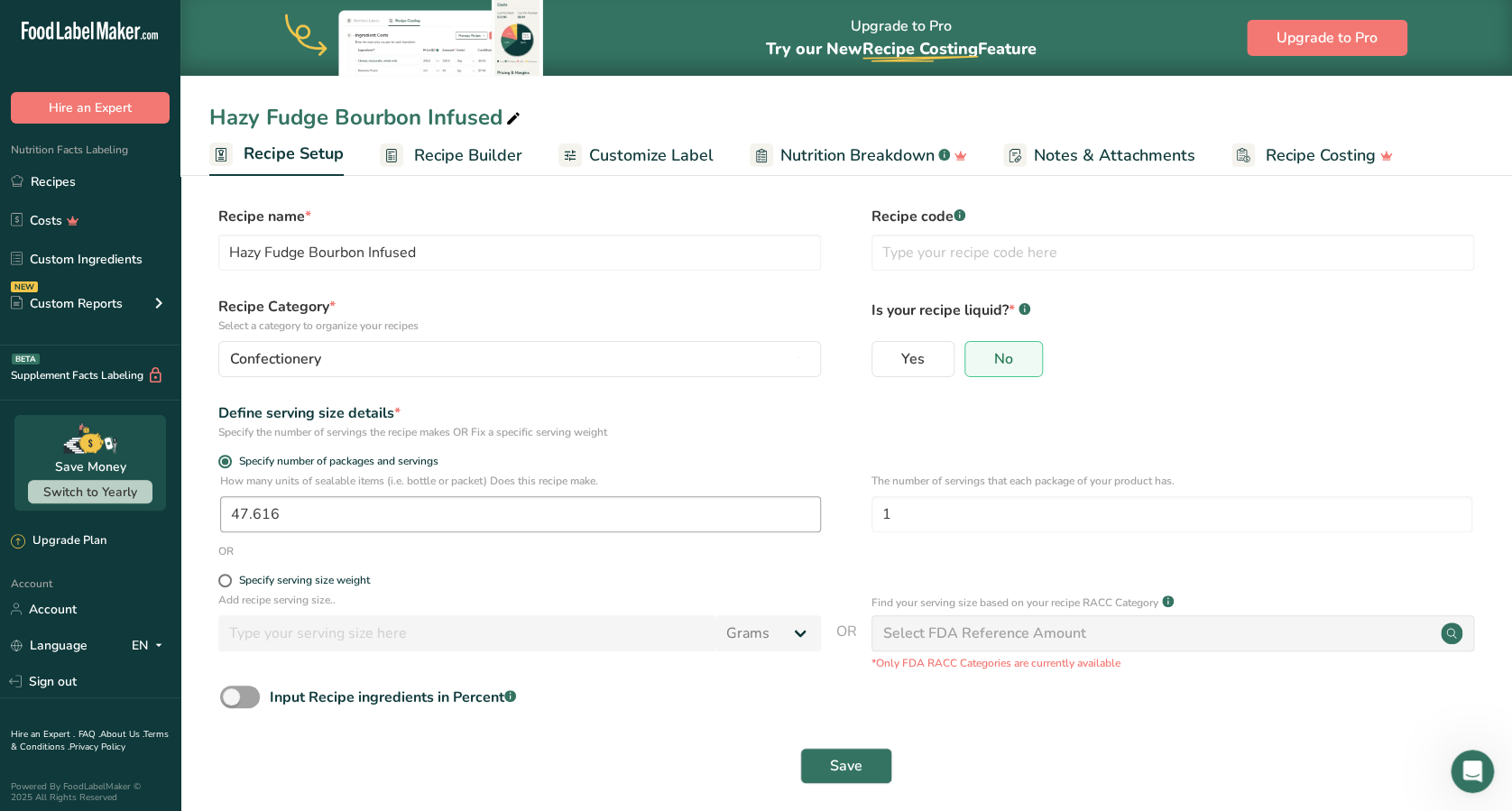
scroll to position [13, 0]
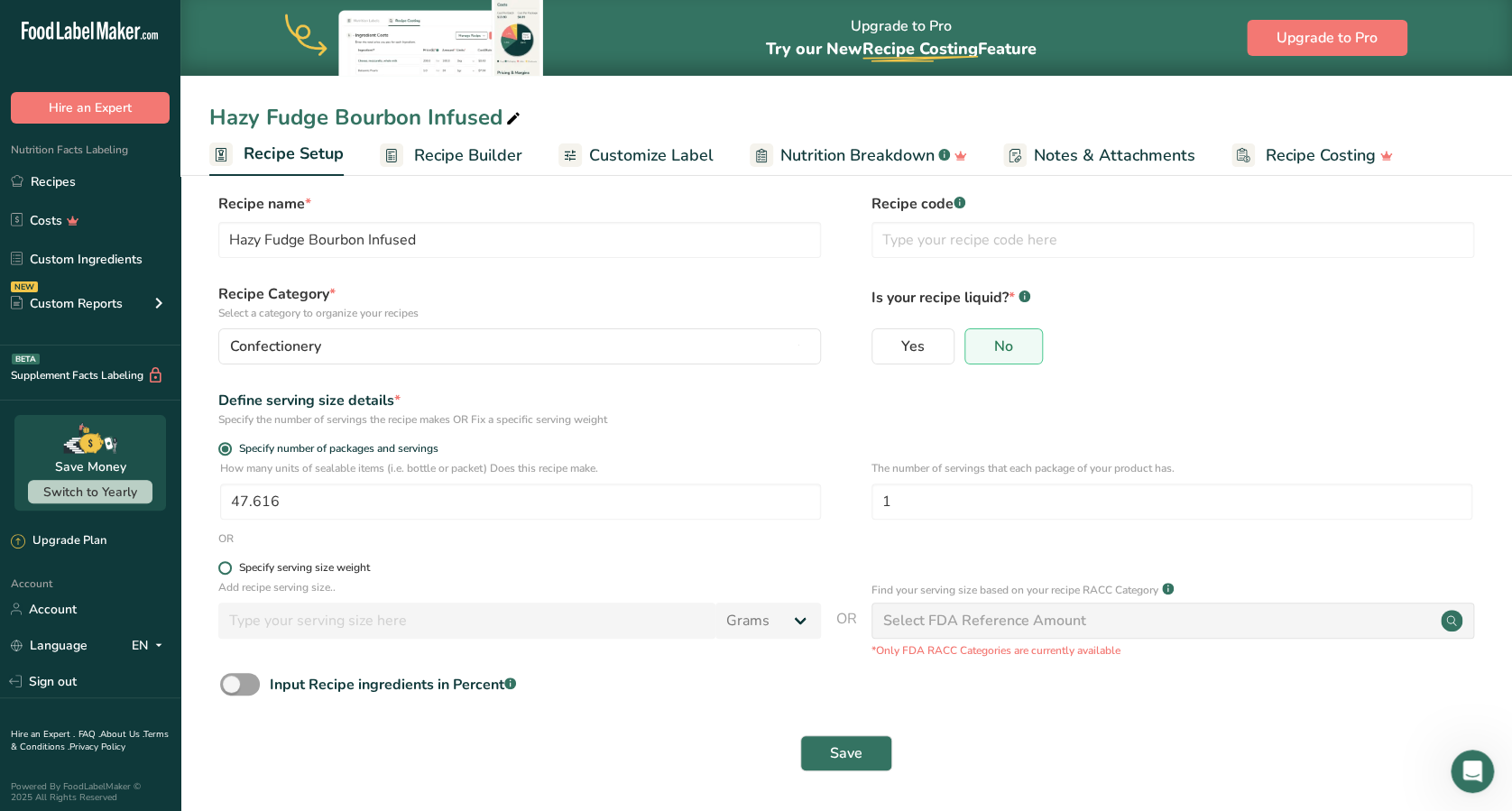
click at [224, 565] on span at bounding box center [225, 567] width 13 height 13
click at [224, 565] on input "Specify serving size weight" at bounding box center [224, 567] width 11 height 11
radio input "true"
radio input "false"
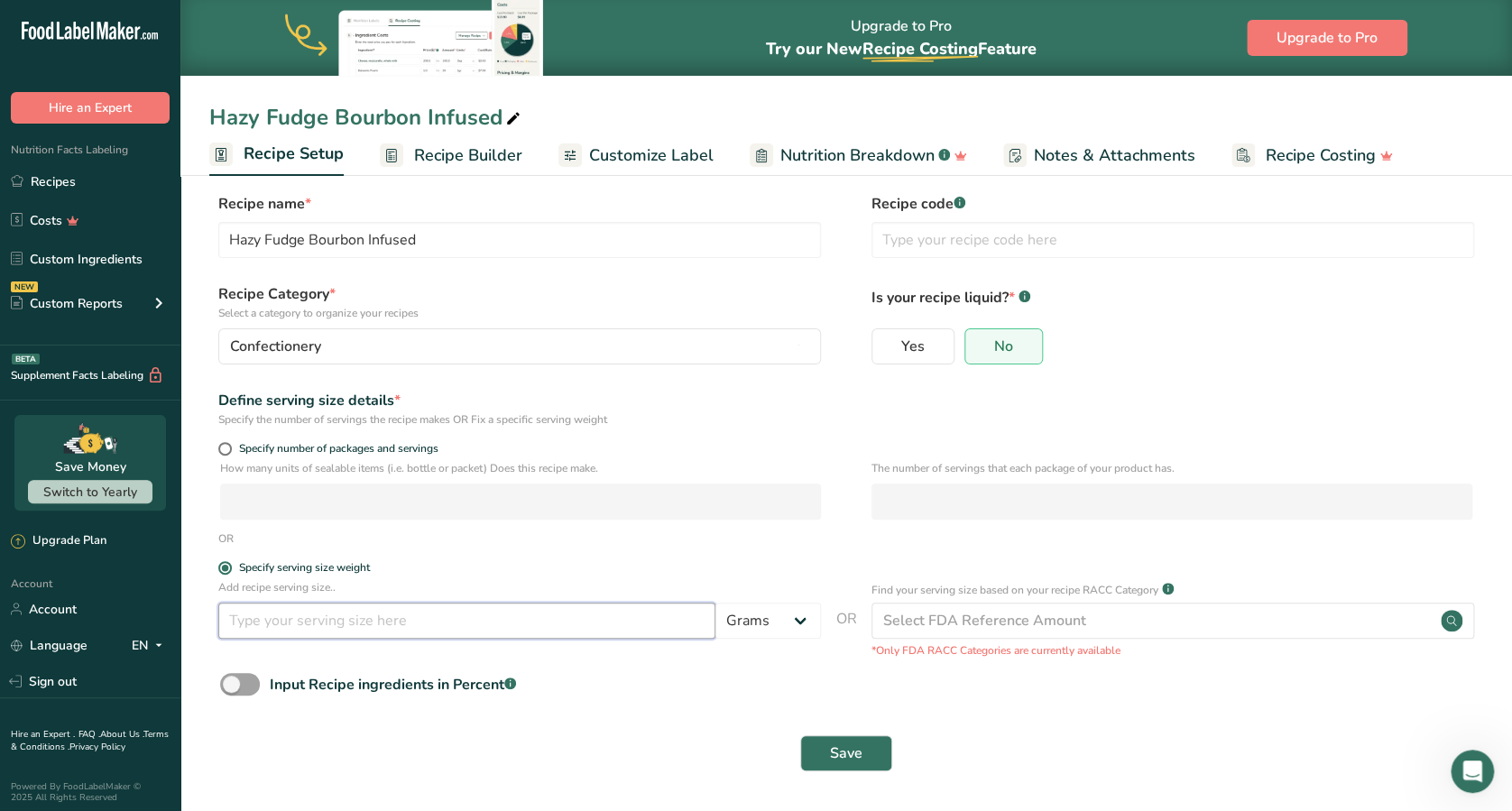
click at [268, 607] on input "number" at bounding box center [467, 620] width 497 height 36
type input "1.9"
click at [800, 607] on select "Grams kg mg mcg lb oz l mL fl oz tbsp tsp cup qt gallon" at bounding box center [768, 620] width 105 height 36
select select "5"
click at [715, 602] on select "Grams kg mg mcg lb oz l mL fl oz tbsp tsp cup qt gallon" at bounding box center [768, 620] width 105 height 36
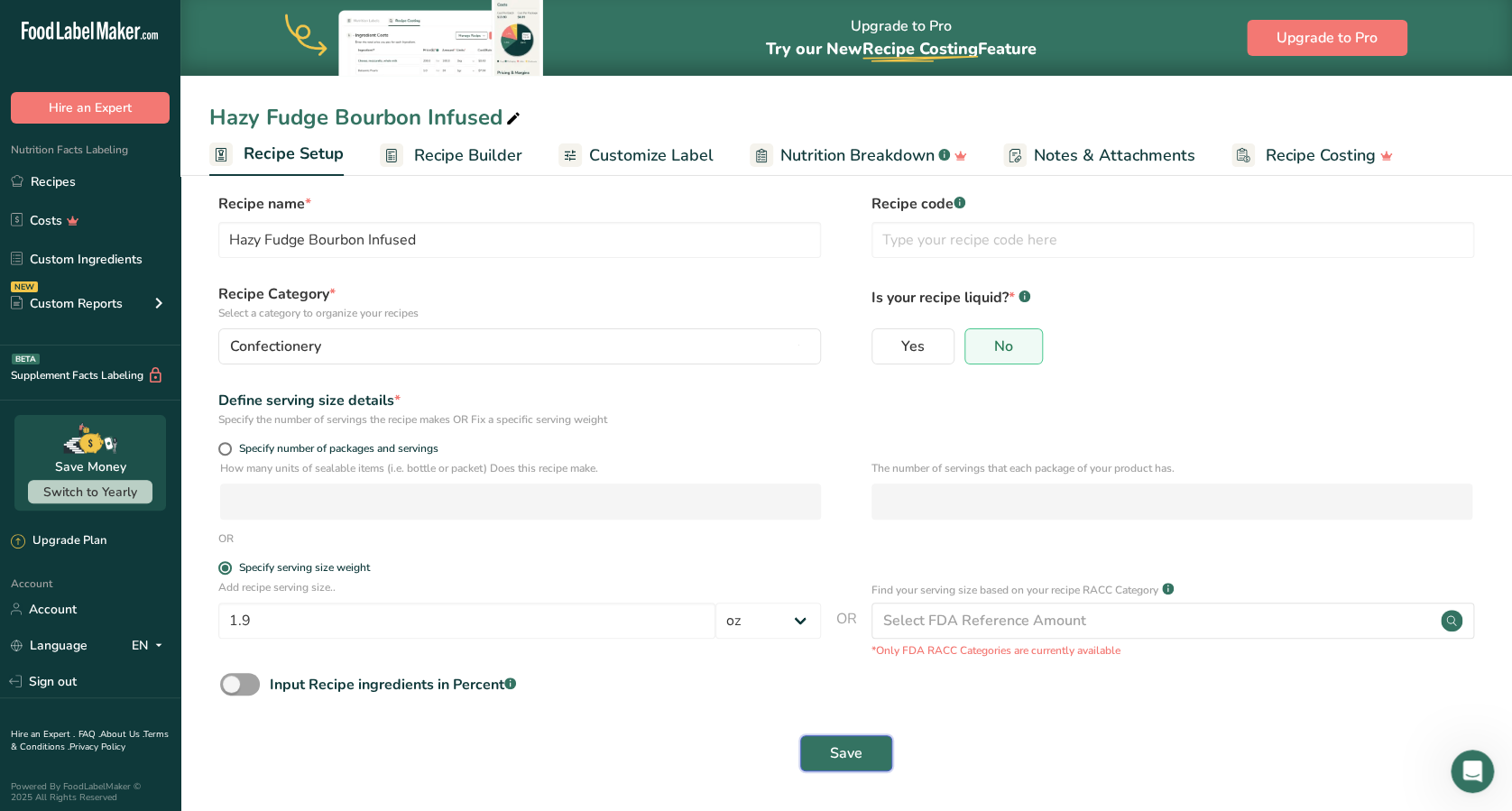
click at [845, 607] on span "Save" at bounding box center [846, 753] width 33 height 22
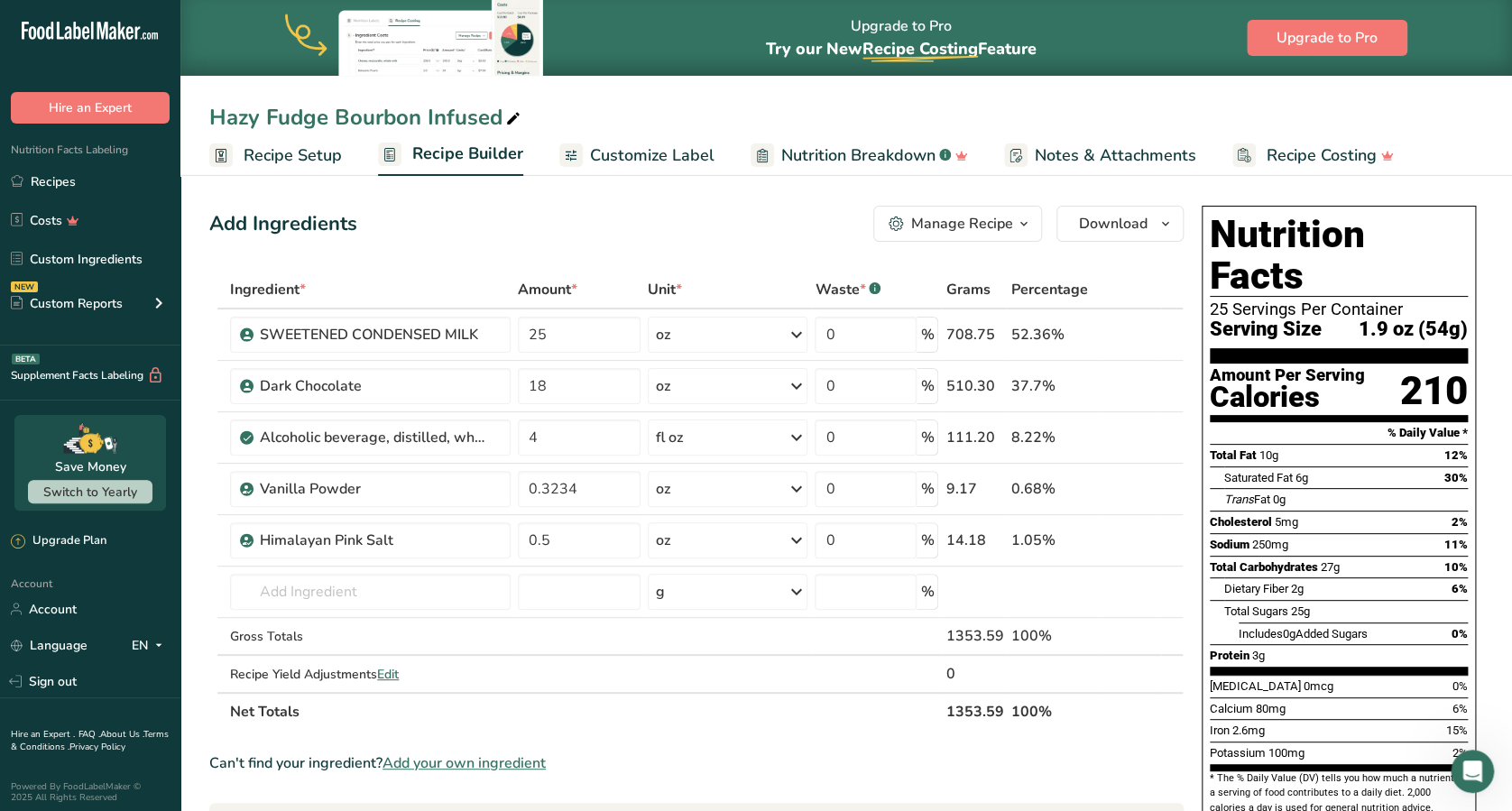
click at [307, 156] on span "Recipe Setup" at bounding box center [293, 155] width 98 height 24
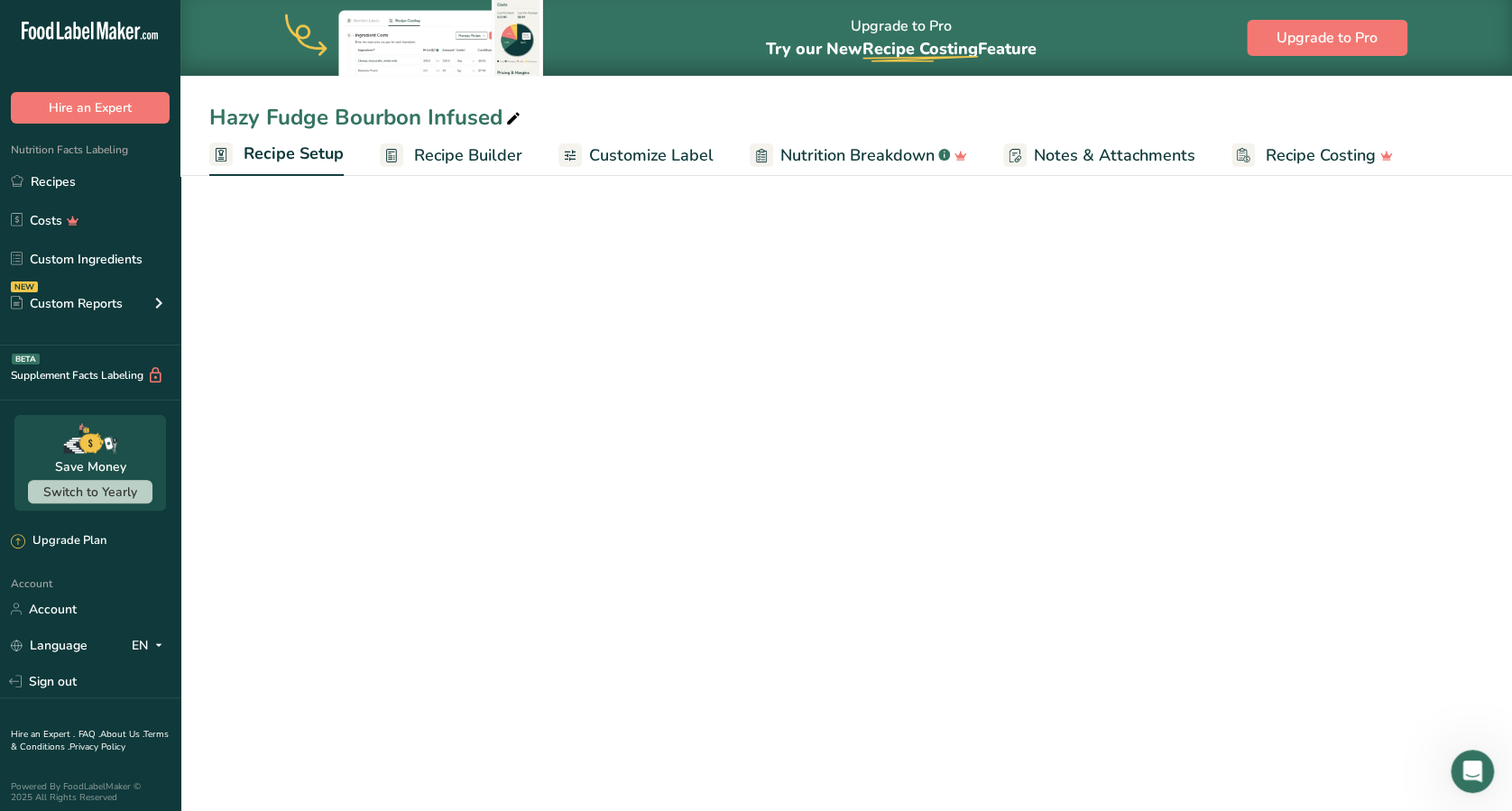
select select "5"
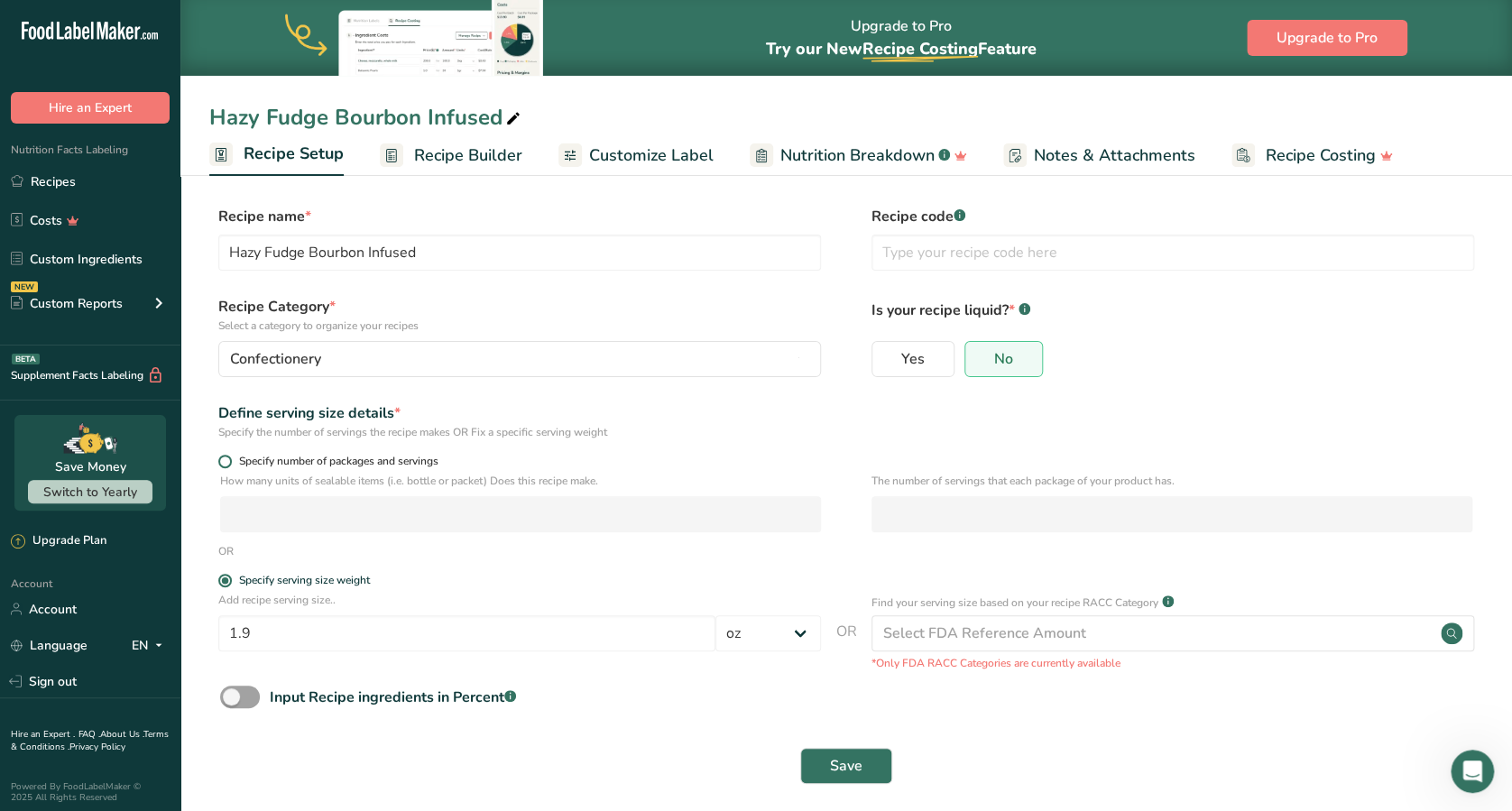
click at [223, 461] on span at bounding box center [225, 461] width 13 height 13
click at [223, 461] on input "Specify number of packages and servings" at bounding box center [224, 461] width 11 height 11
radio input "true"
radio input "false"
select select "0"
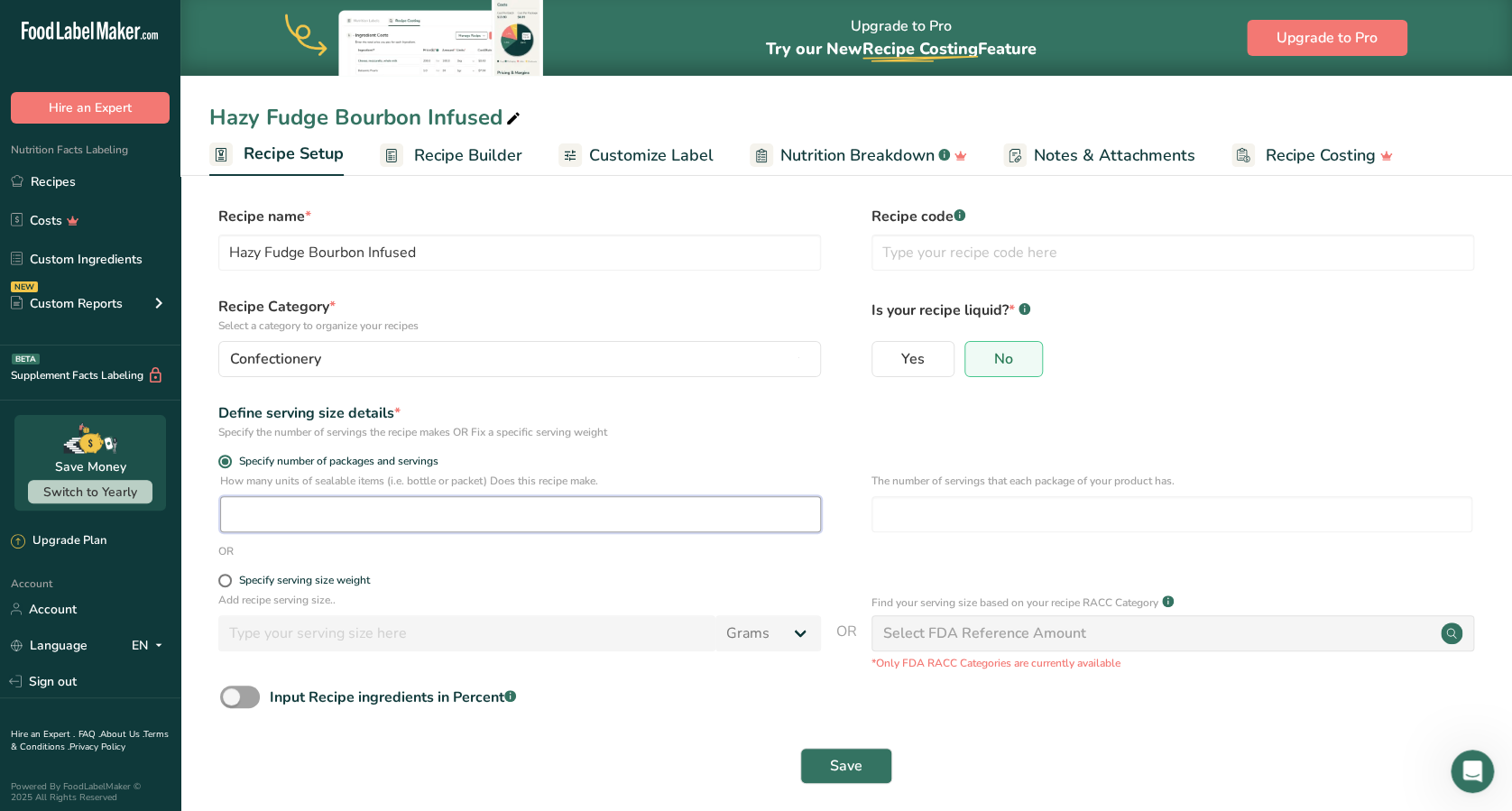
click at [354, 518] on input "number" at bounding box center [520, 514] width 600 height 36
click at [733, 541] on div "How many units of sealable items (i.e. bottle or packet) Does this recipe make.…" at bounding box center [845, 507] width 1273 height 71
click at [528, 499] on input "25" at bounding box center [520, 514] width 600 height 36
type input "25.06"
click at [902, 523] on input "number" at bounding box center [1171, 514] width 600 height 36
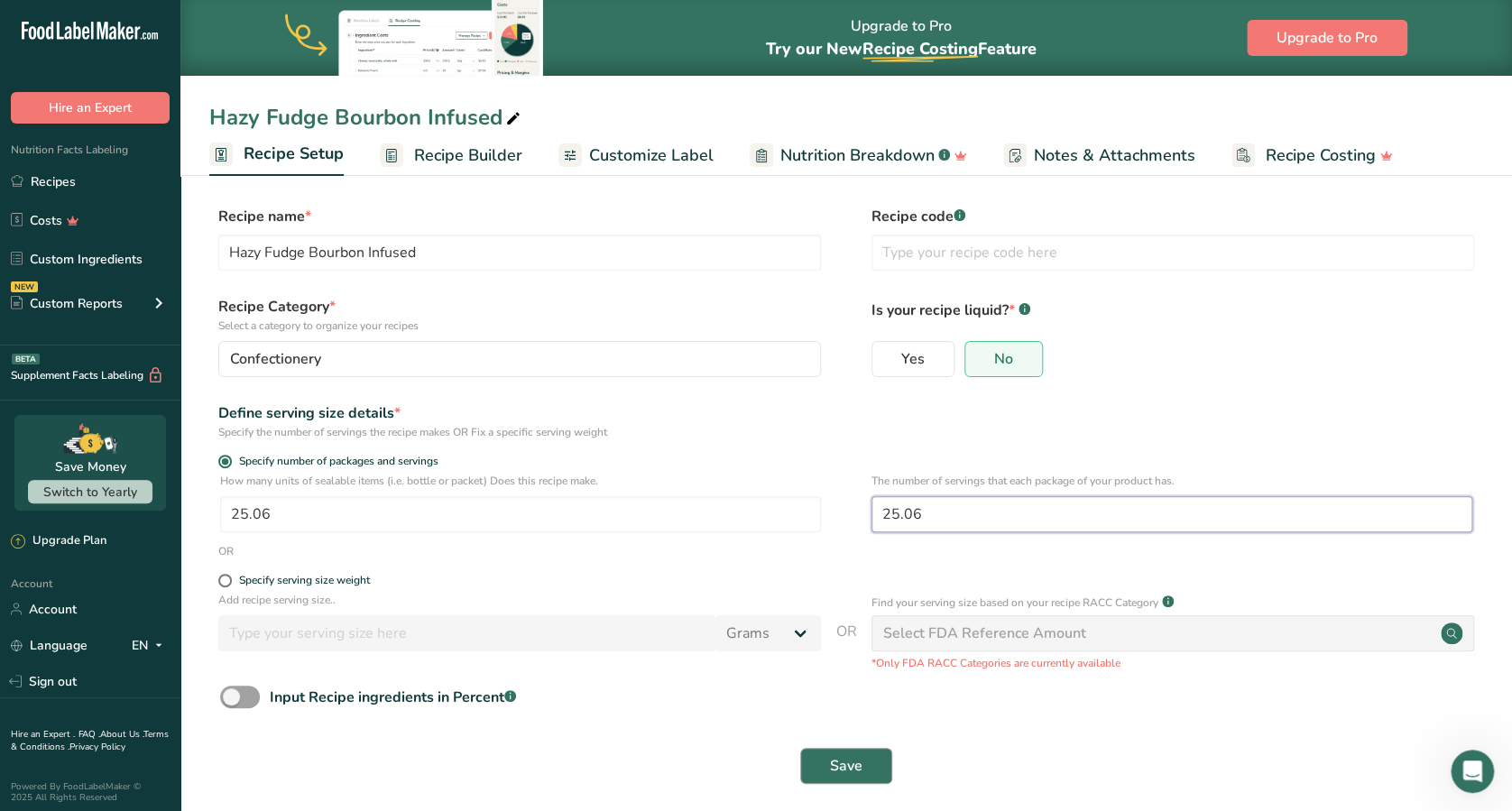
type input "25.06"
click at [842, 607] on span "Save" at bounding box center [846, 765] width 33 height 22
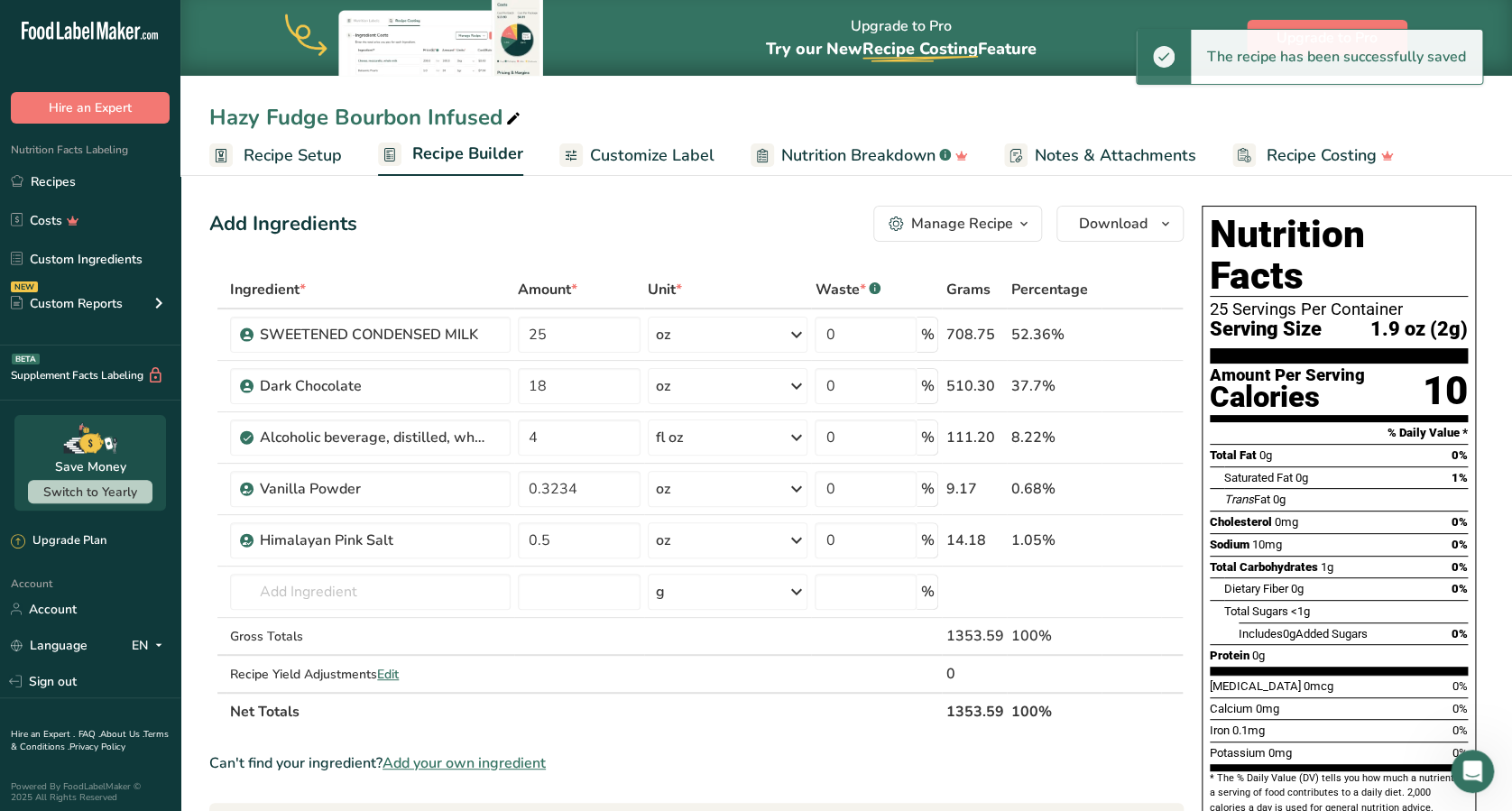
click at [289, 147] on span "Recipe Setup" at bounding box center [293, 155] width 98 height 24
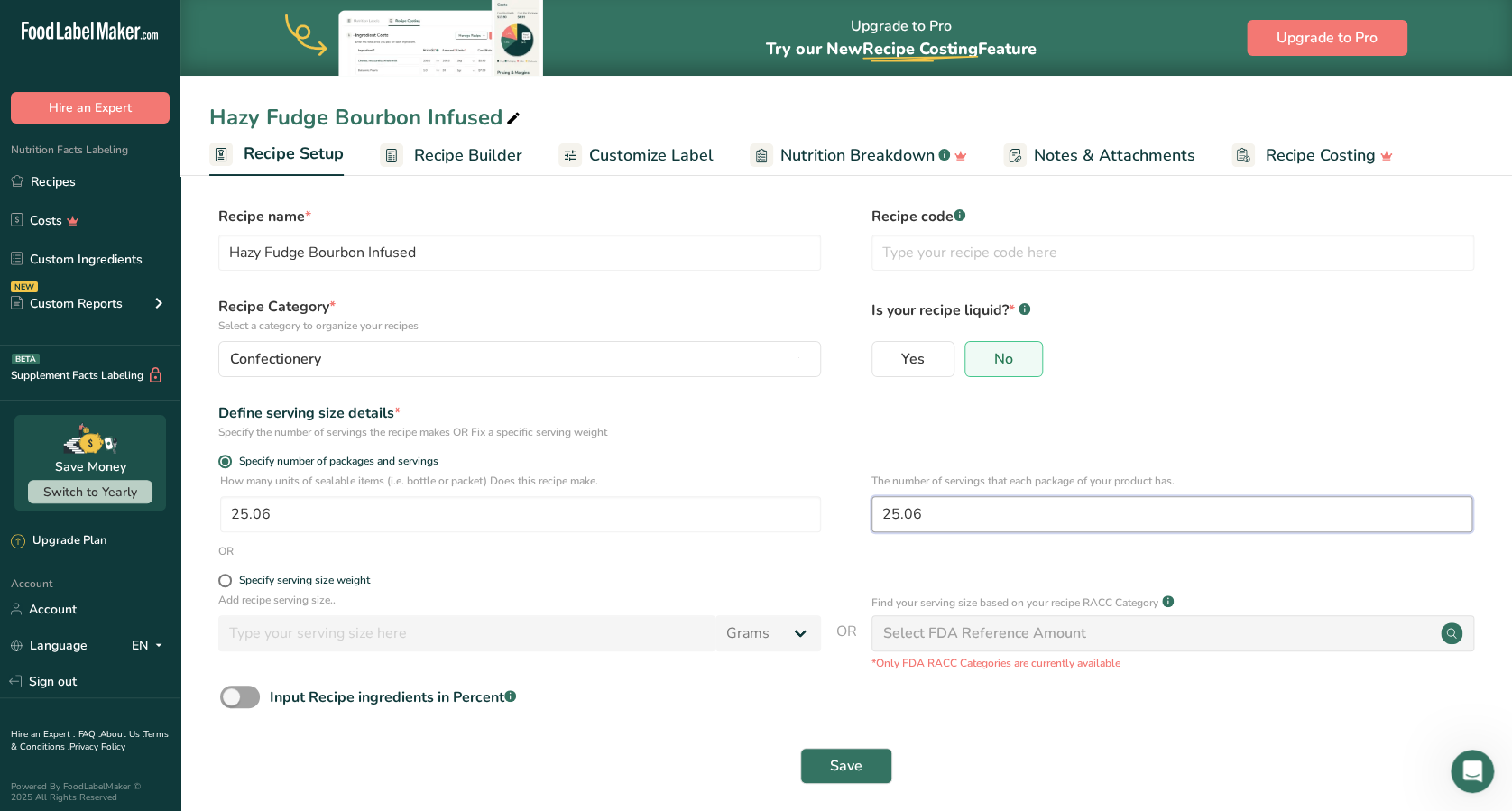
drag, startPoint x: 955, startPoint y: 515, endPoint x: 861, endPoint y: 532, distance: 95.5
click at [861, 532] on div "How many units of sealable items (i.e. bottle or packet) Does this recipe make.…" at bounding box center [845, 507] width 1273 height 71
type input "1"
click at [858, 607] on span "Save" at bounding box center [846, 765] width 33 height 22
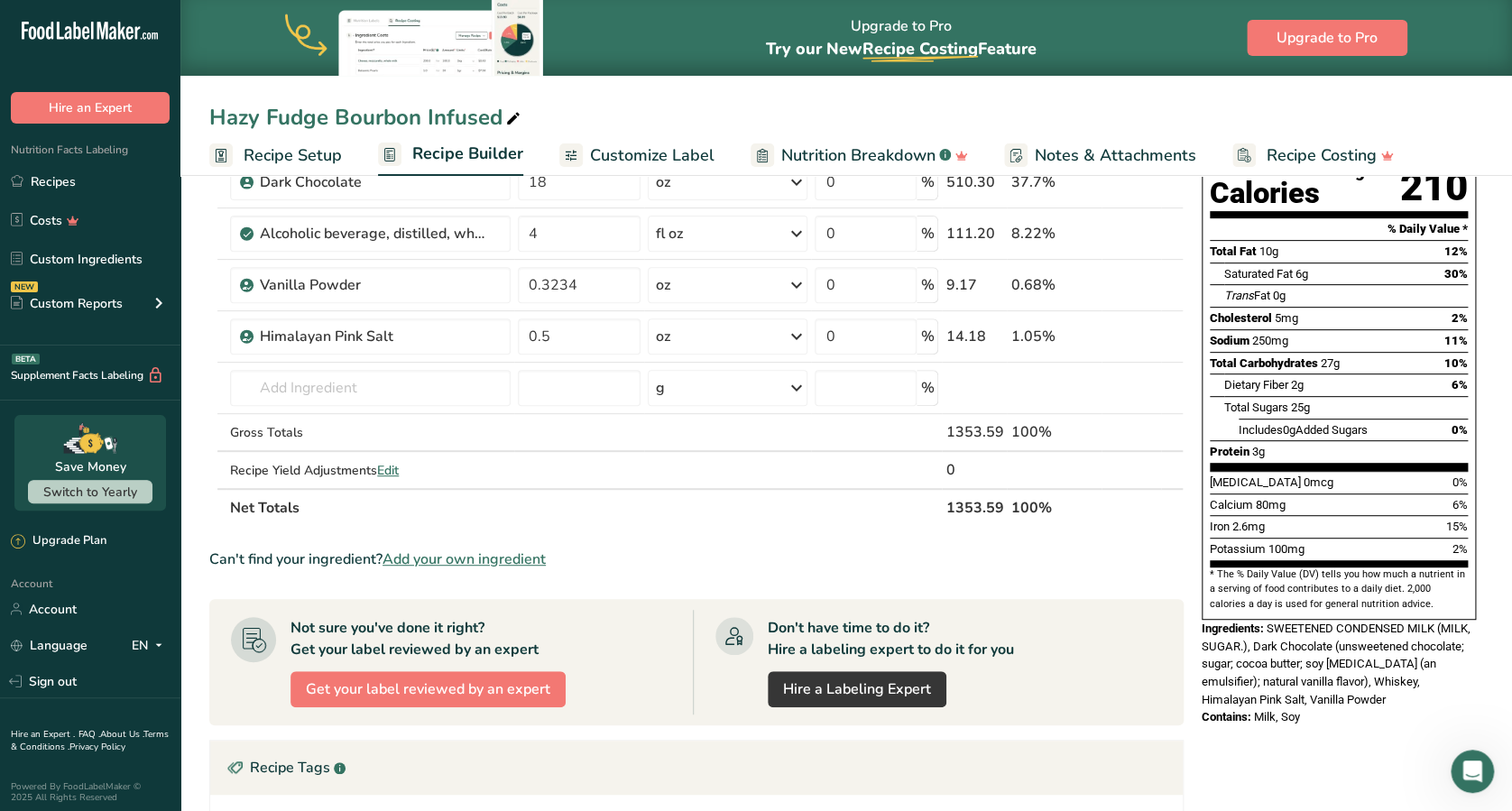
scroll to position [206, 0]
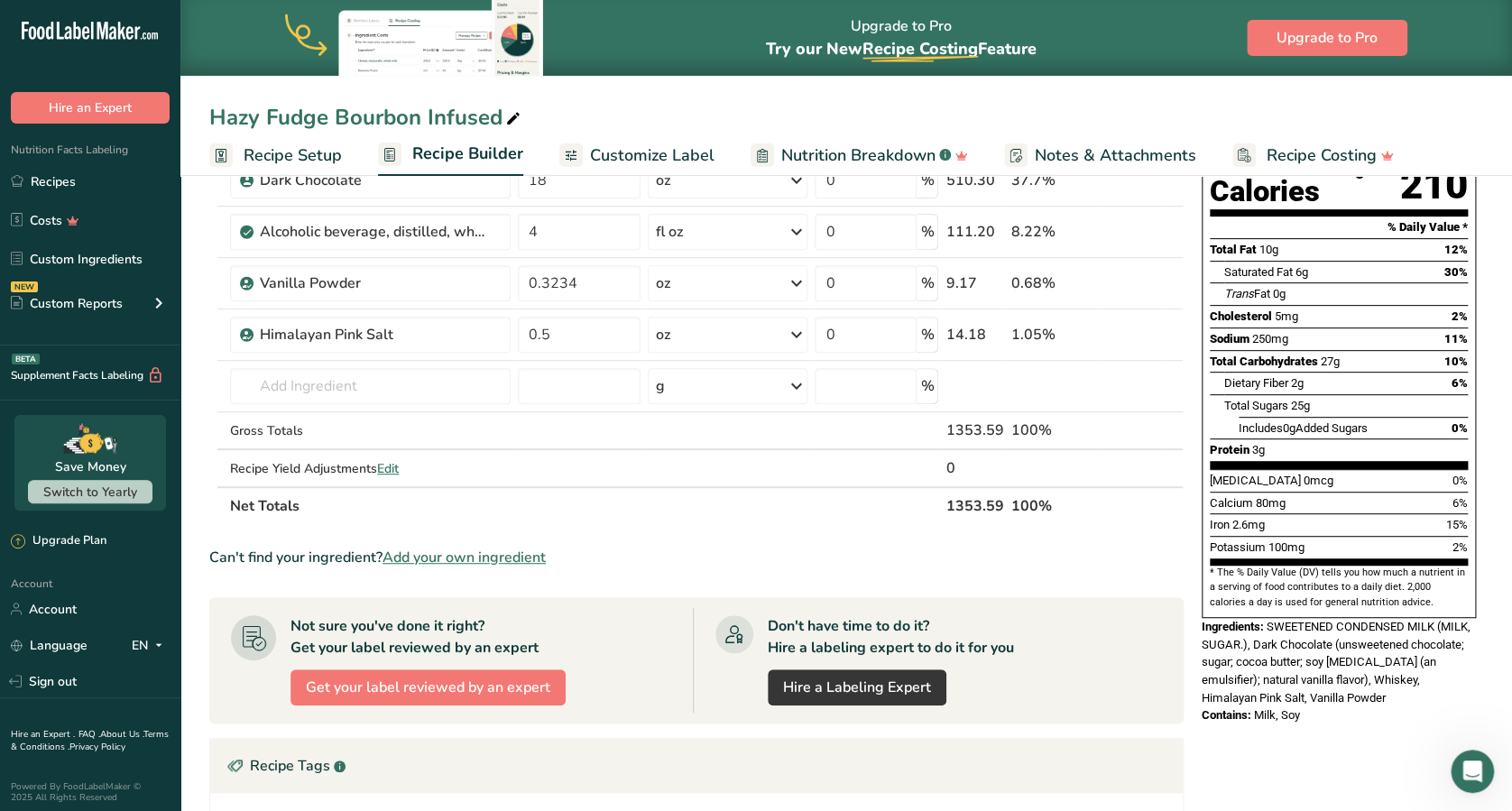
click at [463, 557] on span "Add your own ingredient" at bounding box center [463, 557] width 163 height 22
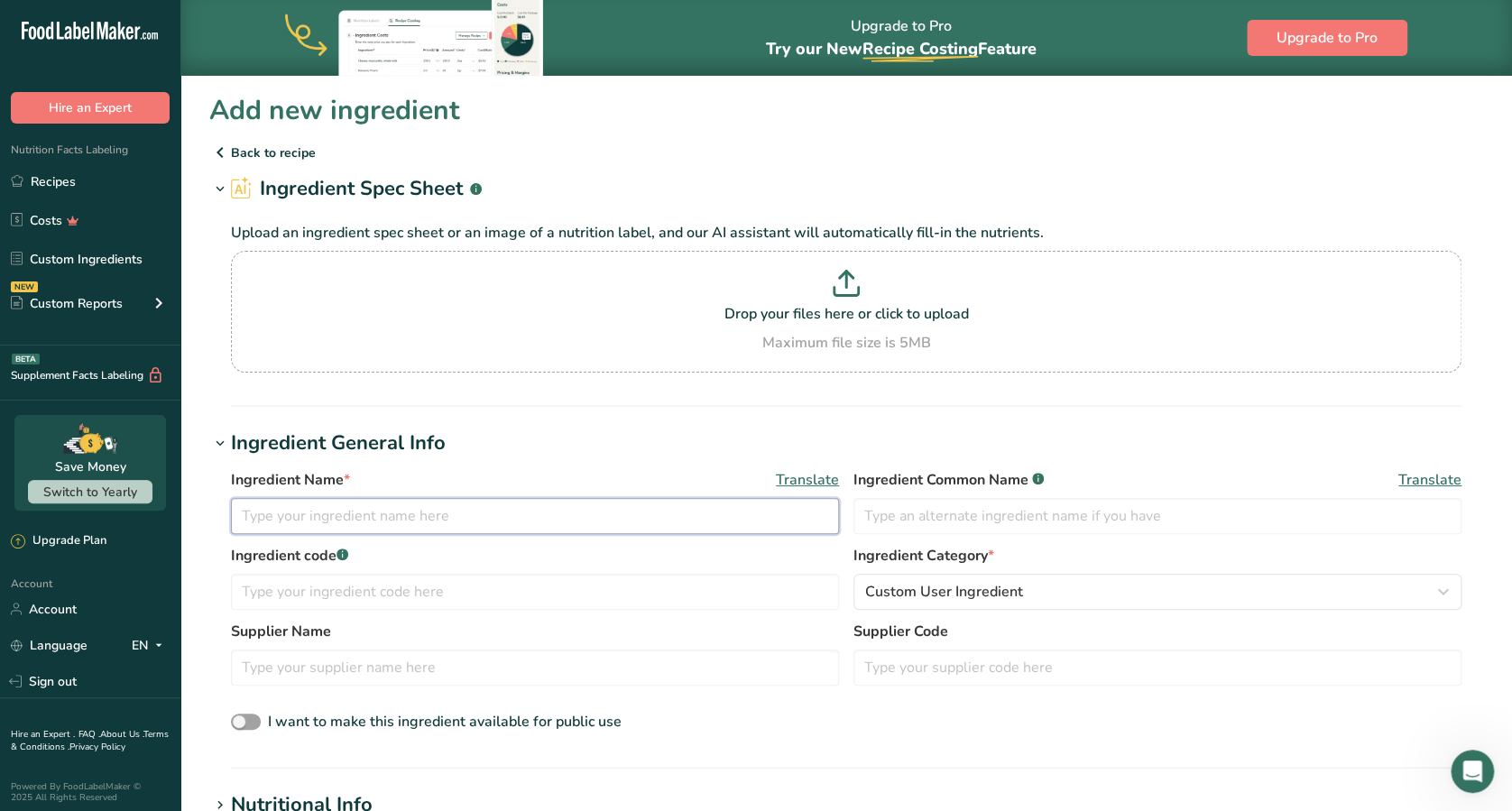
click at [455, 519] on input "text" at bounding box center [534, 516] width 608 height 36
type input "Black Button Bourbon"
click at [861, 526] on input "text" at bounding box center [1157, 516] width 608 height 36
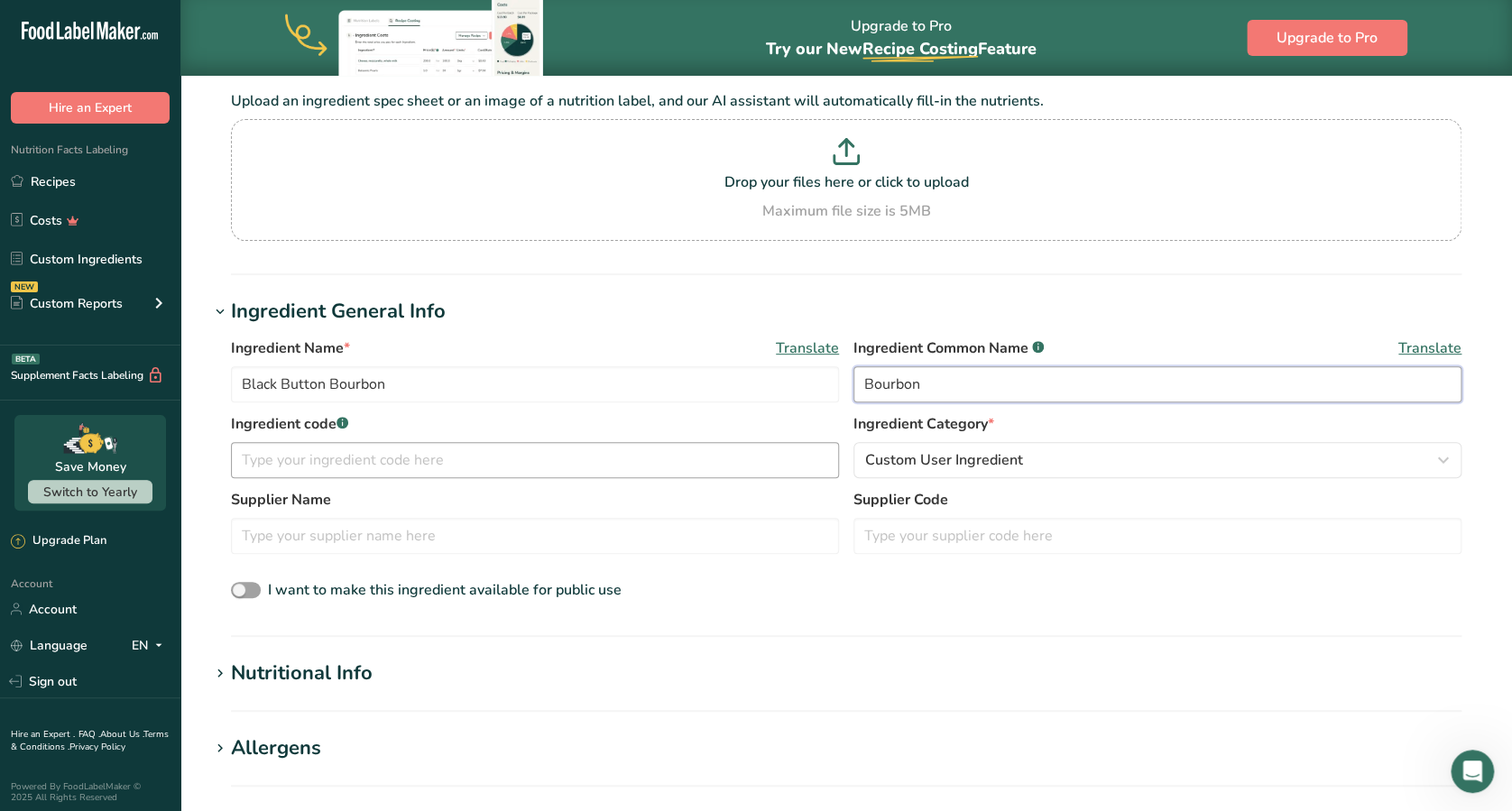
scroll to position [239, 0]
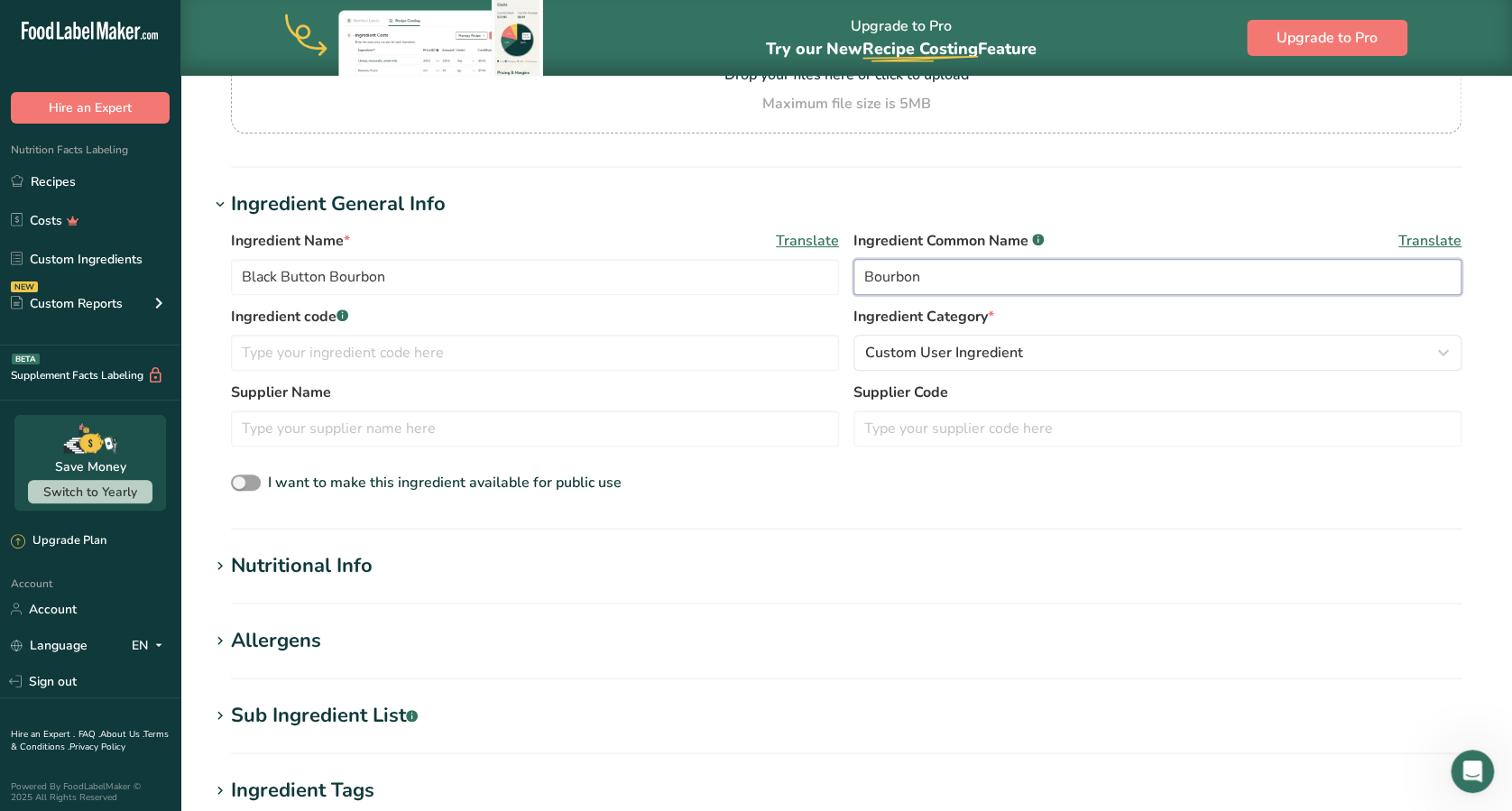
type input "Bourbon"
click at [224, 565] on icon at bounding box center [219, 566] width 16 height 25
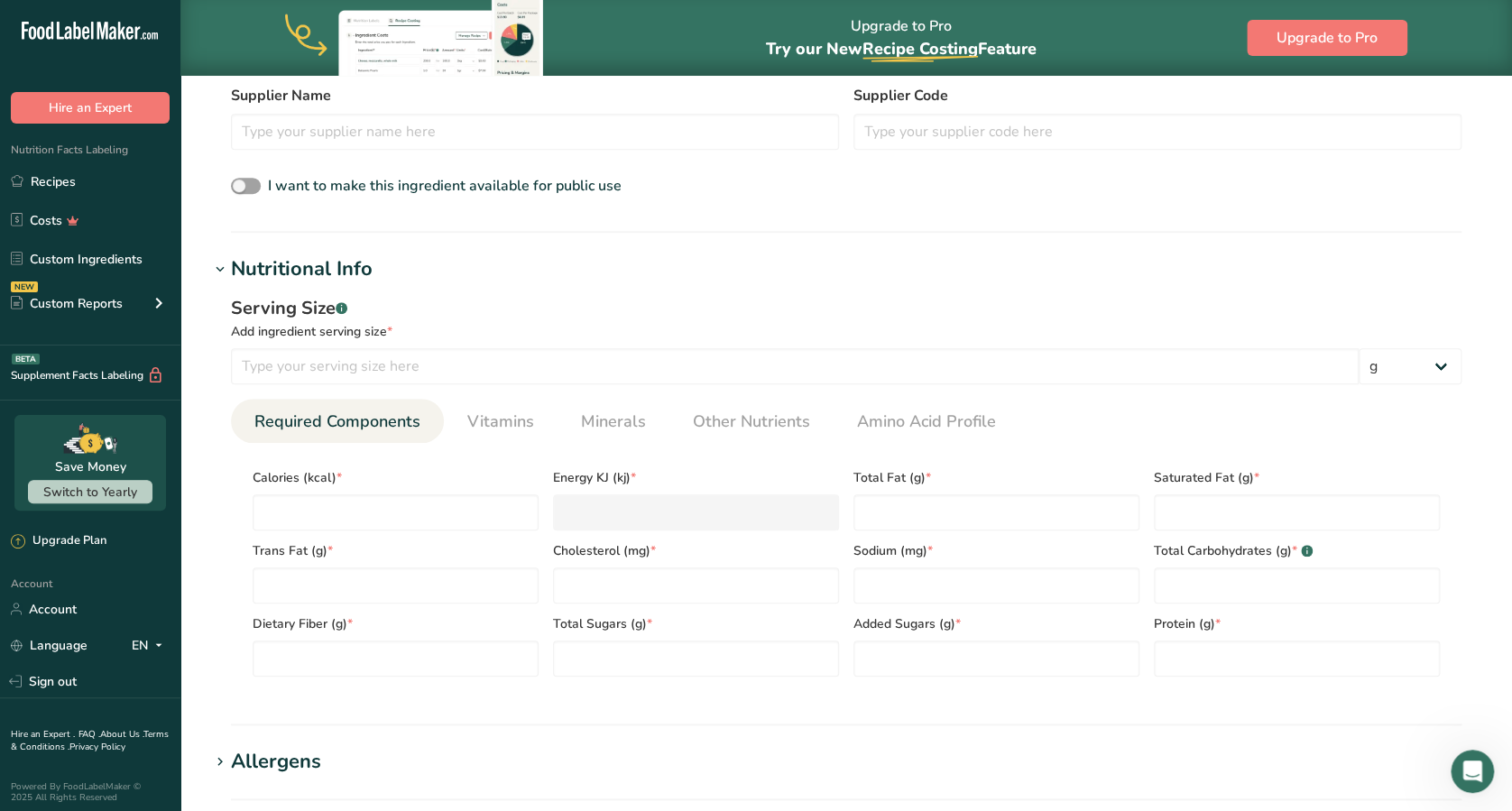
scroll to position [534, 0]
click at [8, 17] on div ".a-20{fill:#fff;}" at bounding box center [90, 35] width 181 height 41
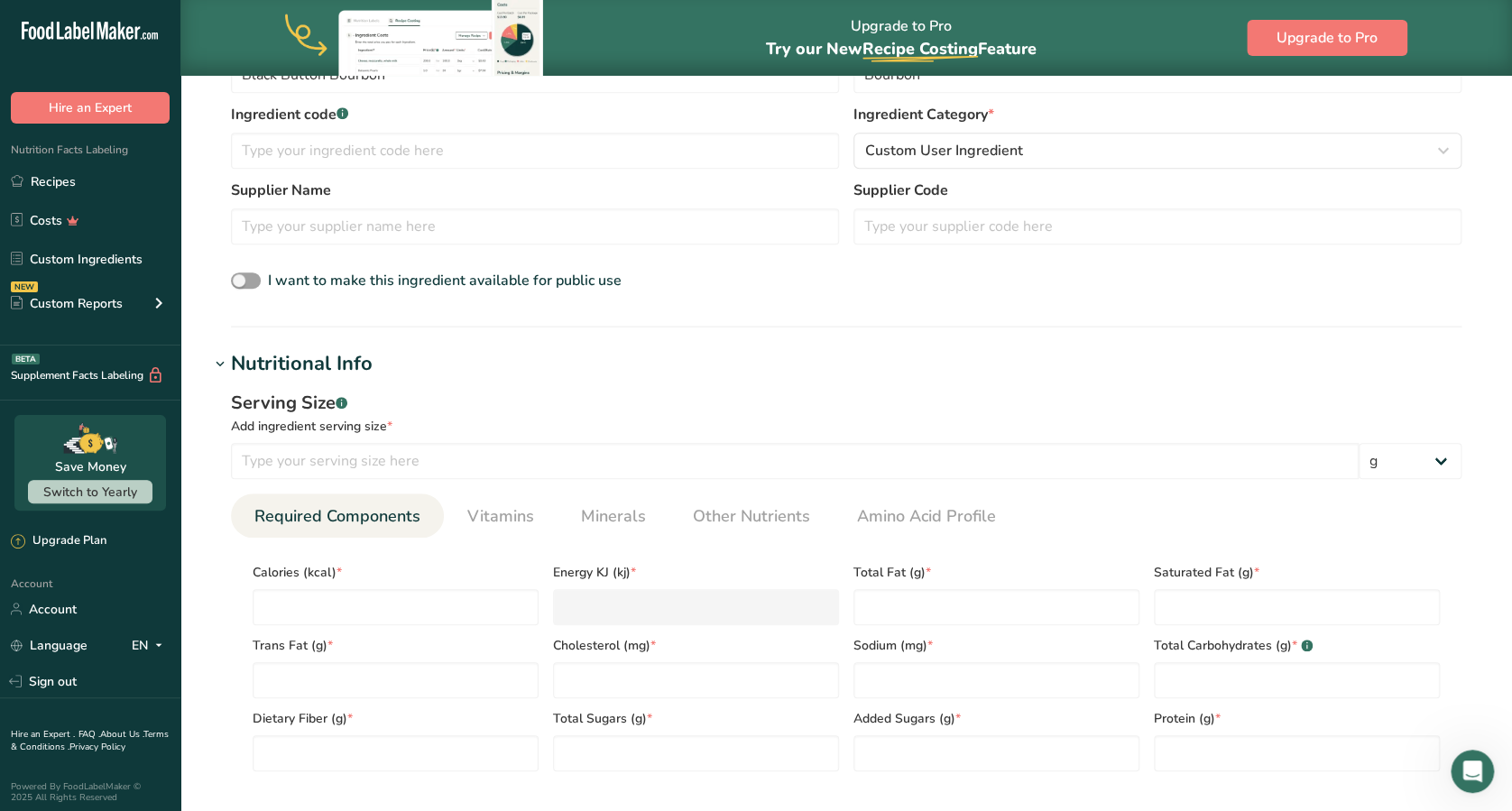
scroll to position [487, 0]
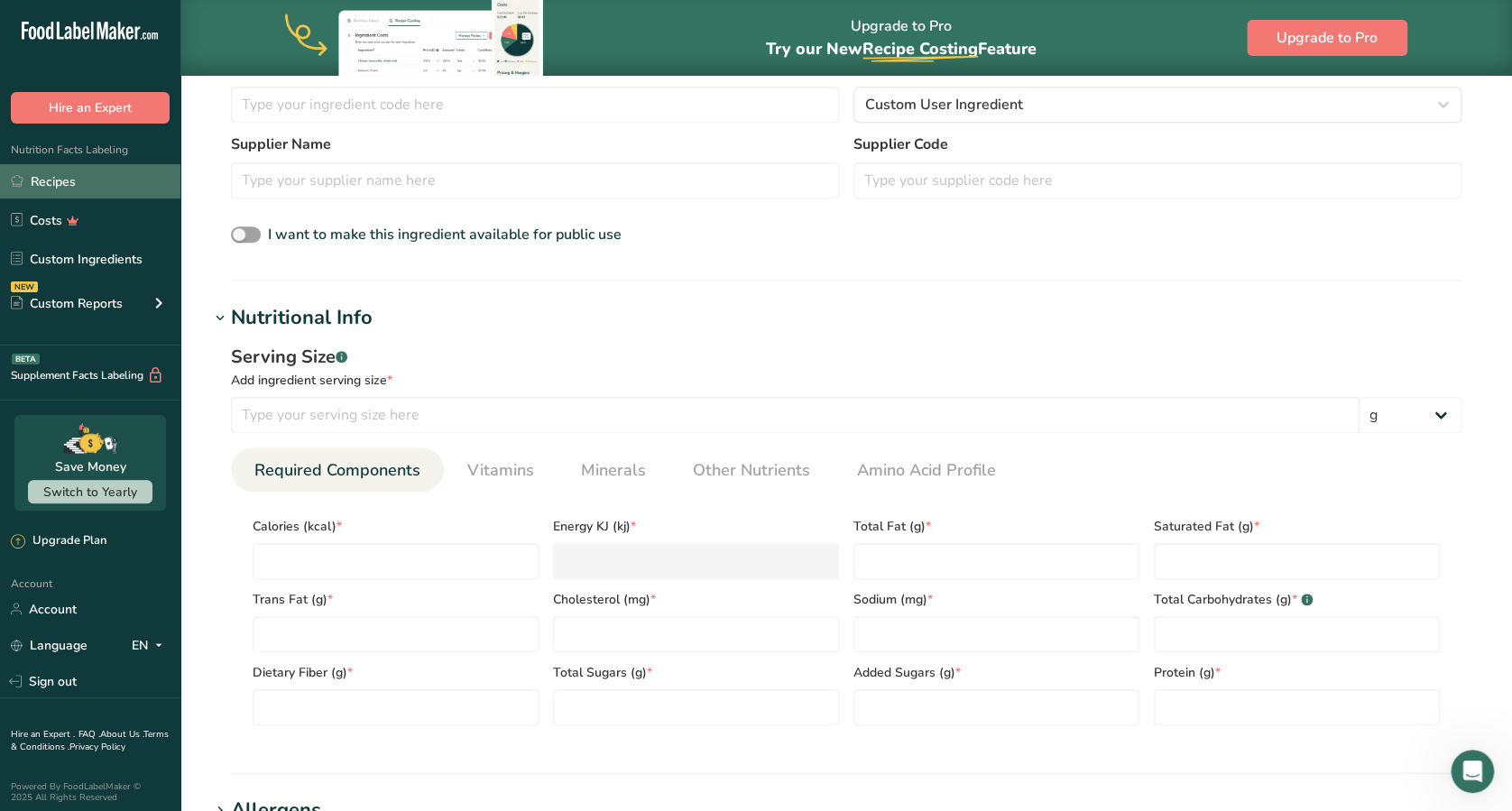
click at [40, 182] on link "Recipes" at bounding box center [90, 181] width 181 height 34
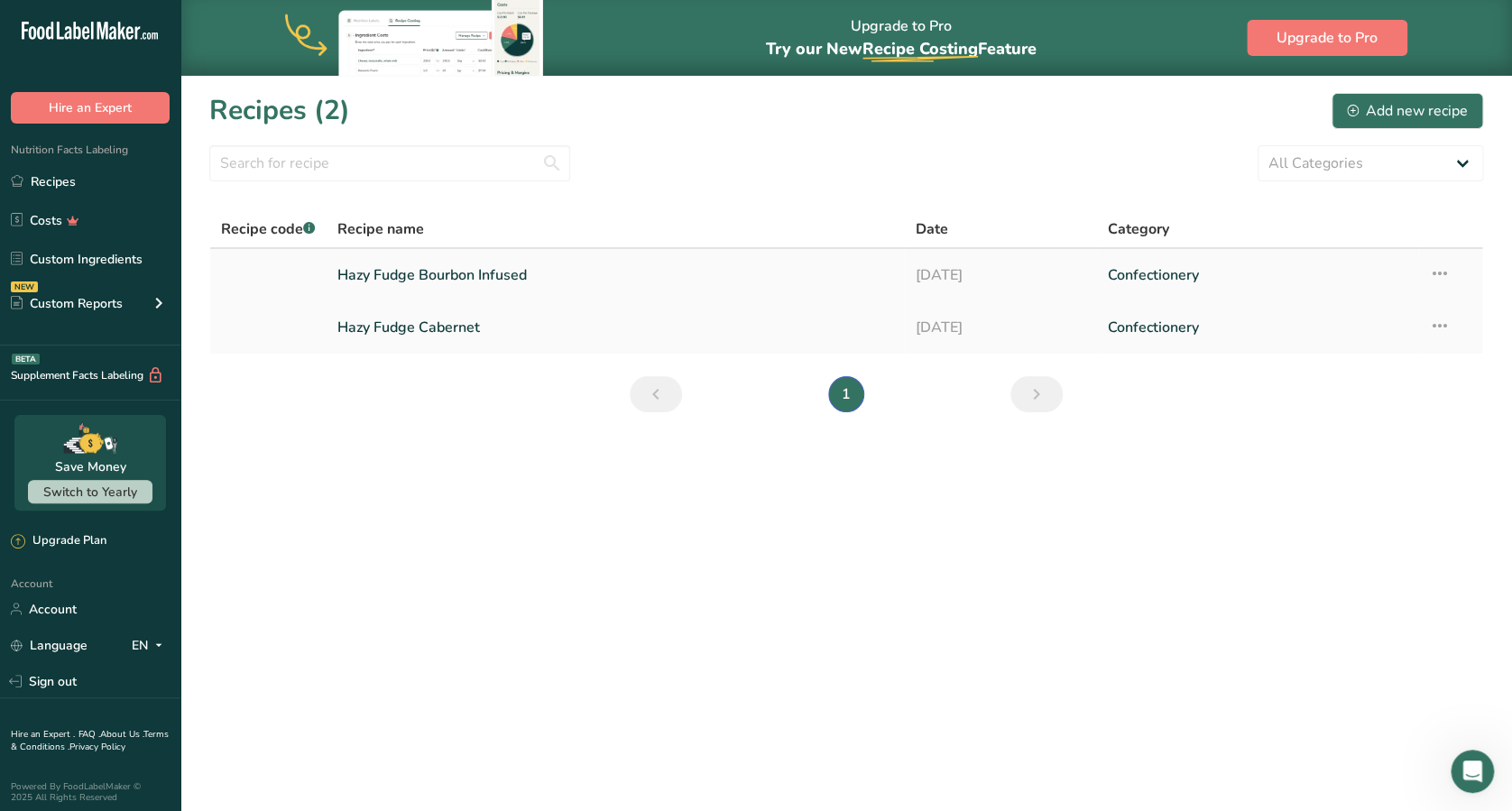
click at [475, 291] on link "Hazy Fudge Bourbon Infused" at bounding box center [614, 275] width 556 height 38
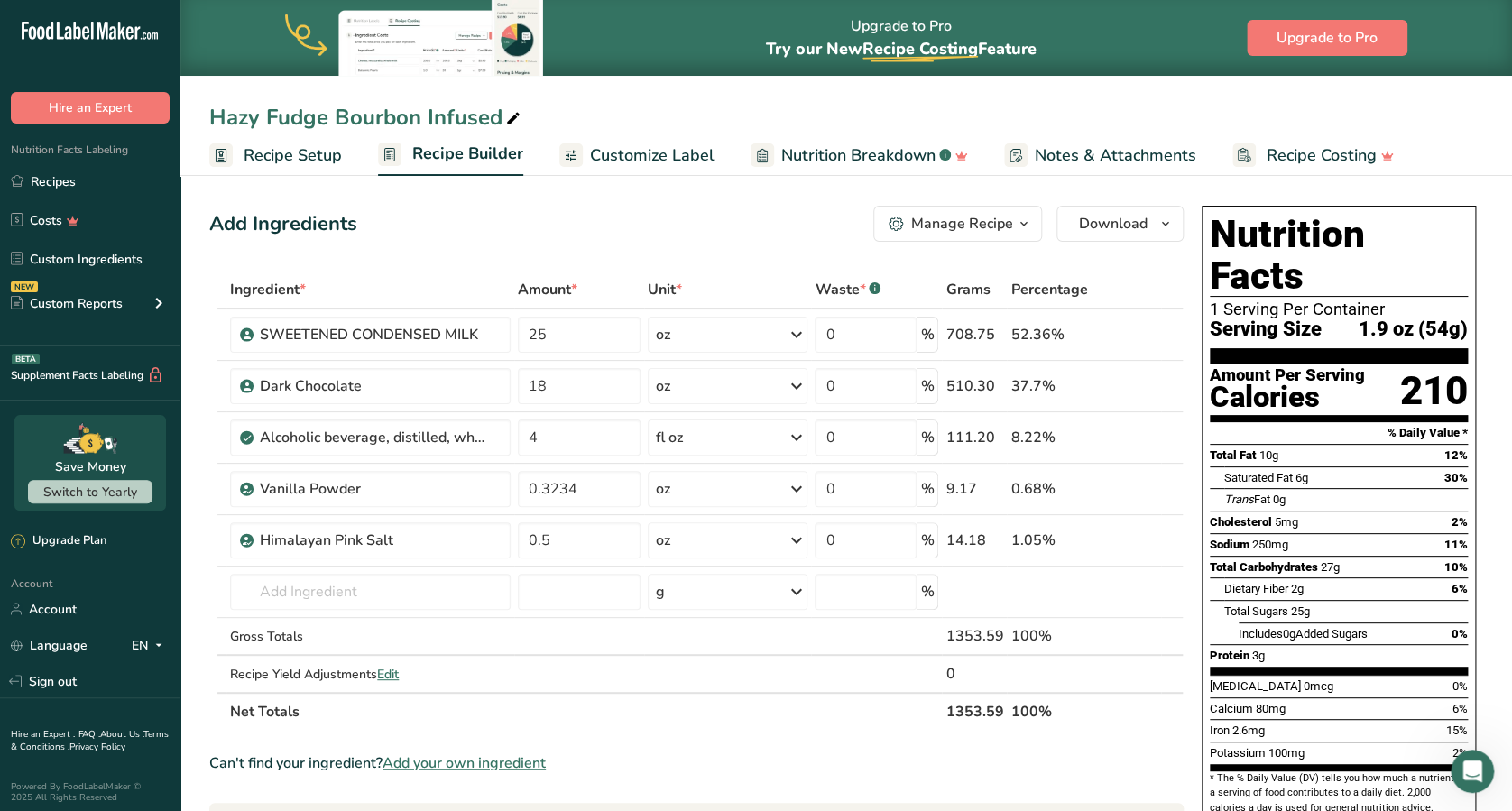
click at [662, 157] on span "Customize Label" at bounding box center [652, 155] width 124 height 24
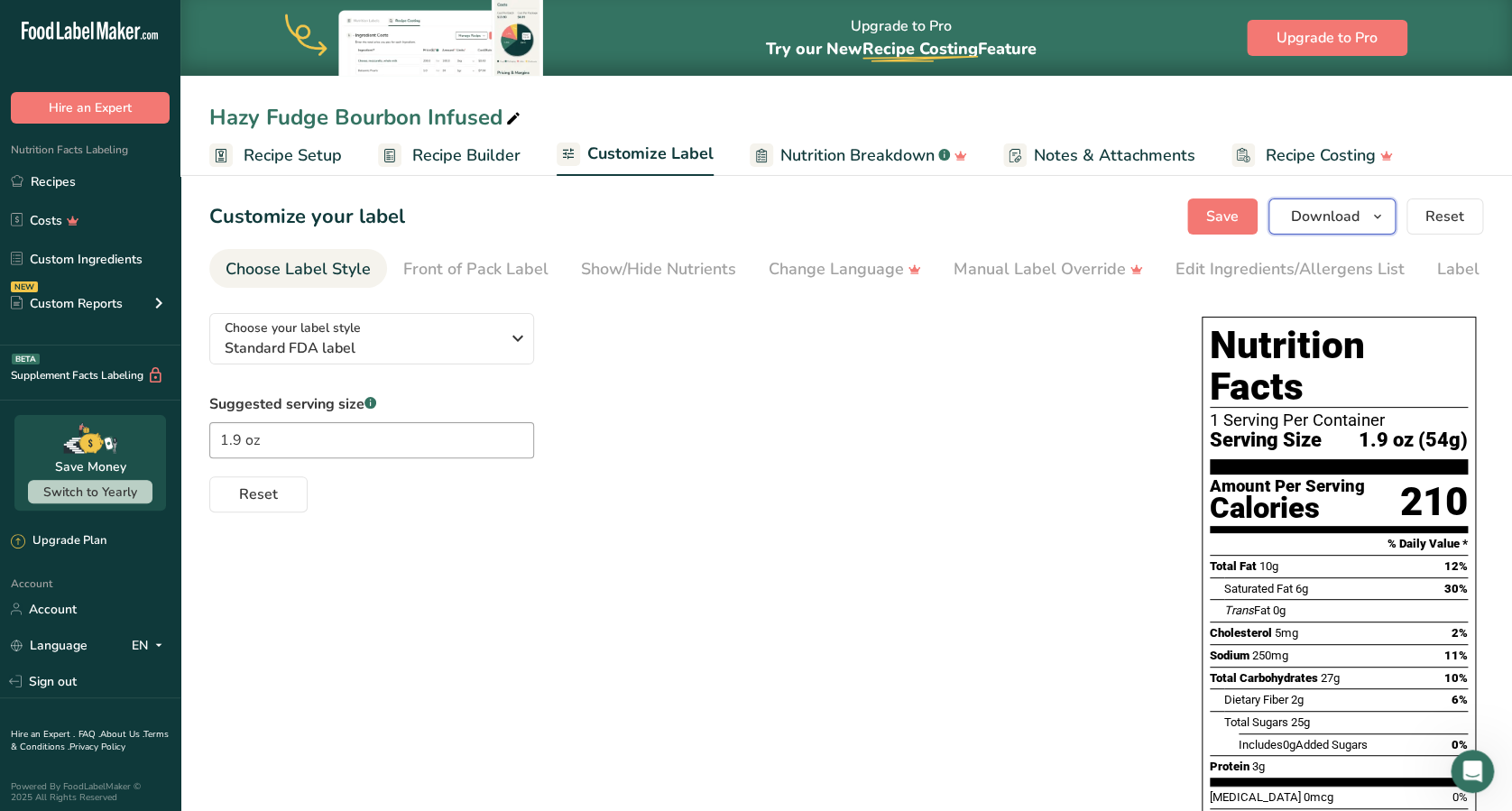
click at [1133, 214] on icon "button" at bounding box center [1377, 217] width 14 height 23
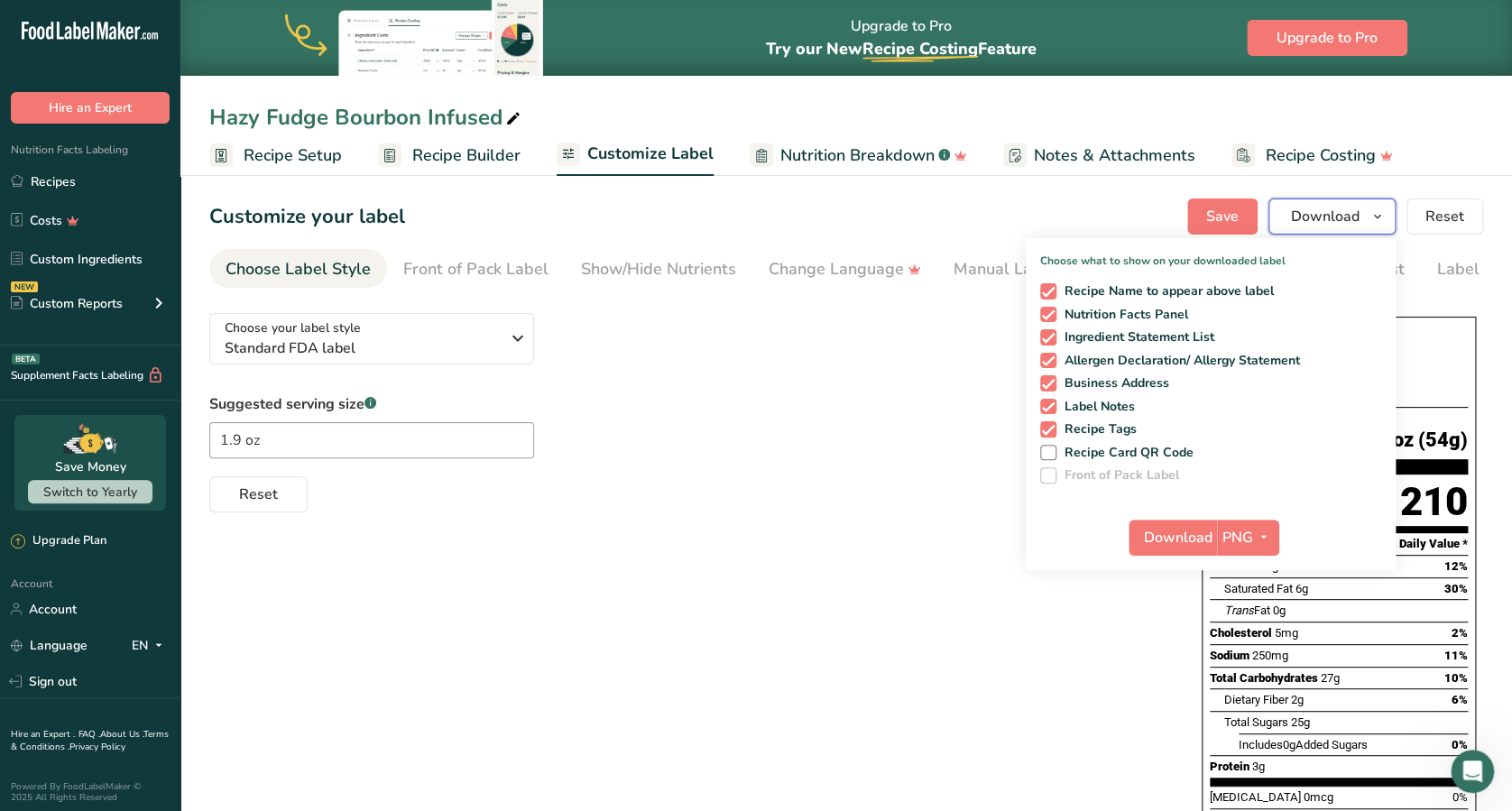
click at [1133, 214] on icon "button" at bounding box center [1377, 217] width 14 height 23
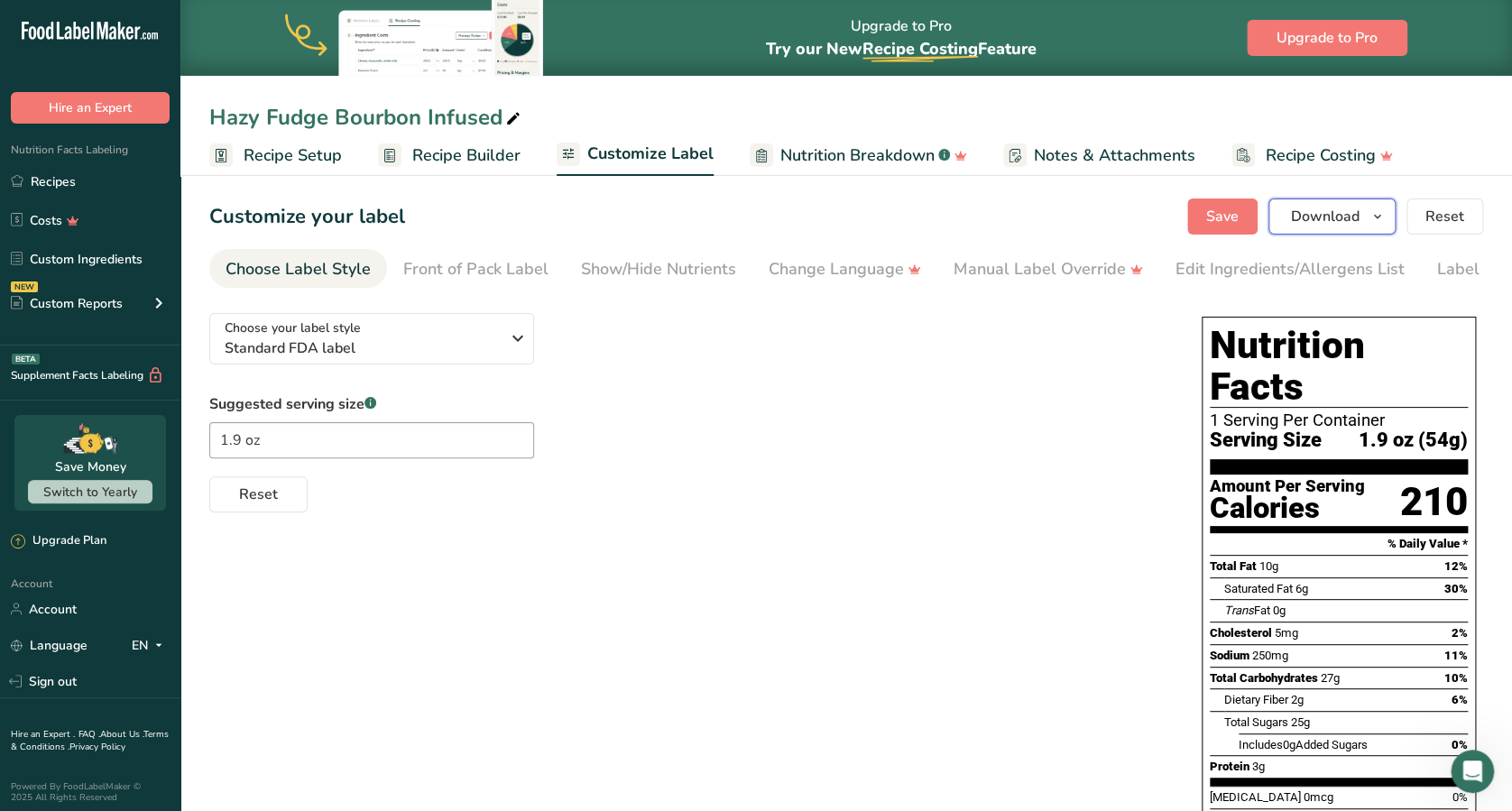
click at [1133, 214] on icon "button" at bounding box center [1377, 217] width 14 height 23
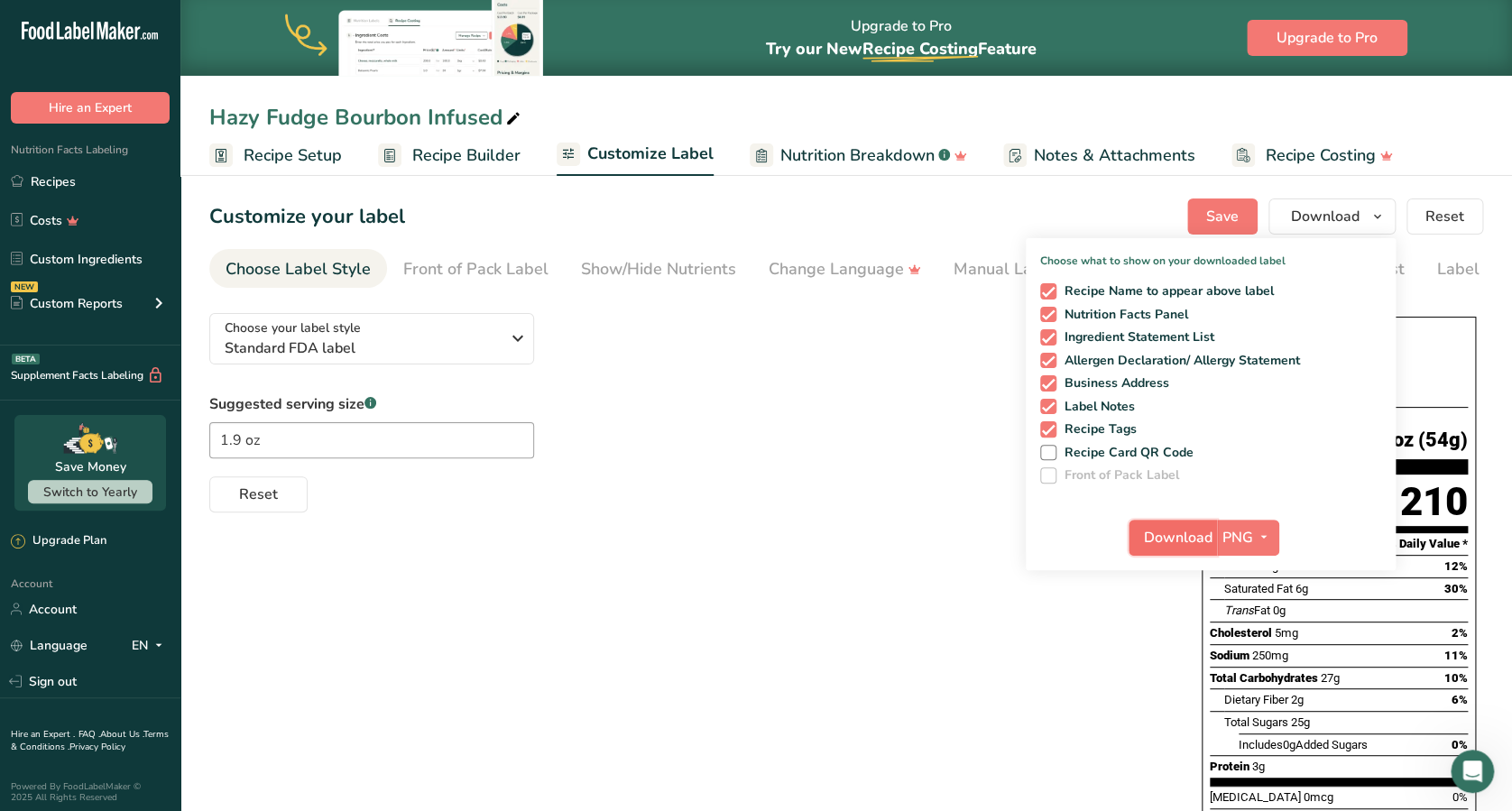
click at [1133, 533] on span "Download" at bounding box center [1177, 537] width 69 height 22
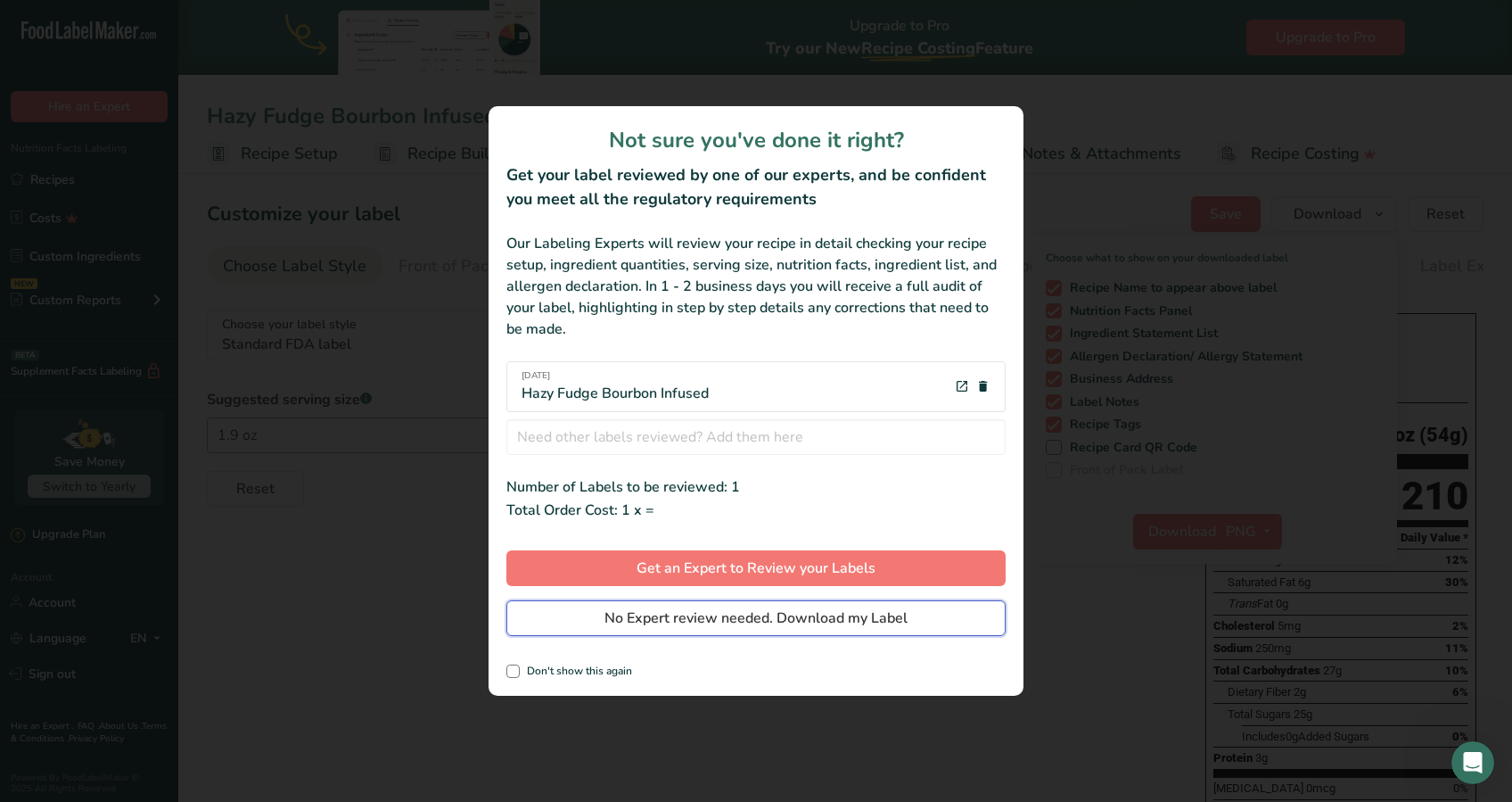
click at [806, 600] on span "No Expert review needed. Download my Label" at bounding box center [756, 618] width 303 height 21
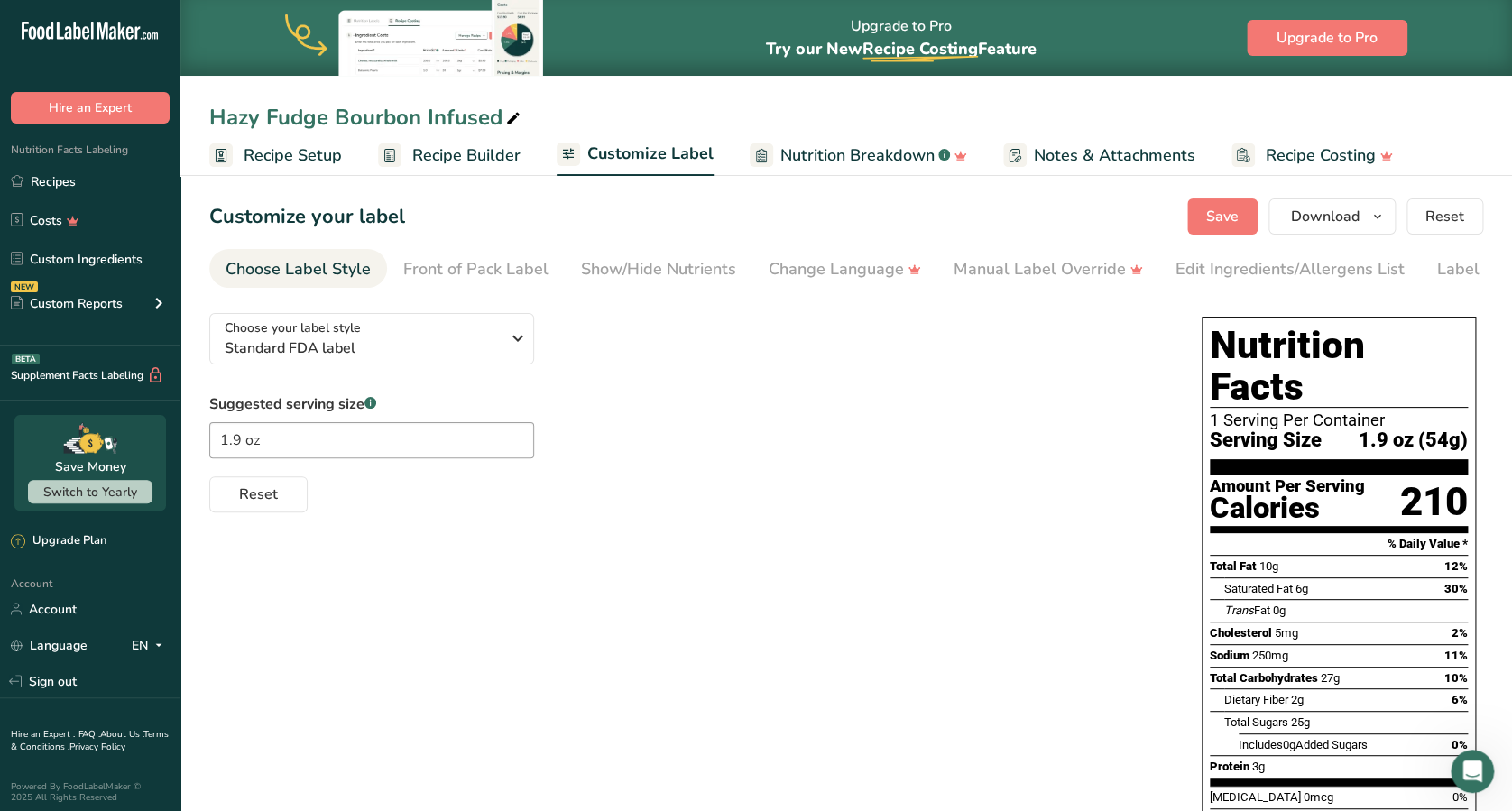
click at [1082, 607] on div "Choose your label style Standard FDA label USA (FDA) Standard FDA label Tabular…" at bounding box center [845, 678] width 1273 height 760
click at [1133, 224] on span "Save" at bounding box center [1222, 216] width 33 height 22
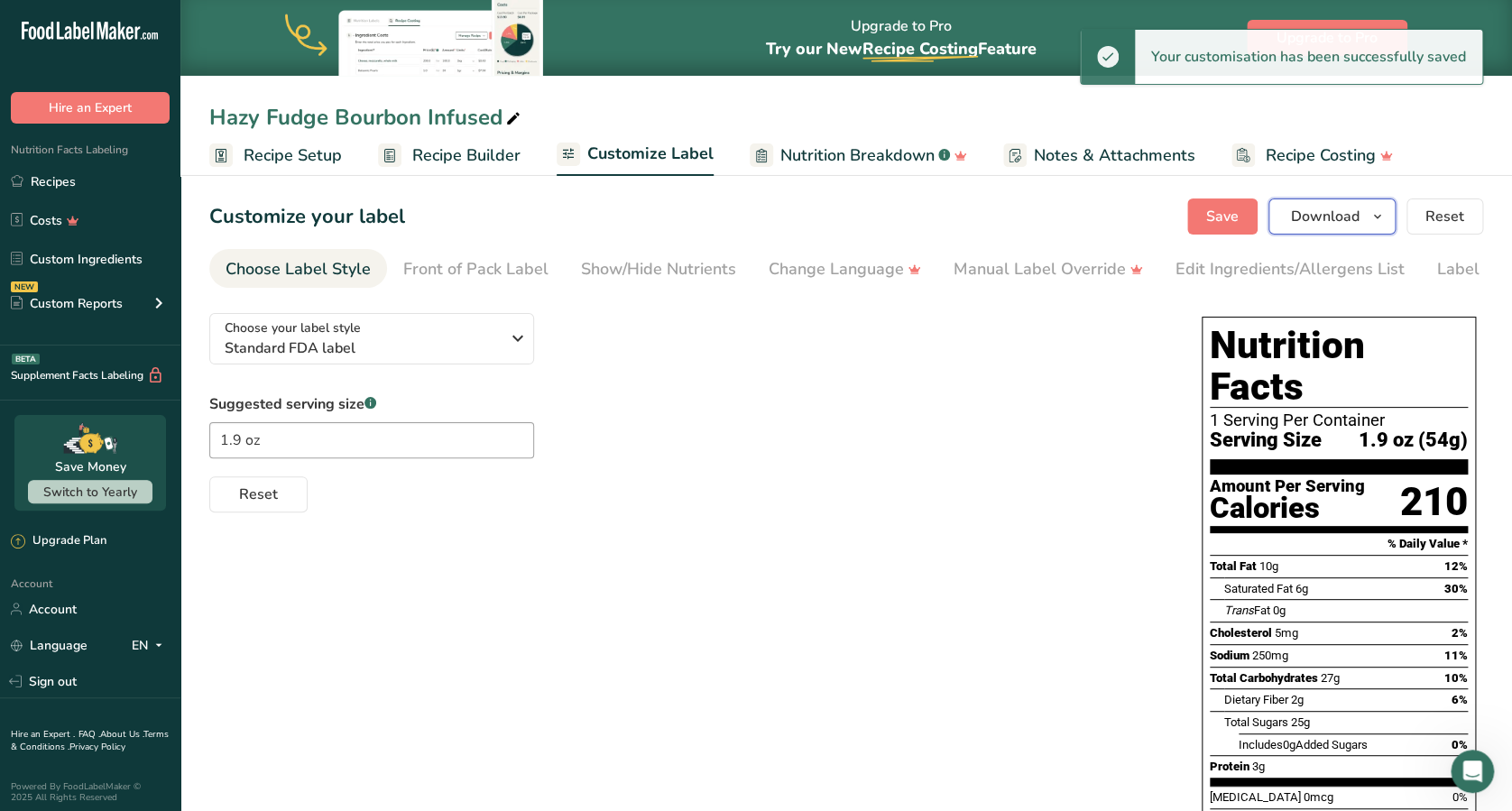
click at [1133, 218] on span "Download" at bounding box center [1325, 216] width 69 height 22
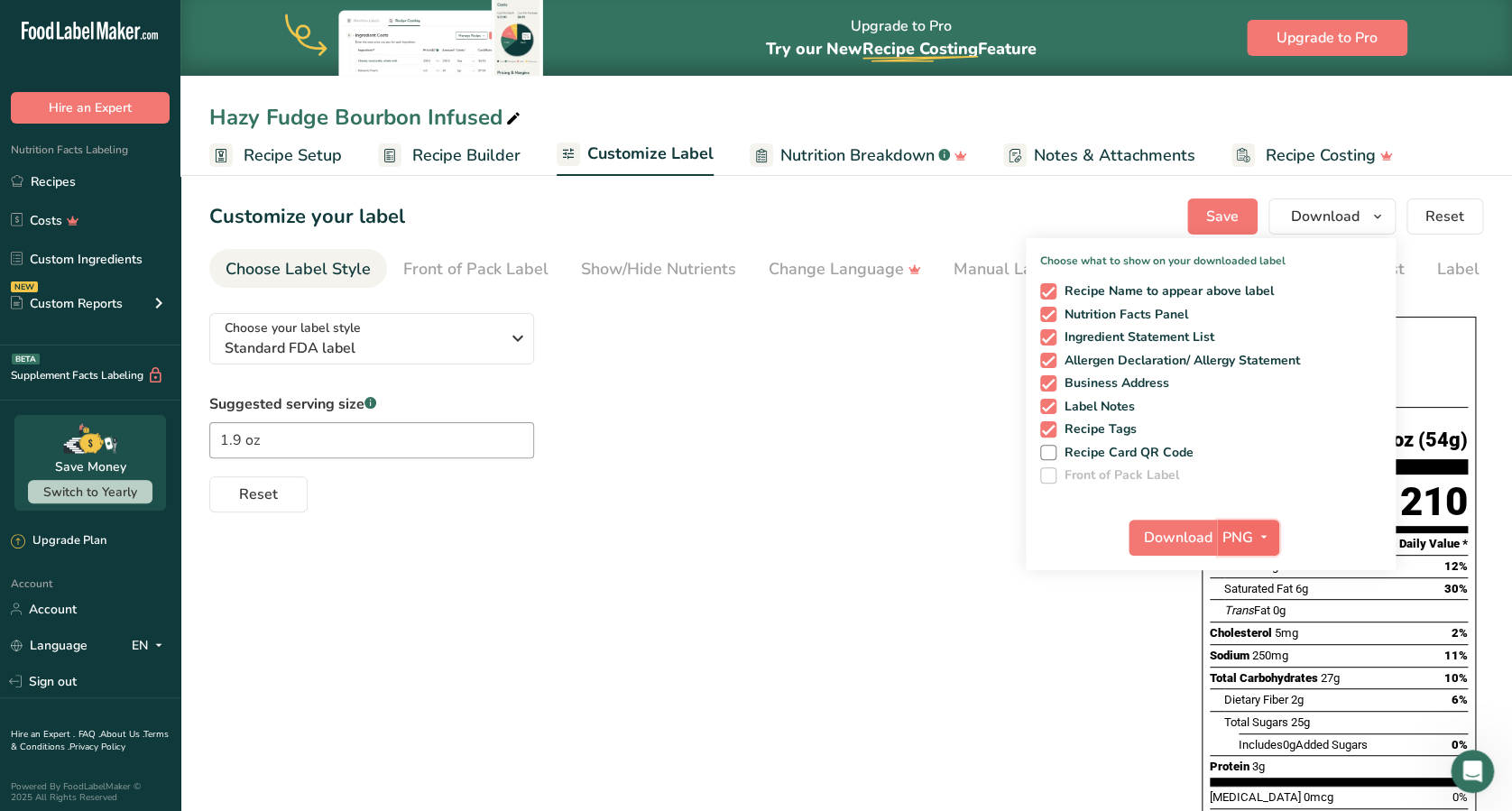
click at [1133, 534] on span "button" at bounding box center [1263, 537] width 22 height 22
click at [1133, 577] on link "PNG" at bounding box center [1249, 574] width 57 height 30
click at [1133, 535] on icon "button" at bounding box center [1263, 537] width 14 height 23
click at [1133, 539] on span "Download" at bounding box center [1177, 537] width 69 height 22
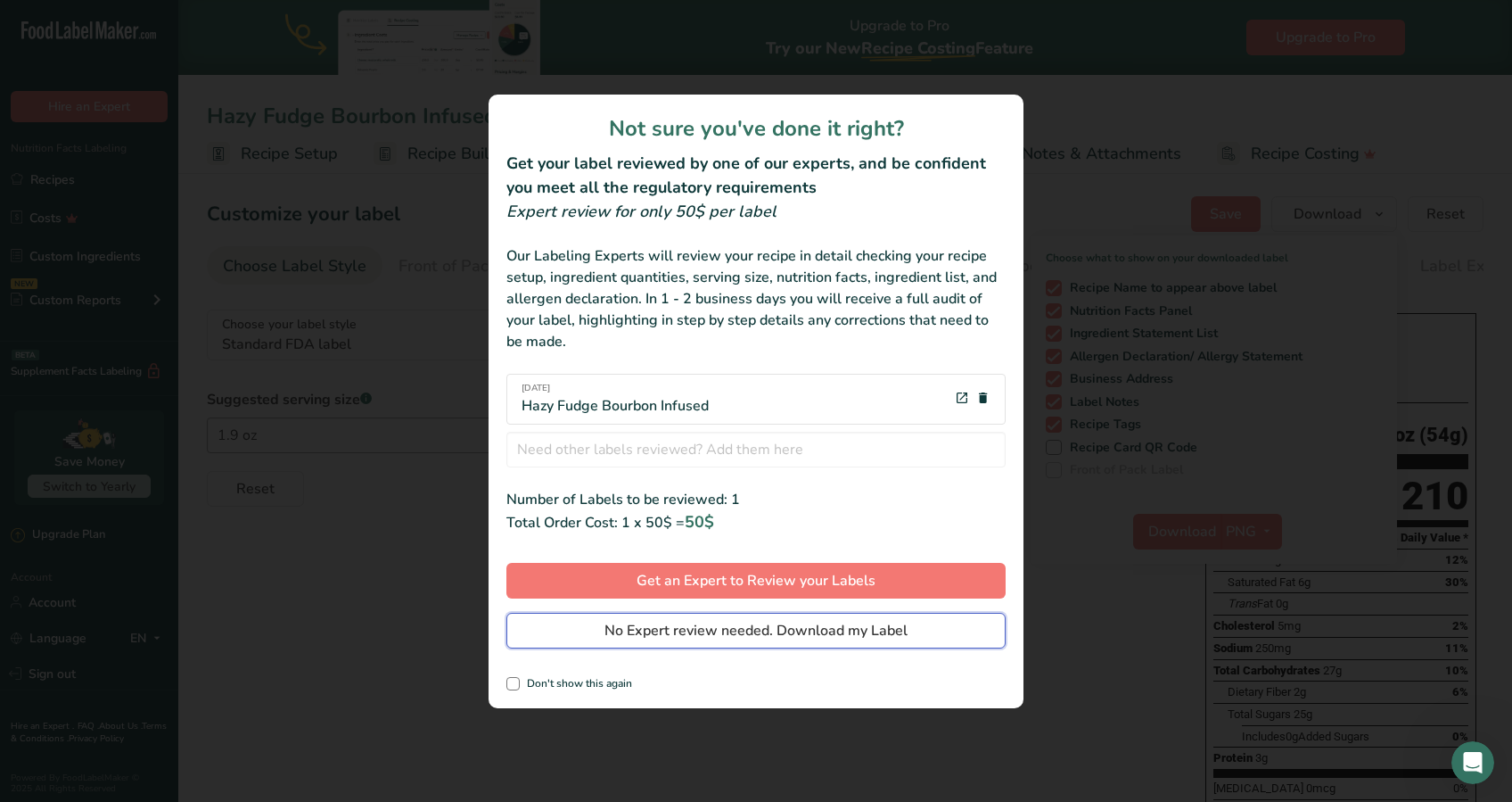
click at [694, 600] on span "No Expert review needed. Download my Label" at bounding box center [756, 630] width 303 height 21
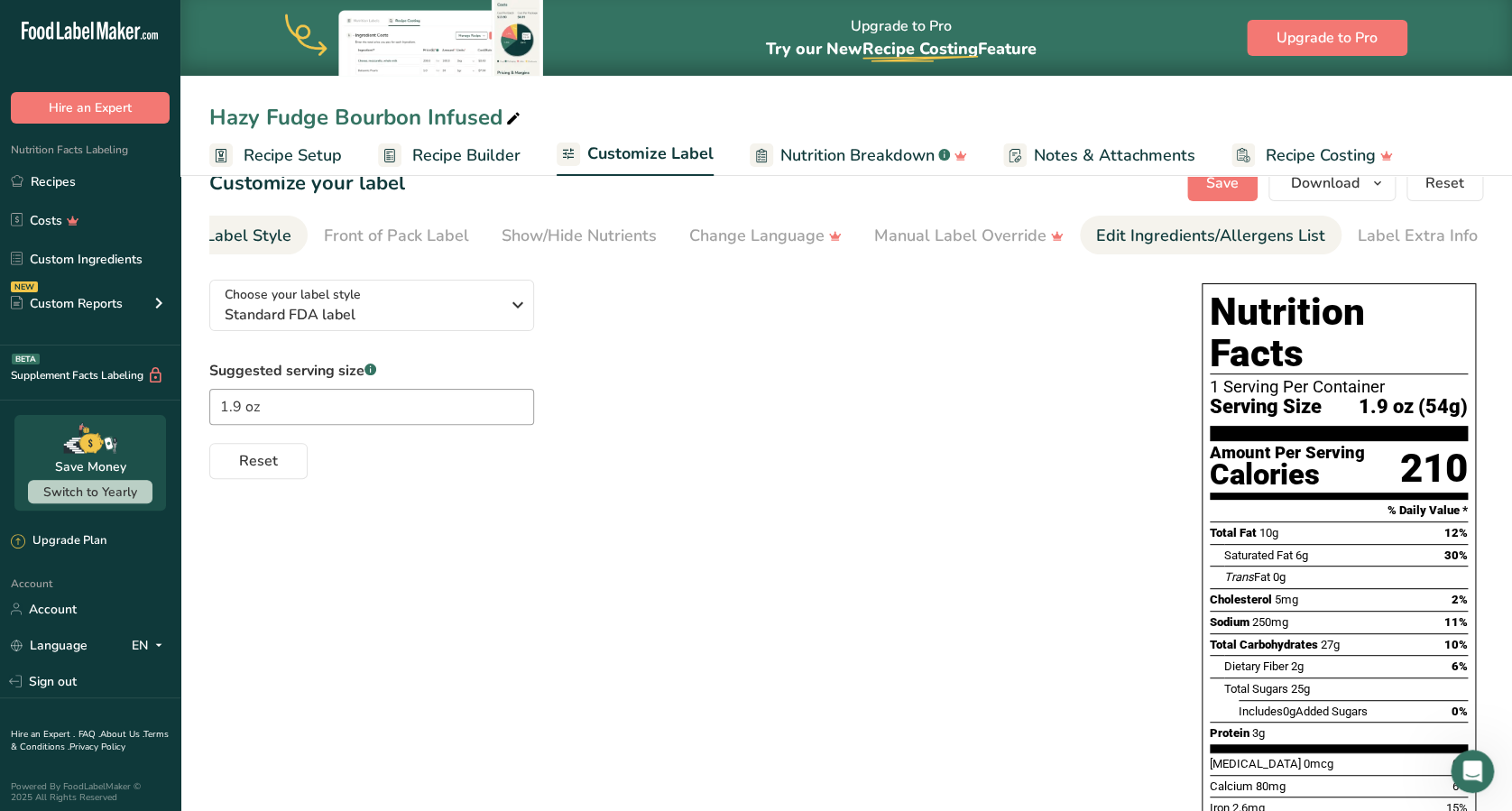
scroll to position [14, 0]
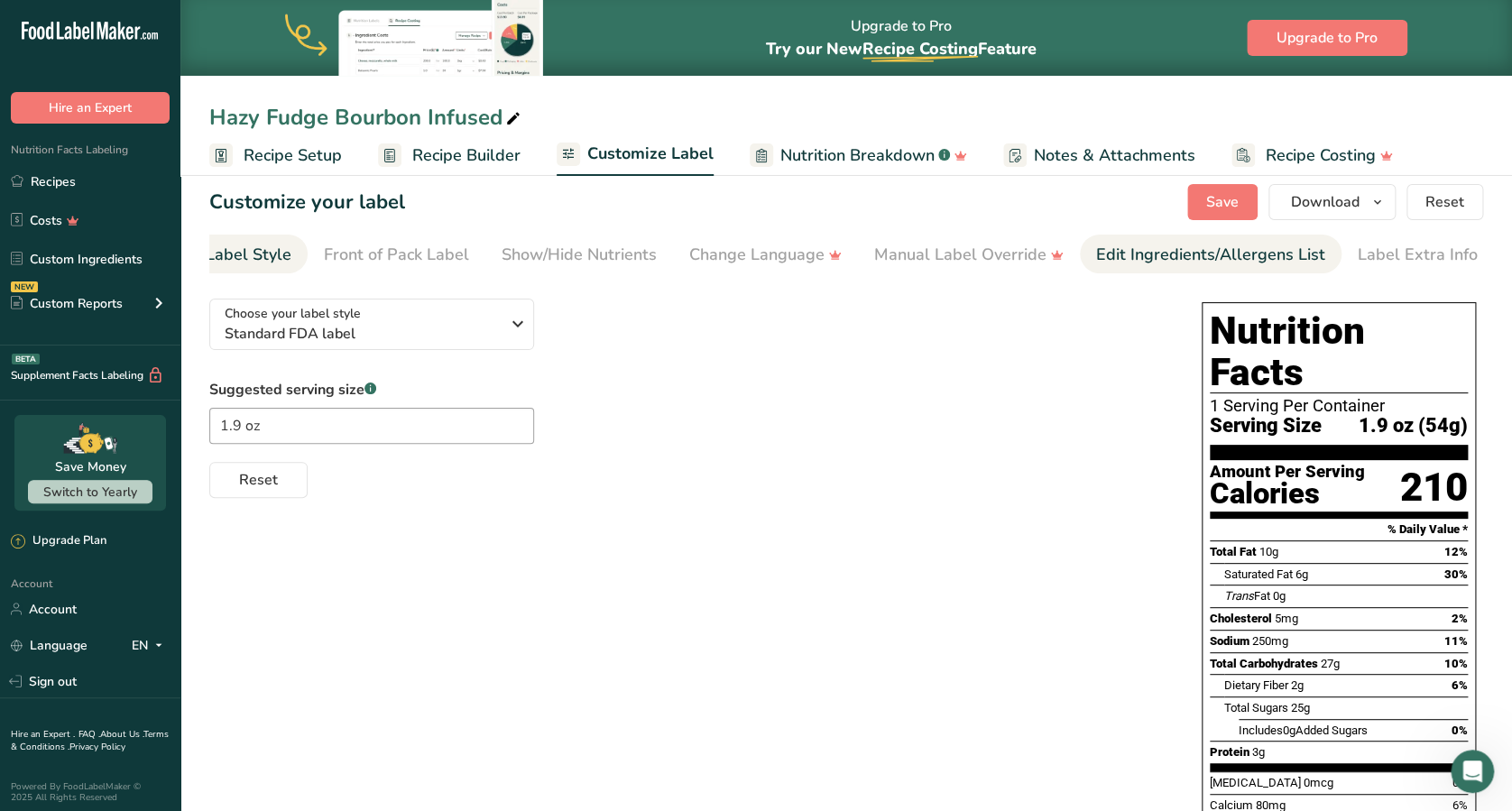
click at [1253, 255] on div "Edit Ingredients/Allergens List" at bounding box center [1210, 255] width 229 height 24
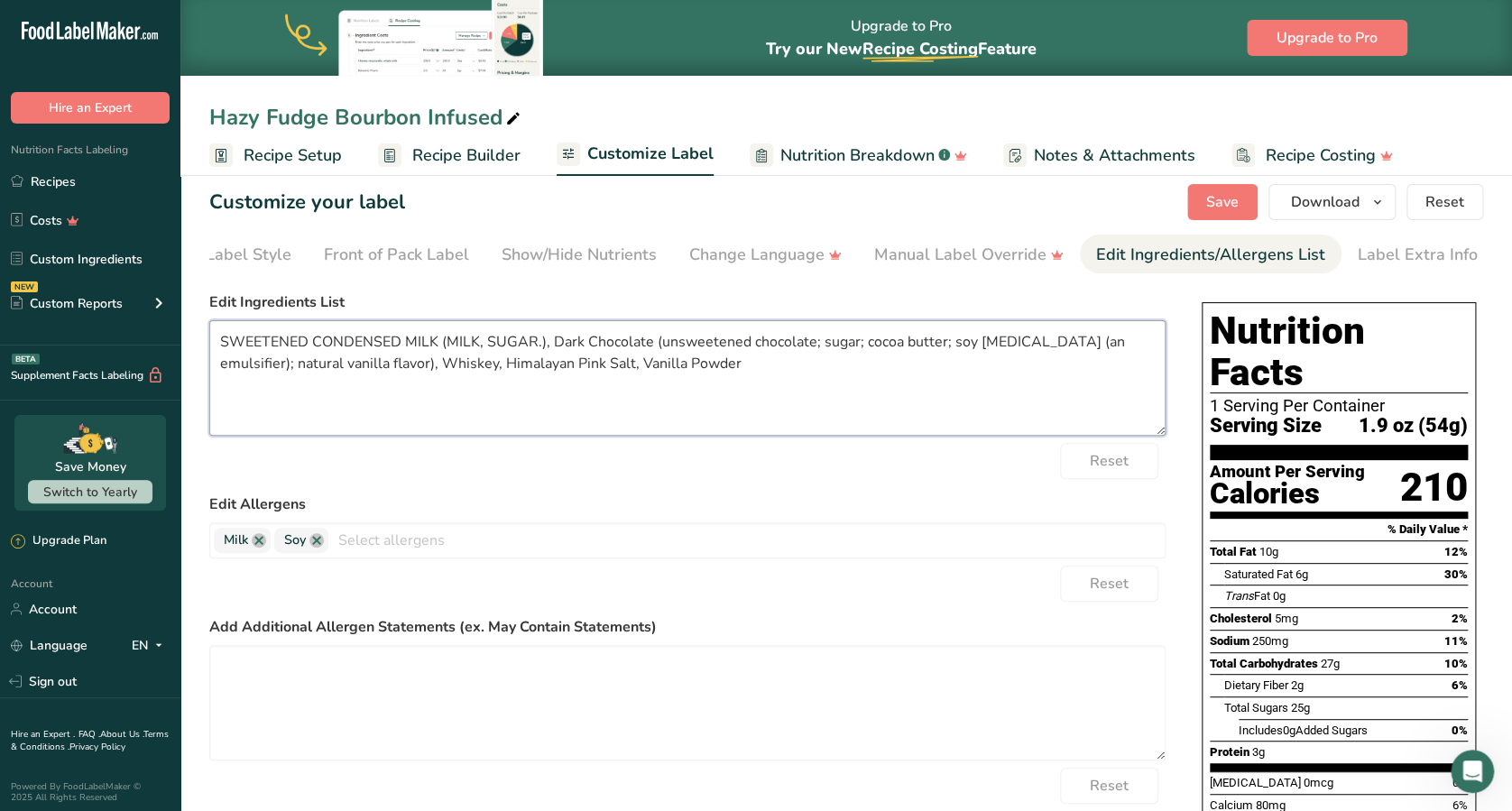
click at [419, 371] on textarea "SWEETENED CONDENSED MILK (MILK, SUGAR.), Dark Chocolate (unsweetened chocolate;…" at bounding box center [687, 377] width 956 height 116
type textarea "SWEETENED CONDENSED MILK (MILK, SUGAR.), Dark Chocolate (unsweetened chocolate;…"
click at [763, 580] on div "Reset" at bounding box center [687, 583] width 956 height 36
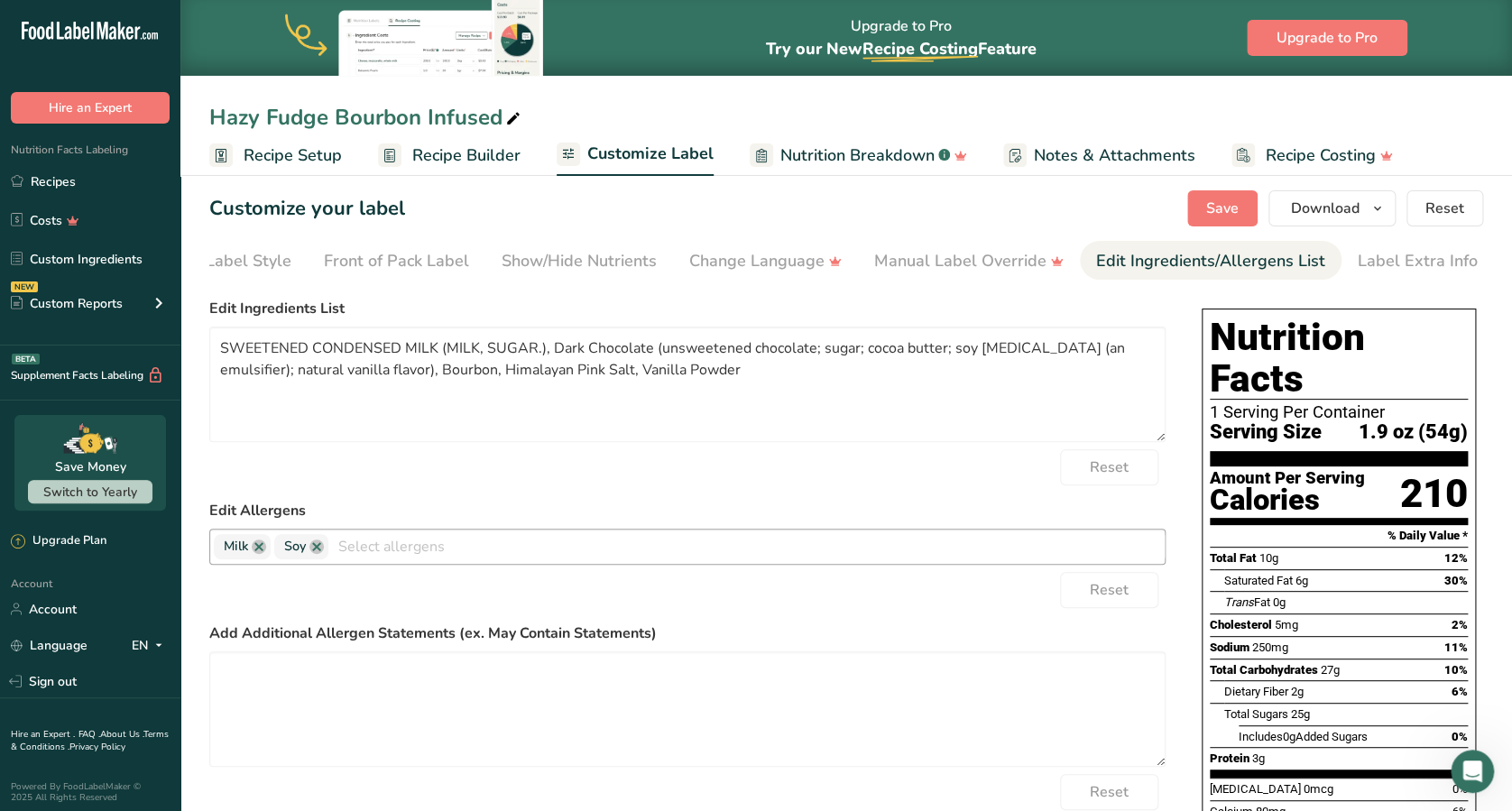
scroll to position [0, 0]
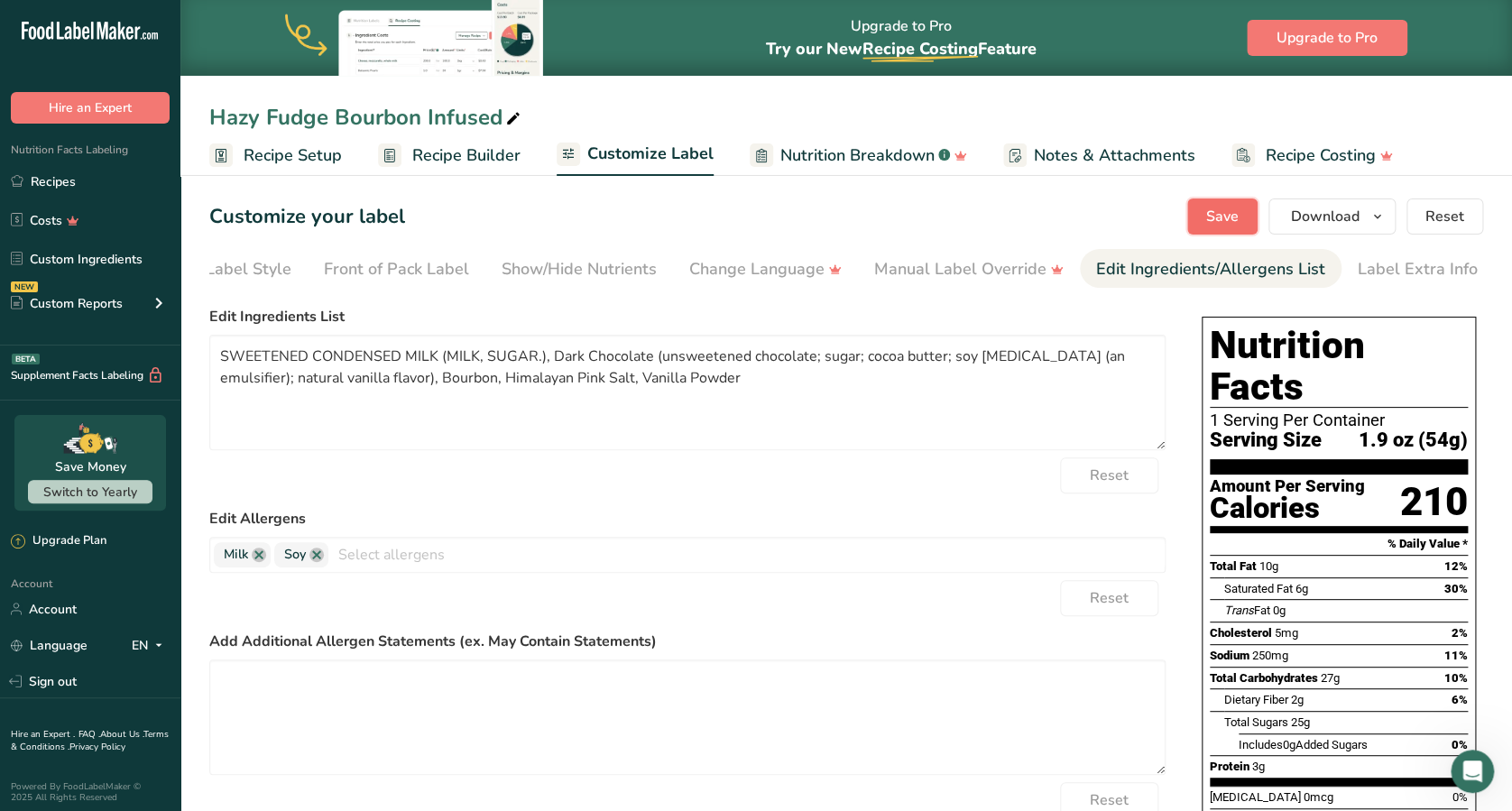
click at [1228, 216] on span "Save" at bounding box center [1222, 216] width 33 height 22
click at [1369, 229] on button "Download" at bounding box center [1331, 216] width 127 height 36
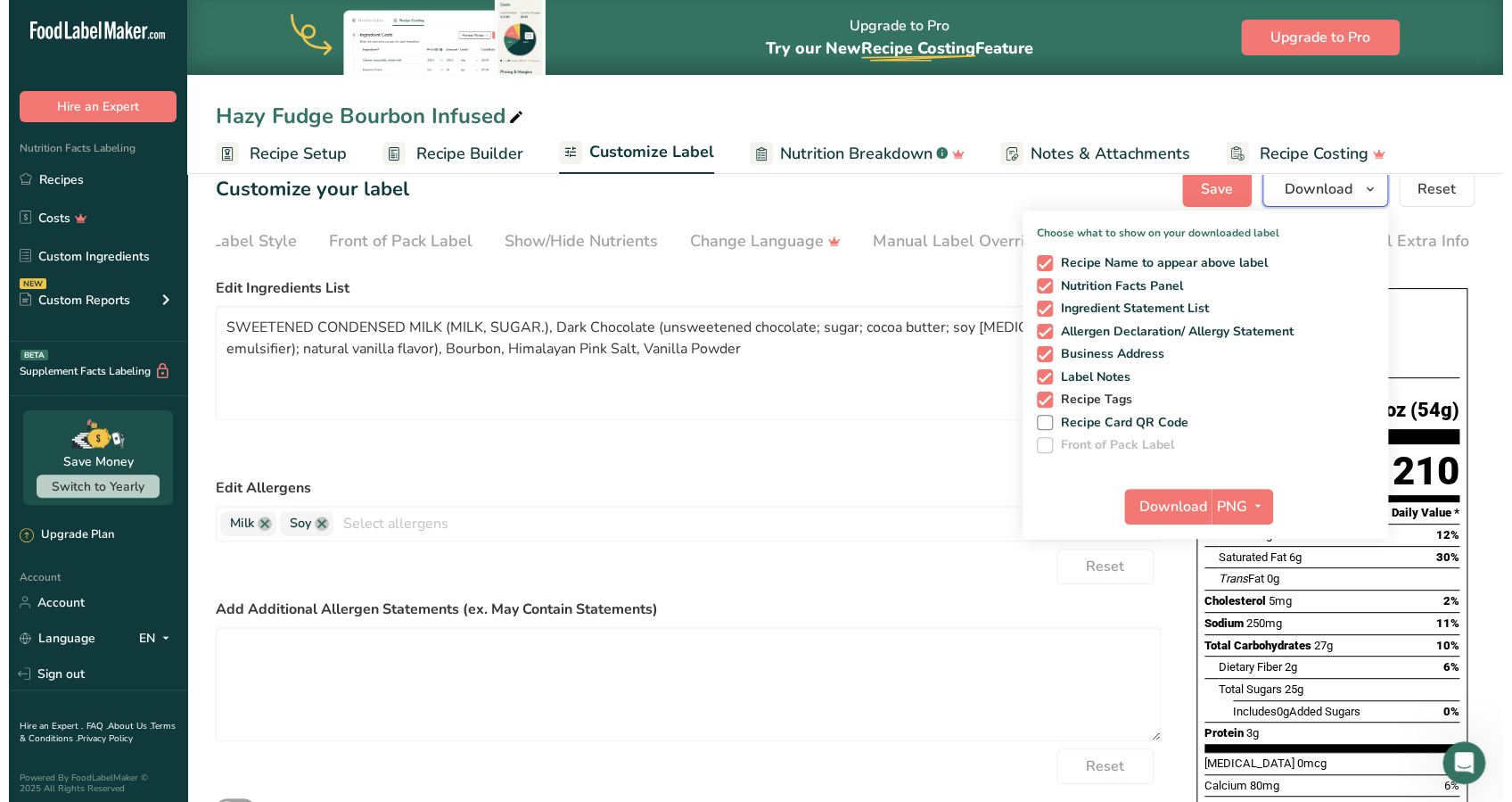
scroll to position [31, 0]
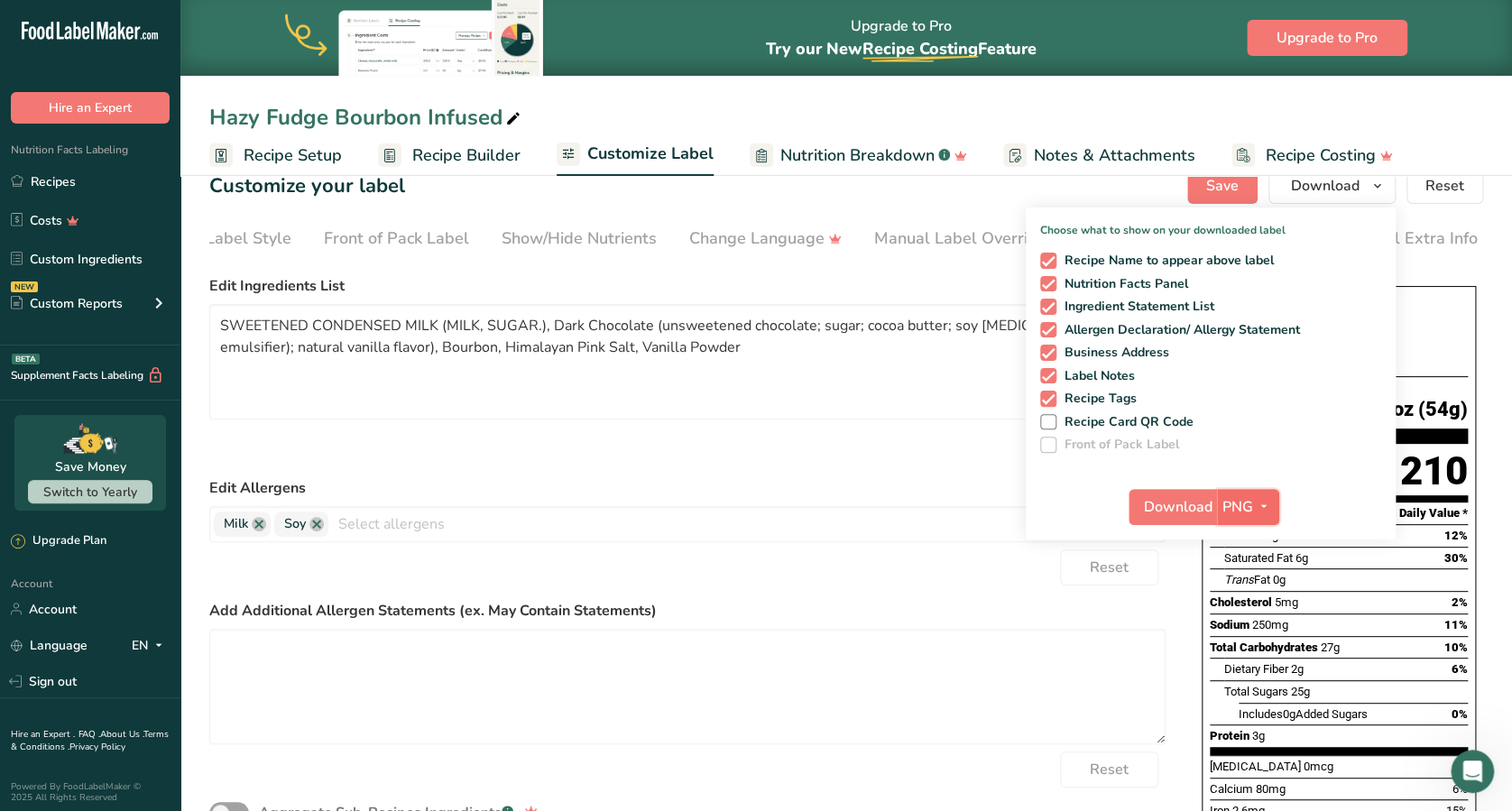
click at [1264, 500] on icon "button" at bounding box center [1263, 506] width 14 height 23
click at [1233, 628] on link "PDF" at bounding box center [1249, 633] width 57 height 30
click at [1176, 512] on span "Download" at bounding box center [1178, 506] width 69 height 22
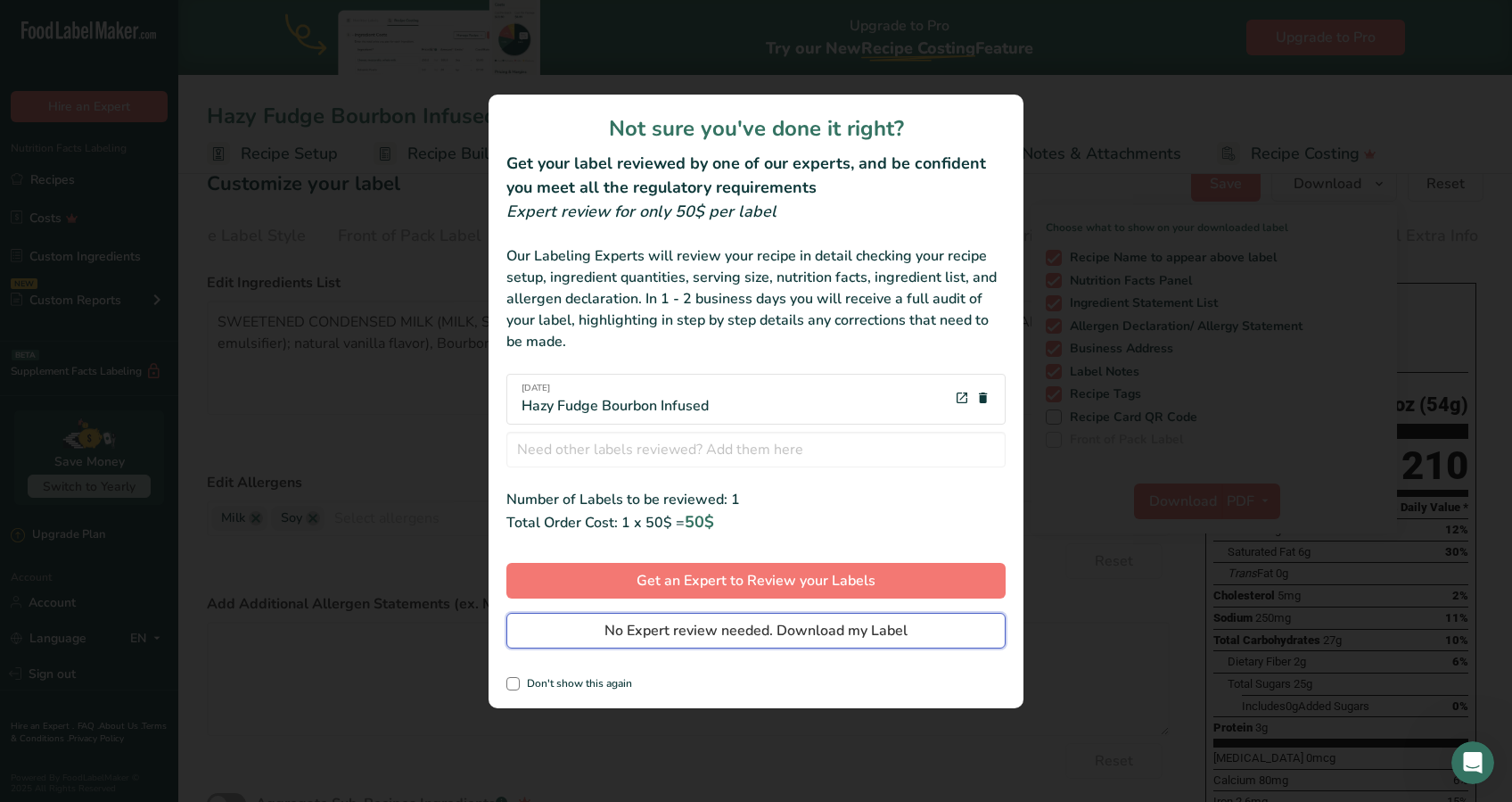
click at [805, 628] on span "No Expert review needed. Download my Label" at bounding box center [756, 630] width 303 height 21
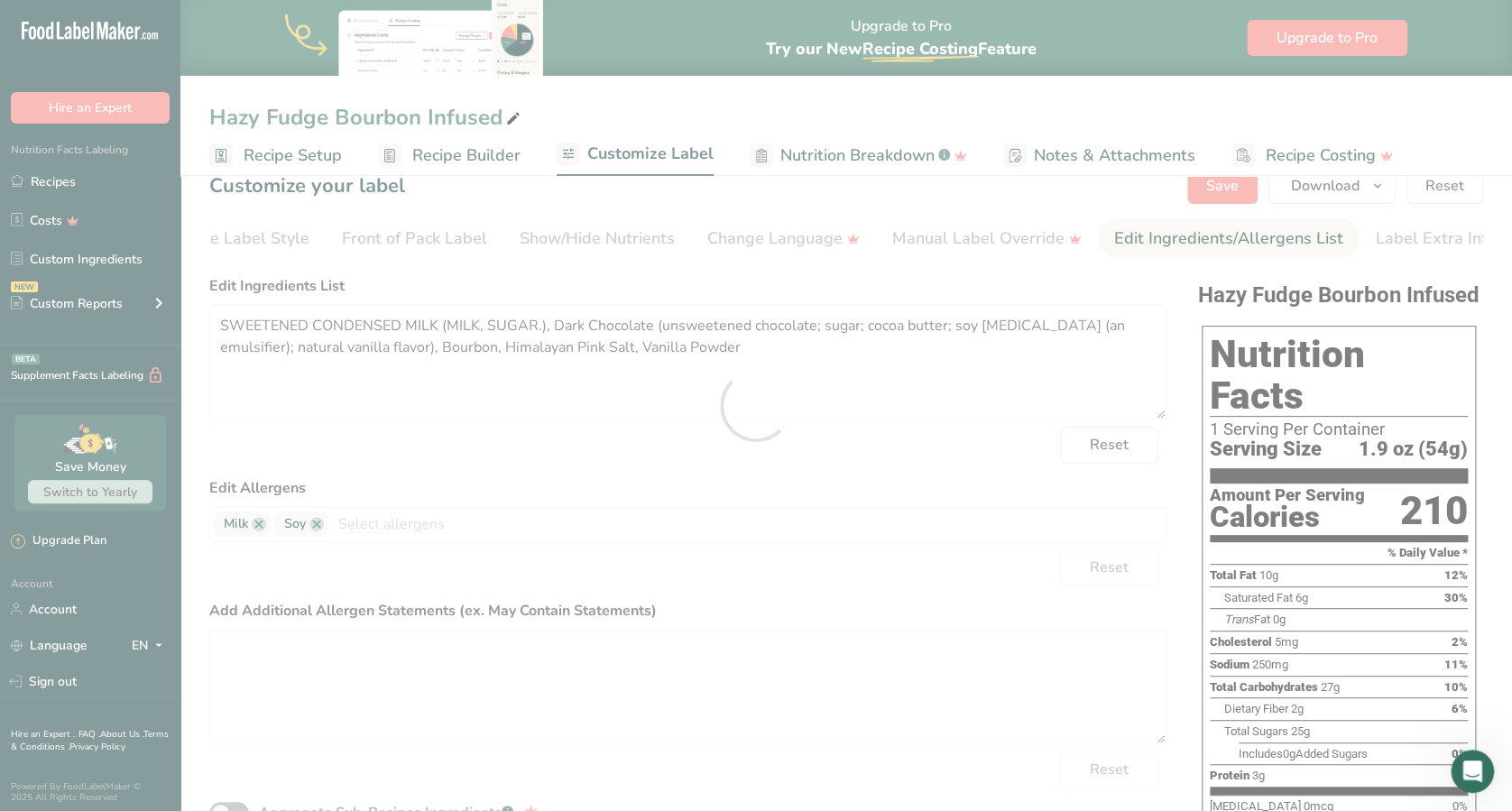
scroll to position [0, 0]
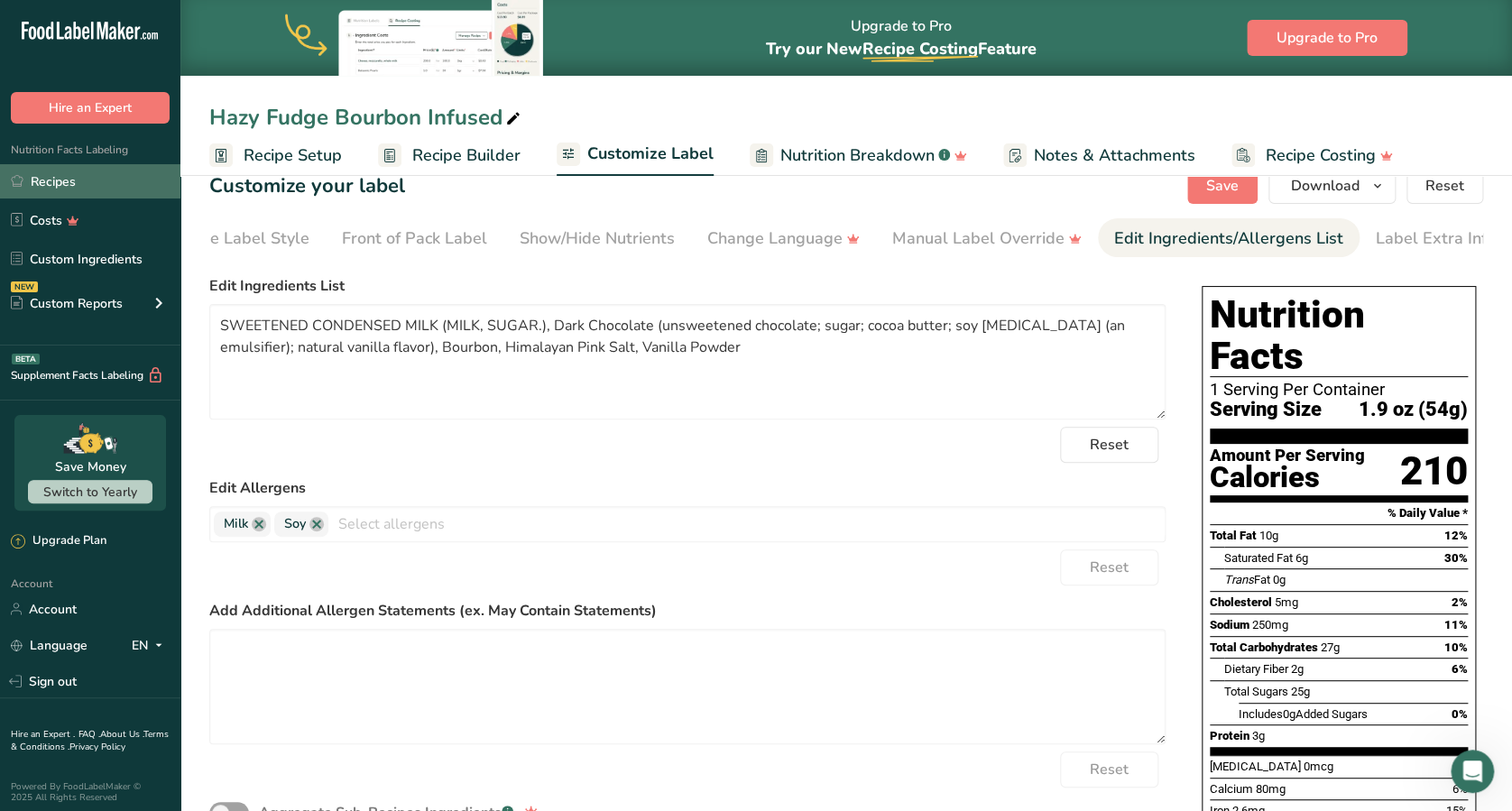
click at [147, 173] on link "Recipes" at bounding box center [90, 181] width 181 height 34
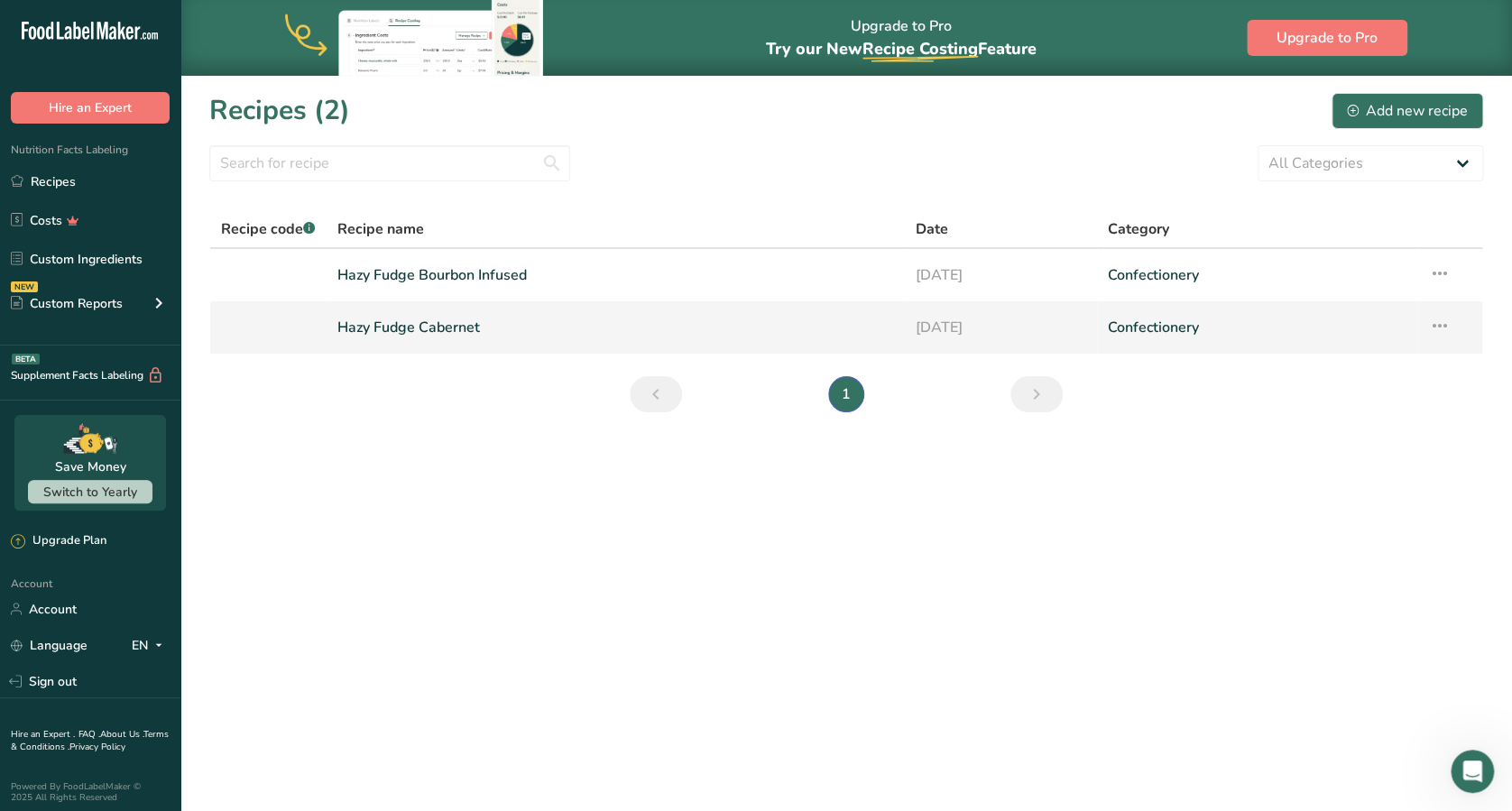
click at [443, 316] on link "Hazy Fudge Cabernet" at bounding box center [614, 327] width 556 height 38
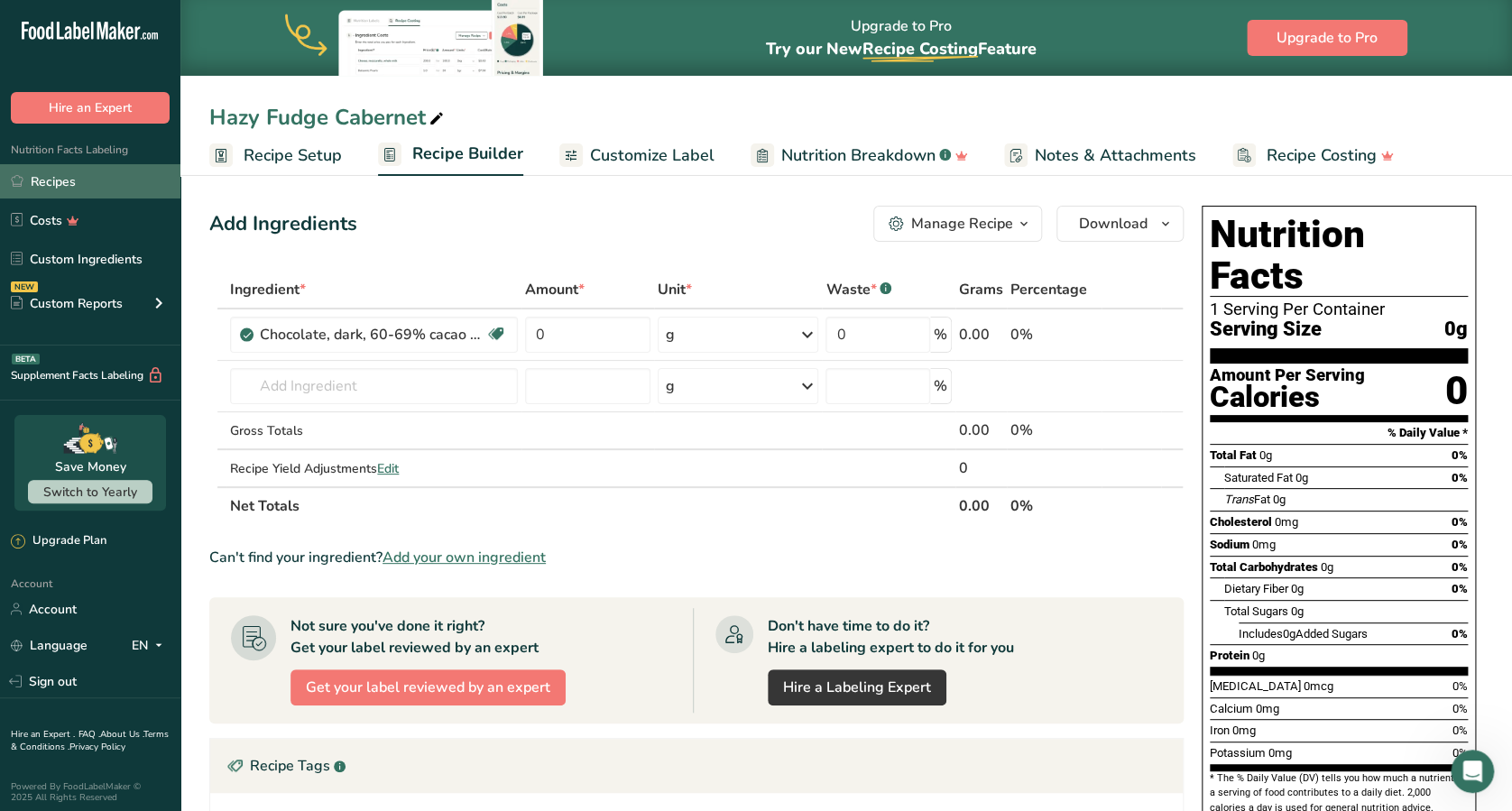
click at [56, 168] on link "Recipes" at bounding box center [90, 181] width 181 height 34
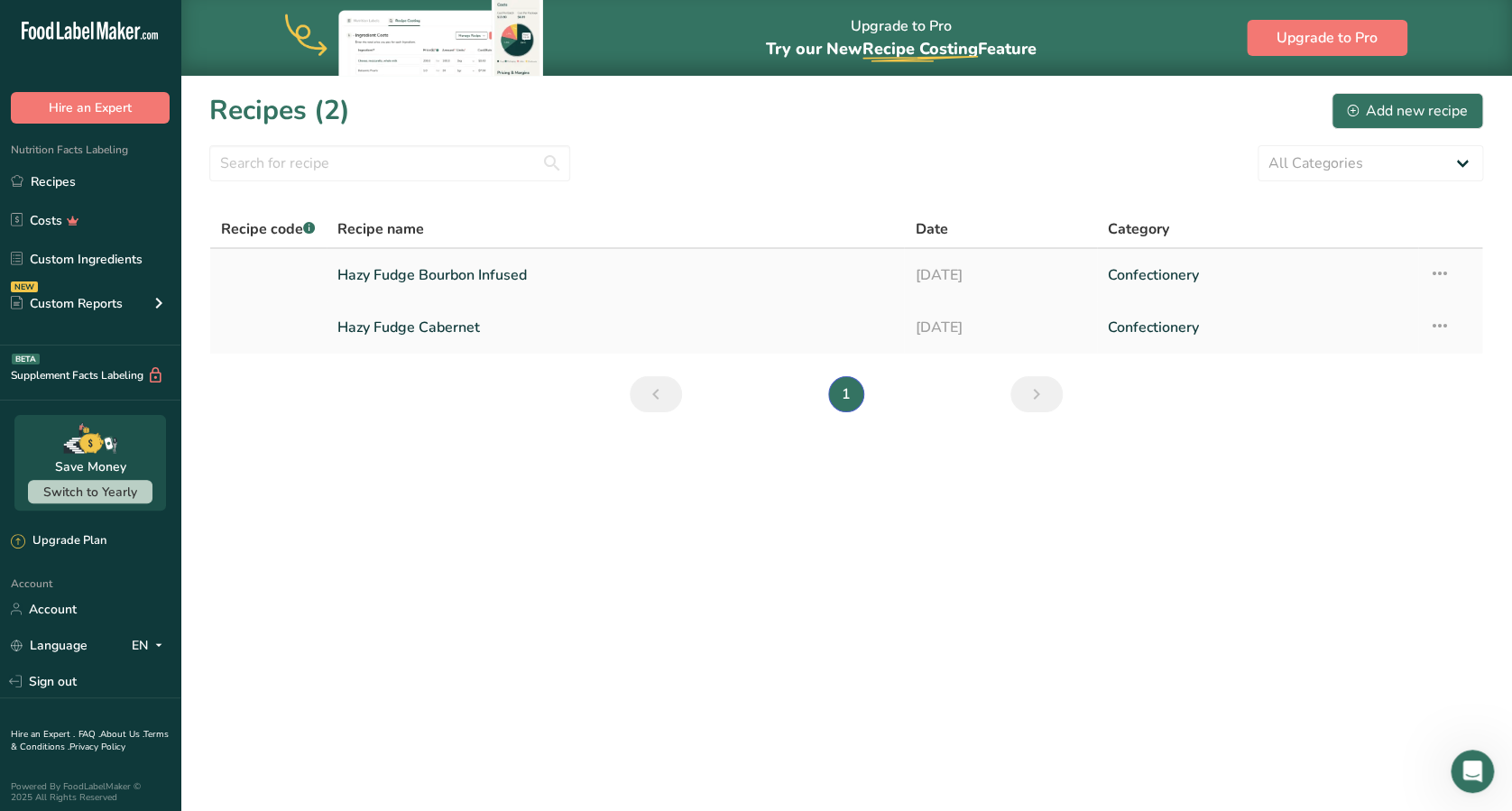
click at [692, 267] on link "Hazy Fudge Bourbon Infused" at bounding box center [614, 275] width 556 height 38
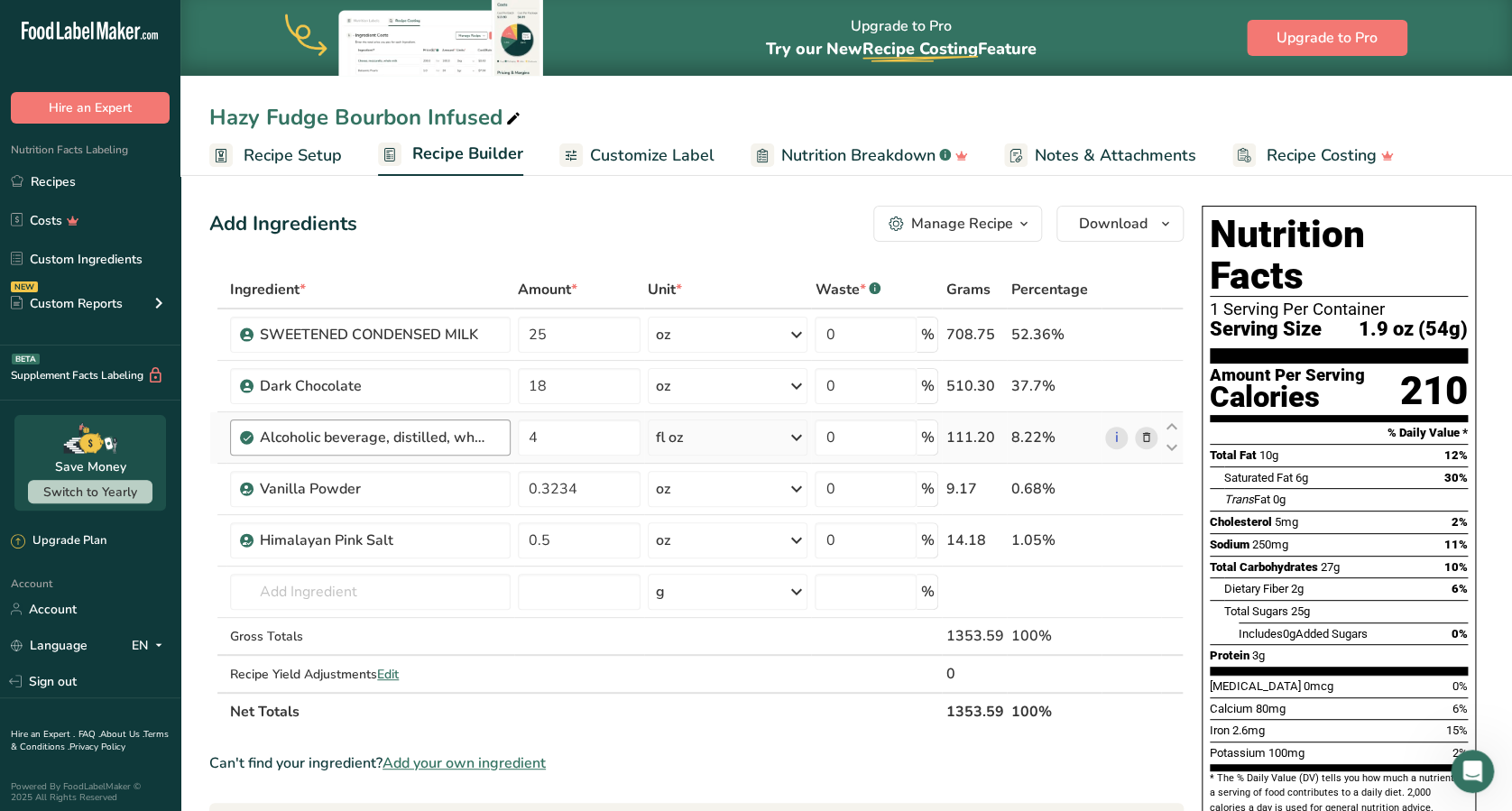
click at [496, 440] on div "Alcoholic beverage, distilled, whiskey, 86 proof" at bounding box center [379, 437] width 240 height 22
click at [1151, 430] on icon at bounding box center [1145, 437] width 12 height 19
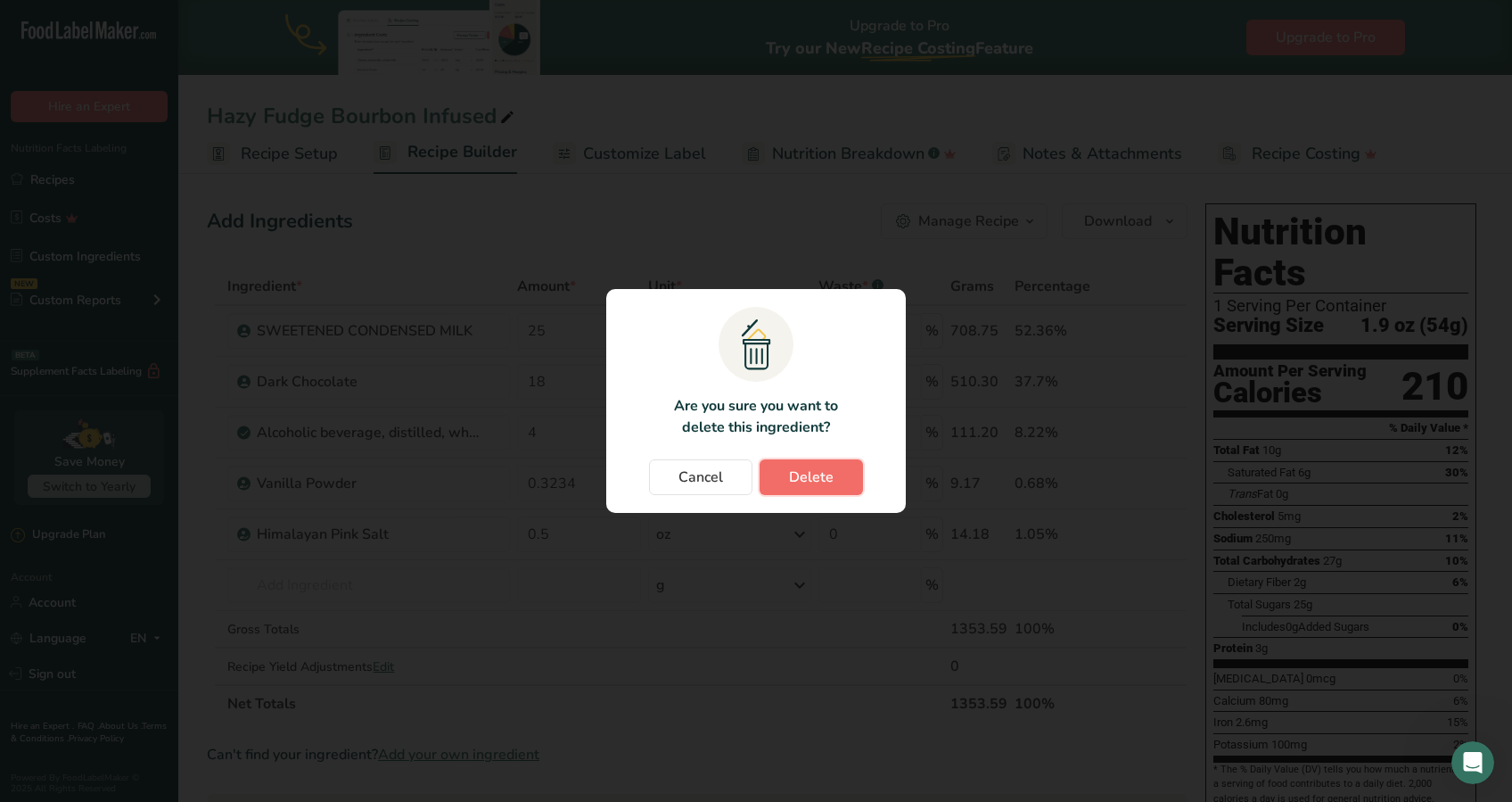
click at [810, 483] on span "Delete" at bounding box center [811, 476] width 45 height 21
type input "0.3234"
type input "0.5"
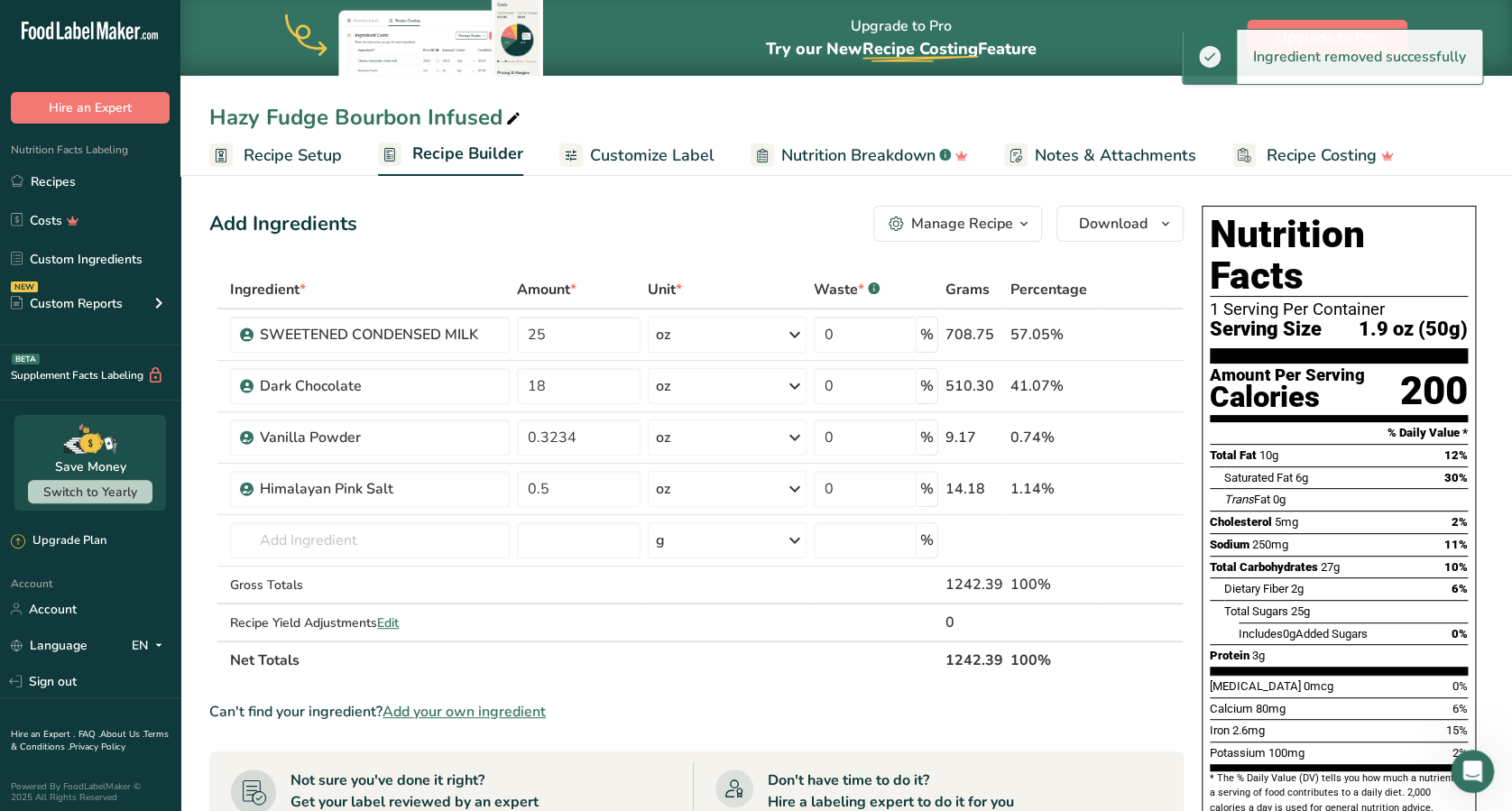
click at [439, 116] on div "Hazy Fudge Bourbon Infused" at bounding box center [366, 117] width 315 height 33
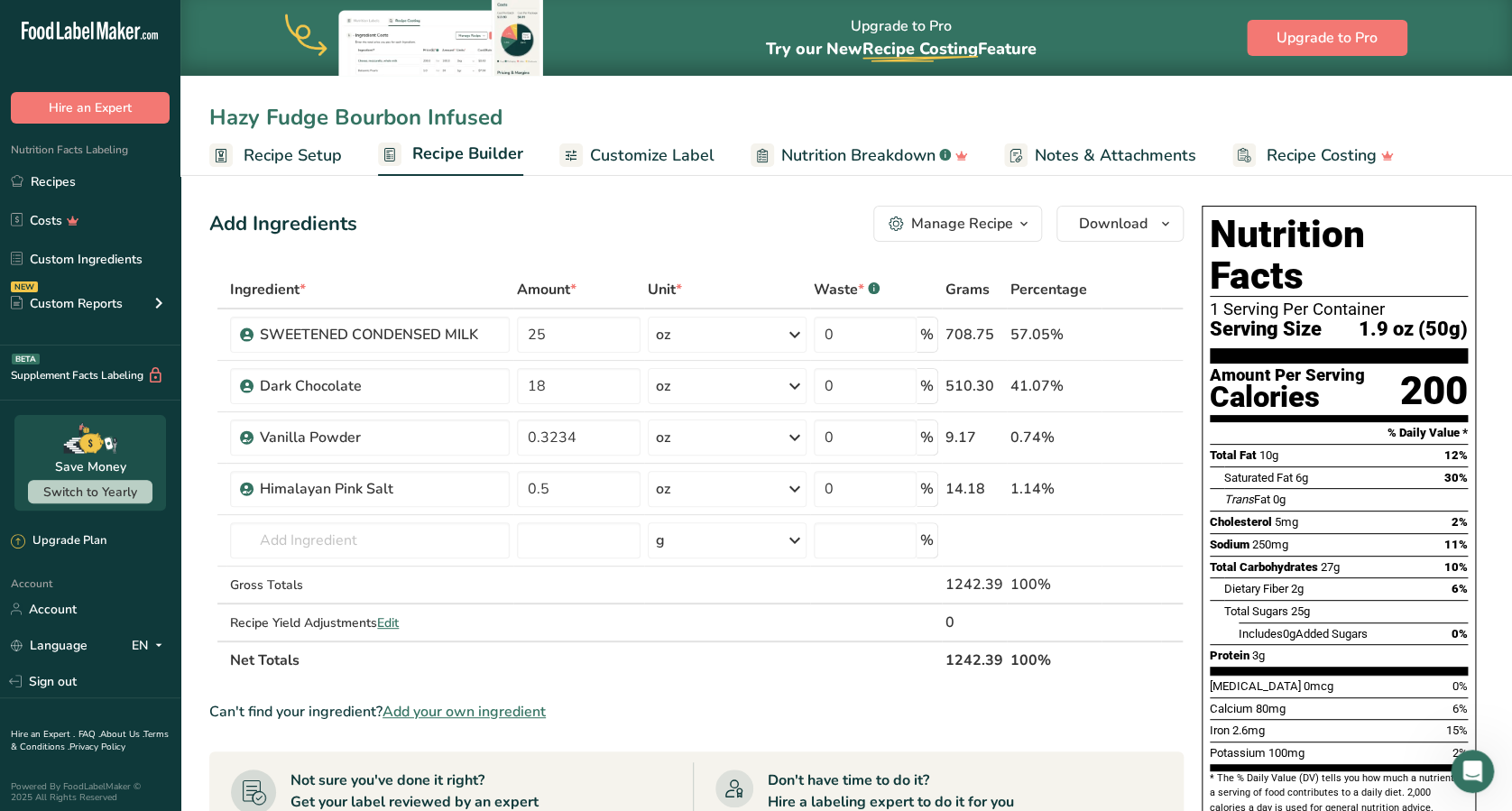
click at [413, 115] on input "Hazy Fudge Bourbon Infused" at bounding box center [845, 117] width 1273 height 33
type input "Hazy Fudge Cabernet Infused"
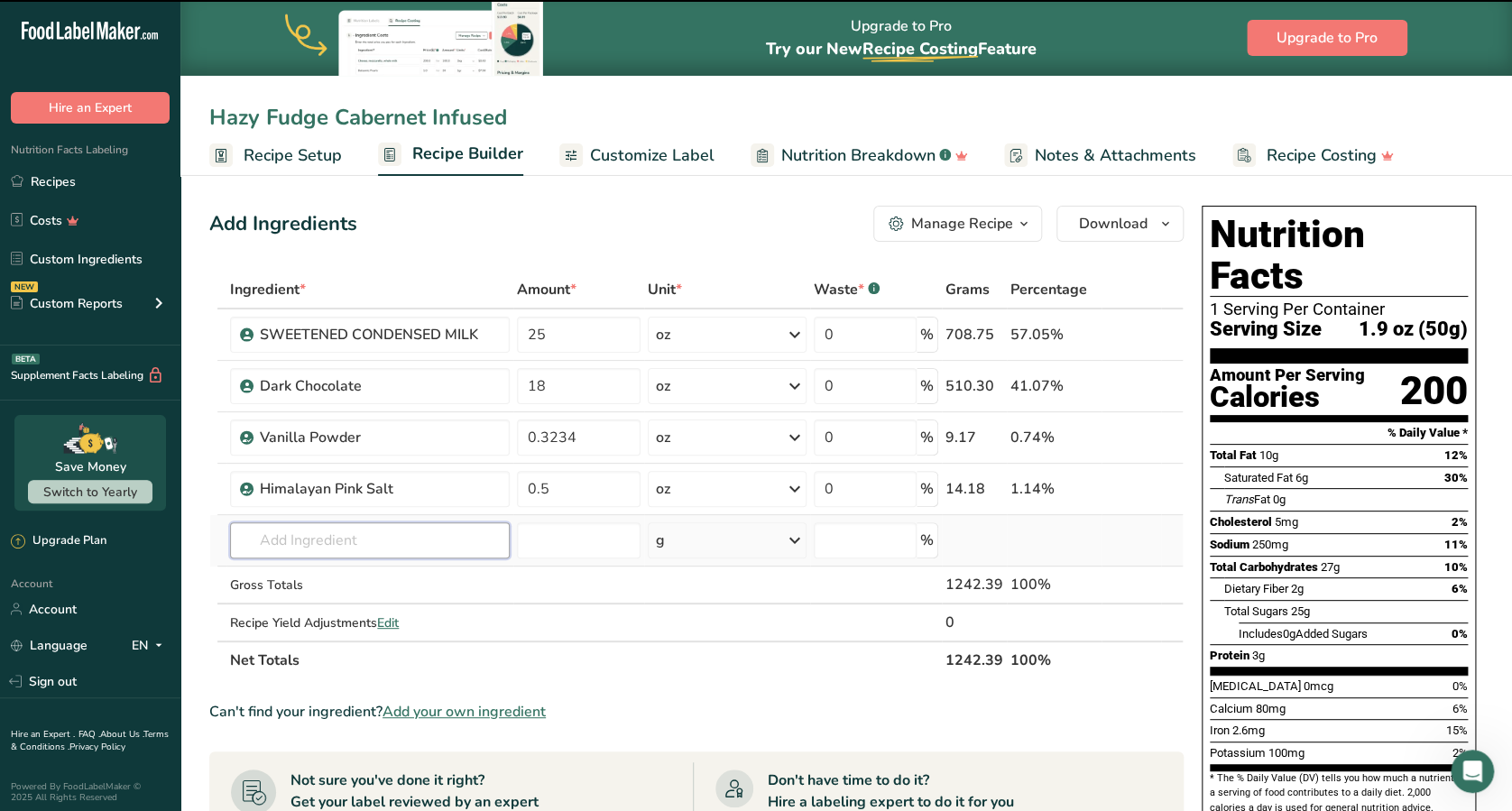
click at [393, 539] on input "text" at bounding box center [369, 540] width 279 height 36
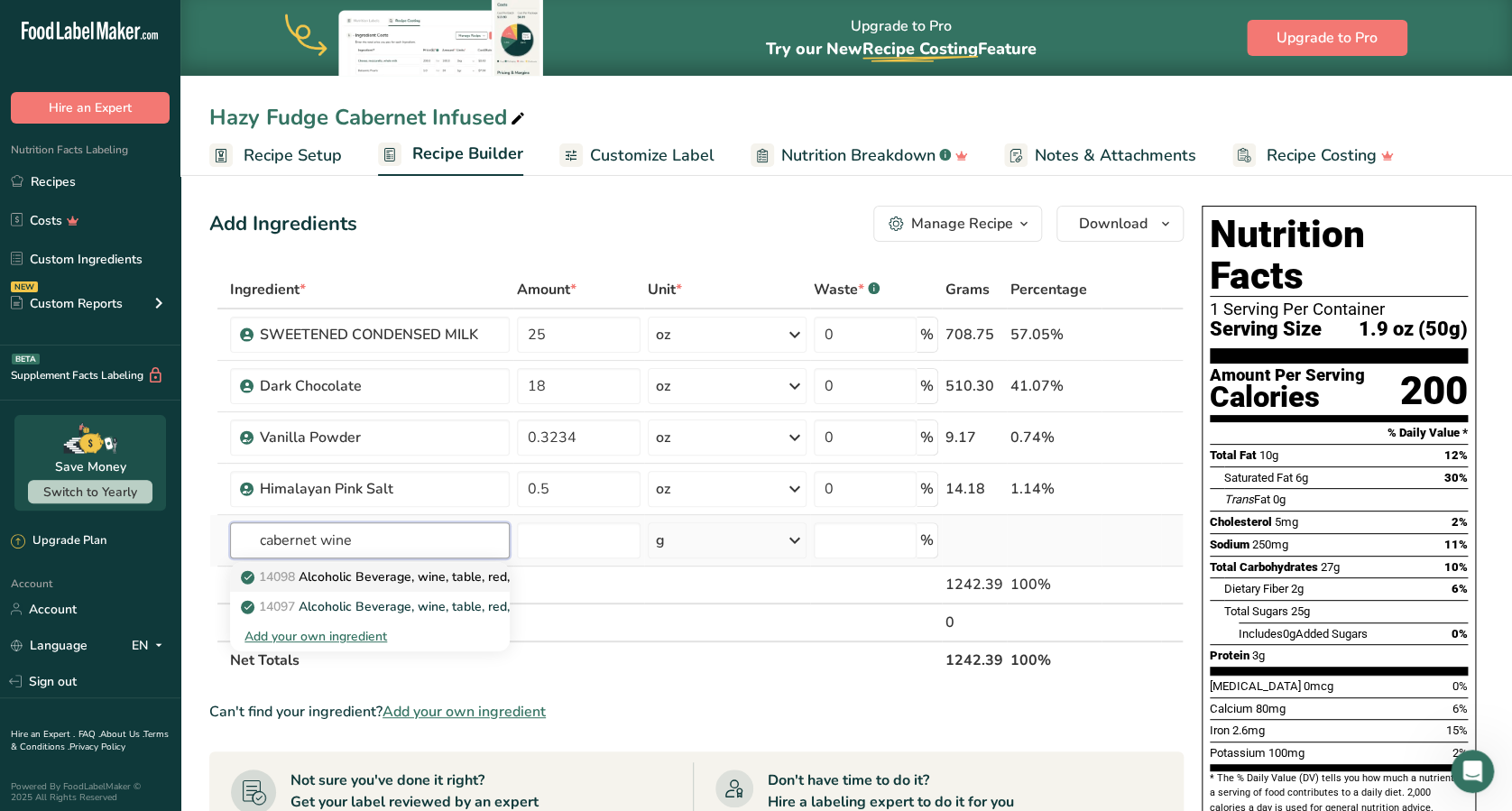
type input "cabernet wine"
click at [406, 583] on p "14098 Alcoholic Beverage, wine, table, red, Cabernet Franc" at bounding box center [423, 577] width 358 height 19
type input "Alcoholic Beverage, wine, table, red, Cabernet Franc"
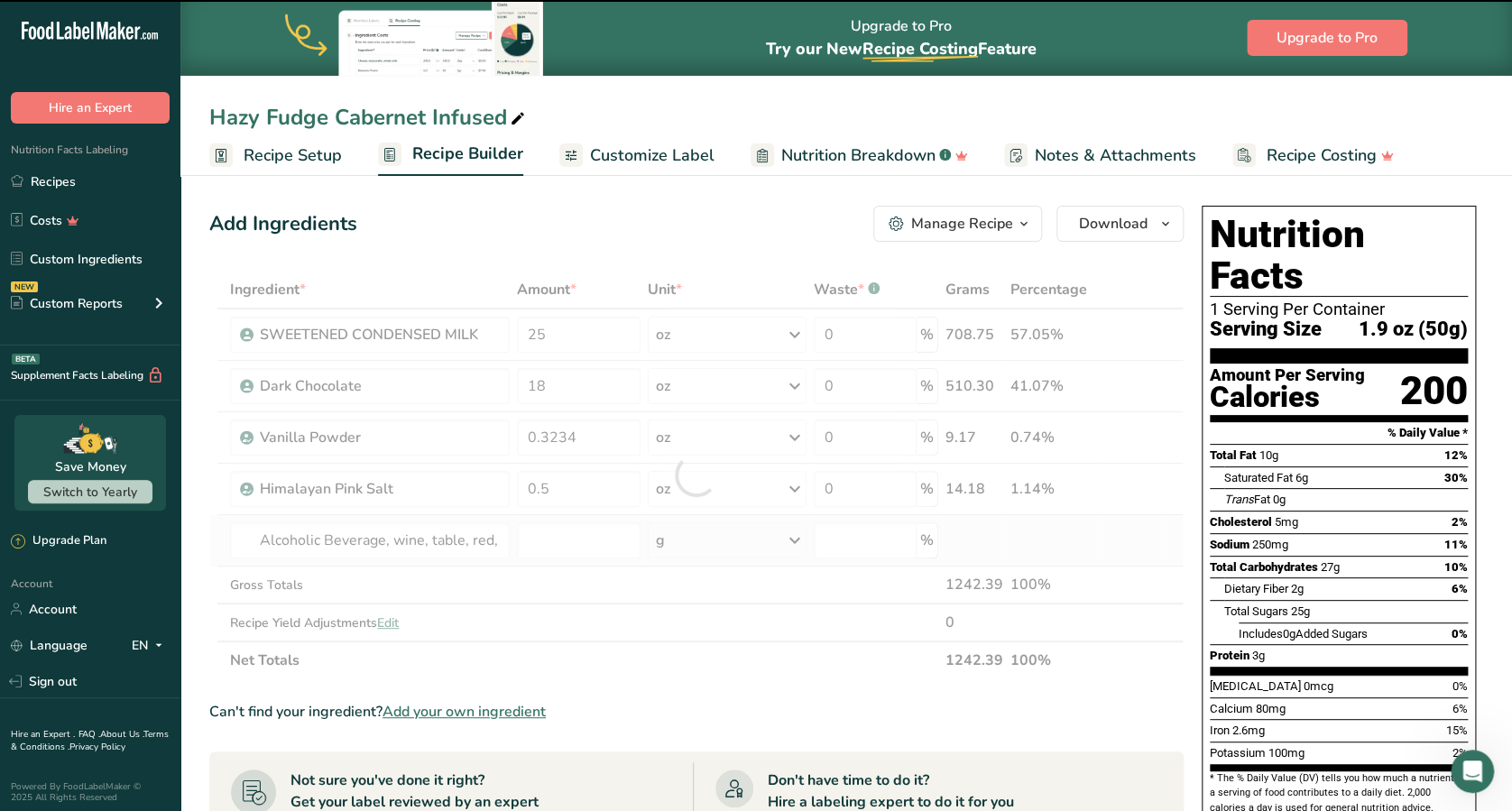
type input "0"
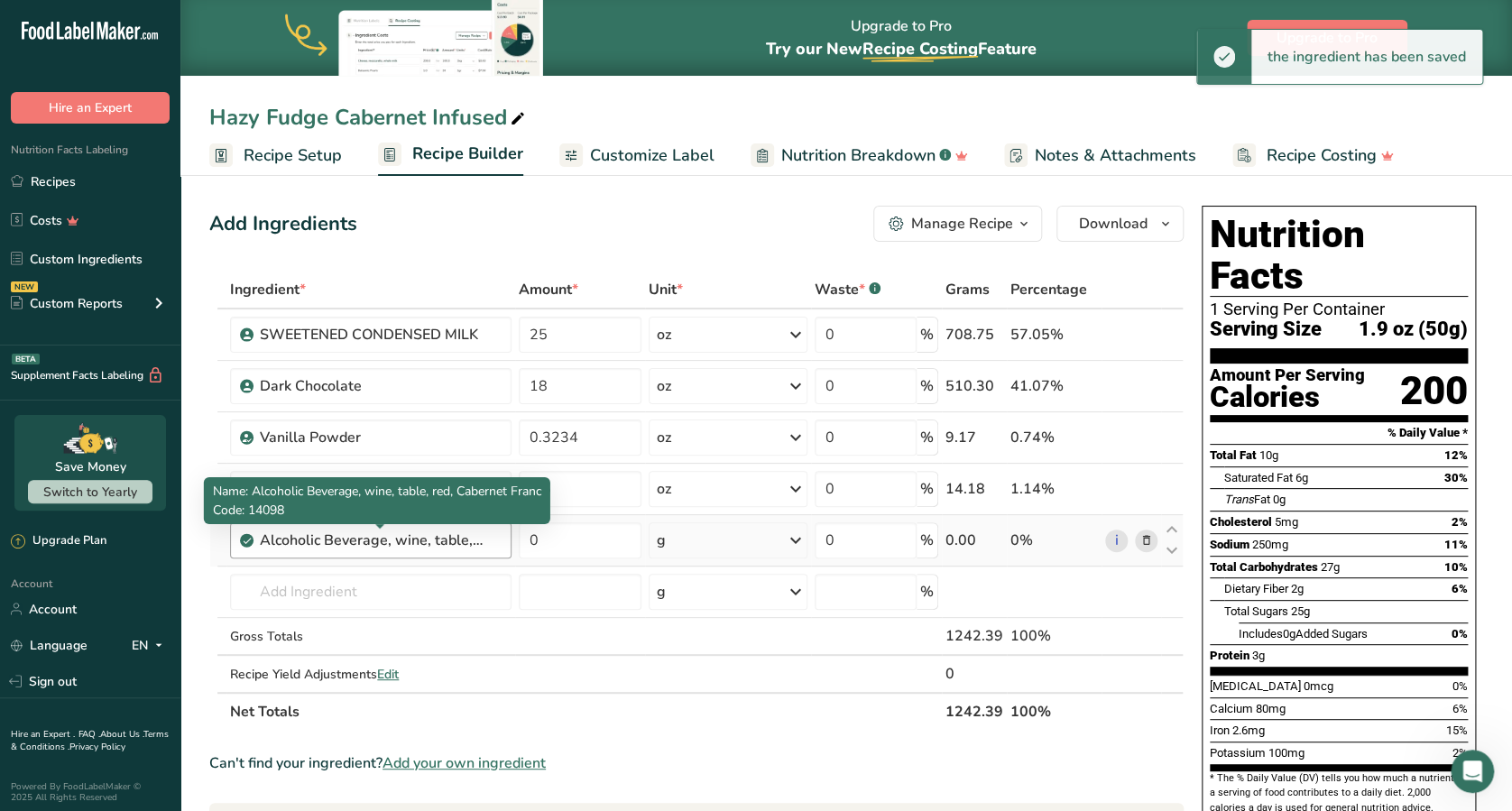
click at [433, 538] on div "Alcoholic Beverage, wine, table, red, Cabernet Franc" at bounding box center [373, 540] width 226 height 22
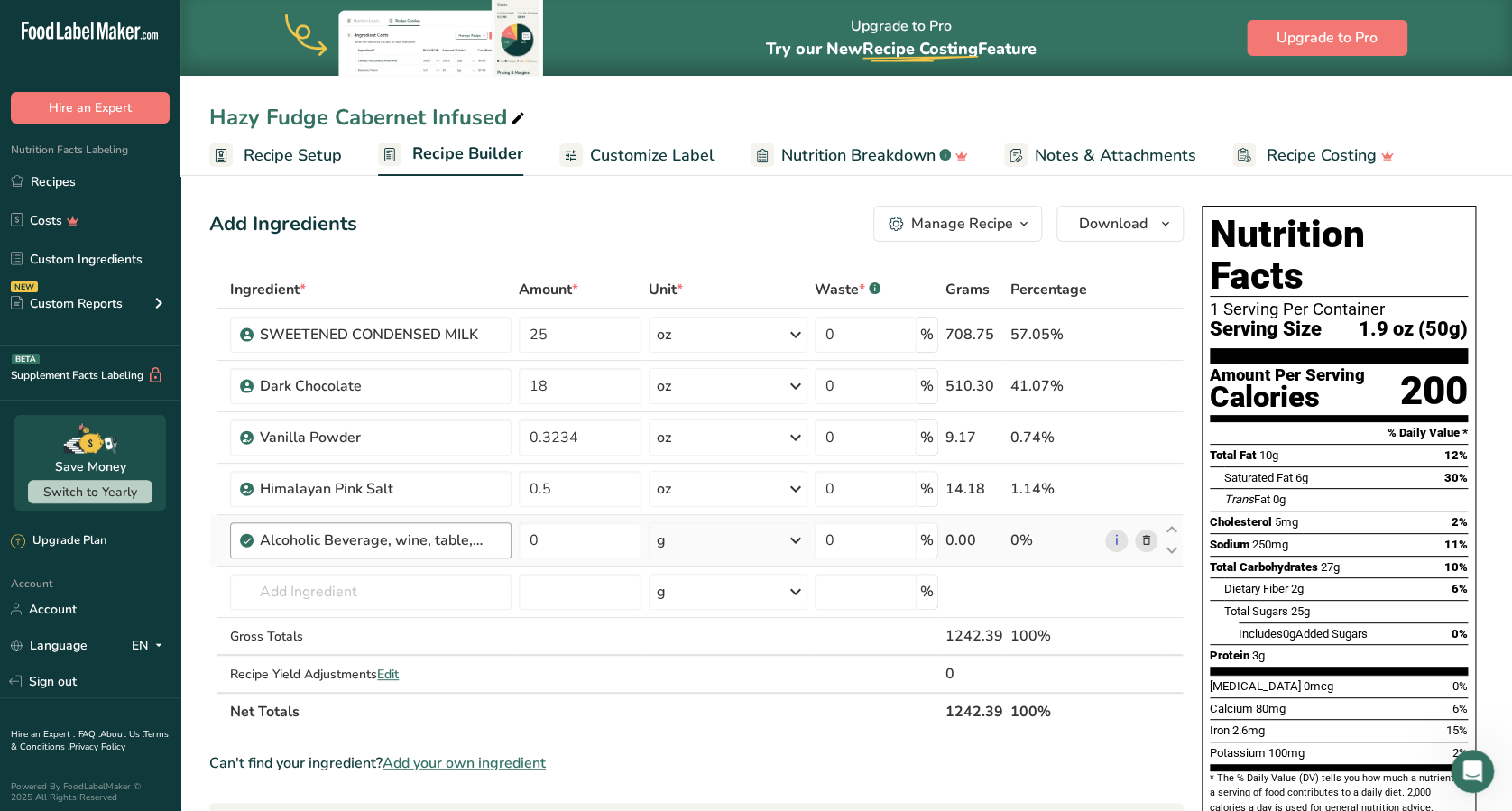
click at [498, 533] on div "Alcoholic Beverage, wine, table, red, Cabernet Franc" at bounding box center [379, 540] width 240 height 22
click at [497, 533] on div "Alcoholic Beverage, wine, table, red, Cabernet Franc" at bounding box center [379, 540] width 240 height 22
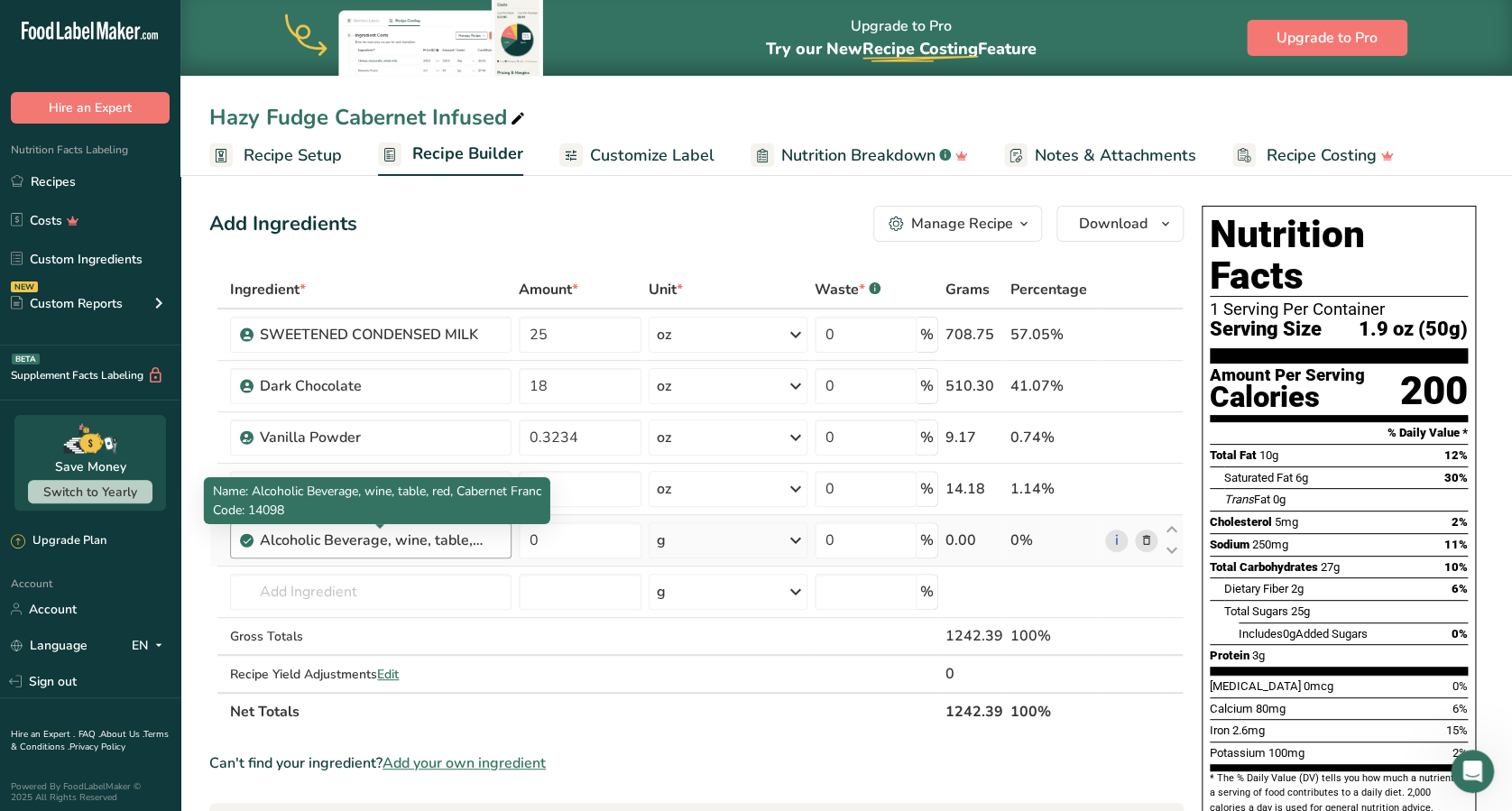
click at [329, 543] on div "Alcoholic Beverage, wine, table, red, Cabernet Franc" at bounding box center [373, 540] width 226 height 22
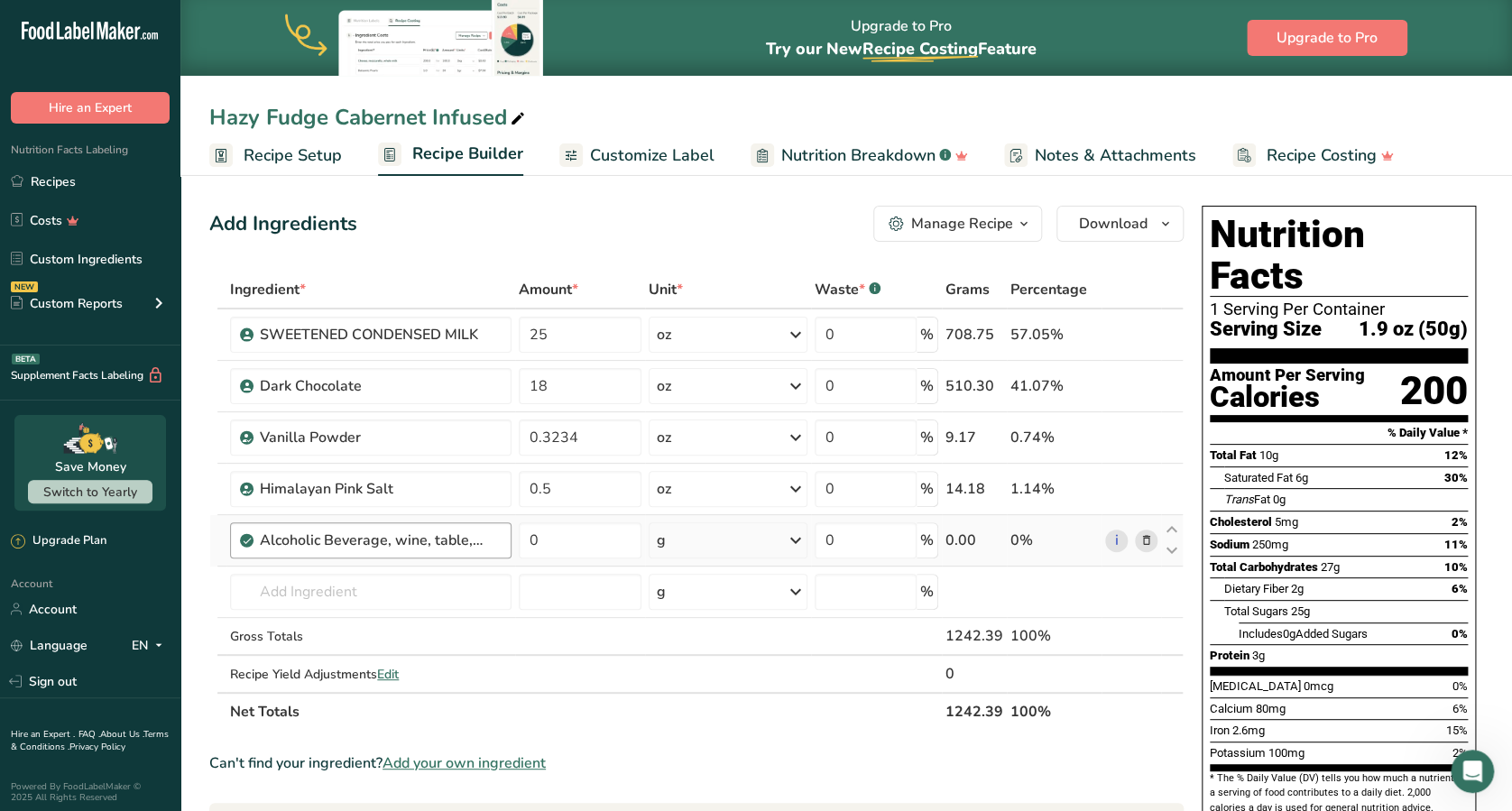
click at [329, 543] on div "Alcoholic Beverage, wine, table, red, Cabernet Franc" at bounding box center [373, 540] width 226 height 22
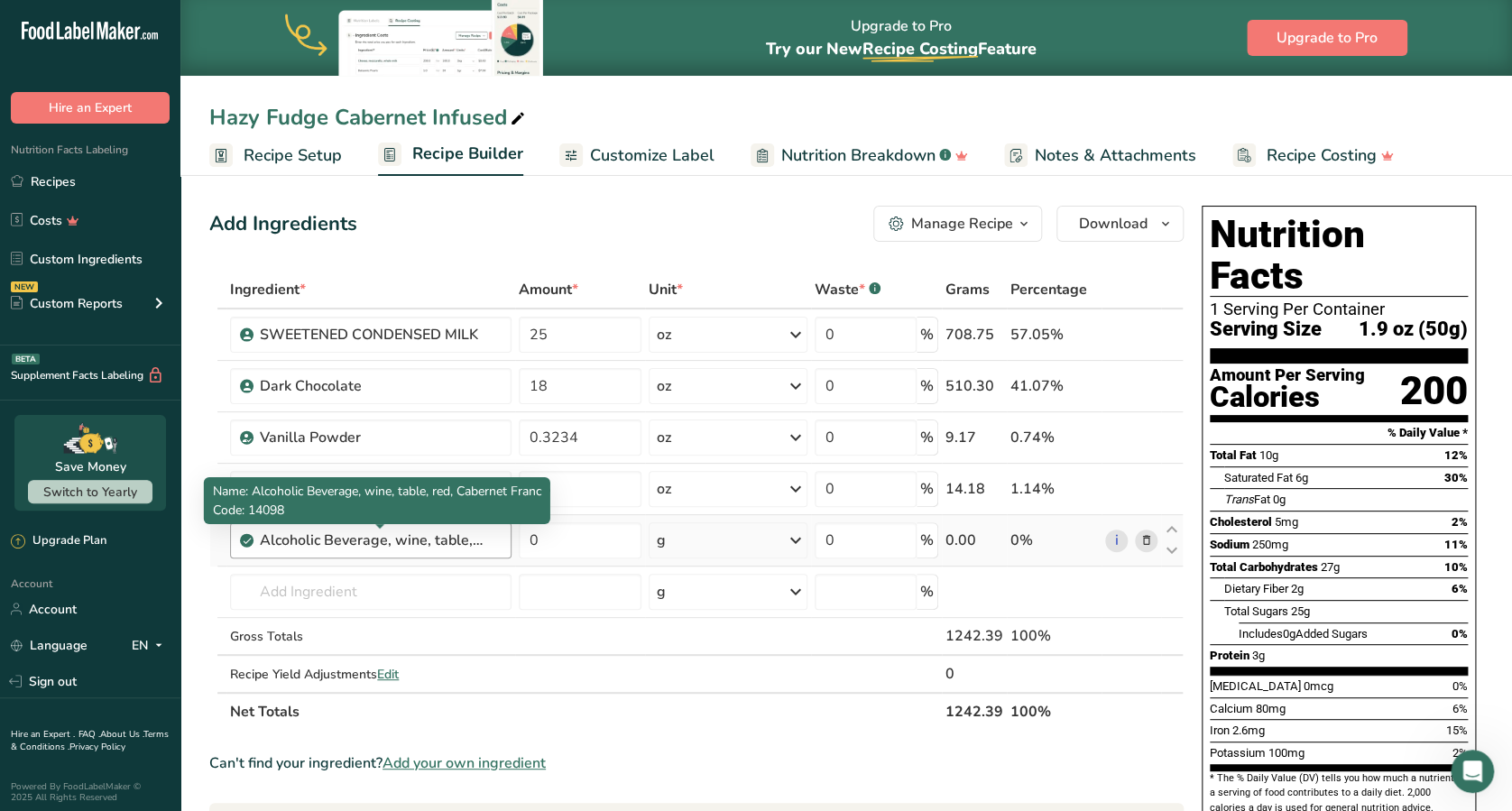
drag, startPoint x: 329, startPoint y: 543, endPoint x: 295, endPoint y: 537, distance: 34.5
click at [295, 537] on div "Alcoholic Beverage, wine, table, red, Cabernet Franc" at bounding box center [373, 540] width 226 height 22
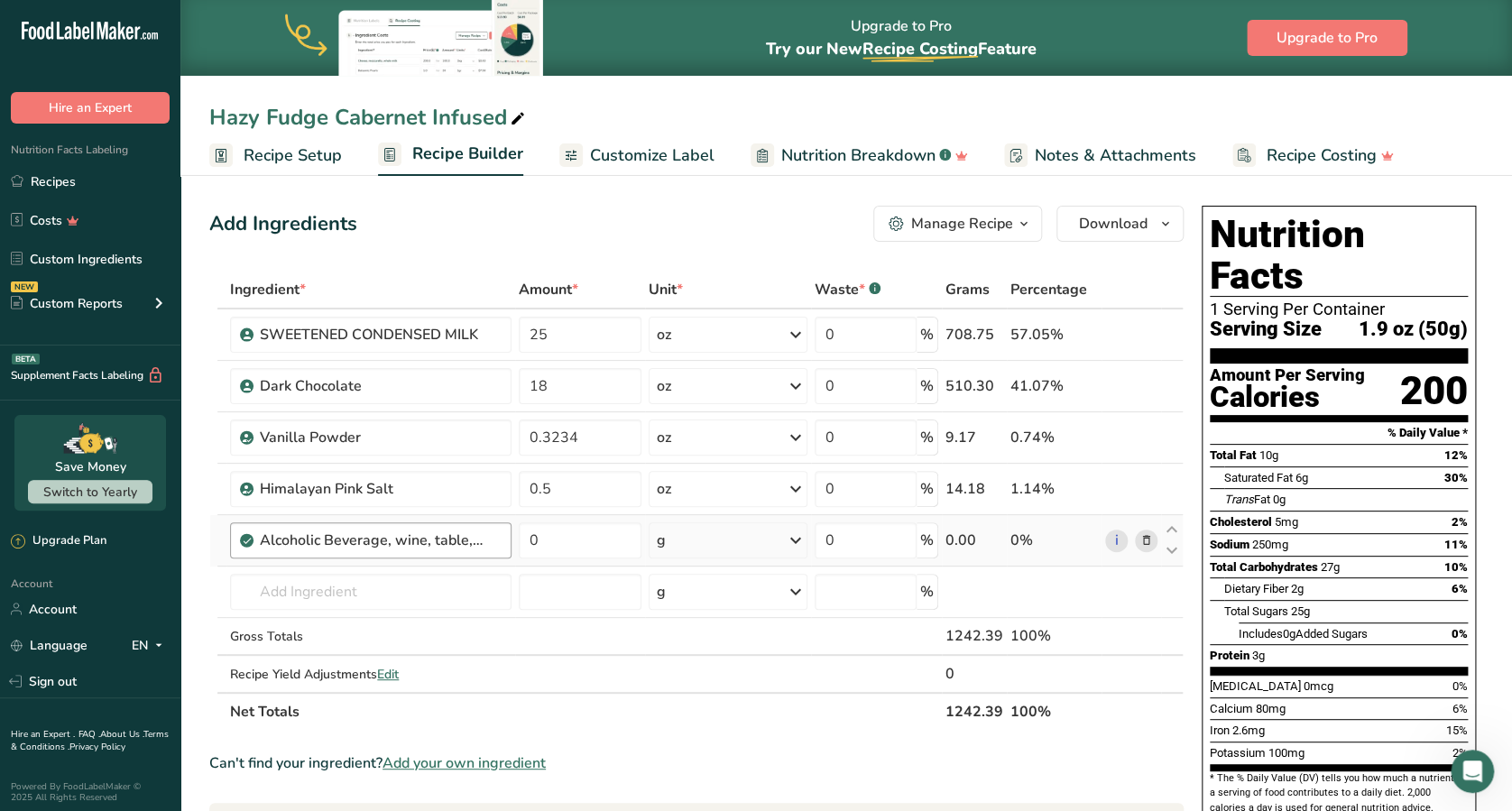
click at [287, 537] on div "Alcoholic Beverage, wine, table, red, Cabernet Franc" at bounding box center [373, 540] width 226 height 22
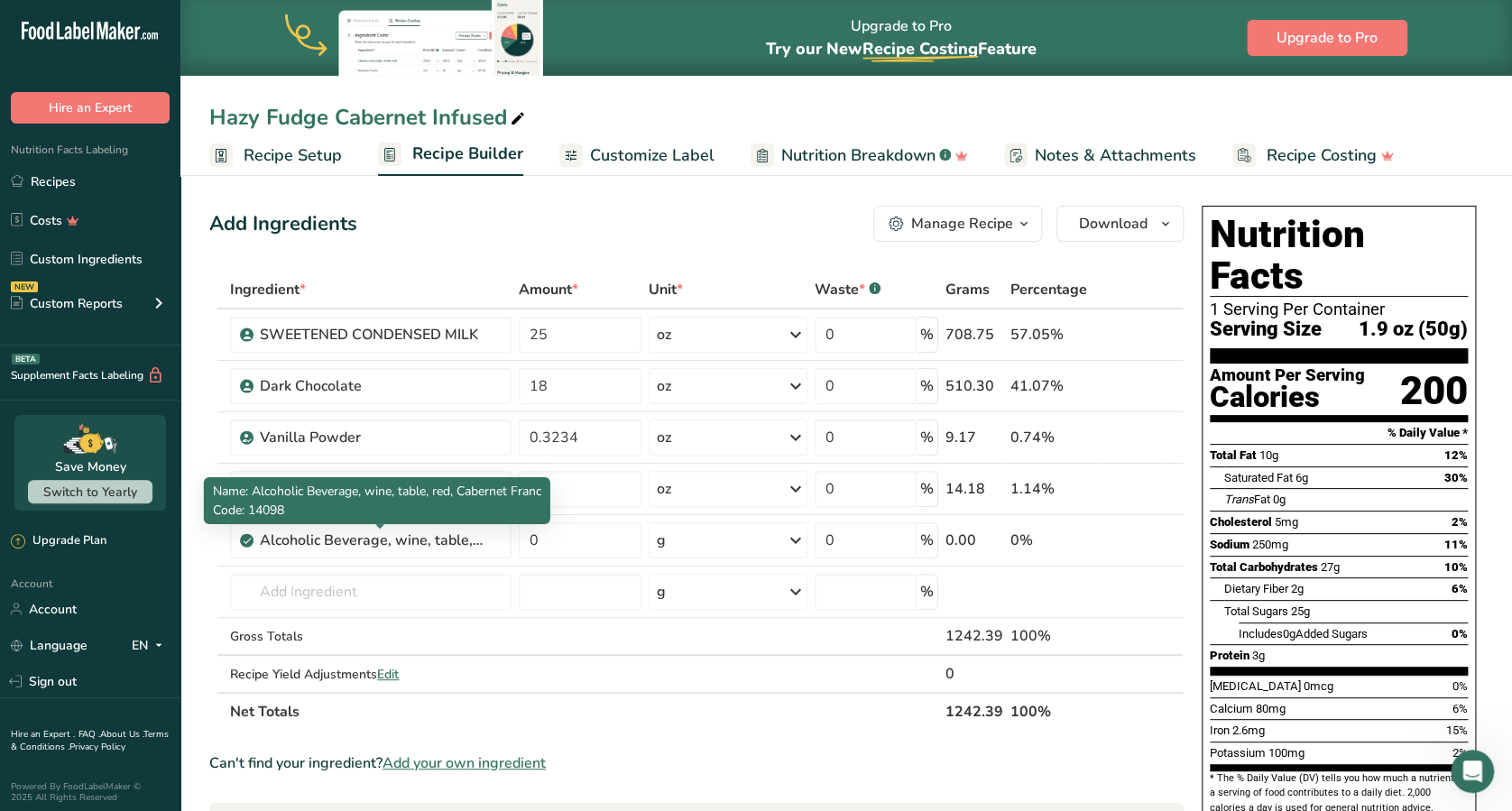
click at [285, 493] on span "Name: Alcoholic Beverage, wine, table, red, Cabernet Franc" at bounding box center [376, 491] width 328 height 17
click at [279, 533] on div "Alcoholic Beverage, wine, table, red, Cabernet Franc" at bounding box center [373, 540] width 226 height 22
click at [433, 511] on p "Code: 14098" at bounding box center [376, 510] width 328 height 19
click at [444, 539] on div "Alcoholic Beverage, wine, table, red, Cabernet Franc" at bounding box center [373, 540] width 226 height 22
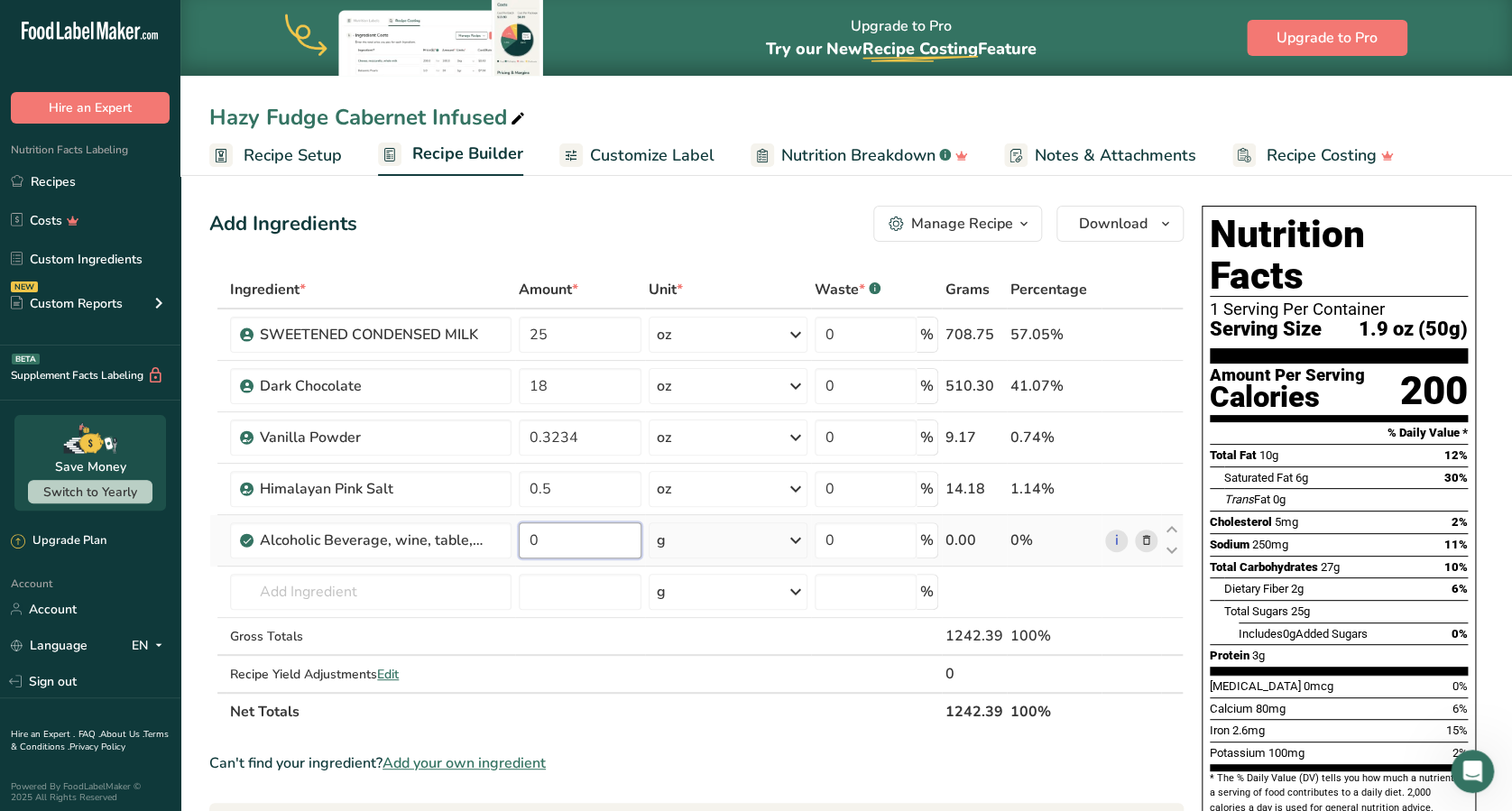
click at [614, 543] on input "0" at bounding box center [580, 540] width 122 height 36
click at [1449, 146] on ul "Recipe Setup Recipe Builder Customize Label Nutrition Breakdown .a-a{fill:#3473…" at bounding box center [846, 154] width 1331 height 42
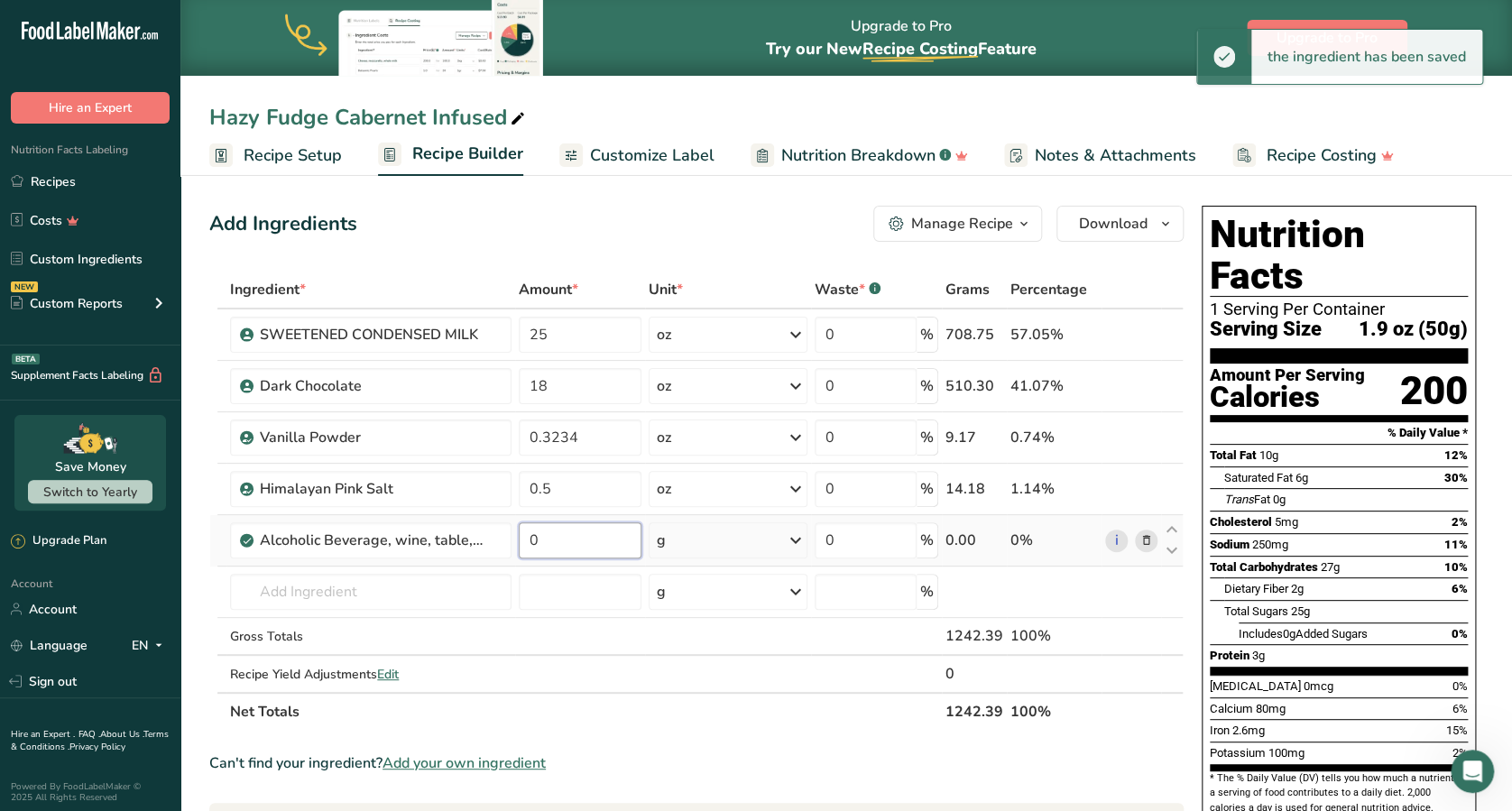
click at [620, 543] on input "0" at bounding box center [580, 540] width 122 height 36
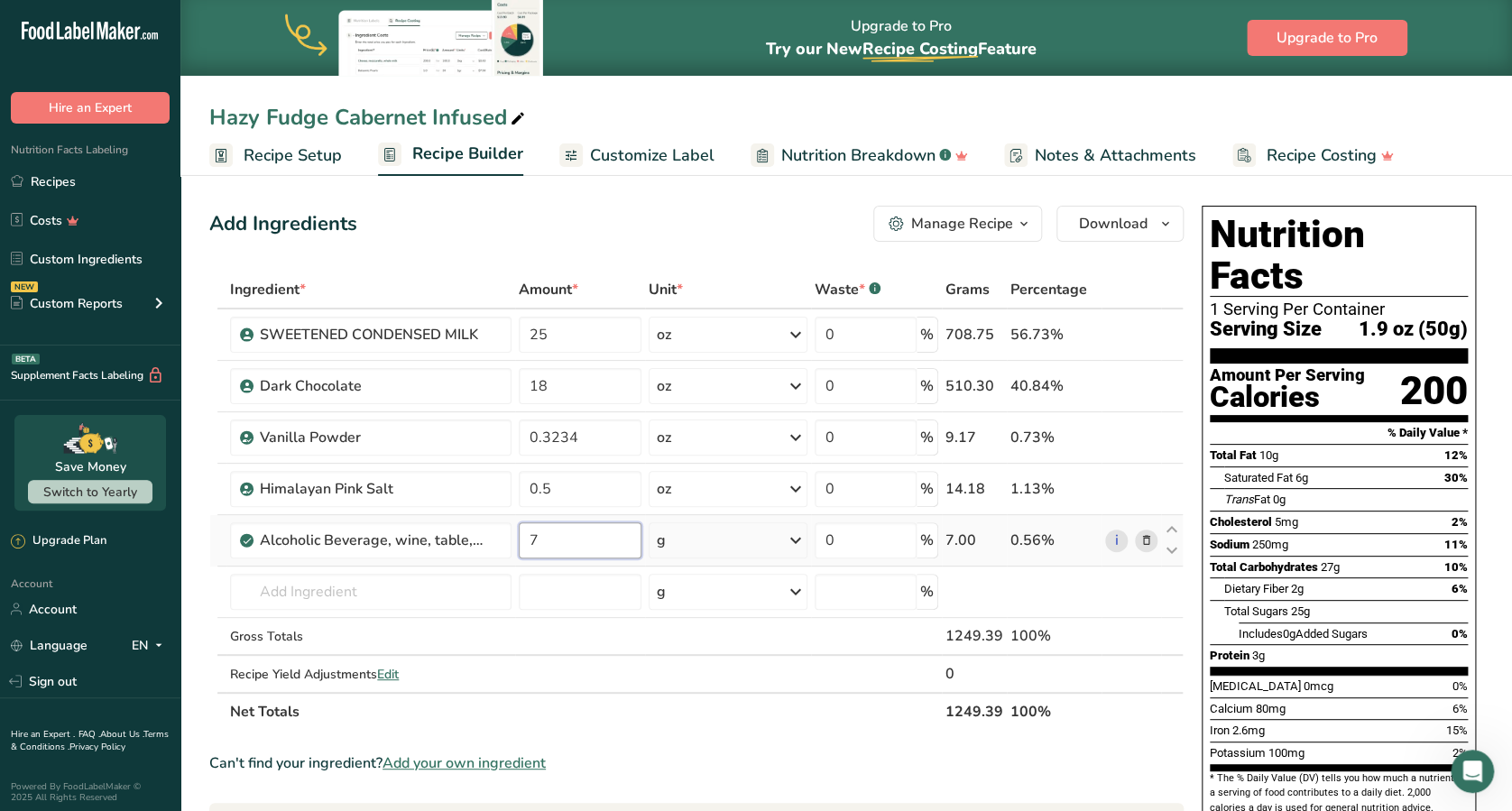
type input "7"
click at [692, 541] on div "Ingredient * Amount * Unit * Waste * .a-a{fill:#347362;}.b-a{fill:#fff;} Grams …" at bounding box center [695, 501] width 974 height 460
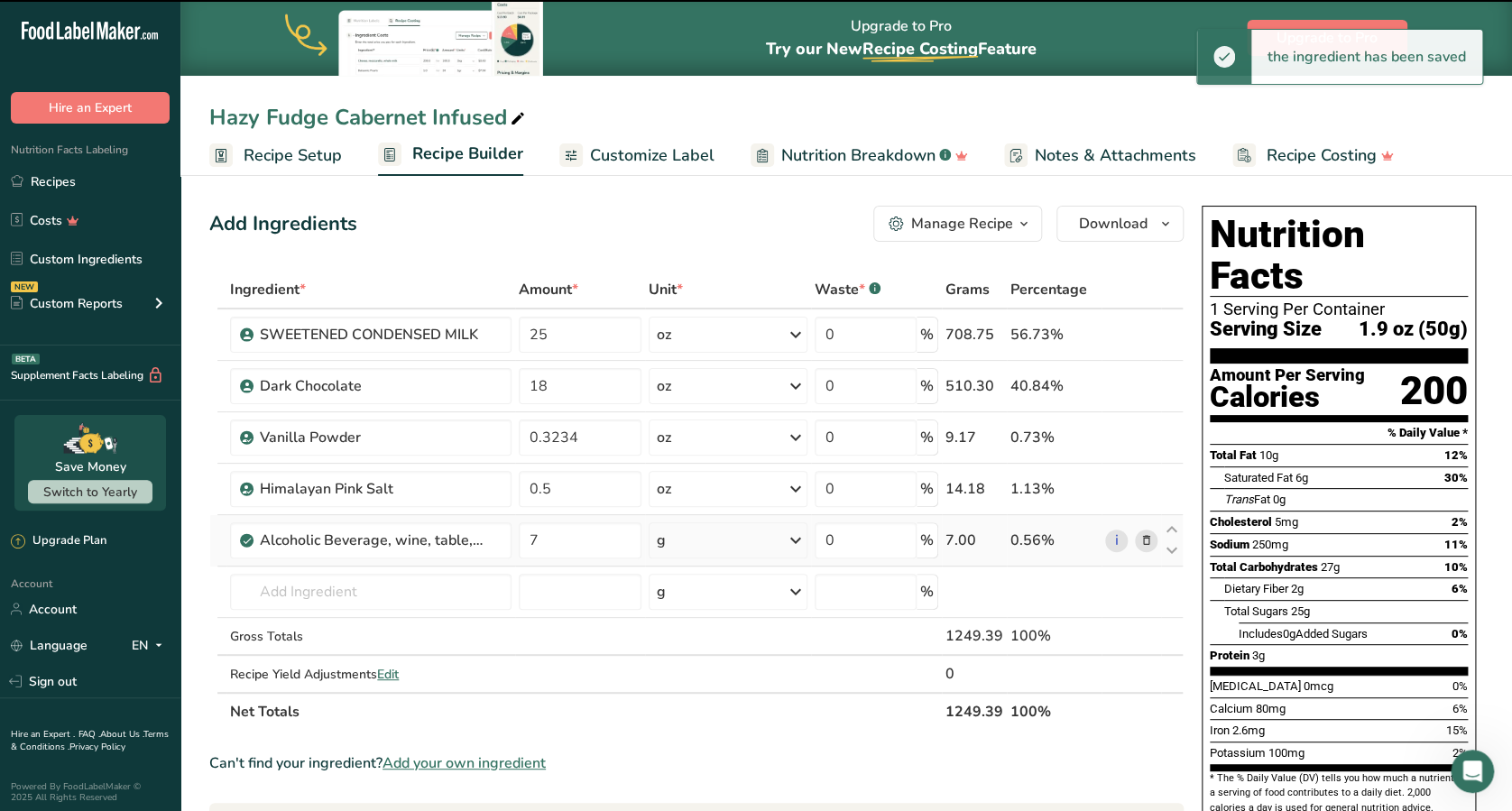
click at [791, 541] on icon at bounding box center [795, 540] width 22 height 33
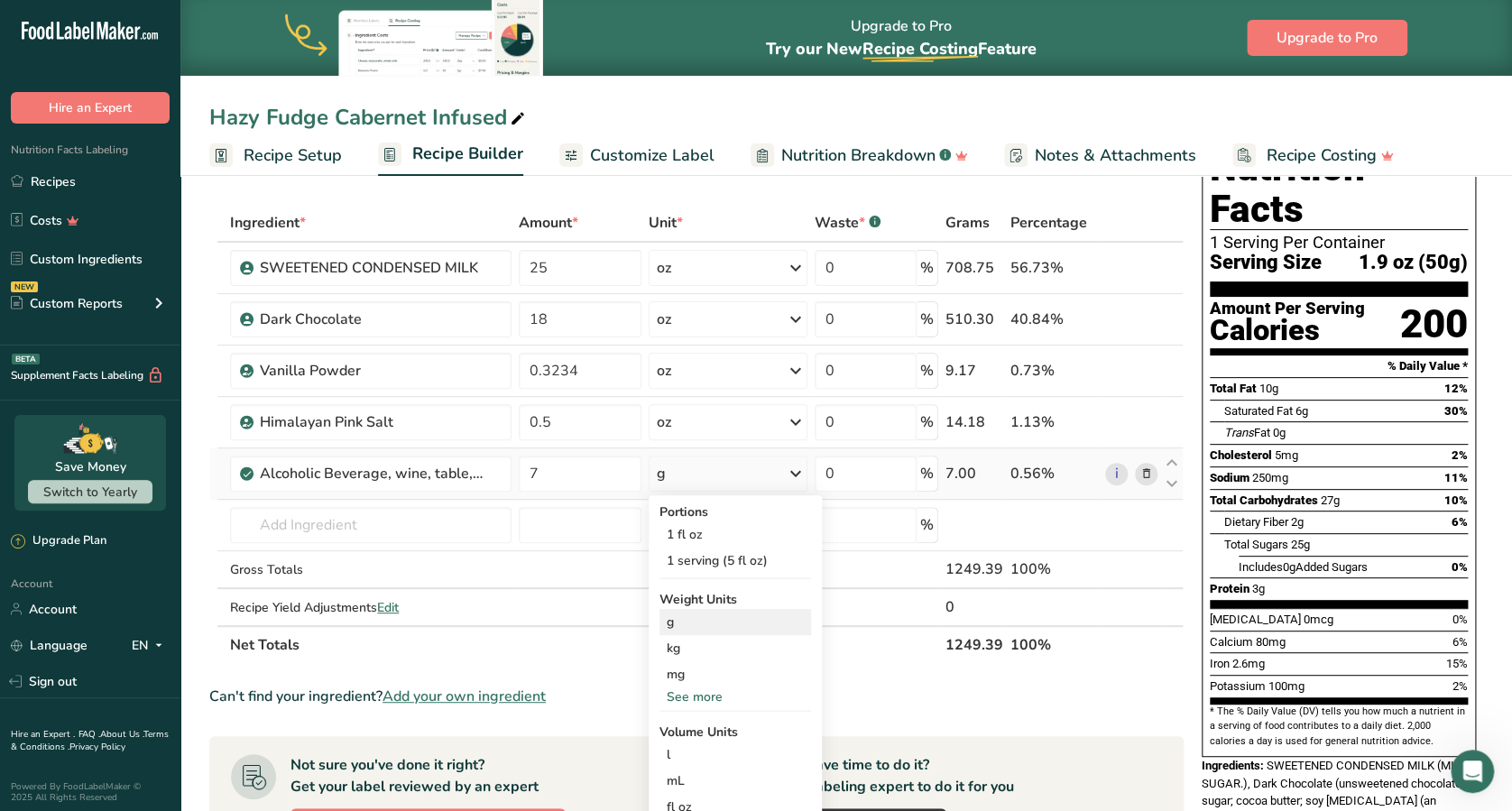
scroll to position [69, 0]
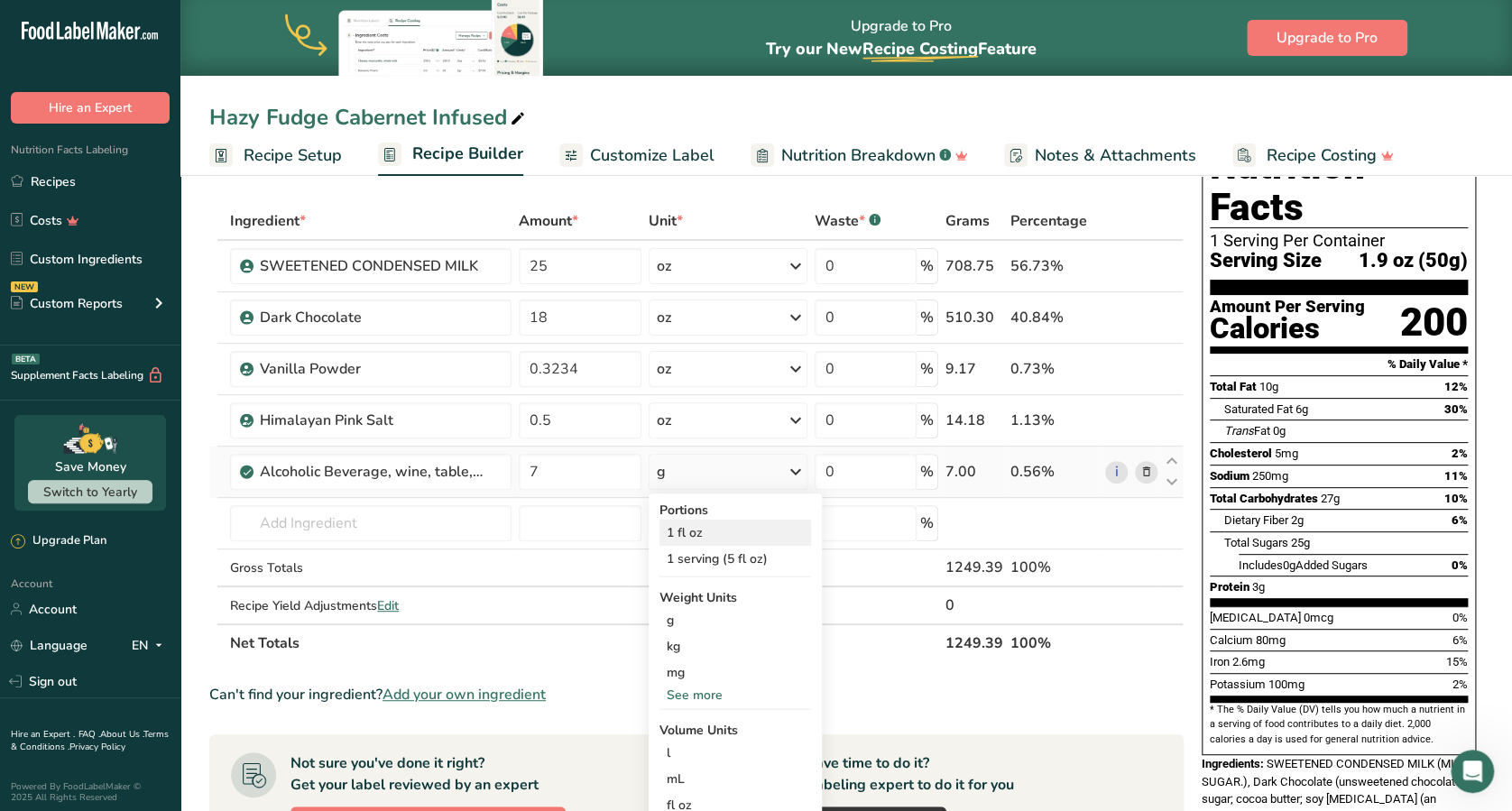
click at [731, 525] on div "1 fl oz" at bounding box center [735, 533] width 151 height 26
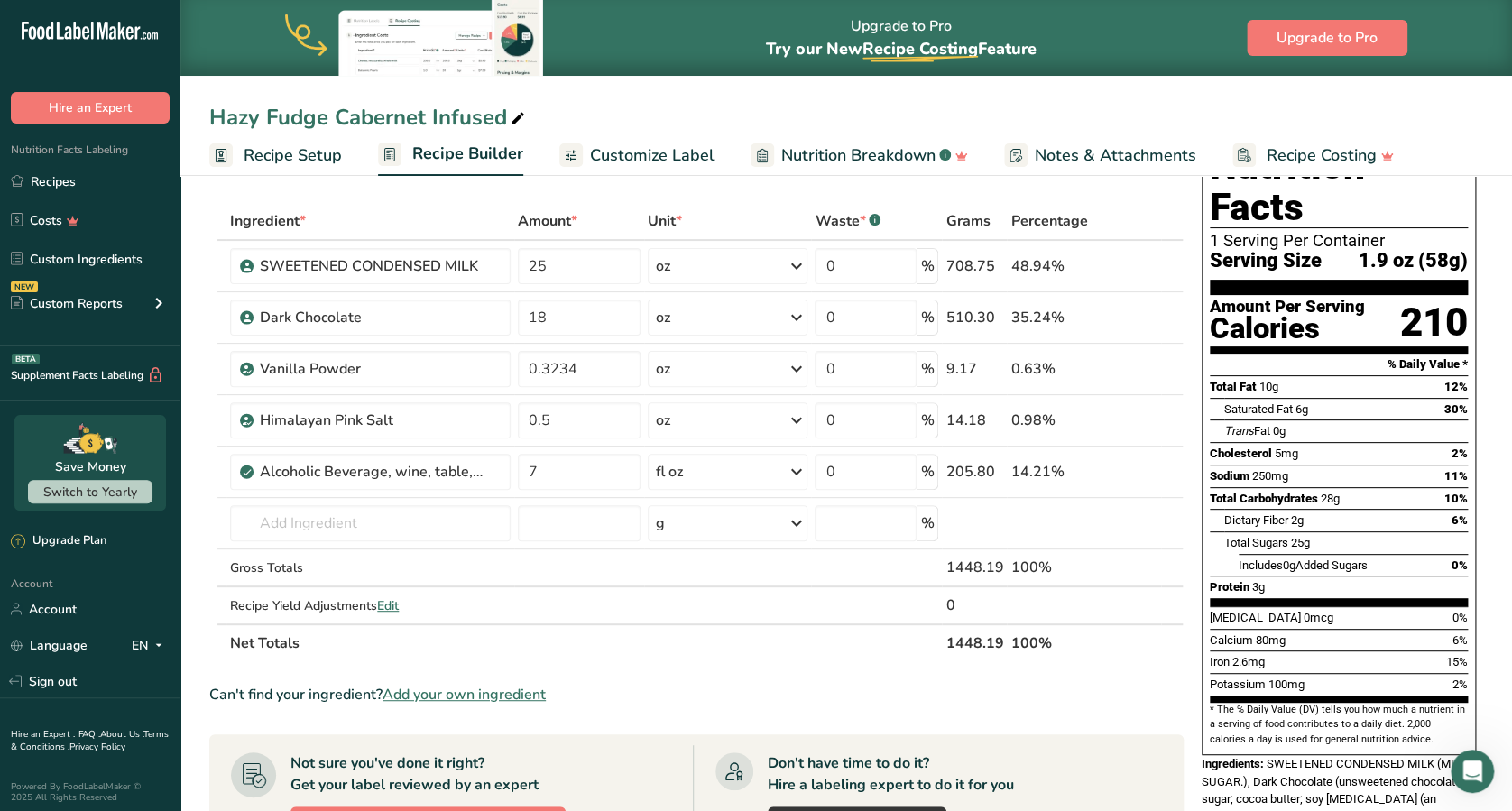
click at [1470, 136] on ul "Recipe Setup Recipe Builder Customize Label Nutrition Breakdown .a-a{fill:#3473…" at bounding box center [846, 154] width 1331 height 42
click at [579, 312] on input "18" at bounding box center [578, 317] width 121 height 36
type input "17"
click at [590, 272] on div "Ingredient * Amount * Unit * Waste * .a-a{fill:#347362;}.b-a{fill:#fff;} Grams …" at bounding box center [695, 432] width 974 height 460
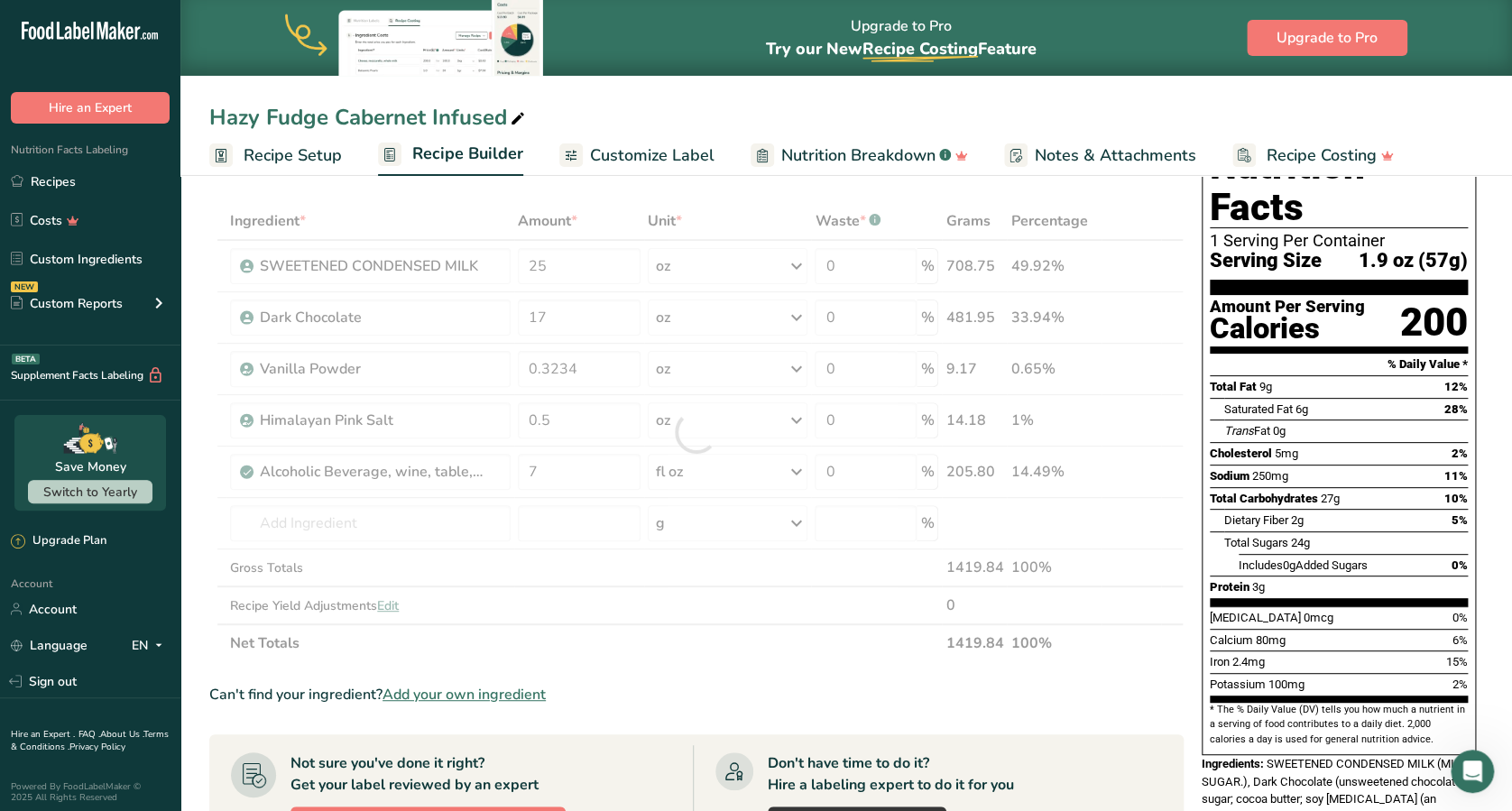
click at [1506, 108] on div "Hazy Fudge Cabernet Infused" at bounding box center [846, 117] width 1331 height 33
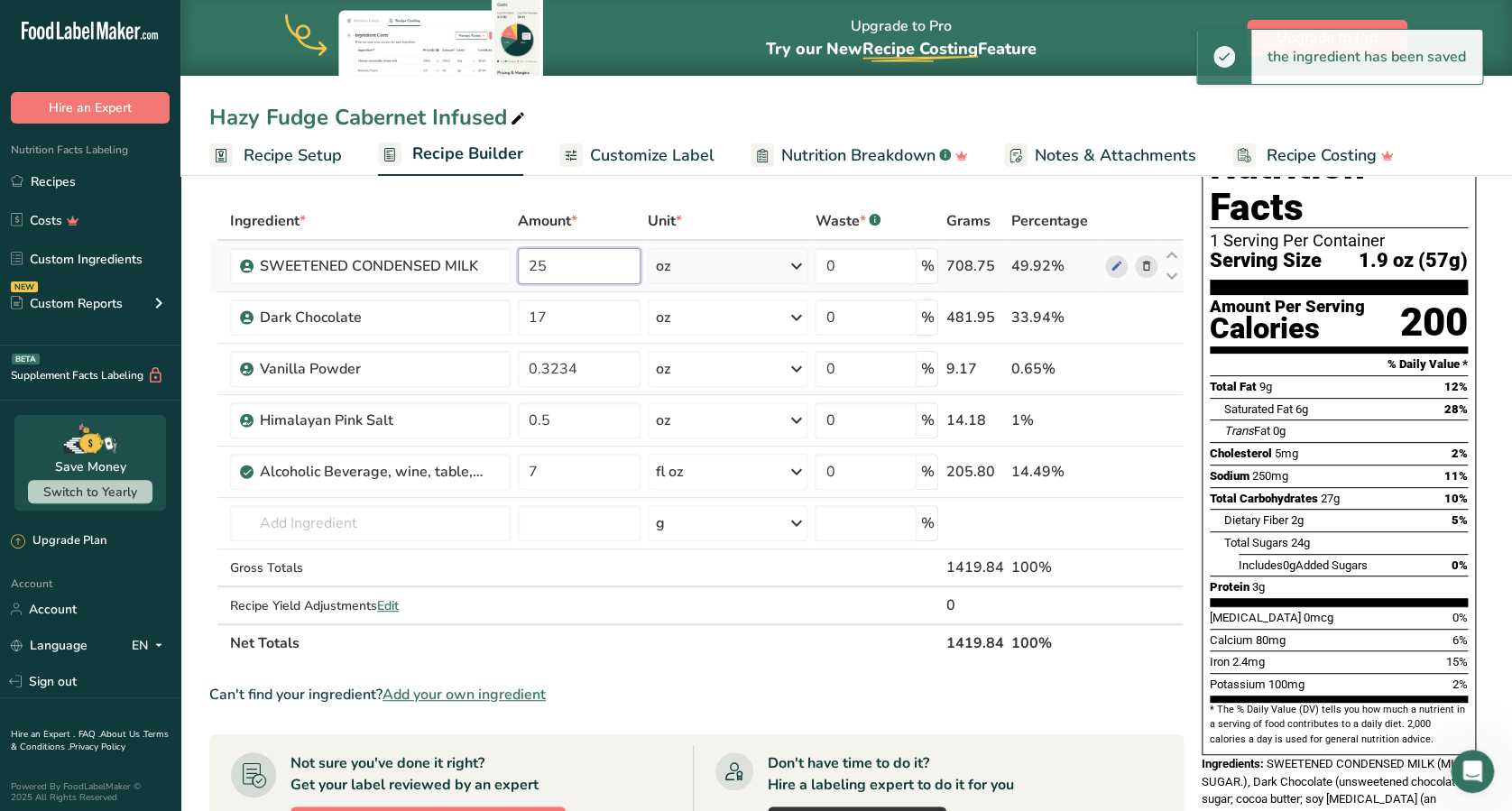
click at [557, 271] on input "25" at bounding box center [578, 266] width 121 height 36
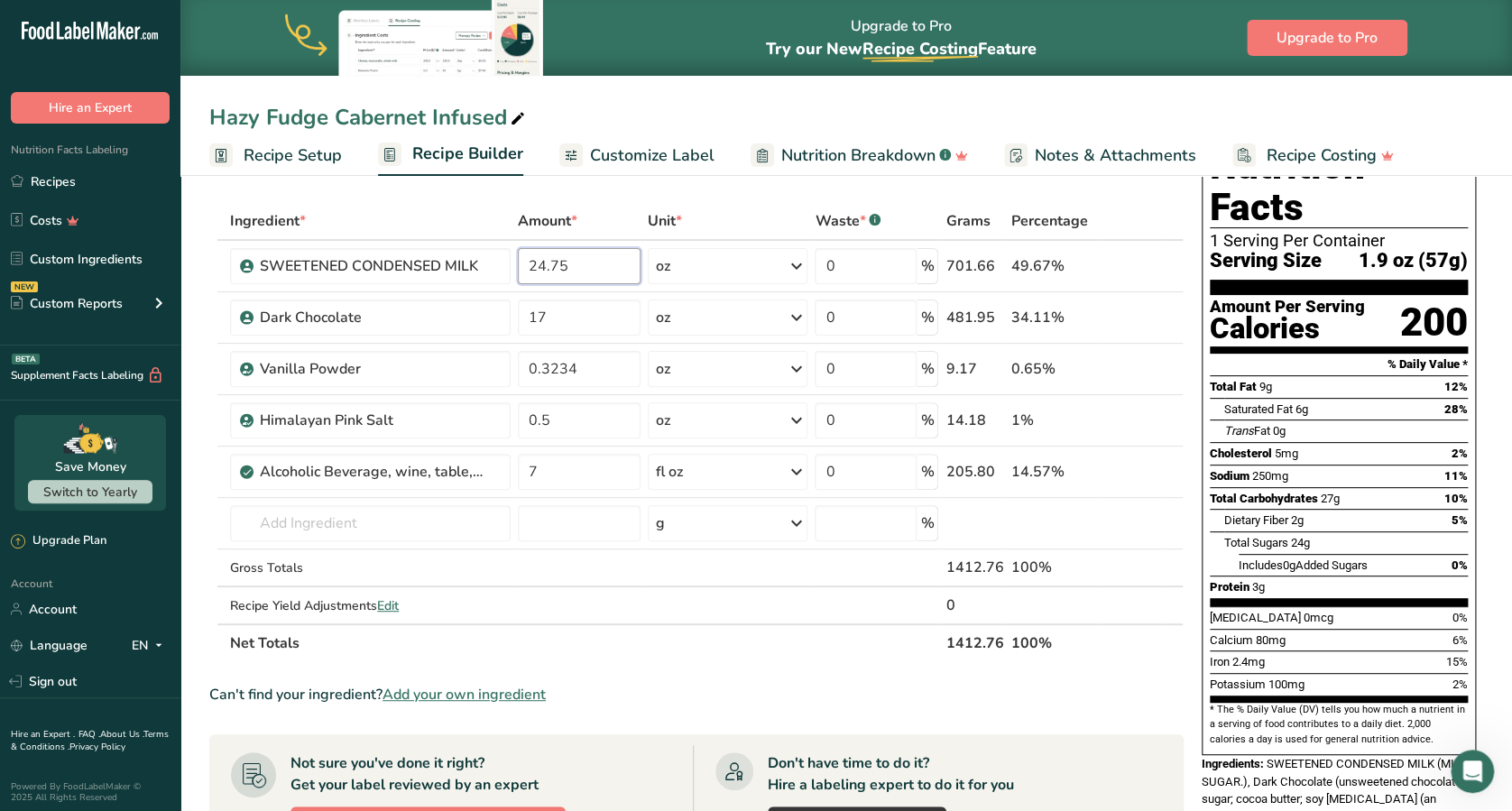
type input "24.75"
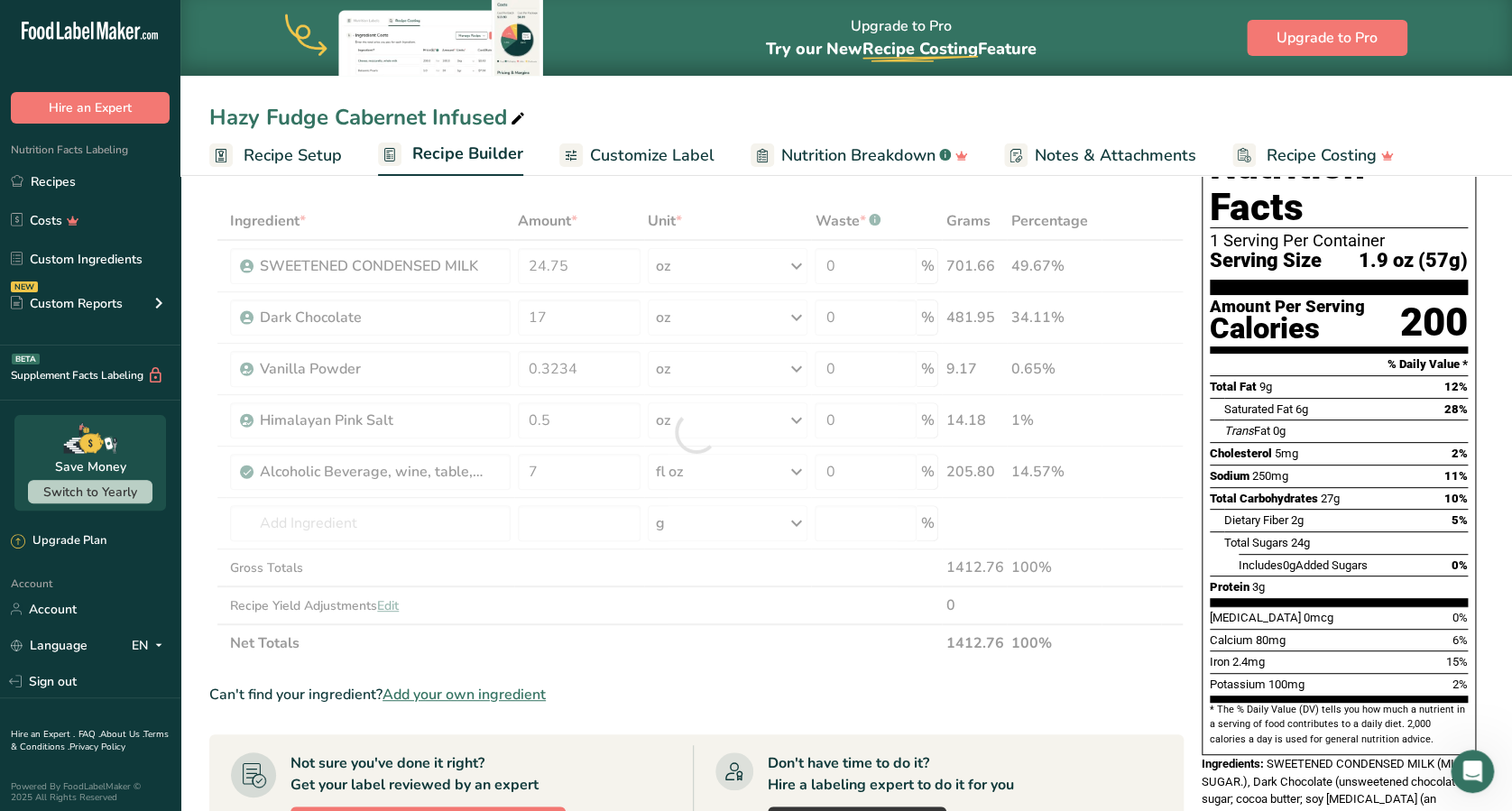
click at [719, 176] on div "Add Ingredients Manage Recipe Delete Recipe Duplicate Recipe Scale Recipe Save …" at bounding box center [701, 691] width 985 height 1121
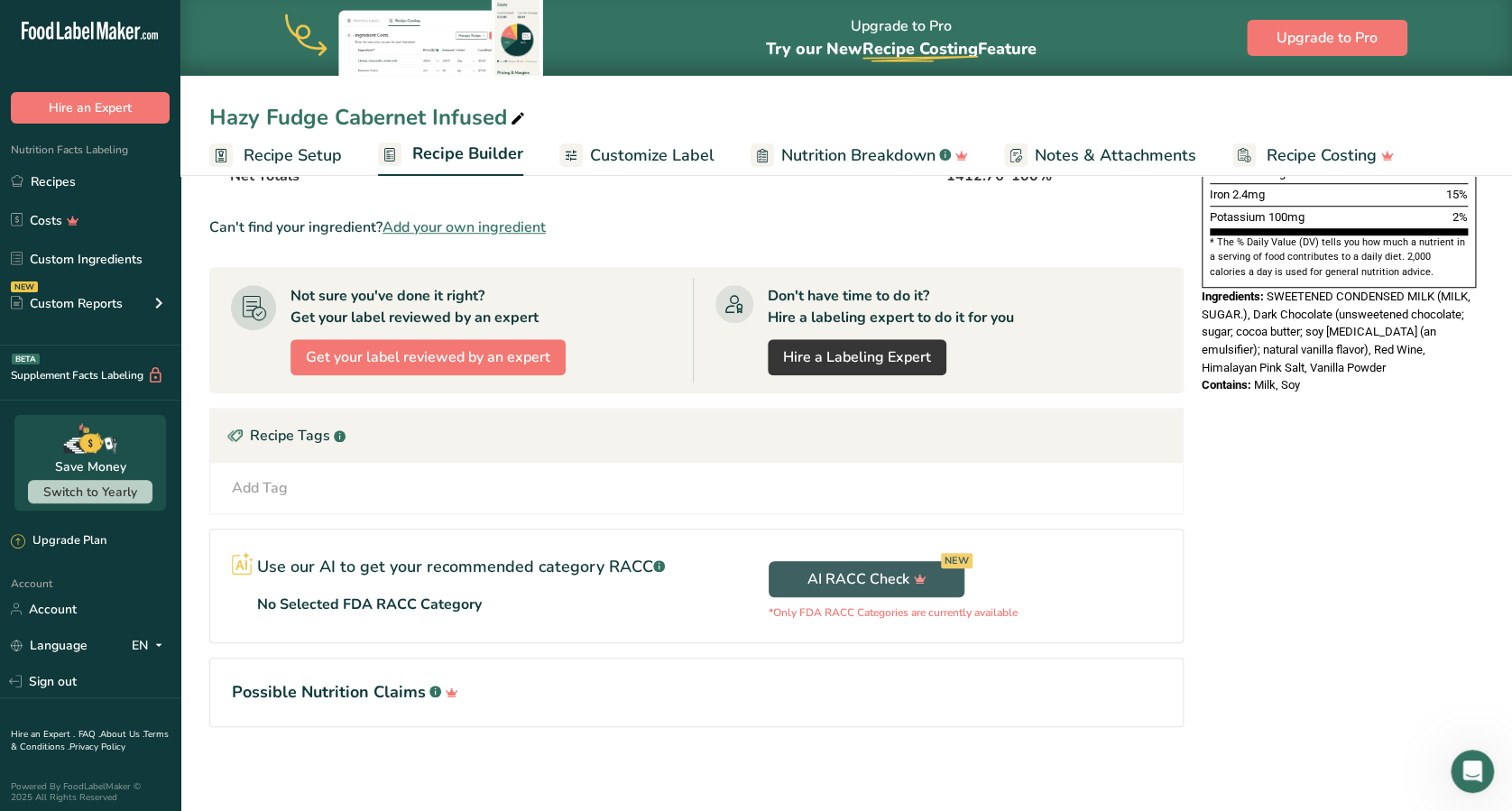
scroll to position [0, 0]
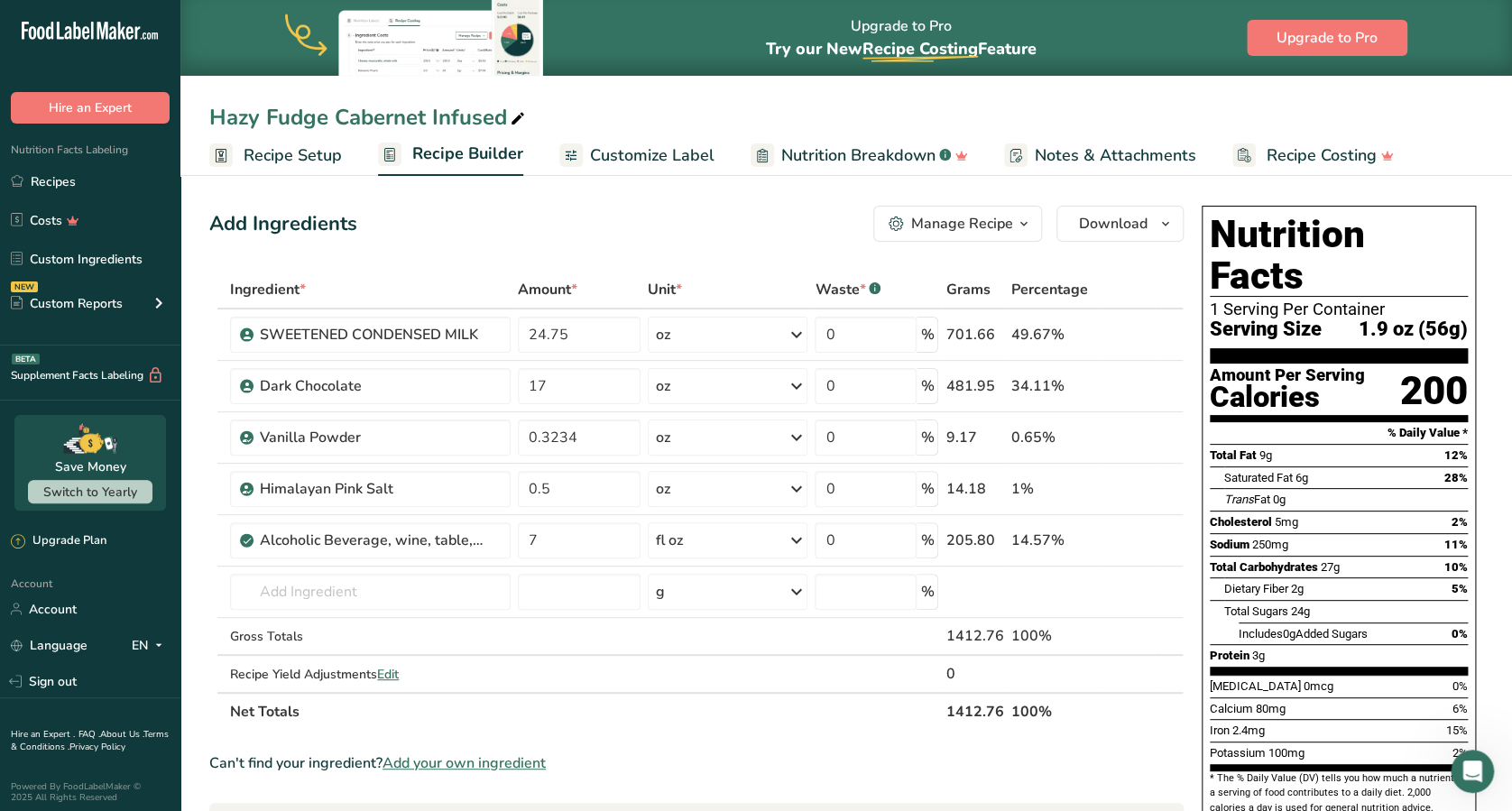
click at [1467, 139] on ul "Recipe Setup Recipe Builder Customize Label Nutrition Breakdown .a-a{fill:#3473…" at bounding box center [846, 154] width 1331 height 42
click at [662, 153] on span "Customize Label" at bounding box center [652, 155] width 124 height 24
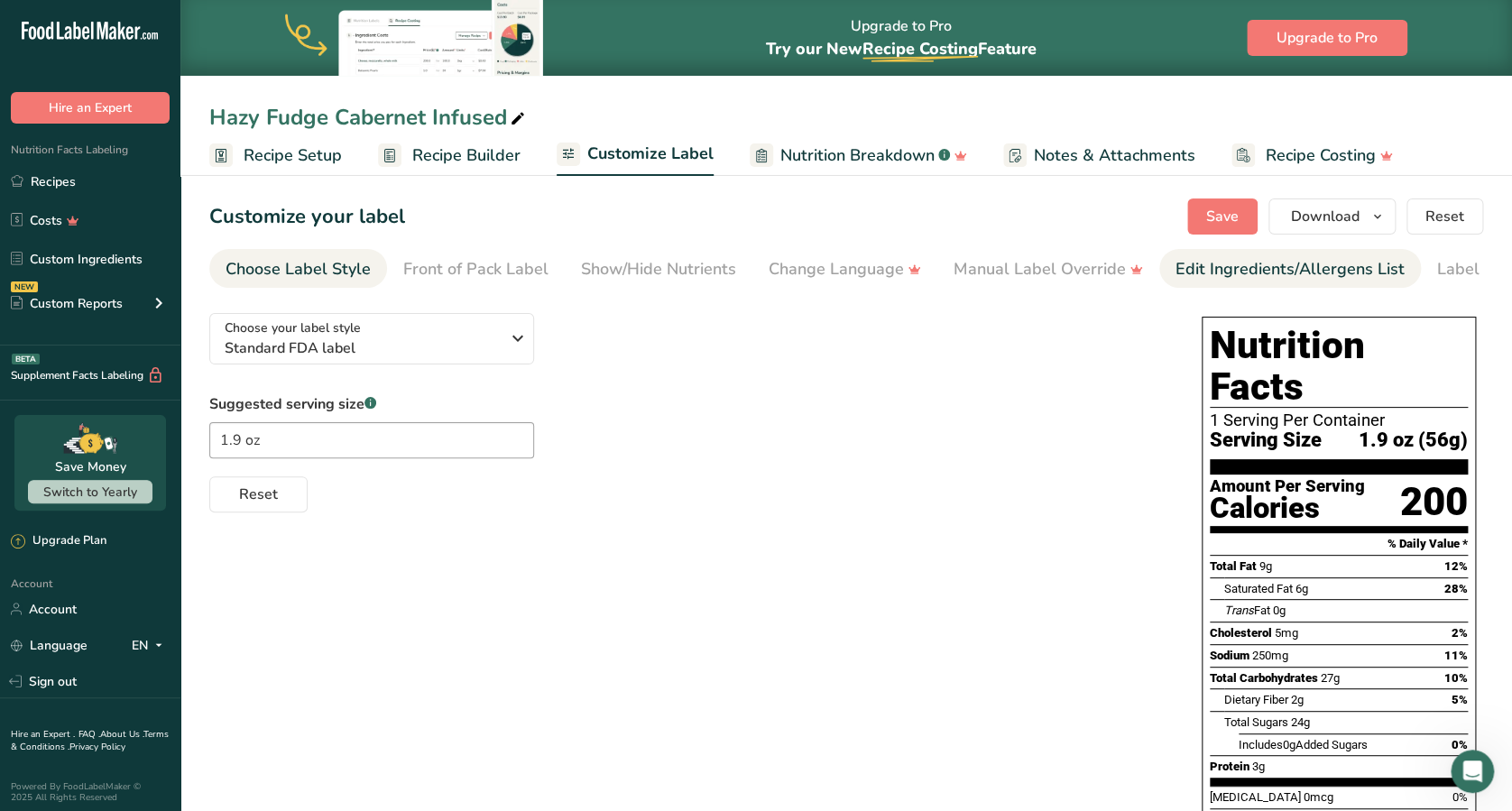
click at [1218, 263] on div "Edit Ingredients/Allergens List" at bounding box center [1289, 269] width 229 height 24
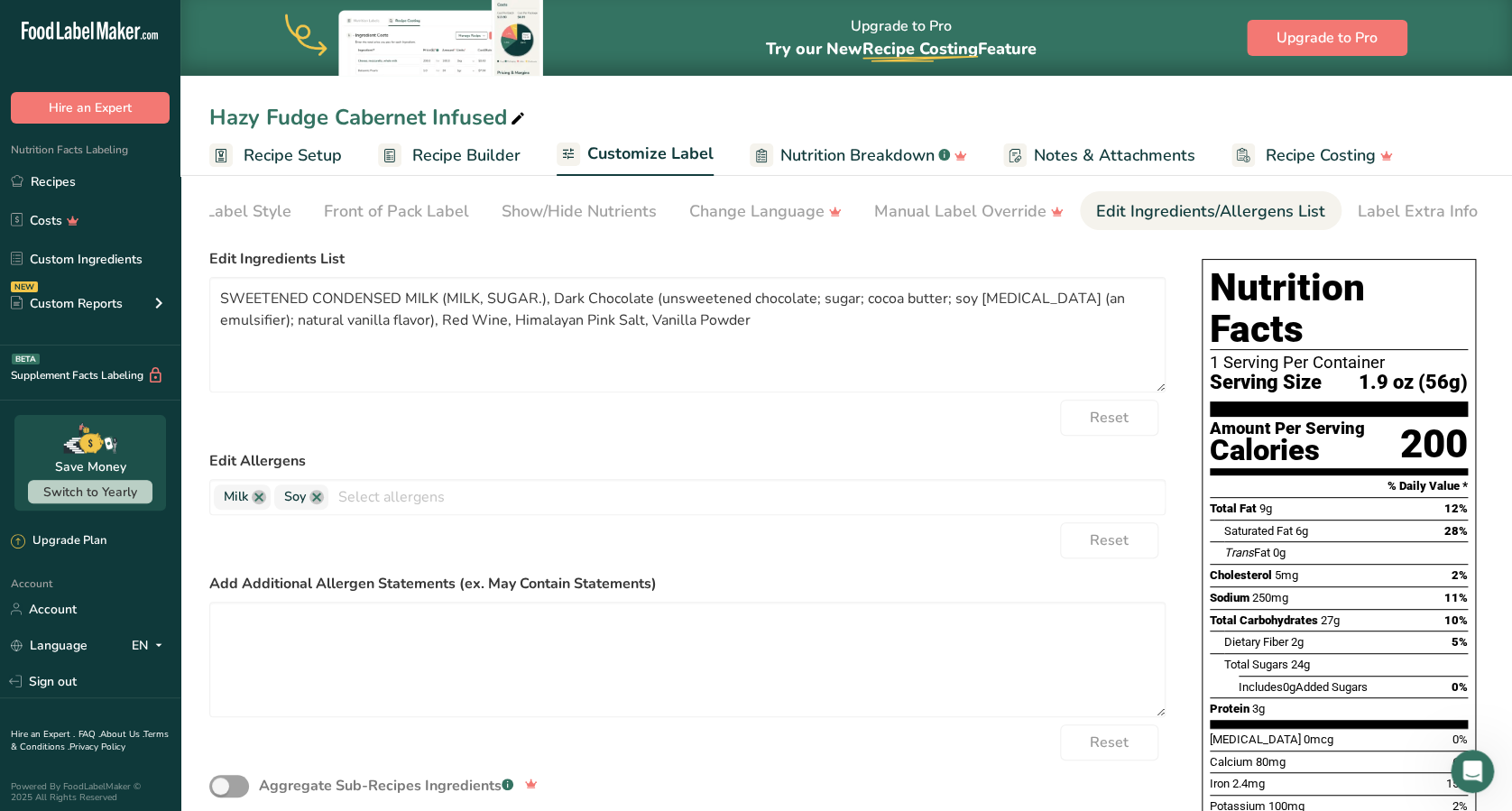
scroll to position [58, 0]
click at [426, 323] on textarea "SWEETENED CONDENSED MILK (MILK, SUGAR.), Dark Chocolate (unsweetened chocolate;…" at bounding box center [687, 333] width 956 height 116
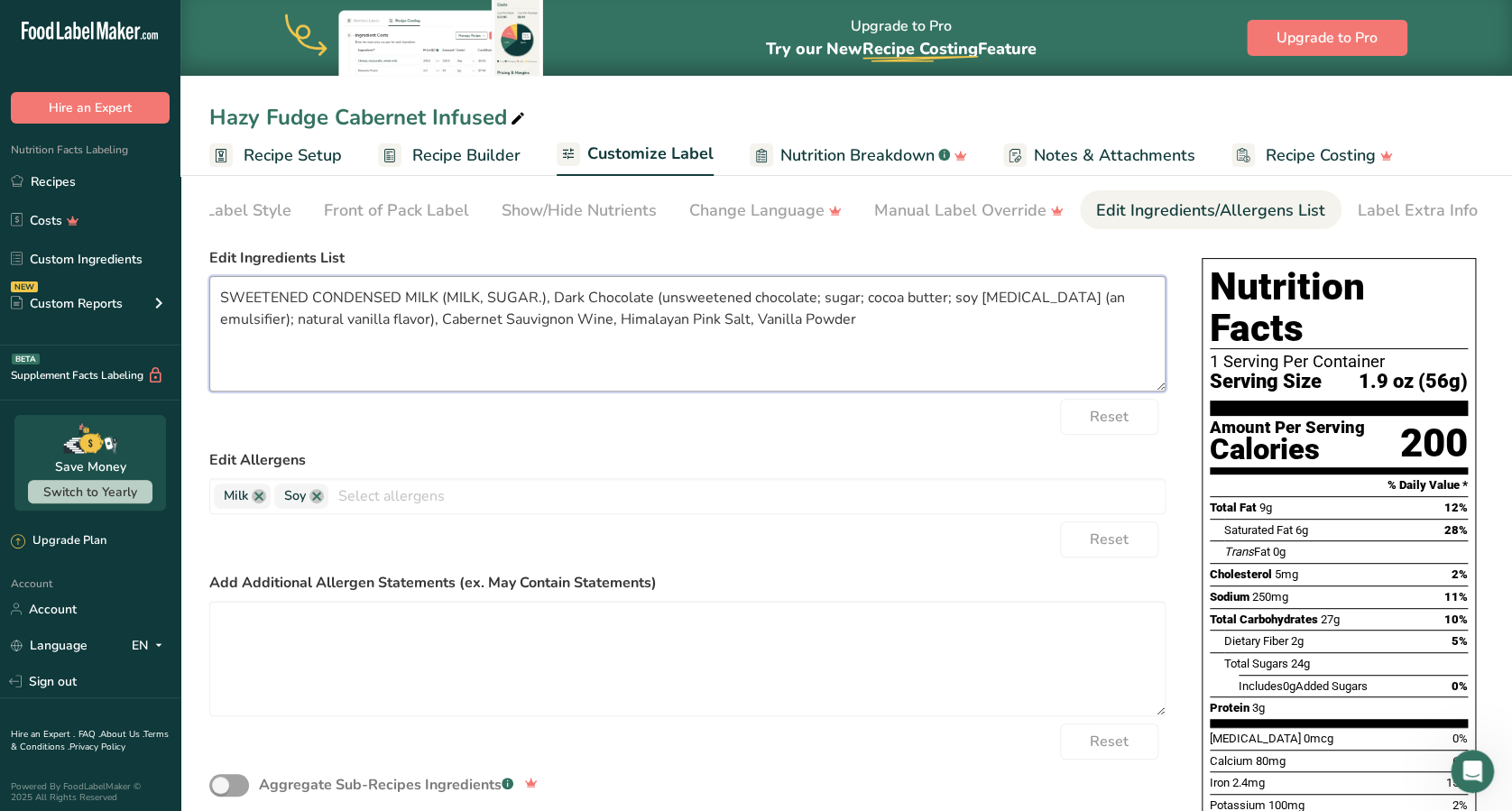
type textarea "SWEETENED CONDENSED MILK (MILK, SUGAR.), Dark Chocolate (unsweetened chocolate;…"
click at [921, 421] on div "Reset" at bounding box center [687, 417] width 956 height 36
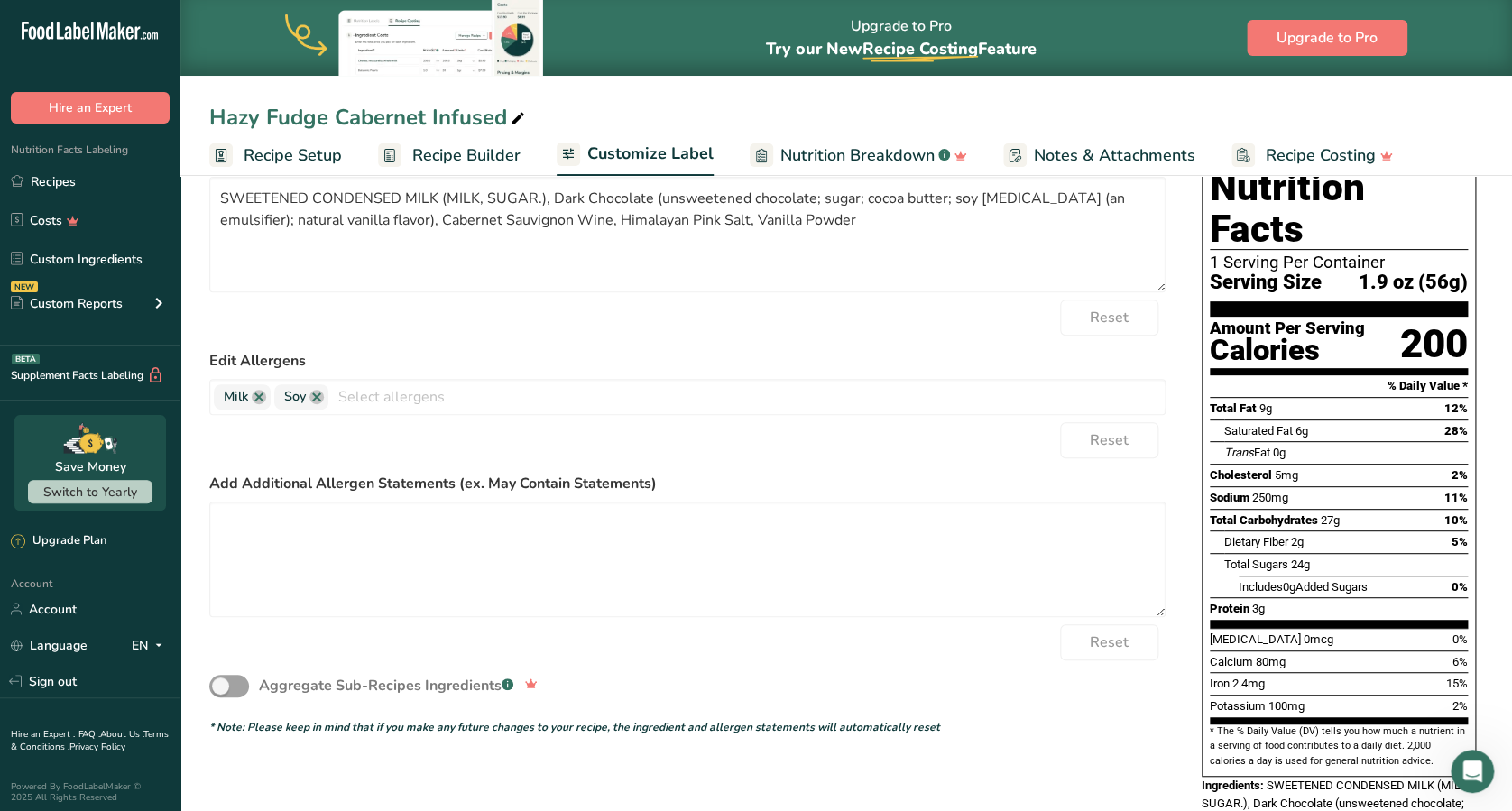
scroll to position [0, 0]
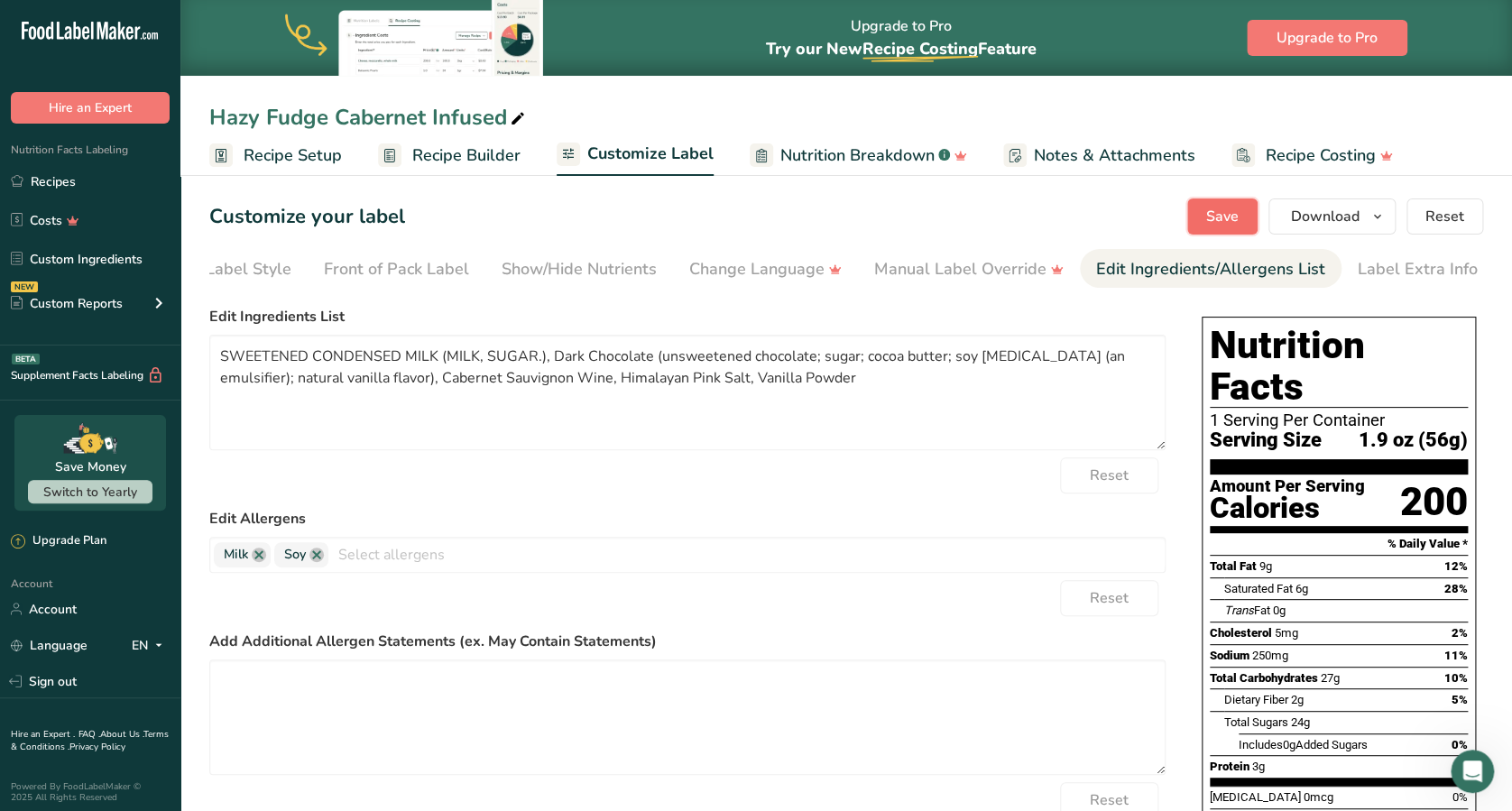
click at [1241, 214] on button "Save" at bounding box center [1221, 216] width 71 height 36
click at [1231, 211] on span "Save" at bounding box center [1222, 216] width 33 height 22
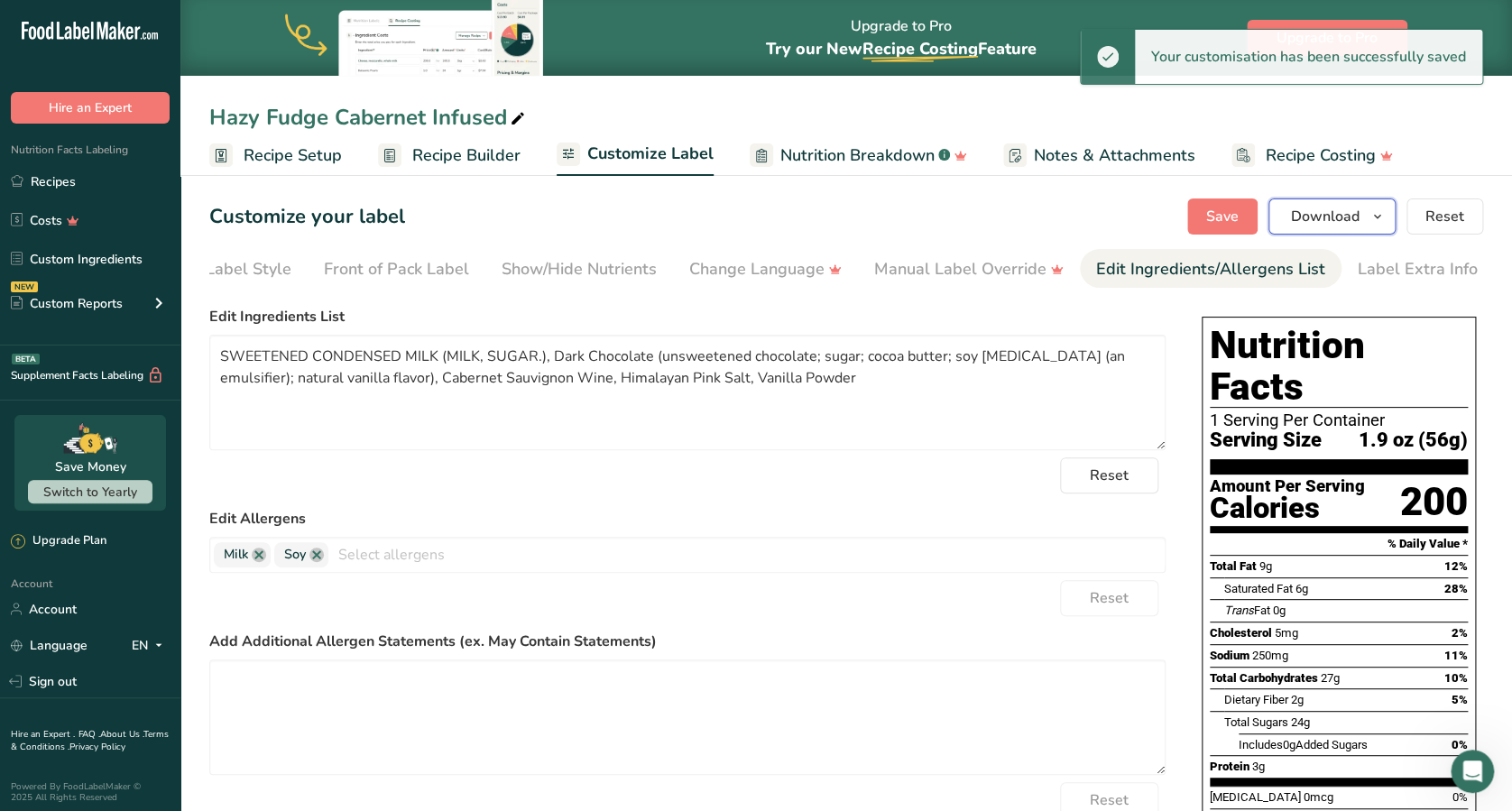
click at [1346, 212] on span "Download" at bounding box center [1325, 216] width 69 height 22
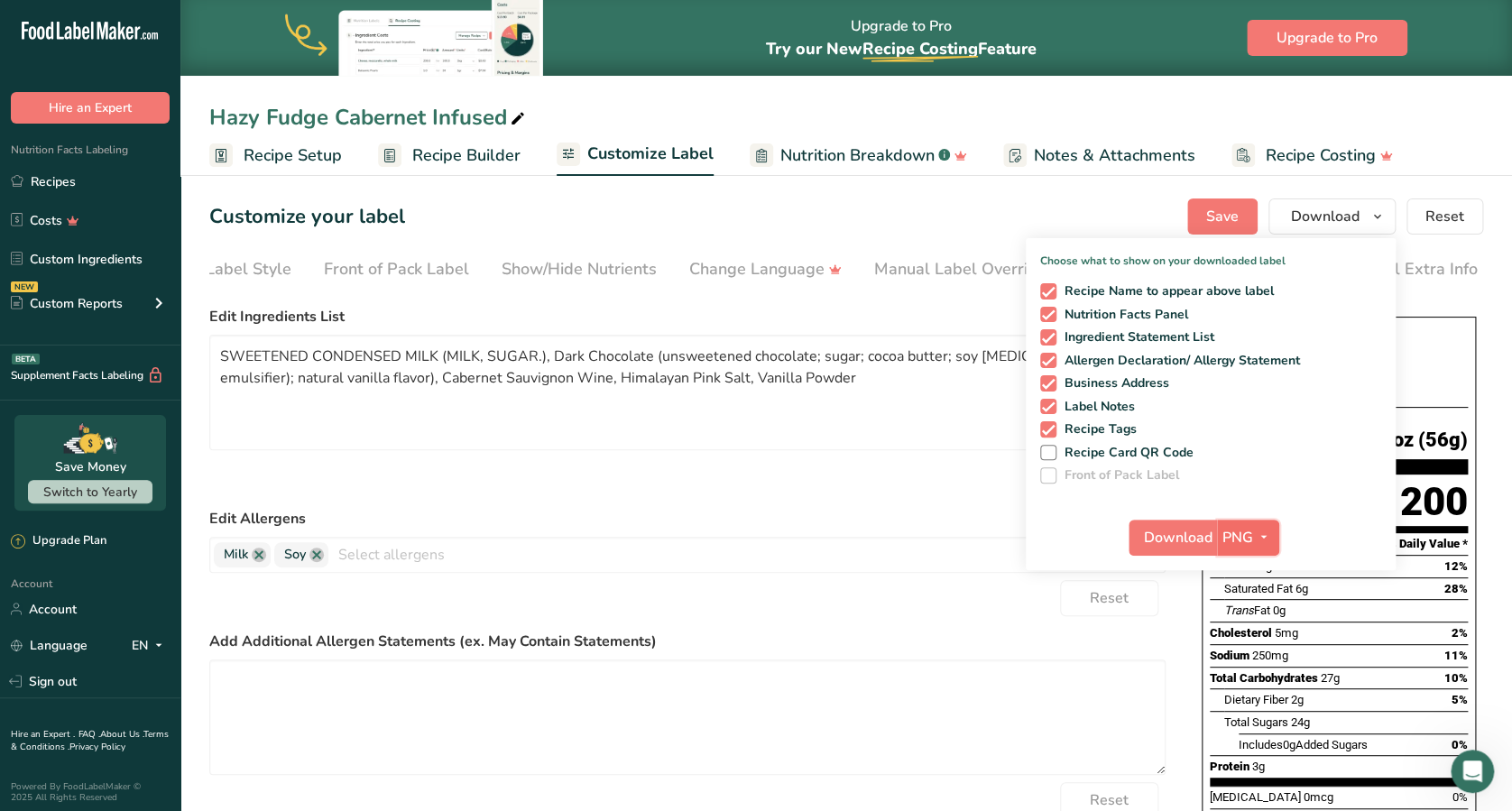
click at [1260, 533] on icon "button" at bounding box center [1263, 537] width 14 height 23
click at [1249, 570] on link "PNG" at bounding box center [1249, 574] width 57 height 30
click at [1202, 527] on span "Download" at bounding box center [1177, 537] width 69 height 22
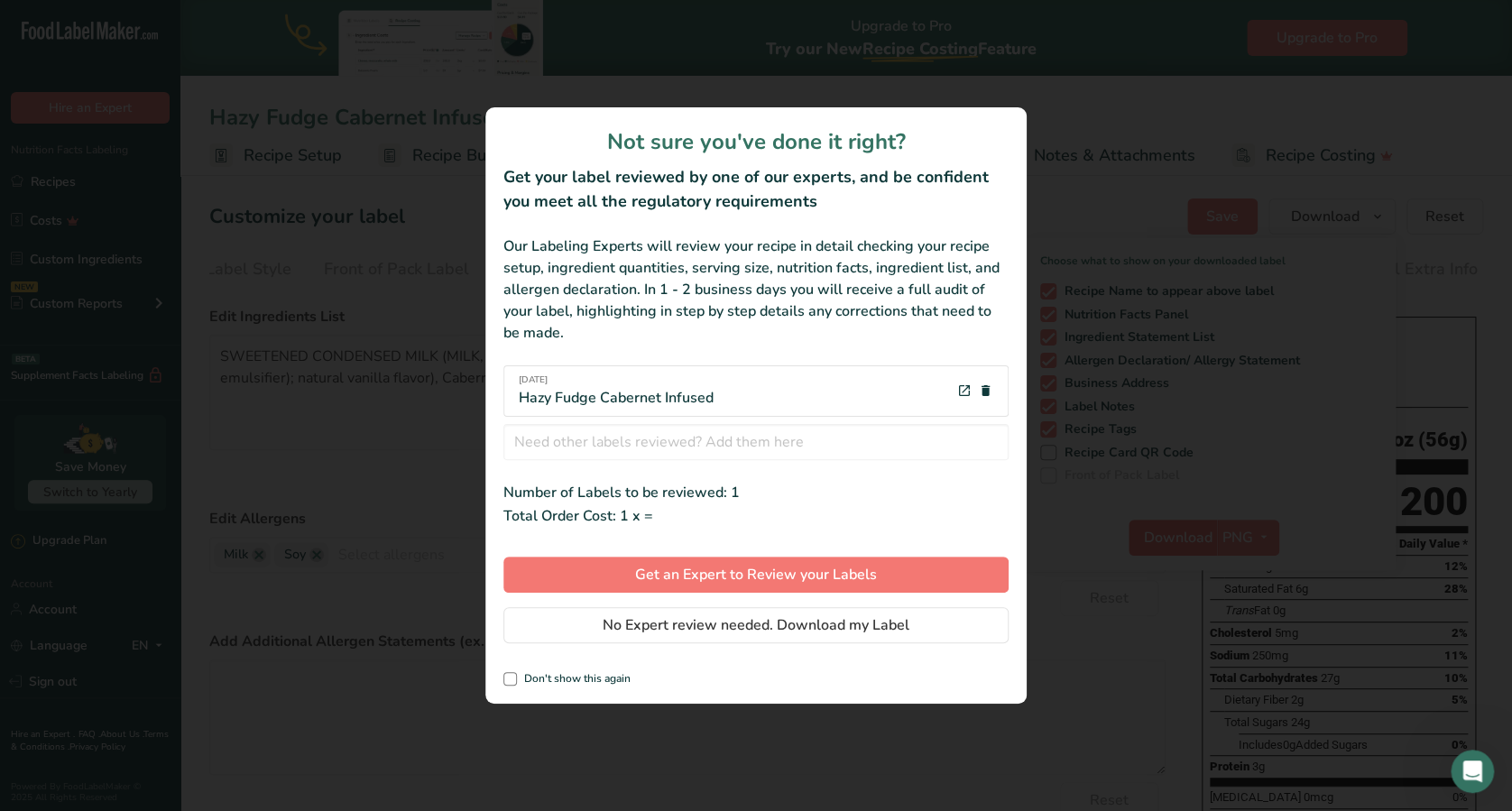
scroll to position [0, 61]
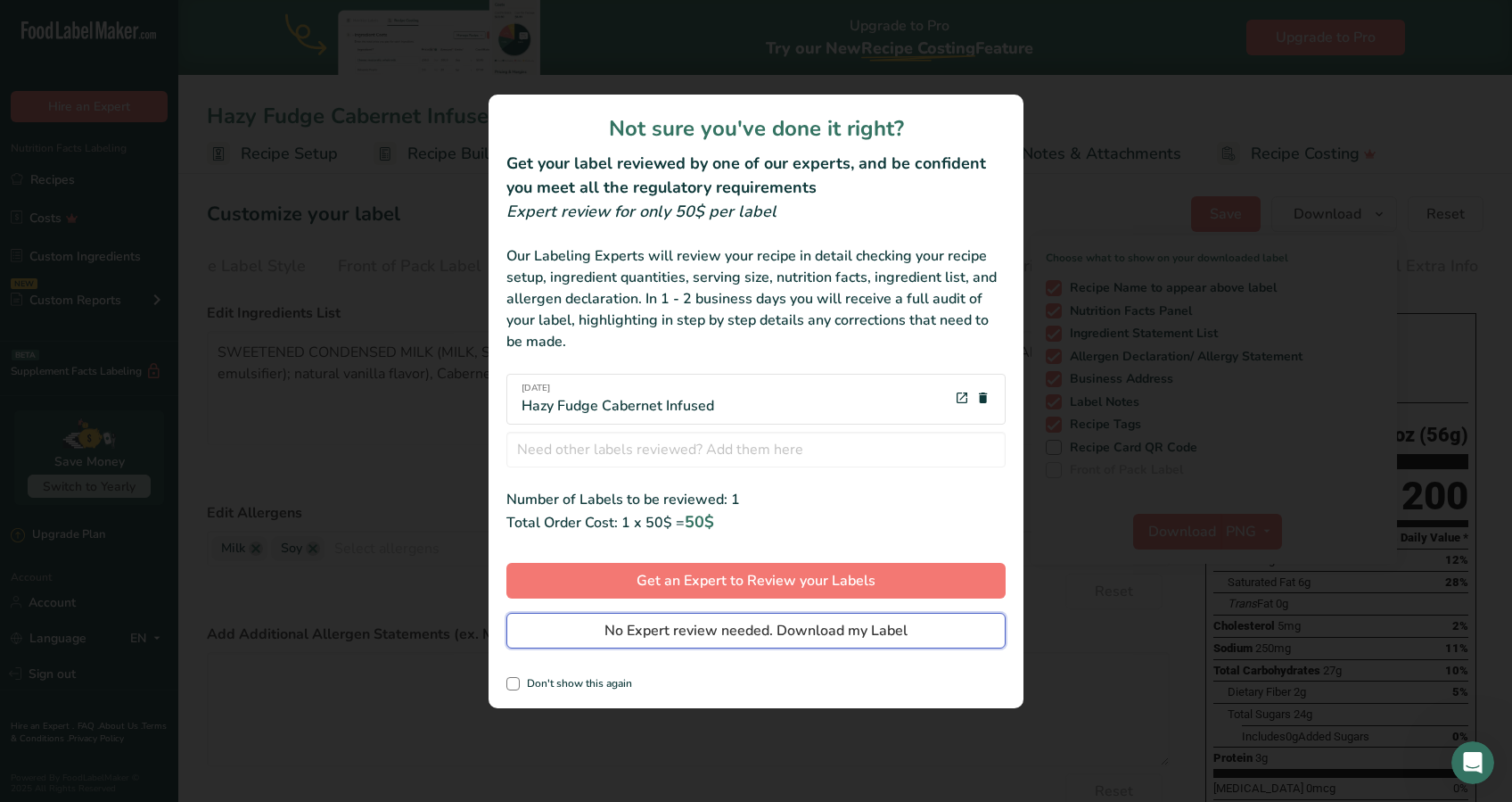
click at [798, 620] on span "No Expert review needed. Download my Label" at bounding box center [756, 630] width 303 height 21
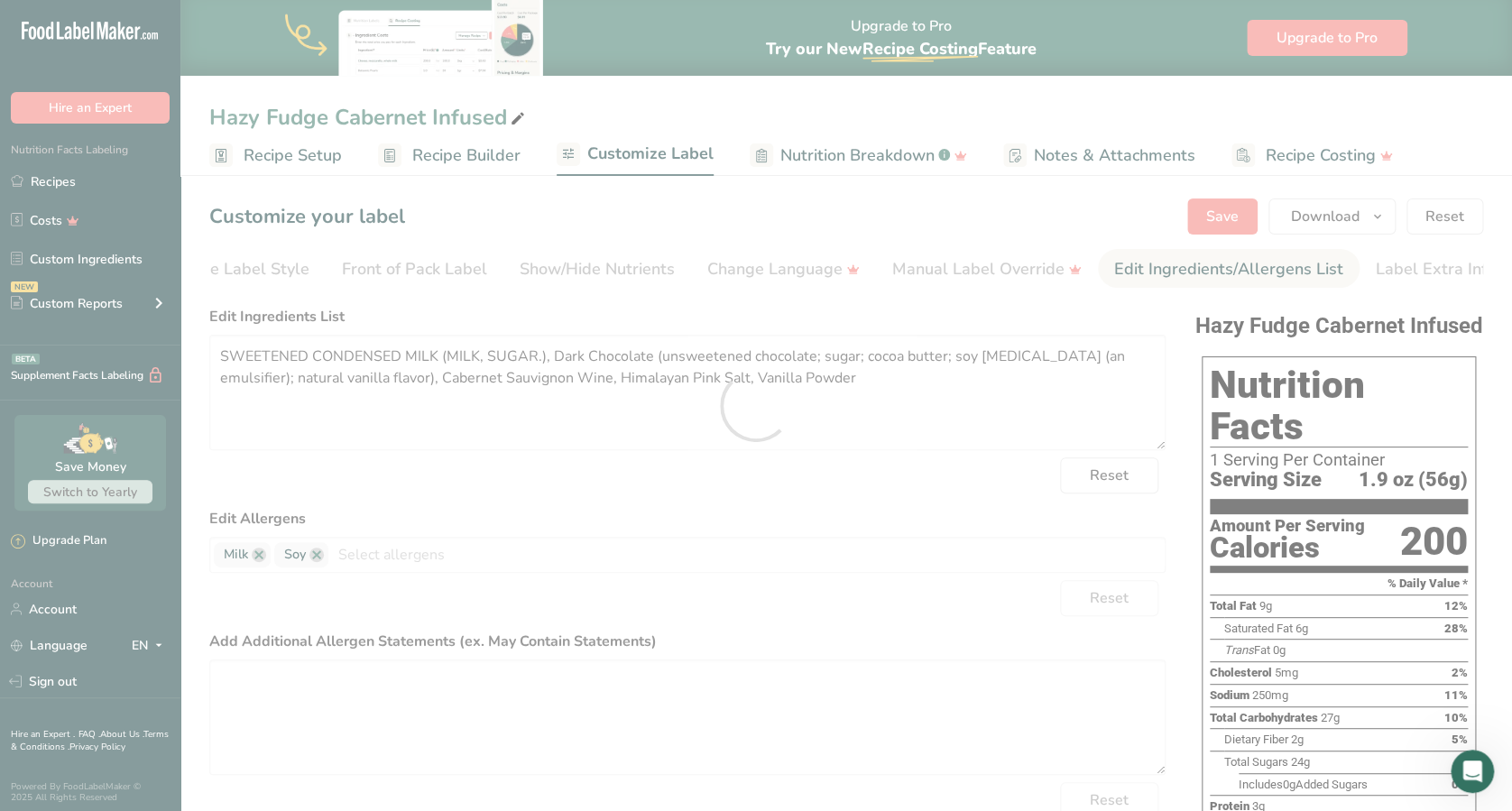
scroll to position [0, 0]
